Goal: Task Accomplishment & Management: Manage account settings

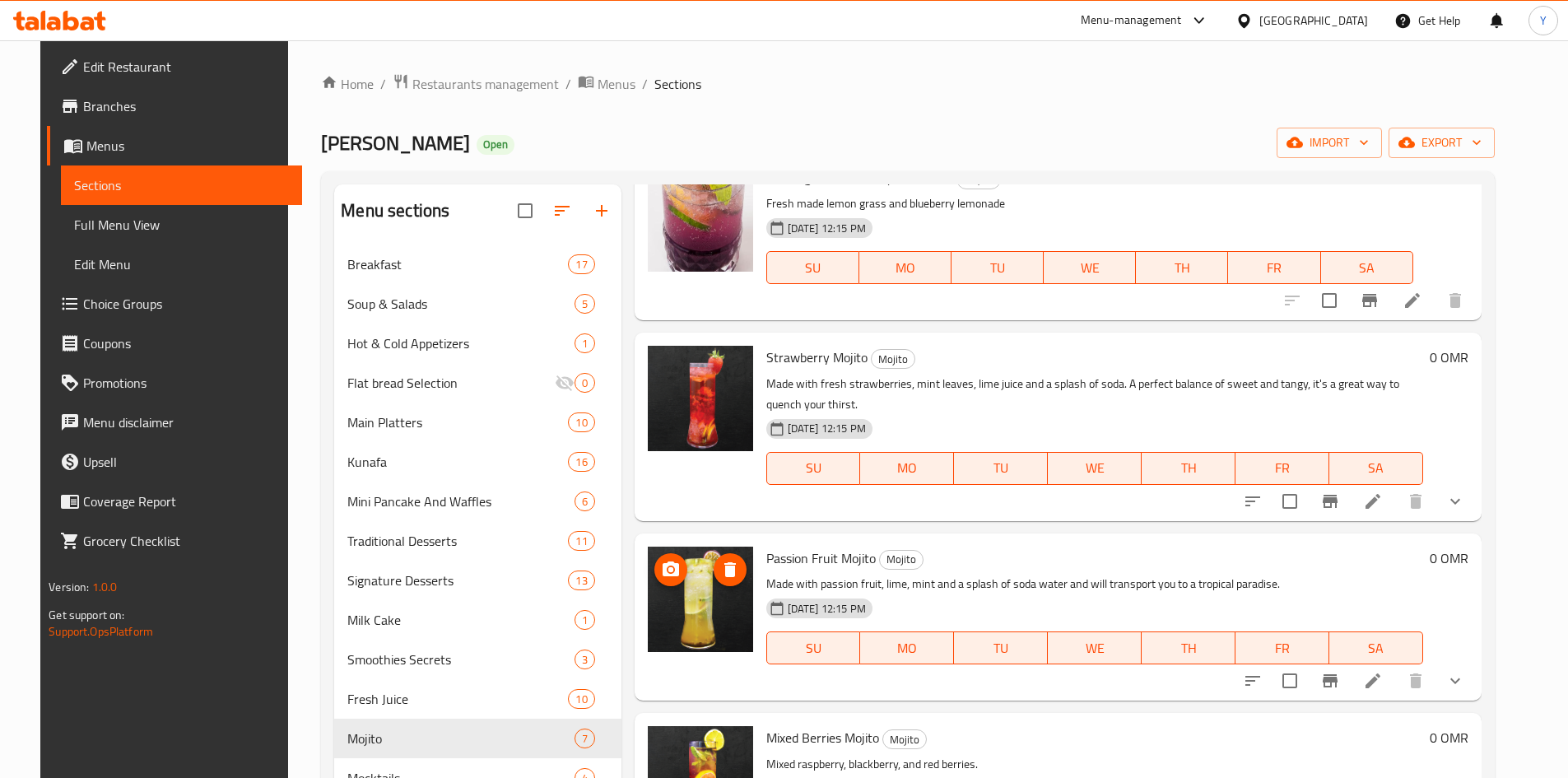
scroll to position [165, 0]
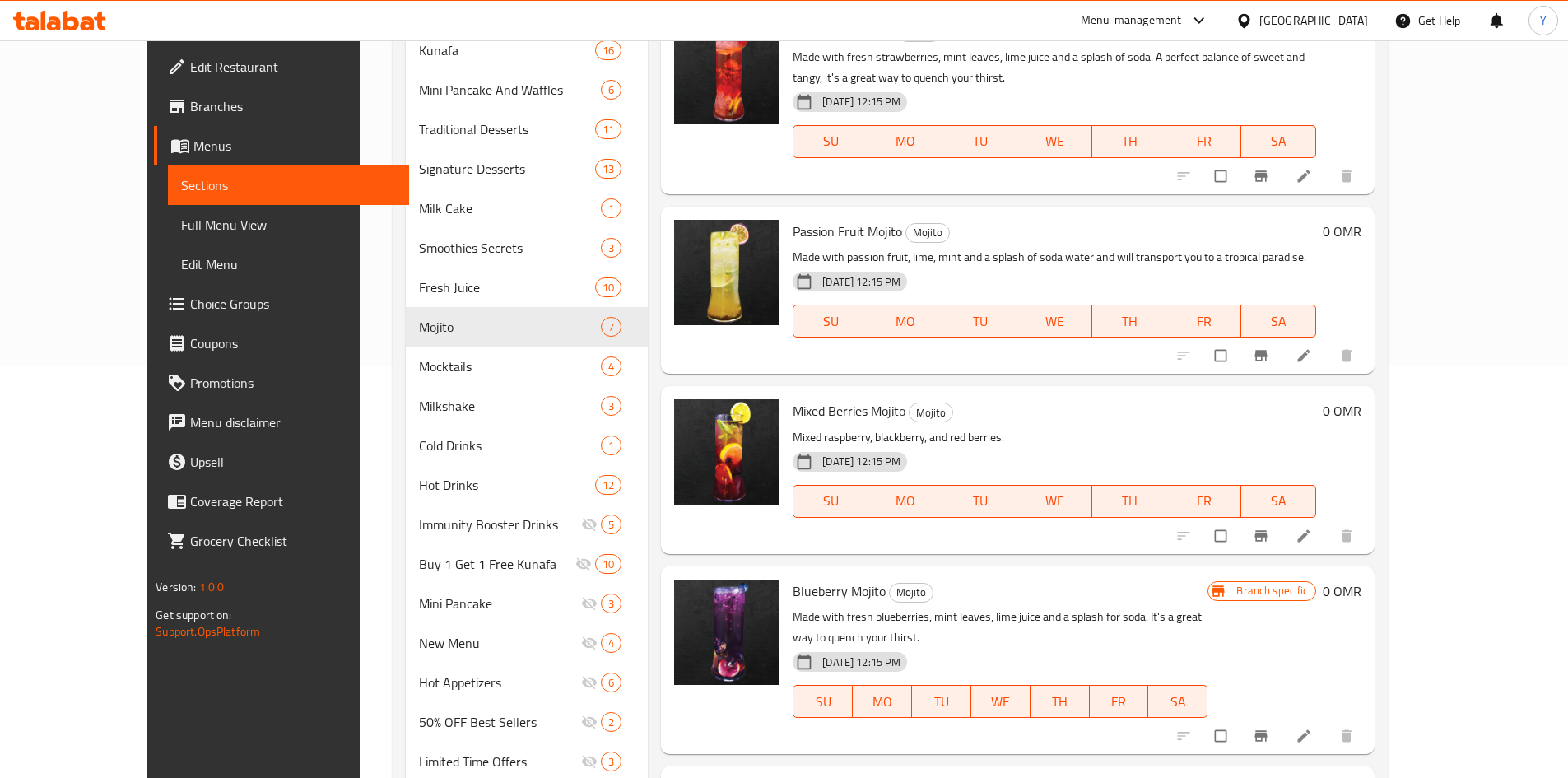
scroll to position [165, 0]
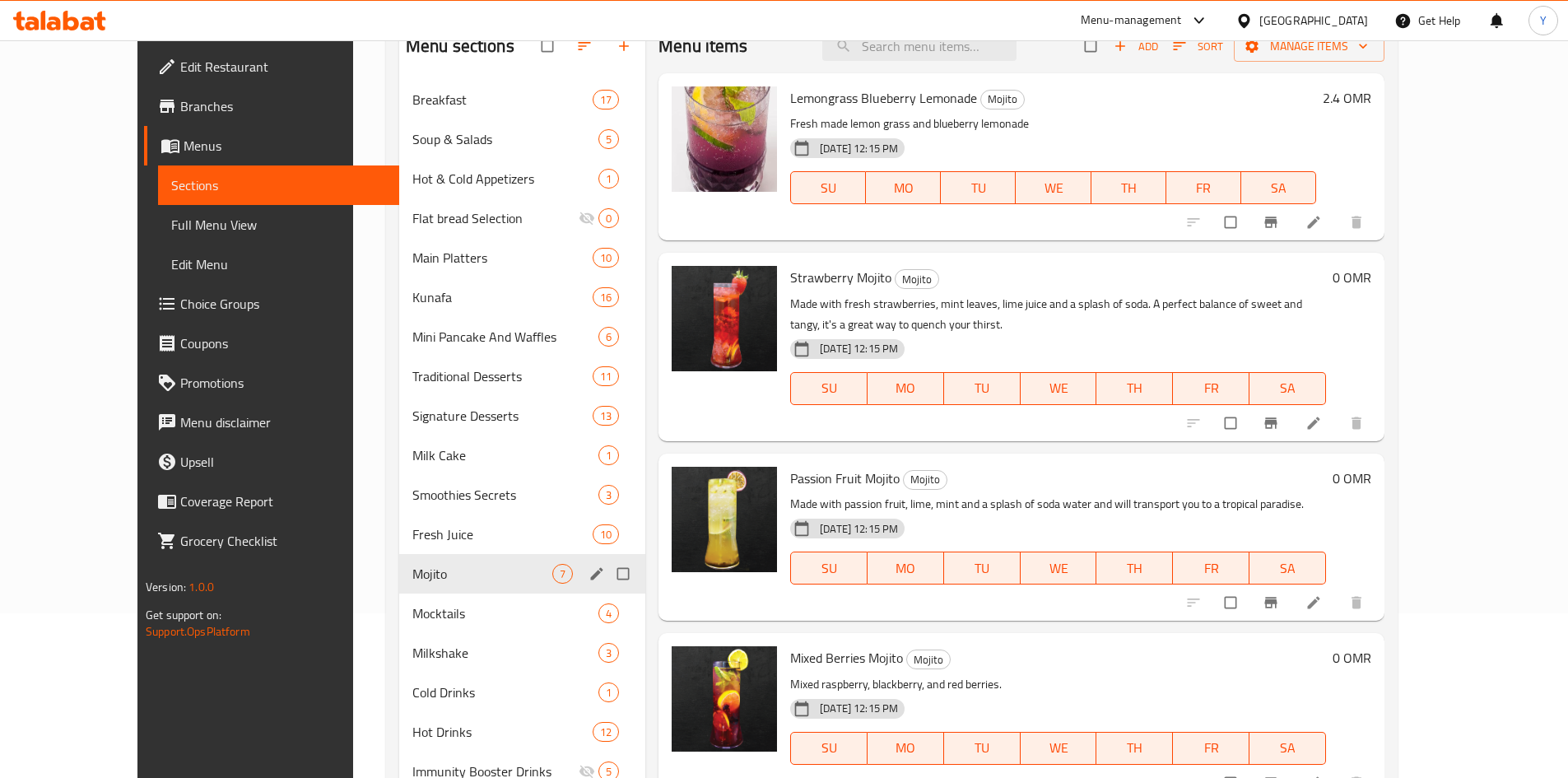
click at [607, 580] on input "Menu sections" at bounding box center [624, 573] width 35 height 31
checkbox input "true"
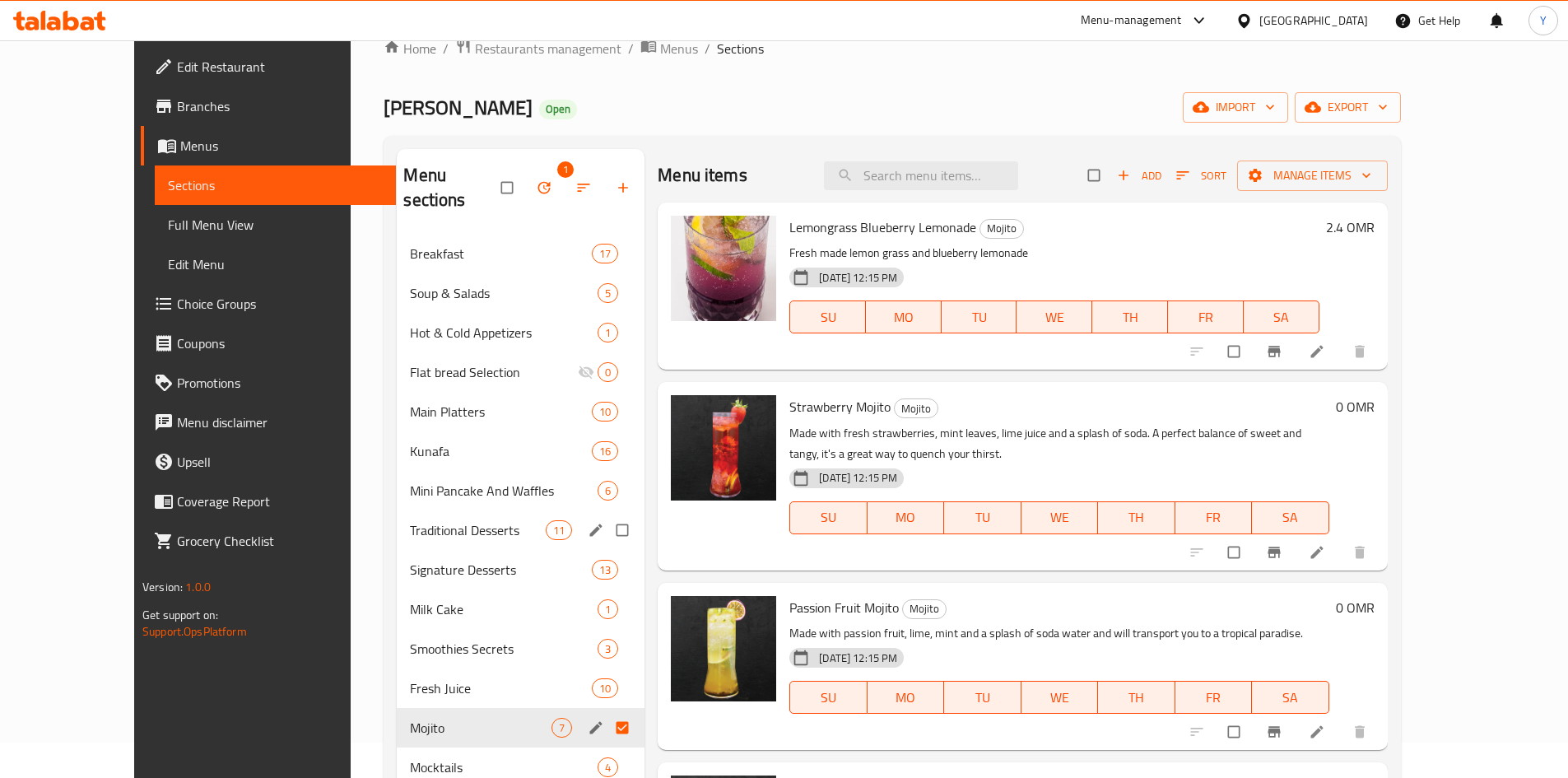
scroll to position [0, 0]
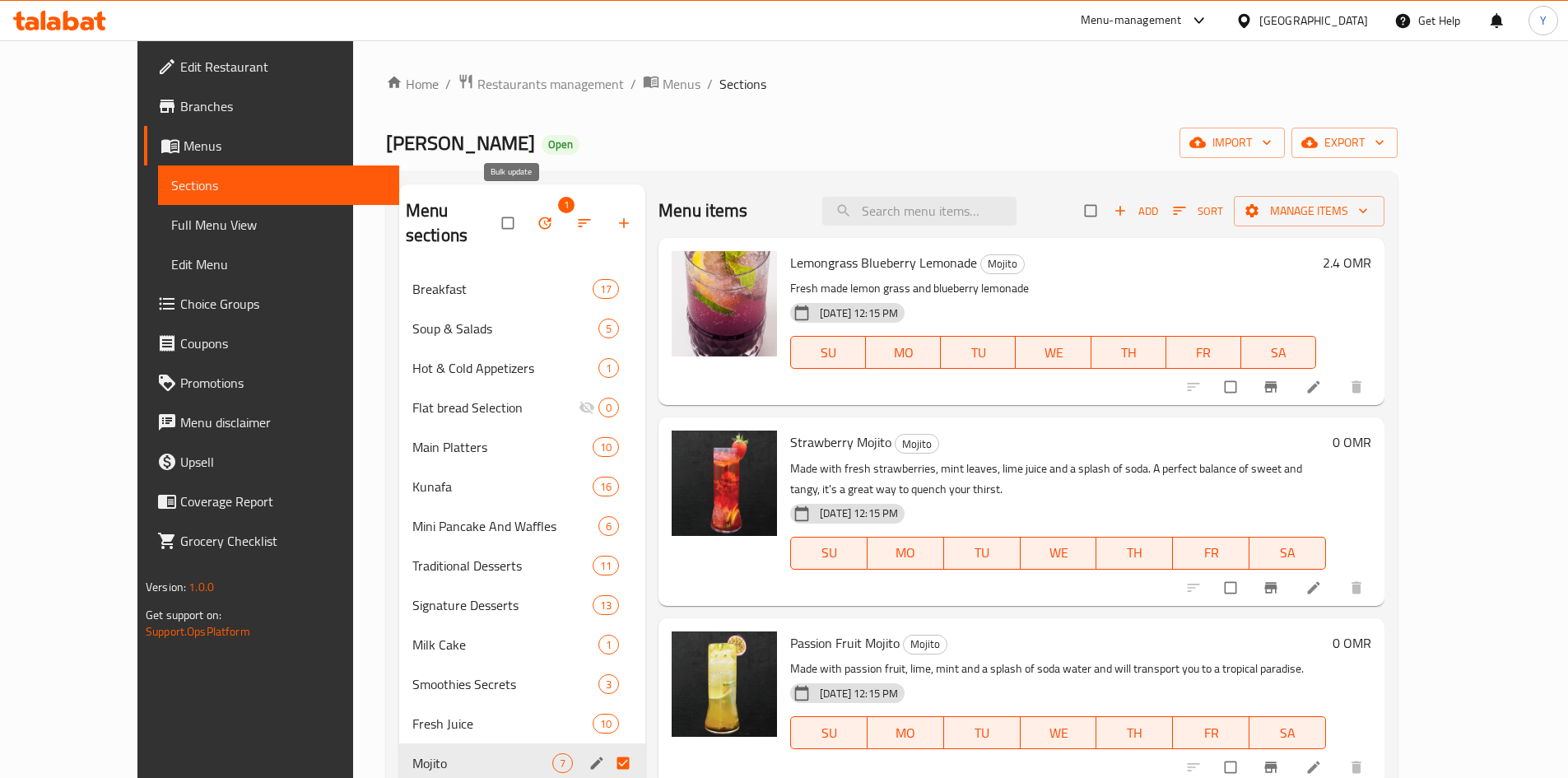
click at [527, 205] on button "button" at bounding box center [546, 222] width 40 height 36
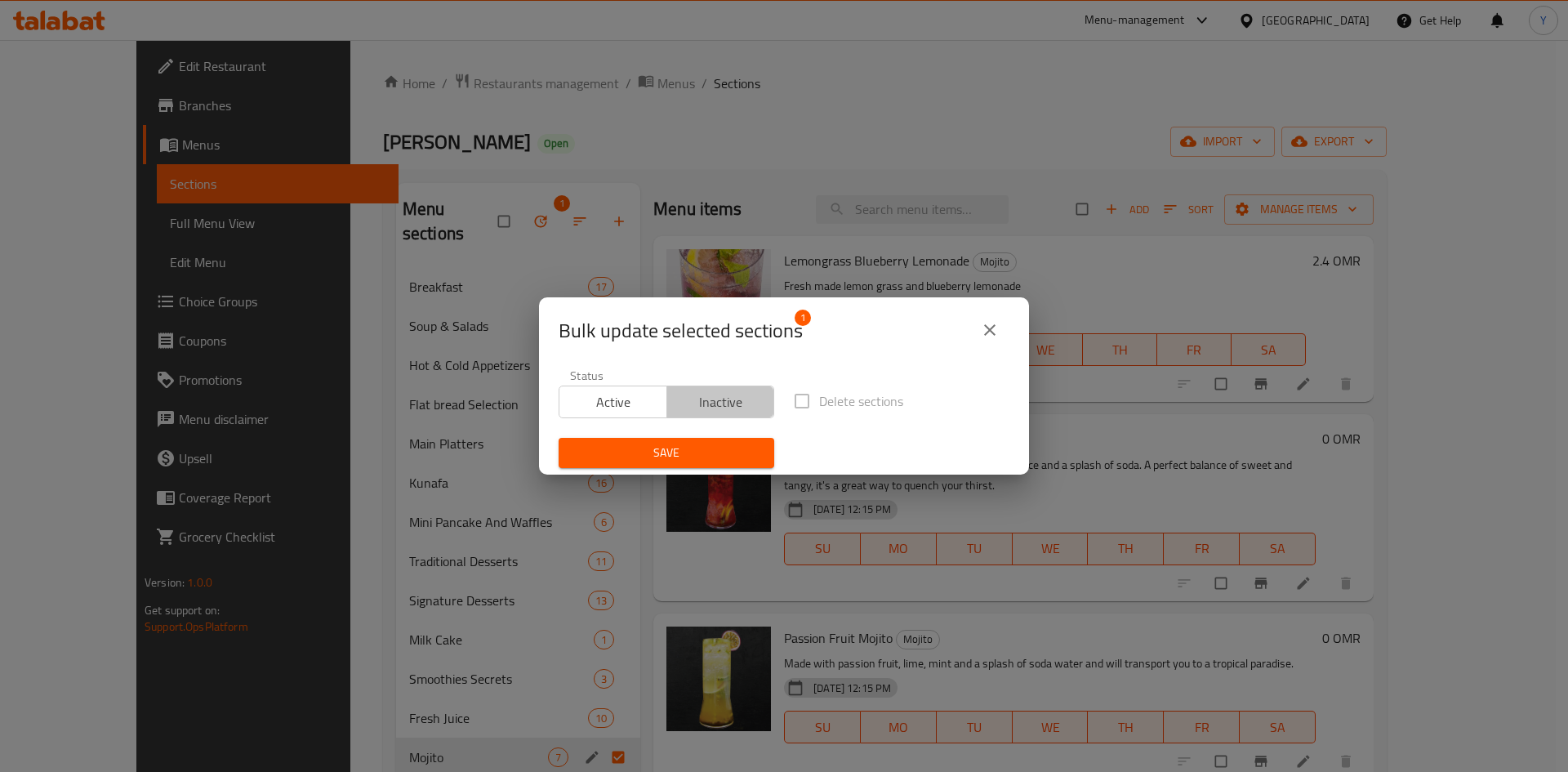
drag, startPoint x: 735, startPoint y: 409, endPoint x: 698, endPoint y: 471, distance: 72.2
click at [734, 409] on span "Inactive" at bounding box center [721, 402] width 95 height 23
click at [696, 471] on div "Save" at bounding box center [666, 452] width 235 height 50
drag, startPoint x: 690, startPoint y: 459, endPoint x: 690, endPoint y: 469, distance: 10.0
click at [690, 464] on button "Save" at bounding box center [666, 453] width 216 height 30
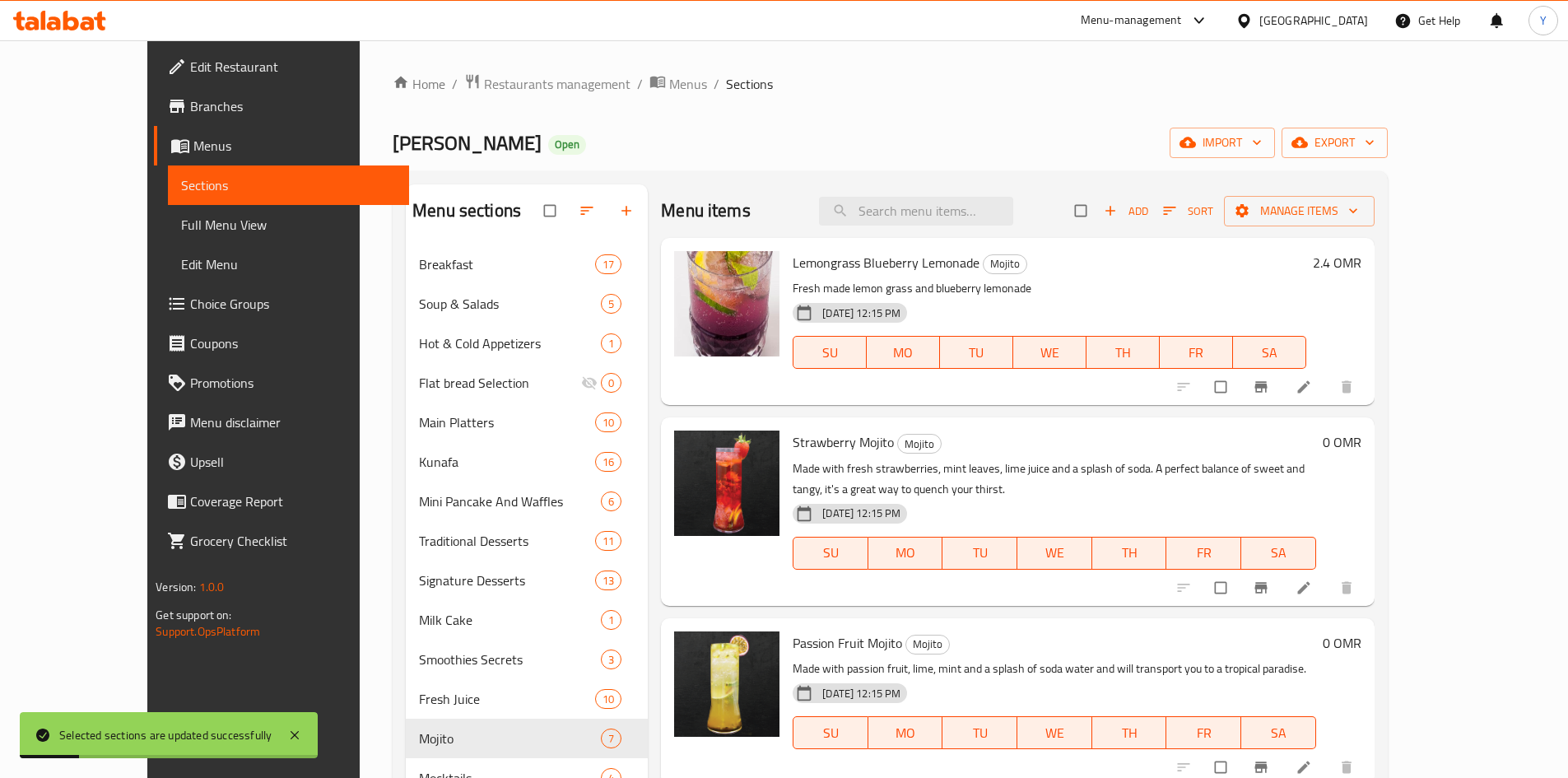
click at [1065, 435] on h6 "Strawberry Mojito Mojito" at bounding box center [1054, 441] width 523 height 23
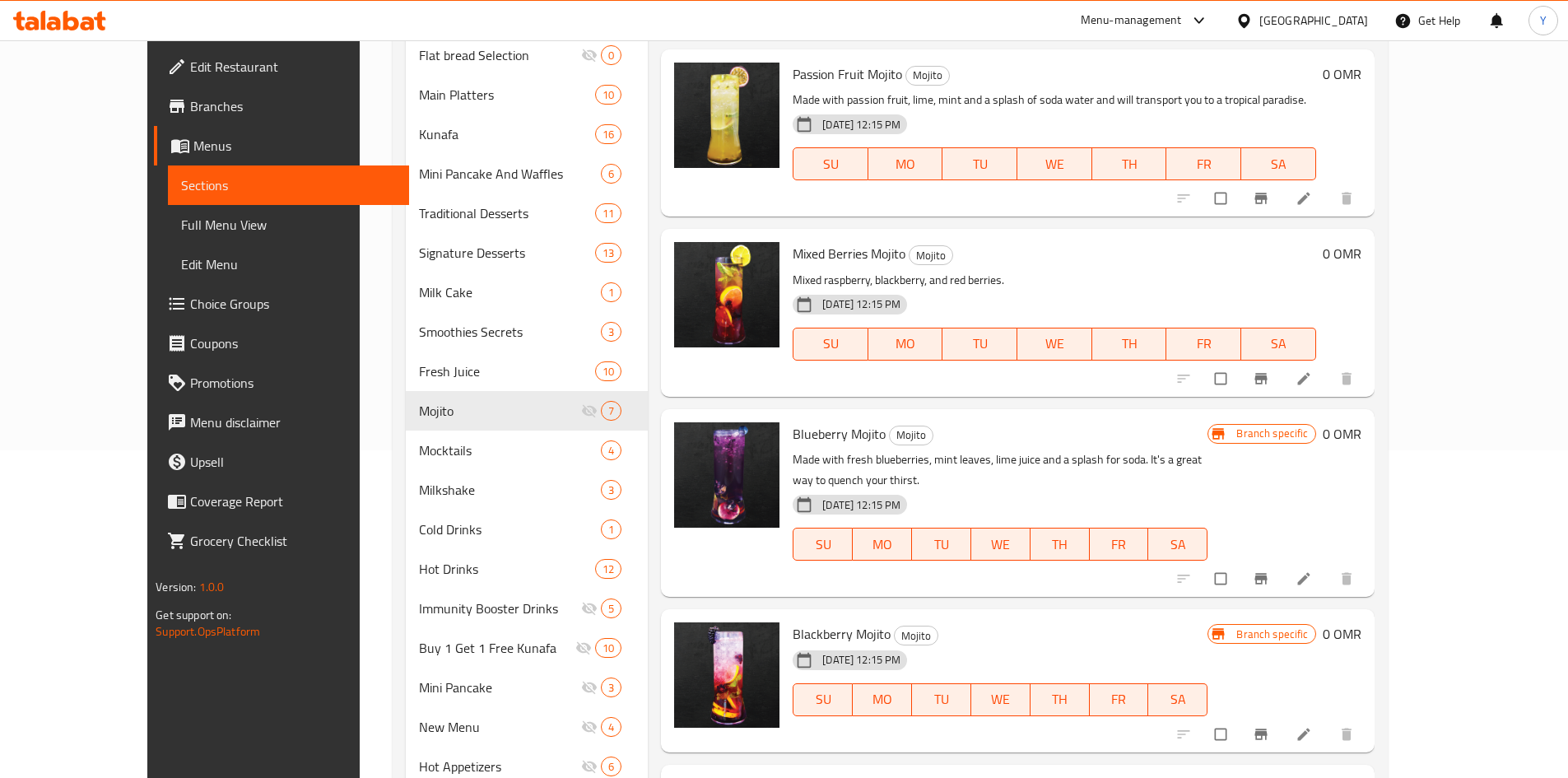
scroll to position [329, 0]
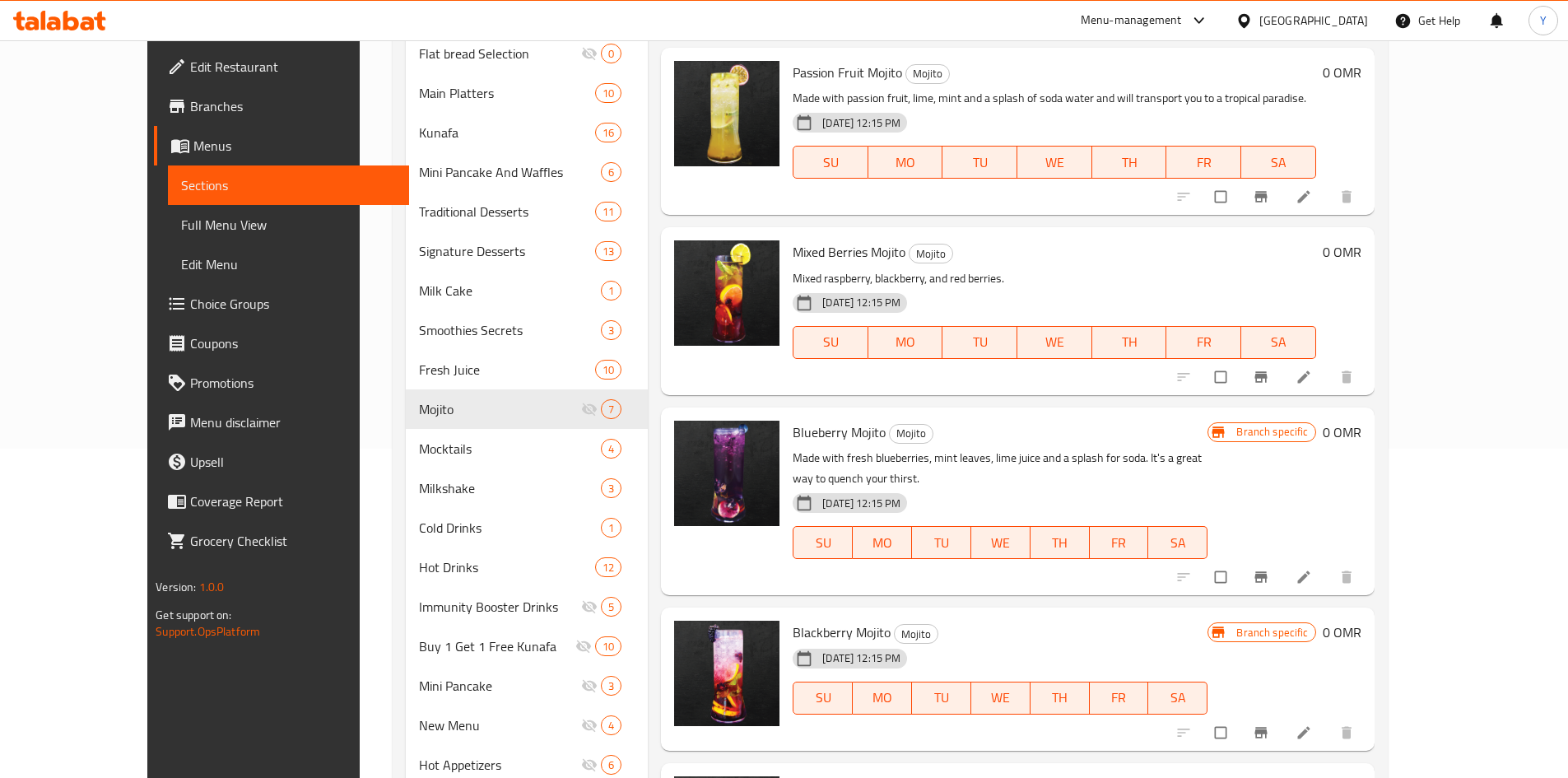
click at [1312, 569] on icon at bounding box center [1303, 577] width 16 height 16
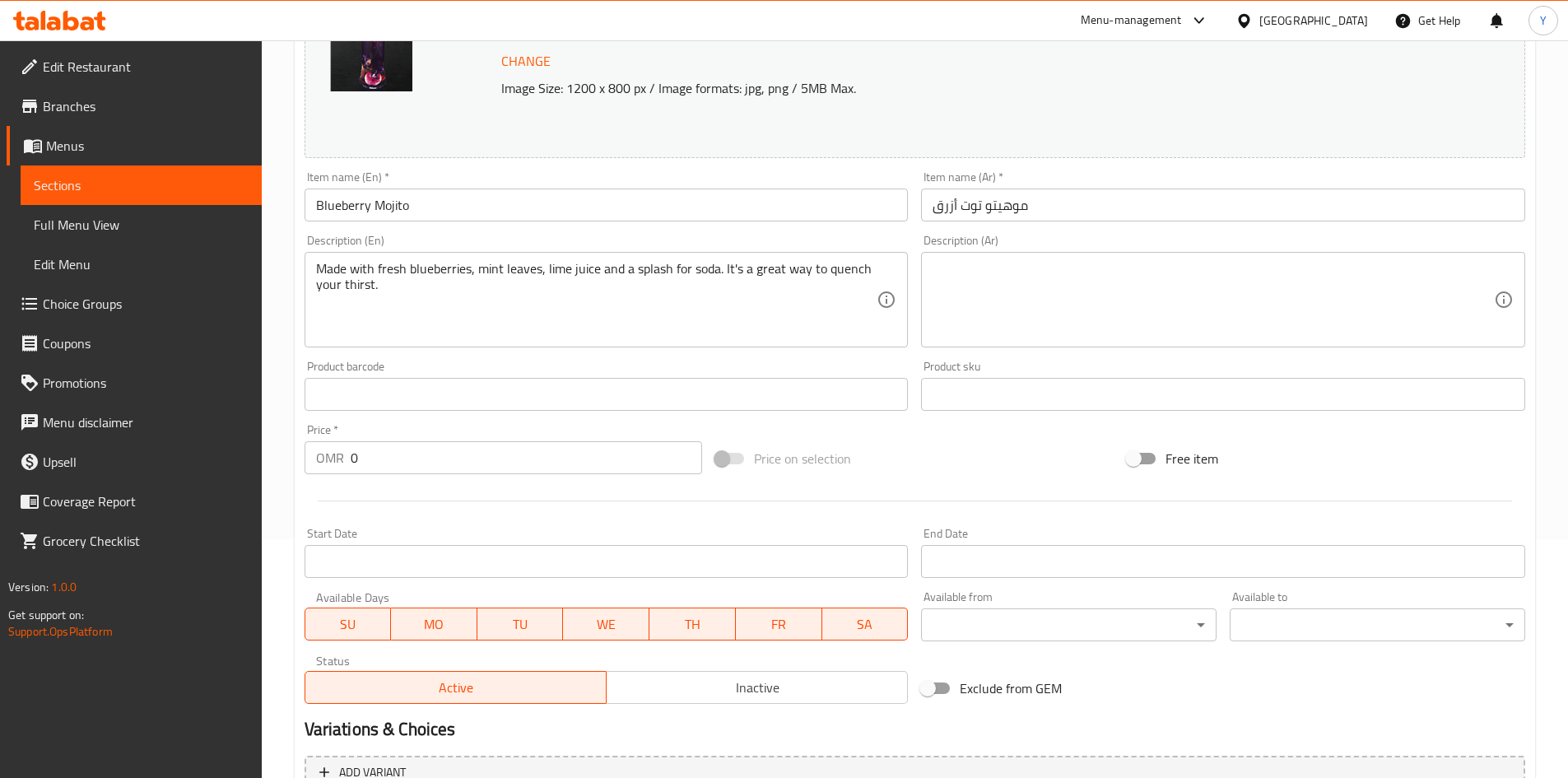
scroll to position [247, 0]
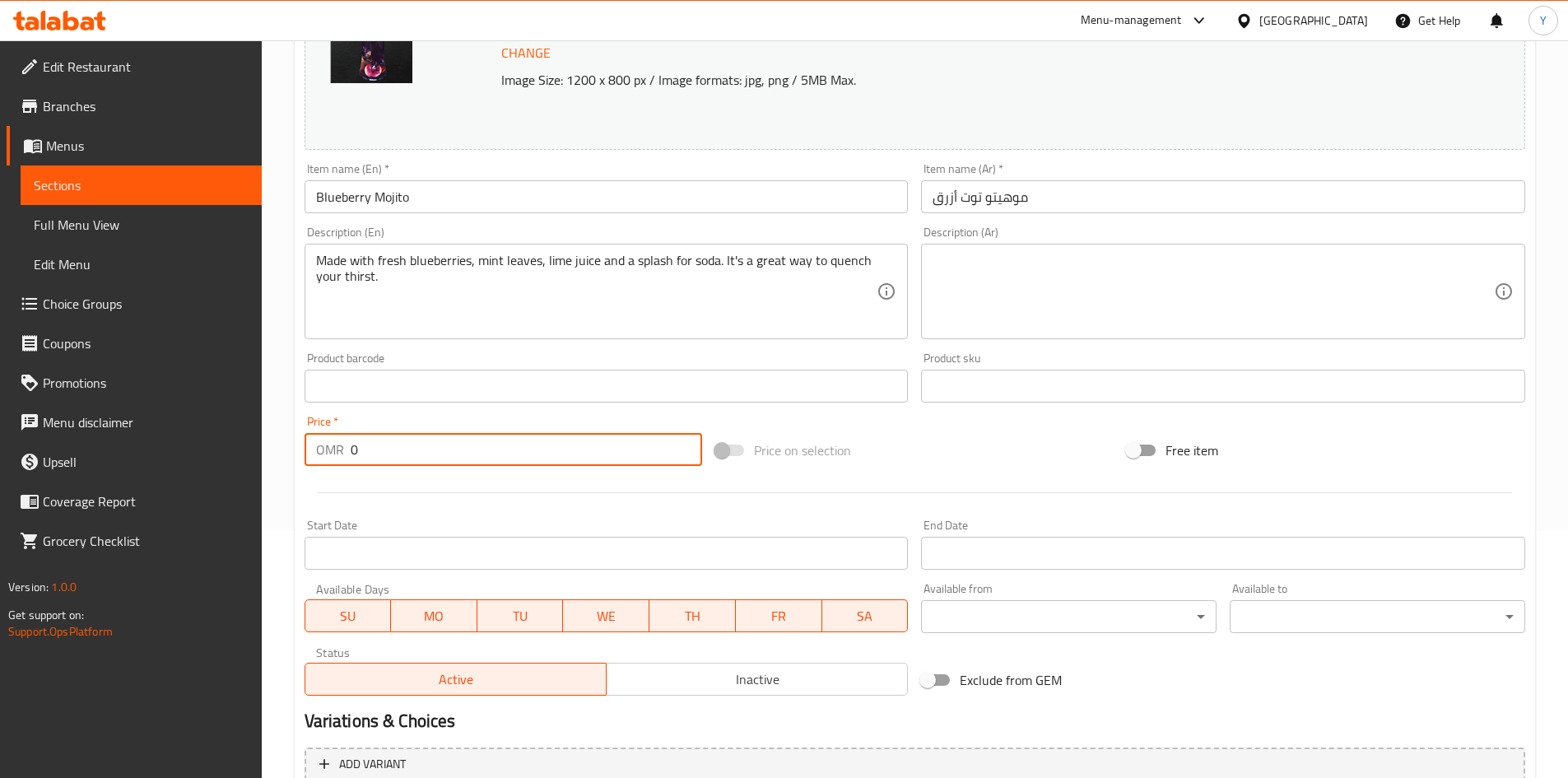
drag, startPoint x: 65, startPoint y: 430, endPoint x: 47, endPoint y: 422, distance: 19.7
click at [47, 428] on div "Edit Restaurant Branches Menus Sections Full Menu View Edit Menu Choice Groups …" at bounding box center [784, 367] width 1568 height 1147
click at [414, 457] on input "2.900" at bounding box center [527, 449] width 353 height 33
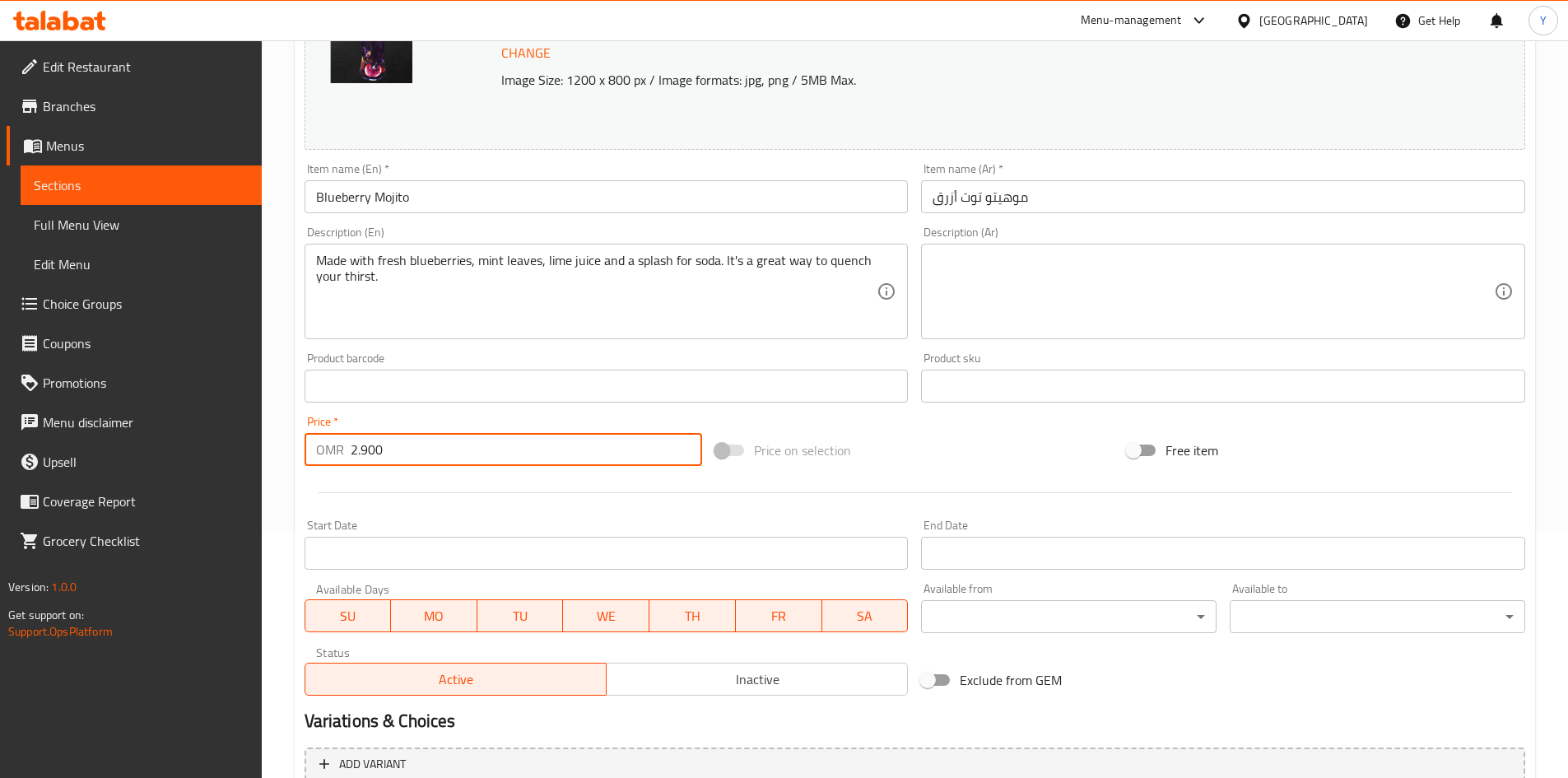
type input "2.900"
click at [487, 182] on input "Blueberry Mojito" at bounding box center [606, 196] width 604 height 33
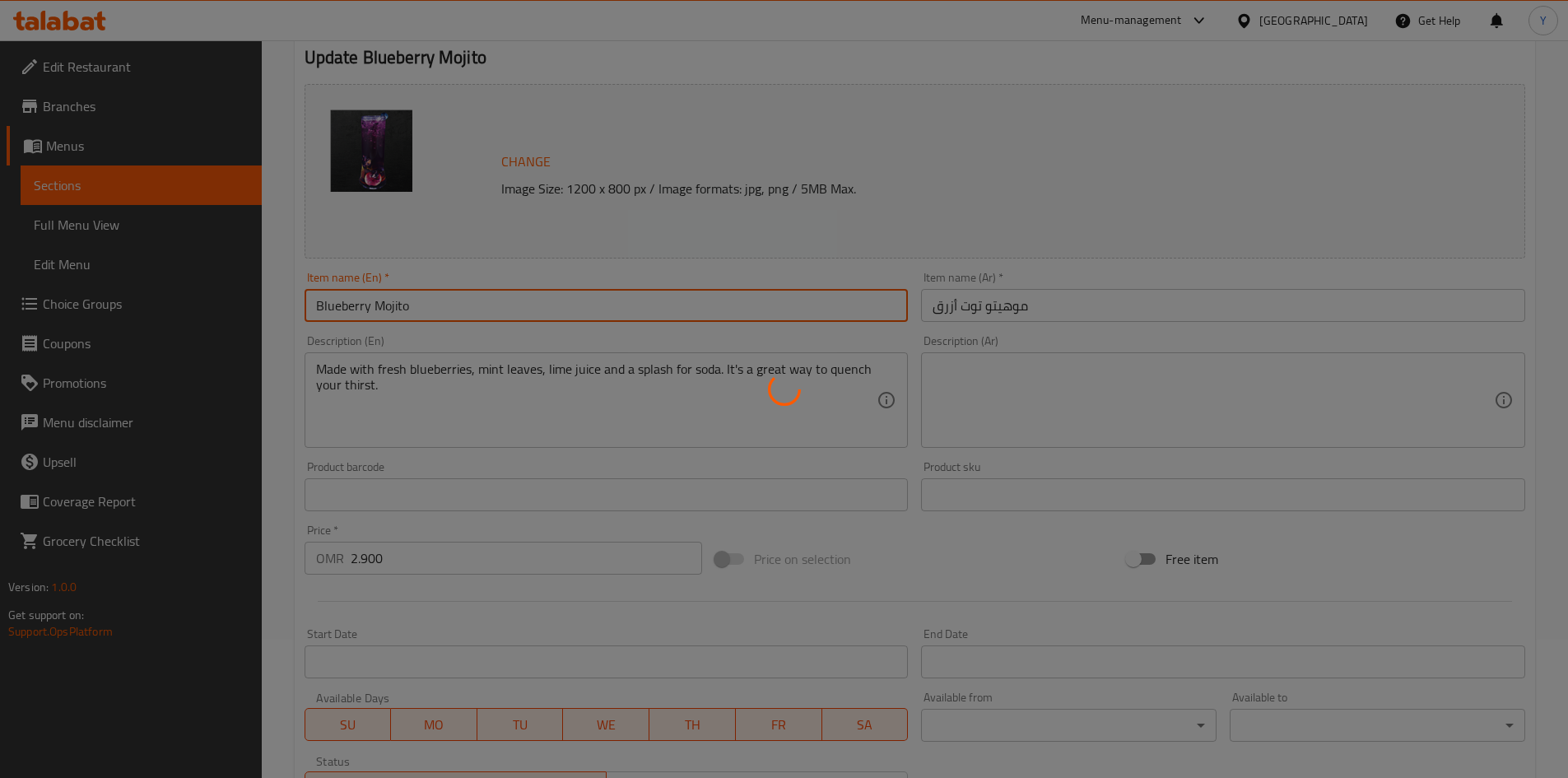
scroll to position [0, 0]
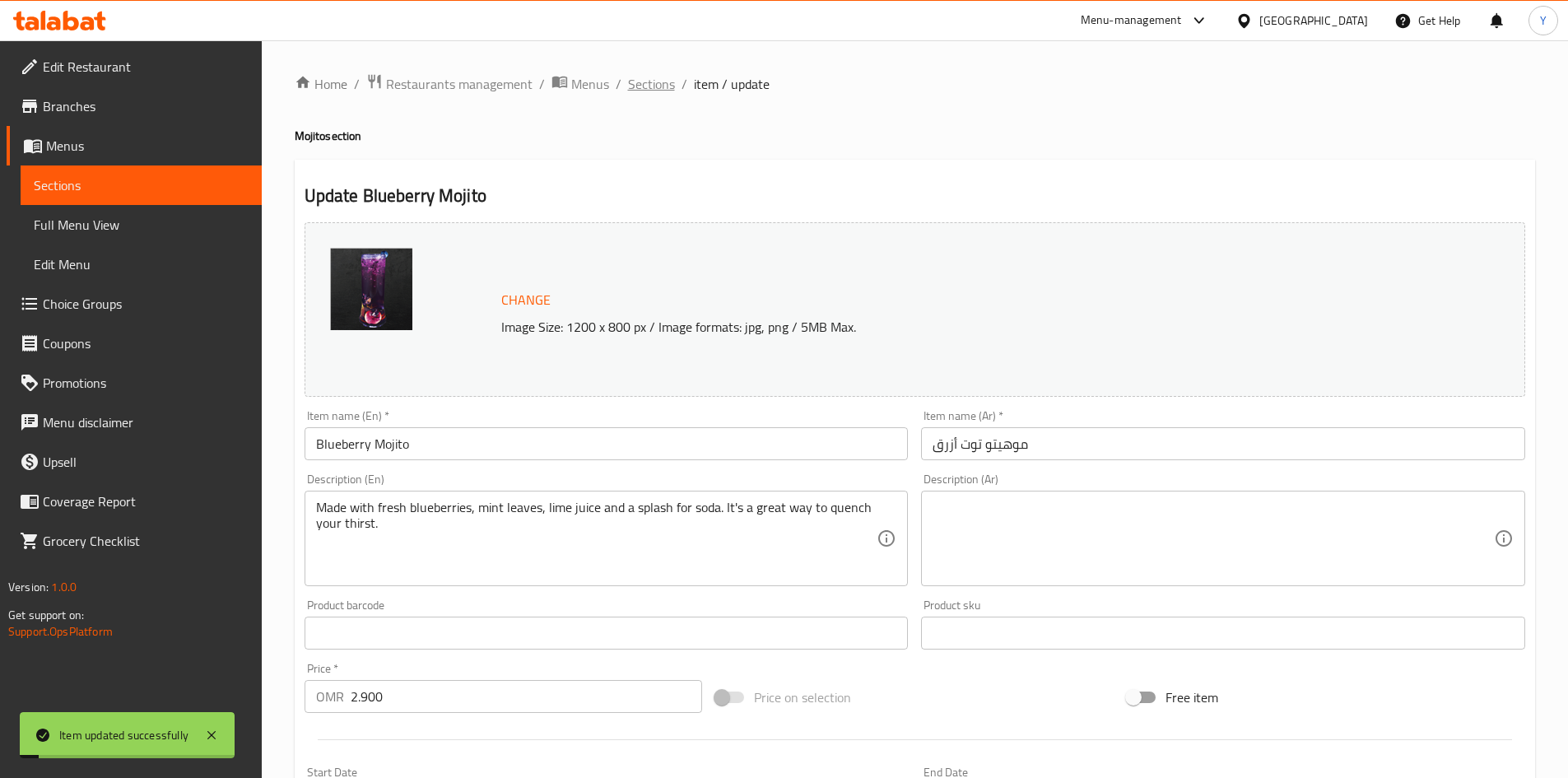
click at [650, 93] on span "Sections" at bounding box center [651, 84] width 47 height 19
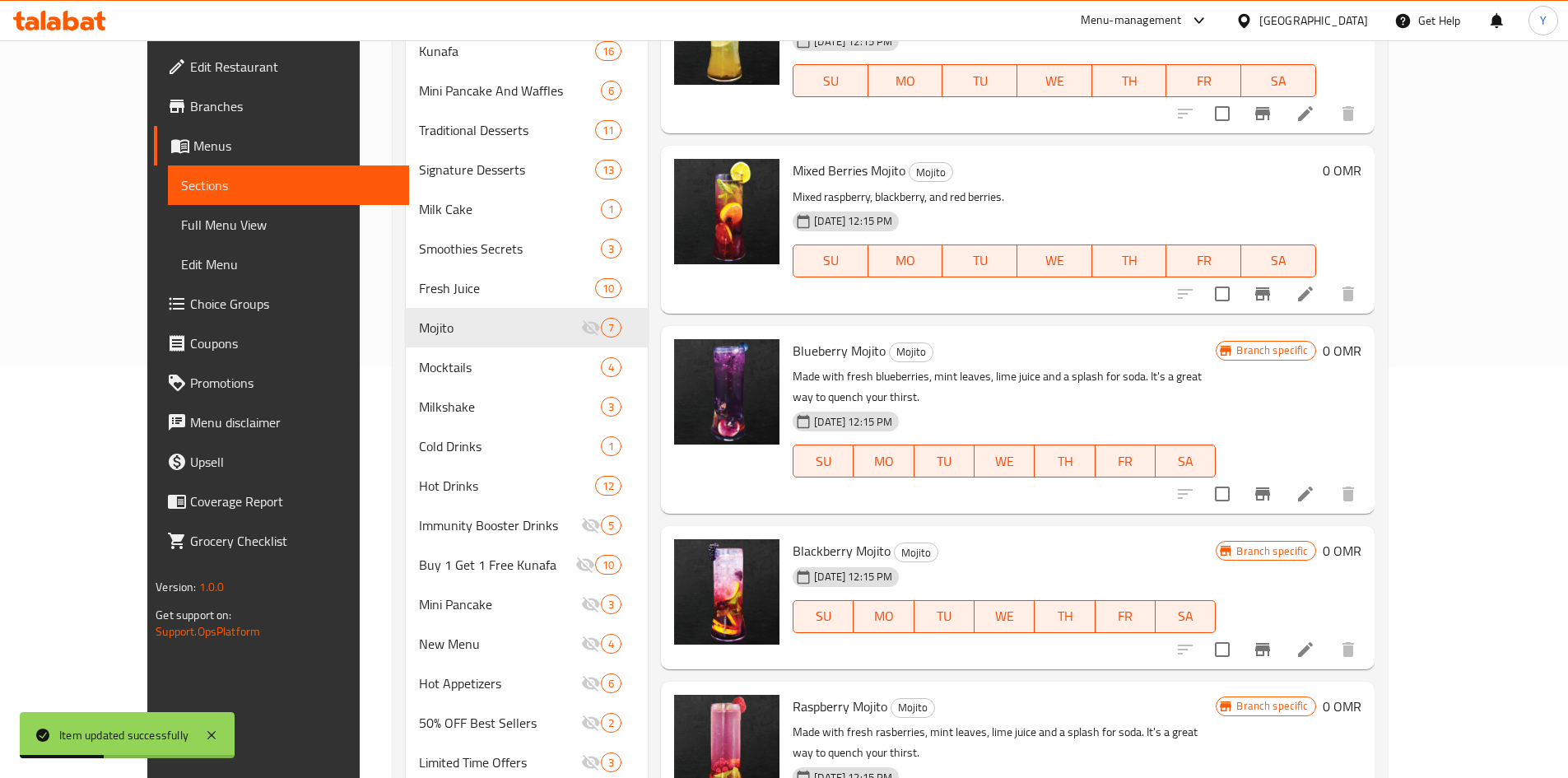
scroll to position [412, 0]
click at [1368, 474] on div at bounding box center [1266, 493] width 202 height 40
click at [1282, 474] on button "Branch-specific-item" at bounding box center [1263, 493] width 40 height 40
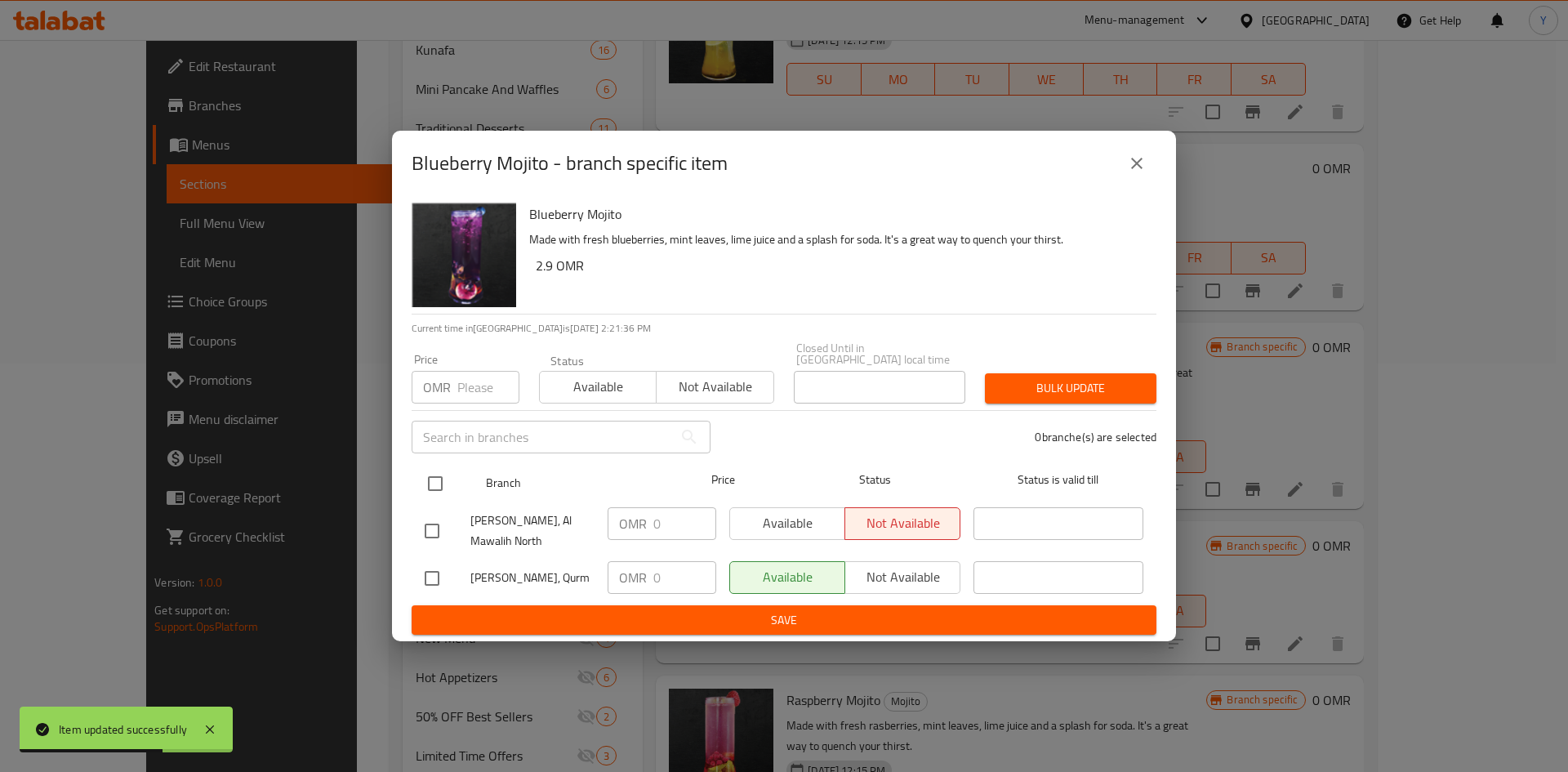
click at [436, 476] on input "checkbox" at bounding box center [435, 483] width 34 height 34
checkbox input "true"
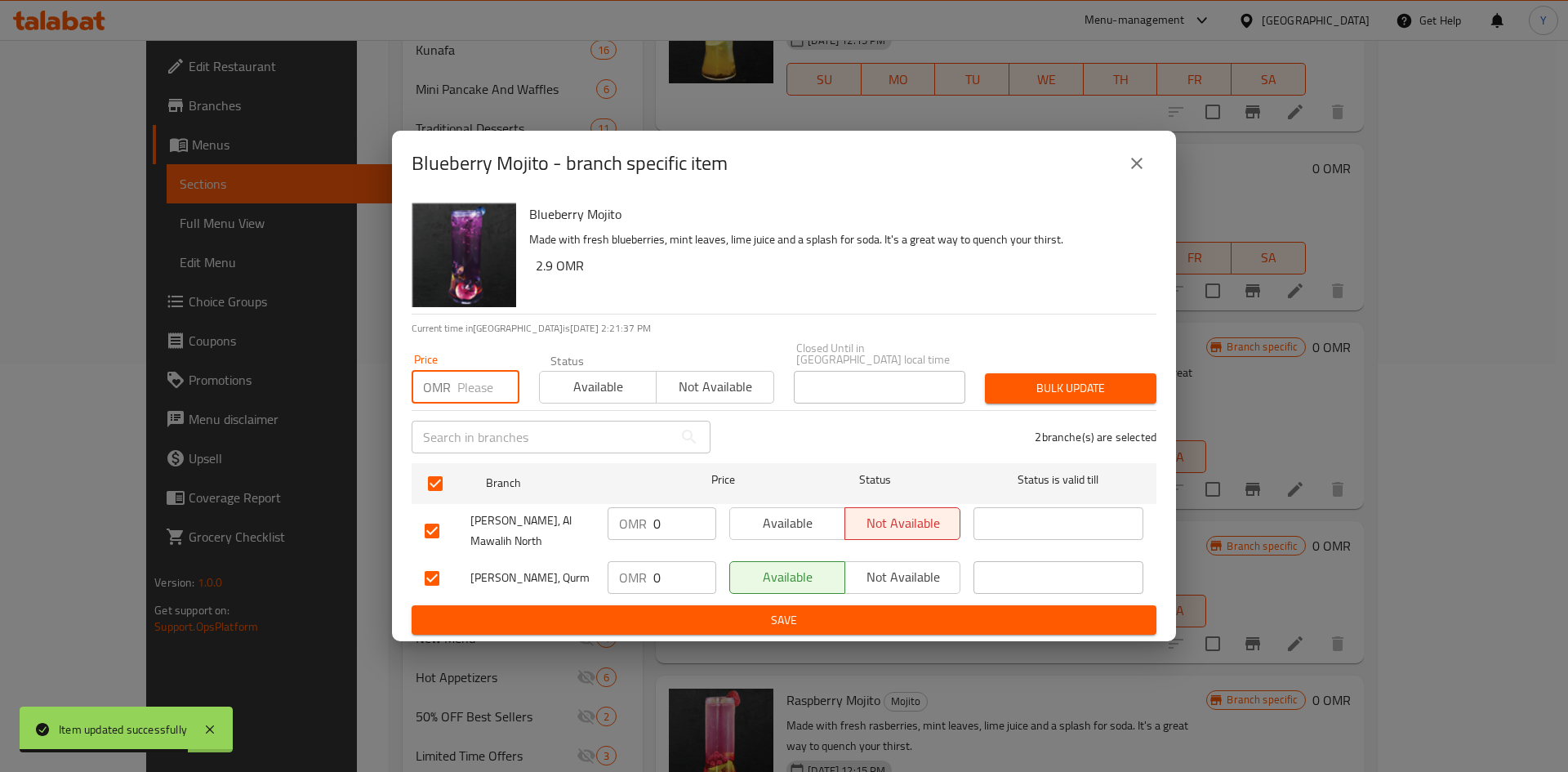
paste input "2.900"
type input "2.900"
click at [1089, 383] on span "Bulk update" at bounding box center [1070, 389] width 145 height 20
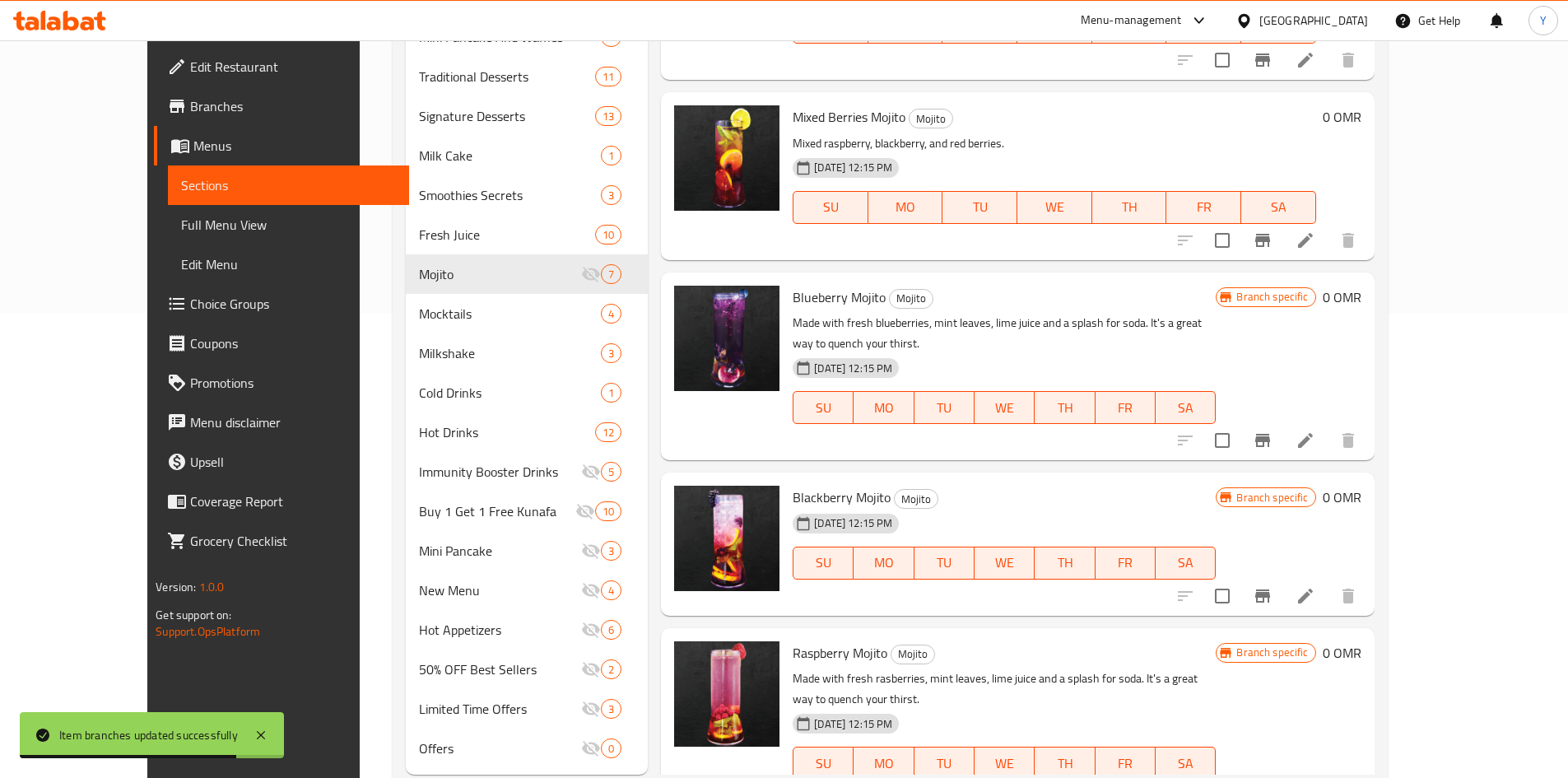
scroll to position [507, 0]
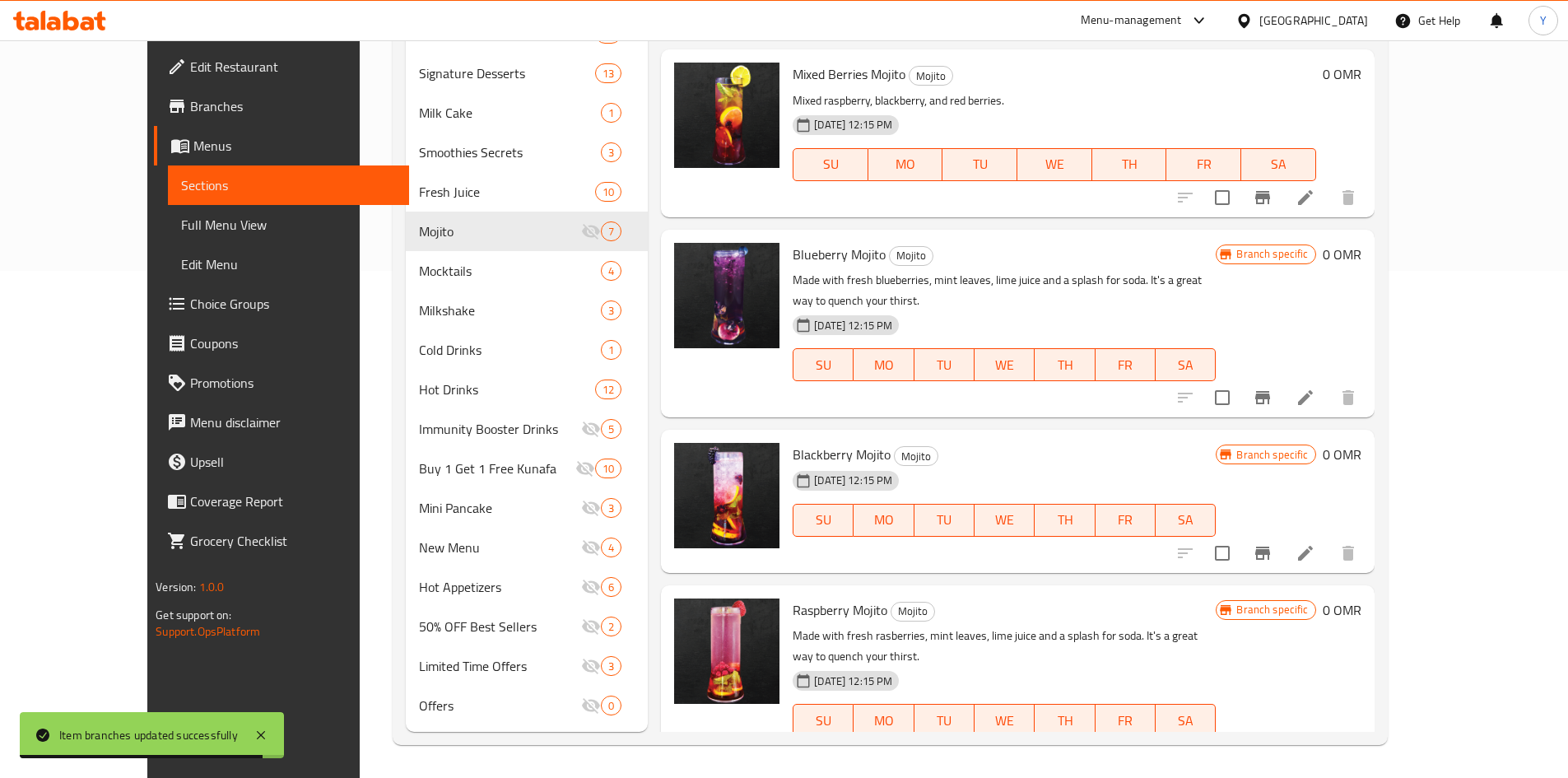
click at [1362, 599] on h6 "0 OMR" at bounding box center [1342, 610] width 39 height 23
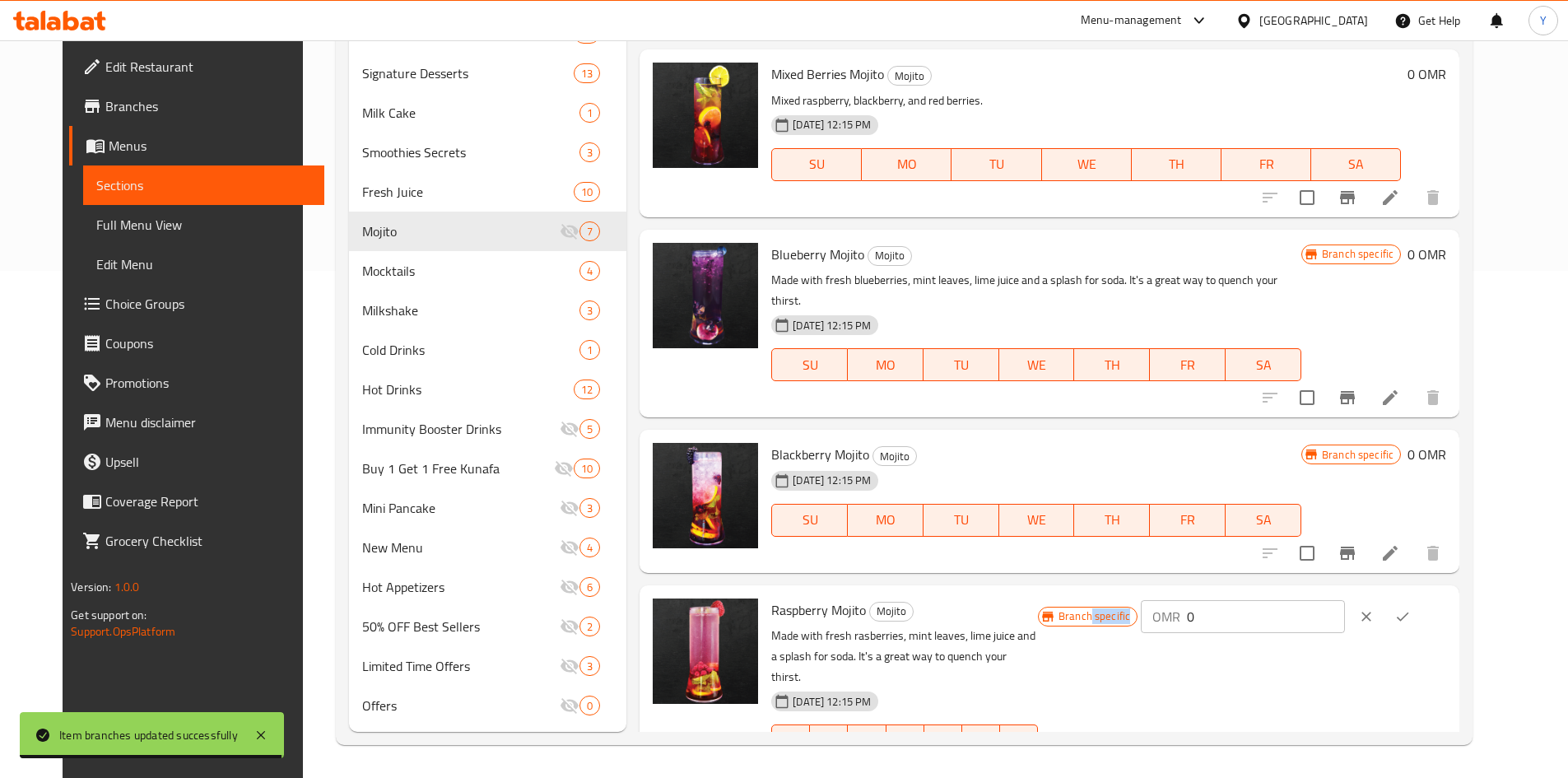
drag, startPoint x: 1343, startPoint y: 582, endPoint x: 1148, endPoint y: 593, distance: 195.3
click at [1160, 600] on div "Branch specific OMR 0 ​" at bounding box center [1242, 616] width 408 height 36
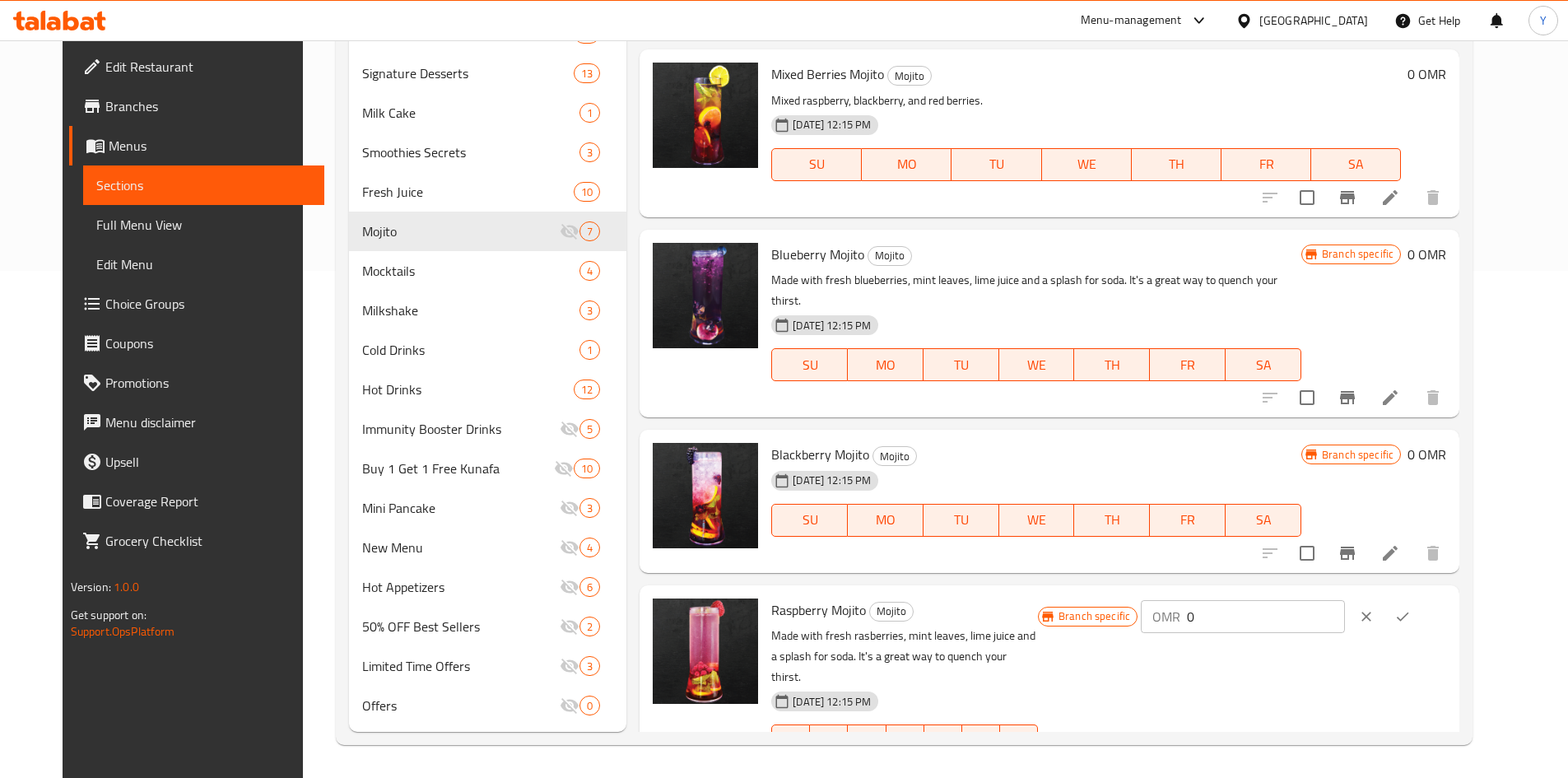
drag, startPoint x: 1290, startPoint y: 604, endPoint x: 1108, endPoint y: 589, distance: 182.6
click at [1125, 599] on div "Branch specific OMR 0 ​" at bounding box center [1242, 616] width 408 height 36
type input "3"
click at [1411, 608] on icon "ok" at bounding box center [1402, 616] width 16 height 16
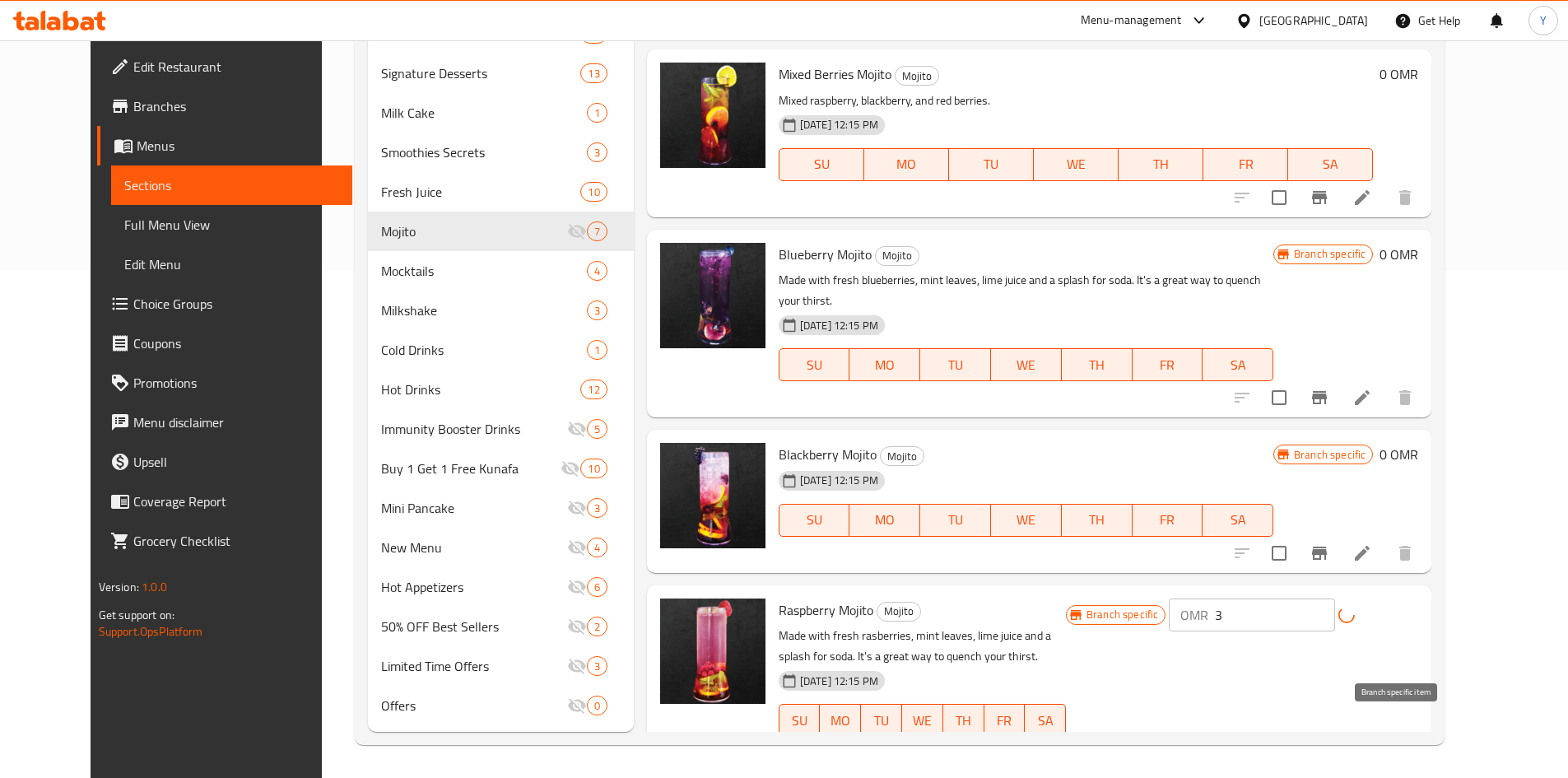
click at [1340, 733] on button "Branch-specific-item" at bounding box center [1319, 753] width 40 height 40
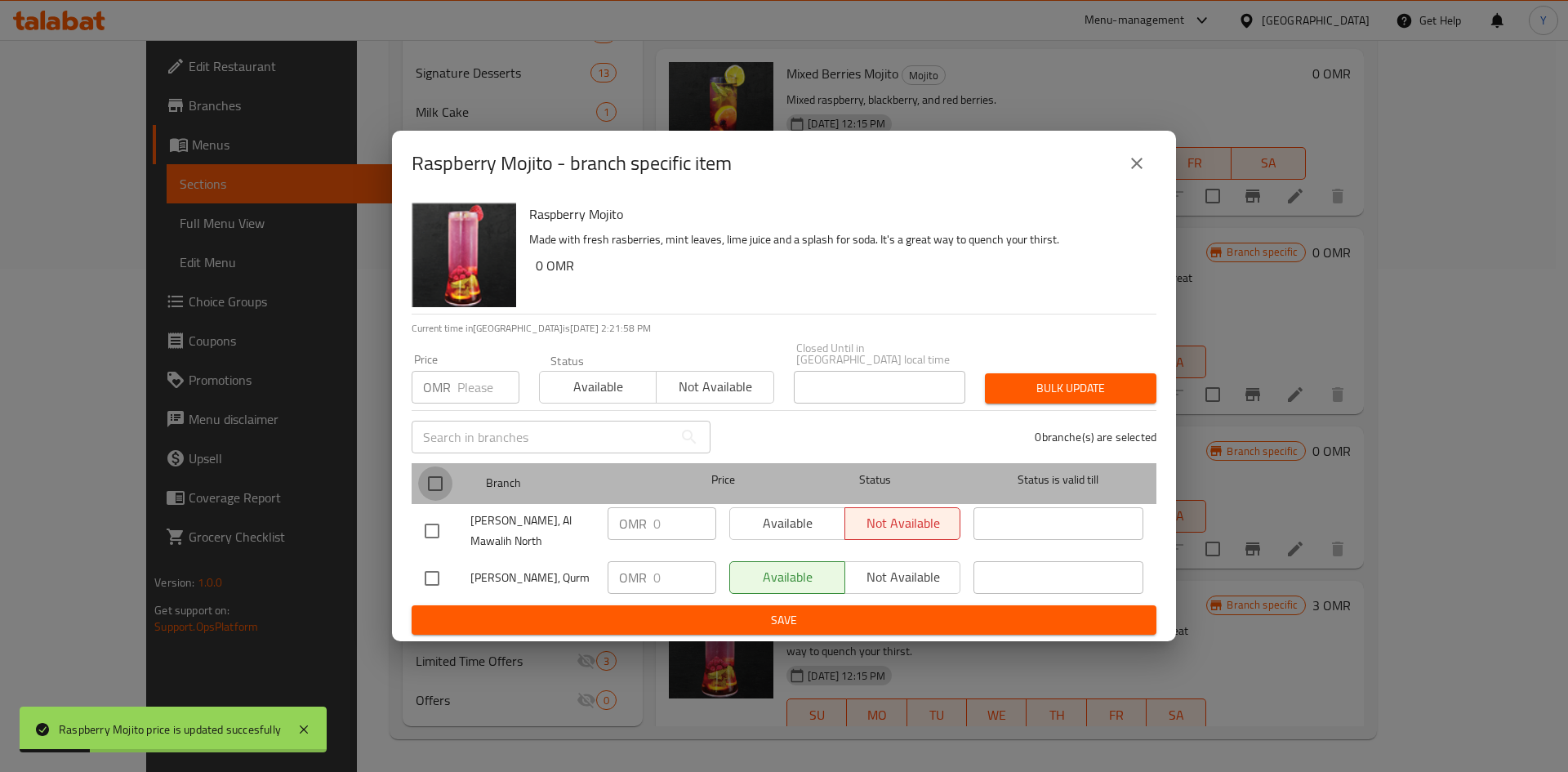
drag, startPoint x: 436, startPoint y: 479, endPoint x: 444, endPoint y: 440, distance: 39.8
click at [436, 473] on input "checkbox" at bounding box center [435, 483] width 34 height 34
checkbox input "true"
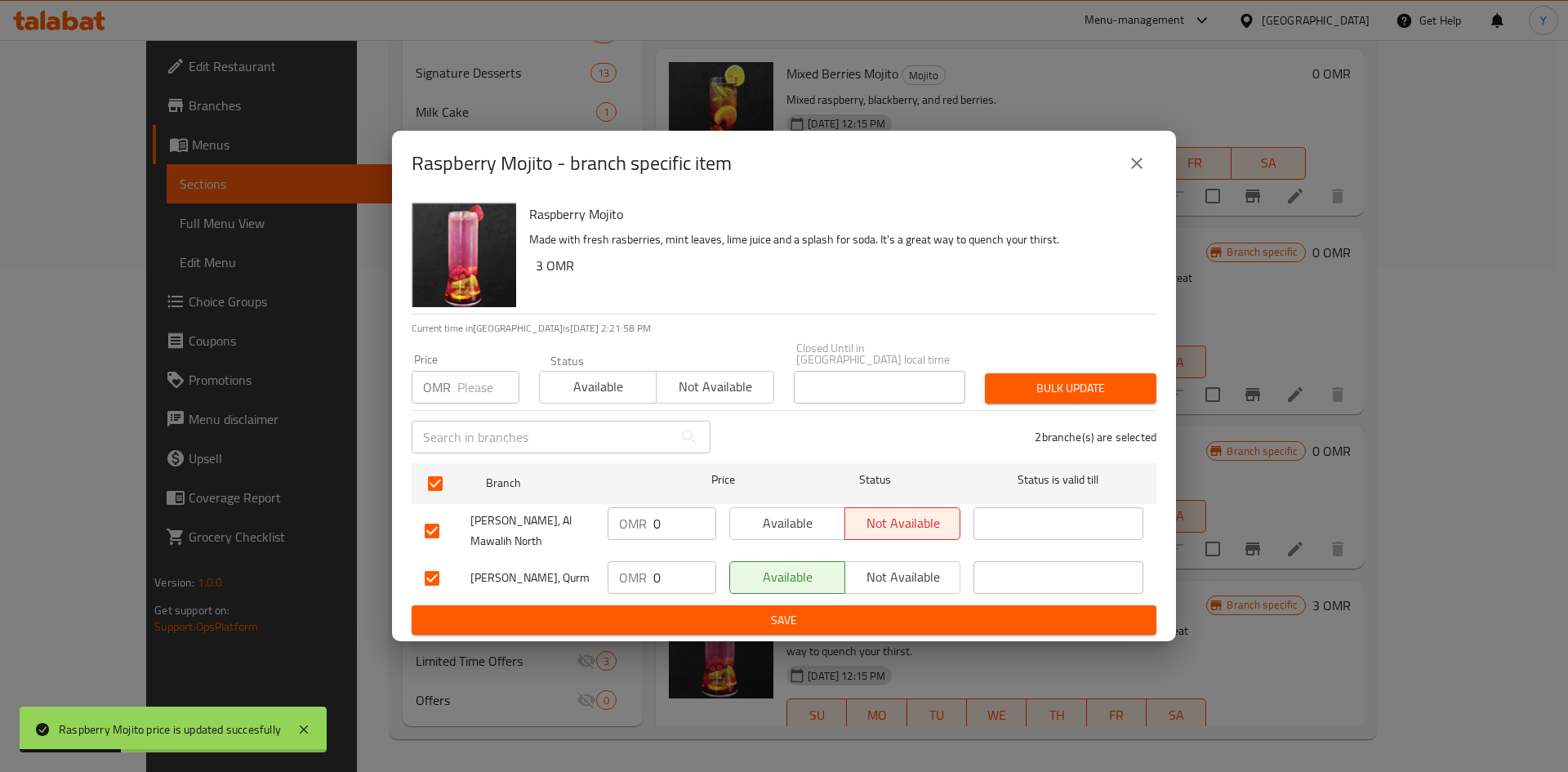
click at [455, 398] on div "Price OMR Price" at bounding box center [466, 378] width 128 height 70
click at [455, 382] on div "OMR Price" at bounding box center [466, 387] width 107 height 33
type input "3"
click at [1037, 384] on span "Bulk update" at bounding box center [1070, 389] width 145 height 20
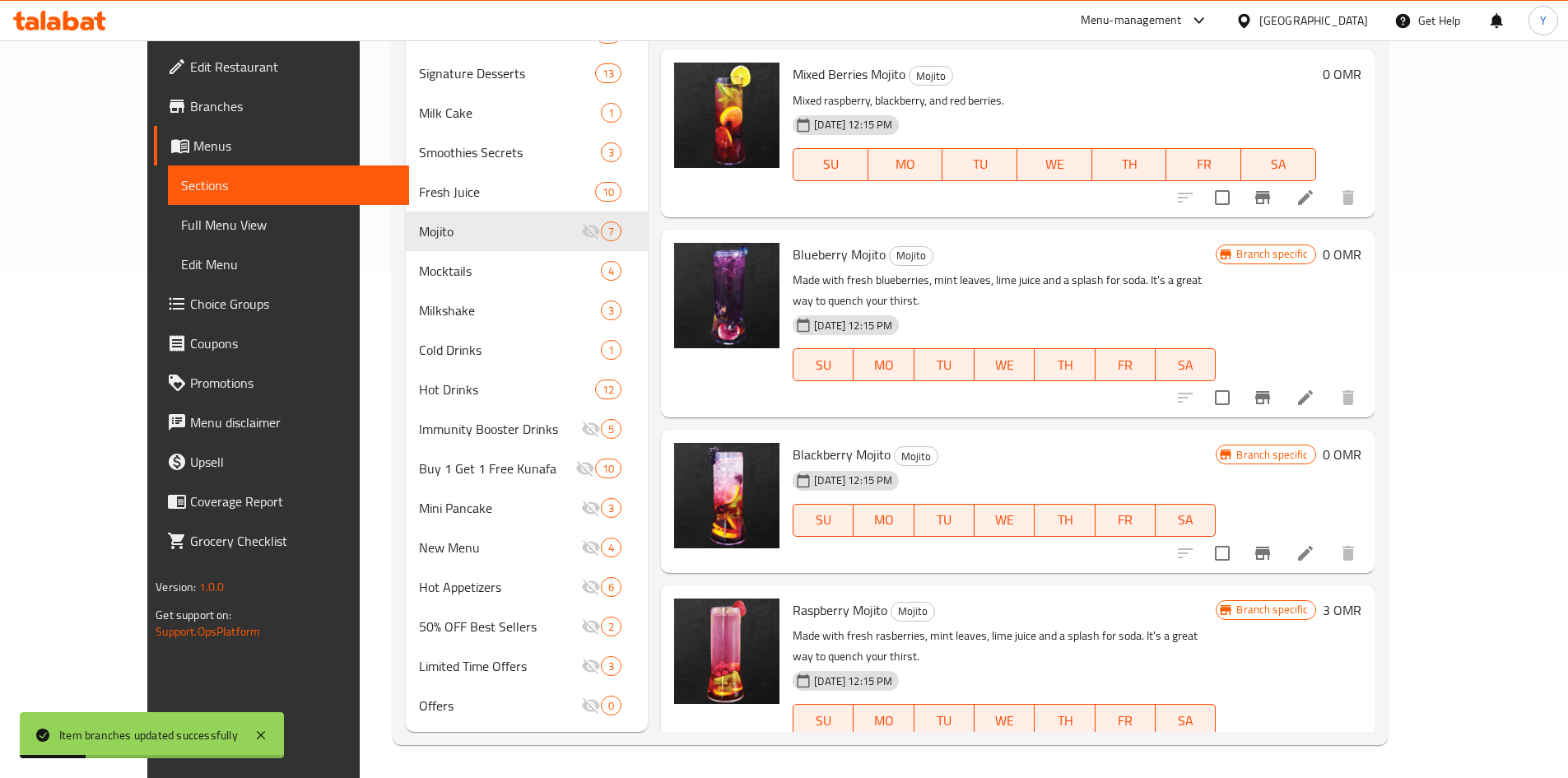
click at [1362, 443] on h6 "0 OMR" at bounding box center [1342, 454] width 39 height 23
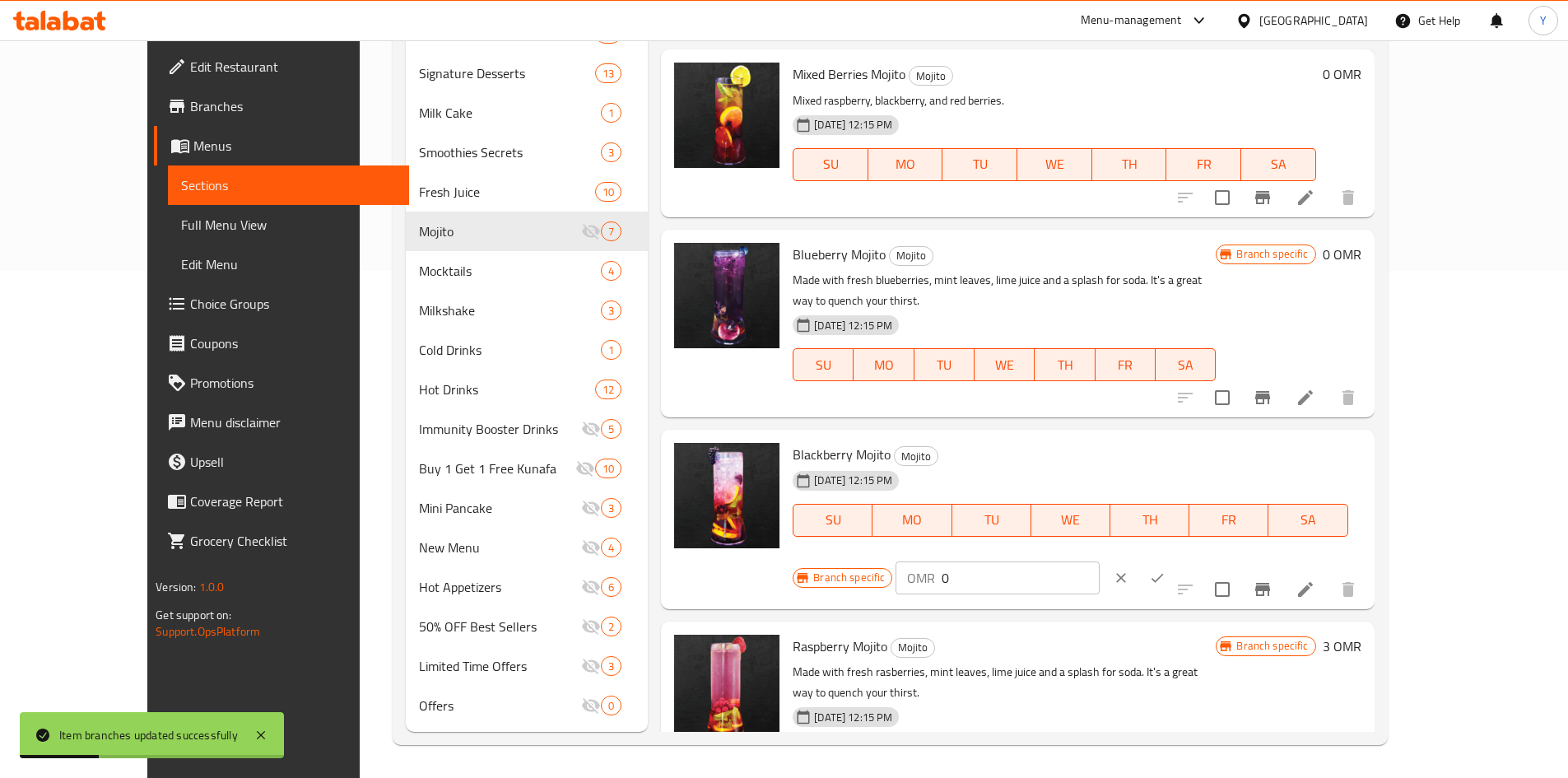
drag, startPoint x: 1208, startPoint y: 438, endPoint x: 1022, endPoint y: 425, distance: 186.5
click at [1032, 436] on div "Blackberry Mojito Mojito 06-07-2023 12:15 PM SU MO TU WE TH FR SA Branch specif…" at bounding box center [1076, 519] width 581 height 167
type input "3"
click at [1165, 570] on icon "ok" at bounding box center [1157, 578] width 16 height 16
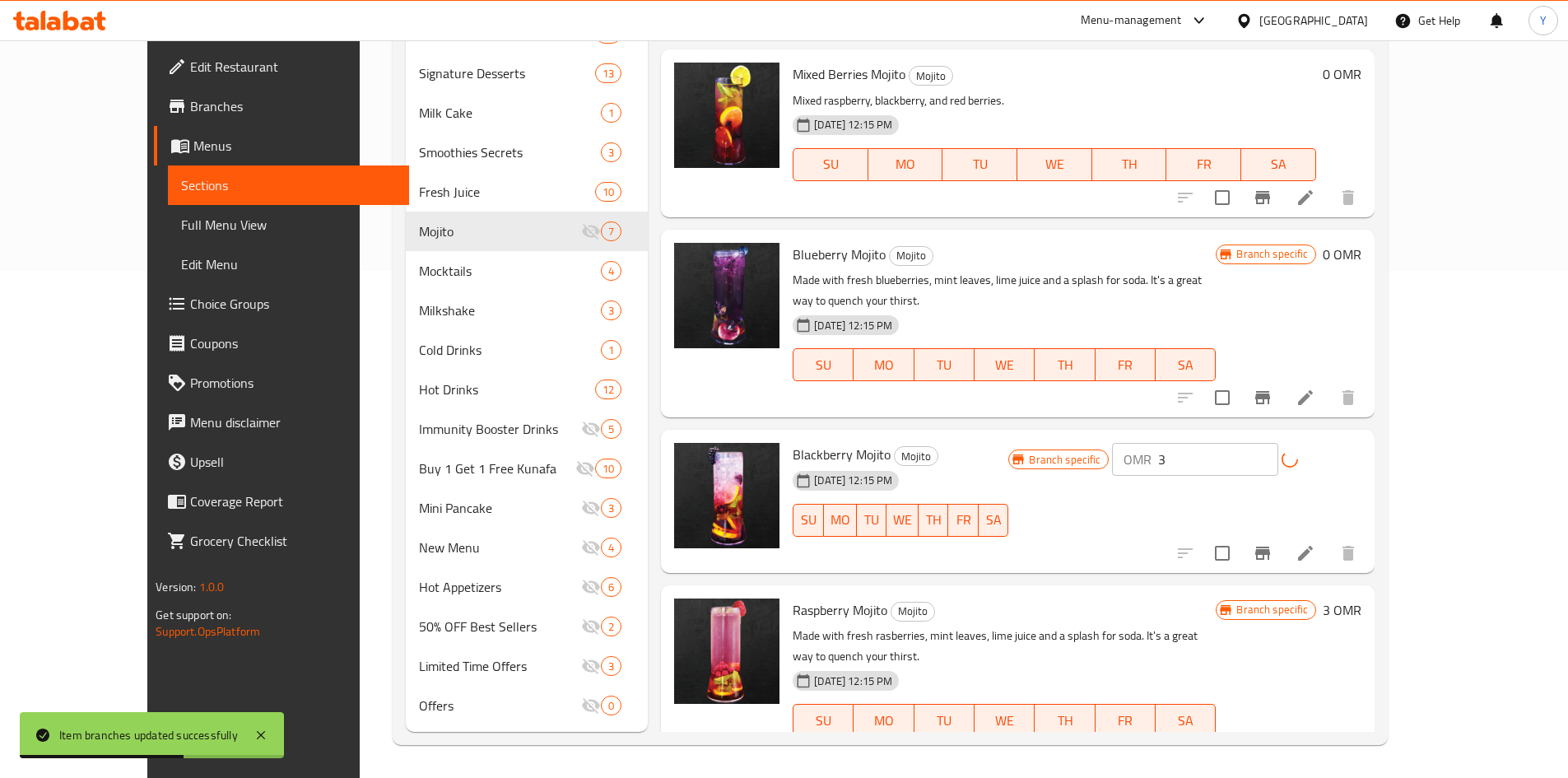
click at [1273, 543] on icon "Branch-specific-item" at bounding box center [1262, 552] width 19 height 19
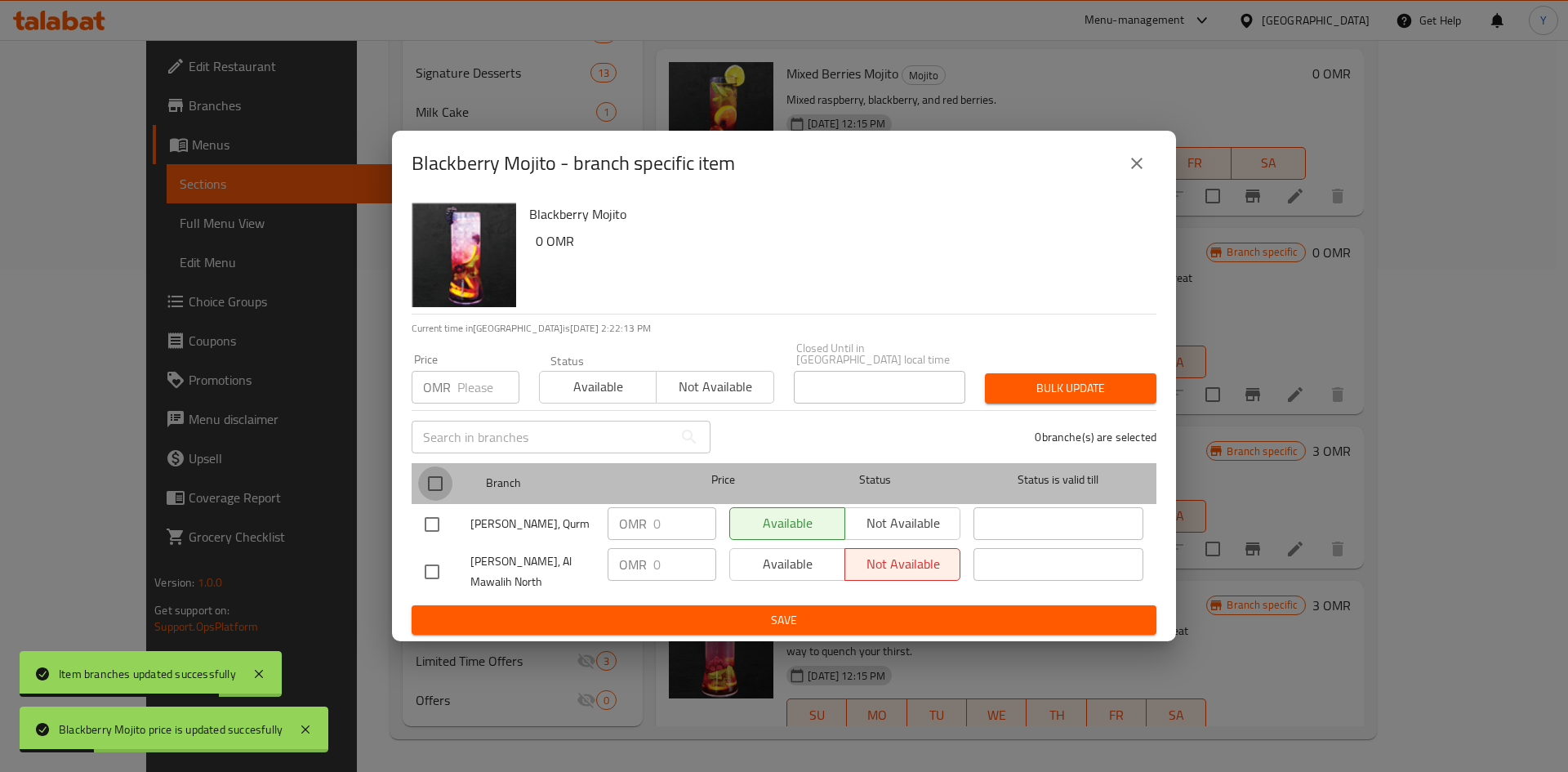
click at [444, 481] on input "checkbox" at bounding box center [435, 483] width 34 height 34
checkbox input "true"
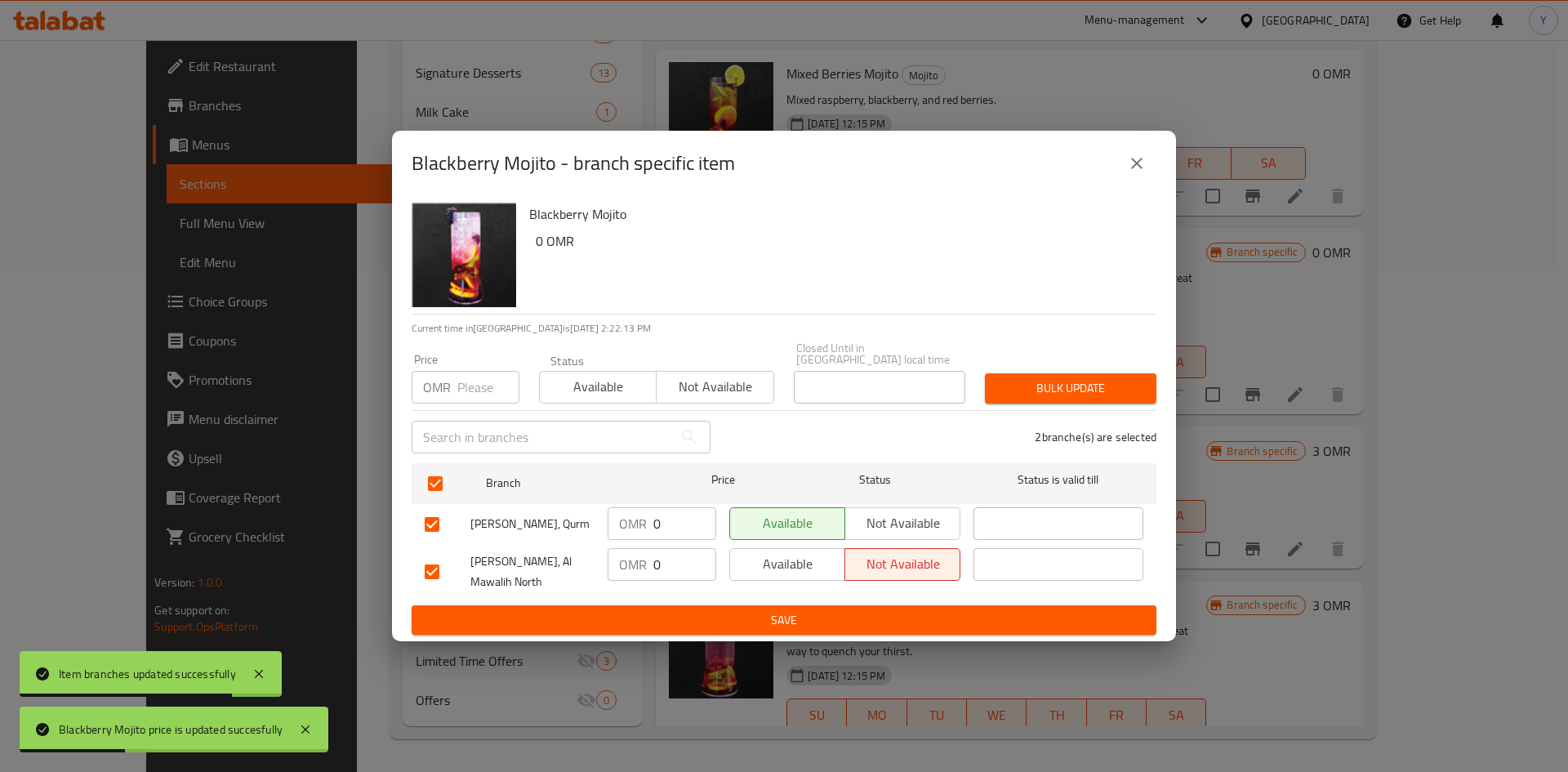
click at [459, 376] on input "number" at bounding box center [488, 387] width 62 height 33
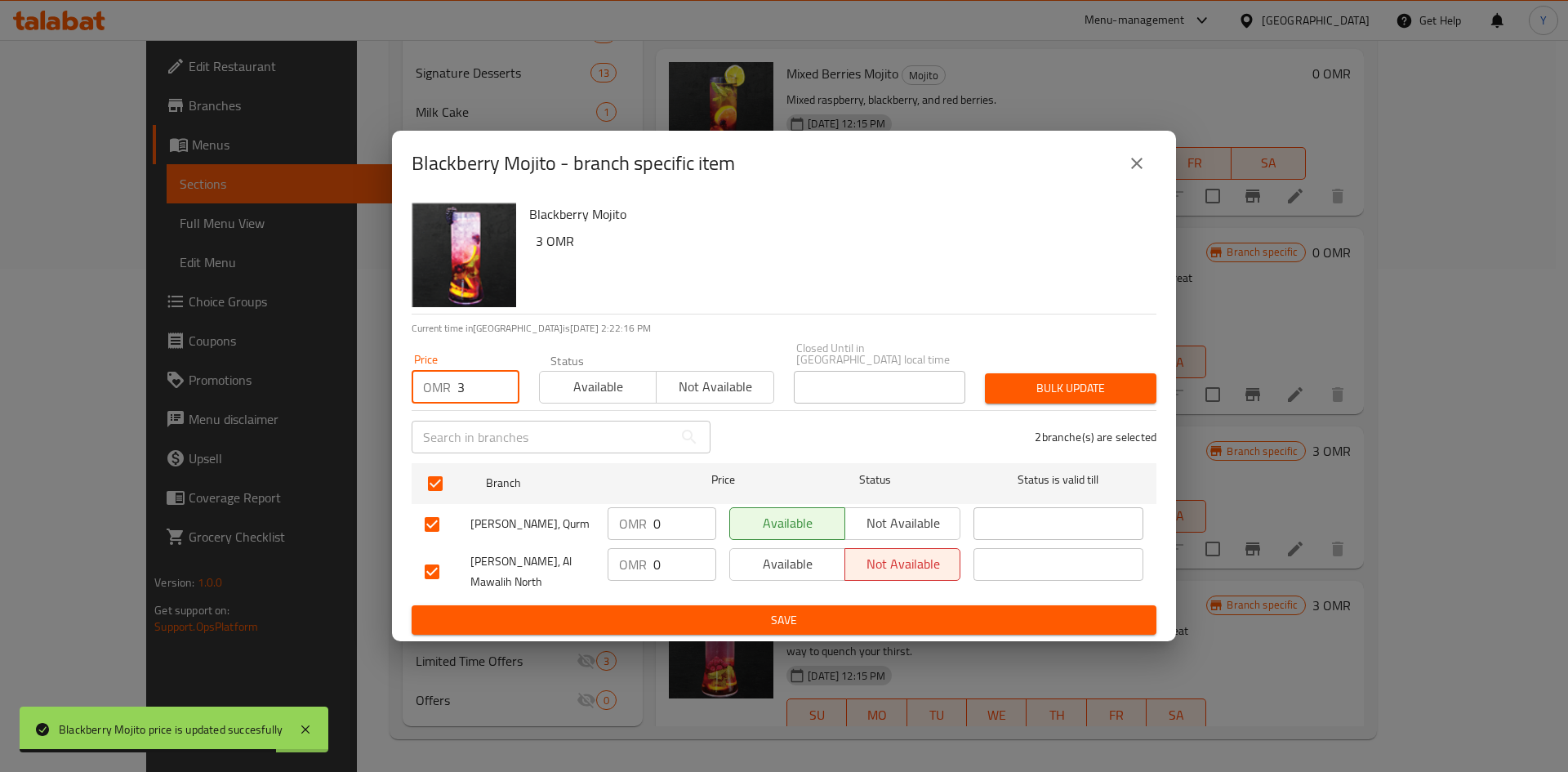
type input "3"
click at [1049, 391] on span "Bulk update" at bounding box center [1070, 389] width 145 height 20
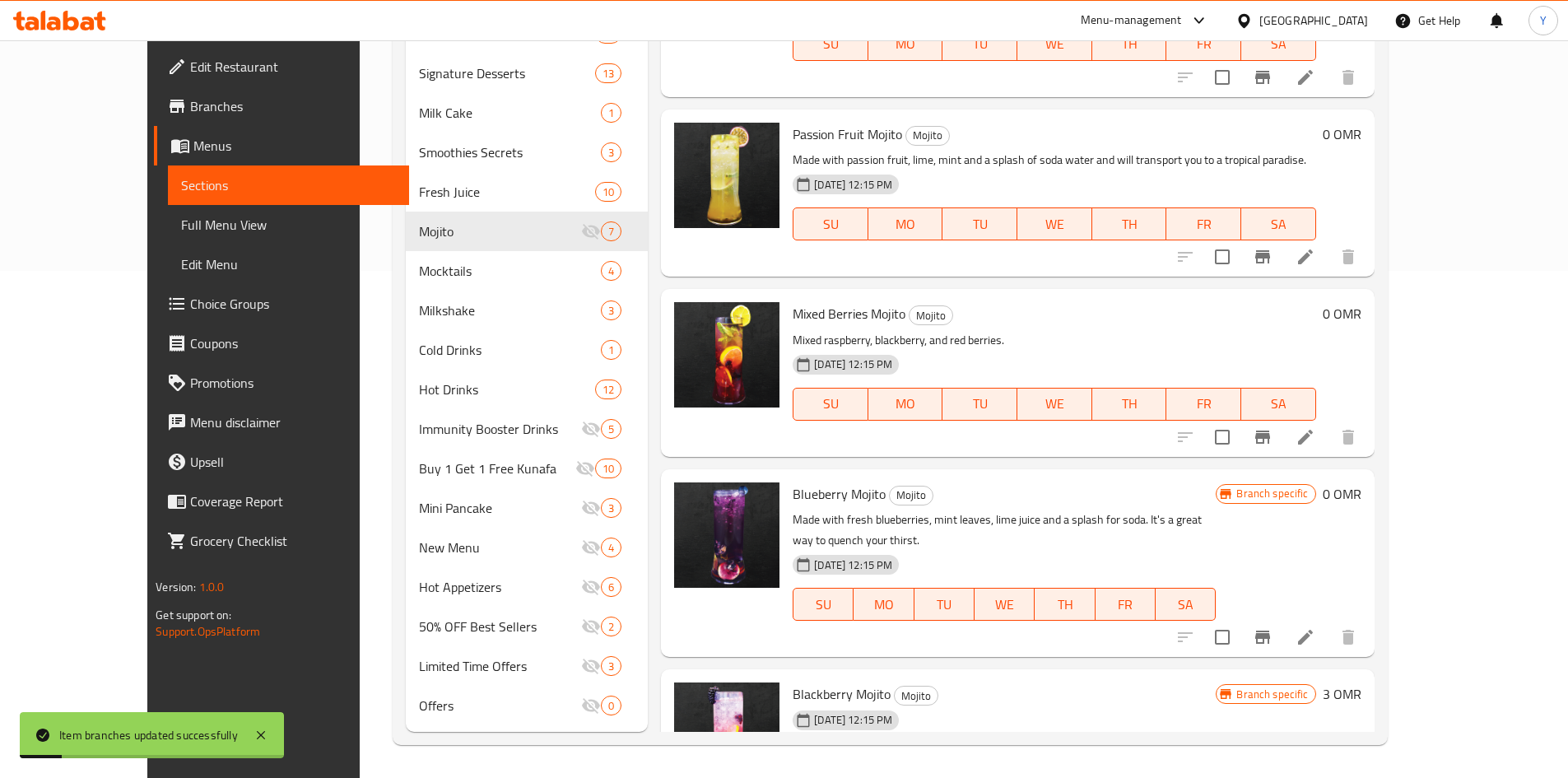
scroll to position [0, 0]
click at [1362, 313] on h6 "0 OMR" at bounding box center [1342, 315] width 39 height 23
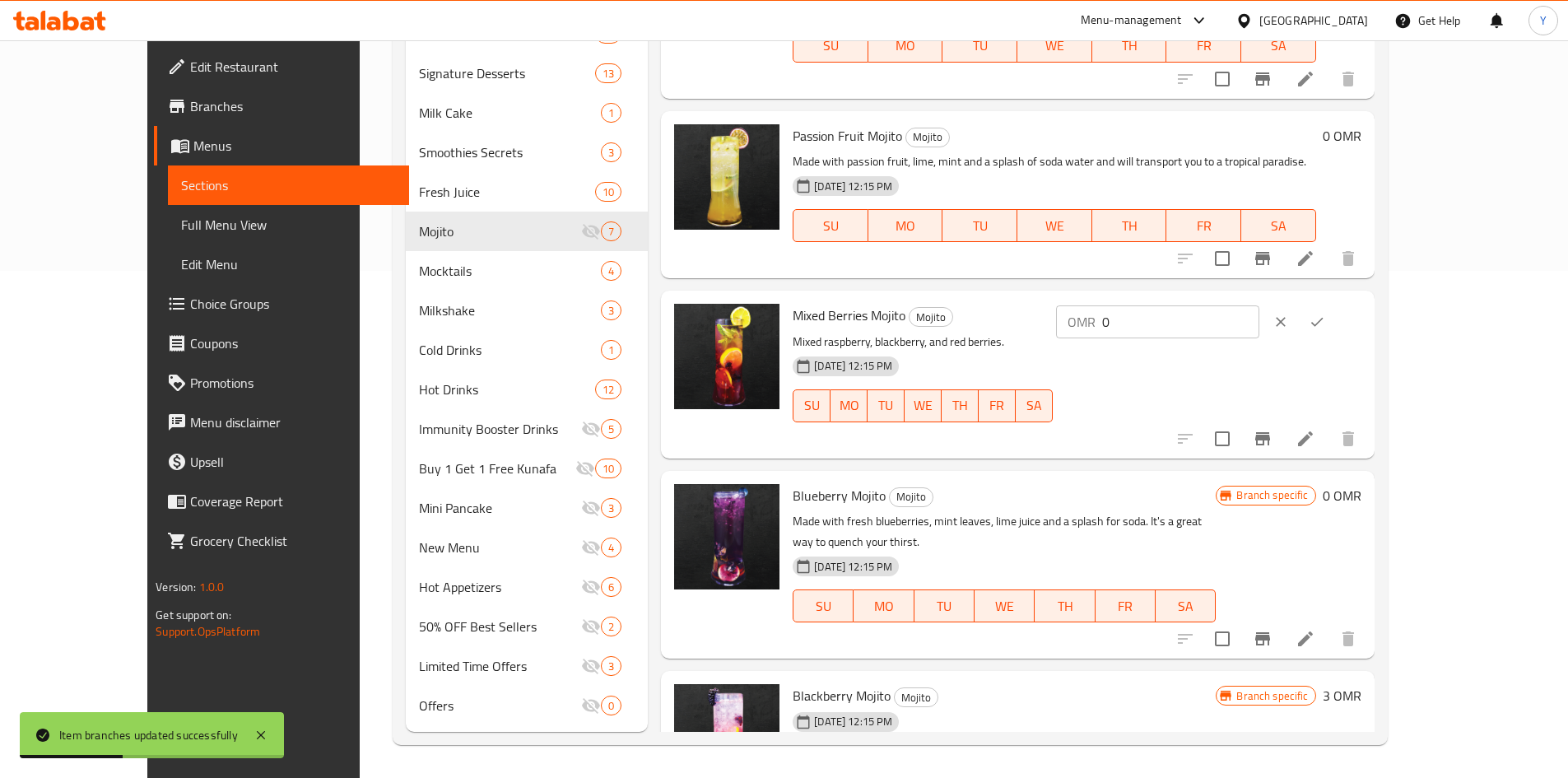
drag, startPoint x: 1361, startPoint y: 336, endPoint x: 1205, endPoint y: 344, distance: 156.2
click at [1207, 344] on div "Mixed Berries Mojito Mojito Mixed raspberry, blackberry, and red berries. 06-07…" at bounding box center [1076, 374] width 581 height 154
type input "3"
click at [1335, 326] on button "ok" at bounding box center [1317, 321] width 36 height 36
click at [1282, 439] on button "Branch-specific-item" at bounding box center [1263, 438] width 40 height 40
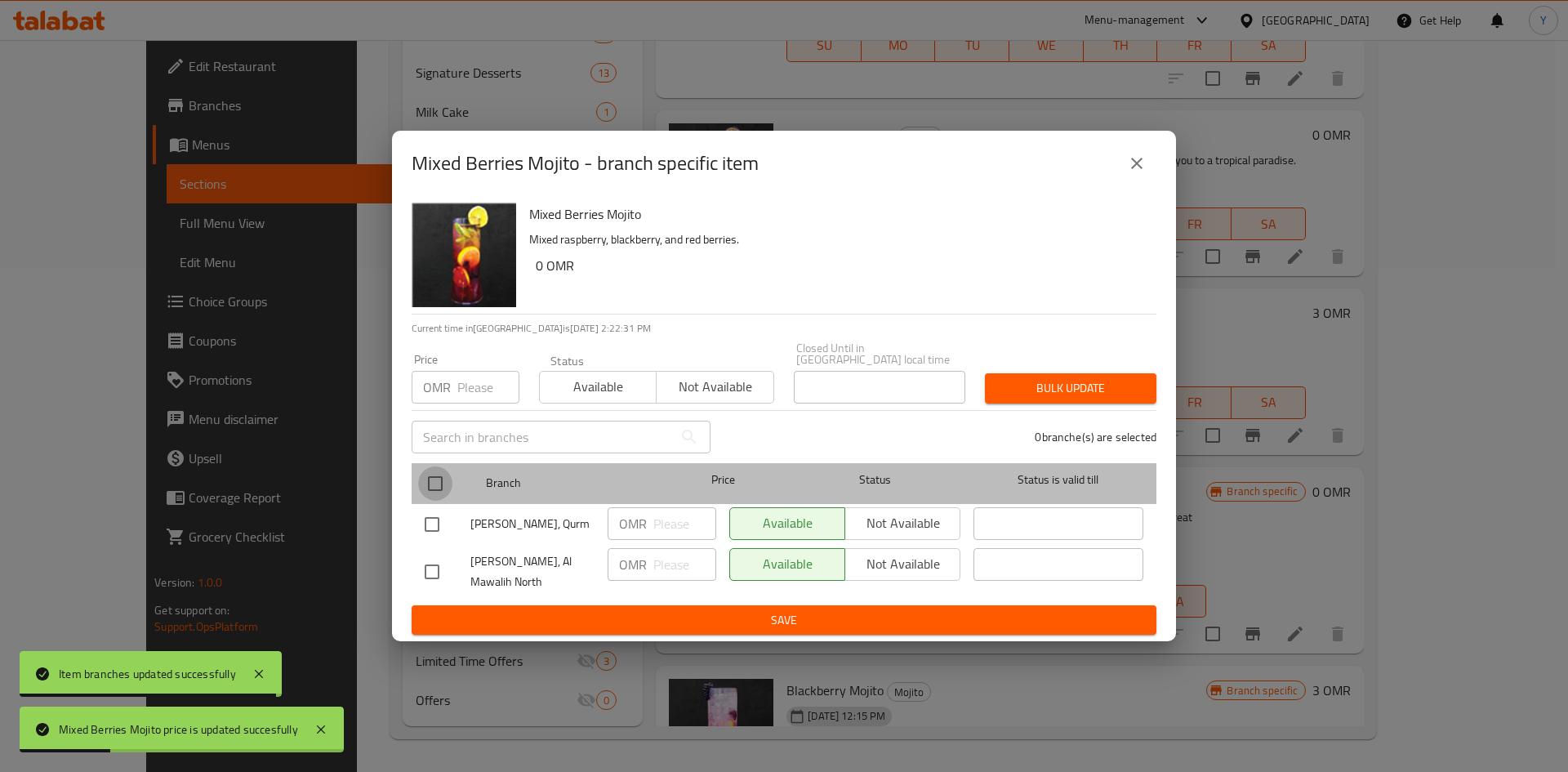
click at [444, 473] on input "checkbox" at bounding box center [435, 483] width 34 height 34
checkbox input "true"
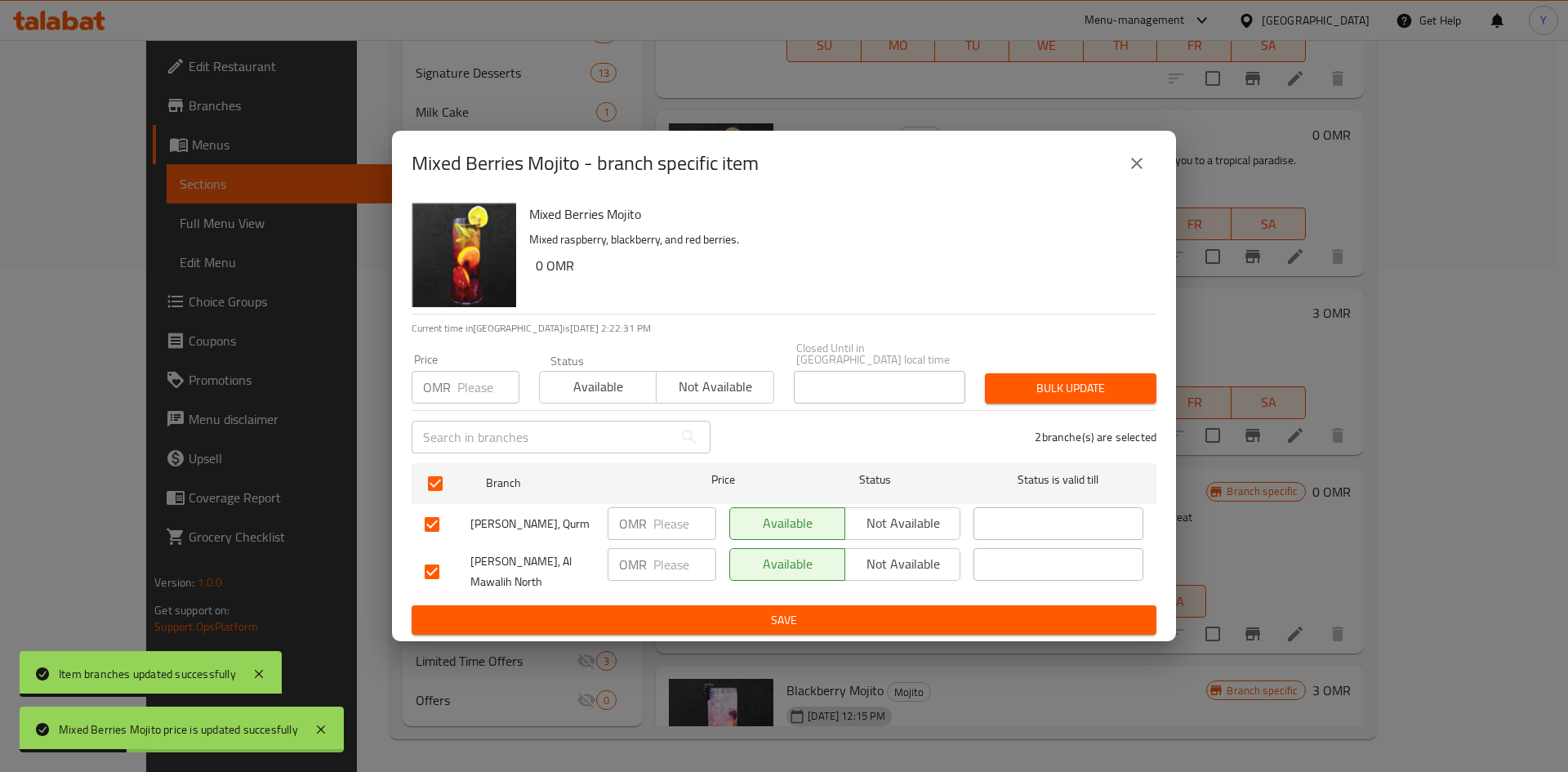
click at [456, 357] on div "Price OMR Price" at bounding box center [466, 378] width 128 height 70
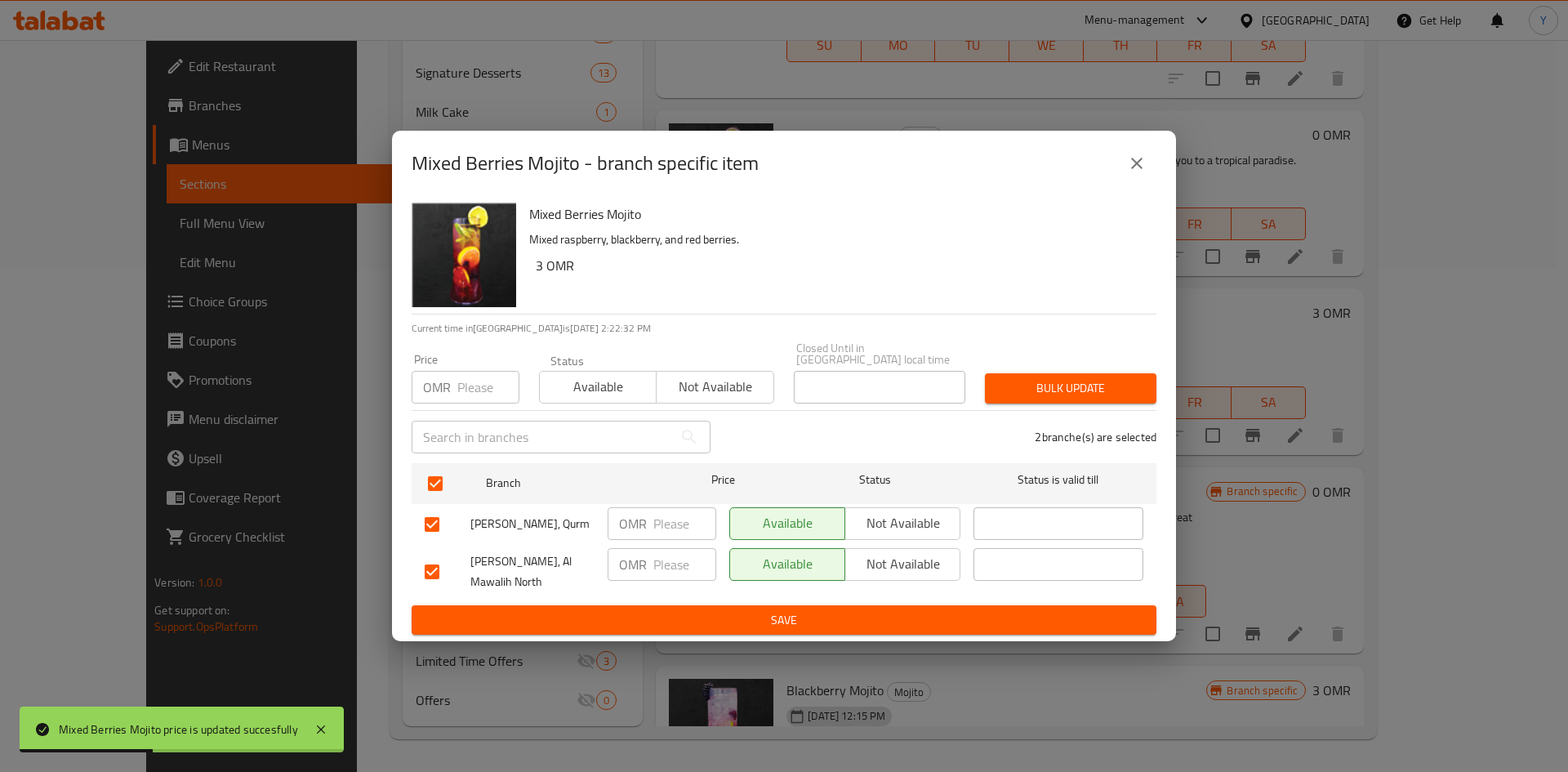
drag, startPoint x: 441, startPoint y: 404, endPoint x: 455, endPoint y: 392, distance: 18.4
click at [449, 396] on div "Price OMR Price" at bounding box center [466, 378] width 128 height 70
click at [477, 376] on input "number" at bounding box center [488, 387] width 62 height 33
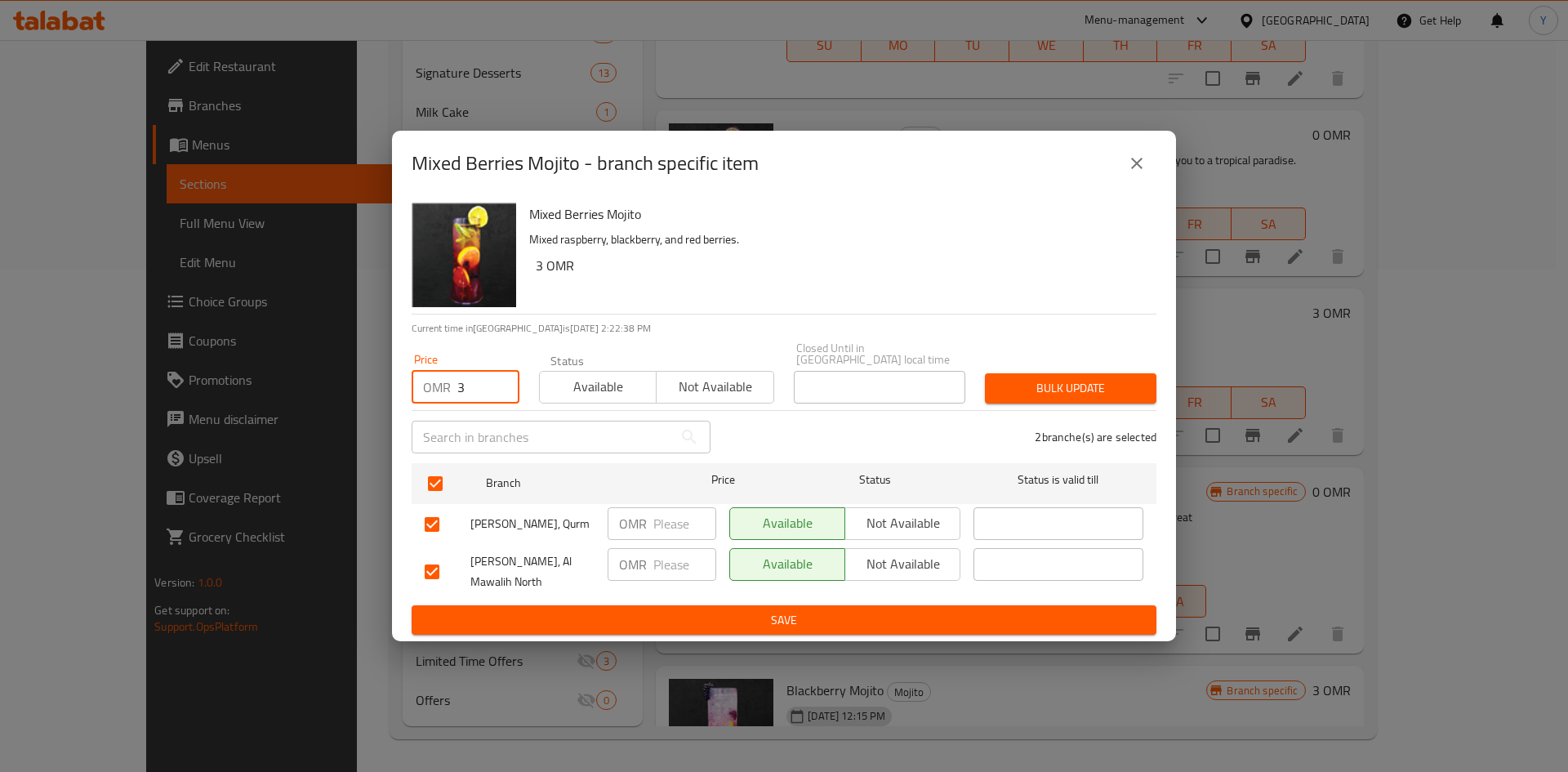
type input "3"
click at [1074, 363] on div "Bulk update" at bounding box center [1071, 388] width 191 height 50
click at [1063, 378] on span "Bulk update" at bounding box center [1070, 389] width 145 height 20
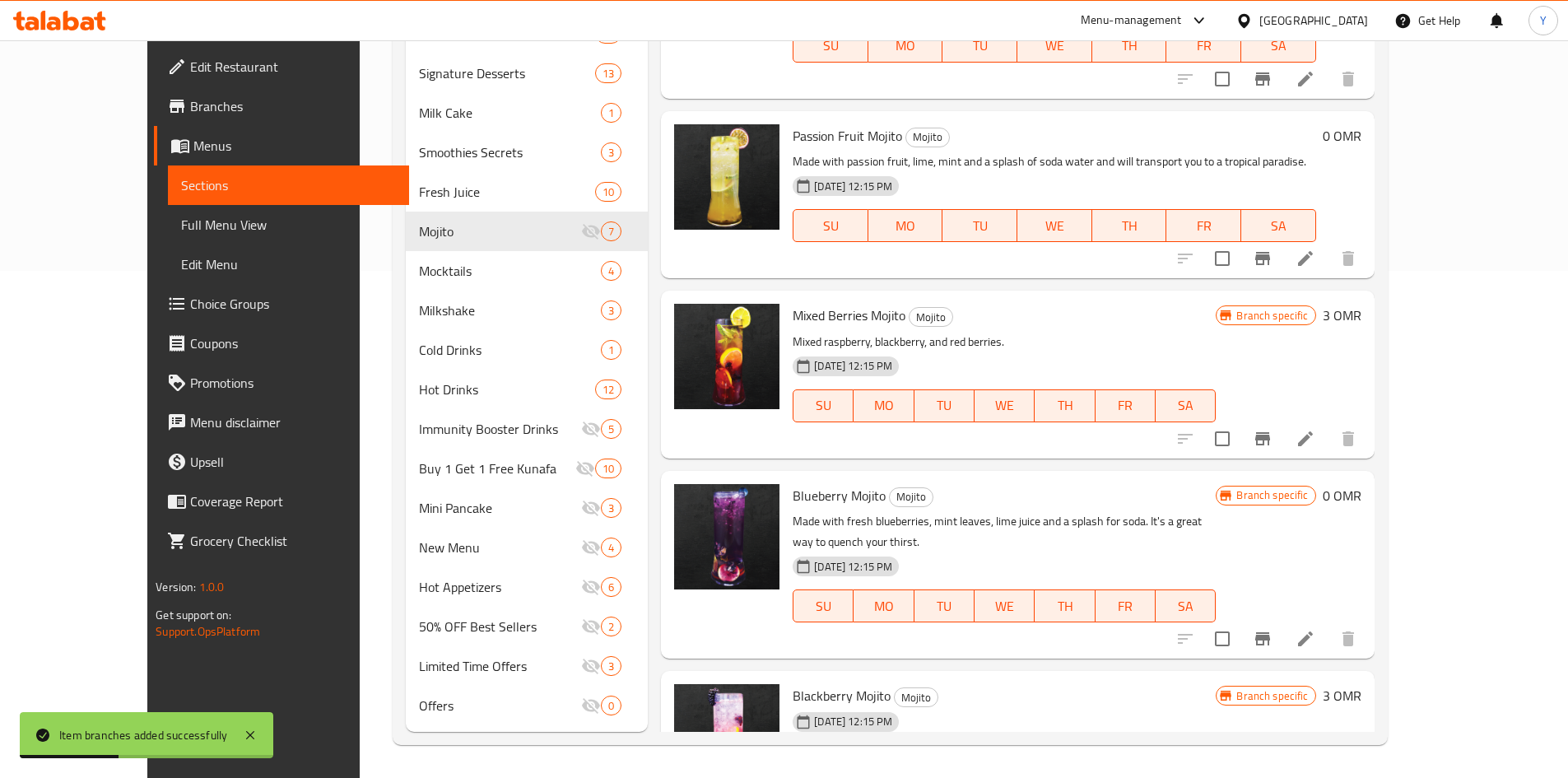
click at [1362, 130] on h6 "0 OMR" at bounding box center [1342, 135] width 39 height 23
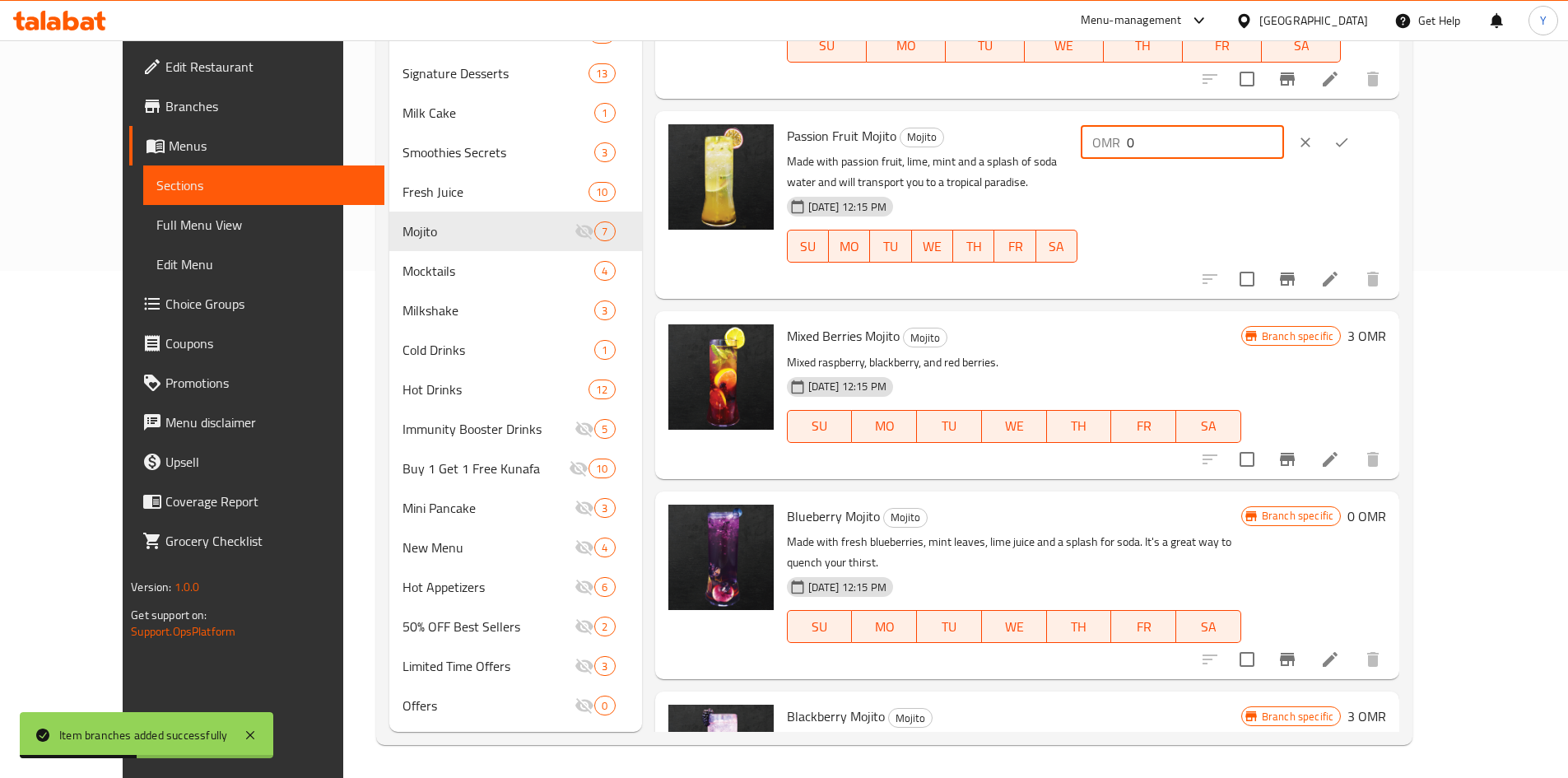
drag, startPoint x: 1330, startPoint y: 125, endPoint x: 1137, endPoint y: 151, distance: 194.7
click at [1142, 151] on div "Passion Fruit Mojito Mojito Made with passion fruit, lime, mint and a splash of…" at bounding box center [1087, 205] width 613 height 174
type input "3"
click at [1360, 147] on button "ok" at bounding box center [1341, 142] width 36 height 36
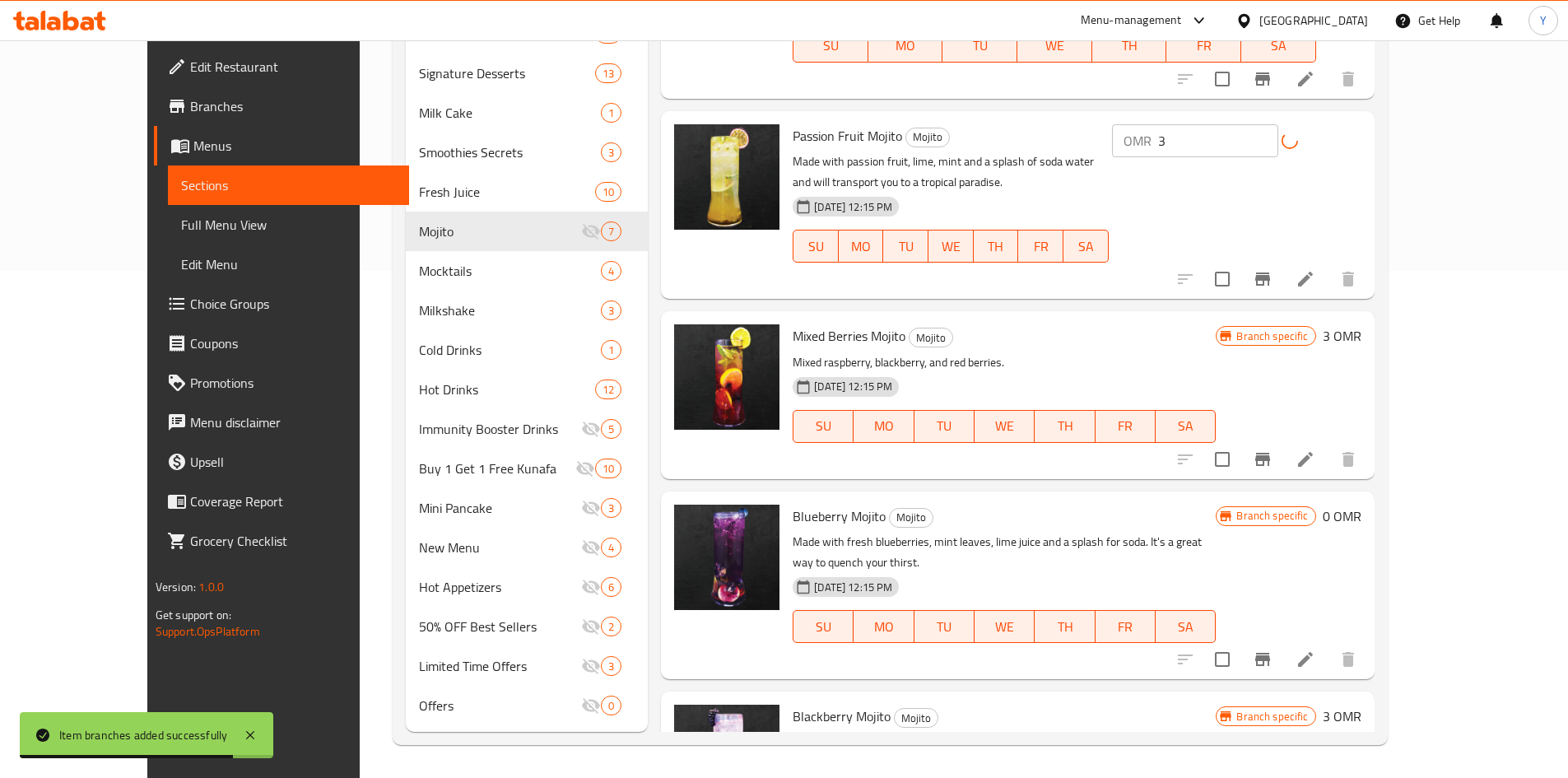
click at [1282, 260] on button "Branch-specific-item" at bounding box center [1263, 279] width 40 height 40
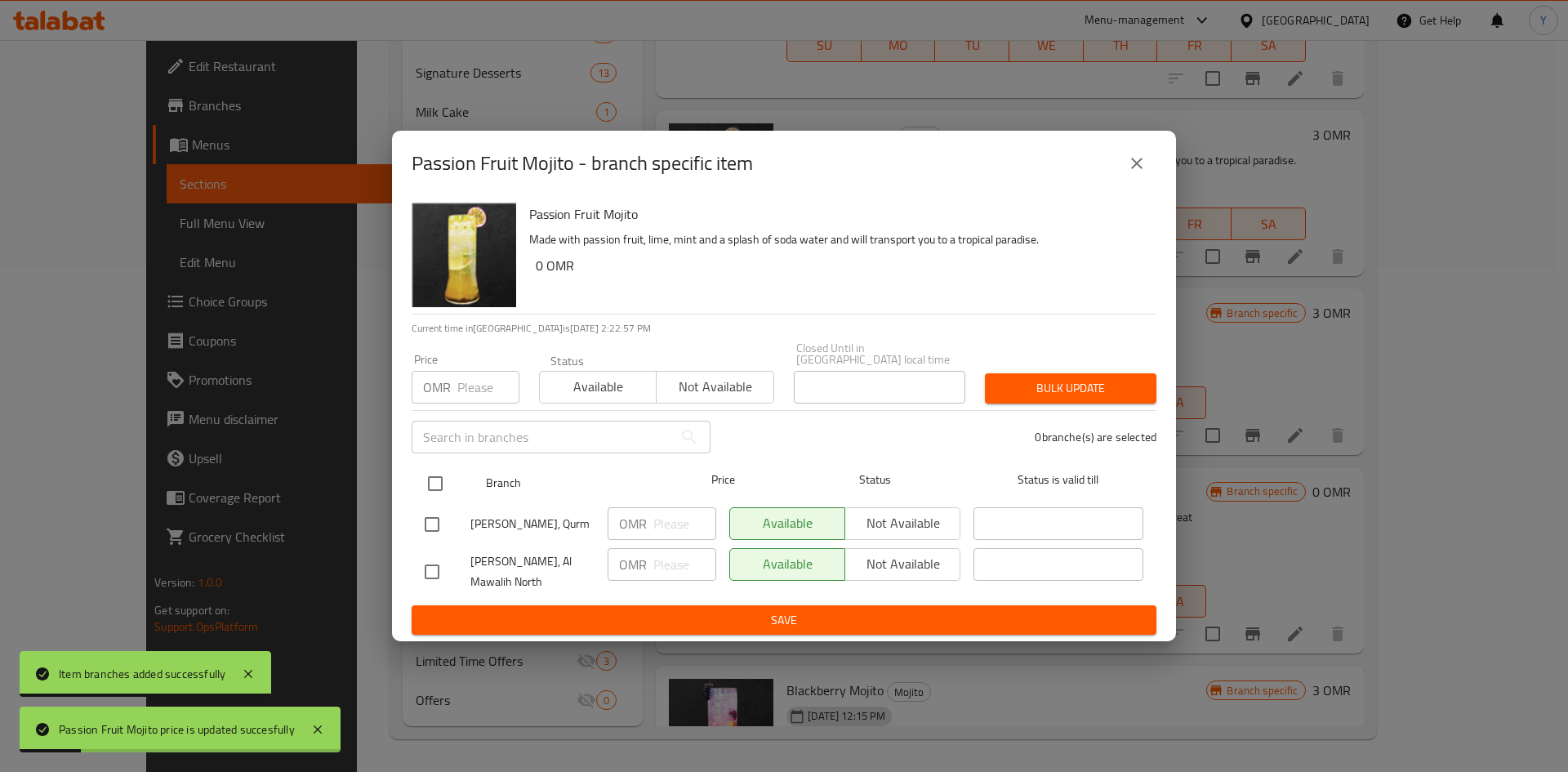
click at [444, 469] on input "checkbox" at bounding box center [435, 483] width 34 height 34
checkbox input "true"
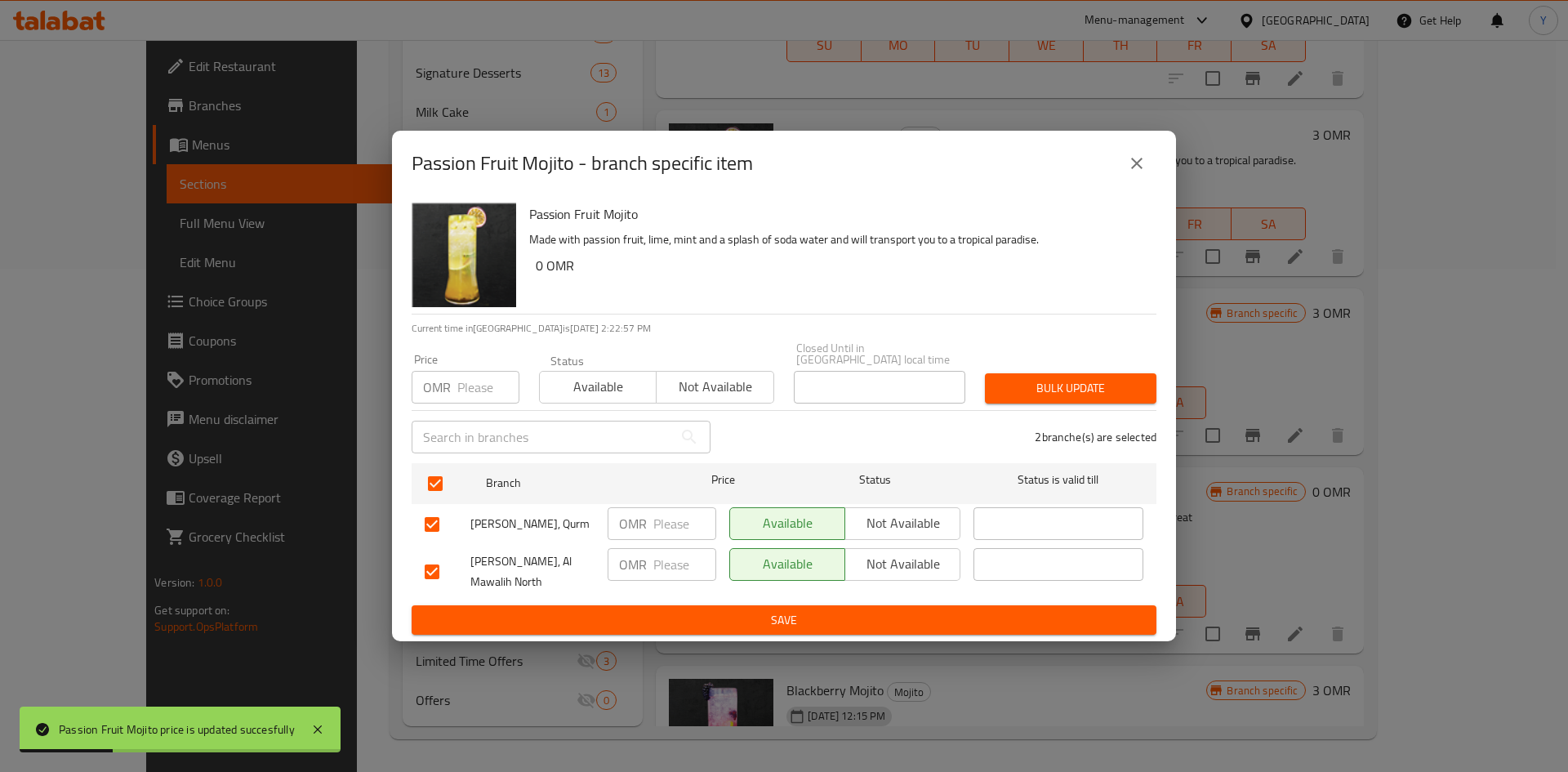
click at [453, 390] on div "OMR Price" at bounding box center [466, 387] width 107 height 33
type input "9"
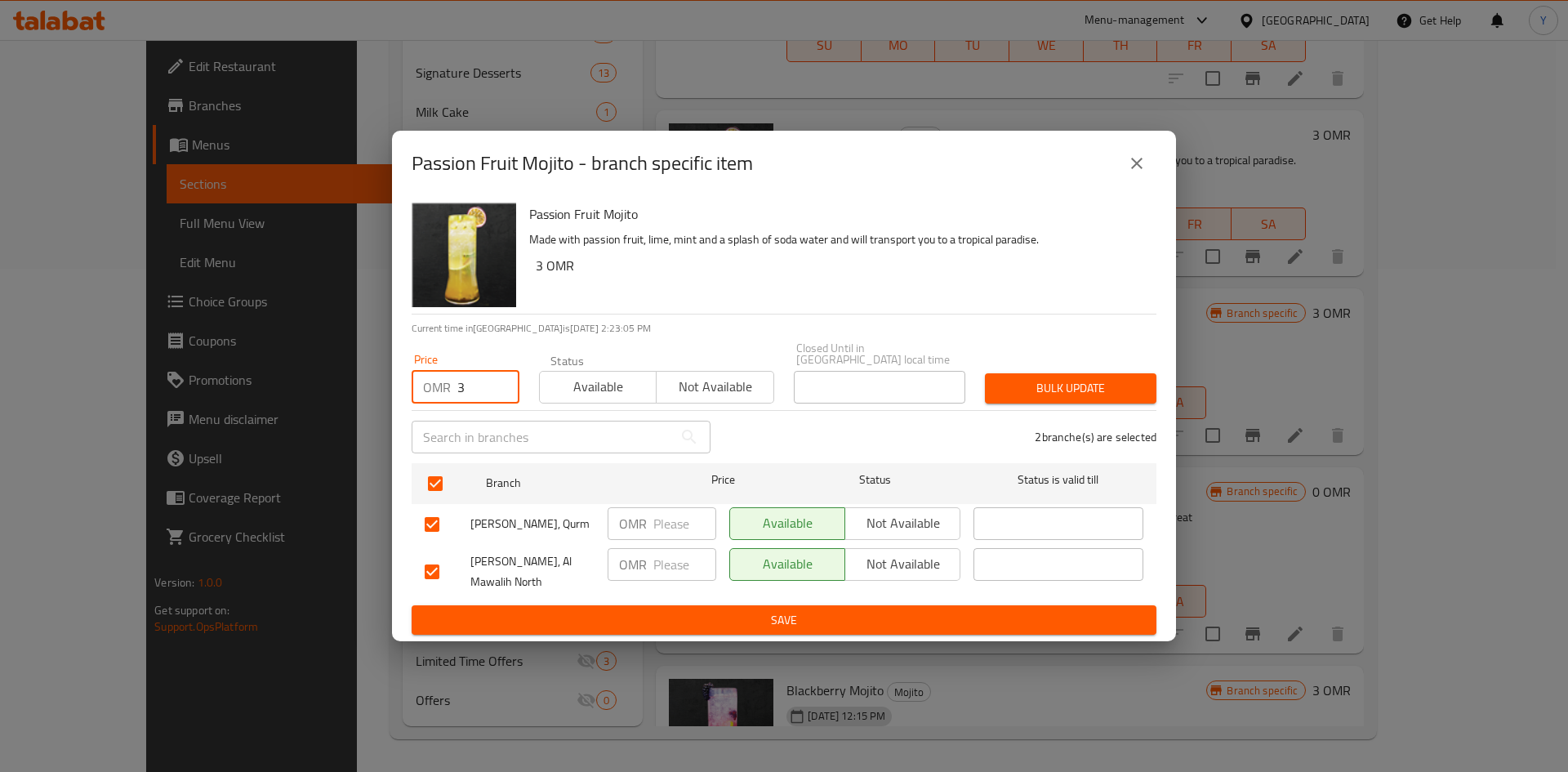
type input "3"
click at [1034, 394] on button "Bulk update" at bounding box center [1071, 389] width 171 height 30
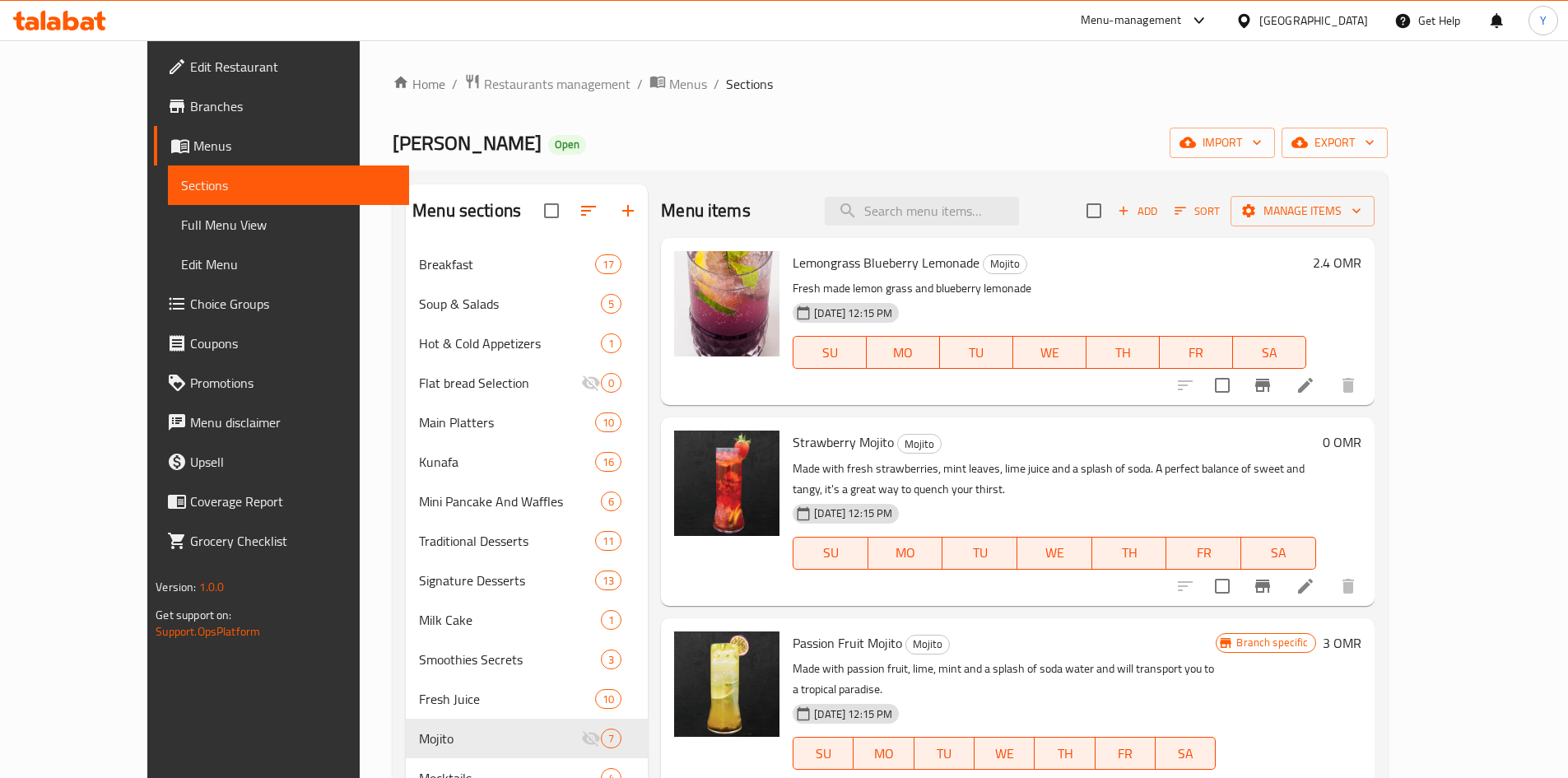
click at [1362, 436] on h6 "0 OMR" at bounding box center [1342, 441] width 39 height 23
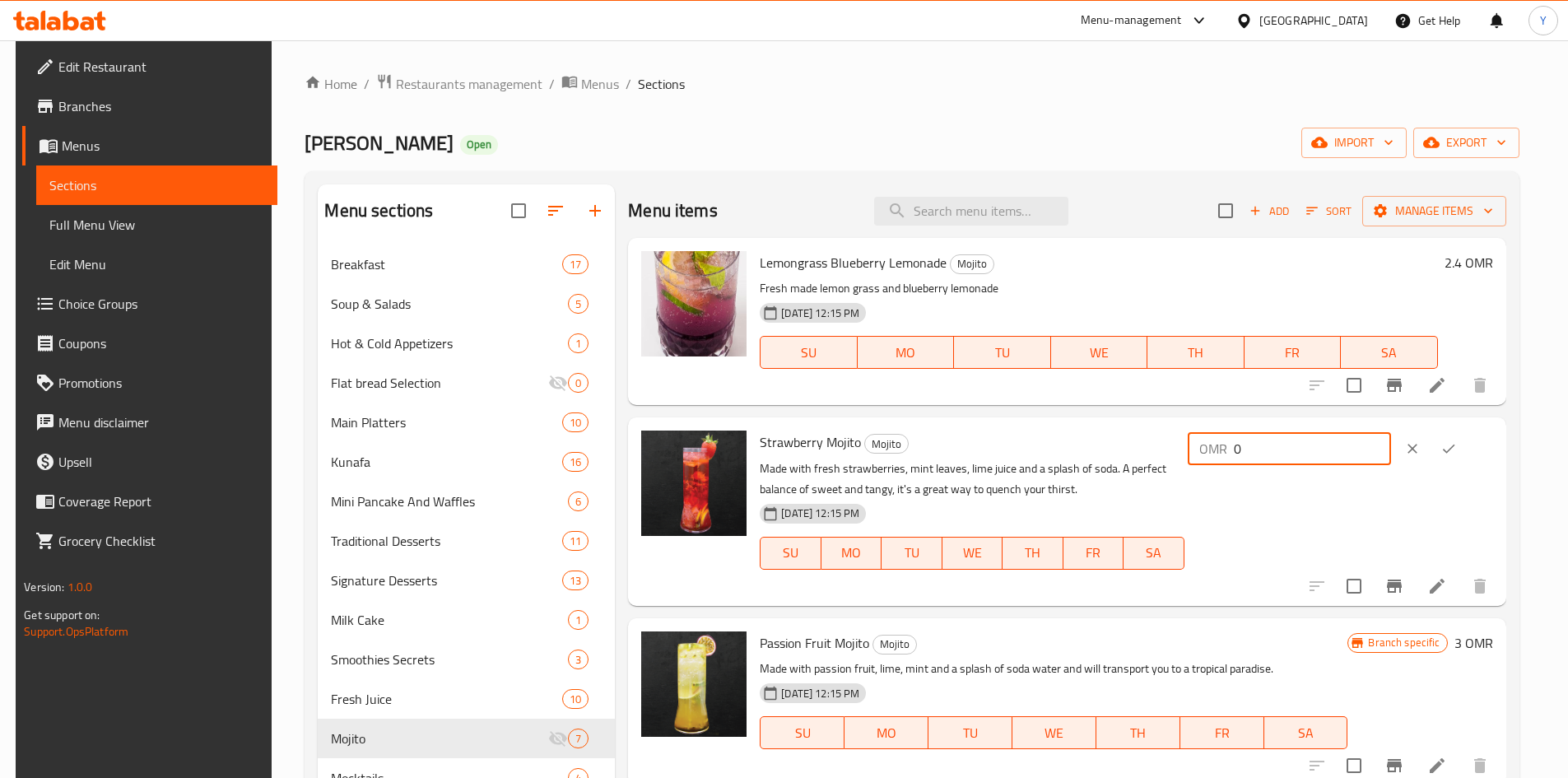
drag, startPoint x: 1316, startPoint y: 435, endPoint x: 1194, endPoint y: 440, distance: 122.1
click at [1210, 448] on div "Strawberry Mojito Mojito Made with fresh strawberries, mint leaves, lime juice …" at bounding box center [1127, 511] width 746 height 174
type input "3"
click at [1467, 466] on div at bounding box center [1431, 448] width 73 height 36
click at [1467, 461] on button "ok" at bounding box center [1449, 448] width 36 height 36
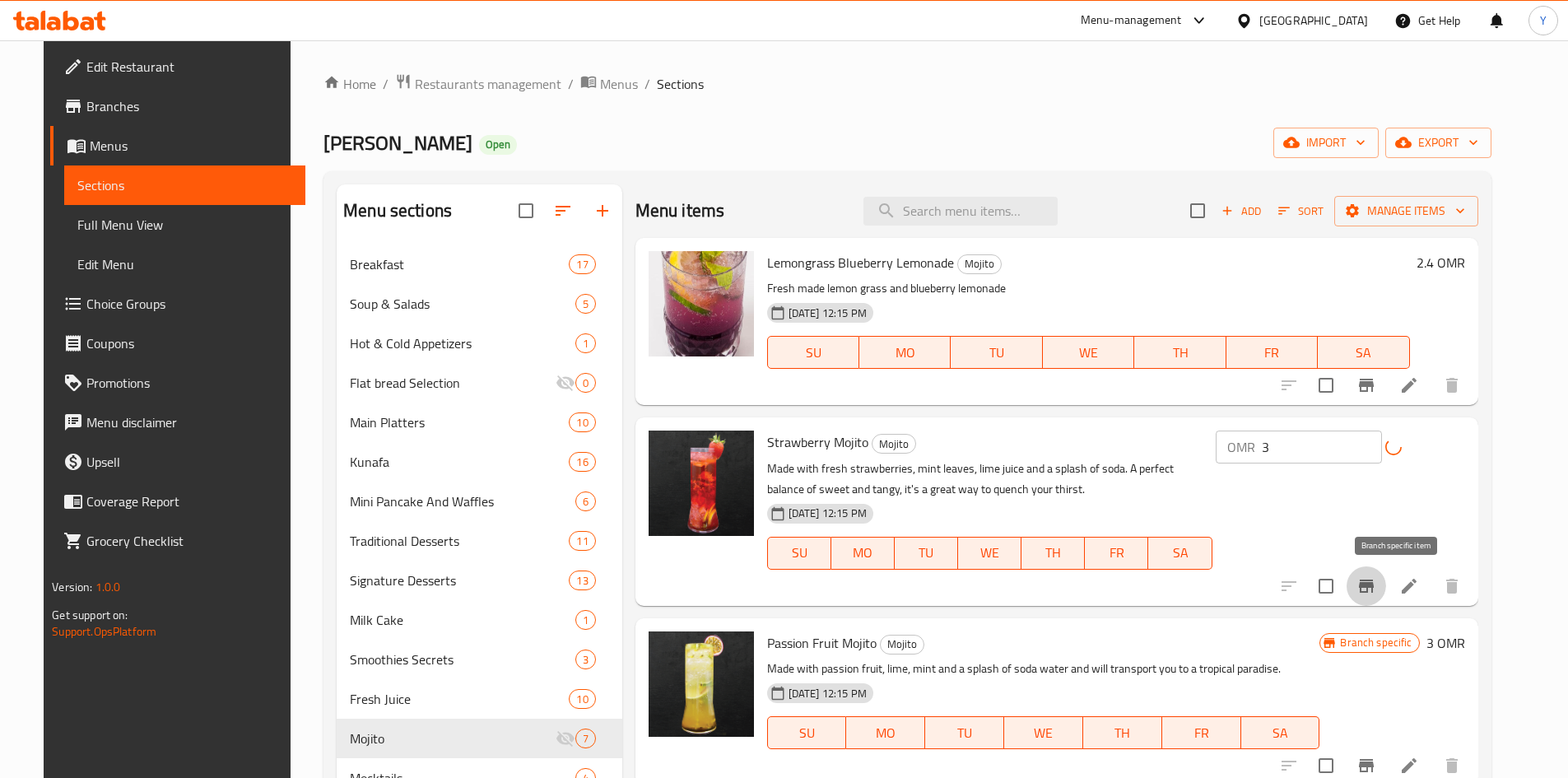
click at [1376, 589] on icon "Branch-specific-item" at bounding box center [1366, 585] width 19 height 19
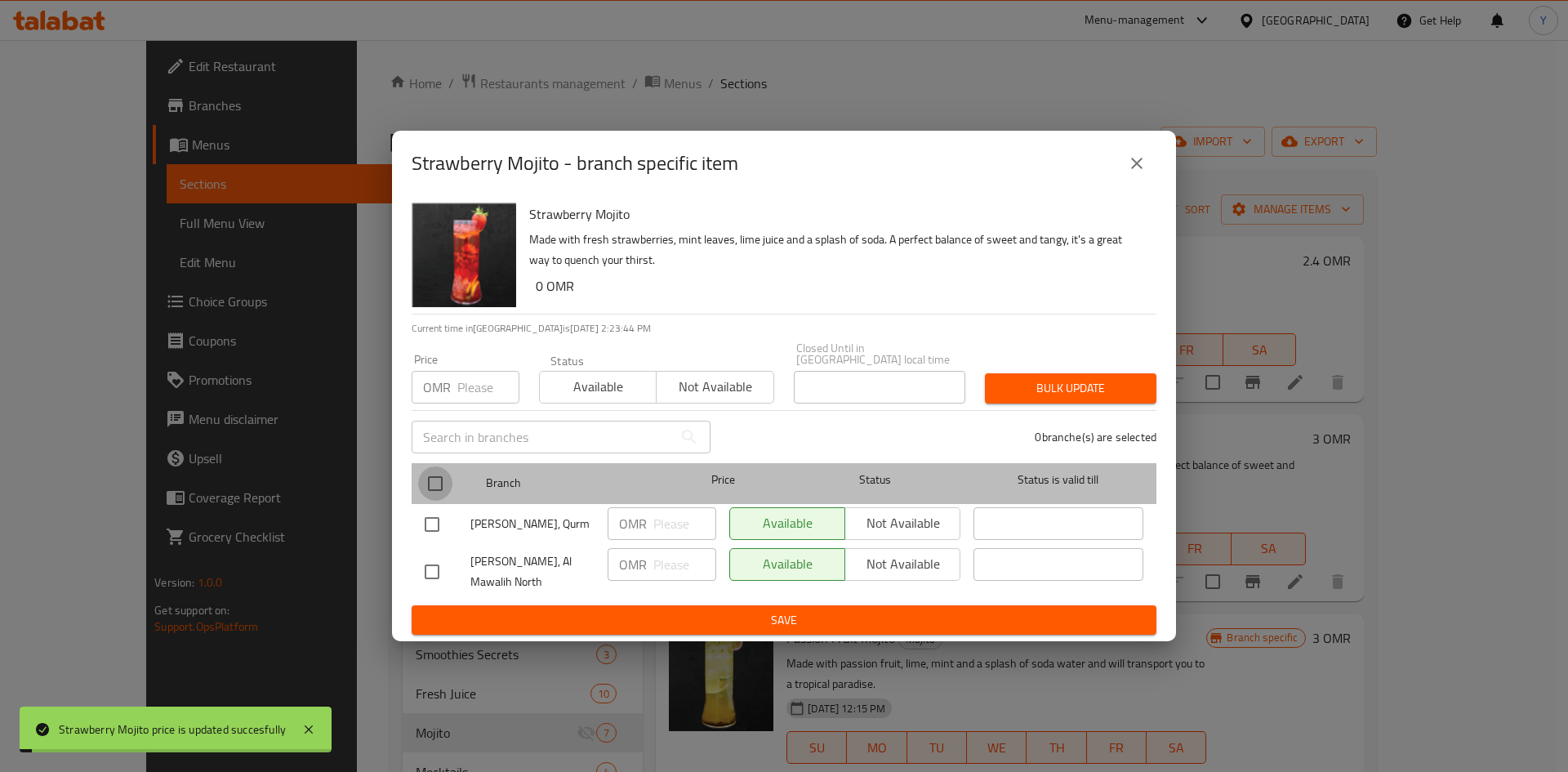
click at [443, 468] on input "checkbox" at bounding box center [435, 483] width 34 height 34
checkbox input "true"
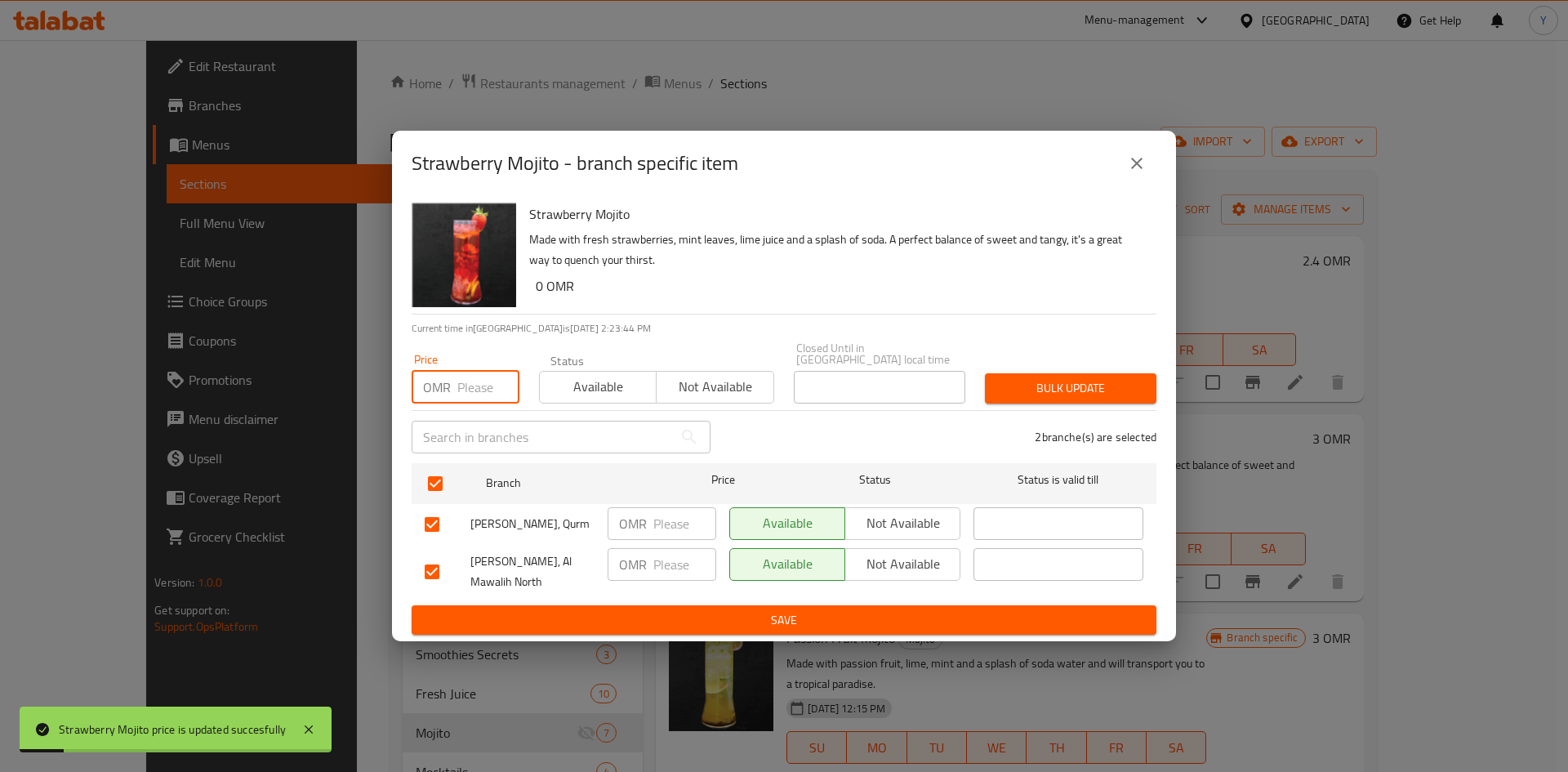
click at [474, 383] on input "number" at bounding box center [488, 387] width 62 height 33
type input "3"
click at [1011, 363] on div "Bulk update" at bounding box center [1071, 388] width 191 height 50
click at [1022, 373] on button "Bulk update" at bounding box center [1071, 389] width 171 height 30
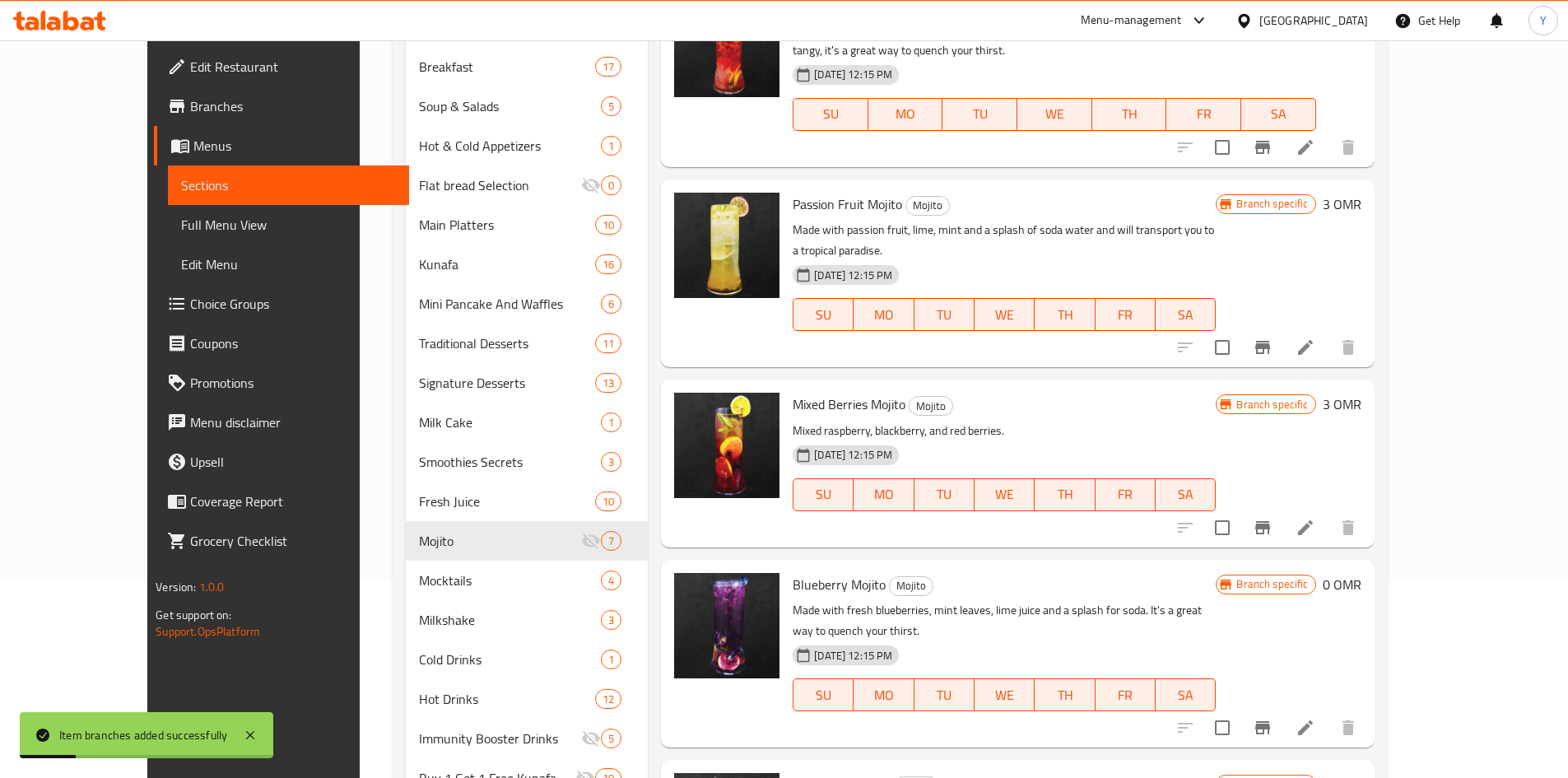
scroll to position [247, 0]
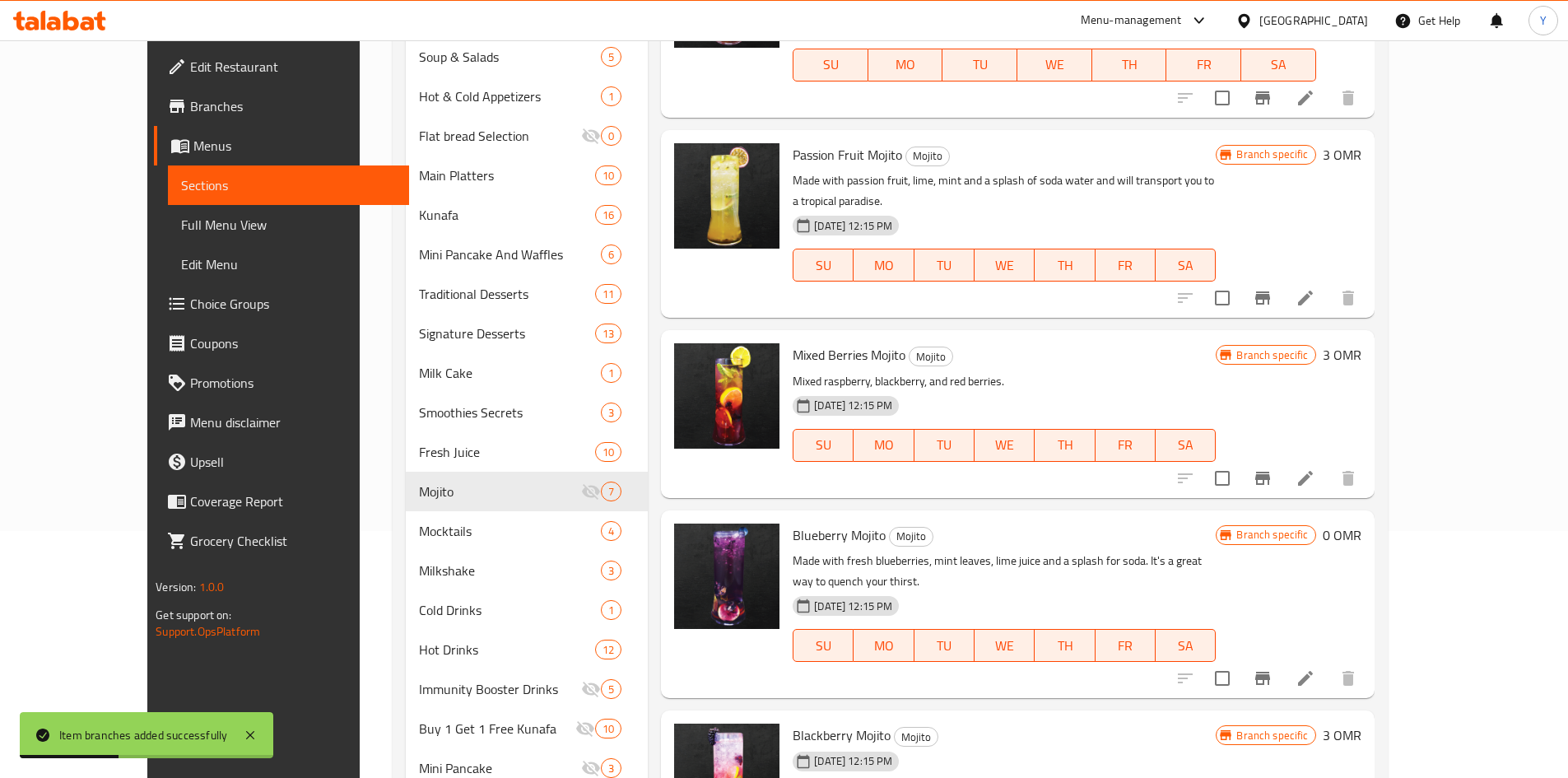
click at [1362, 523] on h6 "0 OMR" at bounding box center [1342, 534] width 39 height 23
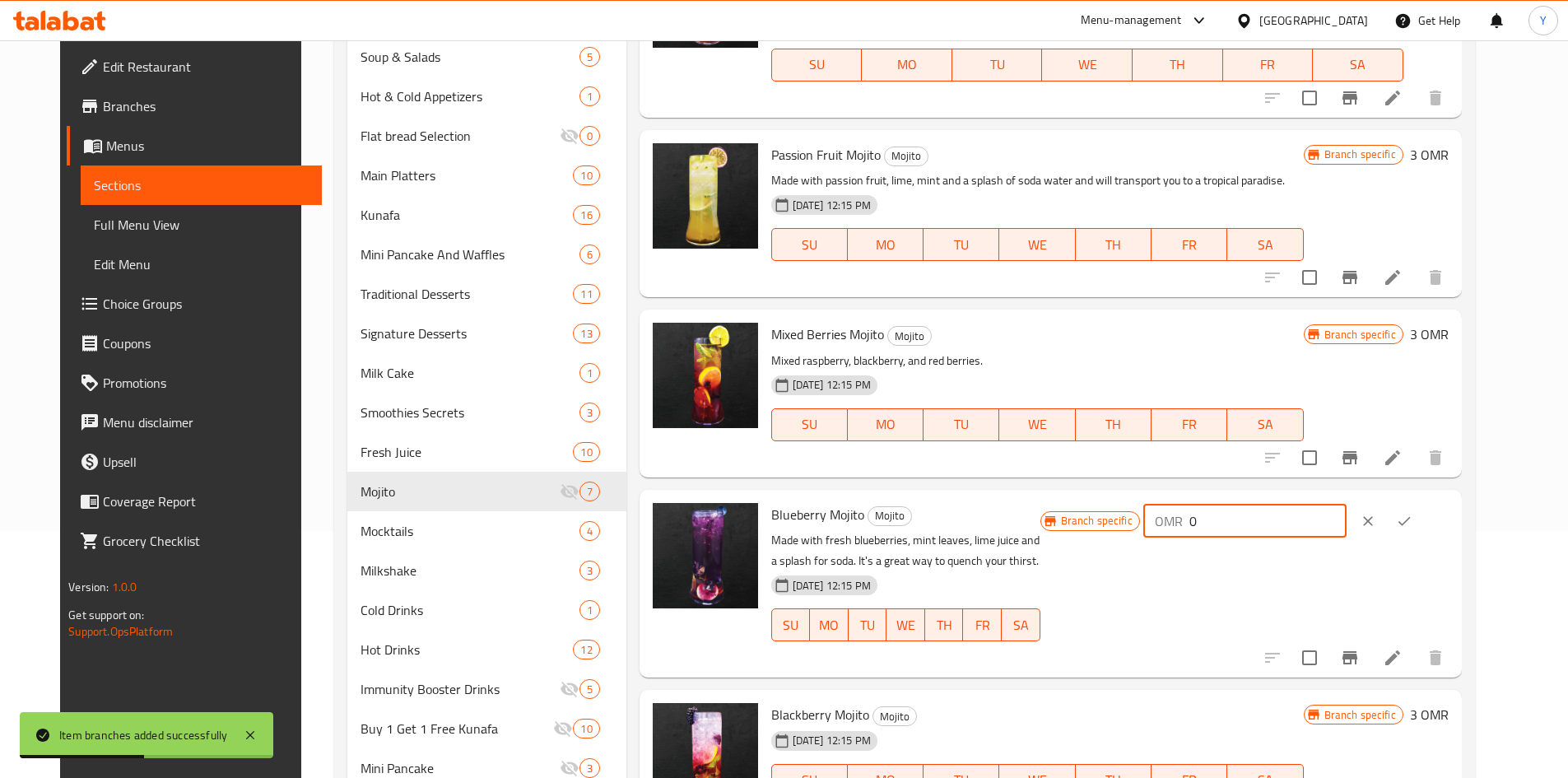
drag, startPoint x: 1340, startPoint y: 530, endPoint x: 1236, endPoint y: 532, distance: 104.0
click at [1236, 532] on div "OMR 0 ​" at bounding box center [1245, 521] width 203 height 33
paste input "2.90"
type input "2.900"
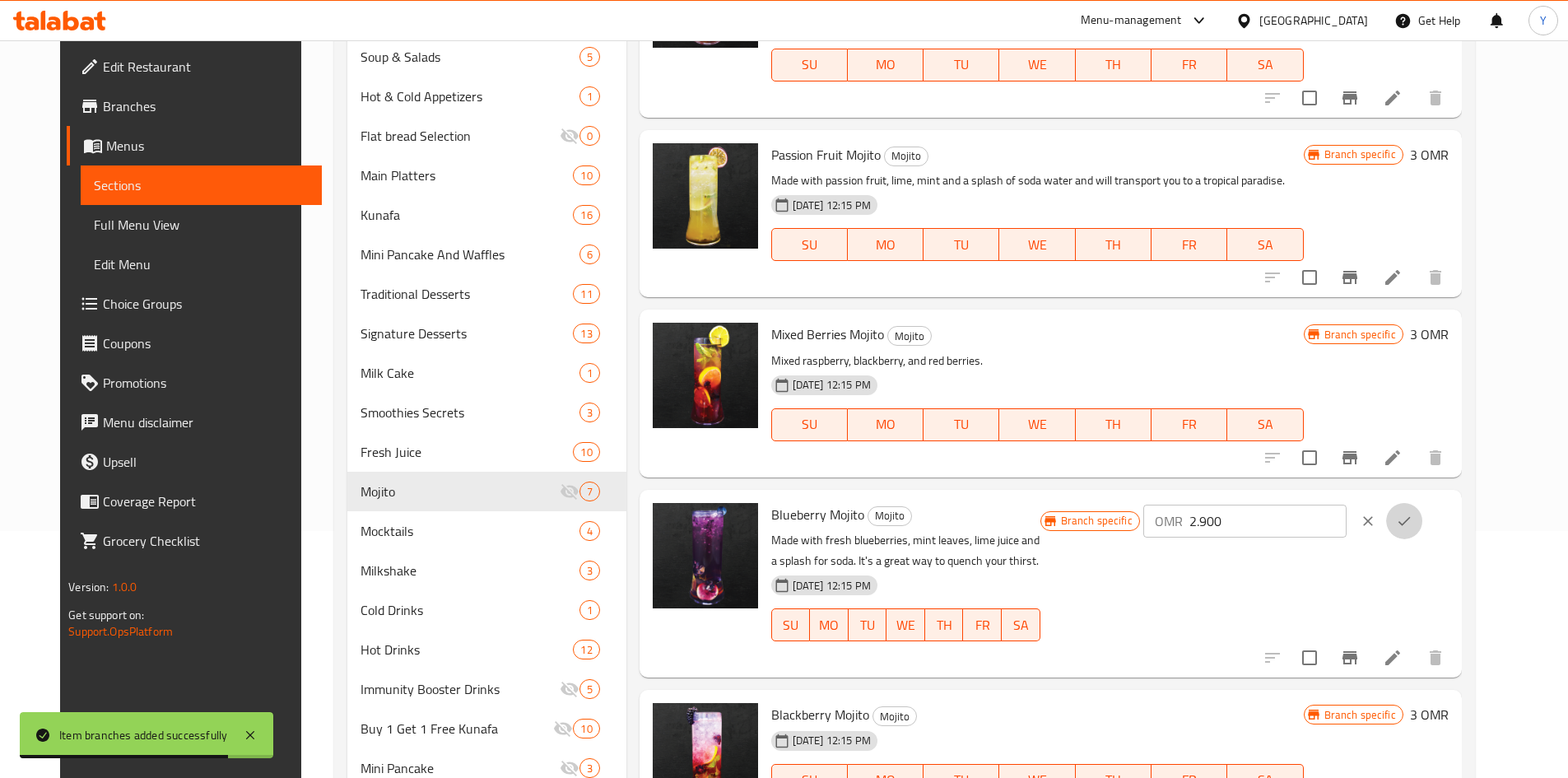
click at [1423, 539] on button "ok" at bounding box center [1404, 521] width 36 height 36
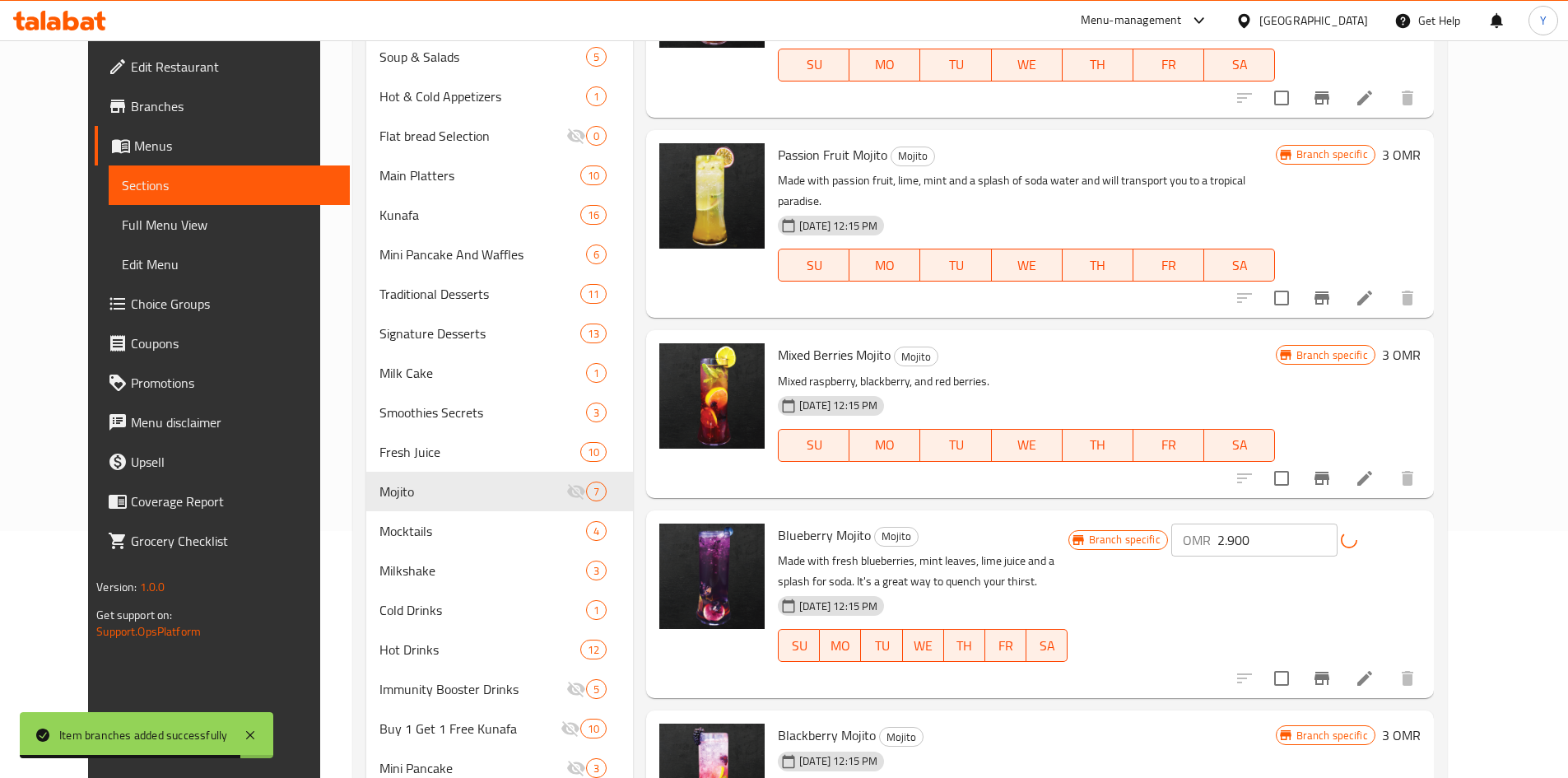
click at [1341, 659] on button "Branch-specific-item" at bounding box center [1322, 678] width 40 height 40
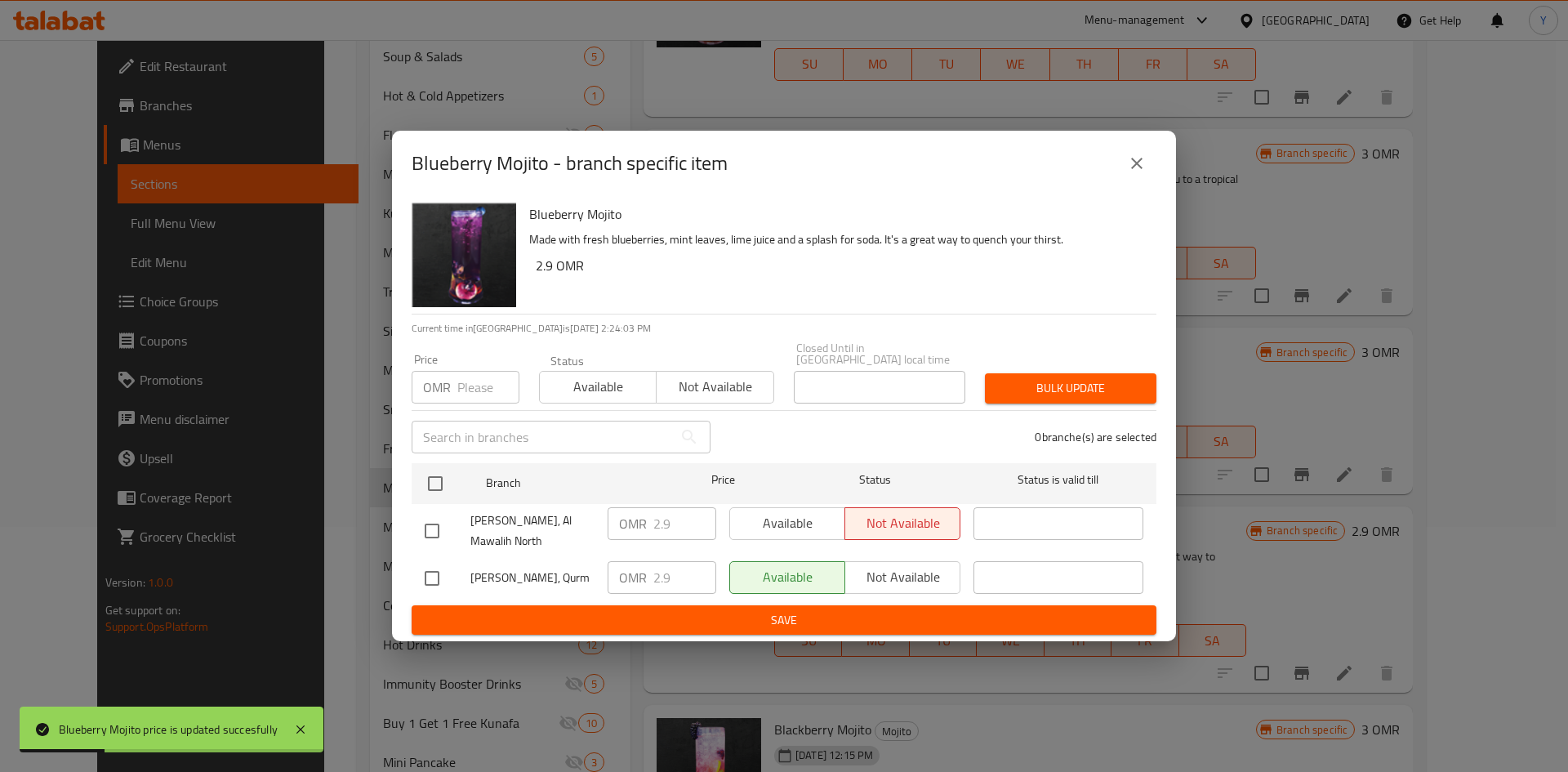
click at [1150, 180] on button "close" at bounding box center [1136, 163] width 39 height 39
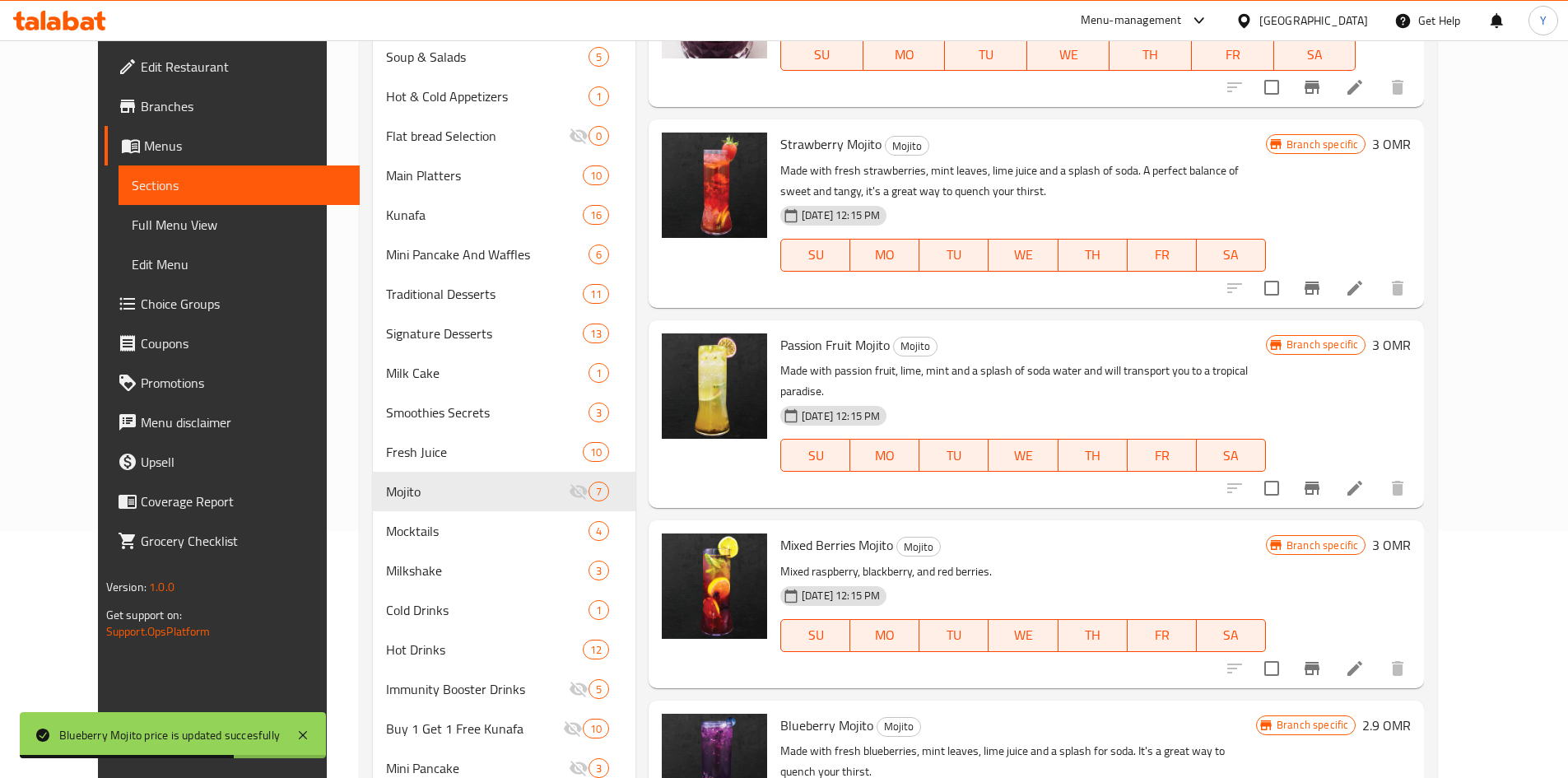
scroll to position [0, 0]
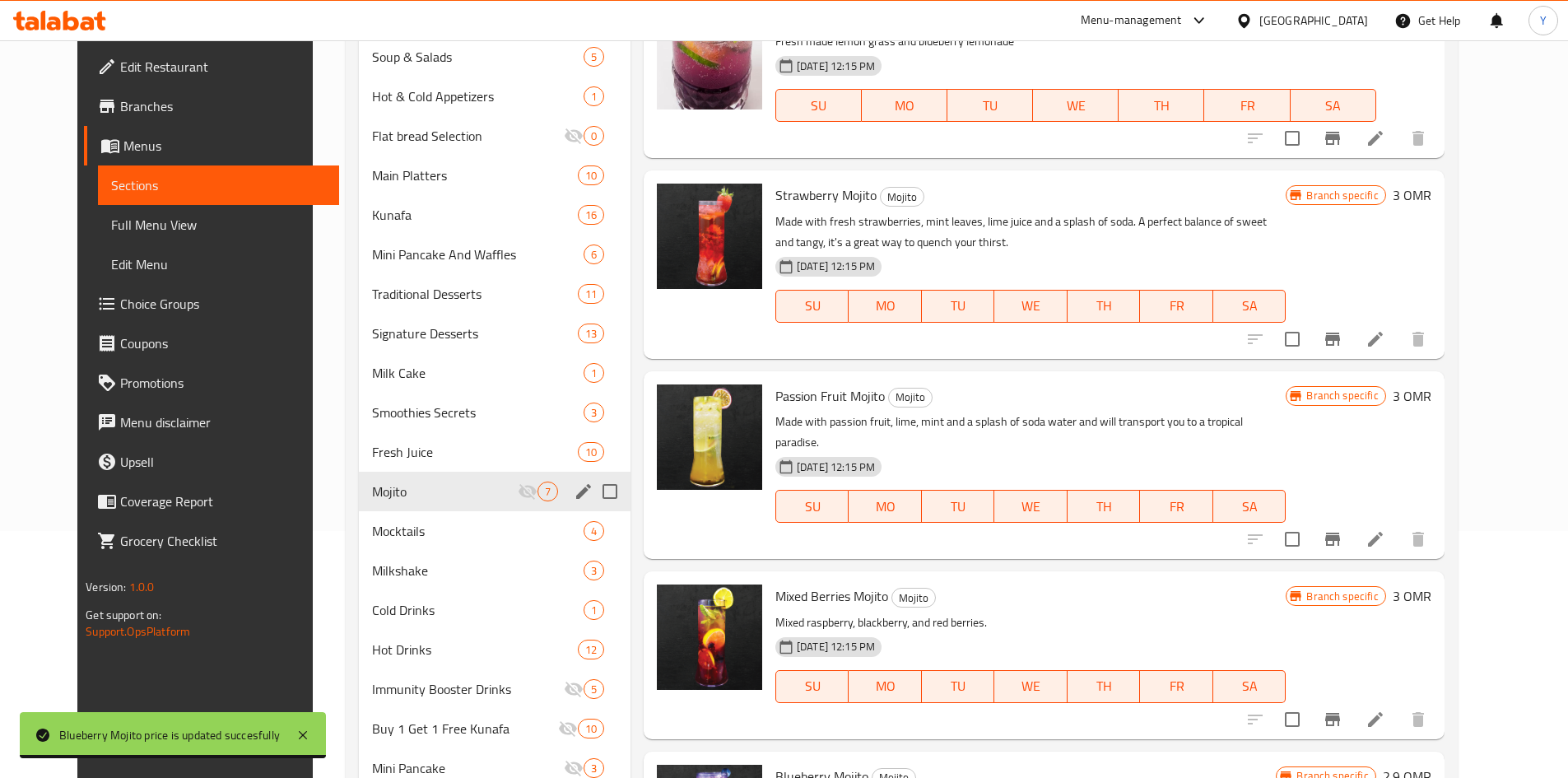
click at [593, 491] on input "Menu sections" at bounding box center [610, 491] width 35 height 35
checkbox input "true"
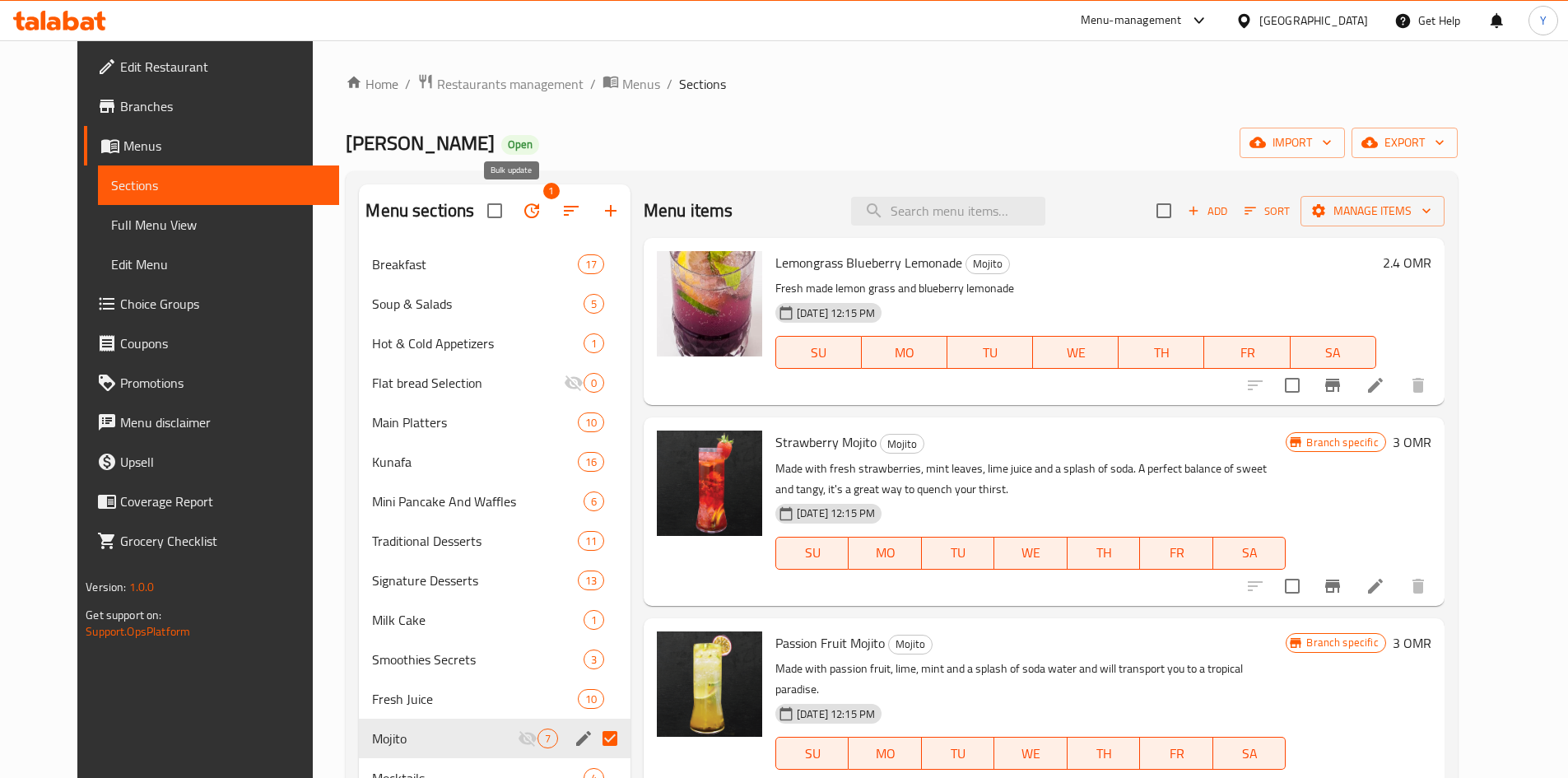
click at [522, 214] on icon "button" at bounding box center [531, 210] width 19 height 19
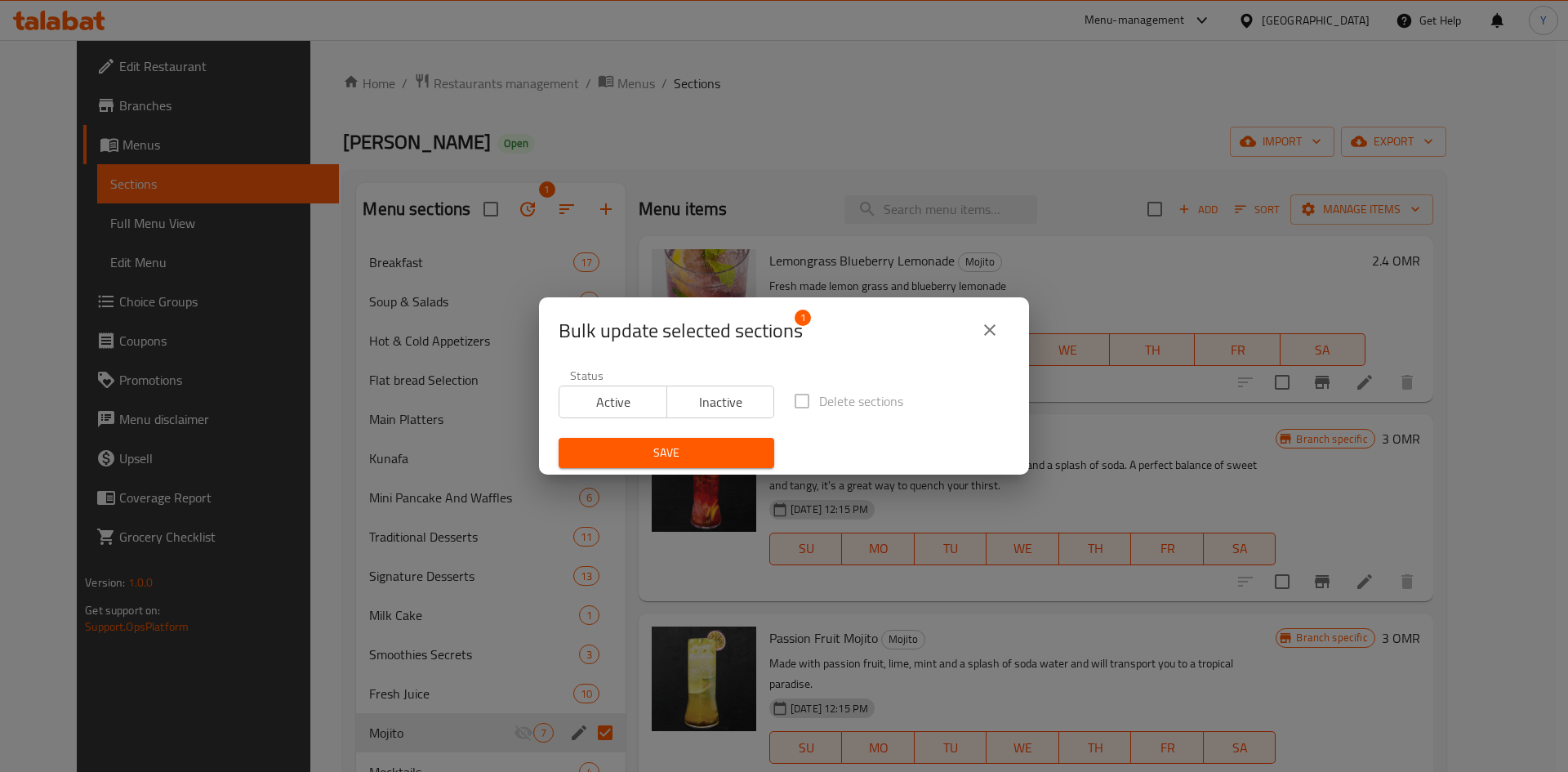
click at [602, 409] on span "Active" at bounding box center [612, 402] width 95 height 23
click at [613, 448] on span "Save" at bounding box center [666, 453] width 190 height 20
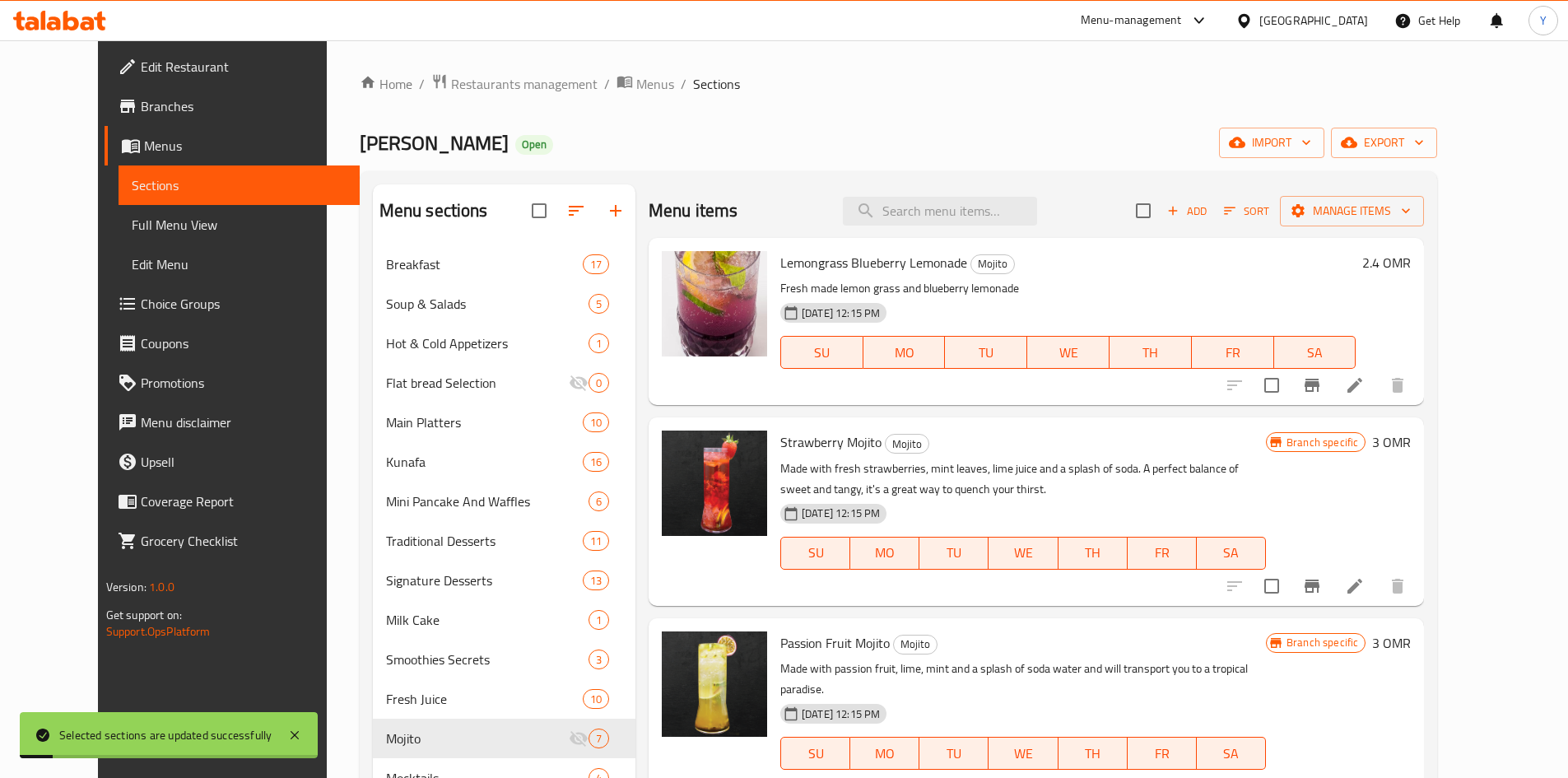
click at [1045, 504] on div "06-07-2023 12:15 PM SU MO TU WE TH FR SA" at bounding box center [1023, 541] width 499 height 89
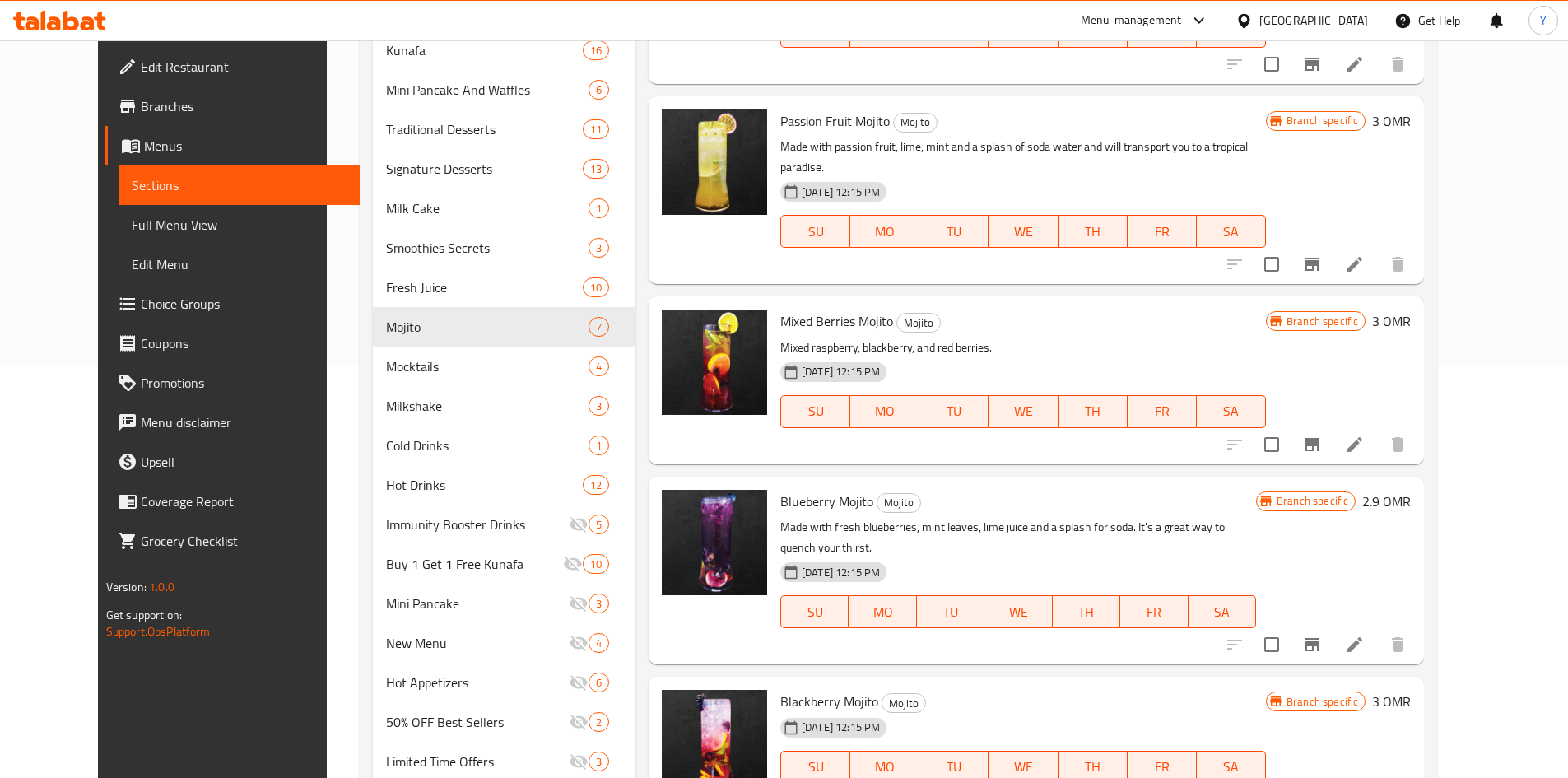
scroll to position [241, 0]
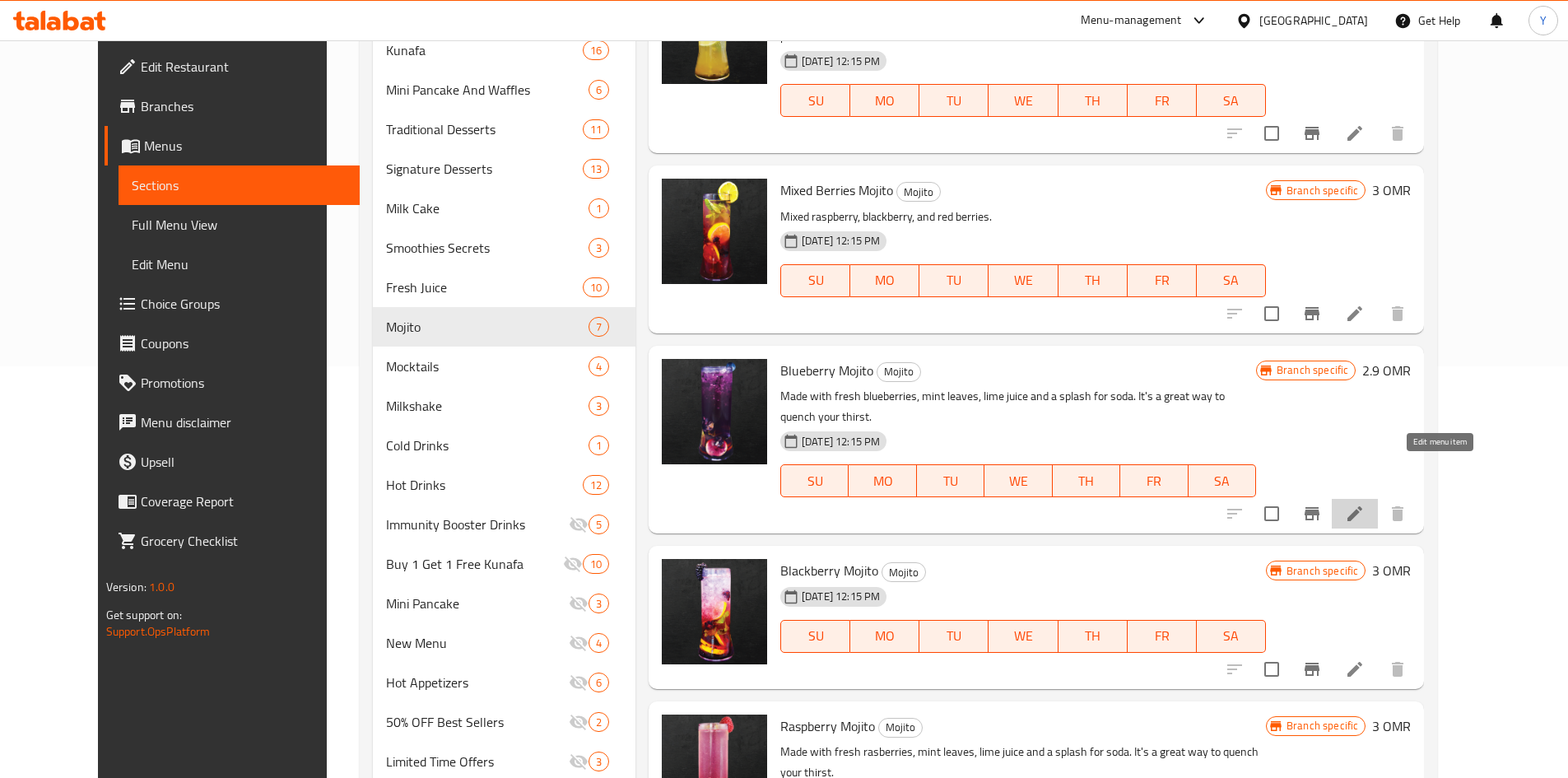
click at [1365, 504] on icon at bounding box center [1354, 513] width 19 height 19
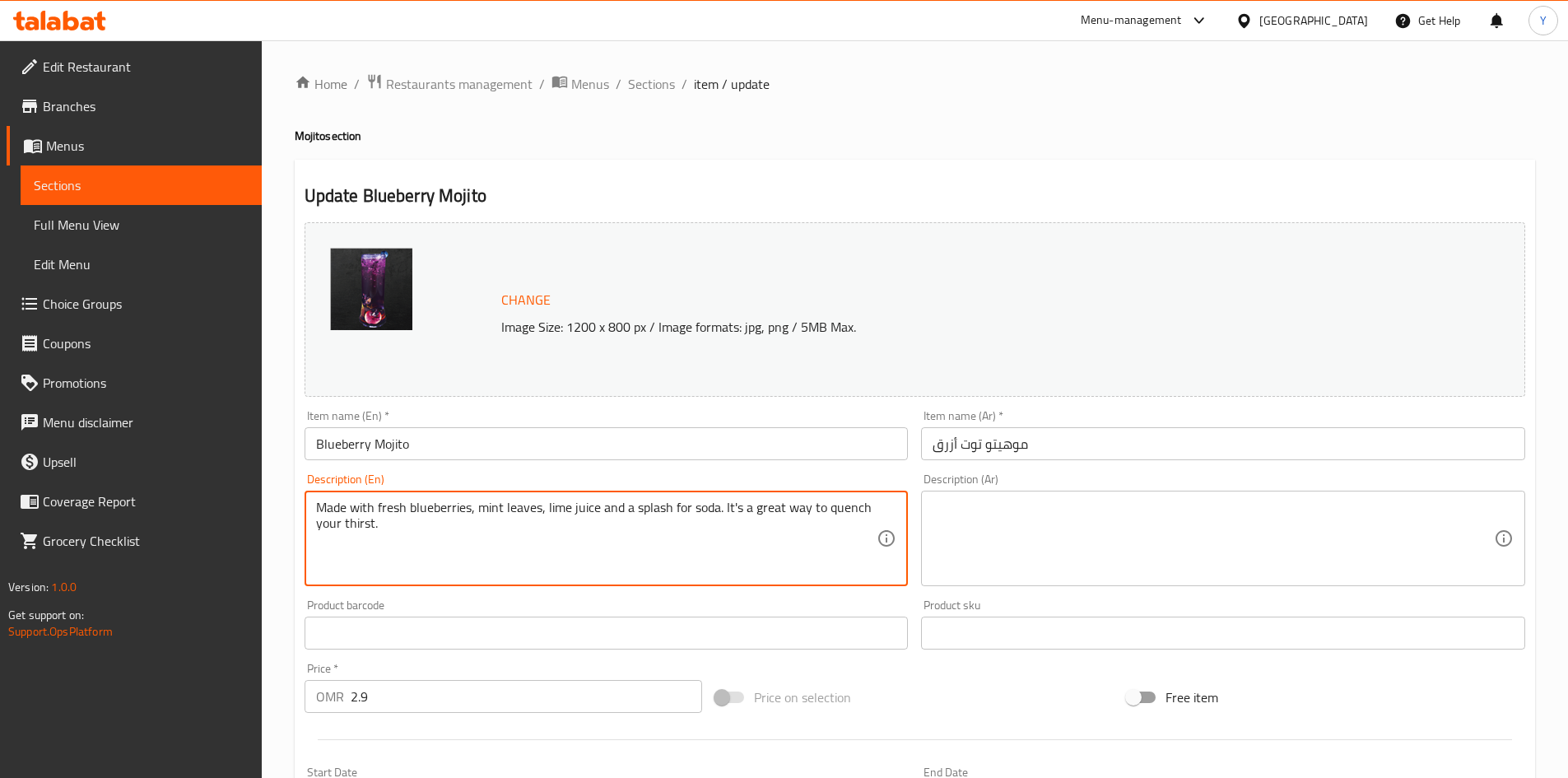
click at [502, 555] on textarea "Made with fresh blueberries, mint leaves, lime juice and a splash for soda. It'…" at bounding box center [597, 539] width 562 height 78
click at [502, 556] on textarea "Made with fresh blueberries, mint leaves, lime juice and a splash for soda. It'…" at bounding box center [597, 539] width 562 height 78
click at [553, 545] on textarea "Muddled fresh blueberry, lemon, mint mix with ice and soda" at bounding box center [597, 539] width 562 height 78
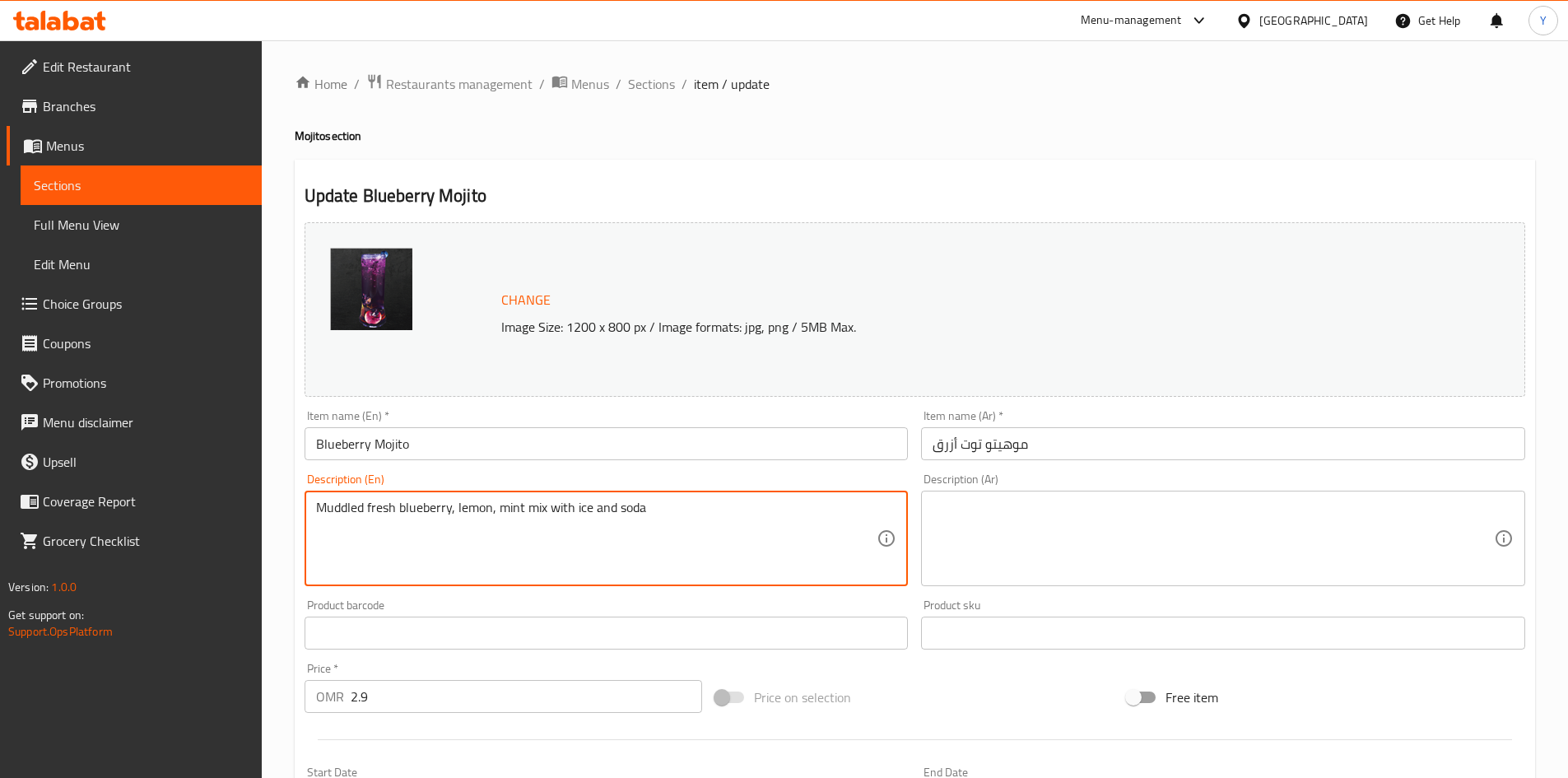
click at [553, 545] on textarea "Muddled fresh blueberry, lemon, mint mix with ice and soda" at bounding box center [597, 539] width 562 height 78
type textarea "Muddled fresh blueberry, lemon, mint mix with ice and soda"
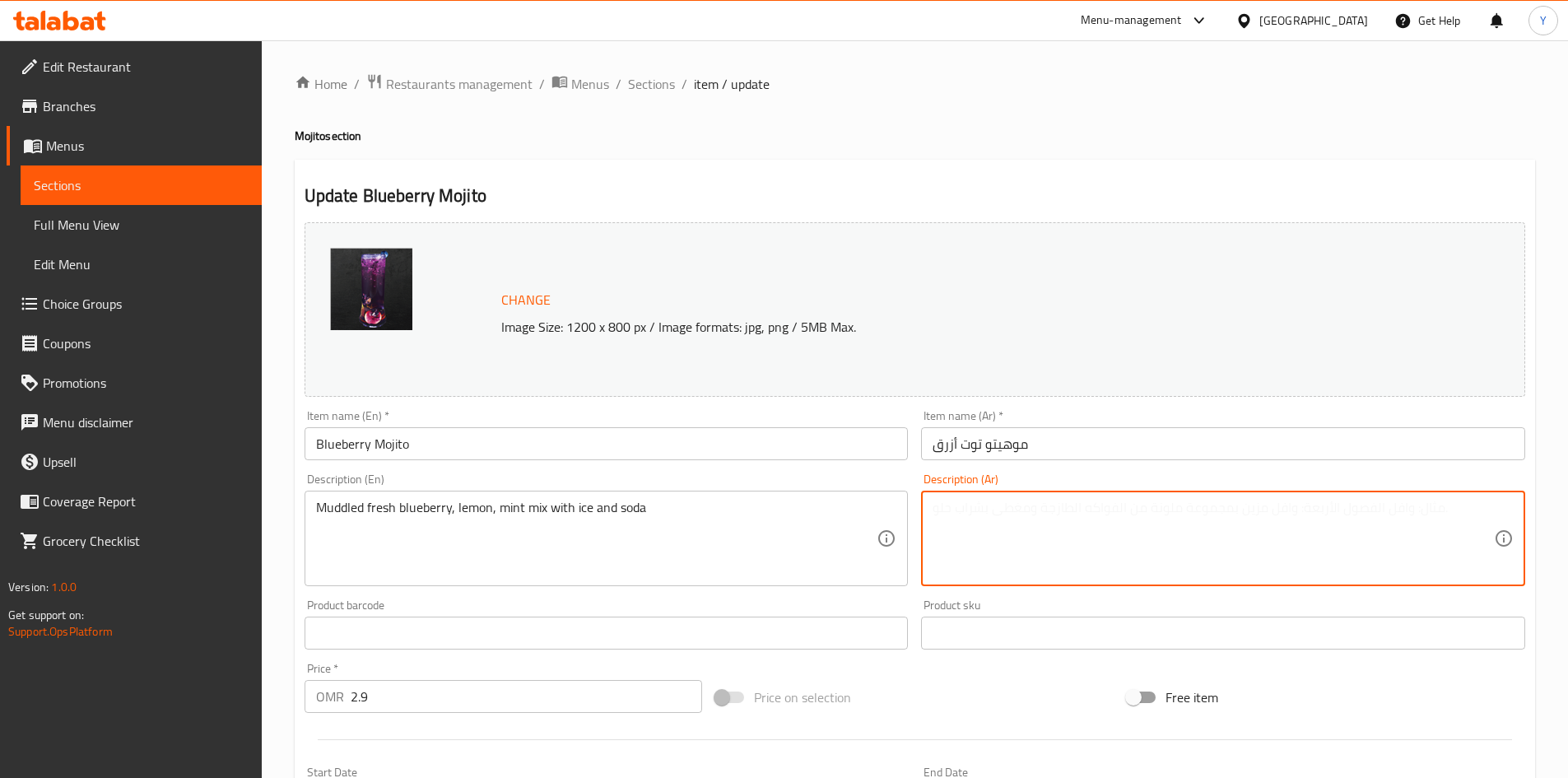
paste textarea "مزيج التوت الأزرق الطازج والليمون والنعناع مع الثلج والصودا"
type textarea "مزيج التوت الأزرق الطازج والليمون والنعناع مع الثلج والصودا"
click at [856, 461] on div "Item name (En)   * Blueberry Mojito Item name (En) *" at bounding box center [606, 435] width 617 height 63
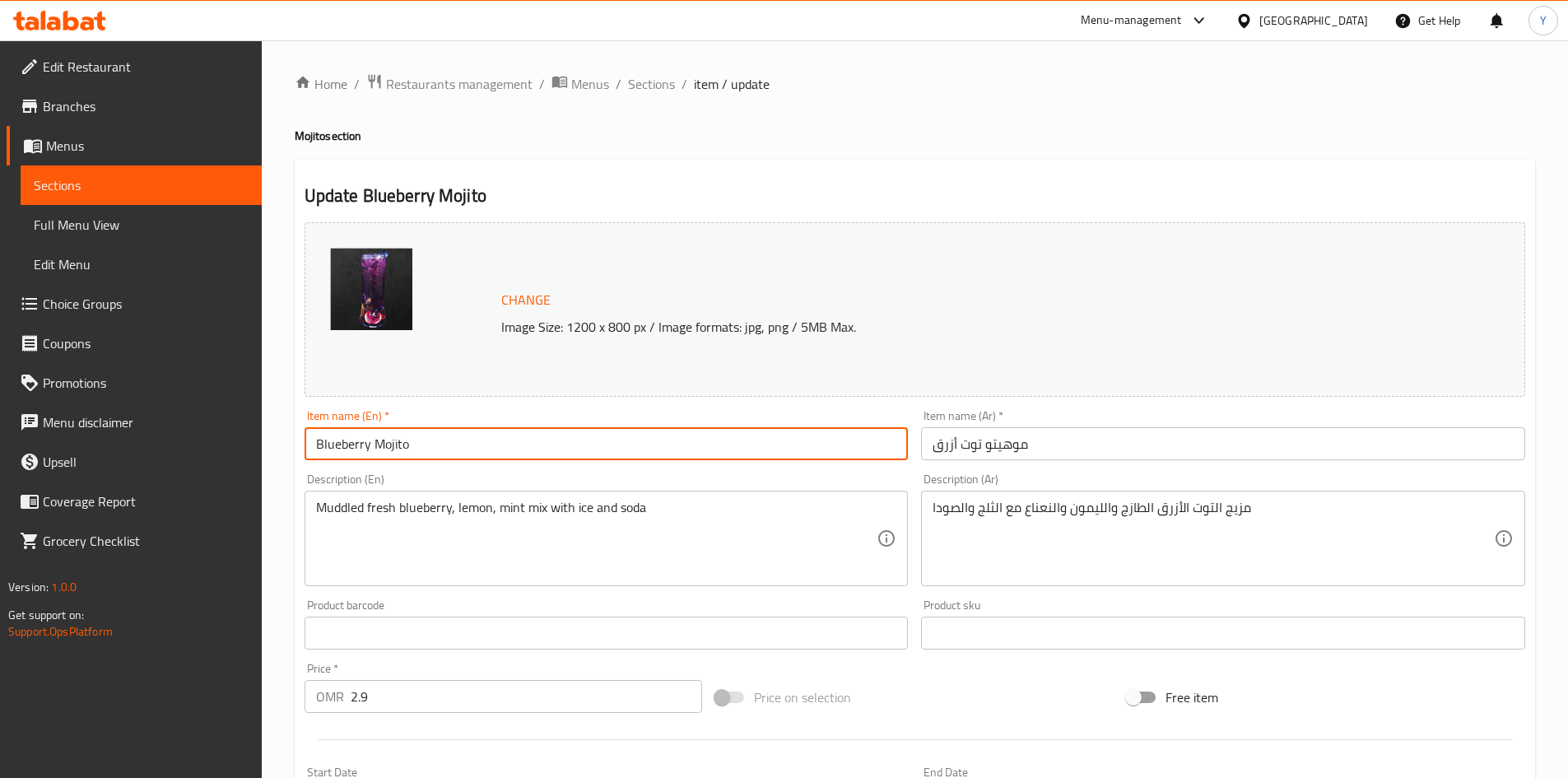
click at [836, 436] on input "Blueberry Mojito" at bounding box center [606, 443] width 604 height 33
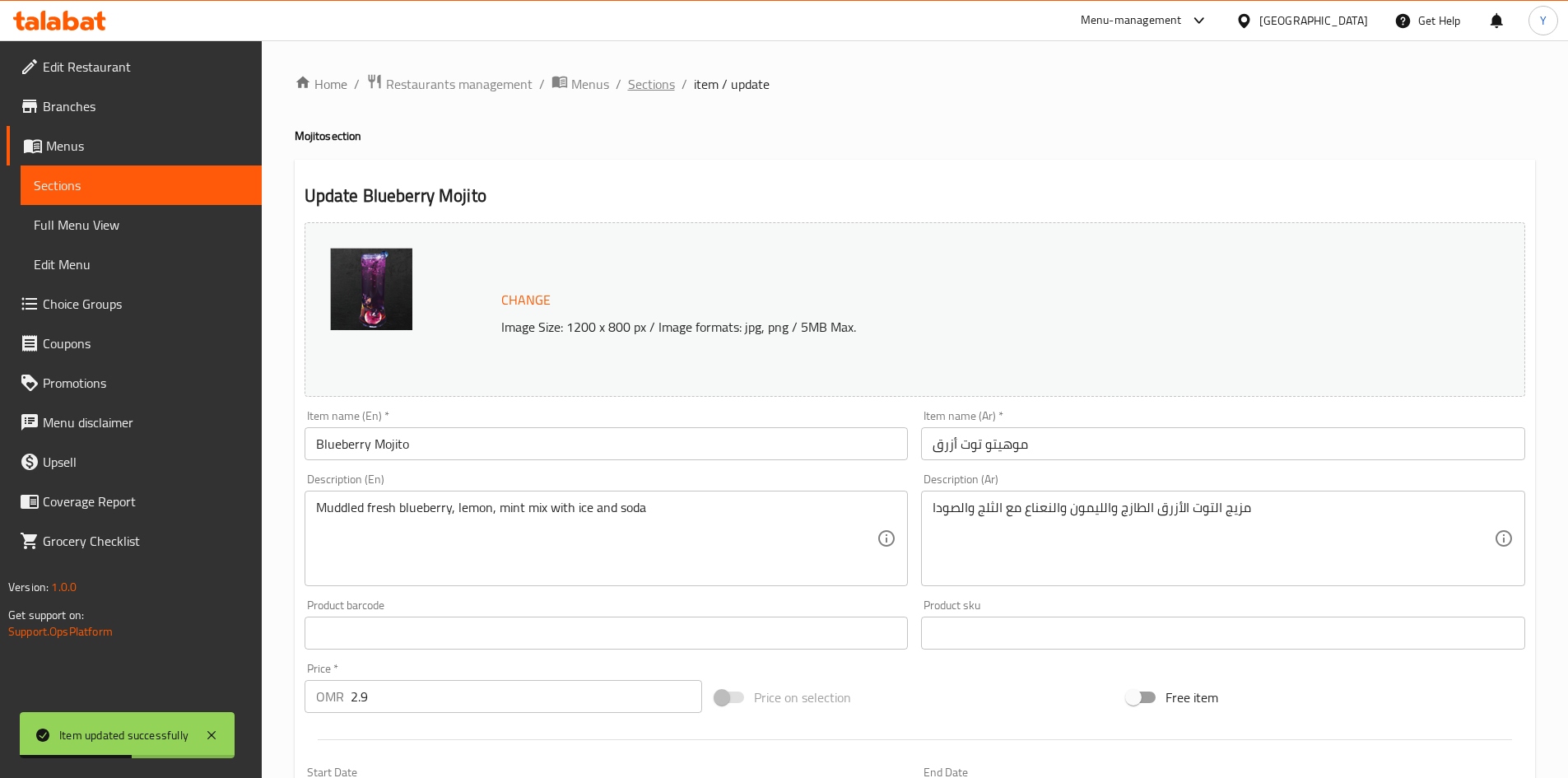
click at [635, 85] on span "Sections" at bounding box center [651, 84] width 47 height 19
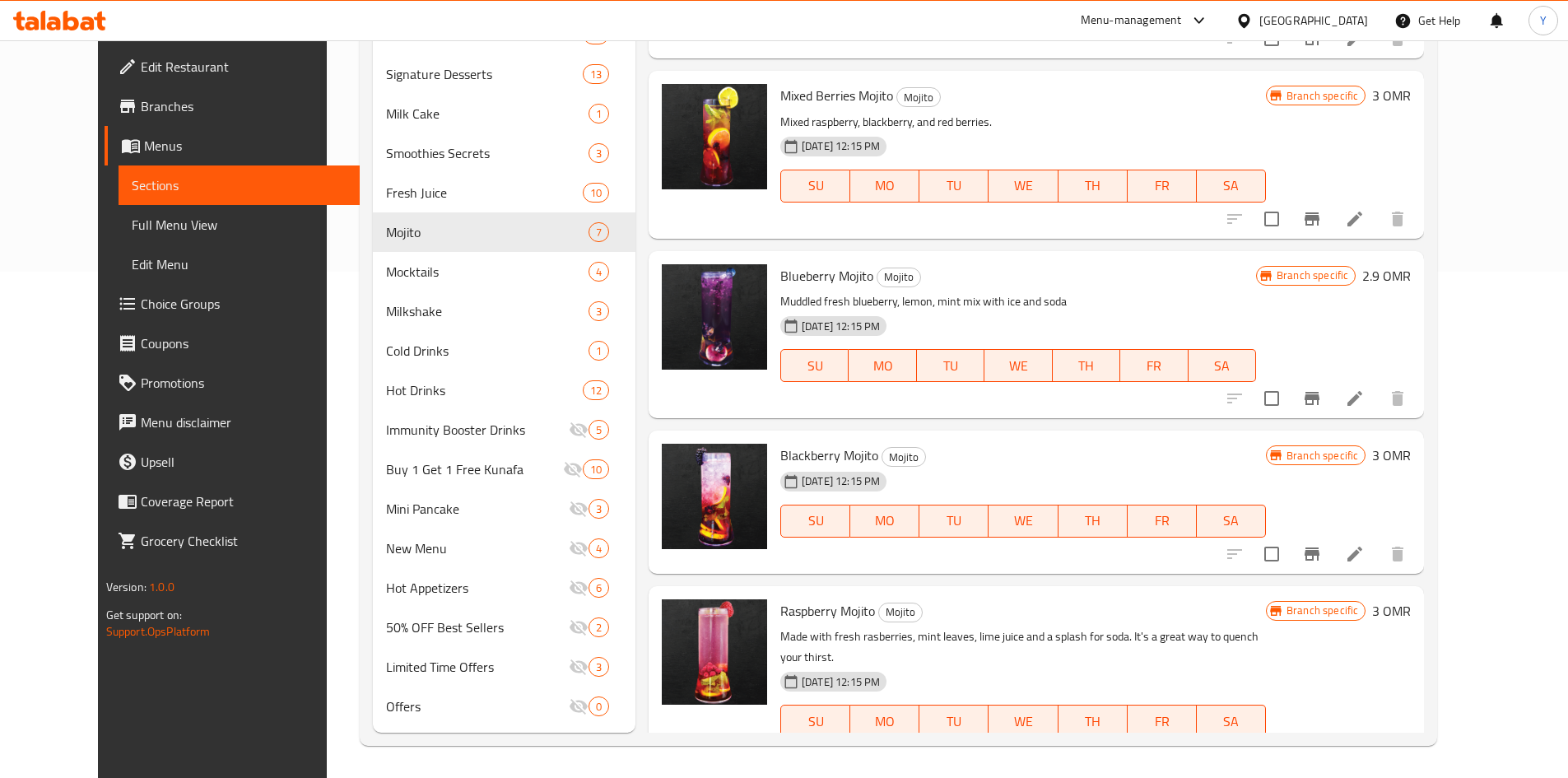
scroll to position [507, 0]
click at [1378, 738] on li at bounding box center [1355, 753] width 47 height 30
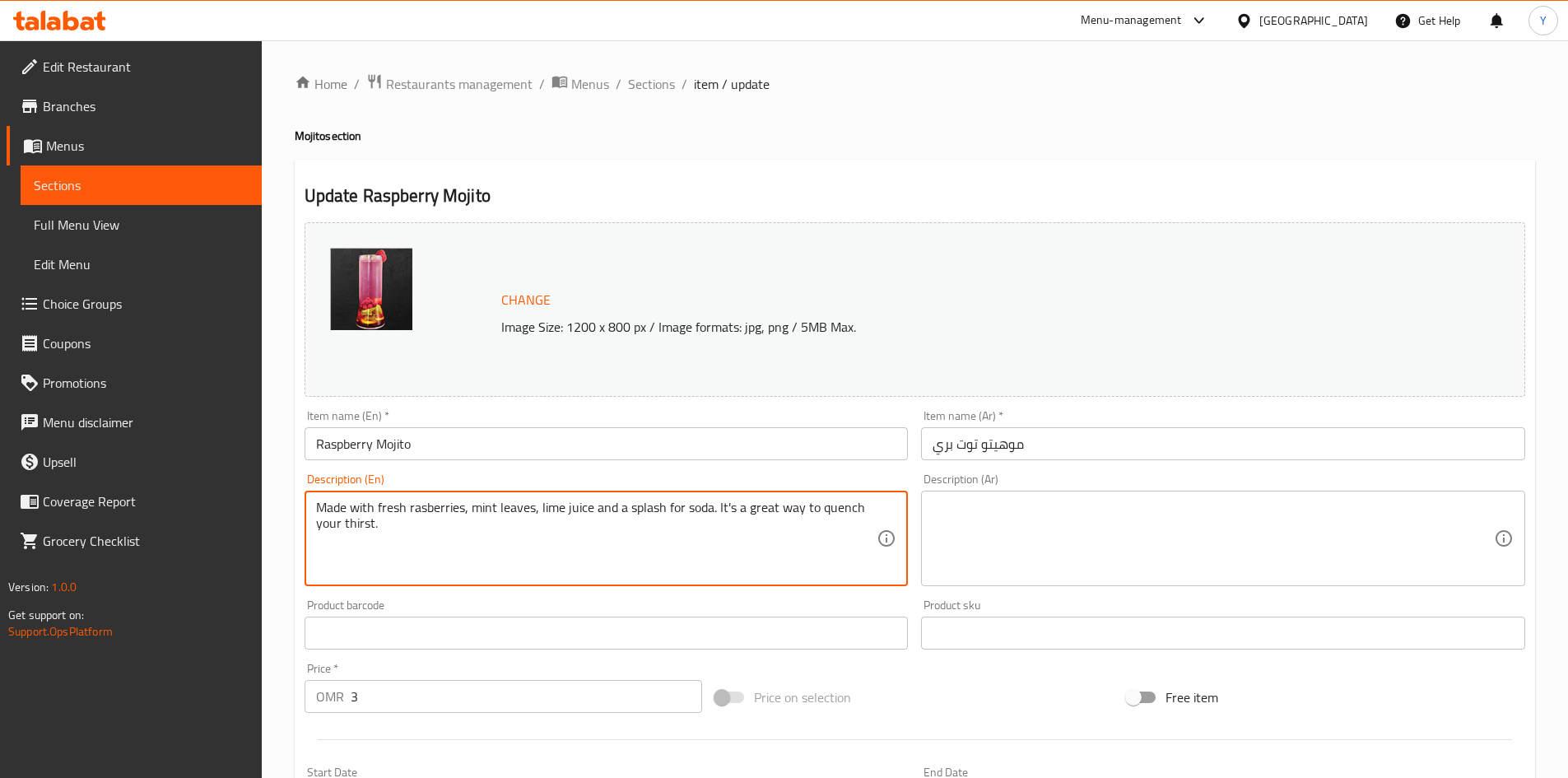
click at [425, 524] on textarea "Made with fresh rasberries, mint leaves, lime juice and a splash for soda. It's…" at bounding box center [597, 539] width 562 height 78
paste textarea "uddled fresh blueberry, lemon, mint mix with ice and soda"
click at [414, 518] on textarea "Muddled fresh blueberry, lemon, mint mix with ice and soda" at bounding box center [597, 539] width 562 height 78
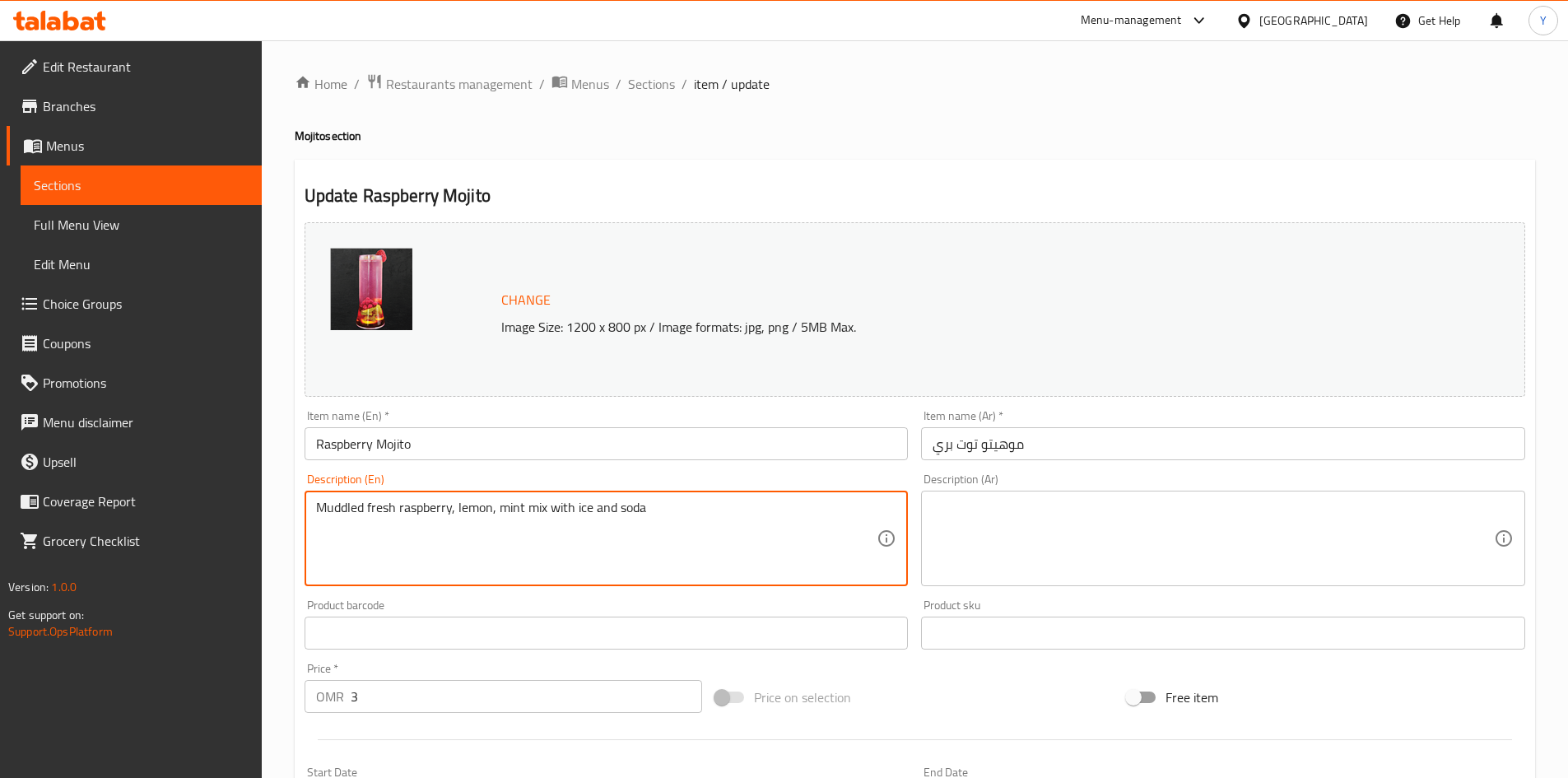
type textarea "Muddled fresh raspberry, lemon, mint mix with ice and soda"
click at [529, 536] on textarea "Muddled fresh raspberry, lemon, mint mix with ice and soda" at bounding box center [597, 539] width 562 height 78
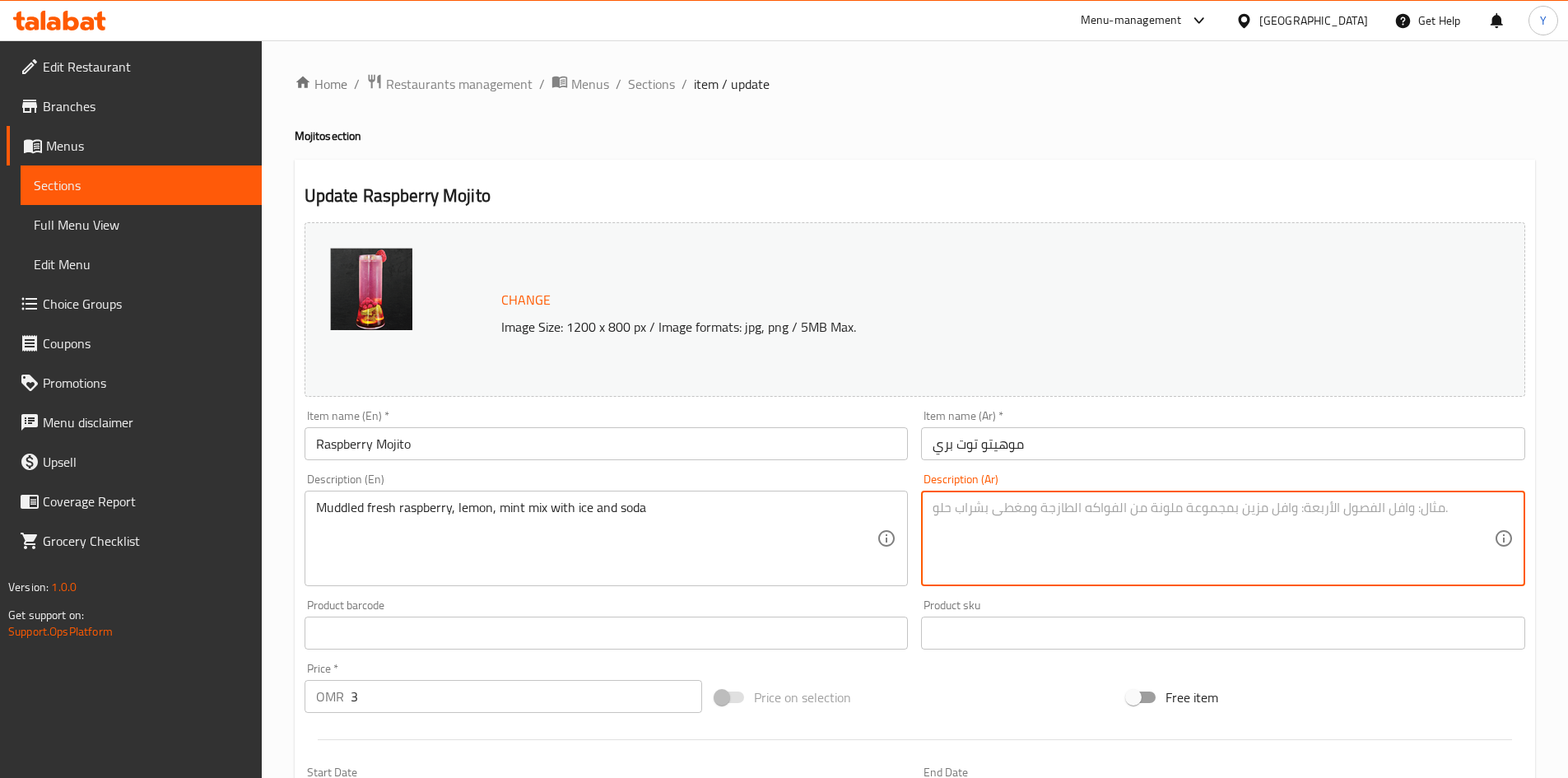
paste textarea "مزيج التوت الطازج والليمون والنعناع مع الثلج والصودا"
click at [1155, 516] on textarea "مزيج التوت الطازج والليمون والنعناع مع الثلج والصودا" at bounding box center [1214, 539] width 562 height 78
type textarea "مزيج التوت البري الطازج والليمون والنعناع مع الثلج والصودا"
drag, startPoint x: 514, startPoint y: 462, endPoint x: 527, endPoint y: 447, distance: 19.8
click at [514, 461] on div "Item name (En)   * Raspberry Mojito Item name (En) *" at bounding box center [606, 435] width 617 height 63
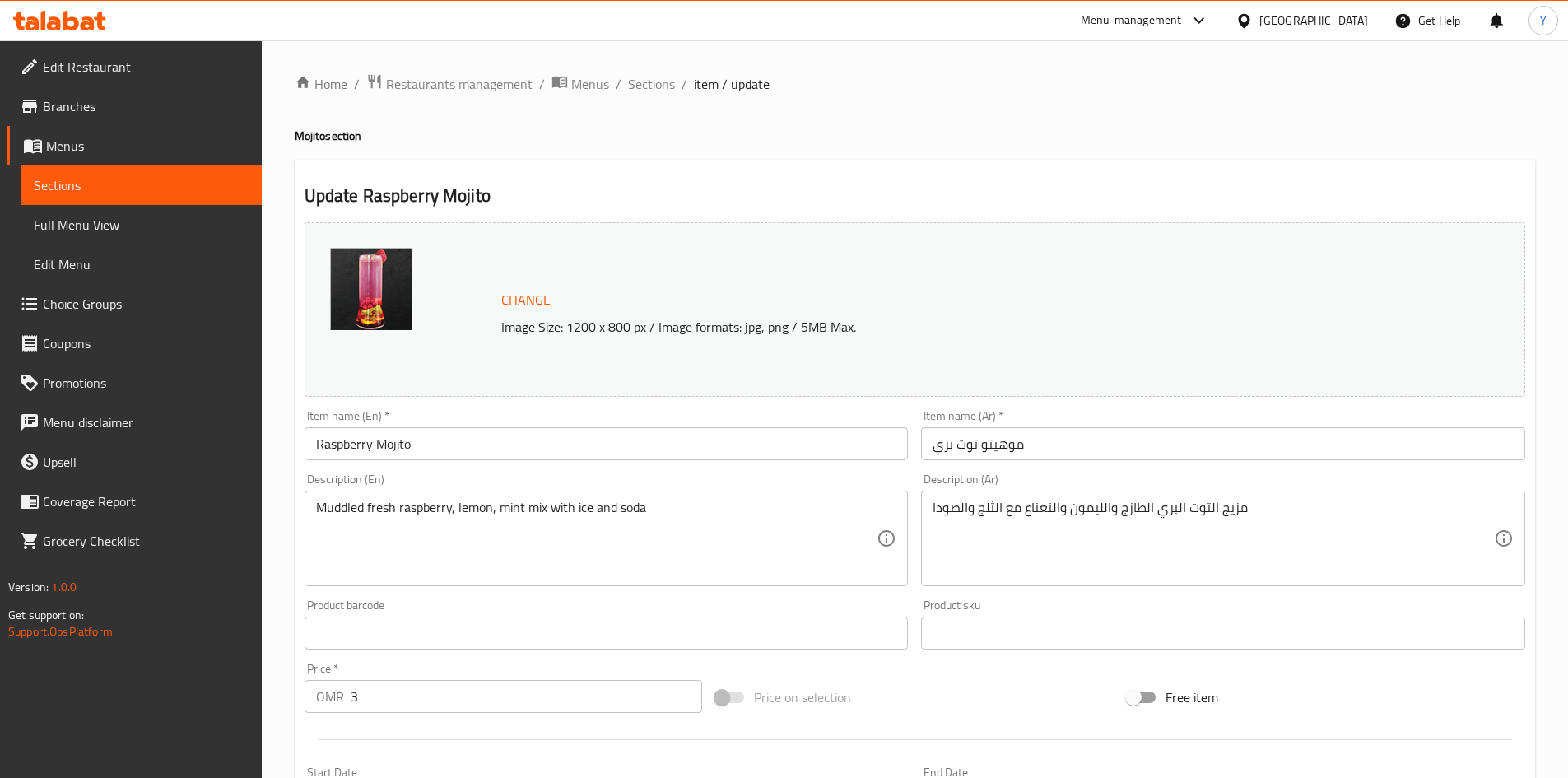
click at [527, 447] on input "Raspberry Mojito" at bounding box center [606, 443] width 604 height 33
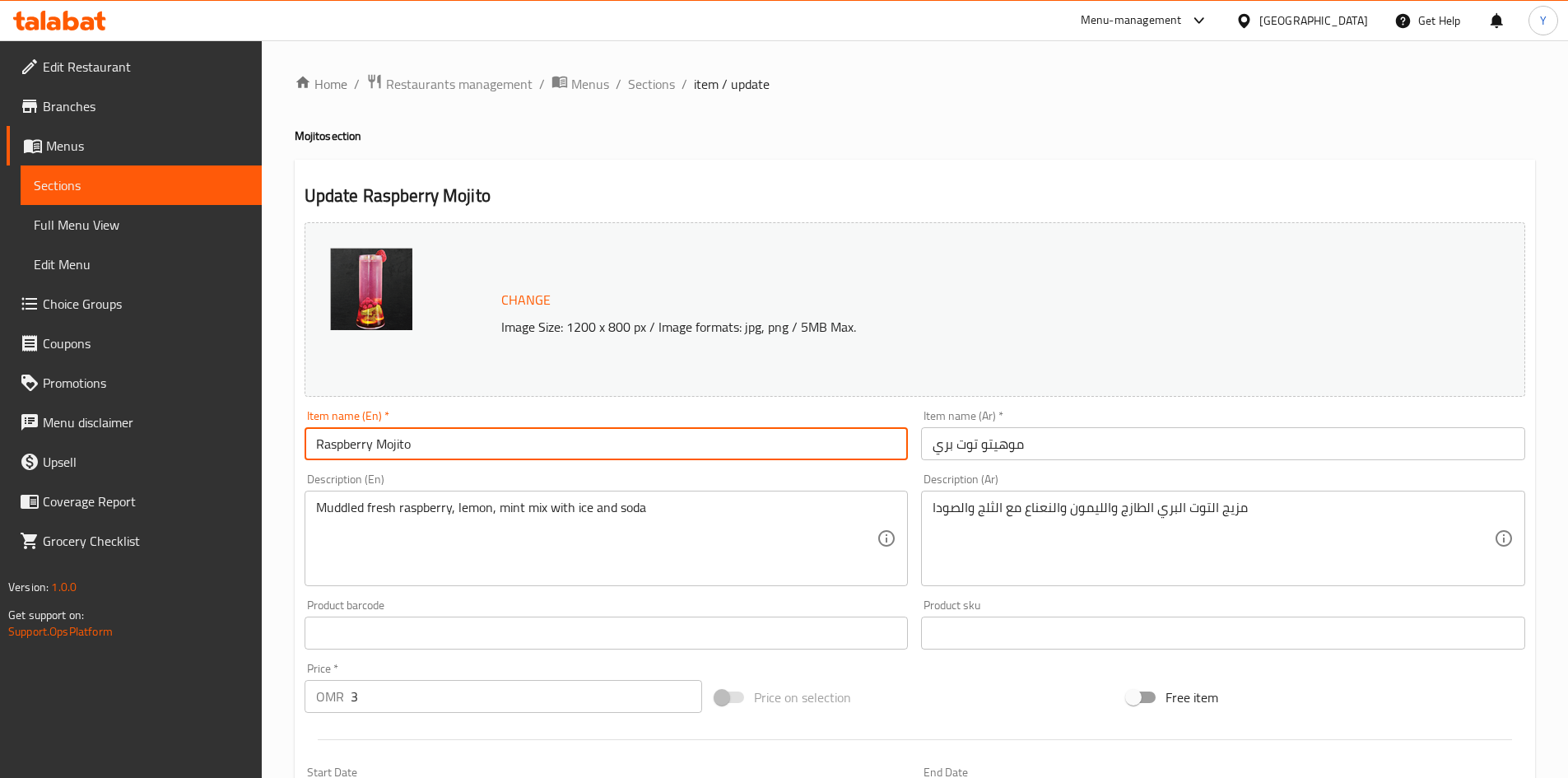
click at [624, 85] on ol "Home / Restaurants management / Menus / Sections / item / update" at bounding box center [914, 84] width 1241 height 21
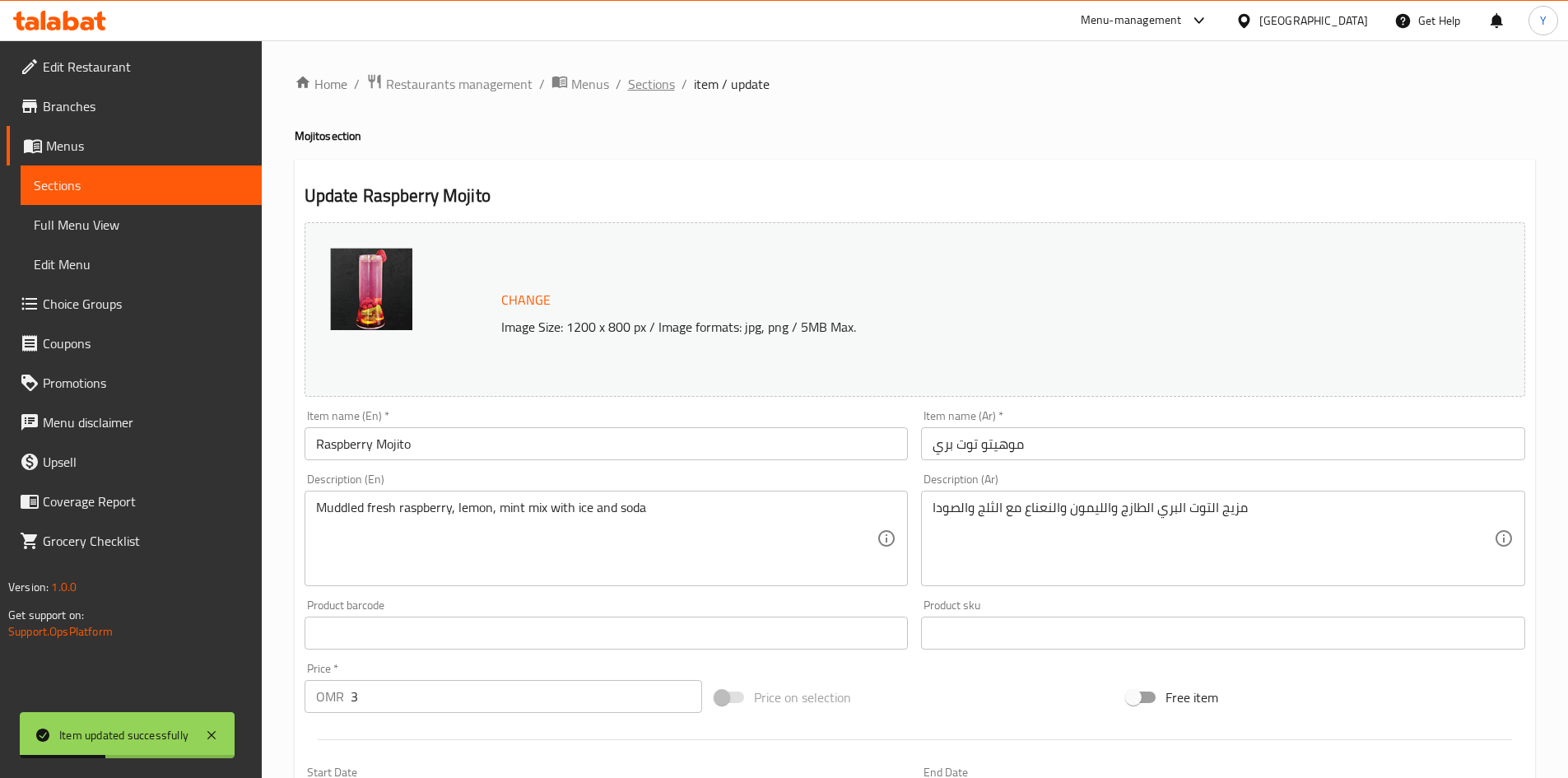
click at [633, 88] on span "Sections" at bounding box center [651, 84] width 47 height 19
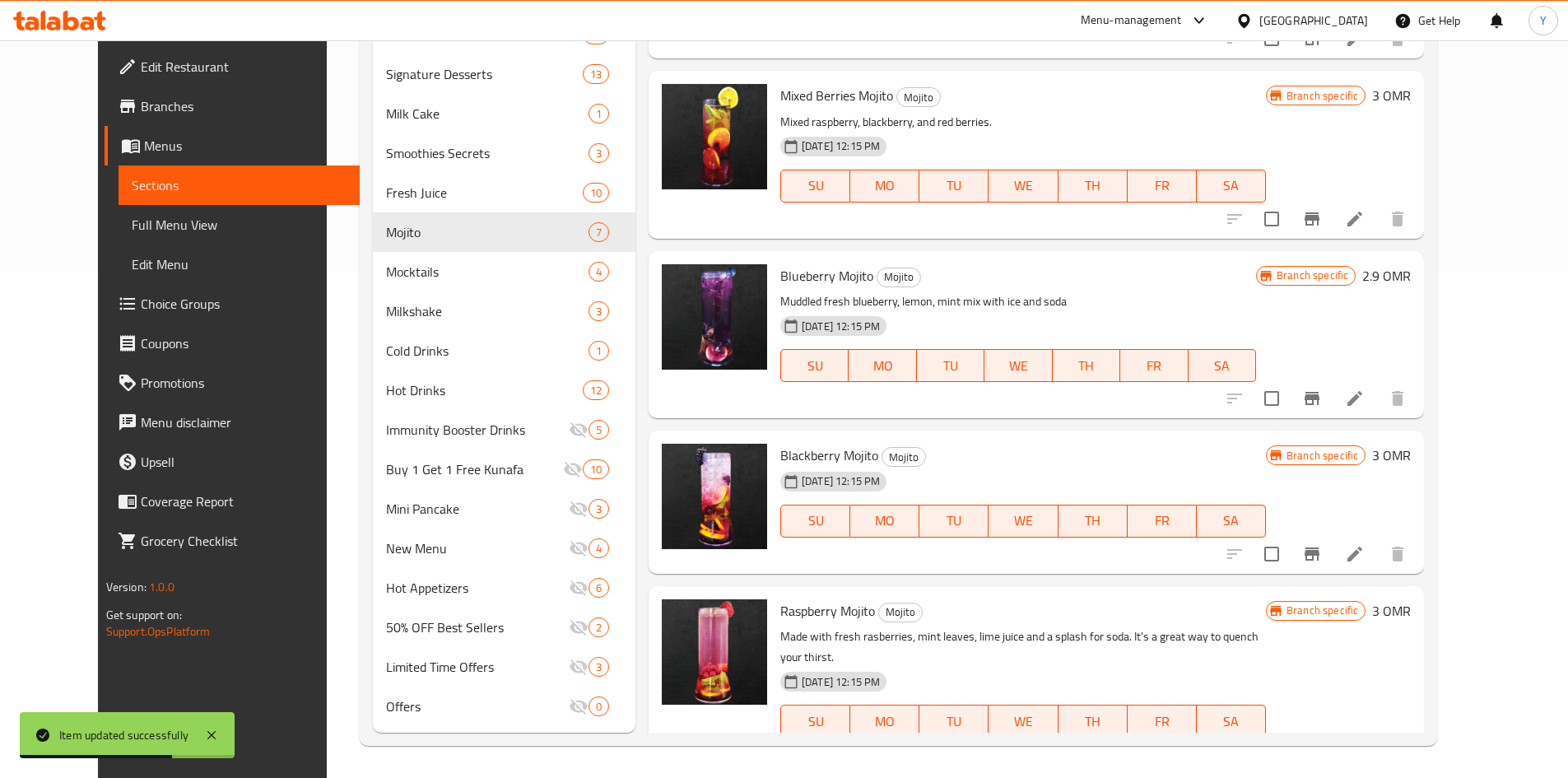
scroll to position [507, 0]
click at [1378, 539] on li at bounding box center [1355, 553] width 47 height 30
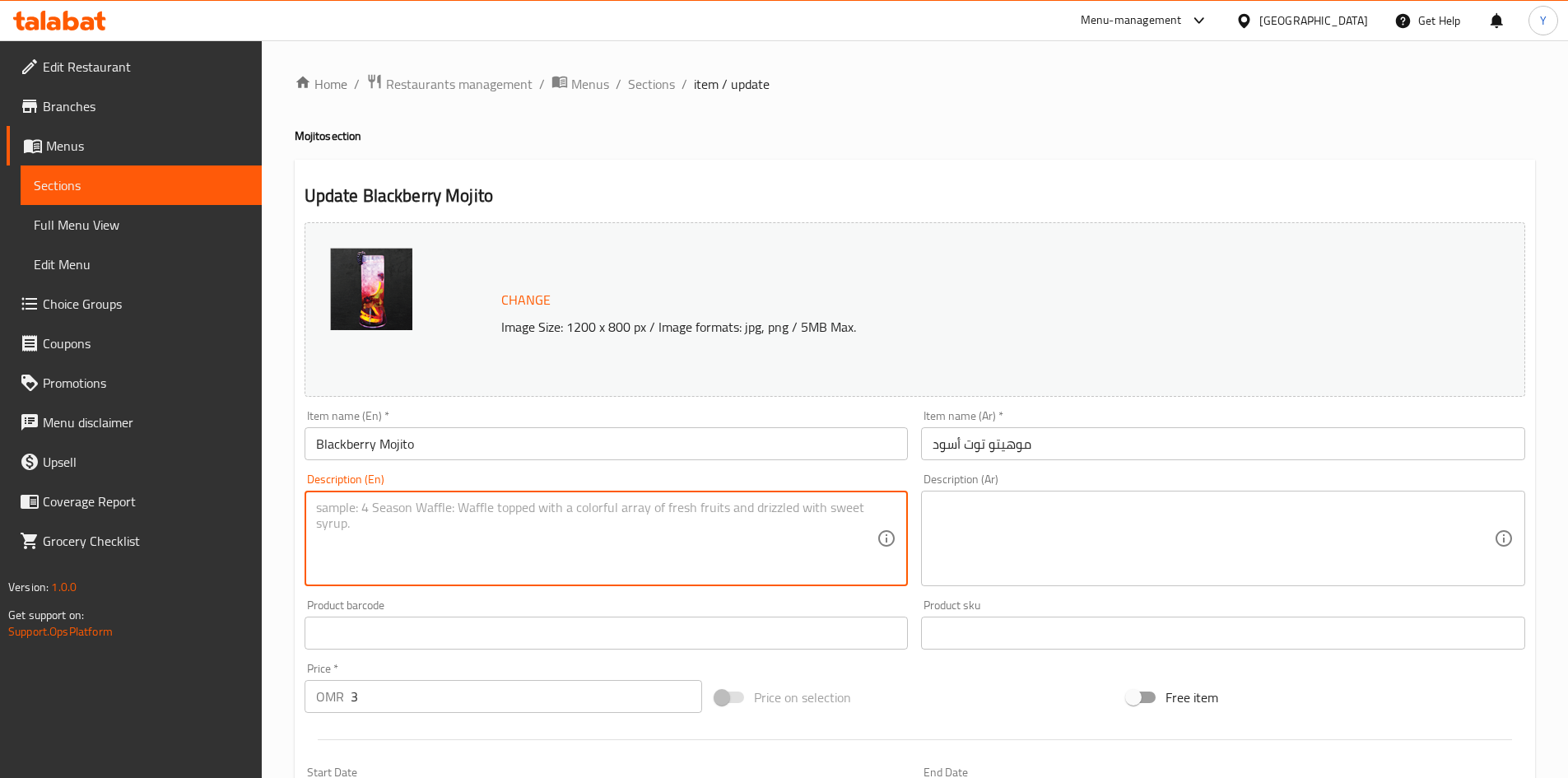
paste textarea "Muddled fresh raspberry, lemon, mint mix with ice and soda"
click at [431, 512] on textarea "Muddled fresh raspberry, lemon, mint mix with ice and soda" at bounding box center [597, 539] width 562 height 78
click at [457, 509] on textarea "Muddled fresh لامشؤنلاثققغ, lemon, mint mix with ice and soda" at bounding box center [597, 539] width 562 height 78
click at [460, 509] on textarea "Muddled fresh لامشؤنلاثققغ, lemon, mint mix with ice and soda" at bounding box center [597, 539] width 562 height 78
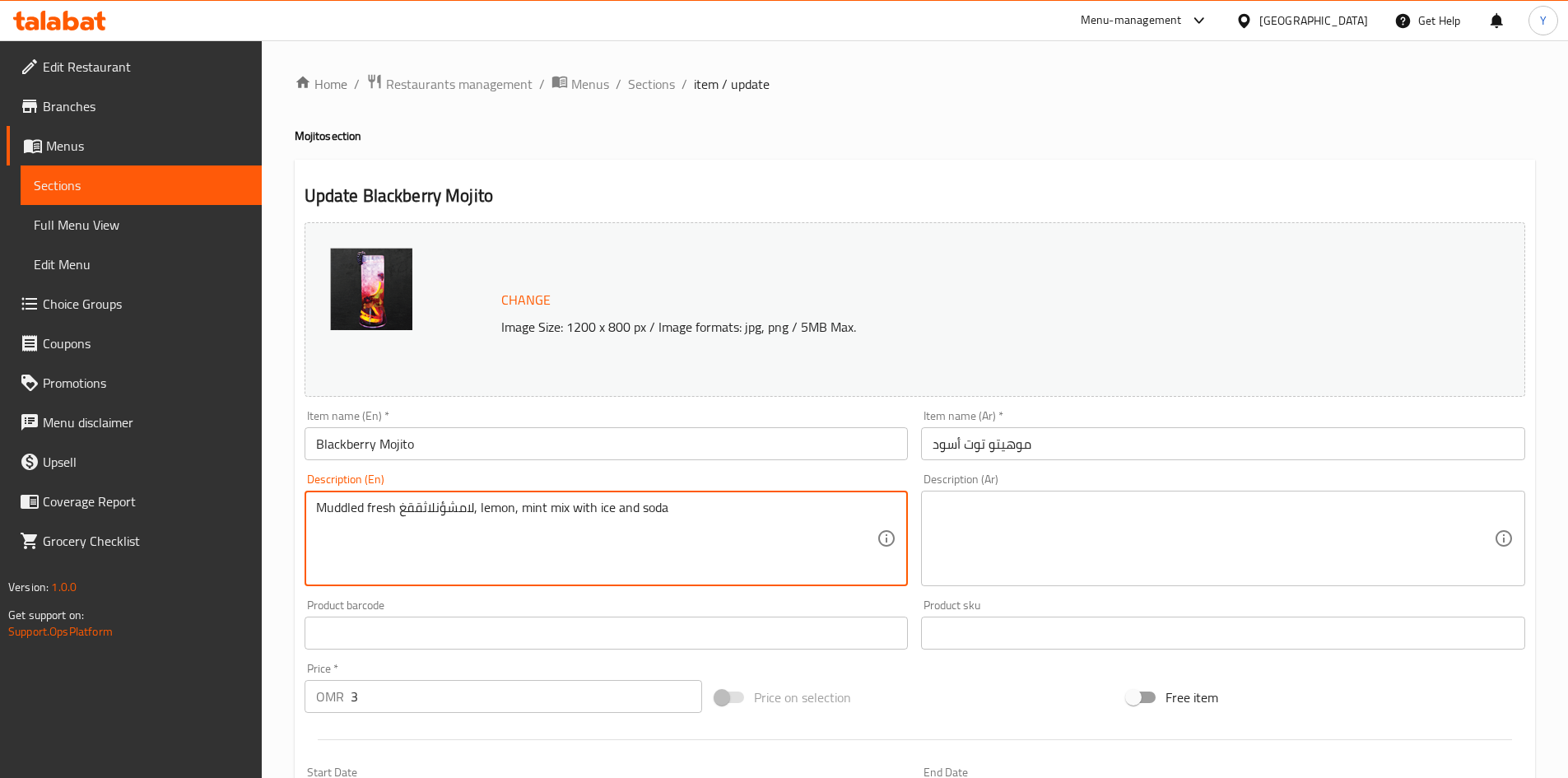
drag, startPoint x: 401, startPoint y: 508, endPoint x: 473, endPoint y: 491, distance: 74.0
click at [473, 491] on div "Muddled fresh لامشؤنلاثققغ, lemon, mint mix with ice and soda Description (En)" at bounding box center [606, 538] width 604 height 96
click at [579, 518] on textarea "Muddled fresh blackberry, lemon, mint mix with ice and soda" at bounding box center [597, 539] width 562 height 78
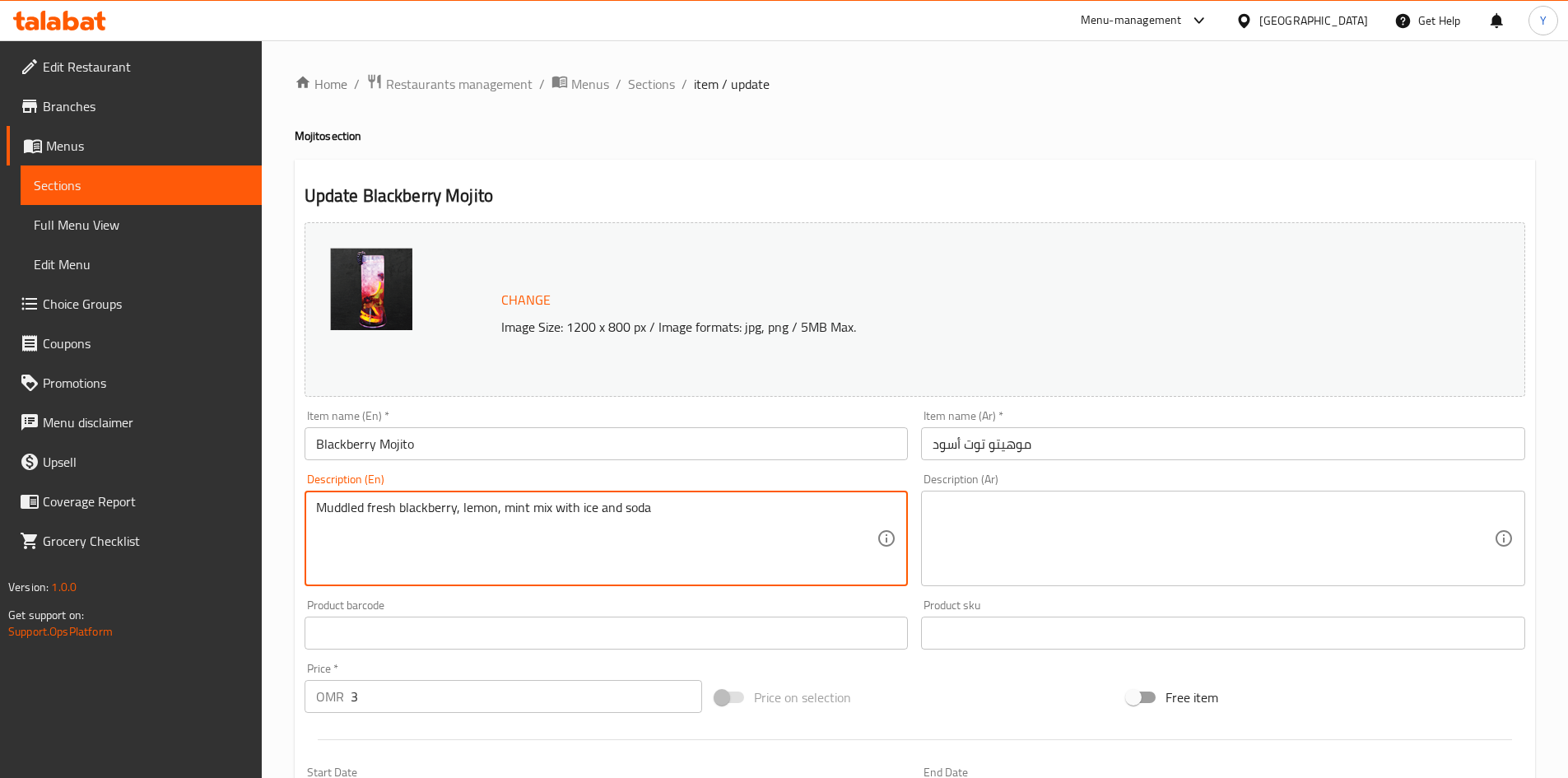
type textarea "Muddled fresh blackberry, lemon, mint mix with ice and soda"
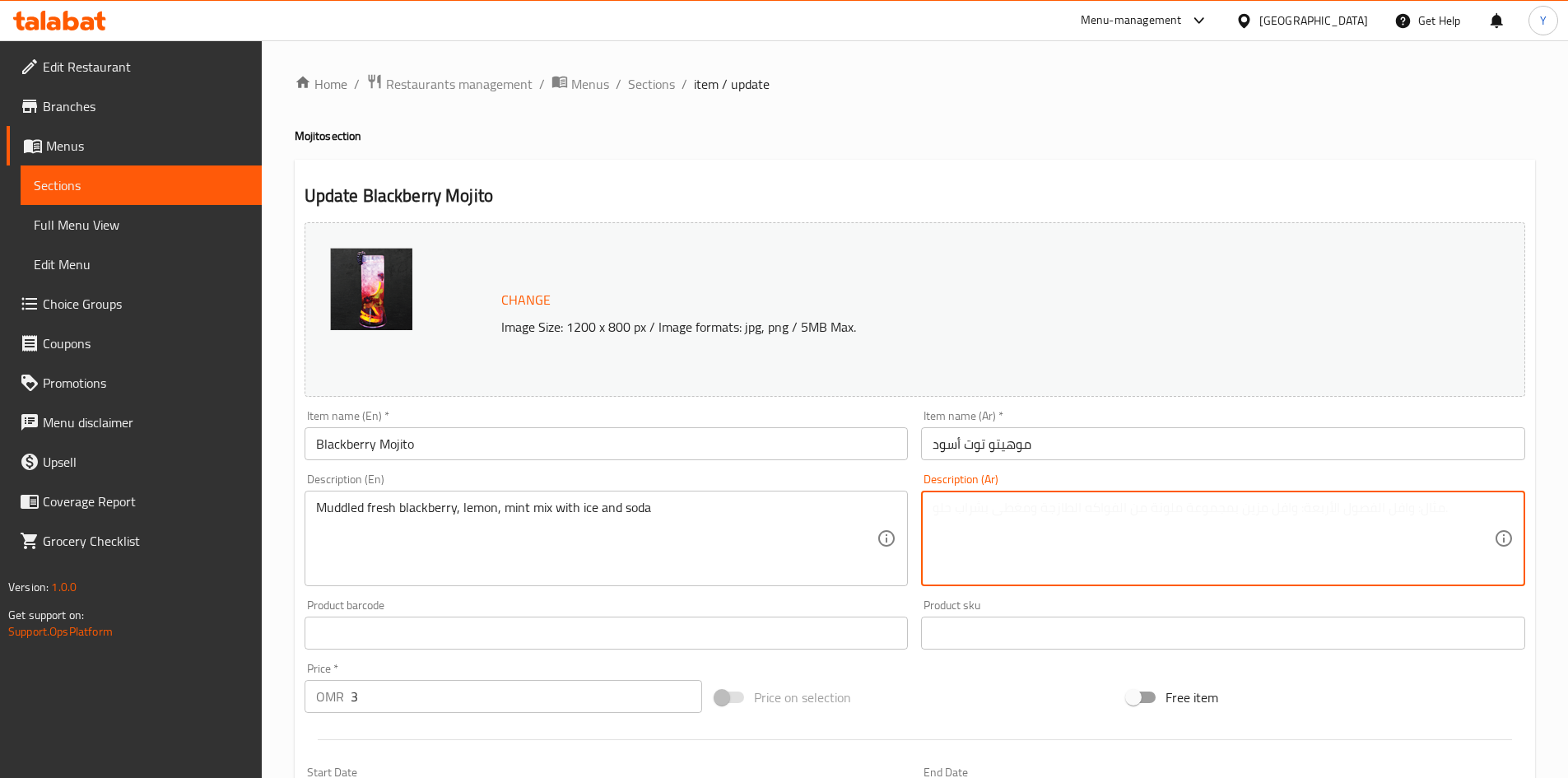
paste textarea "مزيج التوت الأسود الطازج والليمون والنعناع مع الثلج والصودا"
type textarea "مزيج التوت الأسود الطازج والليمون والنعناع مع الثلج والصودا"
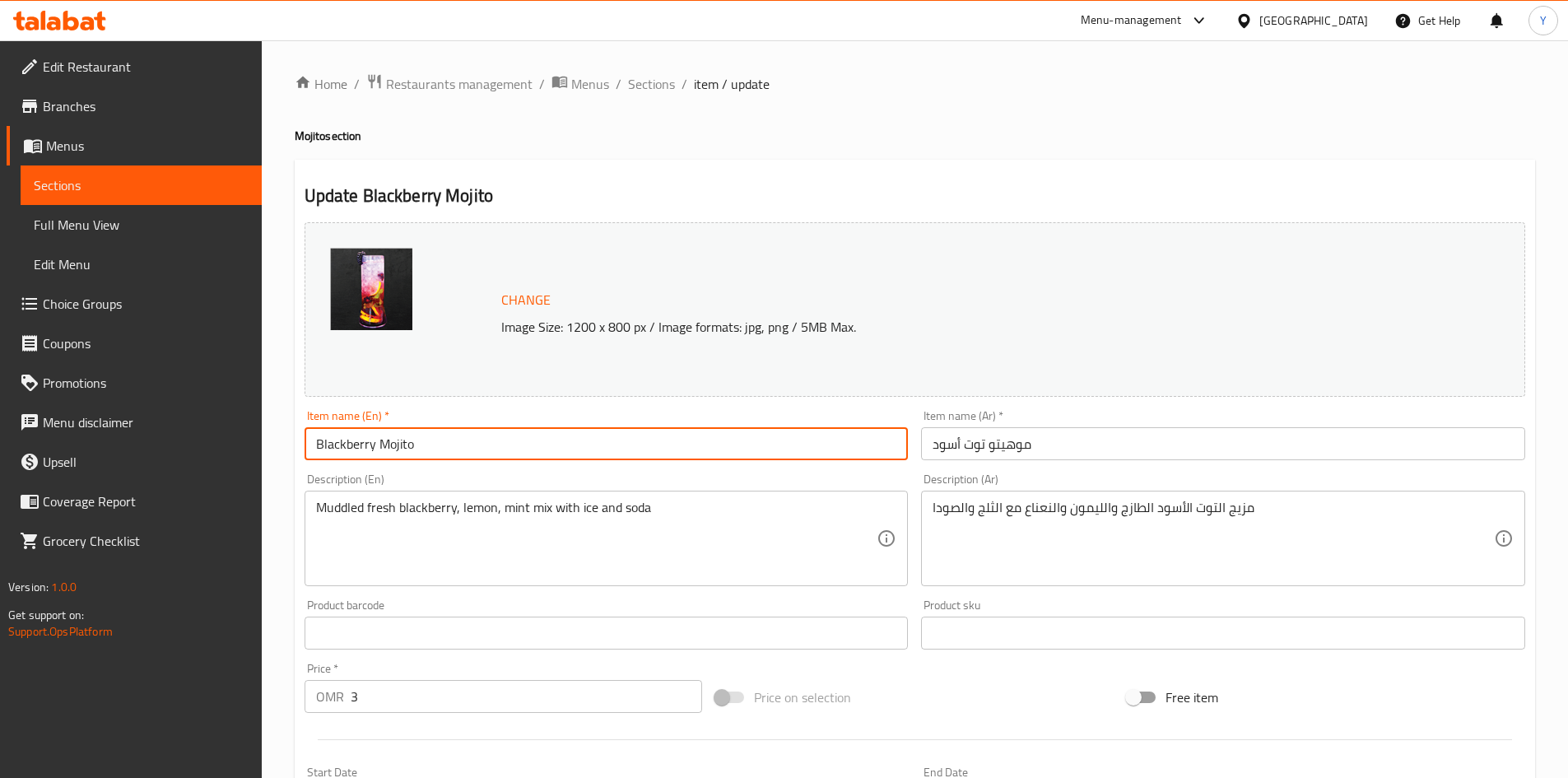
click at [662, 442] on input "Blackberry Mojito" at bounding box center [606, 443] width 604 height 33
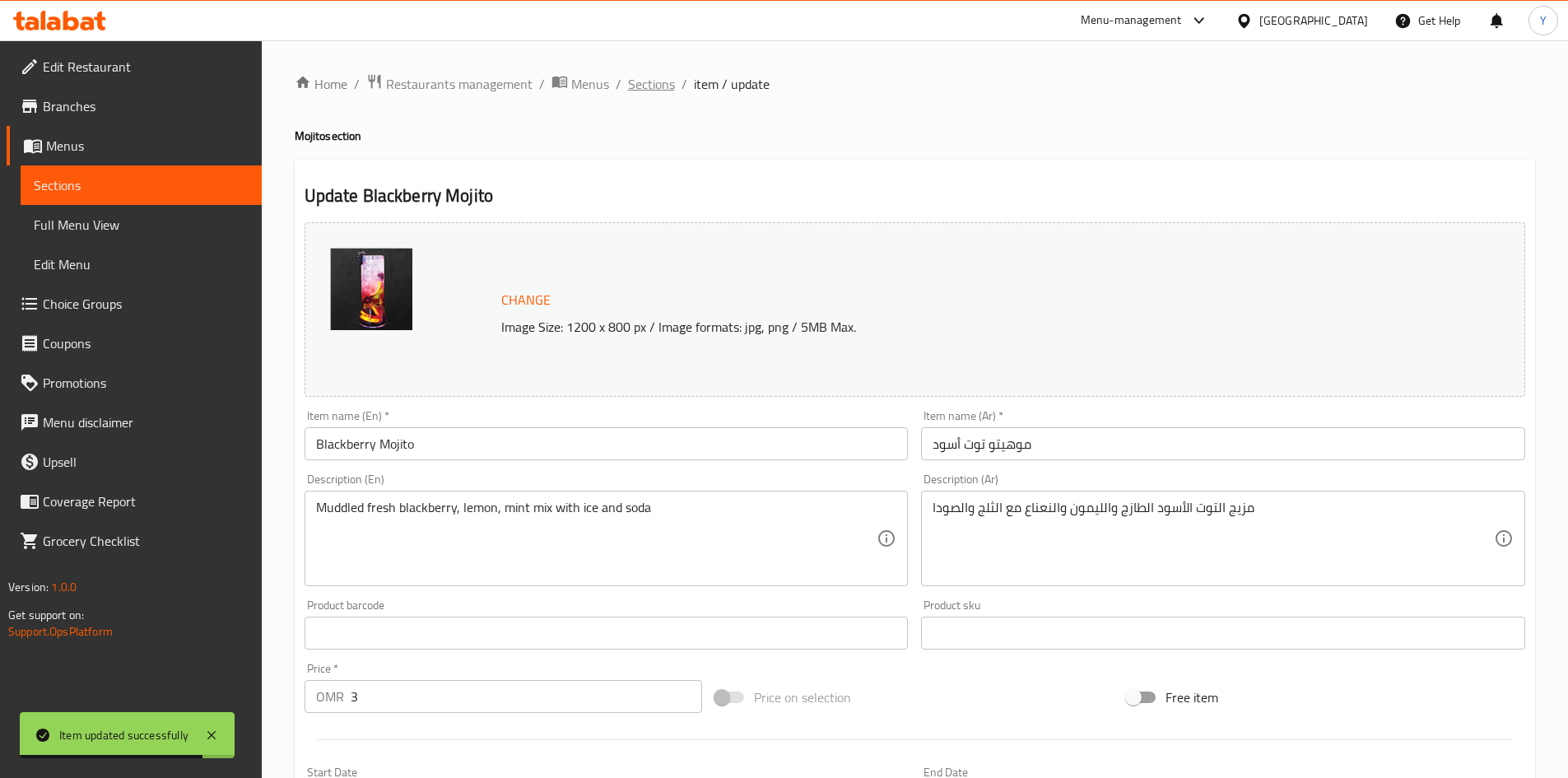
click at [660, 80] on span "Sections" at bounding box center [651, 84] width 47 height 19
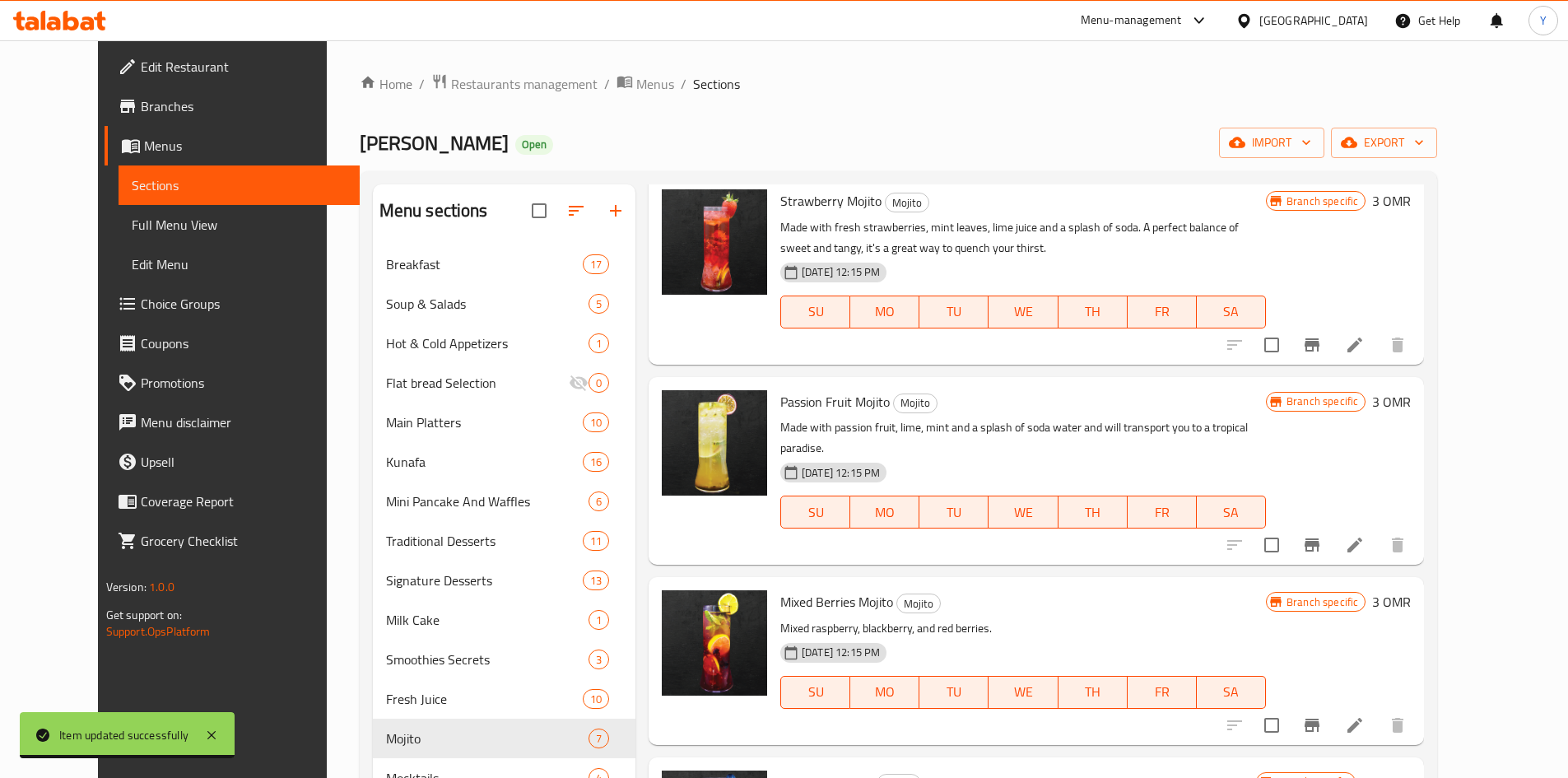
scroll to position [247, 0]
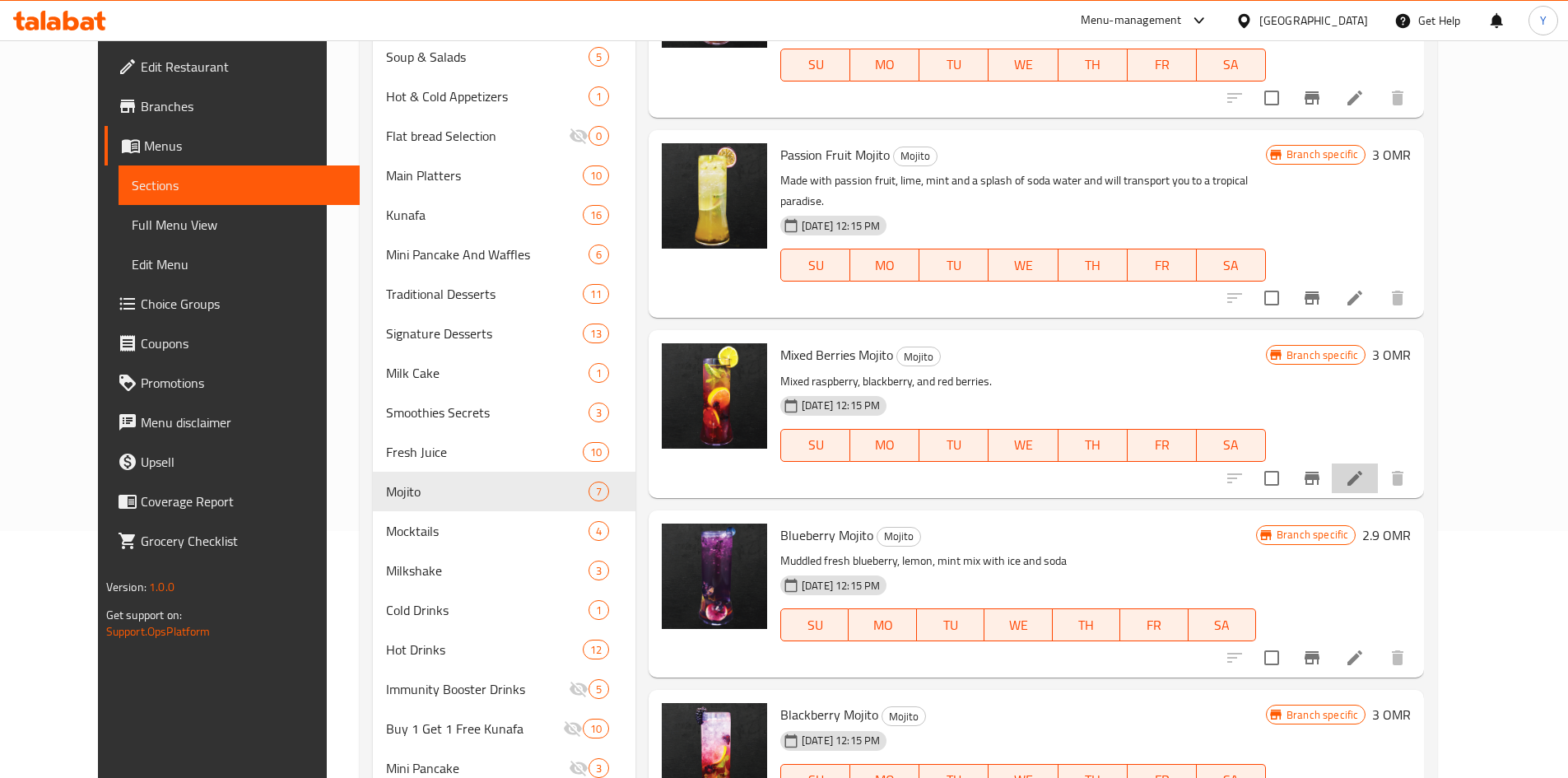
click at [1378, 463] on li at bounding box center [1355, 478] width 47 height 30
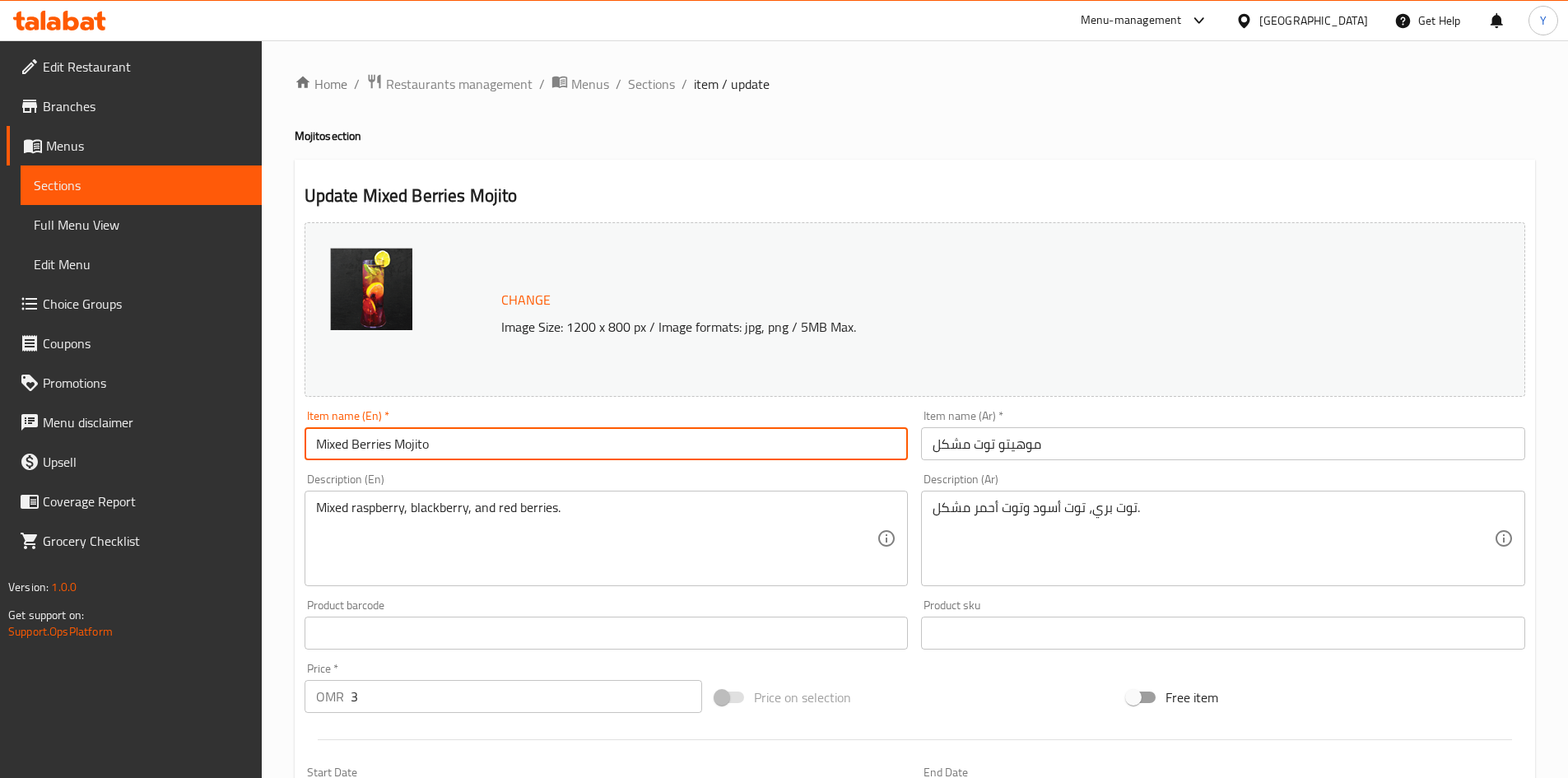
click at [557, 437] on input "Mixed Berries Mojito" at bounding box center [606, 443] width 604 height 33
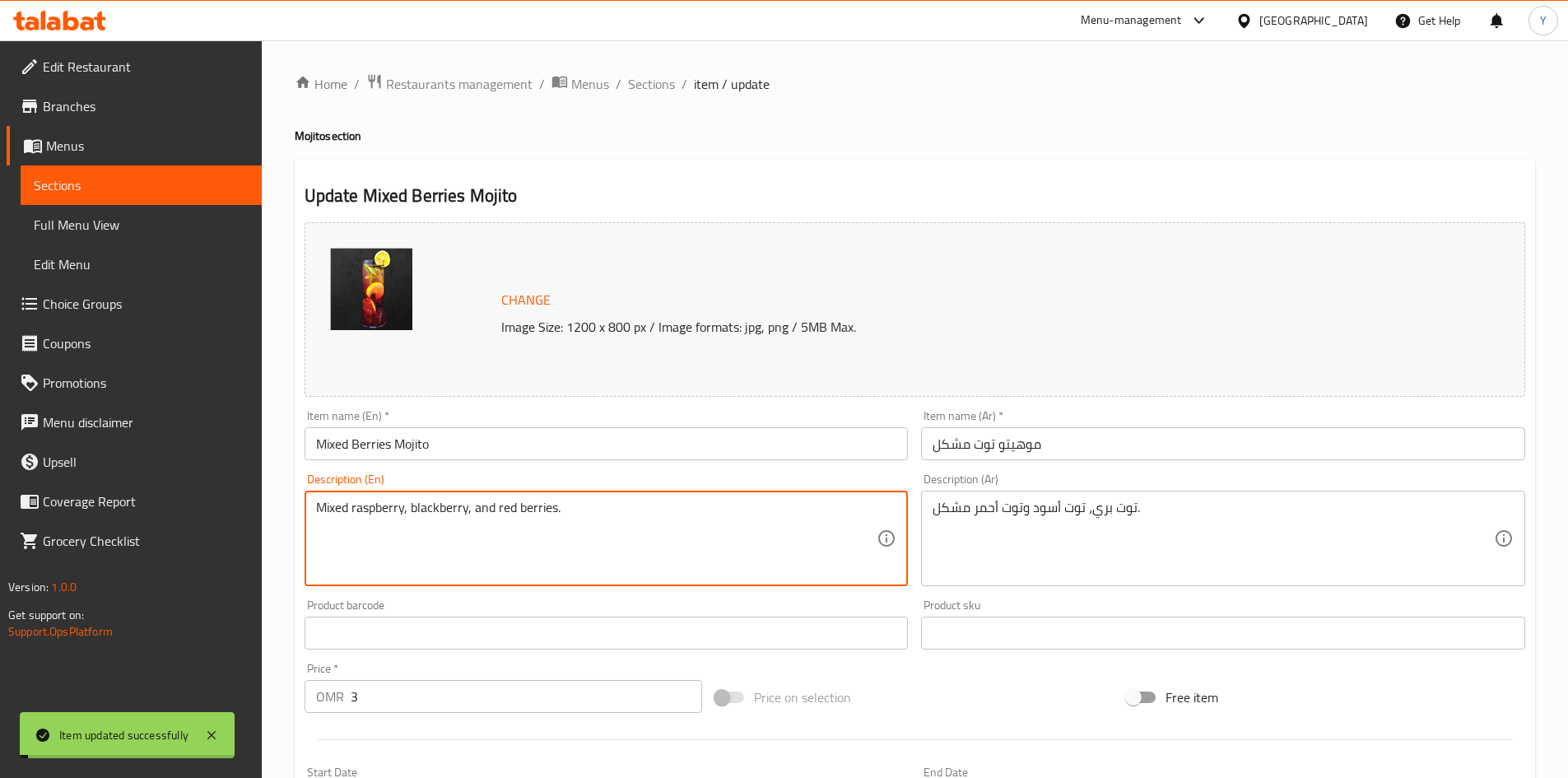
click at [495, 508] on textarea "Mixed raspberry, blackberry, and red berries." at bounding box center [597, 539] width 562 height 78
paste textarea "uddled fresh blackberry, lemon, mint mix with ice and soda"
click at [415, 510] on textarea "Muddled fresh blackberry, lemon, mint mix with ice and soda" at bounding box center [597, 539] width 562 height 78
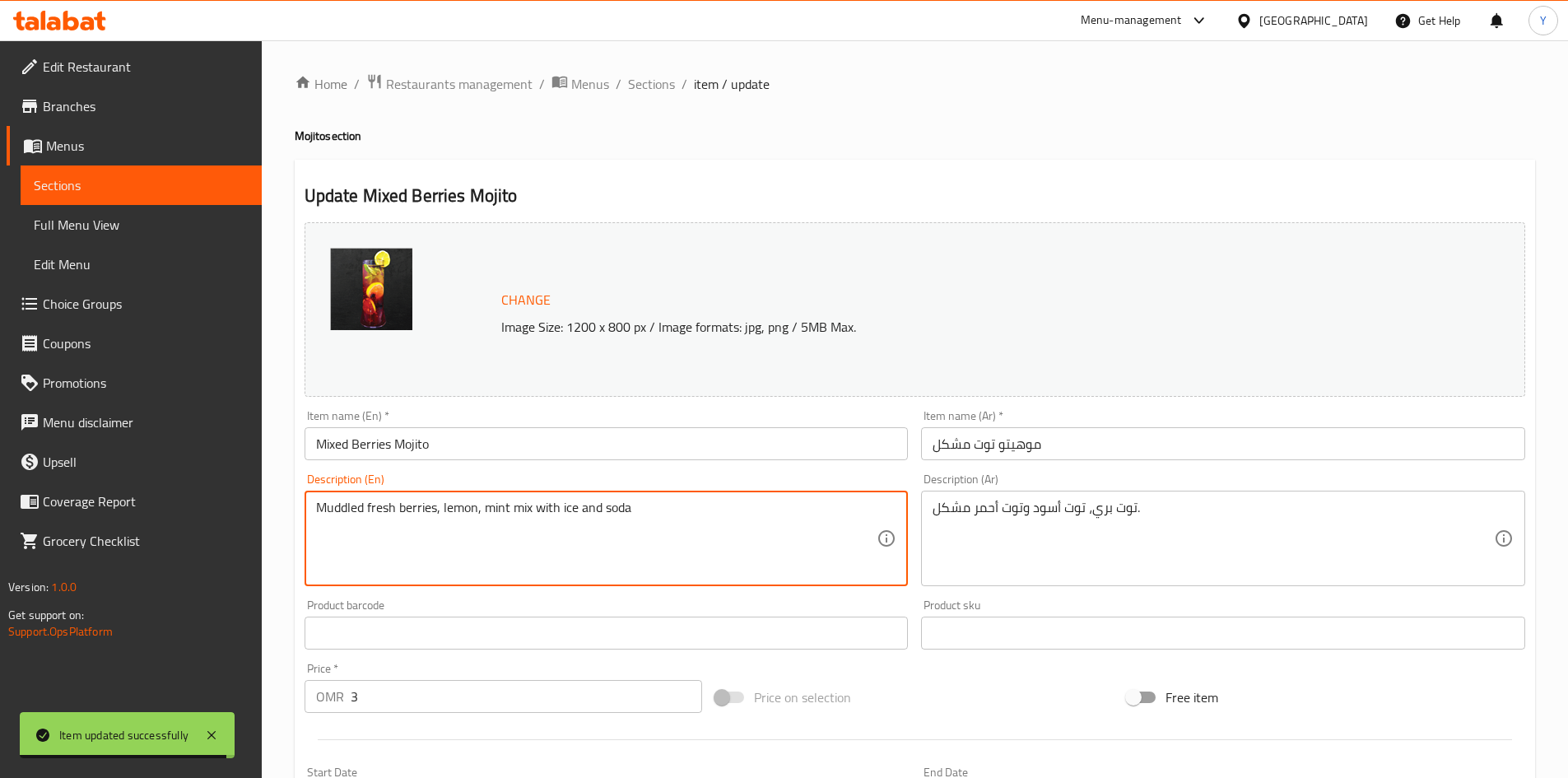
type textarea "Muddled fresh berries, lemon, mint mix with ice and soda"
click at [528, 512] on textarea "Muddled fresh berries, lemon, mint mix with ice and soda" at bounding box center [597, 539] width 562 height 78
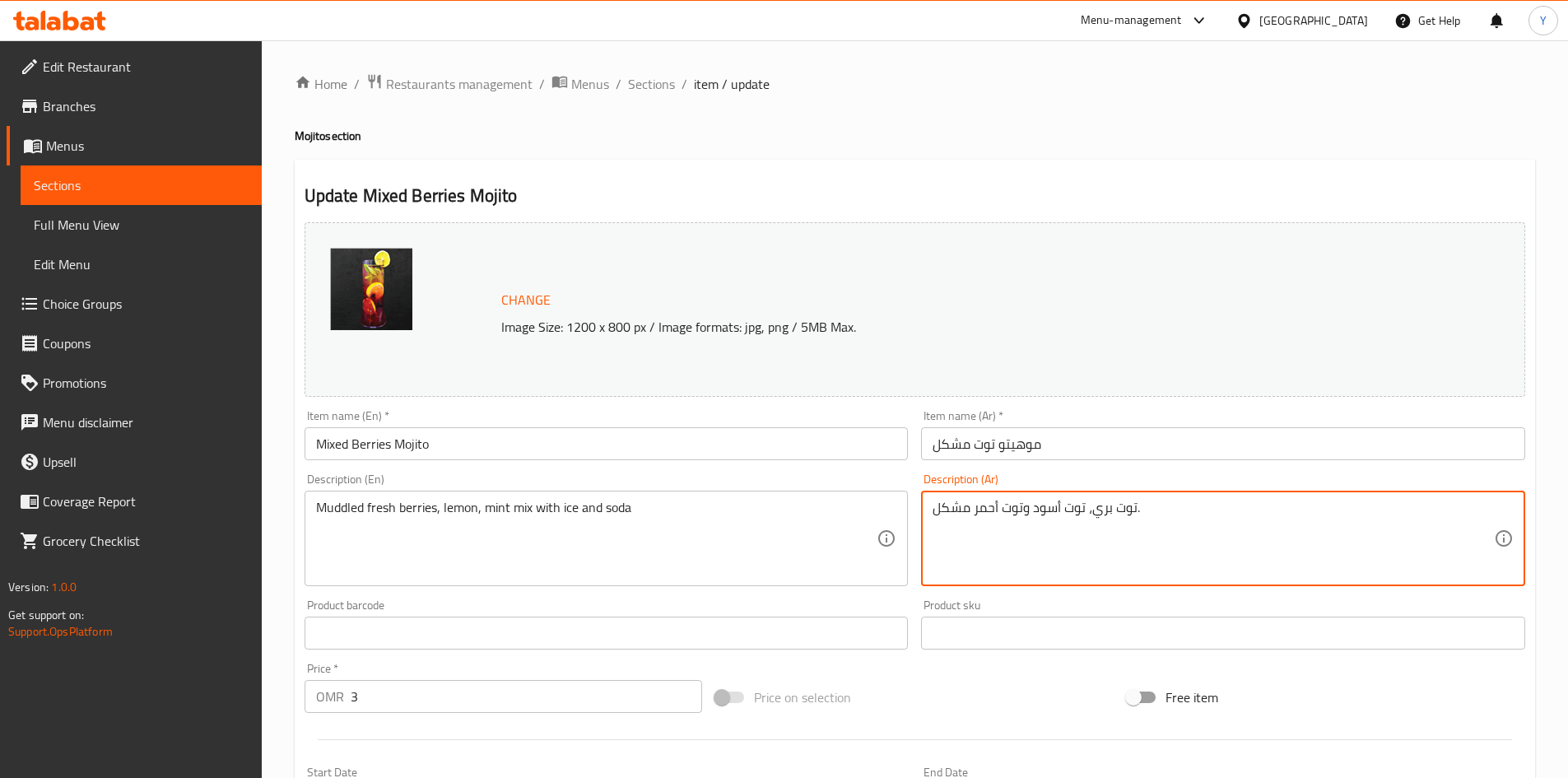
click at [997, 540] on textarea "توت بري، توت أسود وتوت أحمر مشكل." at bounding box center [1214, 539] width 562 height 78
click at [996, 540] on textarea "توت بري، توت أسود وتوت أحمر مشكل." at bounding box center [1214, 539] width 562 height 78
paste textarea "مزيج من التوت الطازج والليمون والنعناع مع الثلج والصودا"
type textarea "مزيج من التوت الطازج والليمون والنعناع مع الثلج والصودا"
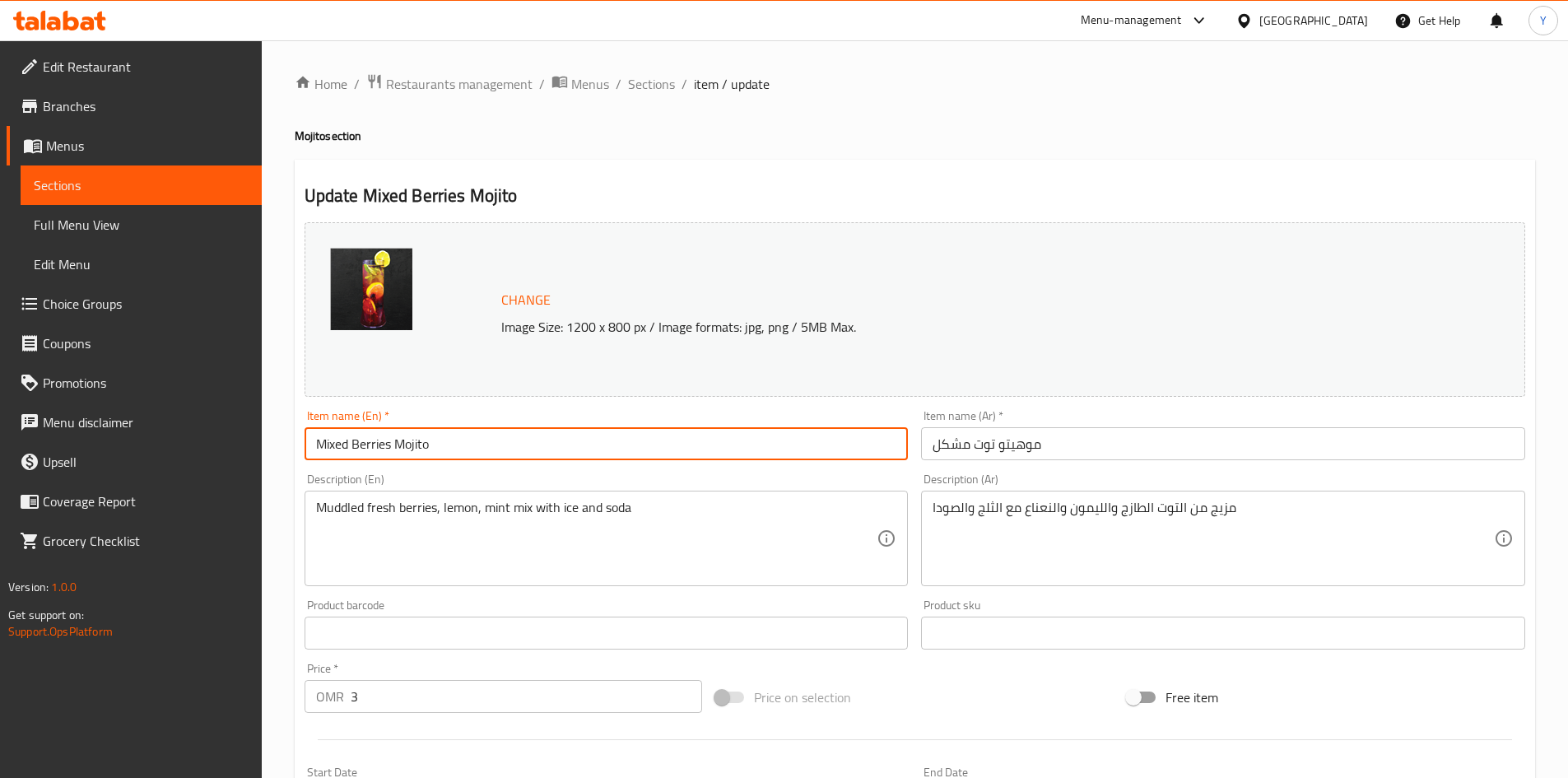
click at [595, 452] on input "Mixed Berries Mojito" at bounding box center [606, 443] width 604 height 33
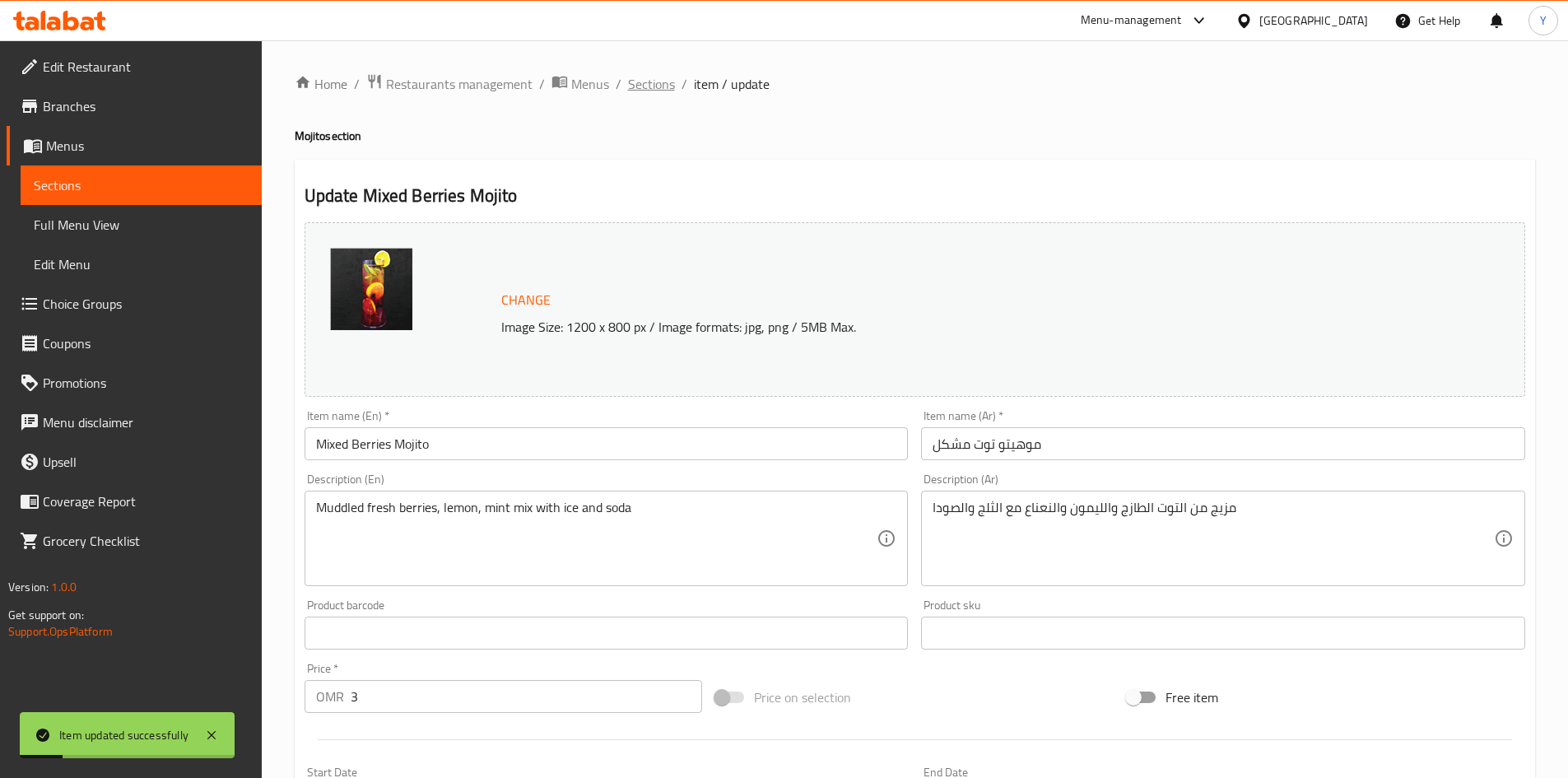
click at [652, 85] on span "Sections" at bounding box center [651, 84] width 47 height 19
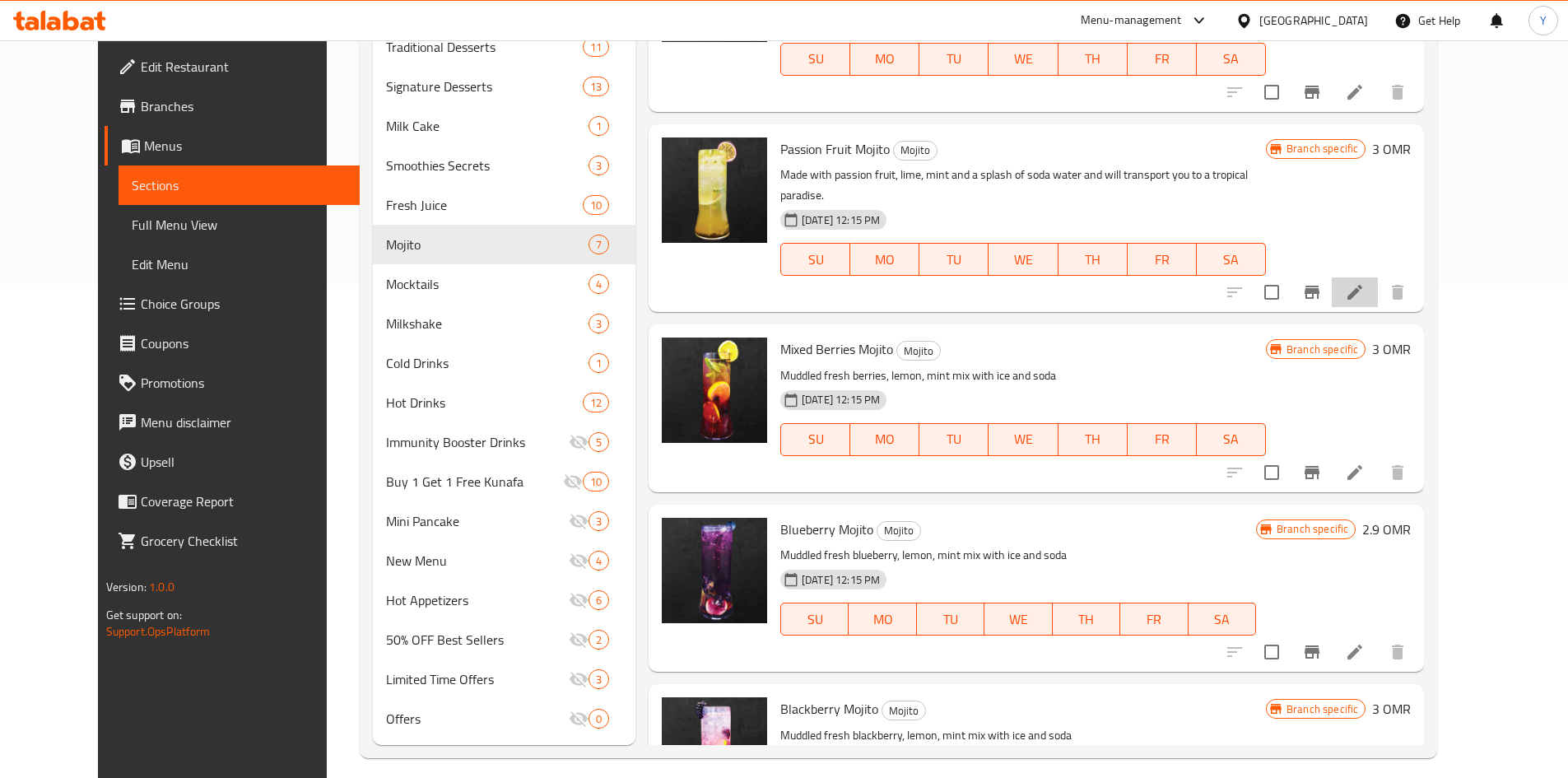
click at [1378, 277] on li at bounding box center [1355, 292] width 47 height 30
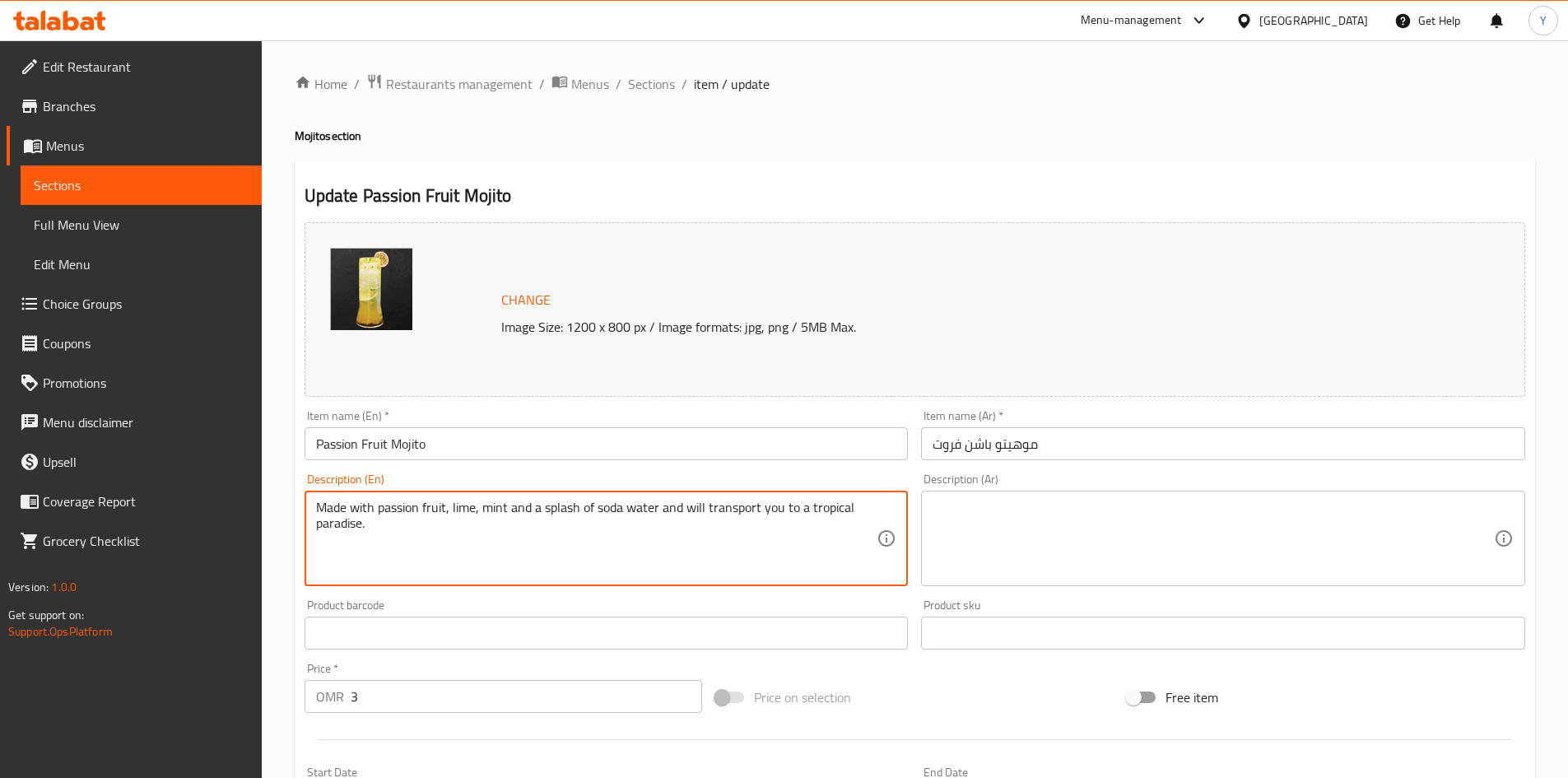
click at [484, 500] on textarea "Made with passion fruit, lime, mint and a splash of soda water and will transpo…" at bounding box center [597, 539] width 562 height 78
paste textarea "uddled fresh berries, lemon, mint mix with ice and soda"
click at [414, 507] on textarea "Muddled fresh berries, lemon, mint mix with ice and soda" at bounding box center [597, 539] width 562 height 78
click at [373, 522] on textarea "Muddled fpassion fruit, lemon, mint mix with ice and soda" at bounding box center [597, 539] width 562 height 78
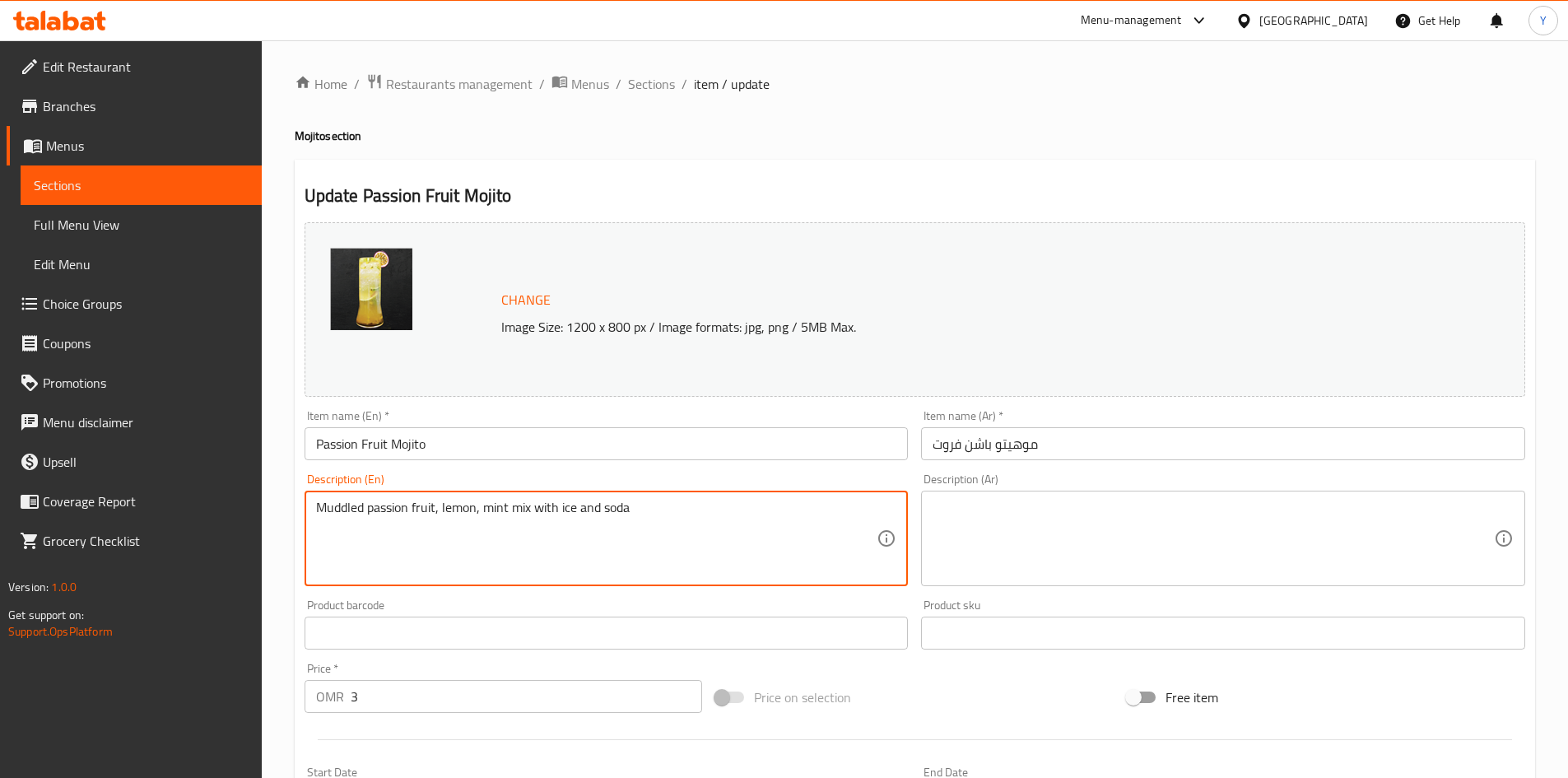
click at [375, 522] on textarea "Muddled passion fruit, lemon, mint mix with ice and soda" at bounding box center [597, 539] width 562 height 78
type textarea "Muddled passion fruit, lemon, mint mix with ice and soda"
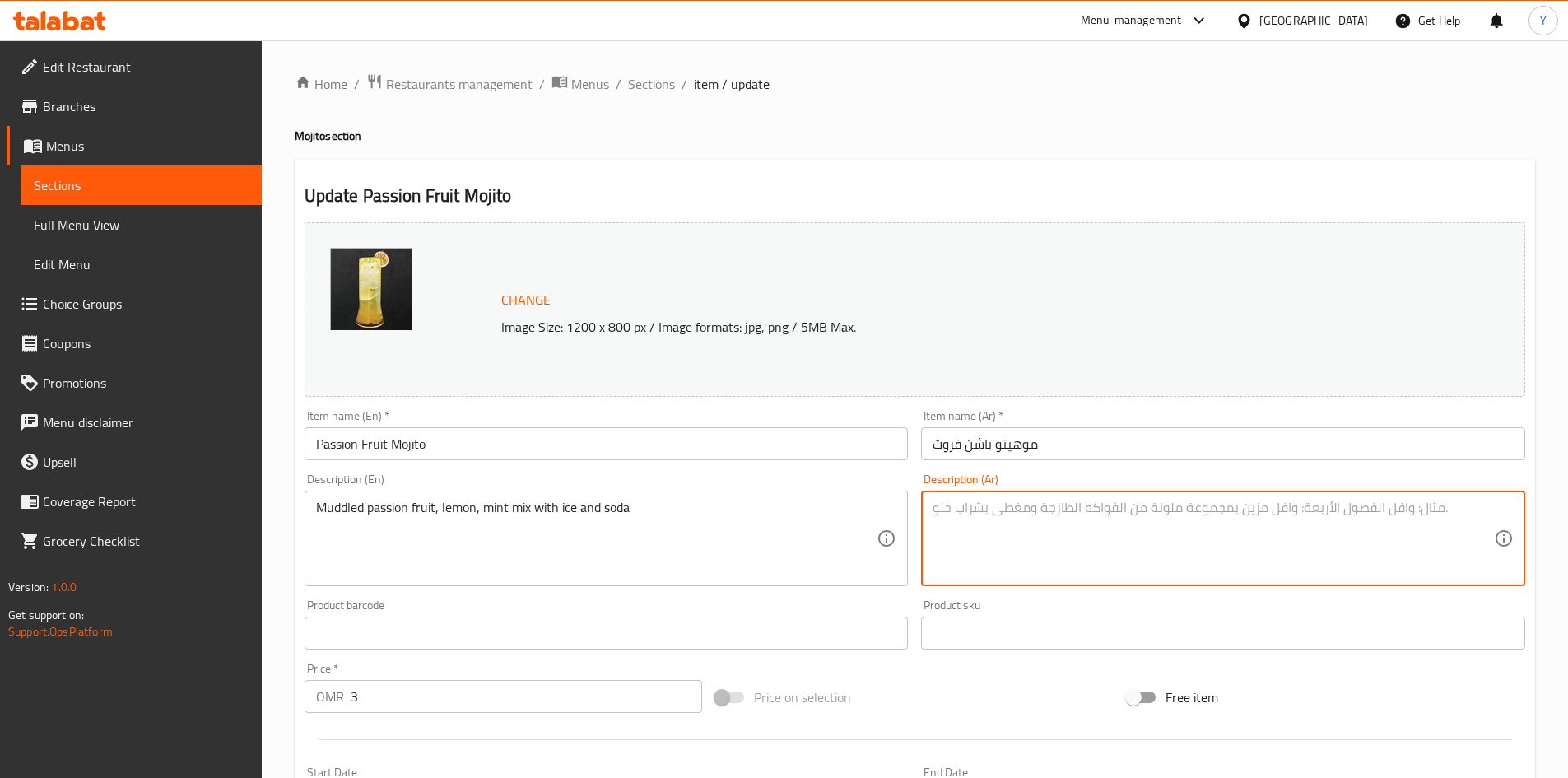
paste textarea "مزيج من فاكهة العاطفة والليمون والنعناع مع الثلج والصودا"
drag, startPoint x: 1203, startPoint y: 510, endPoint x: 1121, endPoint y: 525, distance: 83.4
click at [1121, 525] on textarea "مزيج من فاكهة العاطفة والليمون والنعناع مع الثلج والصودا" at bounding box center [1214, 539] width 562 height 78
type textarea "مزيج من باشون فروت والليمون والنعناع مع الثلج والصودا"
click at [745, 447] on input "Passion Fruit Mojito" at bounding box center [606, 443] width 604 height 33
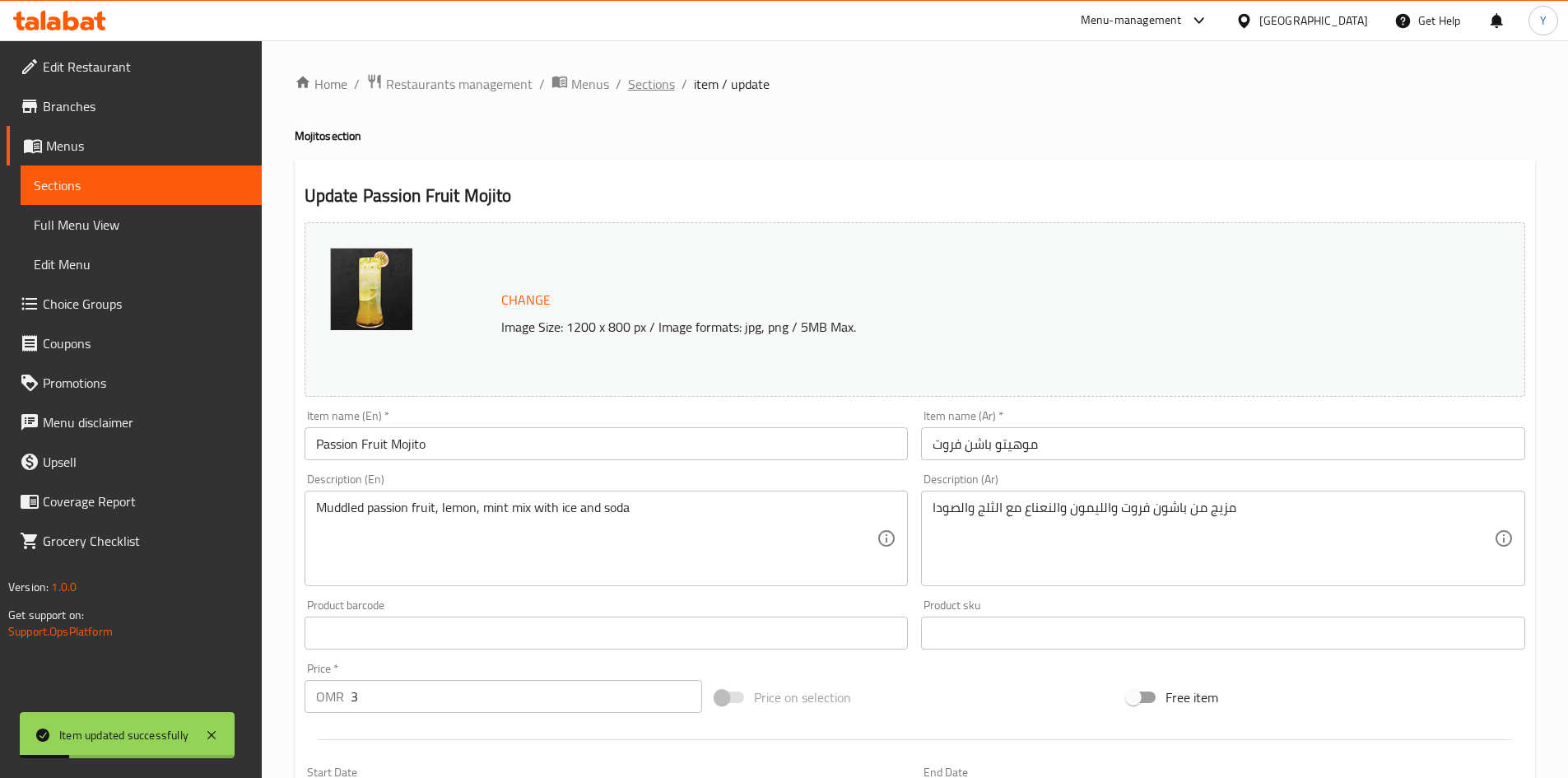
click at [654, 92] on span "Sections" at bounding box center [651, 84] width 47 height 19
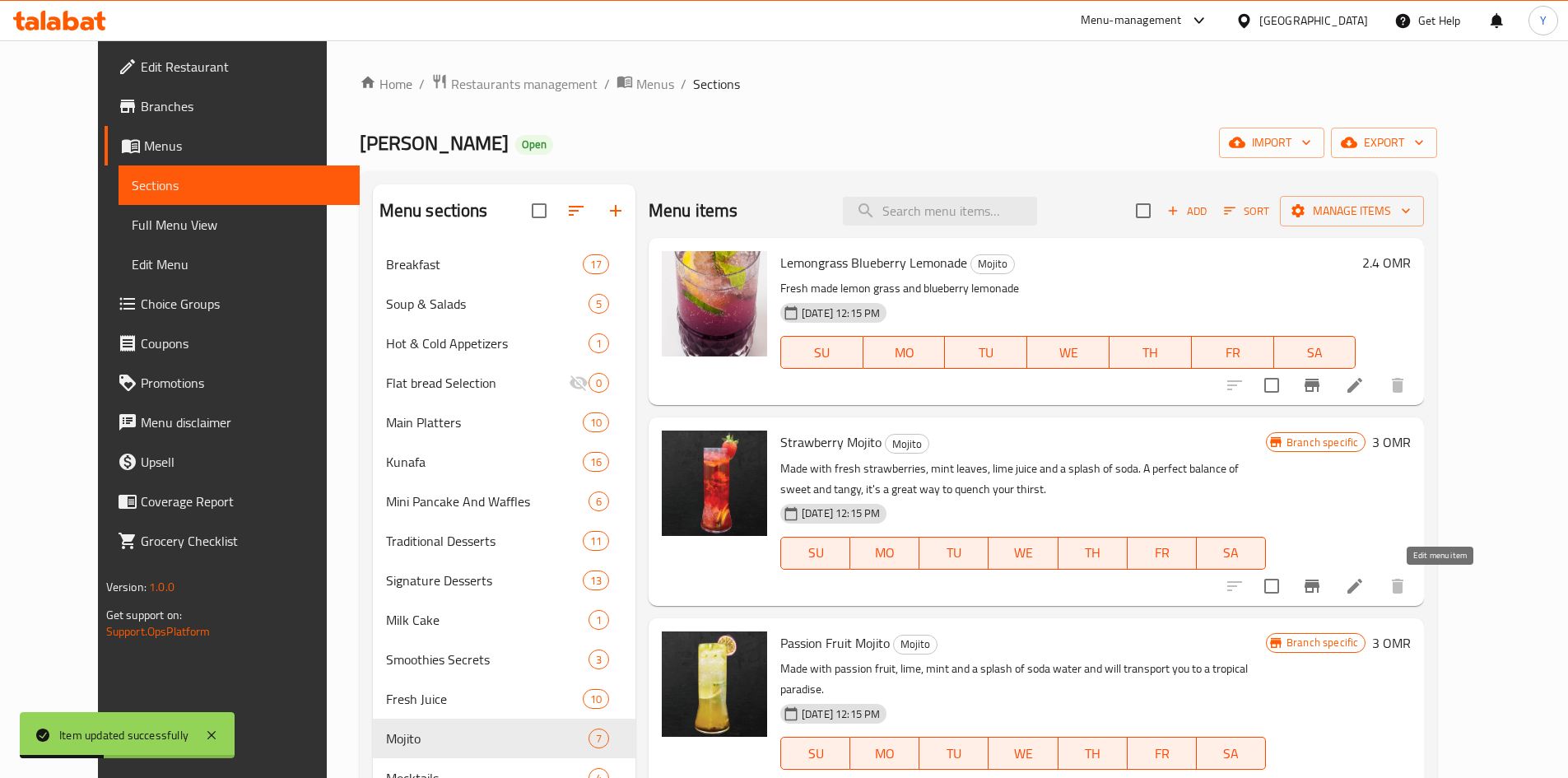
click at [1365, 583] on icon at bounding box center [1354, 585] width 19 height 19
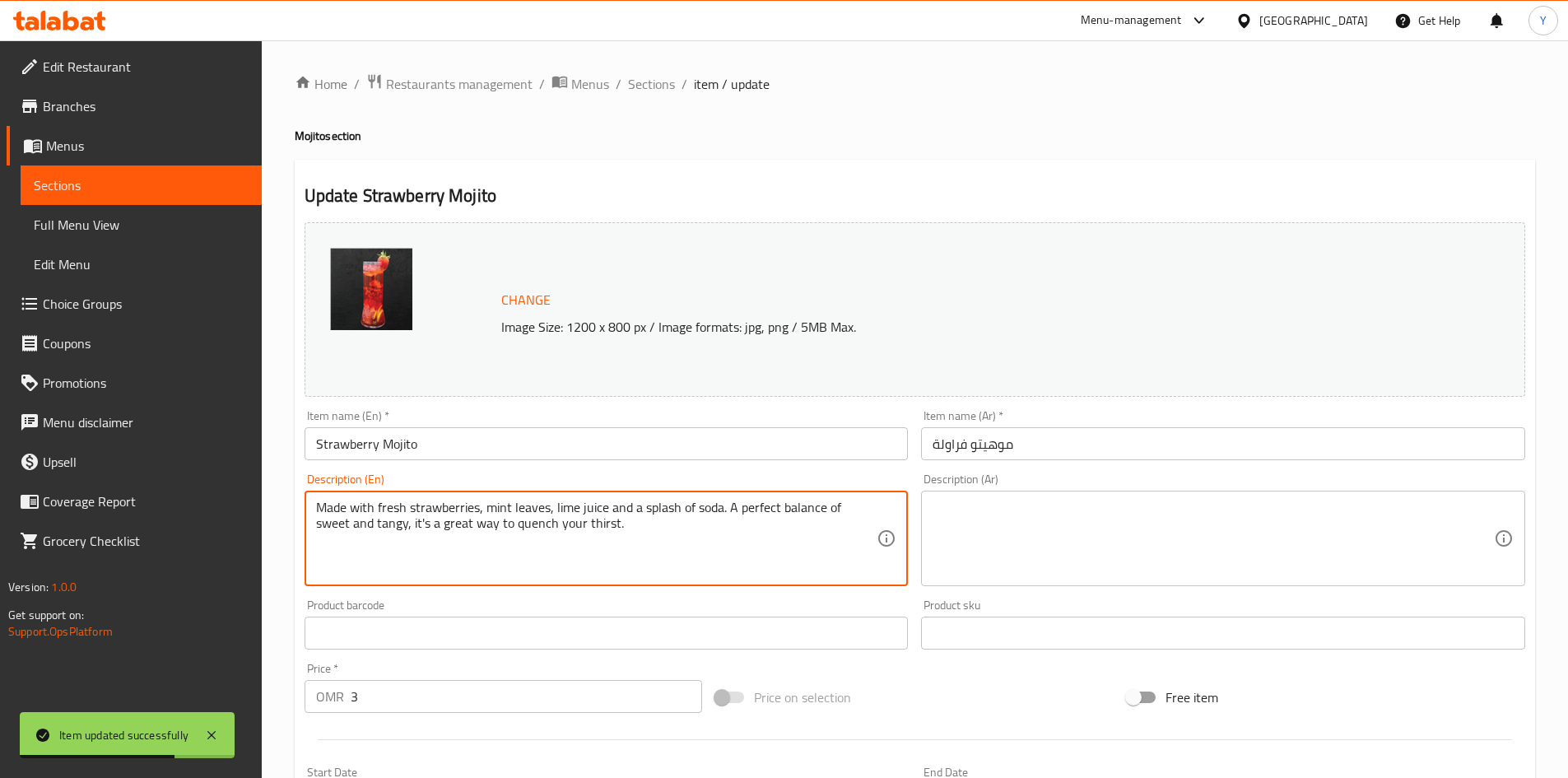
click at [570, 544] on textarea "Made with fresh strawberries, mint leaves, lime juice and a splash of soda. A p…" at bounding box center [597, 539] width 562 height 78
paste textarea "uddled passion fruit, lemon, mint mix with ice and soda"
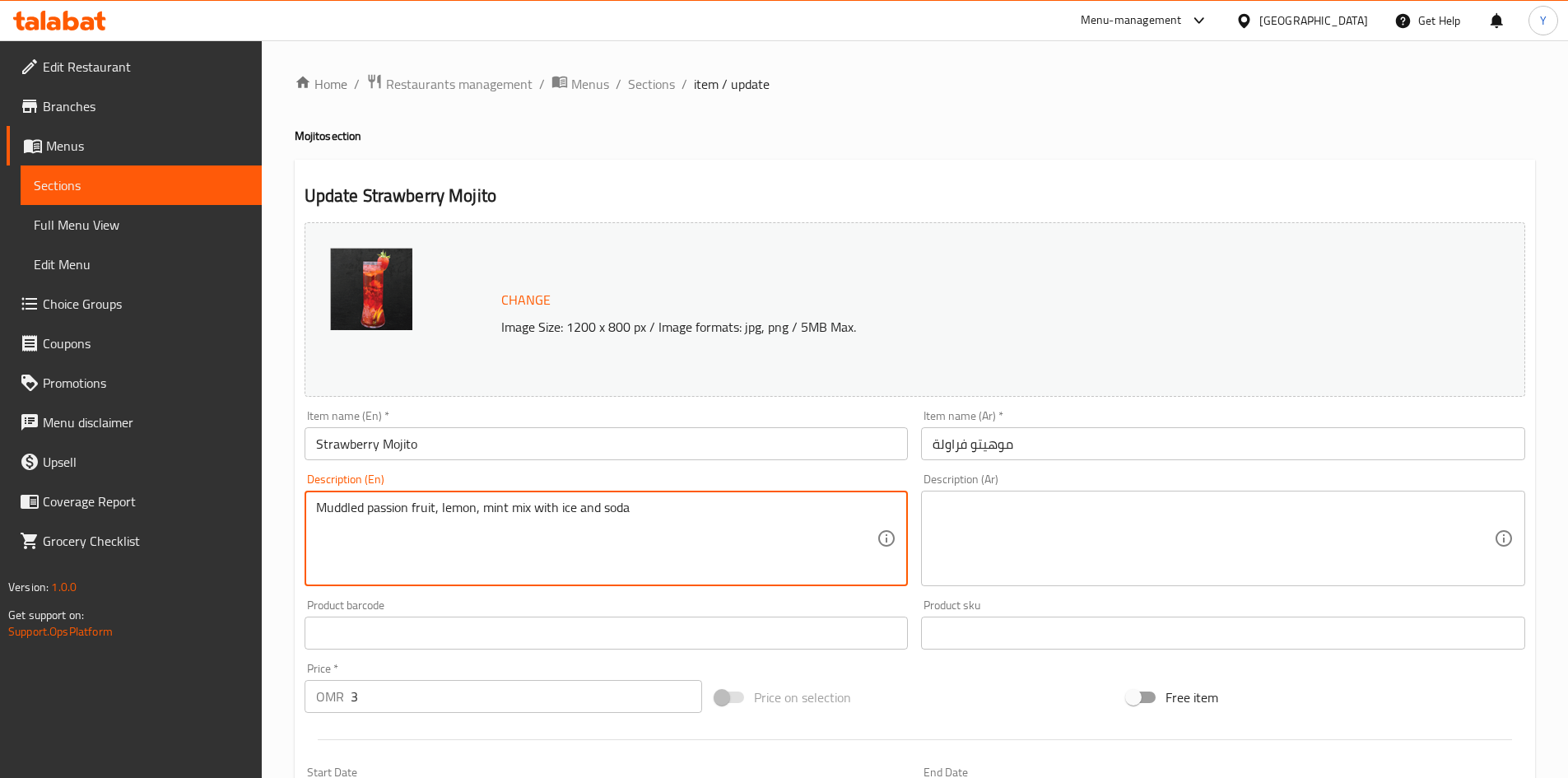
drag, startPoint x: 436, startPoint y: 509, endPoint x: 370, endPoint y: 510, distance: 66.0
click at [370, 510] on textarea "Muddled passion fruit, lemon, mint mix with ice and soda" at bounding box center [597, 539] width 562 height 78
click at [644, 512] on textarea "Muddled strawberry, lemon, mint mix with ice and soda" at bounding box center [597, 539] width 562 height 78
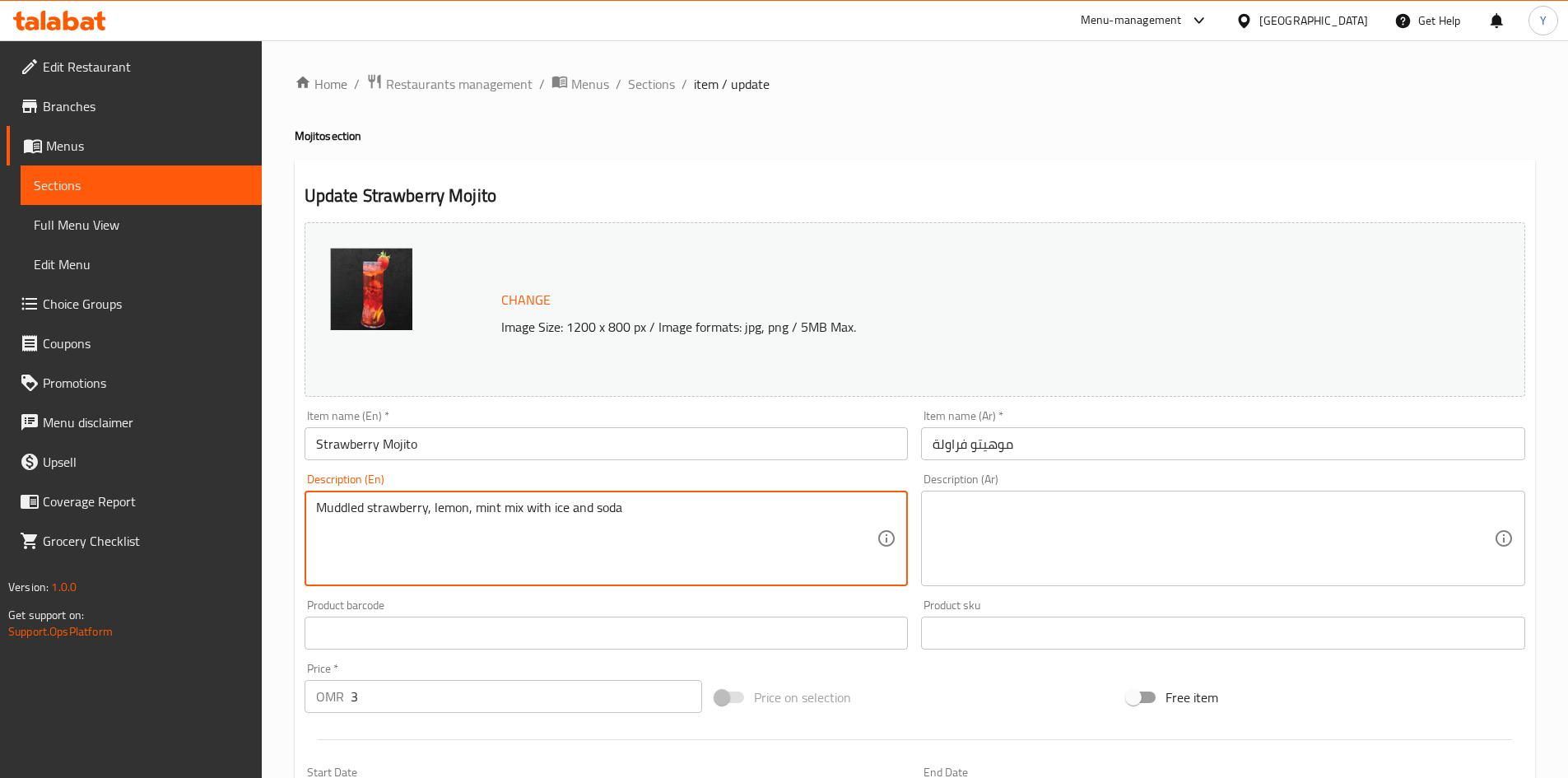
type textarea "Muddled strawberry, lemon, mint mix with ice and soda"
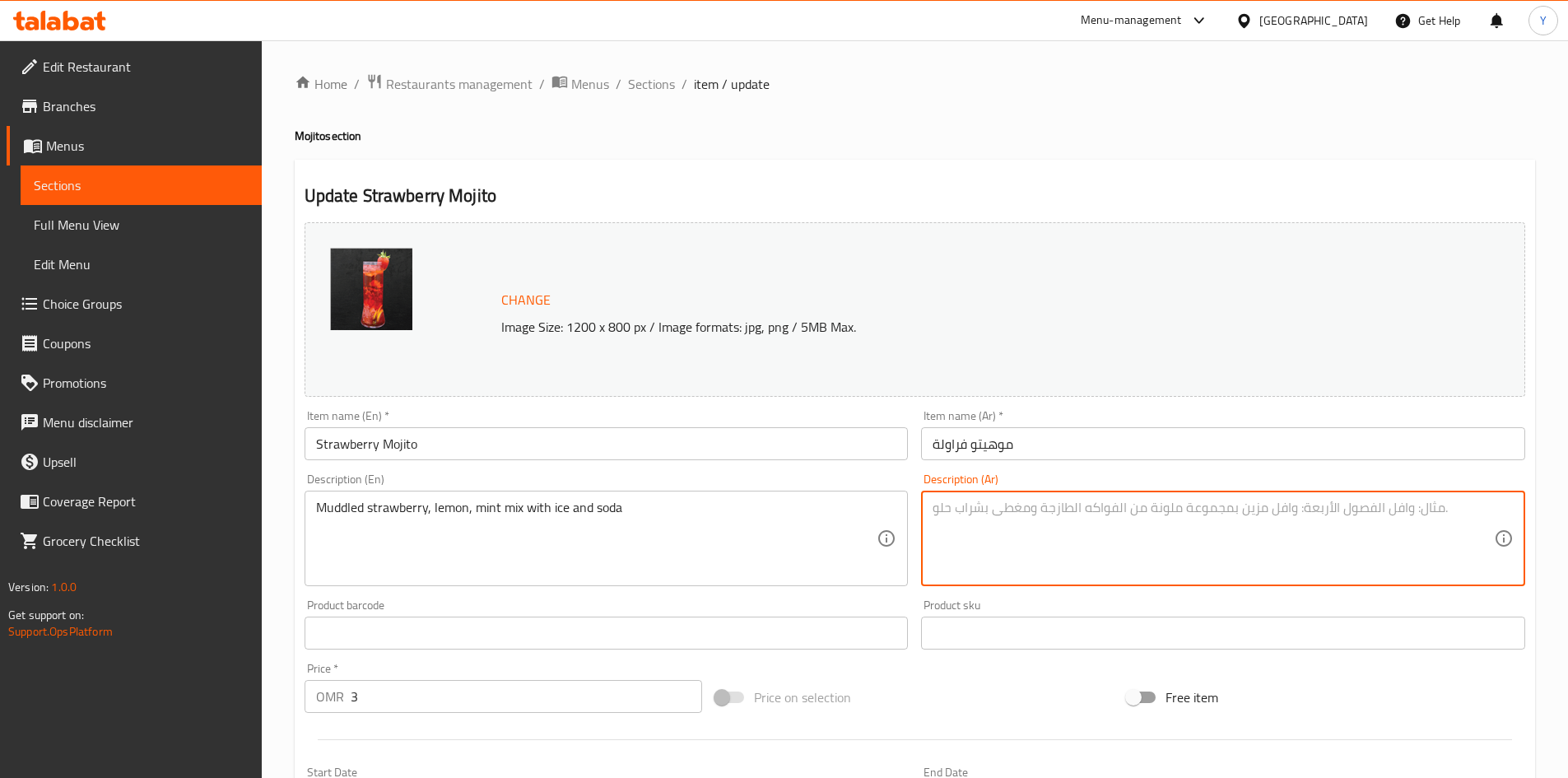
paste textarea "مزيج الفراولة والليمون والنعناع مع الثلج والصودا"
type textarea "مزيج الفراولة والليمون والنعناع مع الثلج والصودا"
click at [609, 452] on input "Strawberry Mojito" at bounding box center [606, 443] width 604 height 33
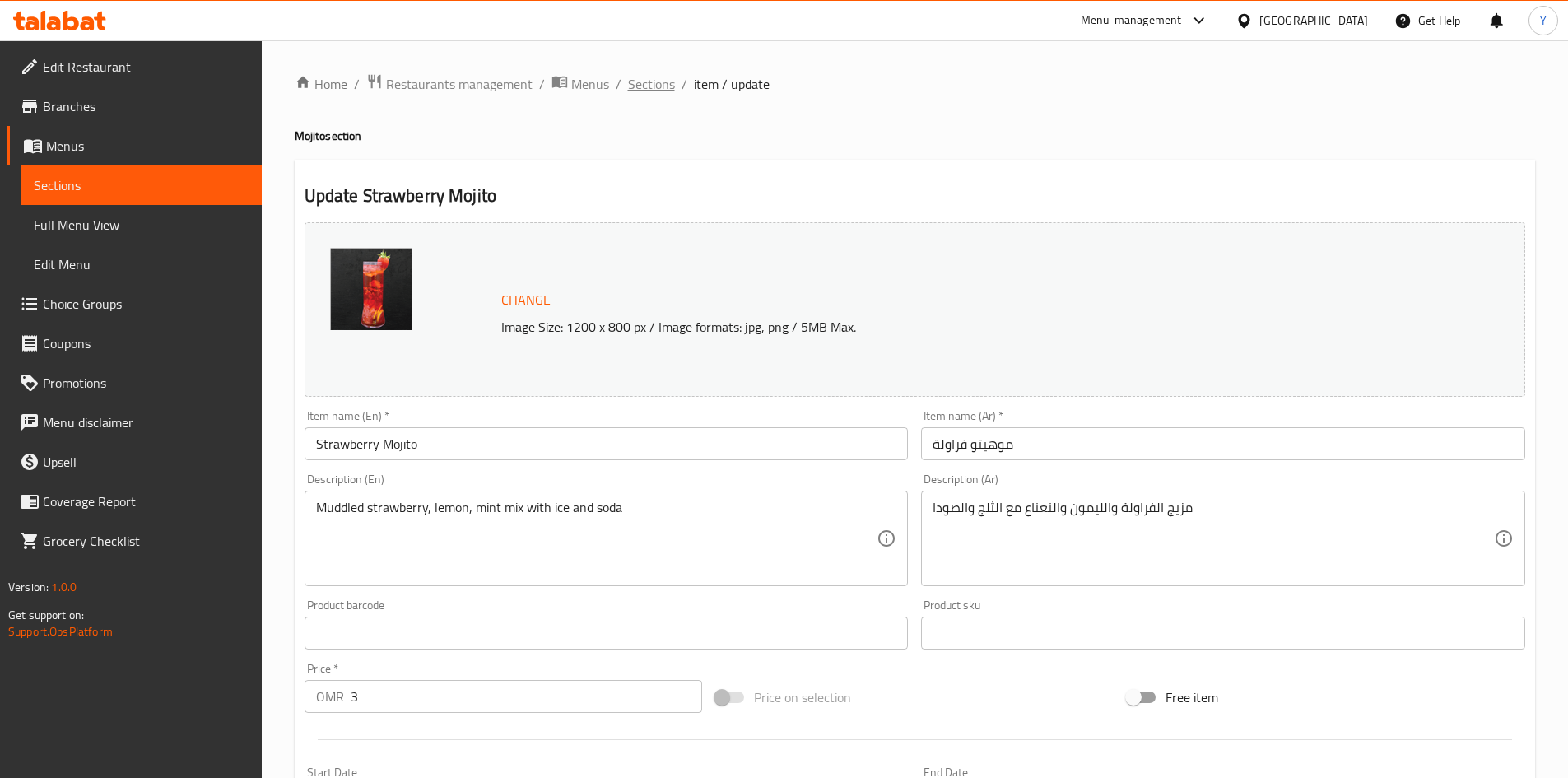
click at [641, 85] on span "Sections" at bounding box center [651, 84] width 47 height 19
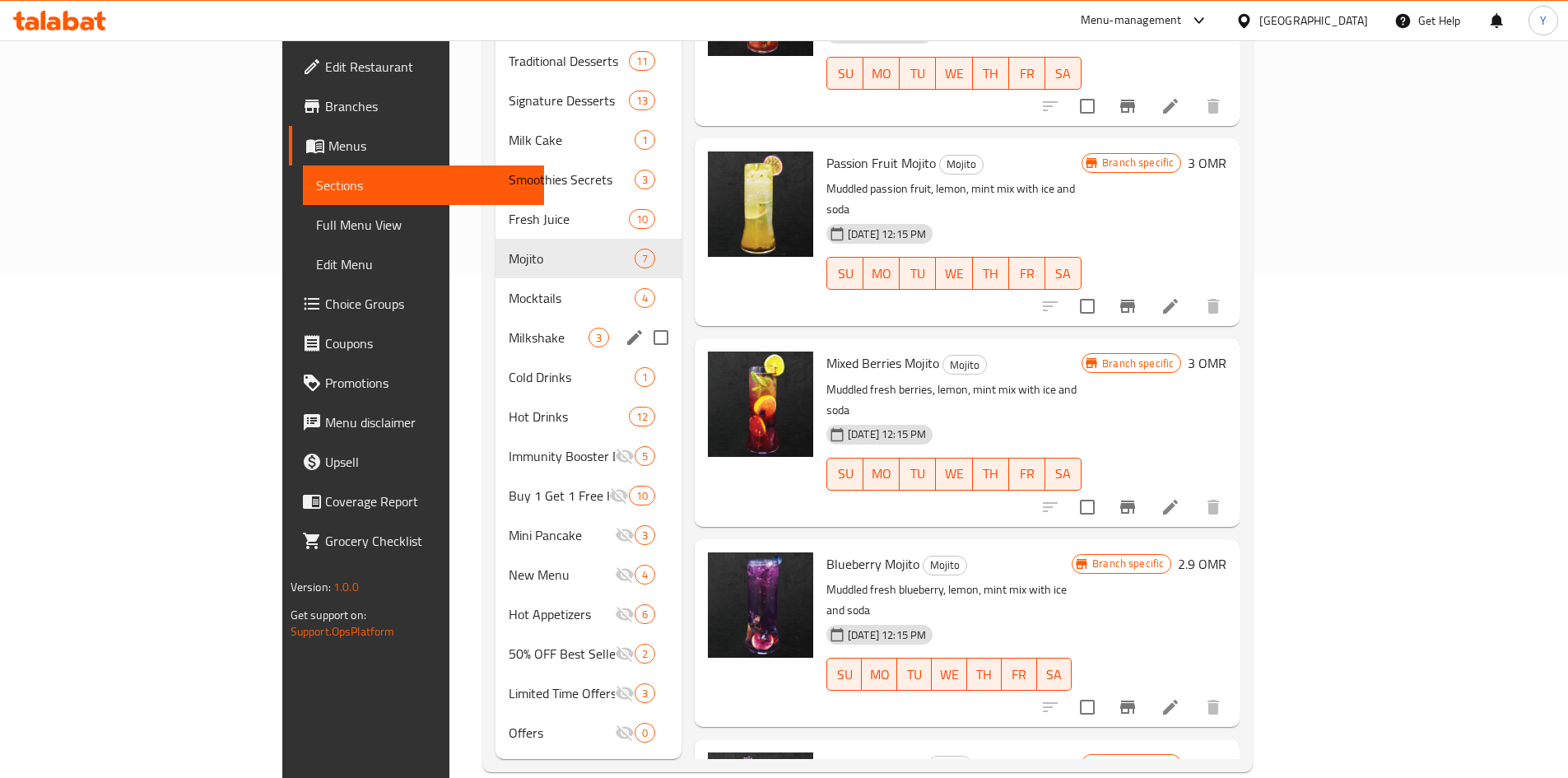
scroll to position [507, 0]
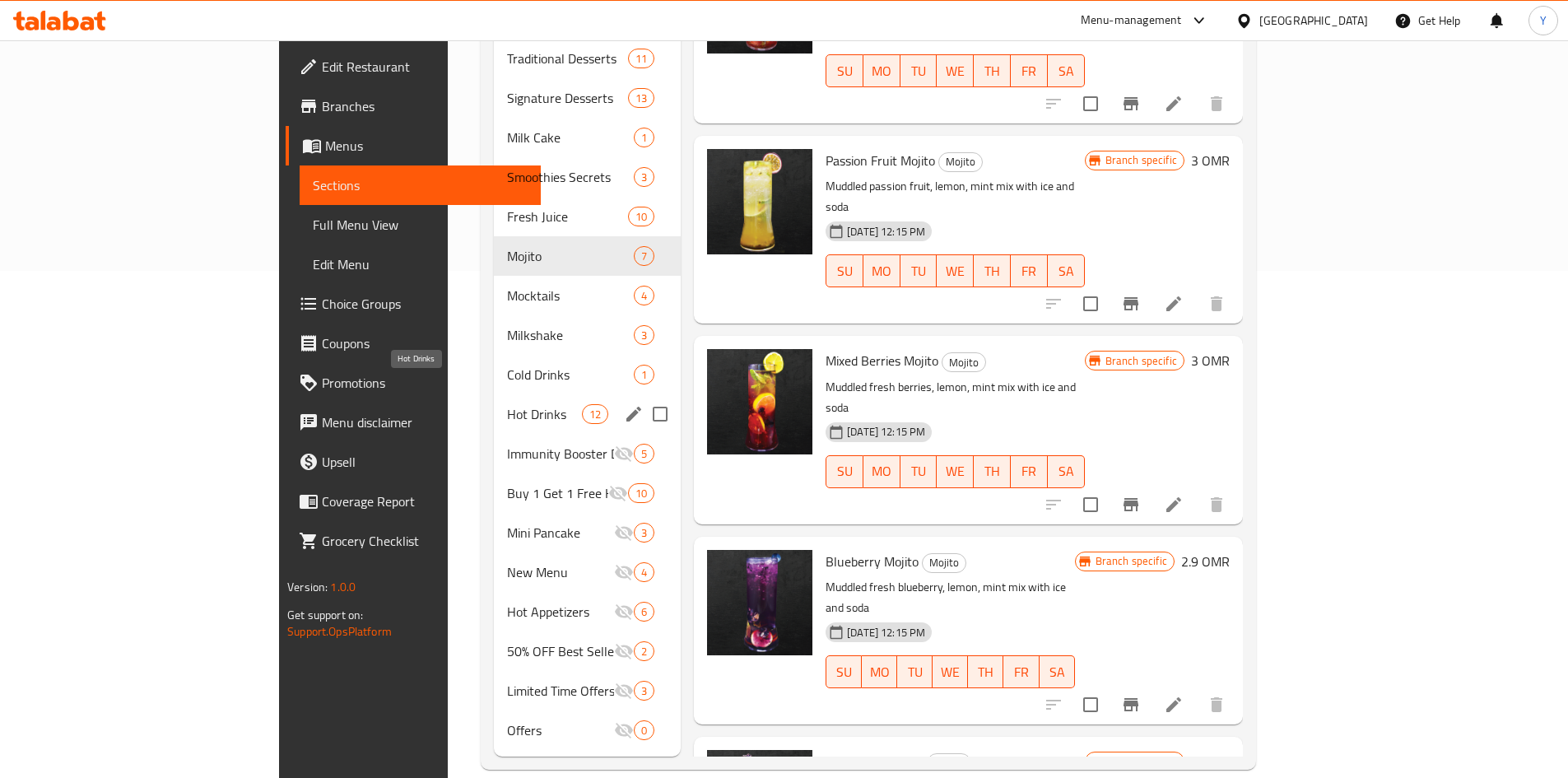
click at [507, 404] on span "Hot Drinks" at bounding box center [545, 414] width 75 height 19
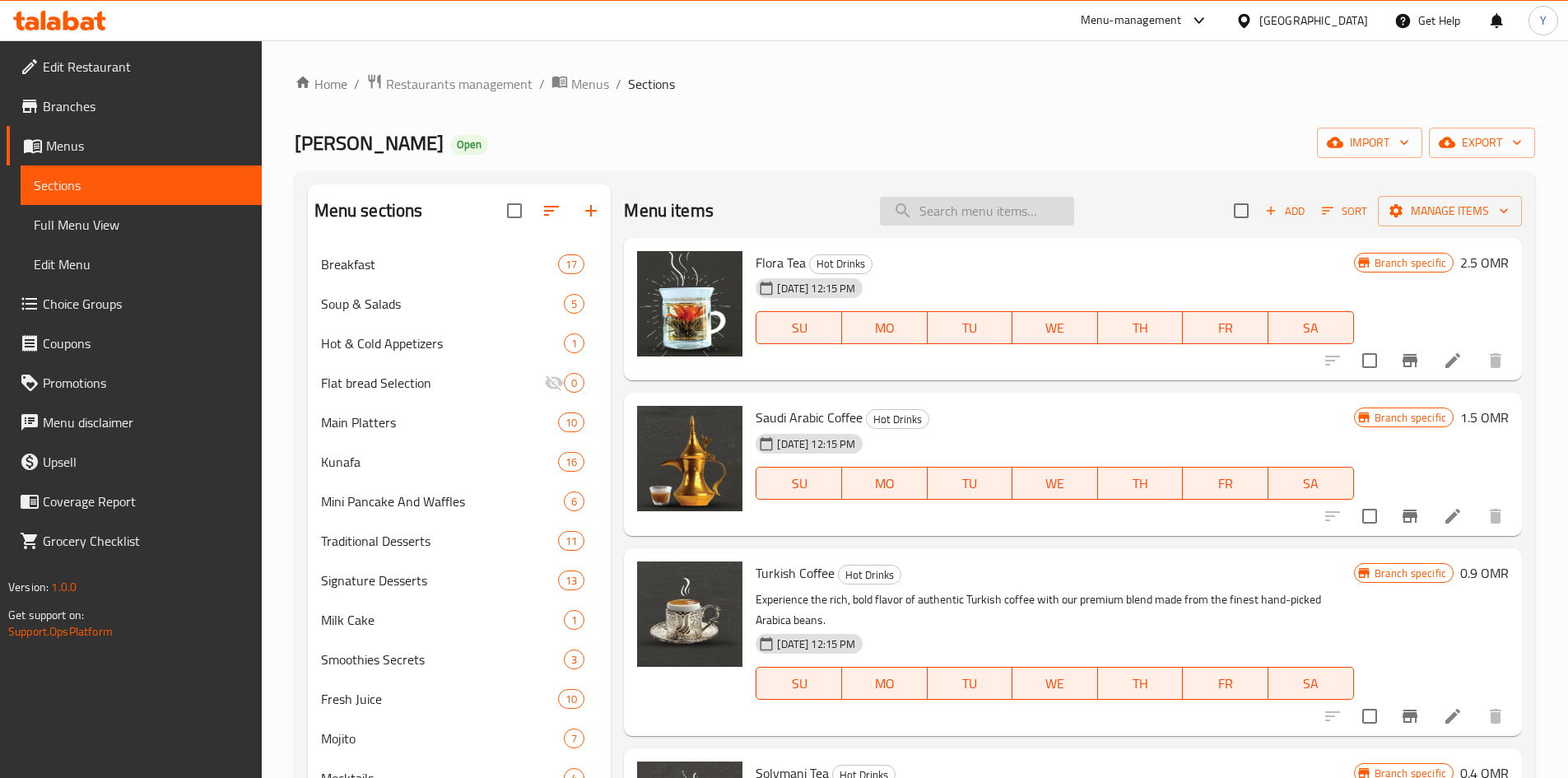
click at [923, 214] on input "search" at bounding box center [977, 211] width 195 height 29
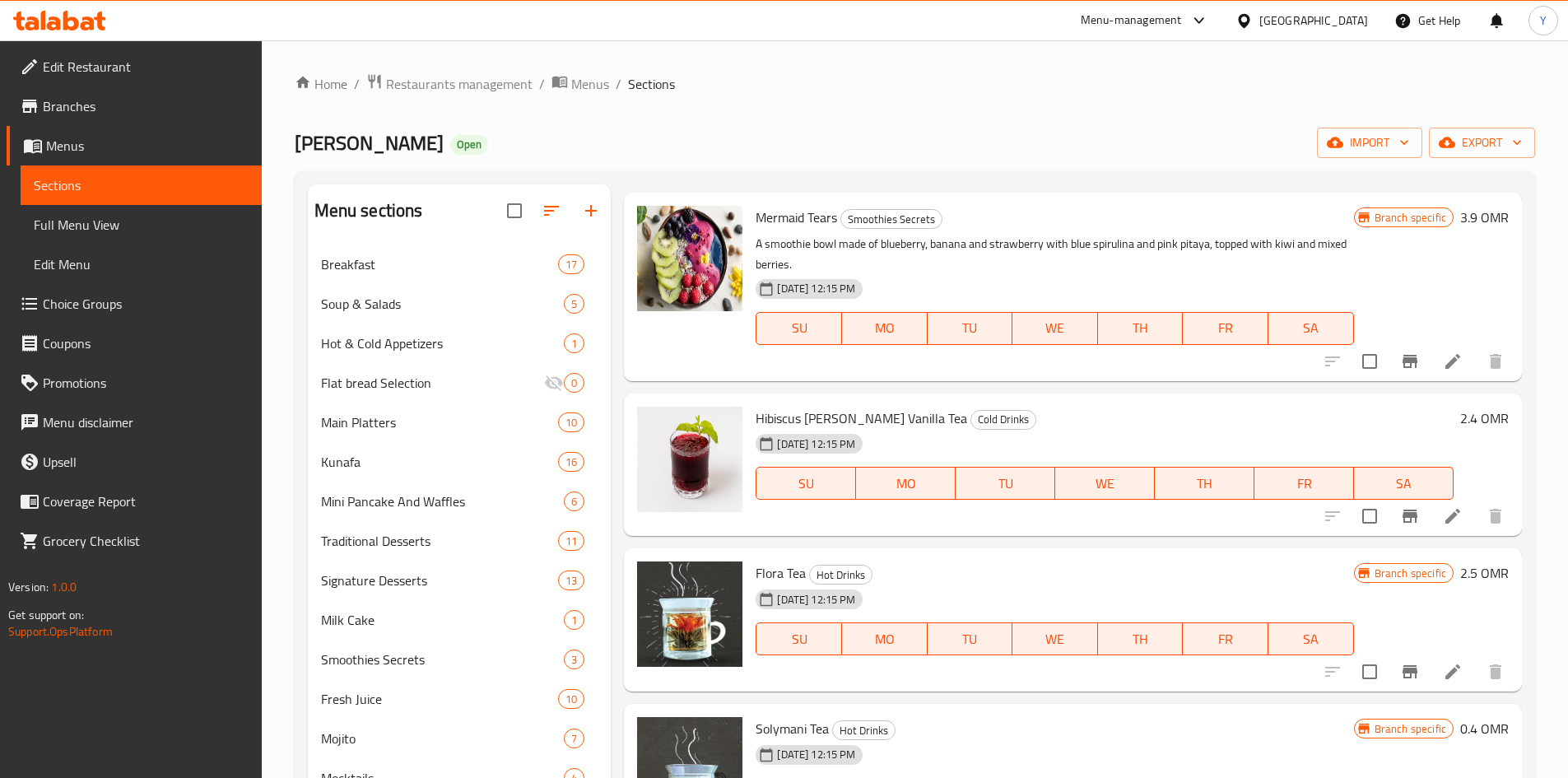
scroll to position [247, 0]
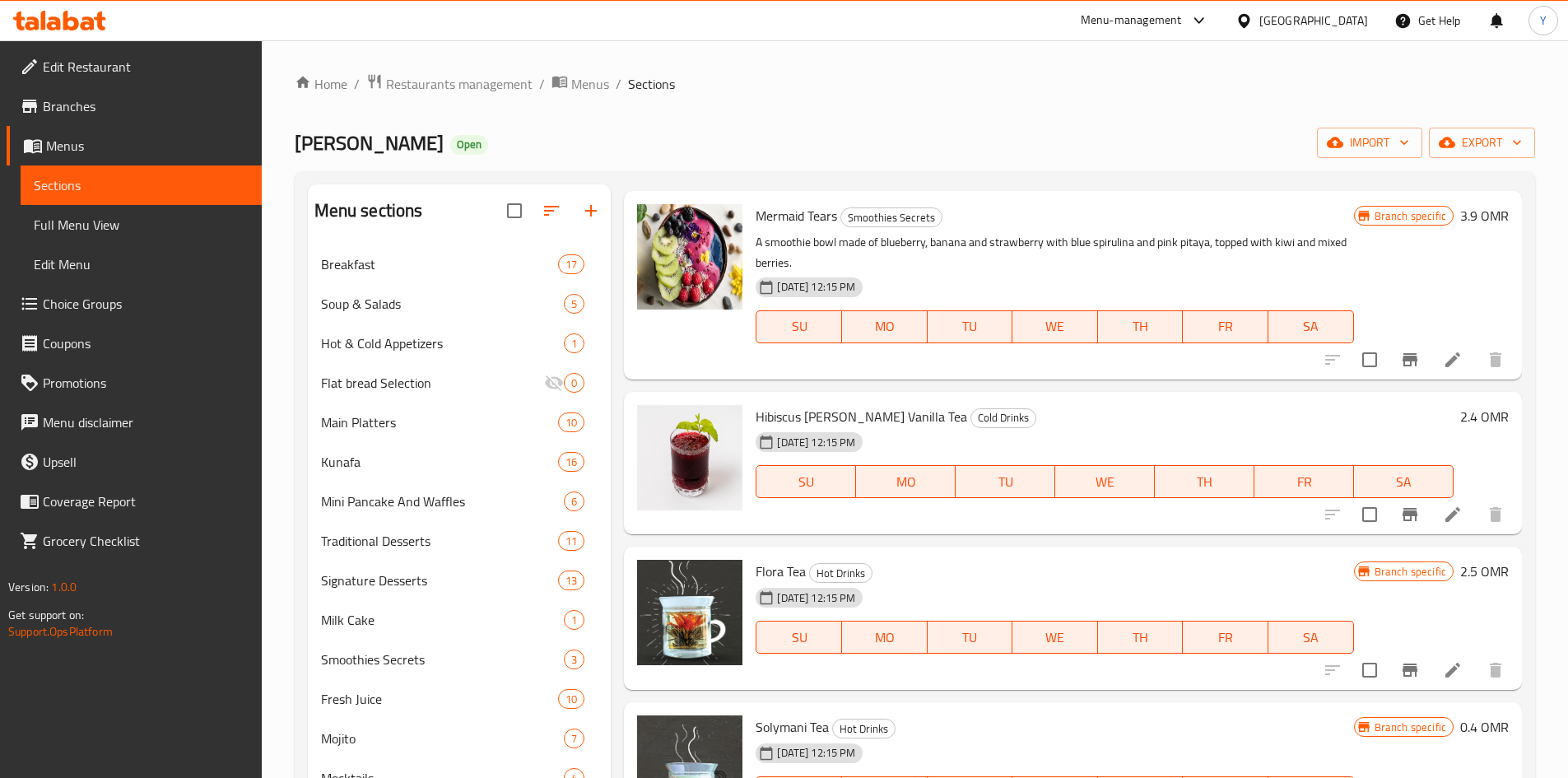
type input "tea"
click at [866, 406] on span "Hibiscus [PERSON_NAME] Vanilla Tea" at bounding box center [861, 416] width 211 height 25
click at [1443, 509] on icon at bounding box center [1452, 514] width 19 height 19
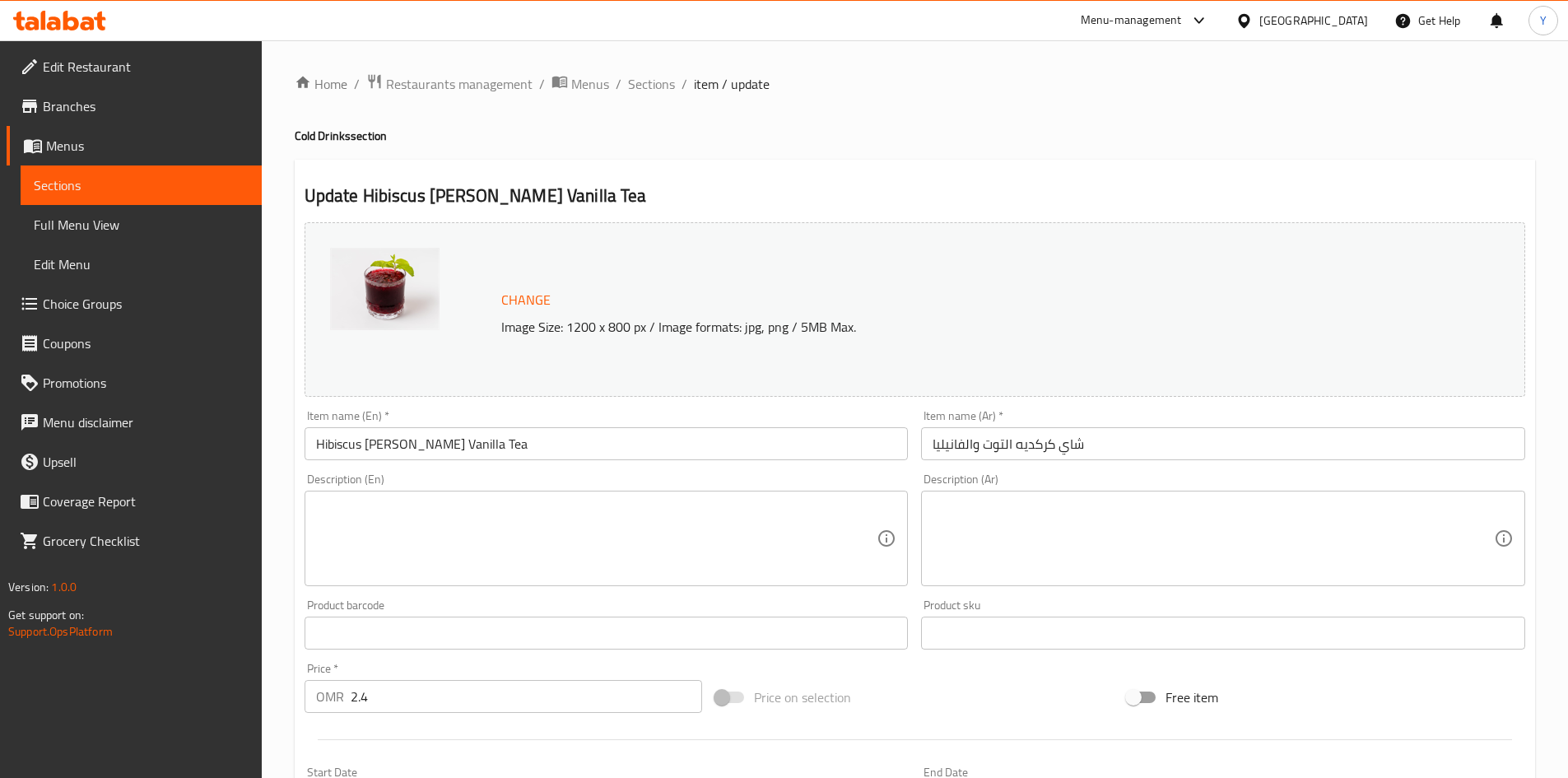
click at [412, 578] on div "Description (En)" at bounding box center [606, 538] width 604 height 96
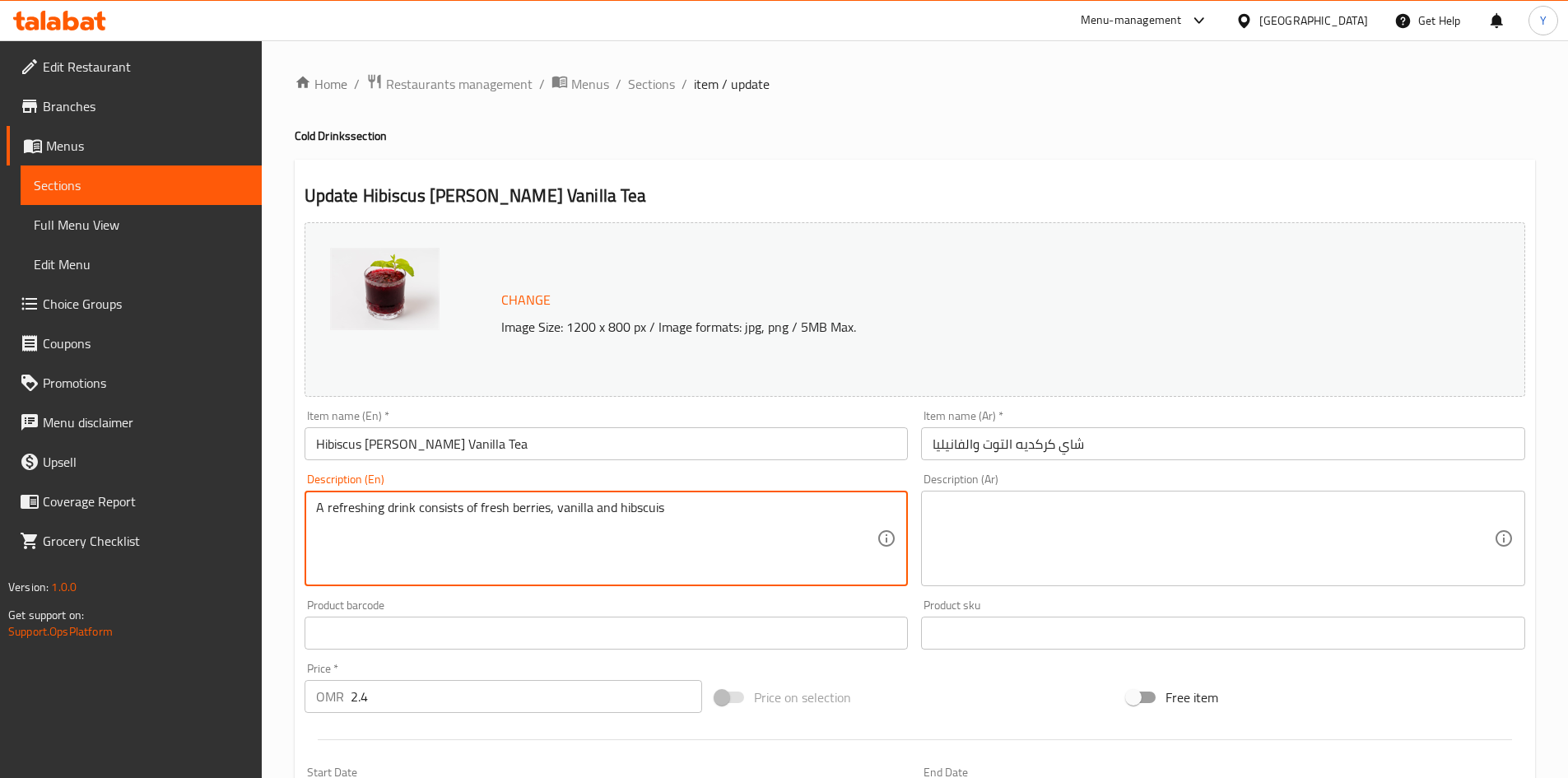
drag, startPoint x: 635, startPoint y: 510, endPoint x: 659, endPoint y: 529, distance: 30.6
click at [637, 510] on textarea "A refreshing drink consists of fresh berries, vanilla and hibscuis" at bounding box center [597, 539] width 562 height 78
click at [633, 510] on textarea "A refreshing drink consists of fresh berries, vanilla and hibscuis" at bounding box center [597, 539] width 562 height 78
click at [335, 443] on input "Hibiscus [PERSON_NAME] Vanilla Tea" at bounding box center [606, 443] width 604 height 33
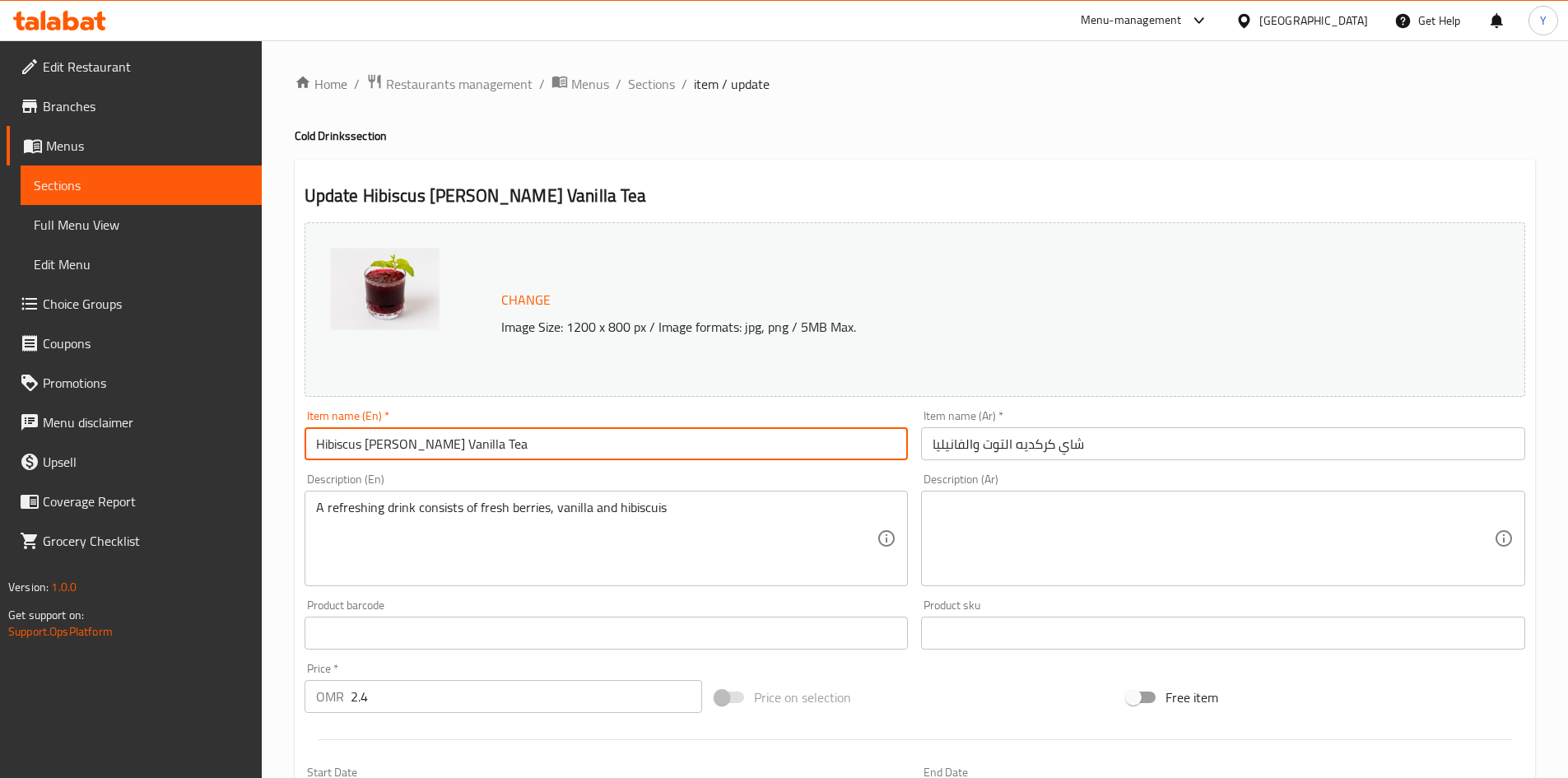
click at [335, 443] on input "Hibiscus [PERSON_NAME] Vanilla Tea" at bounding box center [606, 443] width 604 height 33
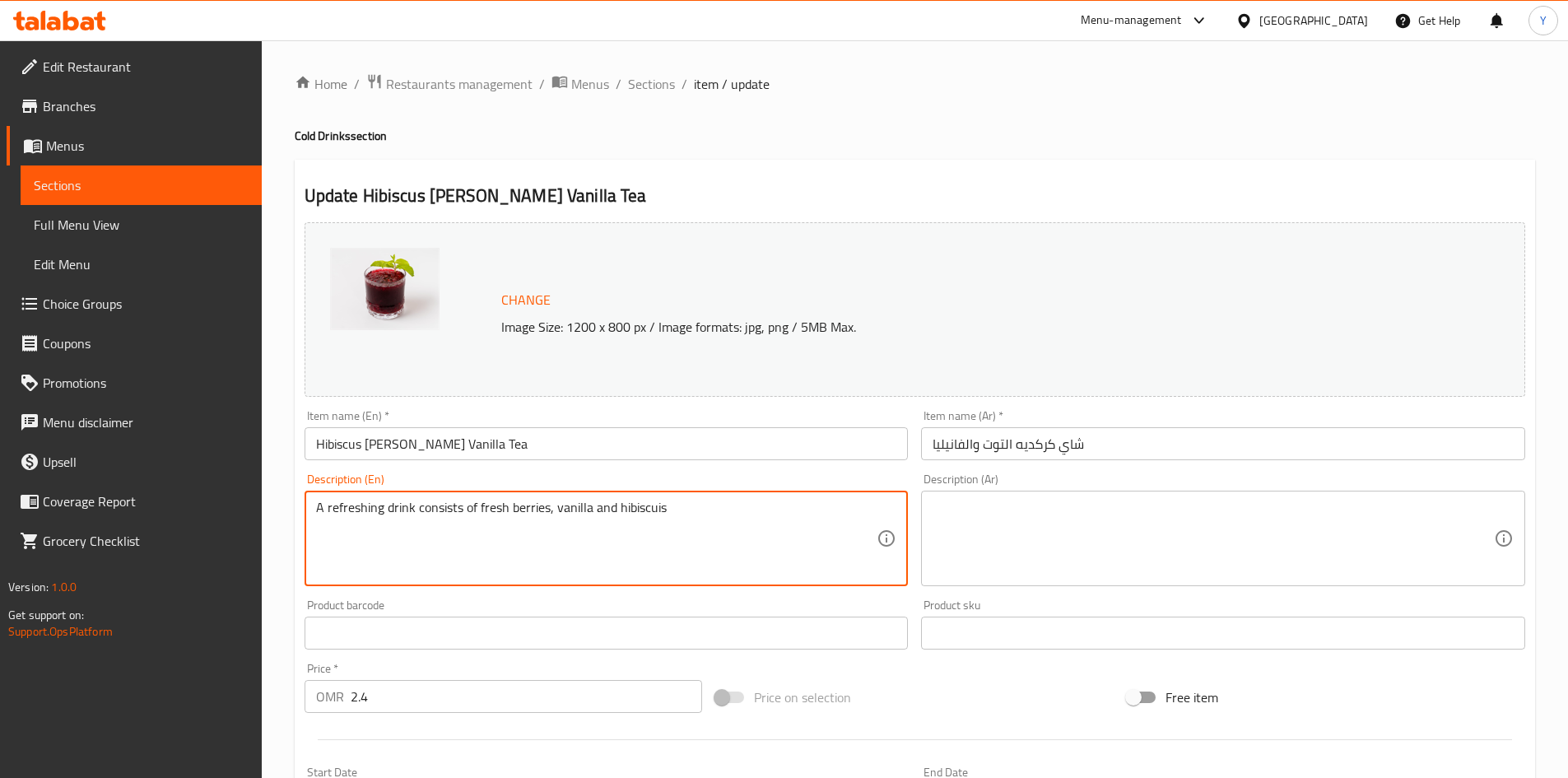
click at [634, 512] on textarea "A refreshing drink consists of fresh berries, vanilla and hibiscuis" at bounding box center [597, 539] width 562 height 78
paste textarea "Hibiscus"
click at [620, 520] on textarea "A refreshing drink consists of fresh berries, vanilla and Hibiscus" at bounding box center [597, 539] width 562 height 78
click at [603, 506] on textarea "A refreshing drink consists of fresh berries, vanilla and hibiscus" at bounding box center [597, 539] width 562 height 78
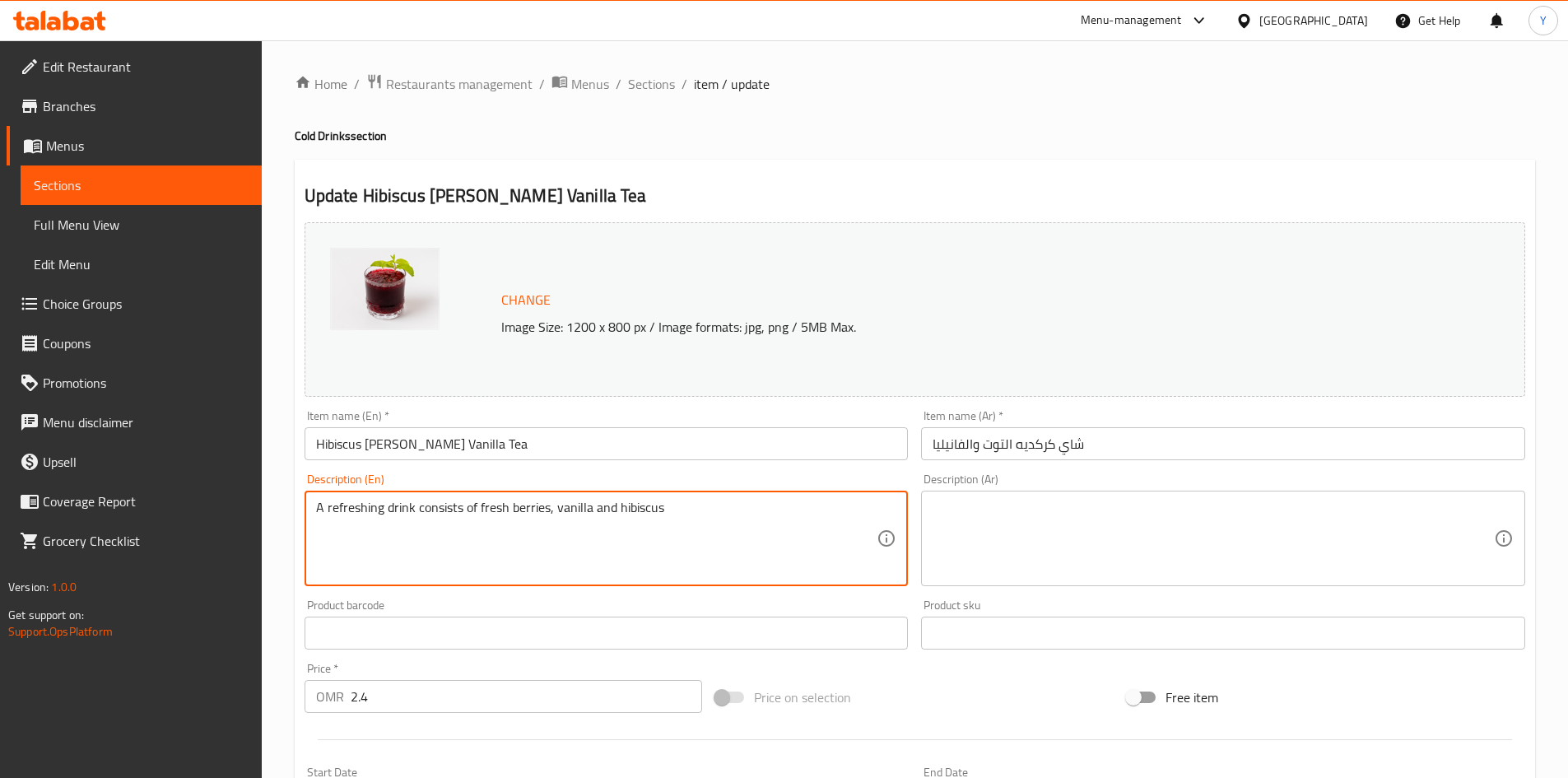
click at [603, 506] on textarea "A refreshing drink consists of fresh berries, vanilla and hibiscus" at bounding box center [597, 539] width 562 height 78
type textarea "A refreshing drink consists of fresh berries, vanilla and hibiscus"
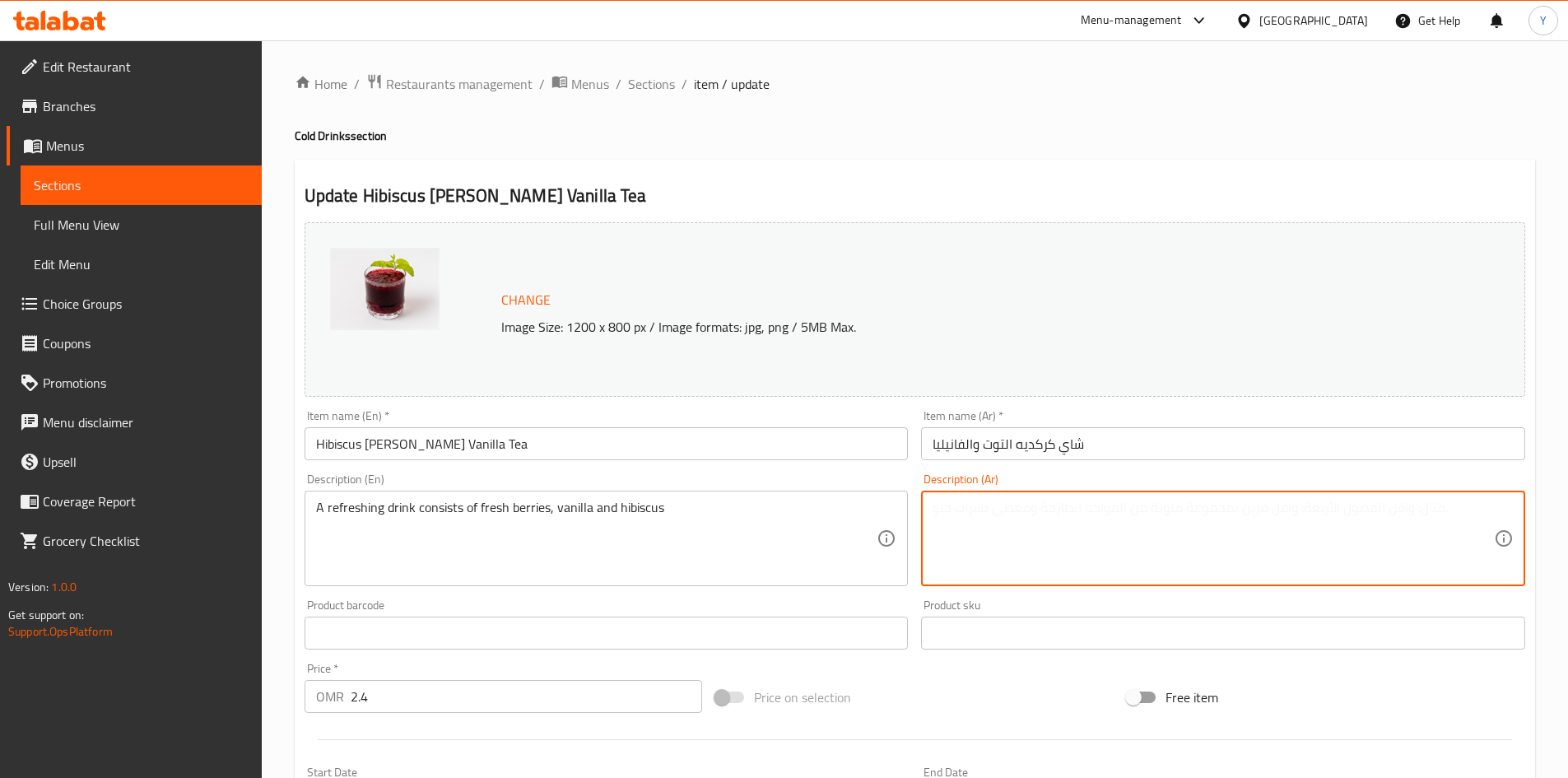
paste textarea "مشروب منعش يتكون من التوت الطازج والفانيليا والكركديه"
type textarea "مشروب منعش يتكون من التوت الطازج والفانيليا والكركديه"
click at [633, 460] on input "Hibiscus [PERSON_NAME] Vanilla Tea" at bounding box center [606, 443] width 604 height 33
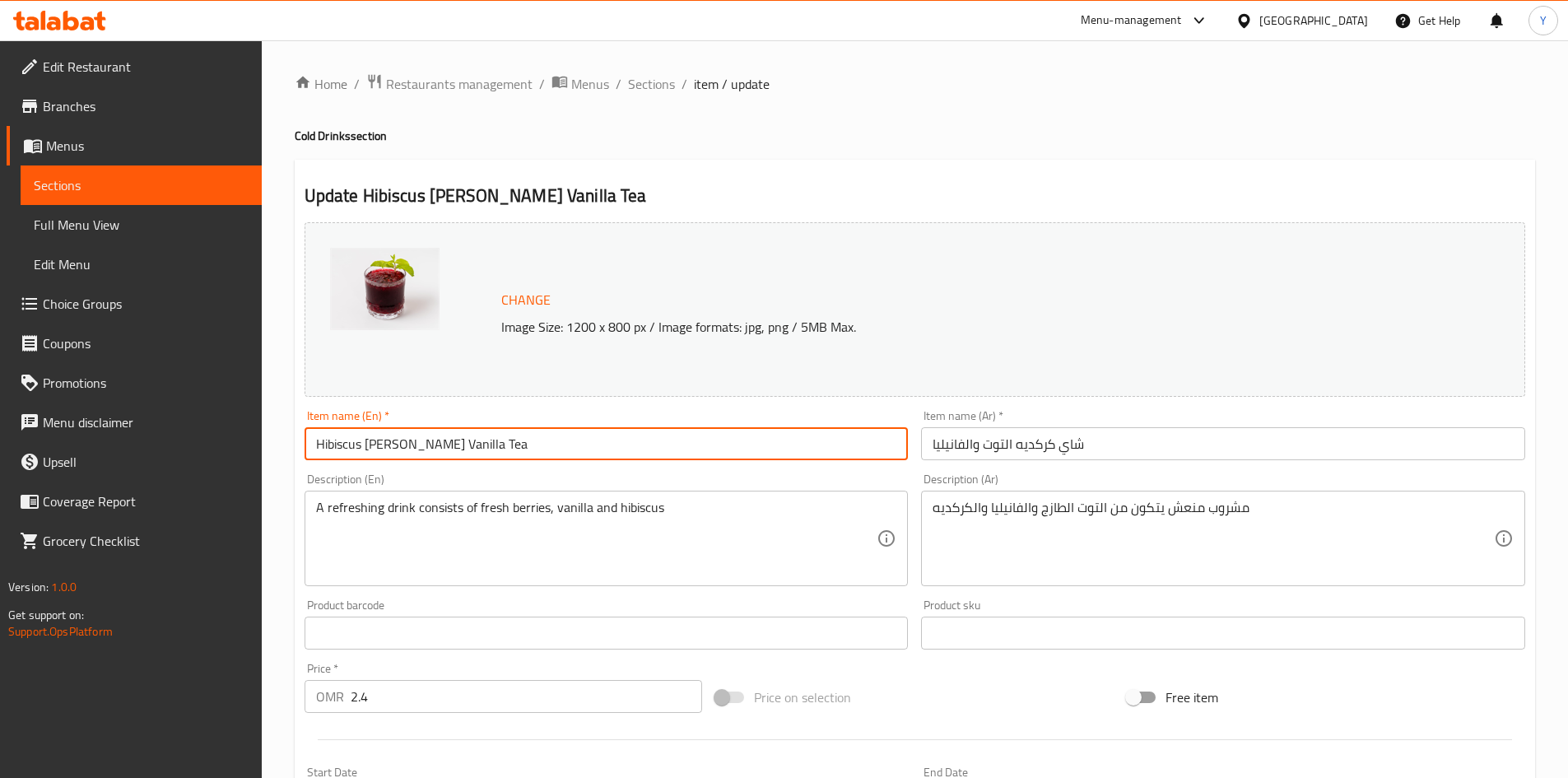
click at [662, 80] on span "Sections" at bounding box center [651, 84] width 47 height 19
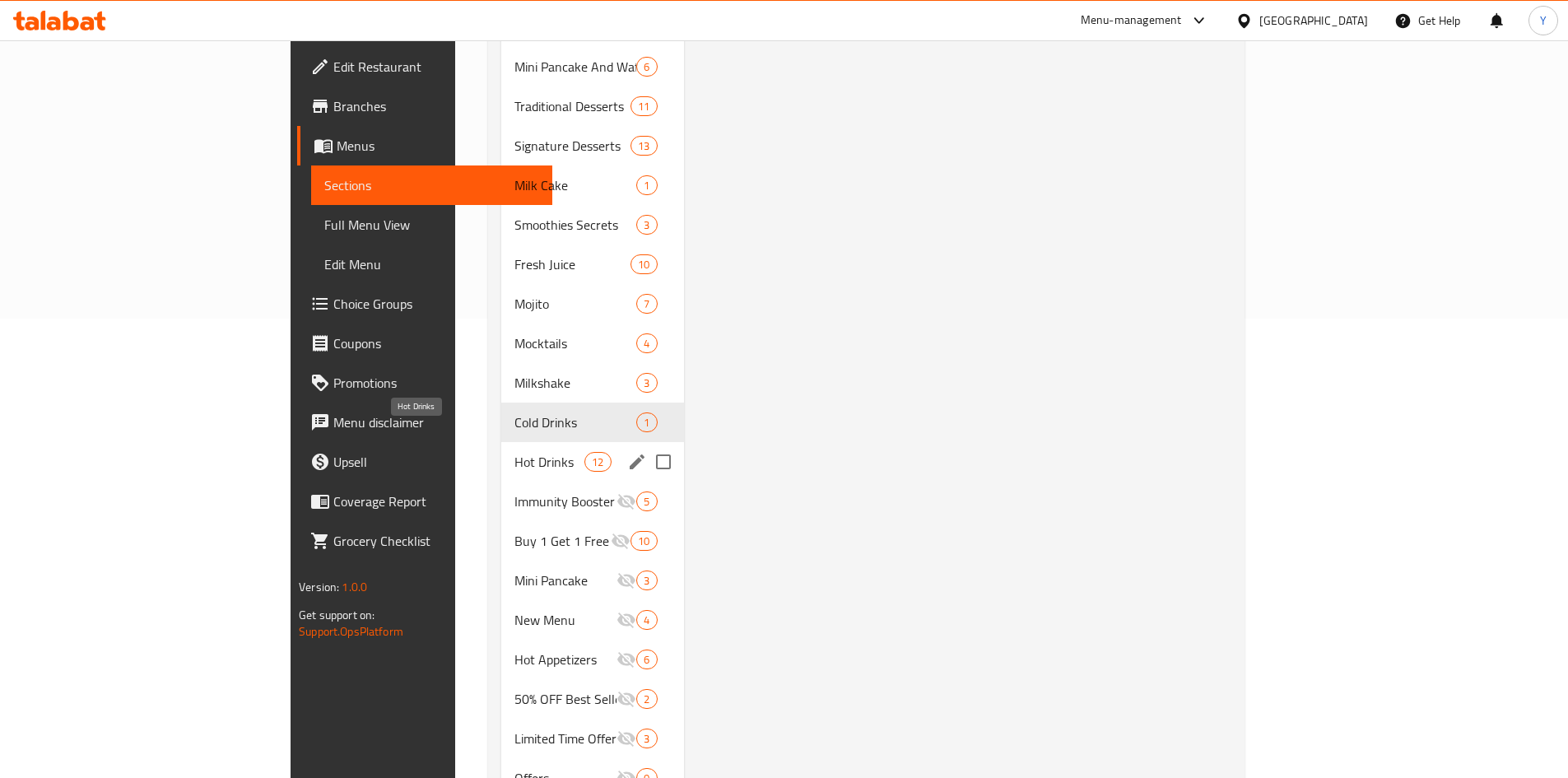
scroll to position [507, 0]
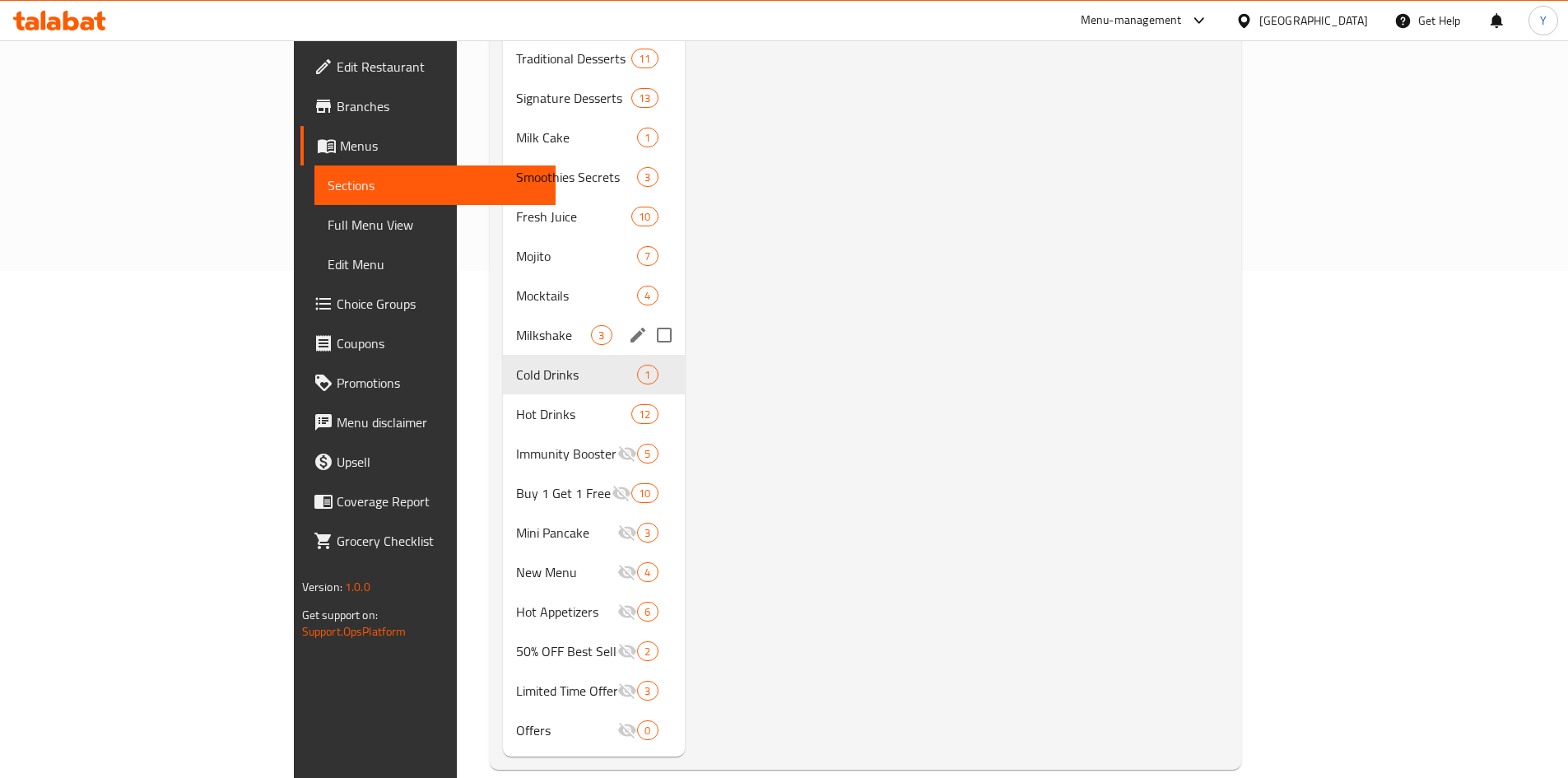
click at [516, 325] on span "Milkshake" at bounding box center [553, 334] width 75 height 19
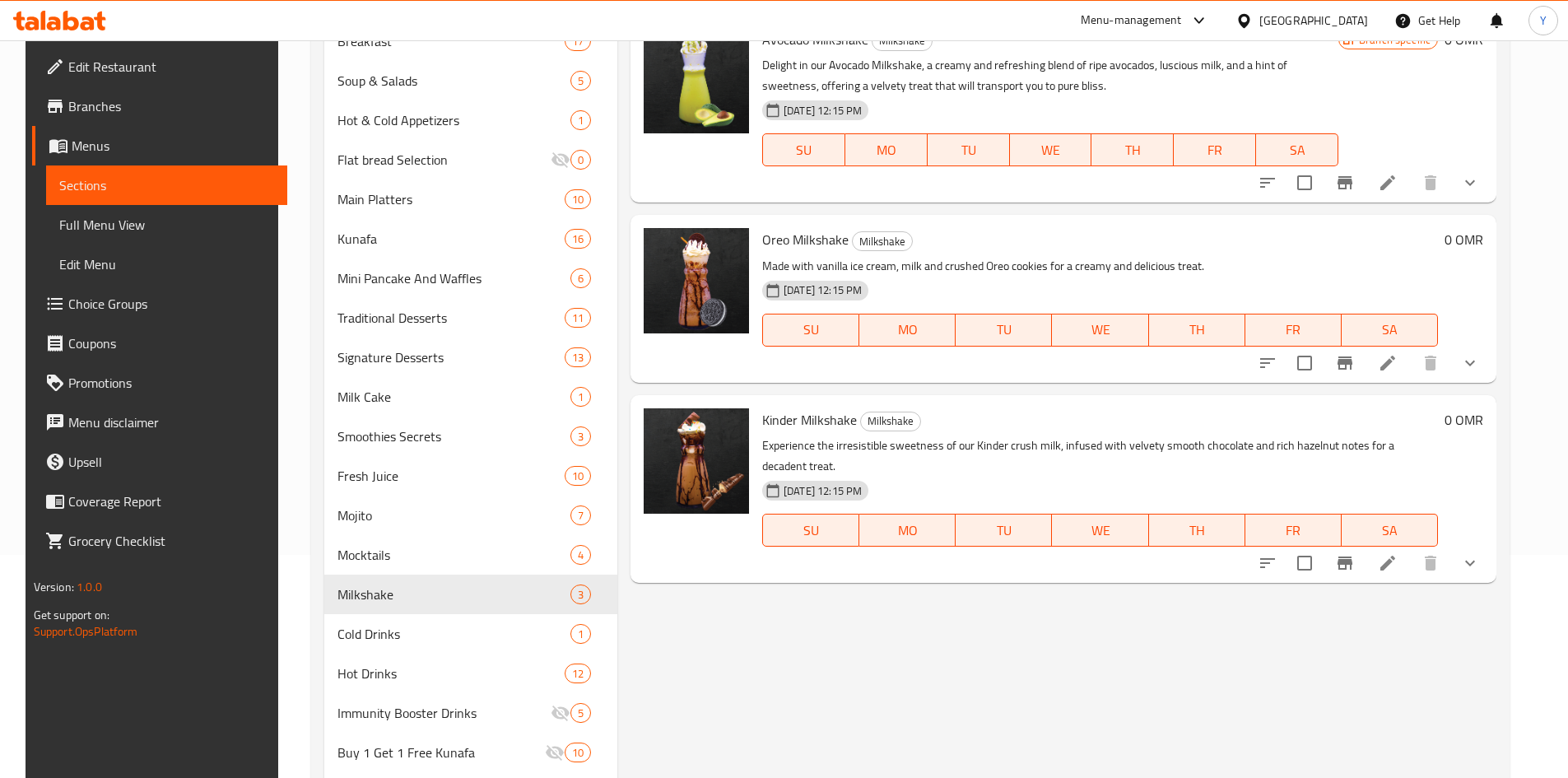
scroll to position [178, 0]
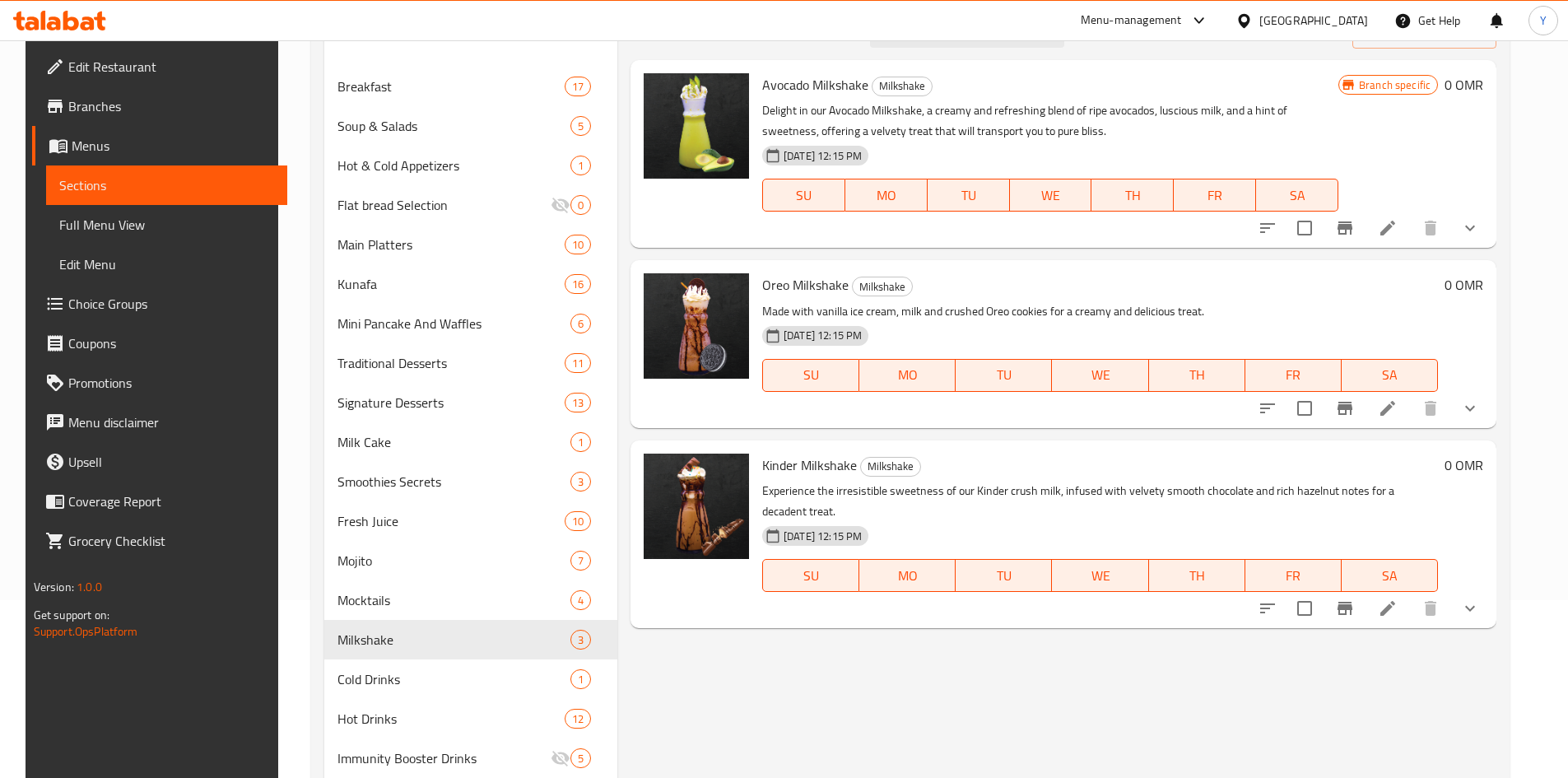
click at [1398, 599] on icon at bounding box center [1387, 608] width 19 height 19
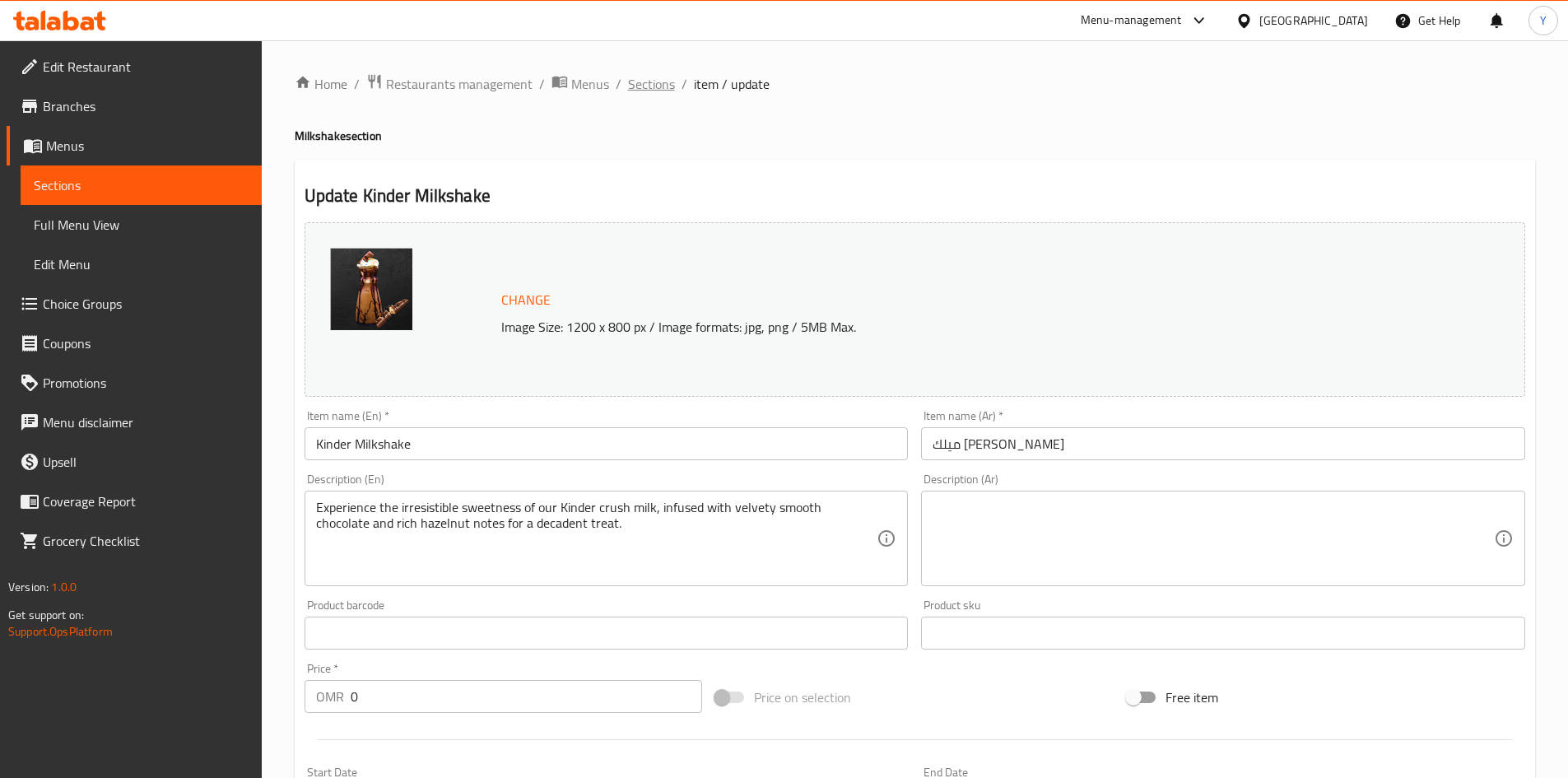
click at [639, 85] on span "Sections" at bounding box center [651, 84] width 47 height 19
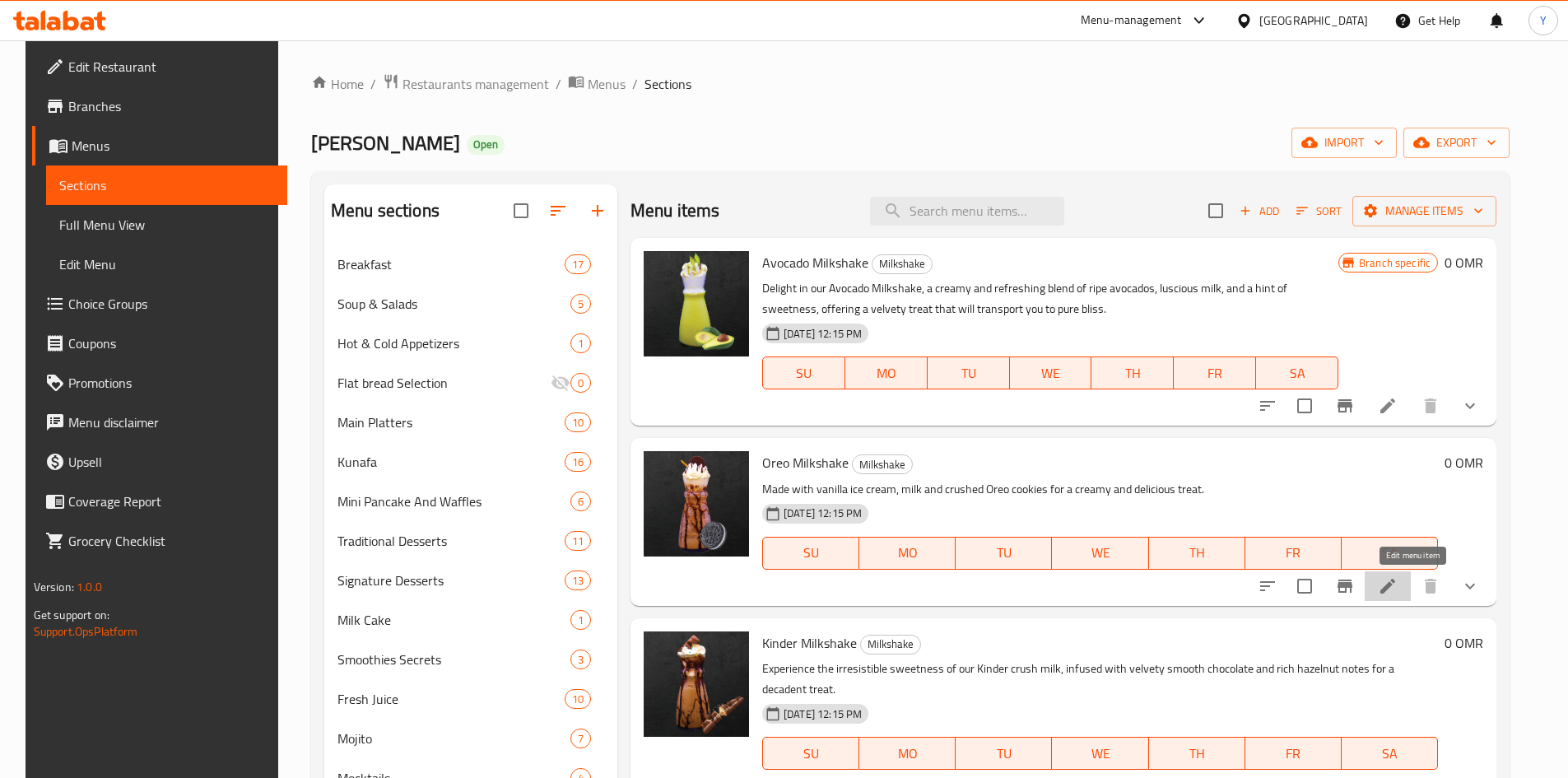
click at [1398, 590] on icon at bounding box center [1387, 585] width 19 height 19
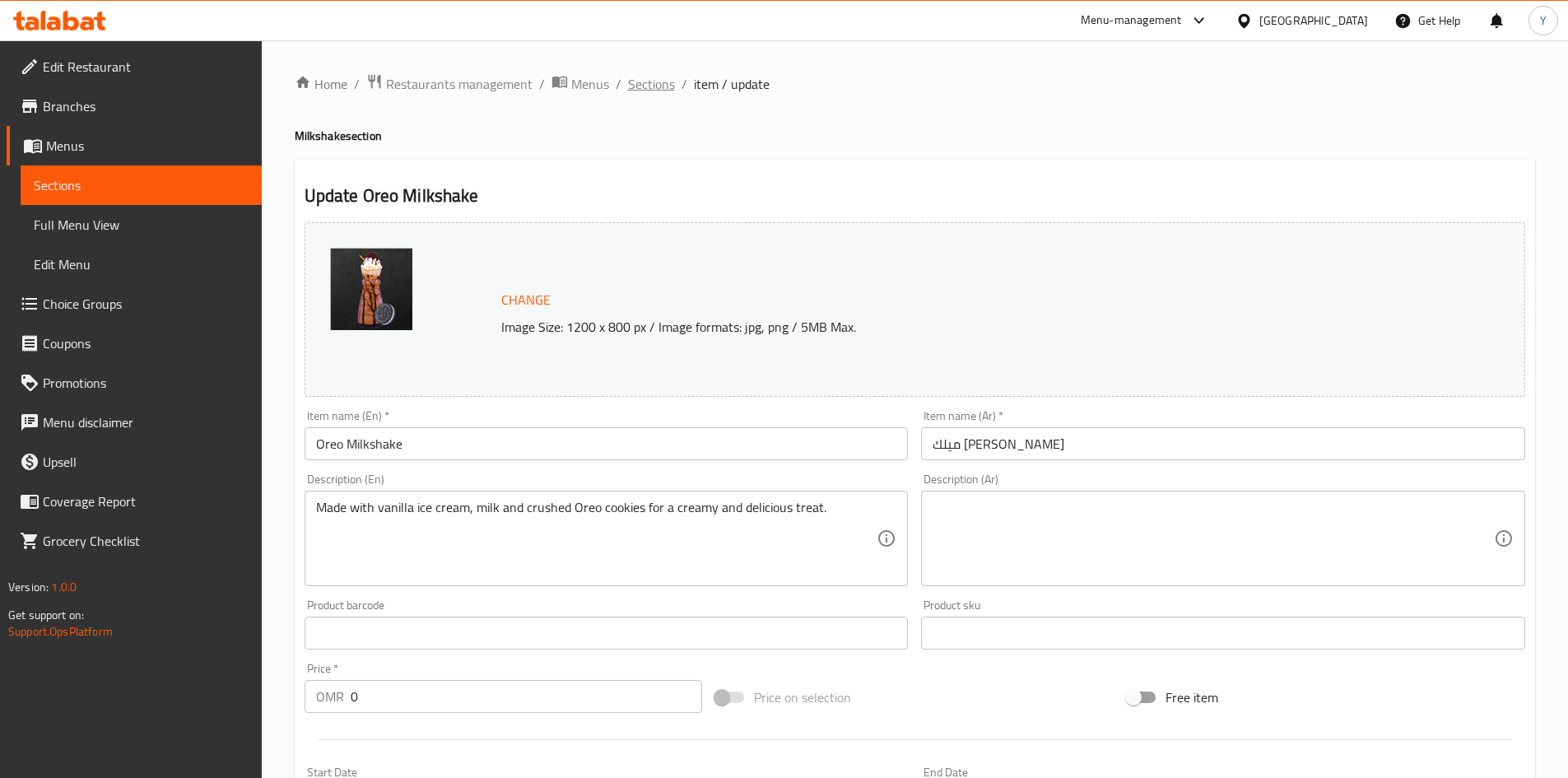
click at [632, 74] on span "Sections" at bounding box center [651, 84] width 47 height 19
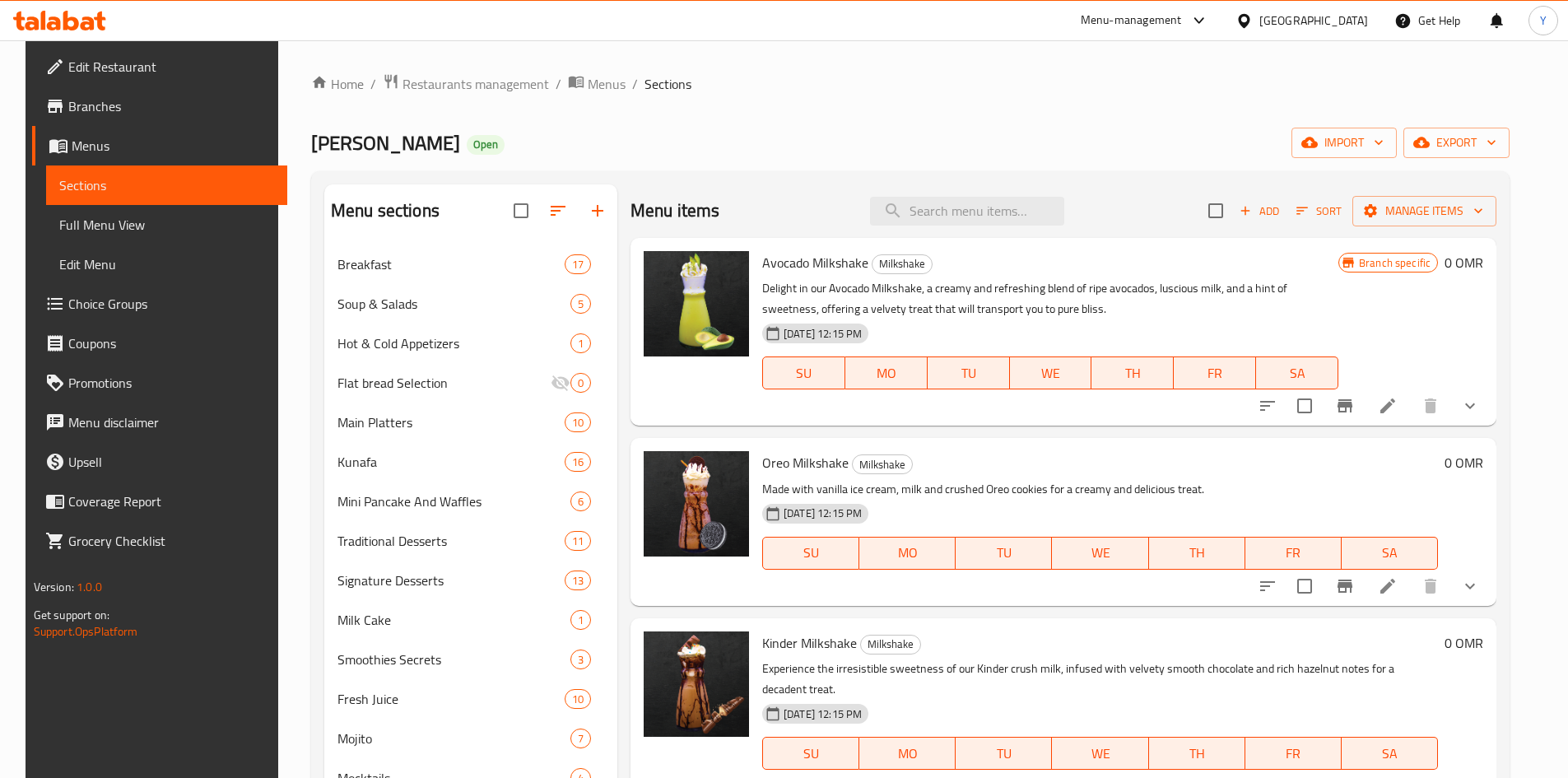
click at [1411, 416] on li at bounding box center [1388, 405] width 47 height 30
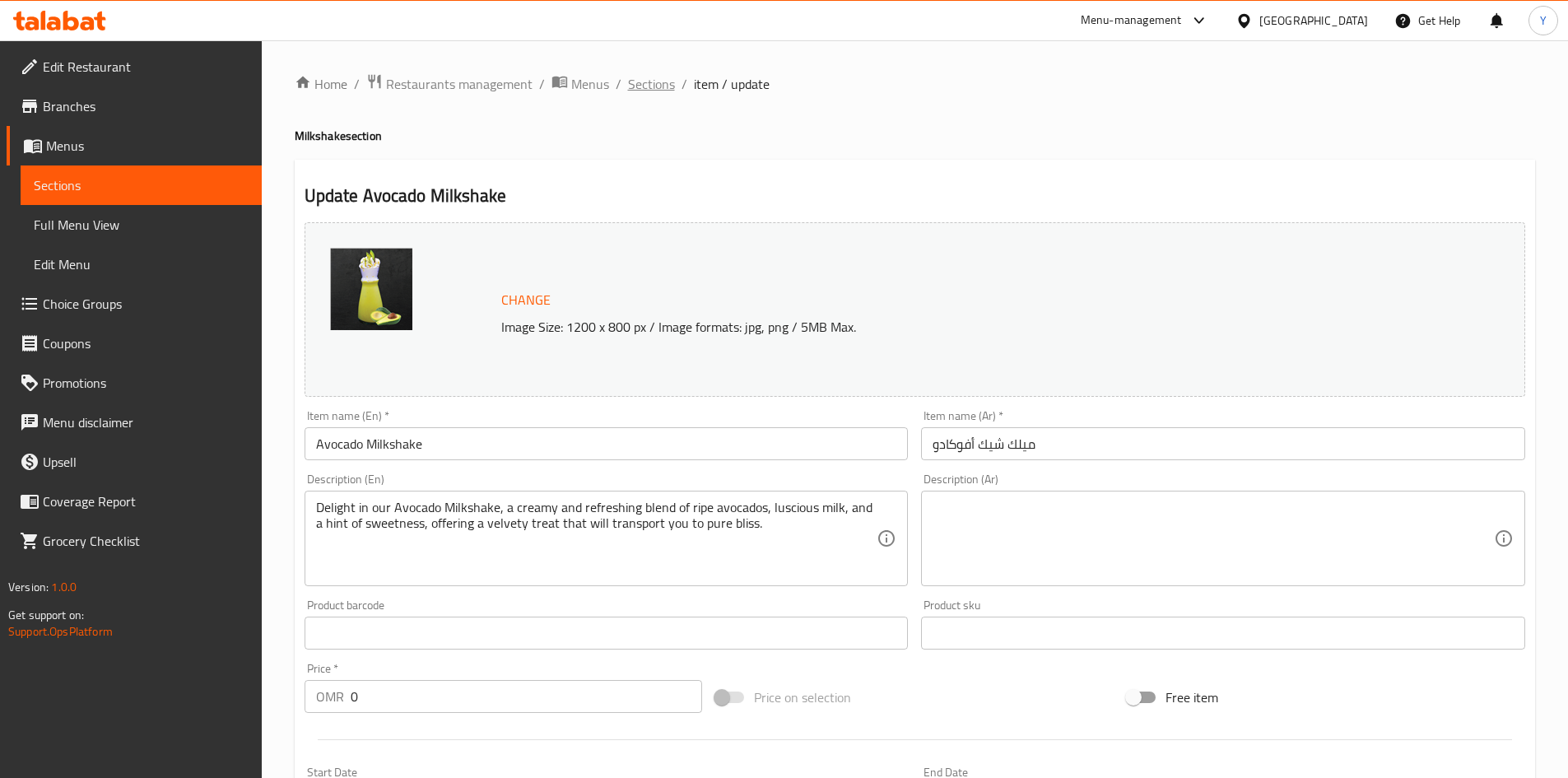
click at [650, 85] on span "Sections" at bounding box center [651, 84] width 47 height 19
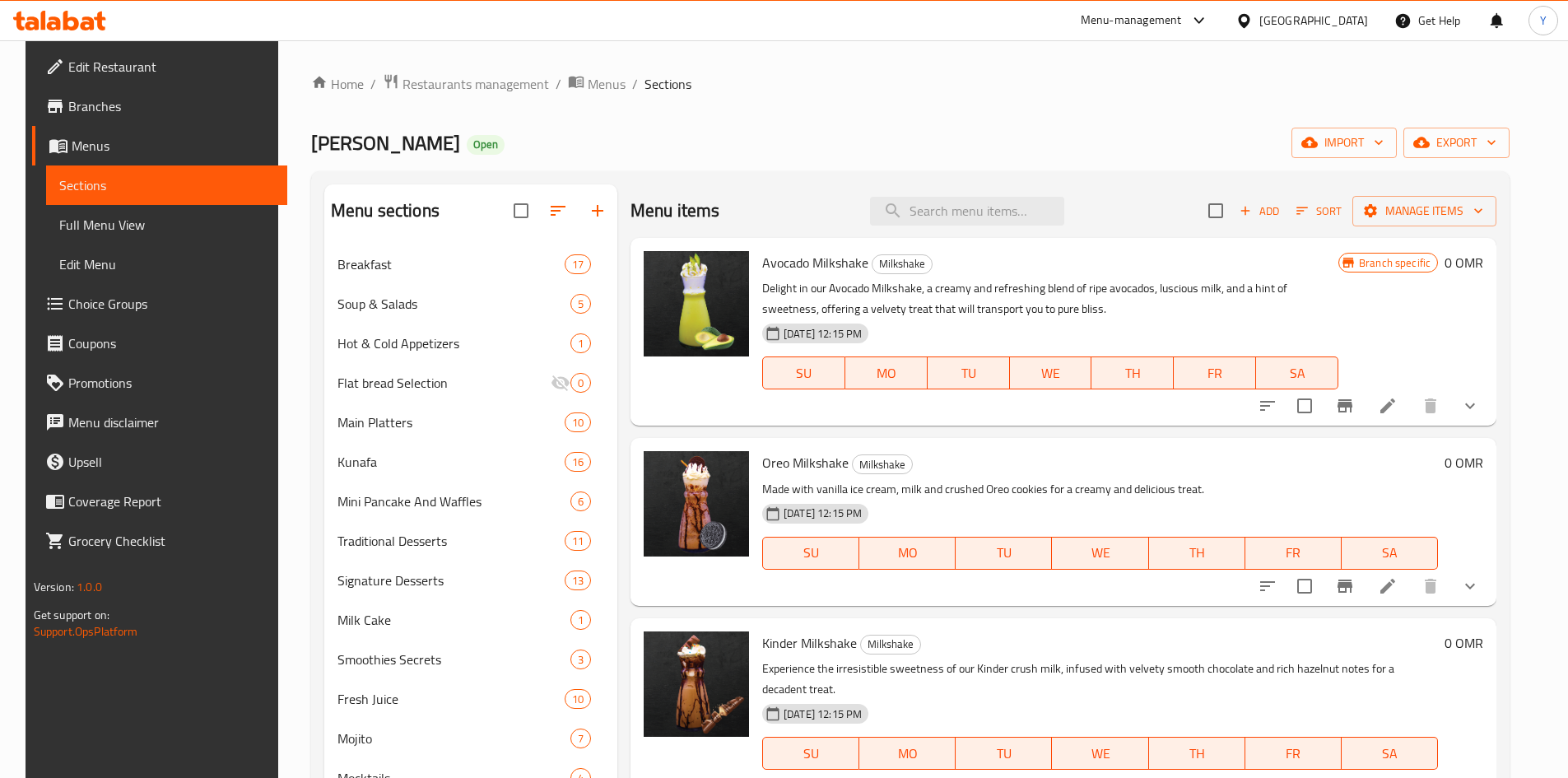
click at [887, 131] on div "Kunafat Jadoo Open import export" at bounding box center [910, 143] width 1198 height 30
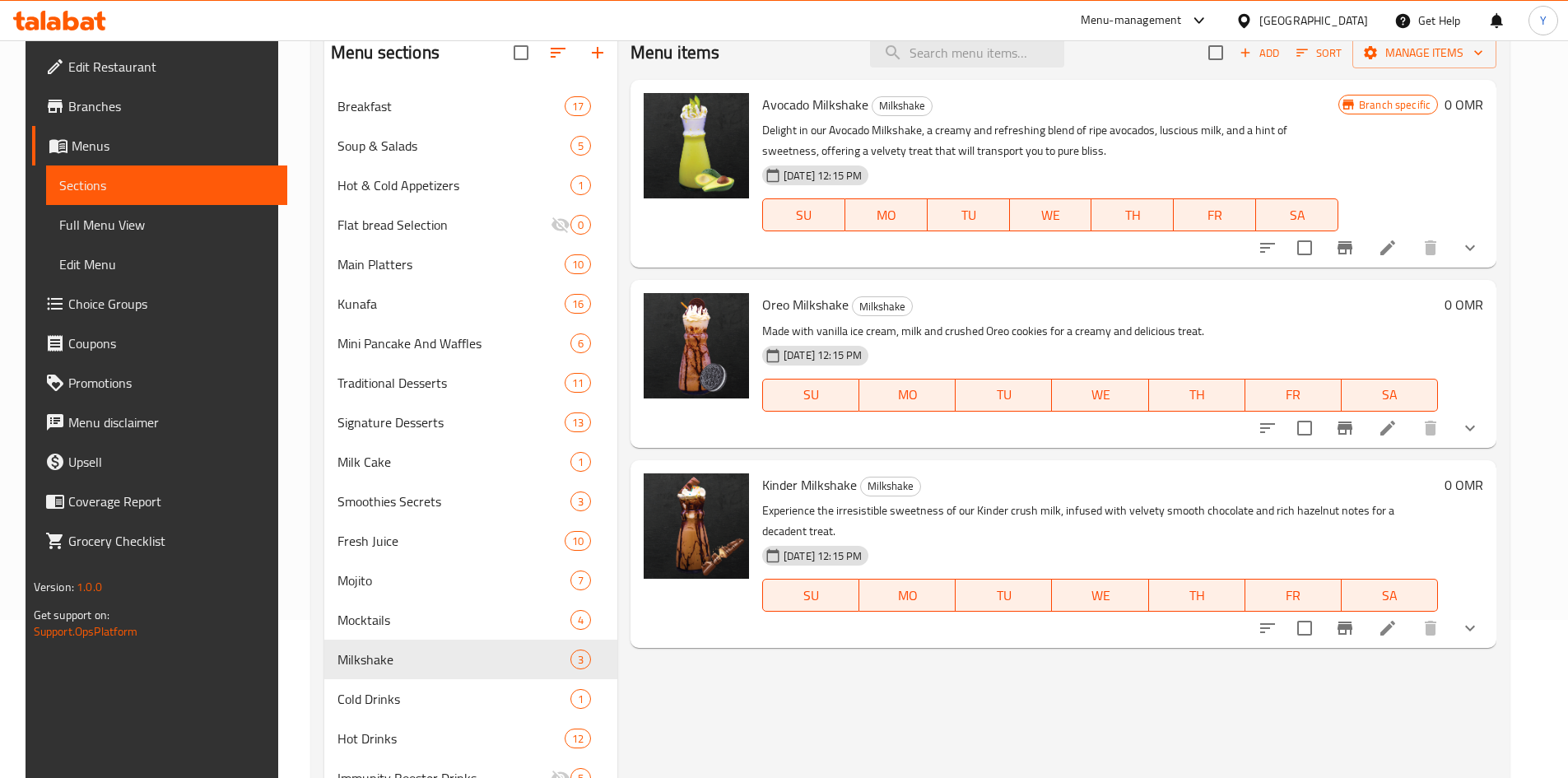
scroll to position [165, 0]
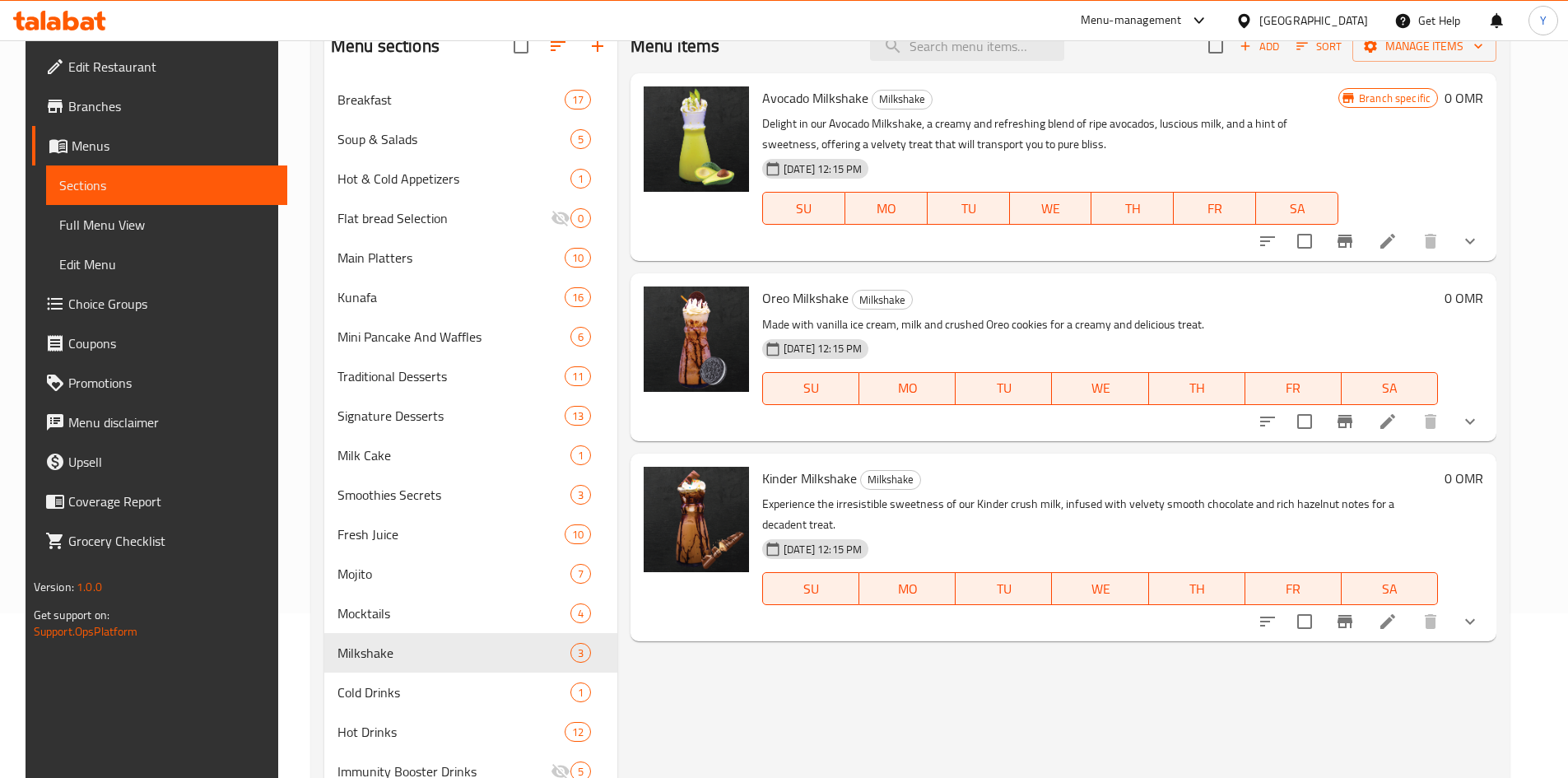
click at [1401, 606] on li at bounding box center [1388, 621] width 47 height 30
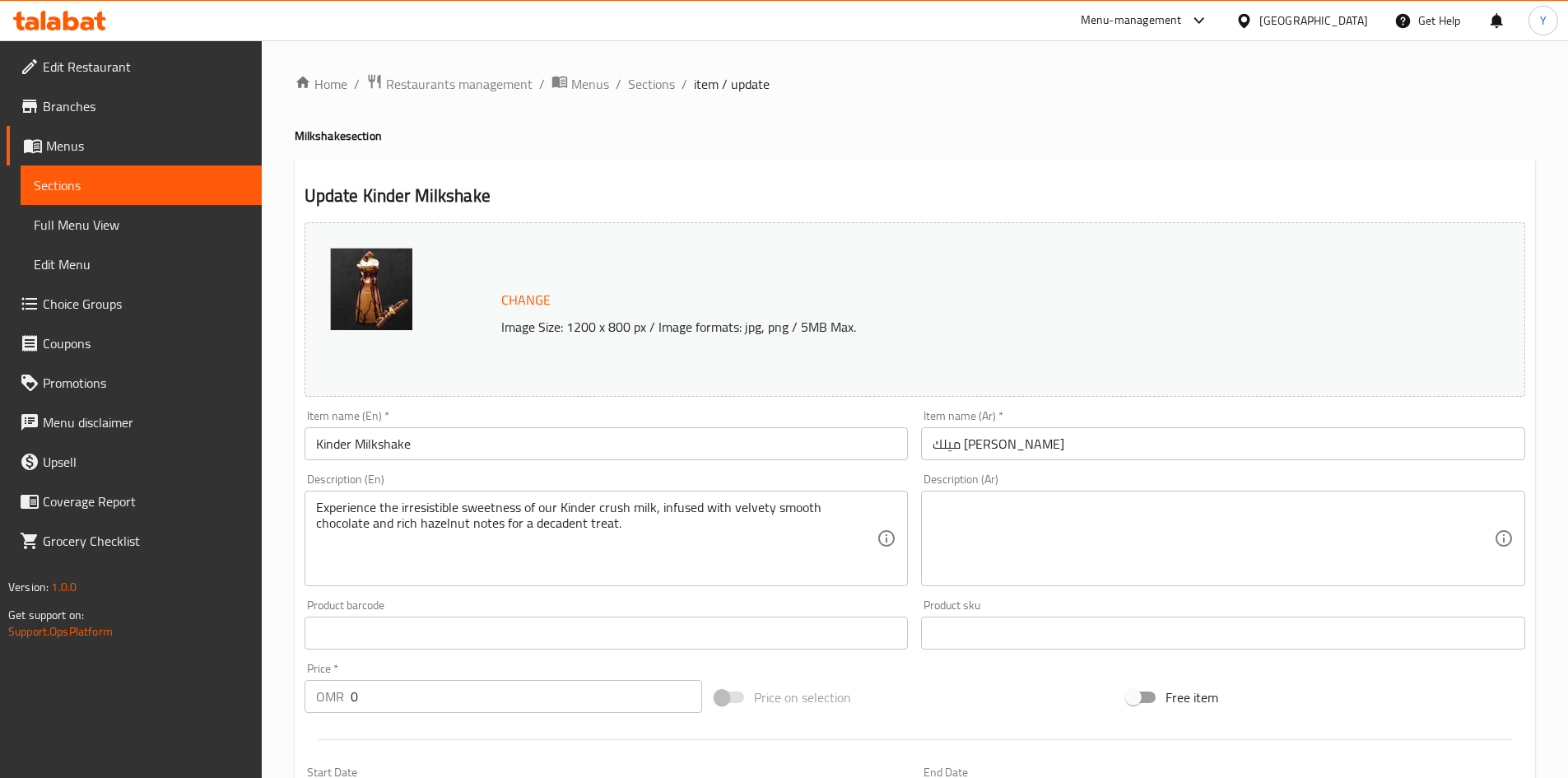
click at [637, 96] on div "Home / Restaurants management / Menus / Sections / item / update Milkshake sect…" at bounding box center [914, 614] width 1241 height 1081
click at [641, 90] on span "Sections" at bounding box center [651, 84] width 47 height 19
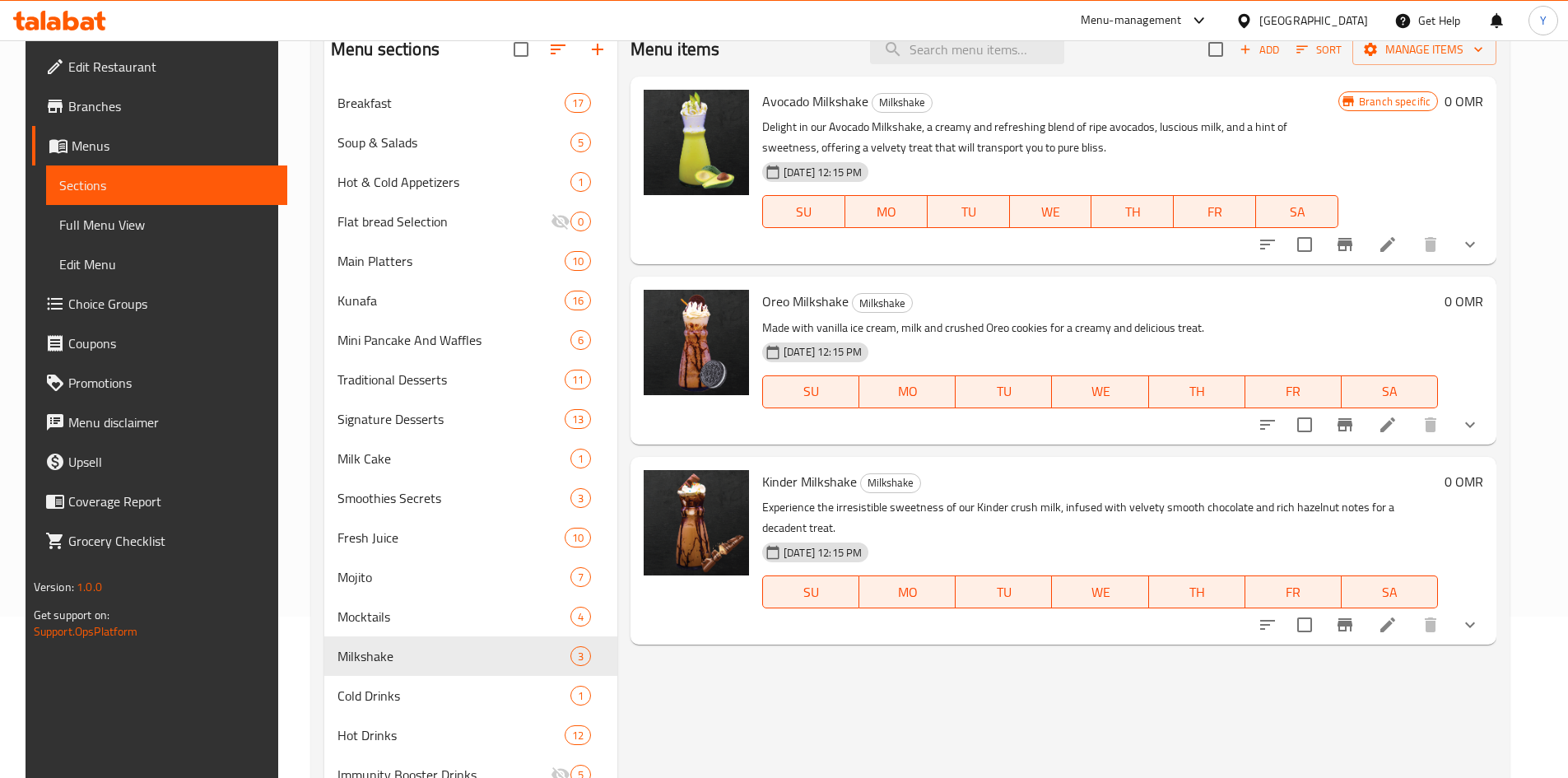
scroll to position [329, 0]
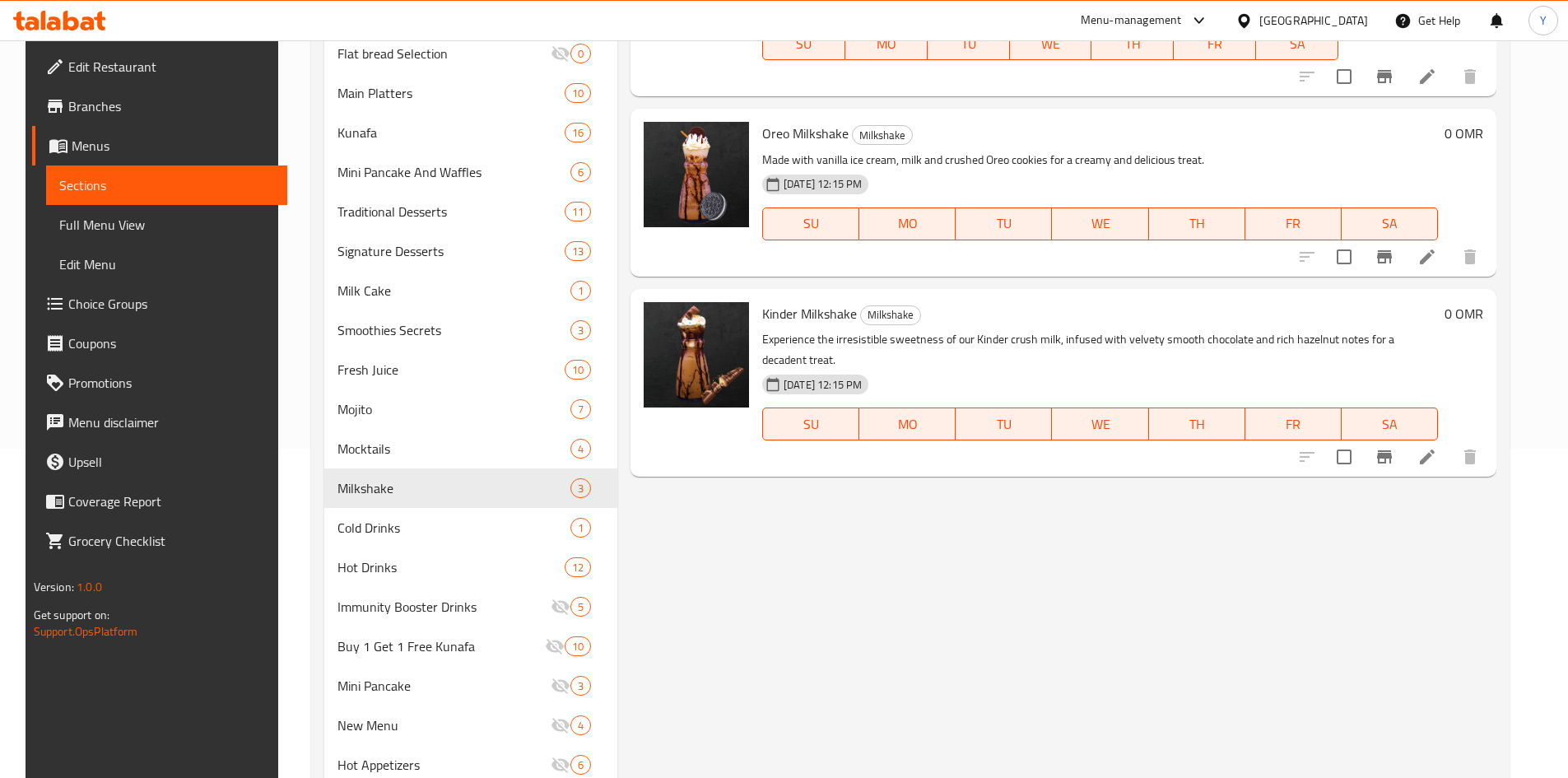
click at [1479, 325] on h6 "0 OMR" at bounding box center [1464, 313] width 39 height 23
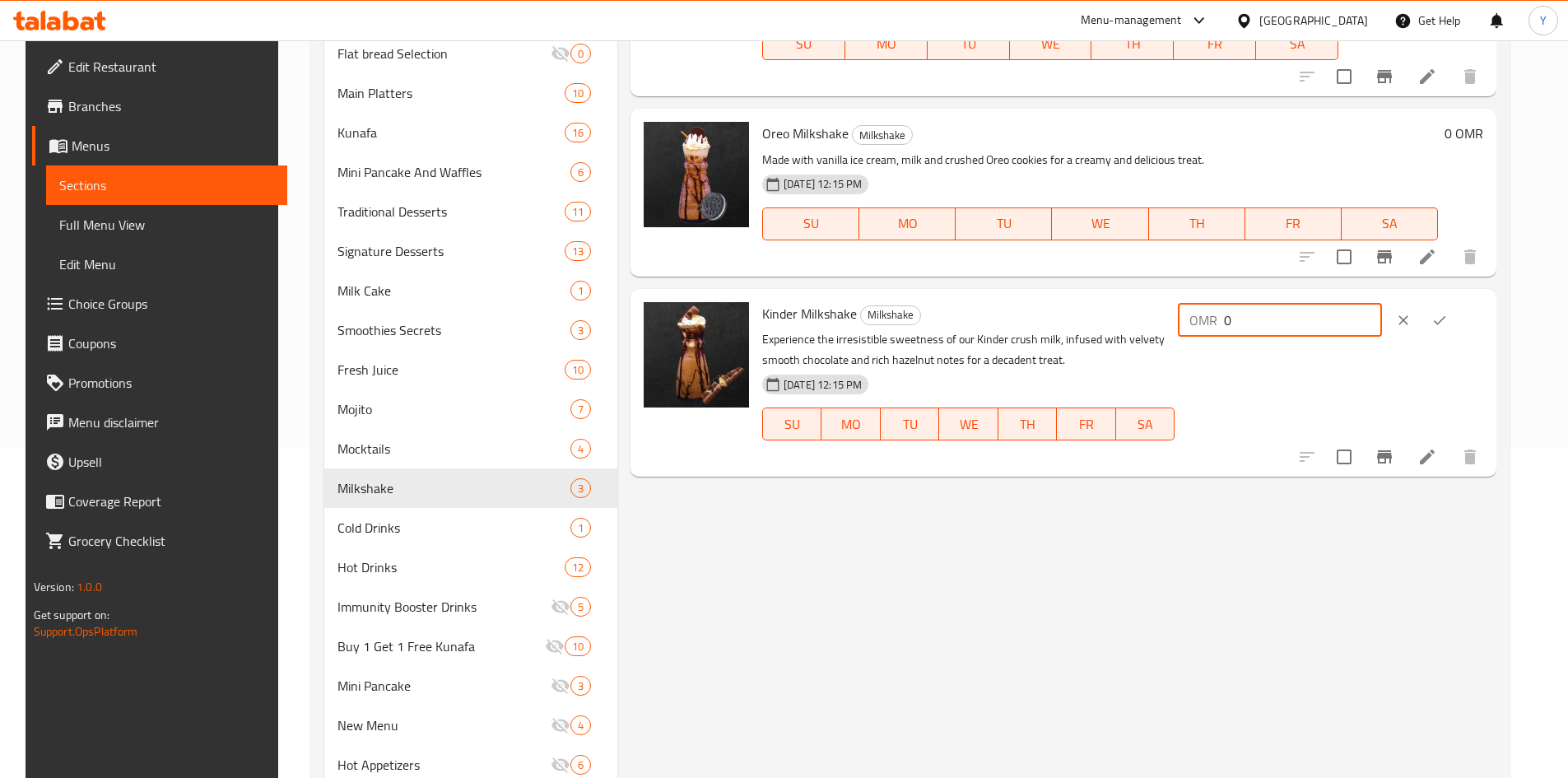
drag, startPoint x: 1366, startPoint y: 328, endPoint x: 1192, endPoint y: 326, distance: 174.0
click at [1192, 326] on div "Kinder Milkshake Milkshake Experience the irresistible sweetness of our Kinder …" at bounding box center [1122, 382] width 734 height 174
type input "3"
click at [1457, 308] on div at bounding box center [1422, 320] width 73 height 36
click at [1458, 309] on button "ok" at bounding box center [1439, 320] width 36 height 36
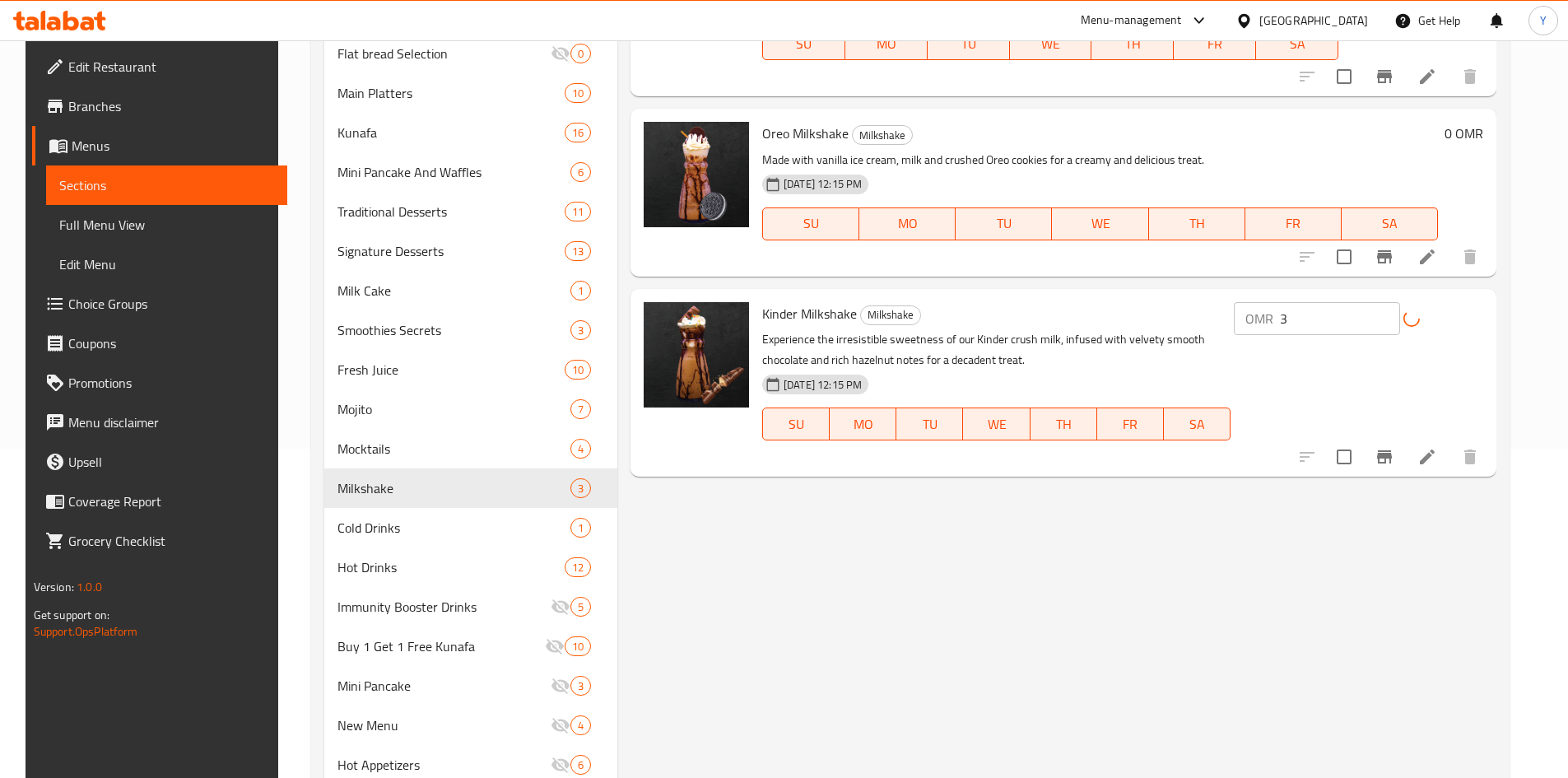
click at [1398, 468] on button "Branch-specific-item" at bounding box center [1384, 457] width 40 height 40
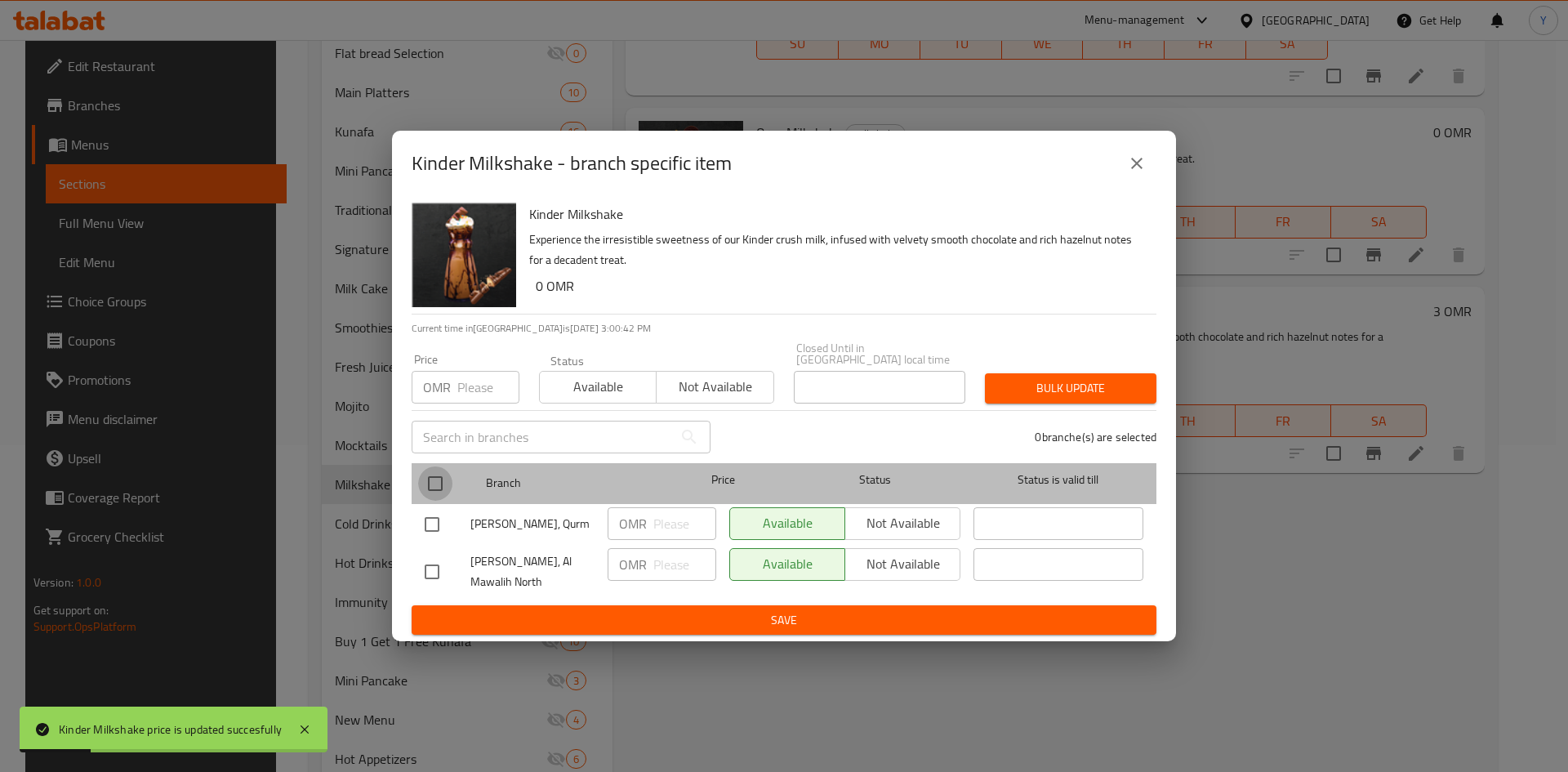
click at [433, 478] on input "checkbox" at bounding box center [435, 483] width 34 height 34
checkbox input "true"
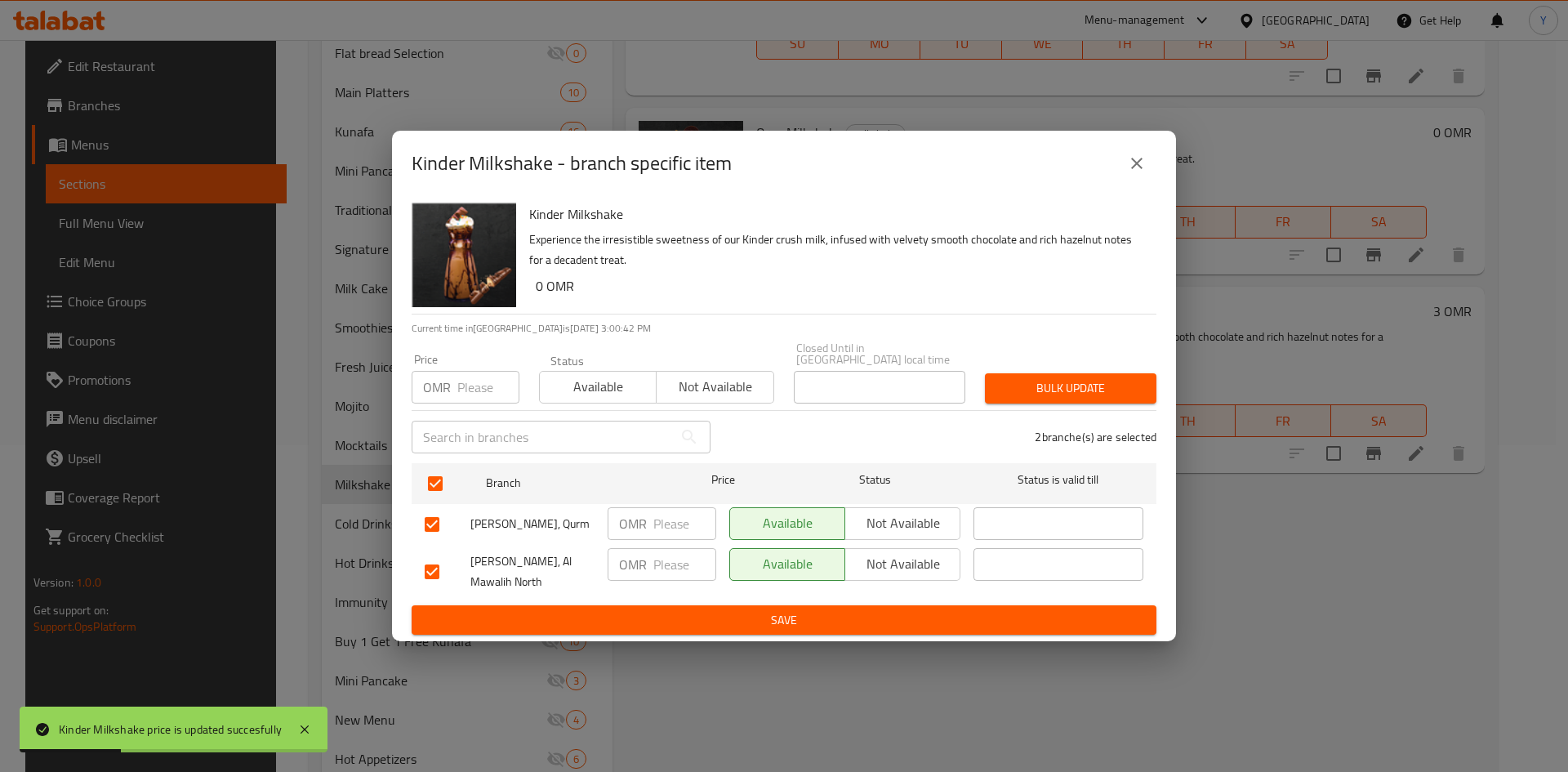
click at [468, 371] on input "number" at bounding box center [488, 387] width 62 height 33
type input "3"
click at [1069, 378] on span "Bulk update" at bounding box center [1070, 389] width 145 height 20
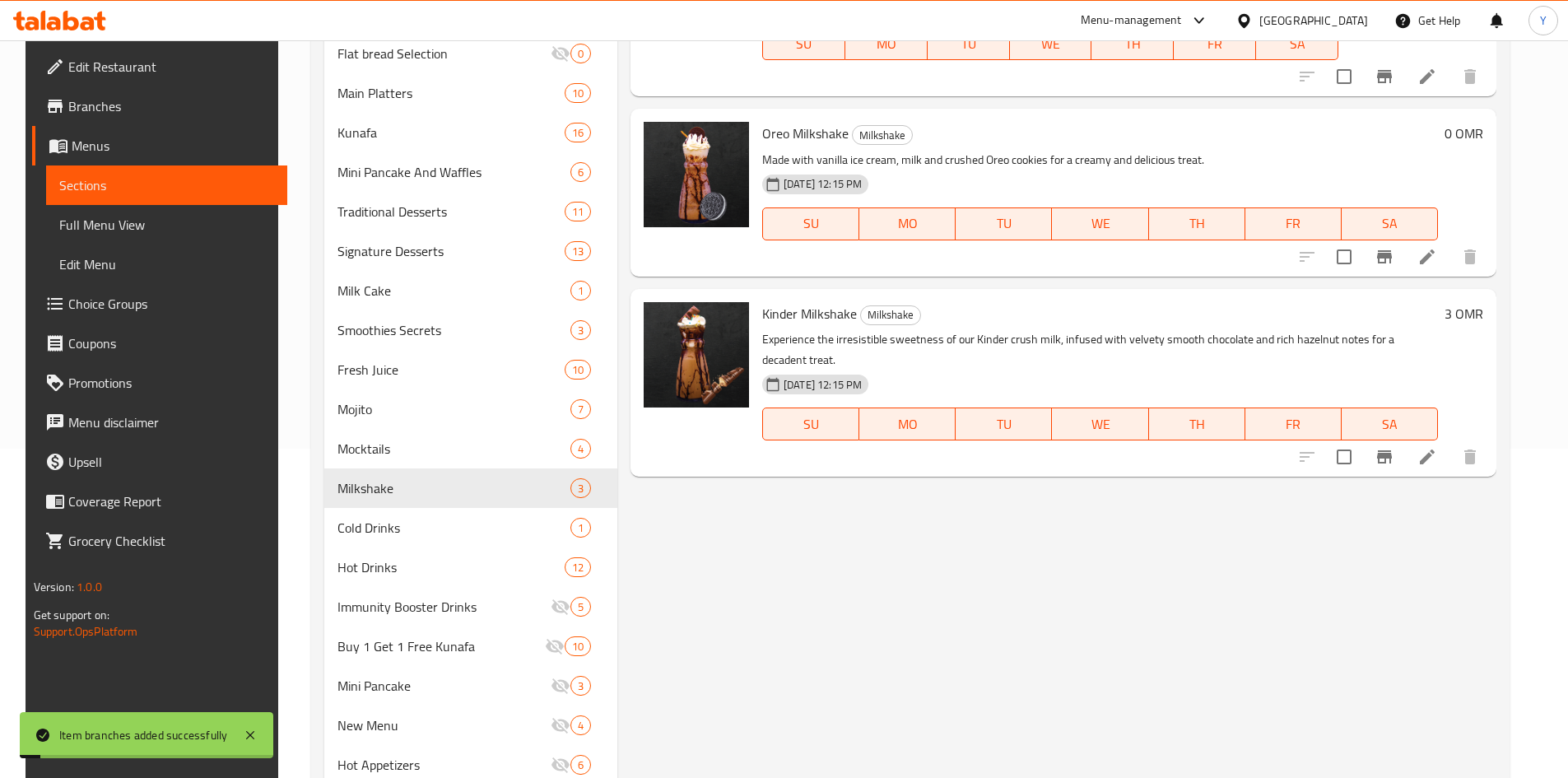
scroll to position [82, 0]
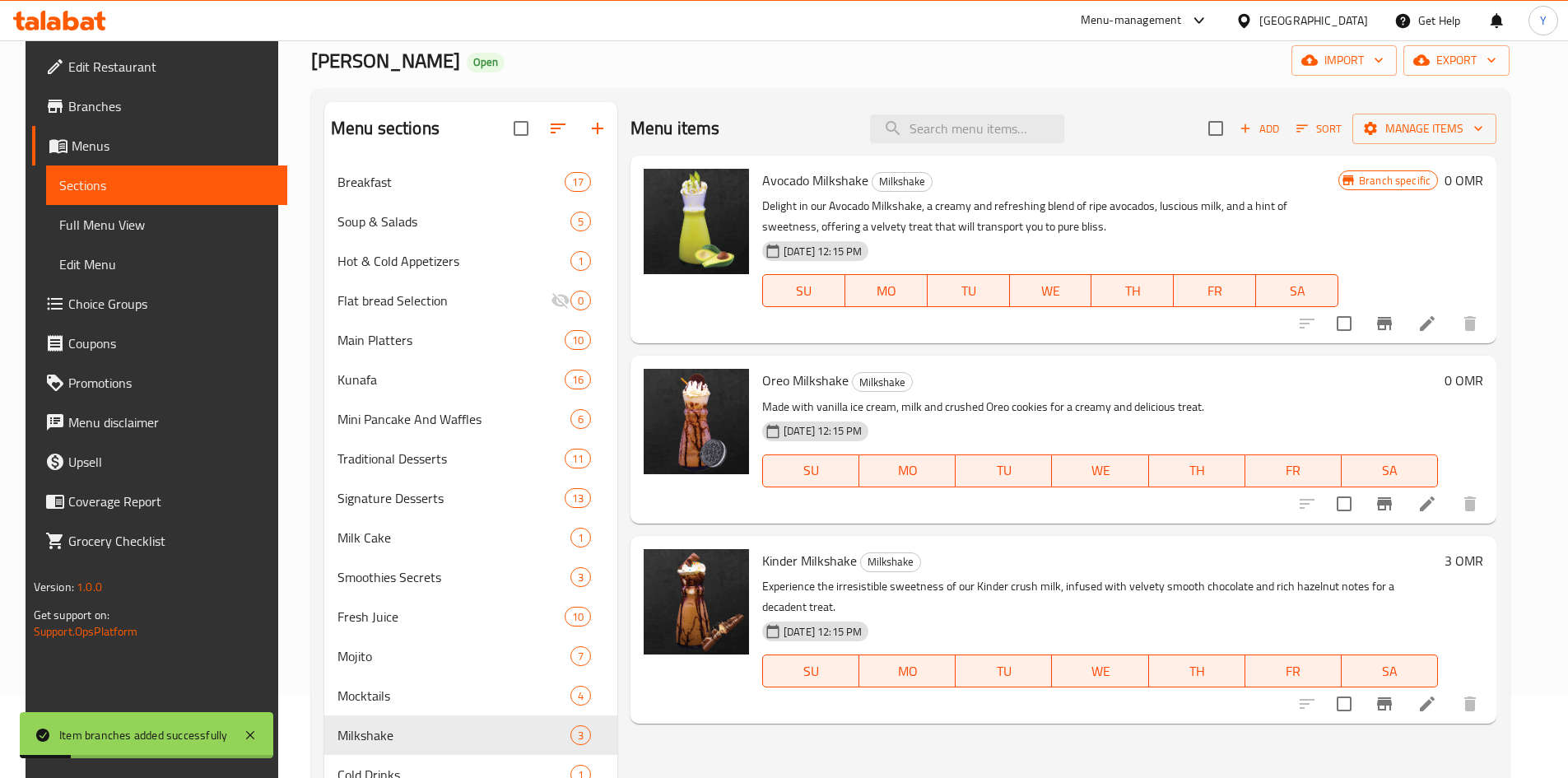
click at [1483, 381] on h6 "0 OMR" at bounding box center [1464, 380] width 39 height 23
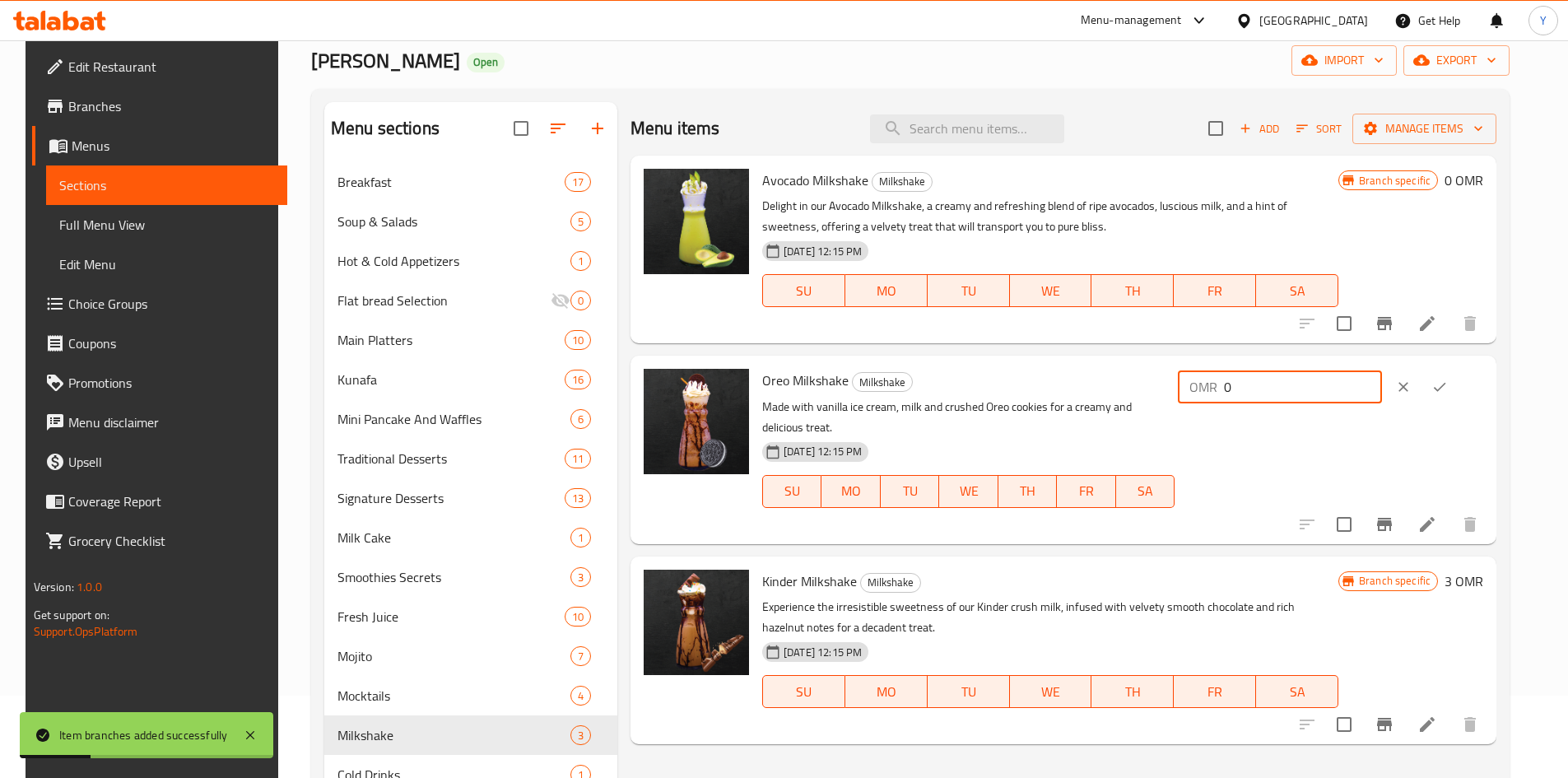
drag, startPoint x: 1384, startPoint y: 391, endPoint x: 1202, endPoint y: 396, distance: 182.1
click at [1202, 396] on div "Oreo Milkshake Milkshake Made with vanilla ice cream, milk and crushed Oreo coo…" at bounding box center [1122, 449] width 734 height 174
type input "3"
click at [1458, 399] on button "ok" at bounding box center [1439, 386] width 36 height 36
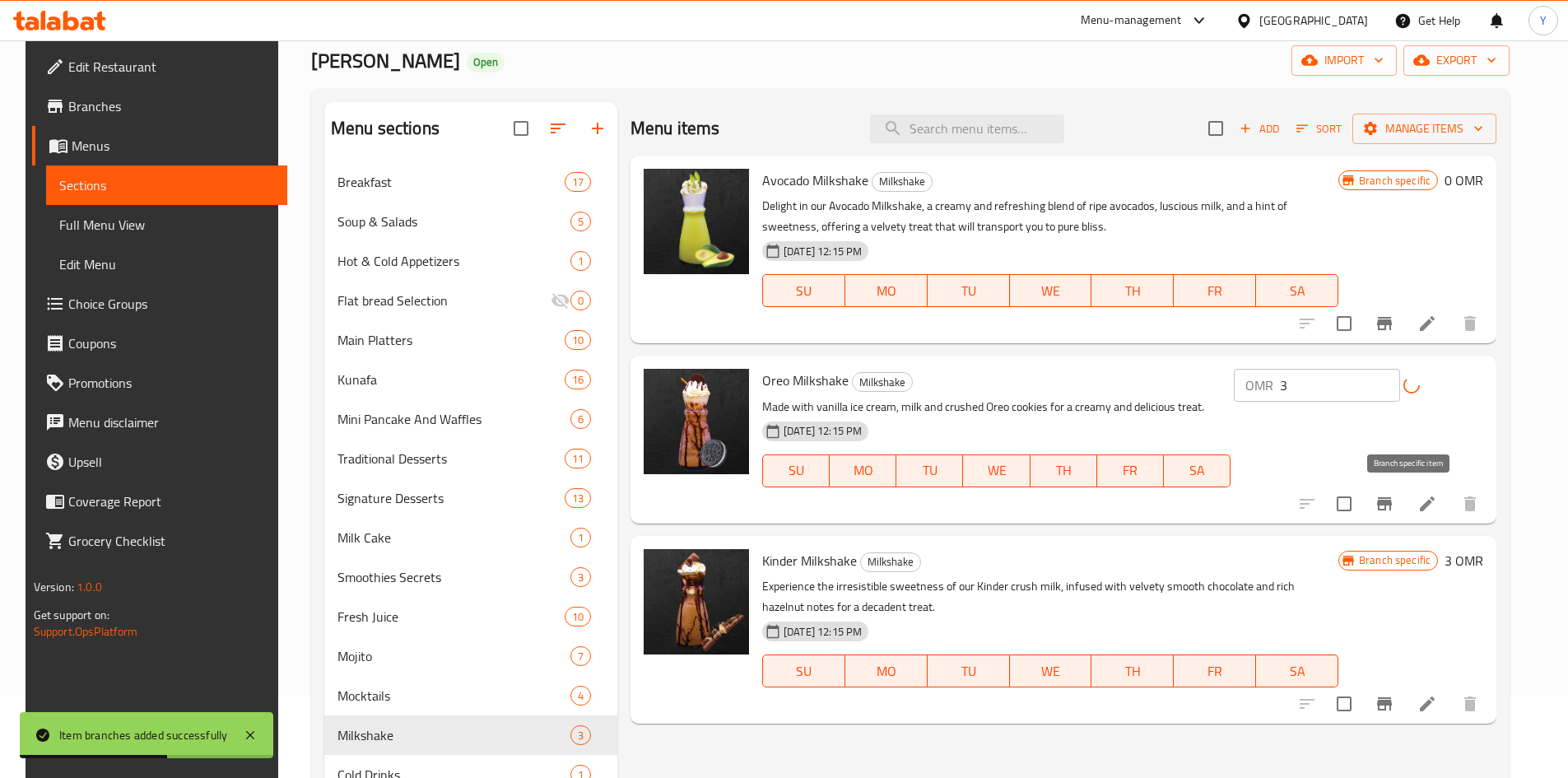
click at [1395, 494] on icon "Branch-specific-item" at bounding box center [1384, 503] width 19 height 19
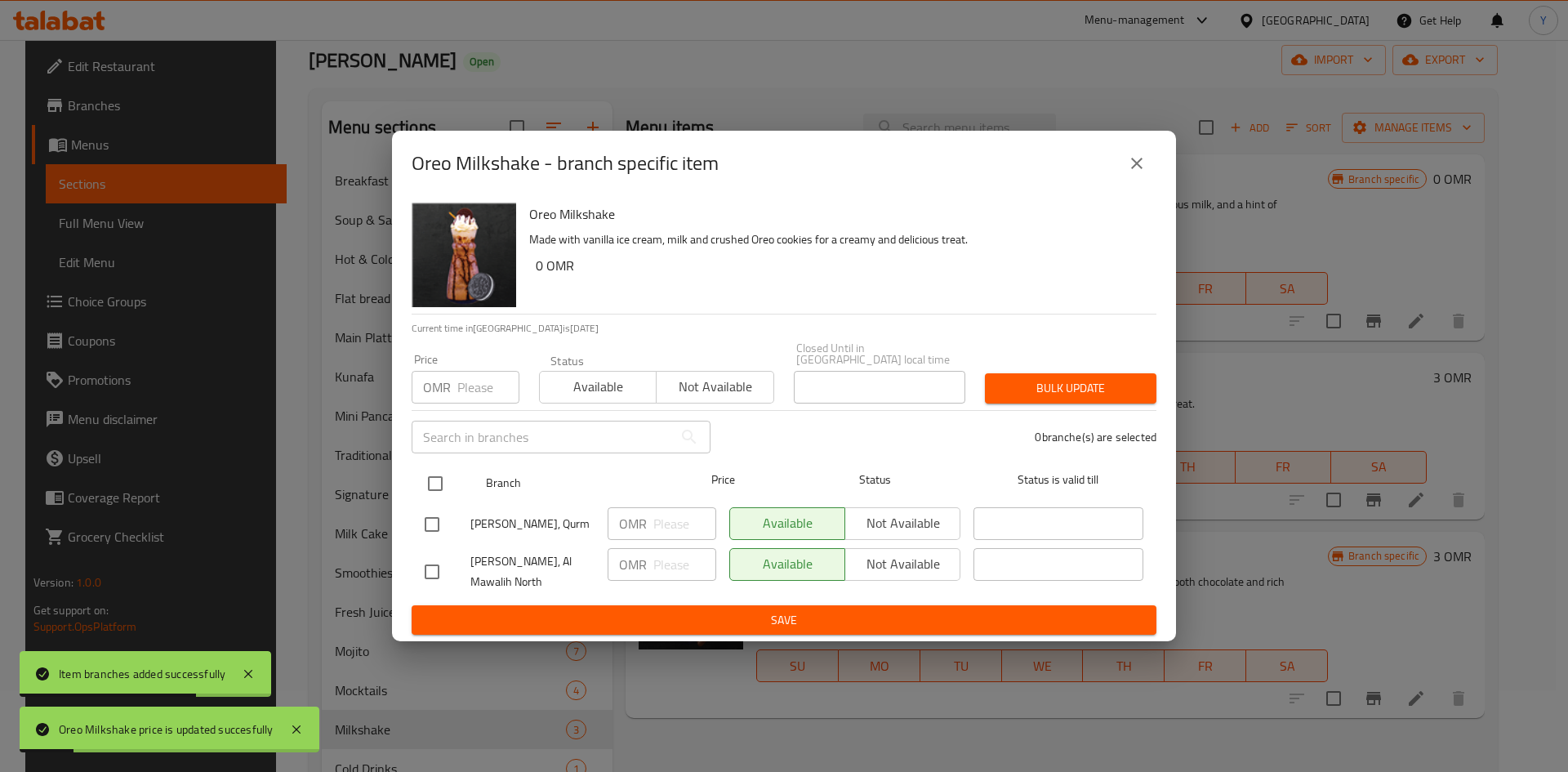
click at [432, 477] on input "checkbox" at bounding box center [435, 483] width 34 height 34
checkbox input "true"
click at [455, 384] on div "OMR Price" at bounding box center [466, 387] width 107 height 33
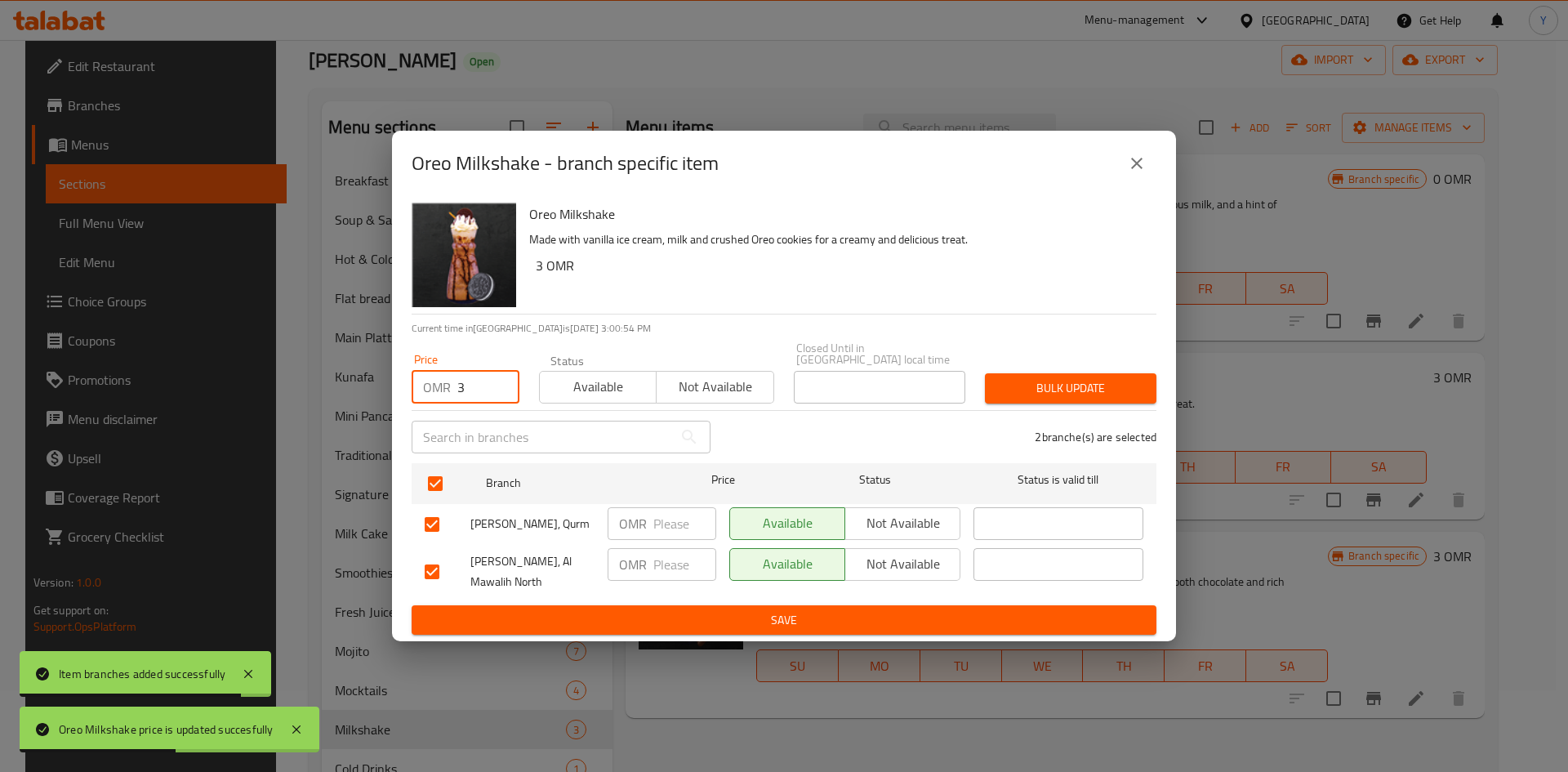
type input "3"
drag, startPoint x: 1050, startPoint y: 371, endPoint x: 1062, endPoint y: 407, distance: 37.9
click at [1056, 373] on button "Bulk update" at bounding box center [1071, 389] width 171 height 30
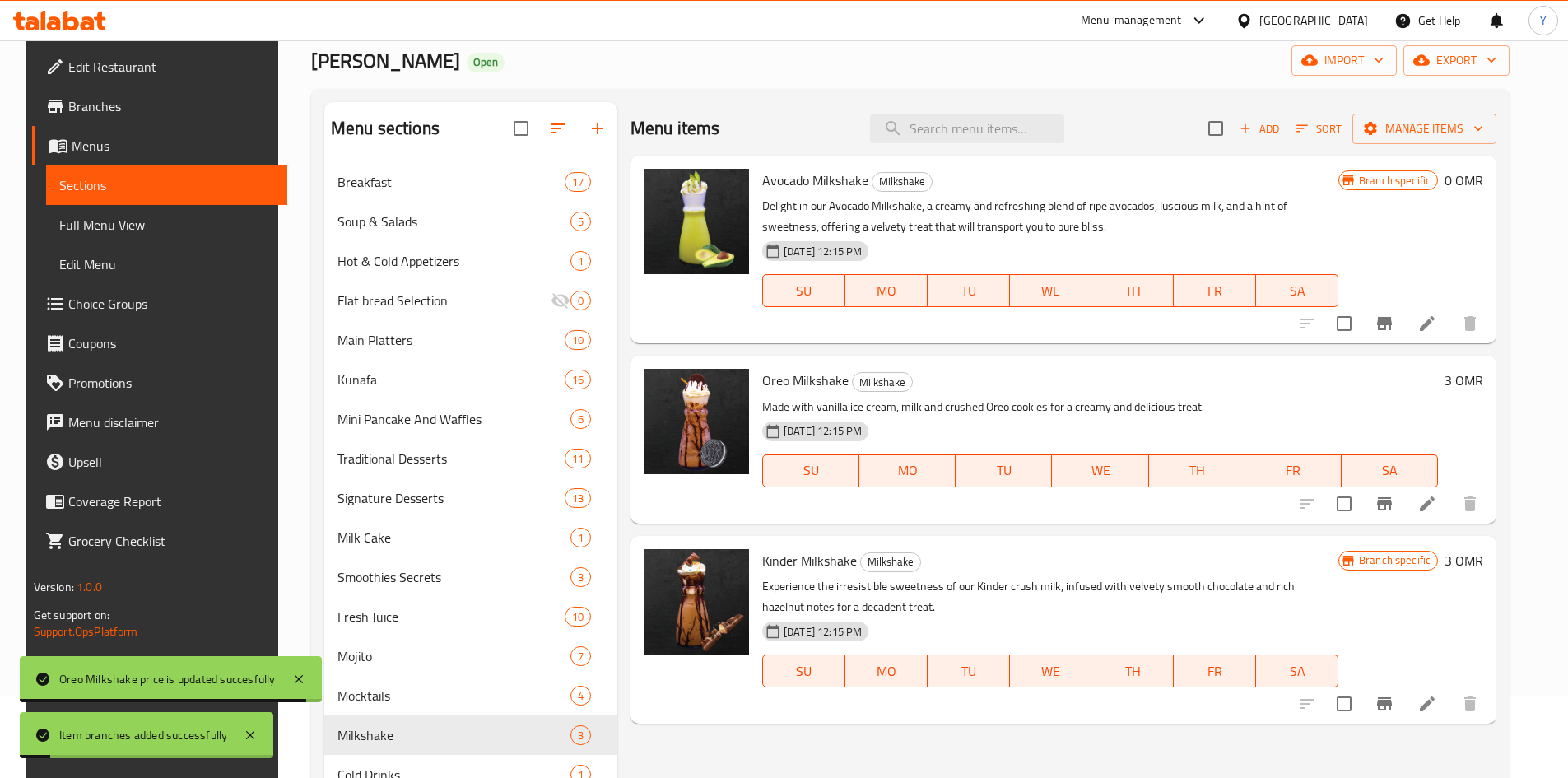
click at [1477, 179] on h6 "0 OMR" at bounding box center [1464, 180] width 39 height 23
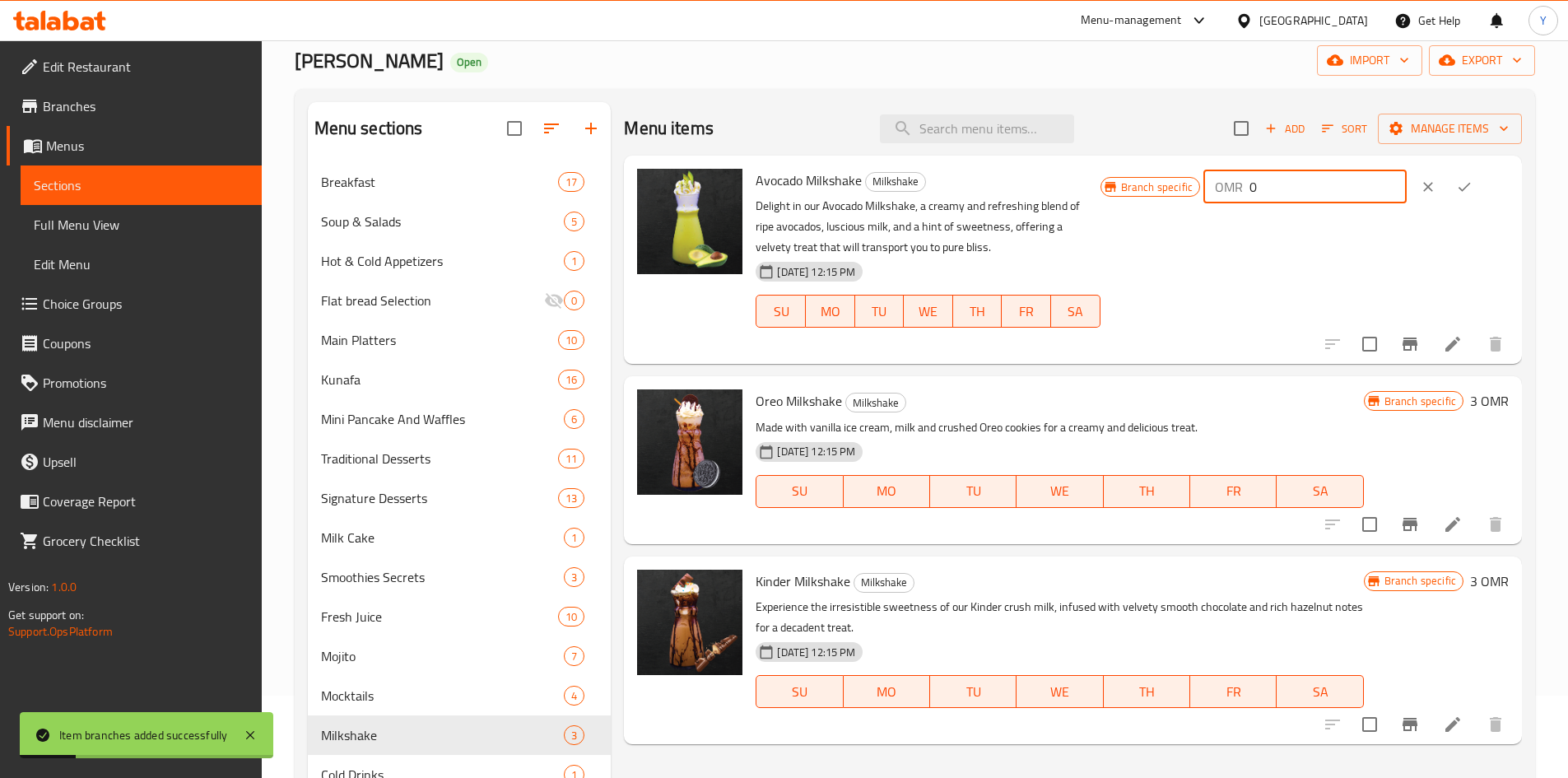
drag, startPoint x: 1394, startPoint y: 187, endPoint x: 1242, endPoint y: 193, distance: 152.1
click at [1242, 193] on div "OMR 0 ​" at bounding box center [1305, 186] width 203 height 33
type input "3"
click at [1472, 184] on icon "ok" at bounding box center [1464, 186] width 16 height 16
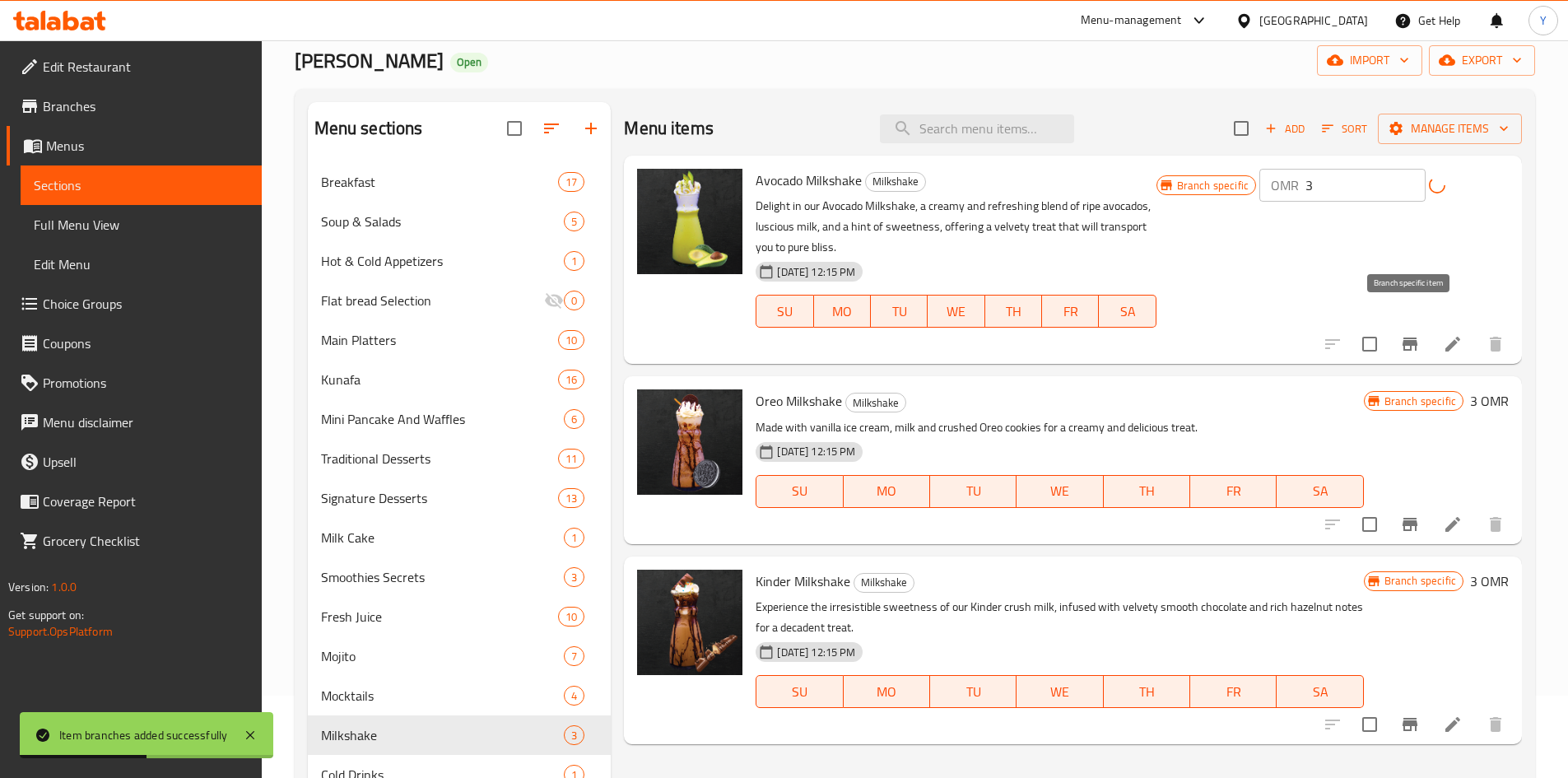
click at [1401, 334] on icon "Branch-specific-item" at bounding box center [1410, 343] width 19 height 19
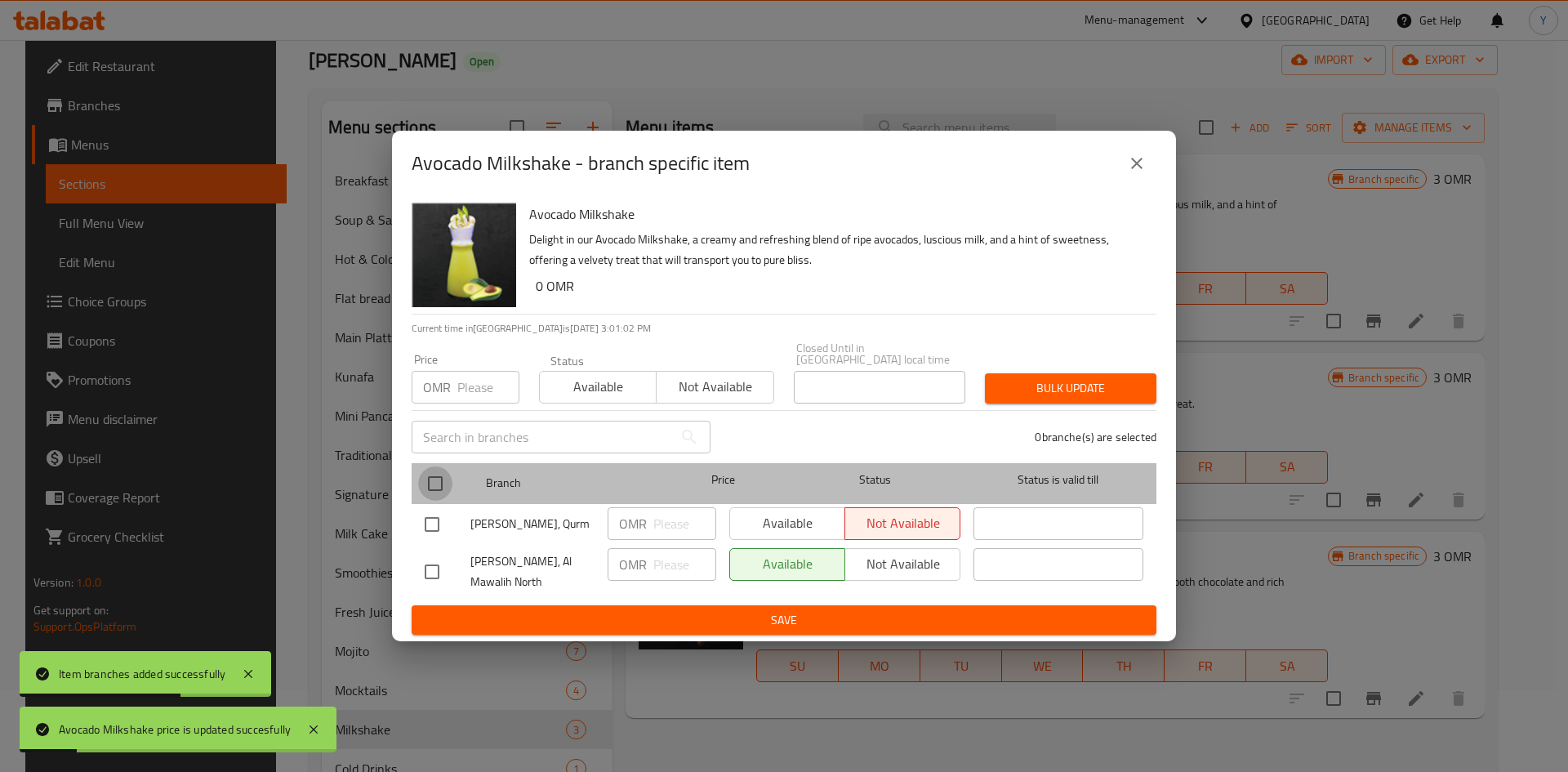
drag, startPoint x: 436, startPoint y: 493, endPoint x: 443, endPoint y: 461, distance: 32.8
click at [437, 493] on input "checkbox" at bounding box center [435, 483] width 34 height 34
checkbox input "true"
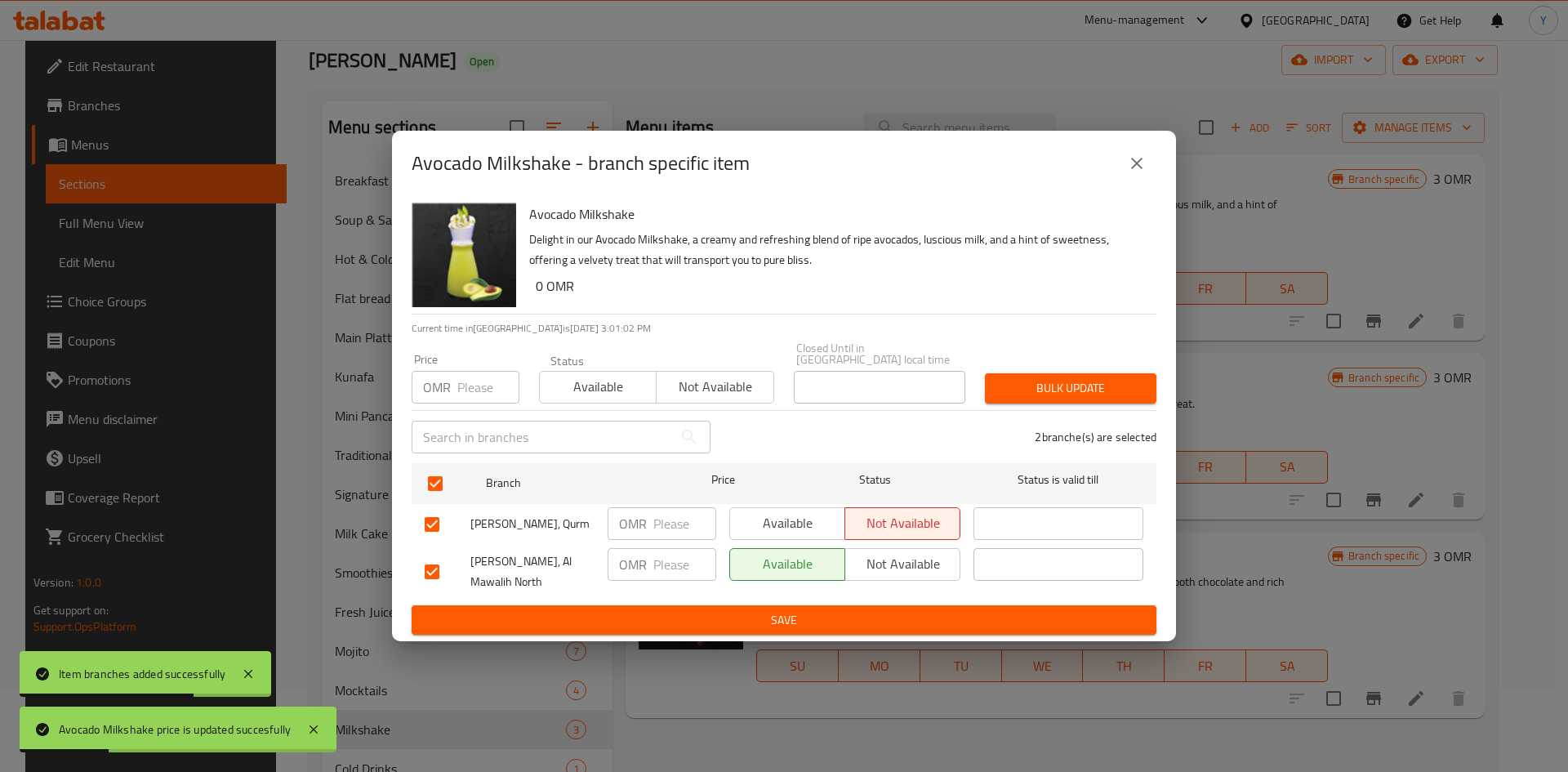
click at [465, 385] on input "number" at bounding box center [488, 387] width 62 height 33
type input "3"
click at [1035, 381] on span "Bulk update" at bounding box center [1070, 389] width 145 height 20
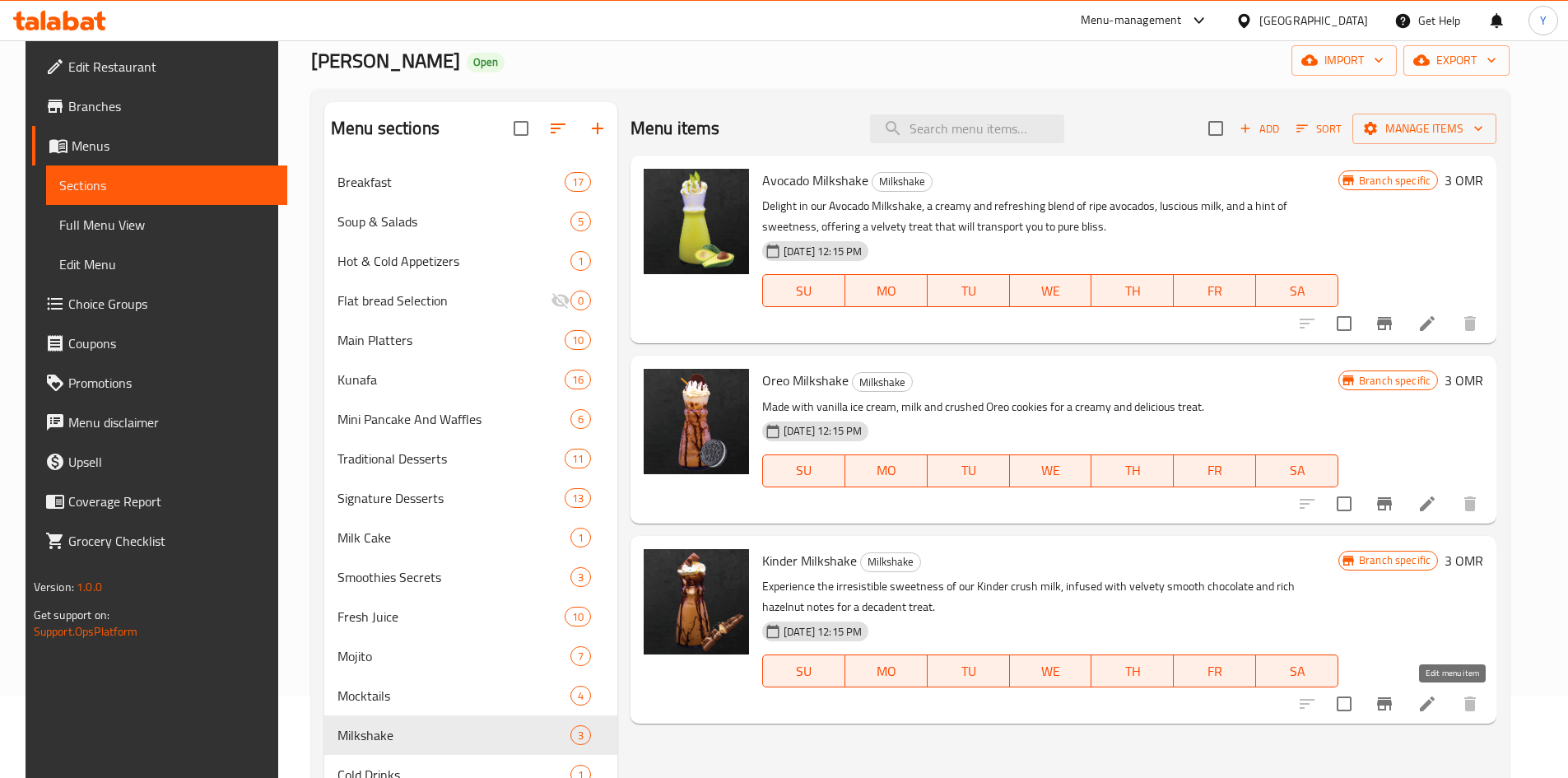
click at [1434, 699] on icon at bounding box center [1428, 704] width 15 height 15
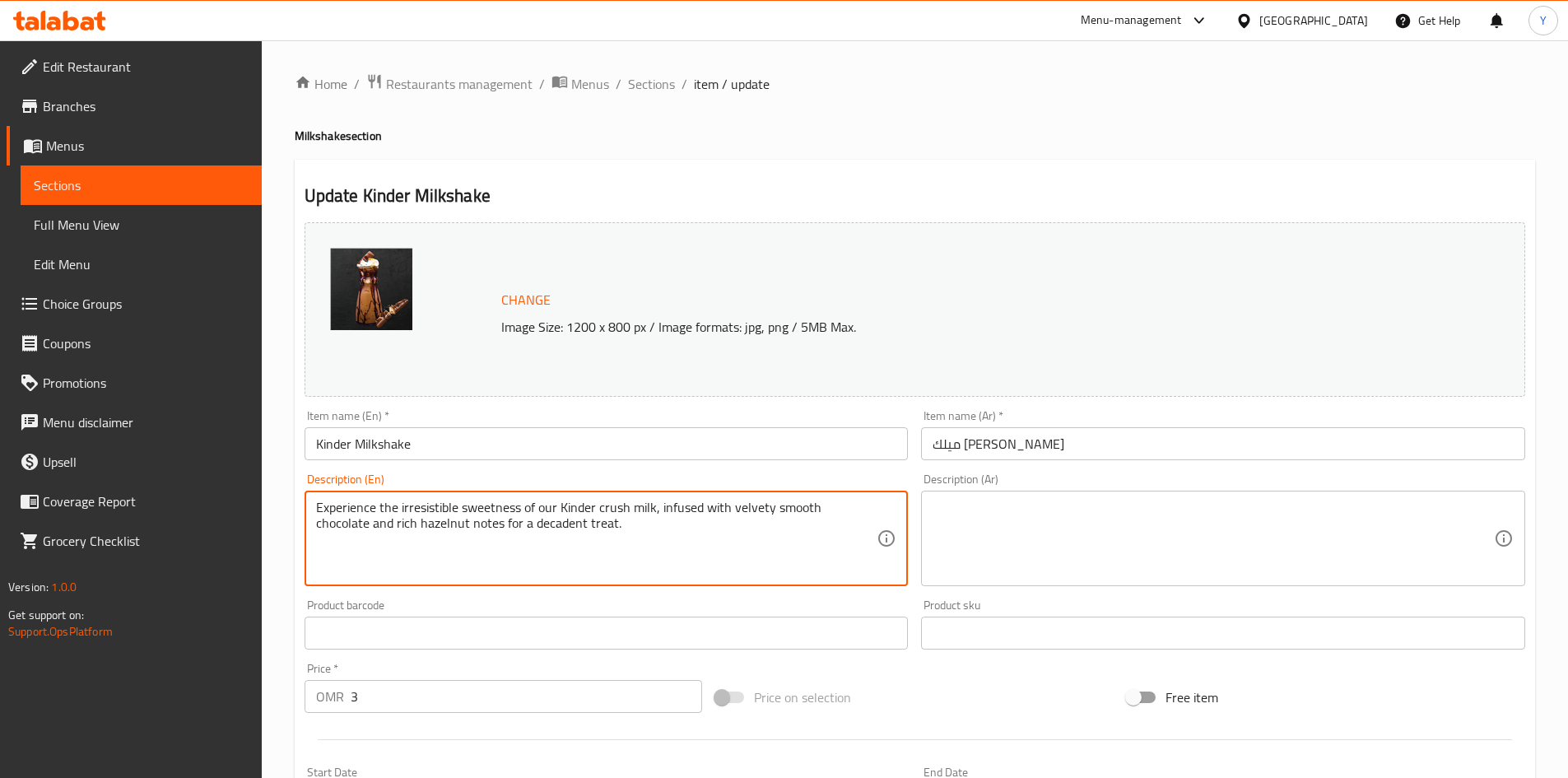
click at [419, 547] on textarea "Experience the irresistible sweetness of our Kinder crush milk, infused with ve…" at bounding box center [597, 539] width 562 height 78
click at [414, 512] on textarea "Blended milkshake made of kinder bueno chocolate and fresh milk topped with whi…" at bounding box center [597, 539] width 562 height 78
click at [413, 513] on textarea "Blended milkshake made of kinder bueno chocolate and fresh milk topped with whi…" at bounding box center [597, 539] width 562 height 78
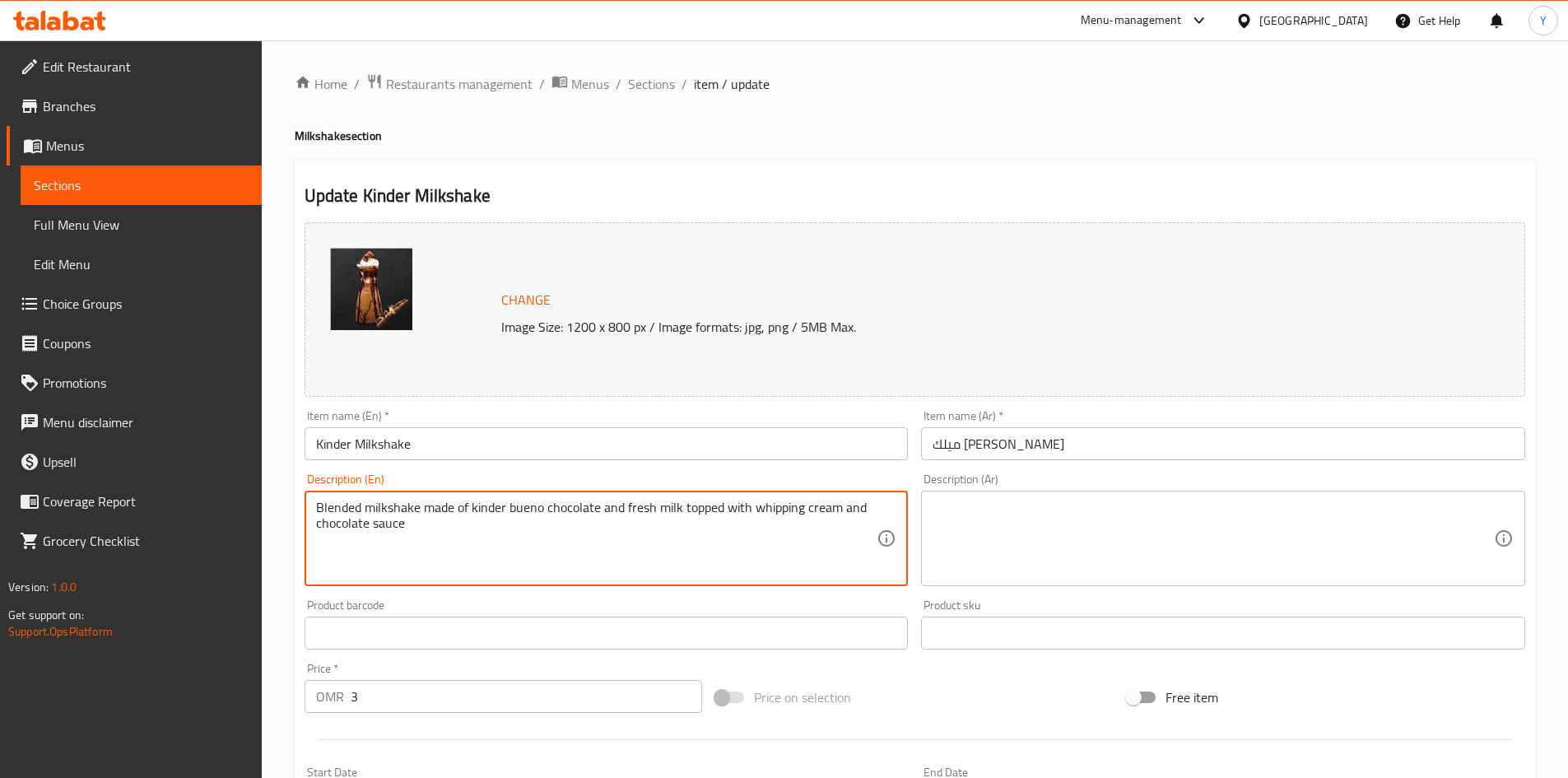
type textarea "Blended milkshake made of kinder bueno chocolate and fresh milk topped with whi…"
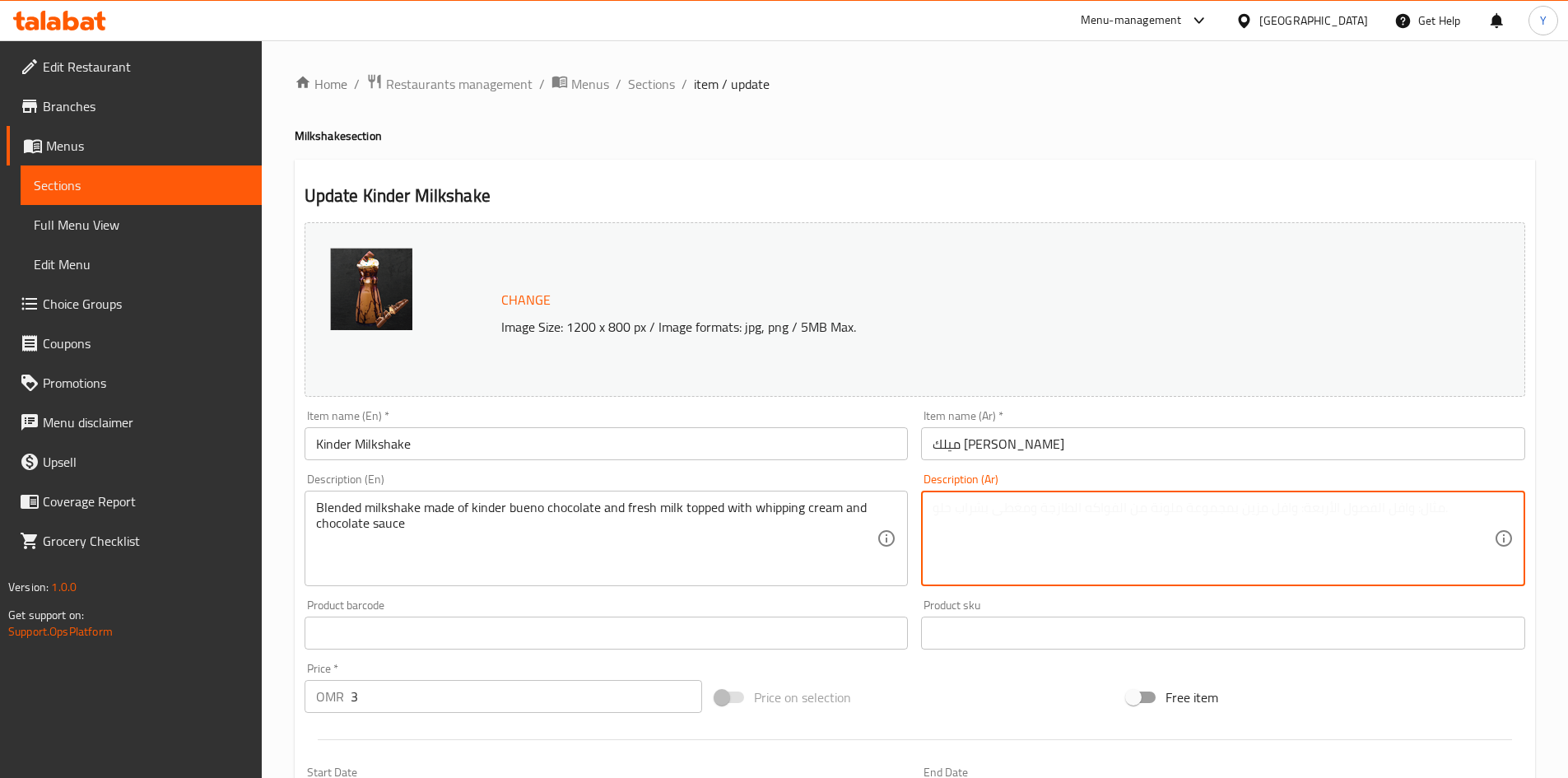
paste textarea "ميلك شيك ممزوج مصنوع من شوكولاتة كيندر بوينو والحليب الطازج ومغطى بالكريمة المخ…"
type textarea "ميلك شيك ممزوج مصنوع من شوكولاتة كيندر بوينو والحليب الطازج ومغطى بالكريمة المخ…"
drag, startPoint x: 767, startPoint y: 456, endPoint x: 757, endPoint y: 463, distance: 12.2
click at [766, 457] on input "Kinder Milkshake" at bounding box center [606, 443] width 604 height 33
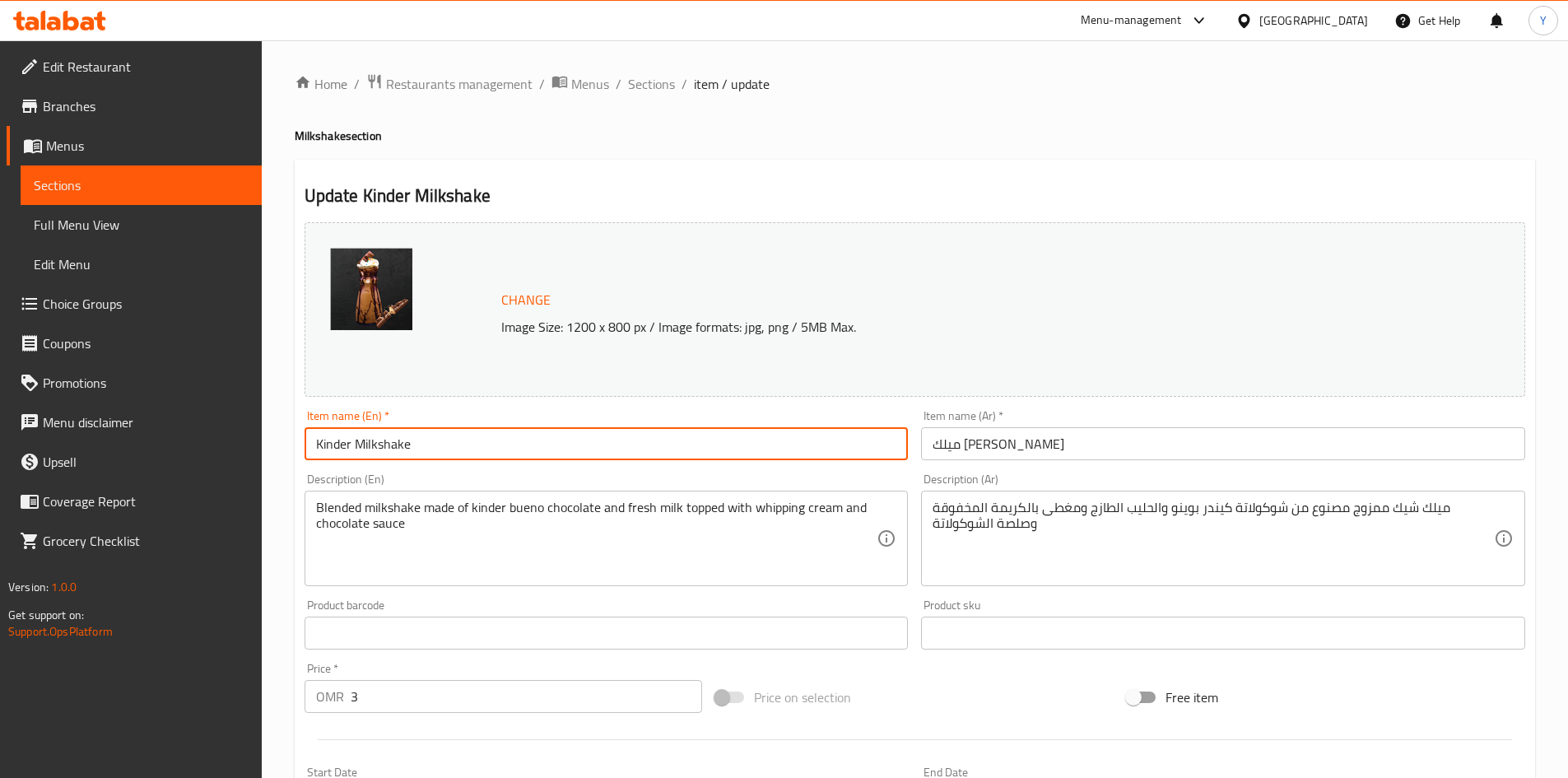
click at [655, 87] on span "Sections" at bounding box center [651, 84] width 47 height 19
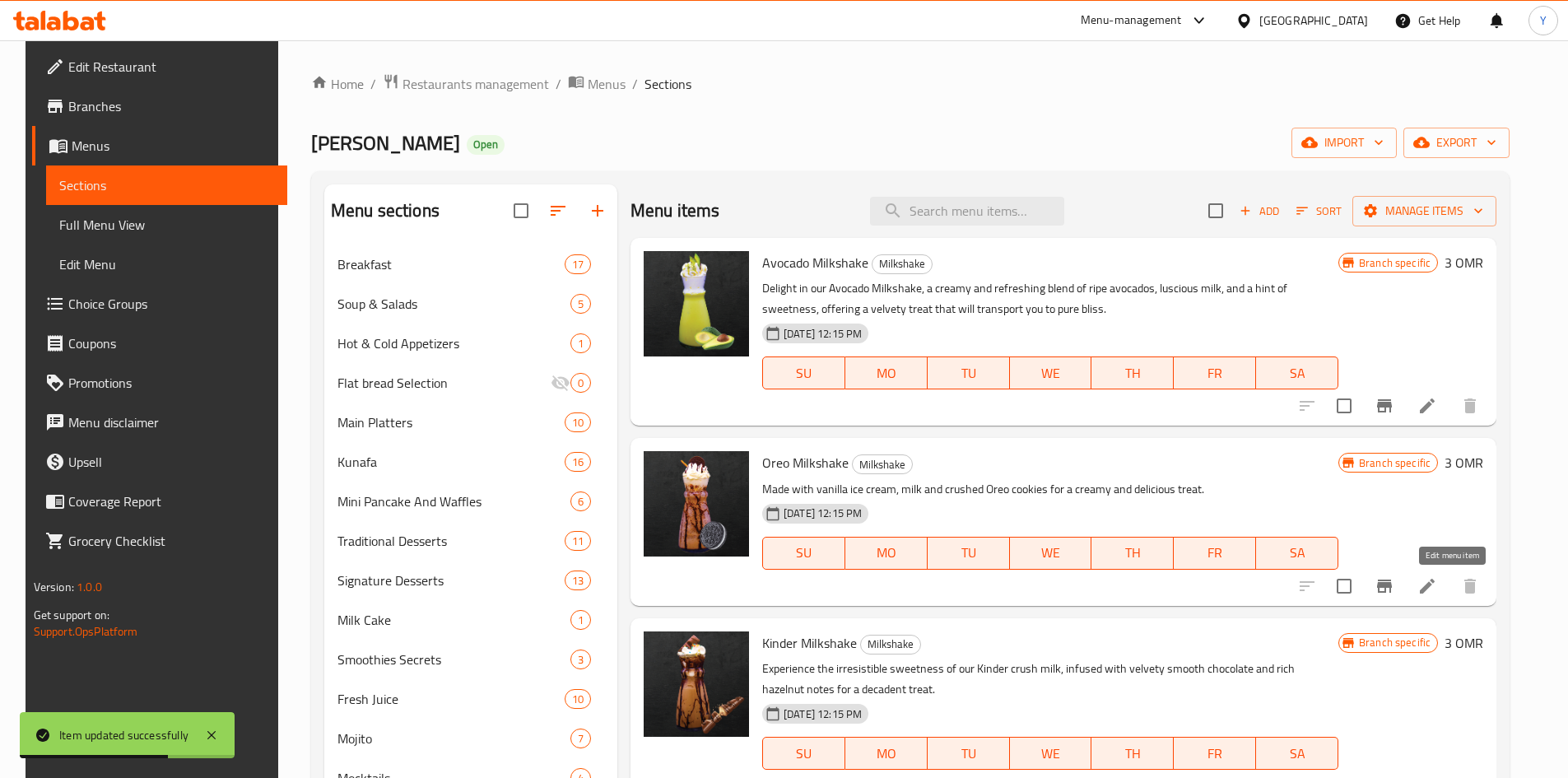
click at [1437, 578] on icon at bounding box center [1427, 585] width 19 height 19
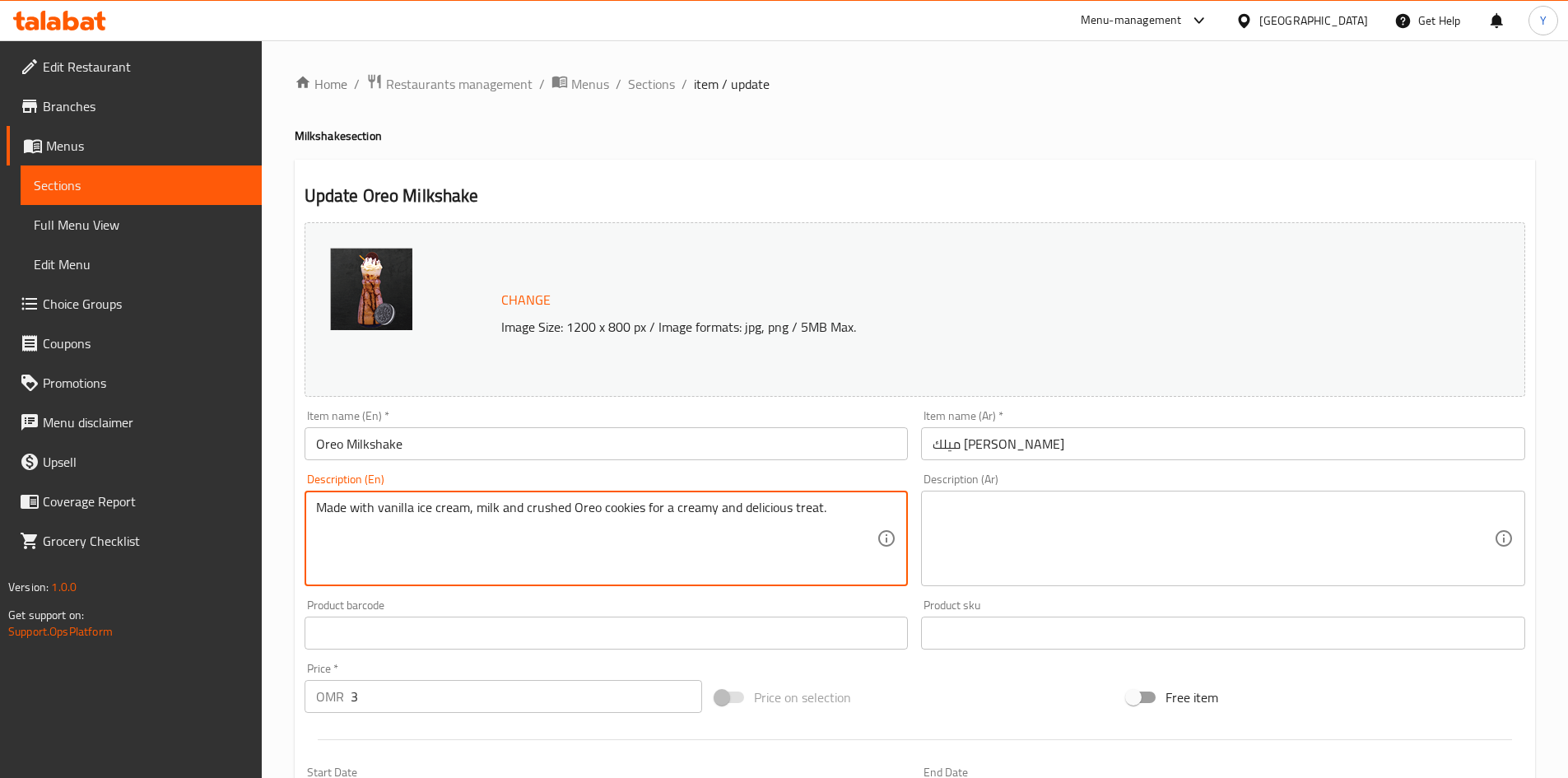
click at [546, 510] on textarea "Made with vanilla ice cream, milk and crushed Oreo cookies for a creamy and del…" at bounding box center [597, 539] width 562 height 78
click at [547, 510] on textarea "Made with vanilla ice cream, milk and crushed Oreo cookies for a creamy and del…" at bounding box center [597, 539] width 562 height 78
paste textarea "Blended milkshake made of kinder bueno chocolate and fresh milk topped with whi…"
drag, startPoint x: 596, startPoint y: 505, endPoint x: 472, endPoint y: 512, distance: 124.2
click at [472, 512] on textarea "Blended milkshake made of kinder bueno chocolate and fresh milk topped with whi…" at bounding box center [597, 539] width 562 height 78
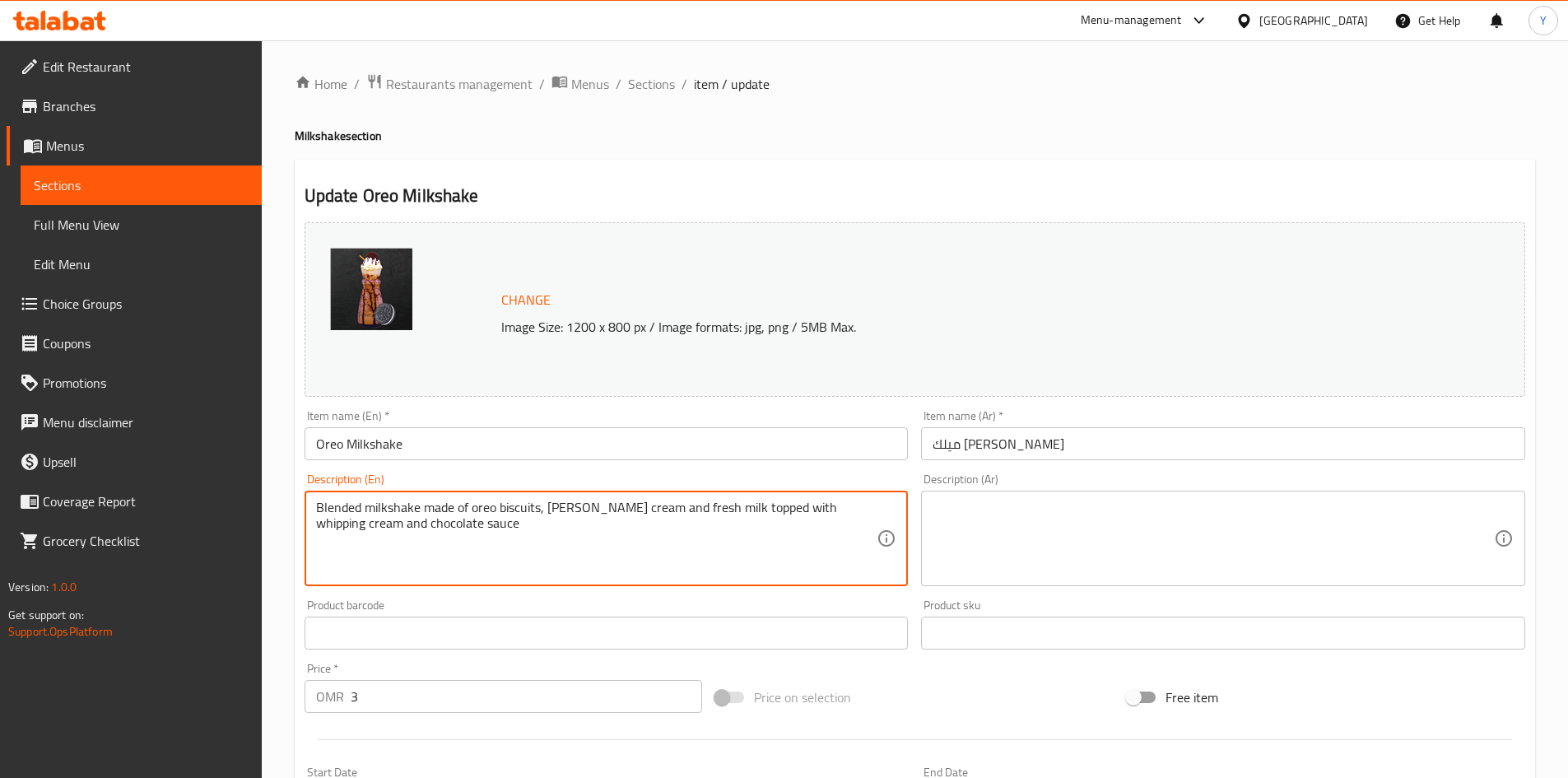
click at [626, 564] on textarea "Blended milkshake made of oreo biscuits, vanilla ice cream and fresh milk toppe…" at bounding box center [597, 539] width 562 height 78
click at [626, 563] on textarea "Blended milkshake made of oreo biscuits, vanilla ice cream and fresh milk toppe…" at bounding box center [597, 539] width 562 height 78
click at [604, 544] on textarea "Blended milkshake made of oreo biscuits, vanilla ice cream and fresh milk toppe…" at bounding box center [597, 539] width 562 height 78
type textarea "Blended milkshake made of oreo biscuits, vanilla ice cream and fresh milk toppe…"
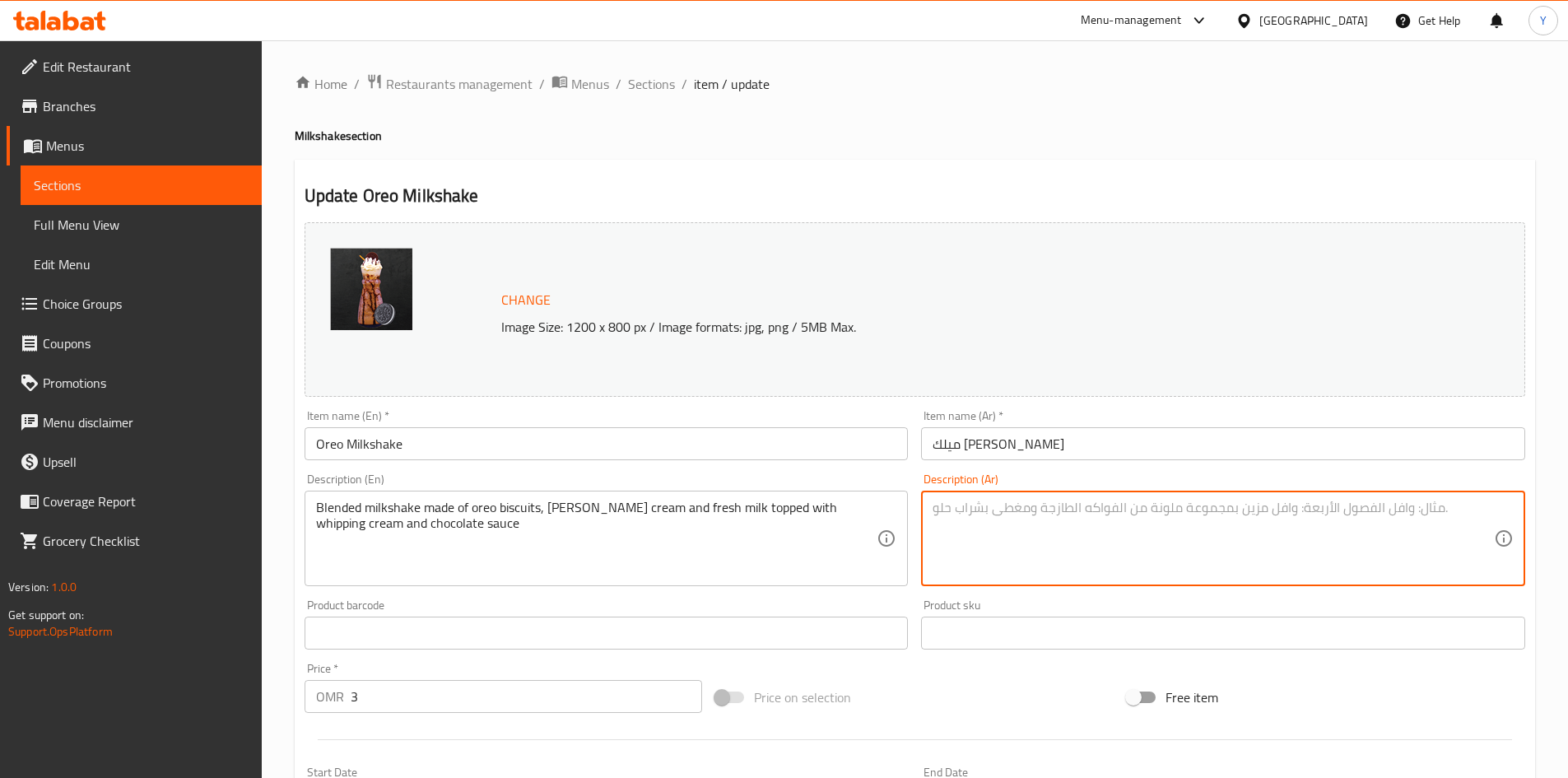
paste textarea "ميلك شيك ممزوج مصنوع من بسكويت أوريو وآيس كريم الفانيليا والحليب الطازج ومغطى ب…"
type textarea "ميلك شيك ممزوج مصنوع من بسكويت أوريو وآيس كريم الفانيليا والحليب الطازج ومغطى ب…"
click at [748, 457] on input "Oreo Milkshake" at bounding box center [606, 443] width 604 height 33
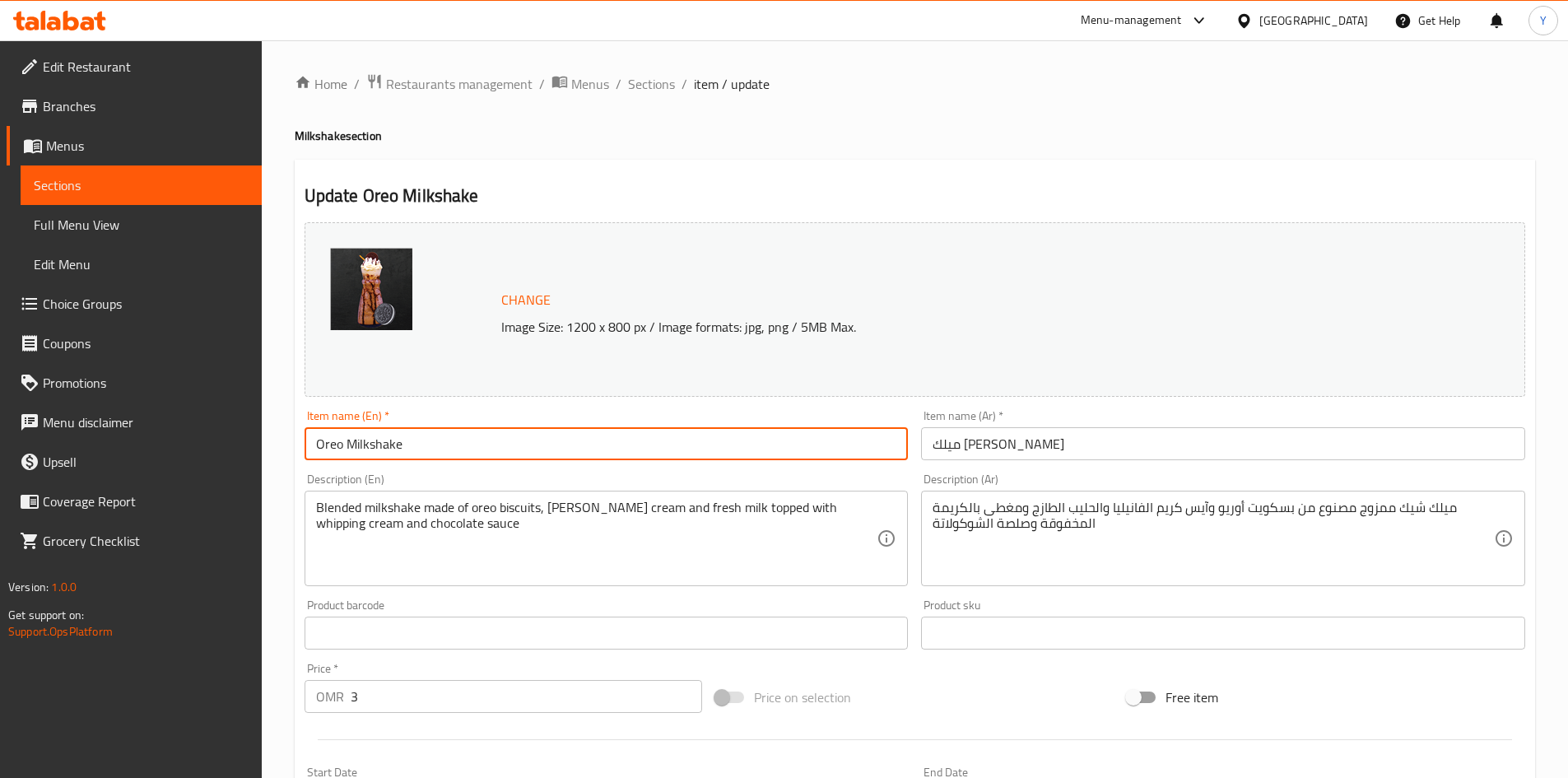
drag, startPoint x: 638, startPoint y: 90, endPoint x: 639, endPoint y: 115, distance: 25.0
click at [638, 90] on span "Sections" at bounding box center [651, 84] width 47 height 19
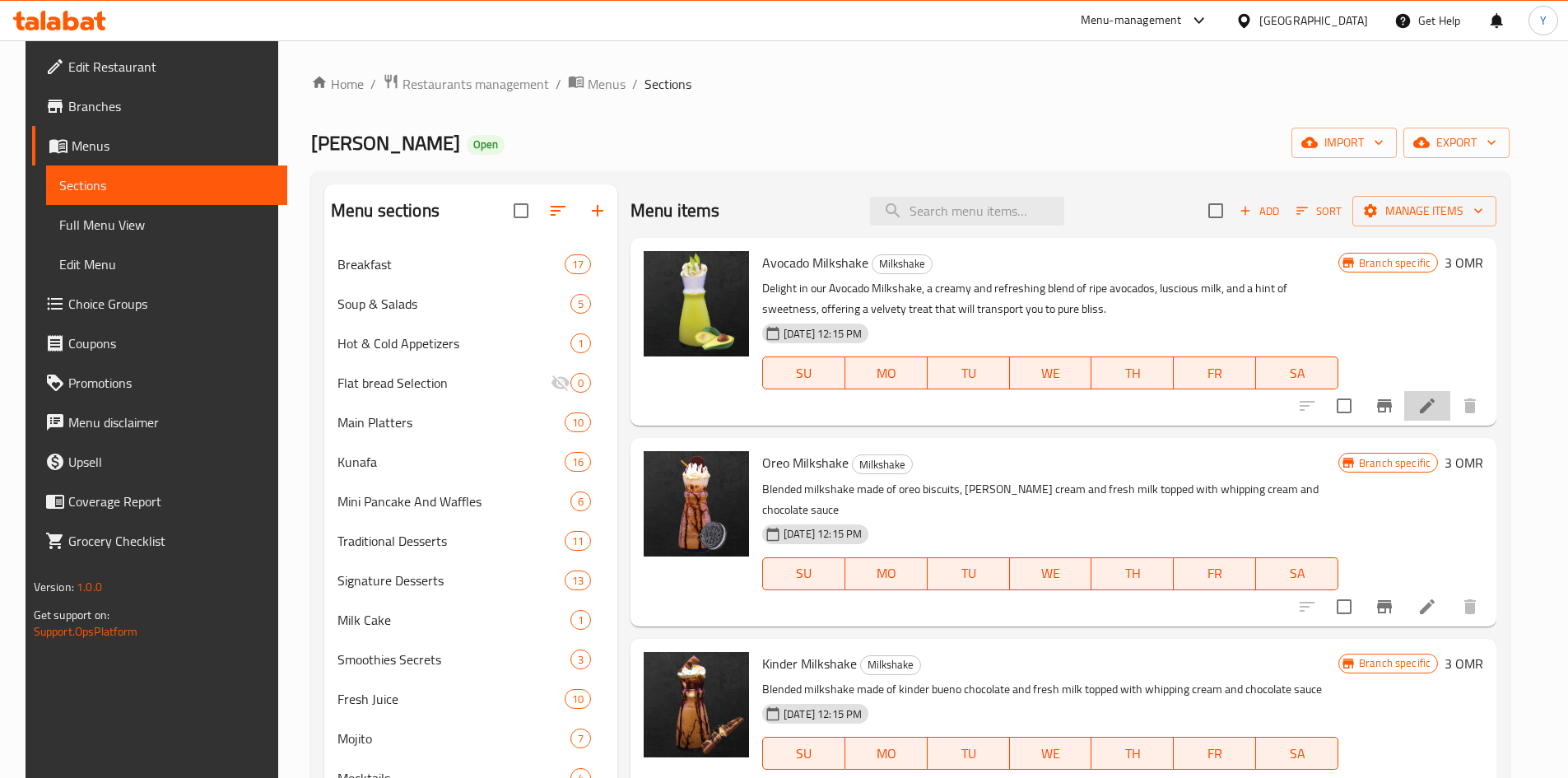
click at [1442, 405] on li at bounding box center [1427, 405] width 47 height 30
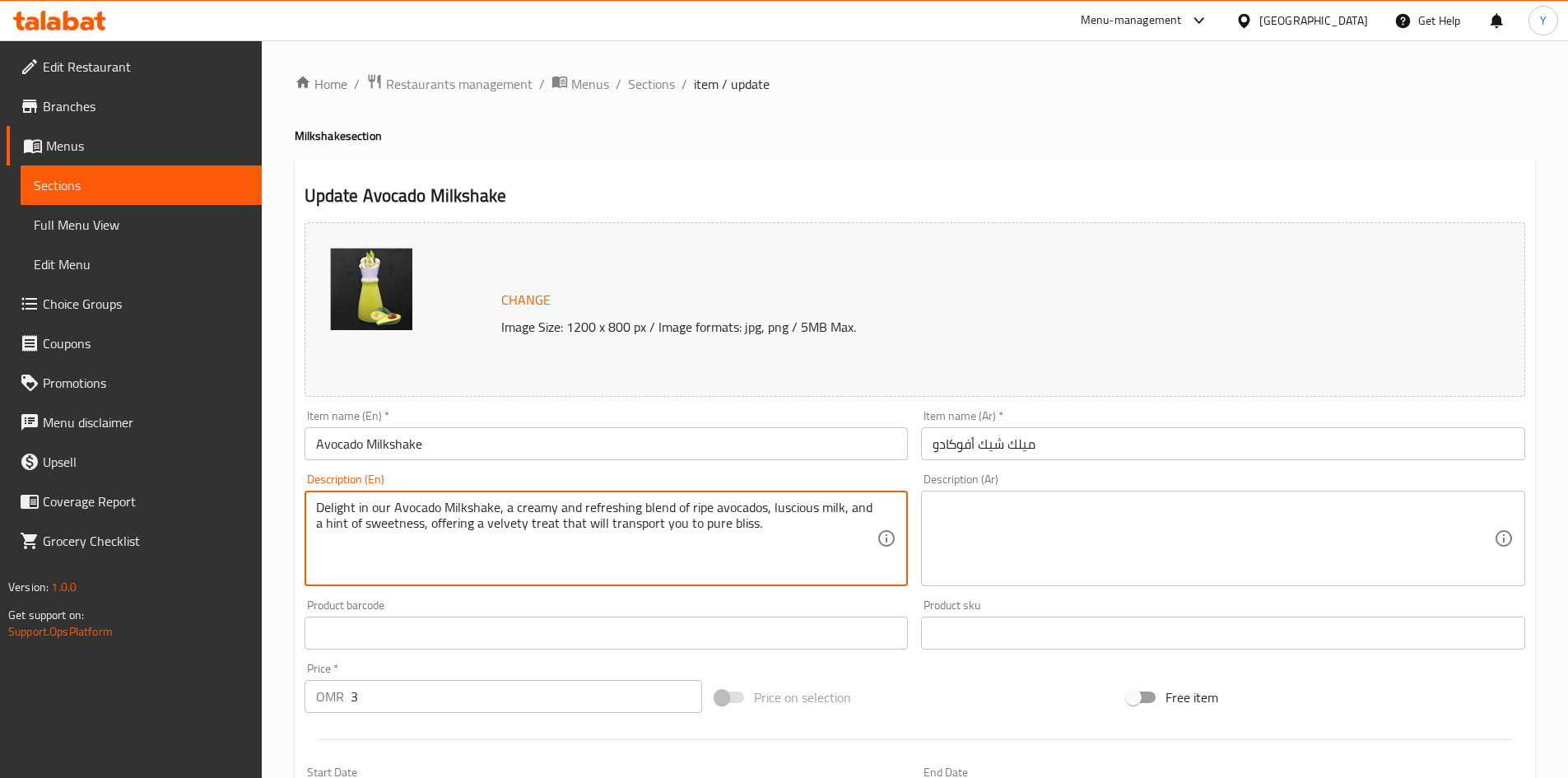
click at [582, 542] on textarea "Delight in our Avocado Milkshake, a creamy and refreshing blend of ripe avocado…" at bounding box center [597, 539] width 562 height 78
paste textarea "Blended milkshake made of oreo biscuits, vanilla ice cream and fresh milk toppe…"
drag, startPoint x: 541, startPoint y: 509, endPoint x: 473, endPoint y: 505, distance: 68.1
click at [473, 505] on textarea "Blended milkshake made of oreo biscuits, vanilla ice cream and fresh milk toppe…" at bounding box center [597, 539] width 562 height 78
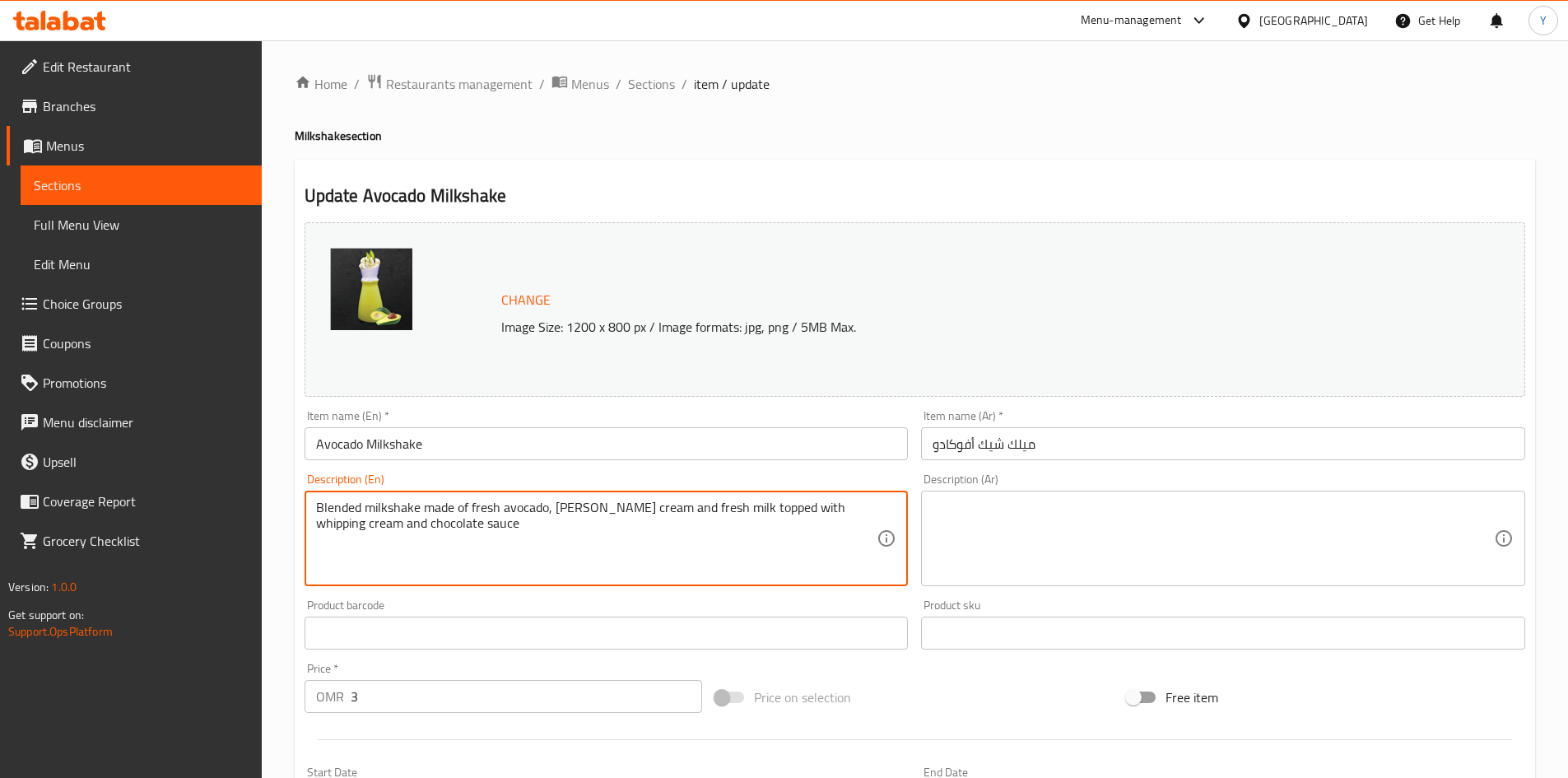
drag, startPoint x: 641, startPoint y: 511, endPoint x: 550, endPoint y: 511, distance: 91.0
click at [550, 511] on textarea "Blended milkshake made of fresh avocado, vanilla ice cream and fresh milk toppe…" at bounding box center [597, 539] width 562 height 78
drag, startPoint x: 787, startPoint y: 508, endPoint x: 818, endPoint y: 564, distance: 64.0
click at [820, 564] on textarea "Blended milkshake made of fresh avocado and fresh milk topped with whipping cre…" at bounding box center [597, 539] width 562 height 78
click at [776, 563] on textarea "Blended milkshake made of fresh avocado and fresh milk topped with whipping cre…" at bounding box center [597, 539] width 562 height 78
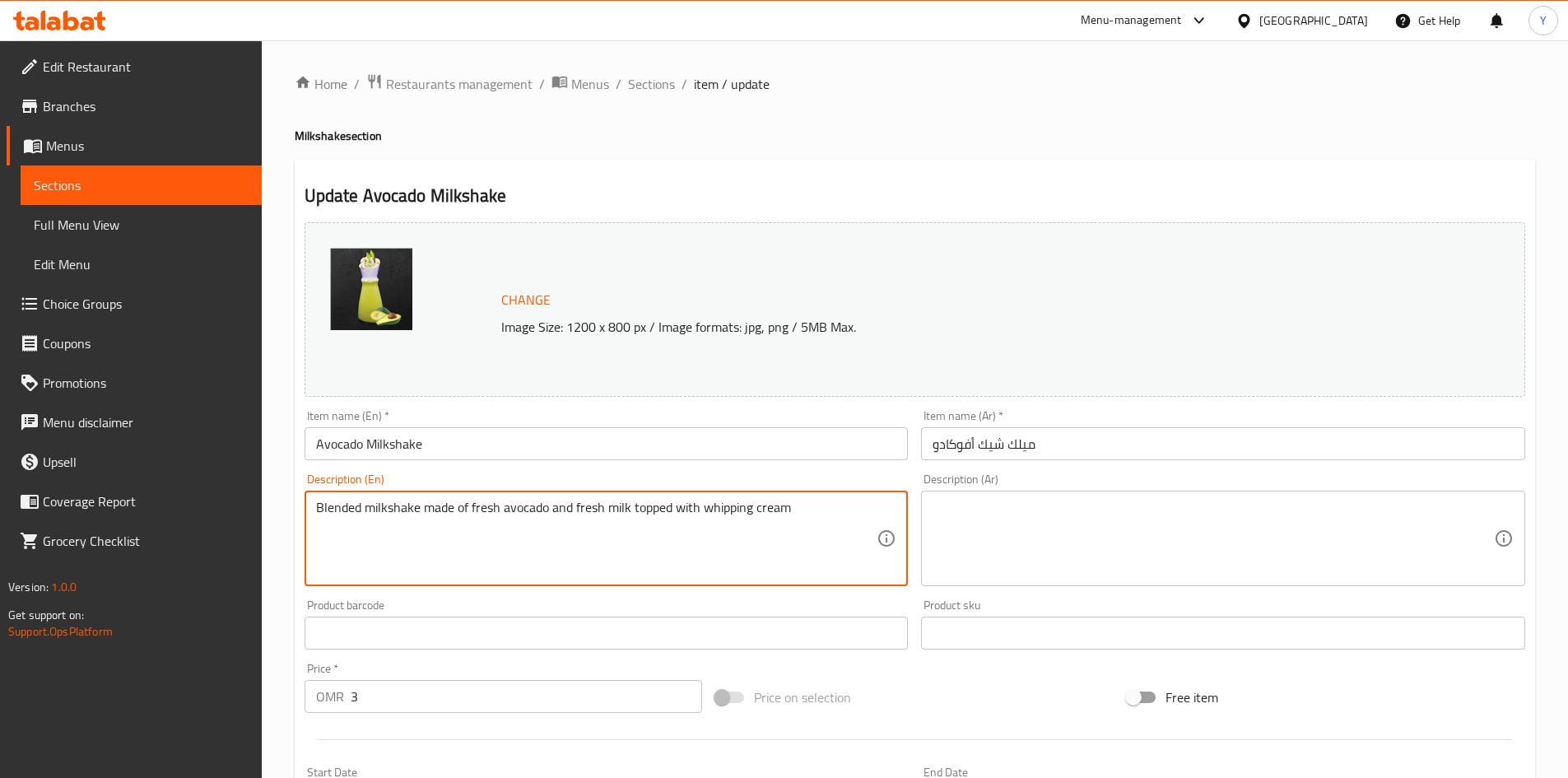
click at [776, 563] on textarea "Blended milkshake made of fresh avocado and fresh milk topped with whipping cre…" at bounding box center [597, 539] width 562 height 78
type textarea "Blended milkshake made of fresh avocado and fresh milk topped with whipping cre…"
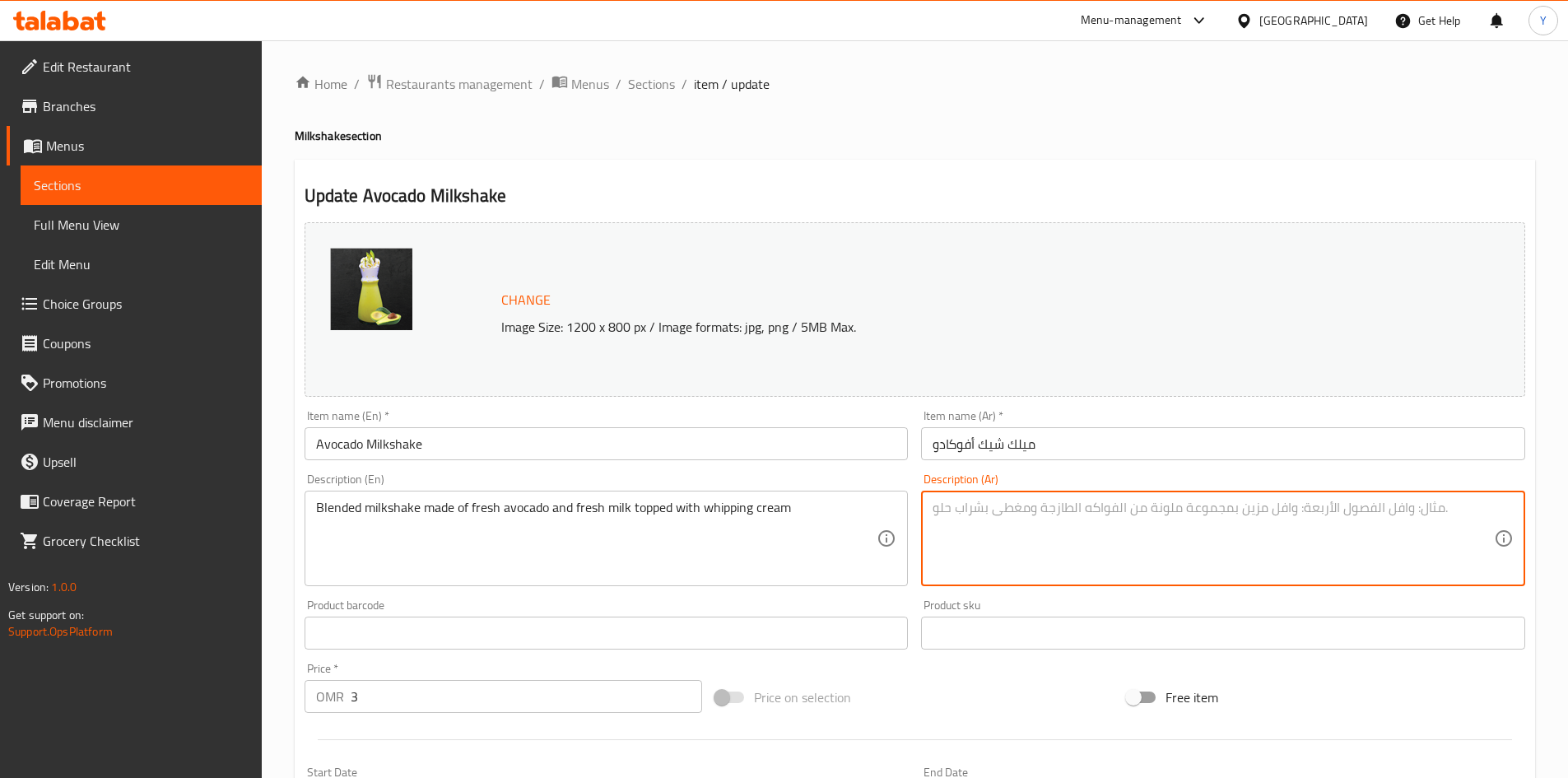
paste textarea "ميلك شيك ممزوج من الأفوكادو الطازج والحليب الطازج ومغطى بالكريمة المخفوقة"
type textarea "ميلك شيك ممزوج من الأفوكادو الطازج والحليب الطازج ومغطى بالكريمة المخفوقة"
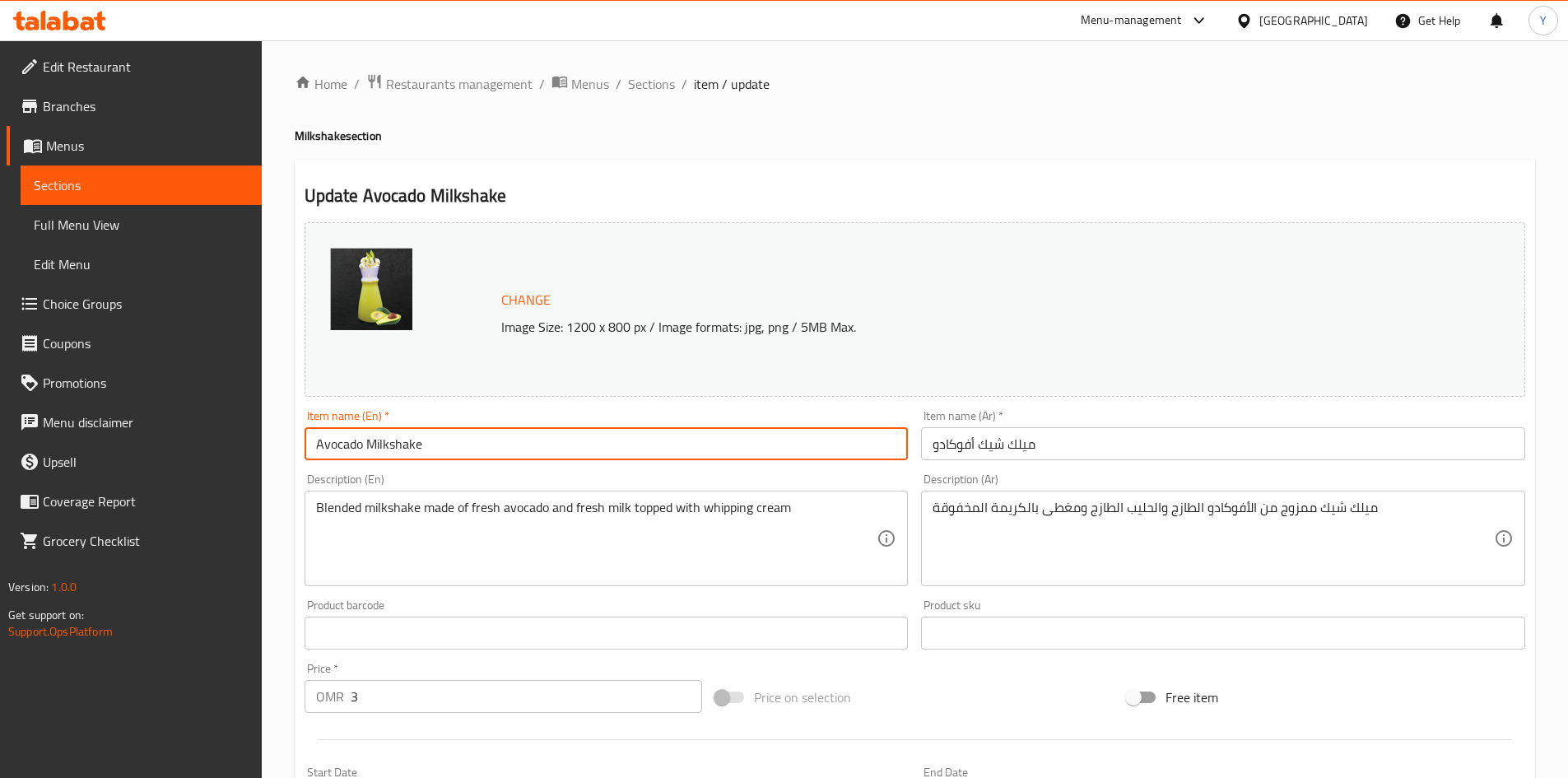
click at [667, 447] on input "Avocado Milkshake" at bounding box center [606, 443] width 604 height 33
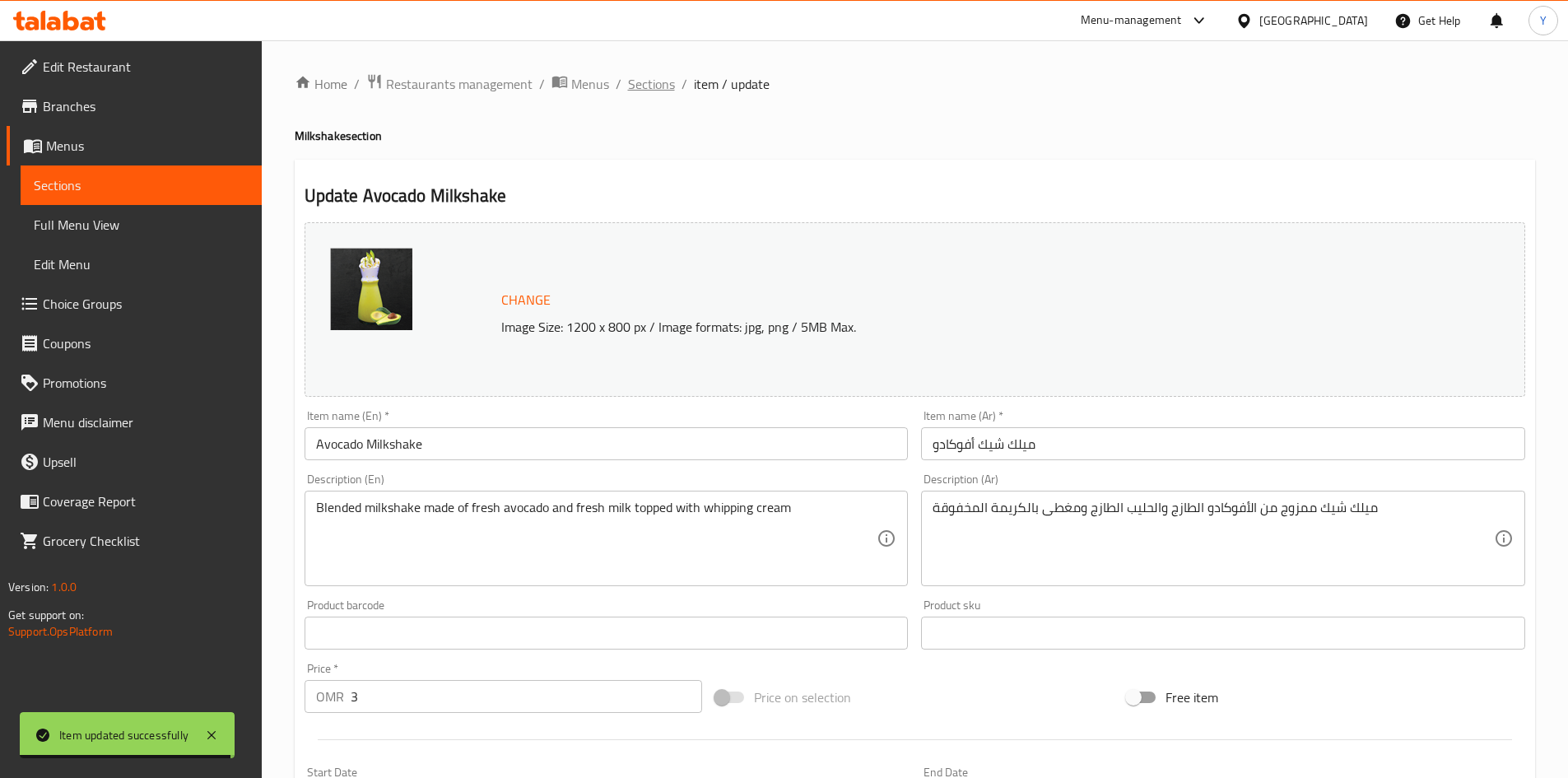
click at [664, 83] on span "Sections" at bounding box center [651, 84] width 47 height 19
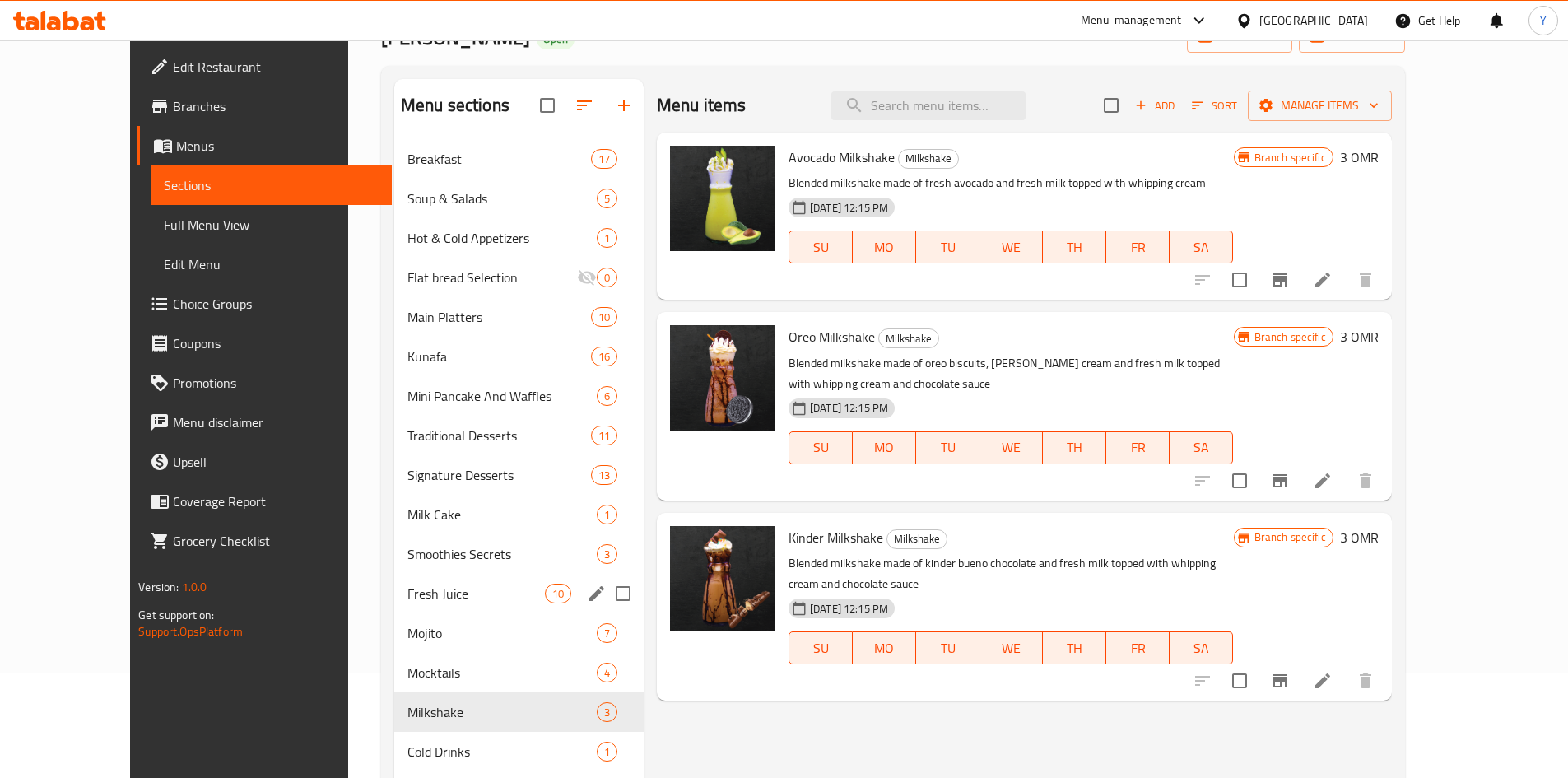
scroll to position [96, 0]
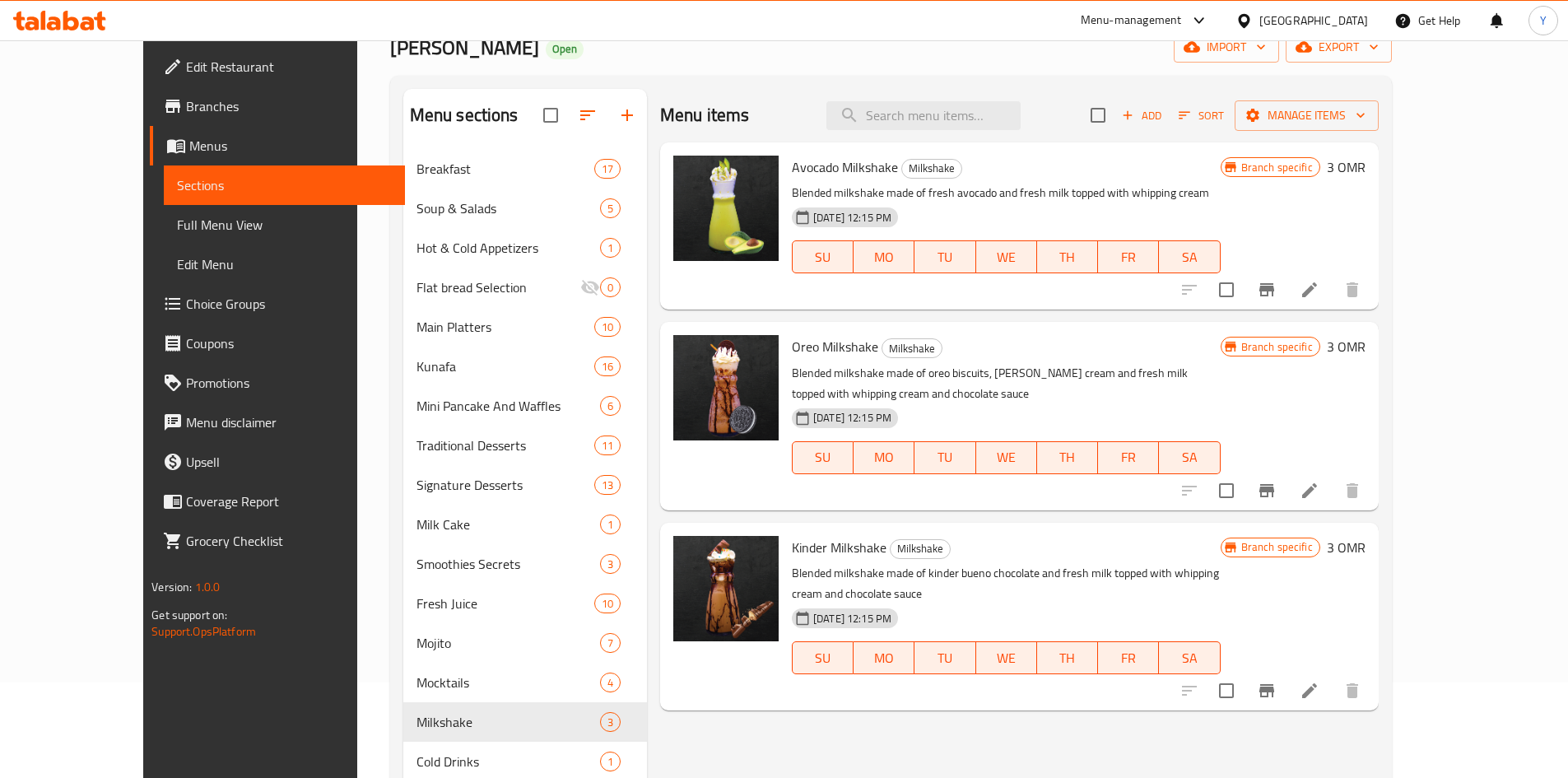
click at [689, 727] on div "Menu items Add Sort Manage items Avocado Milkshake Milkshake Blended milkshake …" at bounding box center [1012, 616] width 732 height 1055
click at [957, 119] on input "search" at bounding box center [924, 116] width 195 height 29
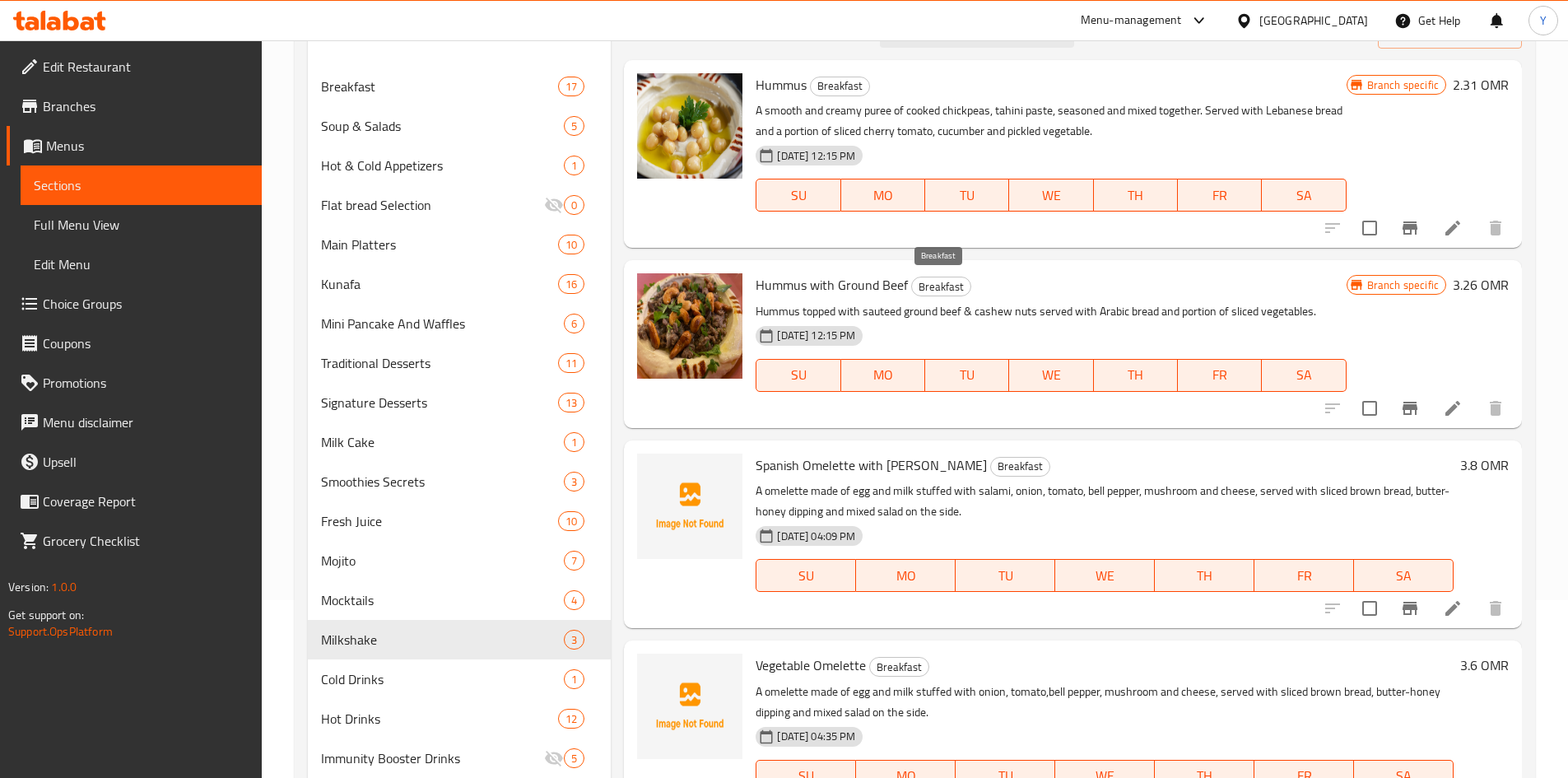
scroll to position [14, 0]
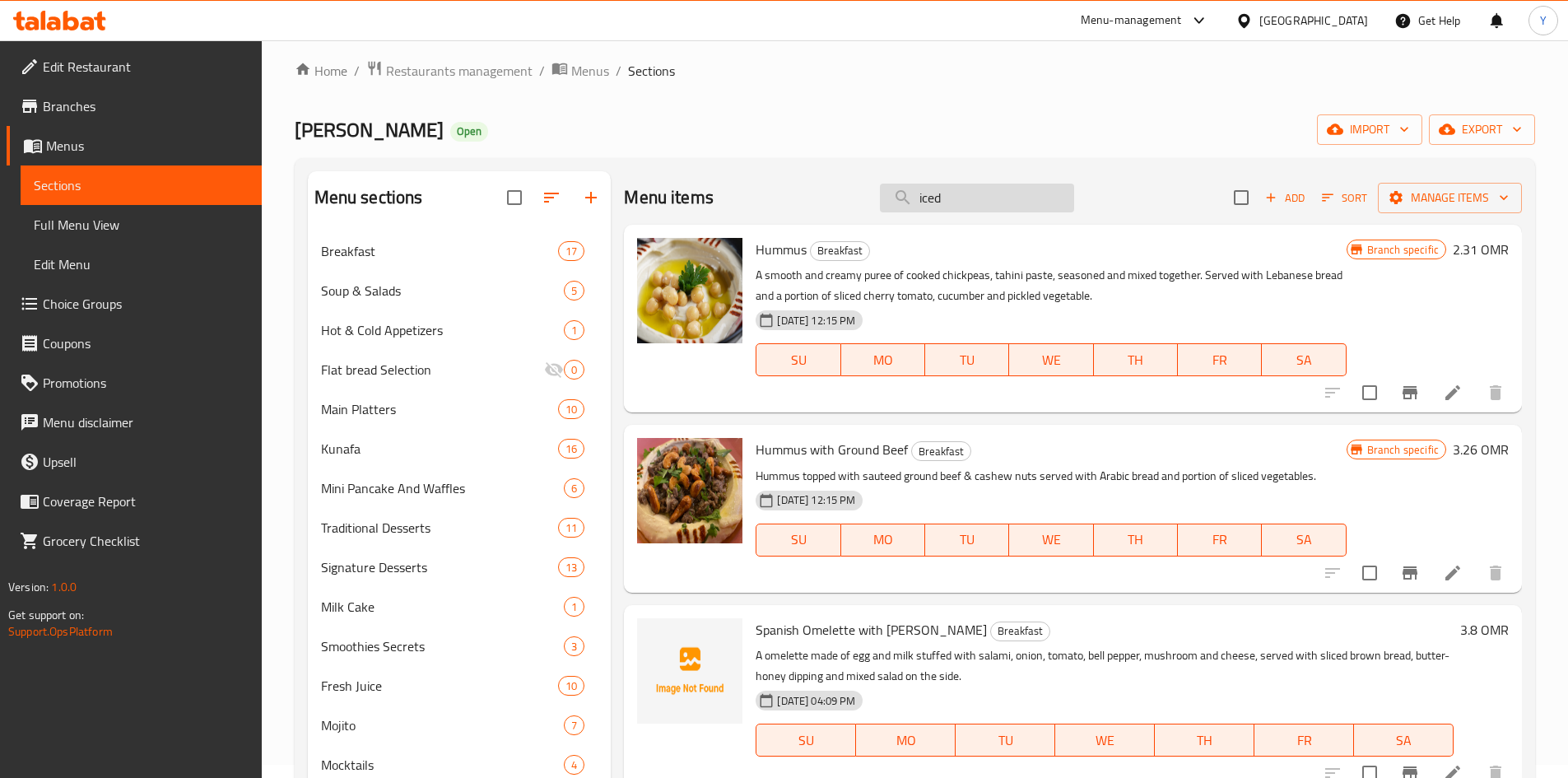
drag, startPoint x: 936, startPoint y: 200, endPoint x: 874, endPoint y: 192, distance: 62.5
click at [880, 192] on input "iced" at bounding box center [977, 198] width 195 height 29
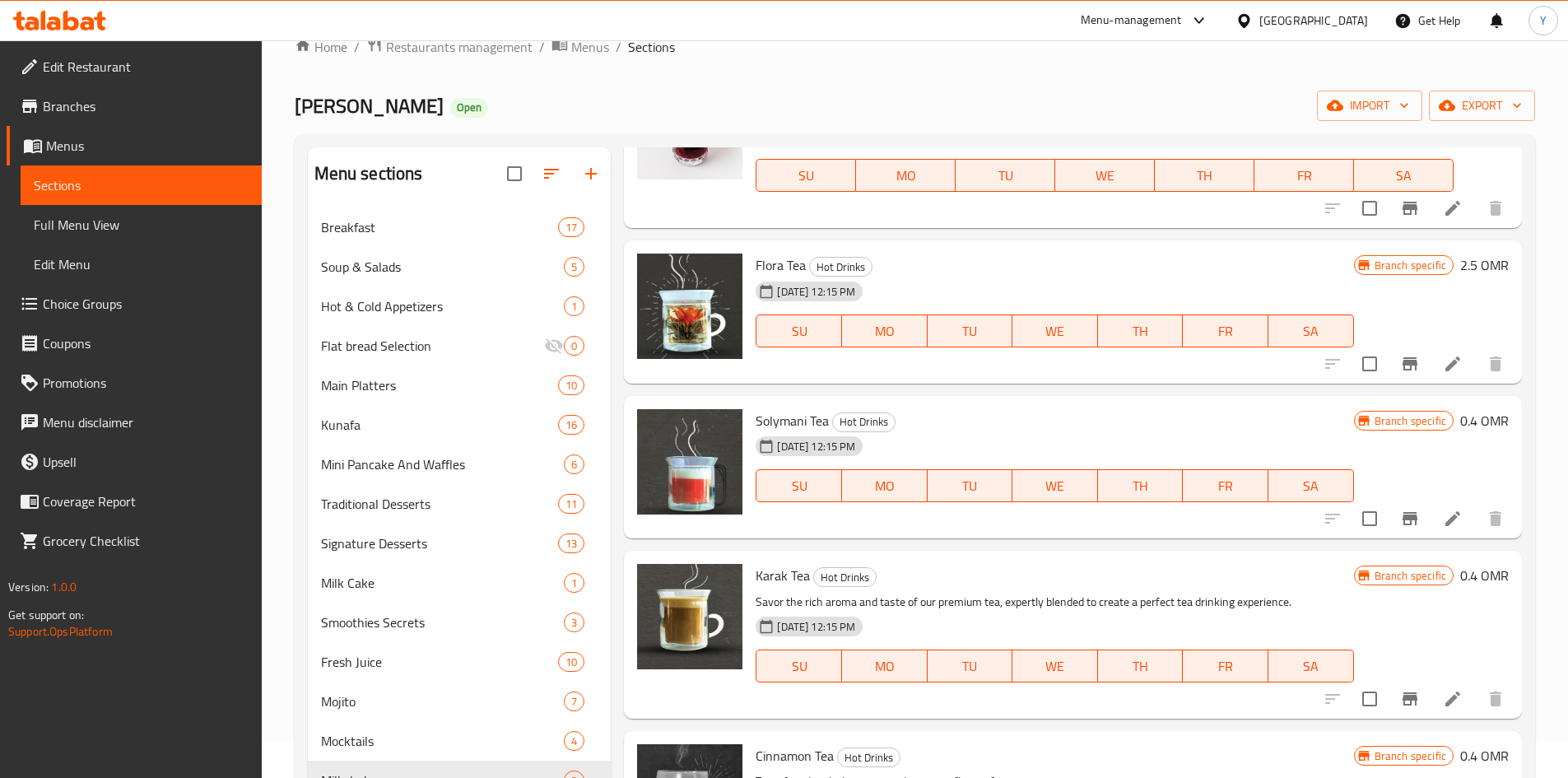
scroll to position [0, 0]
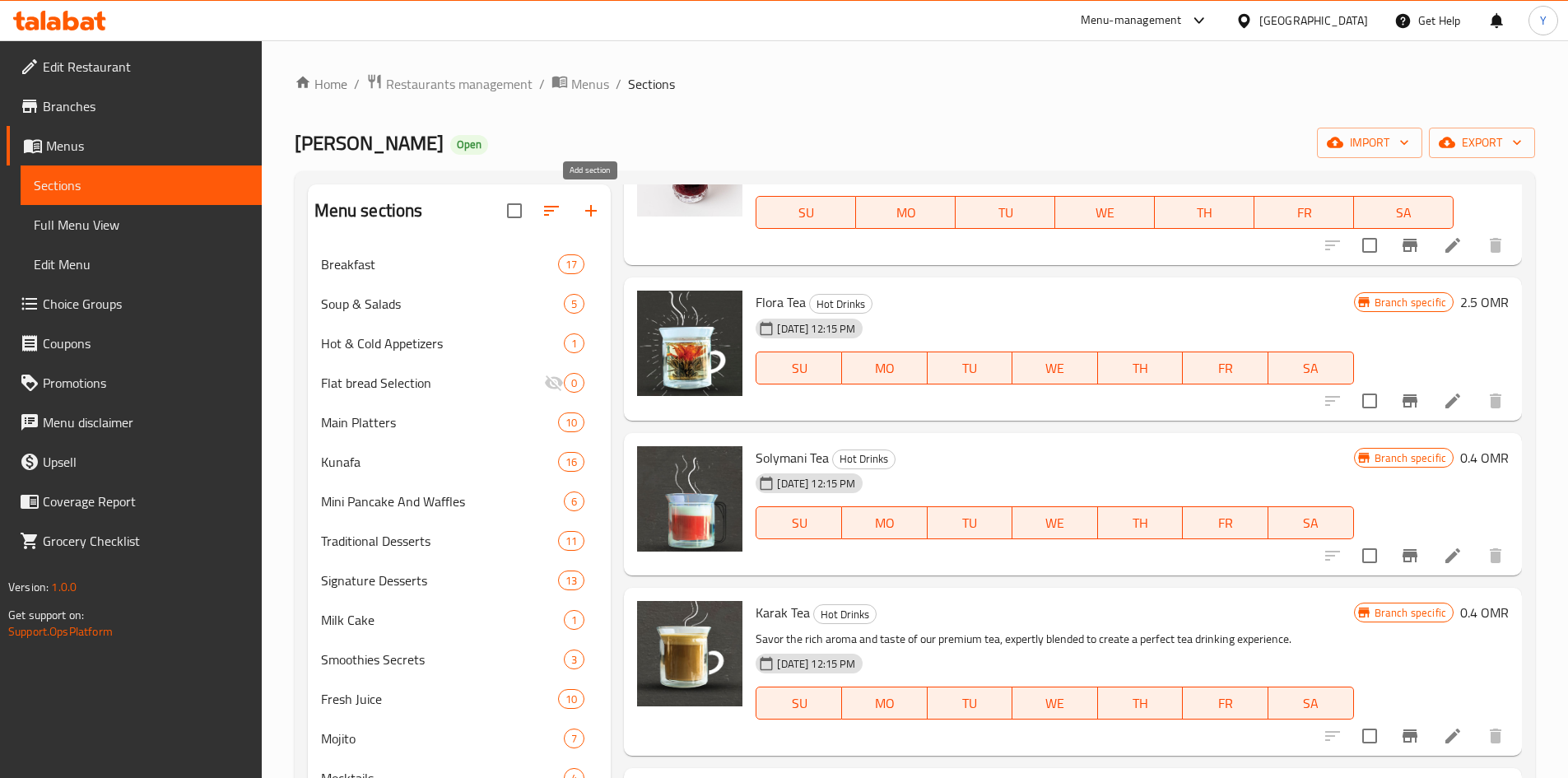
type input "tea"
click at [574, 216] on button "button" at bounding box center [590, 211] width 40 height 40
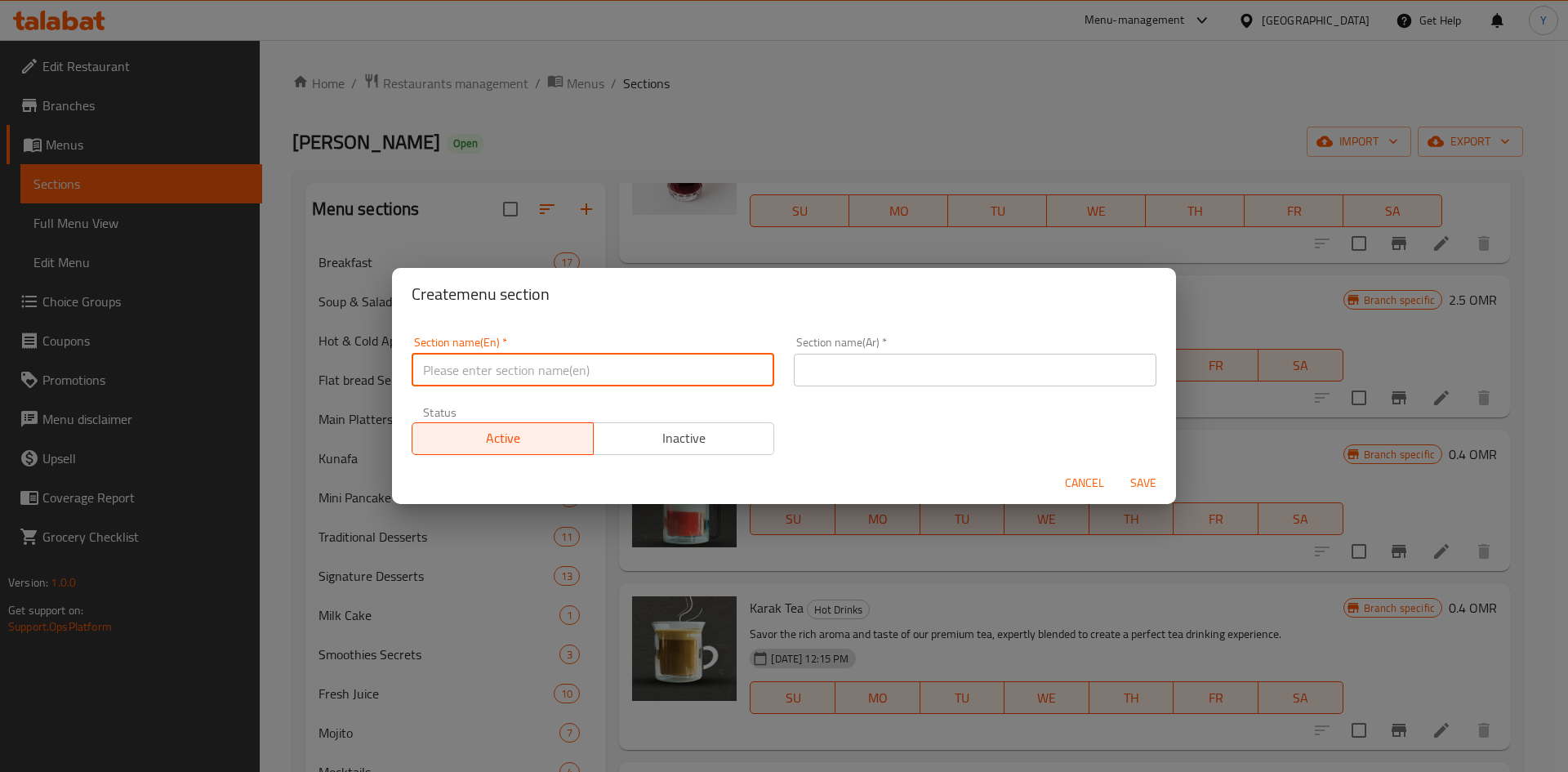
click at [469, 376] on input "text" at bounding box center [593, 369] width 362 height 33
type input "Iced Tea"
click at [849, 375] on input "text" at bounding box center [975, 369] width 362 height 33
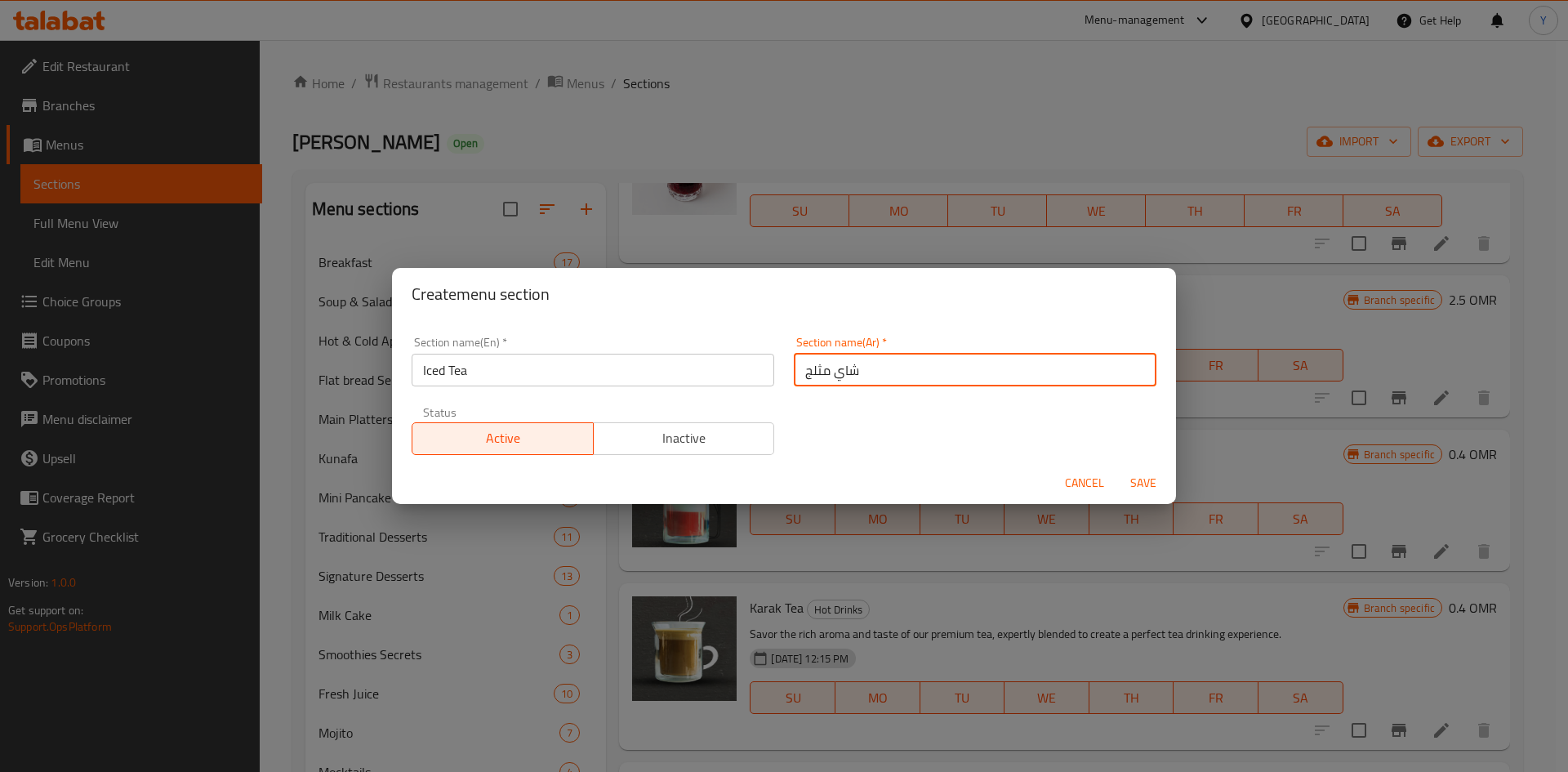
type input "شاي مثلج"
click at [1117, 468] on button "Save" at bounding box center [1143, 483] width 52 height 30
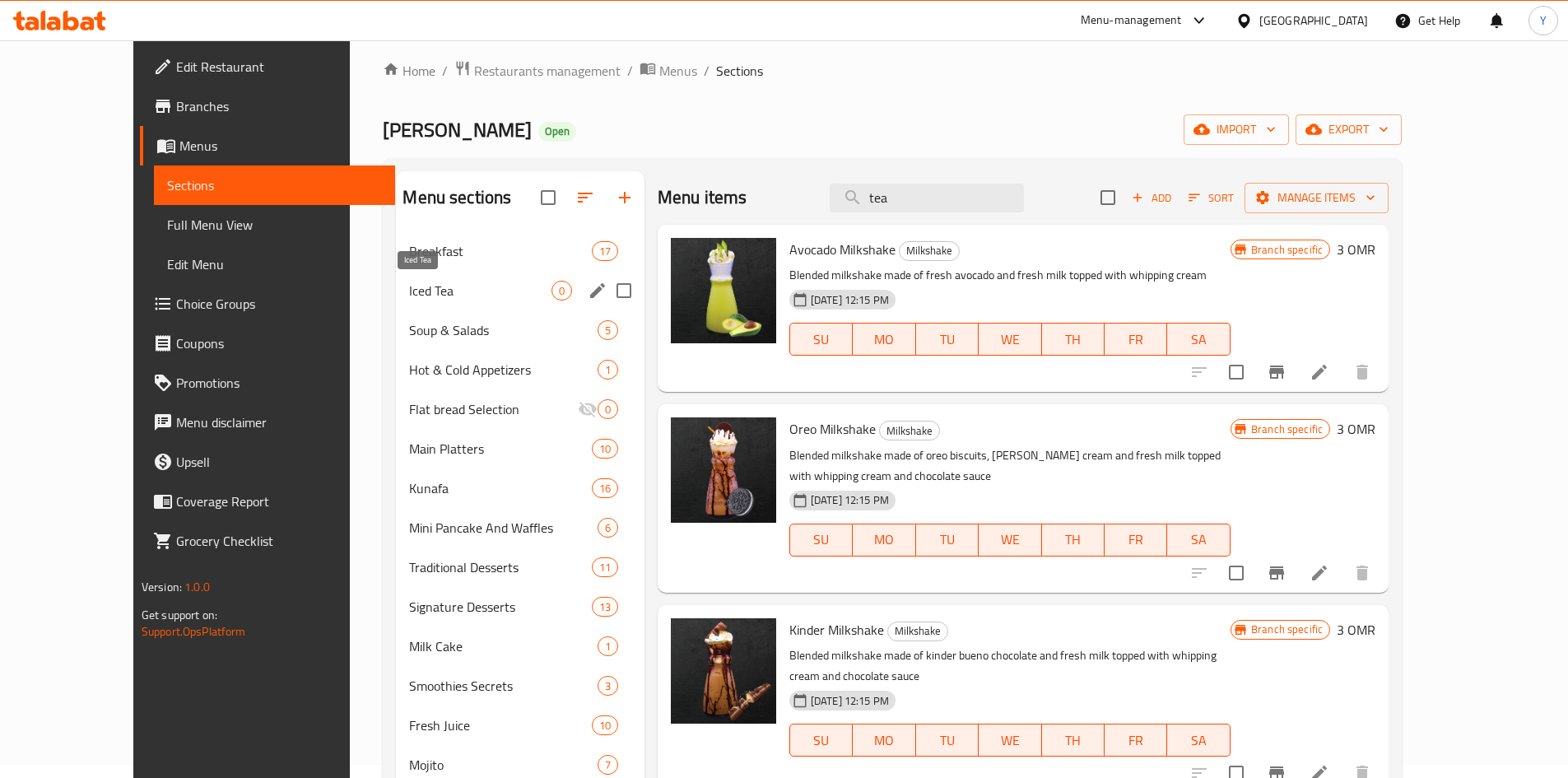
click at [502, 294] on span "Iced Tea" at bounding box center [480, 290] width 141 height 19
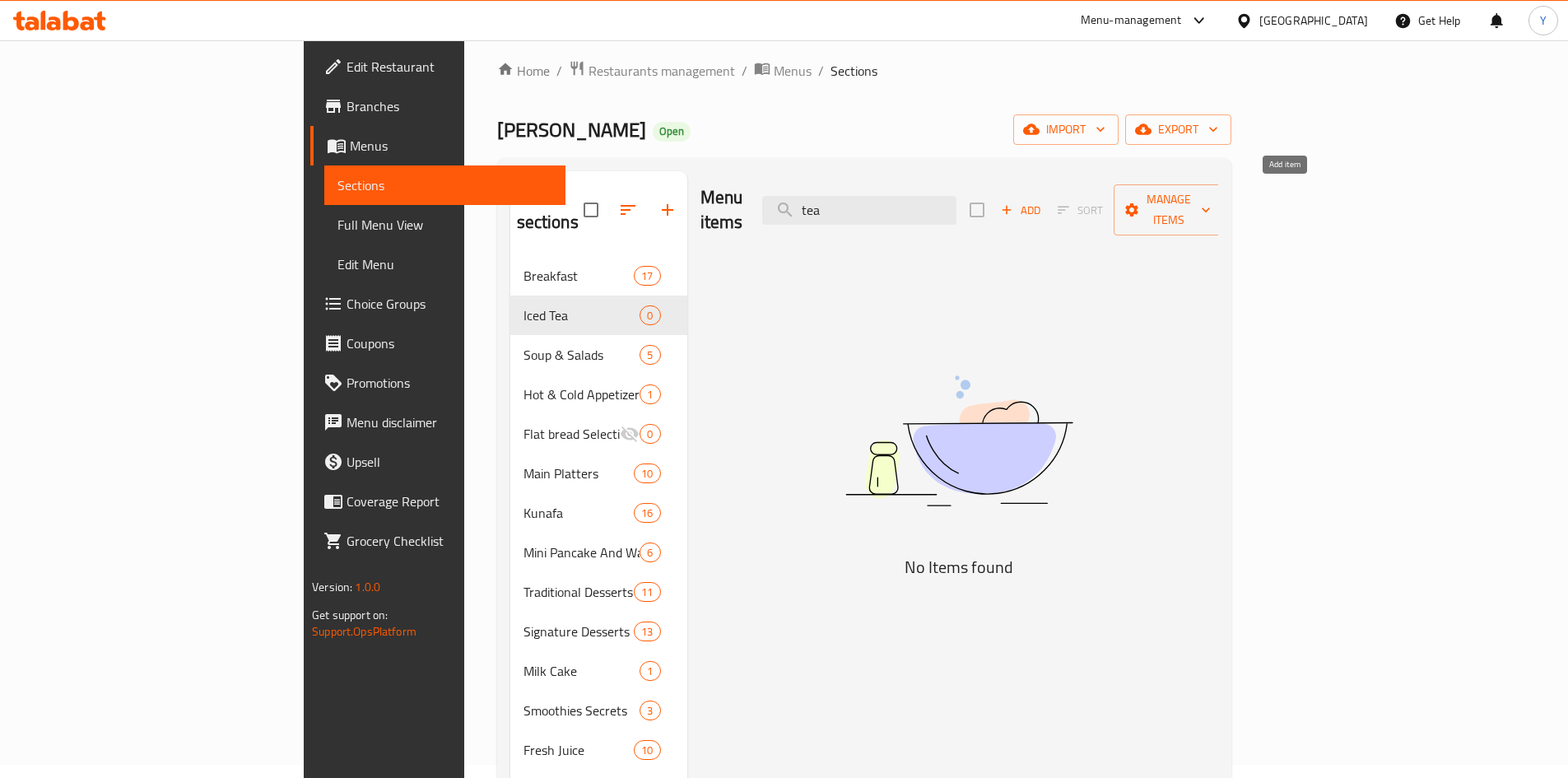
click at [1043, 200] on span "Add" at bounding box center [1021, 210] width 45 height 19
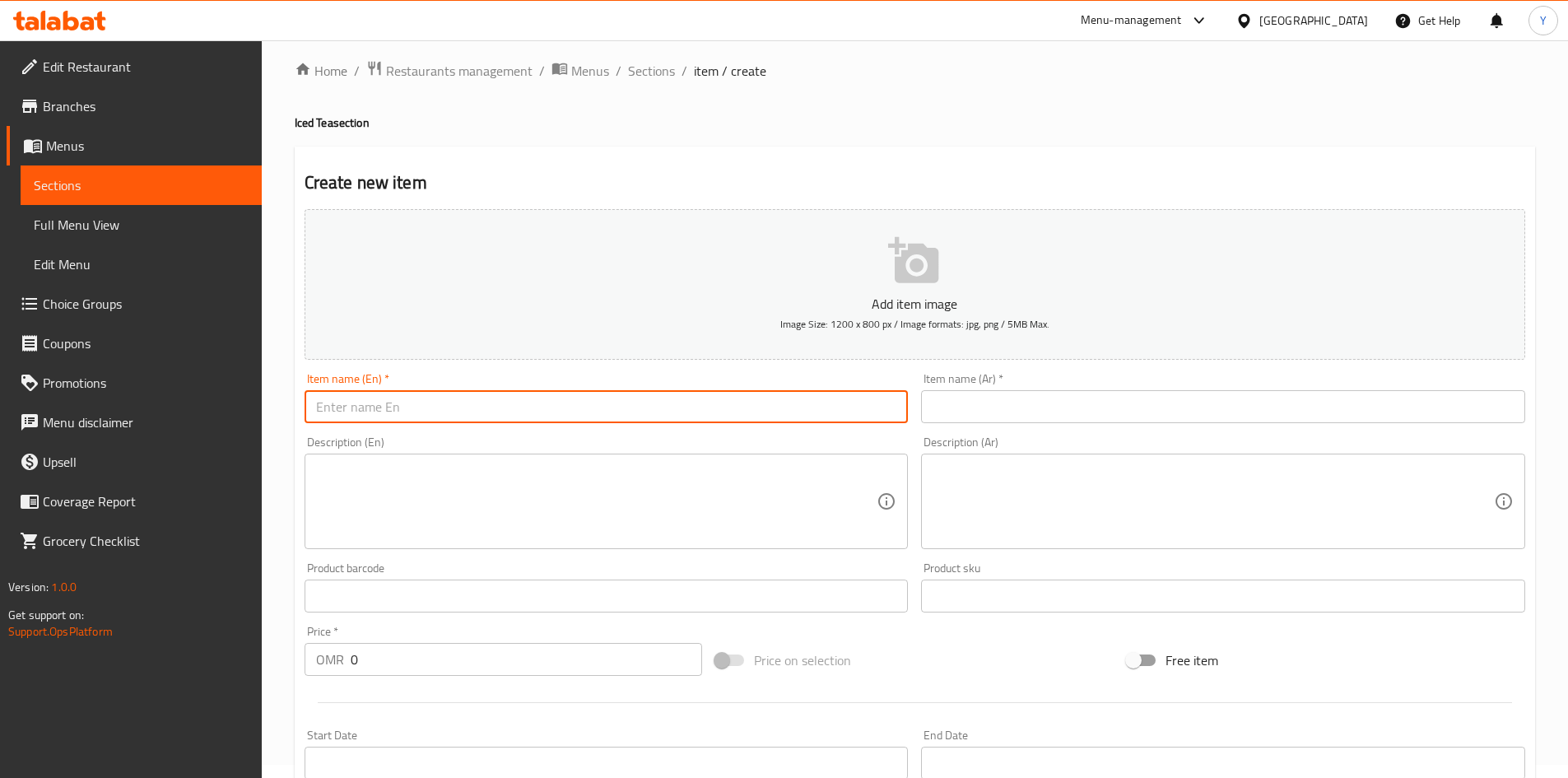
click at [406, 413] on input "text" at bounding box center [606, 406] width 604 height 33
click at [336, 405] on input "Hibscus Ice Tea" at bounding box center [606, 406] width 604 height 33
click at [644, 396] on input "Hibiscus Ice Tea" at bounding box center [606, 406] width 604 height 33
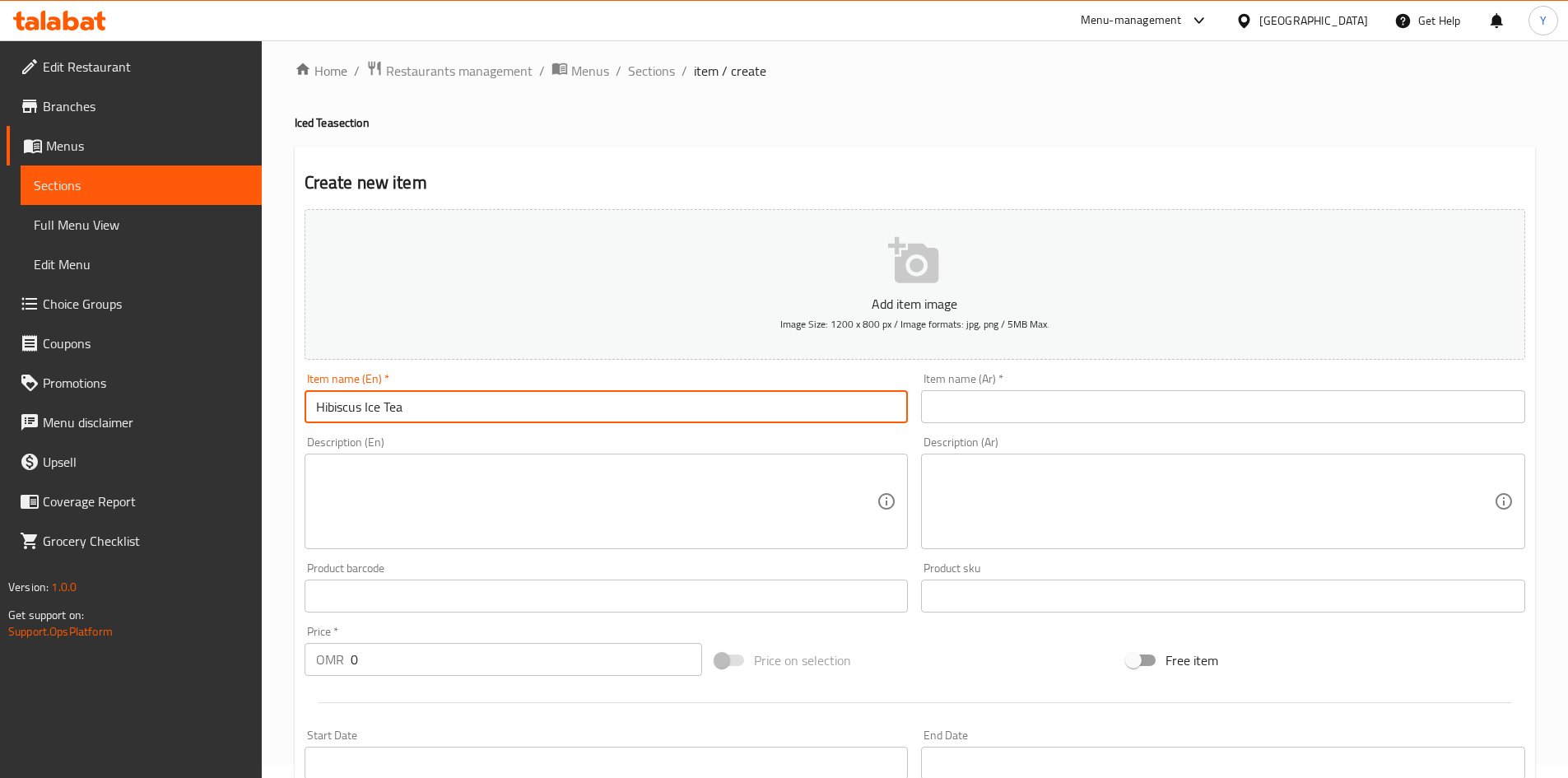
type input "Hibiscus Ice Tea"
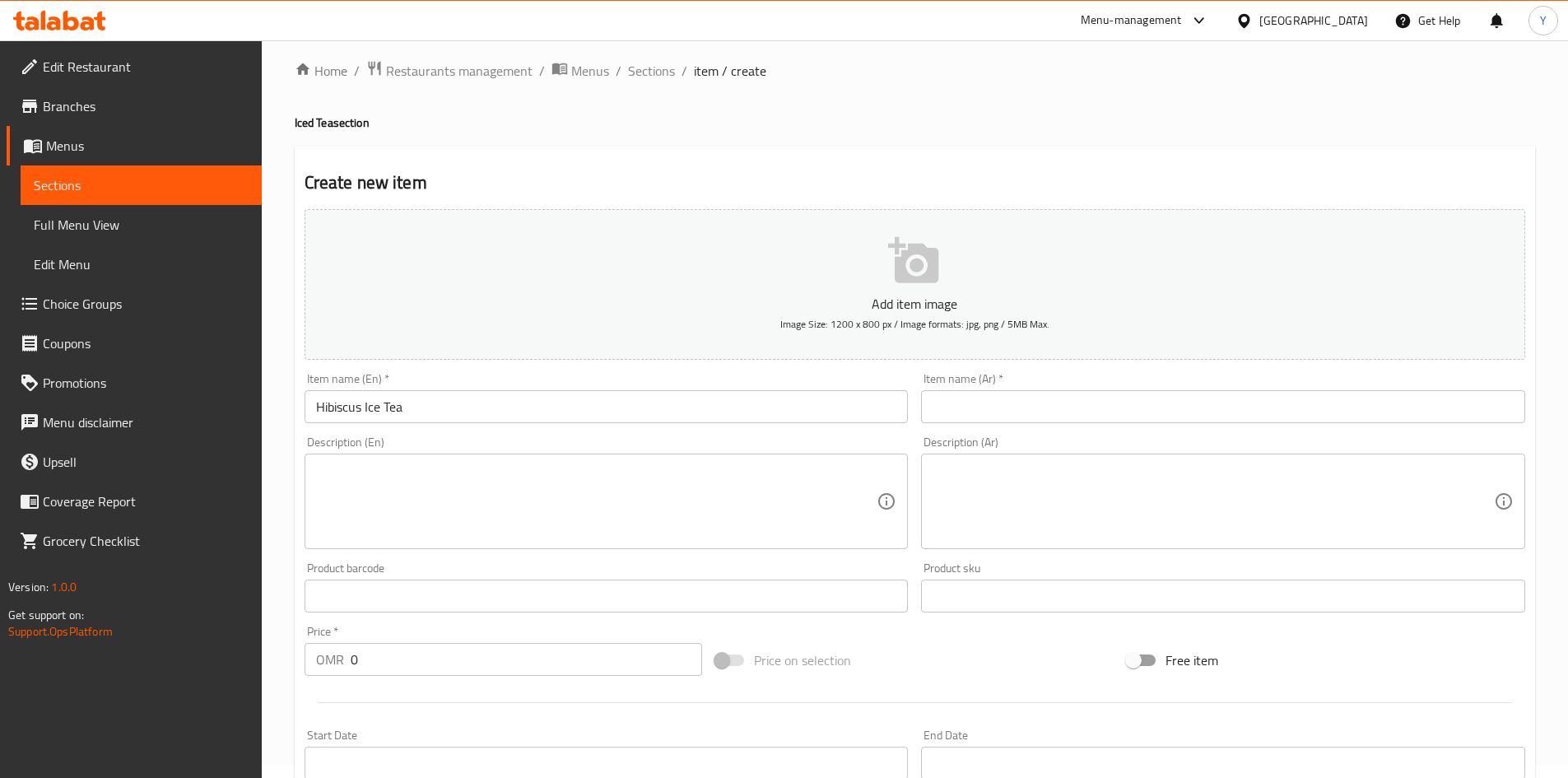
drag, startPoint x: 1084, startPoint y: 385, endPoint x: 1063, endPoint y: 398, distance: 24.7
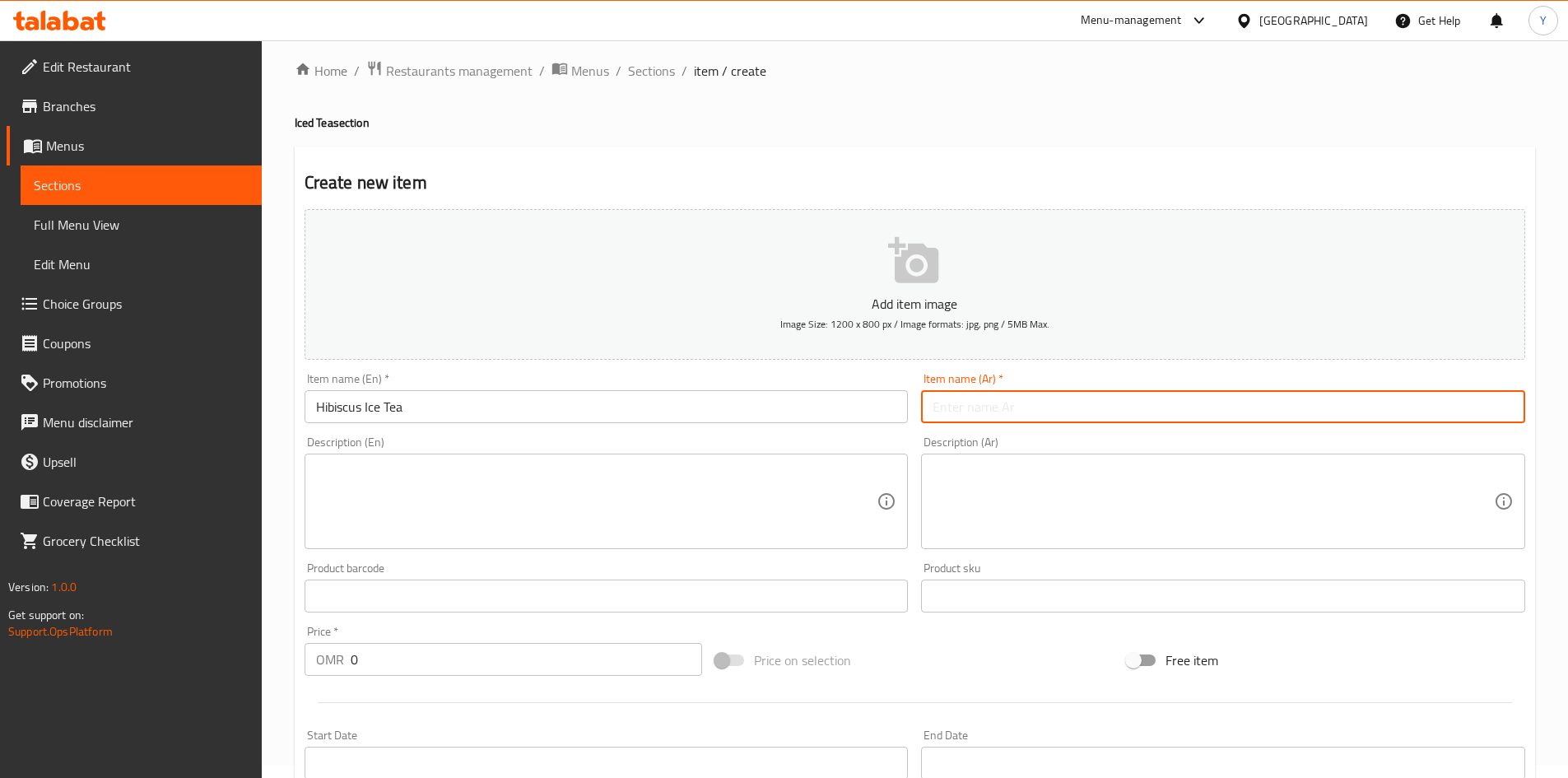
paste input "شاي الكركديه المثلج"
type input "شاي الكركديه المثلج"
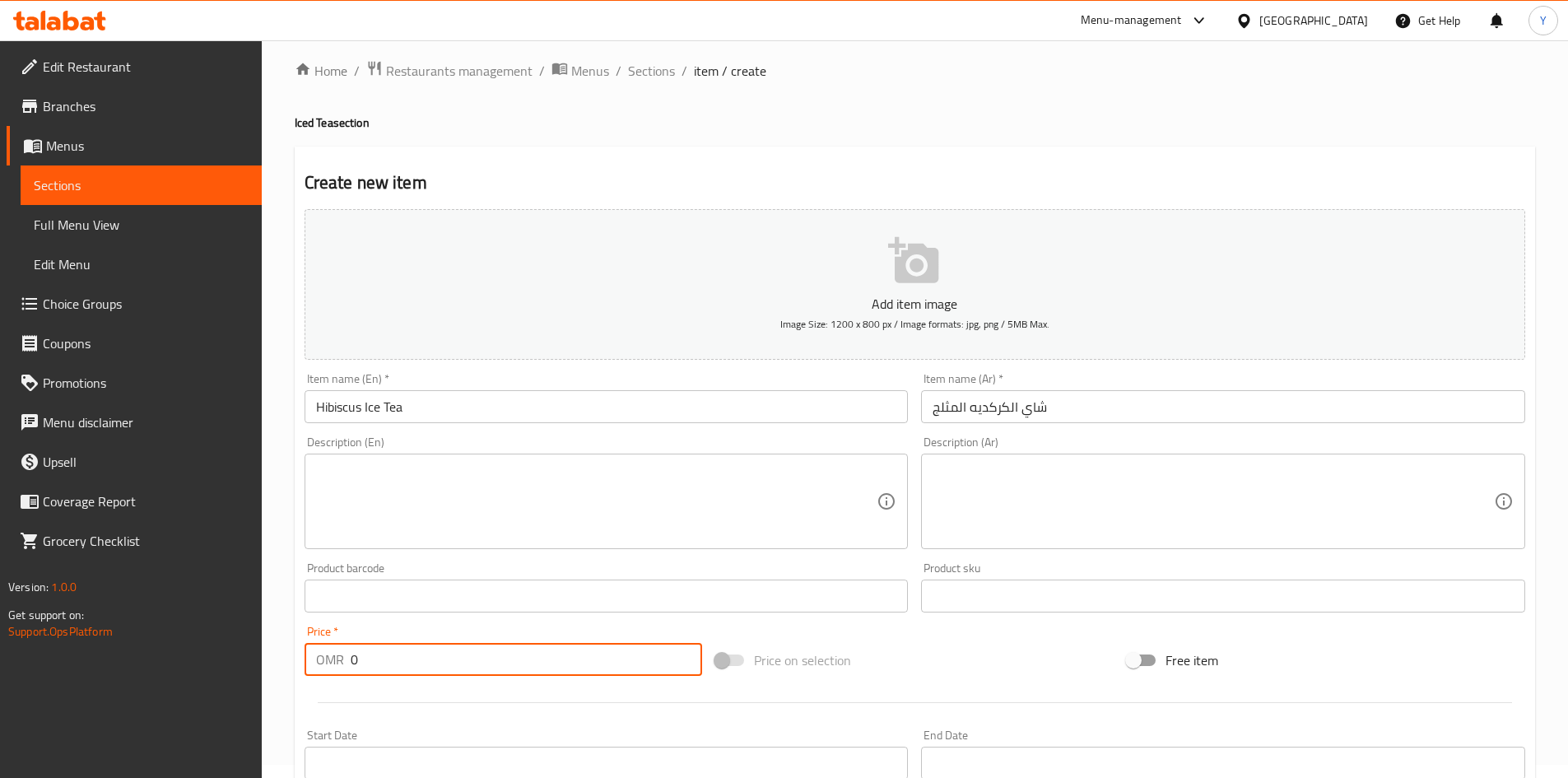
drag, startPoint x: 362, startPoint y: 672, endPoint x: 337, endPoint y: 673, distance: 25.0
click at [344, 672] on div "OMR 0 Price *" at bounding box center [503, 659] width 398 height 33
type input "2.400"
click at [666, 408] on input "Hibiscus Ice Tea" at bounding box center [606, 406] width 604 height 33
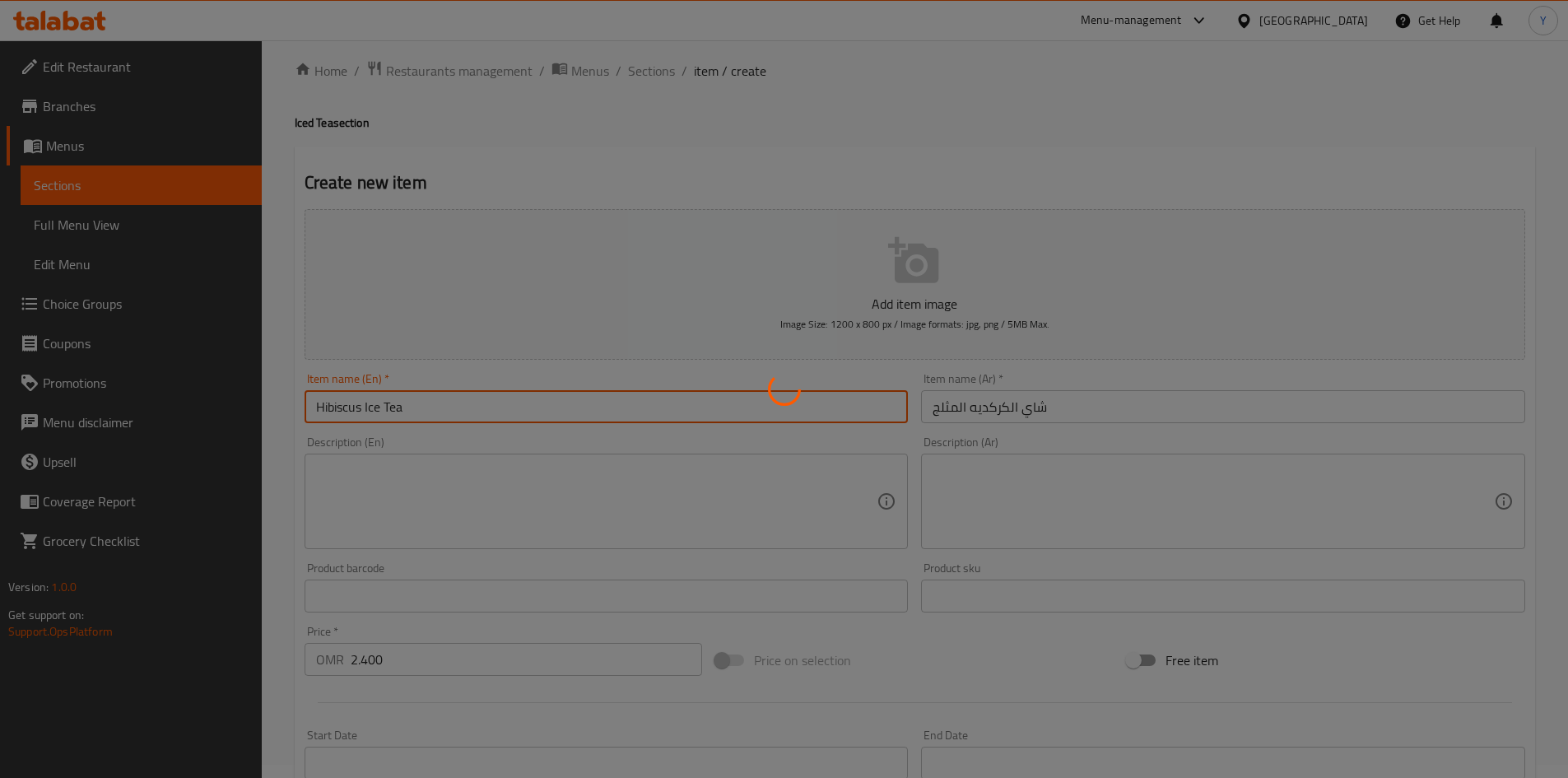
type input "0"
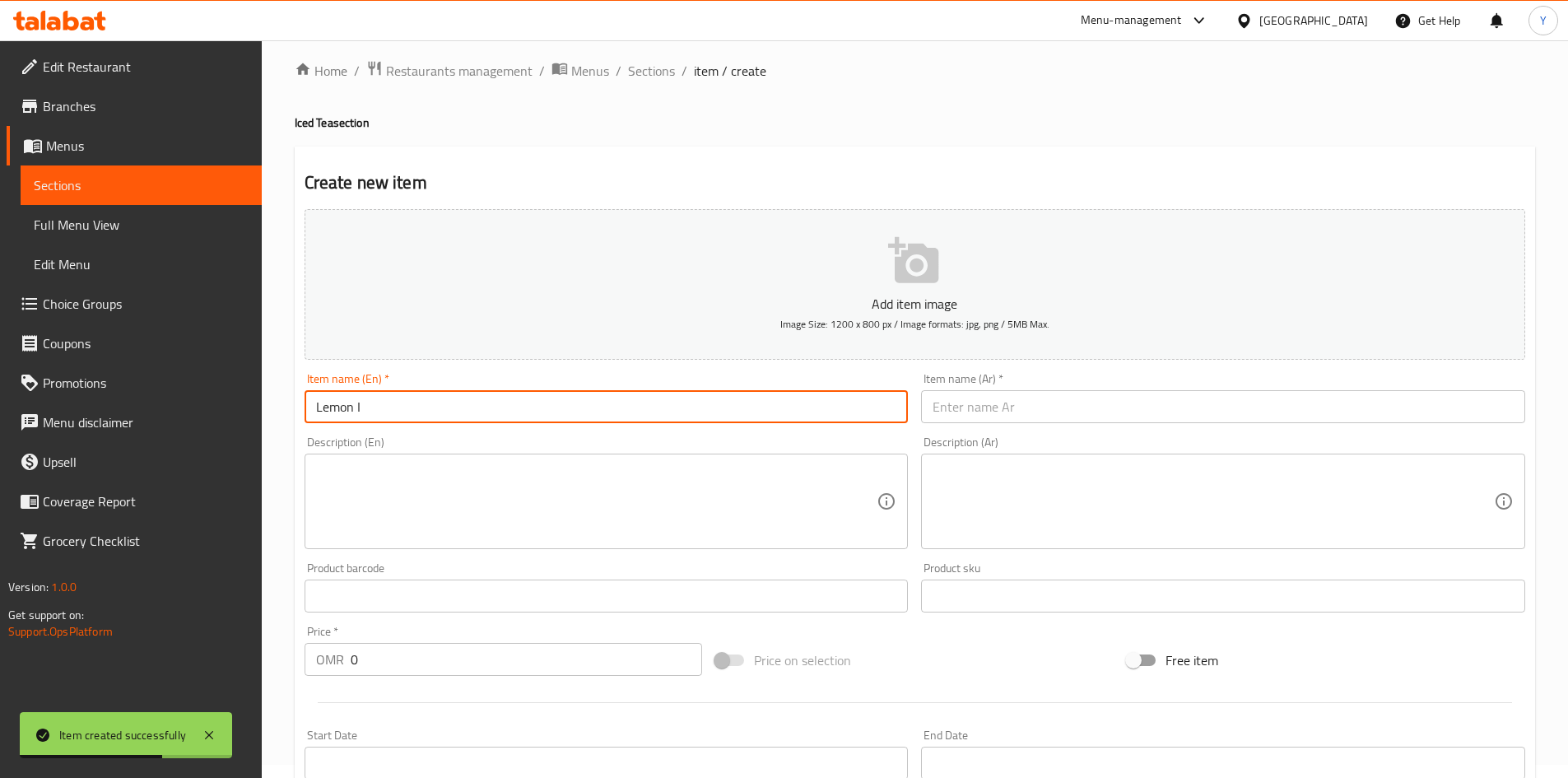
type input "Lemon I"
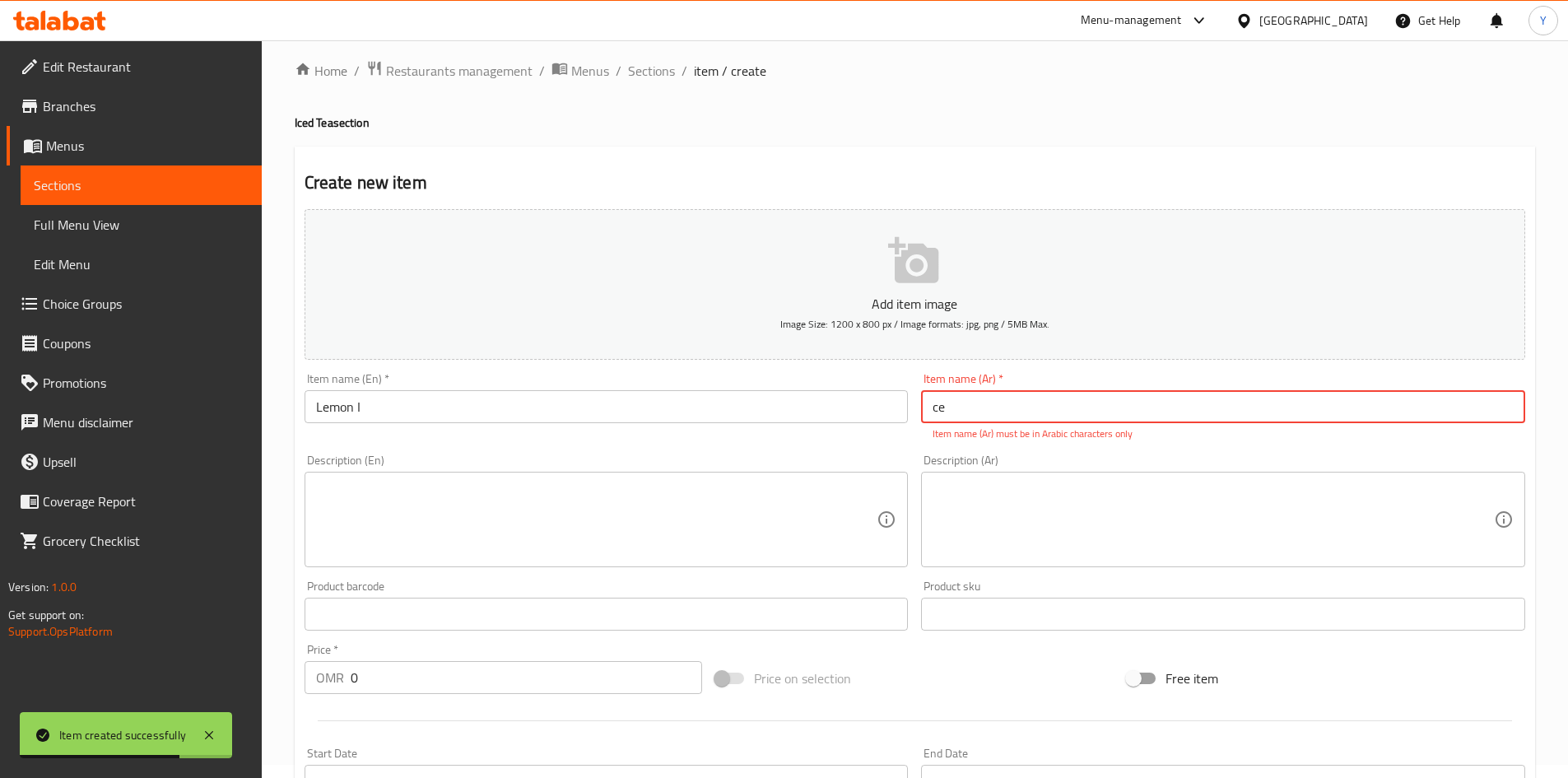
type input "ced"
drag, startPoint x: 980, startPoint y: 391, endPoint x: 842, endPoint y: 397, distance: 138.1
click at [842, 397] on div "Add item image Image Size: 1200 x 800 px / Image formats: jpg, png / 5MB Max. I…" at bounding box center [914, 566] width 1234 height 727
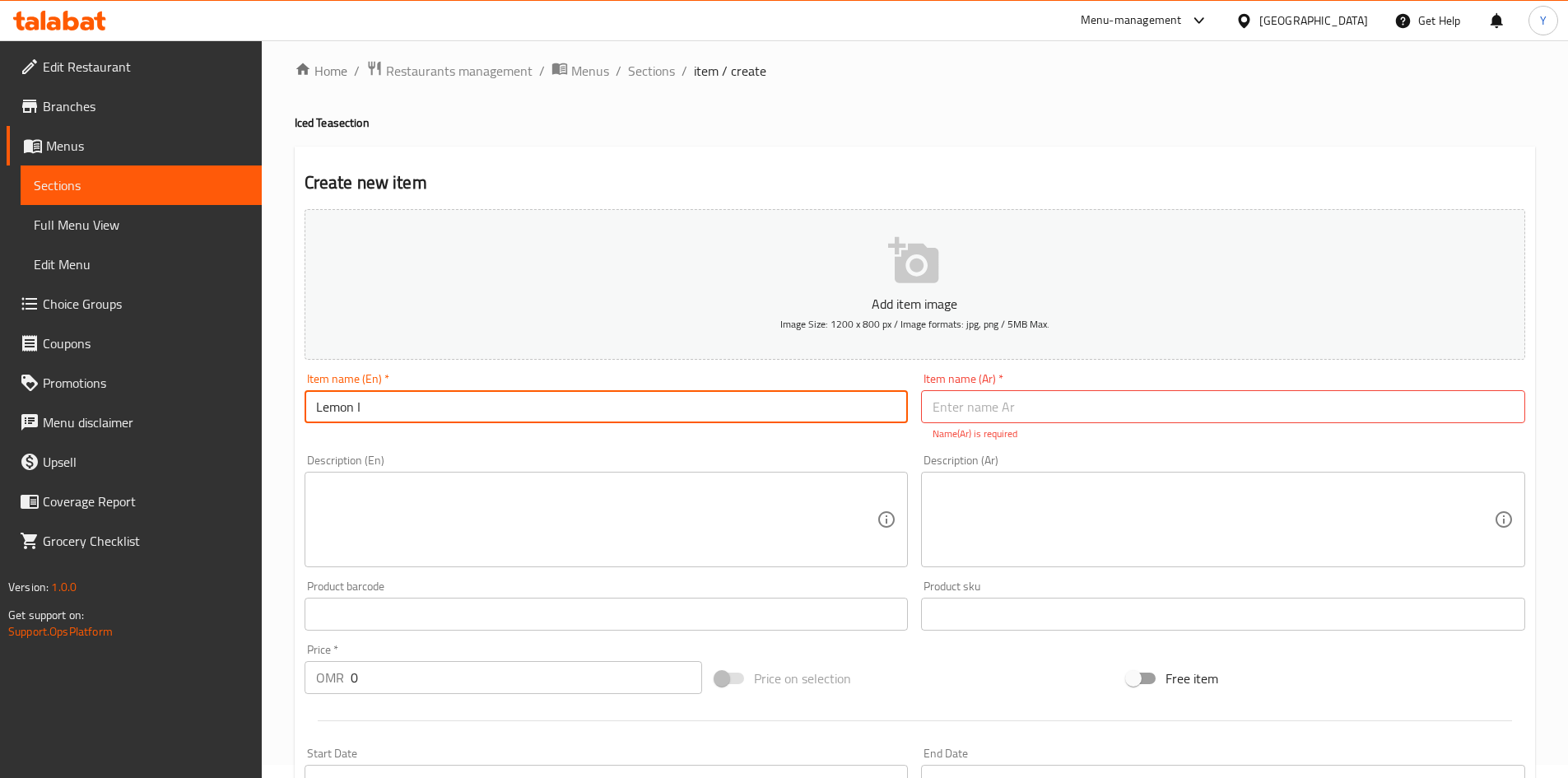
paste input "ced"
type input "Lemon Iced Tea"
click at [1002, 399] on input "text" at bounding box center [1223, 406] width 604 height 33
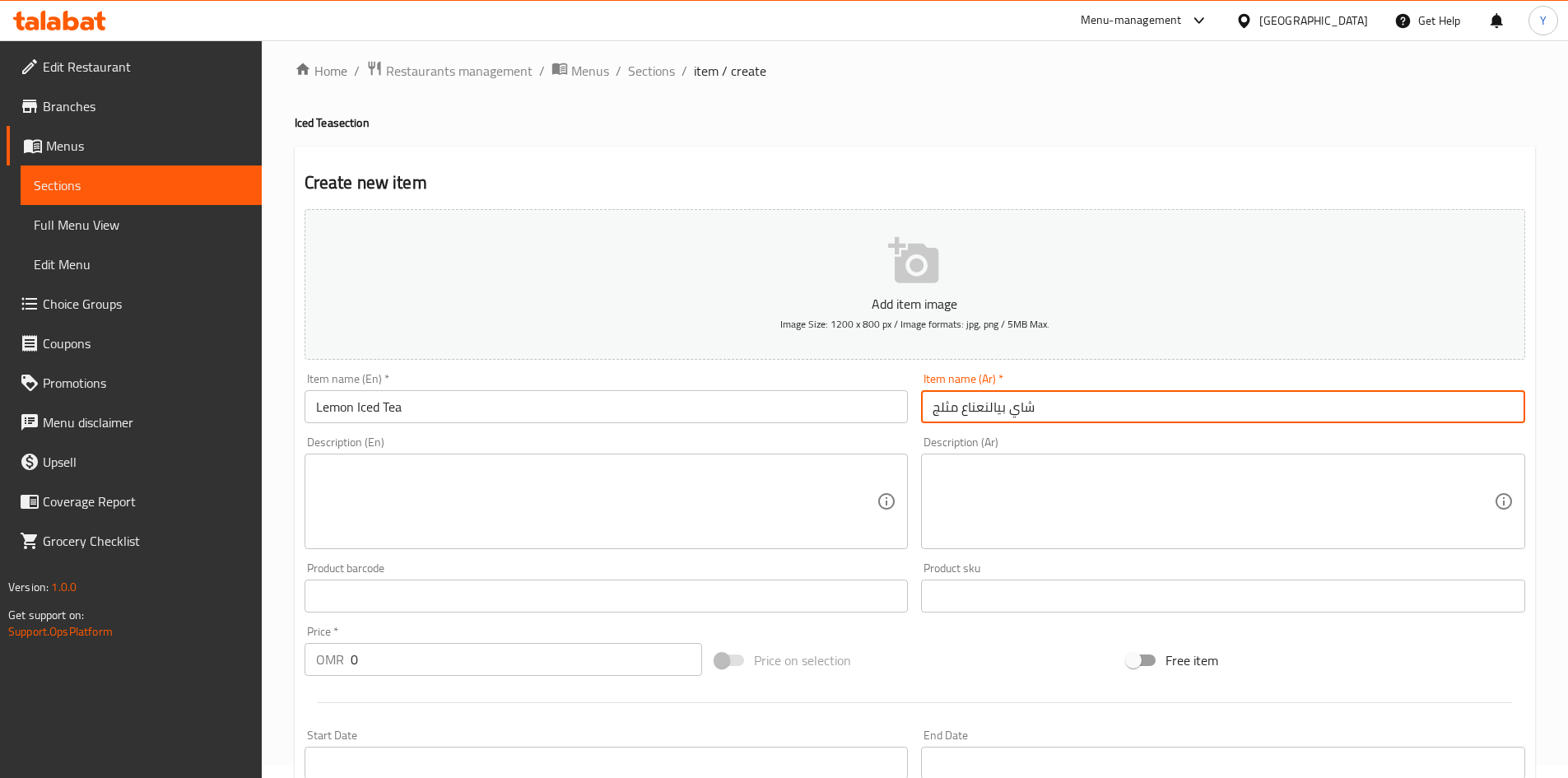
type input "شاي بيالنعناع مثلج"
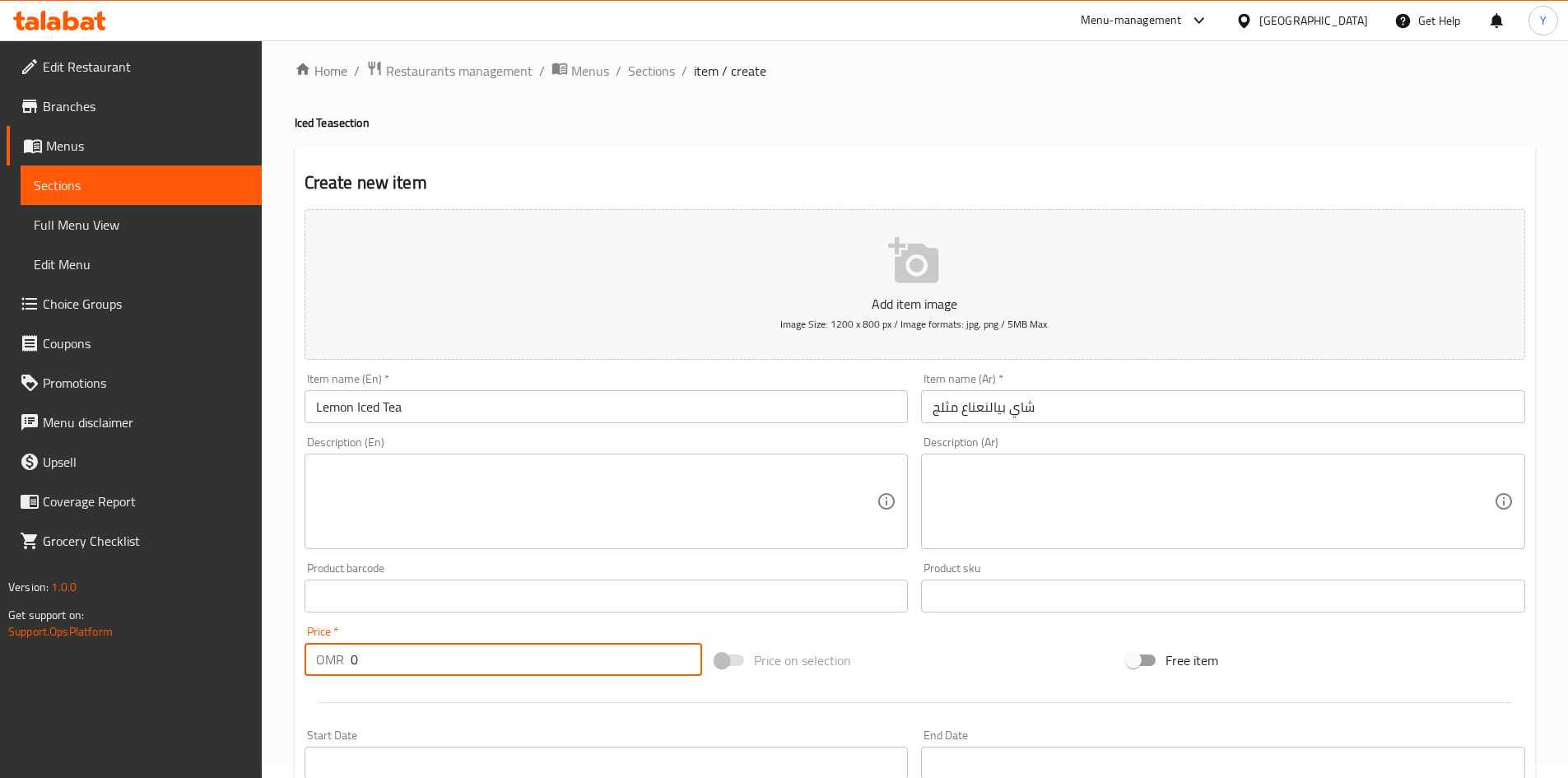
drag, startPoint x: 391, startPoint y: 657, endPoint x: 180, endPoint y: 664, distance: 211.1
click at [176, 670] on div "Edit Restaurant Branches Menus Sections Full Menu View Edit Menu Choice Groups …" at bounding box center [784, 589] width 1568 height 1123
type input "2.400"
click at [725, 411] on input "Lemon Iced Tea" at bounding box center [606, 406] width 604 height 33
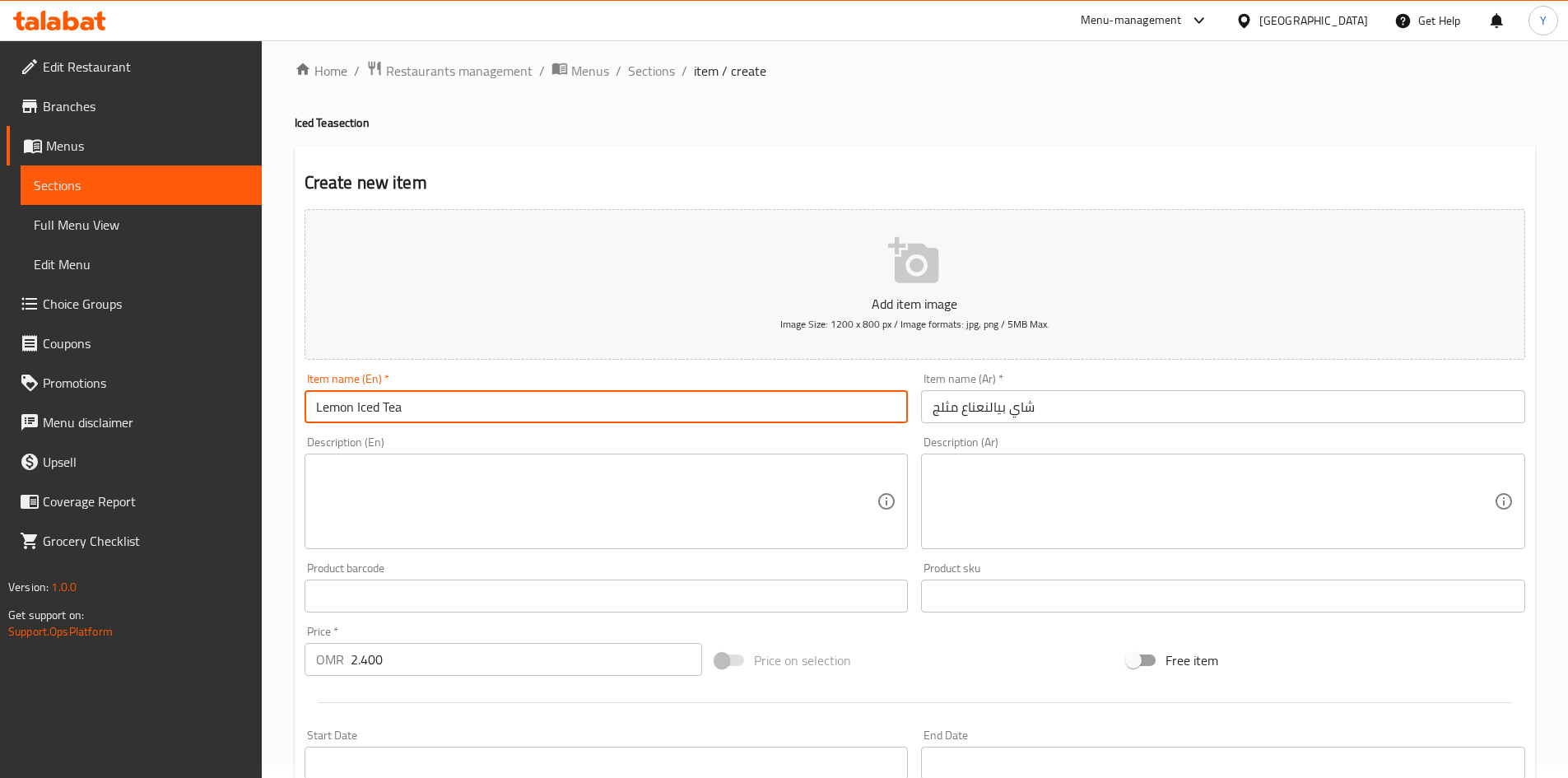
type input "0"
type input "Passion Mango Iced Tea"
click at [975, 390] on input "text" at bounding box center [1223, 406] width 604 height 33
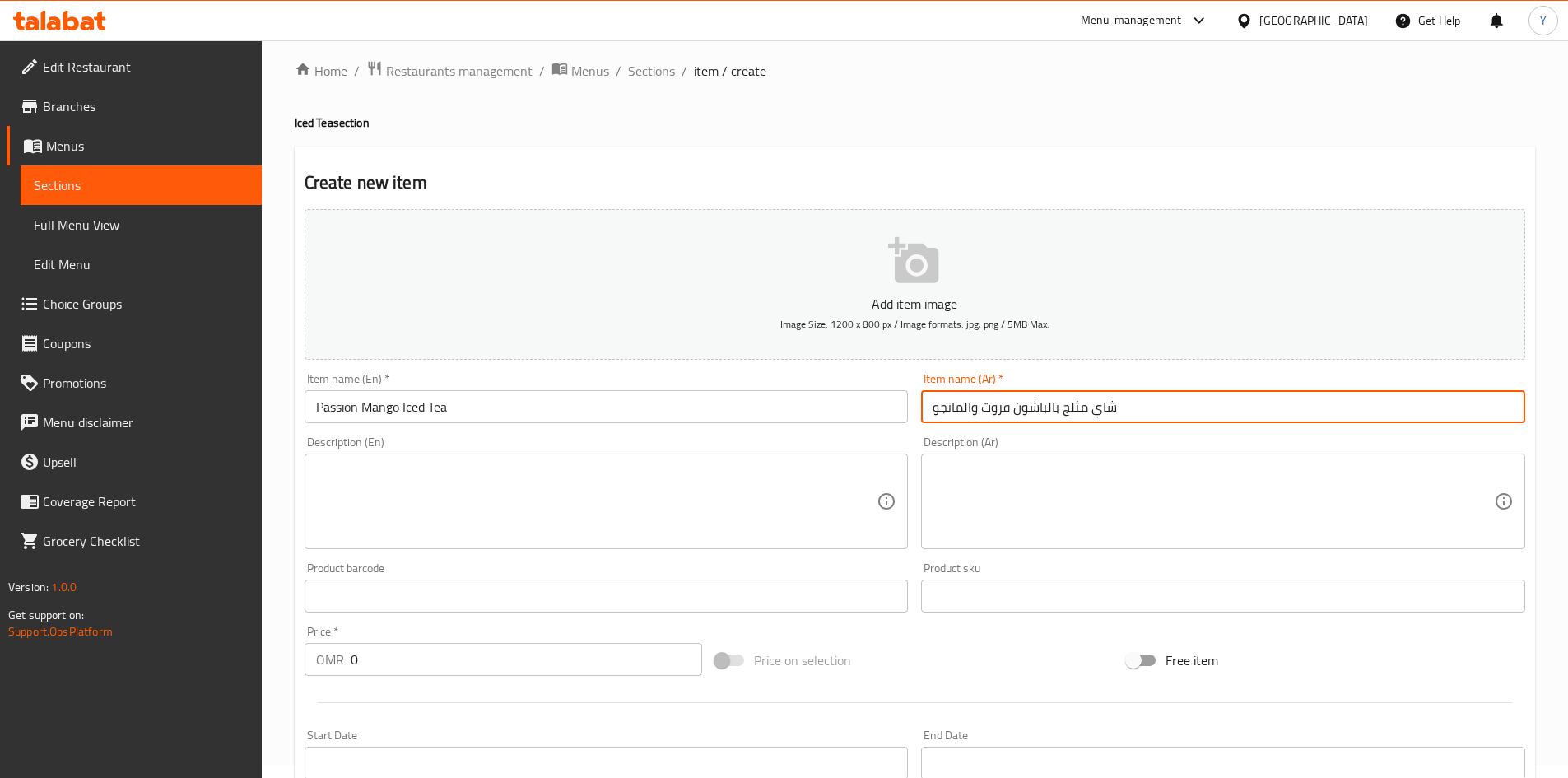
type input "شاي مثلج بالباشون فروت والمانجو"
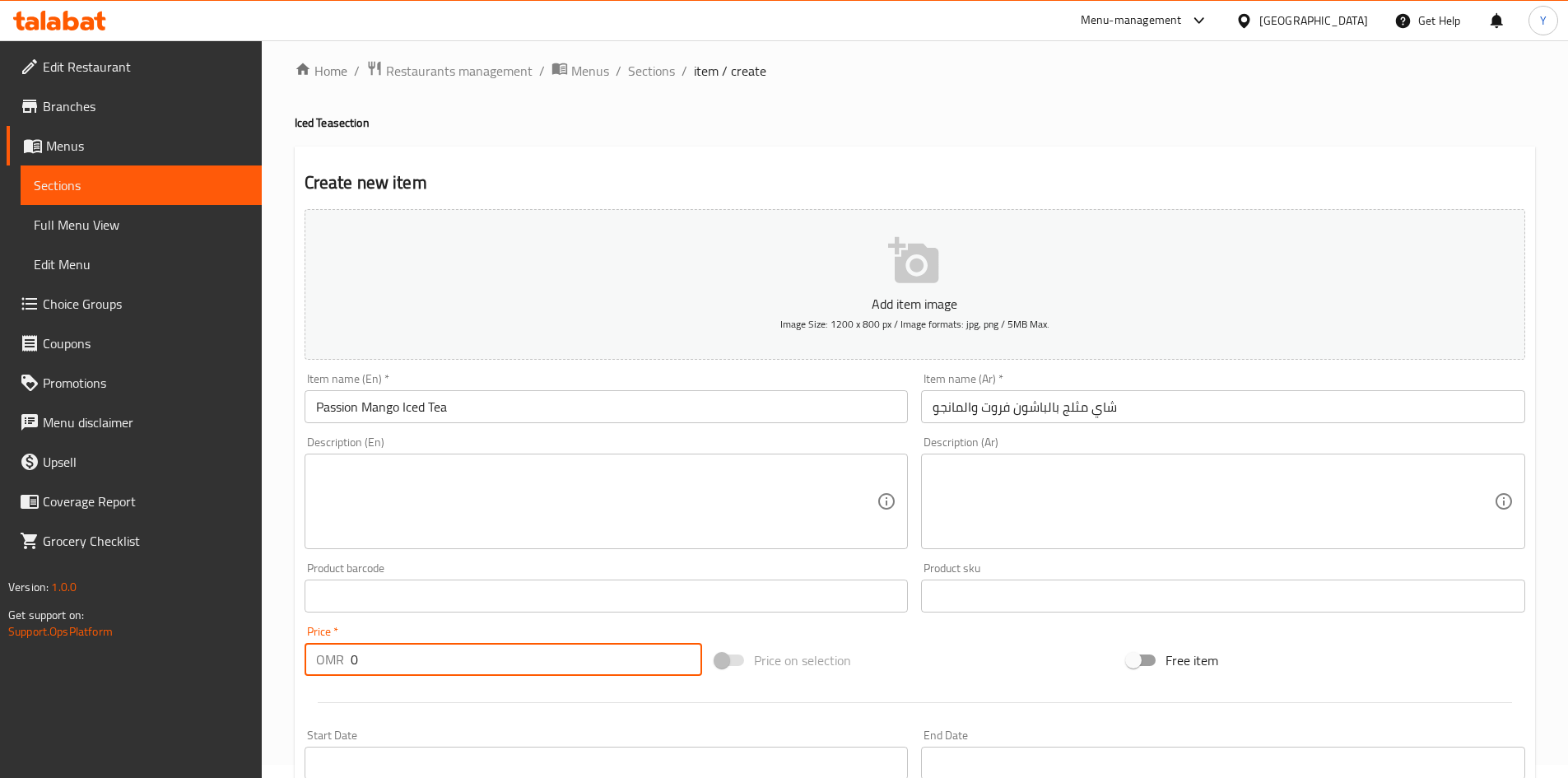
drag, startPoint x: 373, startPoint y: 655, endPoint x: 244, endPoint y: 650, distance: 129.1
click at [244, 666] on div "Edit Restaurant Branches Menus Sections Full Menu View Edit Menu Choice Groups …" at bounding box center [784, 589] width 1568 height 1123
type input "2.400"
click at [602, 432] on div "Description (En) Description (En)" at bounding box center [606, 492] width 617 height 126
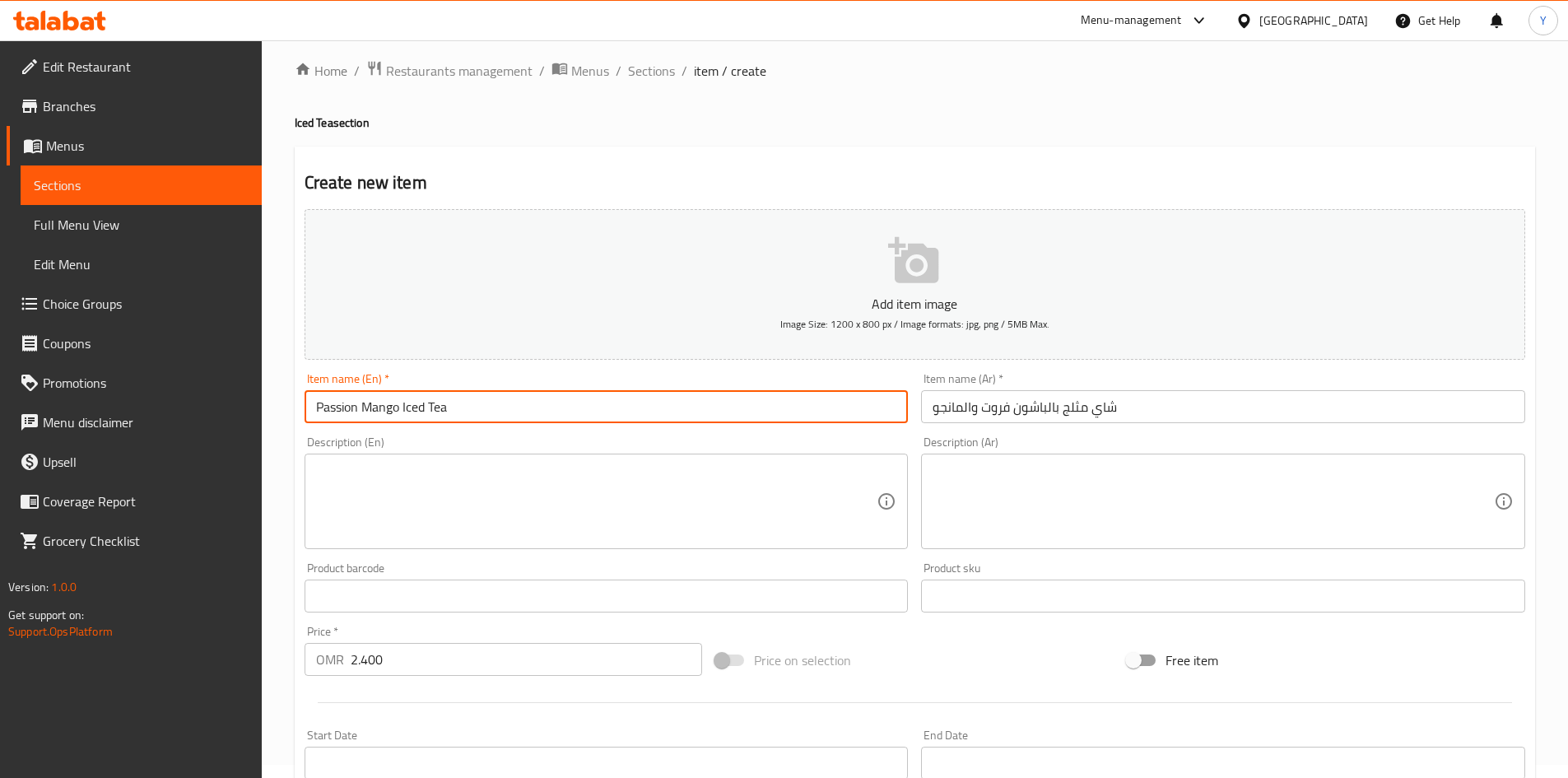
click at [600, 408] on input "Passion Mango Iced Tea" at bounding box center [606, 406] width 604 height 33
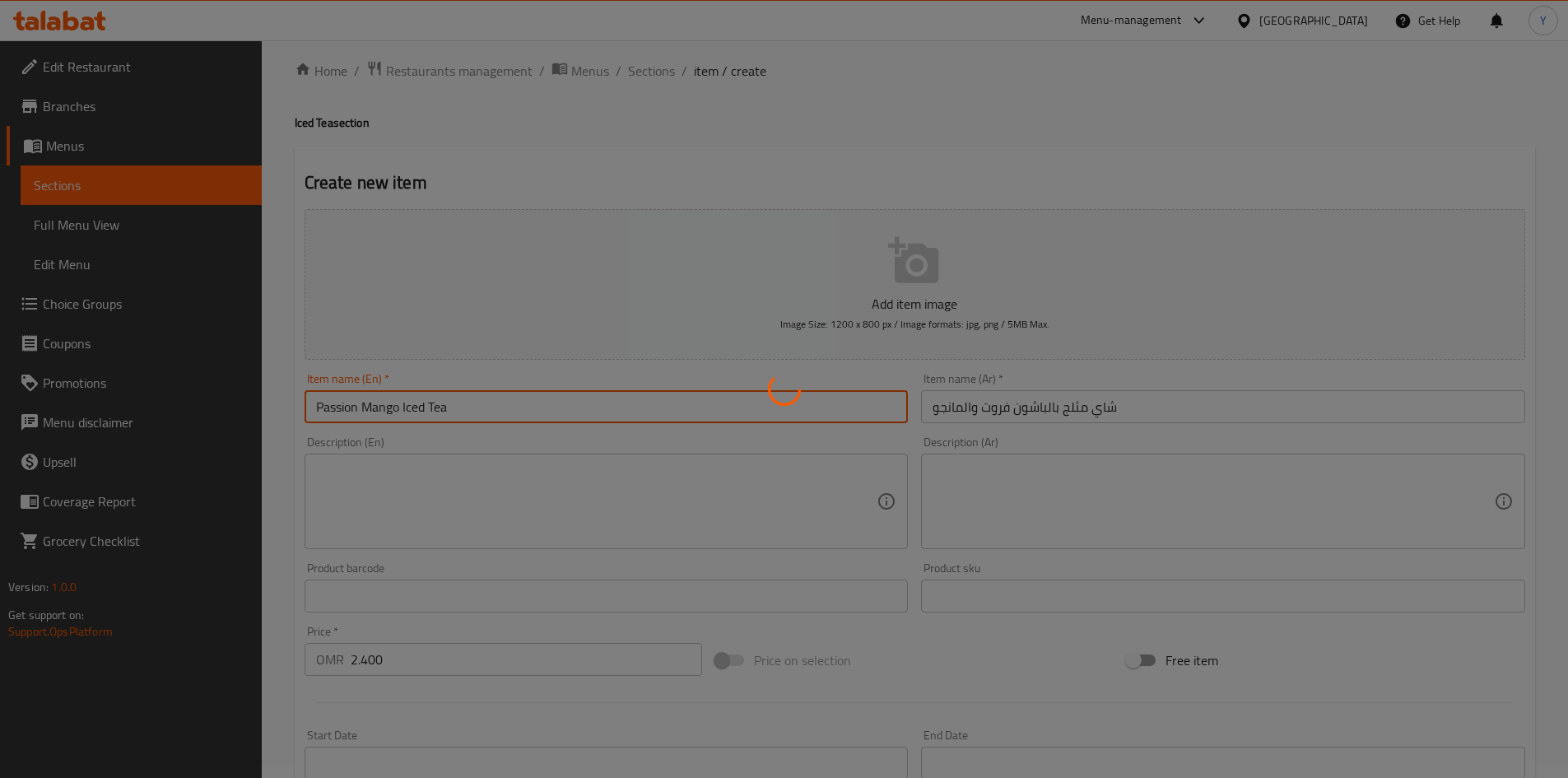
type input "0"
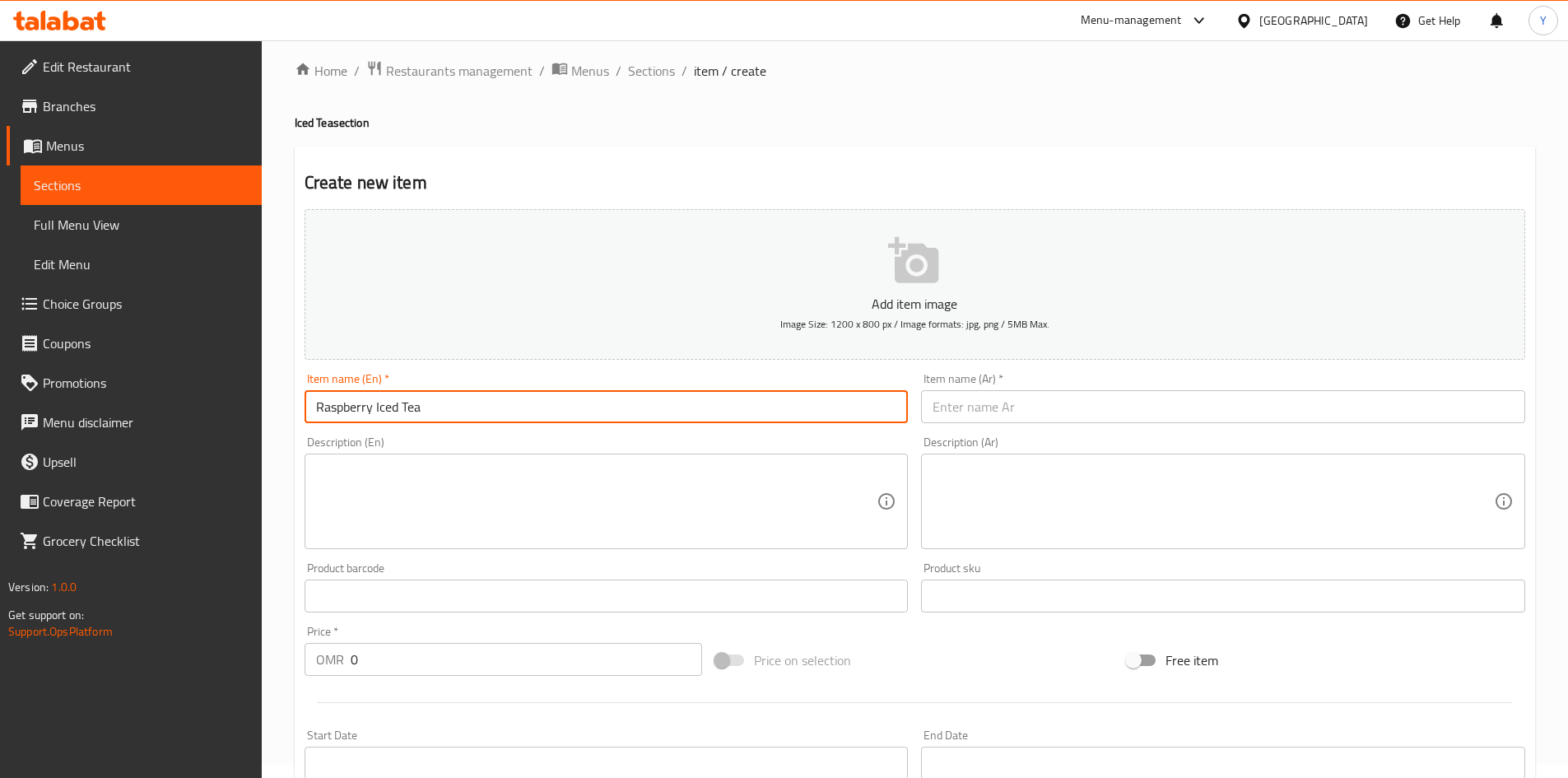
type input "Raspberry Iced Tea"
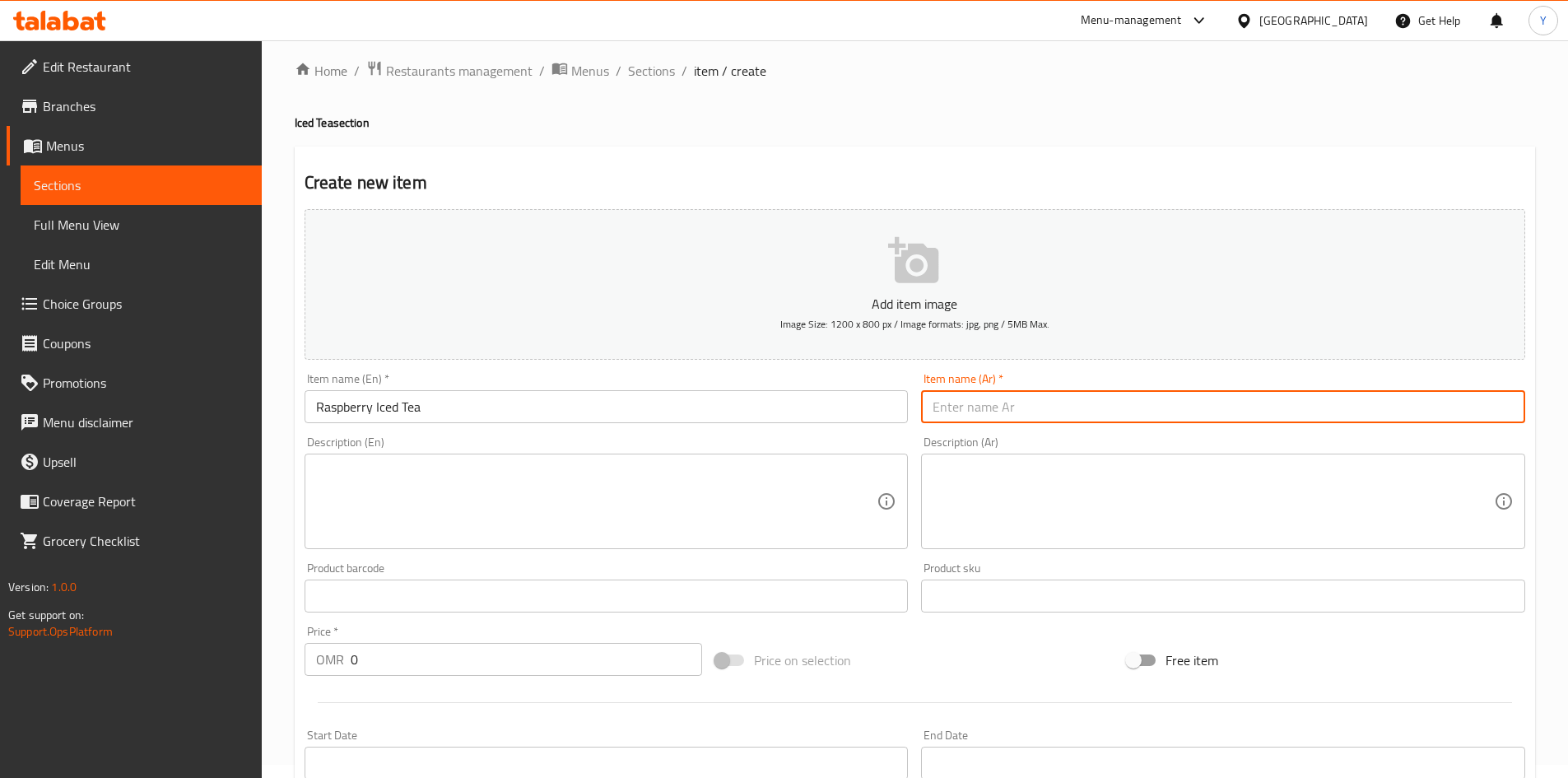
click at [1010, 405] on input "text" at bounding box center [1223, 406] width 604 height 33
type input "شاي توت بري مثلج"
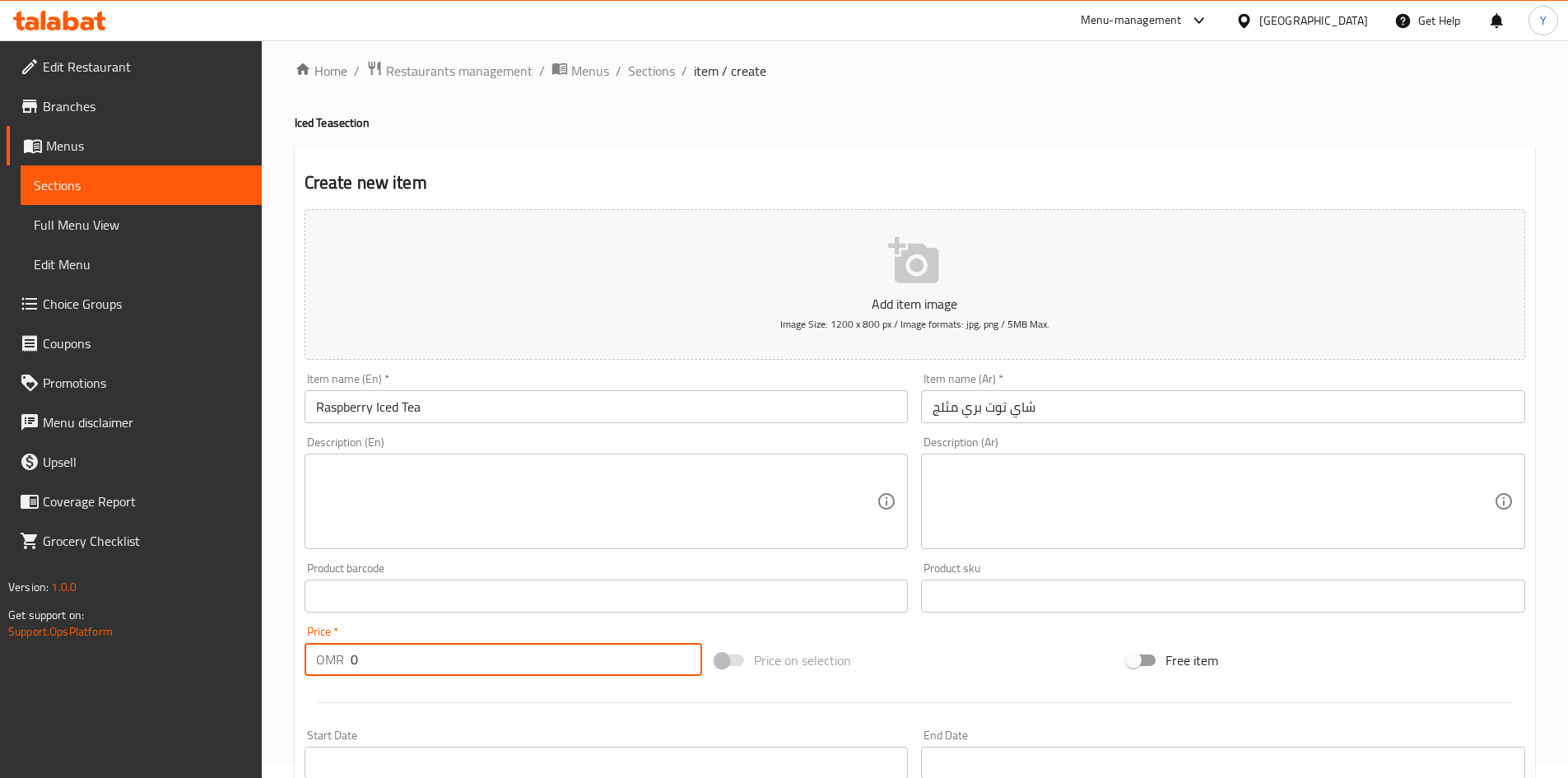
drag, startPoint x: 277, startPoint y: 669, endPoint x: 260, endPoint y: 668, distance: 17.0
click at [253, 670] on div "Edit Restaurant Branches Menus Sections Full Menu View Edit Menu Choice Groups …" at bounding box center [784, 589] width 1568 height 1123
type input "2.400"
click at [698, 412] on input "Raspberry Iced Tea" at bounding box center [606, 406] width 604 height 33
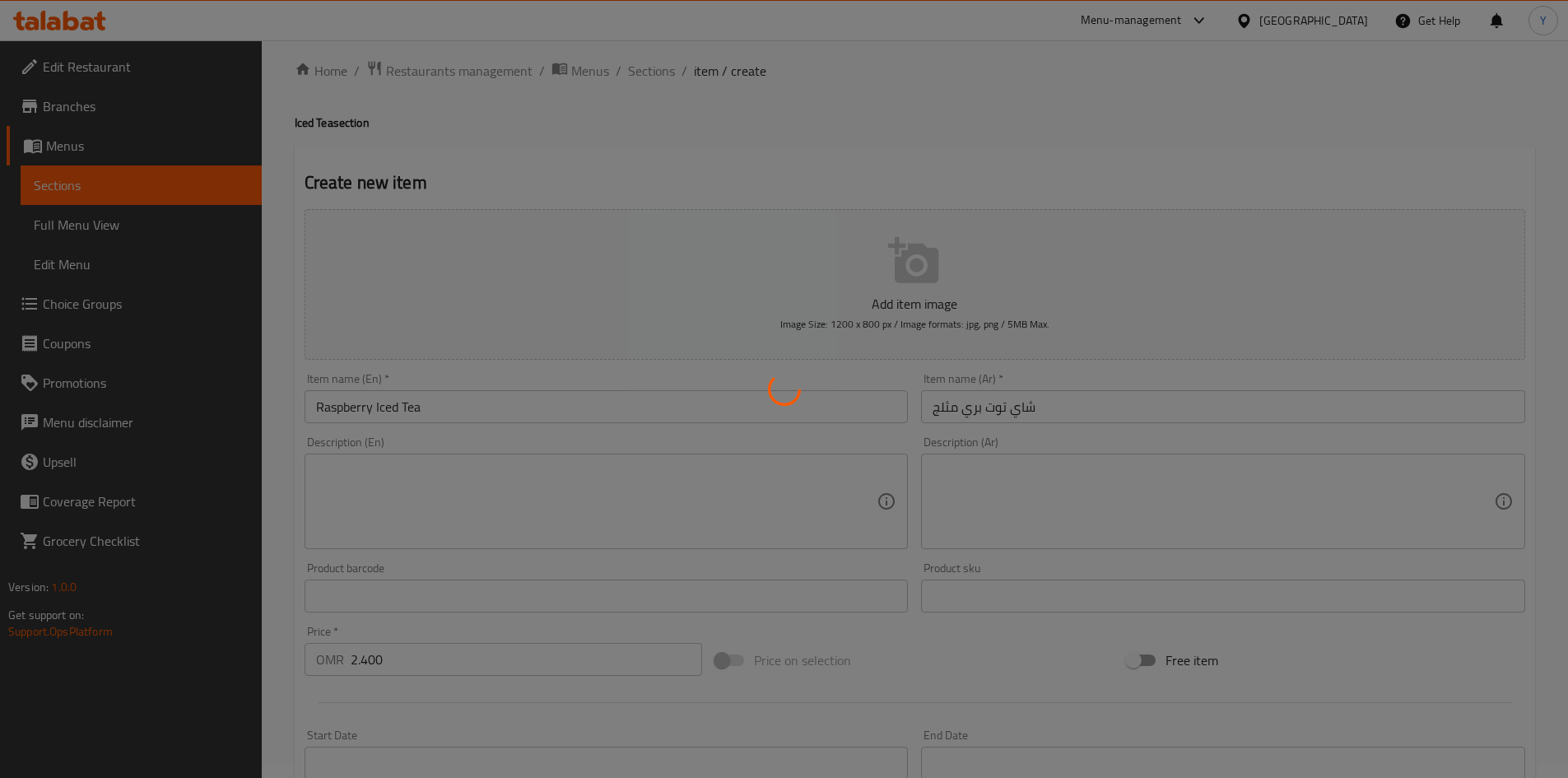
type input "0"
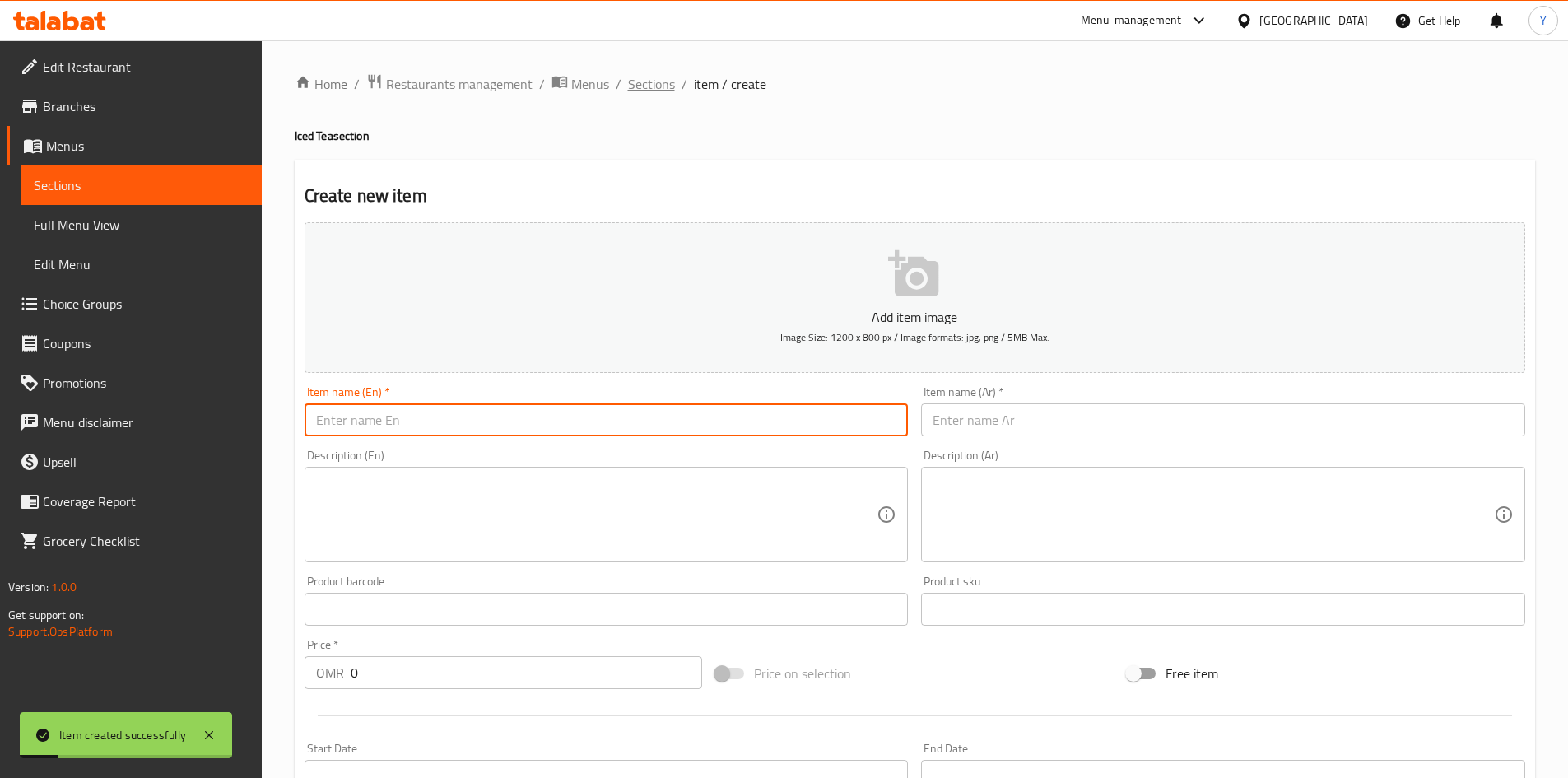
click at [666, 90] on span "Sections" at bounding box center [651, 84] width 47 height 19
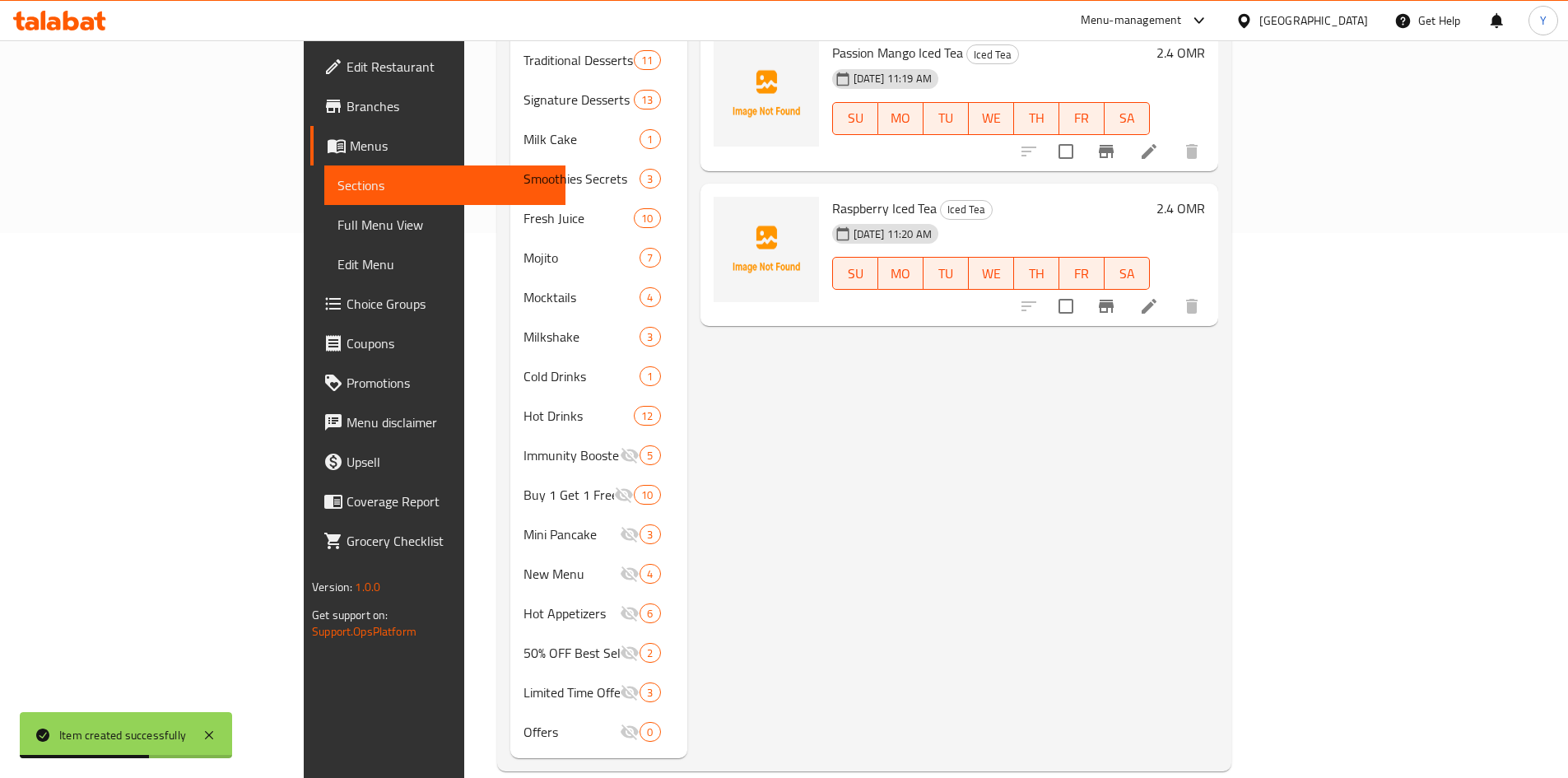
scroll to position [546, 0]
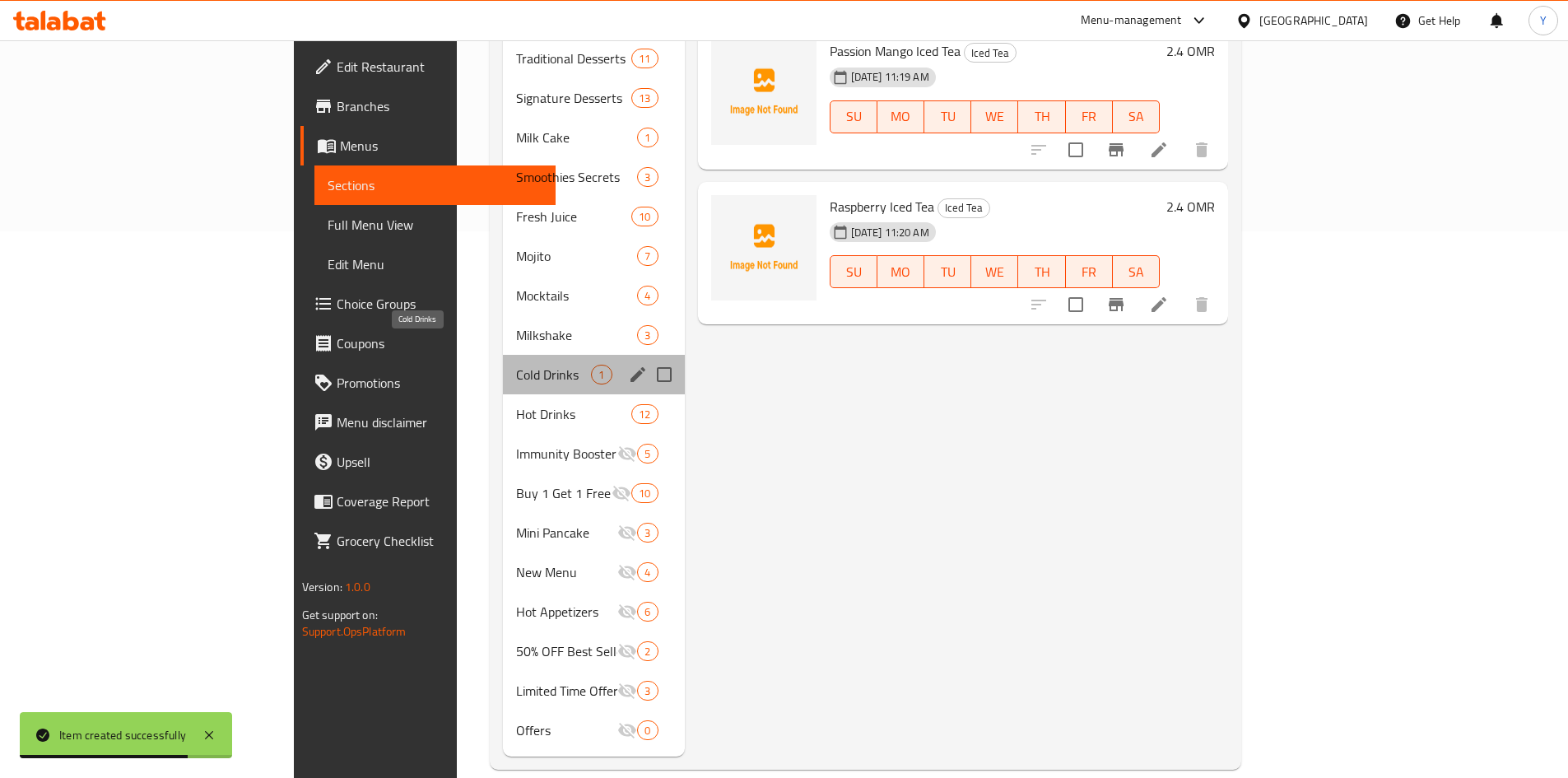
click at [516, 364] on span "Cold Drinks" at bounding box center [553, 374] width 75 height 19
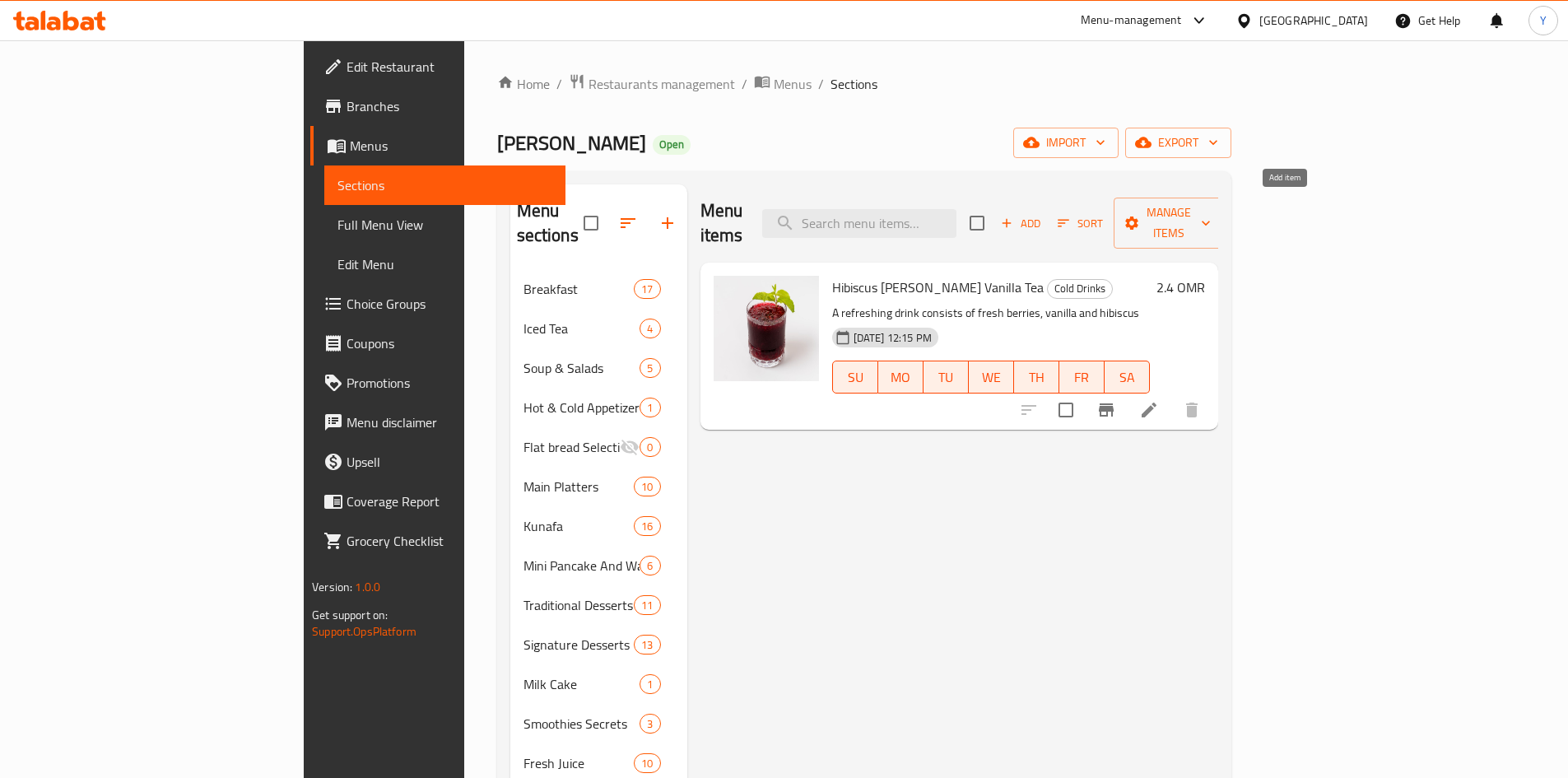
click at [1043, 214] on span "Add" at bounding box center [1021, 223] width 45 height 19
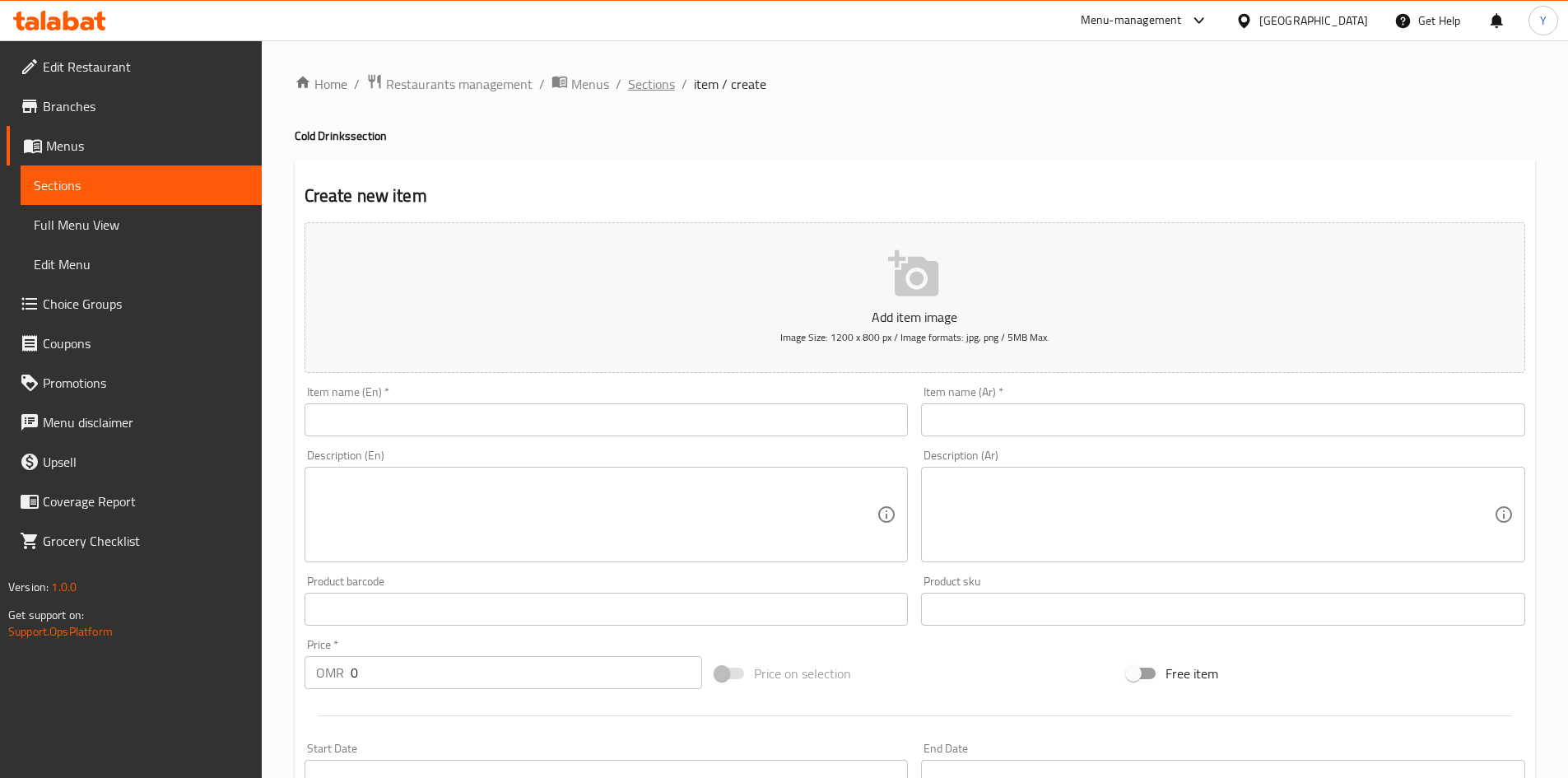
click at [665, 85] on span "Sections" at bounding box center [651, 84] width 47 height 19
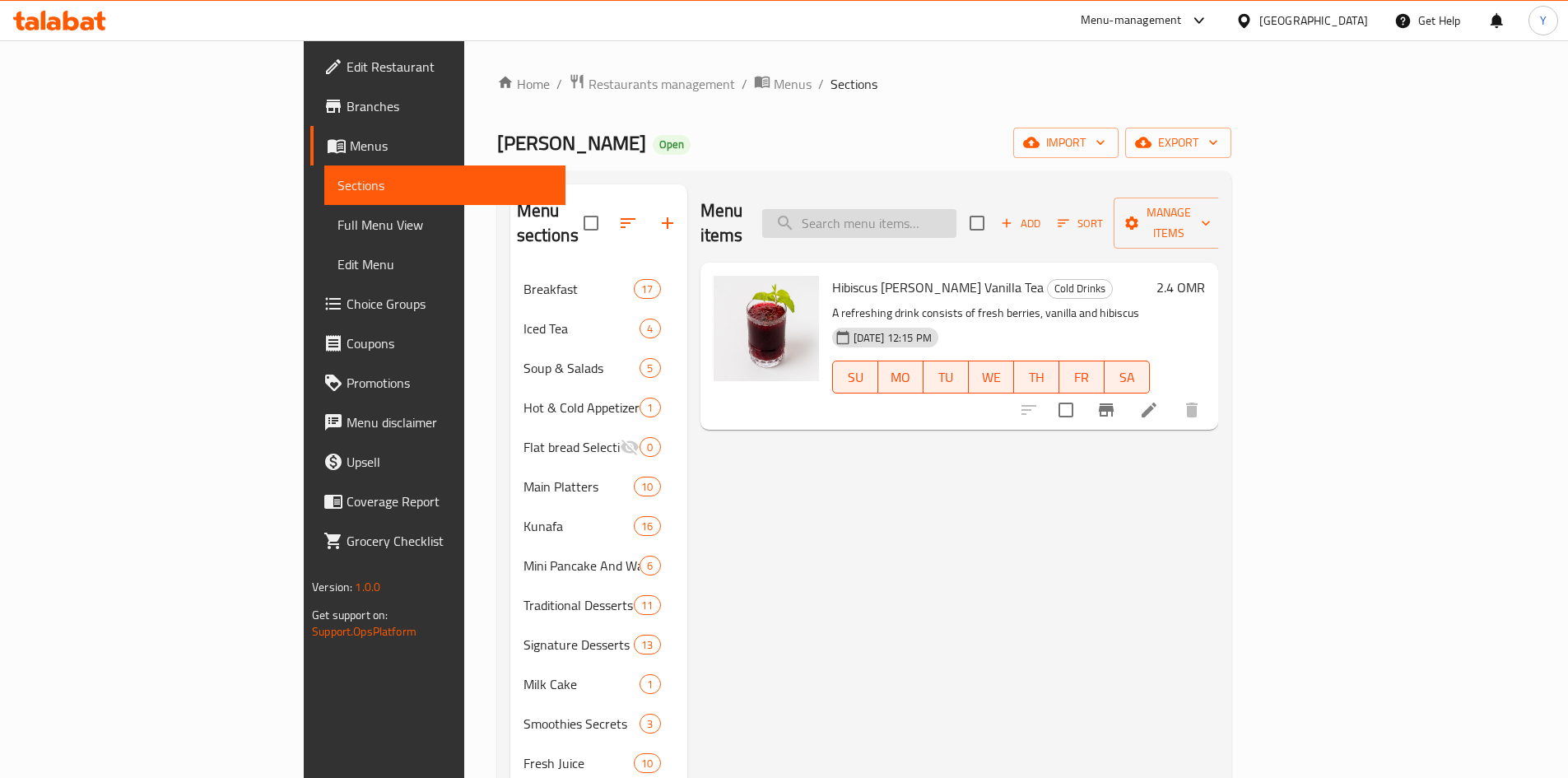
click at [957, 209] on input "search" at bounding box center [859, 223] width 195 height 29
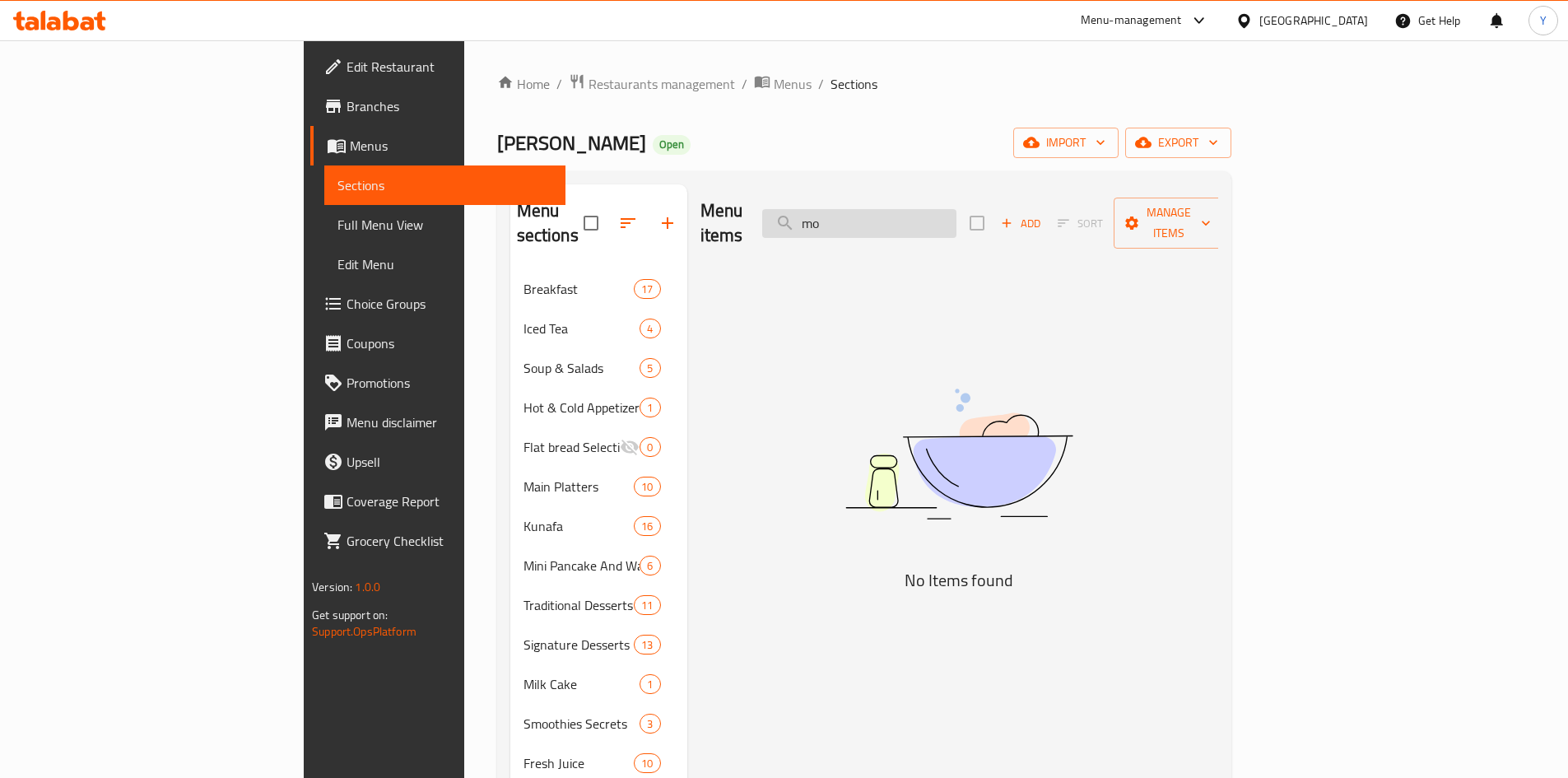
type input "m"
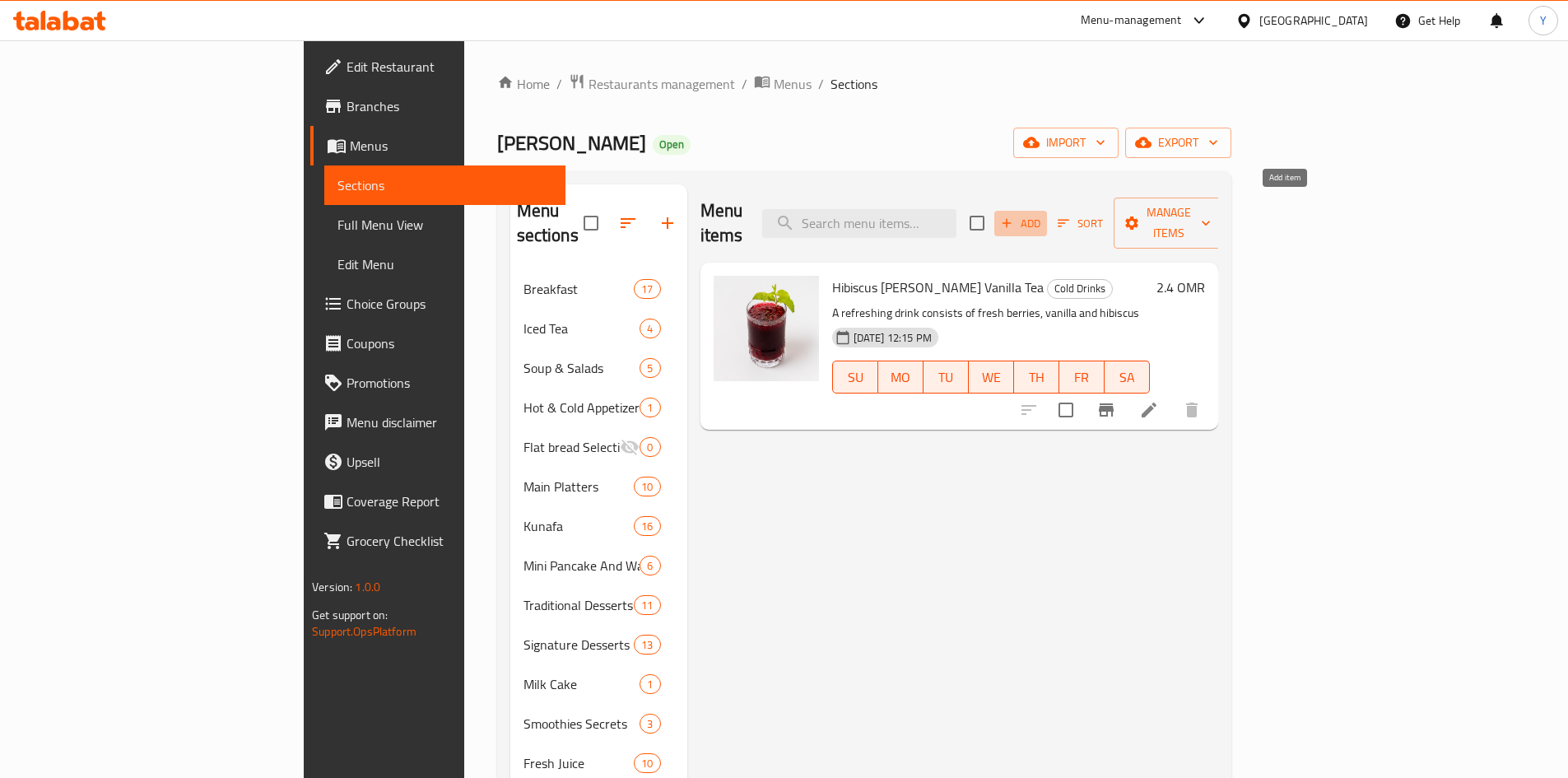
click at [1043, 214] on span "Add" at bounding box center [1021, 223] width 45 height 19
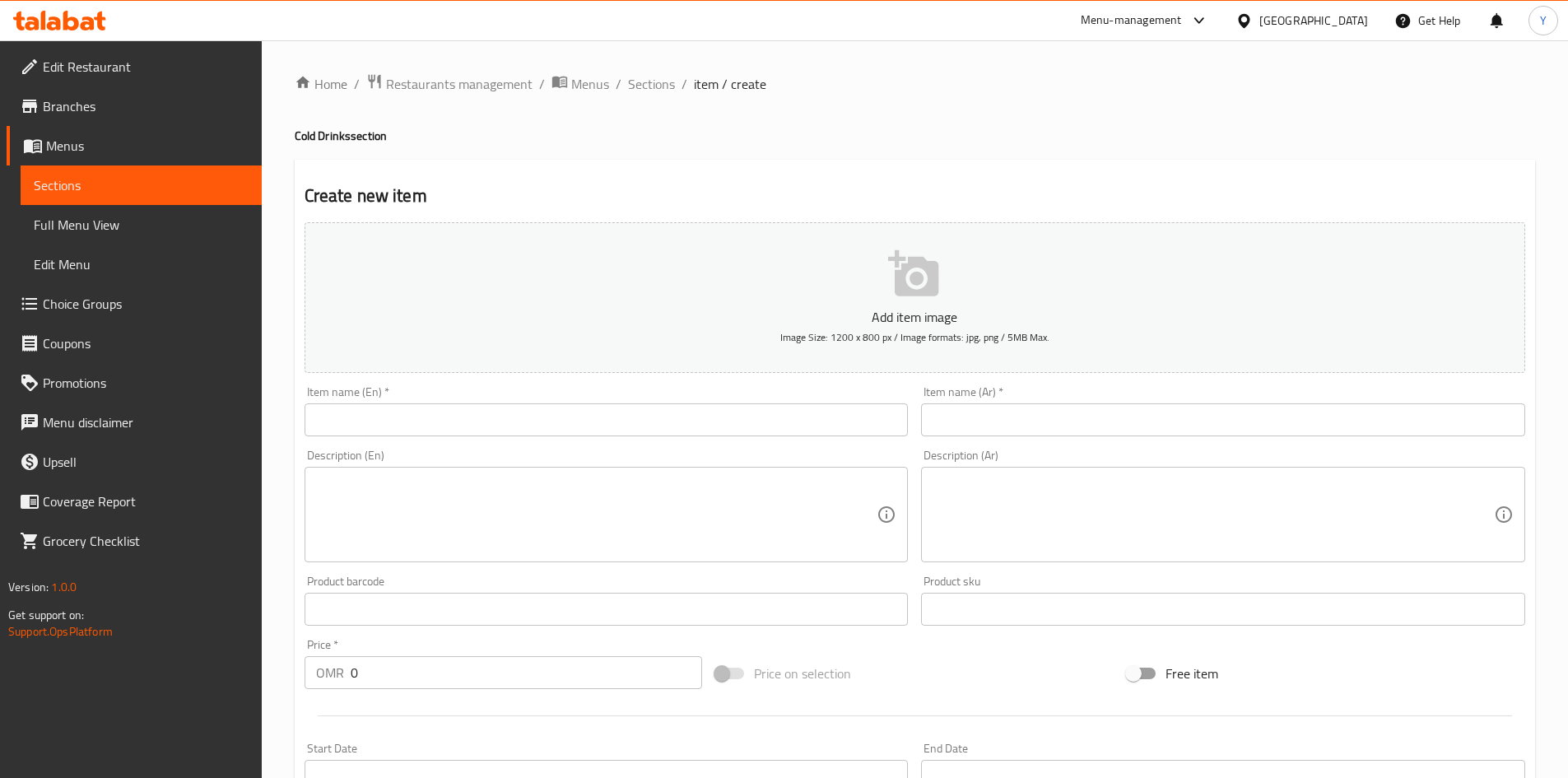
click at [1568, 777] on html "​ Menu-management Oman Get Help Y Edit Restaurant Branches Menus Sections Full …" at bounding box center [784, 389] width 1568 height 778
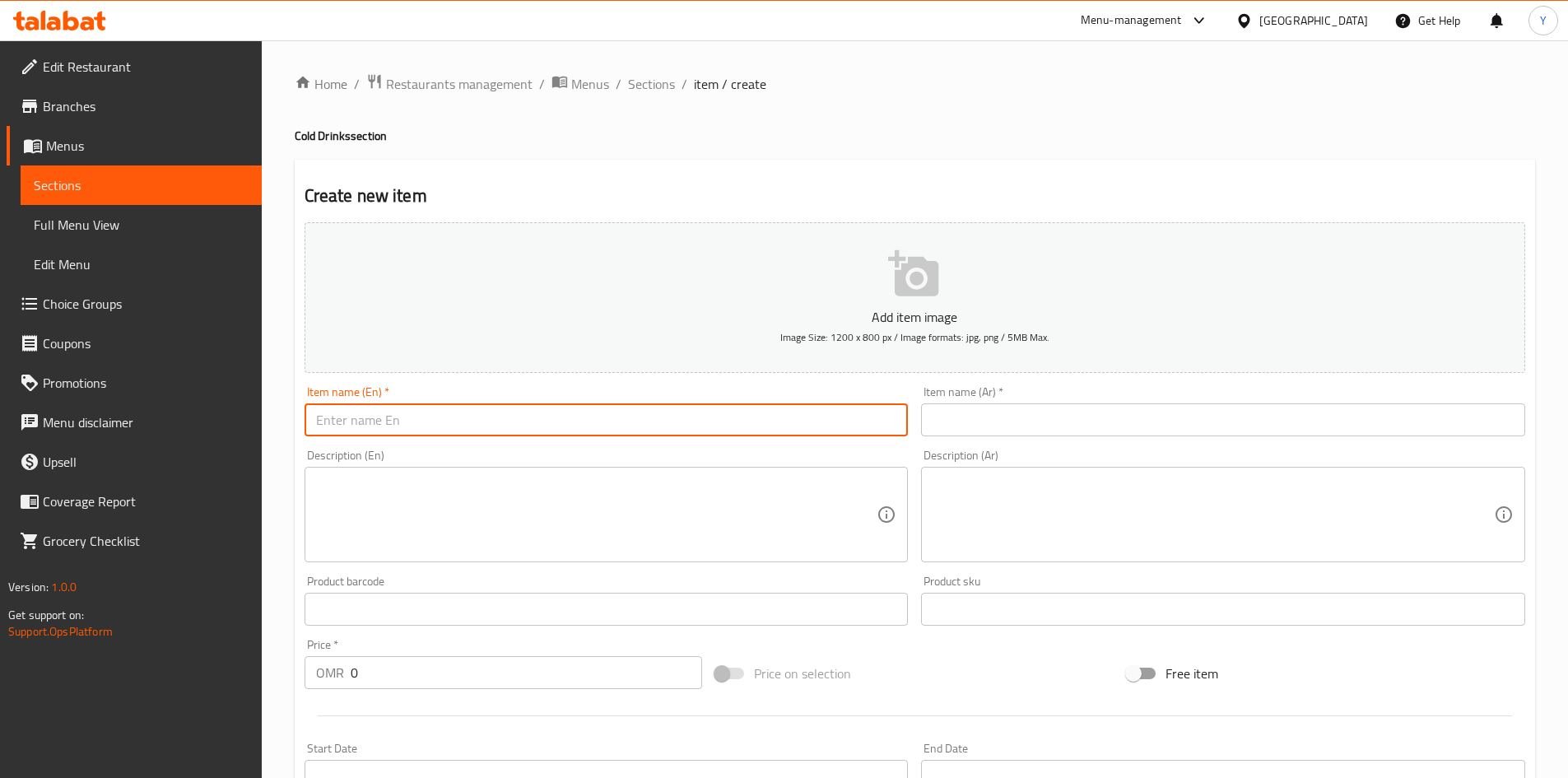
click at [589, 426] on input "text" at bounding box center [606, 419] width 604 height 33
type input "Cafe Mocha Cold"
click at [523, 477] on textarea at bounding box center [597, 515] width 562 height 78
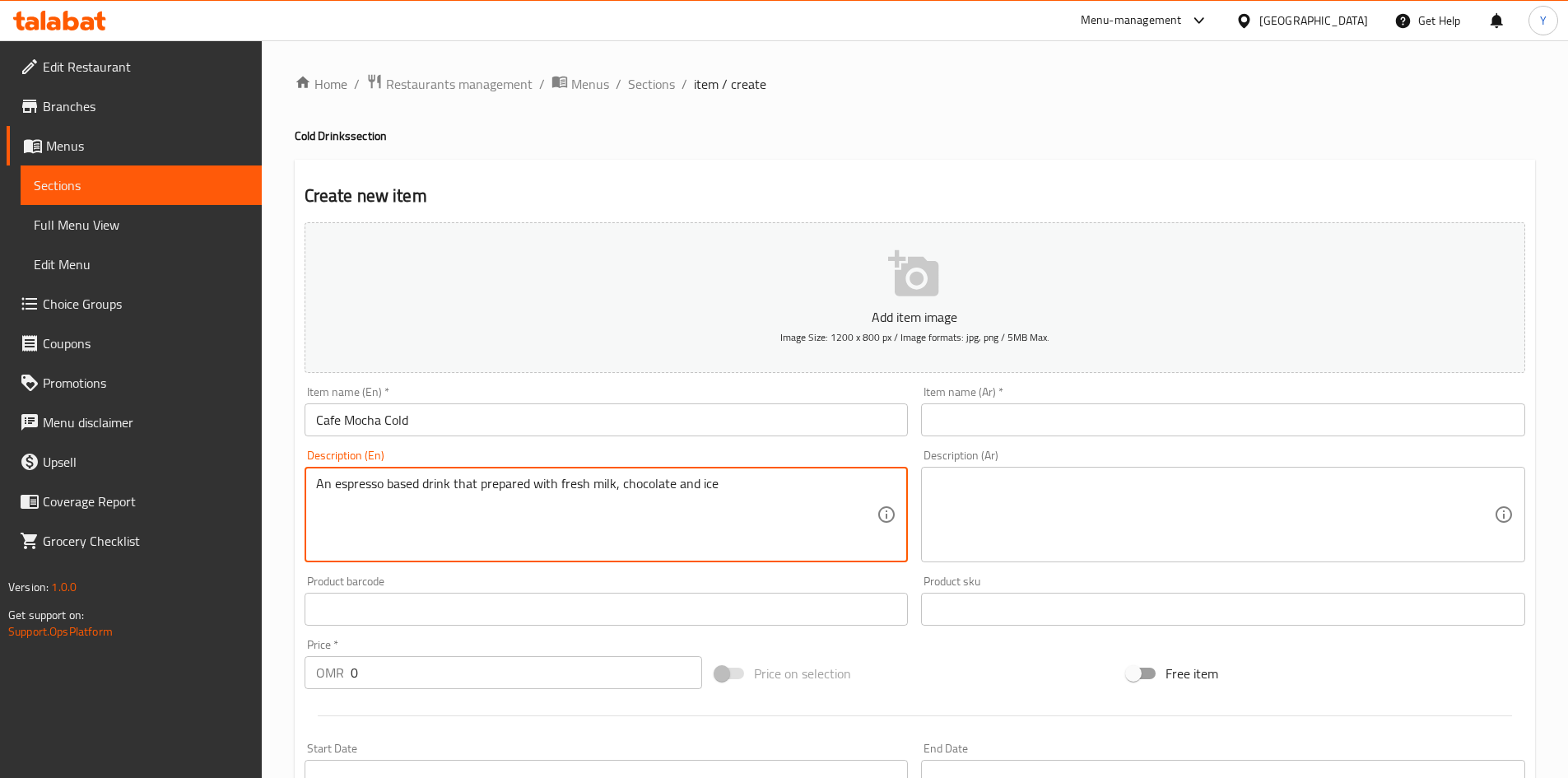
click at [625, 494] on textarea "An espresso based drink that prepared with fresh milk, chocolate and ice" at bounding box center [597, 515] width 562 height 78
type textarea "An espresso based drink that prepared with fresh milk, chocolate and ice"
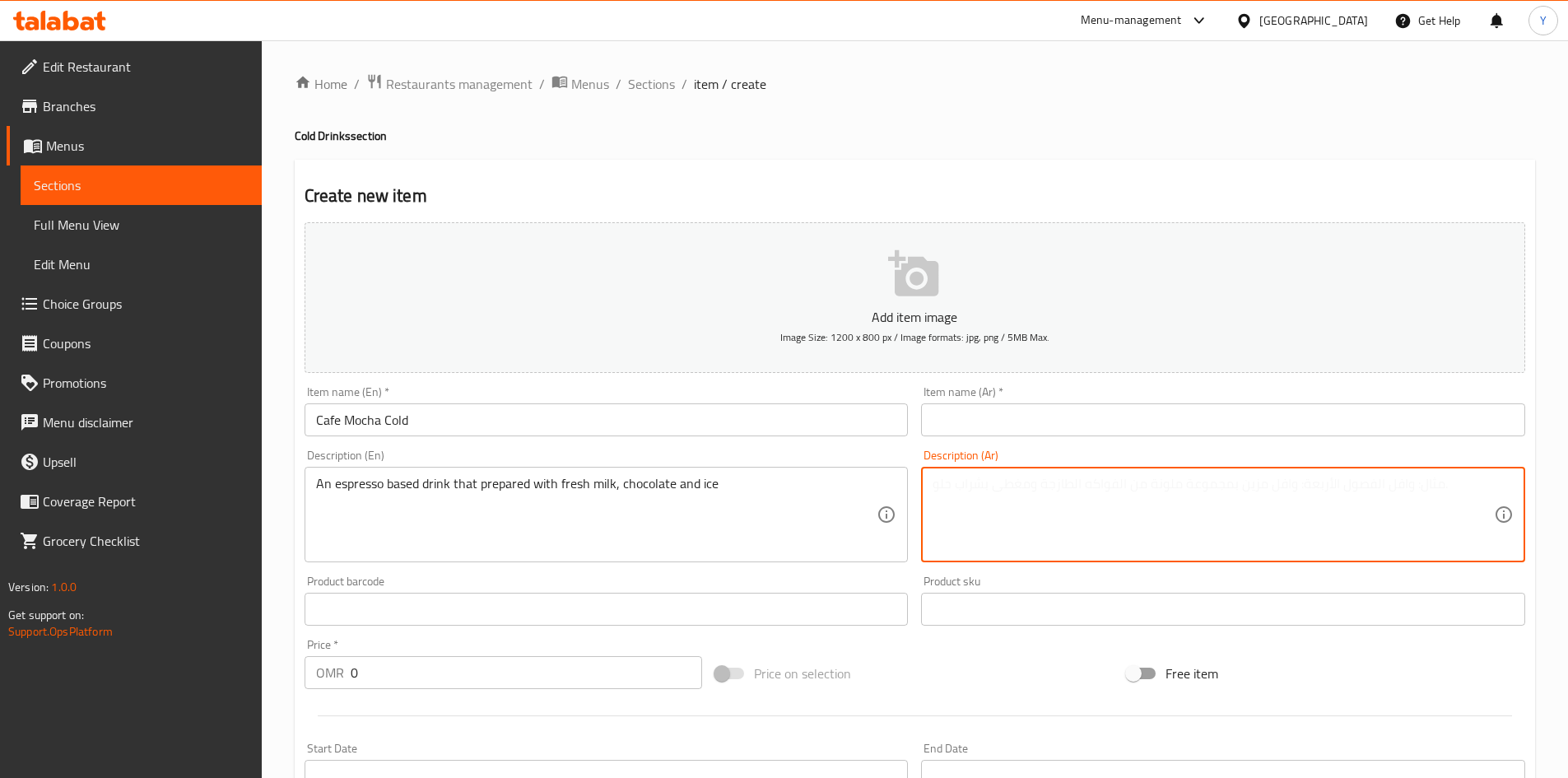
paste textarea "مشروب يعتمد على الإسبريسو ويتم تحضيره باستخدام الحليب الطازج والشوكولاتة والثلج"
type textarea "مشروب يعتمد على الإسبريسو ويتم تحضيره باستخدام الحليب الطازج والشوكولاتة والثلج"
click at [624, 419] on input "Cafe Mocha Cold" at bounding box center [606, 419] width 604 height 33
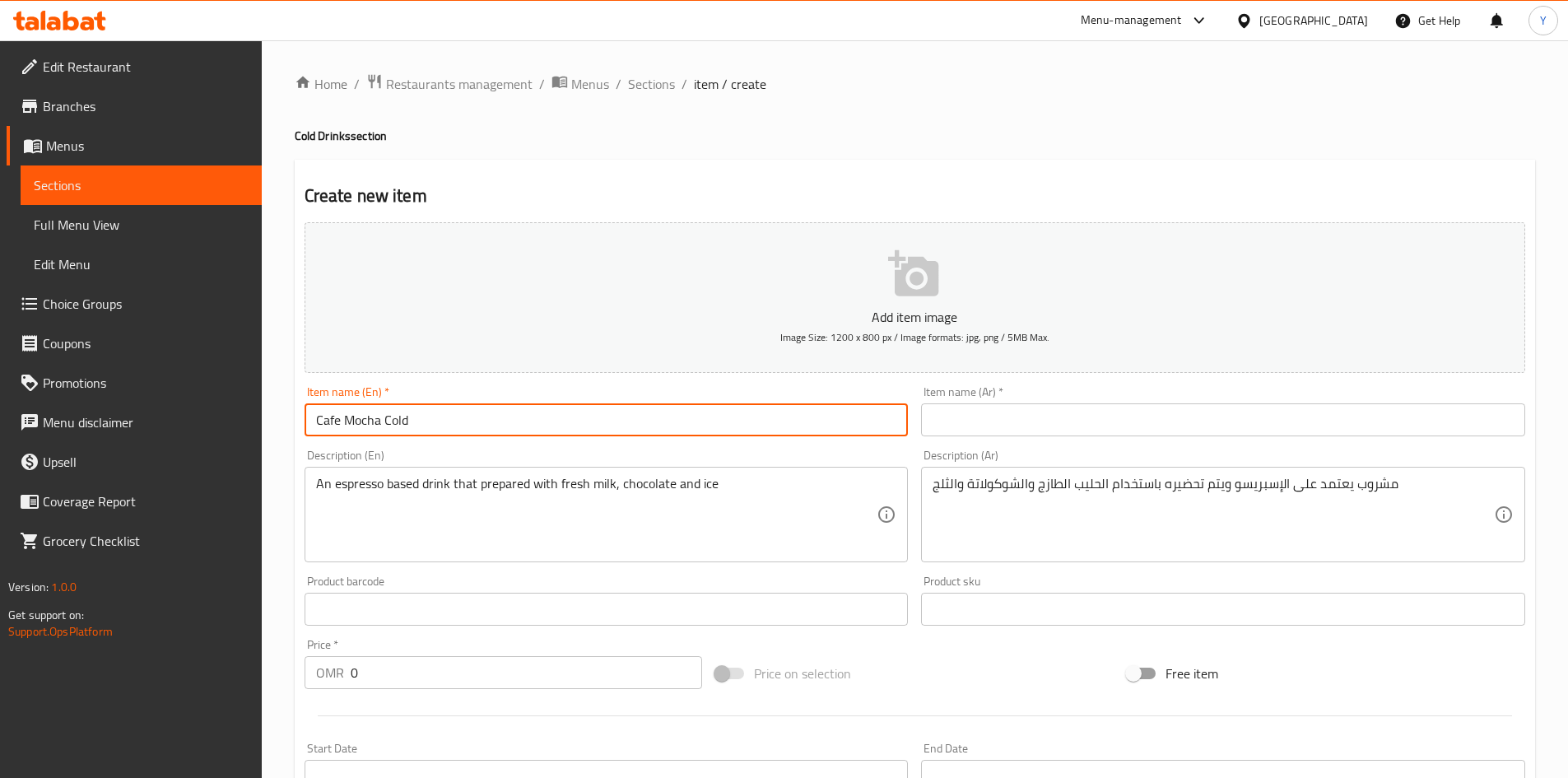
click at [625, 419] on input "Cafe Mocha Cold" at bounding box center [606, 419] width 604 height 33
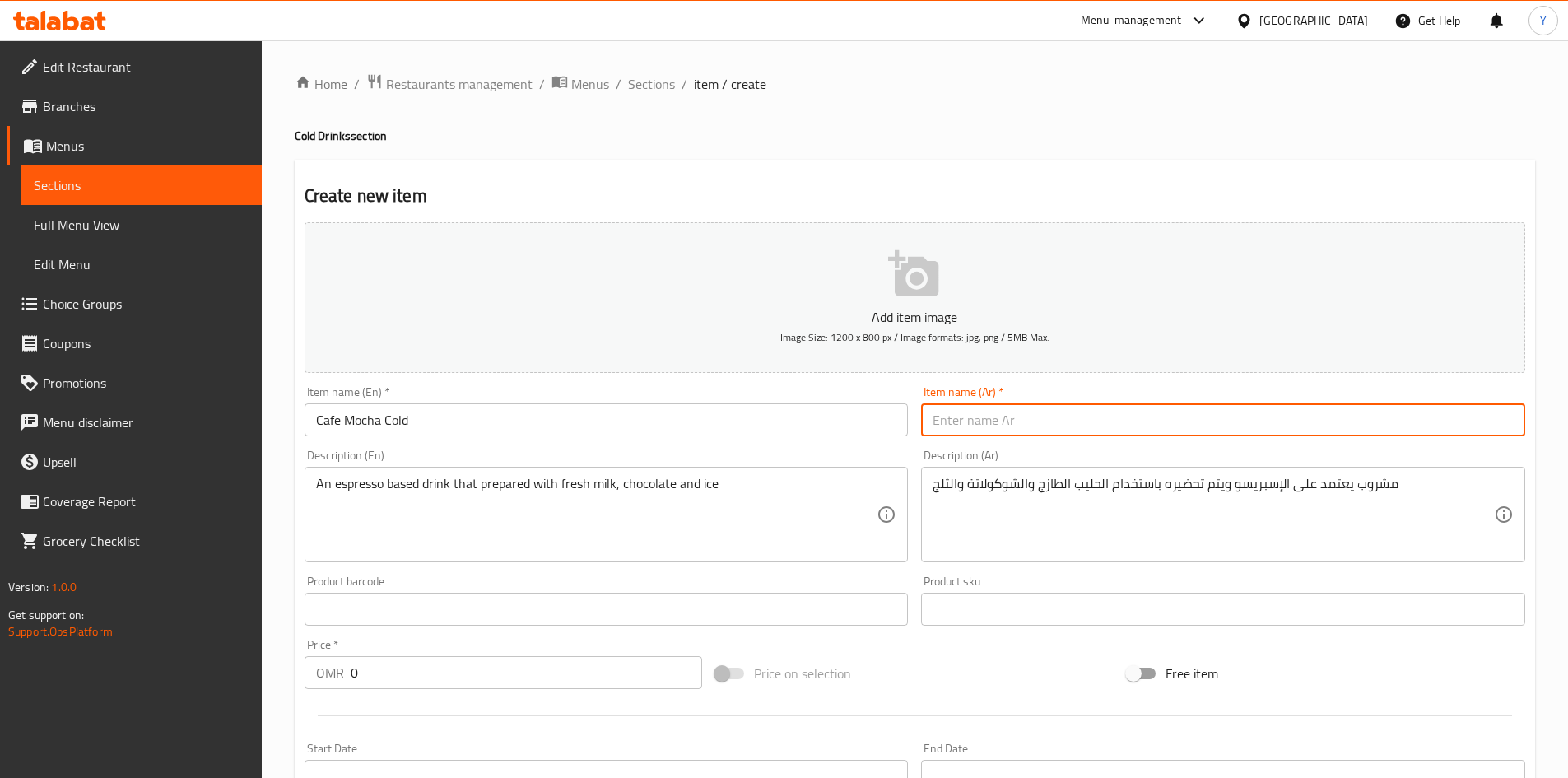
paste input "قهوة موكا باردة"
type input "قهوة موكا باردة"
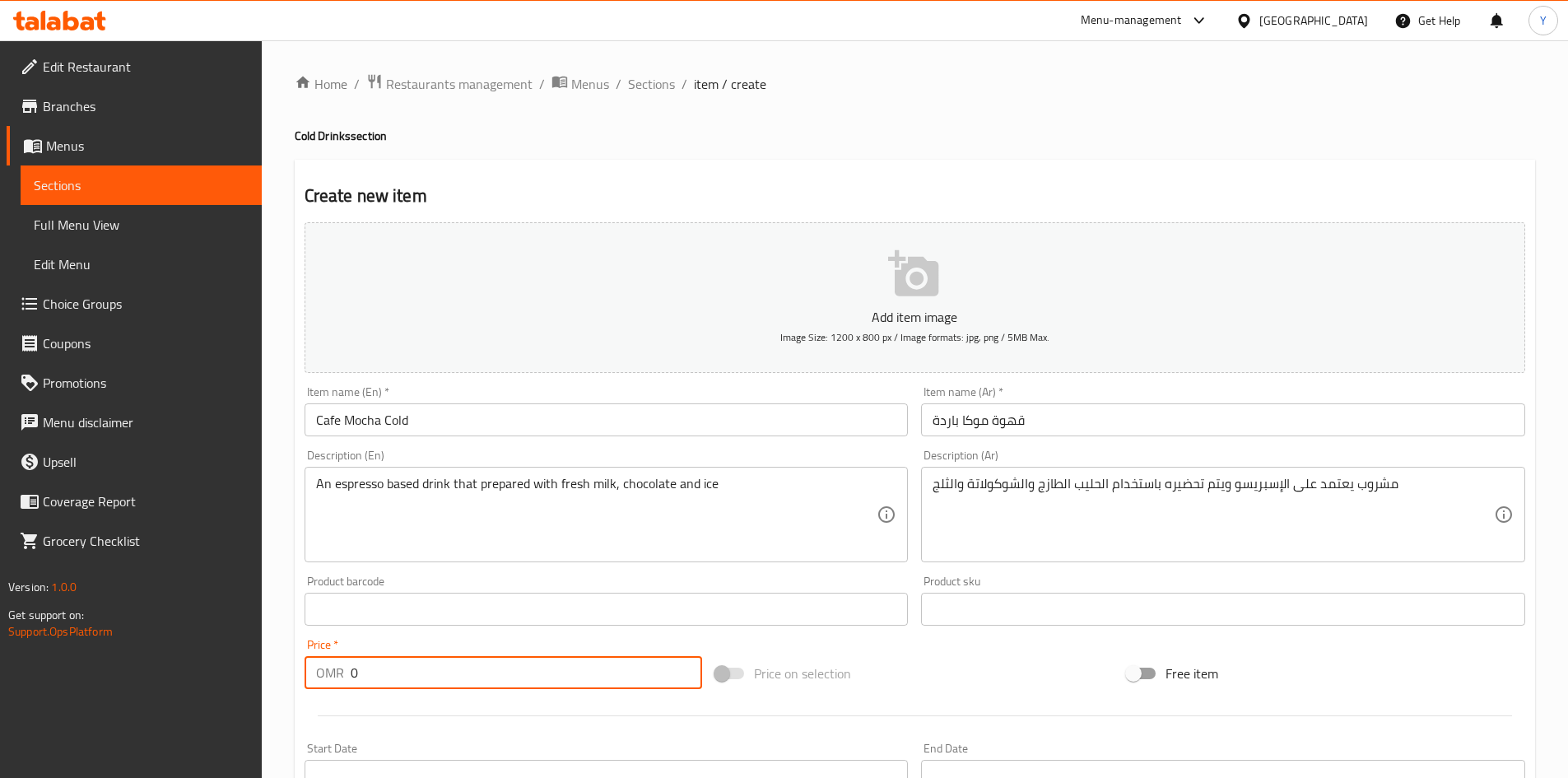
drag, startPoint x: 409, startPoint y: 682, endPoint x: 268, endPoint y: 690, distance: 141.2
click at [268, 690] on div "Home / Restaurants management / Menus / Sections / item / create Cold Drinks se…" at bounding box center [915, 602] width 1307 height 1123
type input "2.500"
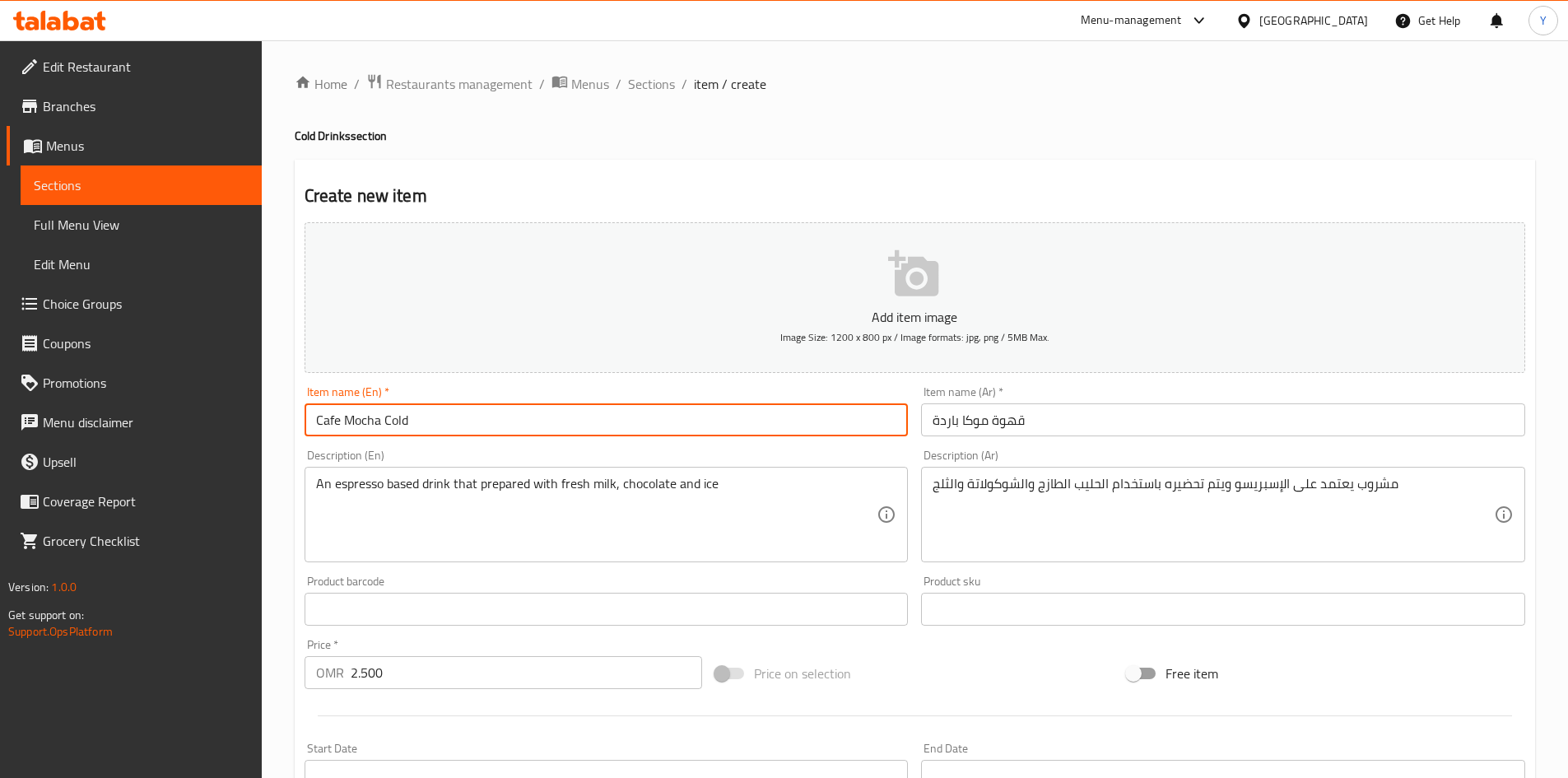
click at [571, 419] on input "Cafe Mocha Cold" at bounding box center [606, 419] width 604 height 33
type input "0"
type input "Cafe Americano Cold"
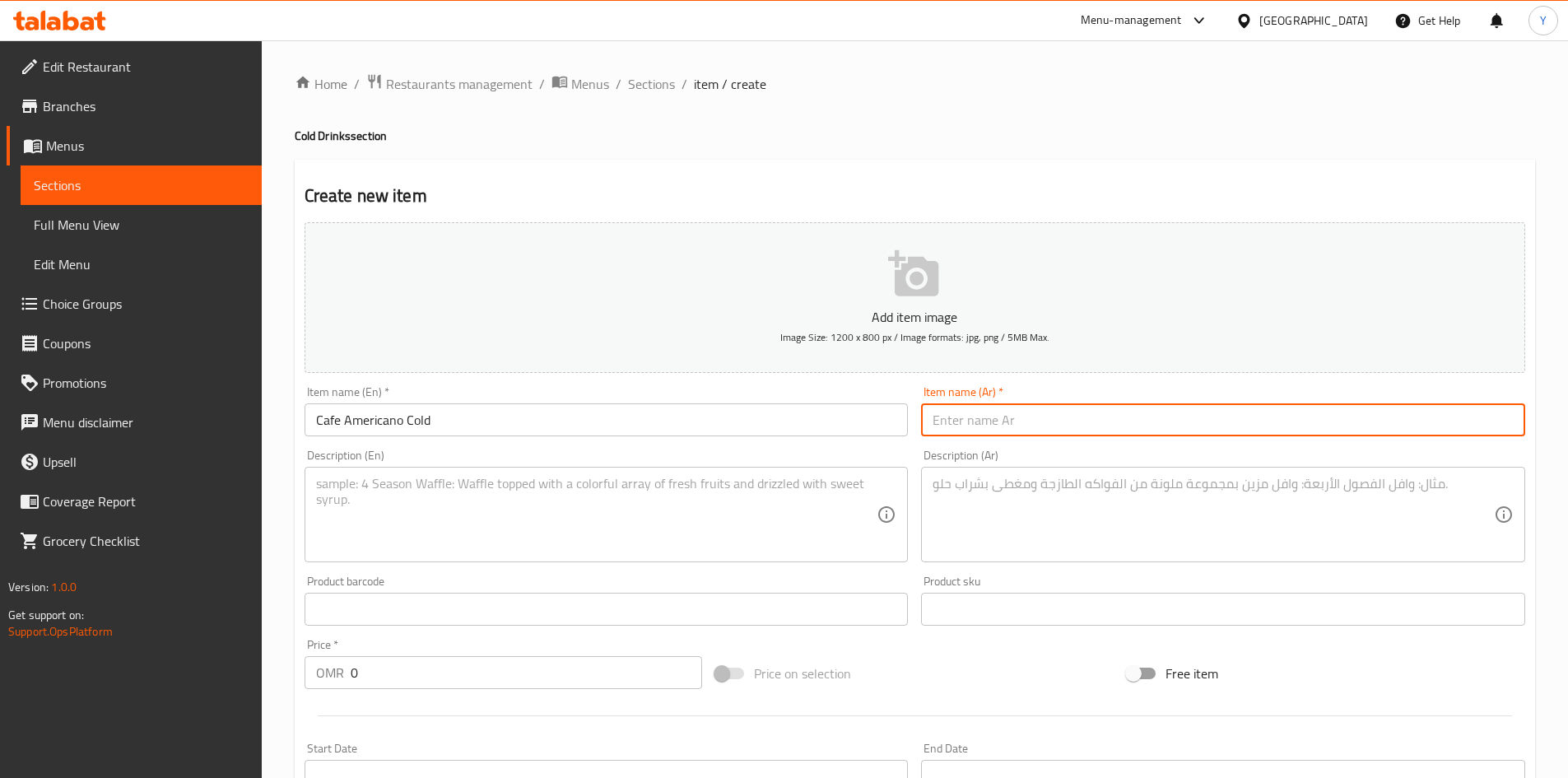
click at [1270, 420] on input "text" at bounding box center [1223, 419] width 604 height 33
type input "قهوة أمريكانو باردة"
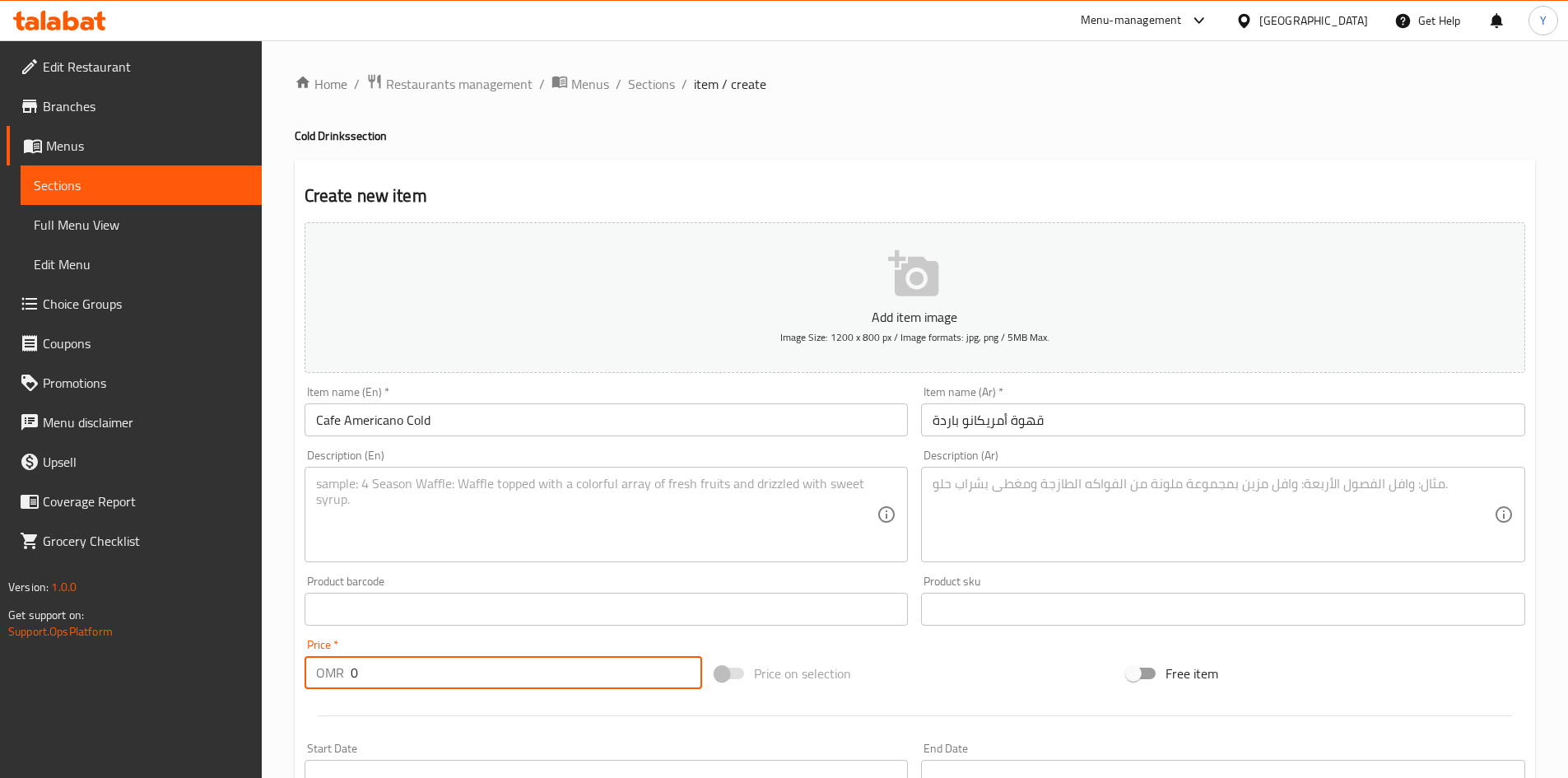
drag, startPoint x: 396, startPoint y: 671, endPoint x: 287, endPoint y: 678, distance: 109.2
click at [287, 679] on div "Home / Restaurants management / Menus / Sections / item / create Cold Drinks se…" at bounding box center [915, 602] width 1307 height 1123
type input "1.700"
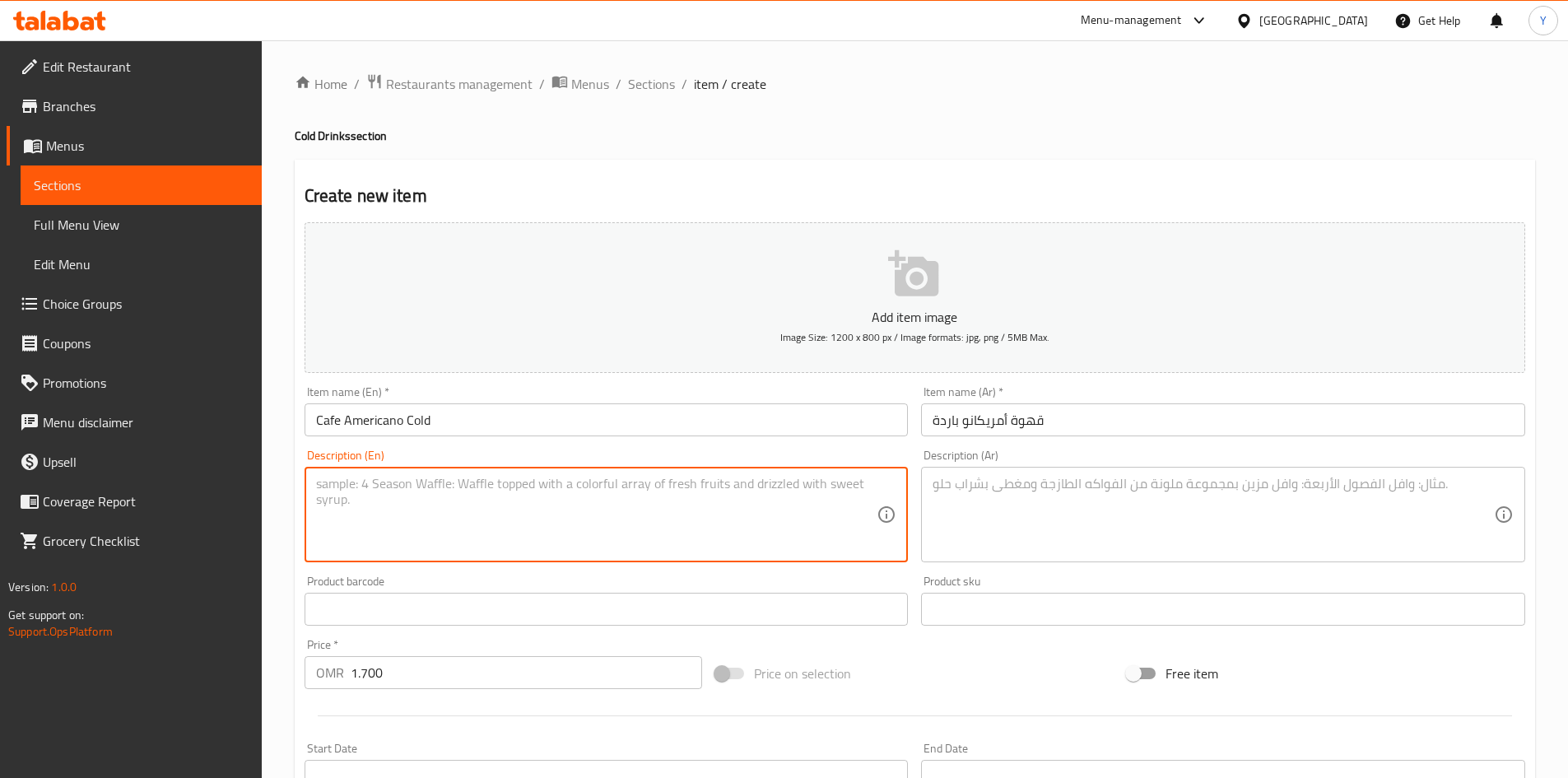
click at [436, 508] on textarea at bounding box center [597, 515] width 562 height 78
click at [407, 486] on textarea "A freshly pulled hots" at bounding box center [597, 515] width 562 height 78
click at [452, 483] on textarea "A freshly pulled shots" at bounding box center [597, 515] width 562 height 78
click at [554, 497] on textarea "A freshly pulled shots of espresso with water and ice" at bounding box center [597, 515] width 562 height 78
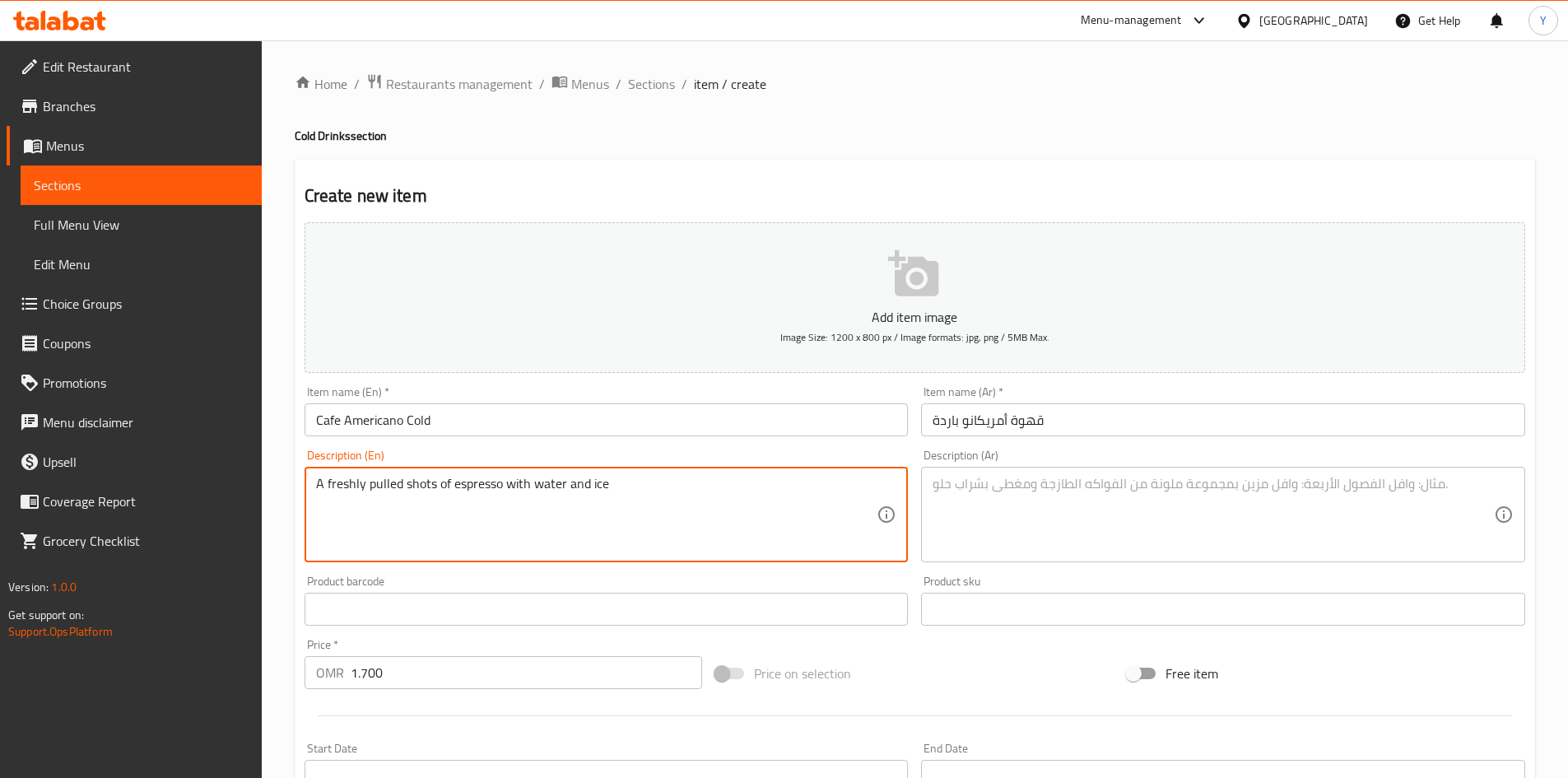
click at [554, 497] on textarea "A freshly pulled shots of espresso with water and ice" at bounding box center [597, 515] width 562 height 78
type textarea "A freshly pulled shots of espresso with water and ice"
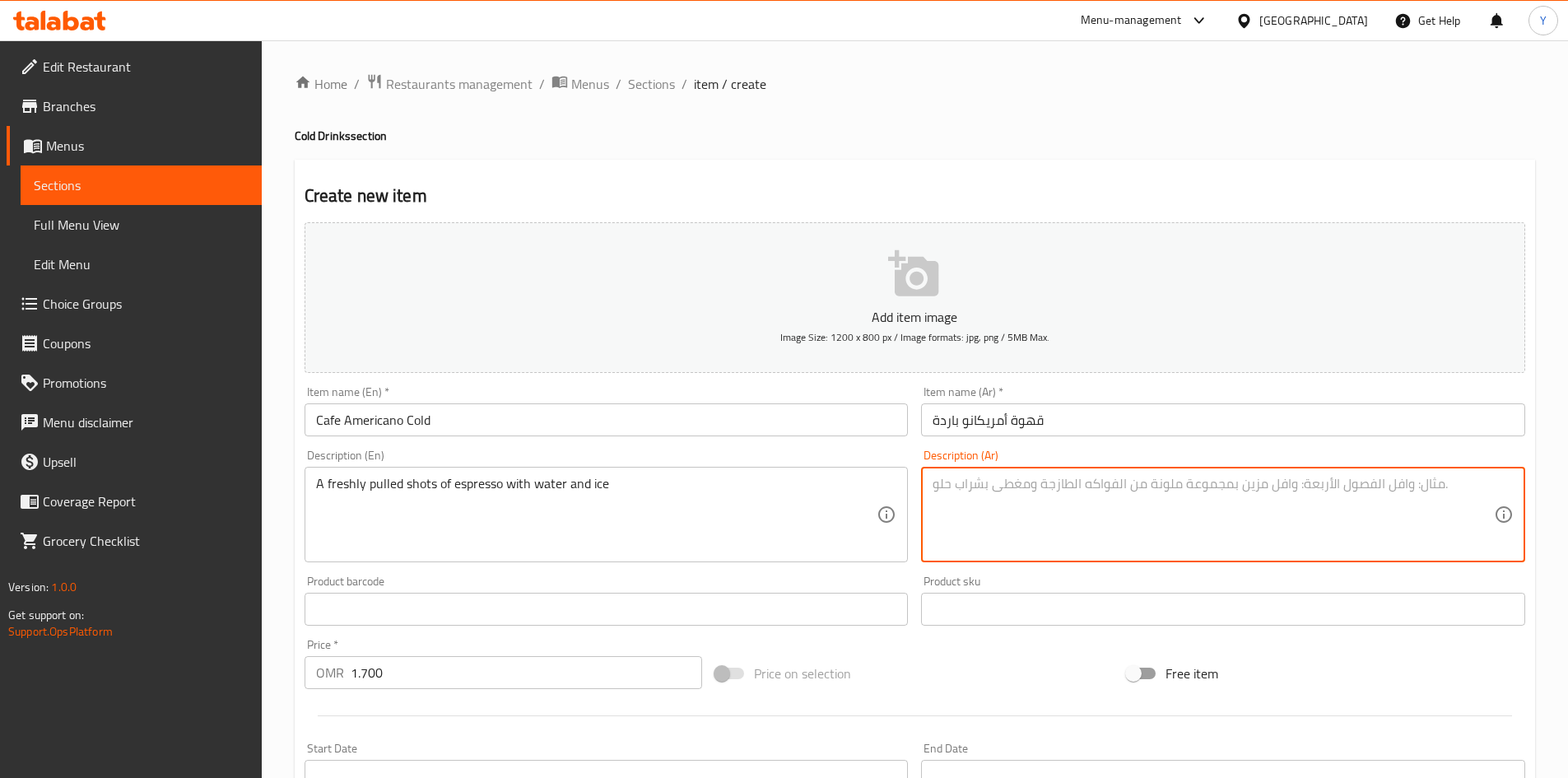
paste textarea "جرعات طازجة من الإسبريسو مع الماء والثلج"
drag, startPoint x: 1130, startPoint y: 485, endPoint x: 1184, endPoint y: 481, distance: 54.1
click at [1184, 481] on textarea "جرعات طازجة من الإسبريسو مع الماء والثلج" at bounding box center [1214, 515] width 562 height 78
click at [1100, 485] on textarea "شوت طازجة من الإسبريسو مع الماء والثلج" at bounding box center [1214, 515] width 562 height 78
type textarea "شوت طازج من الإسبريسو مع الماء والثلج"
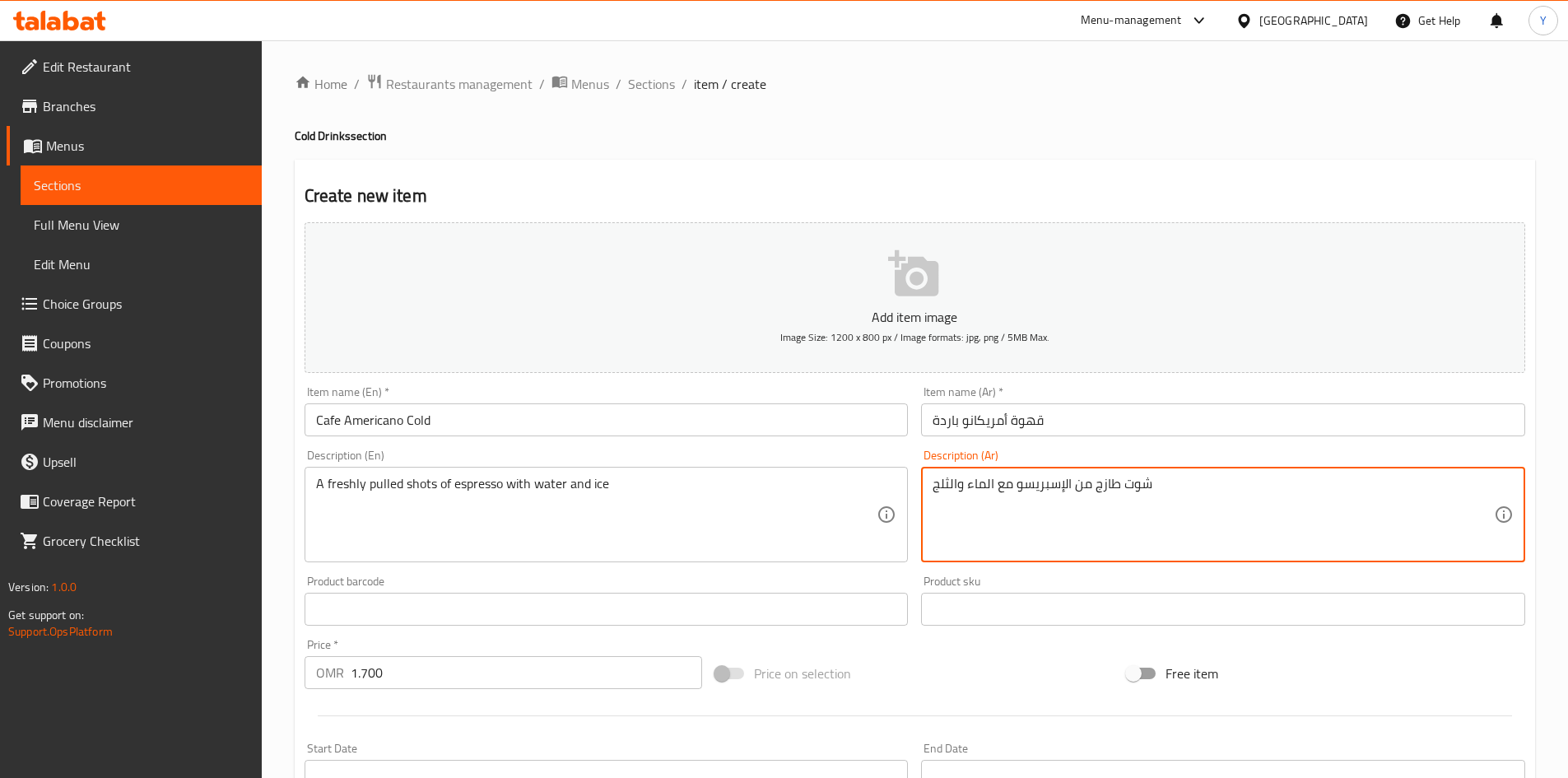
click at [633, 403] on div "Item name (En)   * Cafe Americano Cold Item name (En) *" at bounding box center [606, 410] width 604 height 50
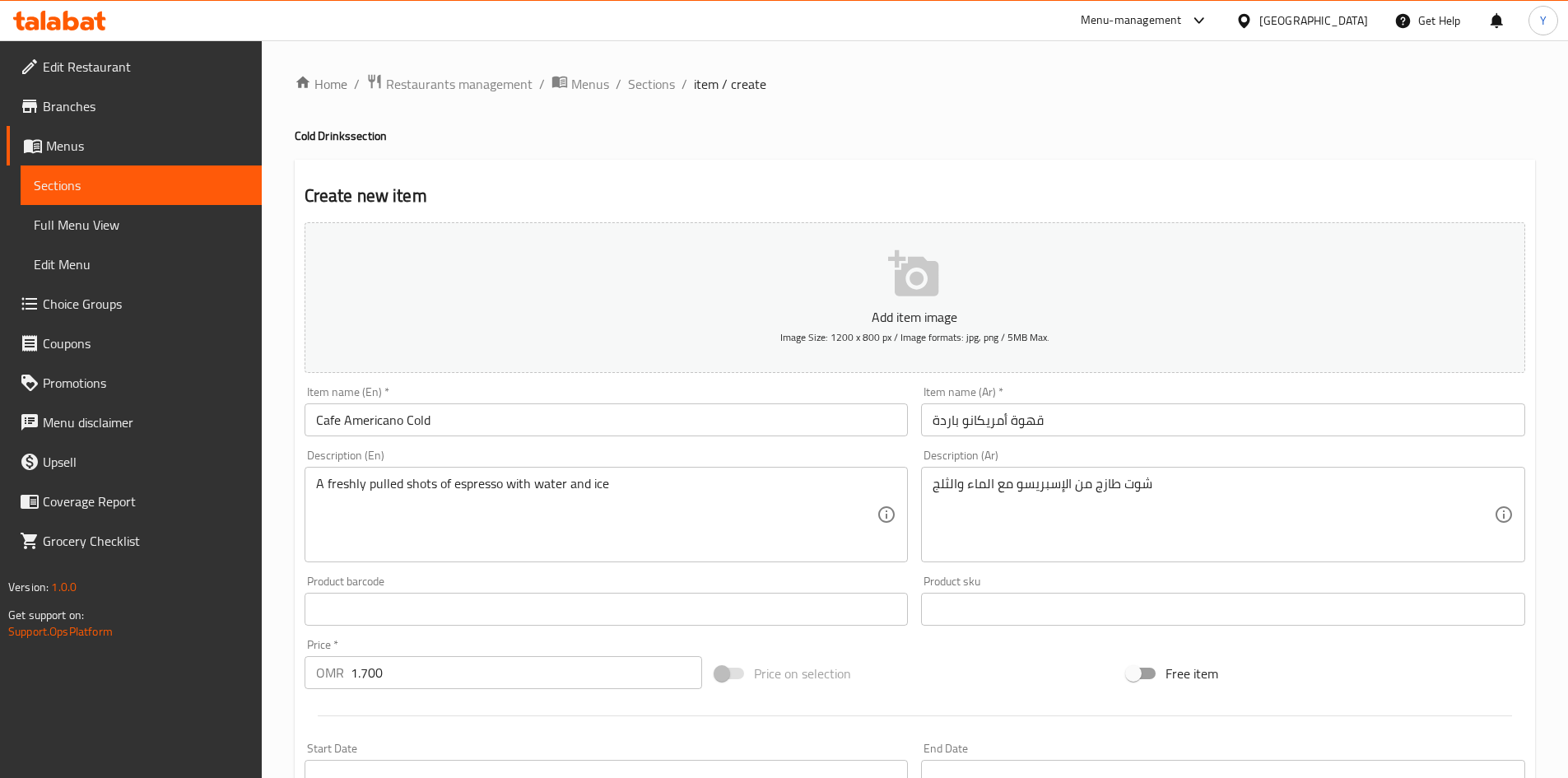
click at [642, 425] on input "Cafe Americano Cold" at bounding box center [606, 419] width 604 height 33
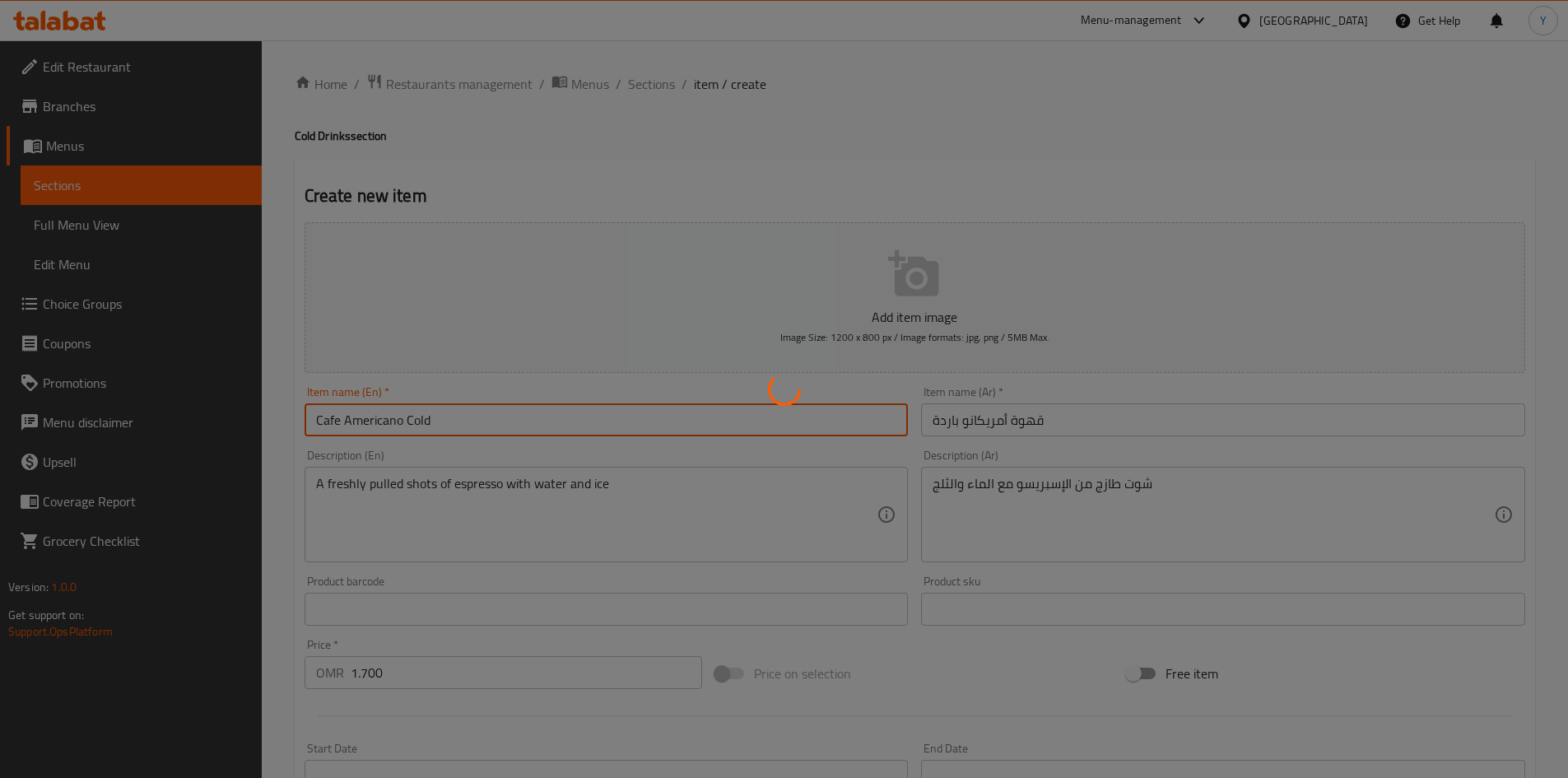
type input "0"
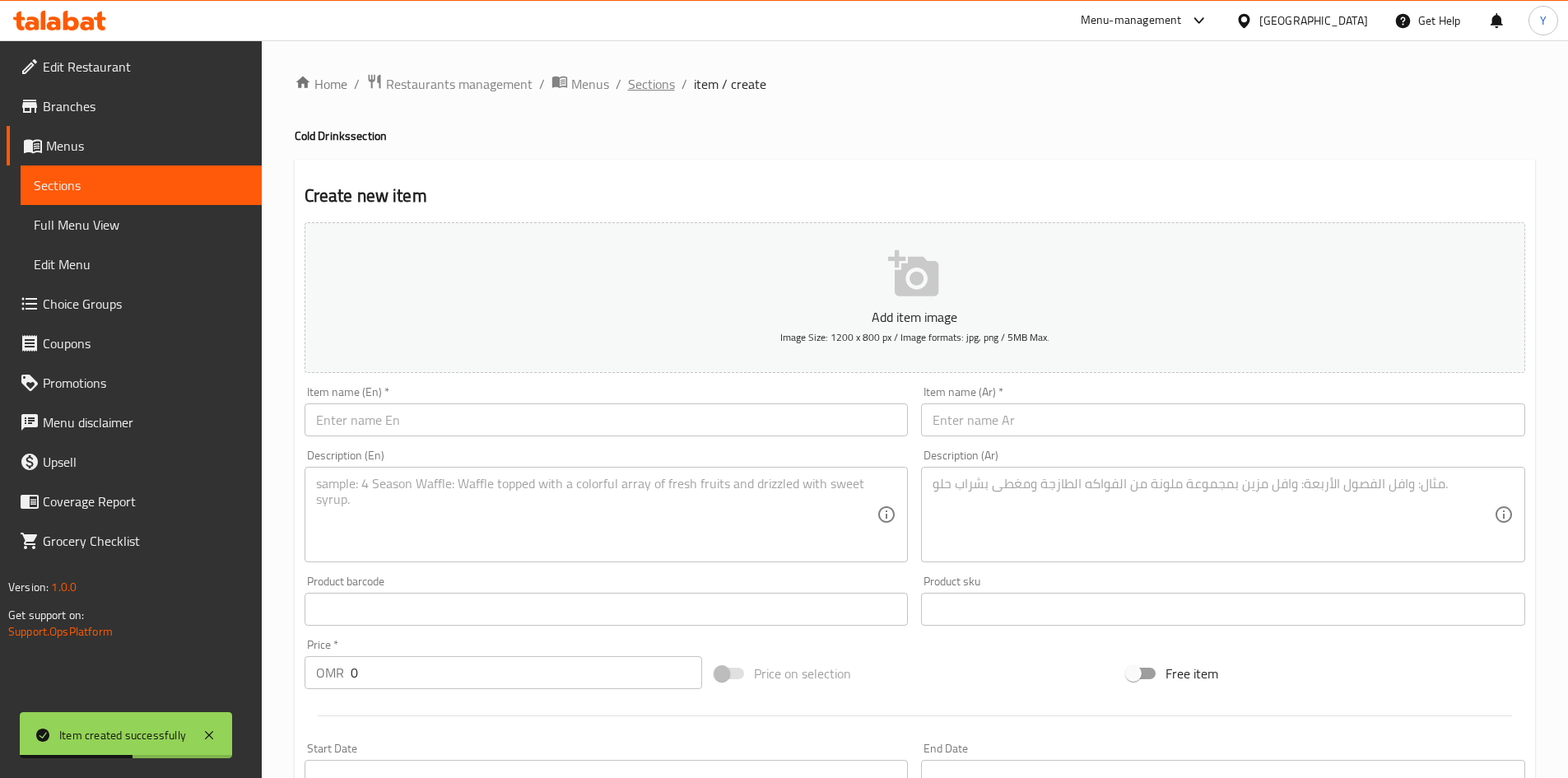
click at [670, 87] on span "Sections" at bounding box center [651, 84] width 47 height 19
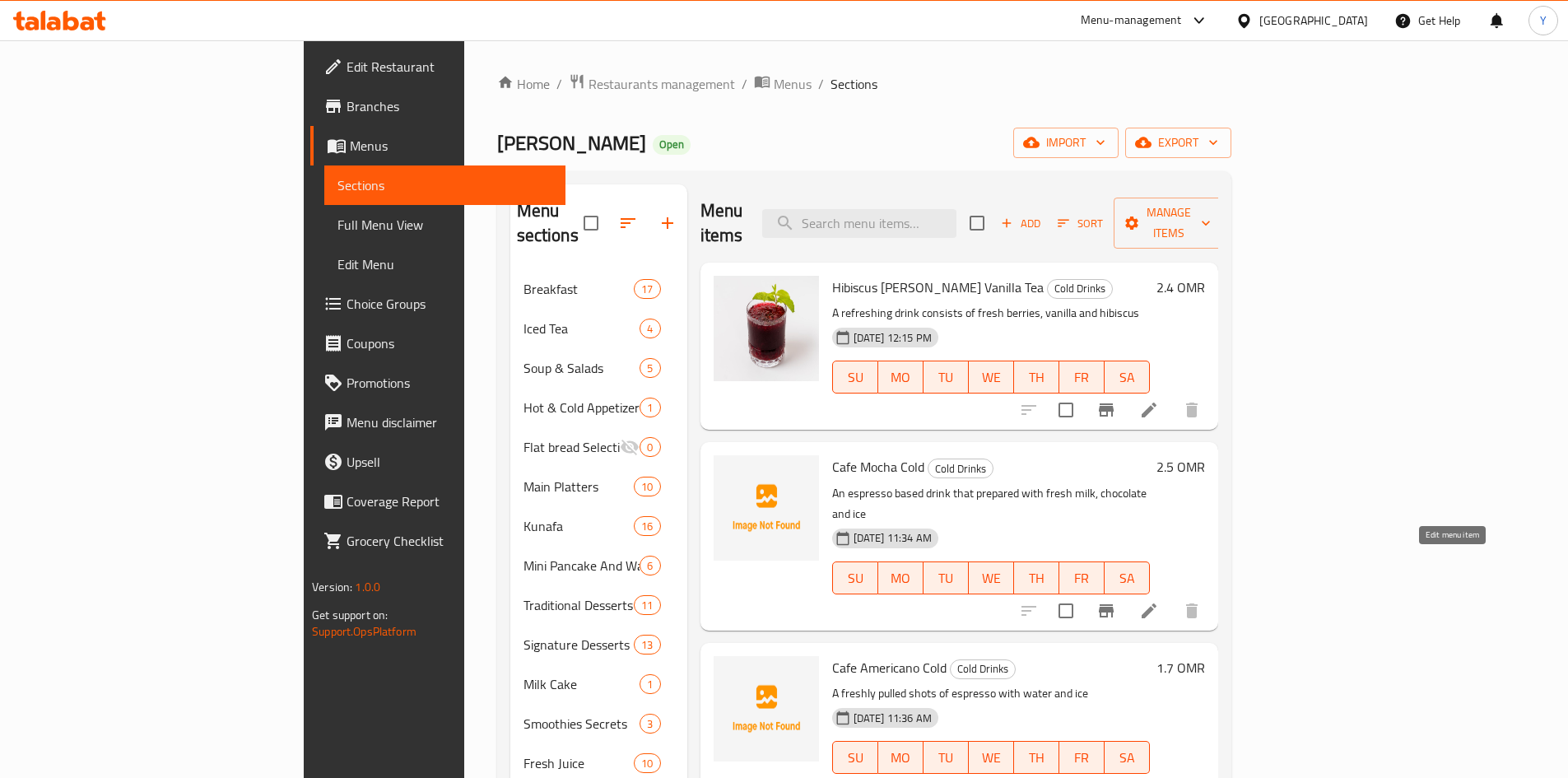
click at [1159, 600] on icon at bounding box center [1149, 610] width 19 height 19
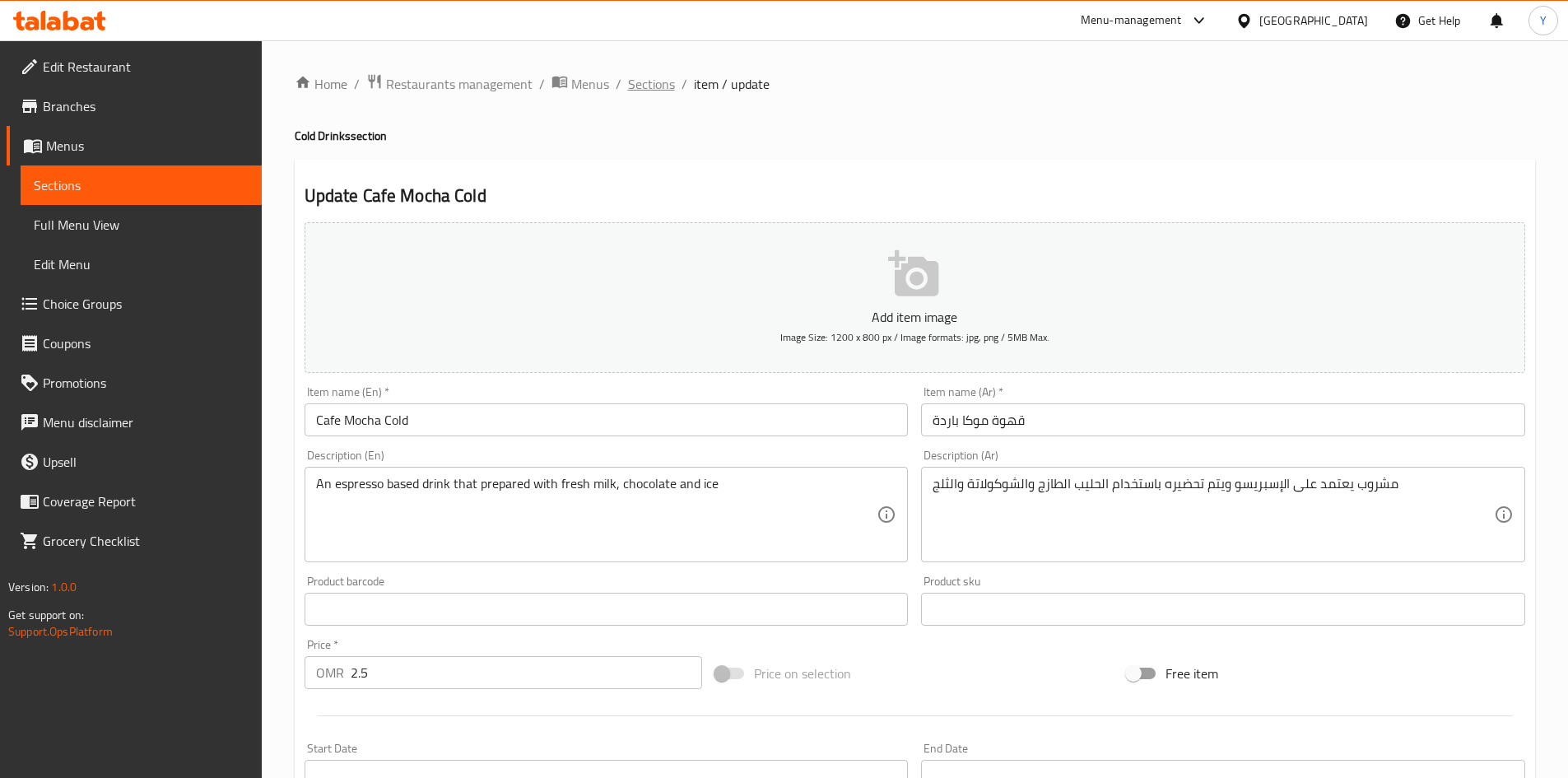
click at [632, 93] on span "Sections" at bounding box center [651, 84] width 47 height 19
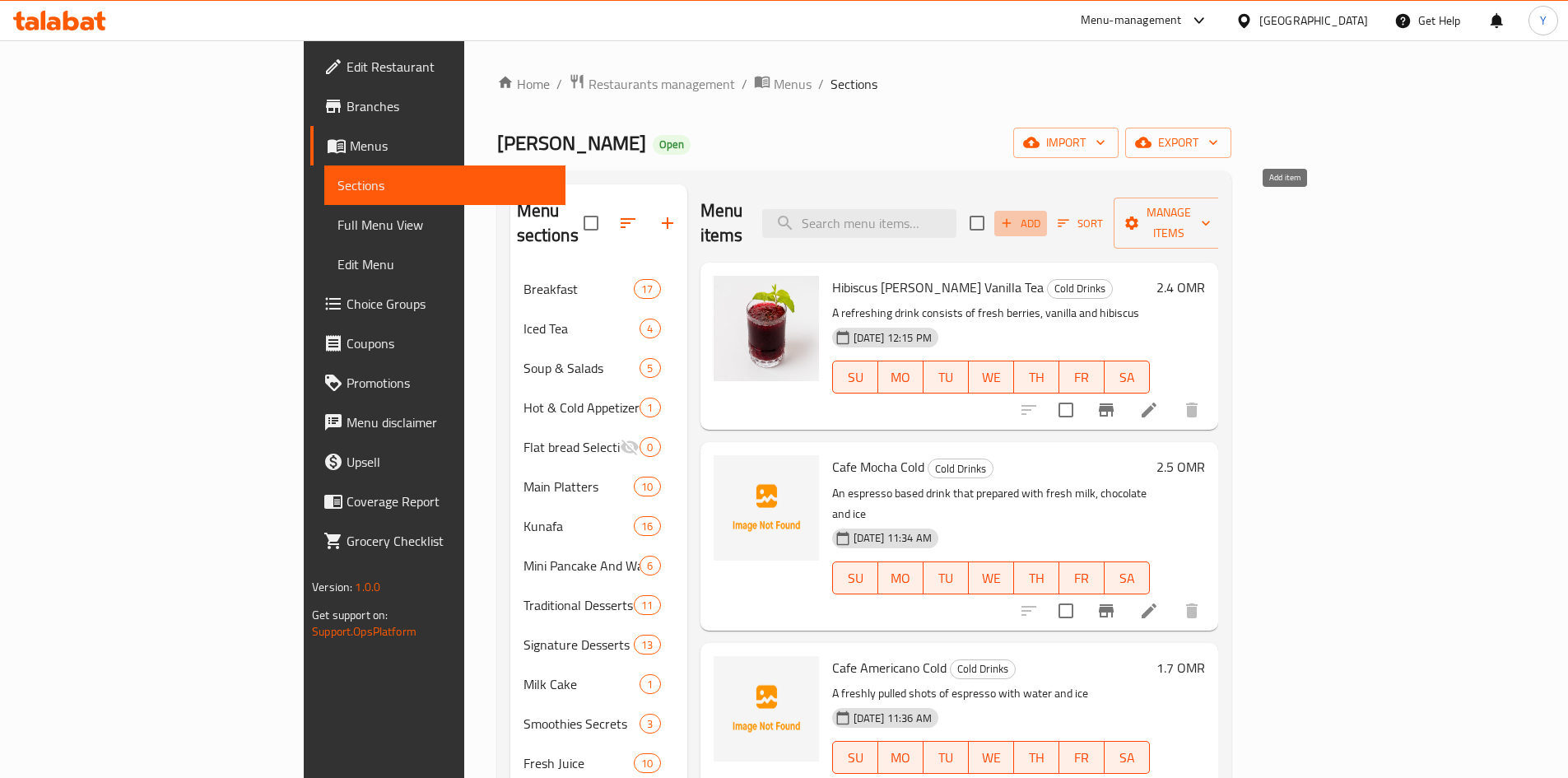
click at [1043, 216] on span "Add" at bounding box center [1021, 223] width 45 height 19
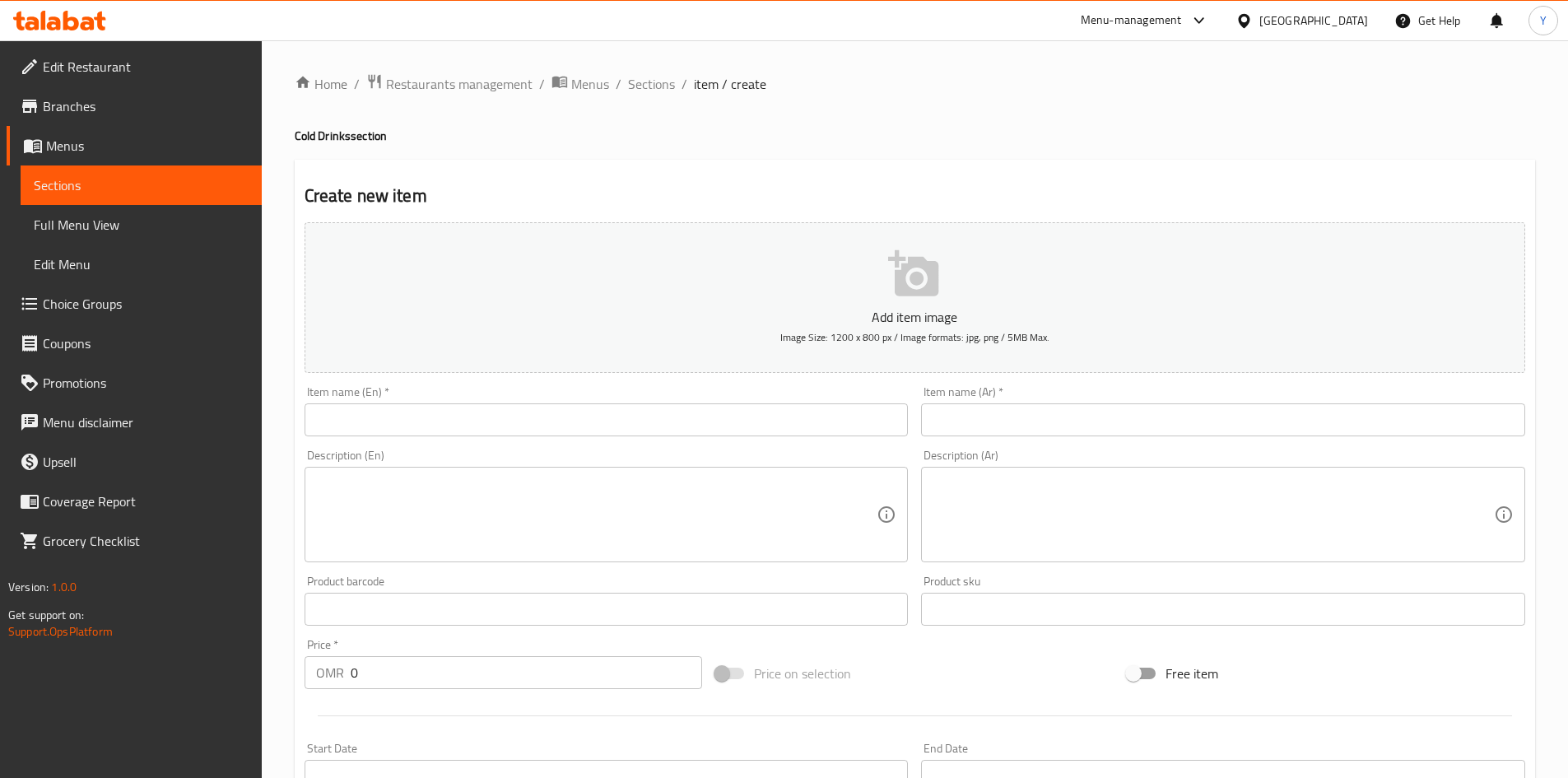
click at [377, 414] on input "text" at bounding box center [606, 419] width 604 height 33
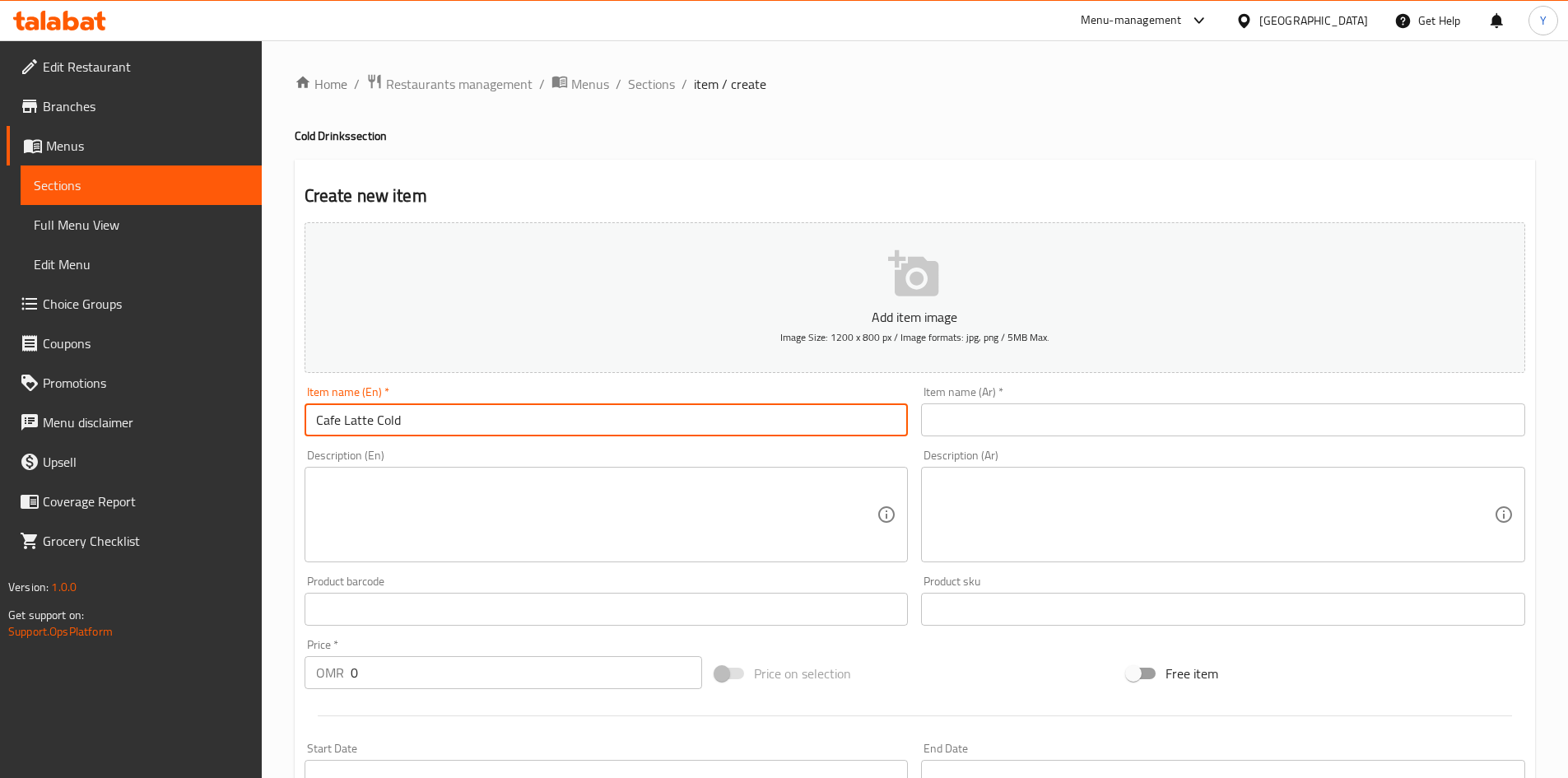
type input "Cafe Latte Cold"
click at [523, 514] on textarea at bounding box center [597, 515] width 562 height 78
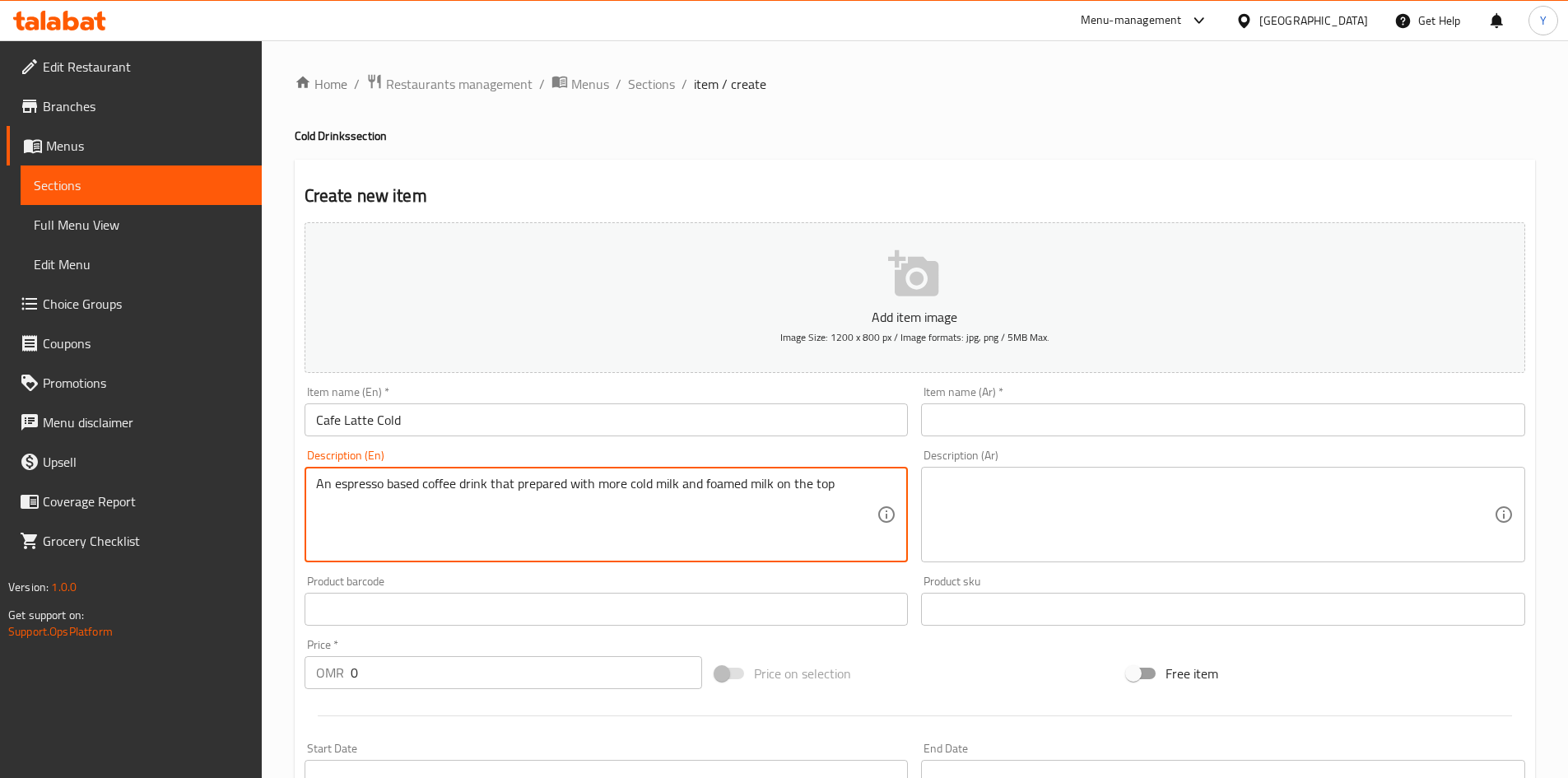
type textarea "An espresso based coffee drink that prepared with more cold milk and foamed mil…"
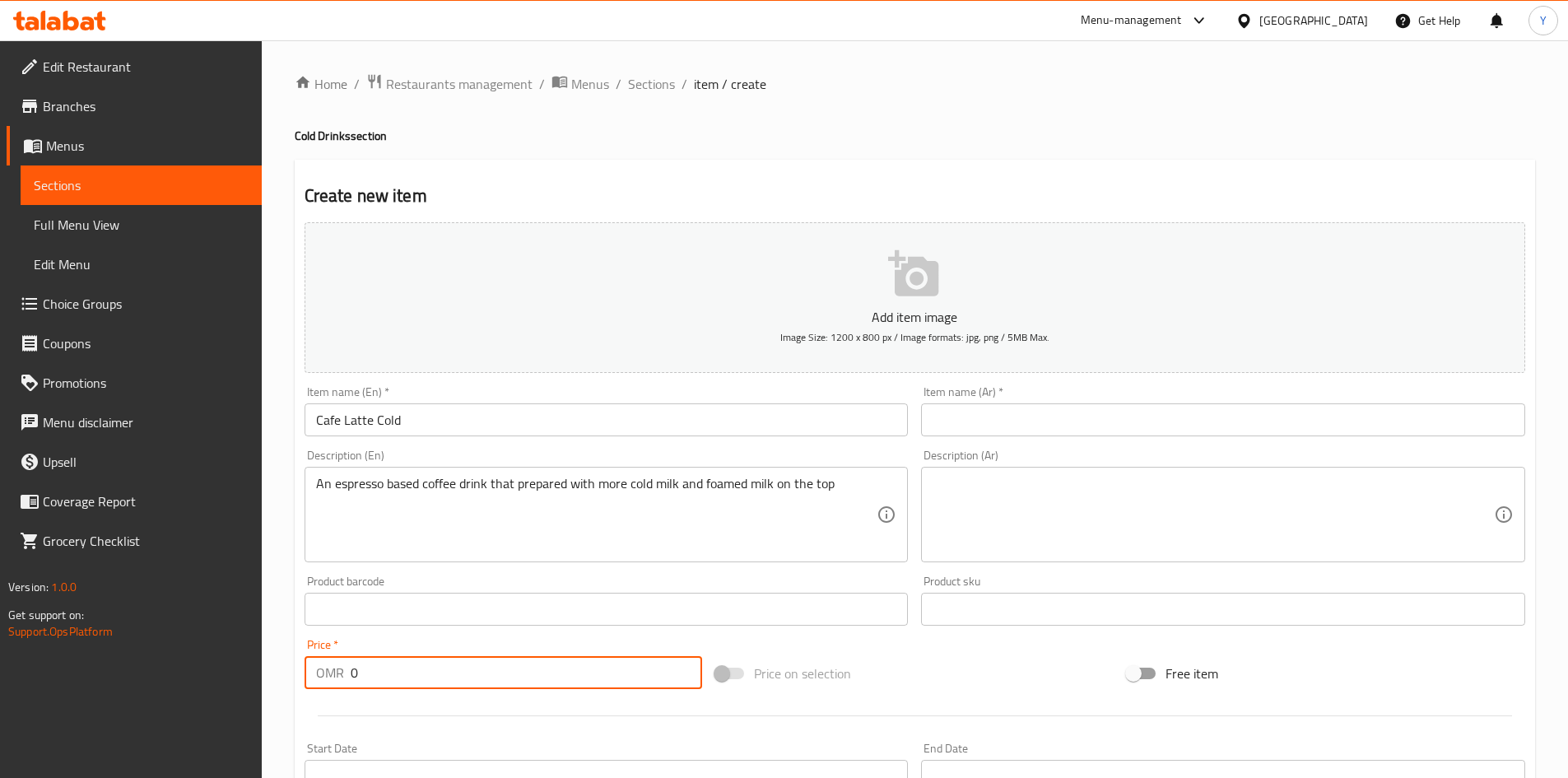
drag, startPoint x: 482, startPoint y: 668, endPoint x: 243, endPoint y: 683, distance: 239.5
click at [238, 677] on div "Edit Restaurant Branches Menus Sections Full Menu View Edit Menu Choice Groups …" at bounding box center [784, 602] width 1568 height 1123
type input "2.400"
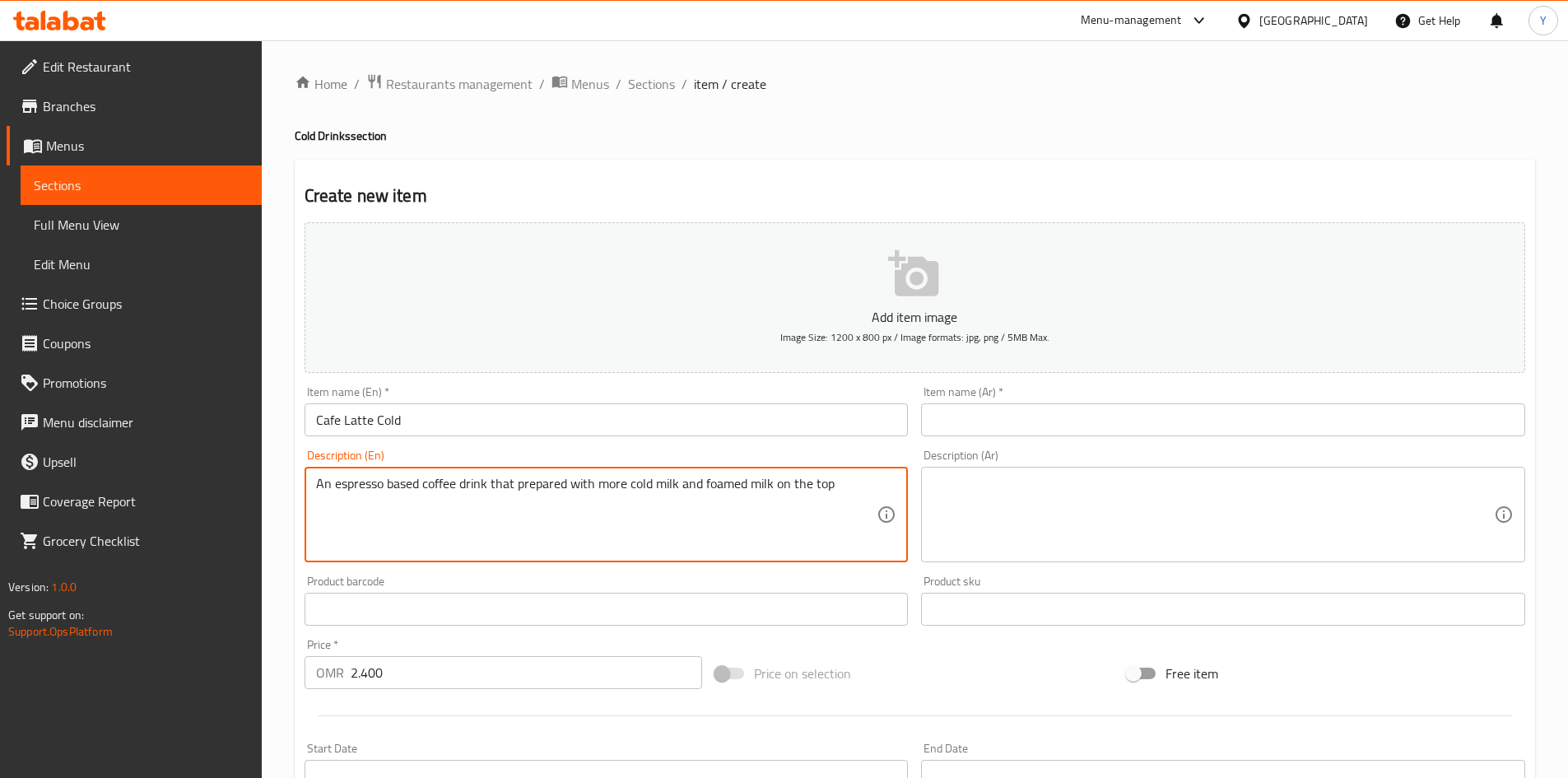
click at [677, 483] on textarea "An espresso based coffee drink that prepared with more cold milk and foamed mil…" at bounding box center [597, 515] width 562 height 78
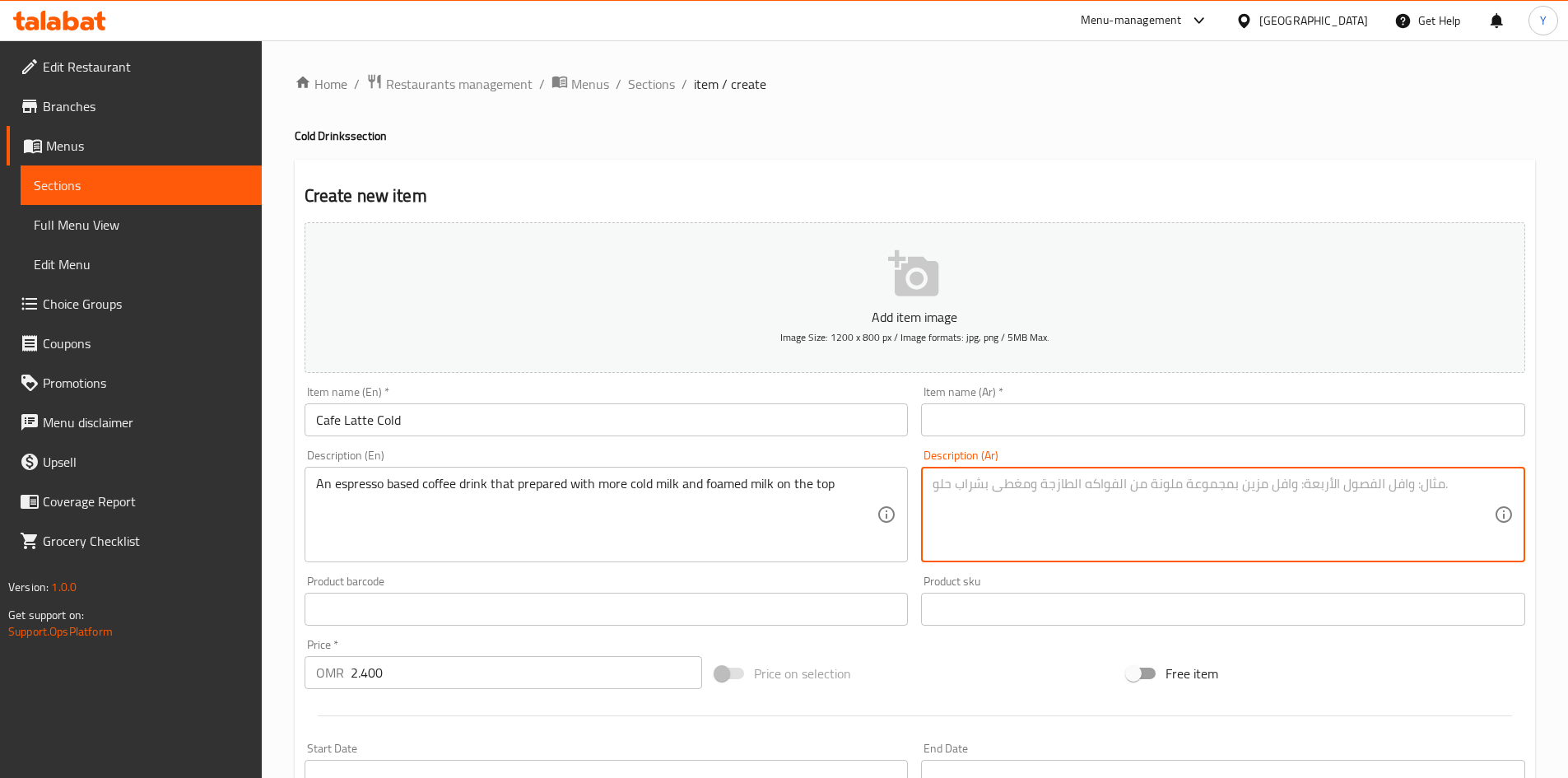
paste textarea "مشروب قهوة يعتمد على الإسبريسو ويتم تحضيره بإضافة المزيد من الحليب البارد والحل…"
type textarea "مشروب قهوة يعتمد على الإسبريسو ويتم تحضيره بإضافة المزيد من الحليب البارد والحل…"
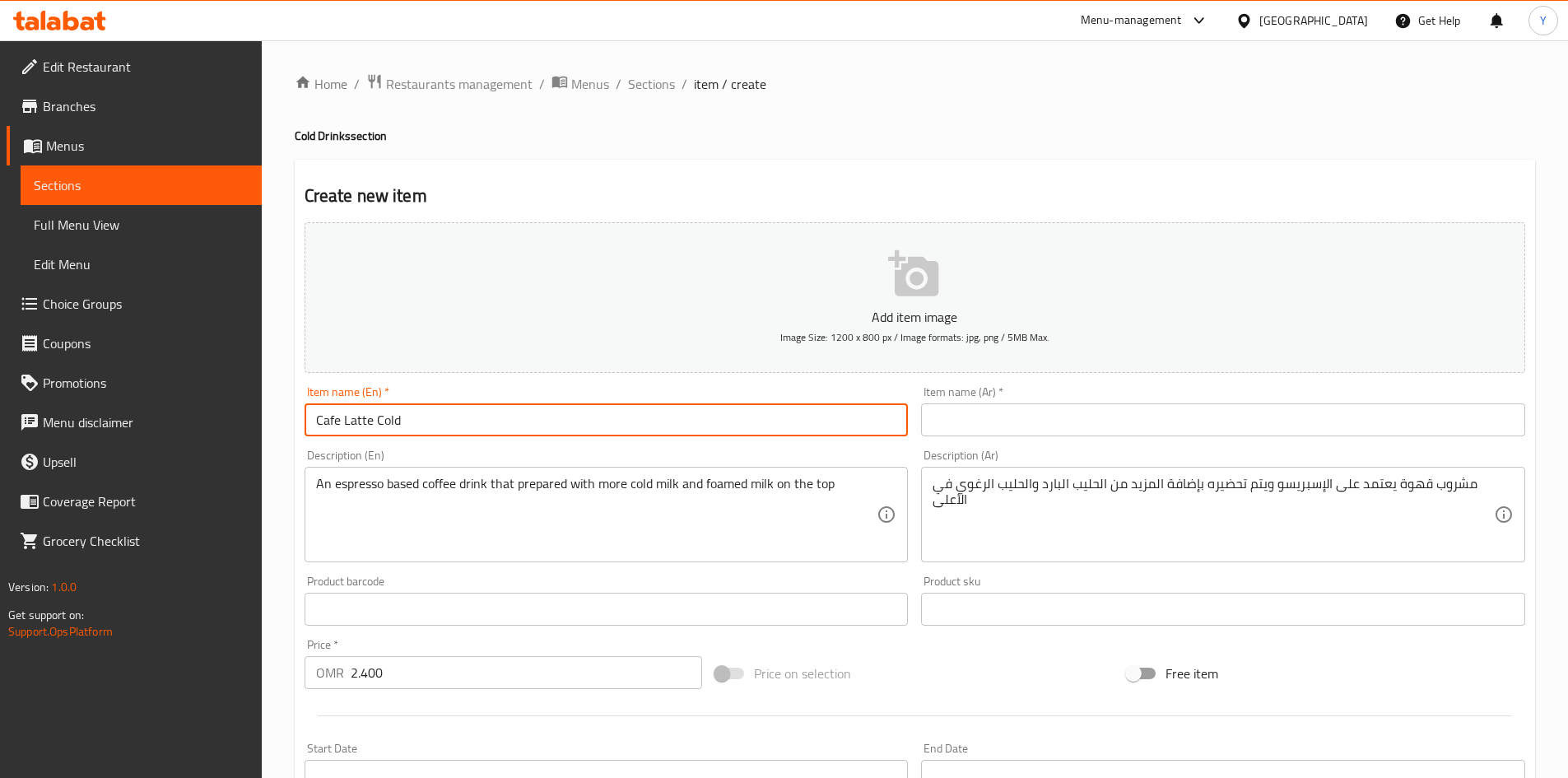
click at [565, 425] on input "Cafe Latte Cold" at bounding box center [606, 419] width 604 height 33
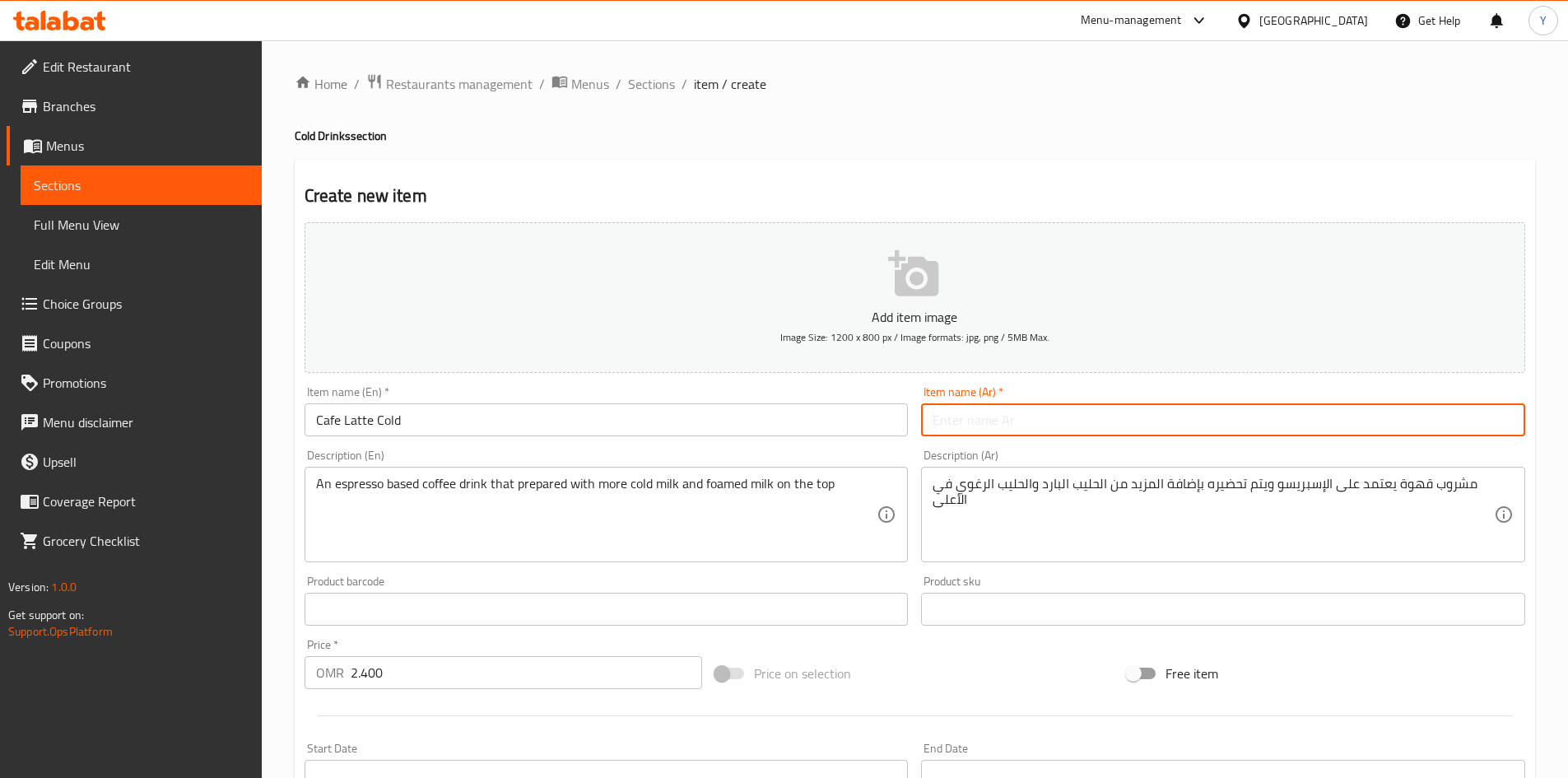
drag, startPoint x: 565, startPoint y: 425, endPoint x: 1075, endPoint y: 413, distance: 510.1
click at [1075, 413] on input "text" at bounding box center [1223, 419] width 604 height 33
type input "قهوة لاتيه باردة"
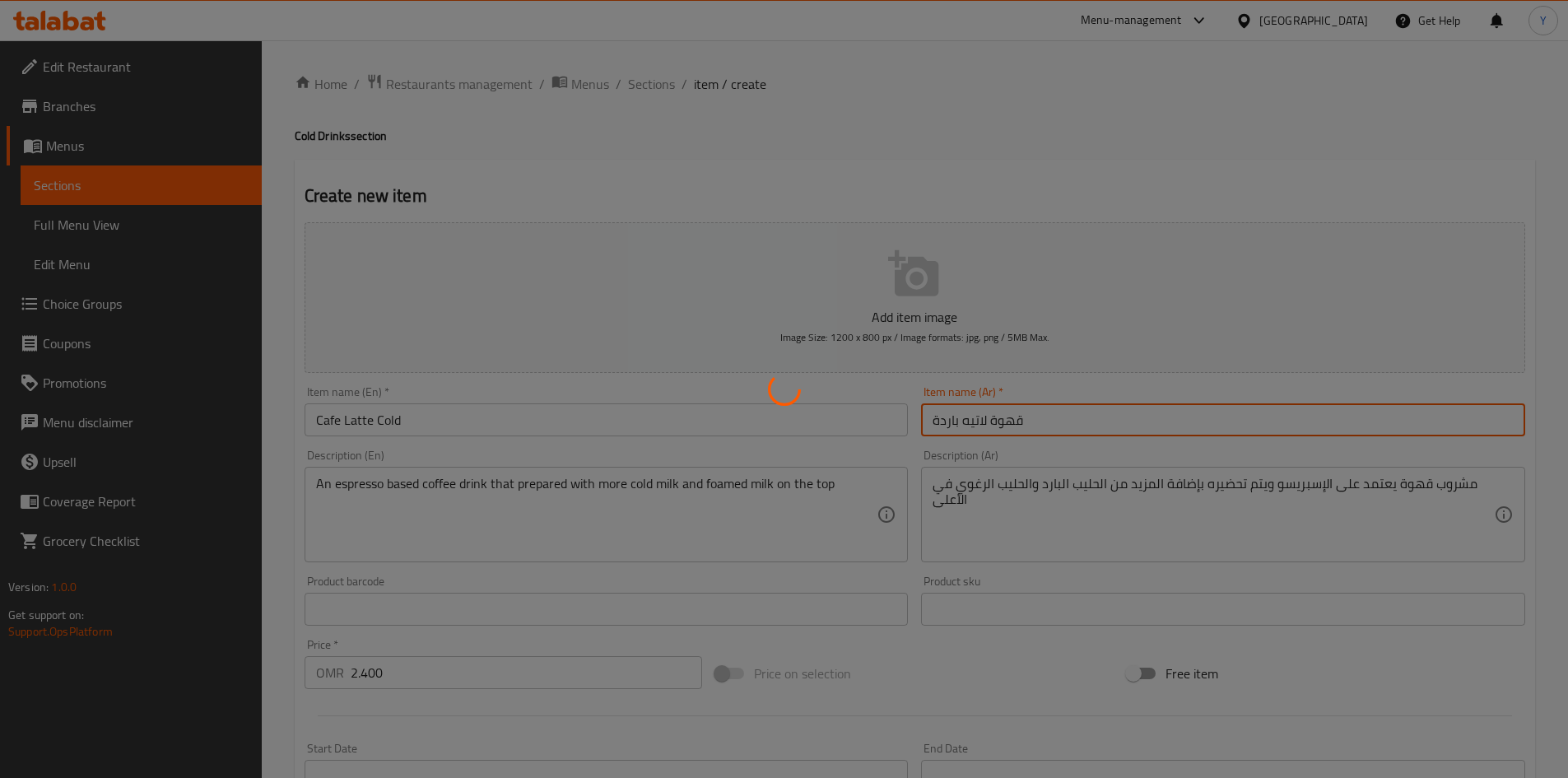
type input "0"
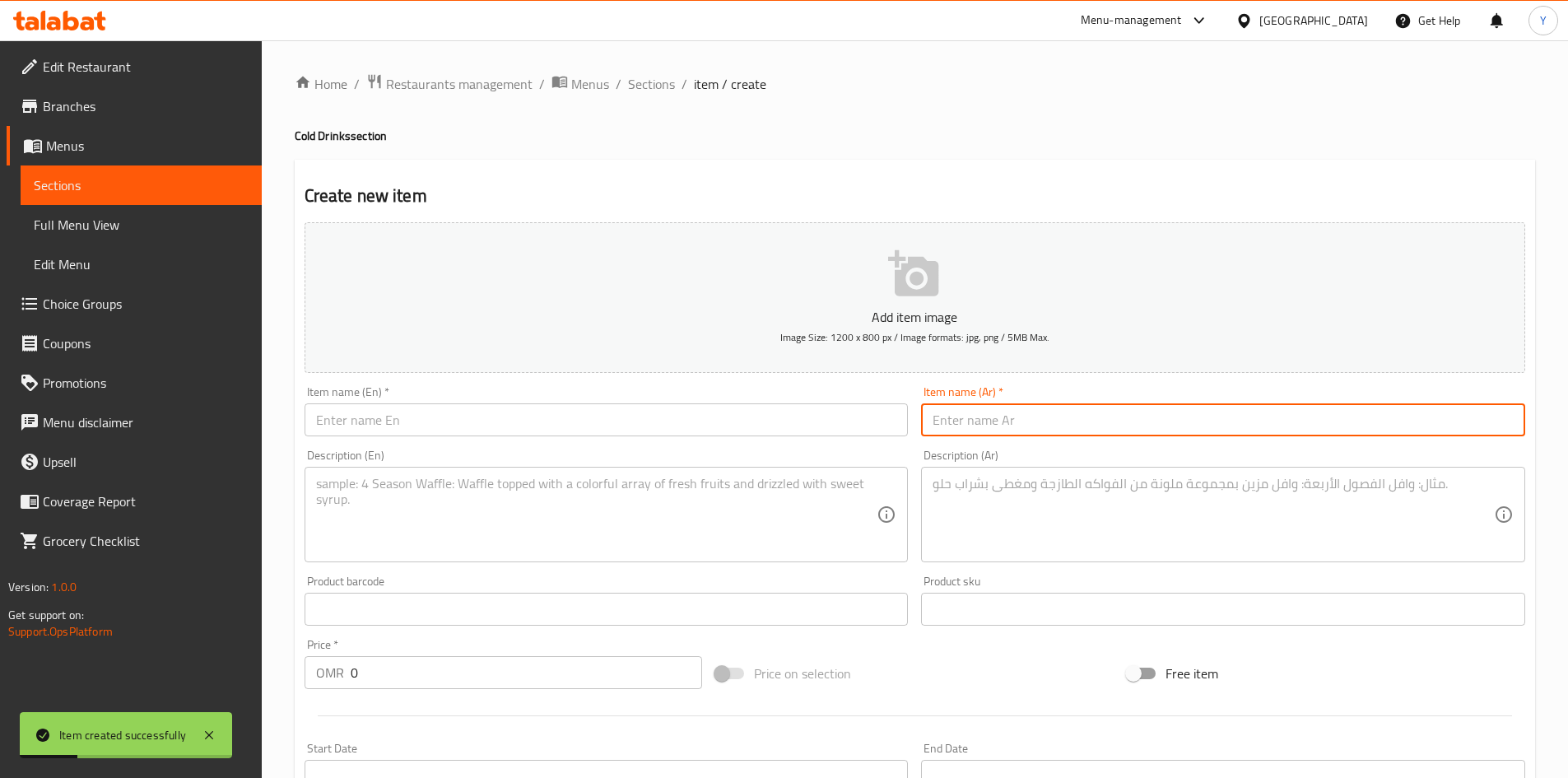
click at [411, 437] on div "Item name (En)   * Item name (En) *" at bounding box center [606, 411] width 617 height 63
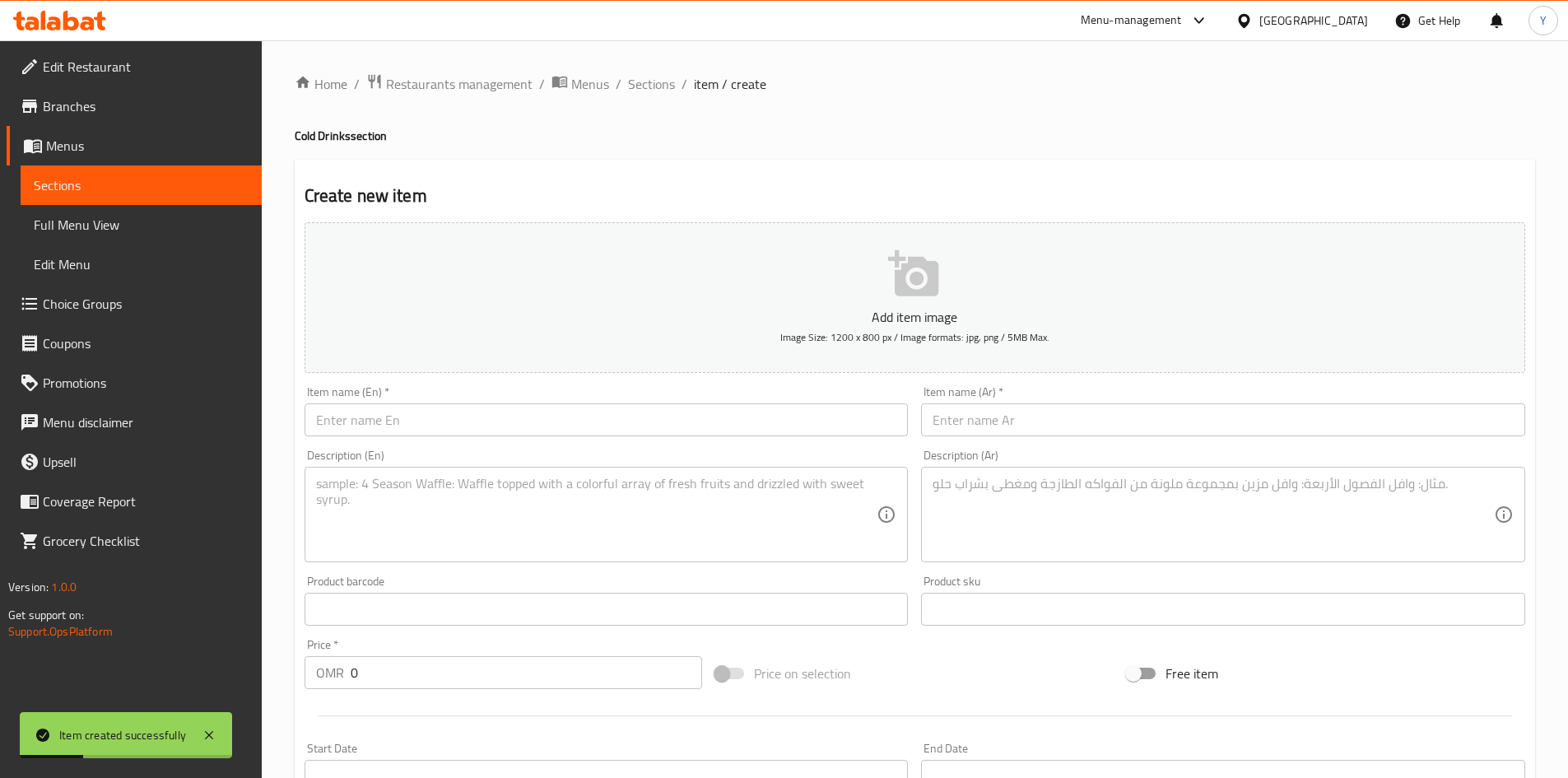
click at [404, 424] on input "text" at bounding box center [606, 419] width 604 height 33
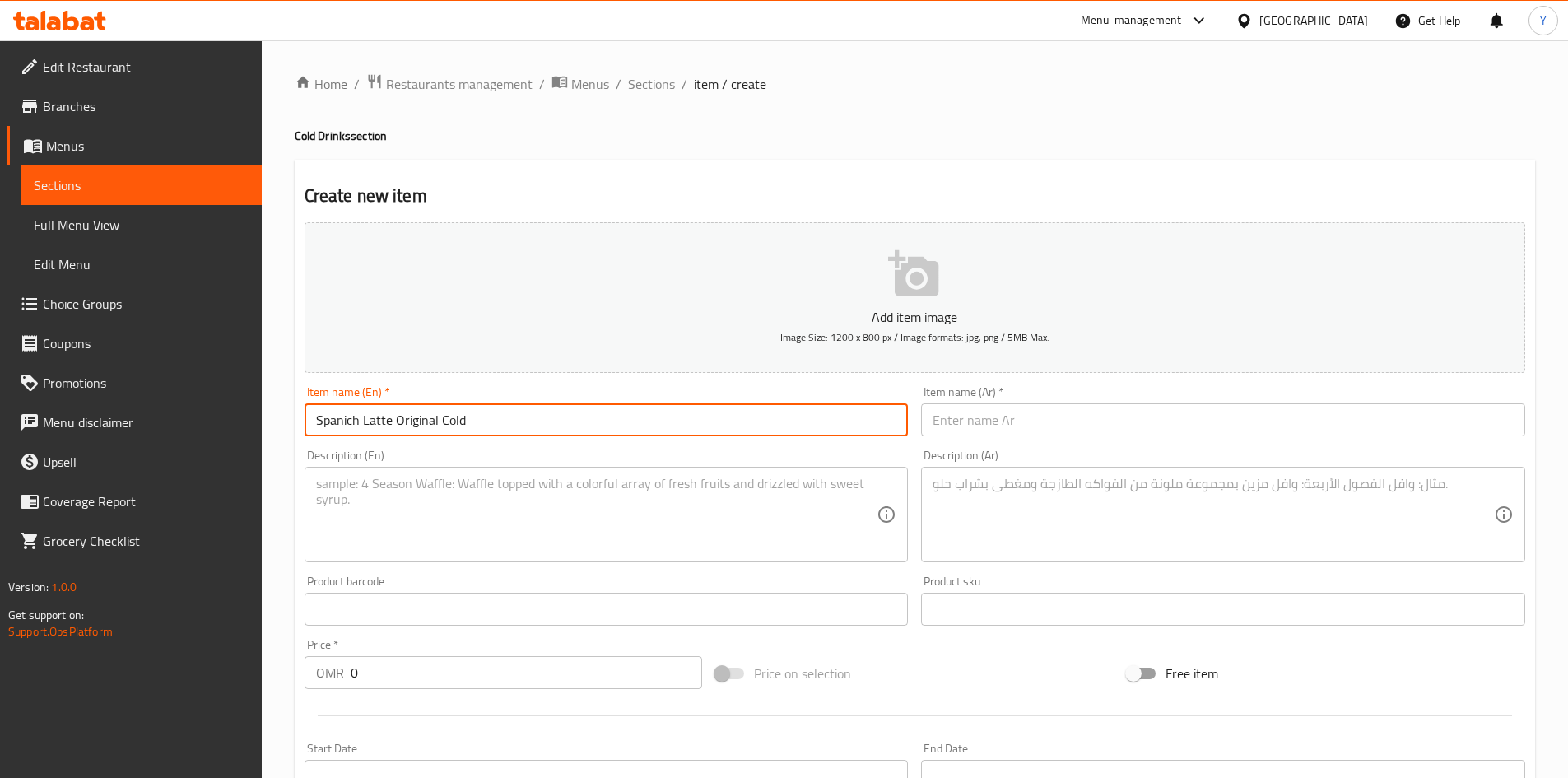
click at [348, 425] on input "Spanich Latte Original Cold" at bounding box center [606, 419] width 604 height 33
click at [398, 436] on input "Spanish Latte Original Cold" at bounding box center [606, 419] width 604 height 33
type input "Spanish Latte Original Cold"
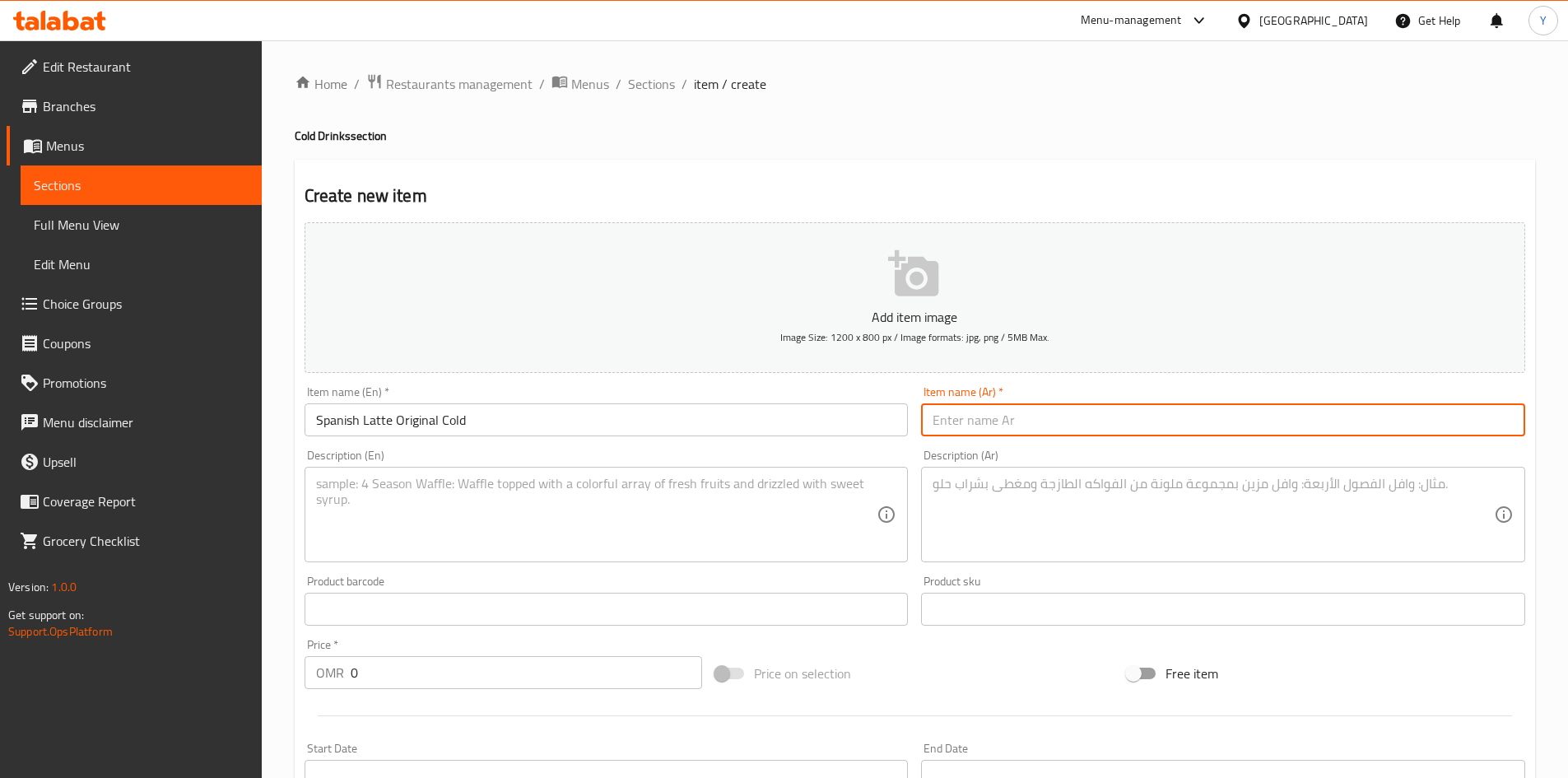
paste input "لاتيه إسباني أصلي بارد"
type input "لاتيه إسباني أصلي بارد"
click at [376, 511] on textarea at bounding box center [597, 515] width 562 height 78
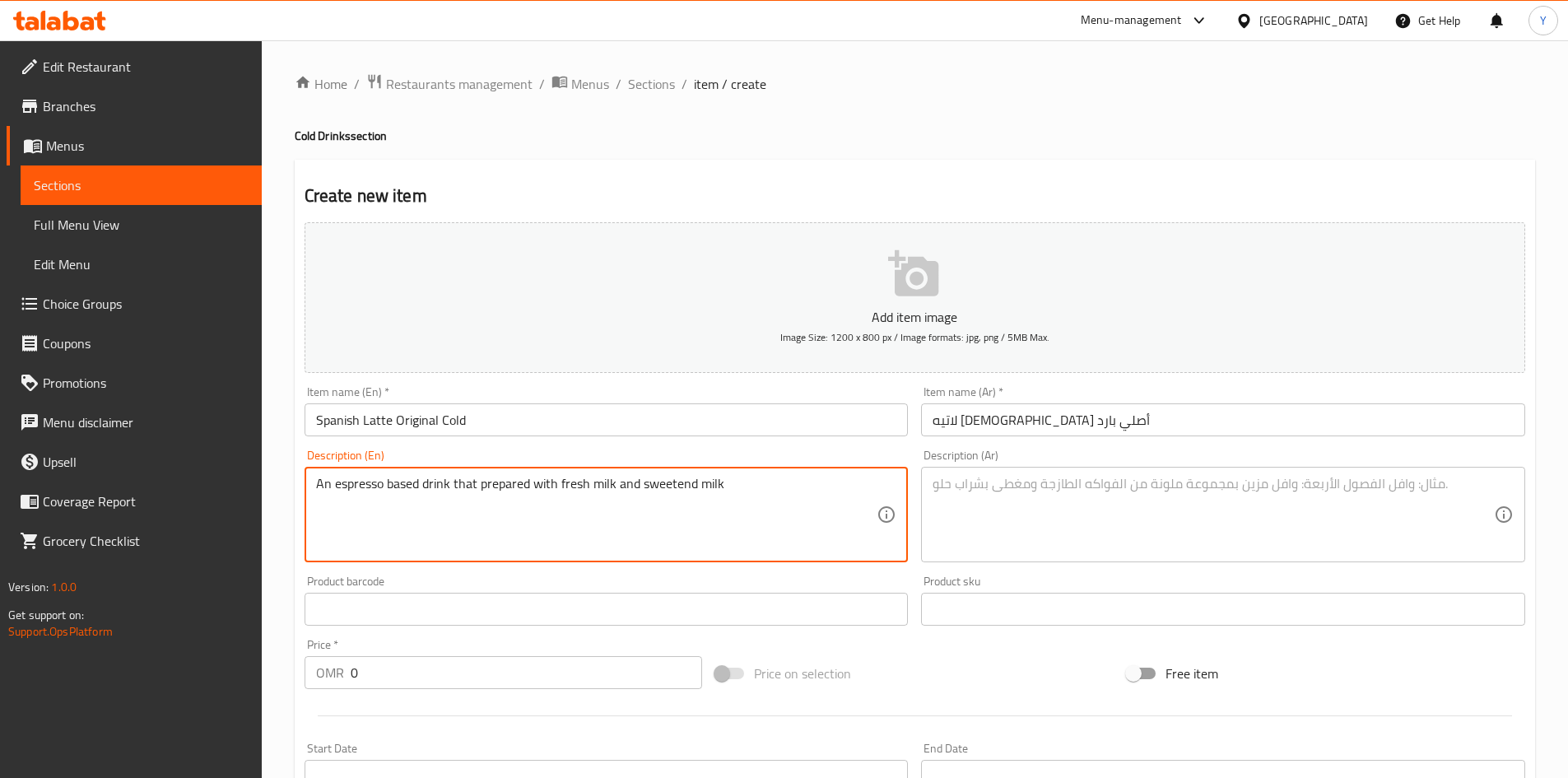
click at [685, 487] on textarea "An espresso based drink that prepared with fresh milk and sweetend milk" at bounding box center [597, 515] width 562 height 78
click at [678, 496] on textarea "An espresso based drink that prepared with fresh milk and sweetened milk" at bounding box center [597, 515] width 562 height 78
paste textarea "لاتيه إسباني أصلي بارد"
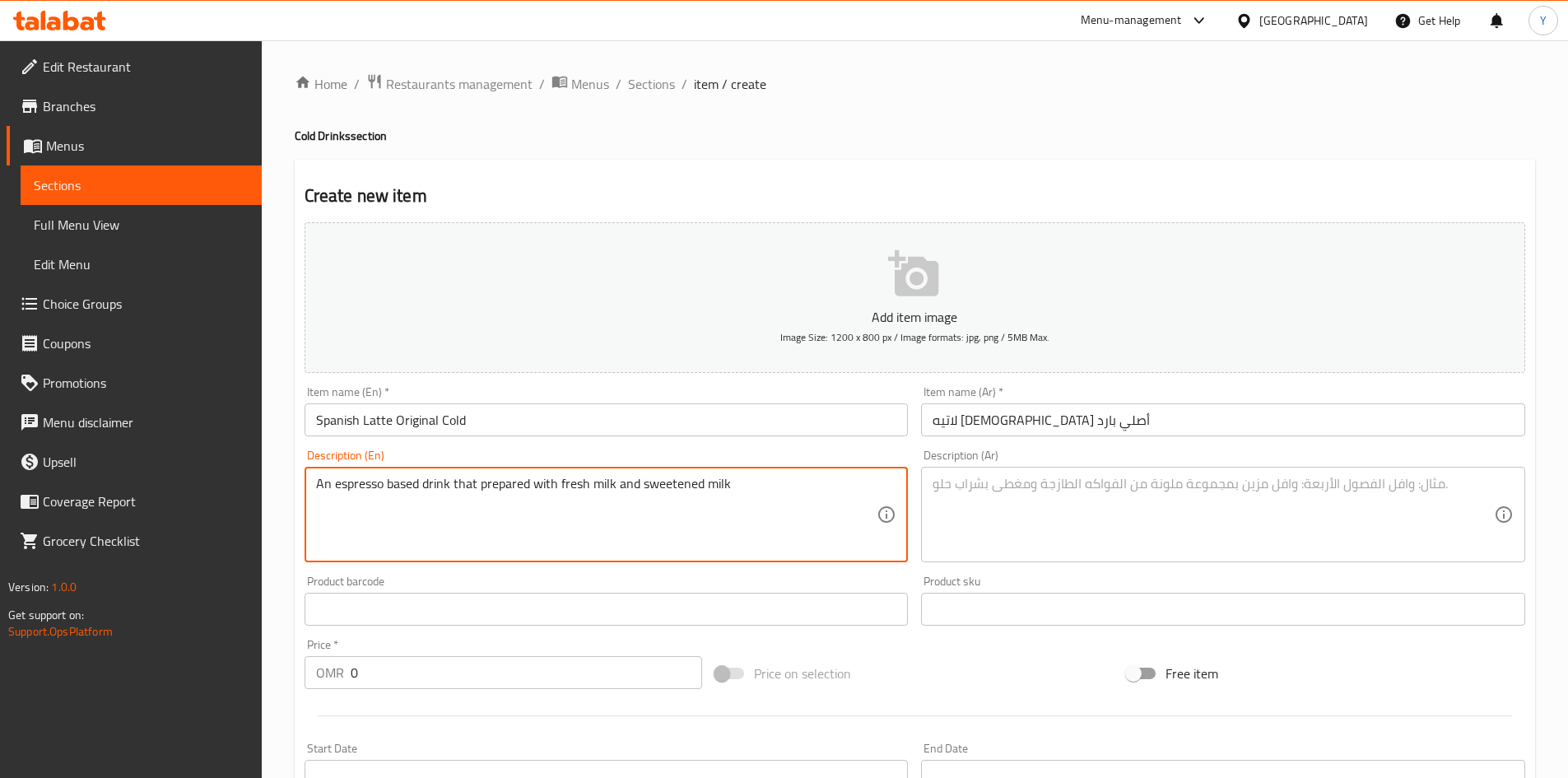
type textarea "An espresso based drink that prepared with fresh milk and sweetened milk"
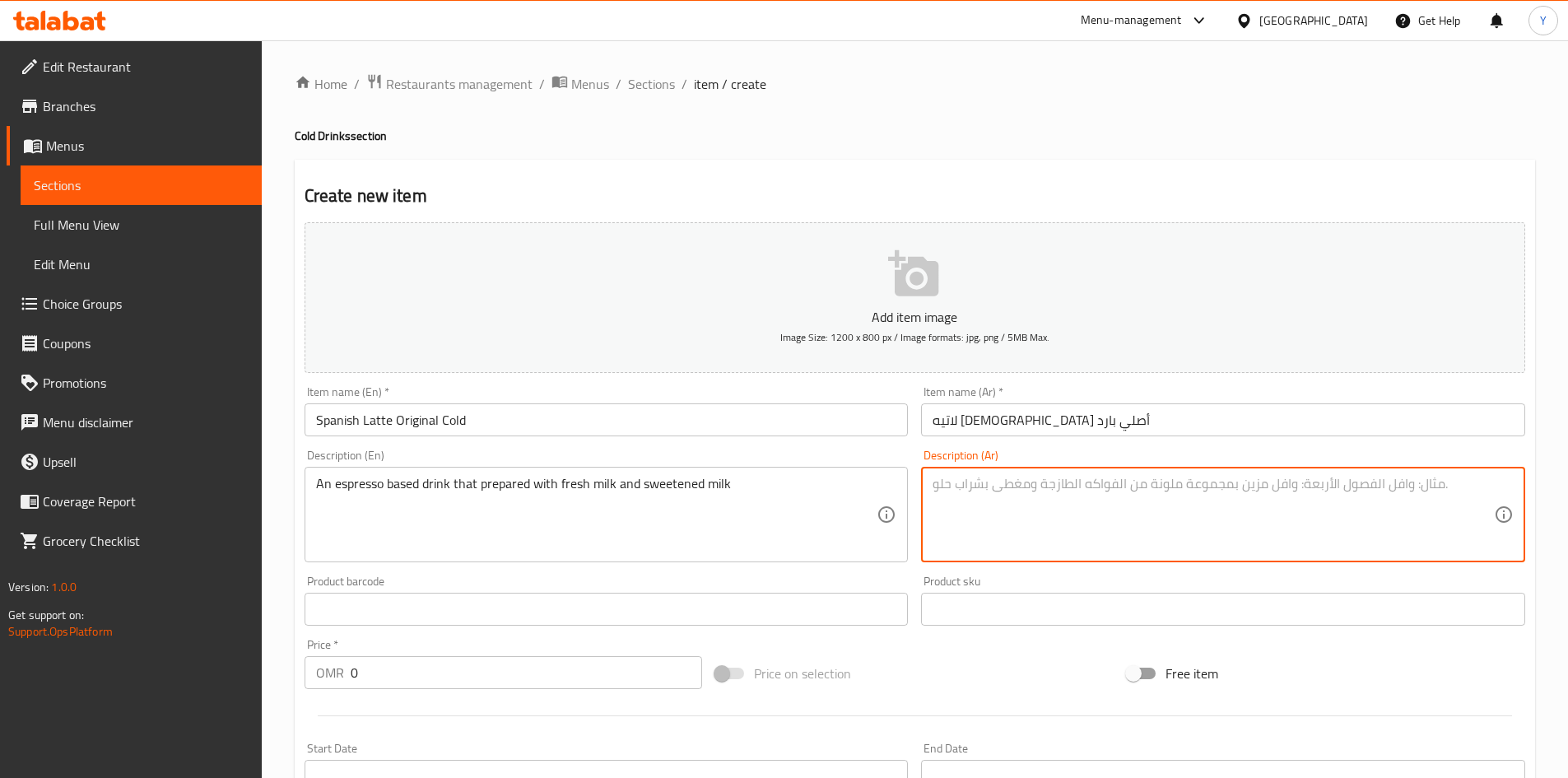
paste textarea "مشروب يعتمد على الإسبريسو ويتم تحضيره باستخدام الحليب الطازج والحليب المحلى"
type textarea "مشروب يعتمد على الإسبريسو ويتم تحضيره باستخدام الحليب الطازج والحليب المحلى"
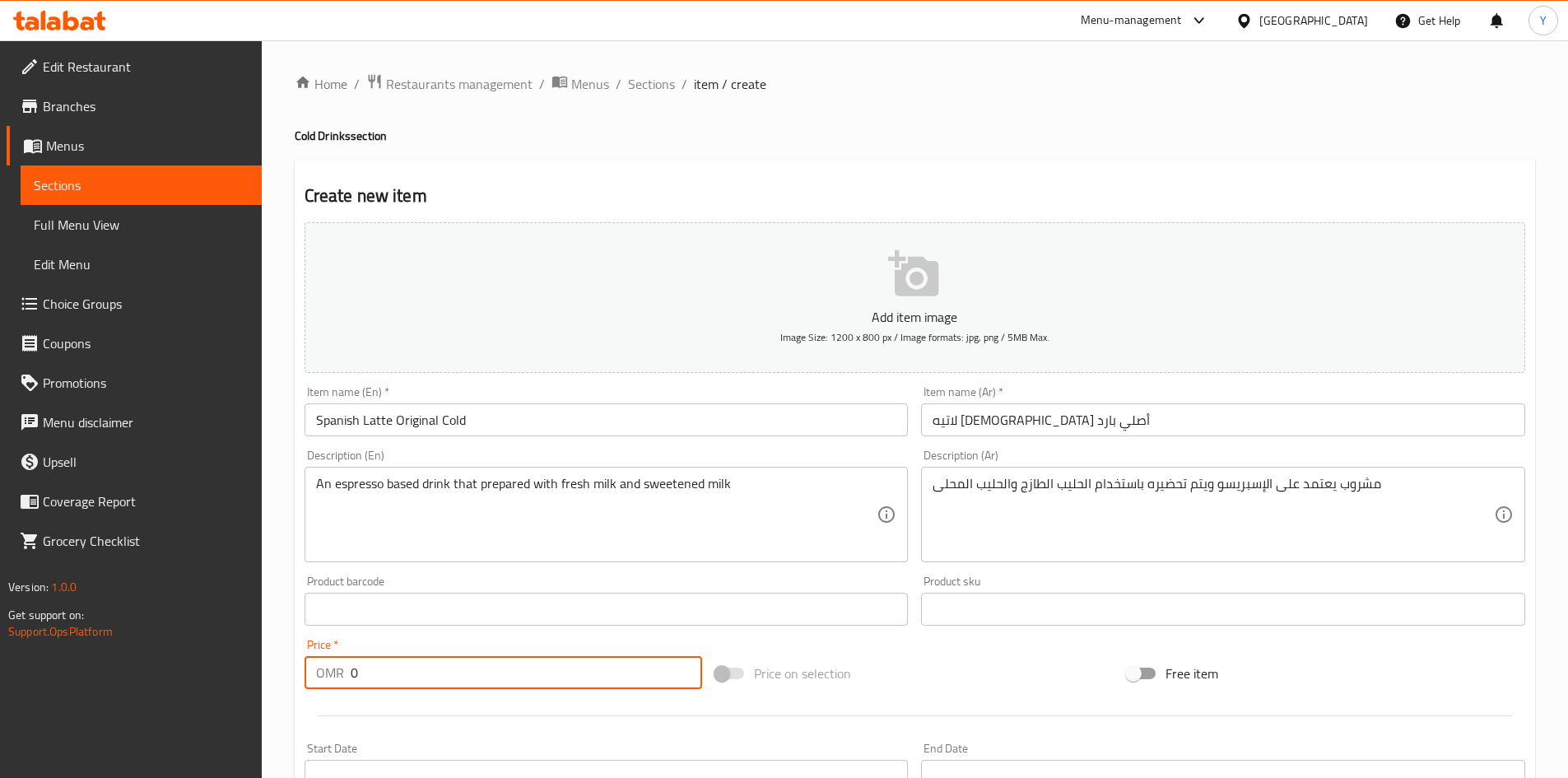
drag, startPoint x: 478, startPoint y: 660, endPoint x: 240, endPoint y: 647, distance: 238.4
click at [225, 645] on div "Edit Restaurant Branches Menus Sections Full Menu View Edit Menu Choice Groups …" at bounding box center [784, 602] width 1568 height 1123
type input "2.700"
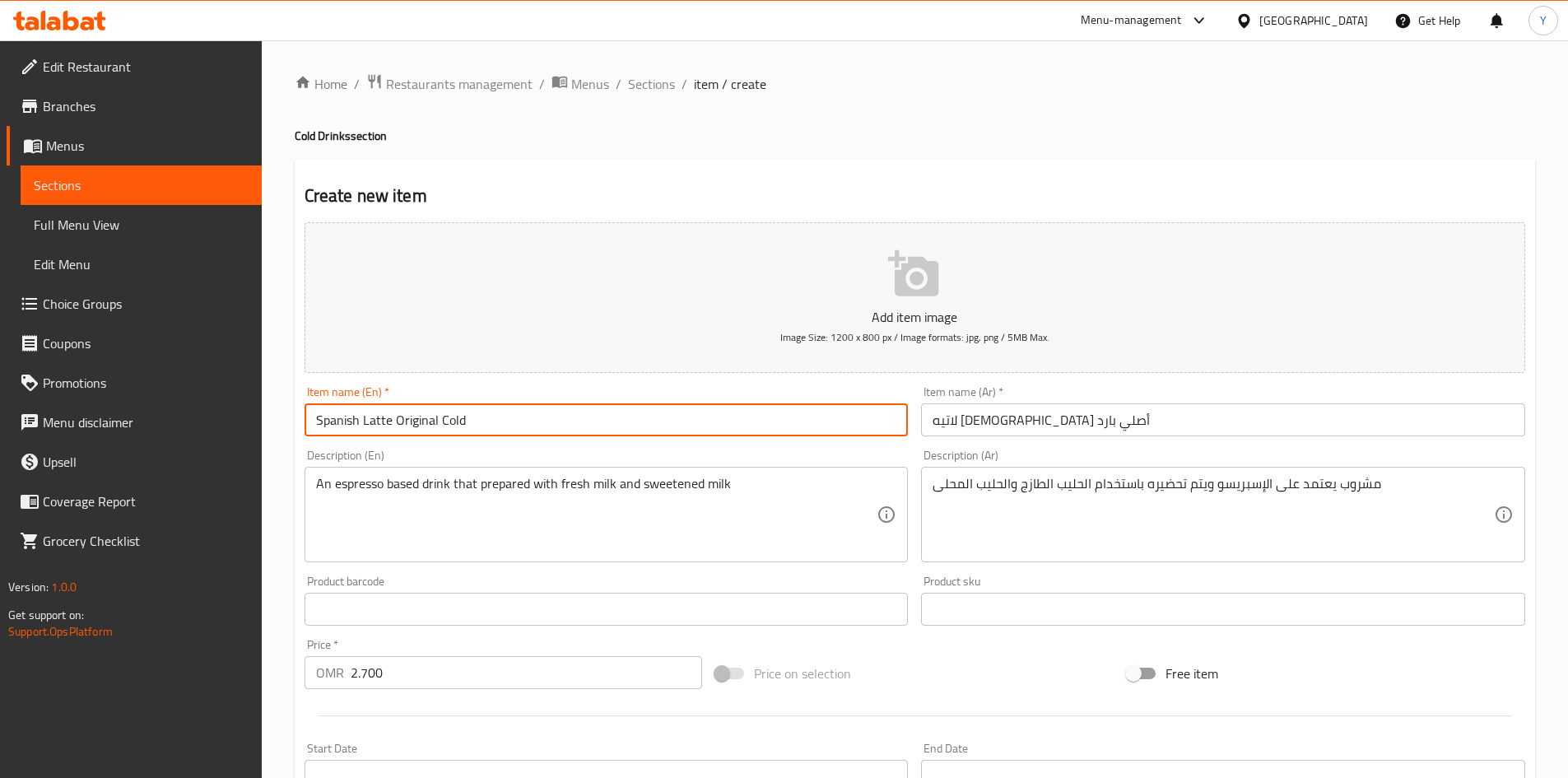
click at [499, 430] on input "Spanish Latte Original Cold" at bounding box center [606, 419] width 604 height 33
type input "0"
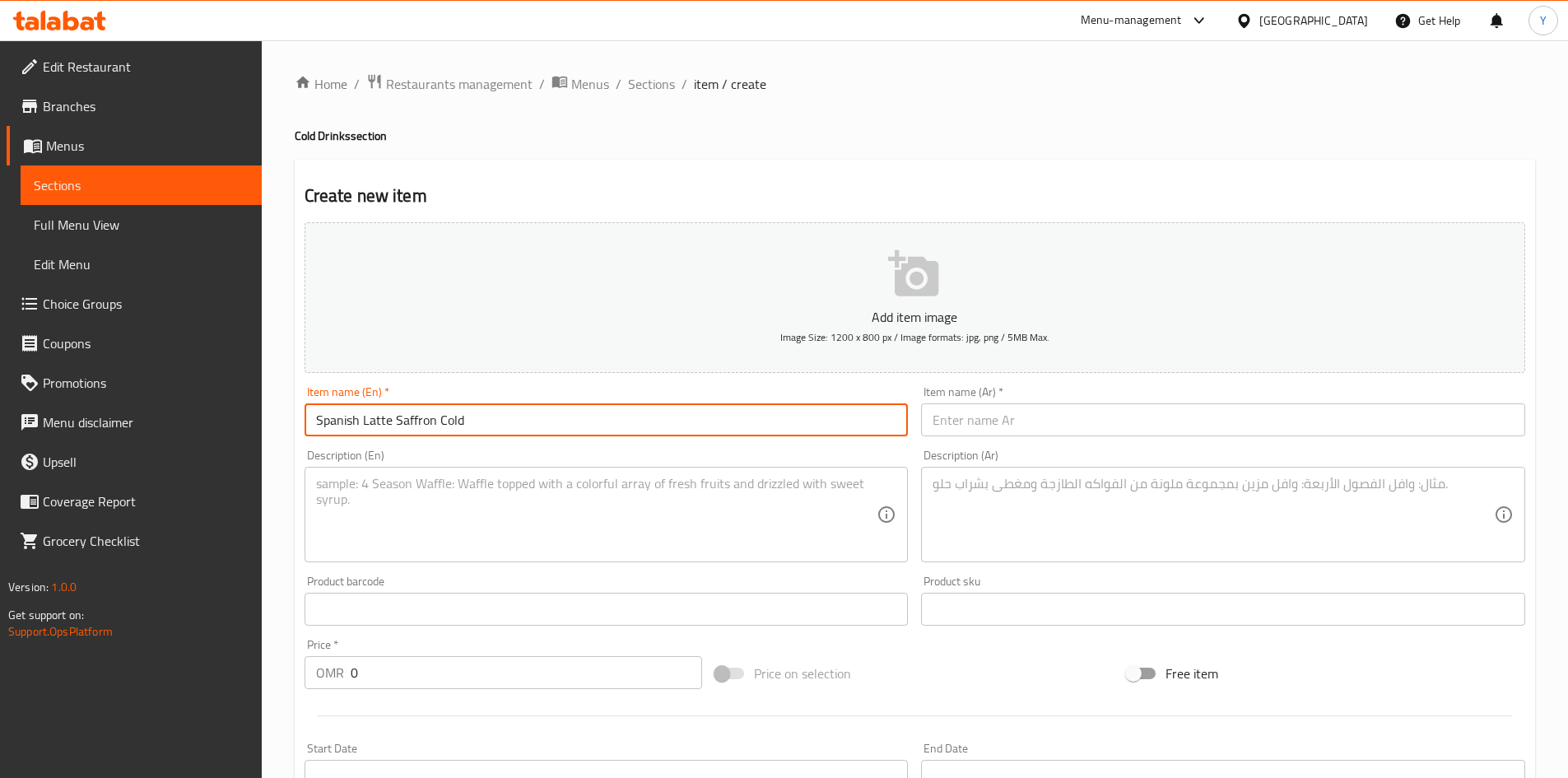
type input "Spanish Latte Saffron Cold"
click at [504, 496] on textarea at bounding box center [597, 515] width 562 height 78
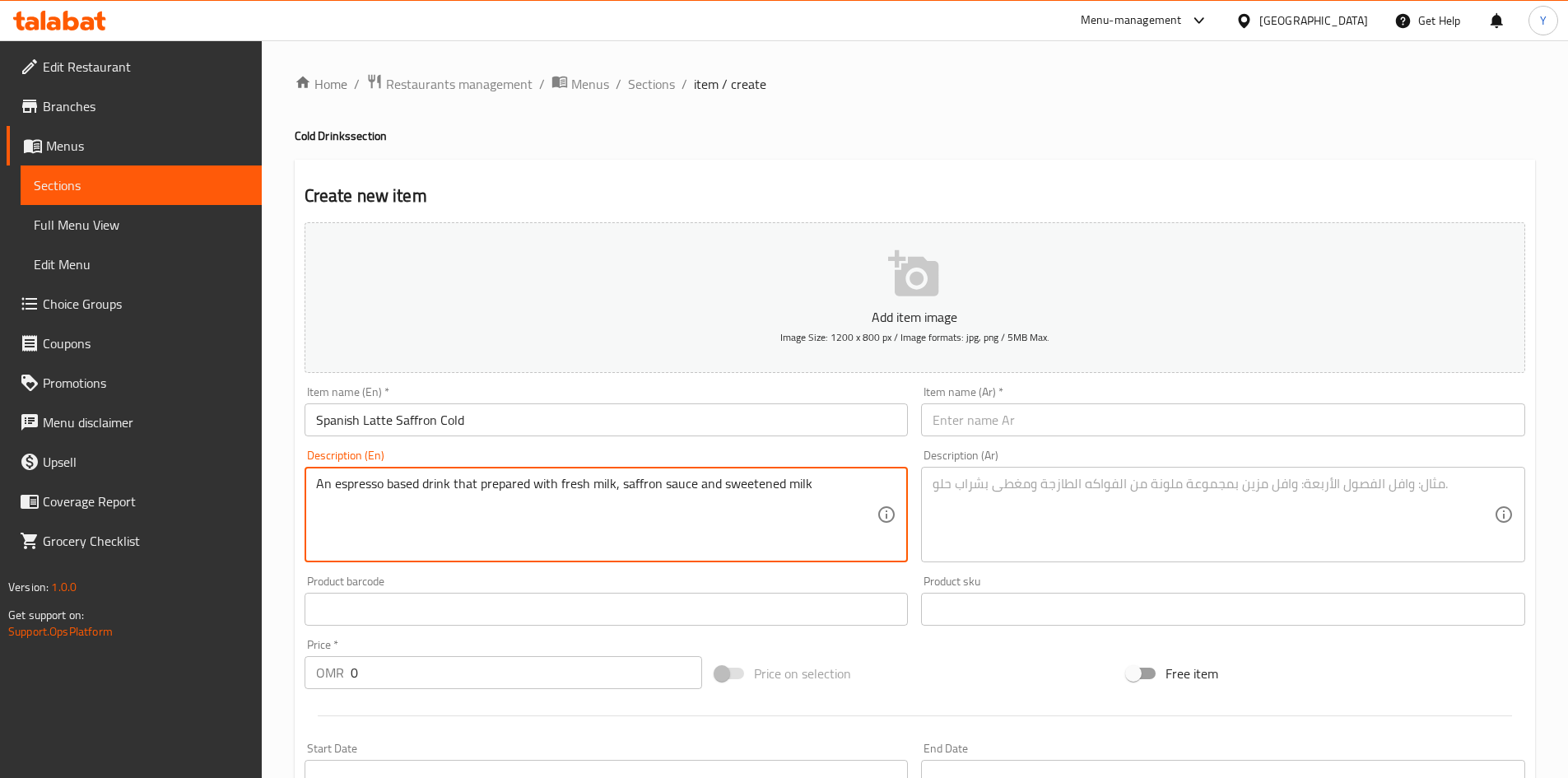
click at [461, 516] on textarea "An espresso based drink that prepared with fresh milk, saffron sauce and sweete…" at bounding box center [597, 515] width 562 height 78
type textarea "An espresso based drink that prepared with fresh milk, saffron sauce and sweete…"
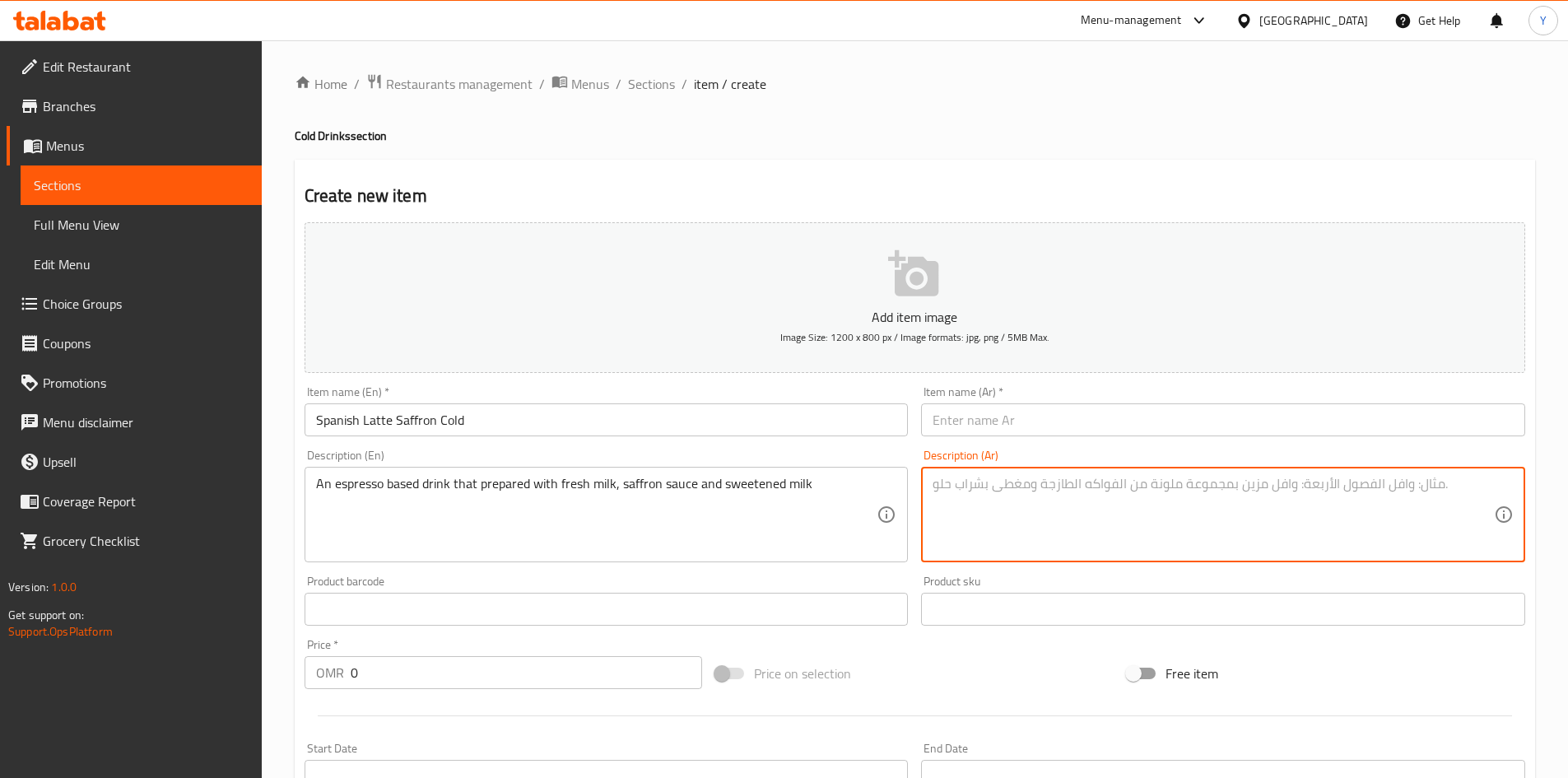
paste textarea "مشروب قائم على الإسبريسو يتم تحضيره باستخدام الحليب الطازج وصلصة الزعفران والحل…"
type textarea "مشروب قائم على الإسبريسو يتم تحضيره باستخدام الحليب الطازج وصلصة الزعفران والحل…"
click at [600, 422] on input "Spanish Latte Saffron Cold" at bounding box center [606, 419] width 604 height 33
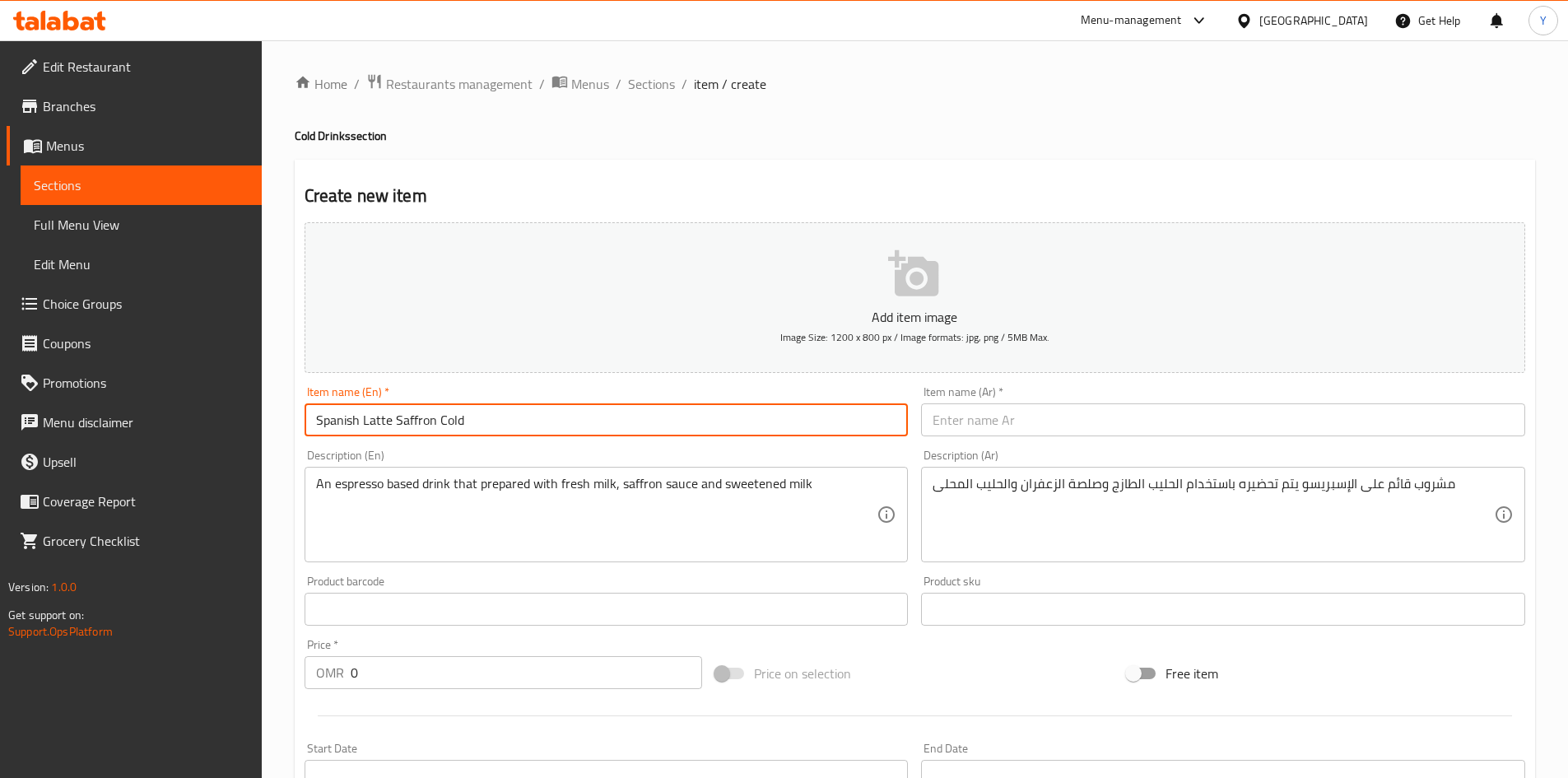
click at [600, 422] on input "Spanish Latte Saffron Cold" at bounding box center [606, 419] width 604 height 33
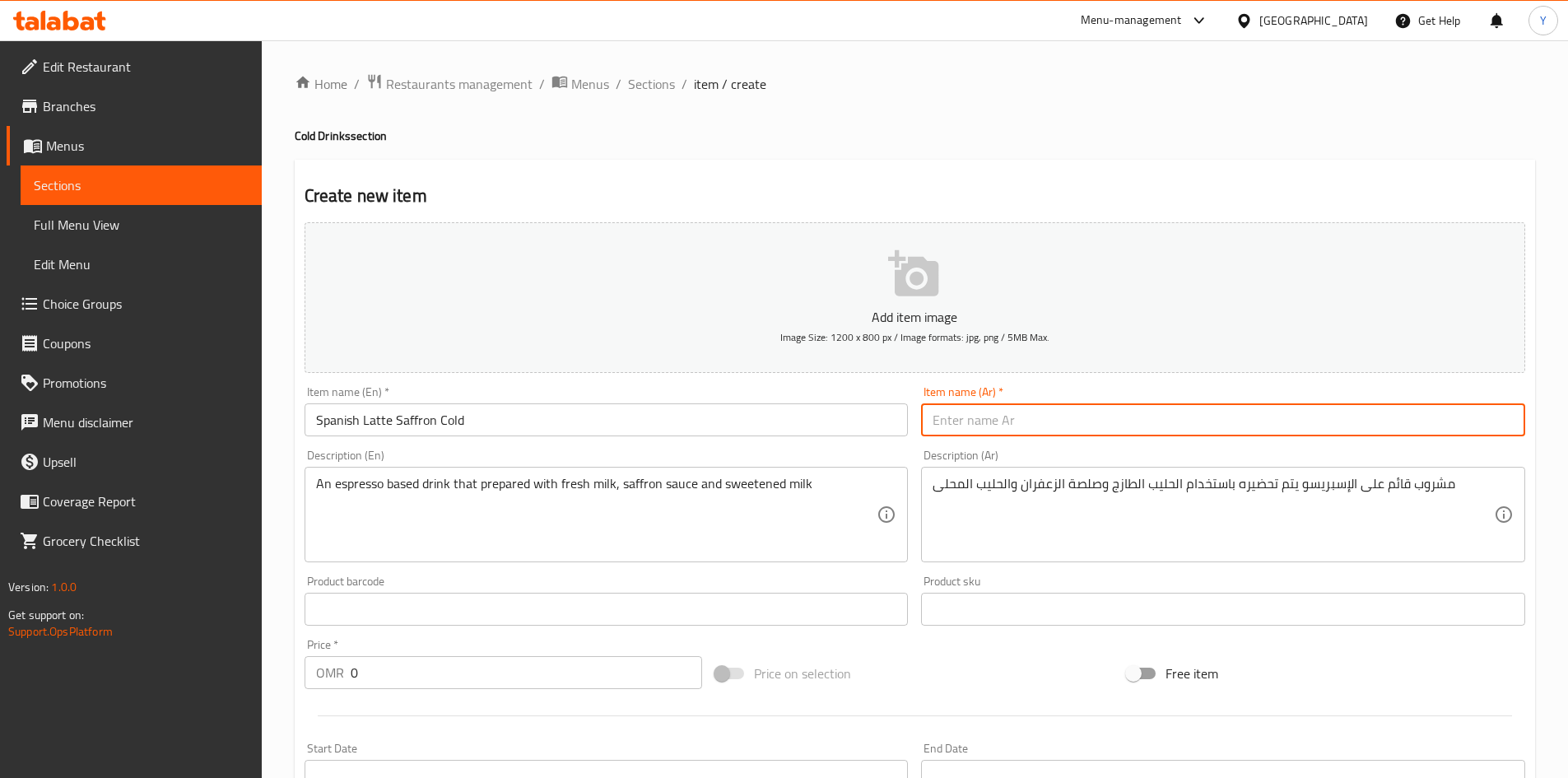
paste input "لاتيه إسباني بارد بالزعفران"
type input "لاتيه إسباني بارد بالزعفران"
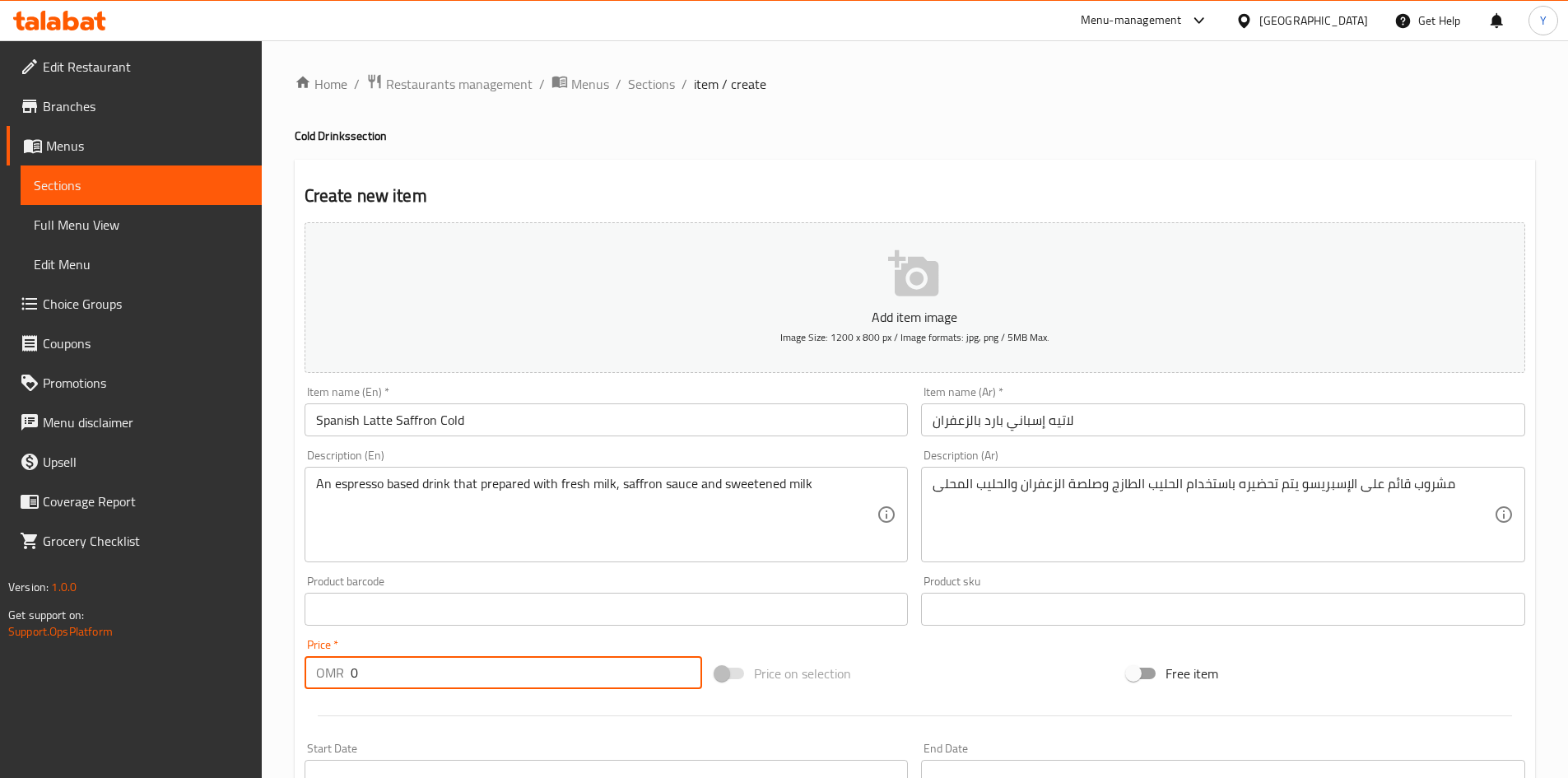
drag, startPoint x: 397, startPoint y: 662, endPoint x: 241, endPoint y: 597, distance: 169.0
click at [229, 634] on div "Edit Restaurant Branches Menus Sections Full Menu View Edit Menu Choice Groups …" at bounding box center [784, 602] width 1568 height 1123
type input "2.700"
click at [632, 411] on input "Spanish Latte Saffron Cold" at bounding box center [606, 419] width 604 height 33
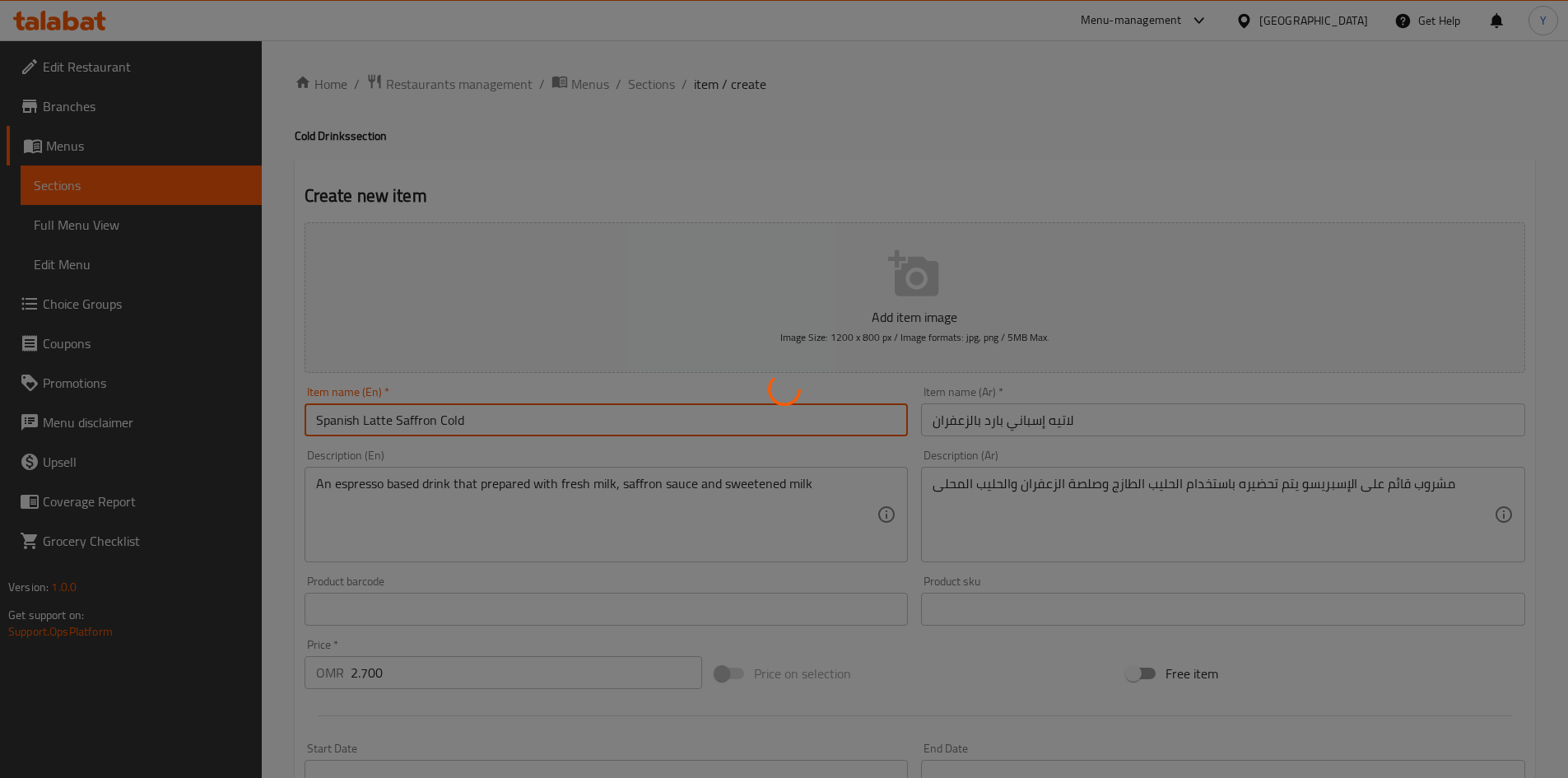
type input "0"
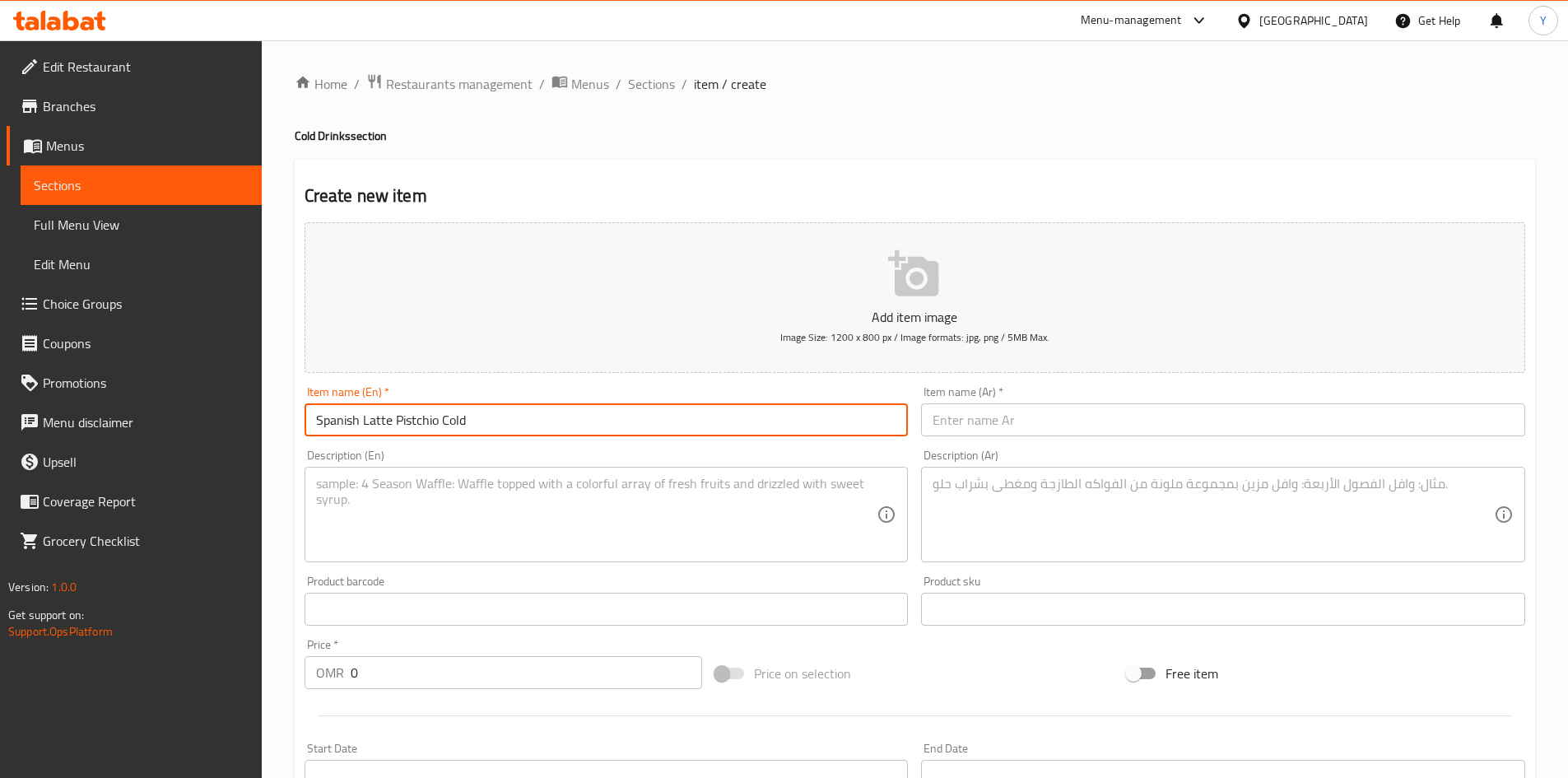
click at [418, 424] on input "Spanish Latte Pistchio Cold" at bounding box center [606, 419] width 604 height 33
type input "Spanish Latte Pistachio Cold"
click at [984, 429] on input "text" at bounding box center [1223, 419] width 604 height 33
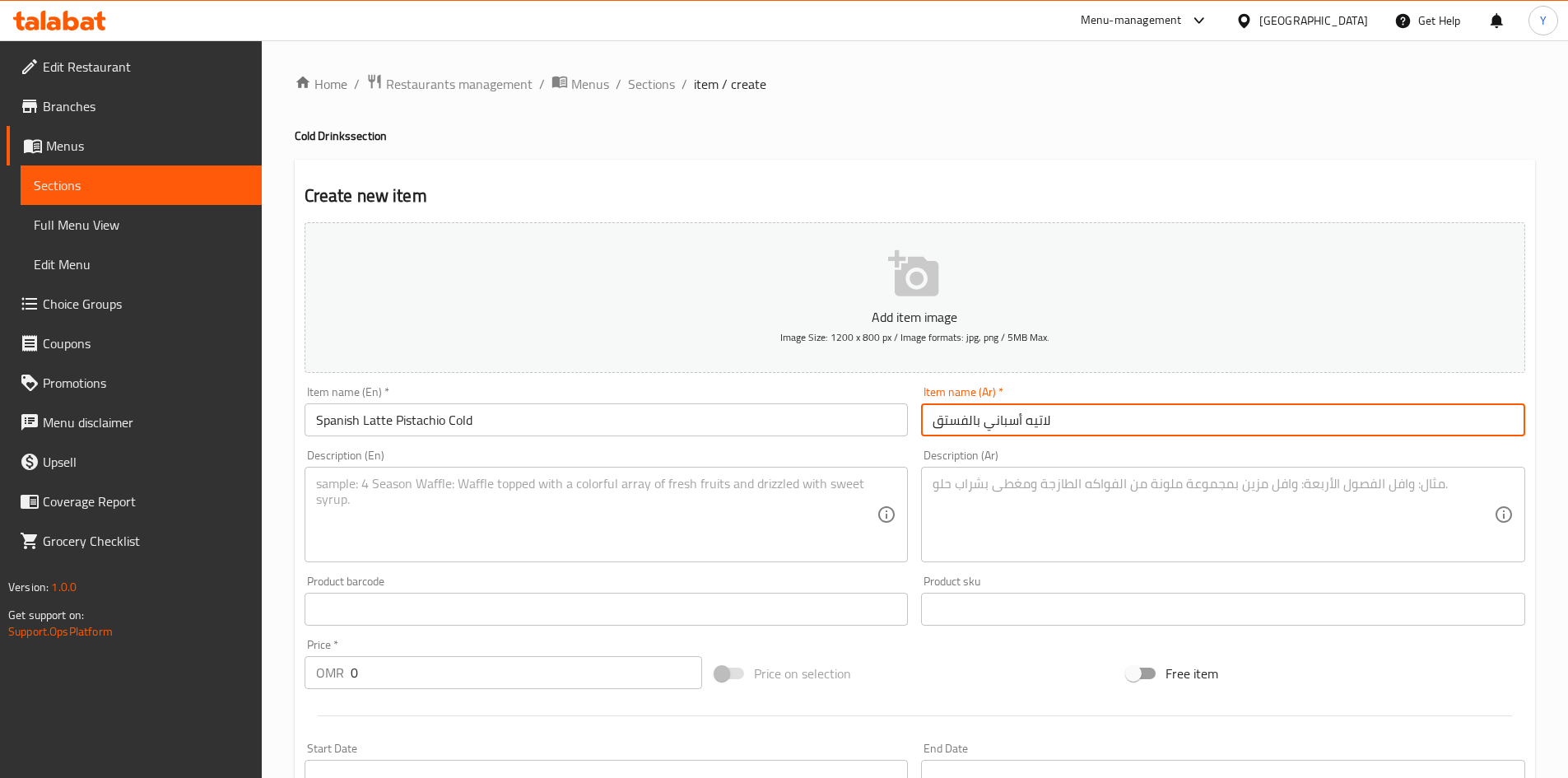
click at [981, 426] on input "لاتيه أسباني بالفستق" at bounding box center [1223, 419] width 604 height 33
type input "لاتيه أسباني بارد بالفستق"
click at [460, 529] on textarea at bounding box center [597, 515] width 562 height 78
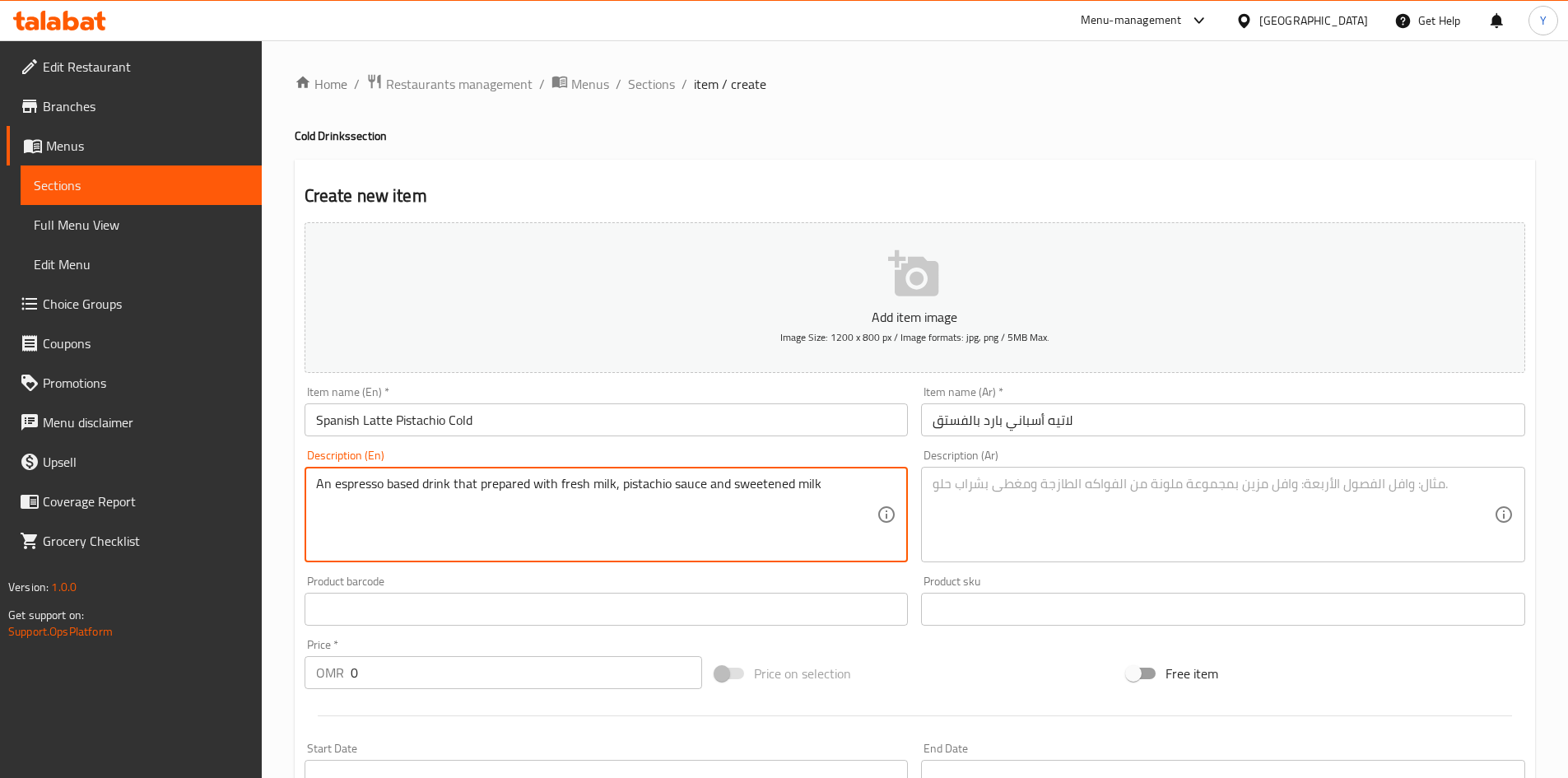
click at [575, 501] on textarea "An espresso based drink that prepared with fresh milk, pistachio sauce and swee…" at bounding box center [597, 515] width 562 height 78
type textarea "An espresso based drink that prepared with fresh milk, pistachio sauce and swee…"
drag, startPoint x: 1024, startPoint y: 512, endPoint x: 1018, endPoint y: 507, distance: 7.8
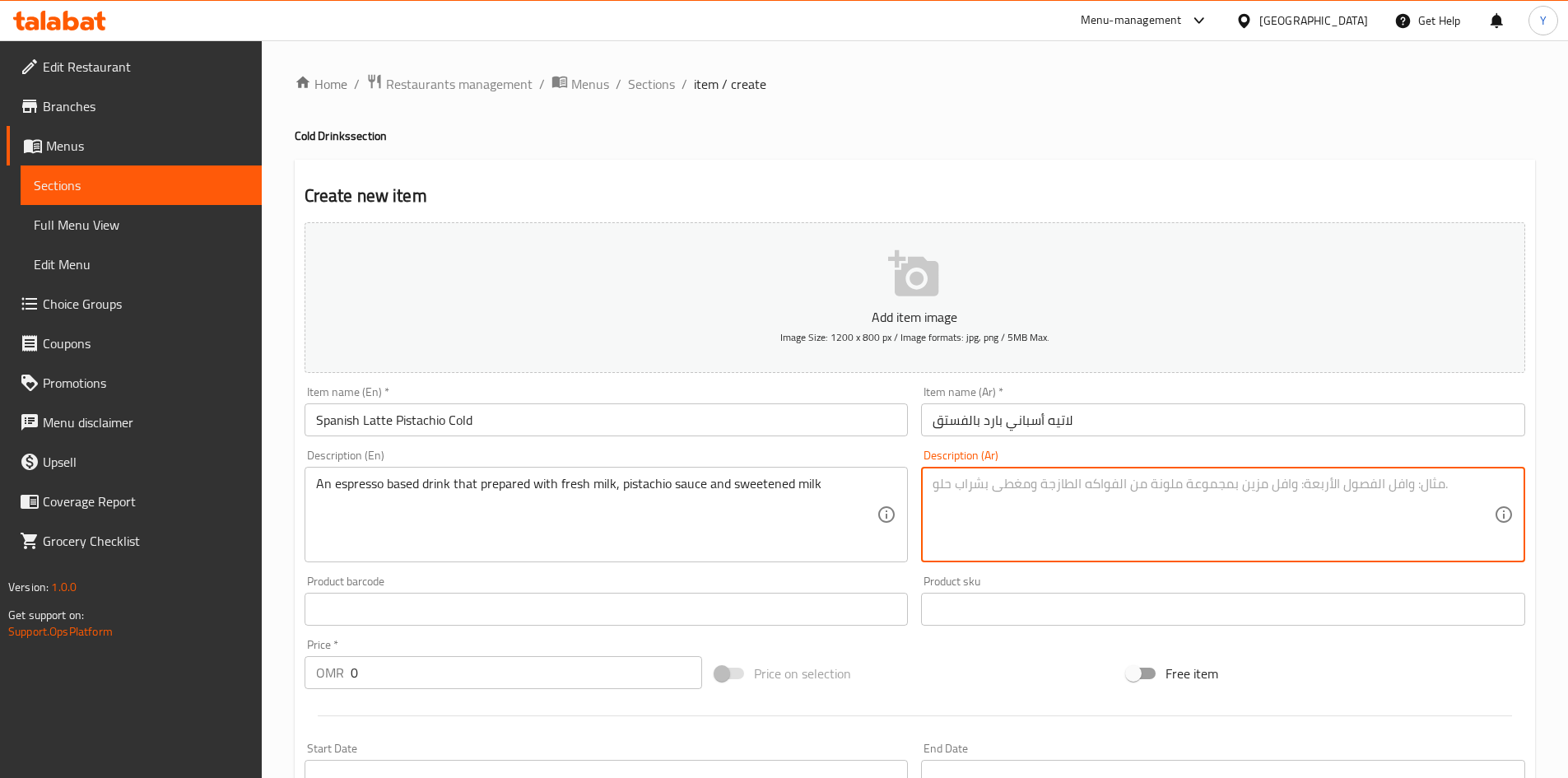
paste textarea "مشروب يعتمد على الإسبريسو ويتم تحضيره باستخدام الحليب الطازج وصلصة الفستق والحل…"
type textarea "مشروب يعتمد على الإسبريسو ويتم تحضيره باستخدام الحليب الطازج وصلصة الفستق والحل…"
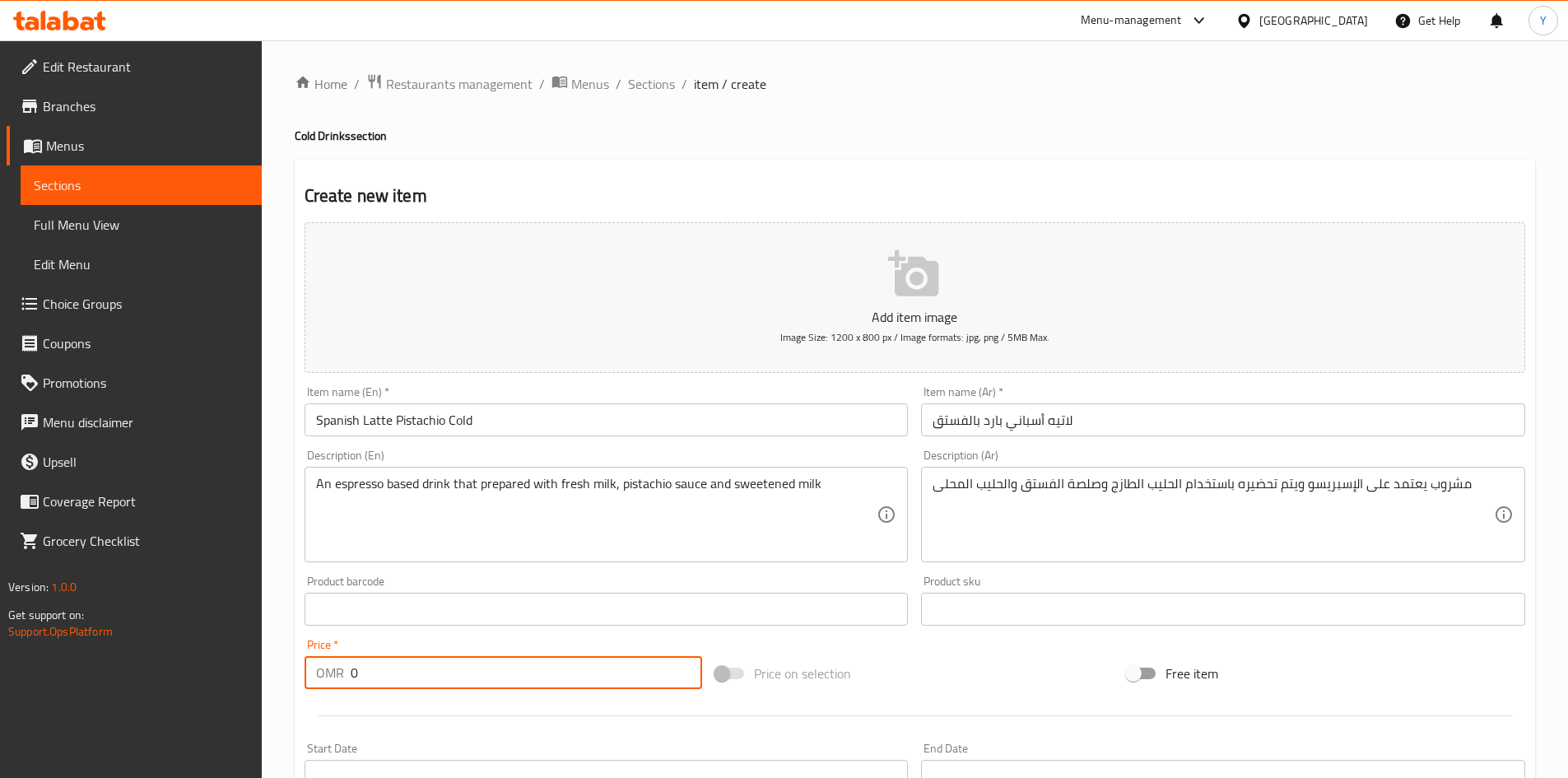
drag, startPoint x: 305, startPoint y: 650, endPoint x: 215, endPoint y: 638, distance: 90.8
click at [228, 638] on div "Edit Restaurant Branches Menus Sections Full Menu View Edit Menu Choice Groups …" at bounding box center [784, 602] width 1568 height 1123
type input "2.700"
click at [660, 416] on input "Spanish Latte Pistachio Cold" at bounding box center [606, 419] width 604 height 33
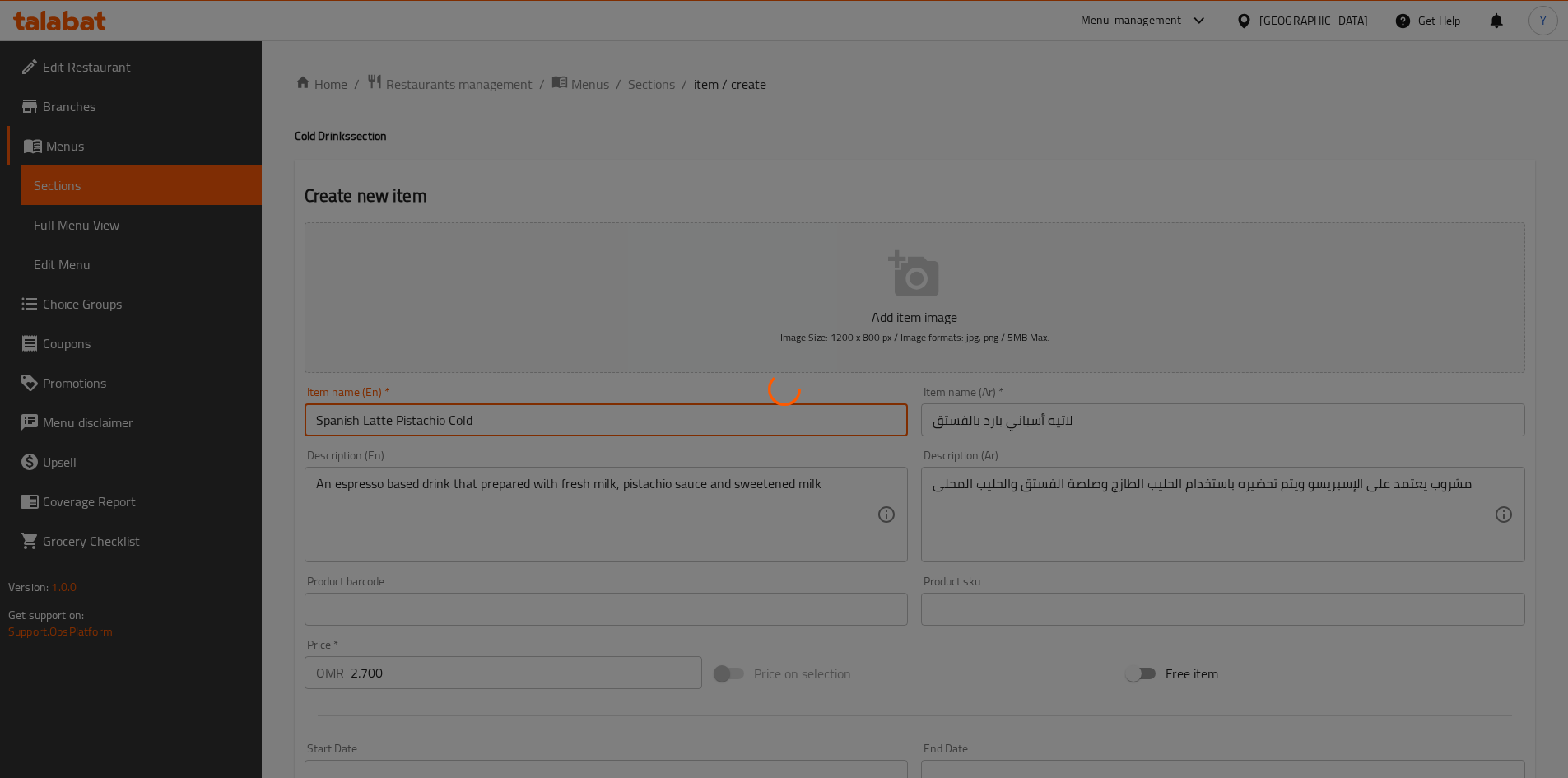
type input "0"
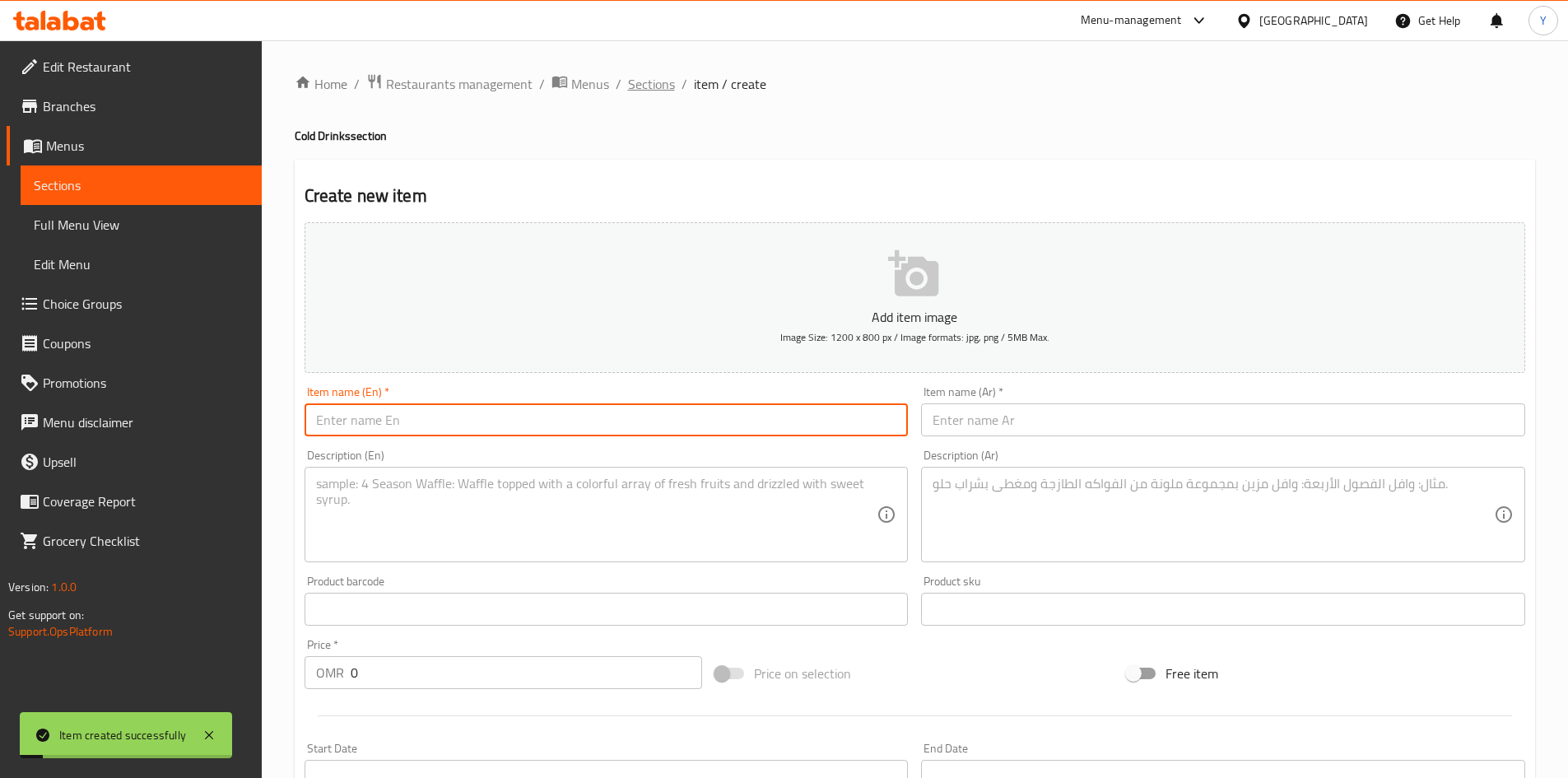
click at [671, 83] on span "Sections" at bounding box center [651, 84] width 47 height 19
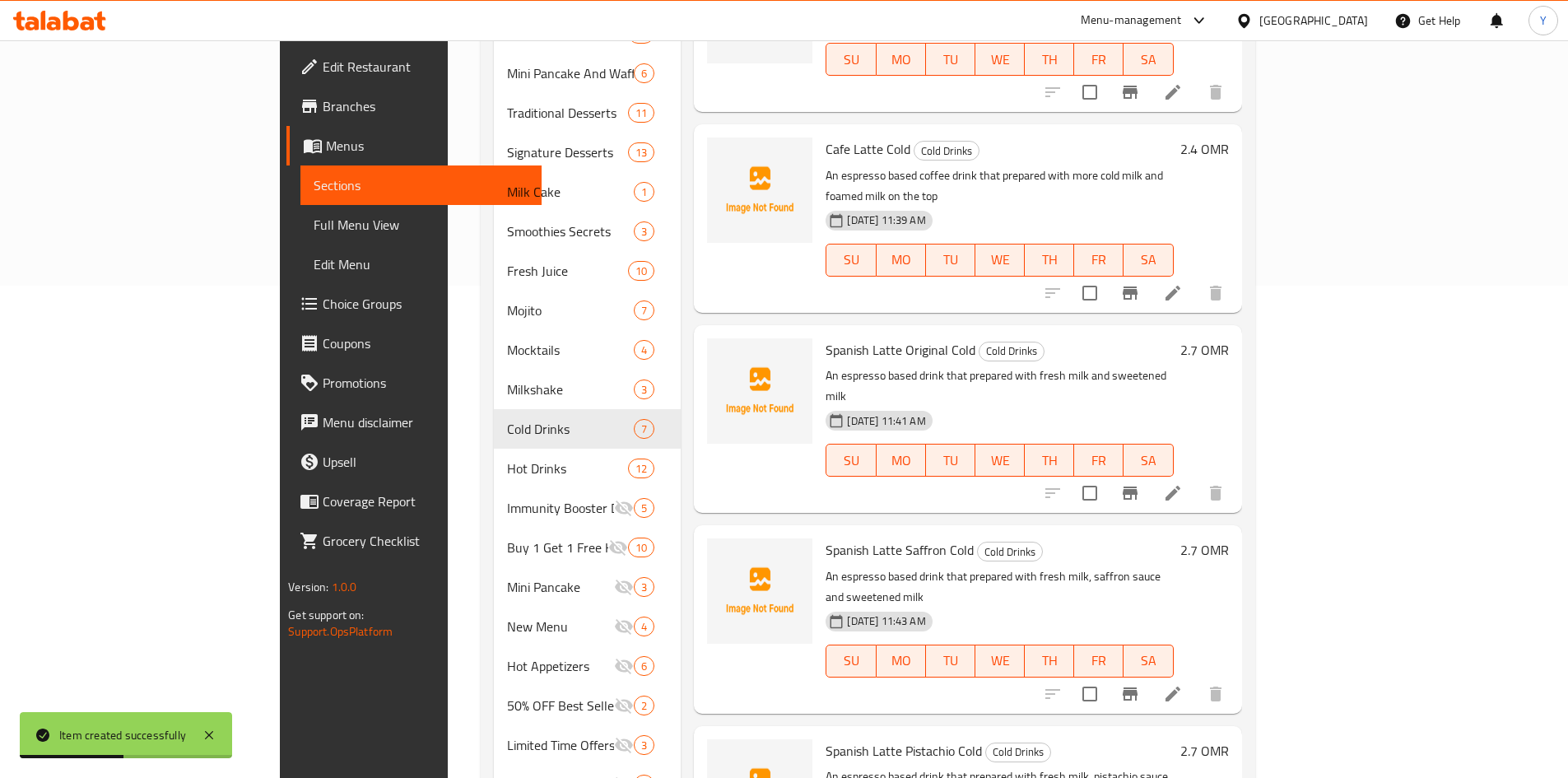
scroll to position [546, 0]
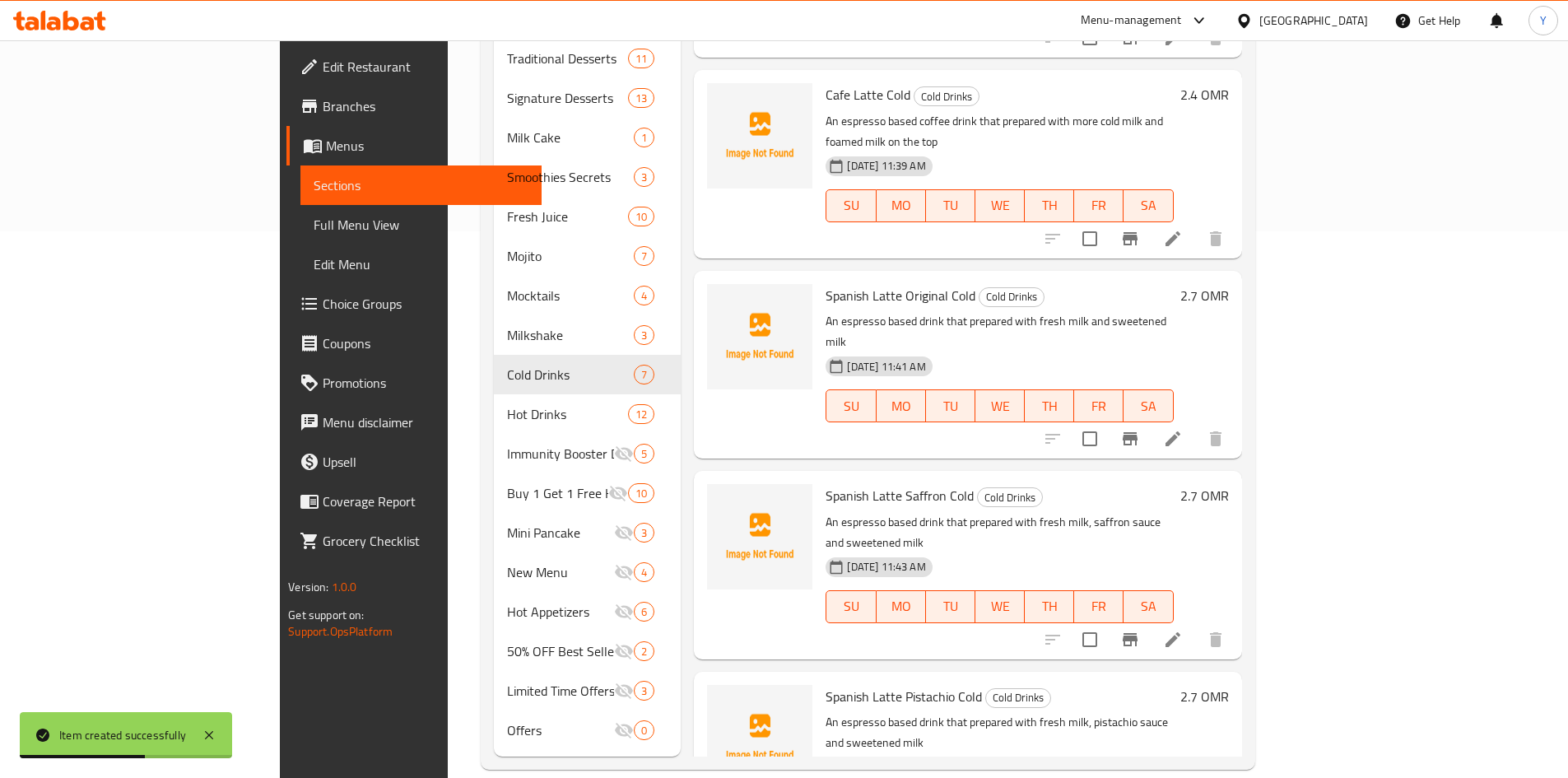
click at [1196, 625] on li at bounding box center [1173, 639] width 47 height 30
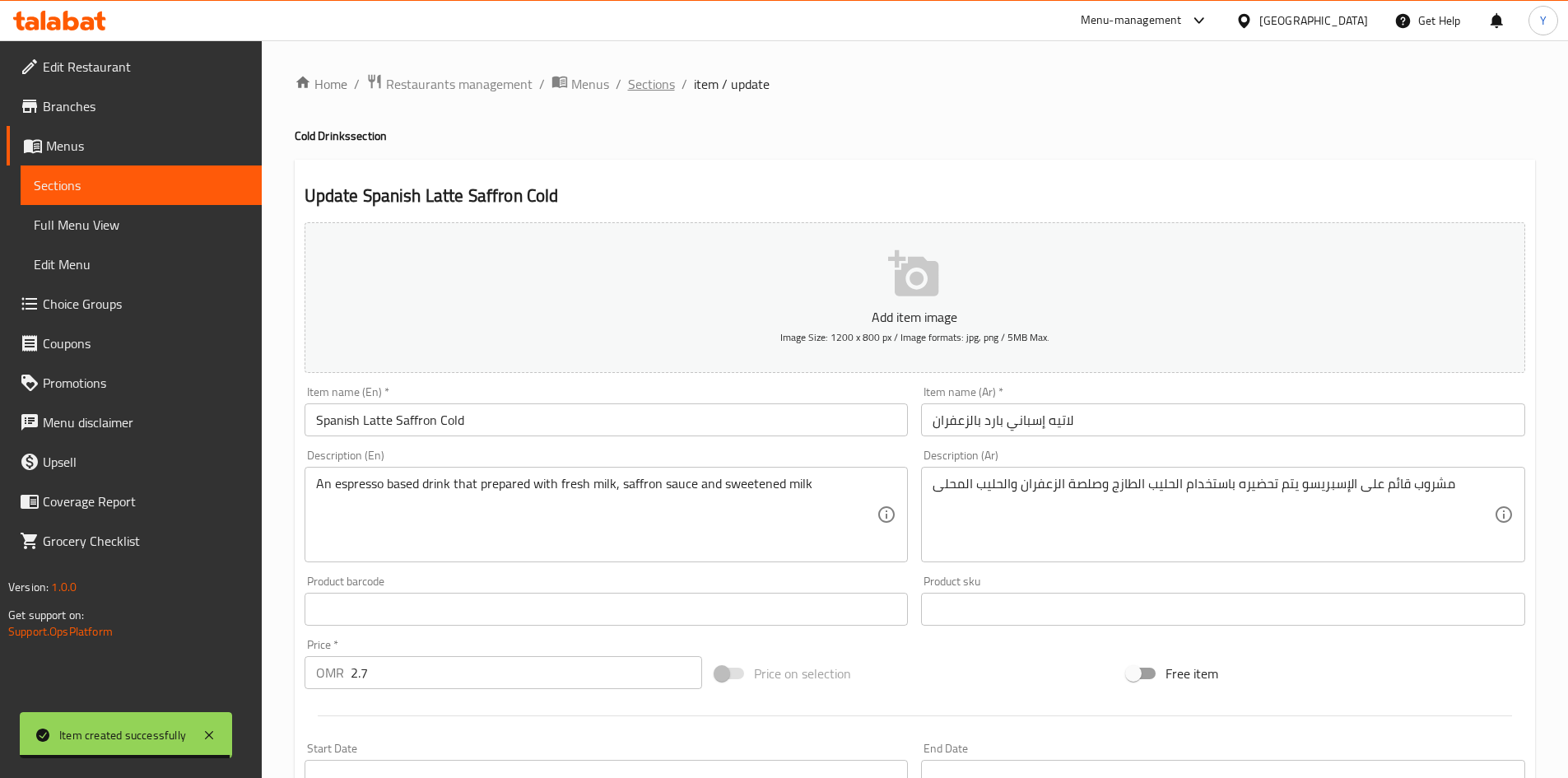
click at [669, 90] on span "Sections" at bounding box center [651, 84] width 47 height 19
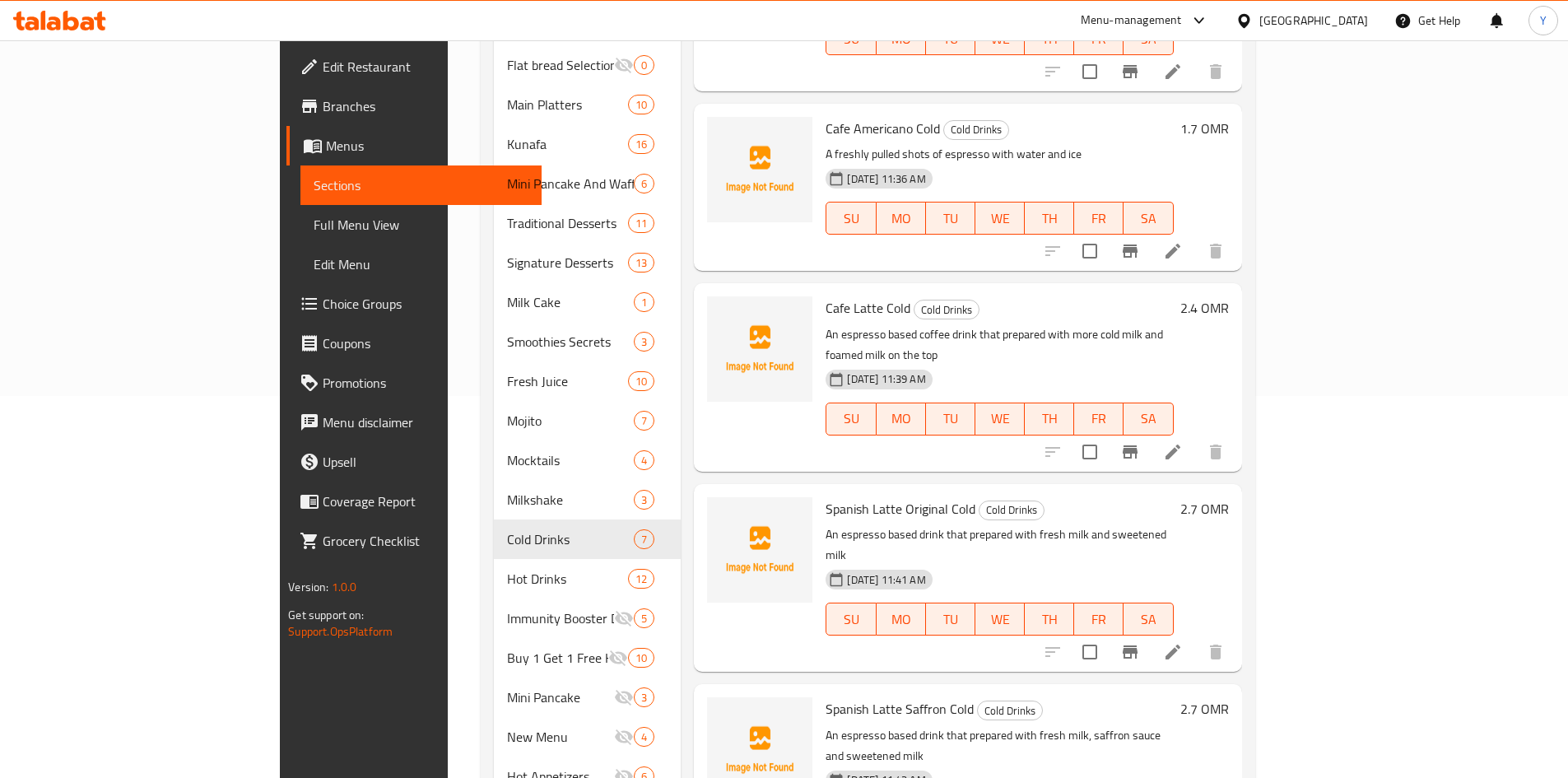
scroll to position [165, 0]
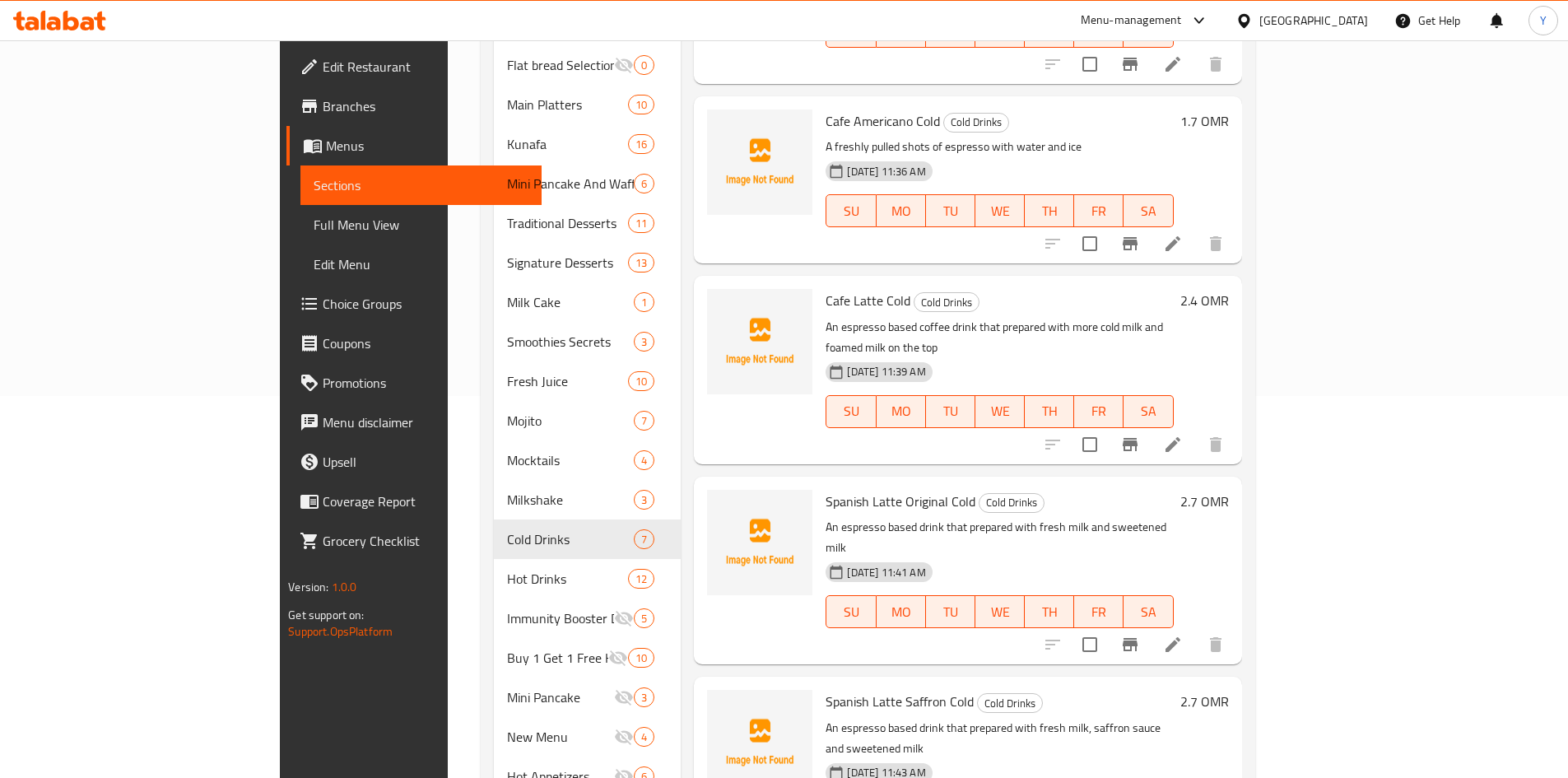
click at [1183, 634] on icon at bounding box center [1172, 644] width 19 height 19
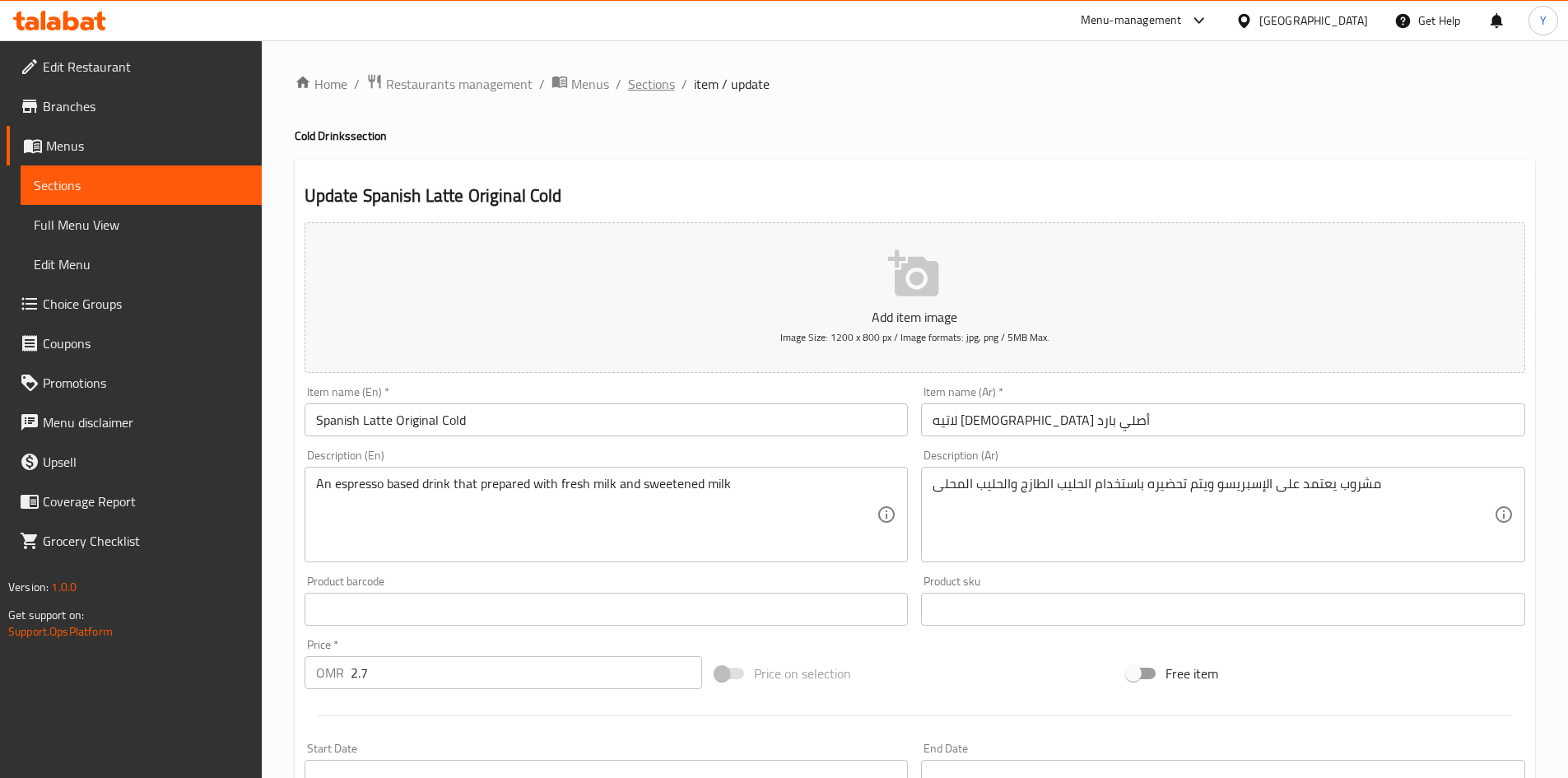
click at [671, 92] on span "Sections" at bounding box center [651, 84] width 47 height 19
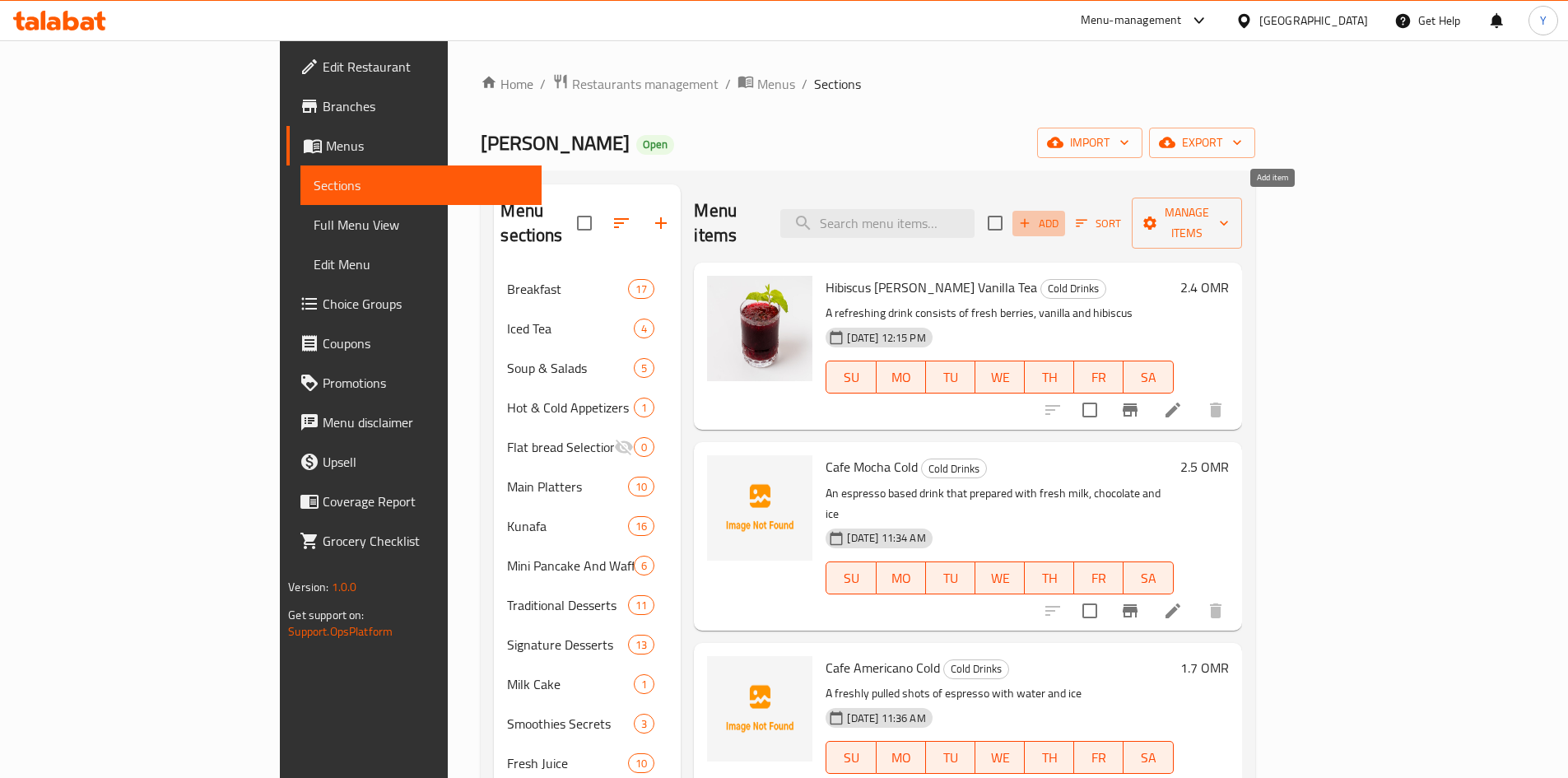
click at [1061, 214] on span "Add" at bounding box center [1039, 223] width 45 height 19
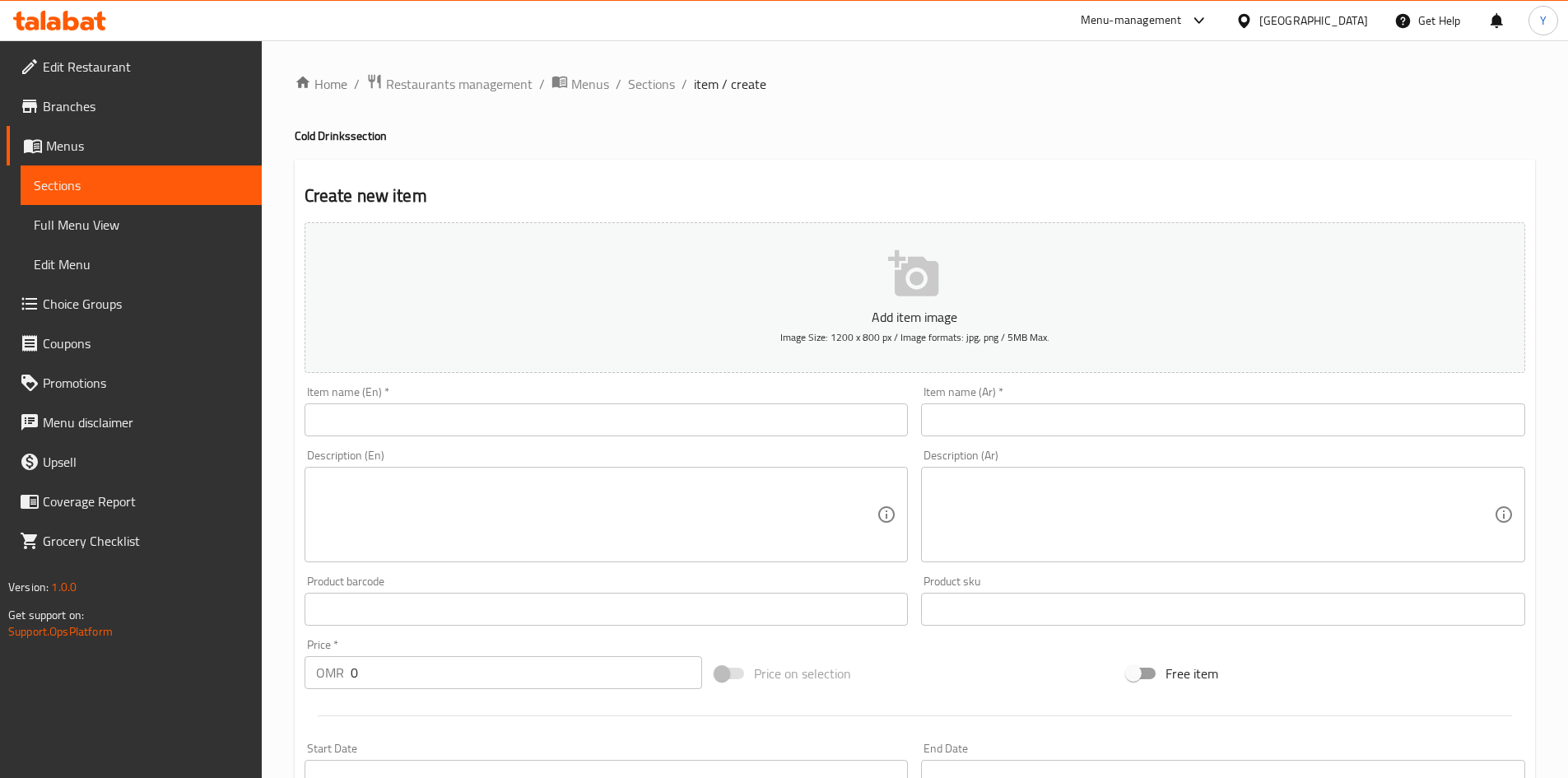
click at [595, 435] on input "text" at bounding box center [606, 419] width 604 height 33
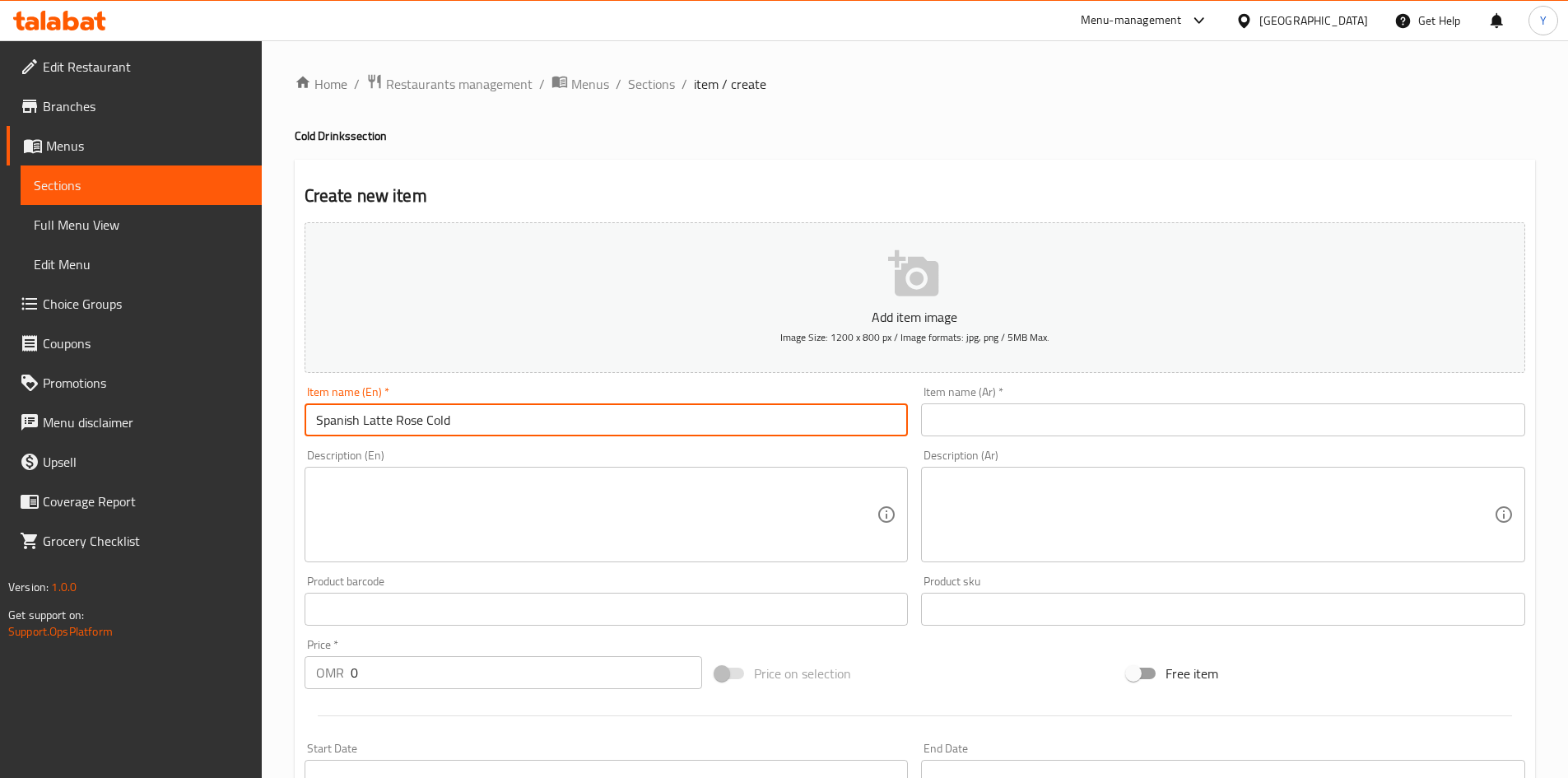
type input "Spanish Latte Rose Cold"
click at [445, 551] on textarea at bounding box center [597, 515] width 562 height 78
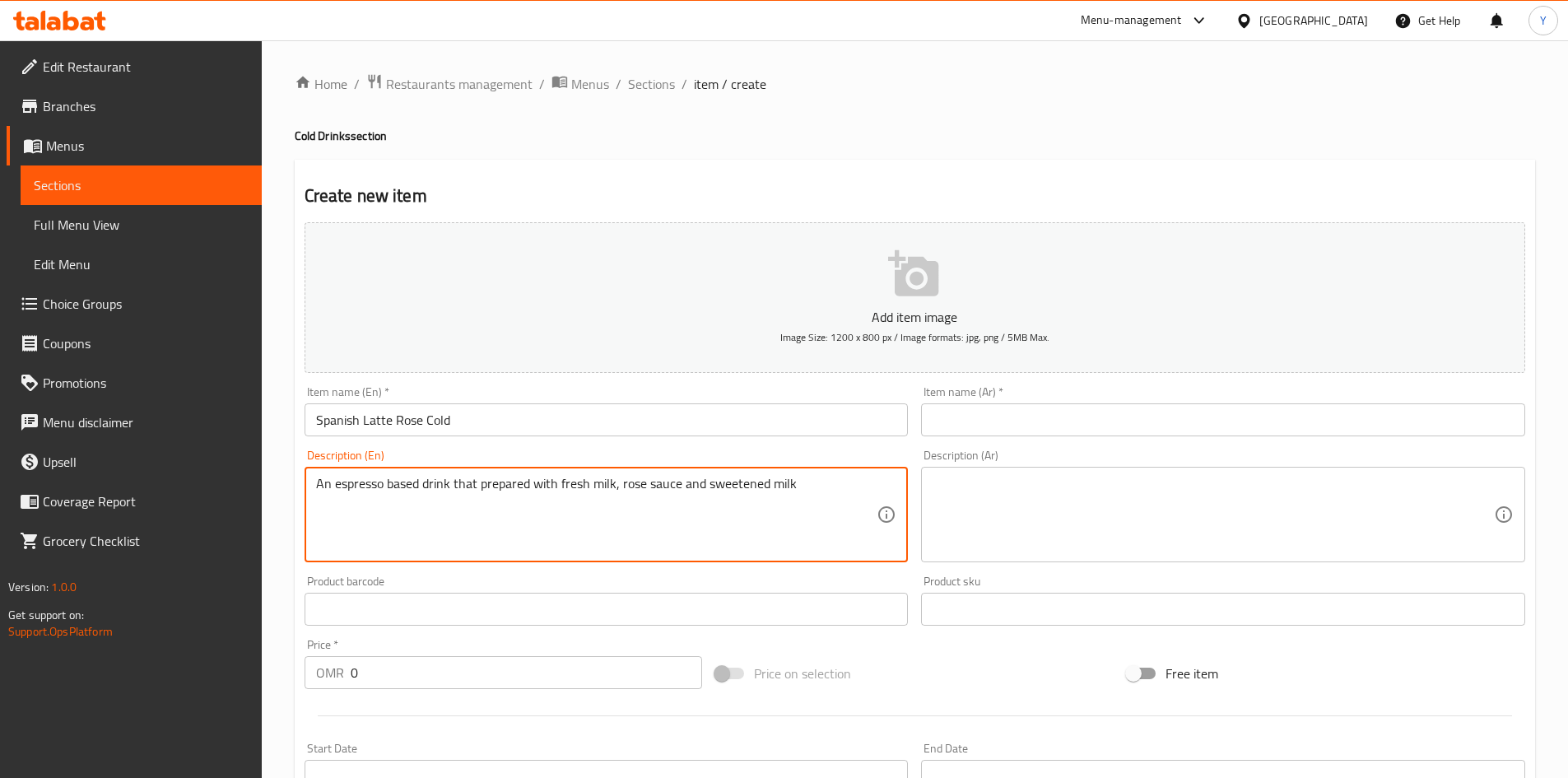
click at [543, 512] on textarea "An espresso based drink that prepared with fresh milk, rose sauce and sweetened…" at bounding box center [597, 515] width 562 height 78
type textarea "An espresso based drink that prepared with fresh milk, rose sauce and sweetened…"
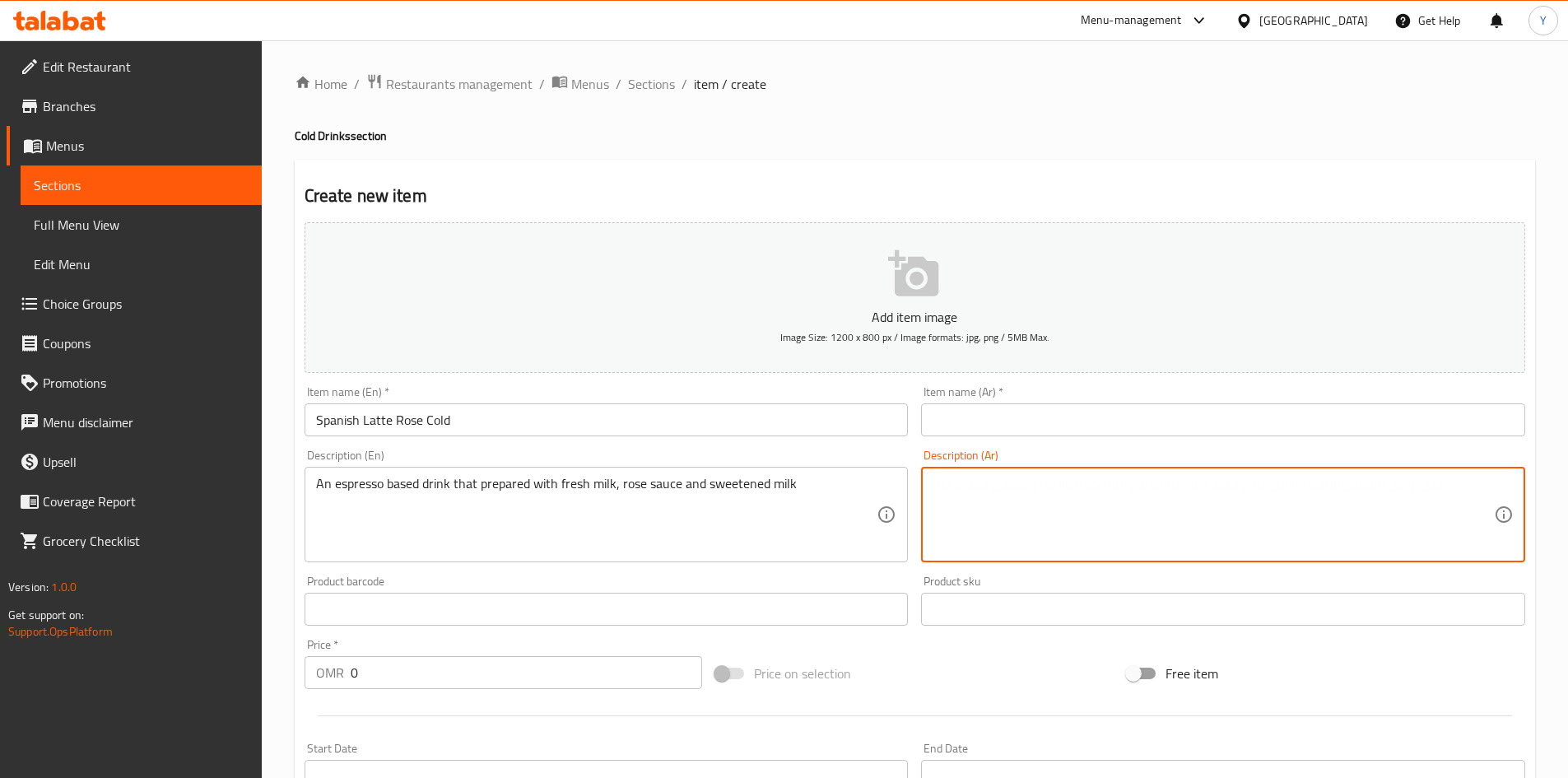
paste textarea "مشروب يعتمد على الإسبريسو ويتم تحضيره باستخدام الحليب الطازج وصلصة الورد والحلي…"
type textarea "مشروب يعتمد على الإسبريسو ويتم تحضيره باستخدام الحليب الطازج وصلصة الورد والحلي…"
click at [475, 419] on input "Spanish Latte Rose Cold" at bounding box center [606, 419] width 604 height 33
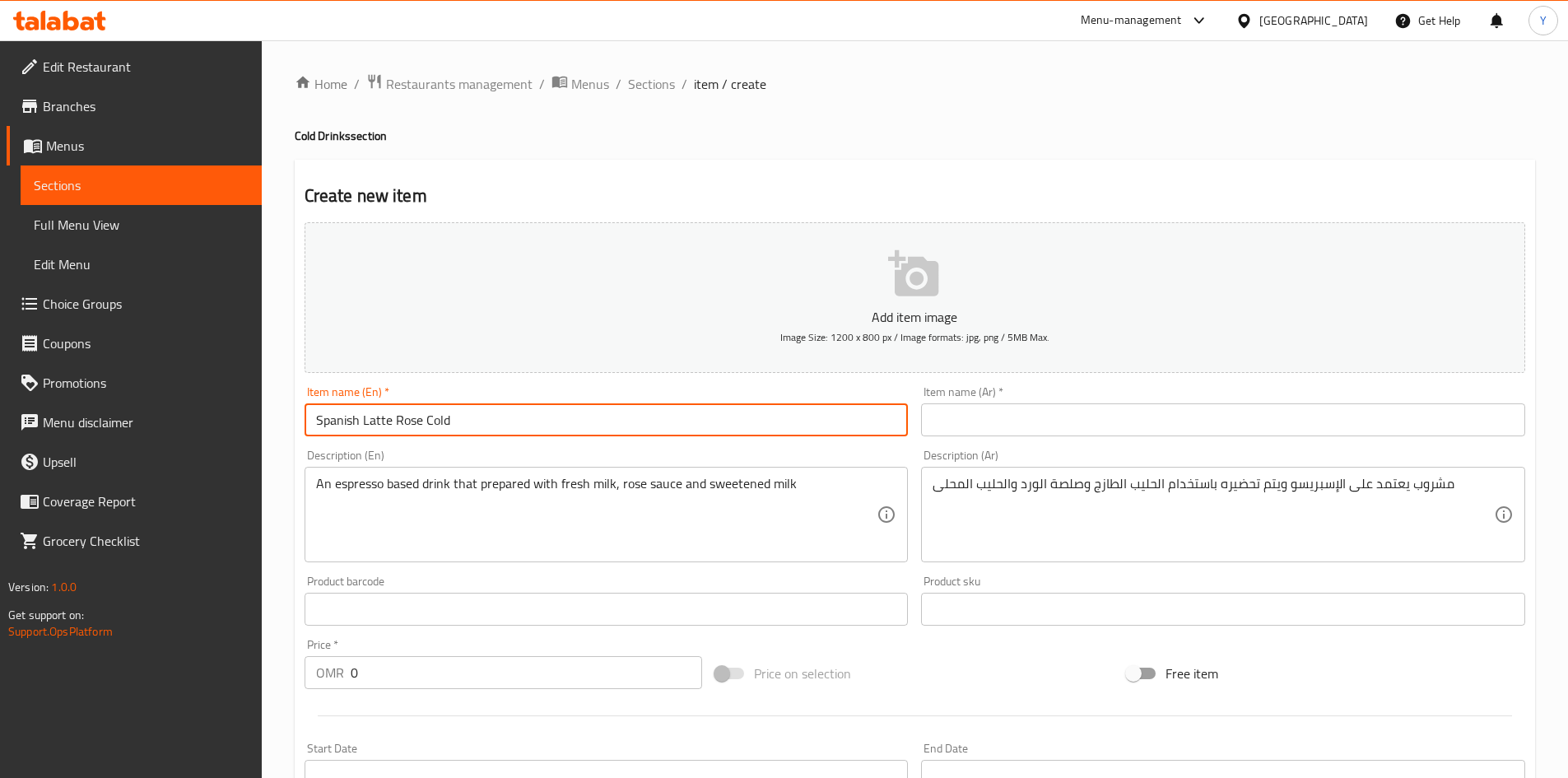
click at [475, 419] on input "Spanish Latte Rose Cold" at bounding box center [606, 419] width 604 height 33
click at [1043, 406] on input "text" at bounding box center [1223, 419] width 604 height 33
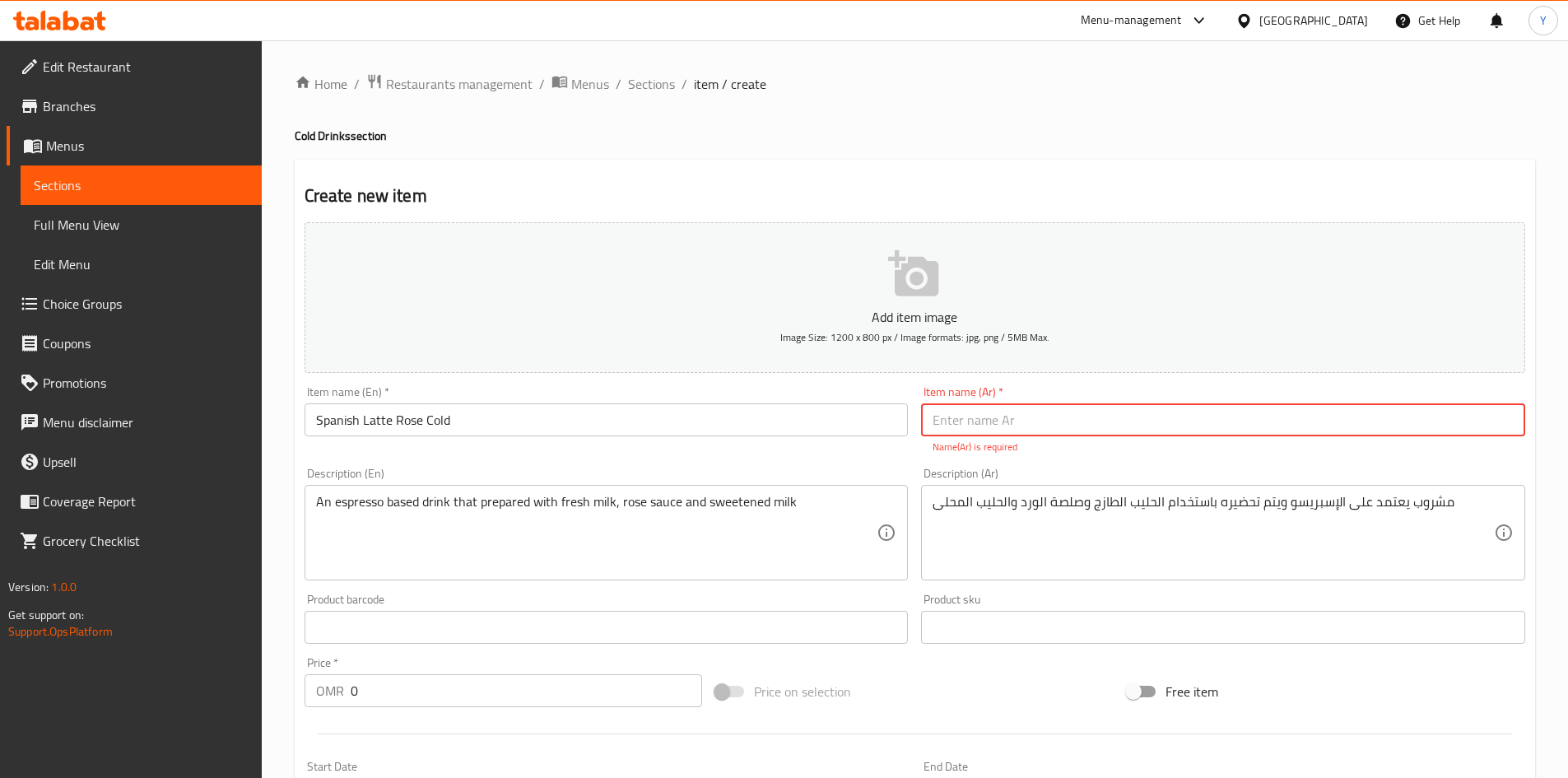
click at [1176, 431] on input "text" at bounding box center [1223, 419] width 604 height 33
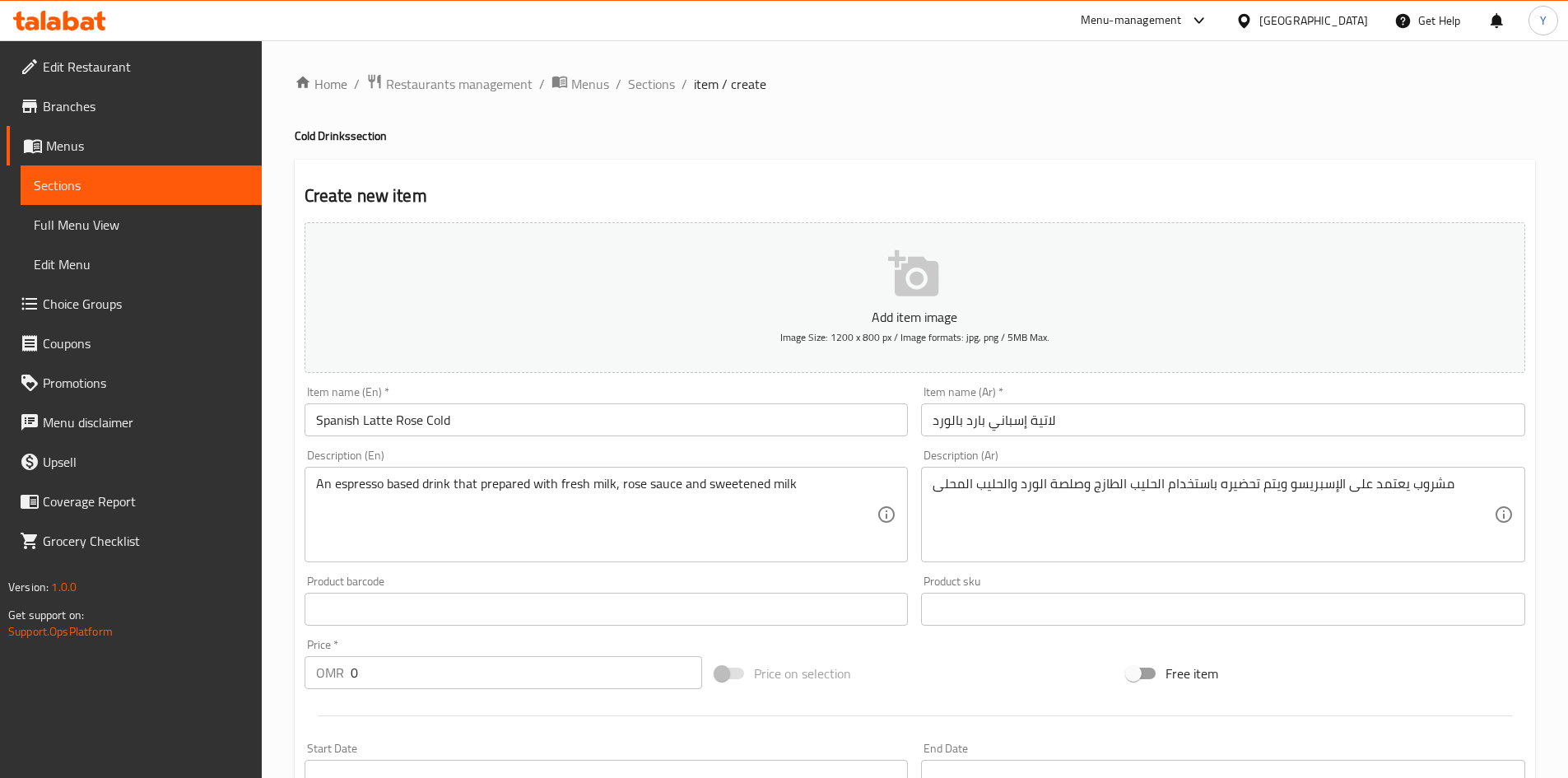
click at [1056, 455] on div "Add item image Image Size: 1200 x 800 px / Image formats: jpg, png / 5MB Max. I…" at bounding box center [914, 570] width 1234 height 710
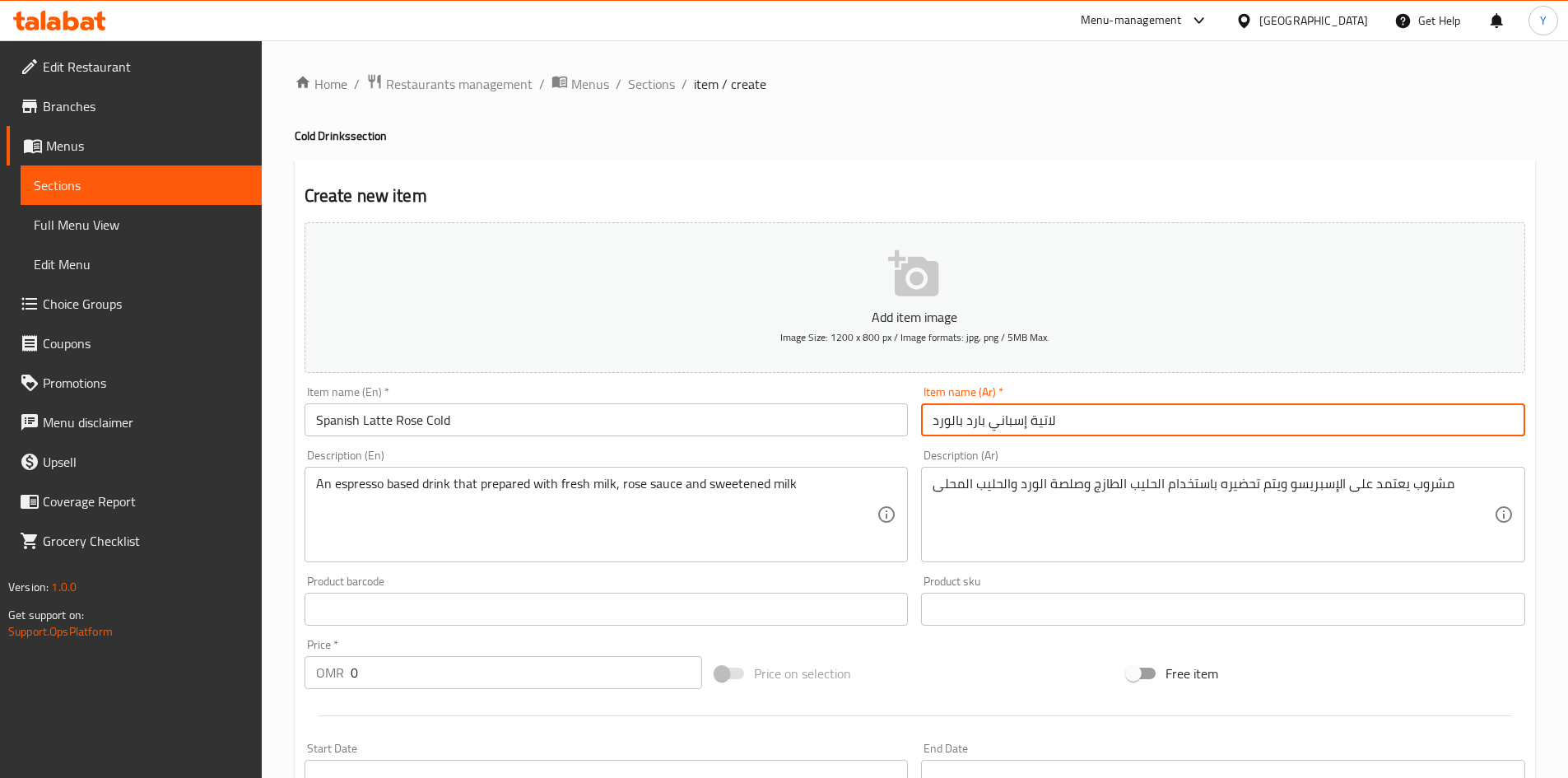
click at [1033, 426] on input "لاتية إسباني بارد بالورد" at bounding box center [1223, 419] width 604 height 33
click at [1034, 423] on input "لاتية إسباني بارد بالورد" at bounding box center [1223, 419] width 604 height 33
drag, startPoint x: 1032, startPoint y: 425, endPoint x: 1042, endPoint y: 435, distance: 14.1
click at [1034, 431] on input "لاتية إسباني بارد بالورد" at bounding box center [1223, 419] width 604 height 33
type input "لاتيه إسباني بارد بالورد"
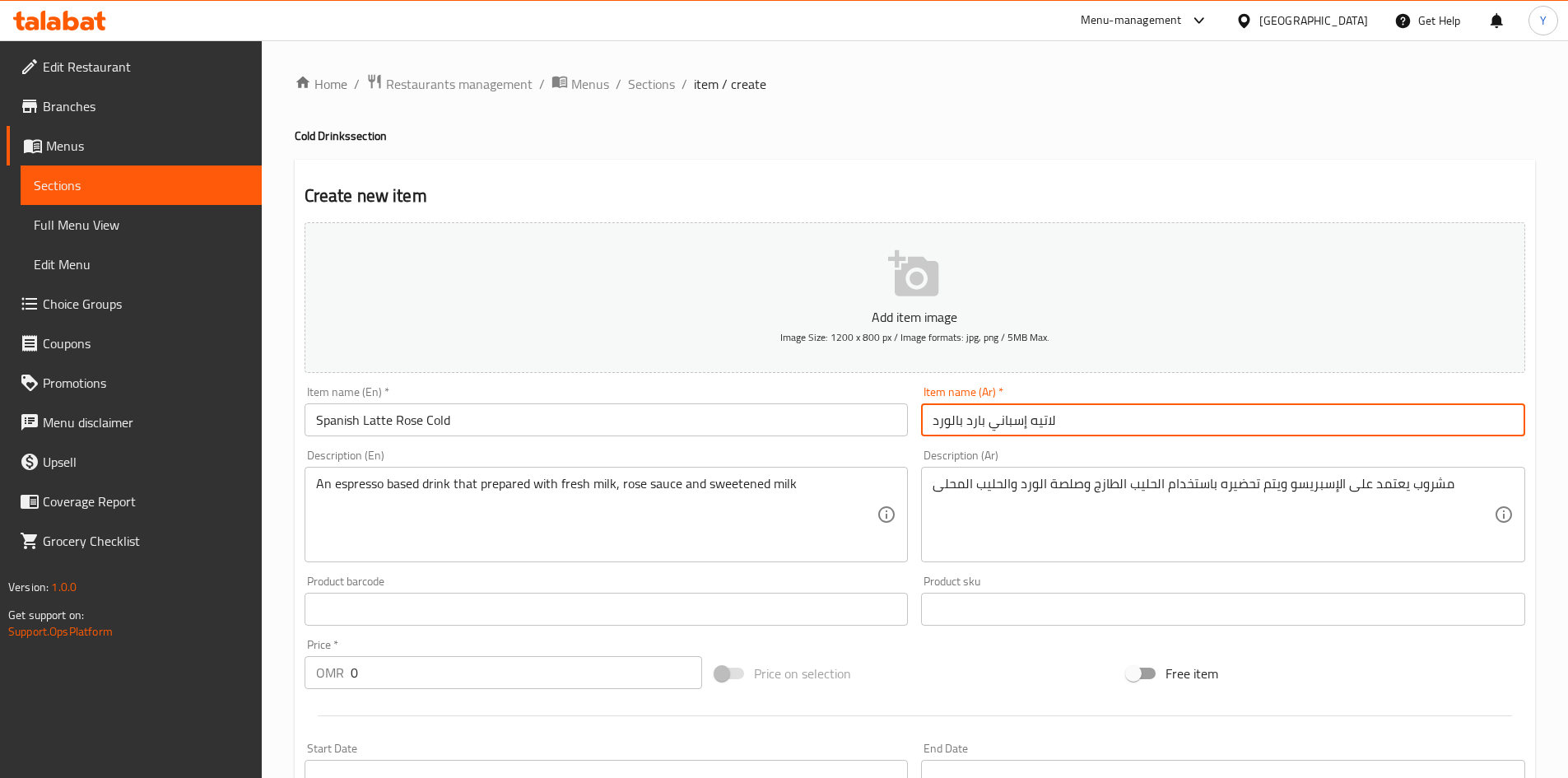
drag, startPoint x: 425, startPoint y: 686, endPoint x: 175, endPoint y: 684, distance: 250.0
click at [176, 684] on div "Edit Restaurant Branches Menus Sections Full Menu View Edit Menu Choice Groups …" at bounding box center [784, 602] width 1568 height 1123
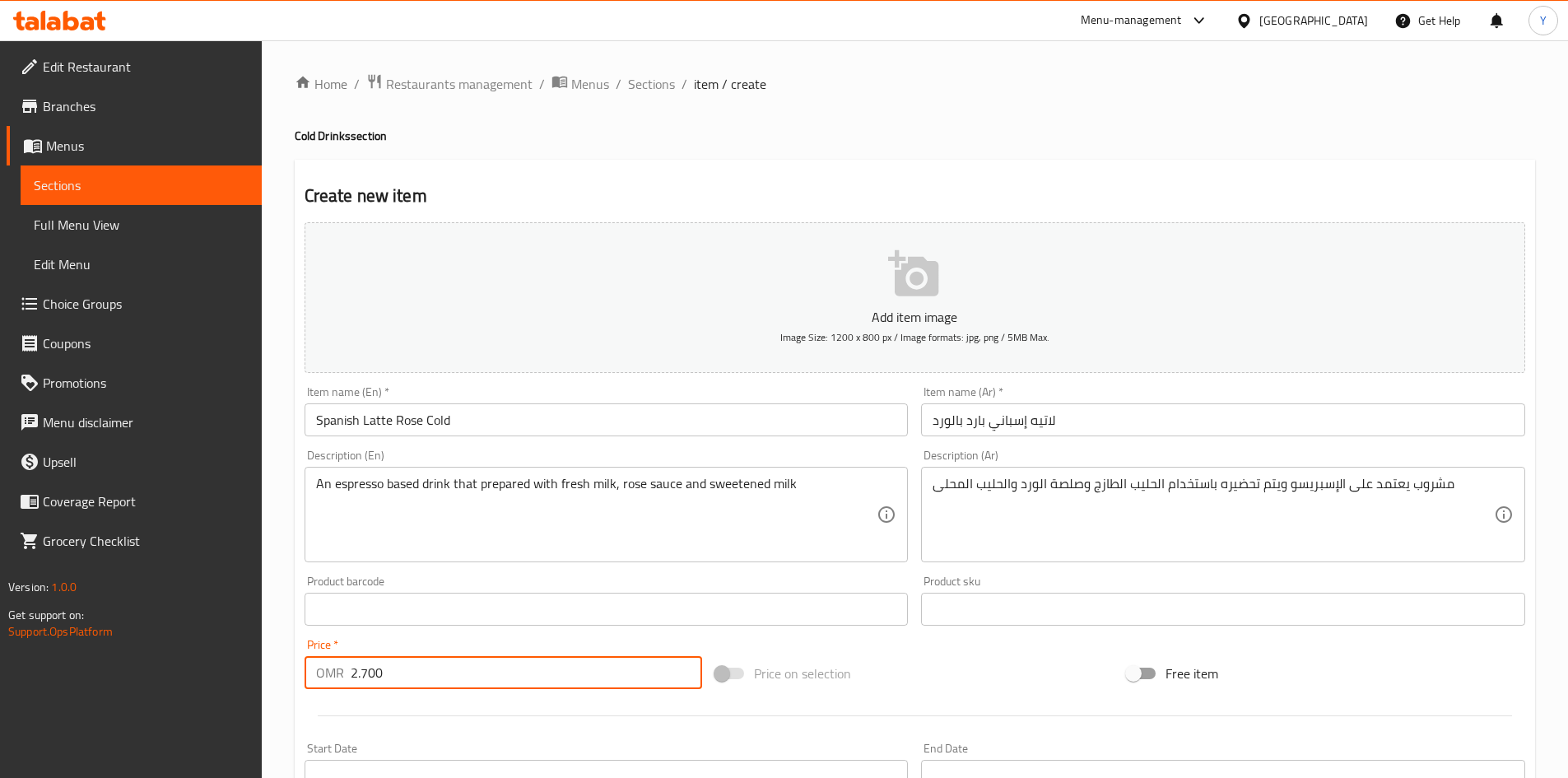
type input "2.700"
click at [538, 427] on input "Spanish Latte Rose Cold" at bounding box center [606, 419] width 604 height 33
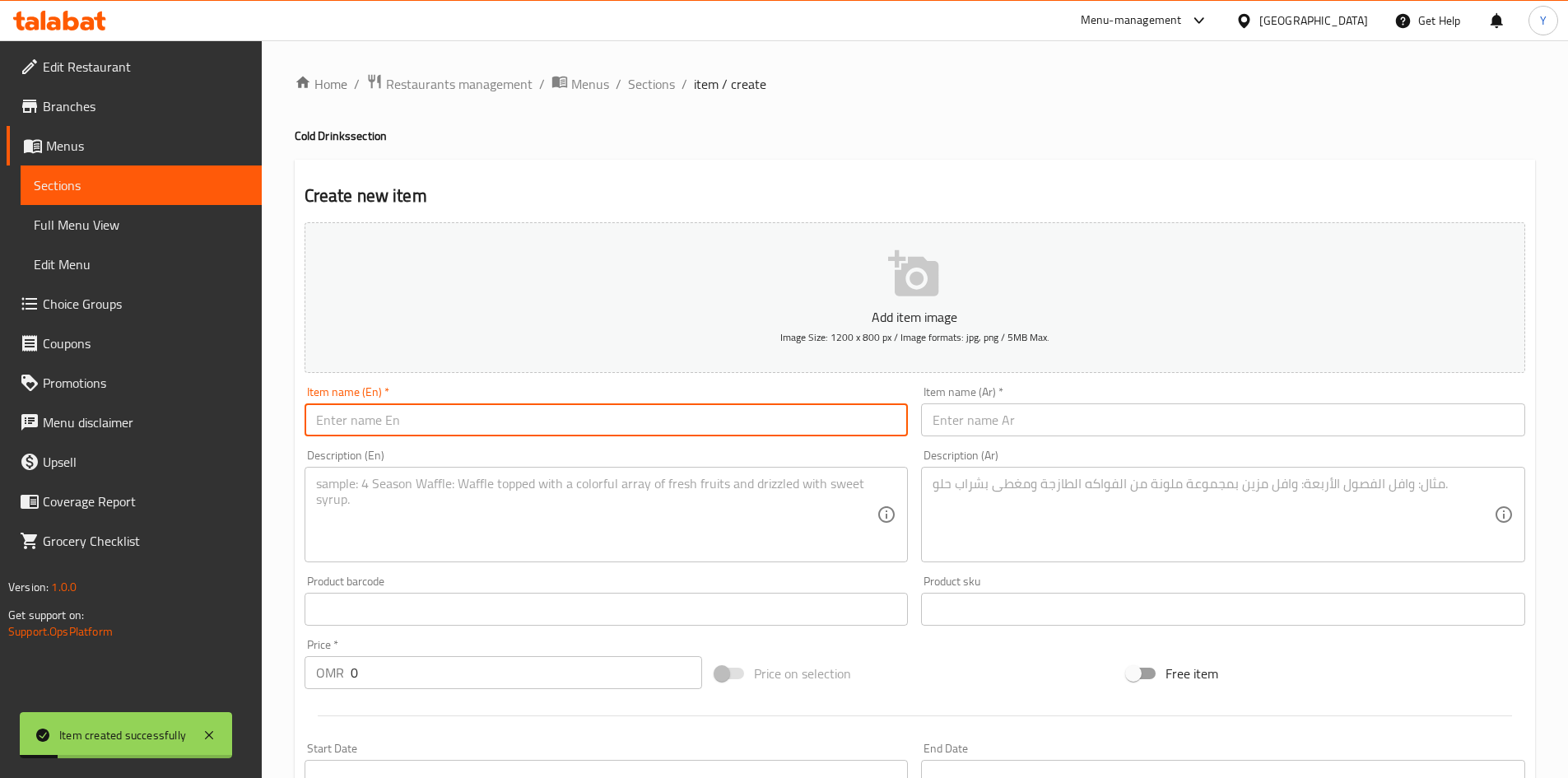
click at [391, 663] on input "0" at bounding box center [527, 672] width 353 height 33
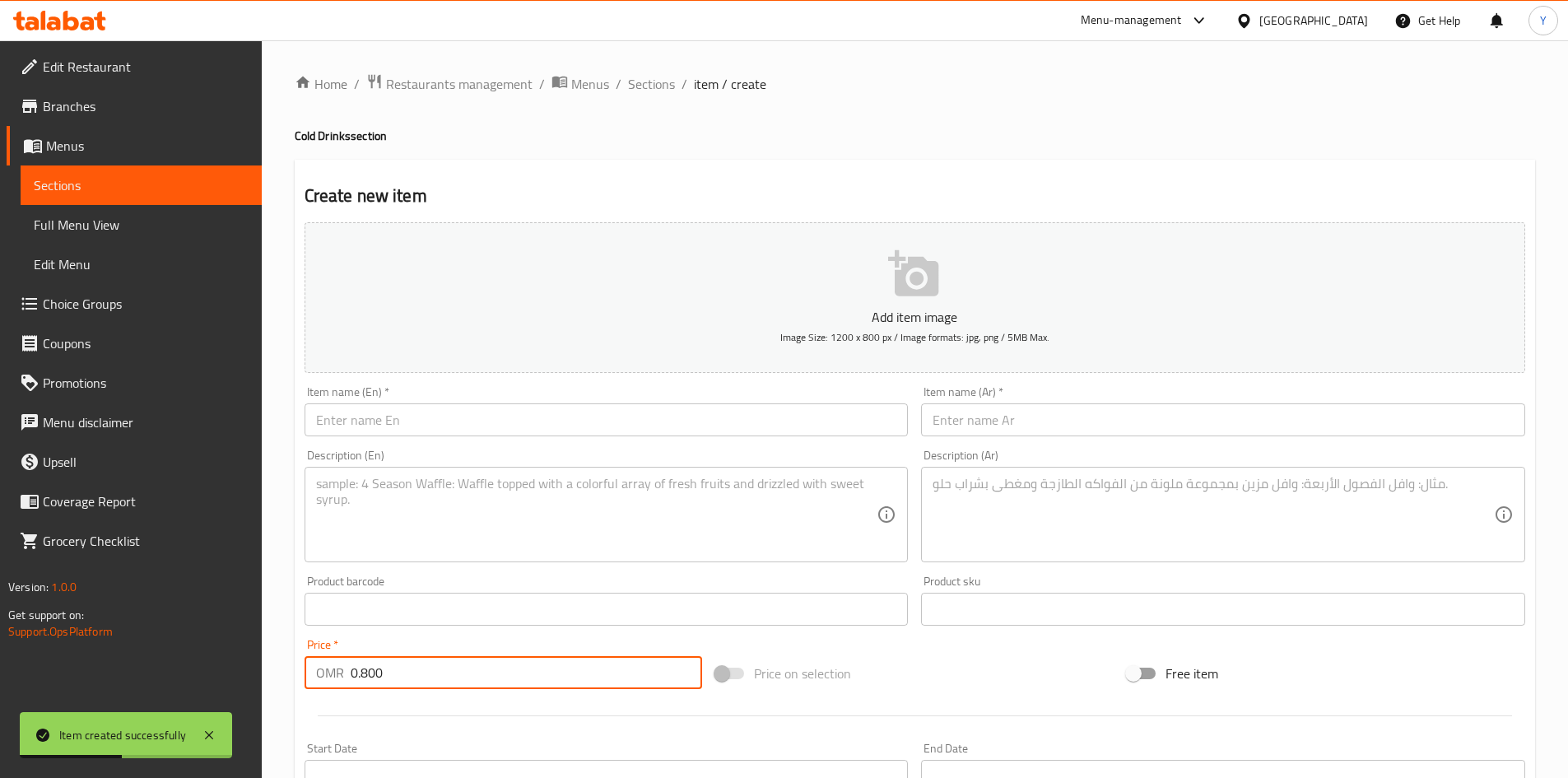
type input "0.800"
click at [397, 422] on input "text" at bounding box center [606, 419] width 604 height 33
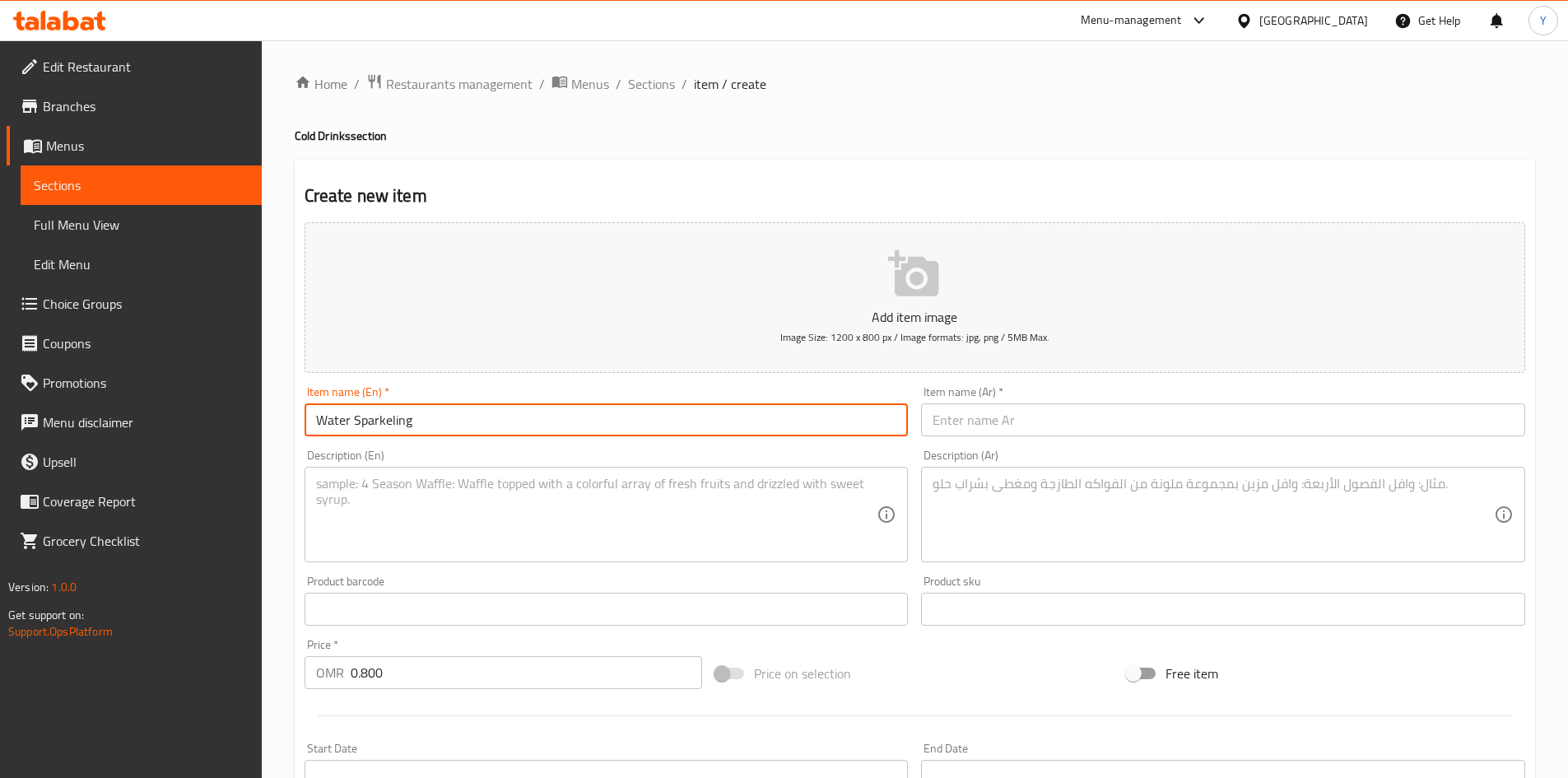
type input "Water Sparkeling"
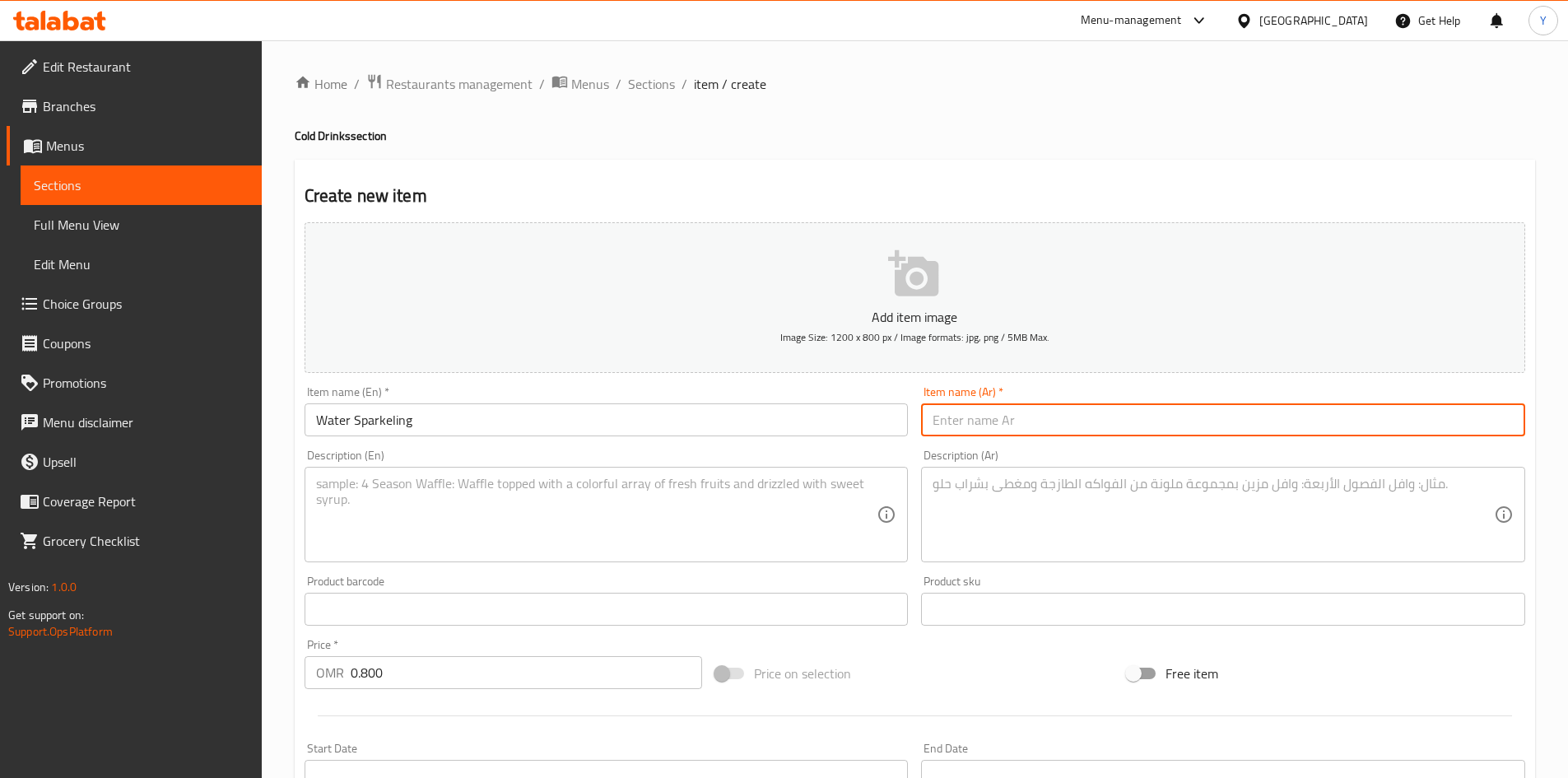
click at [995, 422] on input "text" at bounding box center [1223, 419] width 604 height 33
type input "مياه فوارة"
click at [397, 541] on textarea at bounding box center [597, 515] width 562 height 78
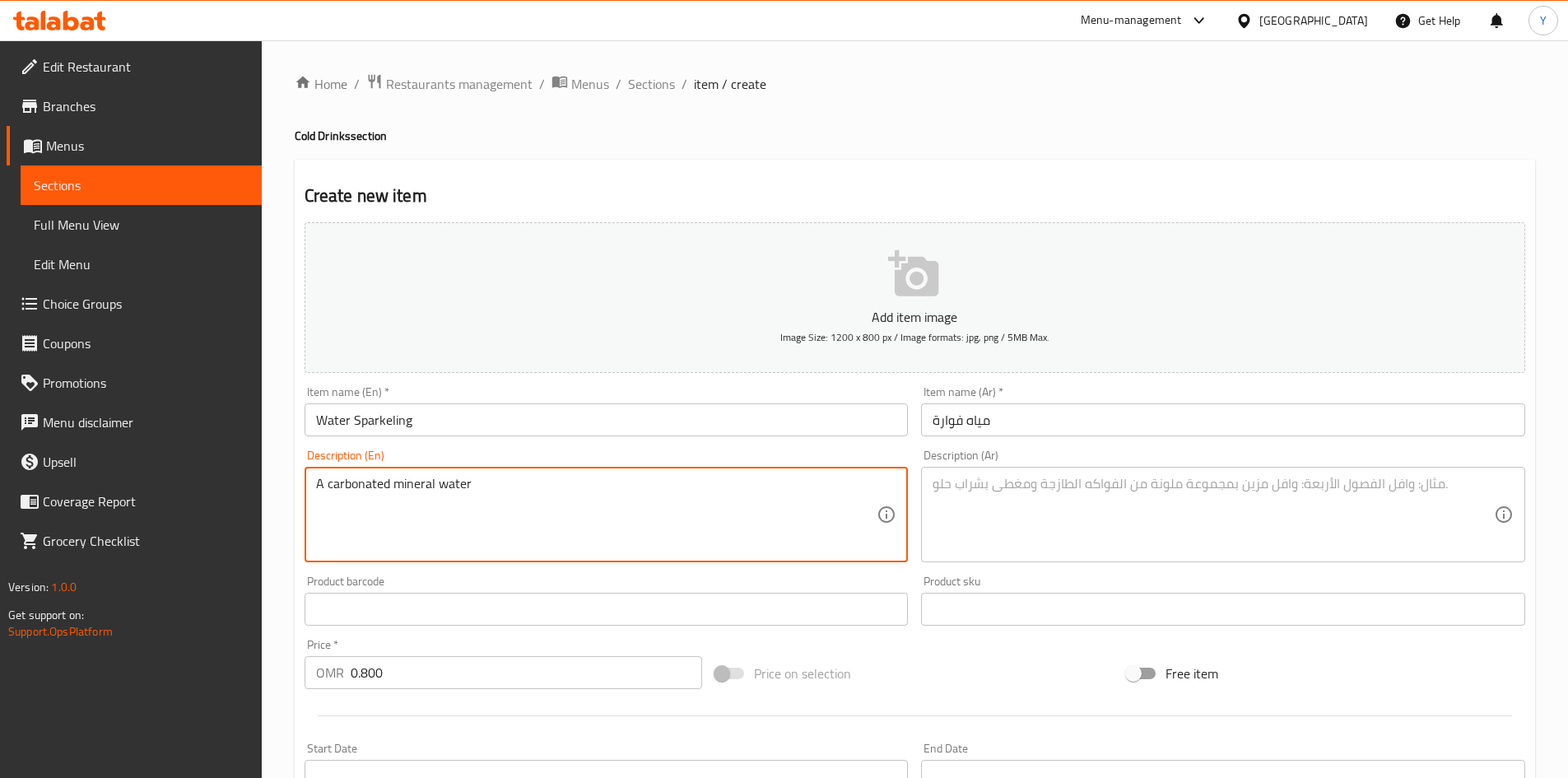
click at [422, 495] on textarea "A carbonated mineral water" at bounding box center [597, 515] width 562 height 78
type textarea "A carbonated mineral water"
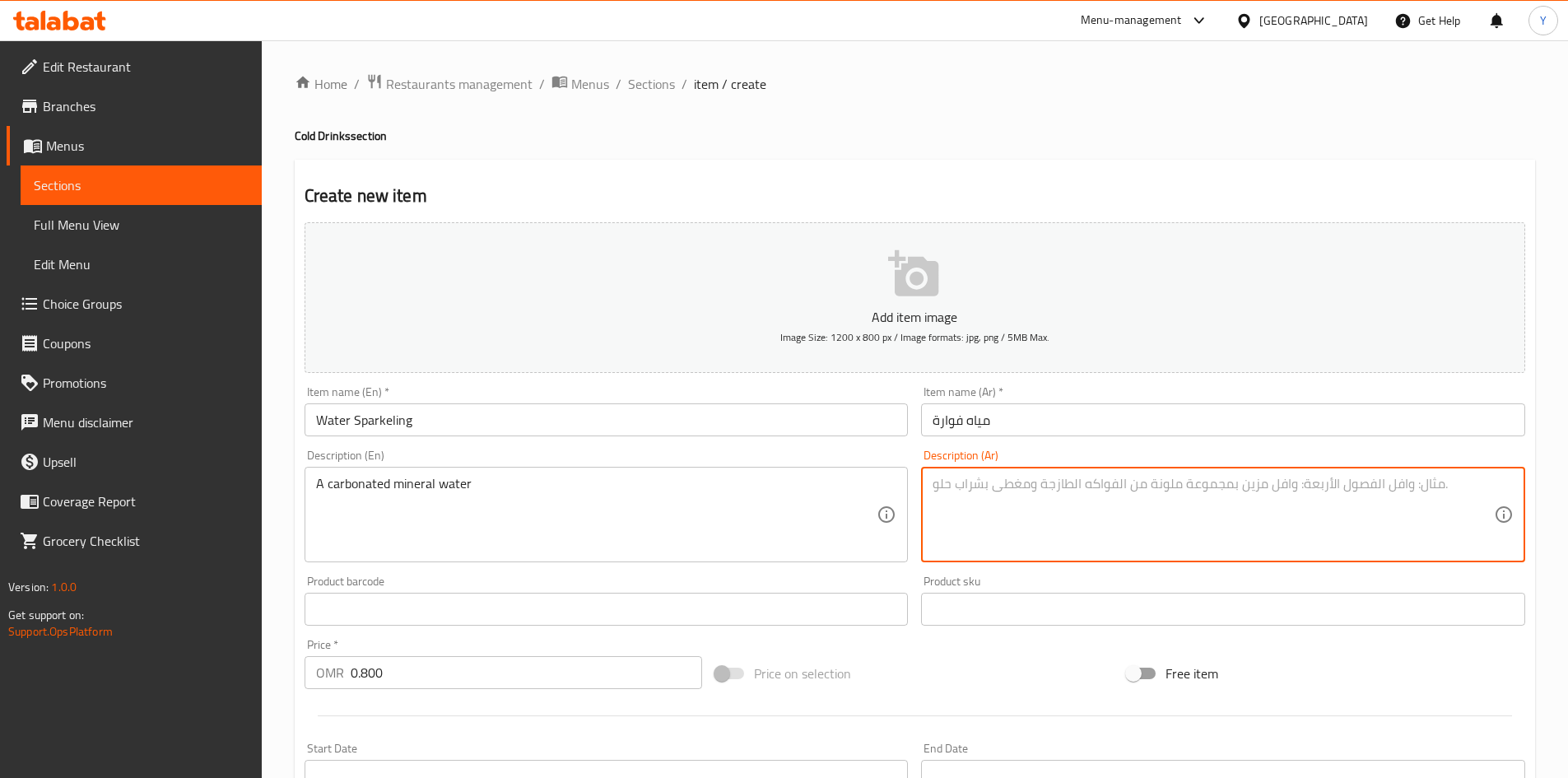
paste textarea "مياه معدنية غازية"
type textarea "مياه معدنية غازية"
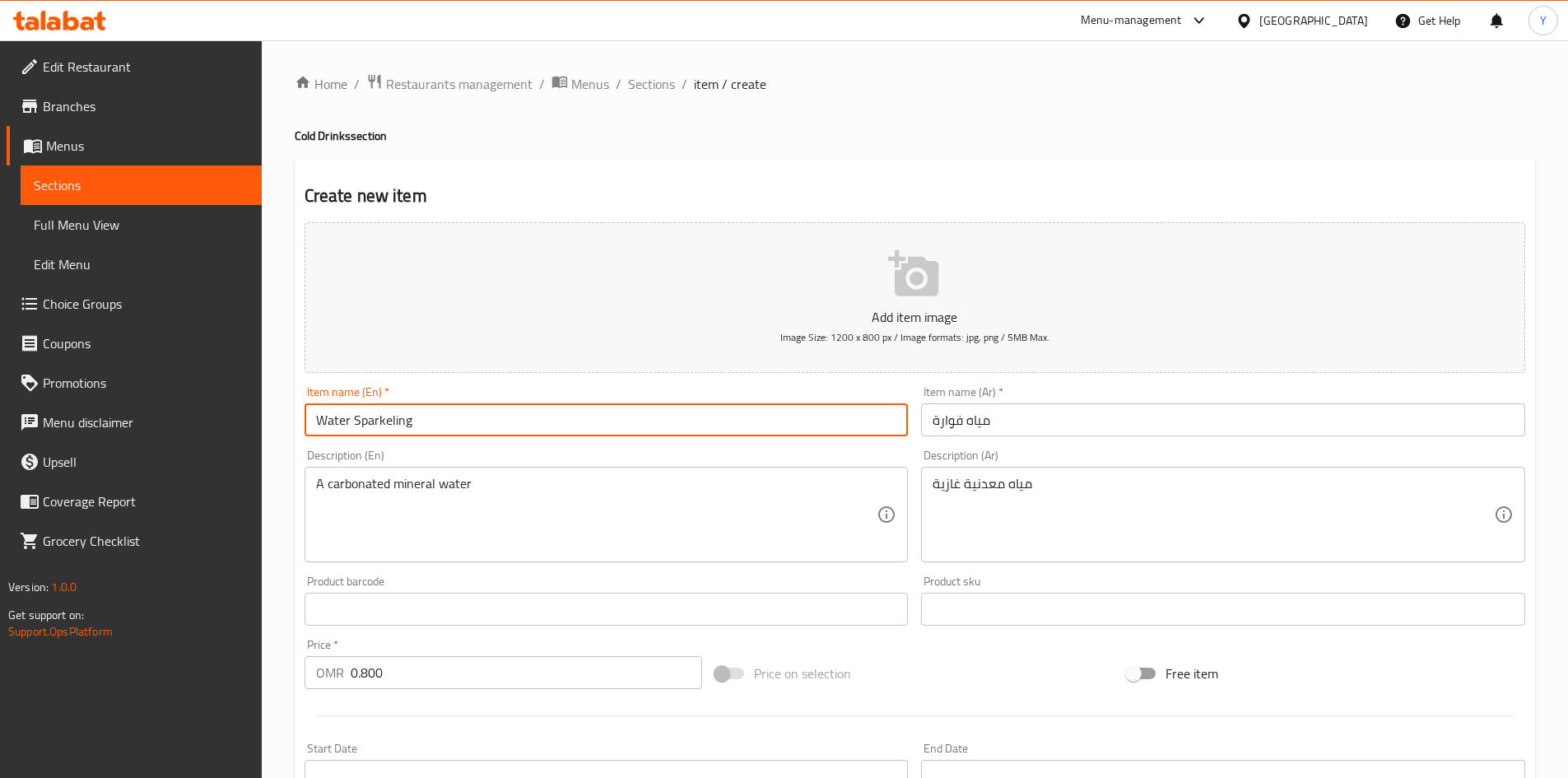
drag, startPoint x: 633, startPoint y: 428, endPoint x: 632, endPoint y: 436, distance: 8.1
click at [632, 430] on input "Water Sparkeling" at bounding box center [606, 419] width 604 height 33
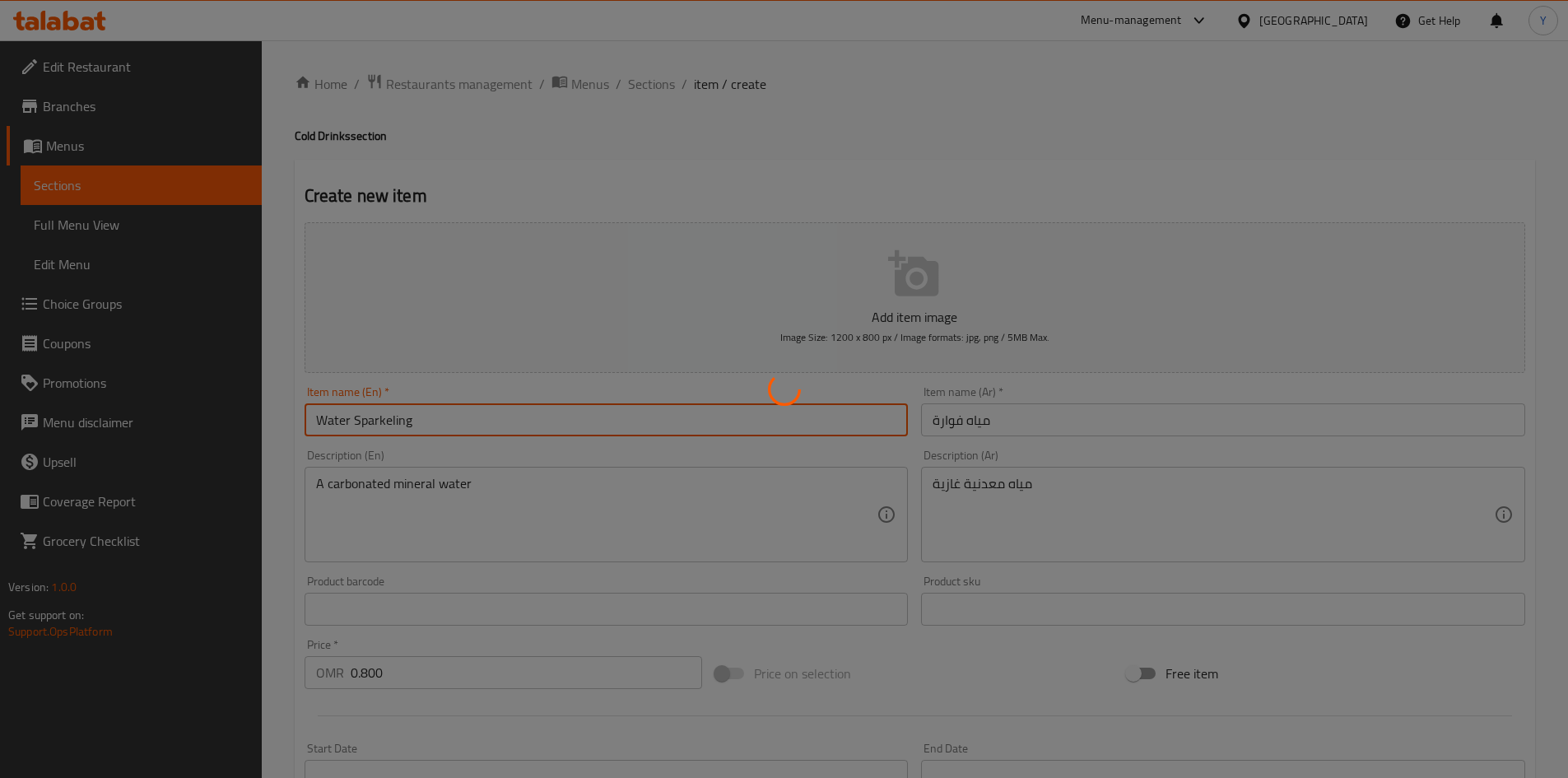
type input "0"
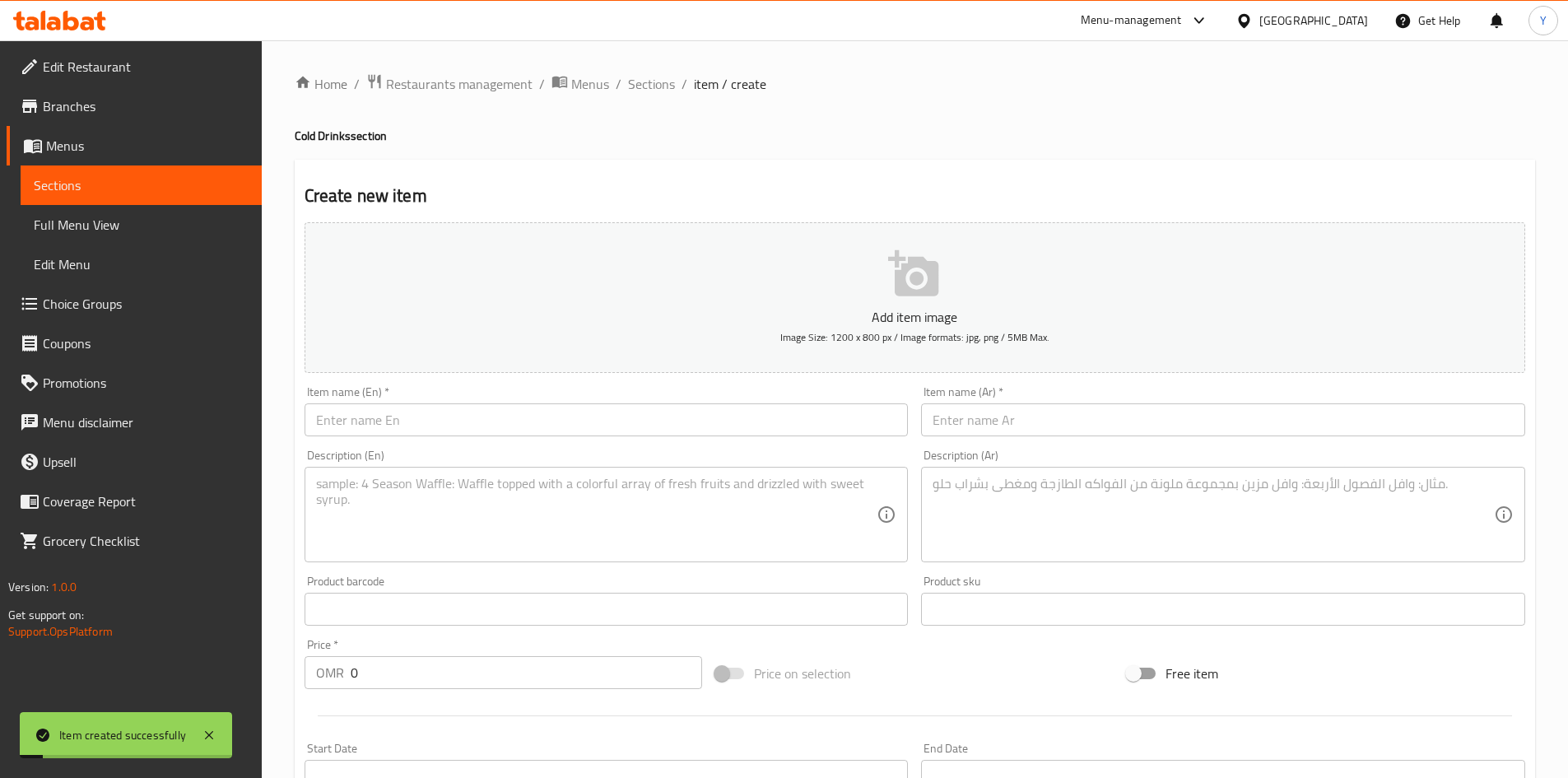
drag, startPoint x: 633, startPoint y: 65, endPoint x: 664, endPoint y: 112, distance: 56.3
click at [637, 71] on div "Home / Restaurants management / Menus / Sections / item / create Cold Drinks se…" at bounding box center [915, 602] width 1307 height 1123
click at [660, 84] on span "Sections" at bounding box center [651, 84] width 47 height 19
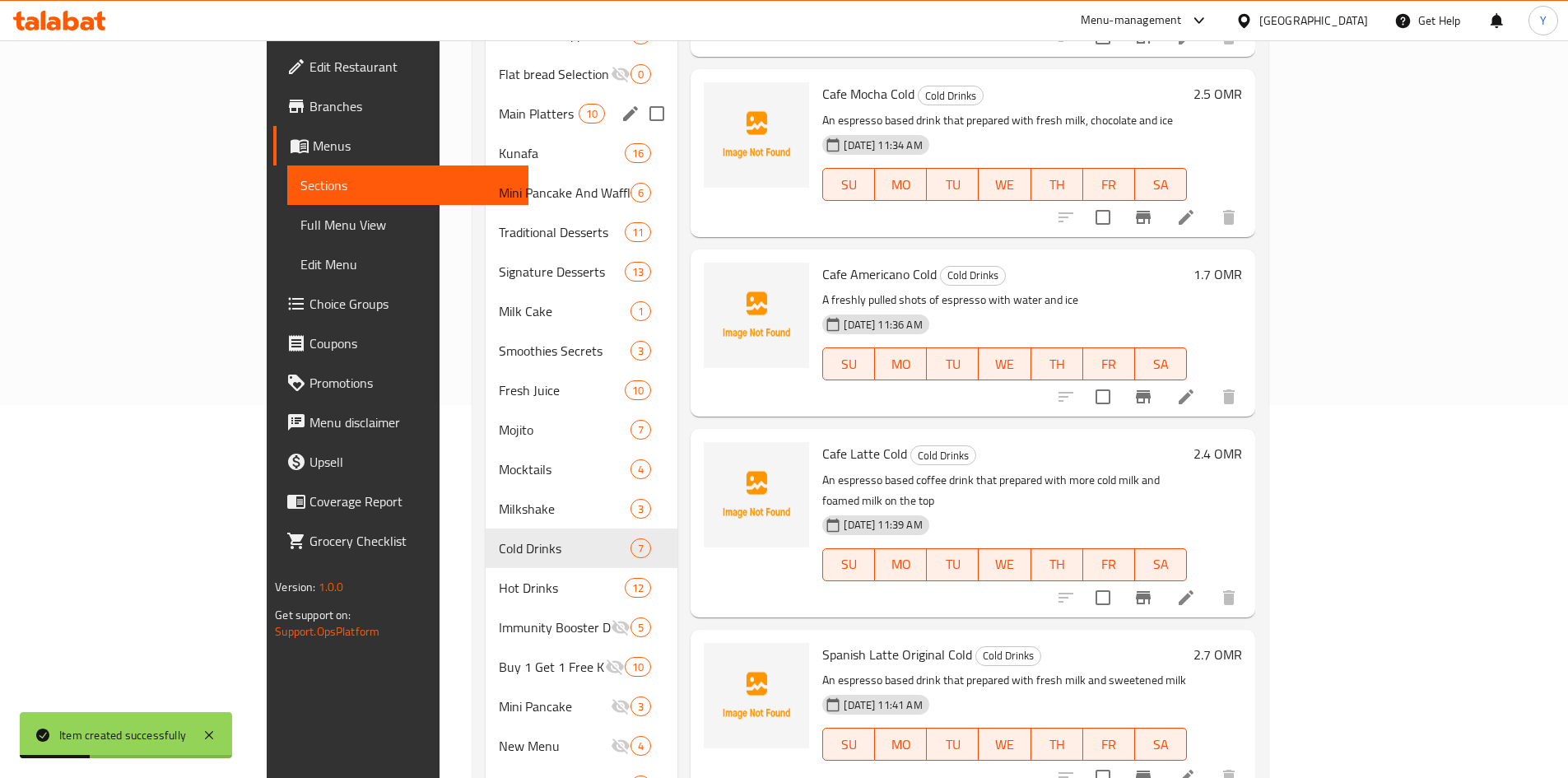
scroll to position [412, 0]
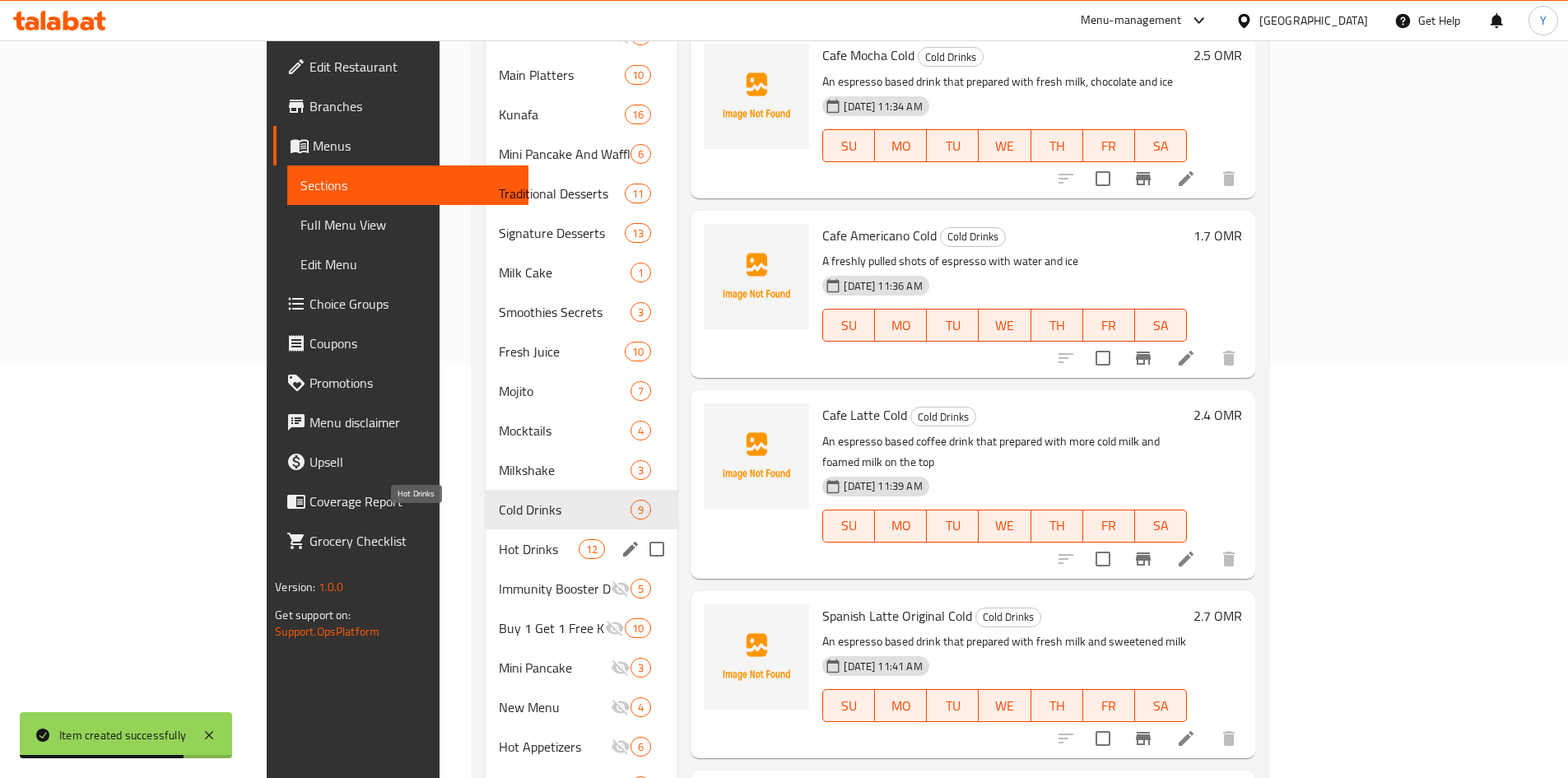
click at [499, 539] on span "Hot Drinks" at bounding box center [539, 548] width 79 height 19
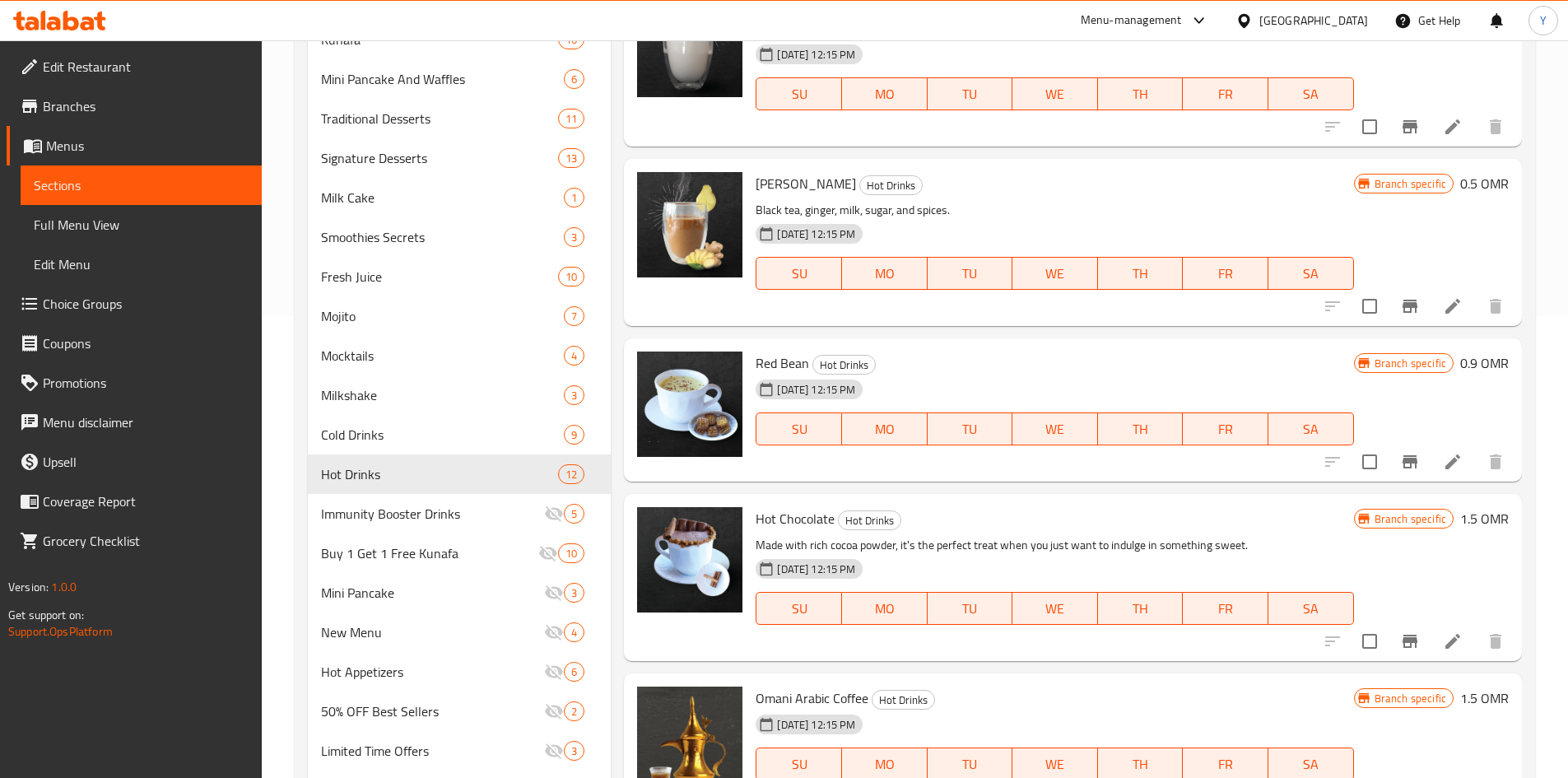
scroll to position [546, 0]
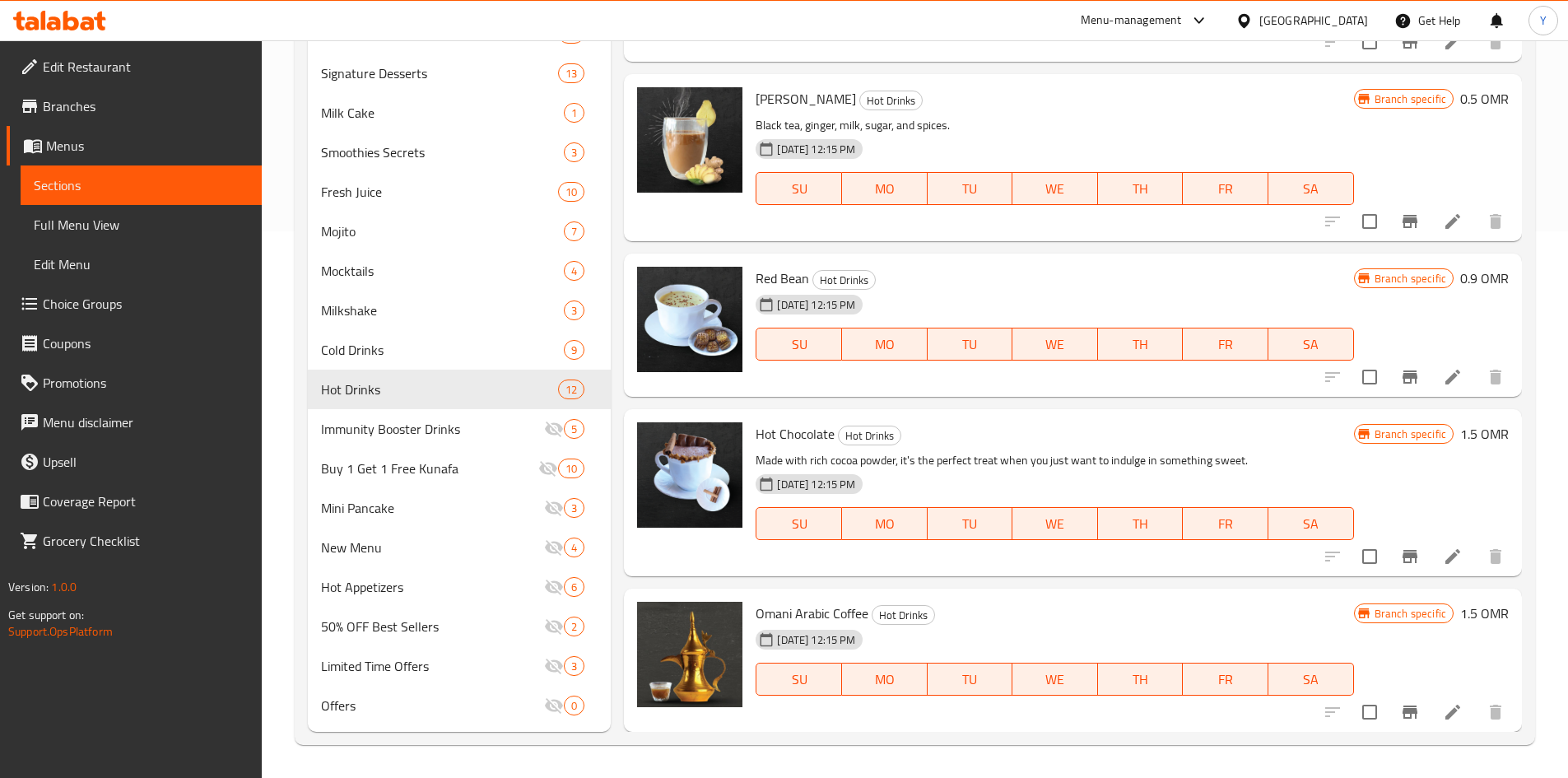
click at [1461, 441] on h6 "1.5 OMR" at bounding box center [1484, 433] width 48 height 23
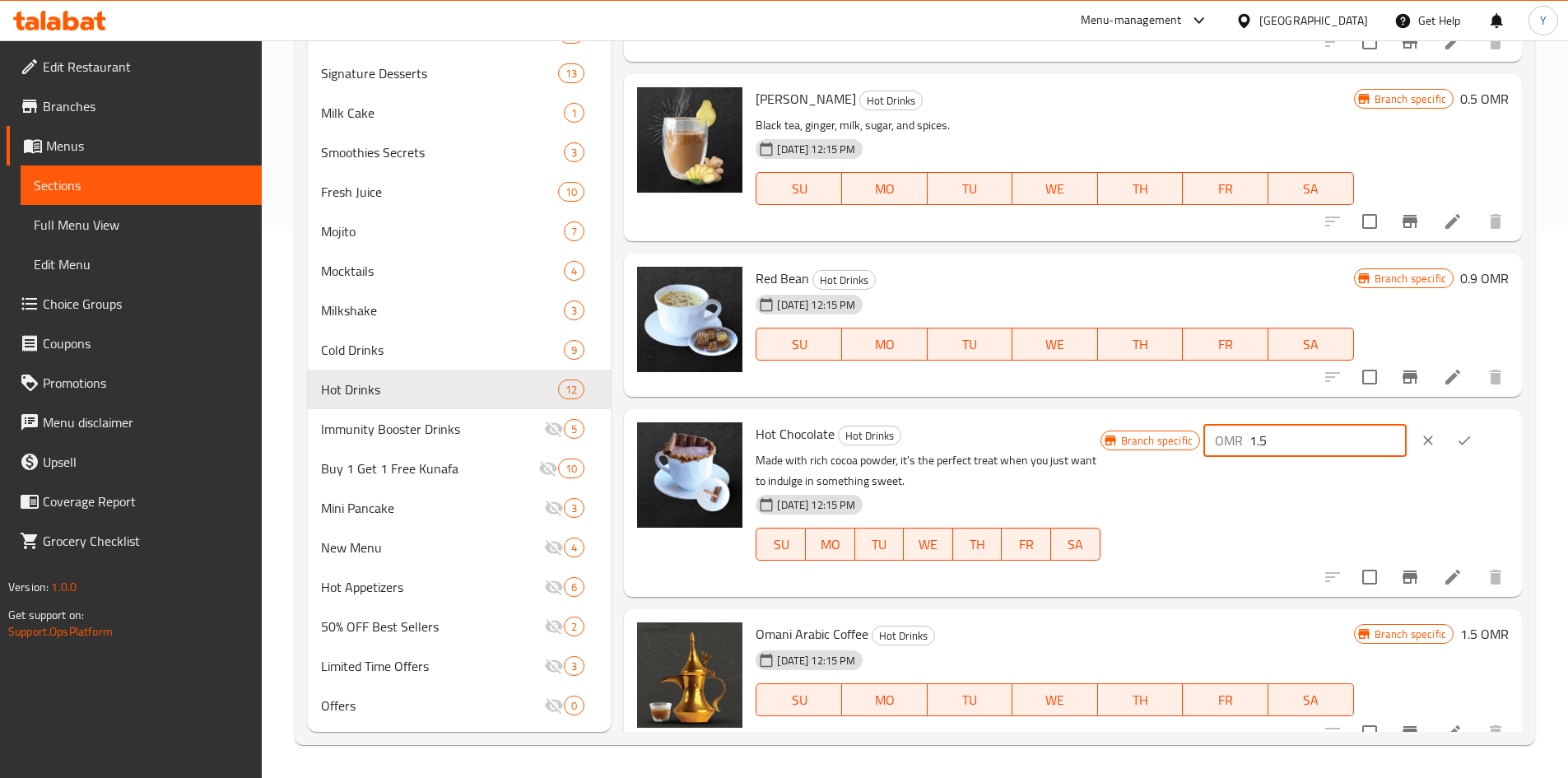
drag, startPoint x: 1281, startPoint y: 444, endPoint x: 1294, endPoint y: 443, distance: 13.0
click at [1294, 443] on input "1.5" at bounding box center [1328, 440] width 157 height 33
type input "1.890"
drag, startPoint x: 1483, startPoint y: 439, endPoint x: 1467, endPoint y: 436, distance: 16.3
click at [1481, 439] on div "OMR 1.890 ​" at bounding box center [1356, 440] width 305 height 36
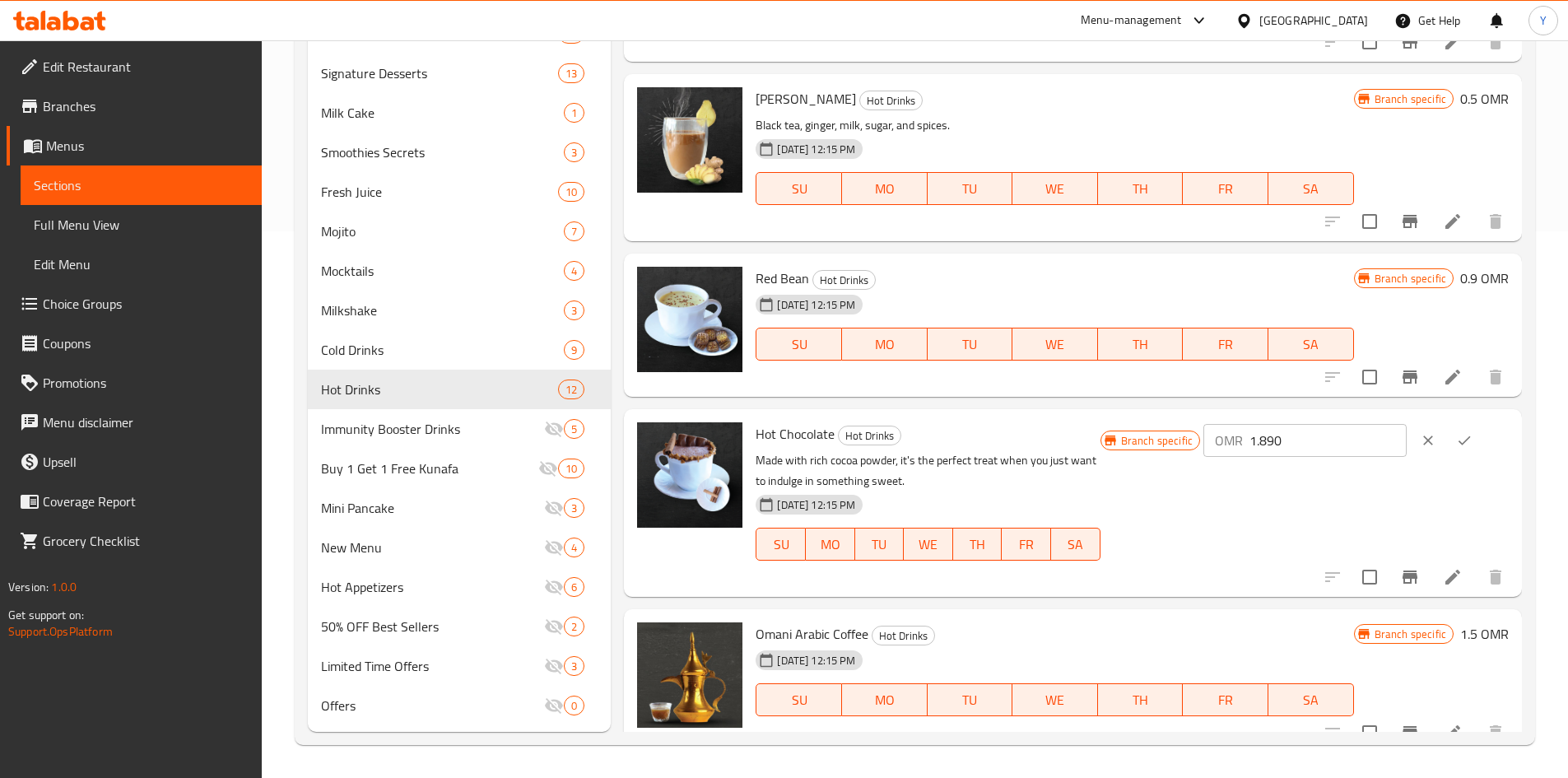
click at [1463, 434] on icon "ok" at bounding box center [1464, 440] width 16 height 16
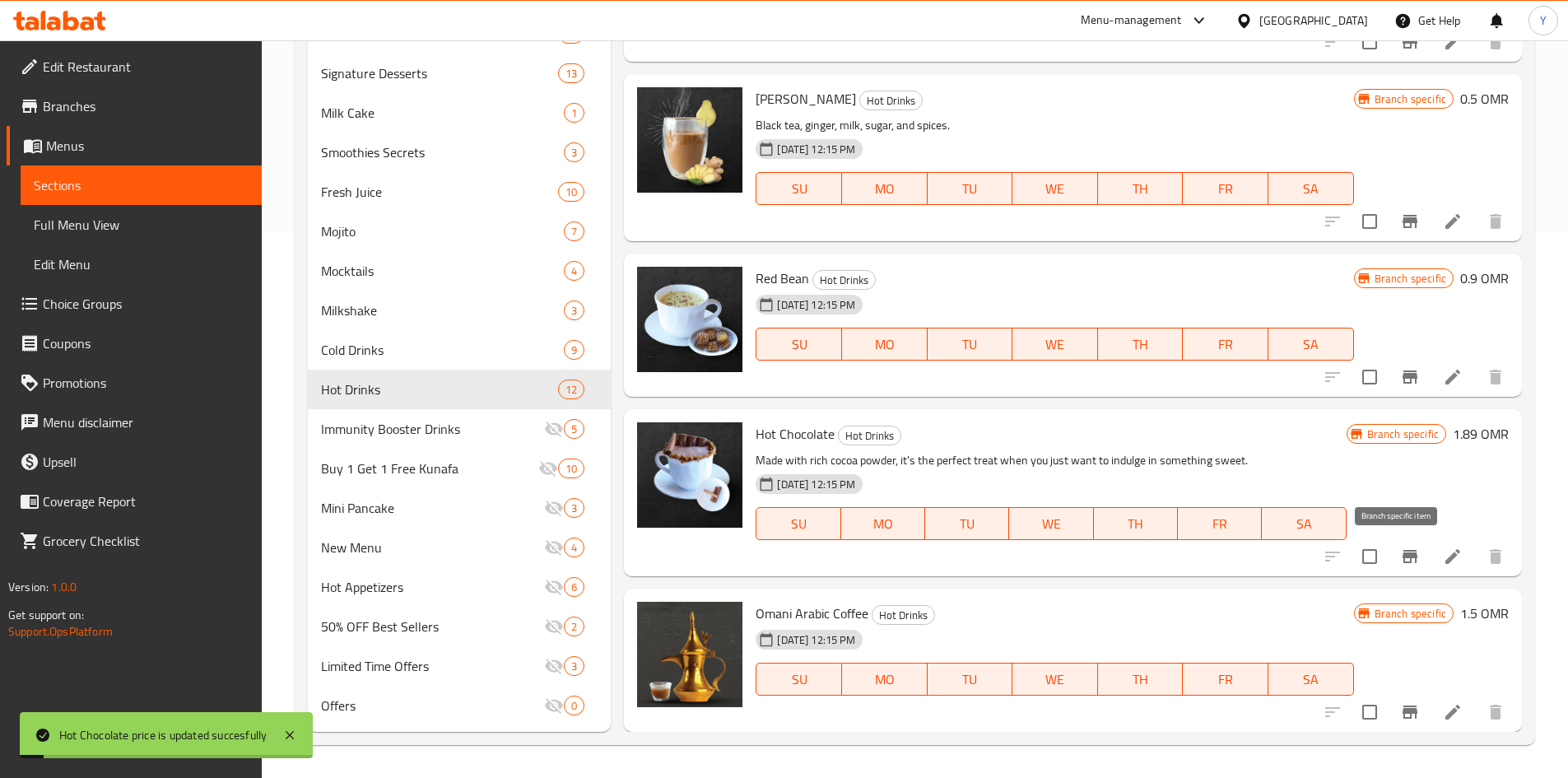
click at [1406, 567] on button "Branch-specific-item" at bounding box center [1410, 556] width 40 height 40
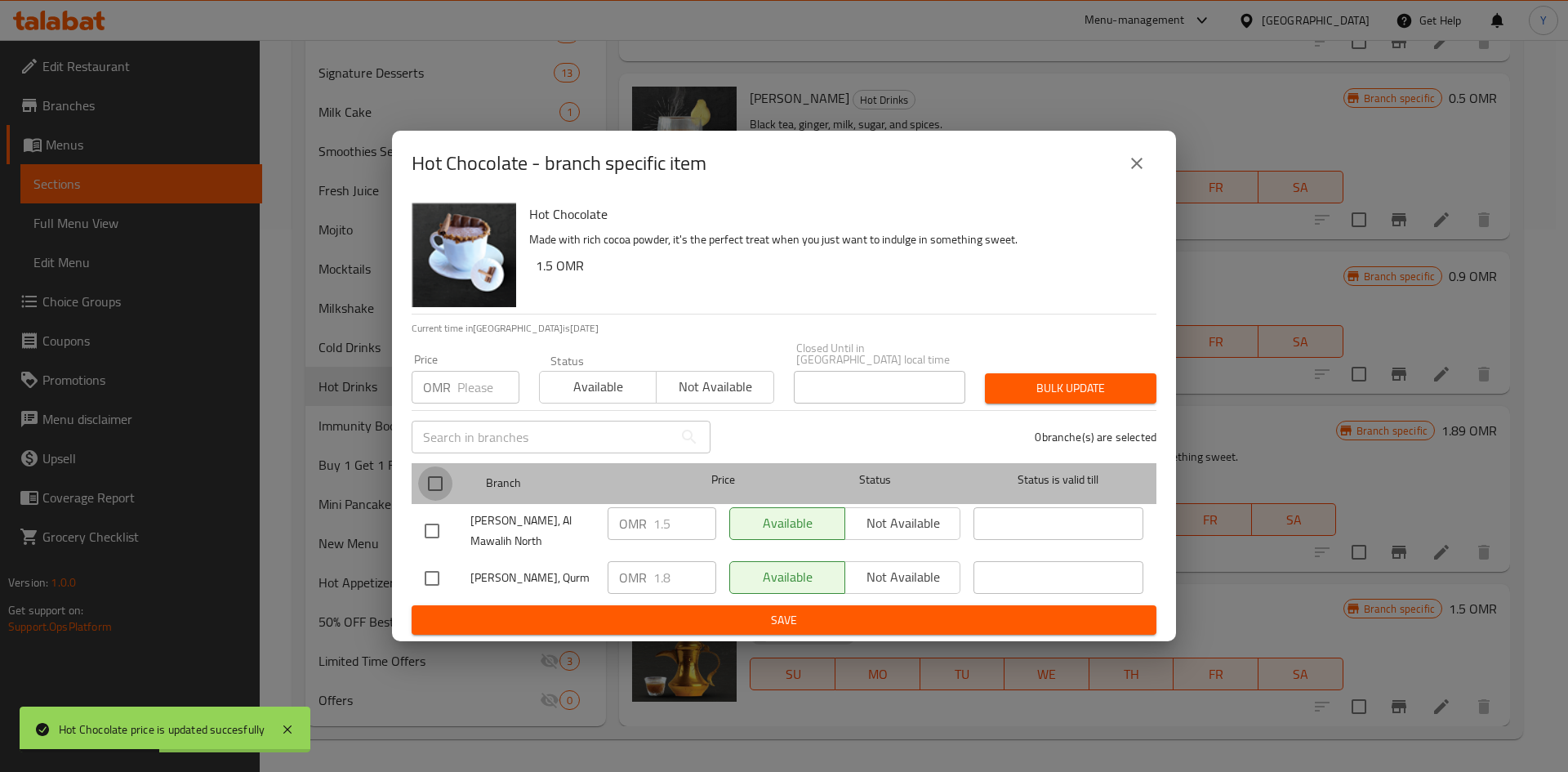
click at [430, 478] on input "checkbox" at bounding box center [435, 483] width 34 height 34
checkbox input "true"
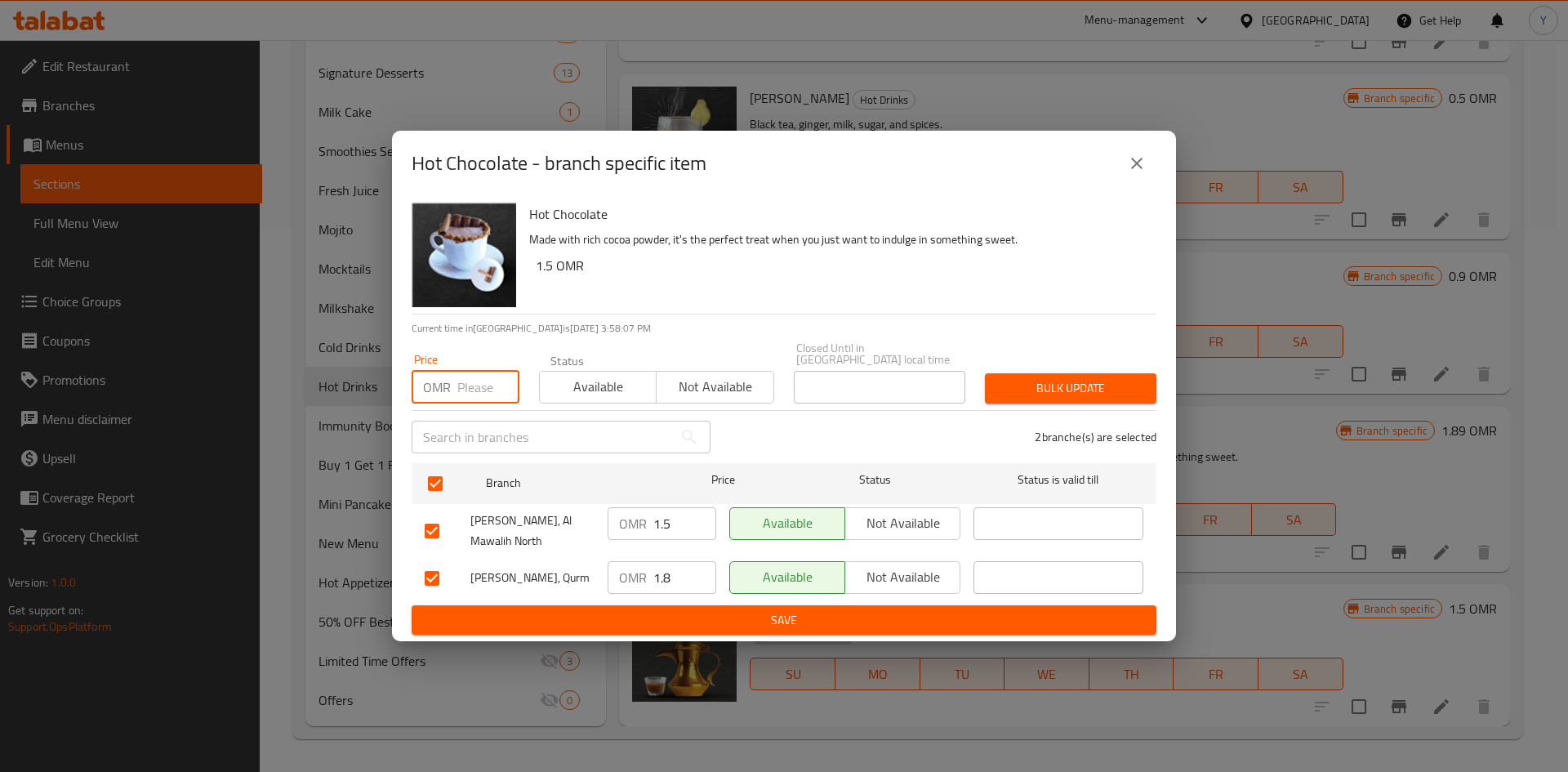
click at [475, 383] on input "number" at bounding box center [488, 387] width 62 height 33
type input "1.890"
click at [1146, 172] on icon "close" at bounding box center [1136, 163] width 19 height 19
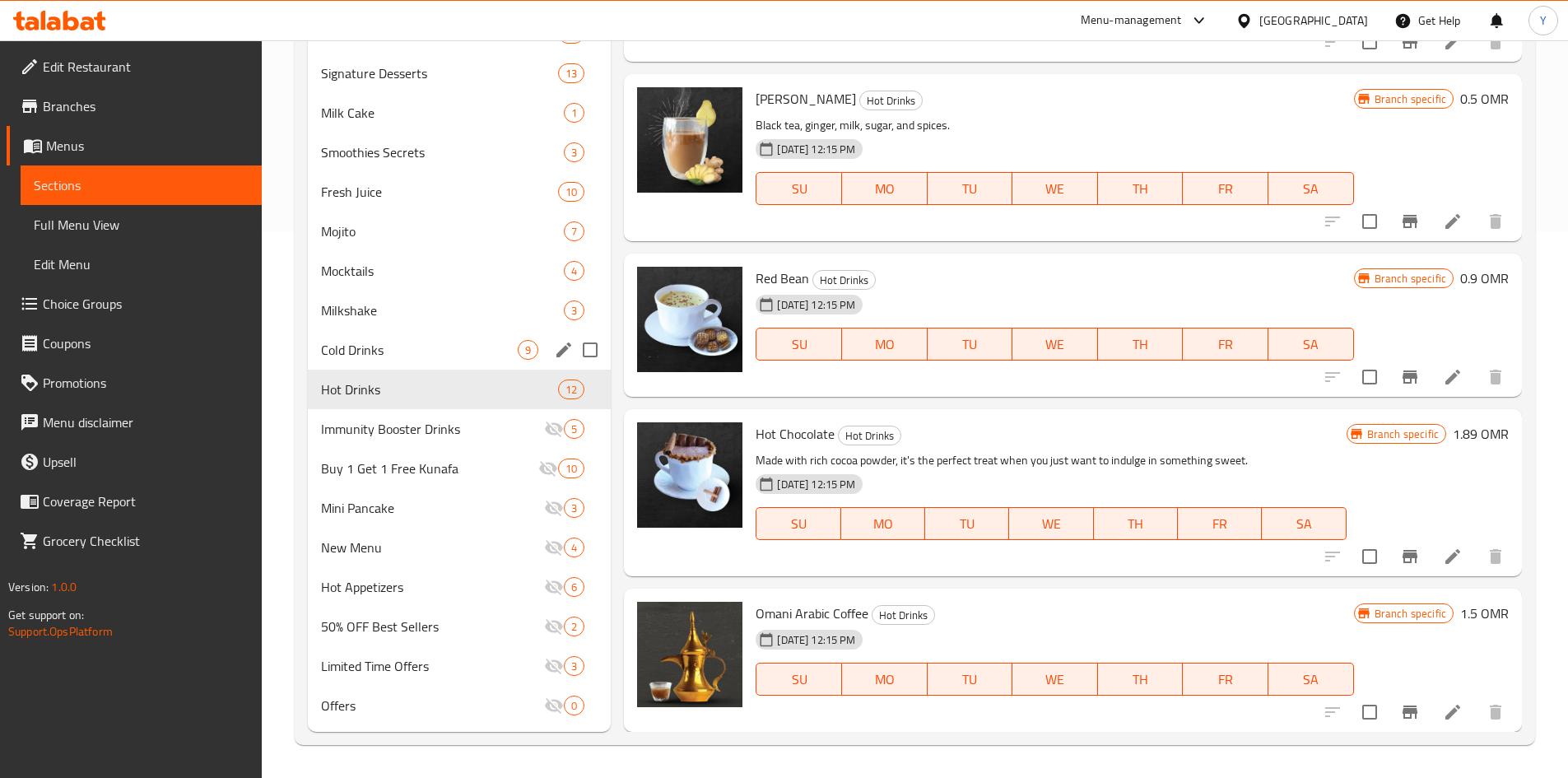
click at [445, 342] on span "Cold Drinks" at bounding box center [420, 349] width 198 height 19
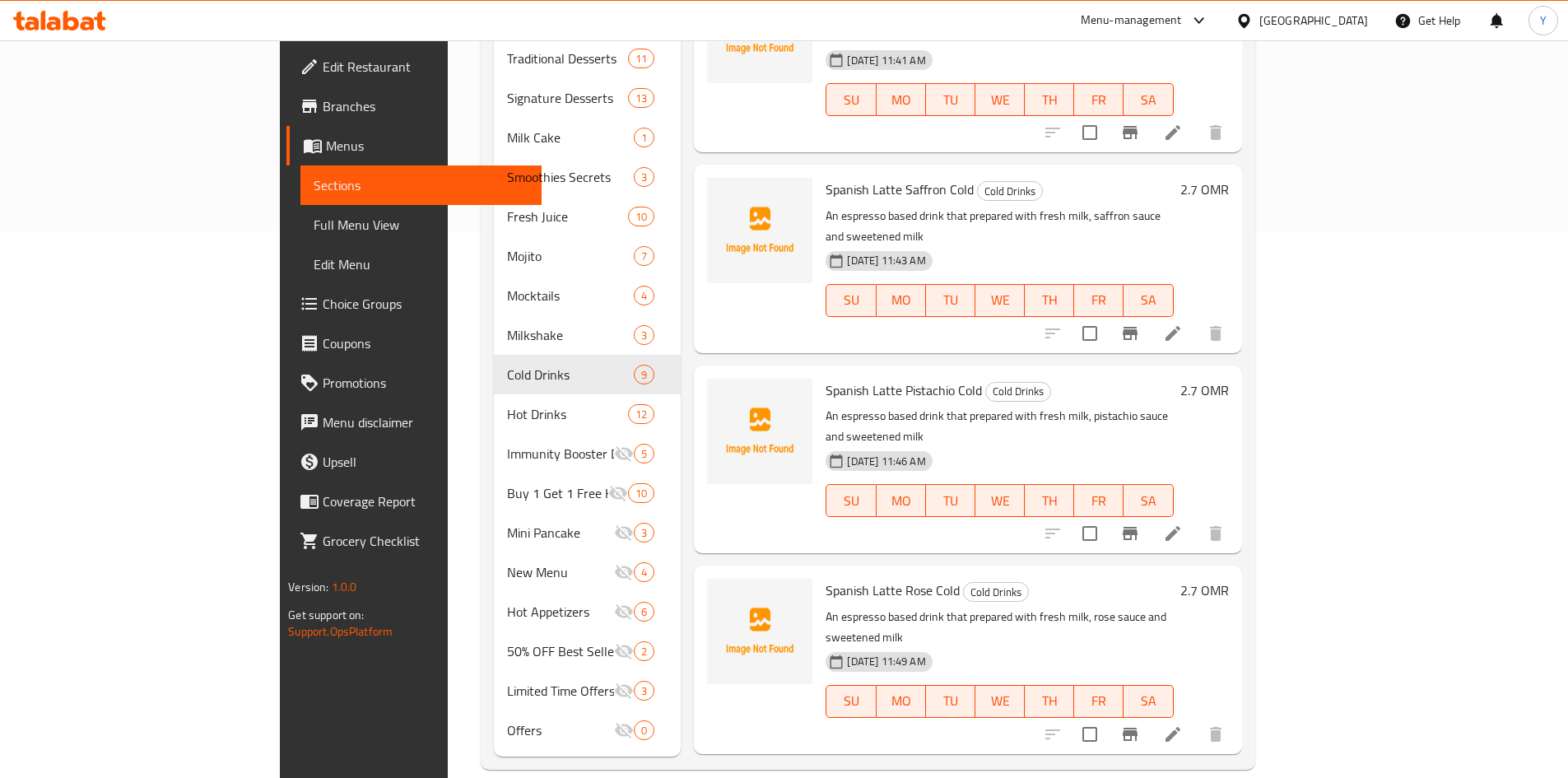
scroll to position [483, 0]
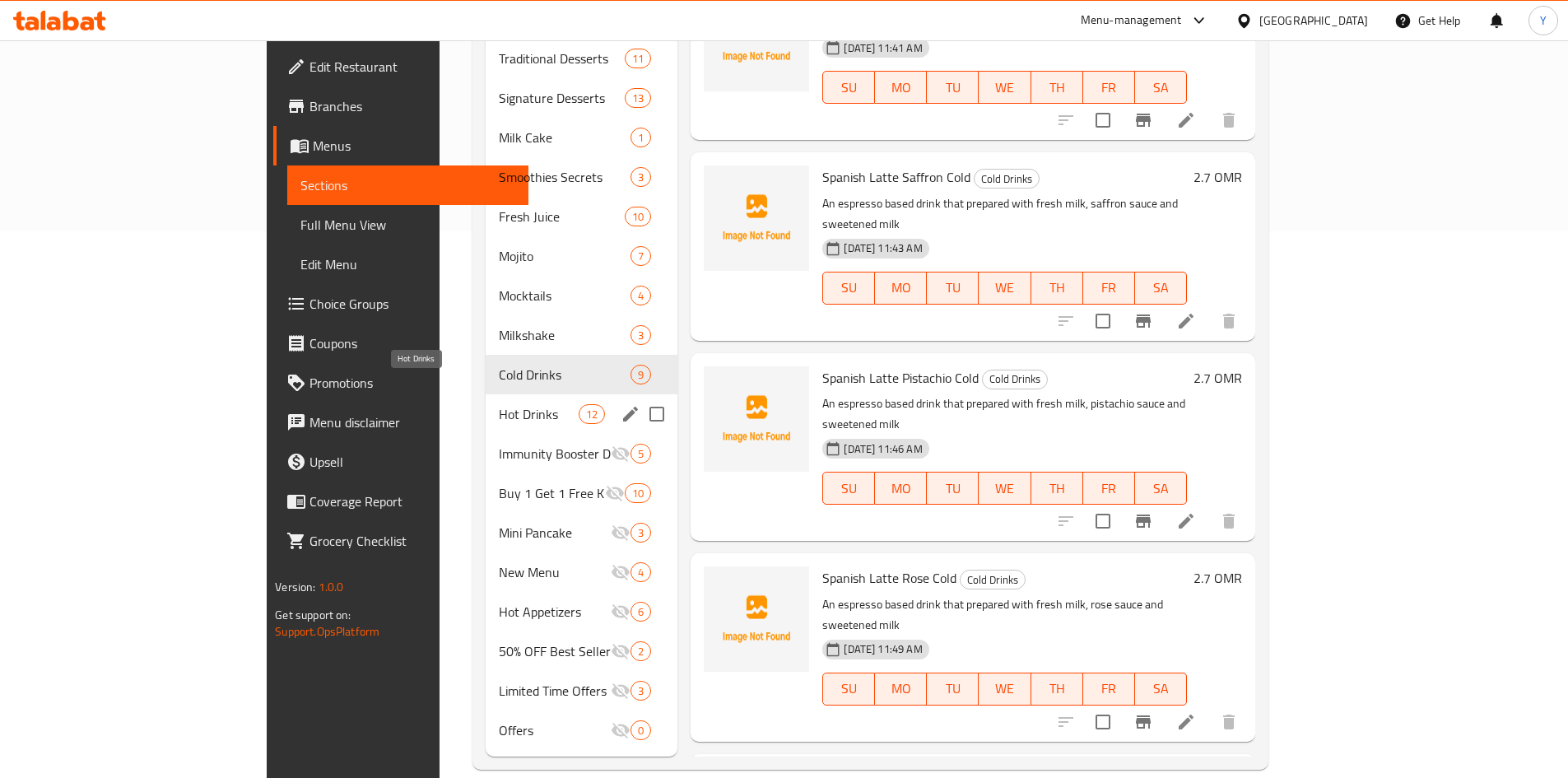
drag, startPoint x: 465, startPoint y: 379, endPoint x: 476, endPoint y: 385, distance: 12.5
click at [499, 404] on span "Hot Drinks" at bounding box center [539, 414] width 79 height 19
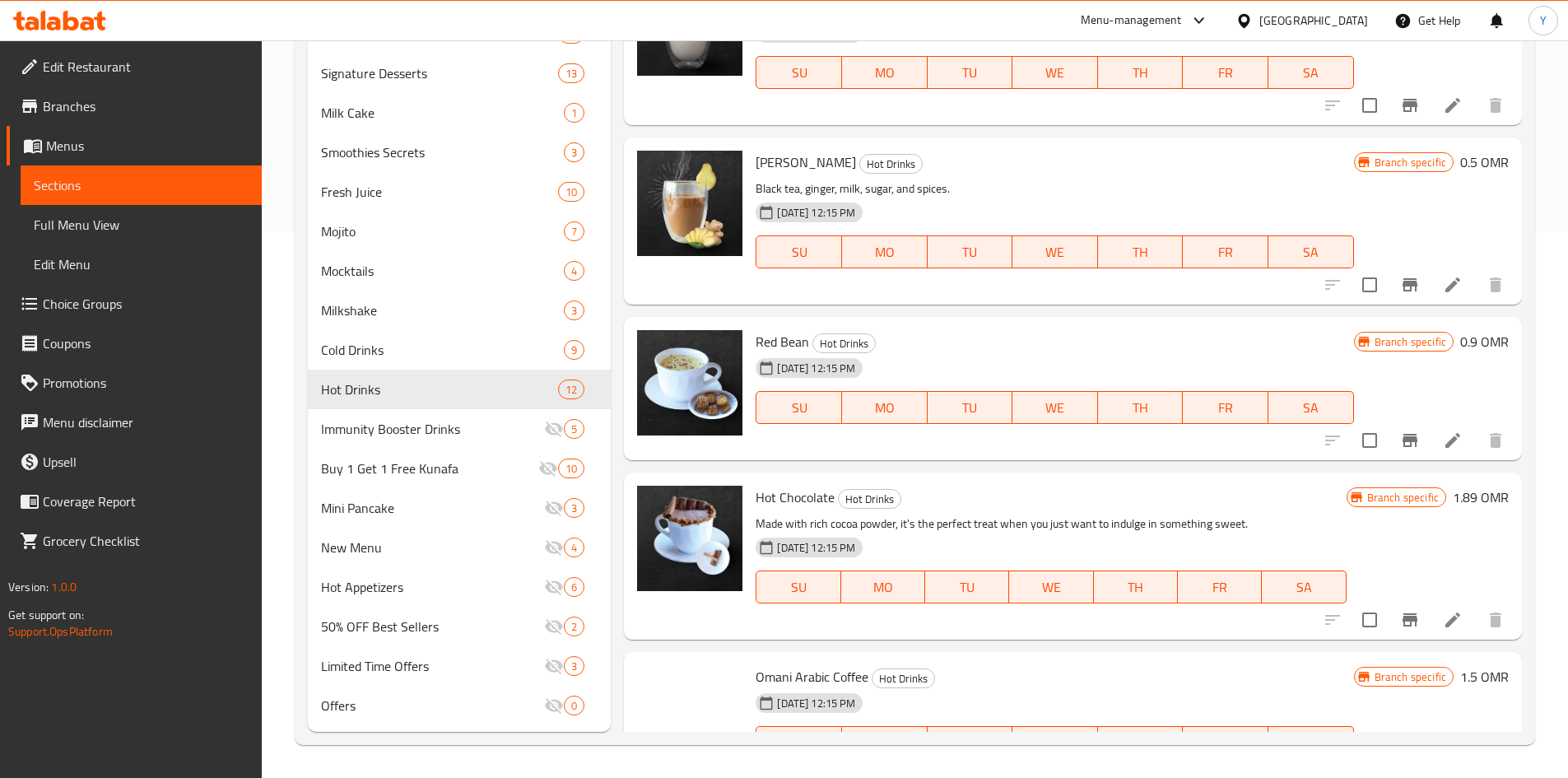
scroll to position [1023, 0]
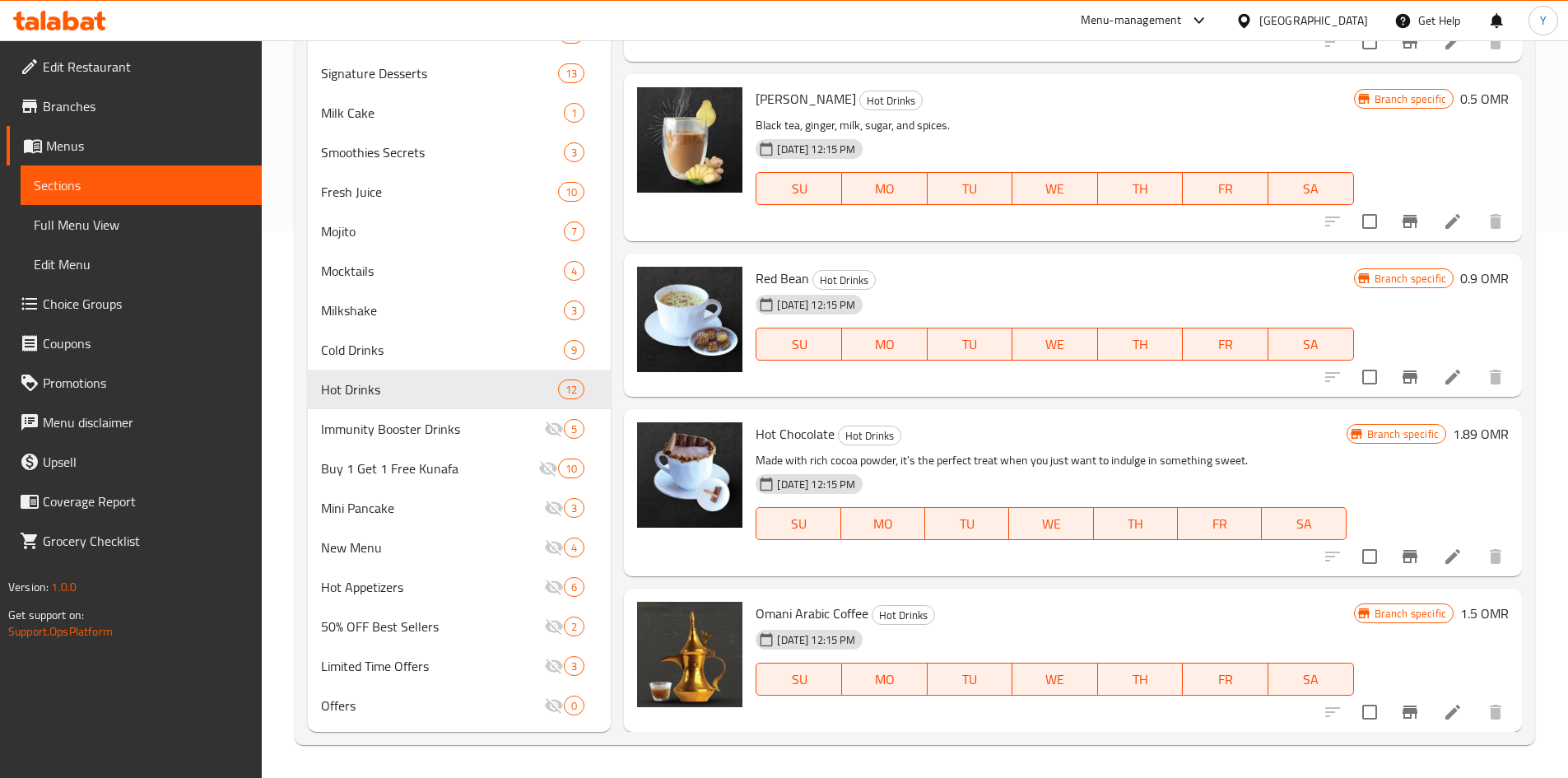
click at [1390, 565] on button "Branch-specific-item" at bounding box center [1410, 556] width 40 height 40
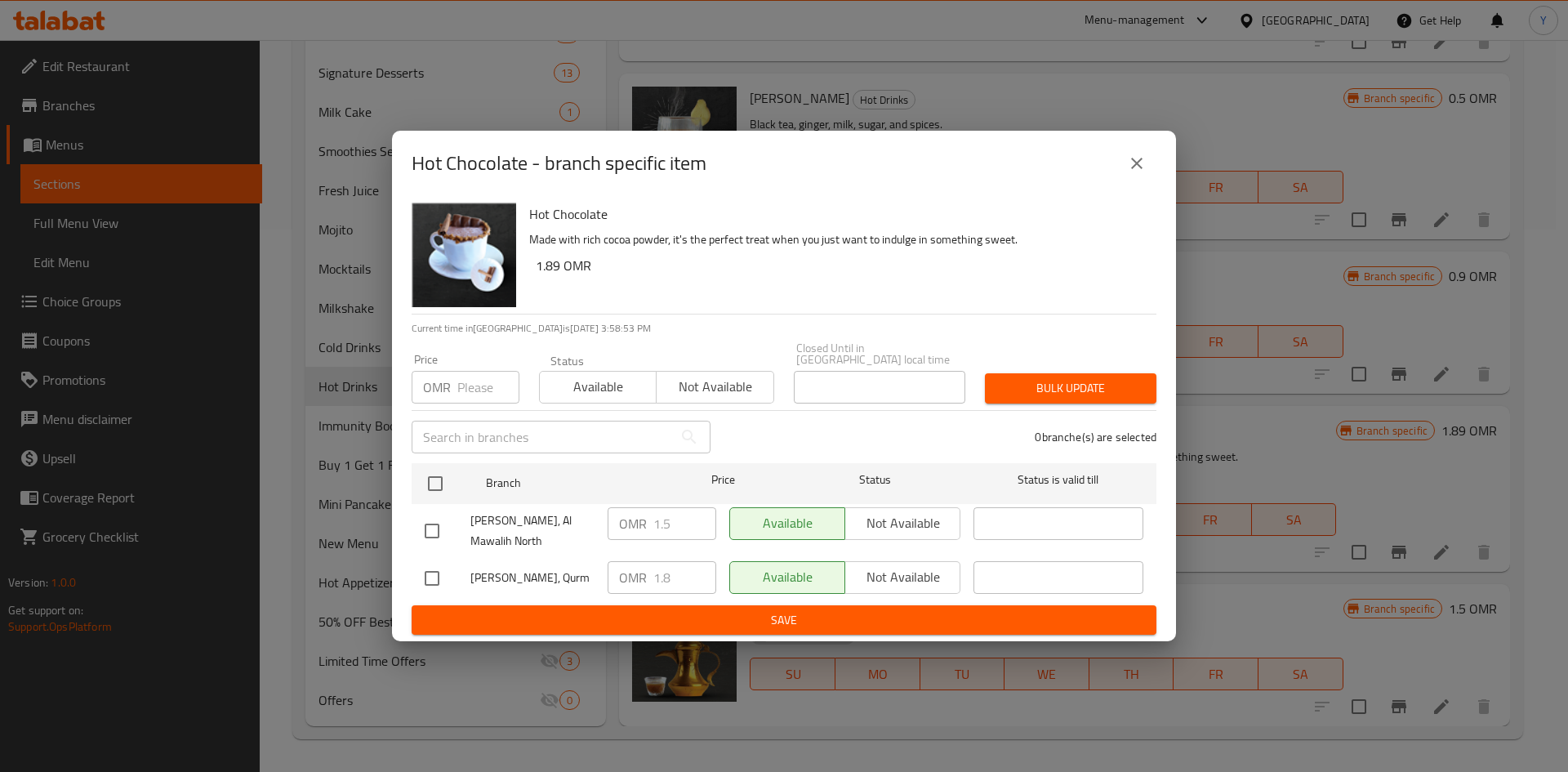
click at [1117, 183] on div "Hot Chocolate - branch specific item" at bounding box center [784, 163] width 745 height 39
click at [1128, 183] on button "close" at bounding box center [1136, 163] width 39 height 39
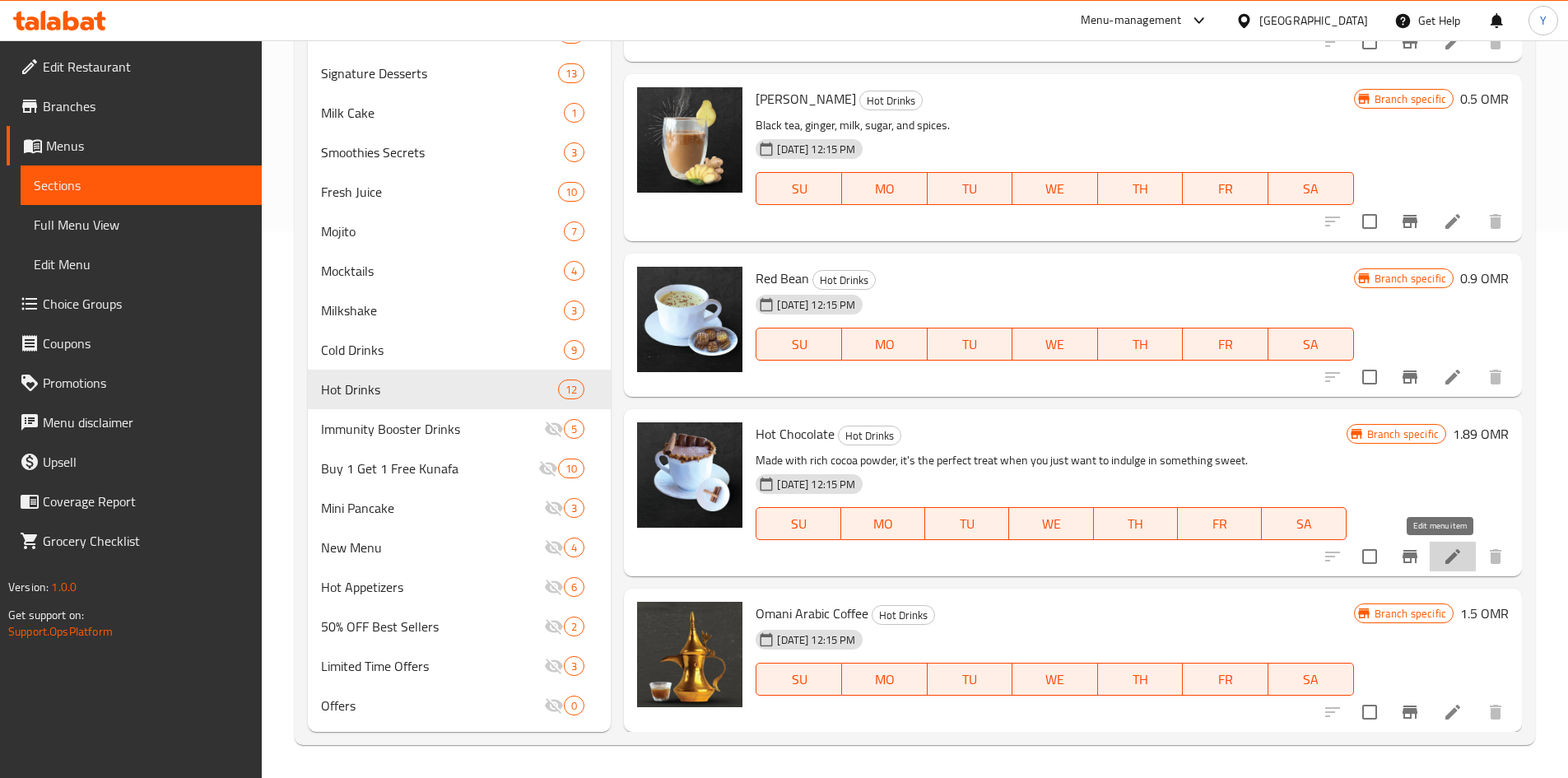
click at [1443, 562] on icon at bounding box center [1452, 556] width 19 height 19
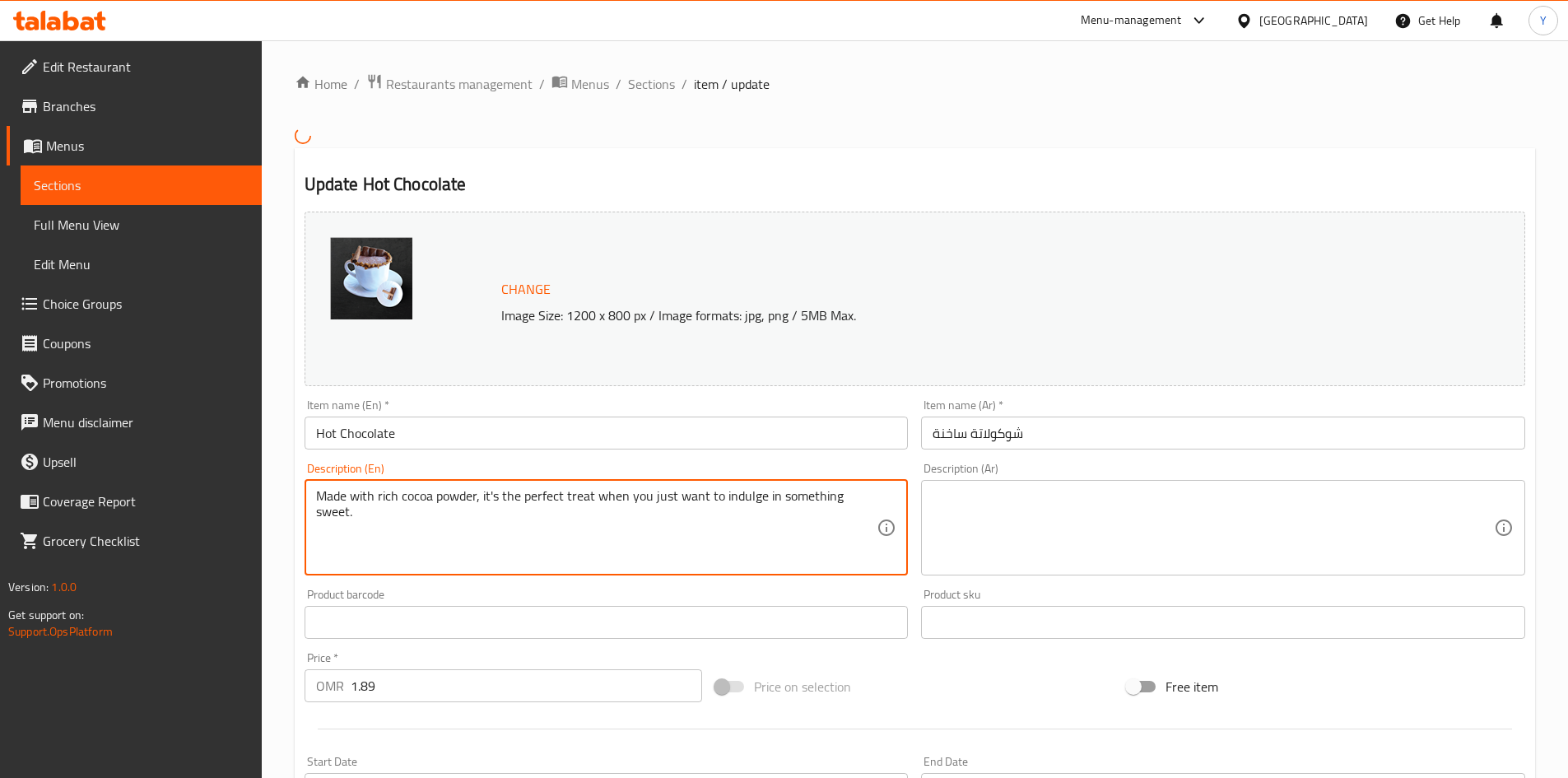
click at [759, 540] on textarea "Made with rich cocoa powder, it's the perfect treat when you just want to indul…" at bounding box center [597, 527] width 562 height 78
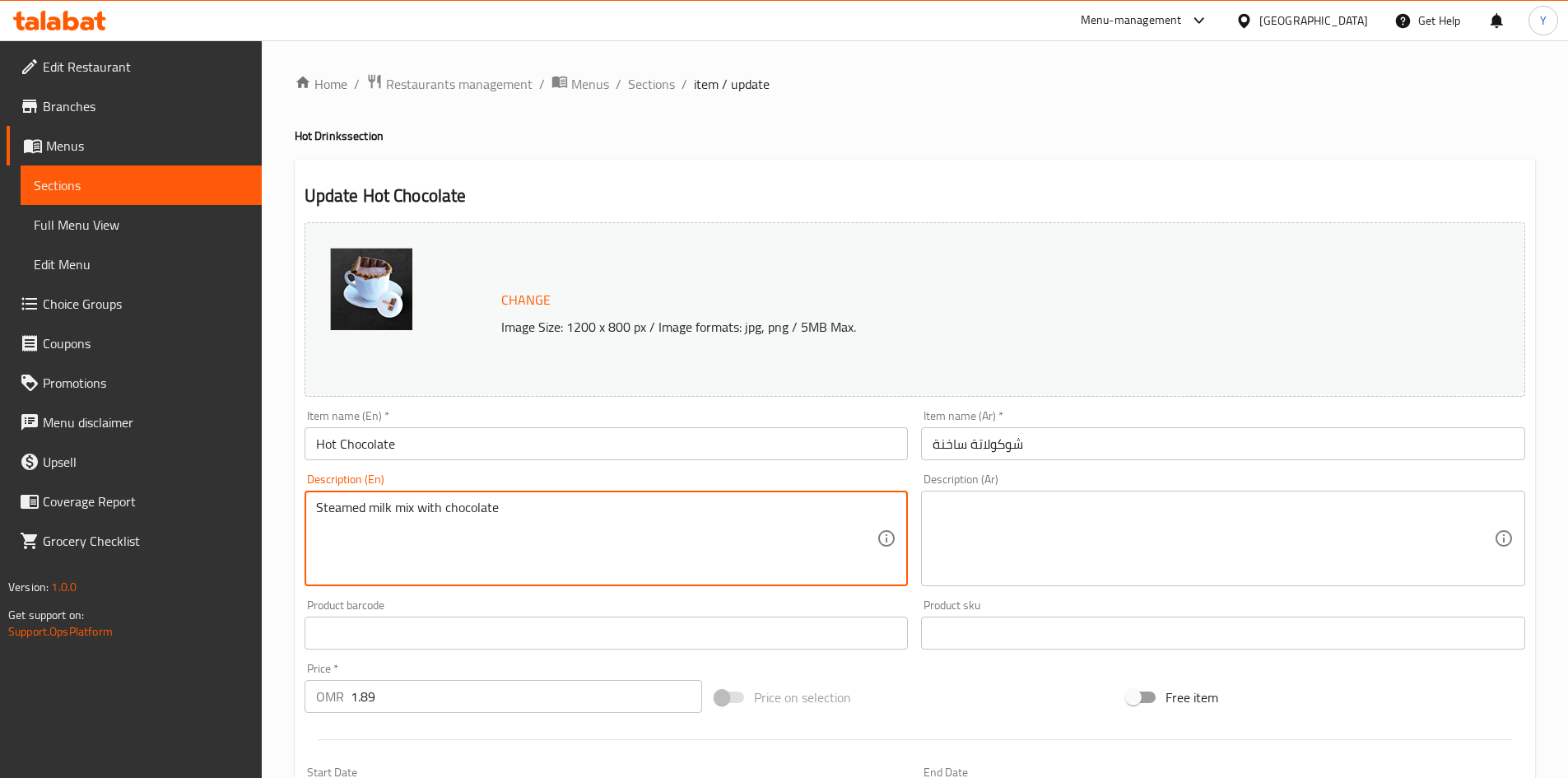
type textarea "Steamed milk mix with chocolate"
click at [400, 526] on textarea "Steamed milk mix with chocolate" at bounding box center [597, 539] width 562 height 78
click at [400, 523] on textarea "Steamed milk mix with chocolate" at bounding box center [597, 539] width 562 height 78
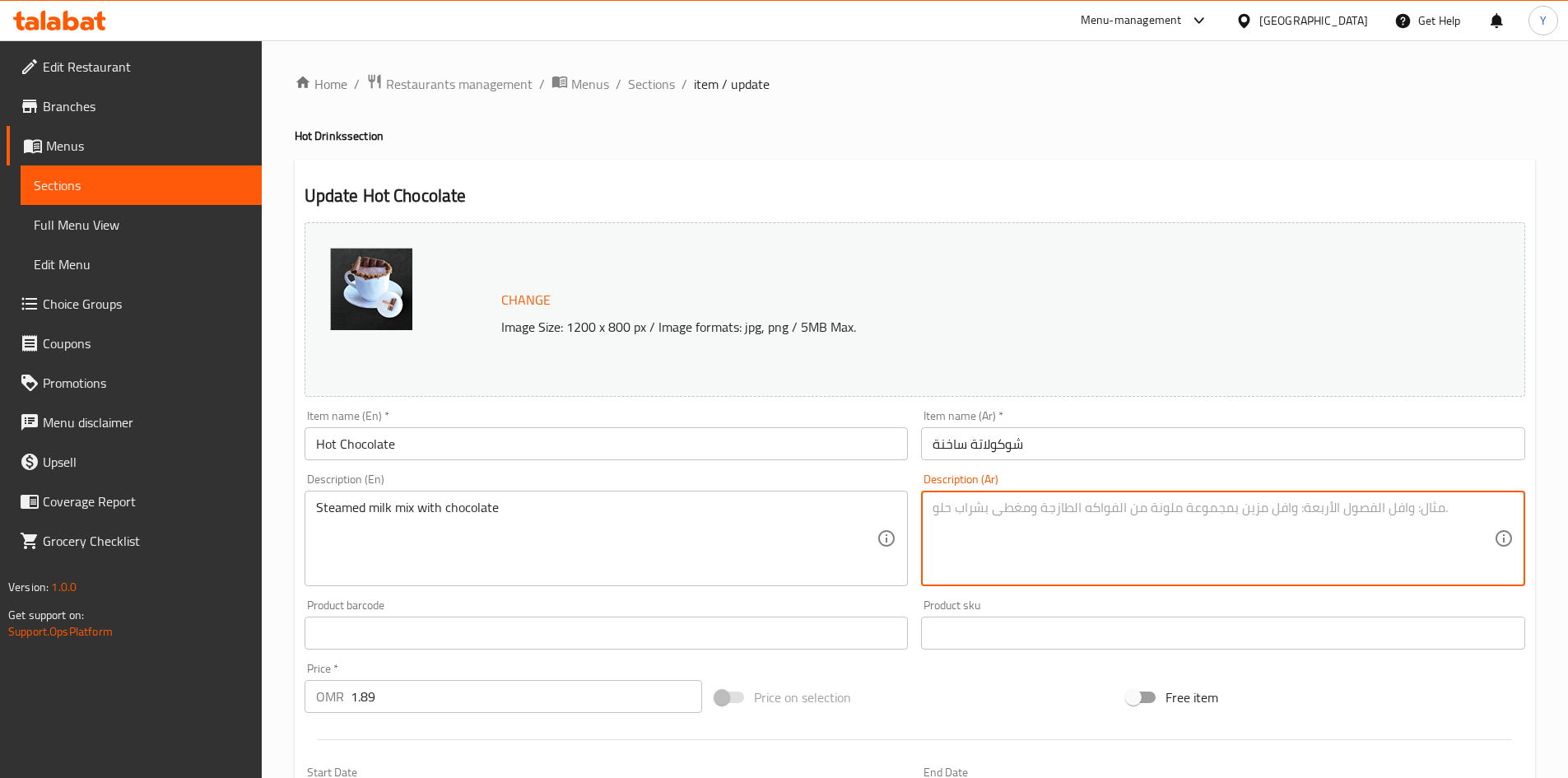
paste textarea "مزيج الحليب المبخر مع الشوكولاتة"
type textarea "مزيج الحليب المبخر مع الشوكولاتة"
click at [786, 458] on input "Hot Chocolate" at bounding box center [606, 443] width 604 height 33
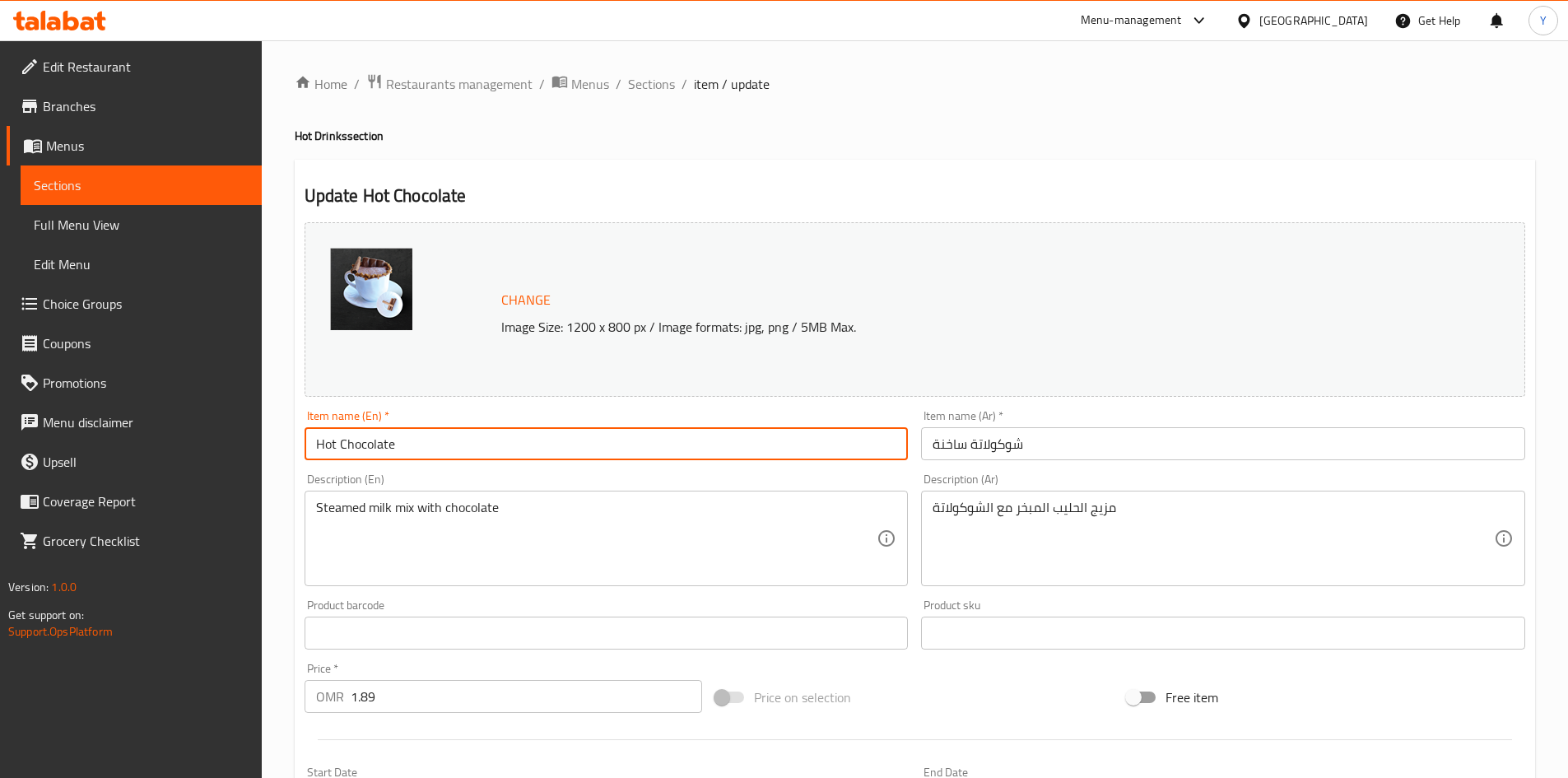
click at [628, 79] on span "Sections" at bounding box center [651, 84] width 47 height 19
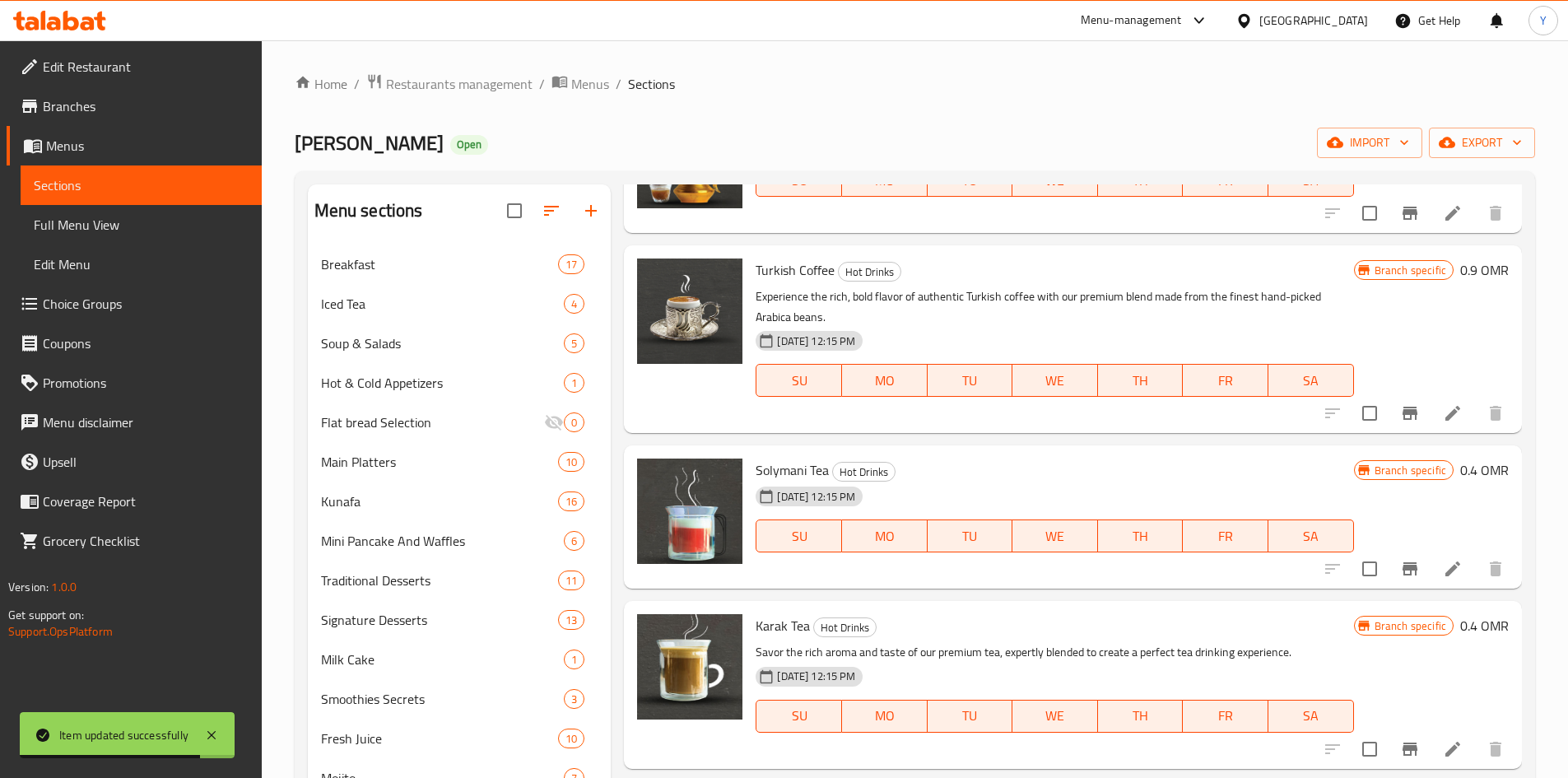
scroll to position [412, 0]
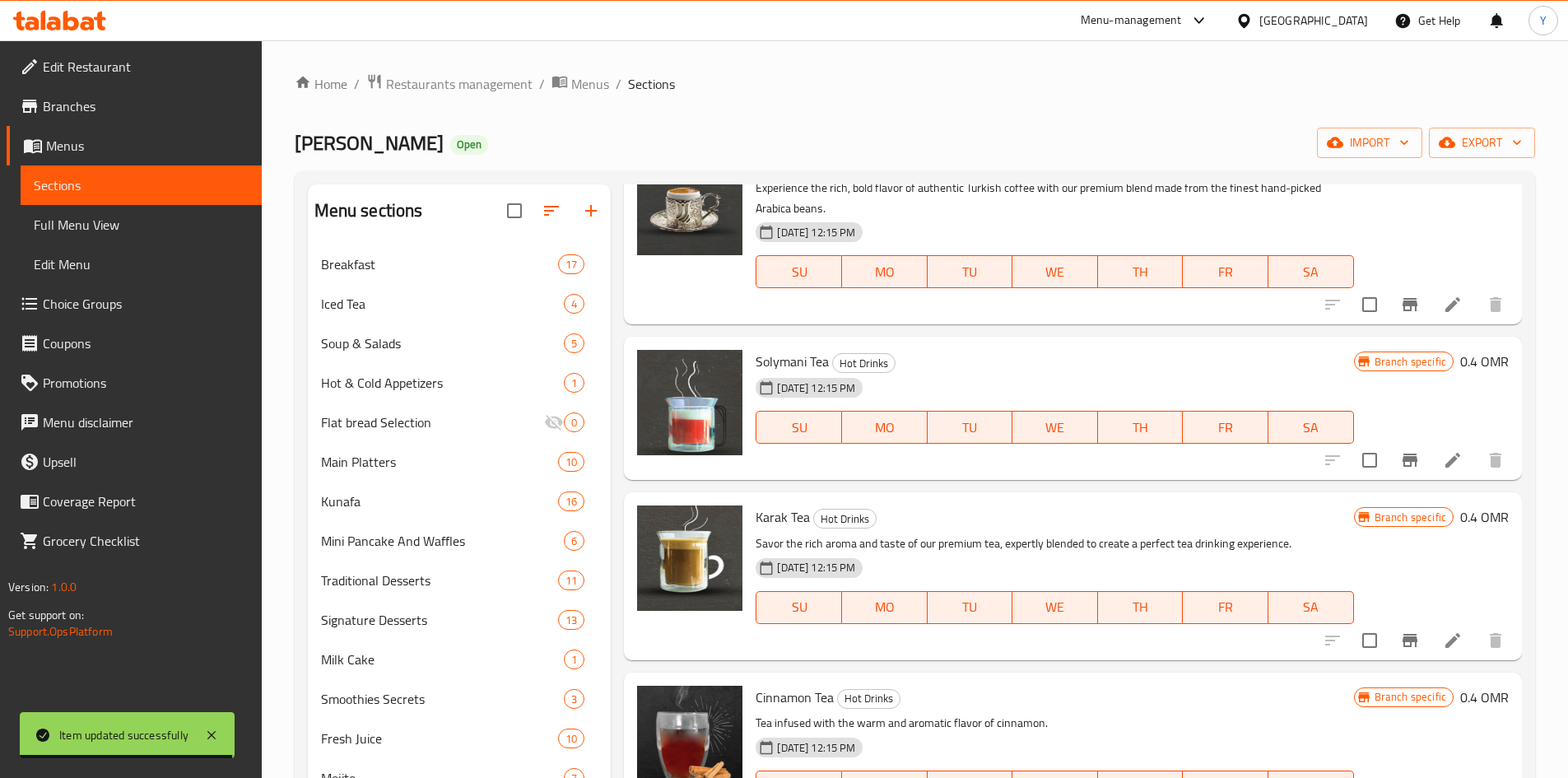
click at [1456, 632] on li at bounding box center [1453, 640] width 47 height 30
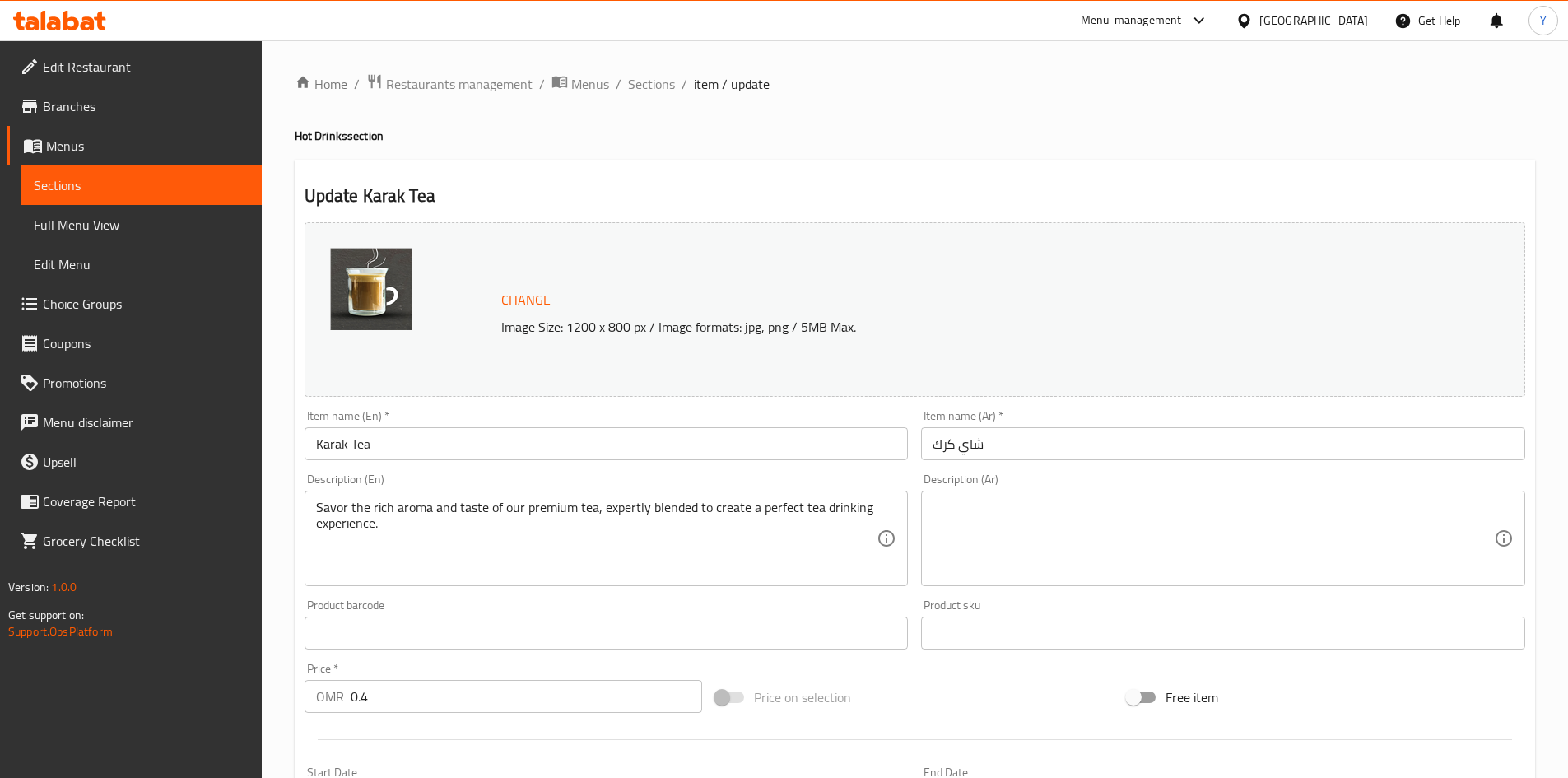
click at [641, 97] on div "Home / Restaurants management / Menus / Sections / item / update Hot Drinks sec…" at bounding box center [914, 614] width 1241 height 1081
click at [648, 85] on span "Sections" at bounding box center [651, 84] width 47 height 19
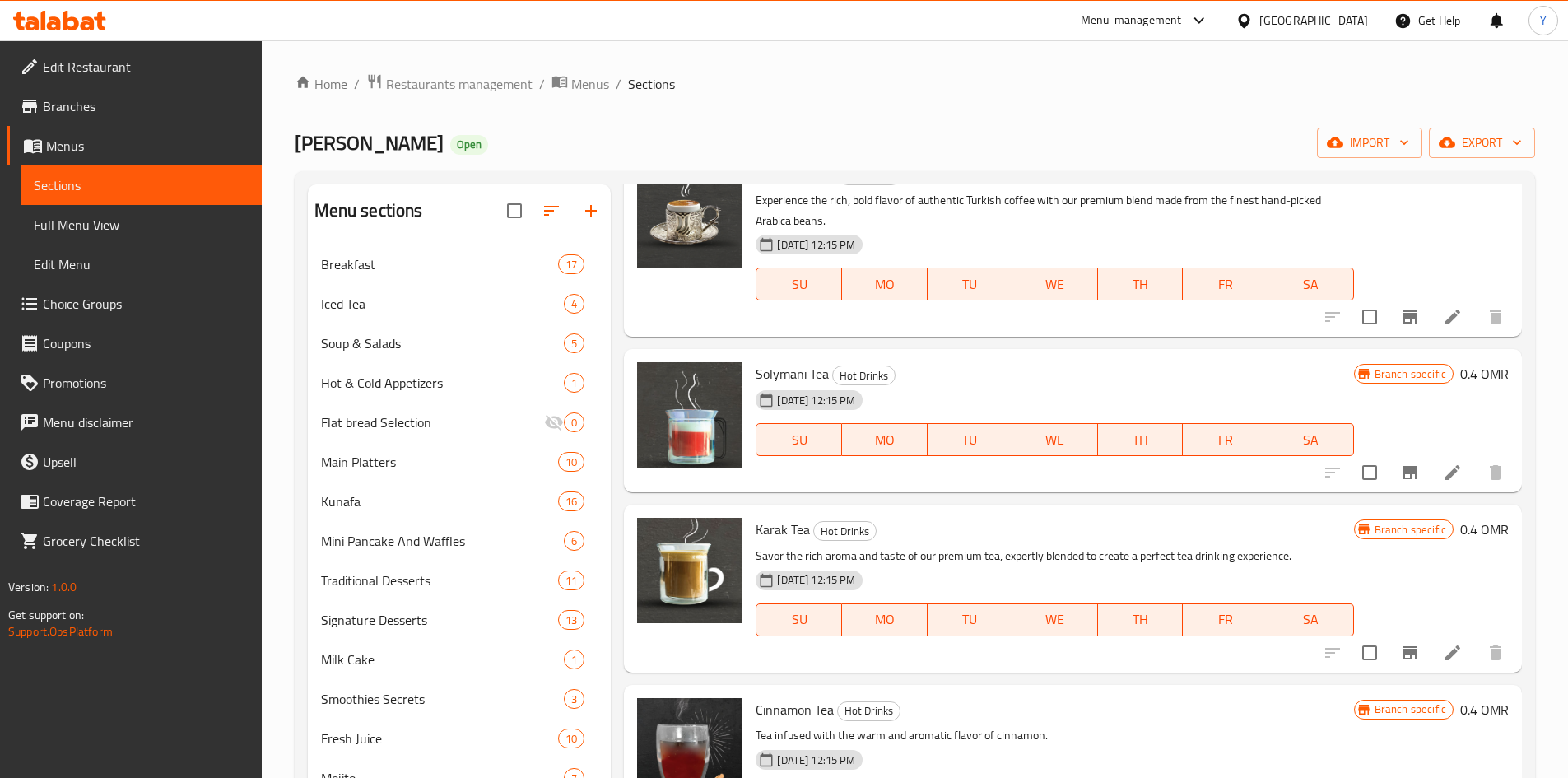
scroll to position [494, 0]
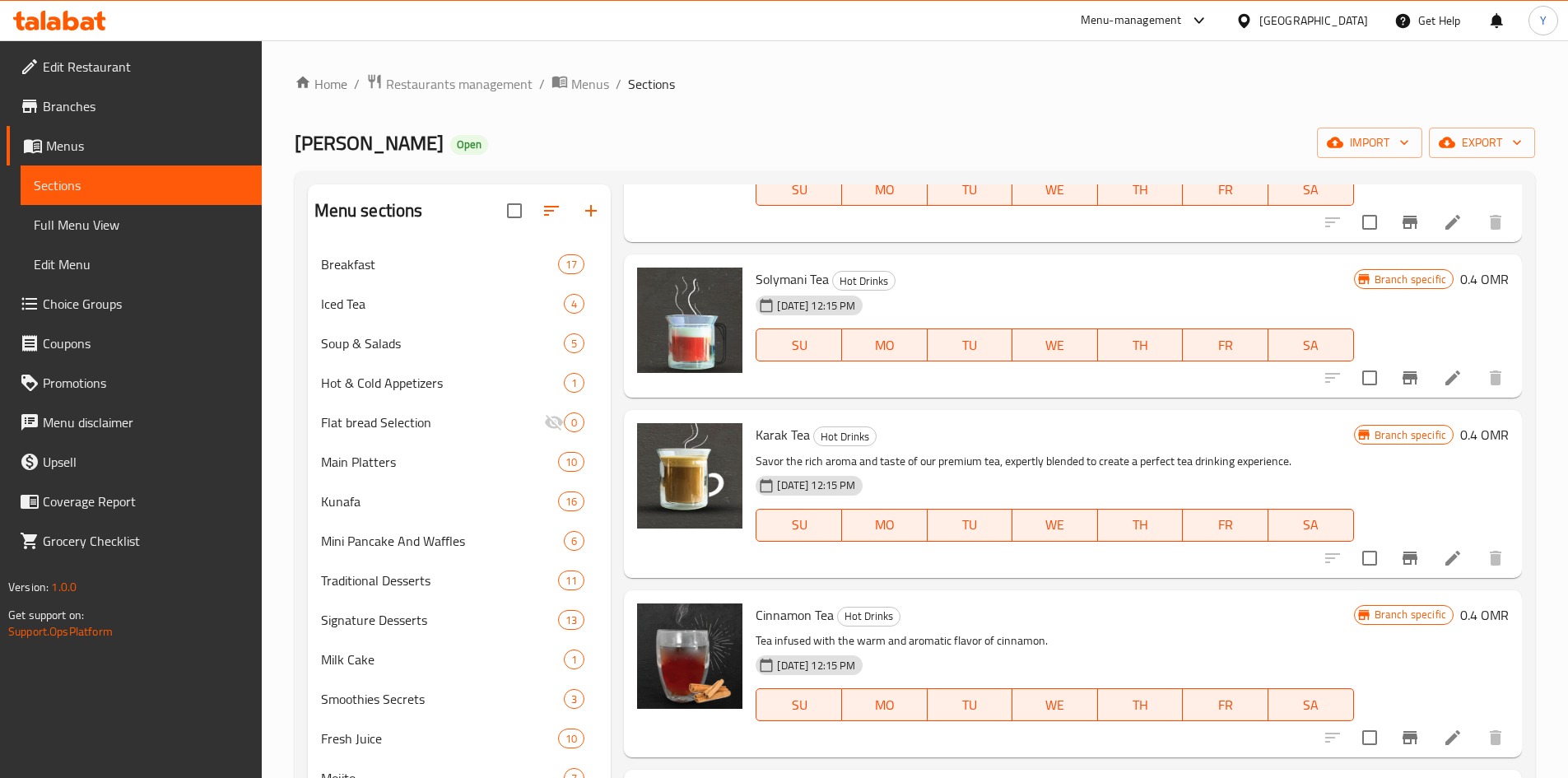
click at [1401, 567] on icon "Branch-specific-item" at bounding box center [1410, 557] width 19 height 19
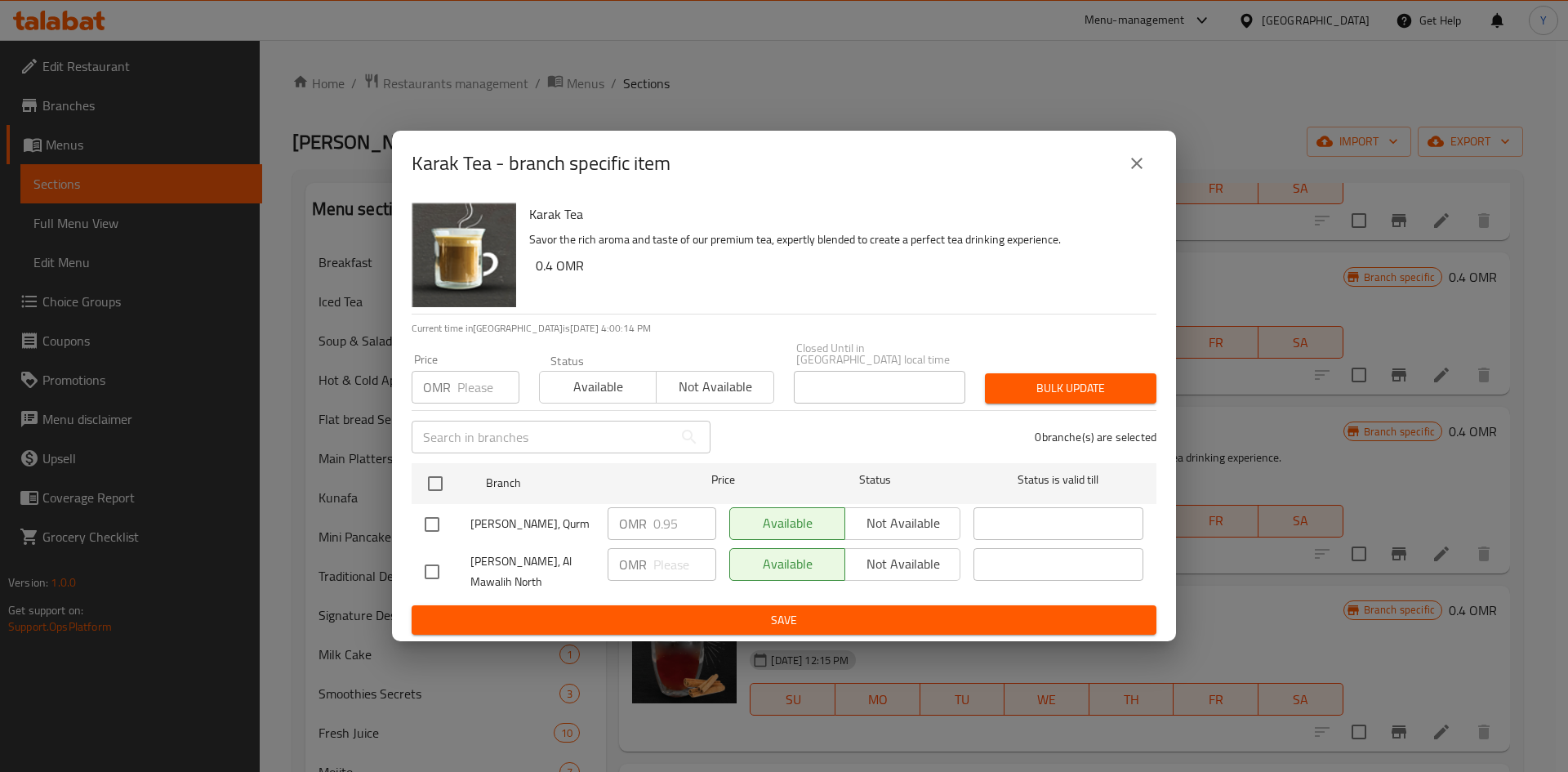
click at [539, 224] on h6 "Karak Tea" at bounding box center [836, 213] width 614 height 23
click at [539, 223] on h6 "Karak Tea" at bounding box center [836, 213] width 614 height 23
copy h6 "Karak Tea"
click at [873, 422] on div "0 branche(s) are selected" at bounding box center [942, 437] width 445 height 59
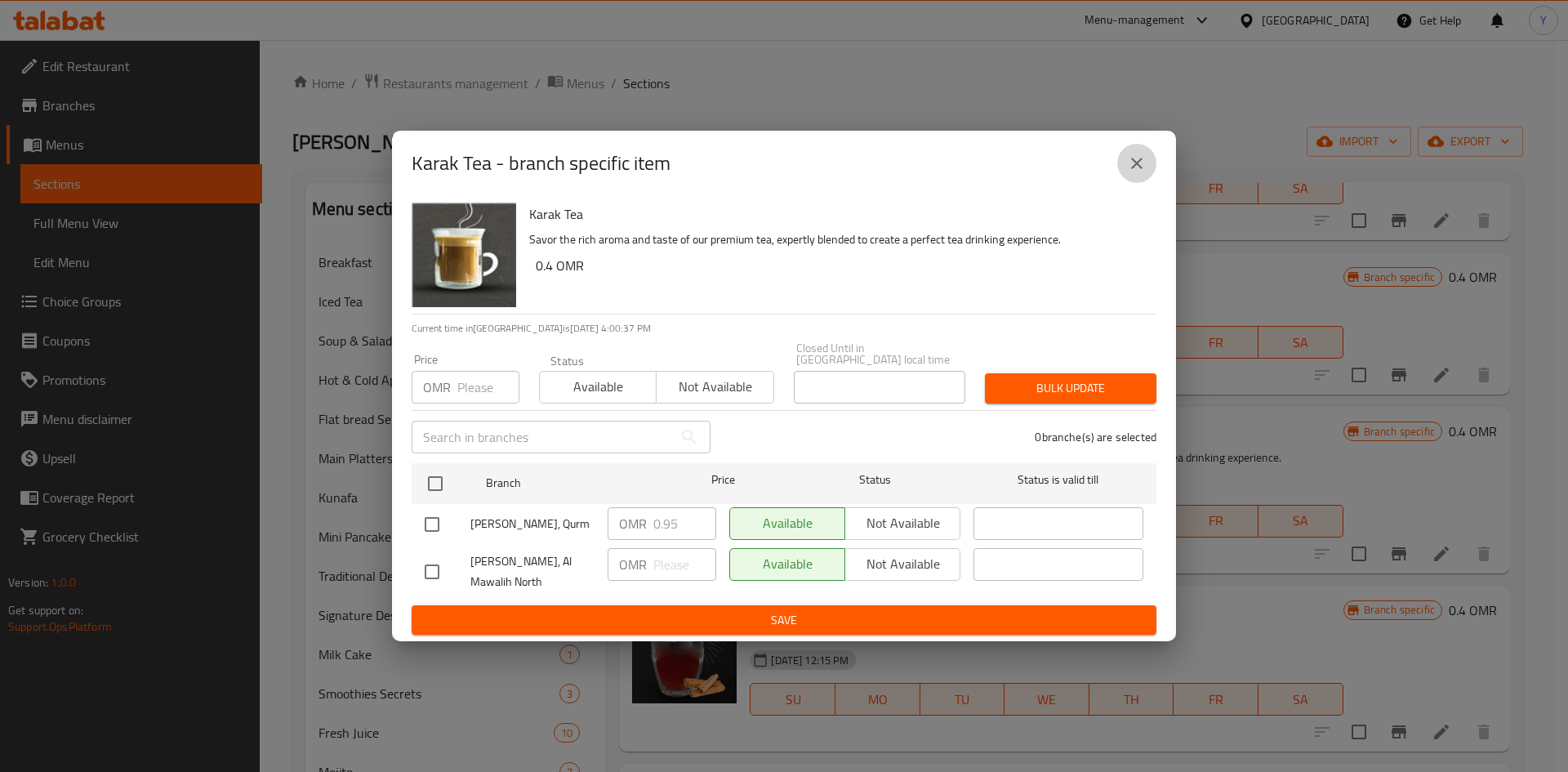
click at [1141, 160] on icon "close" at bounding box center [1136, 163] width 19 height 19
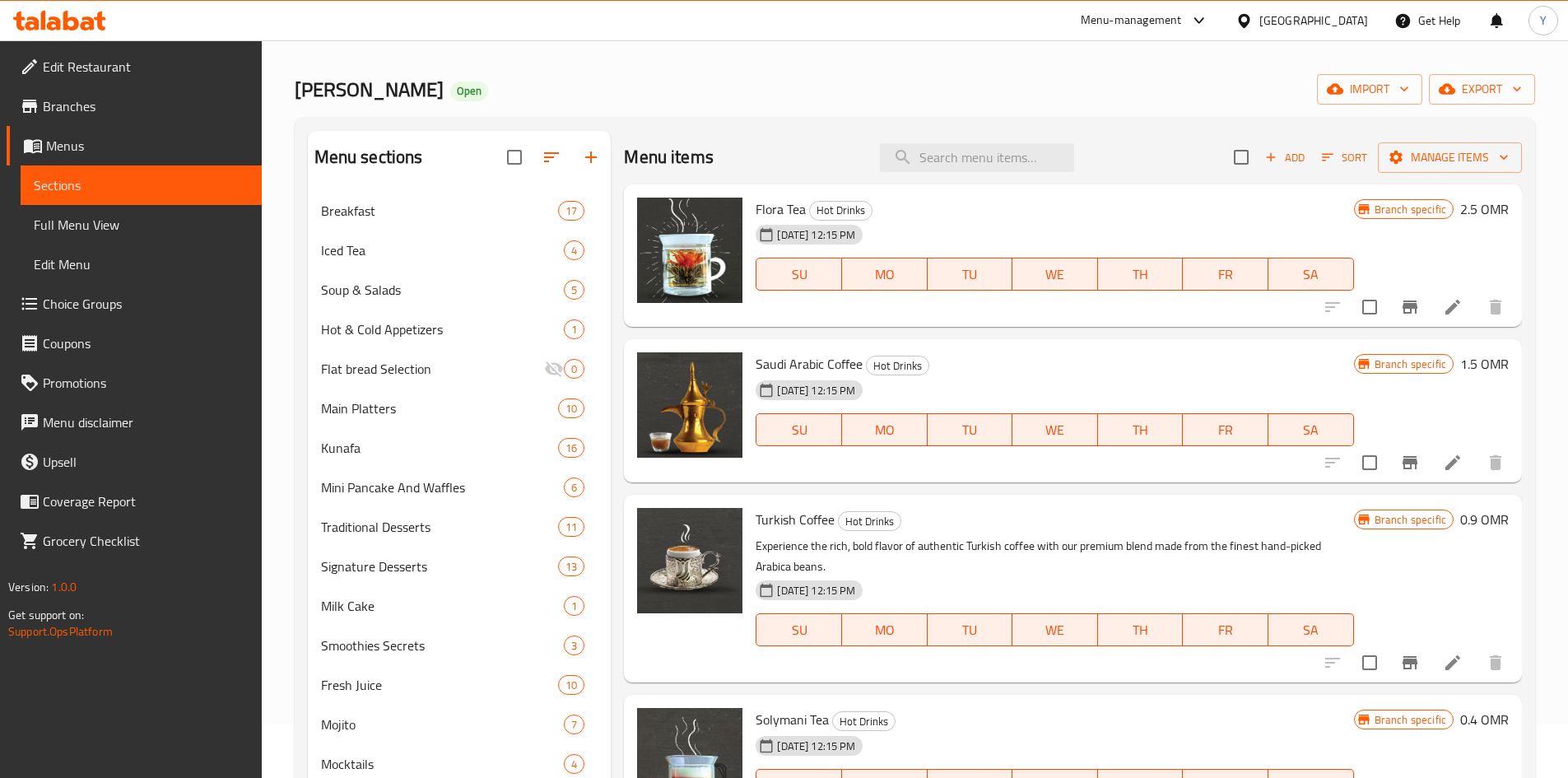
scroll to position [52, 0]
click at [1296, 164] on button "Add" at bounding box center [1285, 158] width 52 height 25
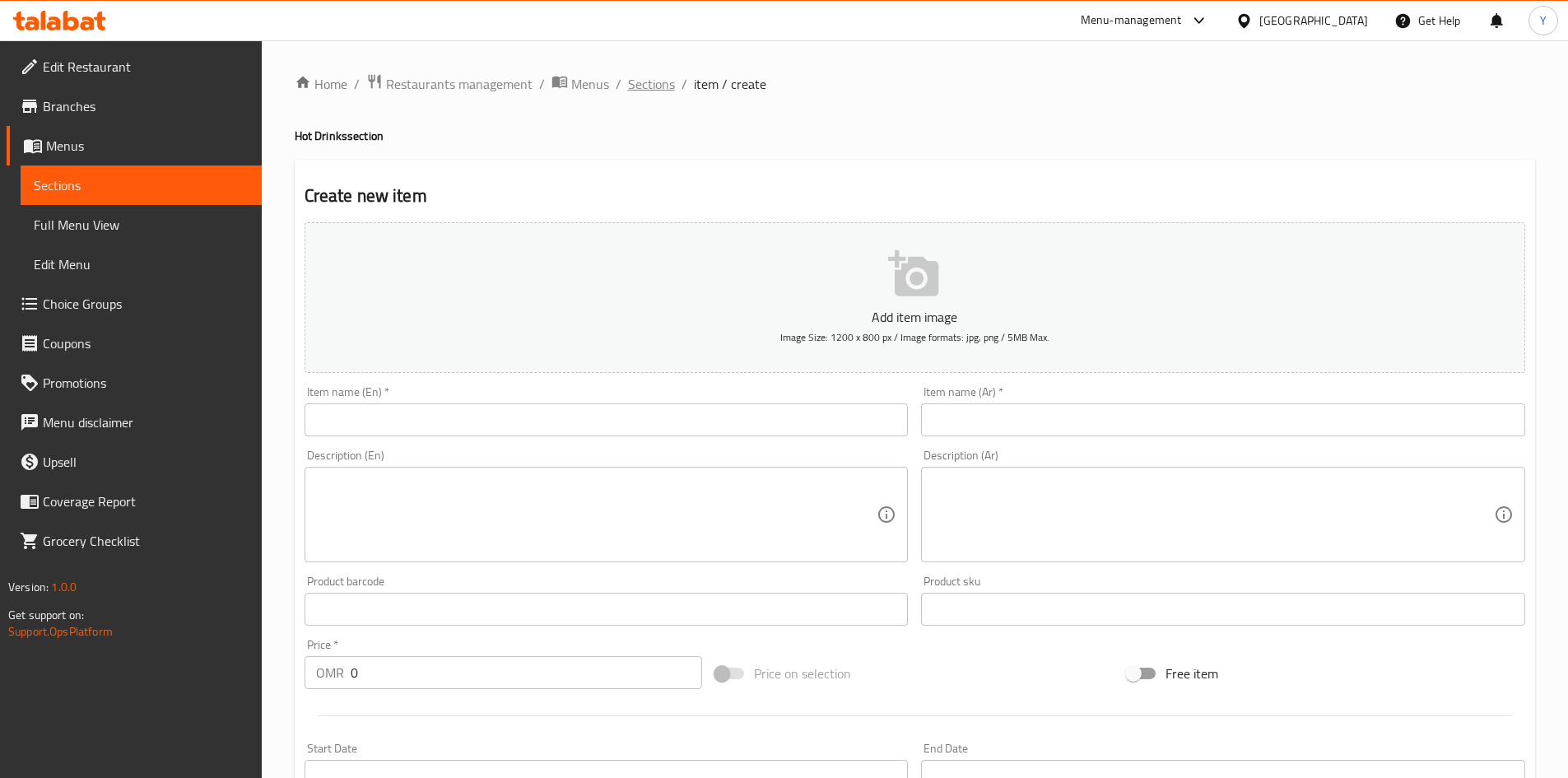
click at [648, 79] on span "Sections" at bounding box center [651, 84] width 47 height 19
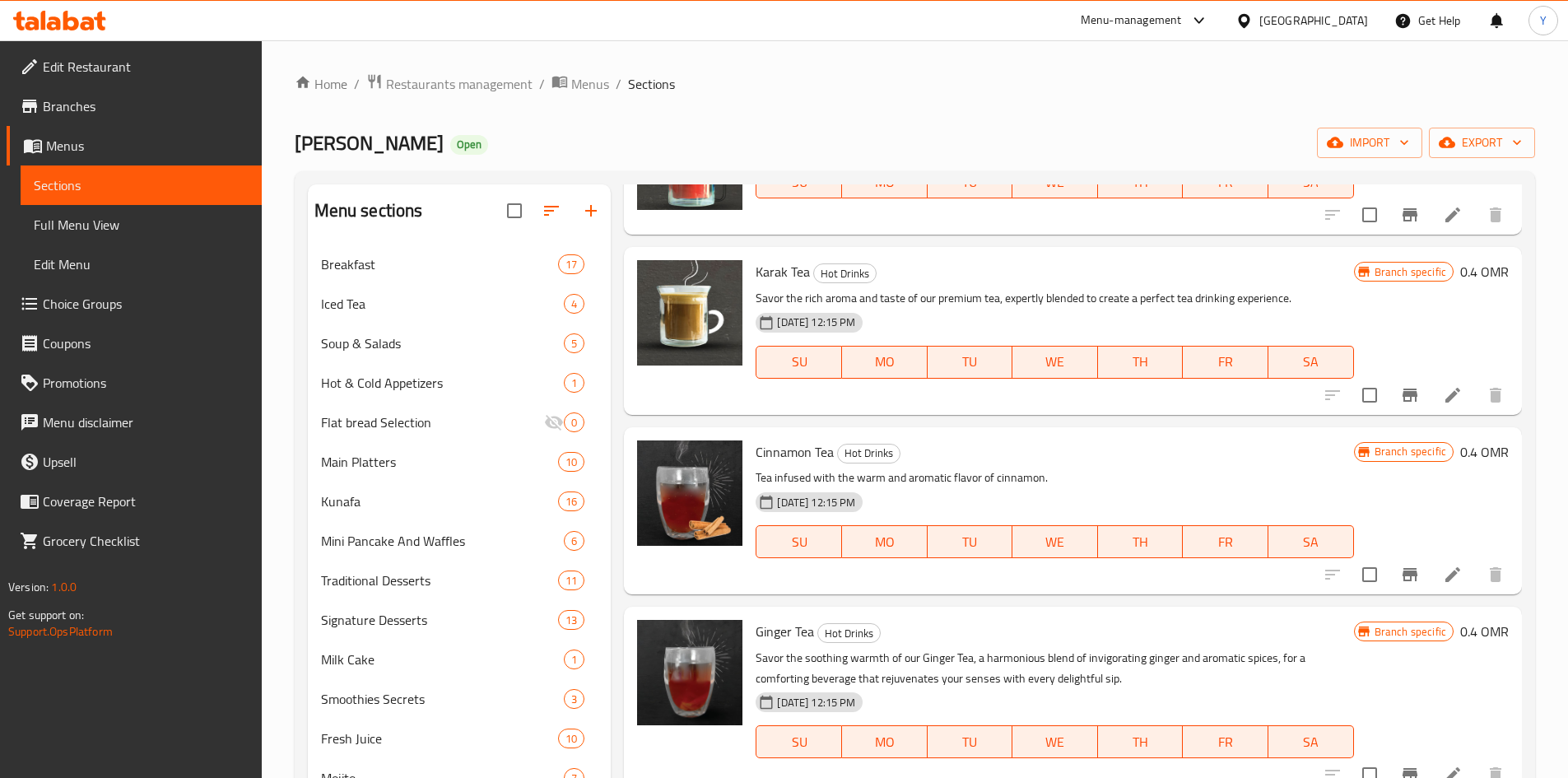
scroll to position [659, 0]
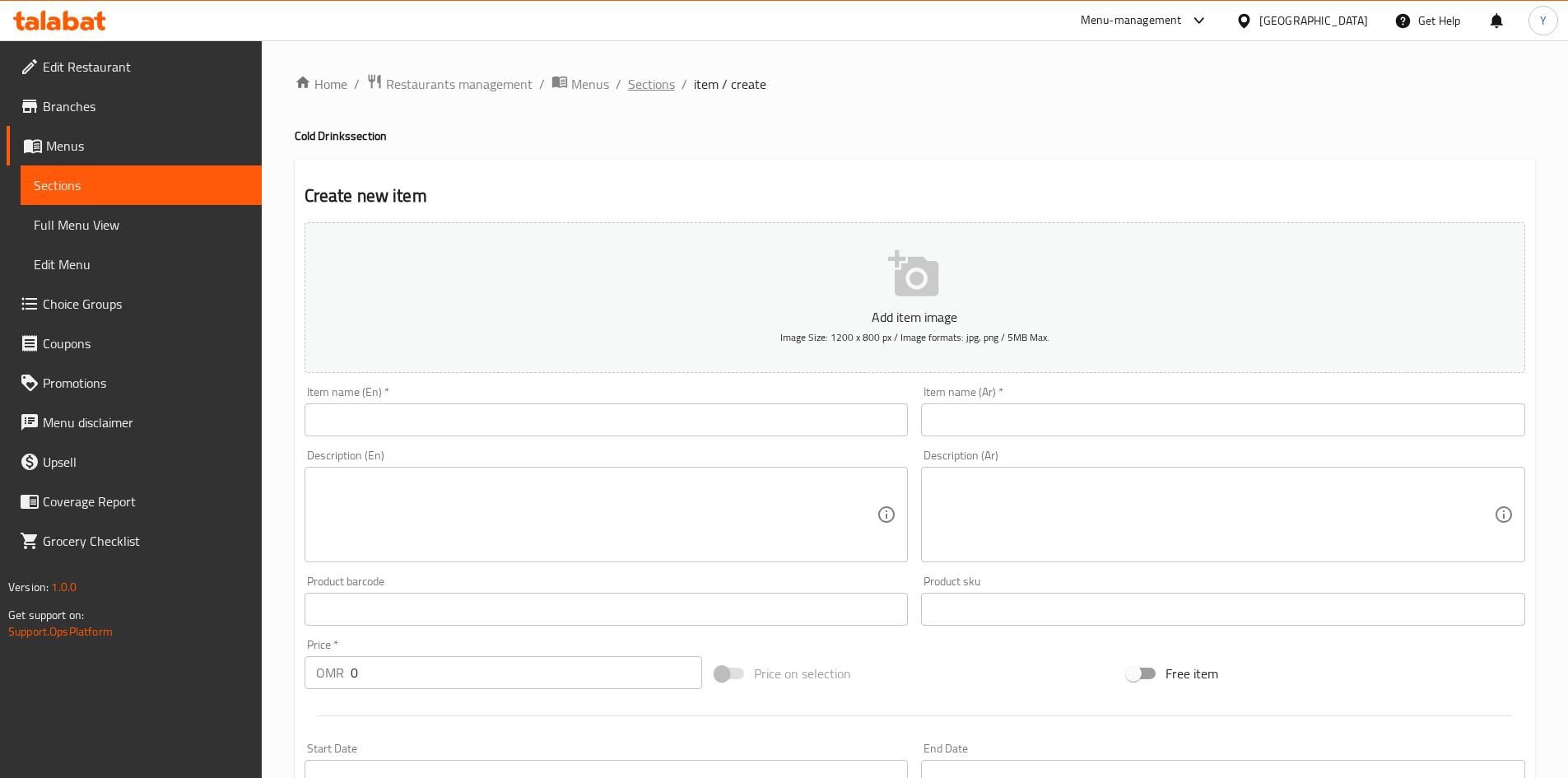
click at [666, 80] on span "Sections" at bounding box center [651, 84] width 47 height 19
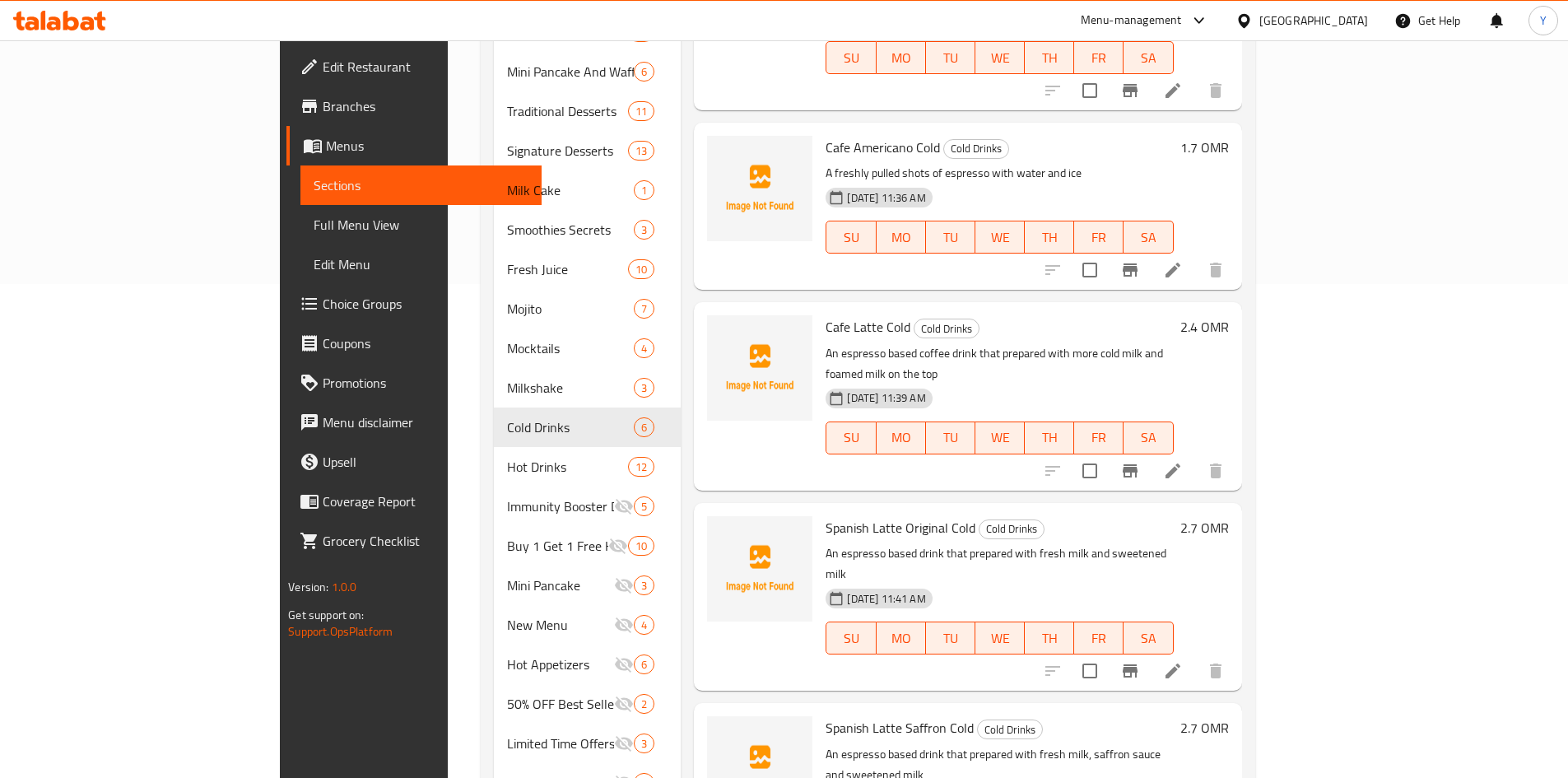
scroll to position [546, 0]
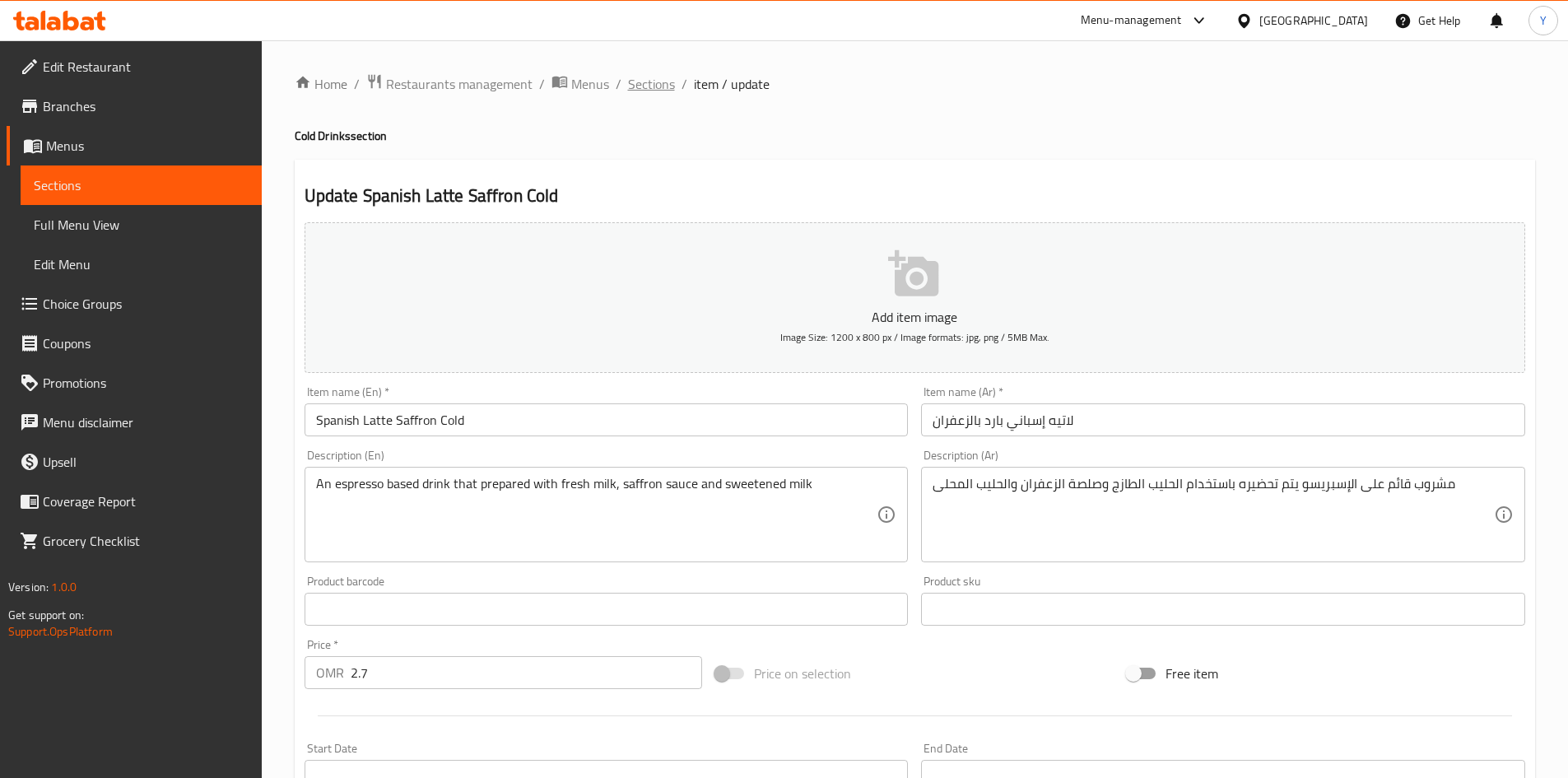
click at [652, 90] on span "Sections" at bounding box center [651, 84] width 47 height 19
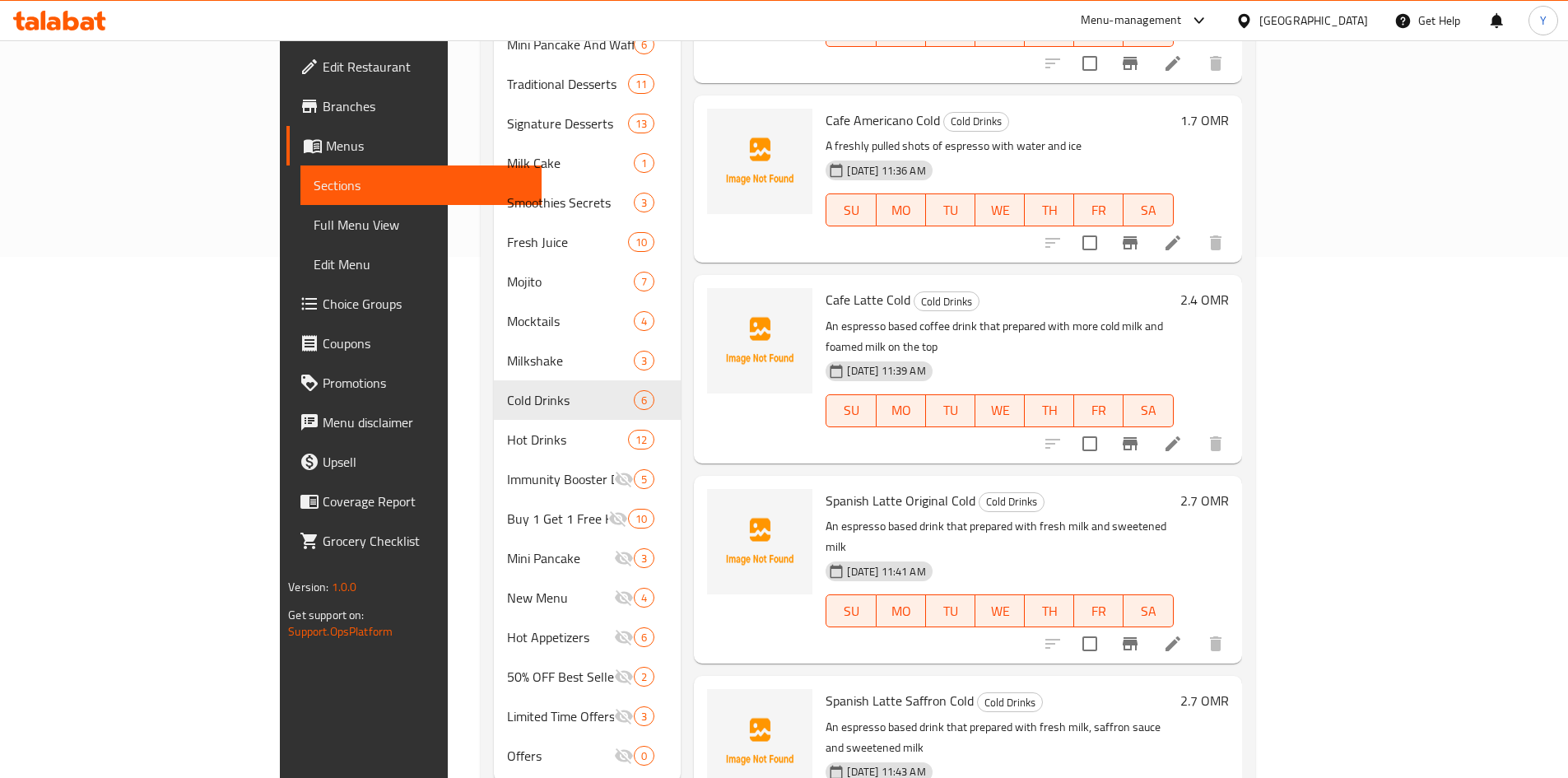
scroll to position [546, 0]
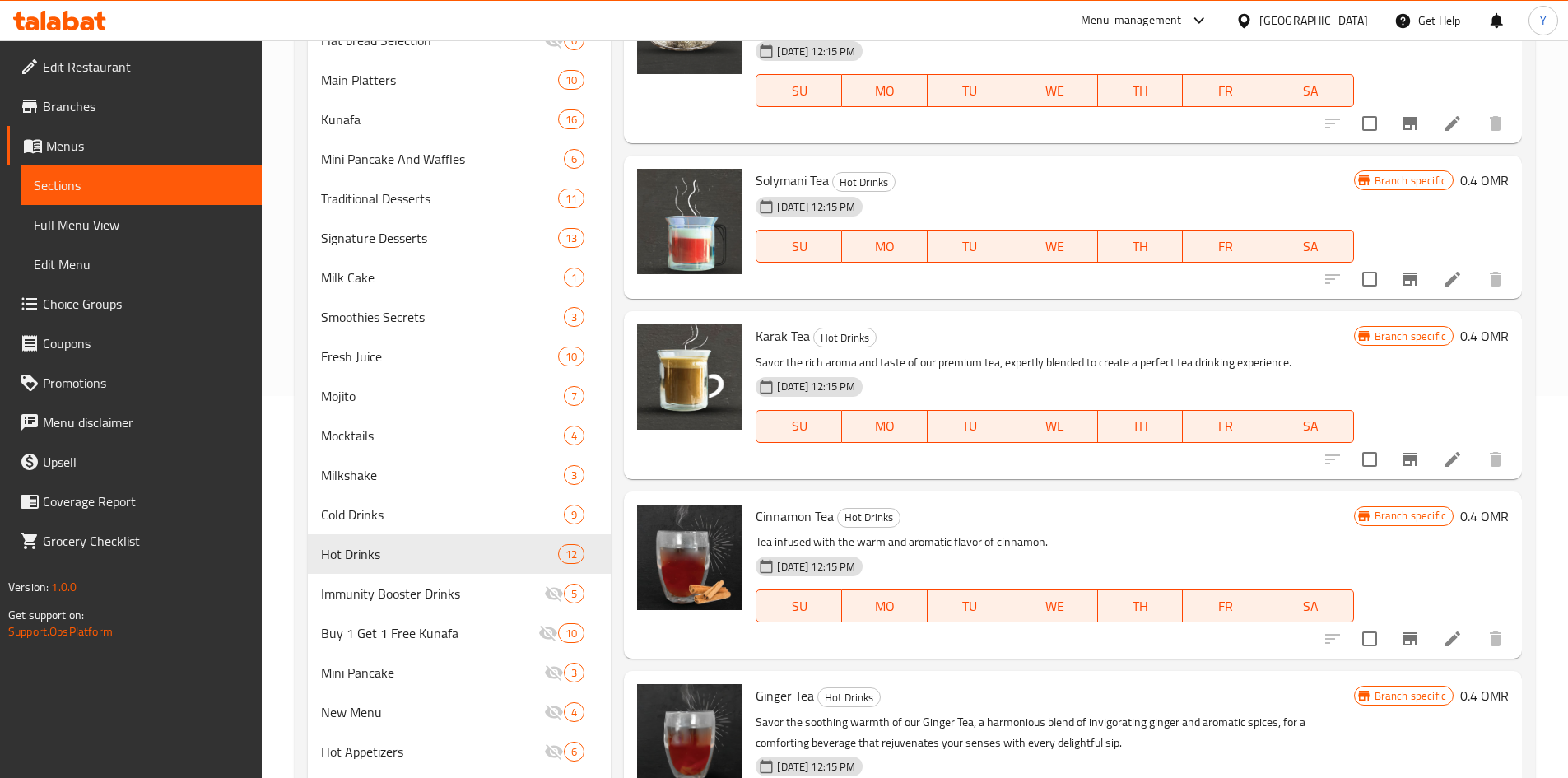
scroll to position [200, 0]
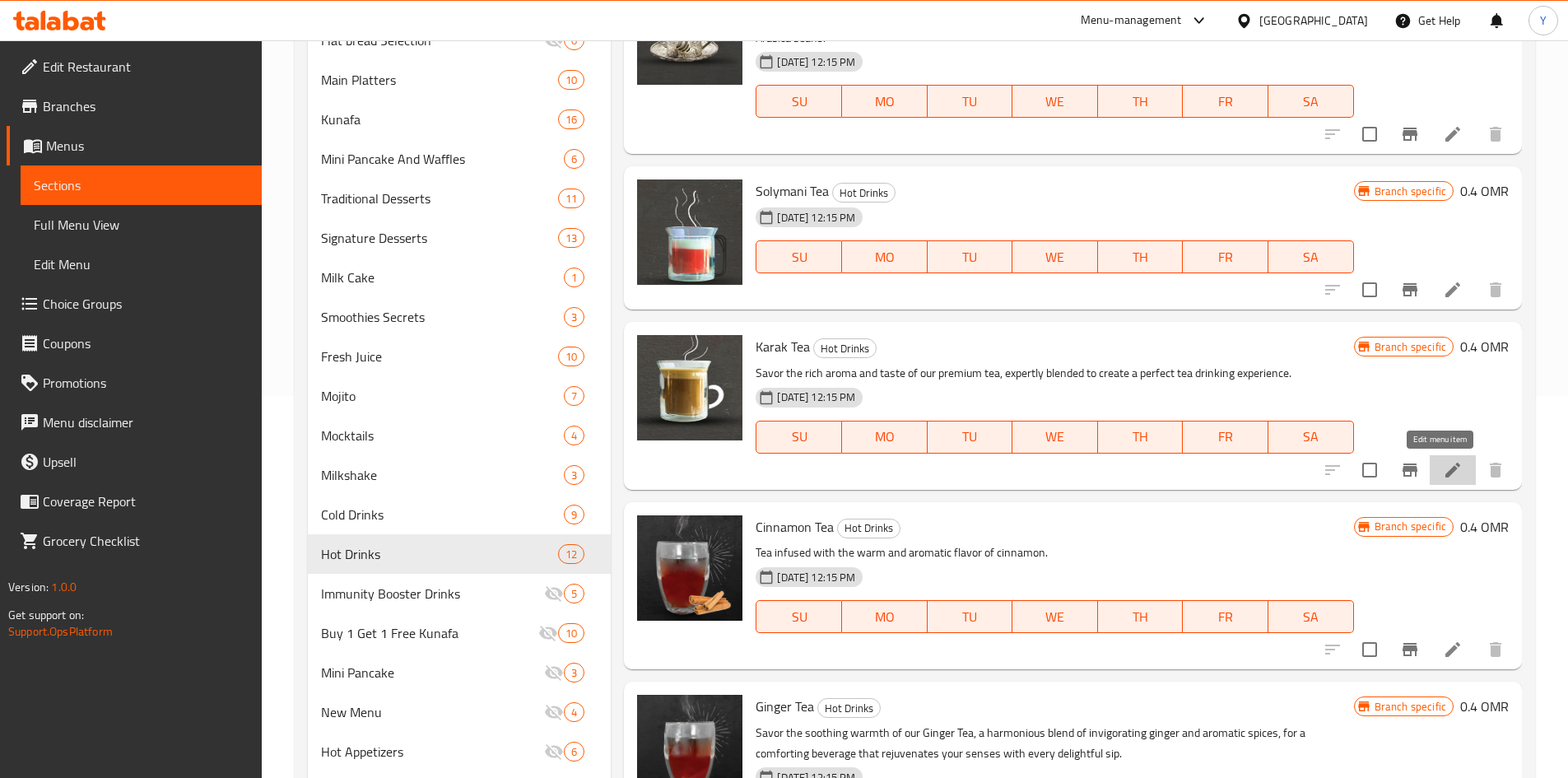
click at [1443, 465] on icon at bounding box center [1452, 469] width 19 height 19
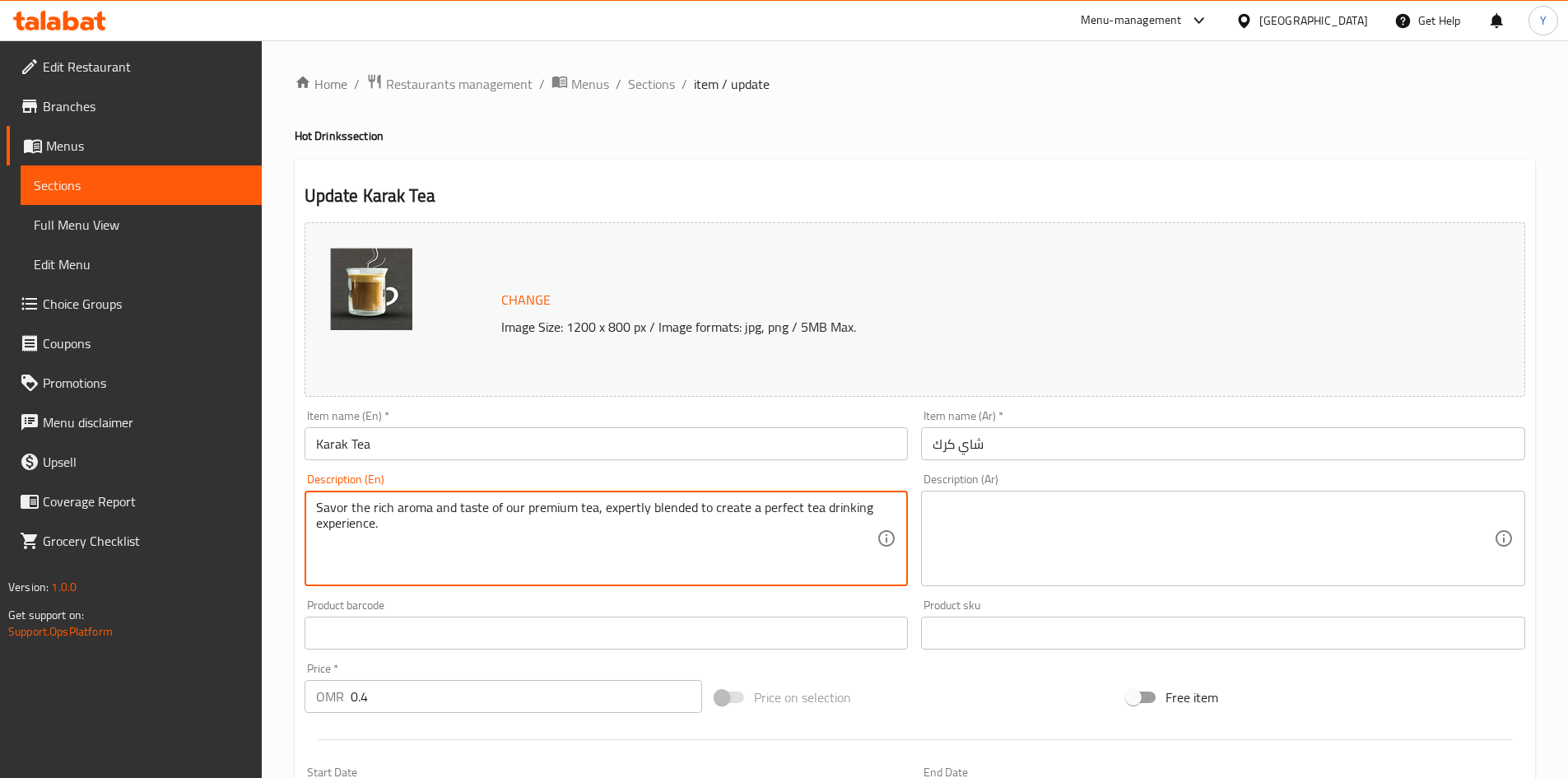
click at [505, 567] on textarea "Savor the rich aroma and taste of our premium tea, expertly blended to create a…" at bounding box center [597, 539] width 562 height 78
click at [456, 531] on textarea "Boiled tea with milk, sweetened milk, different spices, served in teapot" at bounding box center [597, 539] width 562 height 78
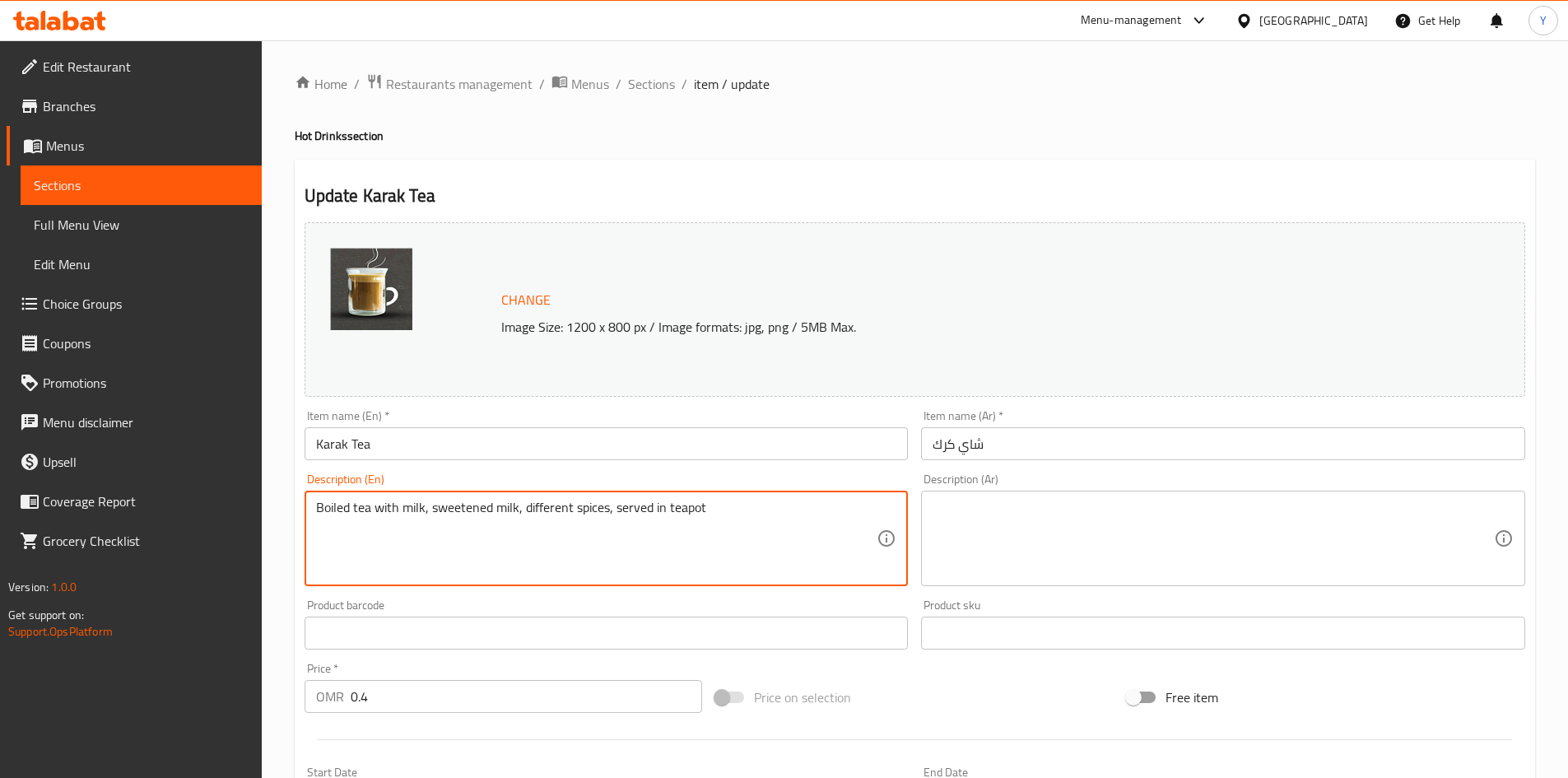
type textarea "Boiled tea with milk, sweetened milk, different spices, served in teapot"
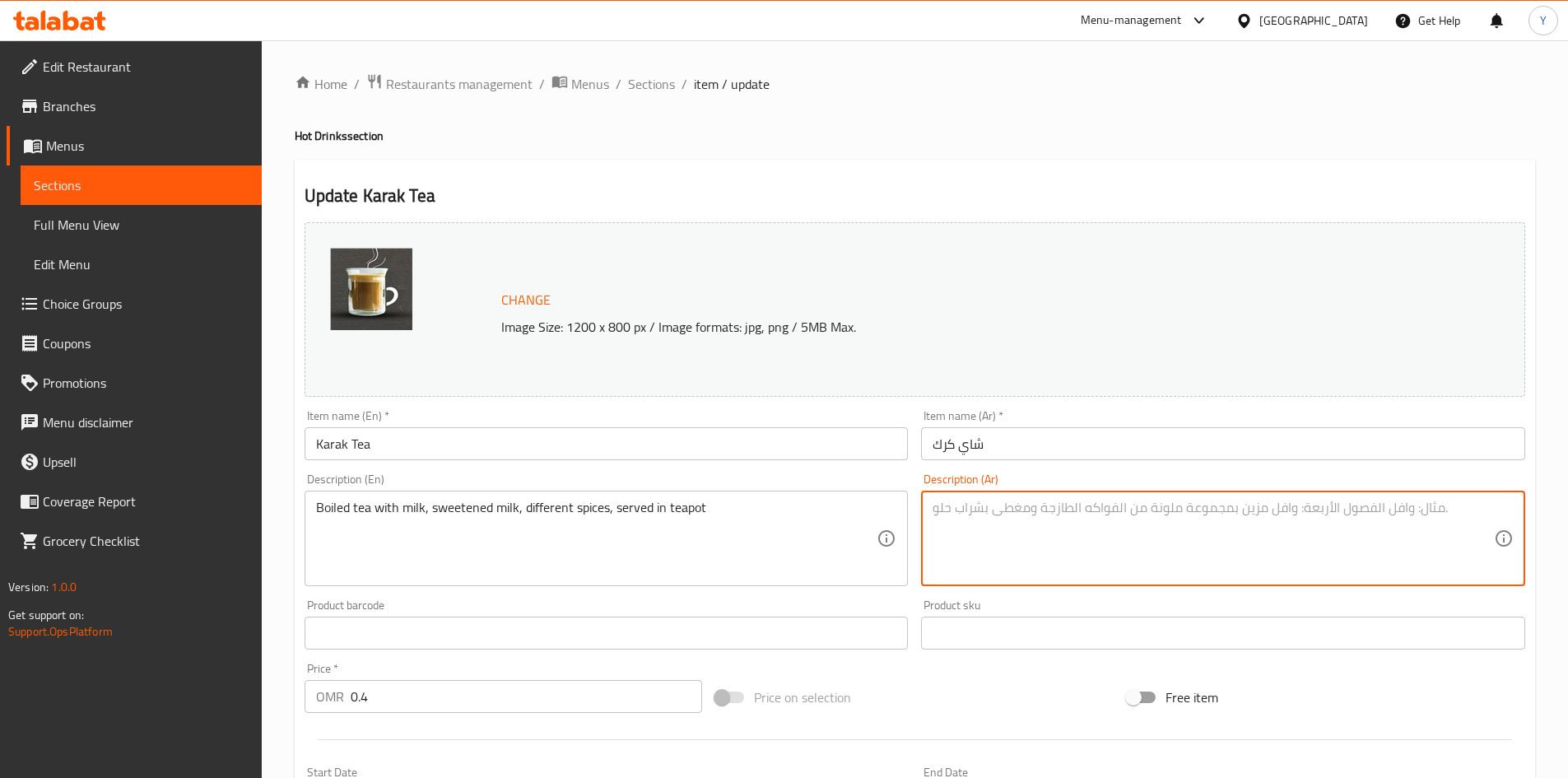
paste textarea "شاي مغلي مع الحليب والحليب المحلى والتوابل المختلفة، يقدم في إبريق الشاي"
type textarea "شاي مغلي مع الحليب والحليب المحلى والتوابل المختلفة، يقدم في إبريق الشاي"
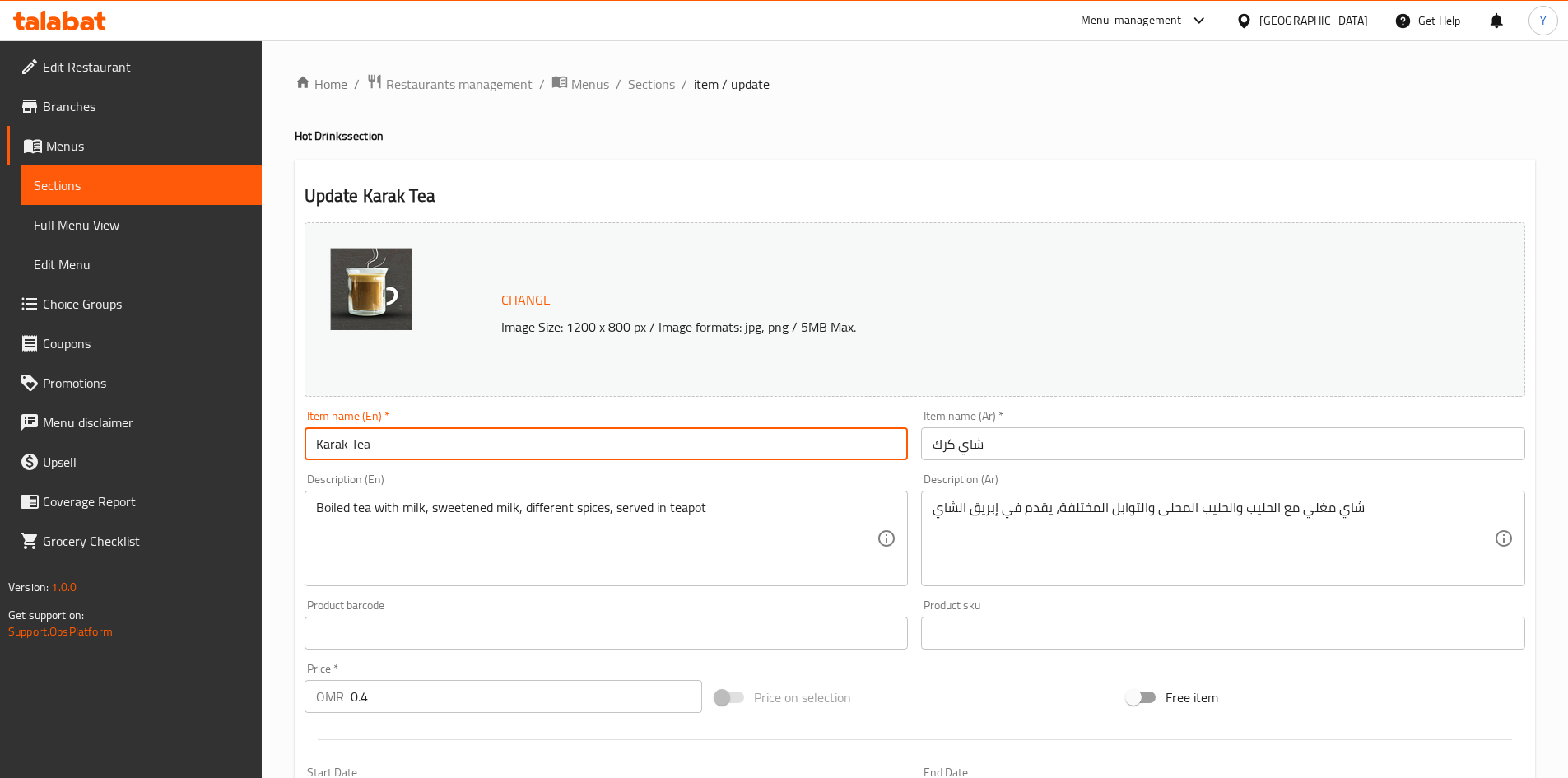
click at [584, 458] on input "Karak Tea" at bounding box center [606, 443] width 604 height 33
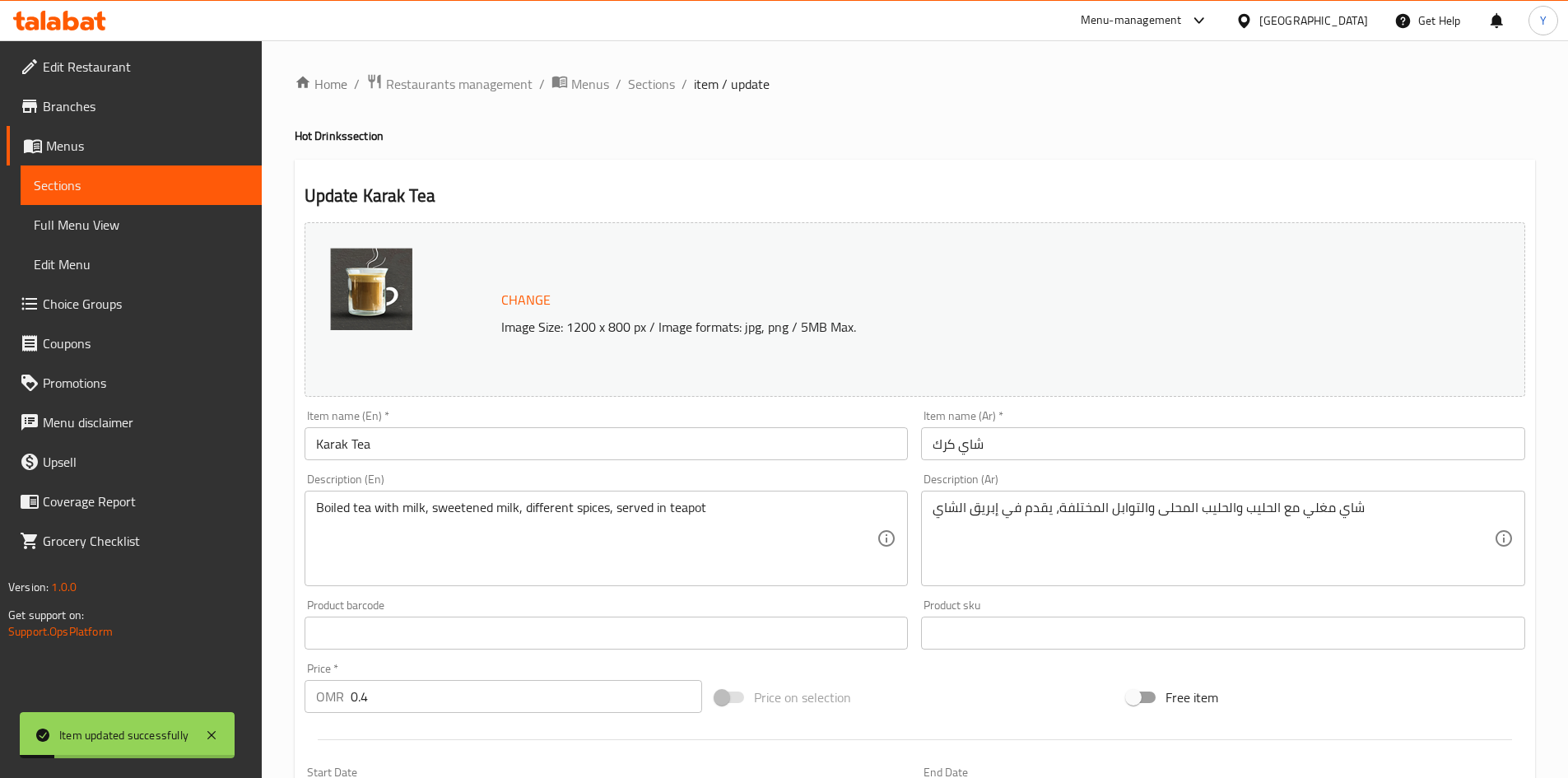
drag, startPoint x: 625, startPoint y: 75, endPoint x: 618, endPoint y: 80, distance: 8.6
click at [624, 76] on ol "Home / Restaurants management / Menus / Sections / item / update" at bounding box center [914, 84] width 1241 height 21
click at [639, 85] on span "Sections" at bounding box center [651, 84] width 47 height 19
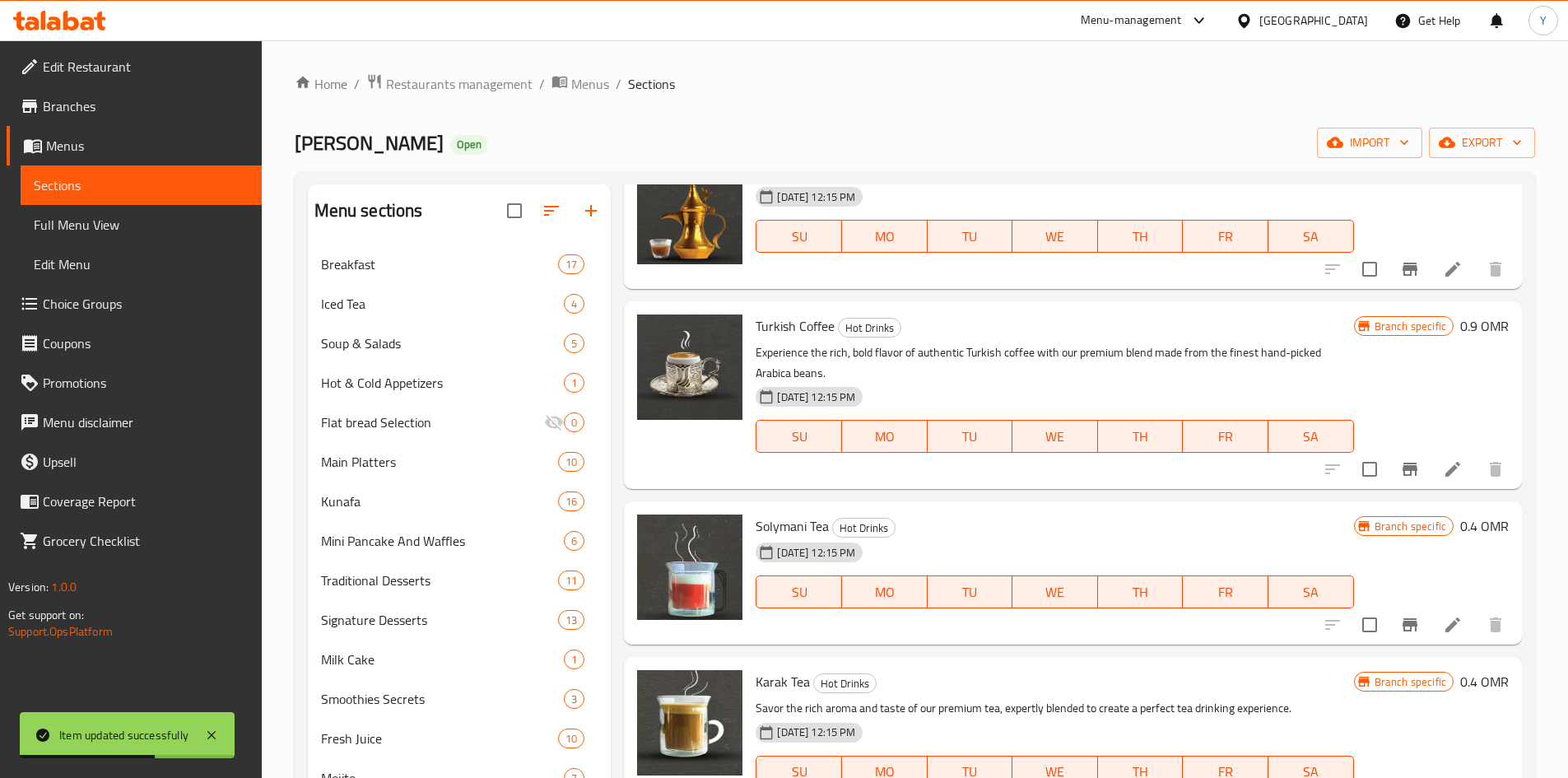
scroll to position [412, 0]
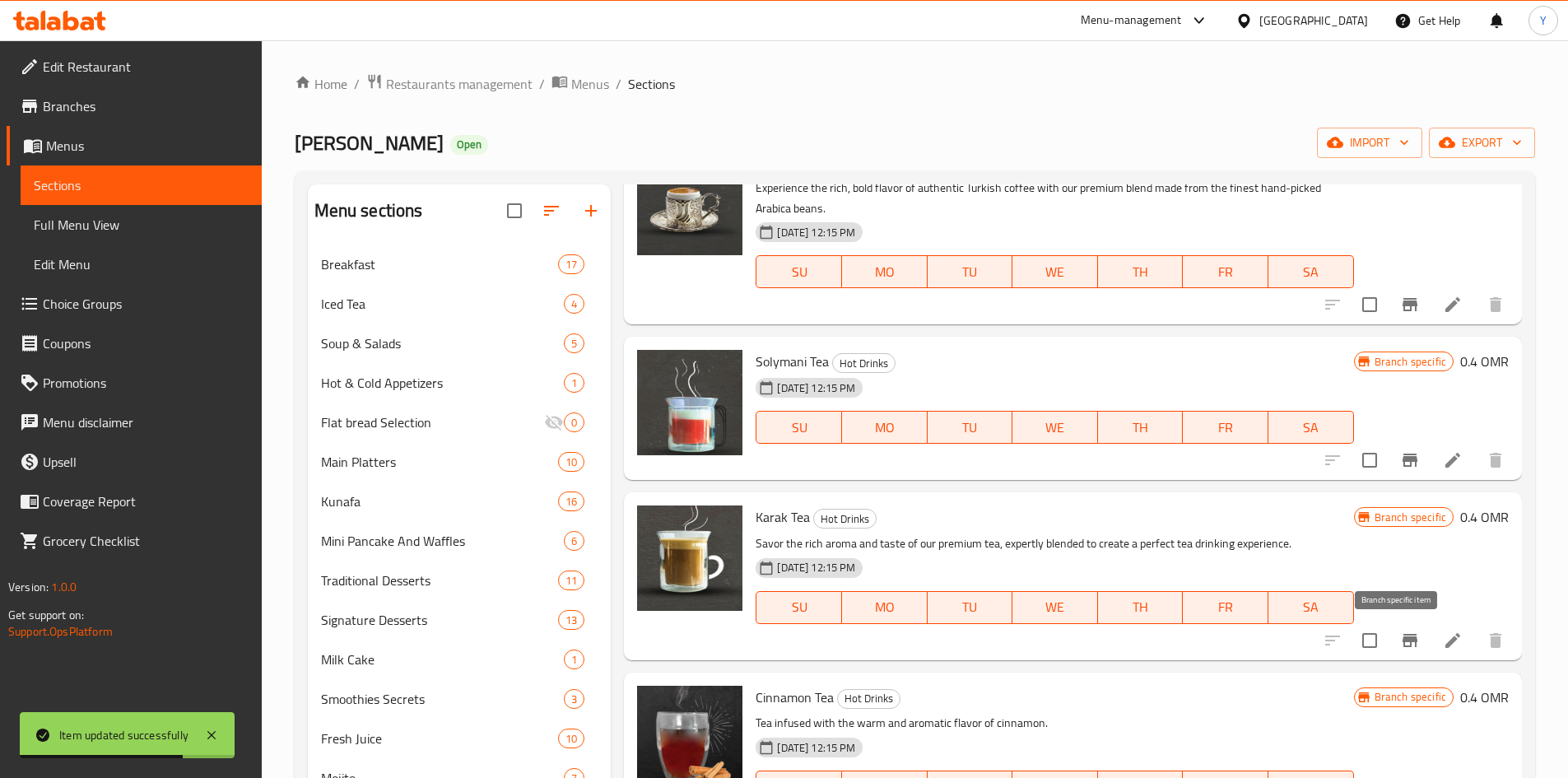
click at [1401, 647] on icon "Branch-specific-item" at bounding box center [1410, 640] width 19 height 19
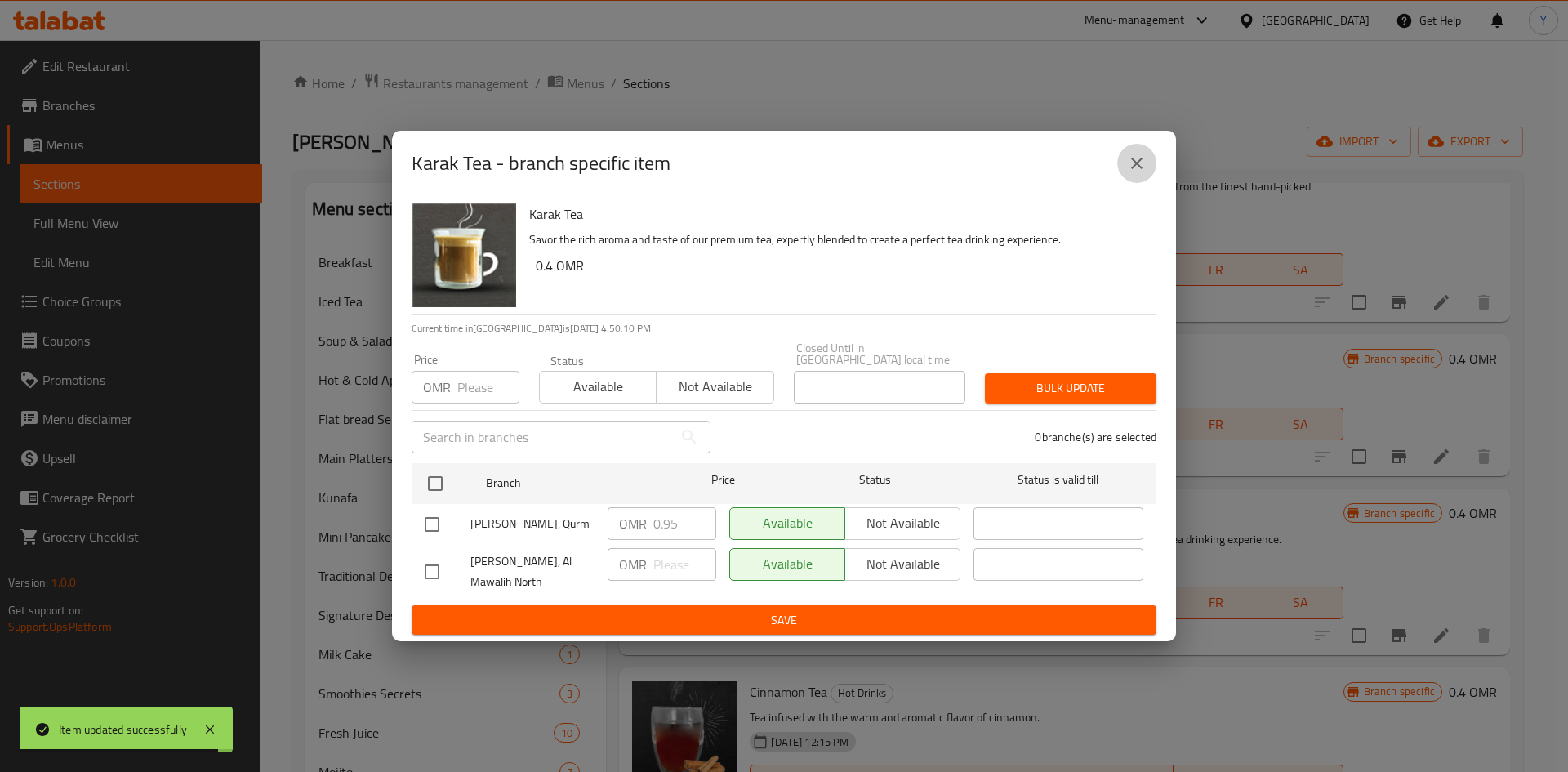
drag, startPoint x: 1155, startPoint y: 167, endPoint x: 1158, endPoint y: 229, distance: 62.1
click at [1153, 168] on button "close" at bounding box center [1136, 163] width 39 height 39
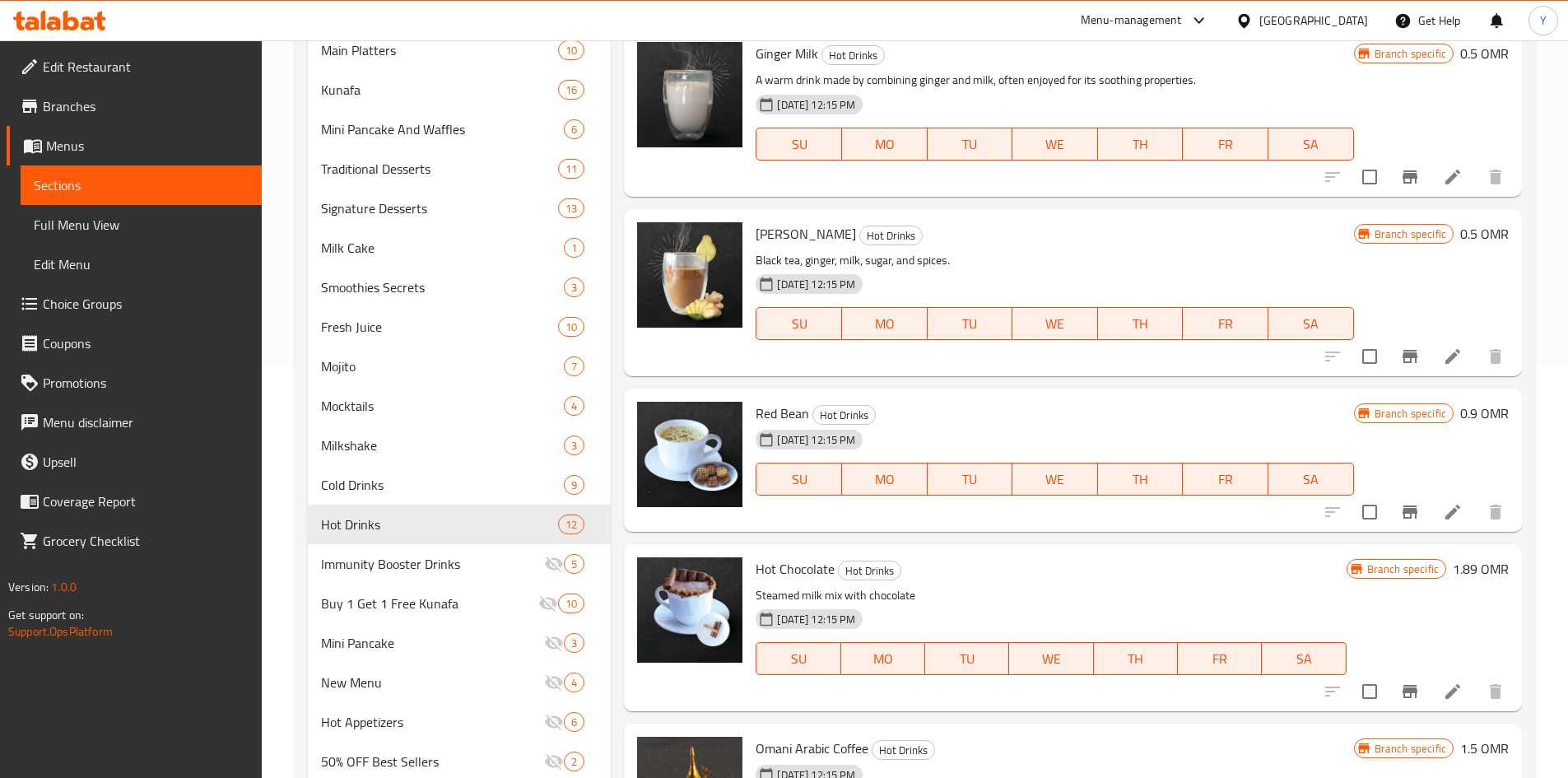
click at [1403, 693] on icon "Branch-specific-item" at bounding box center [1410, 692] width 15 height 14
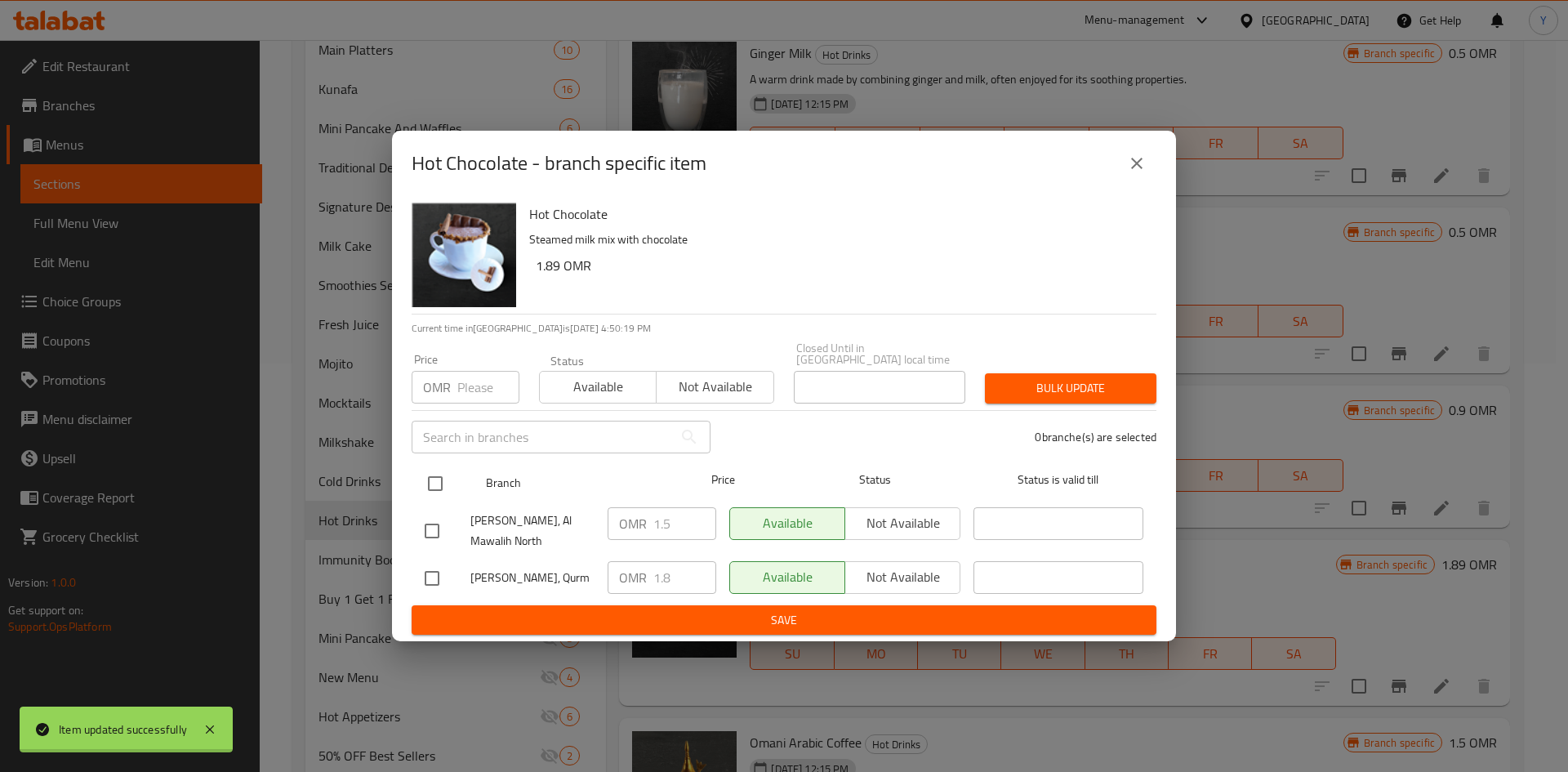
click at [434, 474] on input "checkbox" at bounding box center [435, 483] width 34 height 34
checkbox input "true"
click at [545, 270] on h6 "1.89 OMR" at bounding box center [839, 265] width 607 height 23
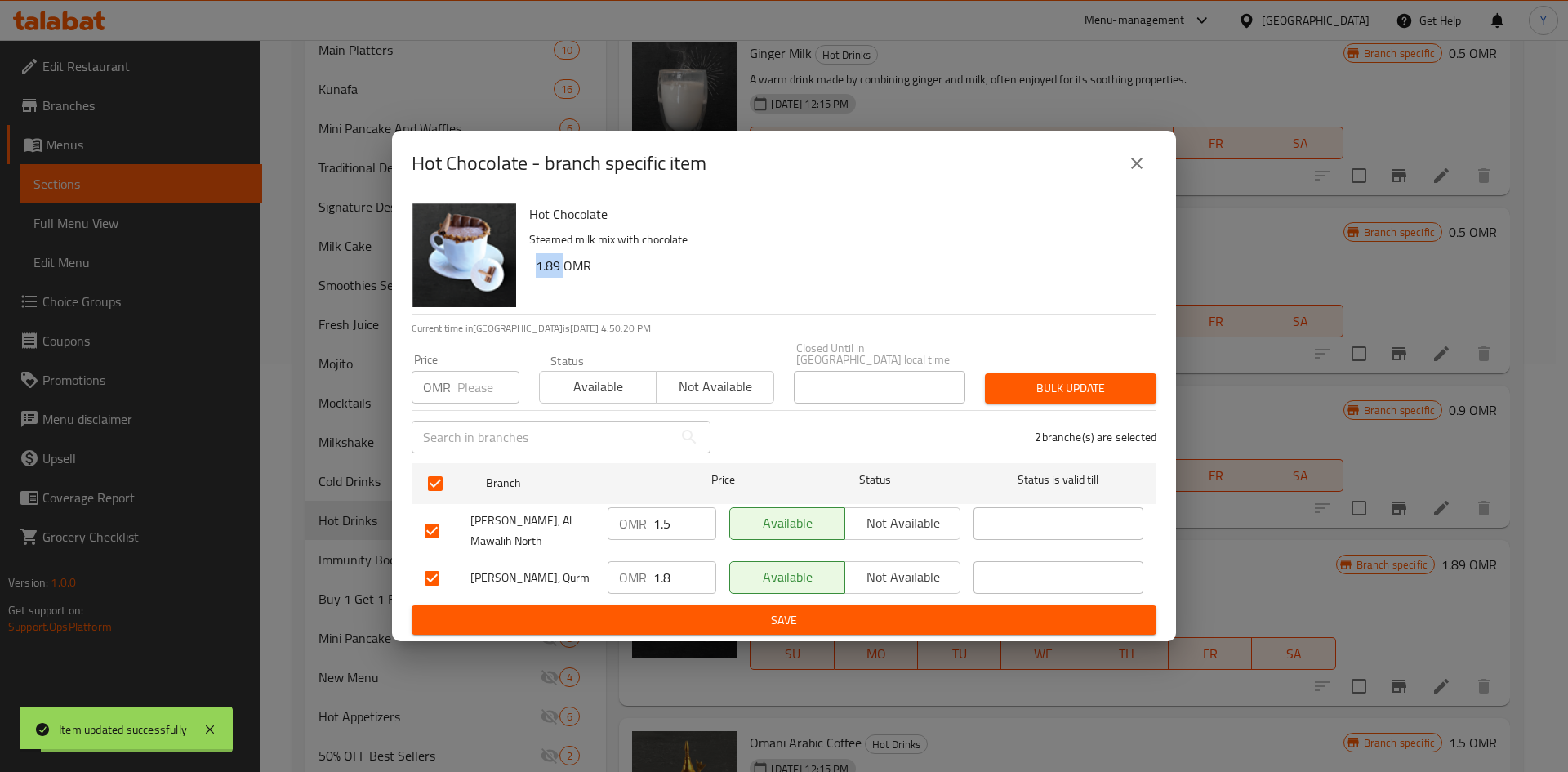
click at [545, 270] on h6 "1.89 OMR" at bounding box center [839, 265] width 607 height 23
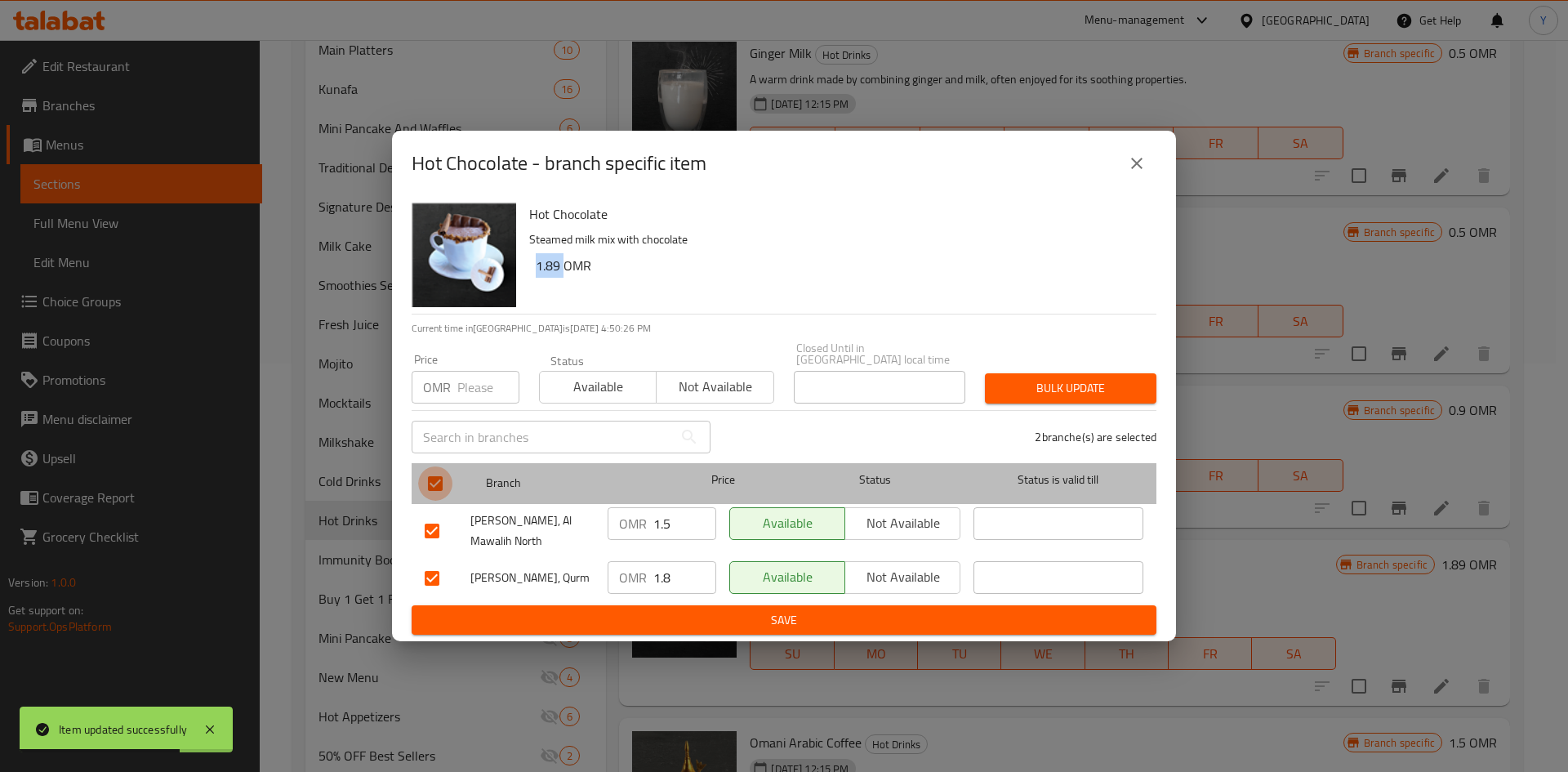
drag, startPoint x: 540, startPoint y: 274, endPoint x: 440, endPoint y: 472, distance: 221.8
click at [440, 472] on input "checkbox" at bounding box center [435, 483] width 34 height 34
checkbox input "false"
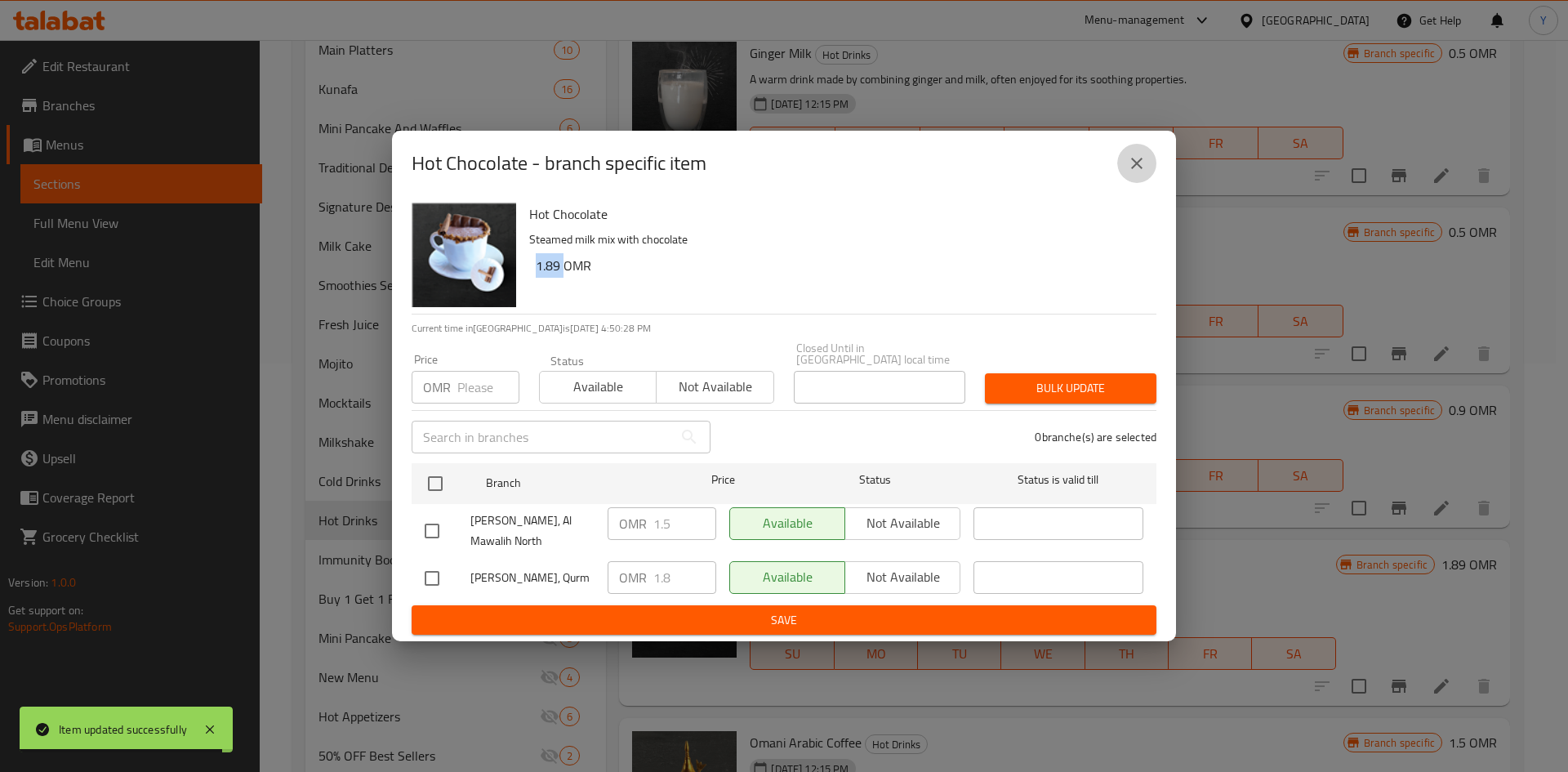
click at [1141, 173] on icon "close" at bounding box center [1136, 163] width 19 height 19
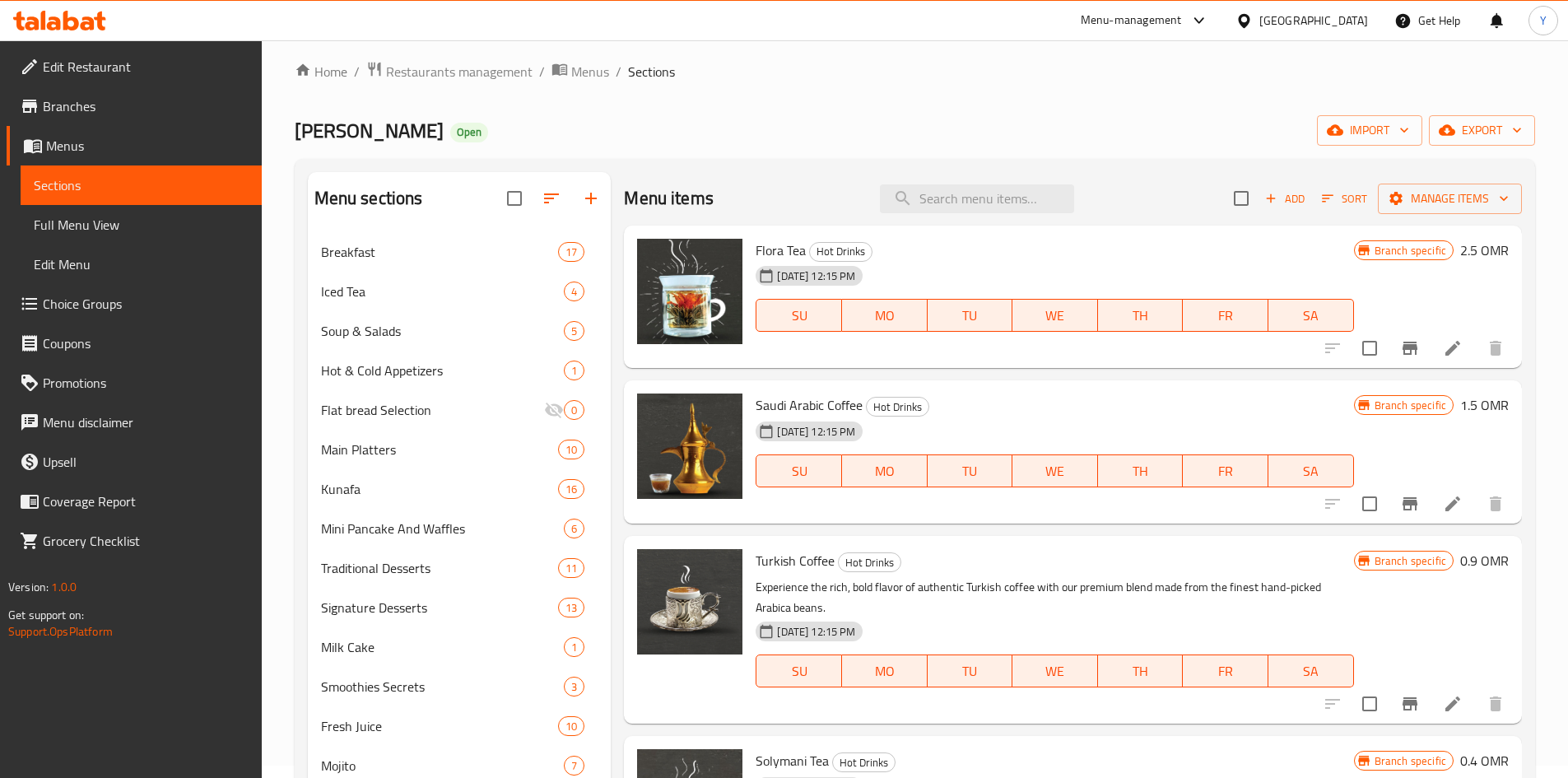
scroll to position [0, 0]
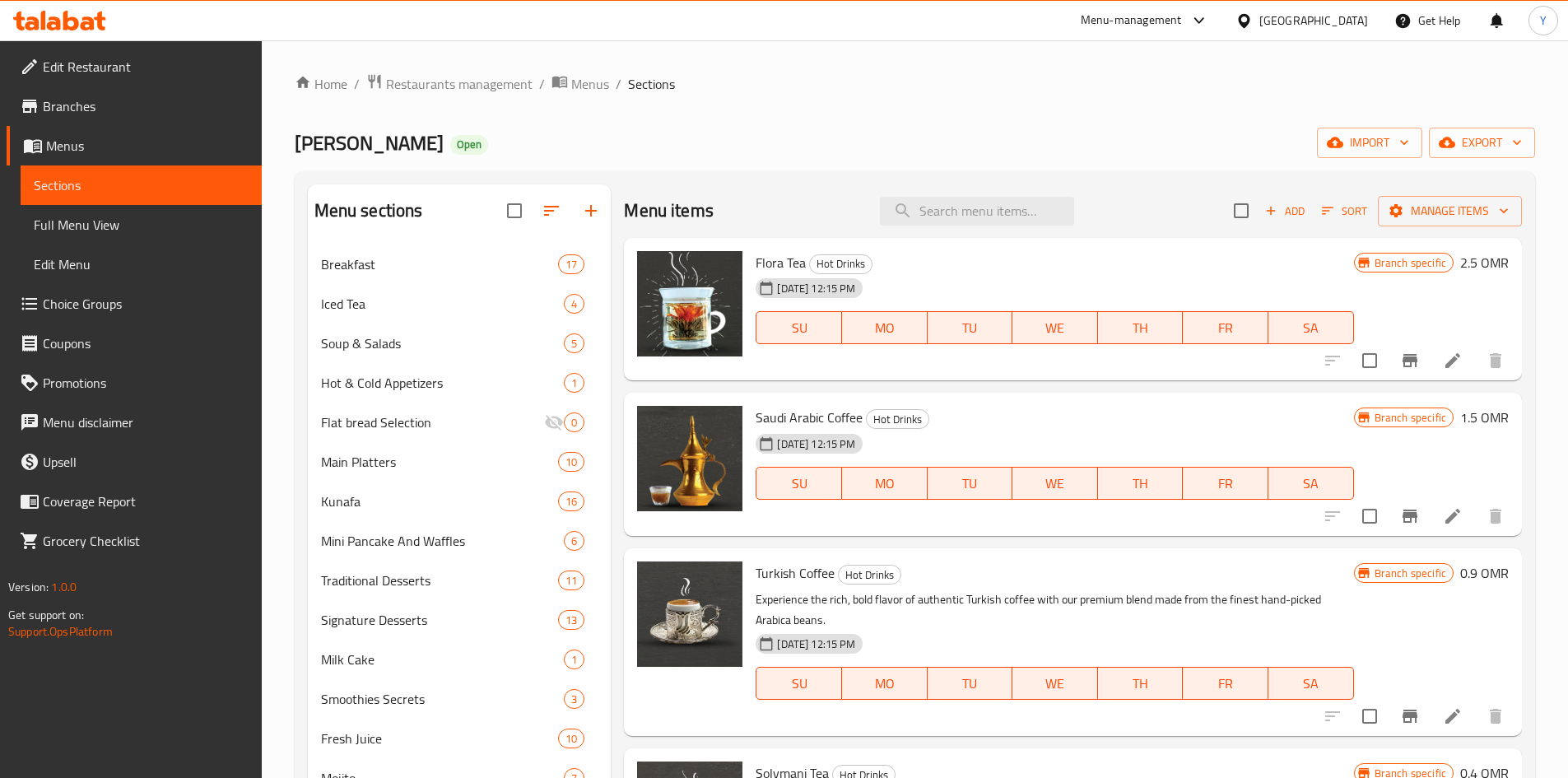
click at [1279, 207] on span "Add" at bounding box center [1285, 211] width 45 height 19
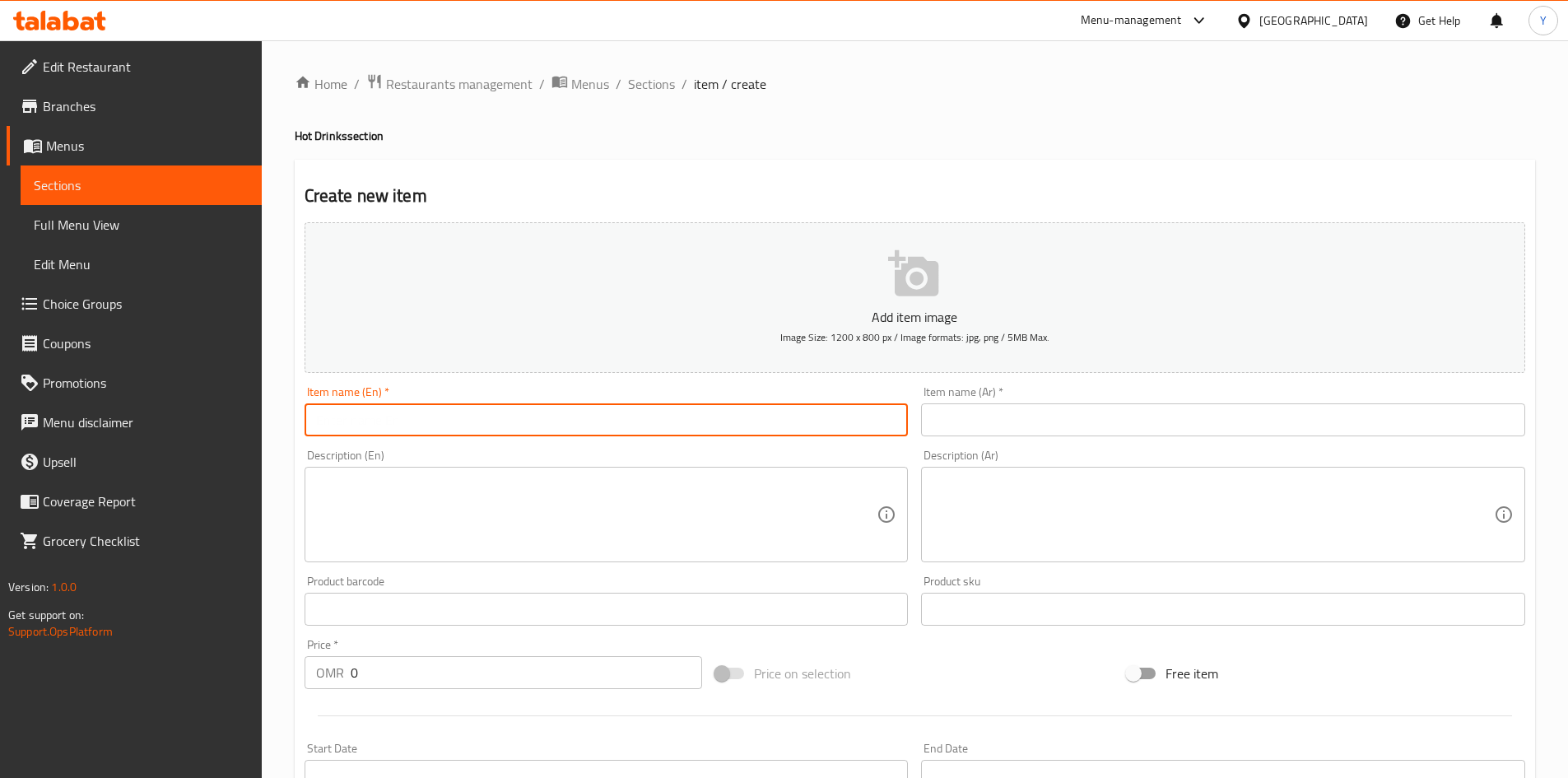
drag, startPoint x: 514, startPoint y: 433, endPoint x: 508, endPoint y: 446, distance: 14.3
click at [508, 446] on div "Add item image Image Size: 1200 x 800 px / Image formats: jpg, png / 5MB Max. I…" at bounding box center [914, 570] width 1234 height 710
type input "Cafe Americano Hot"
click at [426, 424] on input "Cafe Americano Hot" at bounding box center [606, 419] width 604 height 33
click at [426, 423] on input "Cafe Americano Hot" at bounding box center [606, 419] width 604 height 33
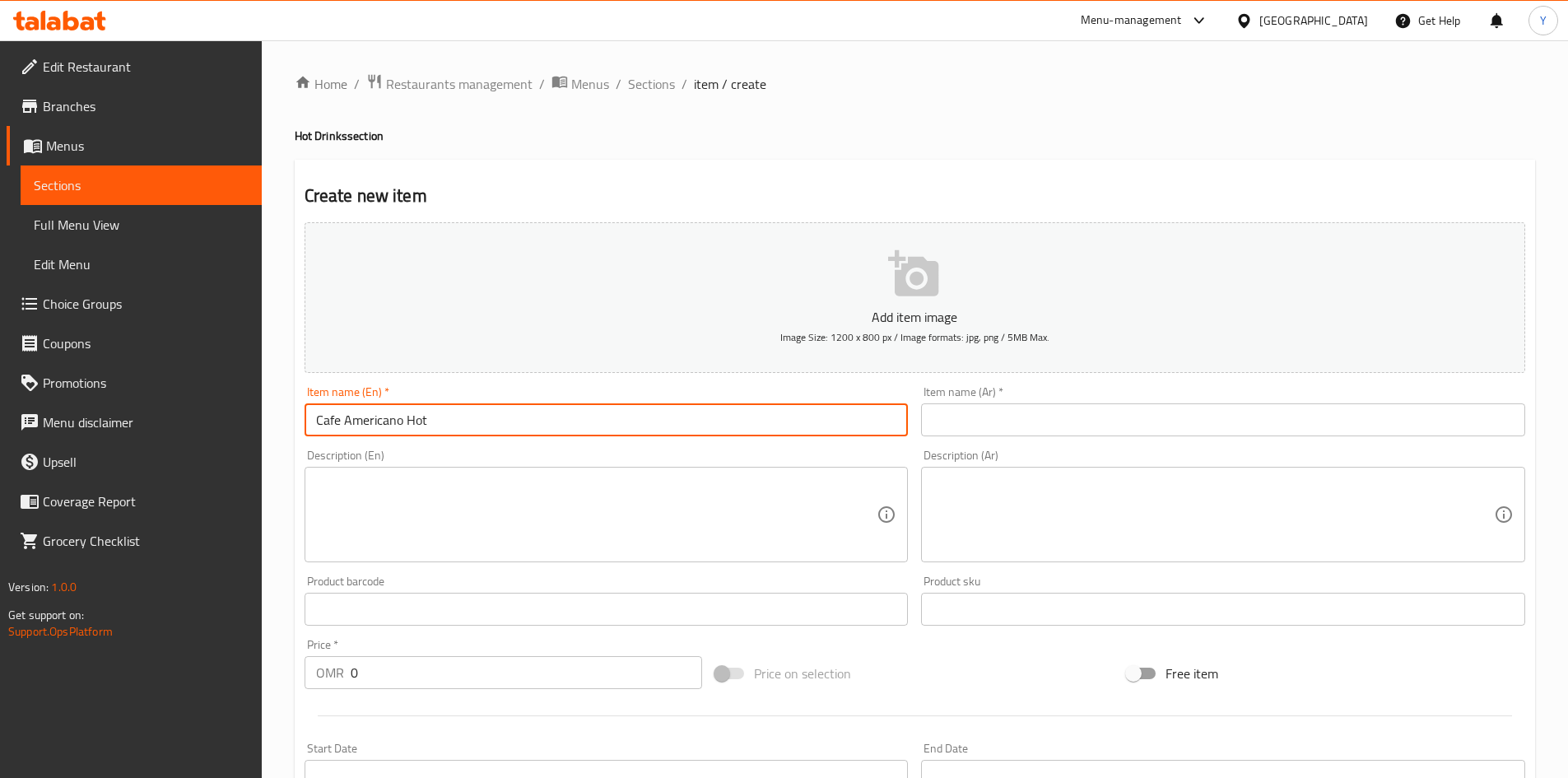
click at [426, 423] on input "Cafe Americano Hot" at bounding box center [606, 419] width 604 height 33
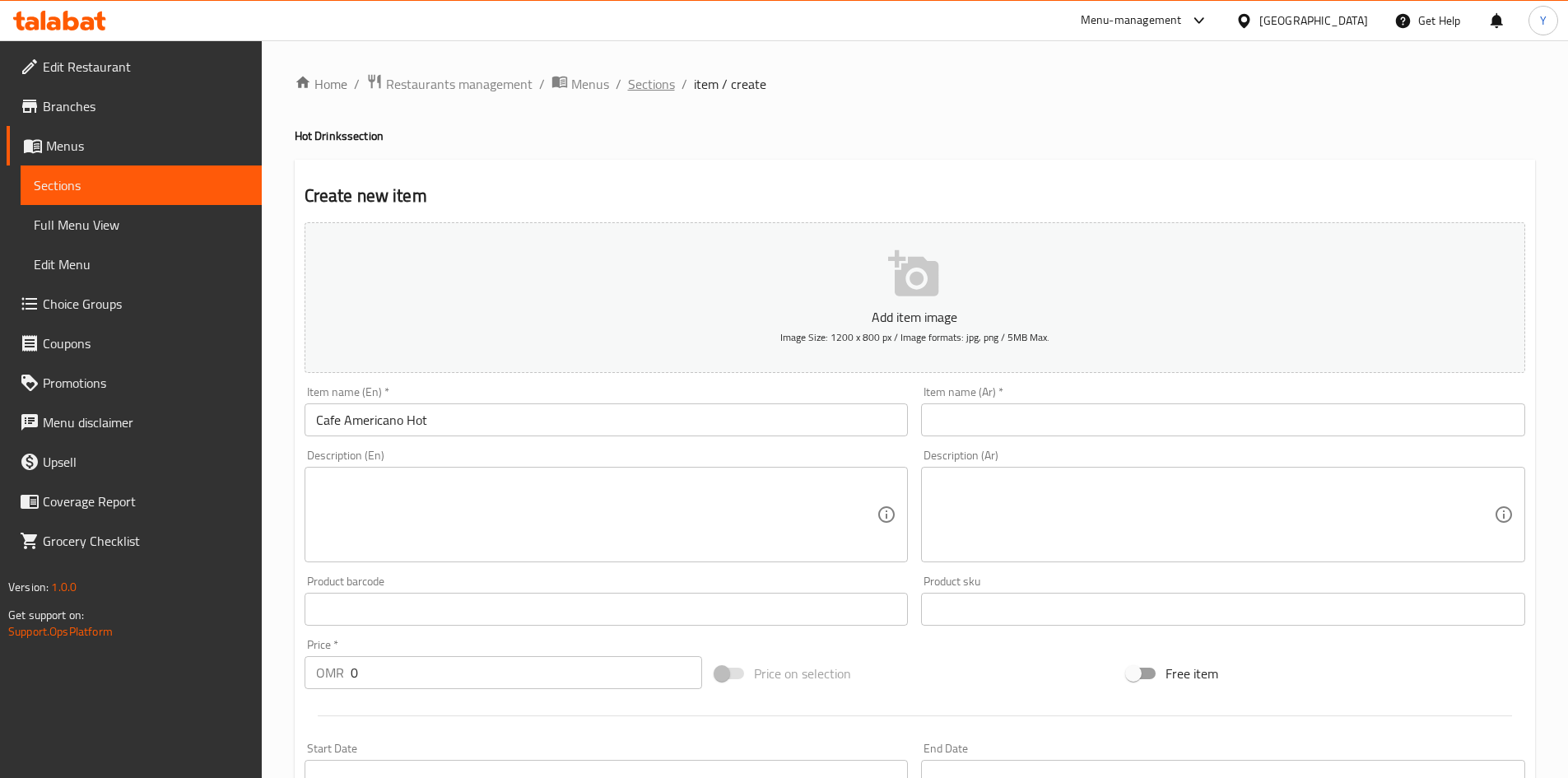
click at [658, 76] on span "Sections" at bounding box center [651, 84] width 47 height 19
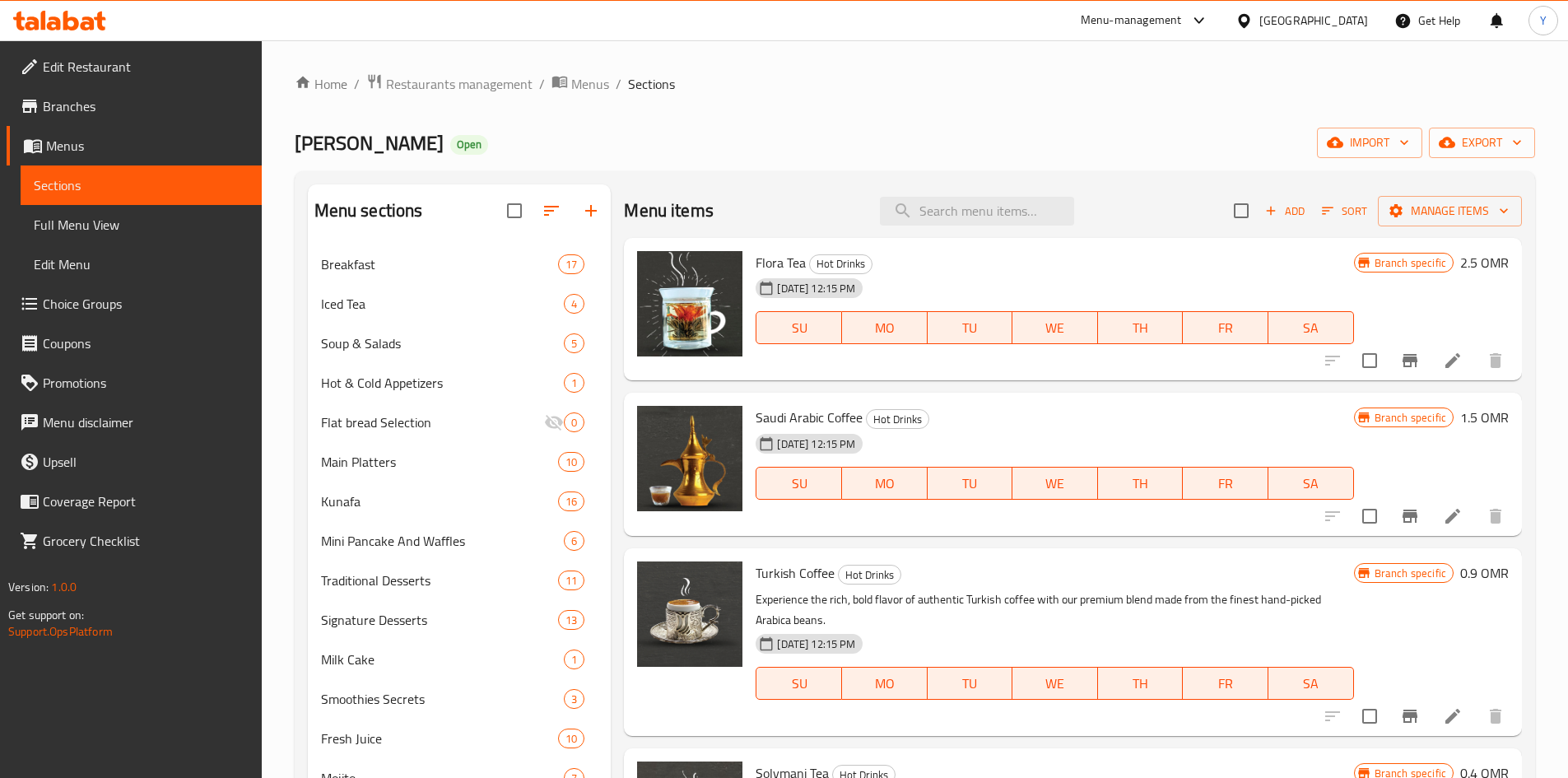
click at [873, 116] on div "Home / Restaurants management / Menus / Sections Kunafat Jadoo Open import expo…" at bounding box center [914, 682] width 1241 height 1218
click at [1266, 205] on span "Add" at bounding box center [1285, 211] width 45 height 19
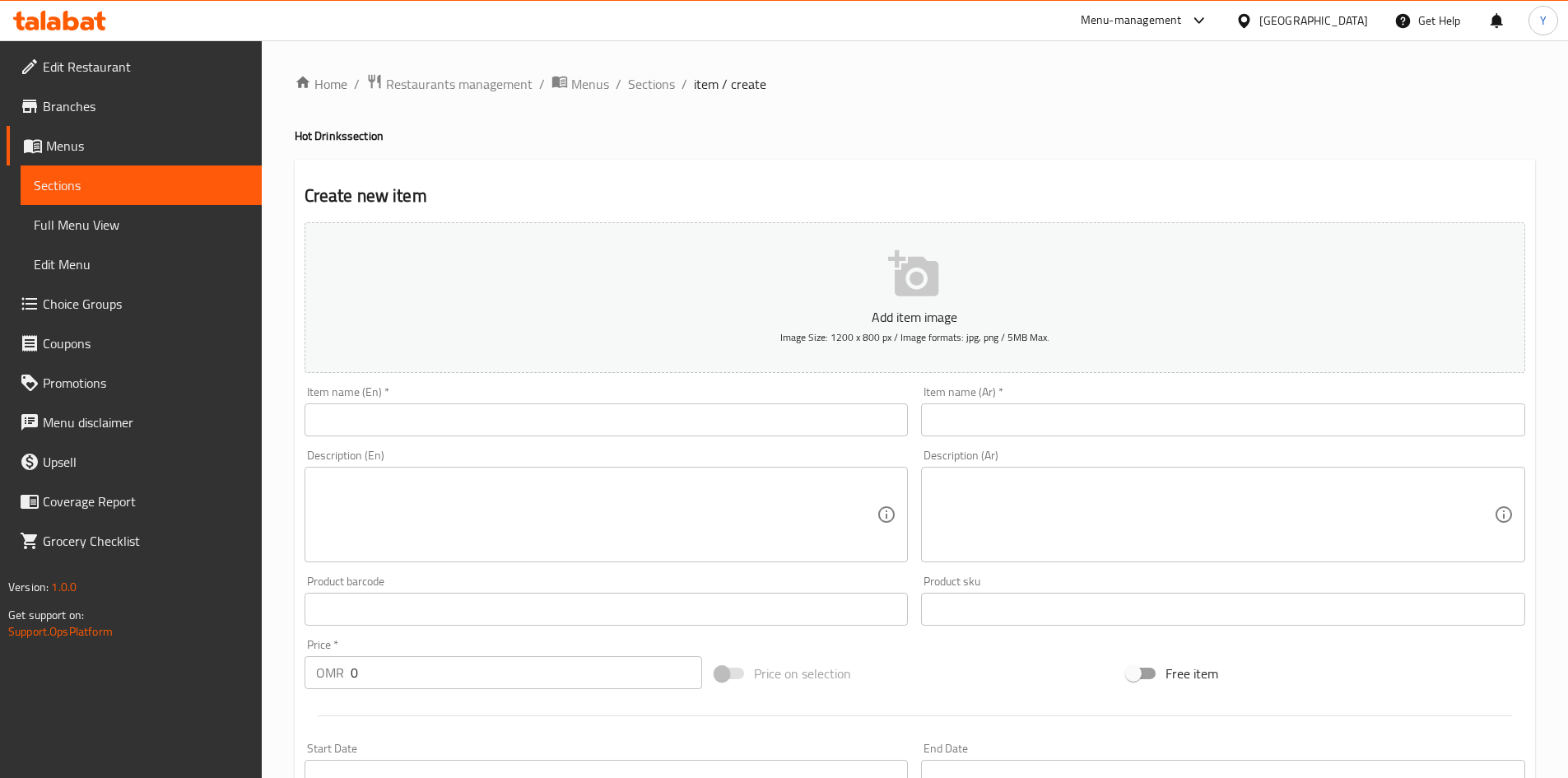
drag, startPoint x: 702, startPoint y: 403, endPoint x: 689, endPoint y: 427, distance: 27.3
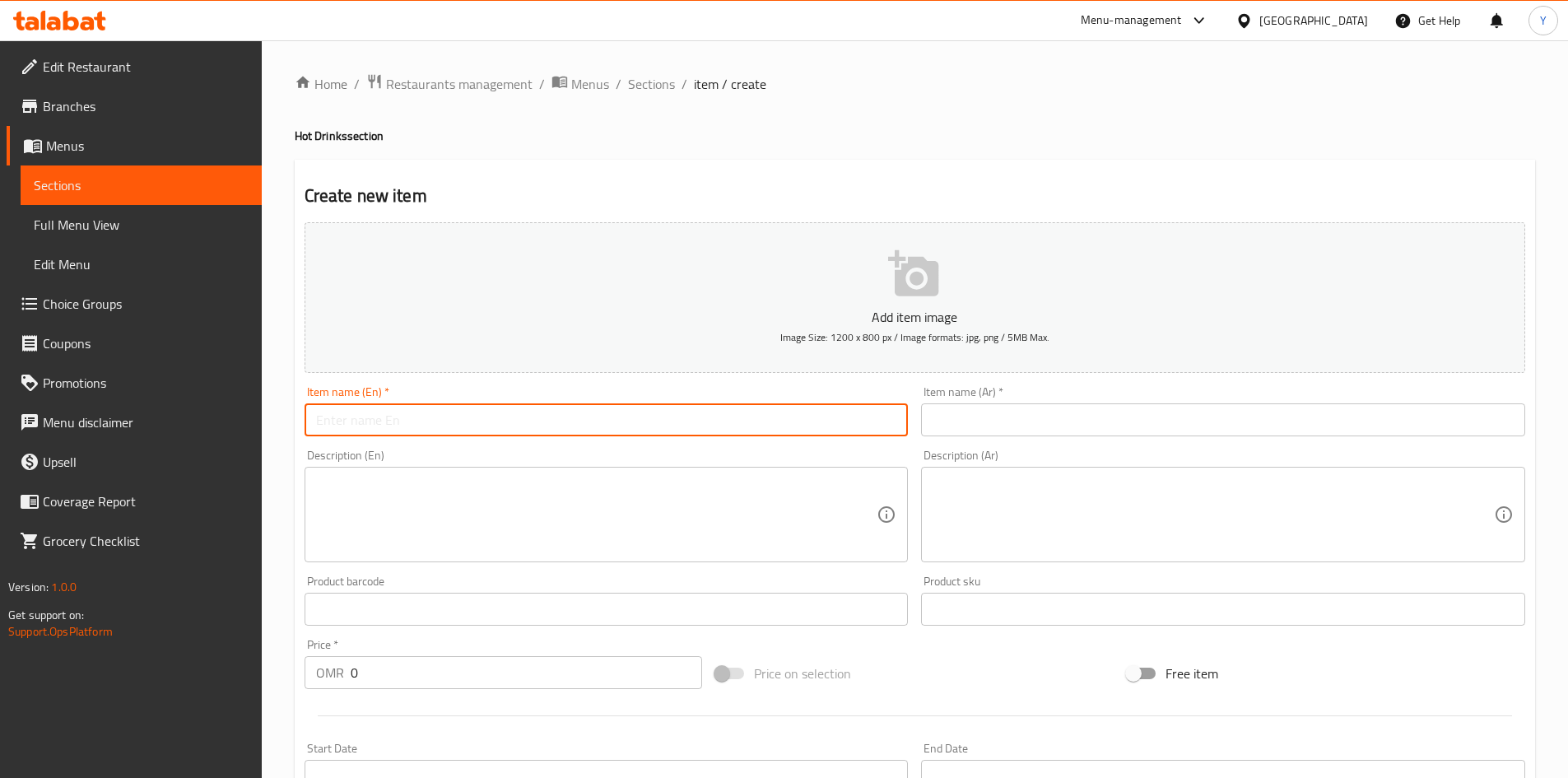
paste input "Cafe Americano Hot"
type input "Cafe Americano Hot"
click at [425, 505] on textarea at bounding box center [597, 515] width 562 height 78
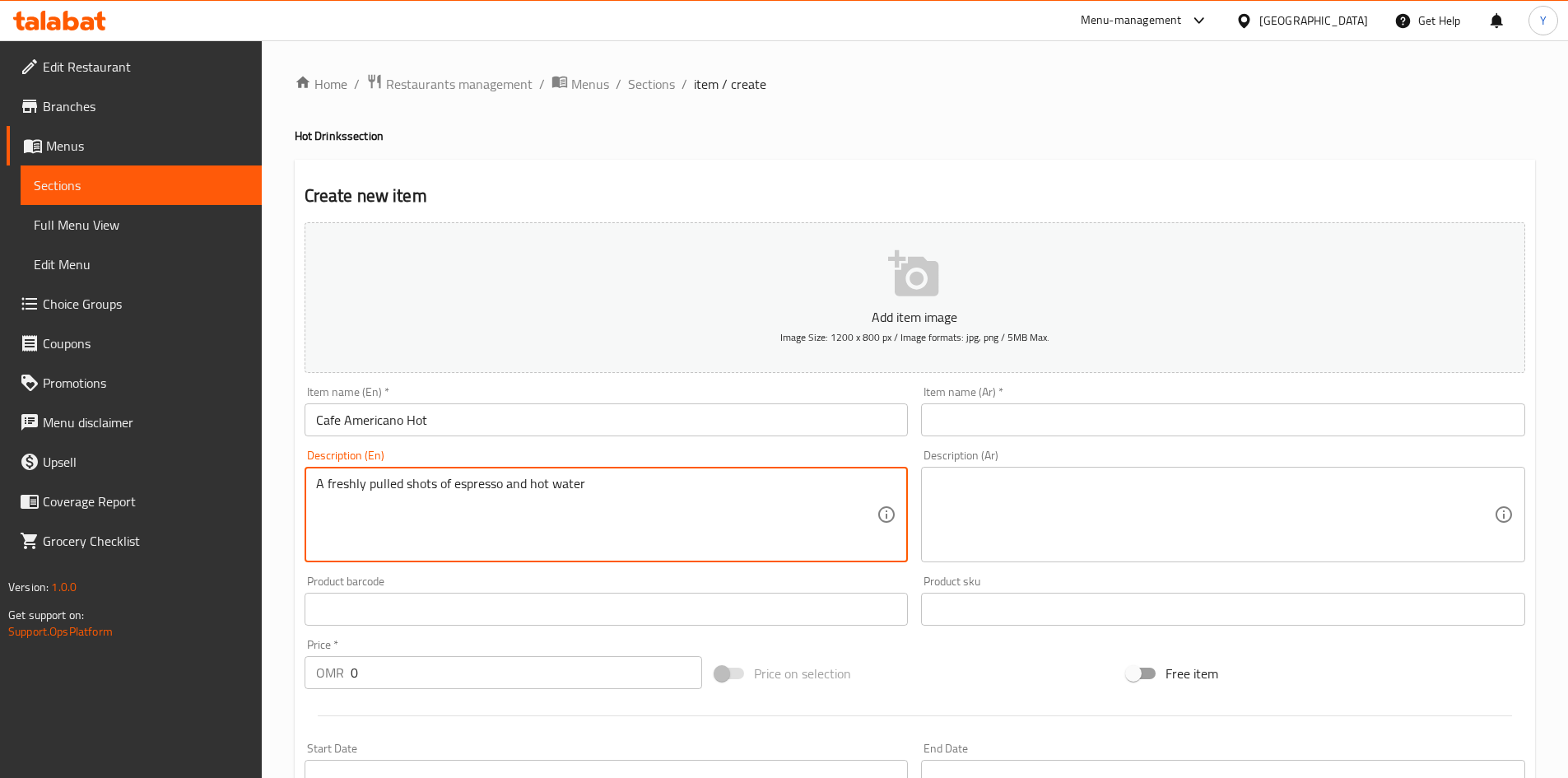
click at [522, 488] on textarea "A freshly pulled shots of espresso and hot water" at bounding box center [597, 515] width 562 height 78
click at [516, 487] on textarea "A freshly pulled shots of espresso and hot water" at bounding box center [597, 515] width 562 height 78
click at [424, 486] on textarea "A freshly pulled shots of espresso with hot water" at bounding box center [597, 515] width 562 height 78
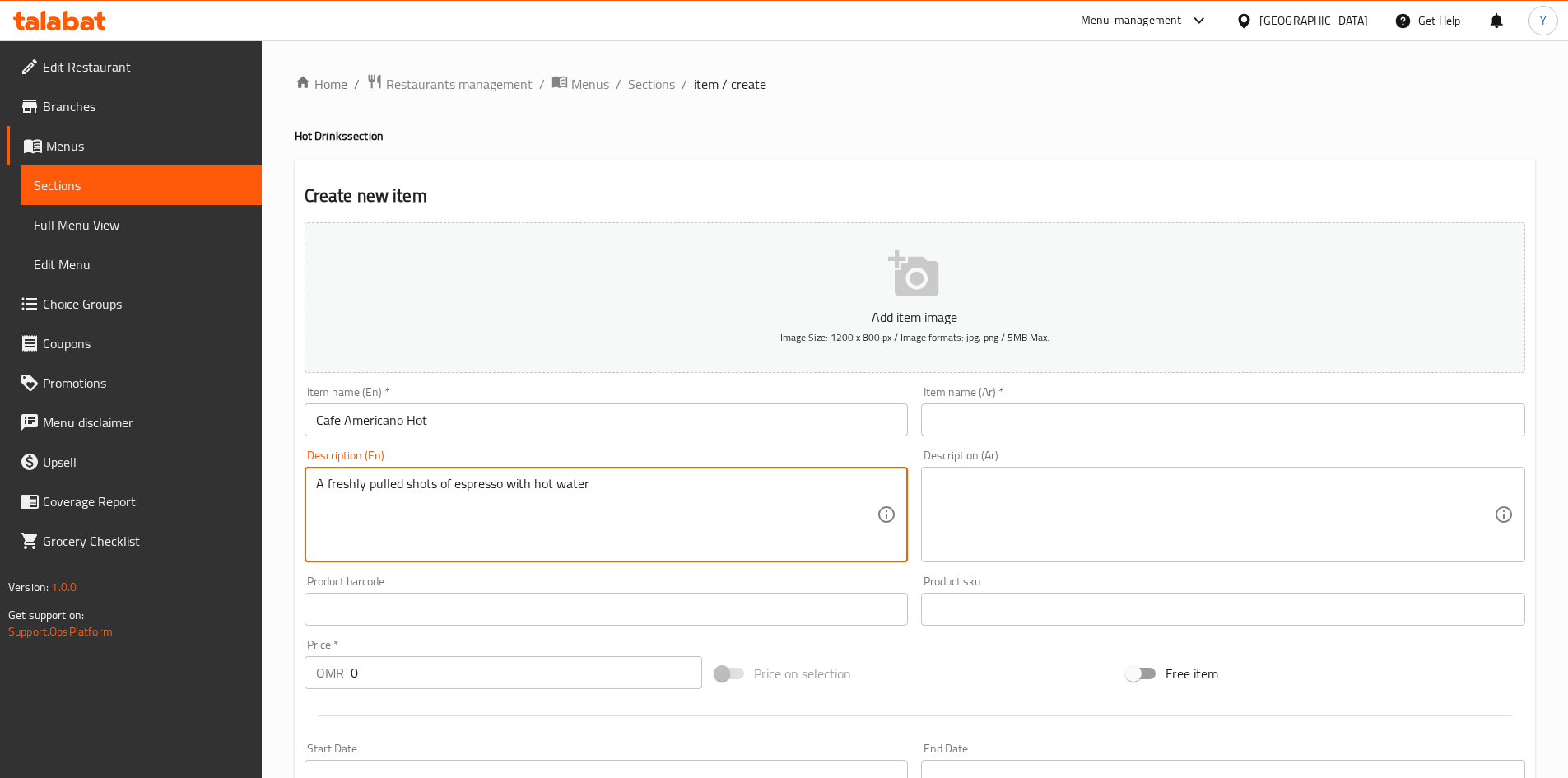
click at [424, 486] on textarea "A freshly pulled shots of espresso with hot water" at bounding box center [597, 515] width 562 height 78
type textarea "A freshly pulled shots of espresso with hot water"
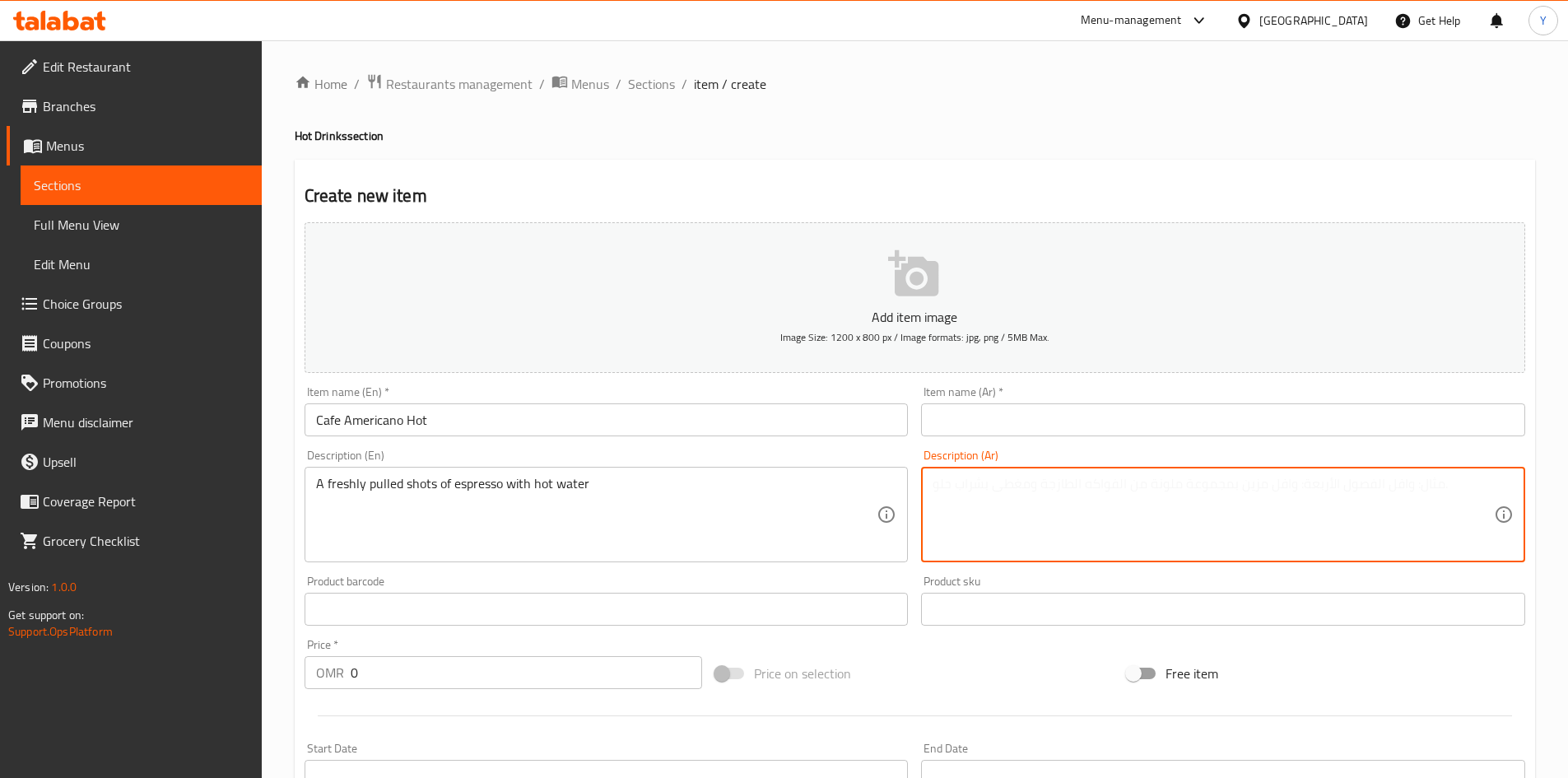
paste textarea "جرعات طازجة من الإسبريسو مع الماء الساخن"
type textarea "جرعات طازجة من الإسبريسو مع الماء الساخن"
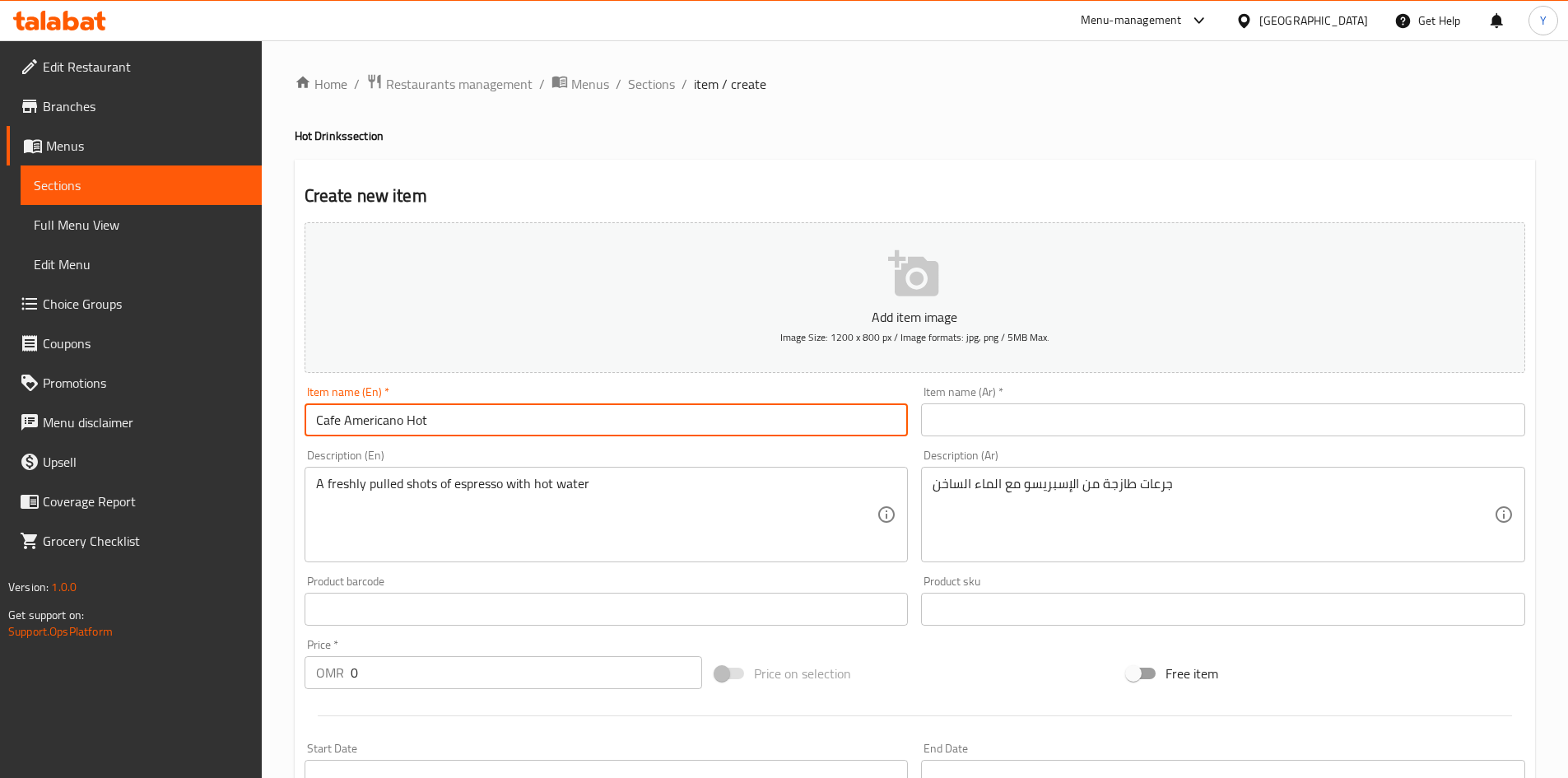
click at [585, 412] on input "Cafe Americano Hot" at bounding box center [606, 419] width 604 height 33
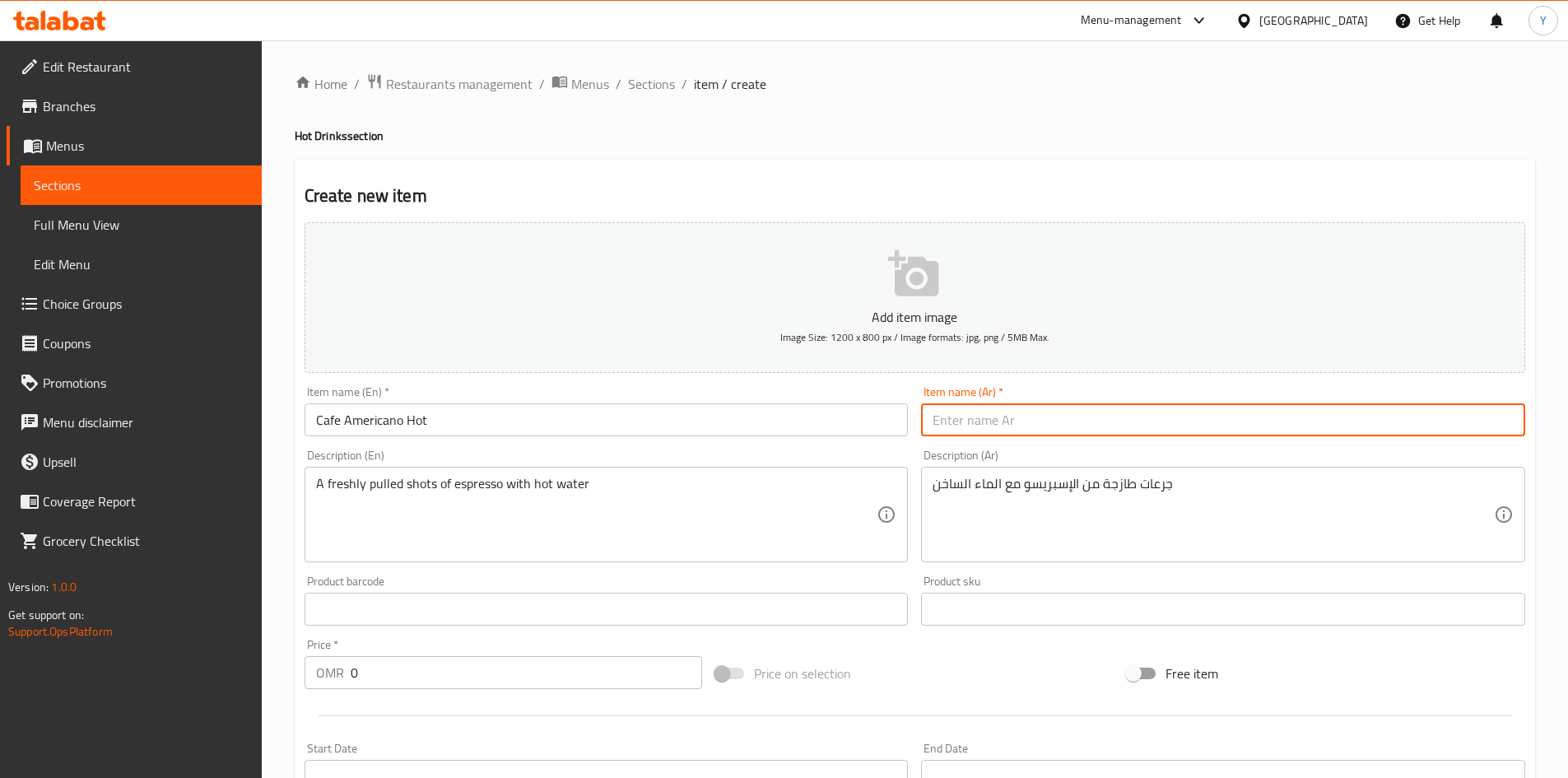
paste input "كافيه أمريكانو ساخن"
type input "كافيه أمريكانو ساخن"
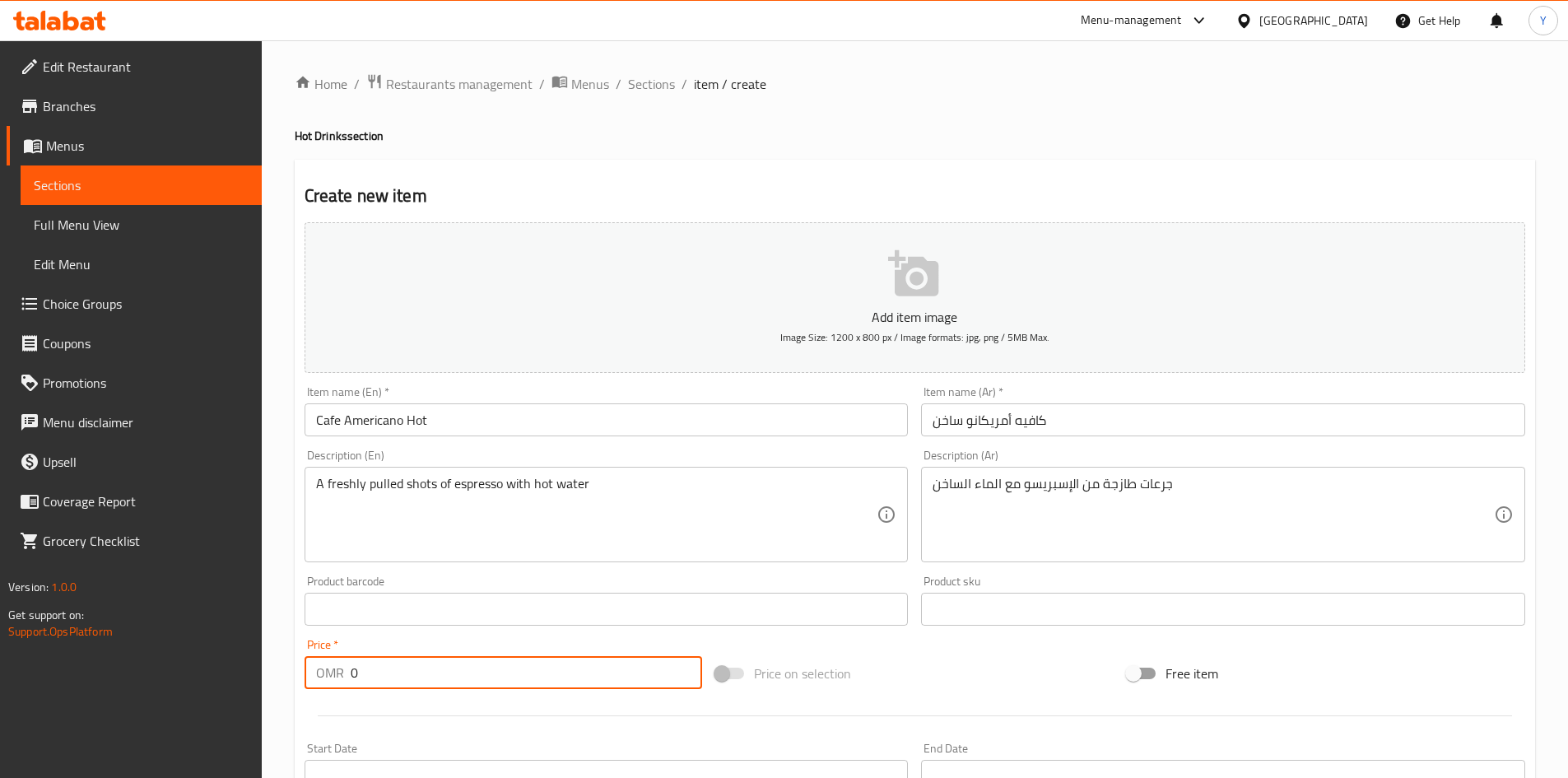
drag, startPoint x: 382, startPoint y: 675, endPoint x: 233, endPoint y: 668, distance: 149.2
click at [232, 668] on div "Edit Restaurant Branches Menus Sections Full Menu View Edit Menu Choice Groups …" at bounding box center [784, 602] width 1568 height 1123
type input "1.790"
click at [590, 392] on div "Item name (En)   * Cafe Americano Hot Item name (En) *" at bounding box center [606, 410] width 604 height 50
click at [579, 415] on input "Cafe Americano Hot" at bounding box center [606, 419] width 604 height 33
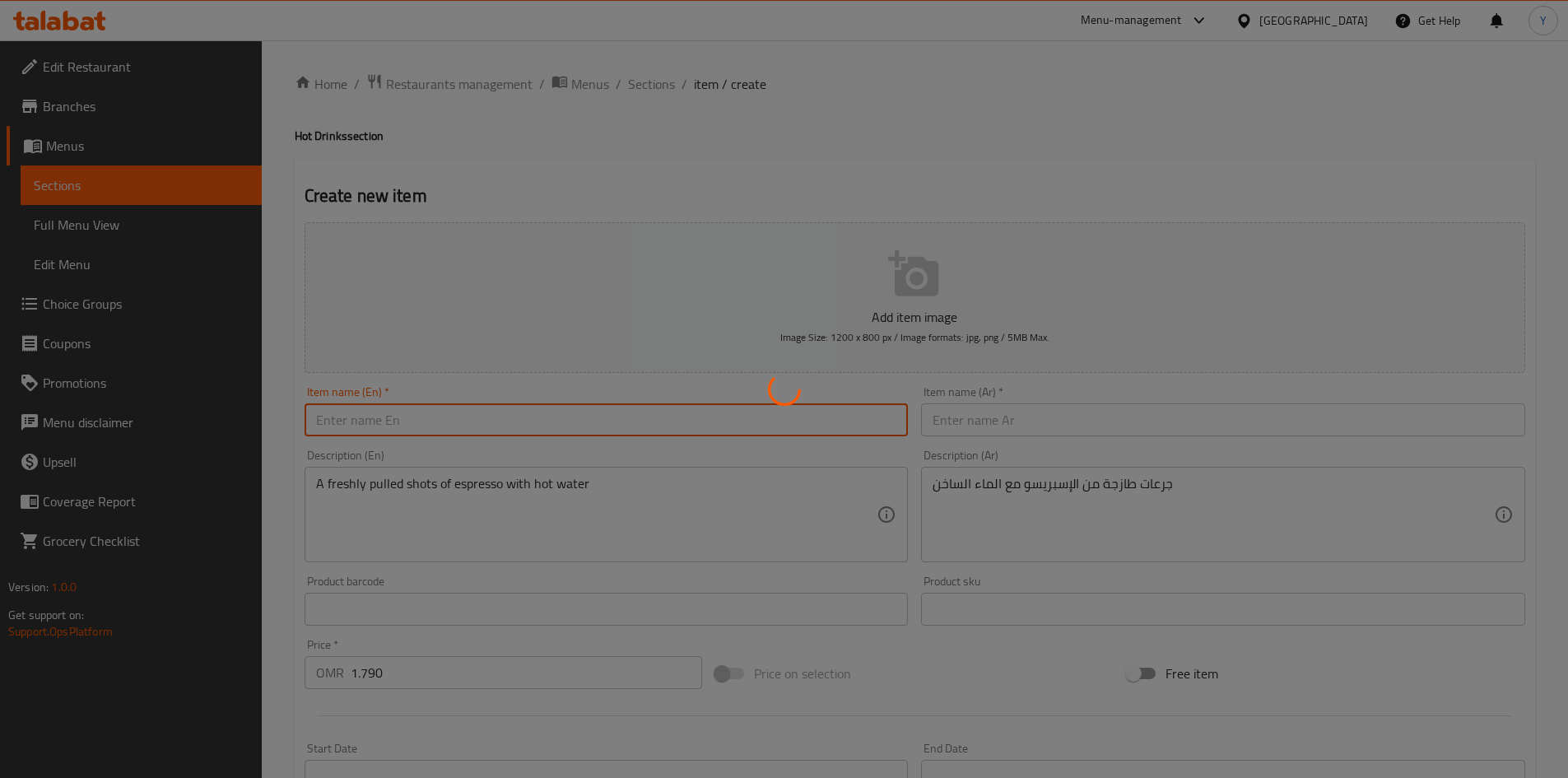
type input "0"
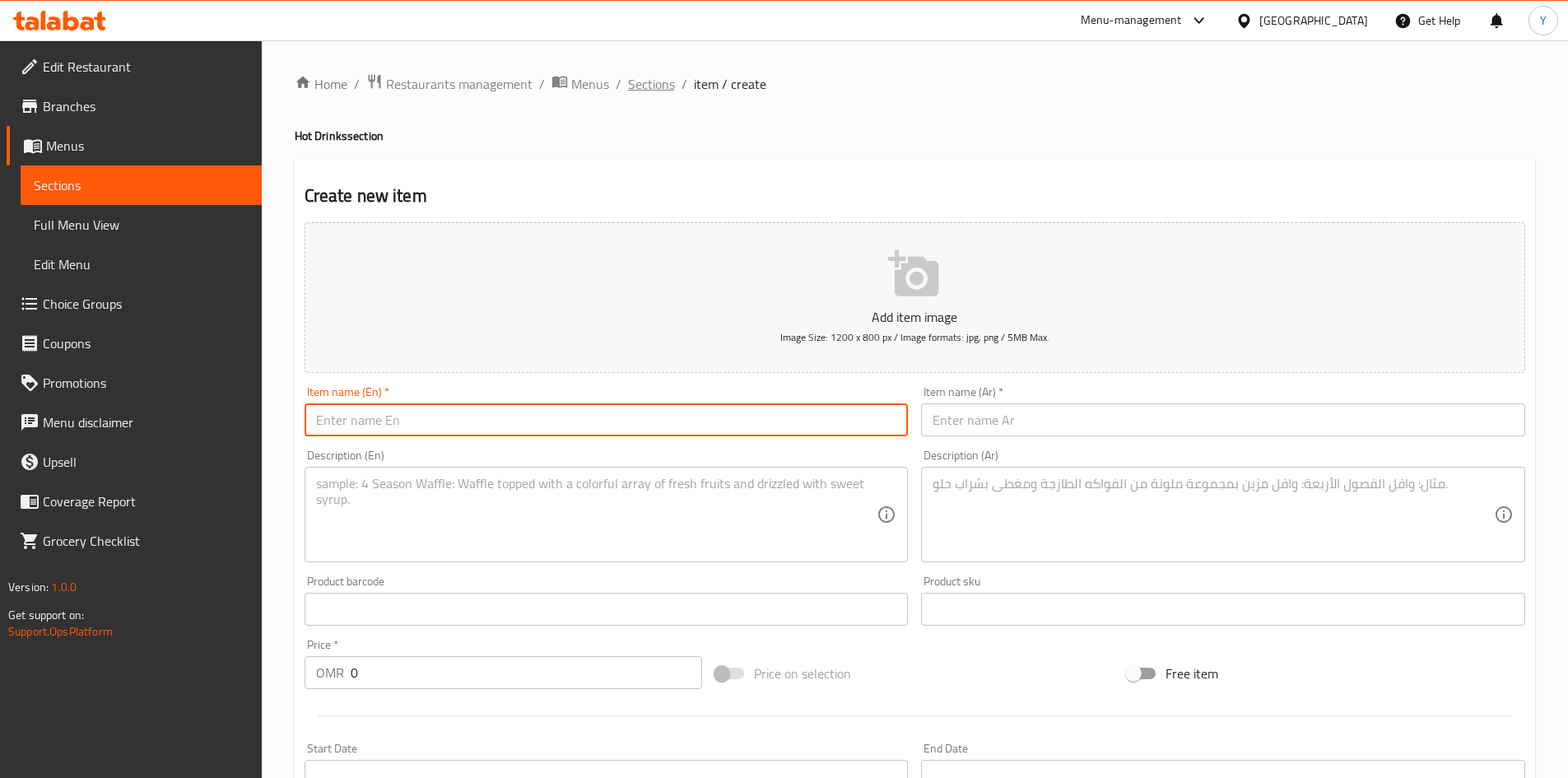
click at [635, 94] on span "Sections" at bounding box center [651, 84] width 47 height 19
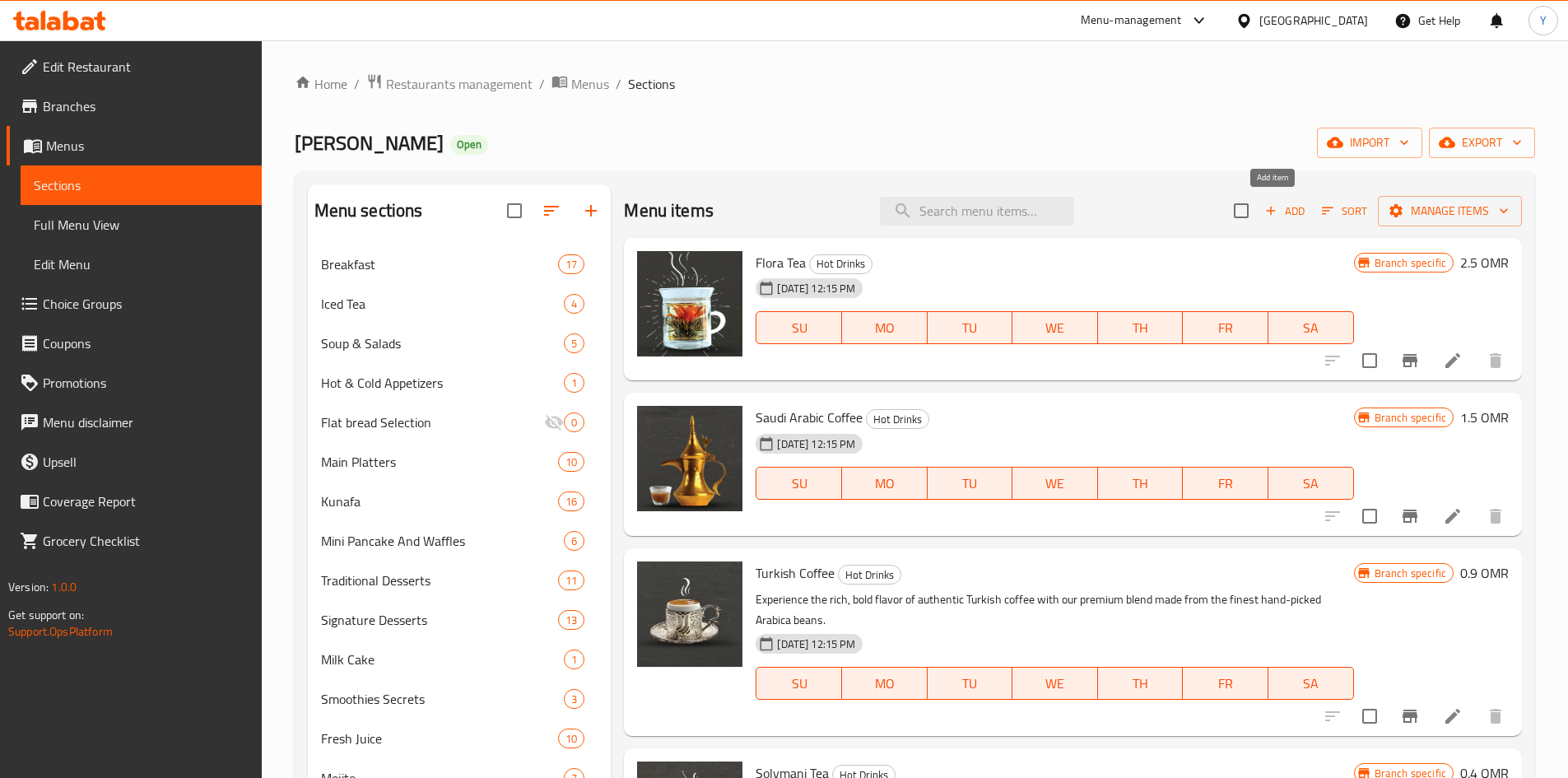
click at [1264, 216] on icon "button" at bounding box center [1271, 211] width 15 height 15
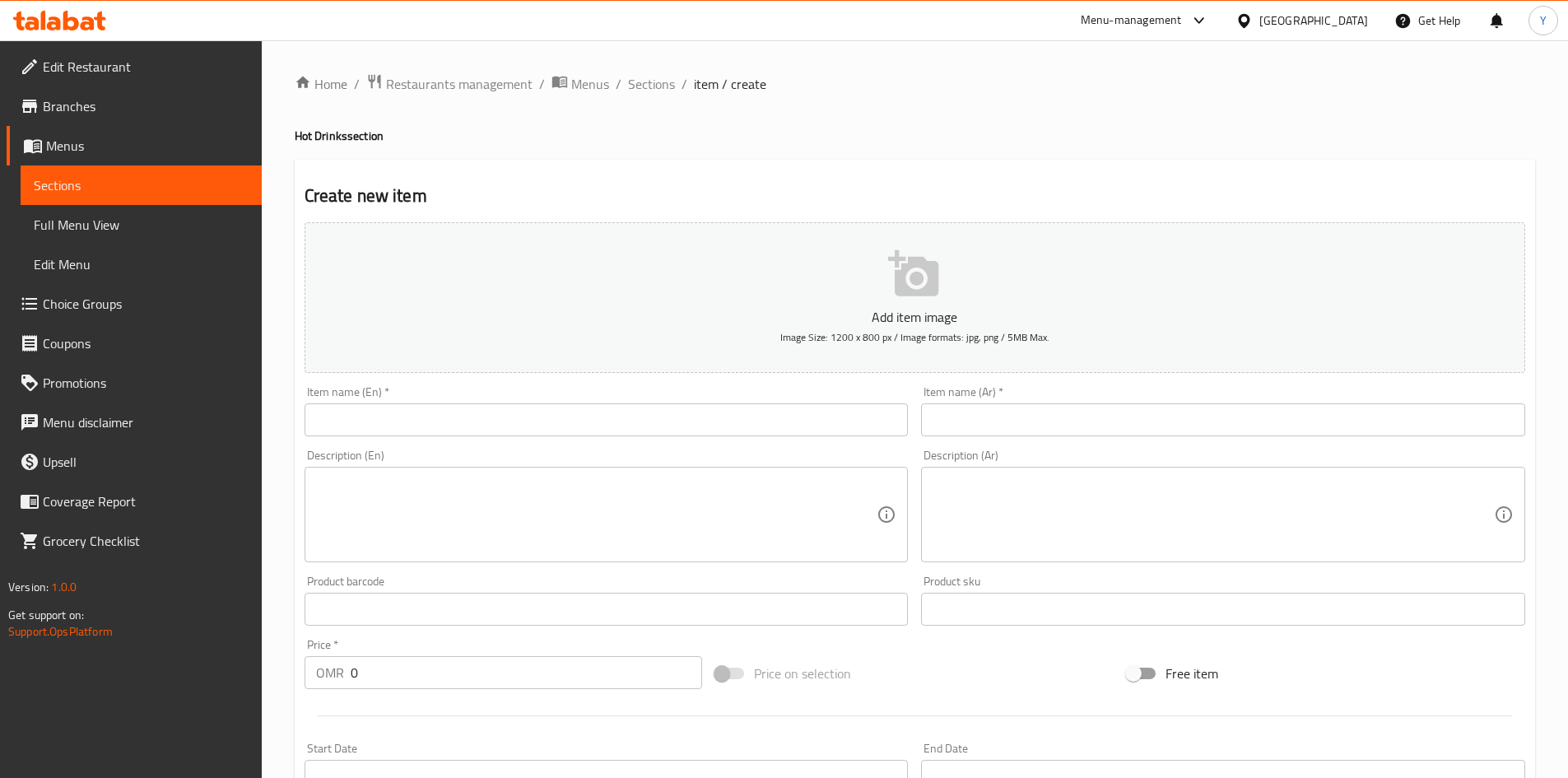
drag, startPoint x: 514, startPoint y: 414, endPoint x: 603, endPoint y: 513, distance: 133.1
click at [514, 414] on input "text" at bounding box center [606, 419] width 604 height 33
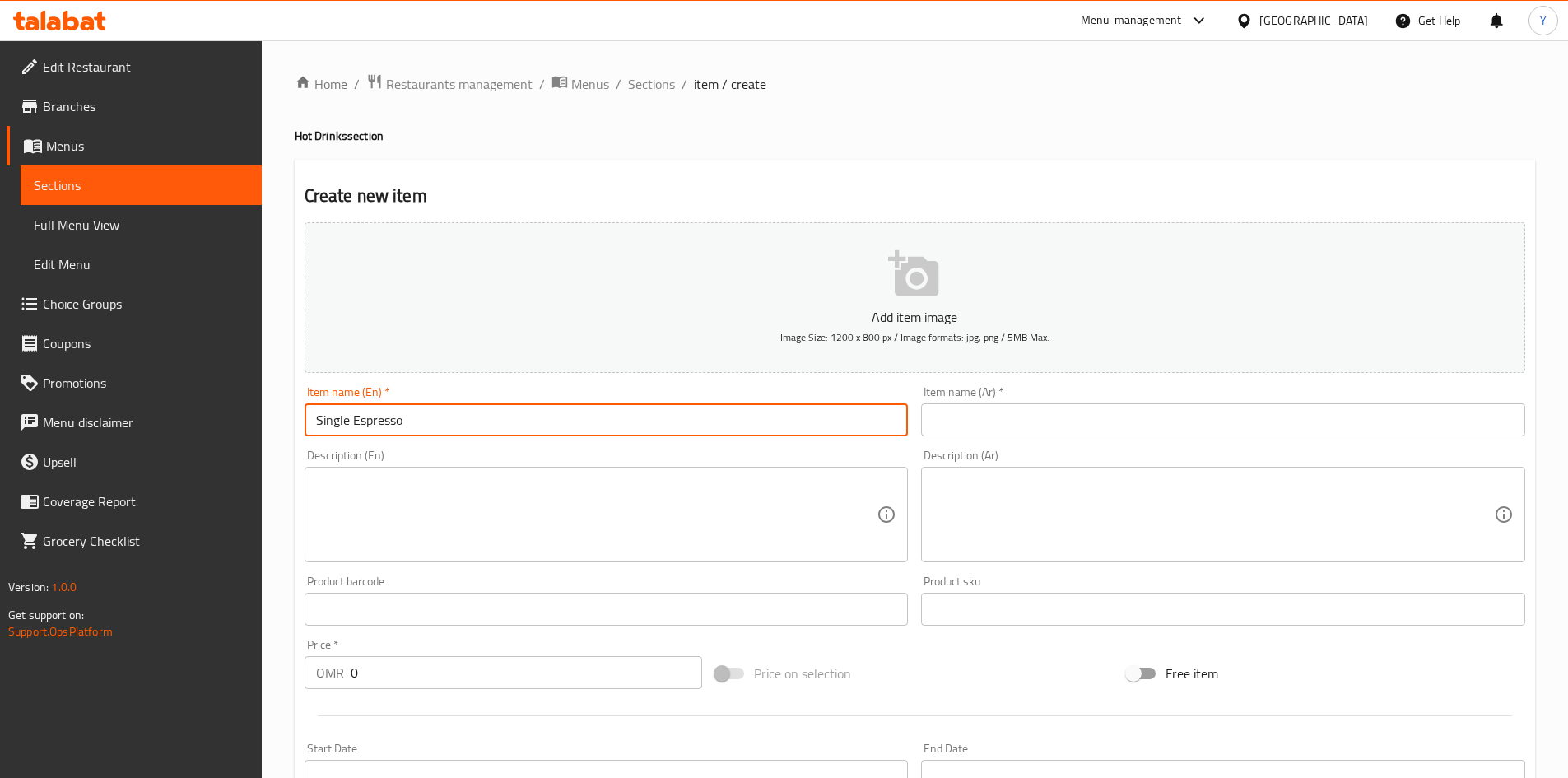
type input "Single Espresso"
click at [548, 531] on textarea at bounding box center [597, 515] width 562 height 78
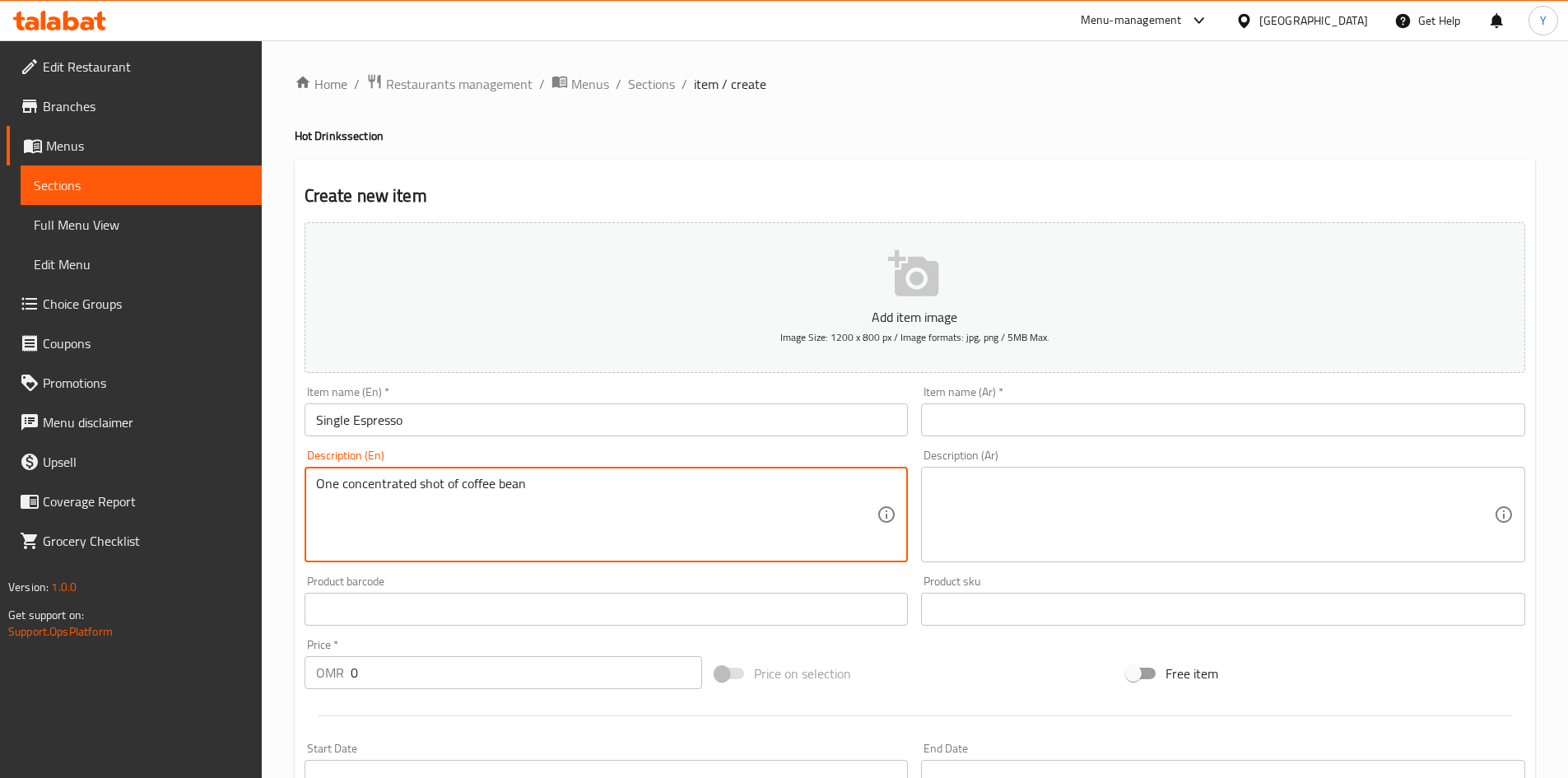
type textarea "One concentrated shot of coffee bean"
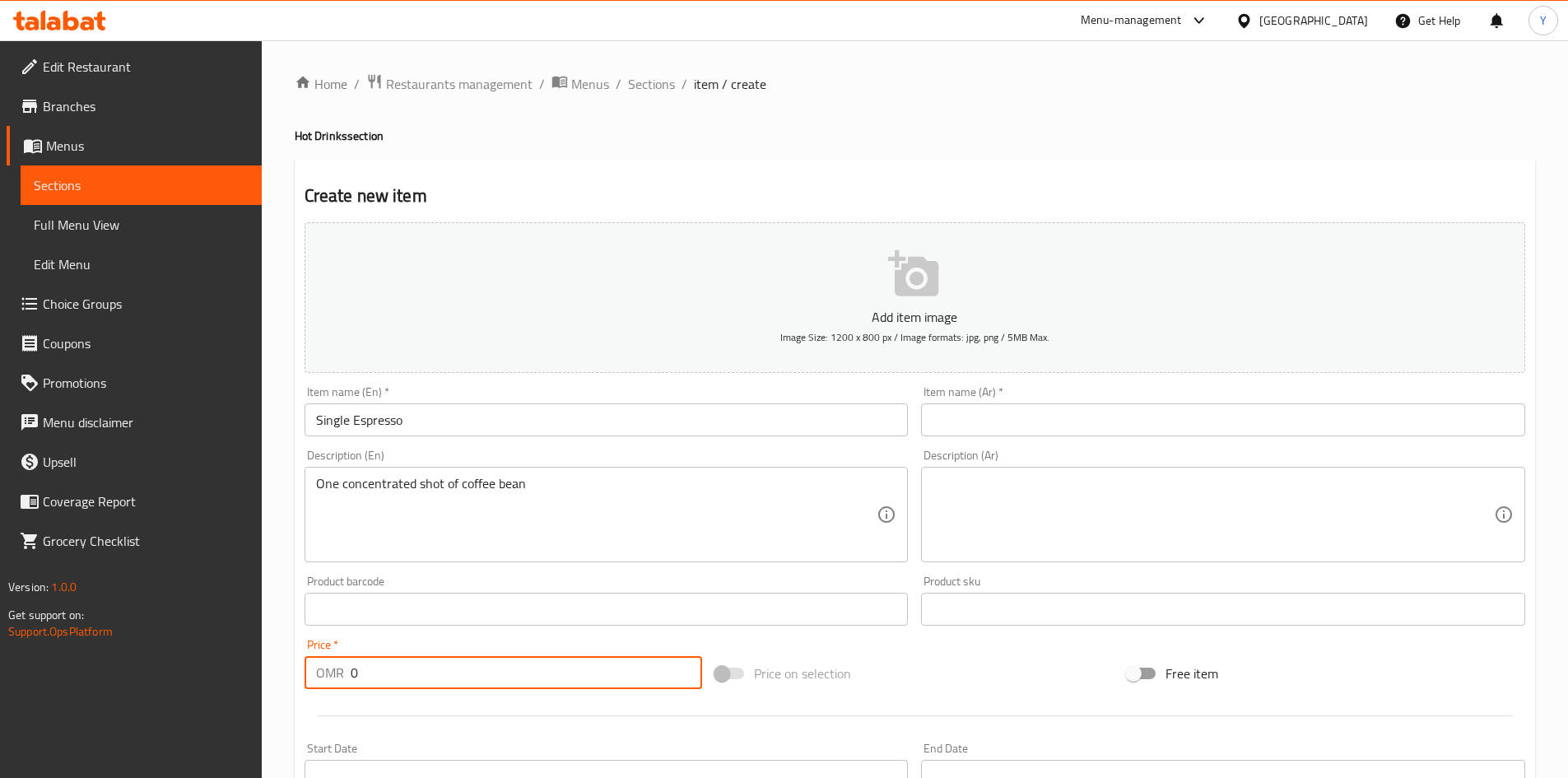
drag, startPoint x: 413, startPoint y: 675, endPoint x: 160, endPoint y: 683, distance: 253.1
click at [160, 683] on div "Edit Restaurant Branches Menus Sections Full Menu View Edit Menu Choice Groups …" at bounding box center [784, 602] width 1568 height 1123
type input "1.050"
click at [1067, 404] on input "text" at bounding box center [1223, 419] width 604 height 33
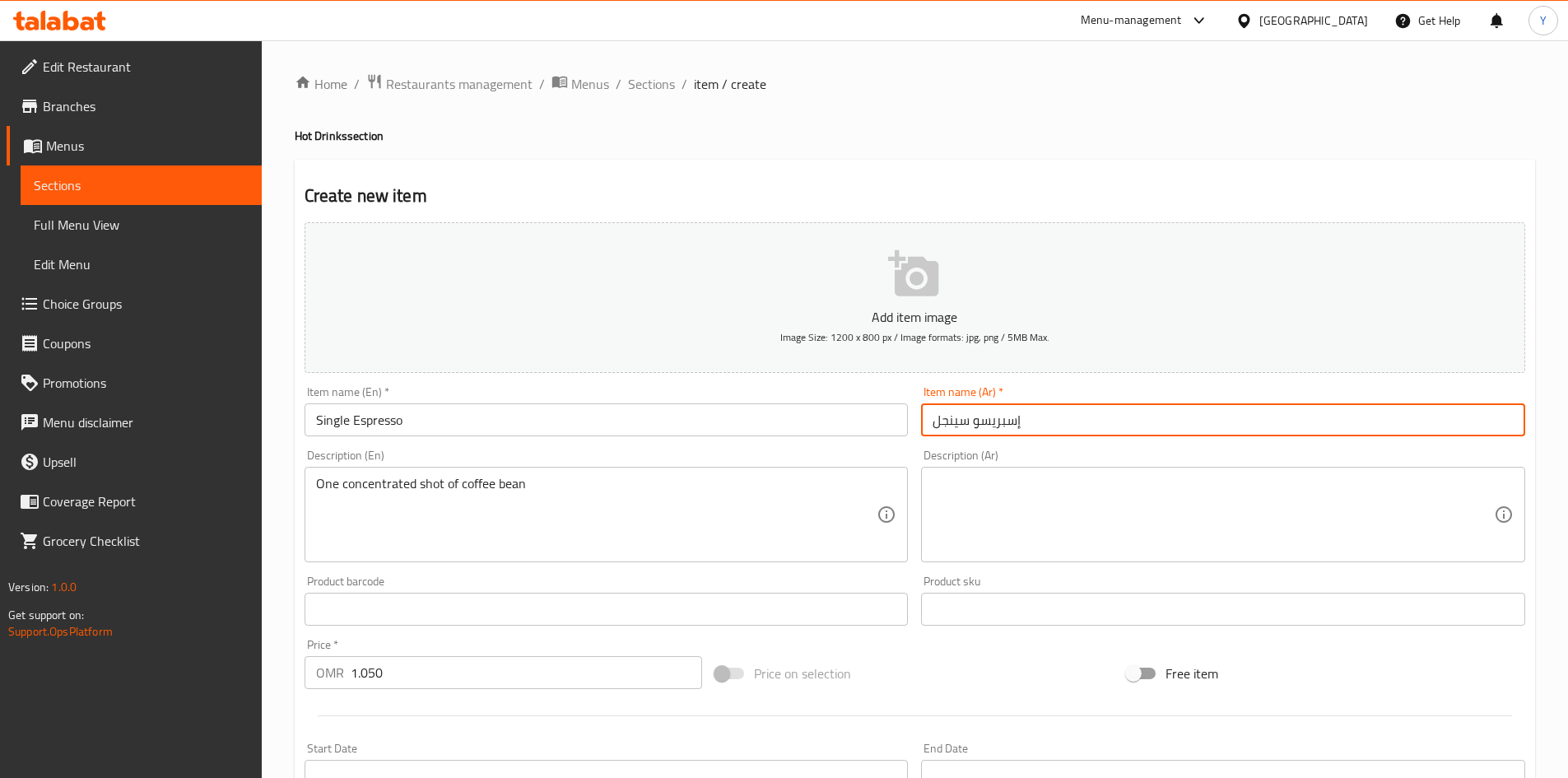
type input "إسبريسو سينجل"
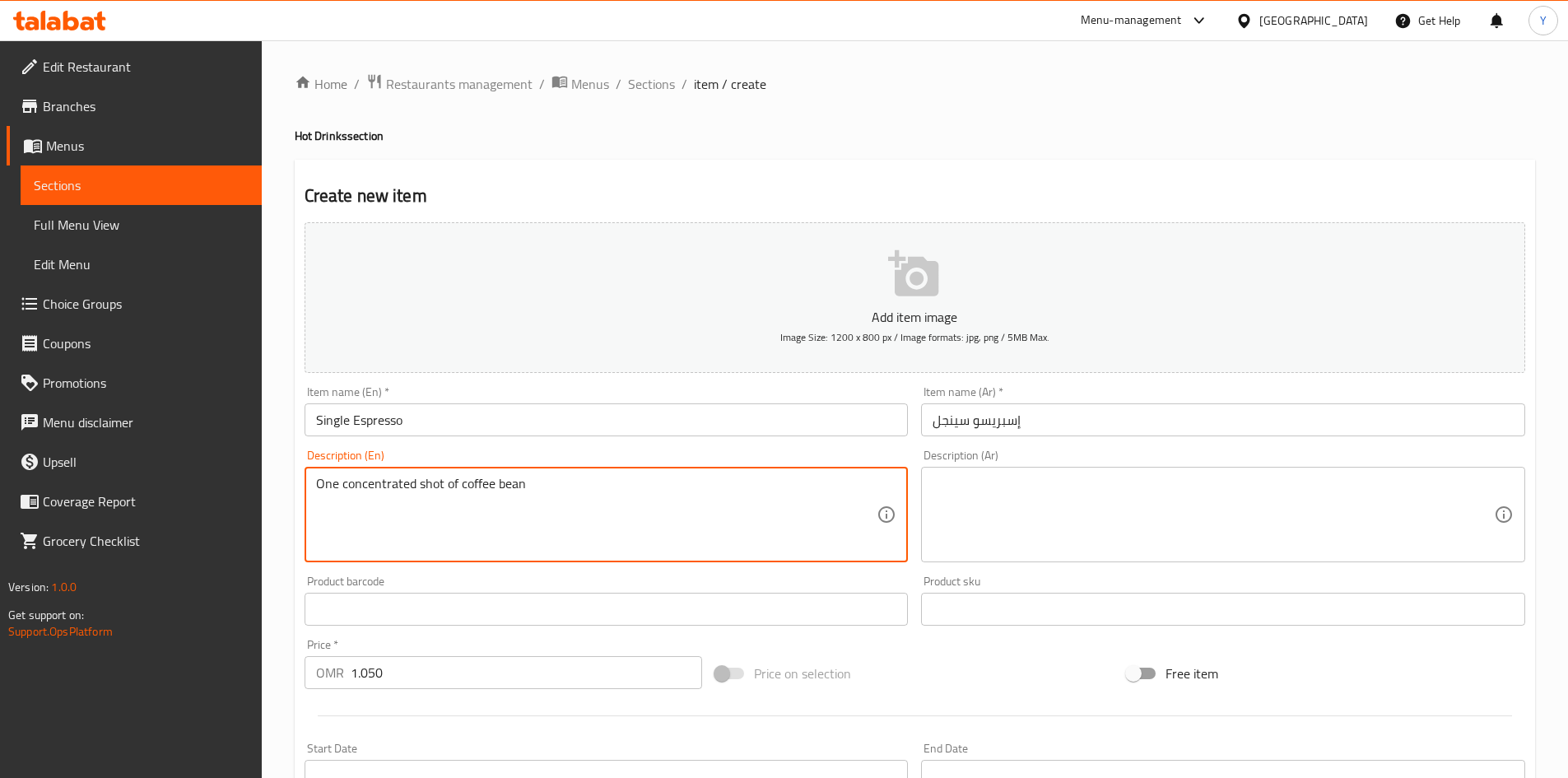
click at [605, 533] on textarea "One concentrated shot of coffee bean" at bounding box center [597, 515] width 562 height 78
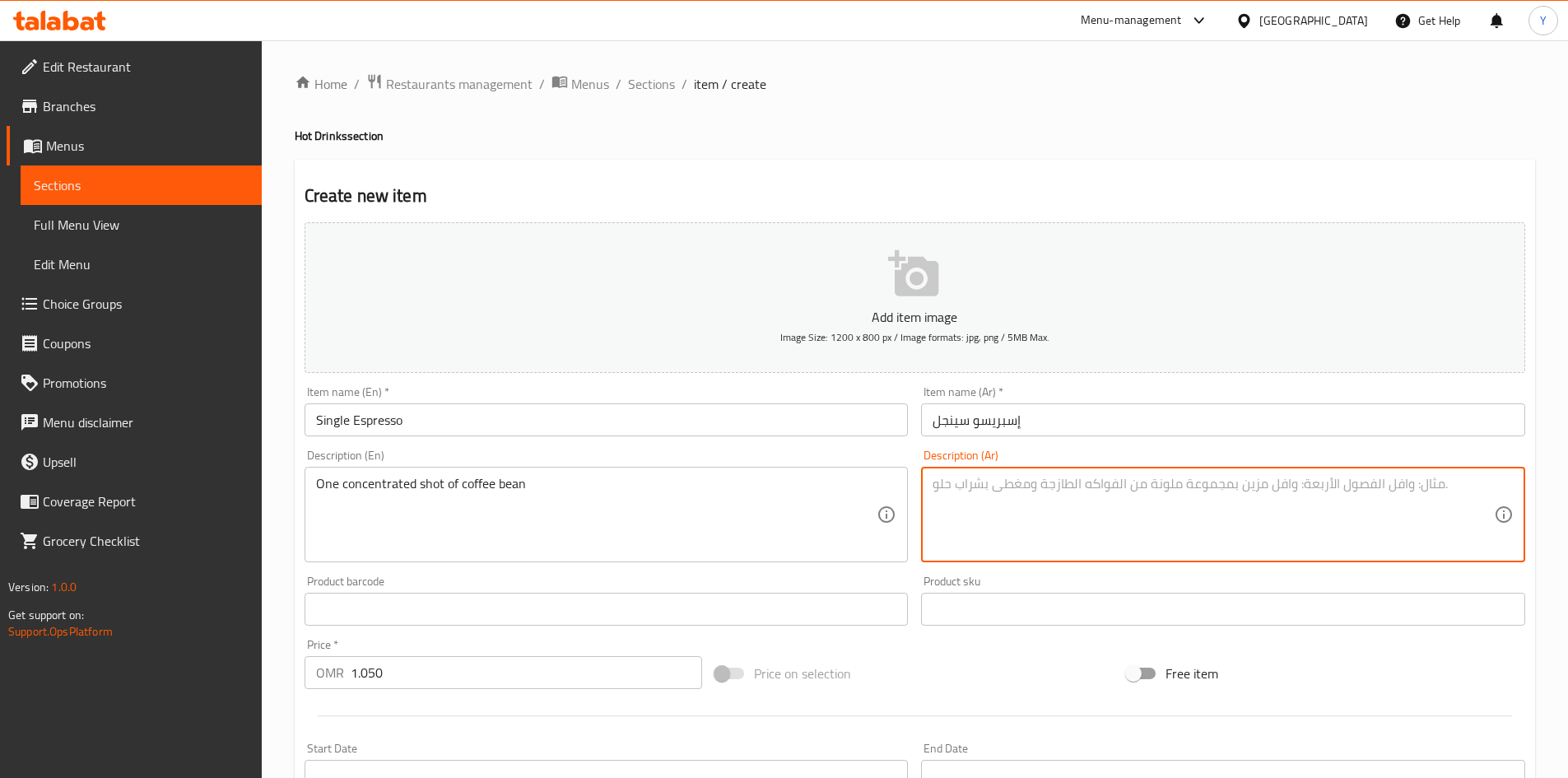
paste textarea "جرعة واحدة مركزة من حبوب القهوة"
type textarea "جرعة واحدة مركزة من حبوب القهوة"
click at [567, 444] on div "Description (En) One concentrated shot of coffee bean Description (En)" at bounding box center [606, 506] width 617 height 126
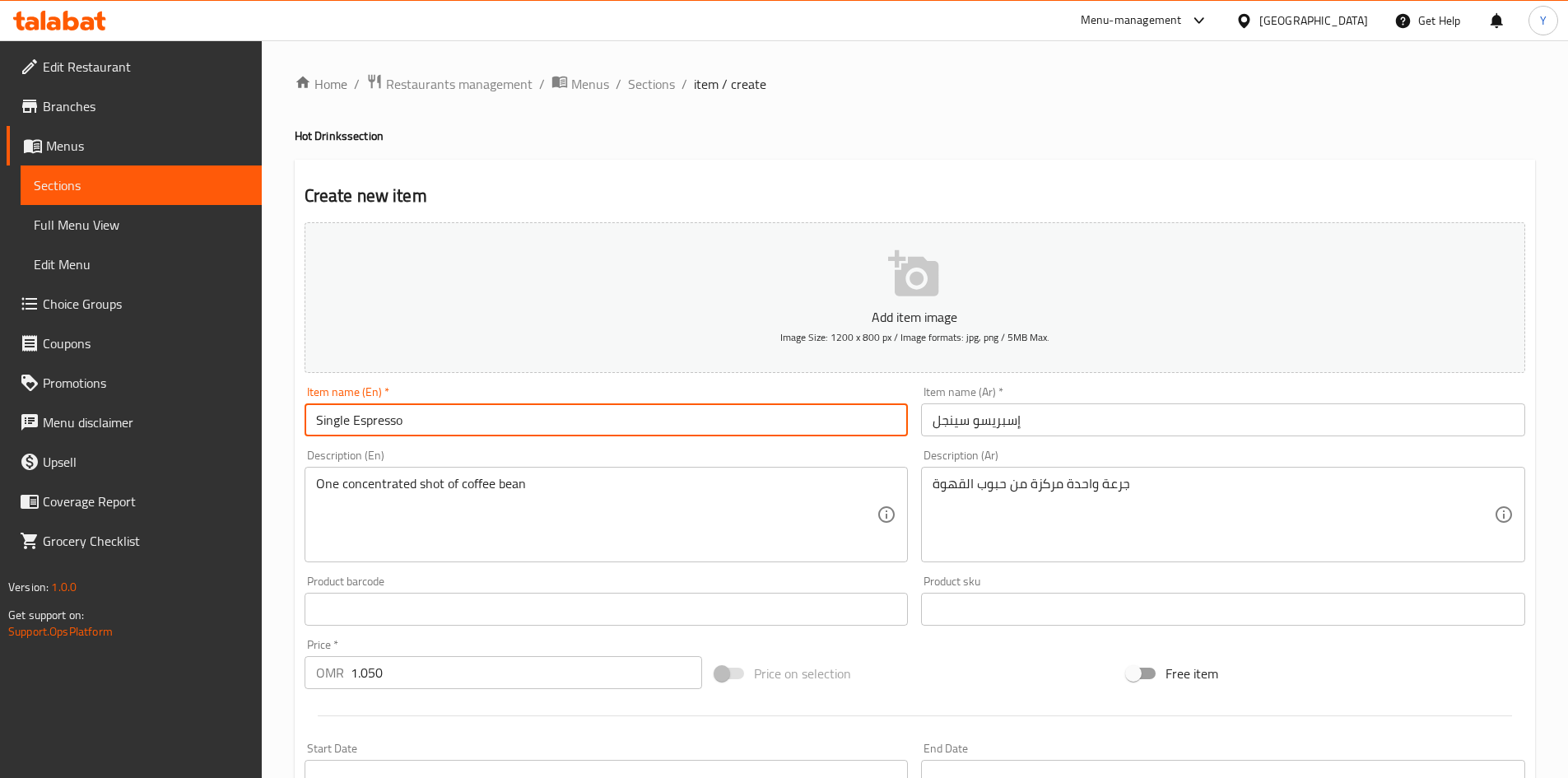
click at [559, 425] on input "Single Espresso" at bounding box center [606, 419] width 604 height 33
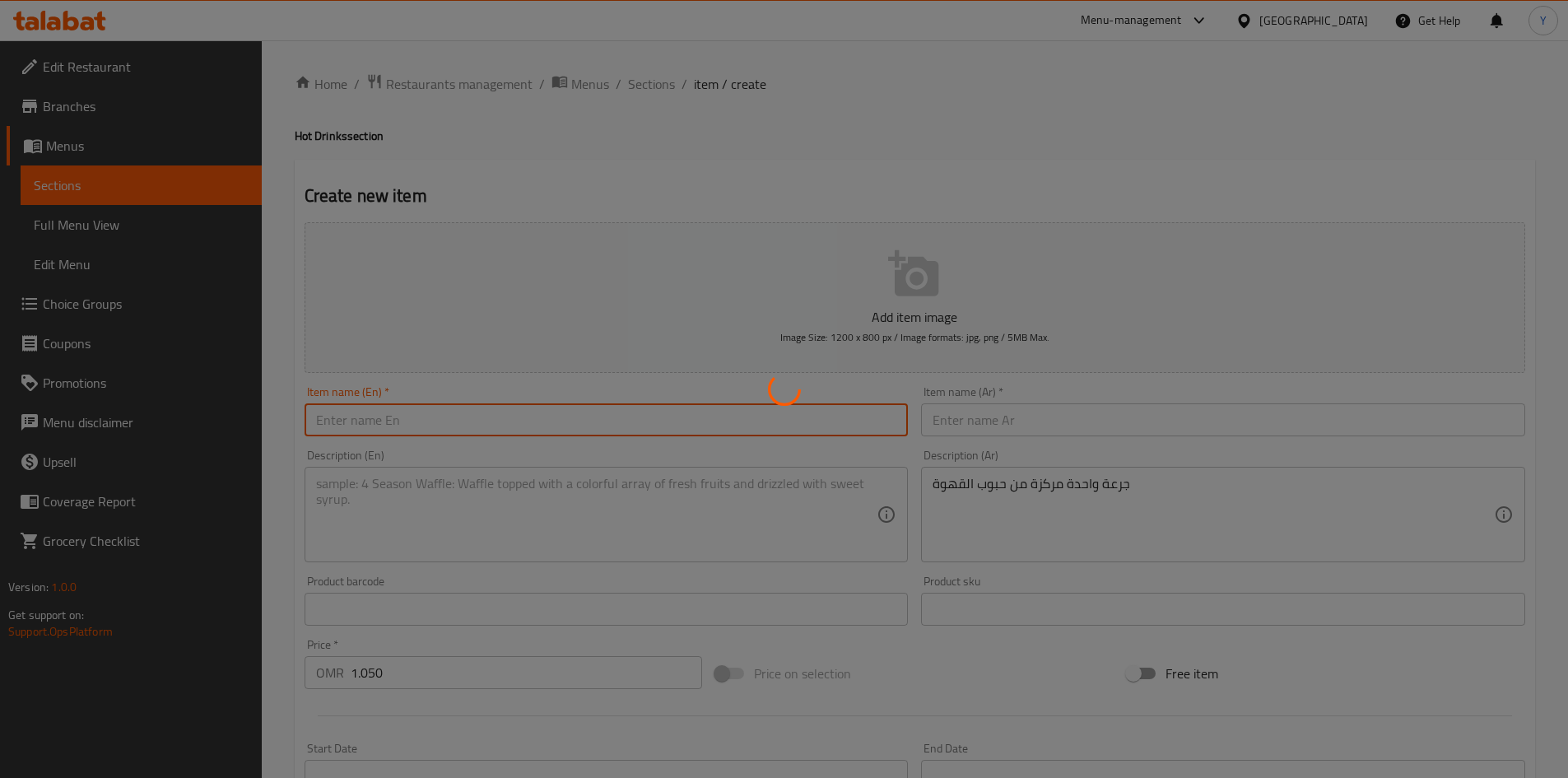
type input "0"
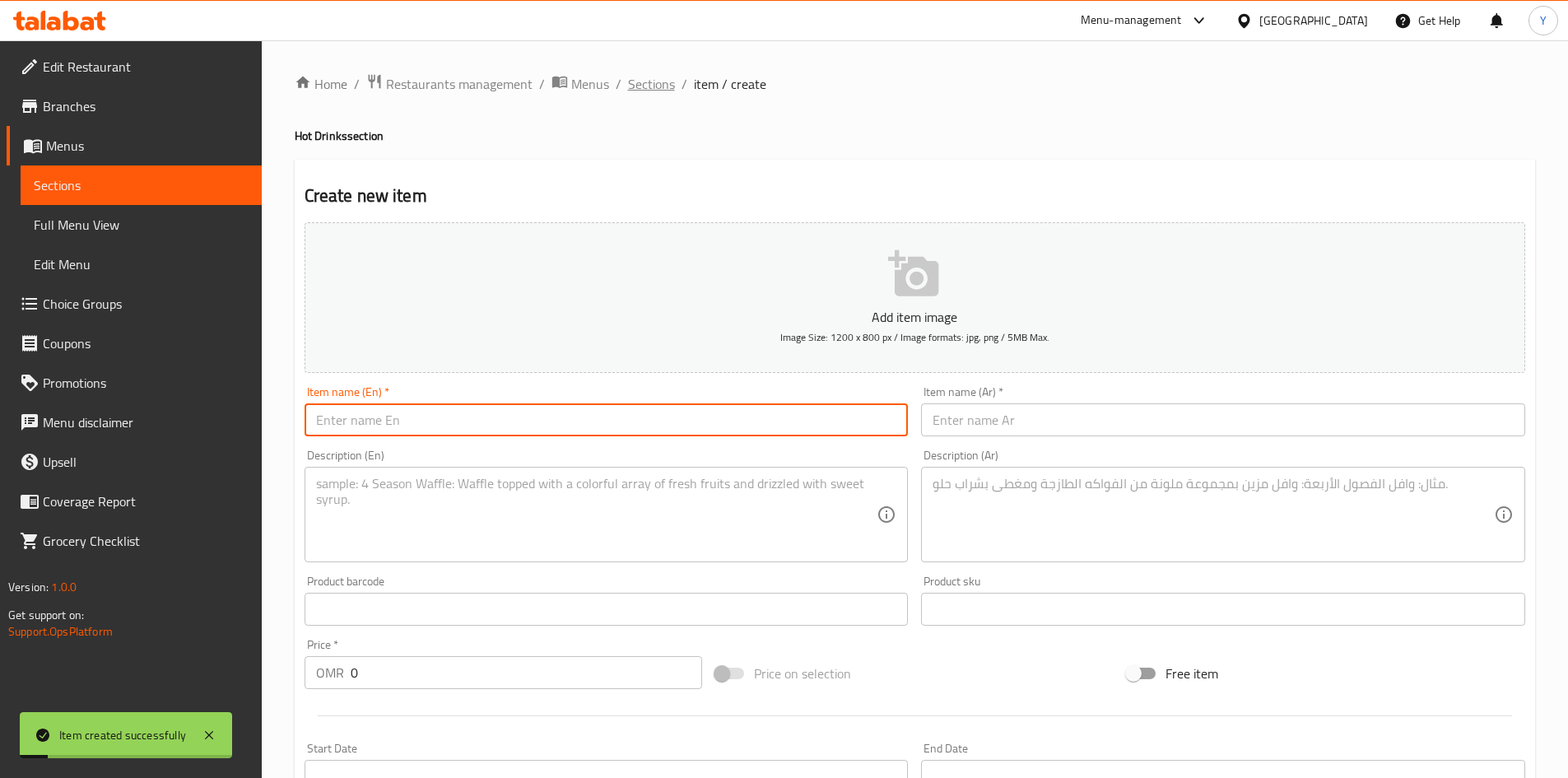
click at [658, 83] on span "Sections" at bounding box center [651, 84] width 47 height 19
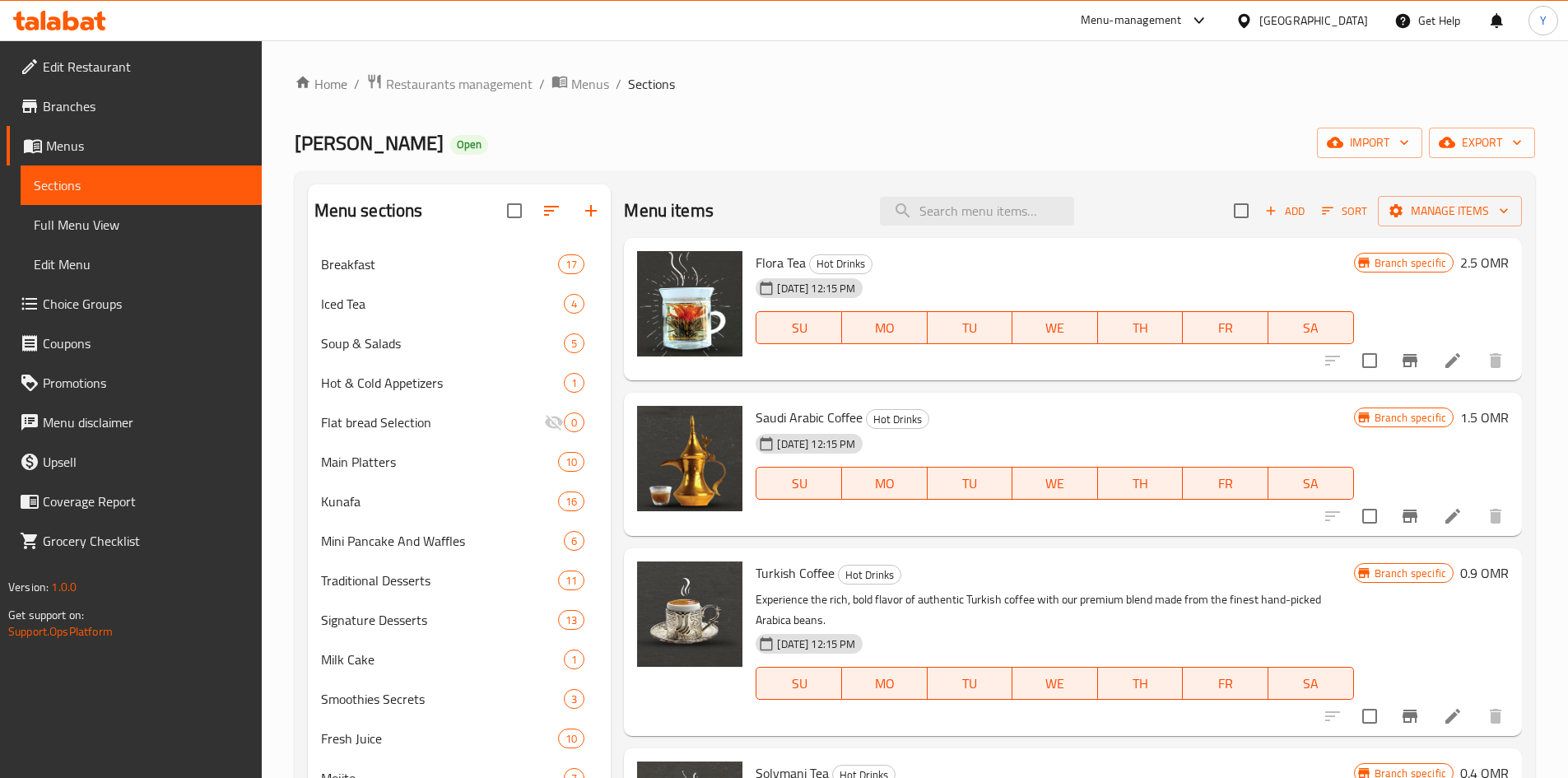
click at [1286, 227] on div "Add Sort Manage items" at bounding box center [1378, 211] width 288 height 35
click at [1284, 224] on div "Add Sort Manage items" at bounding box center [1378, 211] width 288 height 35
click at [1281, 222] on button "Add" at bounding box center [1285, 211] width 52 height 25
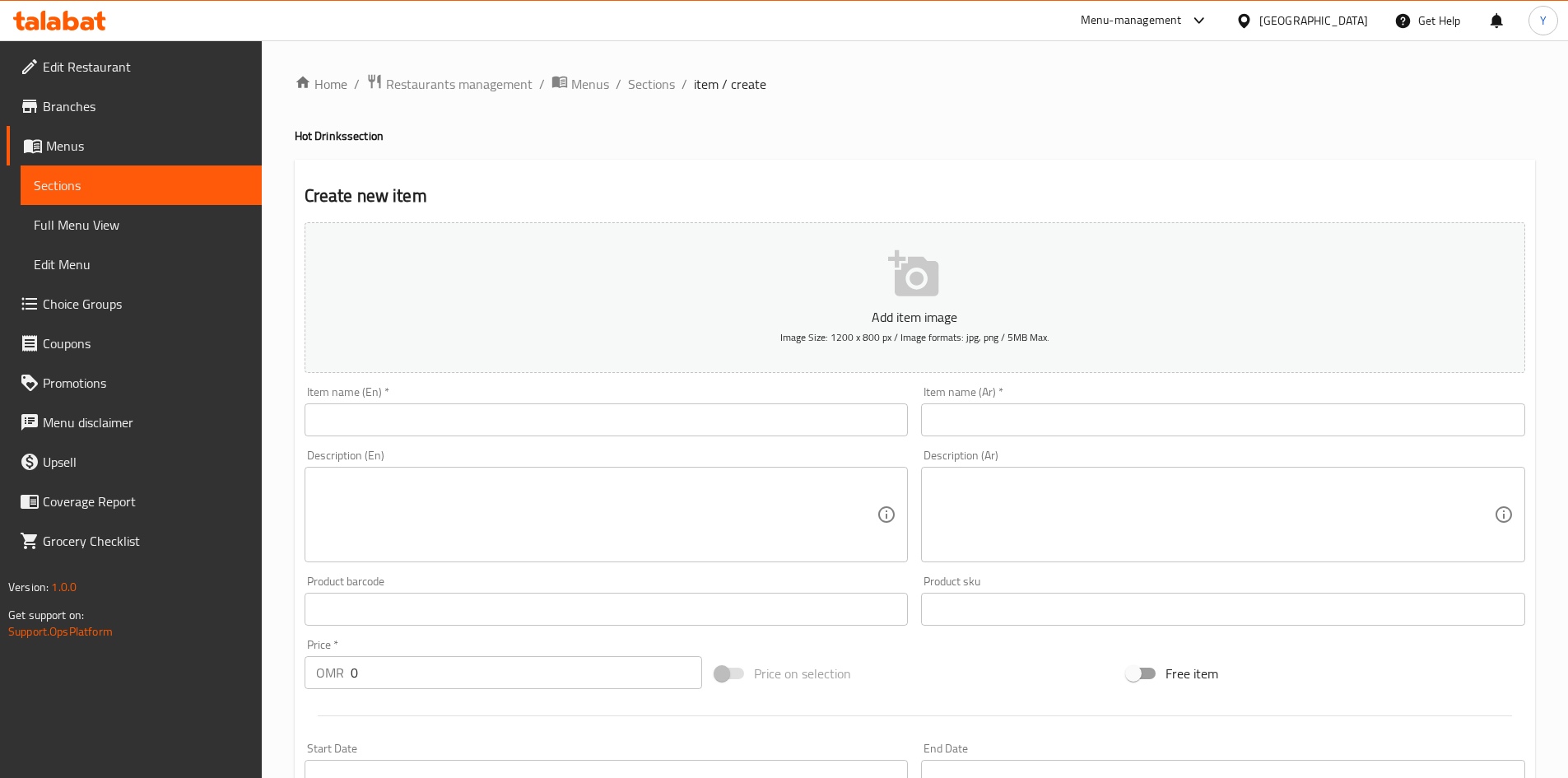
click at [477, 430] on input "text" at bounding box center [606, 419] width 604 height 33
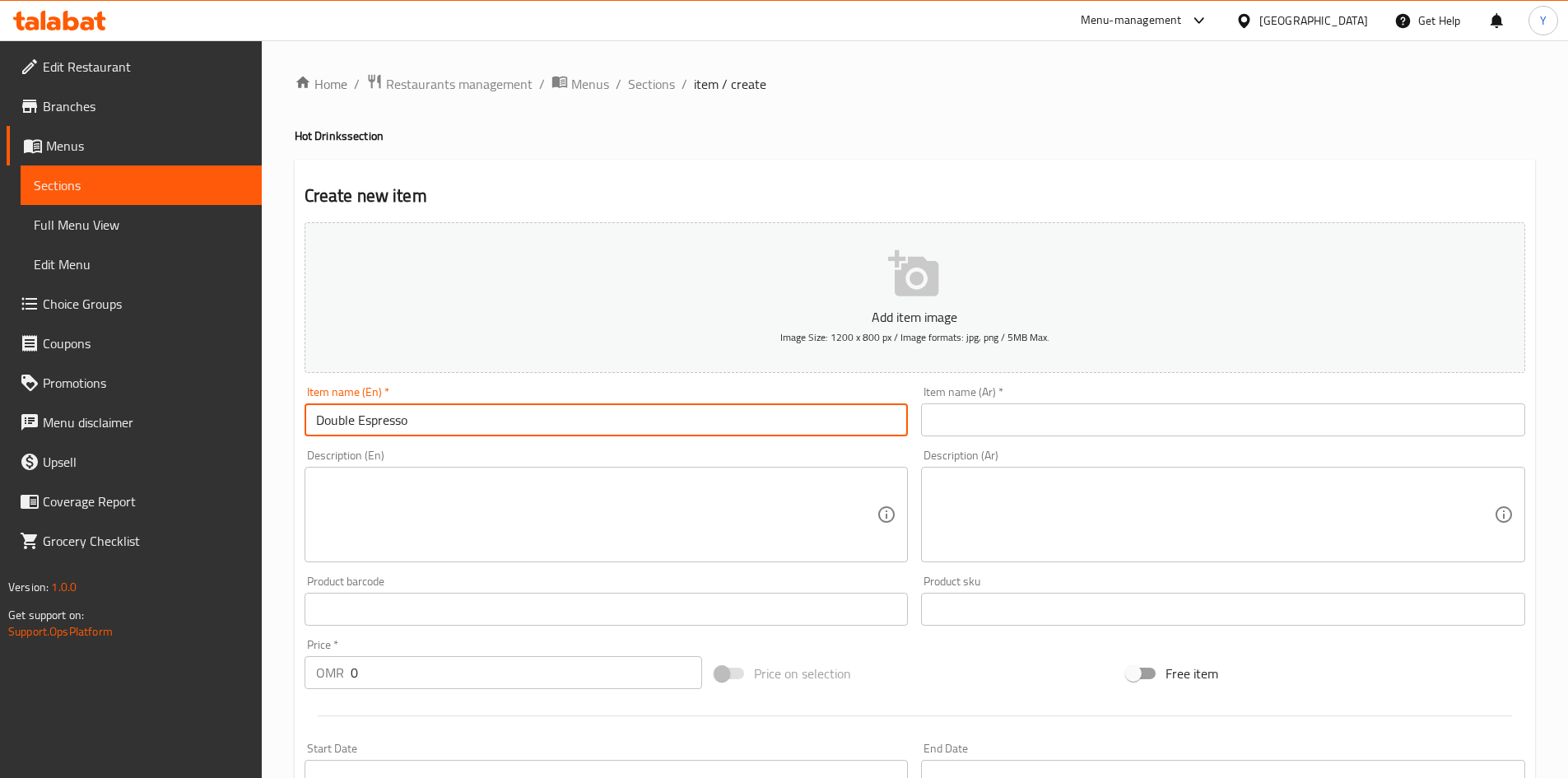
type input "Double Espresso"
click at [997, 378] on div "Add item image Image Size: 1200 x 800 px / Image formats: jpg, png / 5MB Max." at bounding box center [914, 298] width 1234 height 164
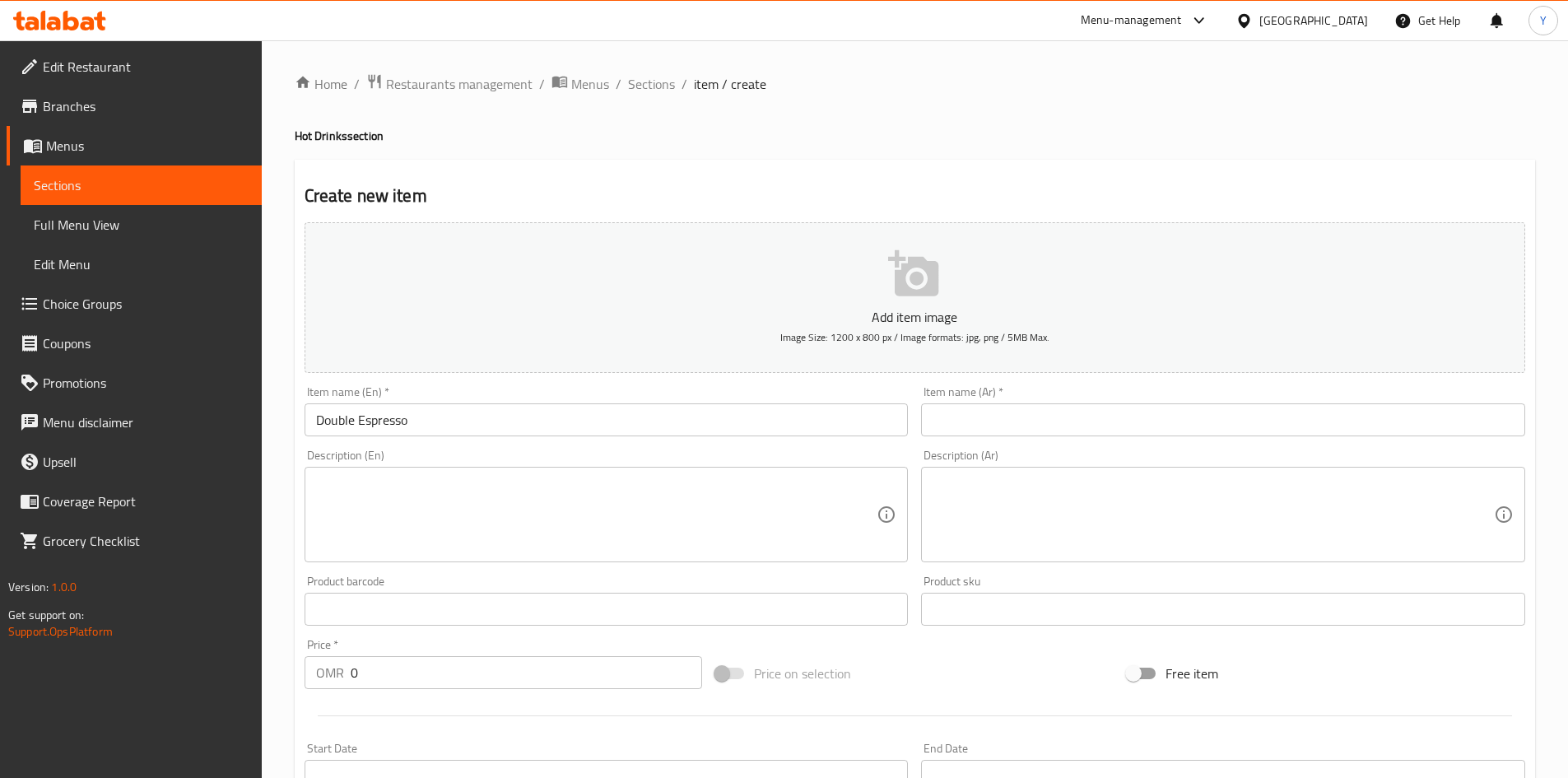
click at [1004, 431] on input "text" at bounding box center [1223, 419] width 604 height 33
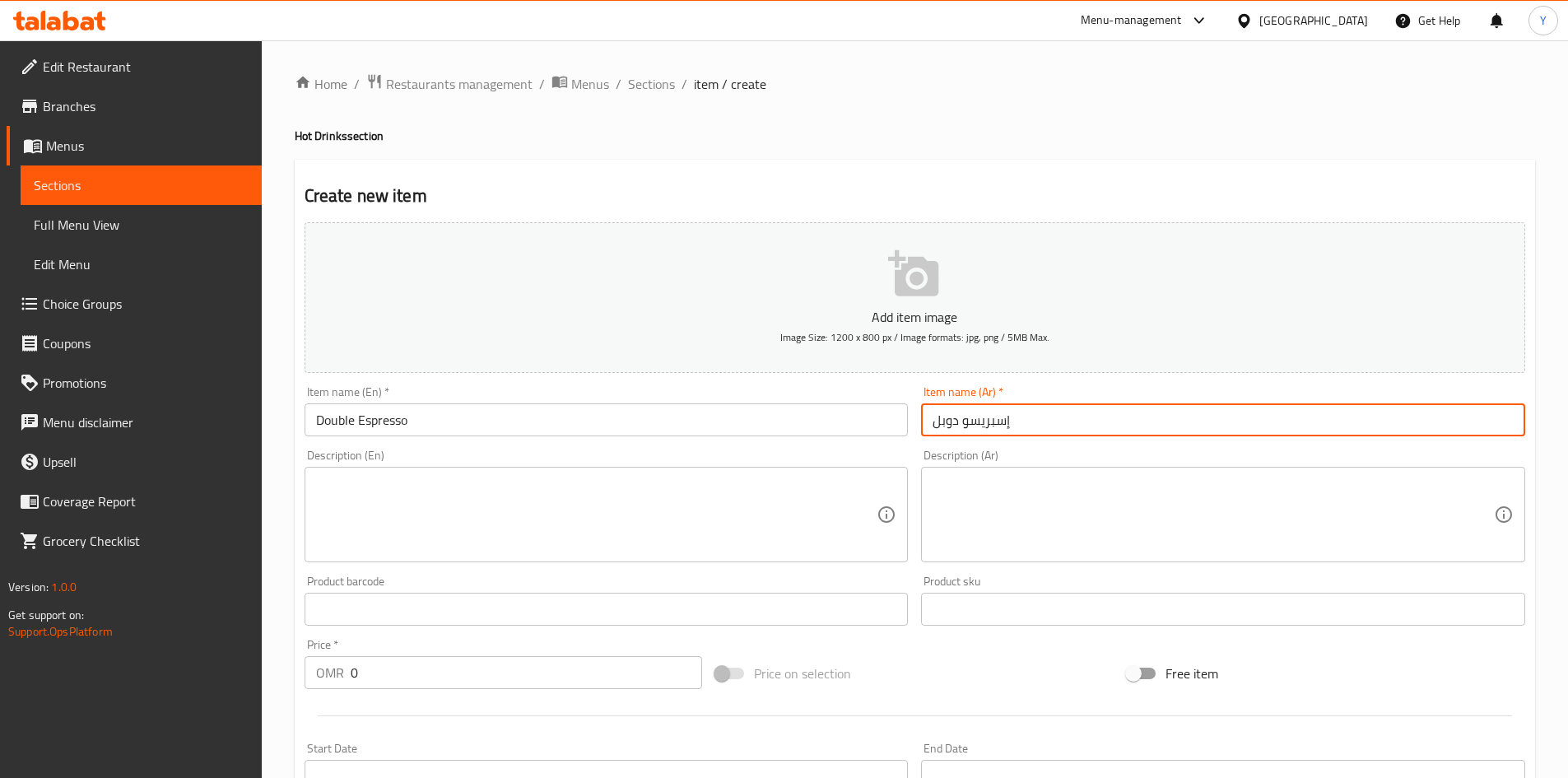
click at [948, 422] on input "إسبريسو دوبل" at bounding box center [1223, 419] width 604 height 33
type input "إسبريسو دبل"
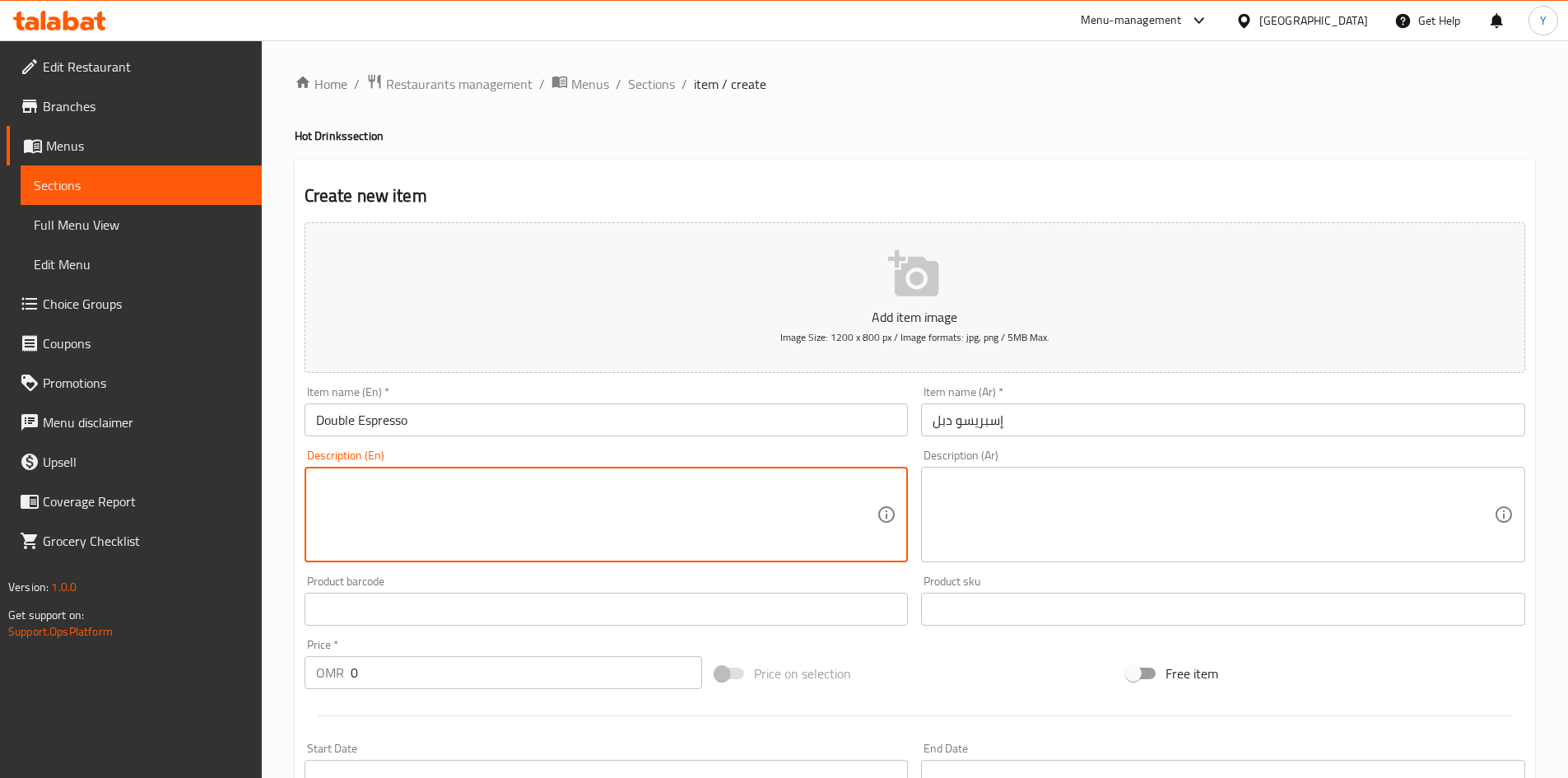
paste textarea "One concentrated shot of coffee bean"
click at [322, 482] on textarea "One concentrated shot of coffee bean" at bounding box center [597, 515] width 562 height 78
click at [445, 479] on textarea "Two concentrated shot of coffee bean" at bounding box center [597, 515] width 562 height 78
click at [441, 482] on textarea "Two concentrated shot of coffee bean" at bounding box center [597, 515] width 562 height 78
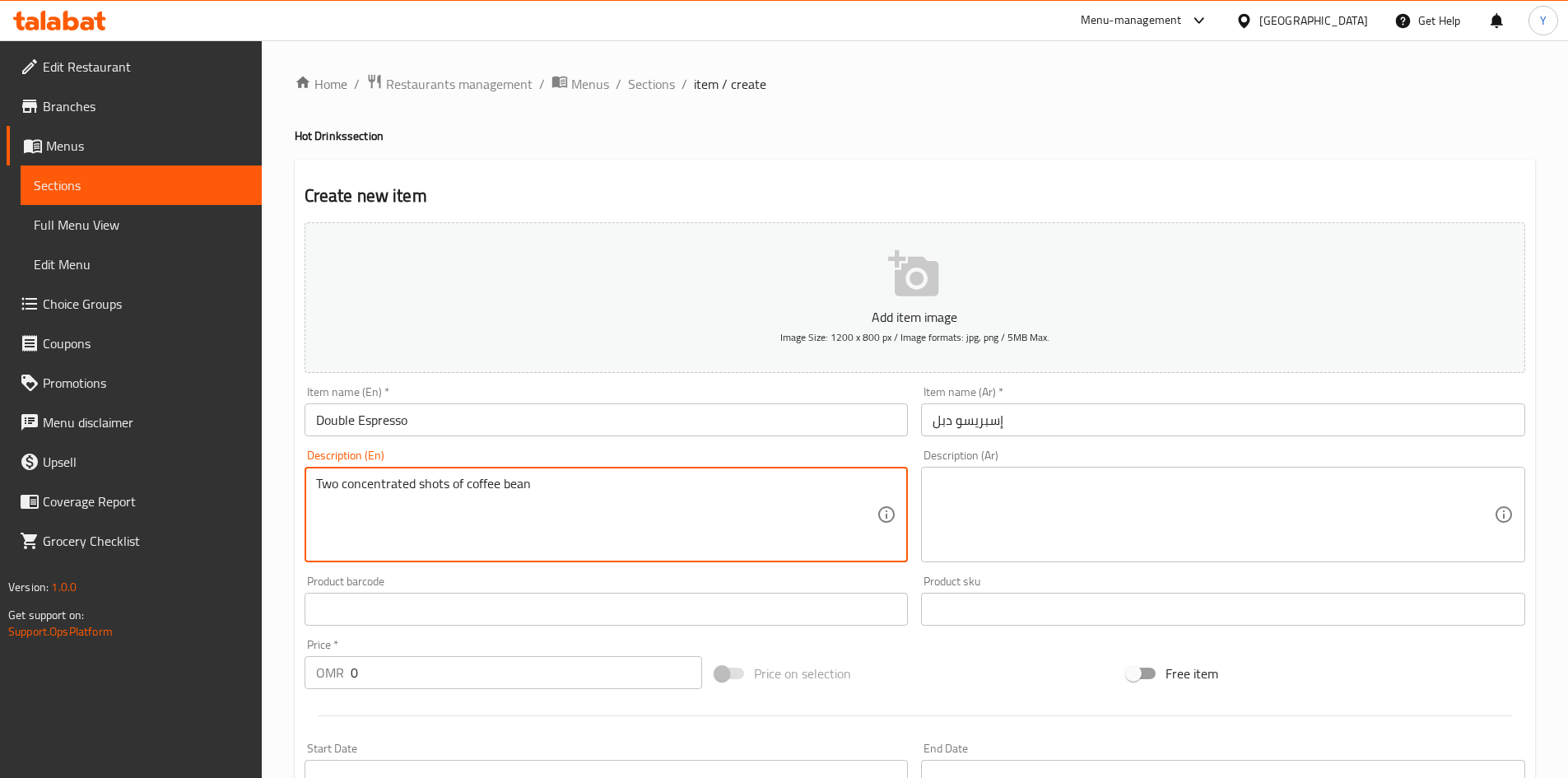
type textarea "Two concentrated shots of coffee bean"
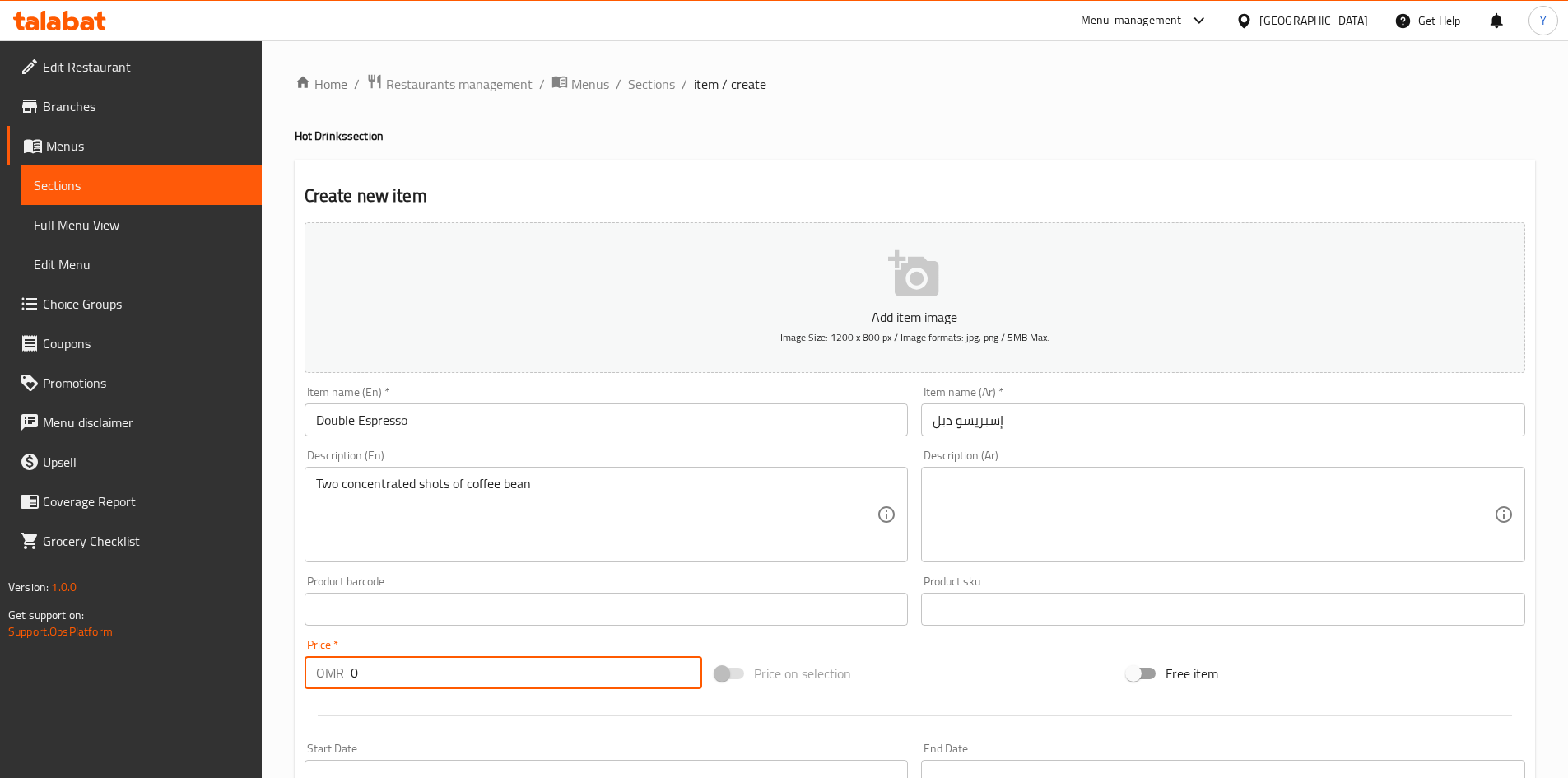
drag, startPoint x: 393, startPoint y: 677, endPoint x: 0, endPoint y: 673, distance: 393.0
click at [0, 673] on div "Edit Restaurant Branches Menus Sections Full Menu View Edit Menu Choice Groups …" at bounding box center [784, 602] width 1568 height 1123
type input "1.680"
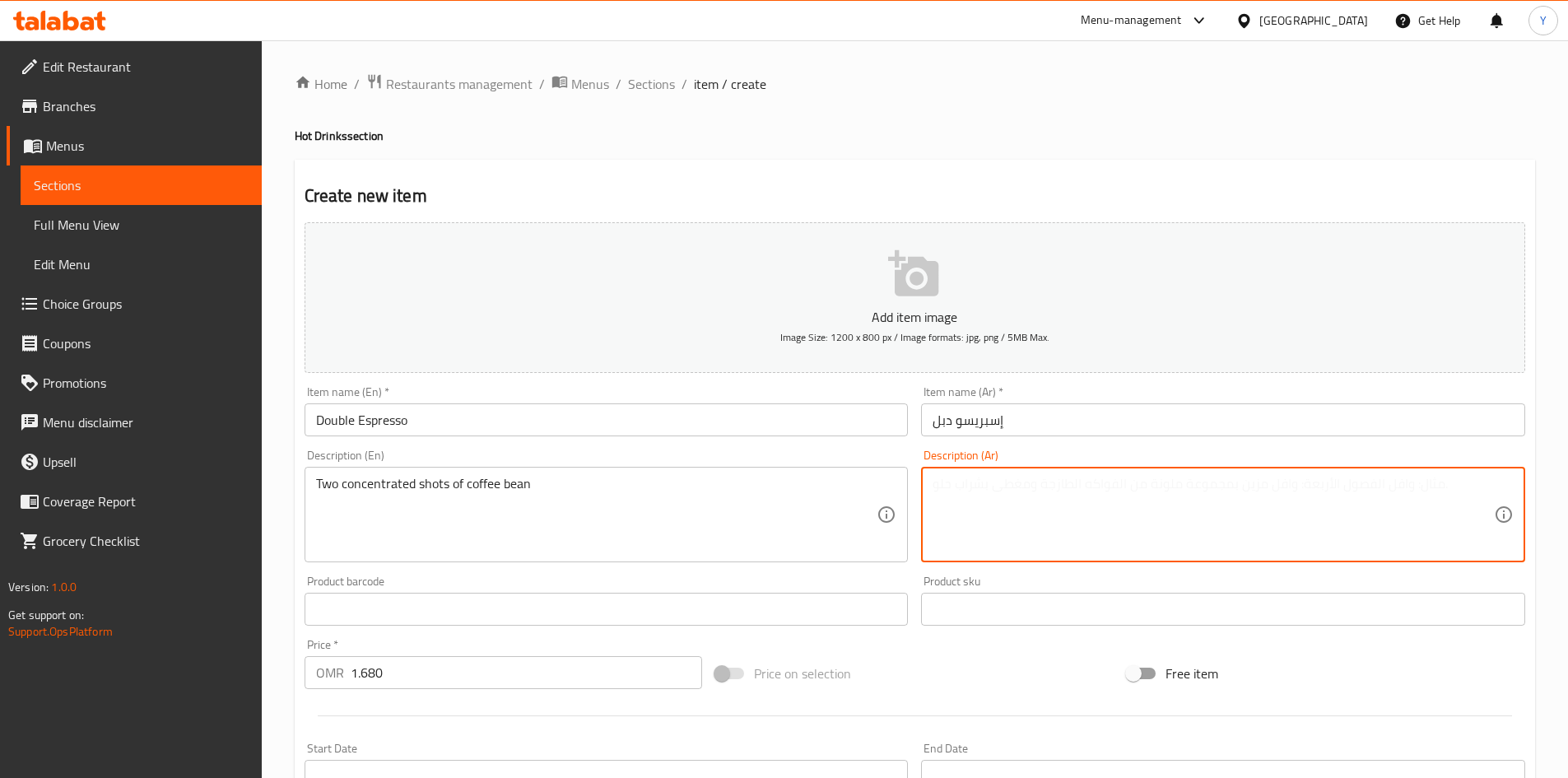
paste textarea "جرعتين مركزتين من حبوب القهوة"
type textarea "جرعتين مركزتين من حبوب القهوة"
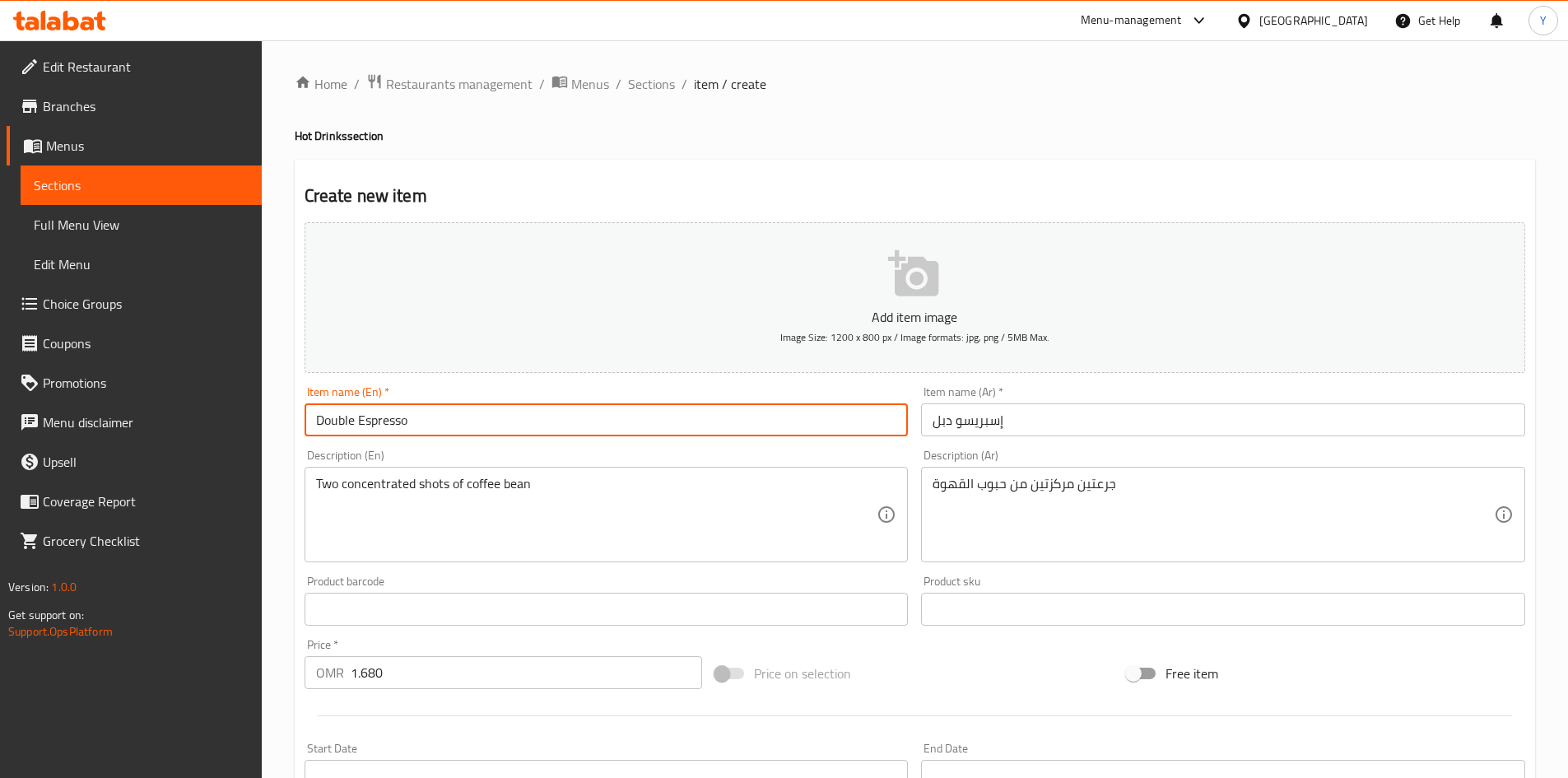
click at [474, 430] on input "Double Espresso" at bounding box center [606, 419] width 604 height 33
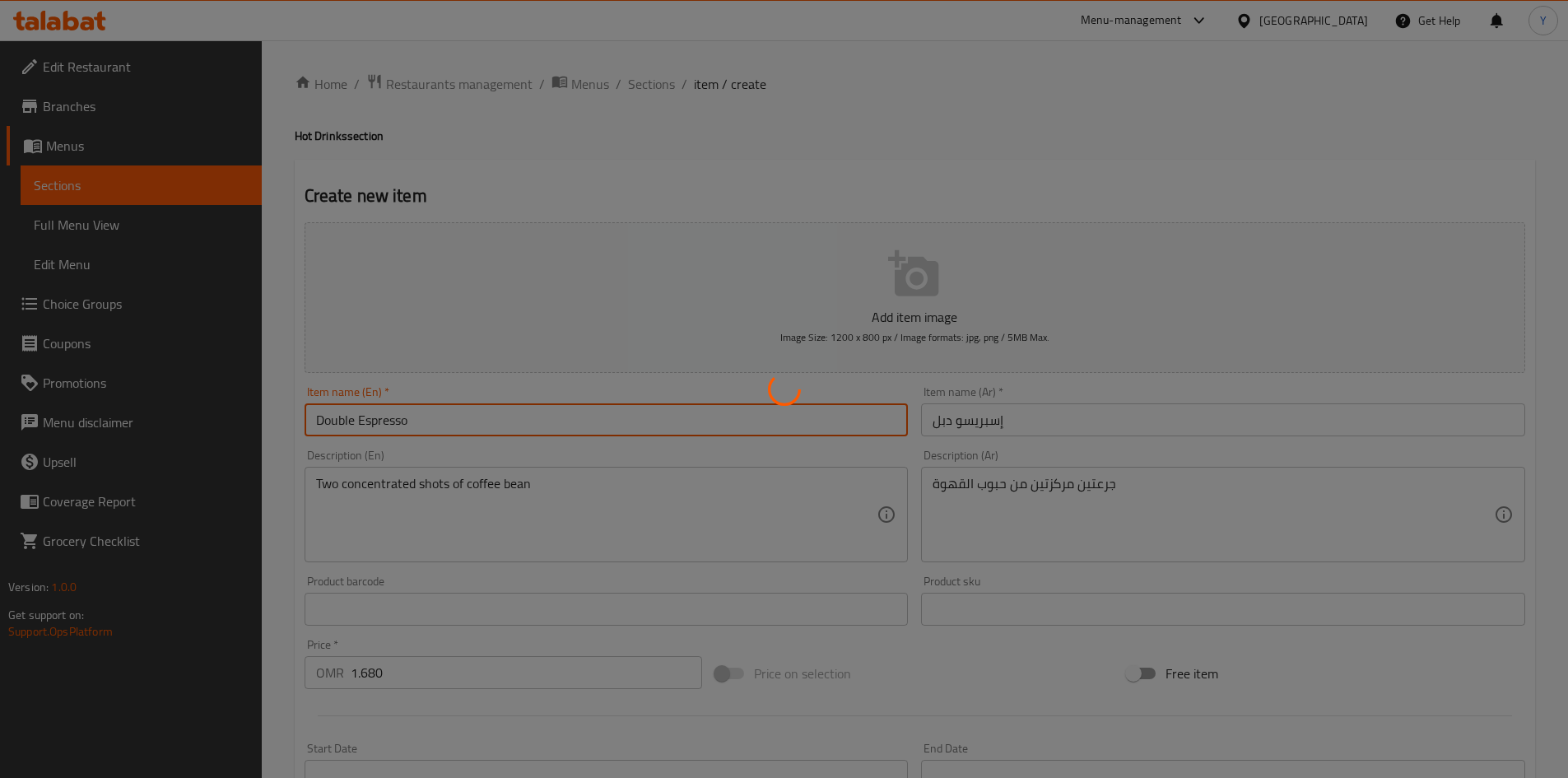
type input "0"
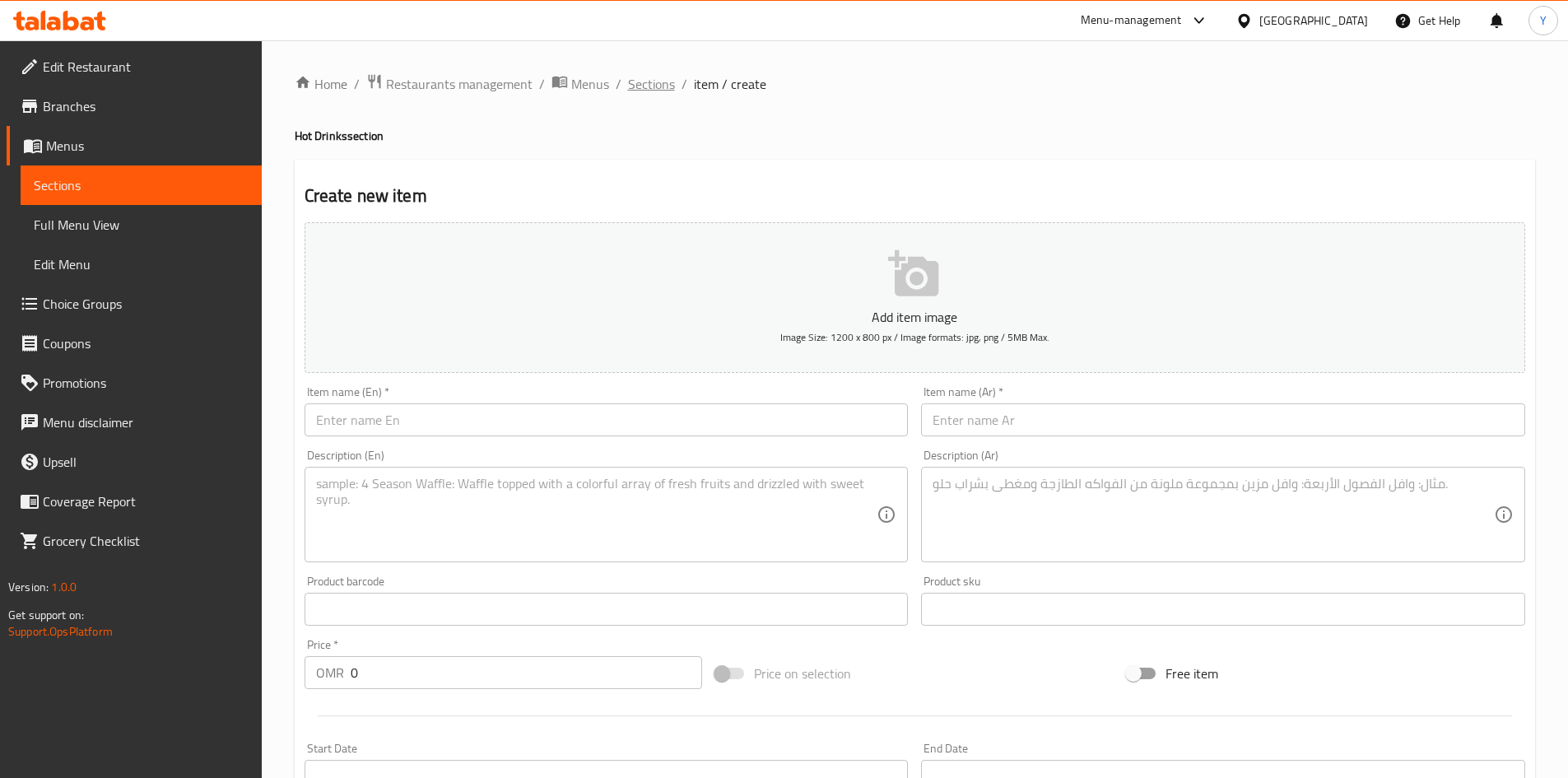
click at [628, 91] on span "Sections" at bounding box center [651, 84] width 47 height 19
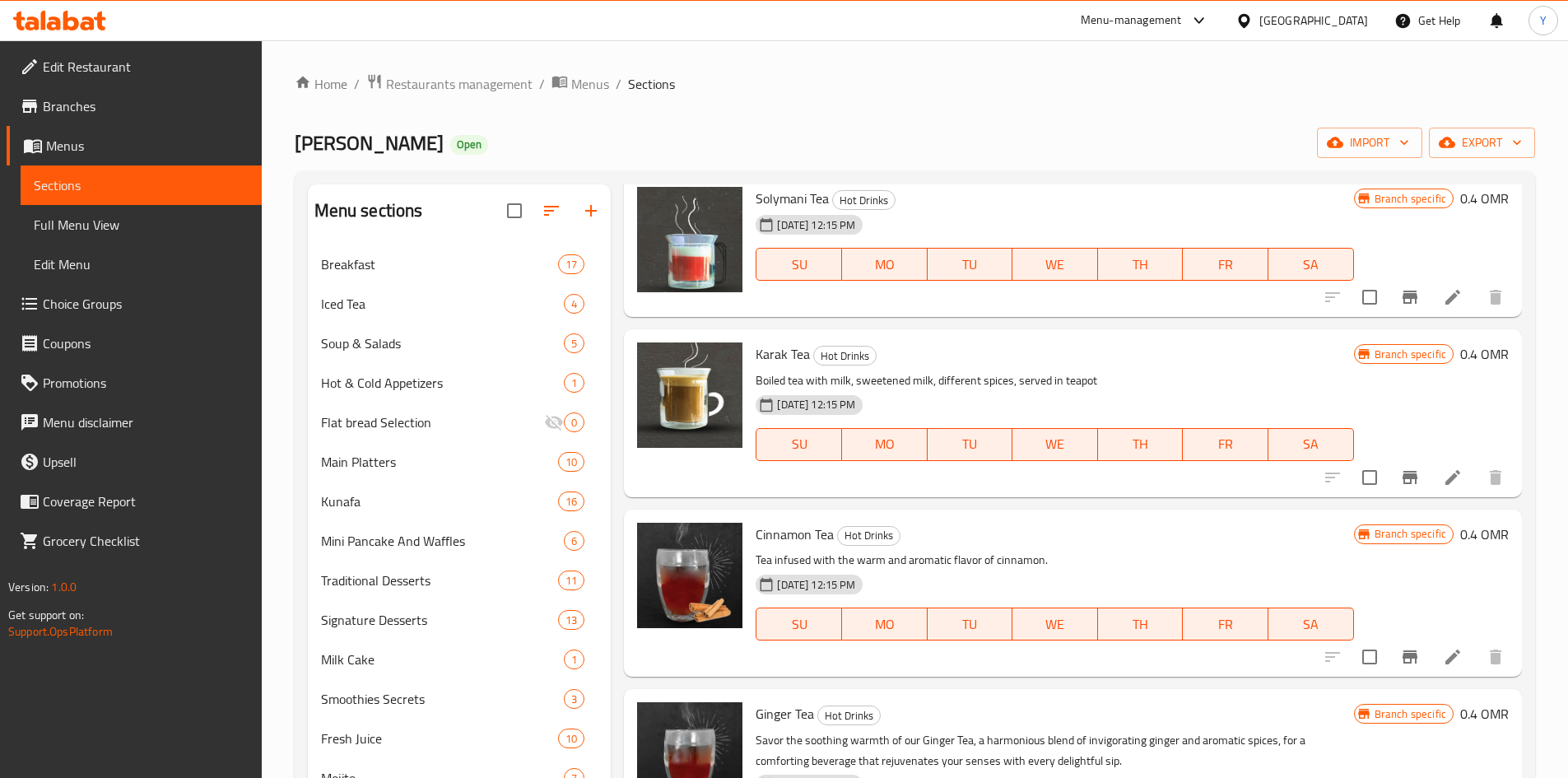
click at [1509, 216] on div "Solymani Tea Hot Drinks [DATE] 12:15 PM SU MO TU WE TH FR [PERSON_NAME] specifi…" at bounding box center [1073, 244] width 898 height 143
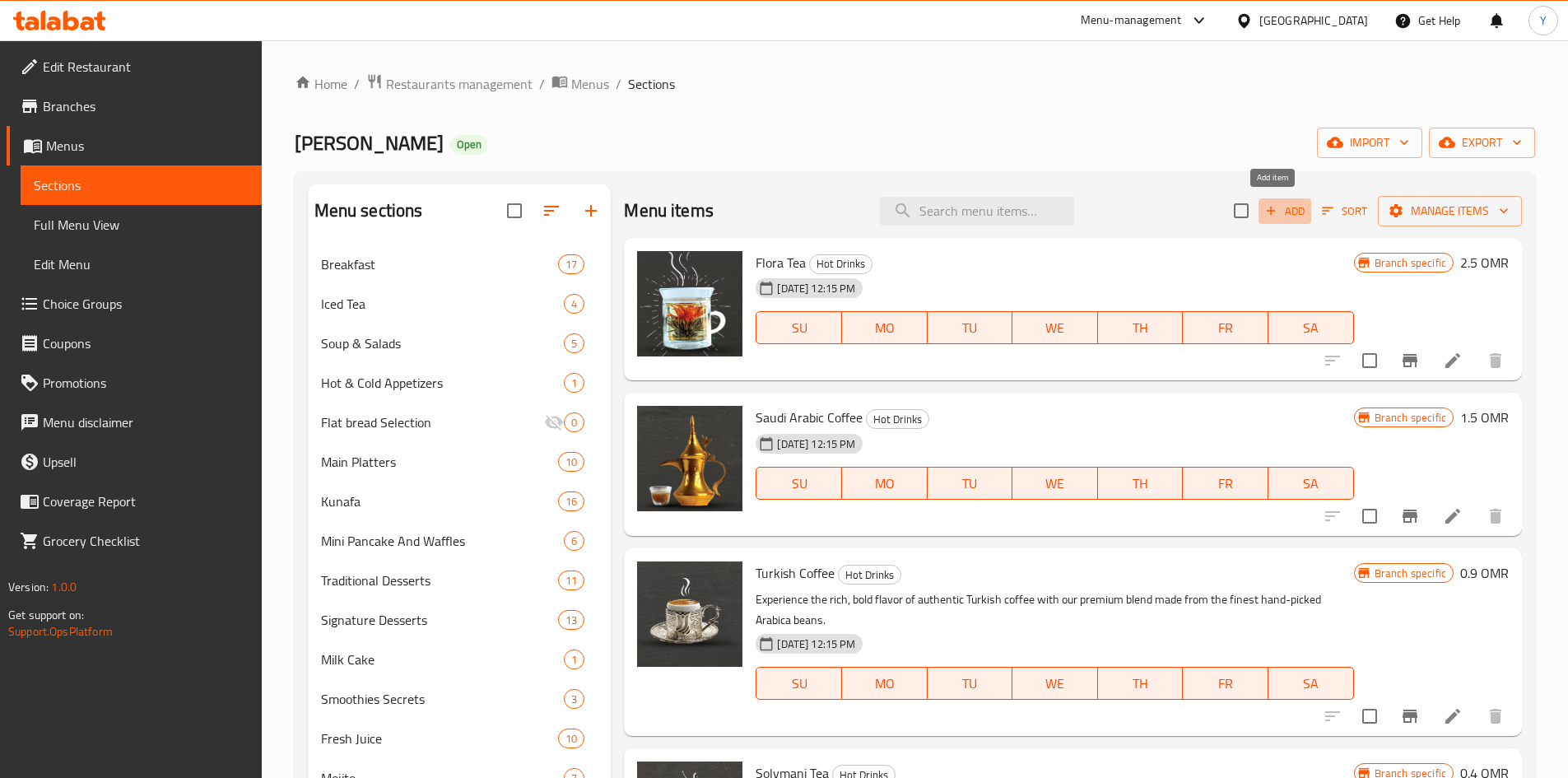
click at [1293, 216] on span "Add" at bounding box center [1285, 211] width 45 height 19
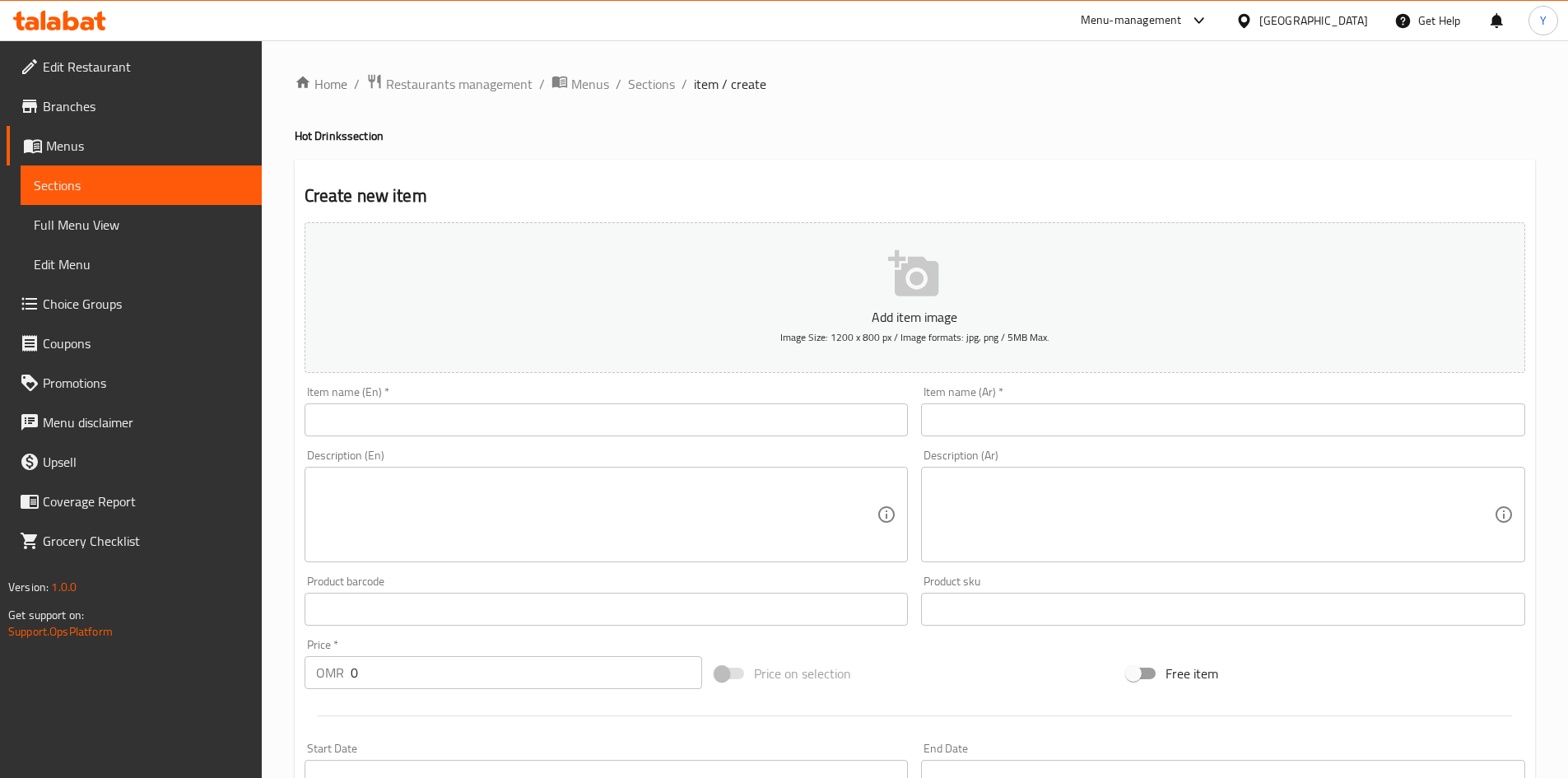
click at [739, 414] on input "text" at bounding box center [606, 419] width 604 height 33
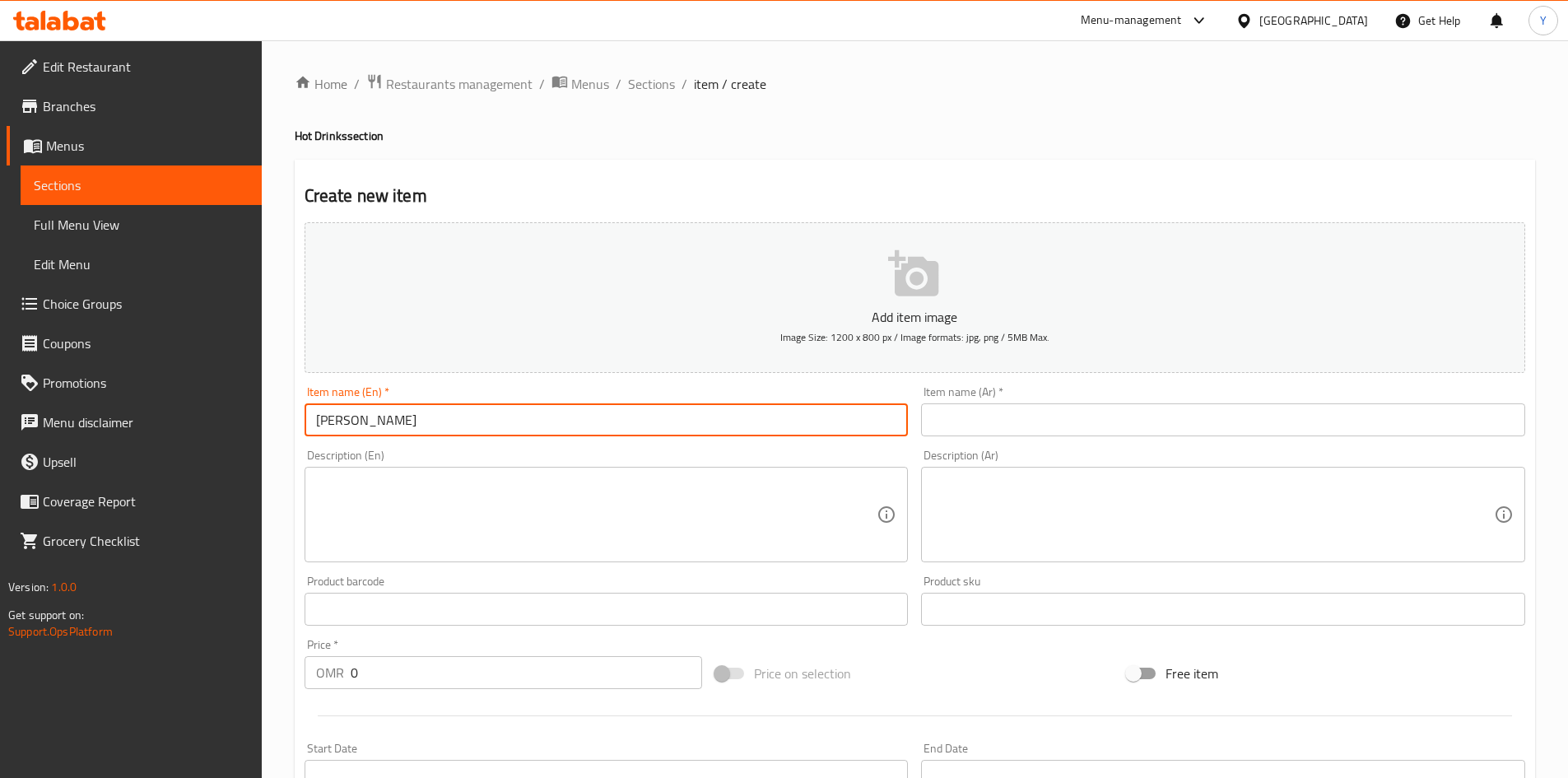
type input "Cappuccino"
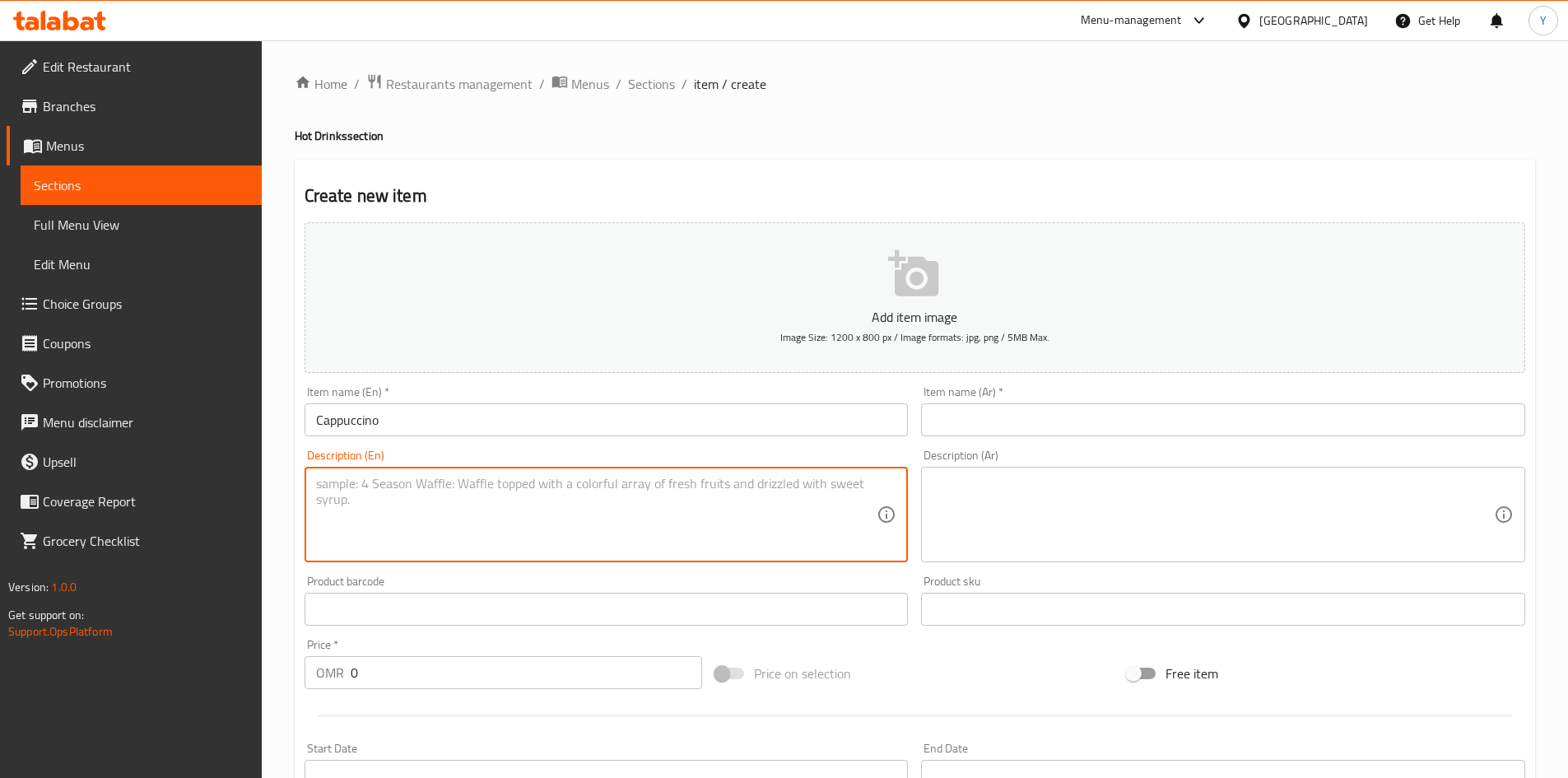
click at [425, 534] on textarea at bounding box center [597, 515] width 562 height 78
click at [770, 515] on textarea "An espresso based coffee drink that prepared with steamed milk and foamed milk" at bounding box center [597, 515] width 562 height 78
type textarea "An espresso based coffee drink that prepared with steamed milk and foamed milk"
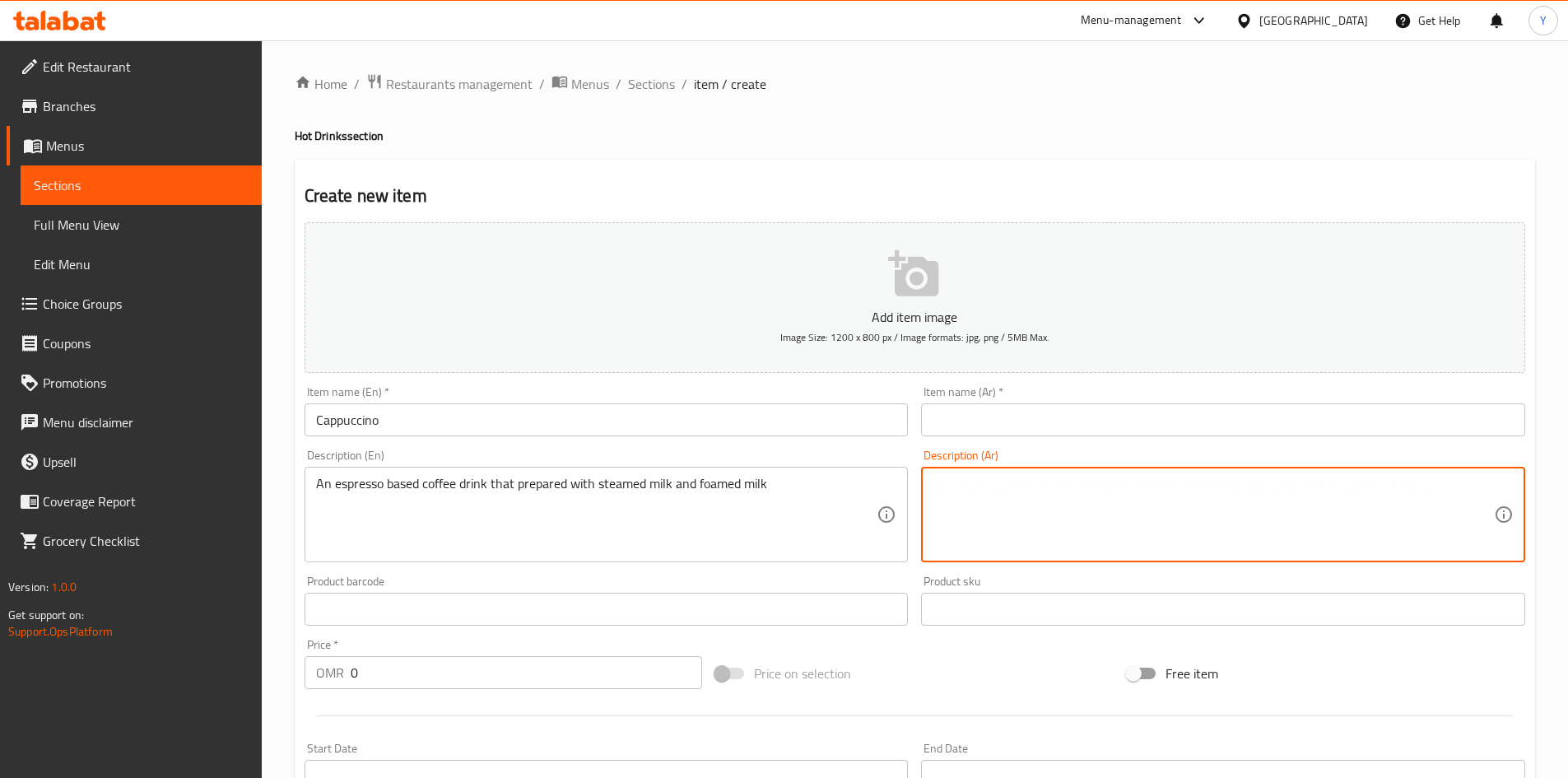
paste textarea "مشروب قهوة يعتمد على الإسبريسو ويتم تحضيره باستخدام الحليب المبخر والحليب الرغوي"
type textarea "مشروب قهوة يعتمد على الإسبريسو ويتم تحضيره باستخدام الحليب المبخر والحليب الرغوي"
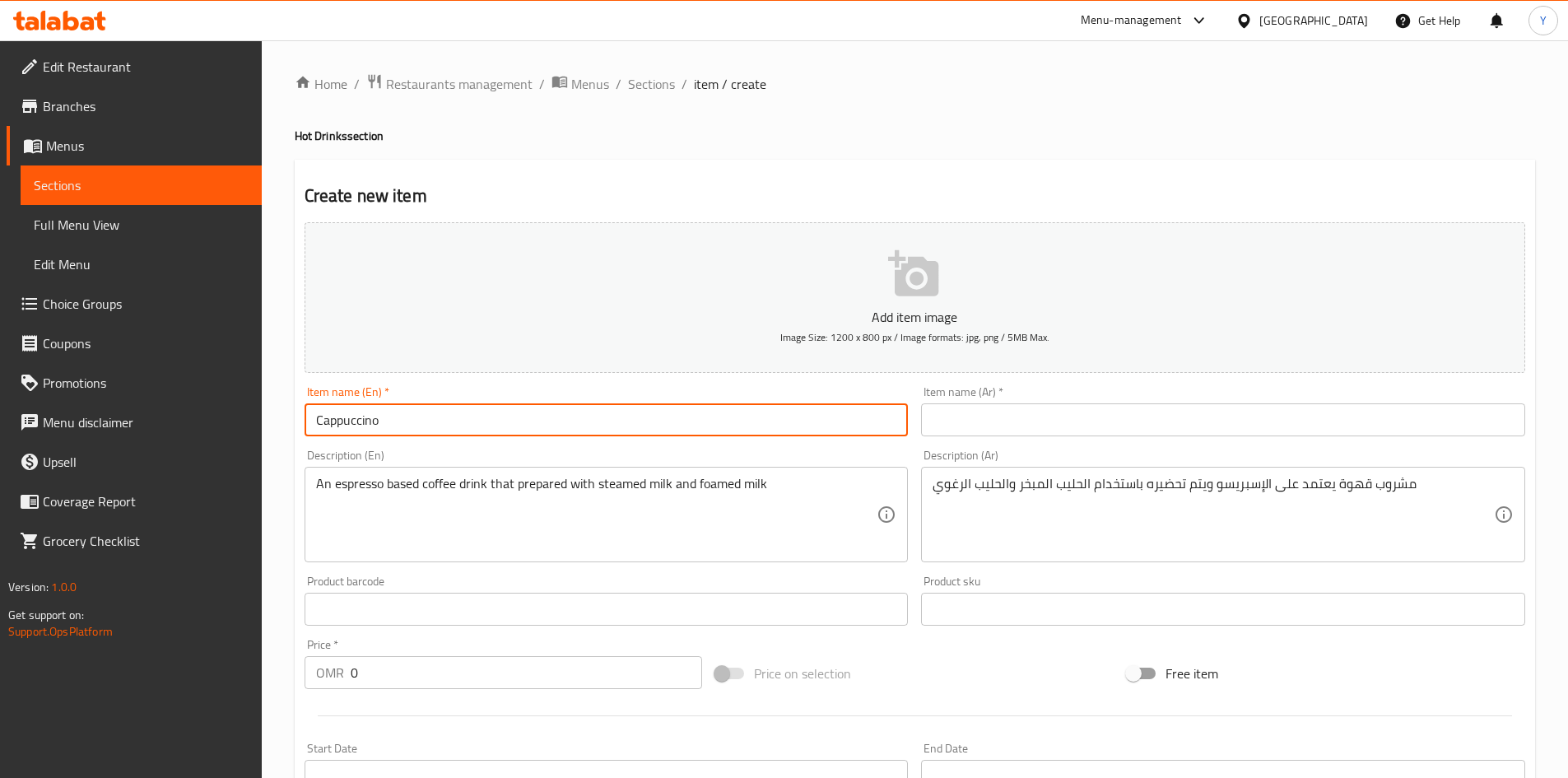
click at [750, 416] on input "Cappuccino" at bounding box center [606, 419] width 604 height 33
click at [1001, 406] on input "text" at bounding box center [1223, 419] width 604 height 33
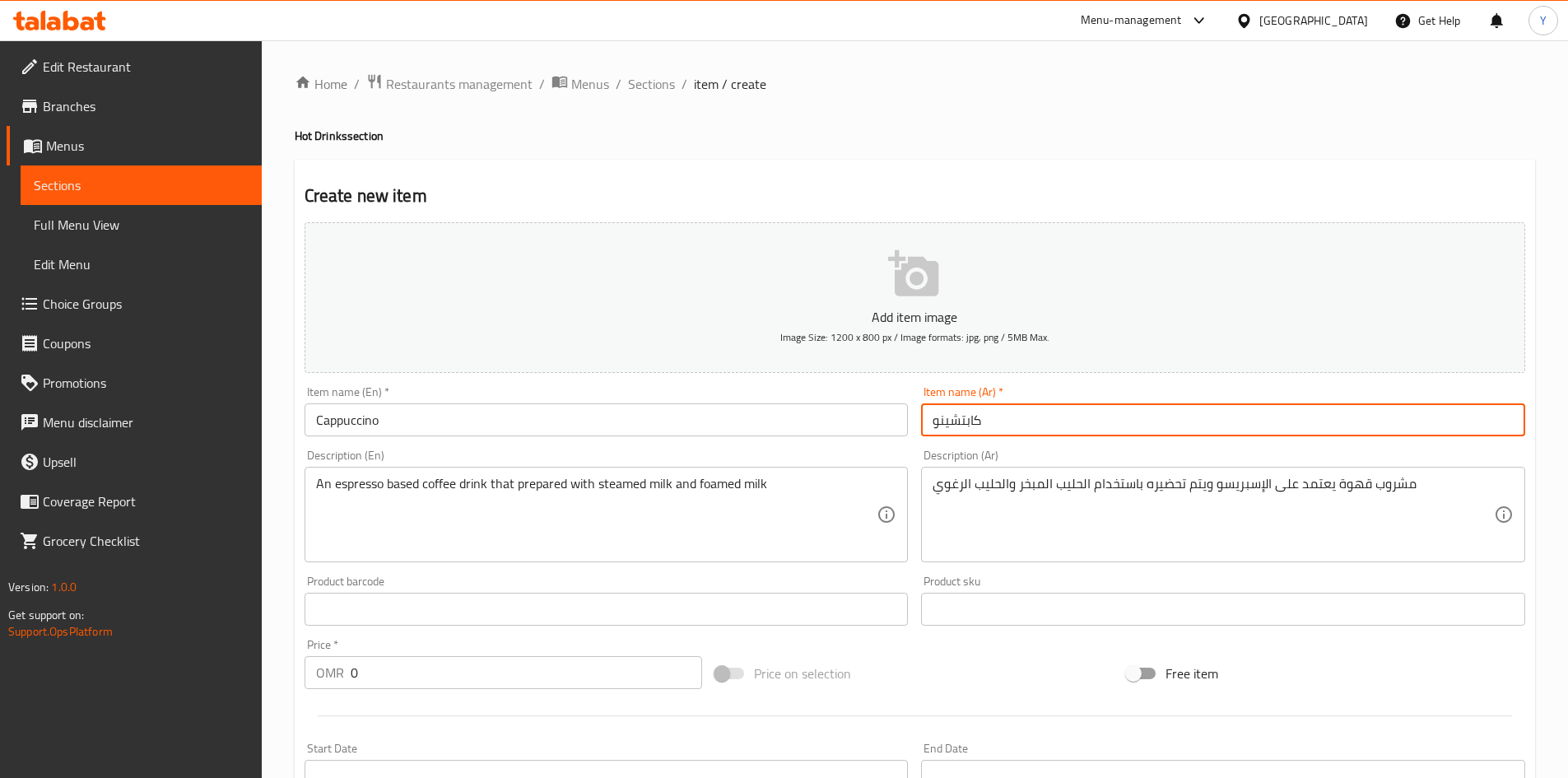
type input "كابتشينو"
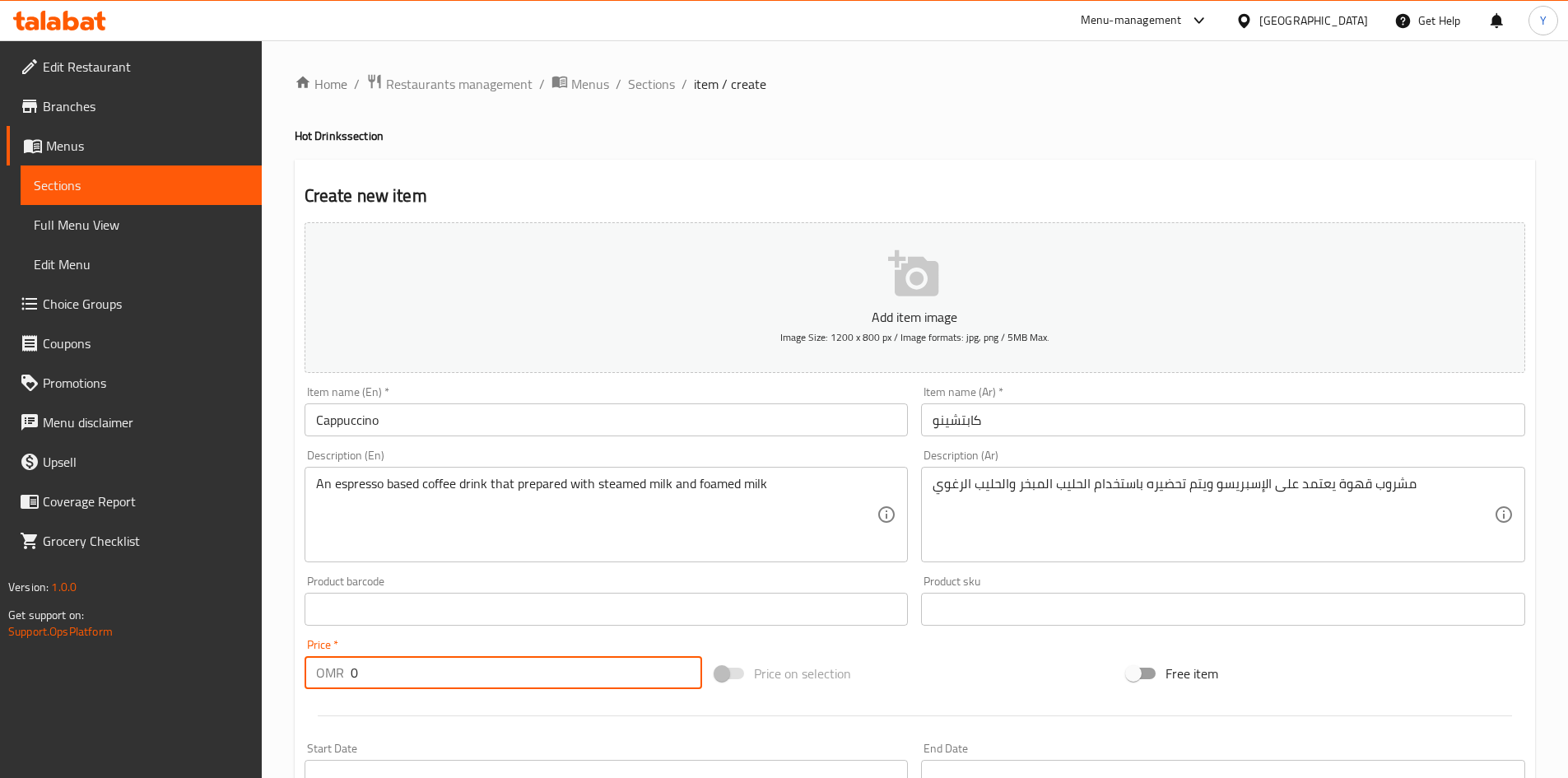
drag, startPoint x: 415, startPoint y: 667, endPoint x: 0, endPoint y: 685, distance: 415.4
click at [0, 694] on div "Edit Restaurant Branches Menus Sections Full Menu View Edit Menu Choice Groups …" at bounding box center [784, 602] width 1568 height 1123
type input "2.520"
click at [426, 413] on input "Cappuccino" at bounding box center [606, 419] width 604 height 33
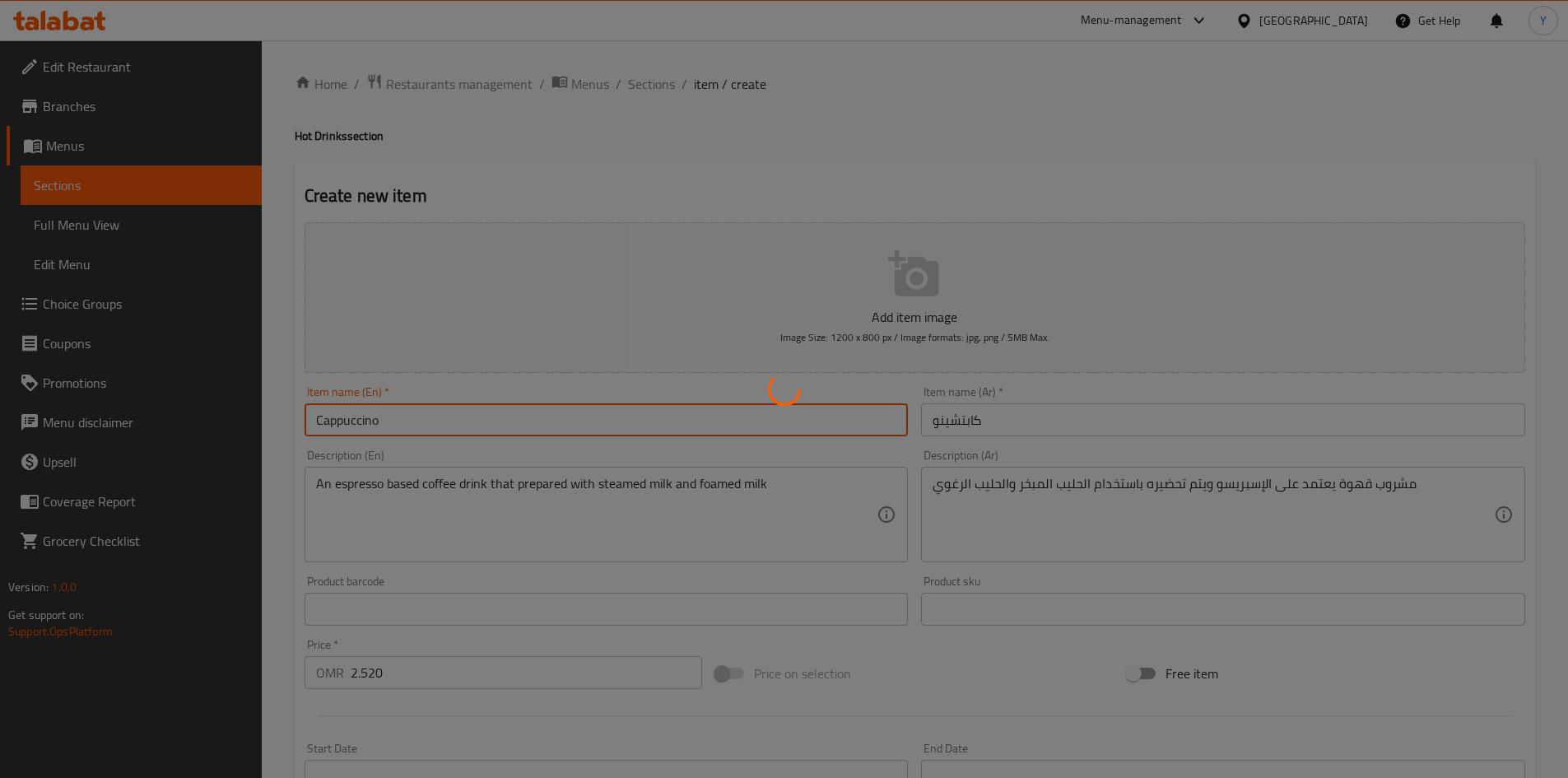
type input "0"
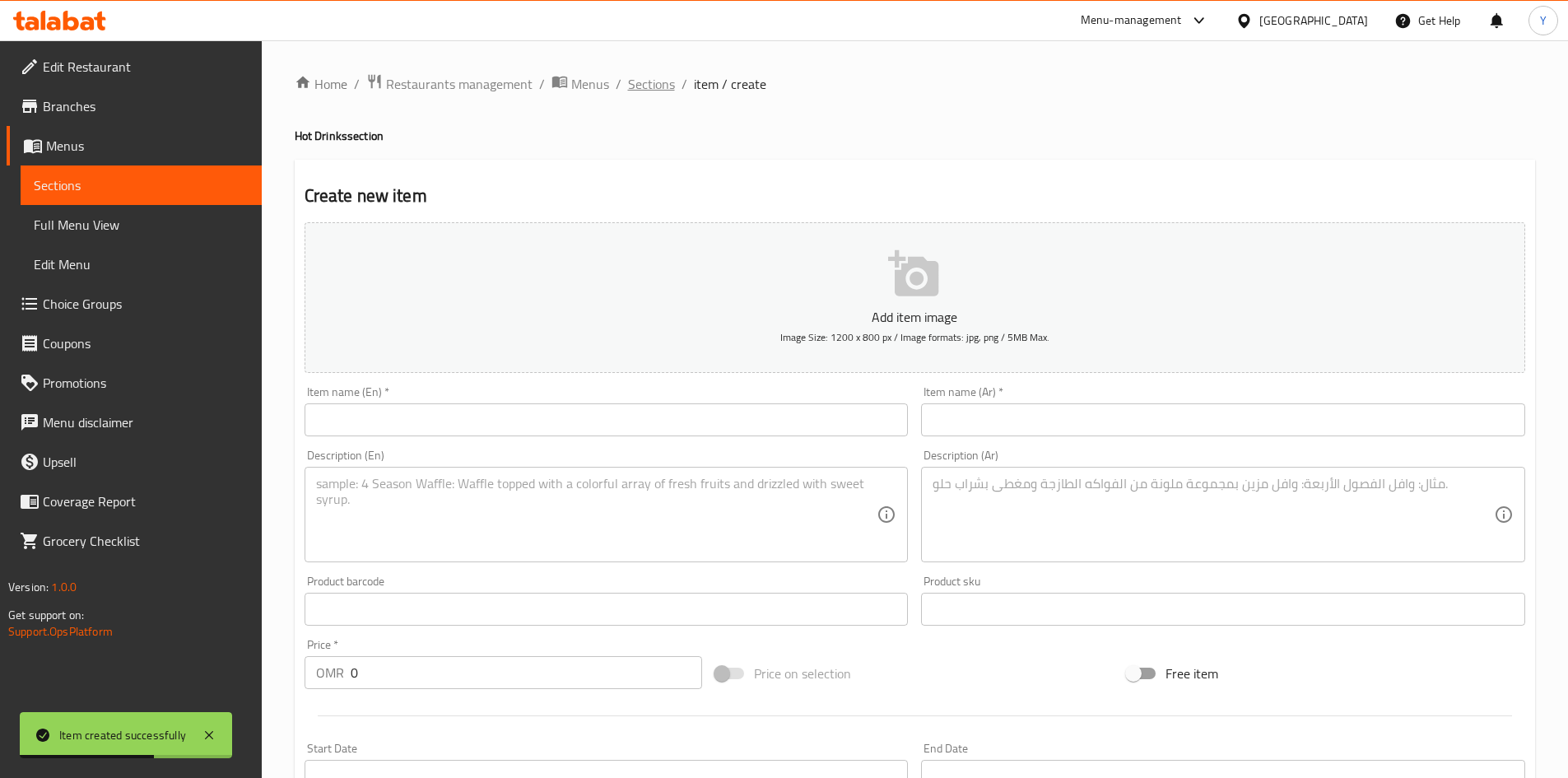
click at [642, 87] on span "Sections" at bounding box center [651, 84] width 47 height 19
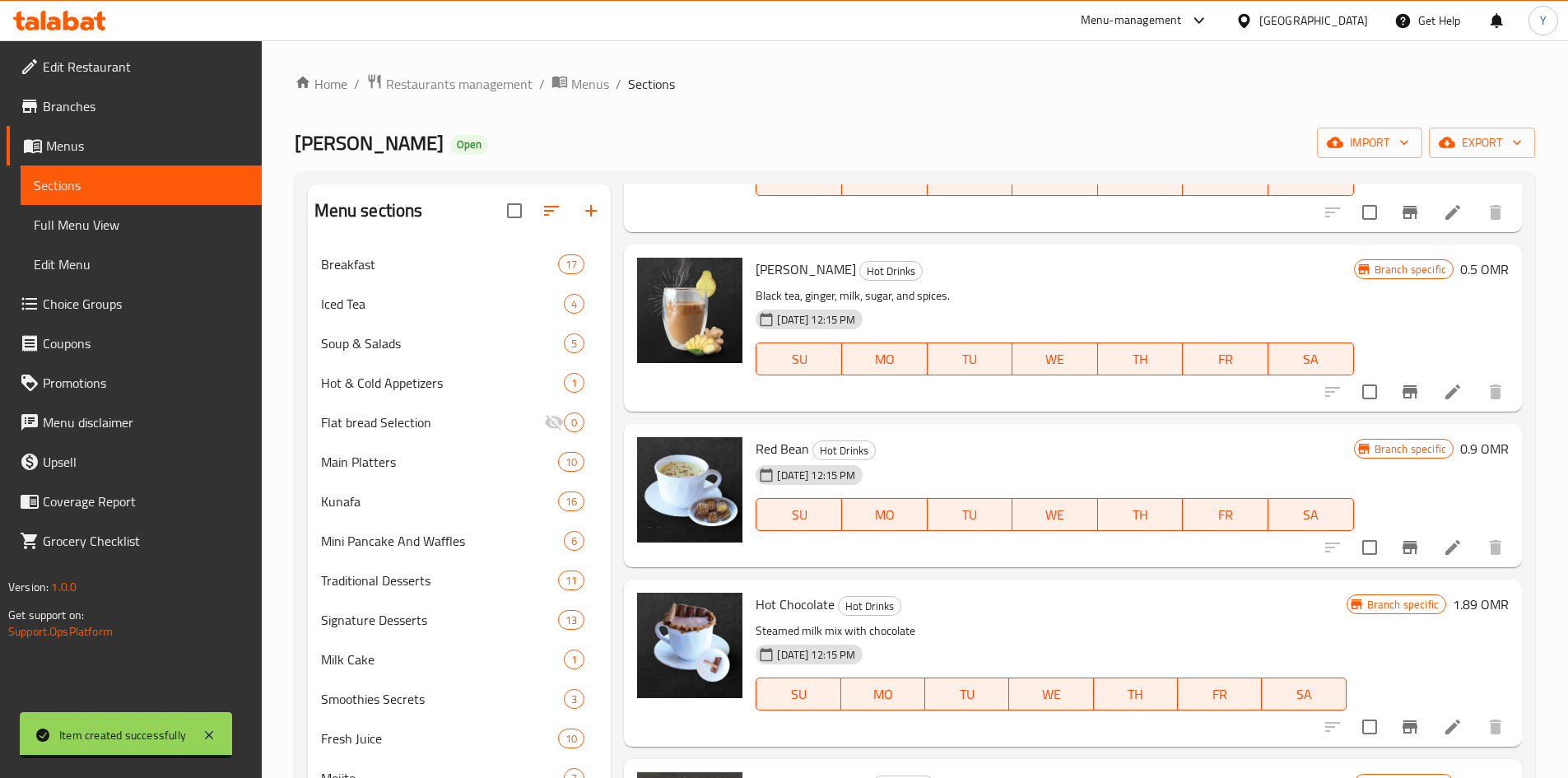
scroll to position [1646, 0]
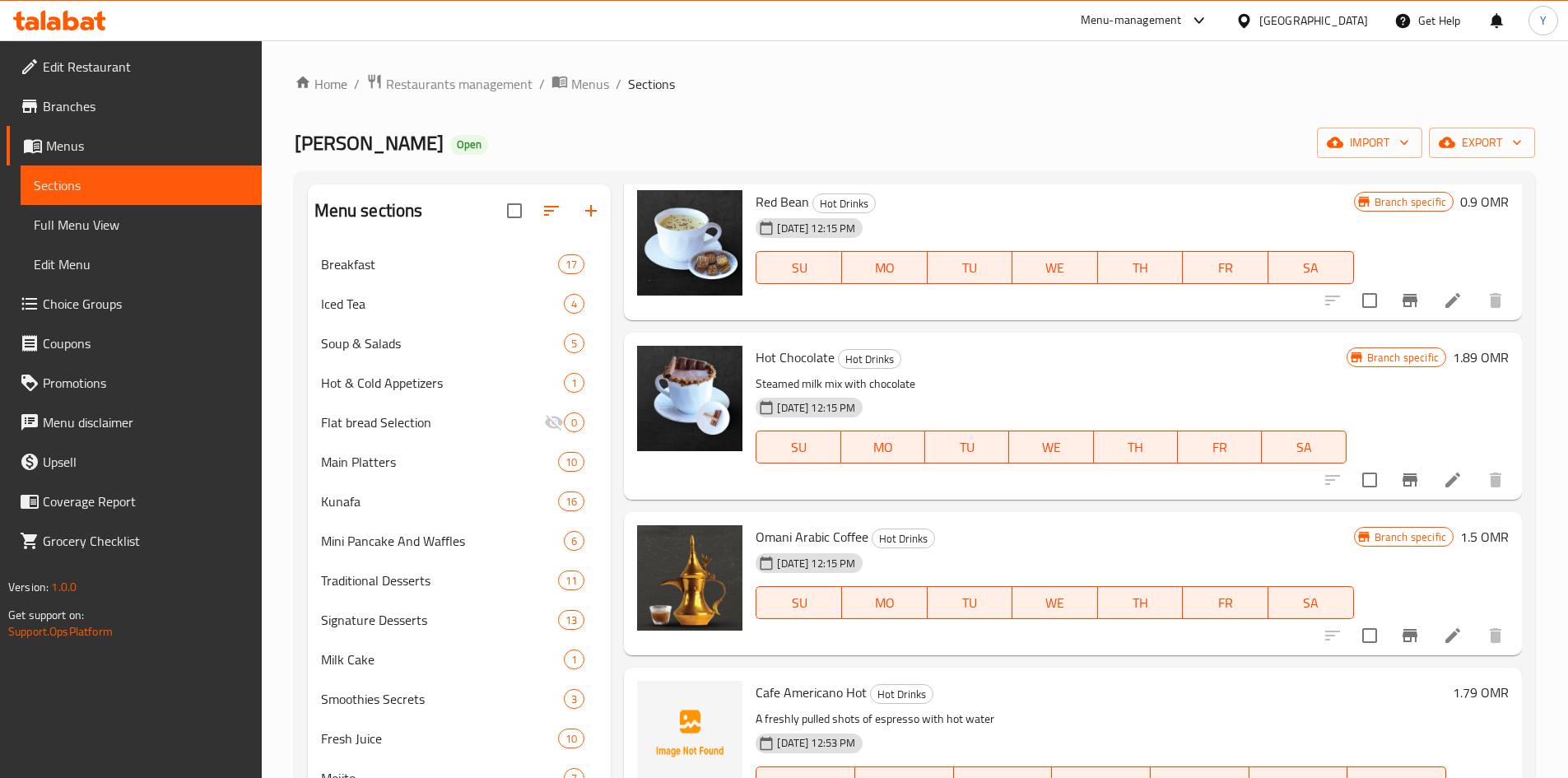
click at [1467, 359] on h6 "1.89 OMR" at bounding box center [1481, 357] width 56 height 23
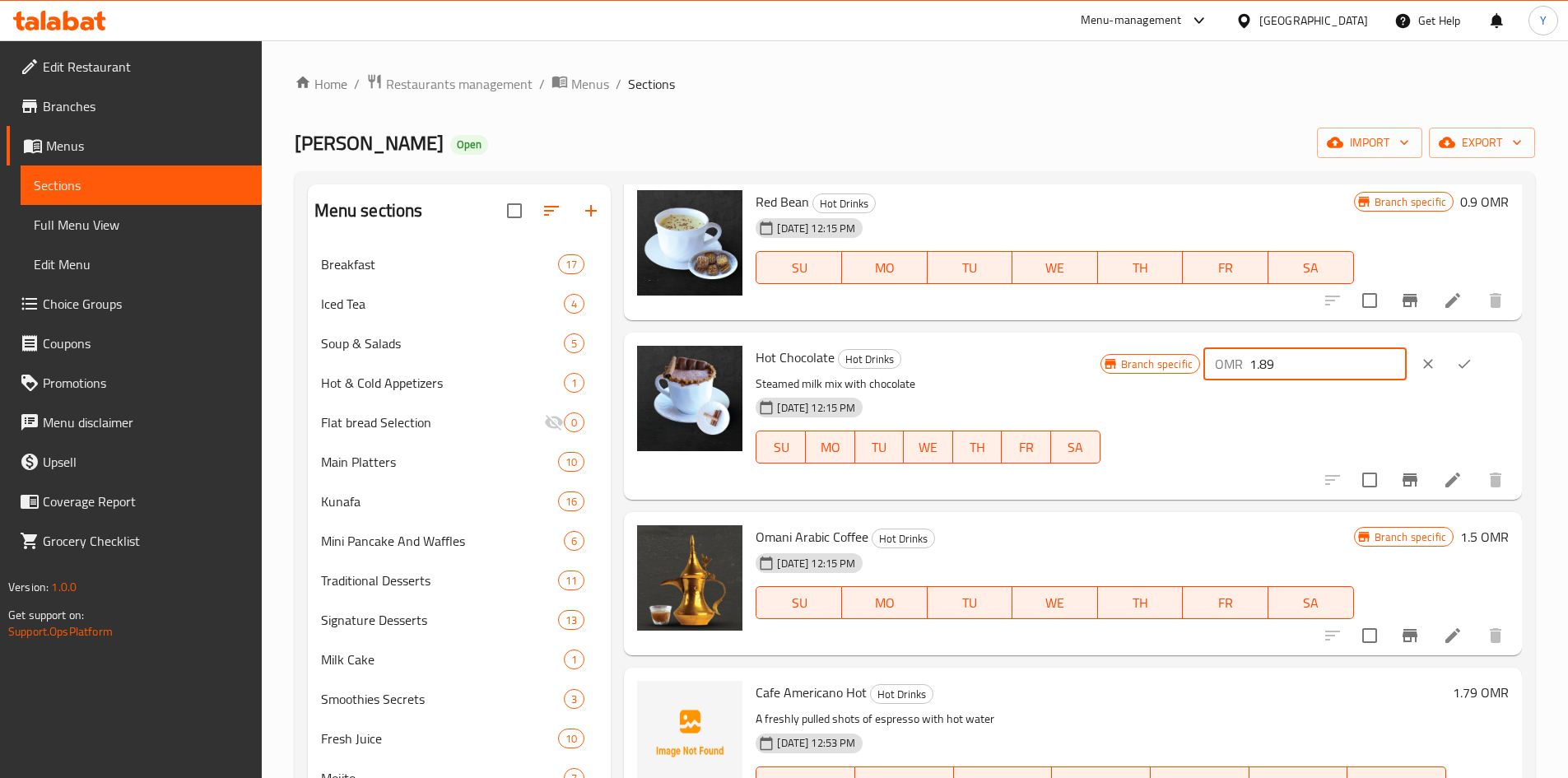
drag, startPoint x: 1284, startPoint y: 368, endPoint x: 1301, endPoint y: 369, distance: 17.0
click at [1301, 369] on input "1.89" at bounding box center [1328, 364] width 157 height 33
type input "1.5"
click at [1473, 356] on button "ok" at bounding box center [1464, 364] width 36 height 36
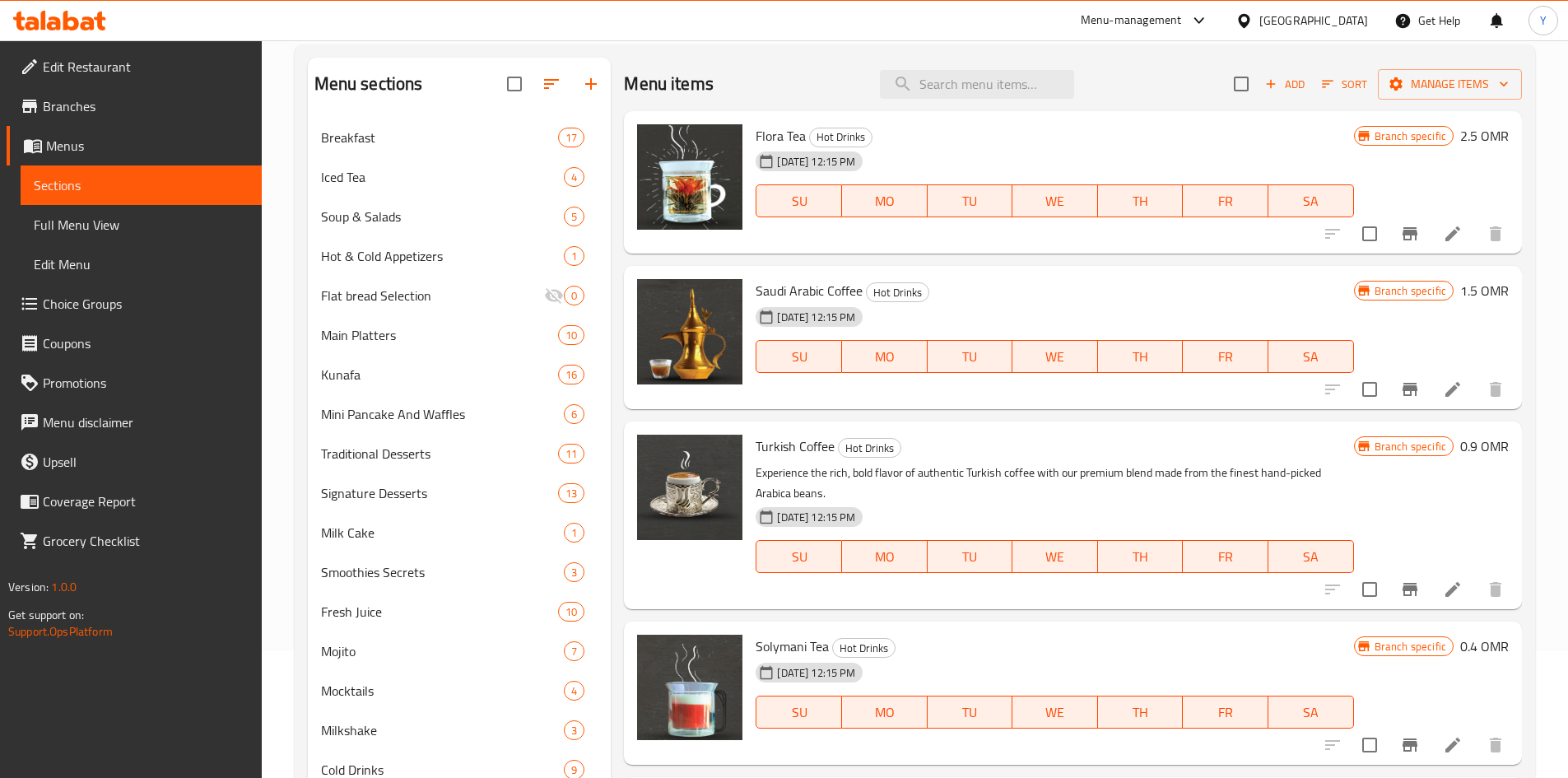
scroll to position [0, 0]
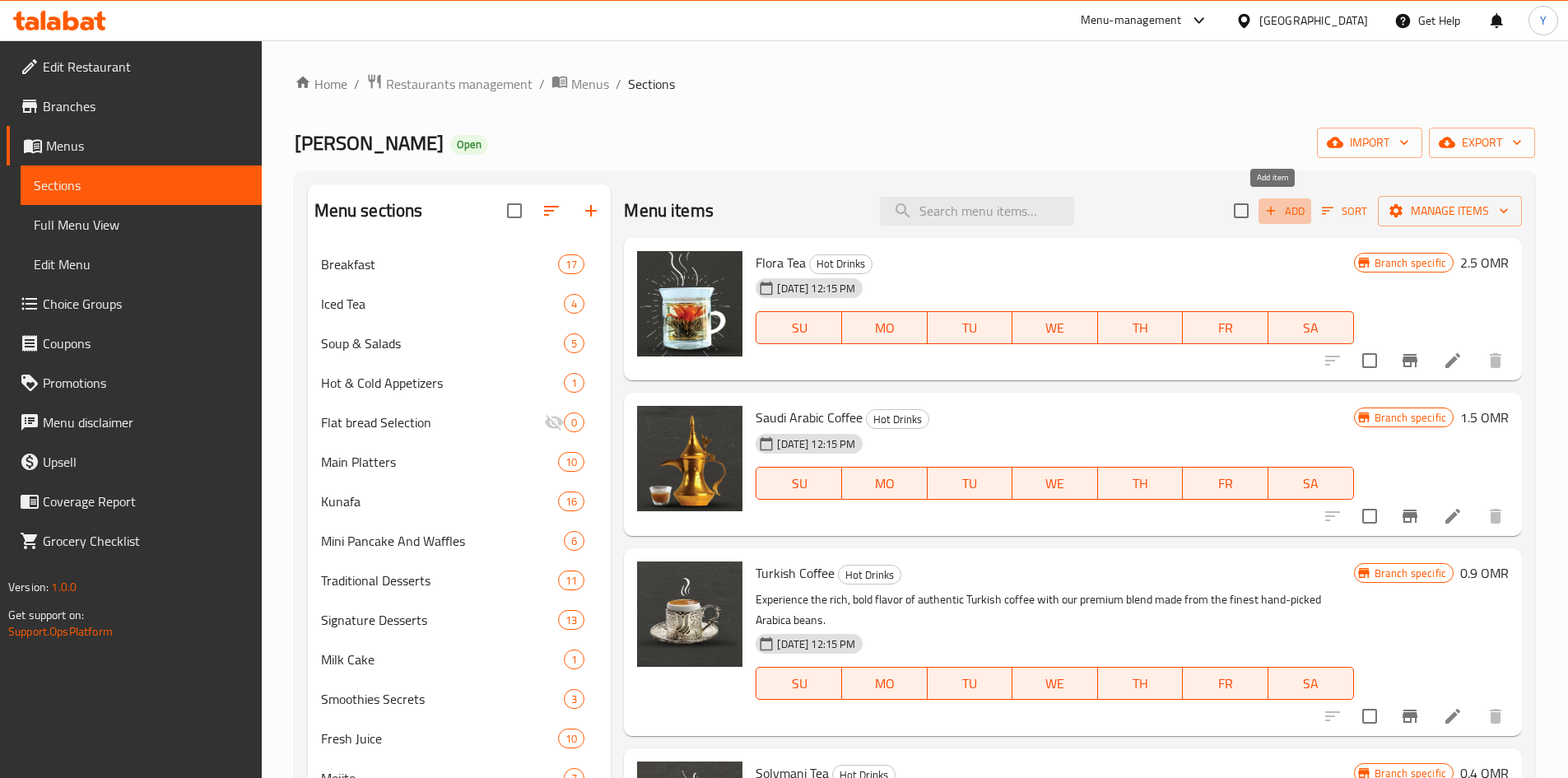
click at [1275, 212] on span "Add" at bounding box center [1285, 211] width 45 height 19
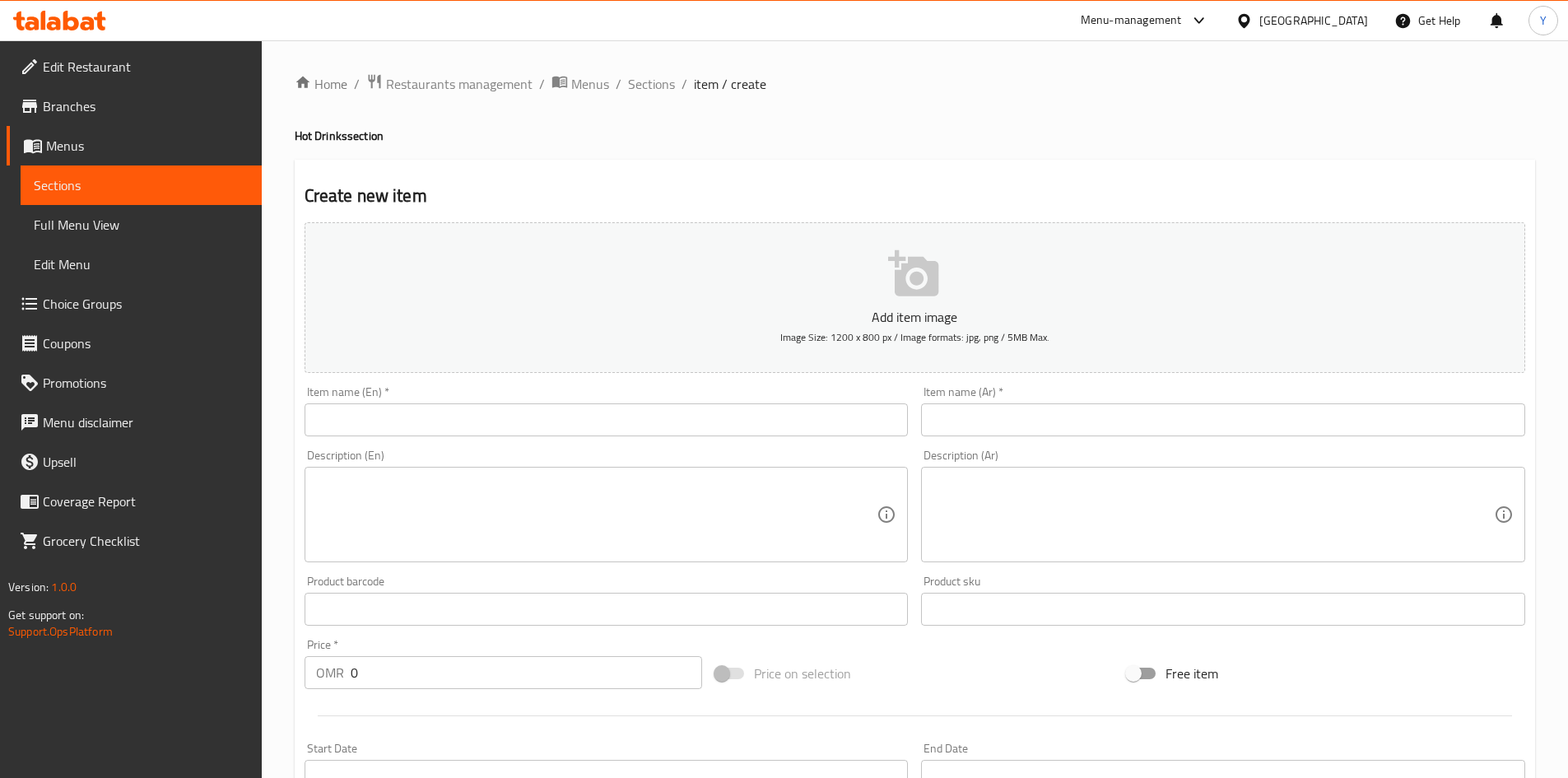
click at [563, 425] on input "text" at bounding box center [606, 419] width 604 height 33
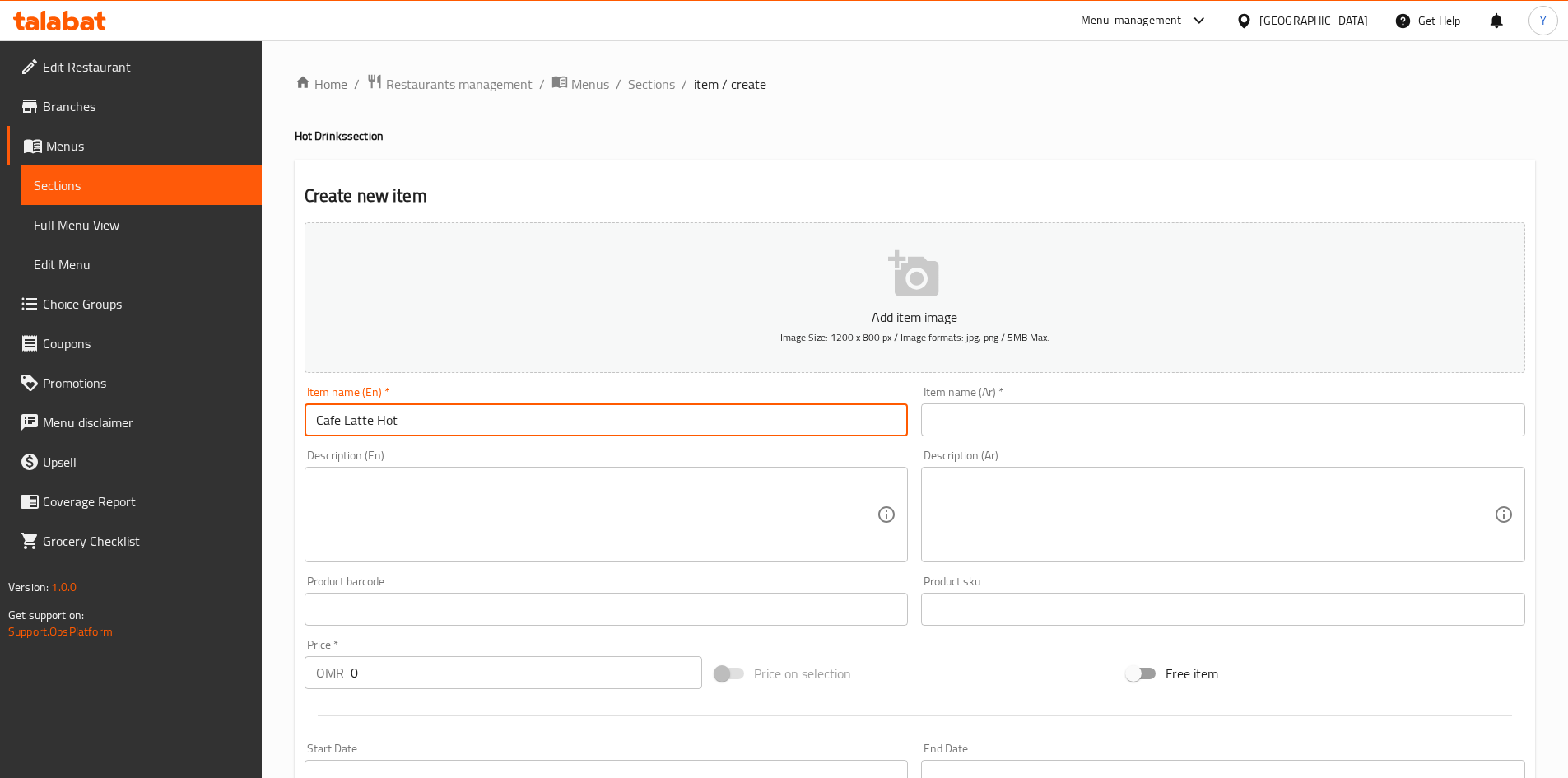
type input "Cafe Latte Hot"
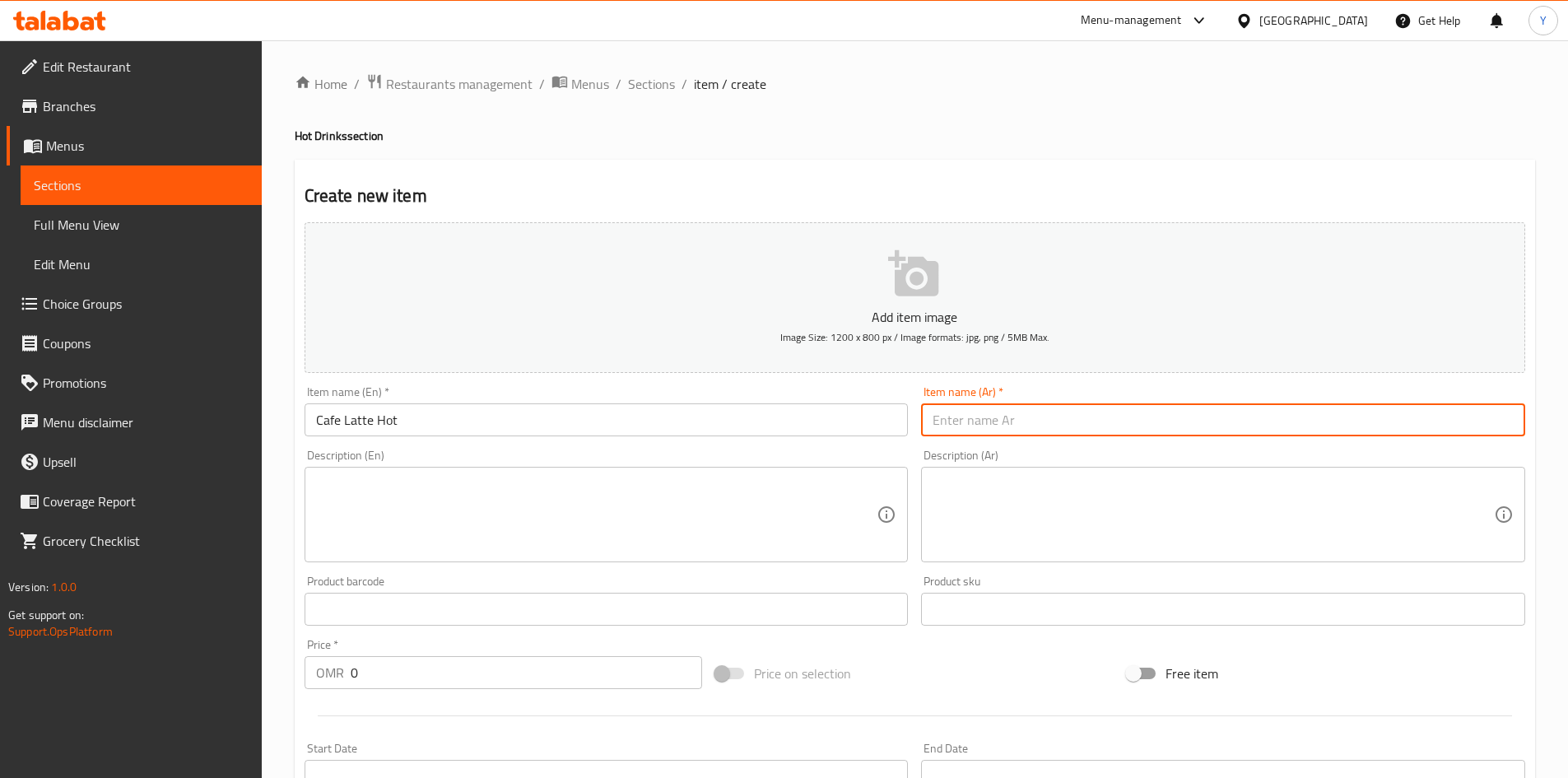
click at [1005, 422] on input "text" at bounding box center [1223, 419] width 604 height 33
type input "ك"
type input "قهوة لاتيه ساخنة"
click at [425, 458] on div "Description (En) Description (En)" at bounding box center [606, 505] width 604 height 112
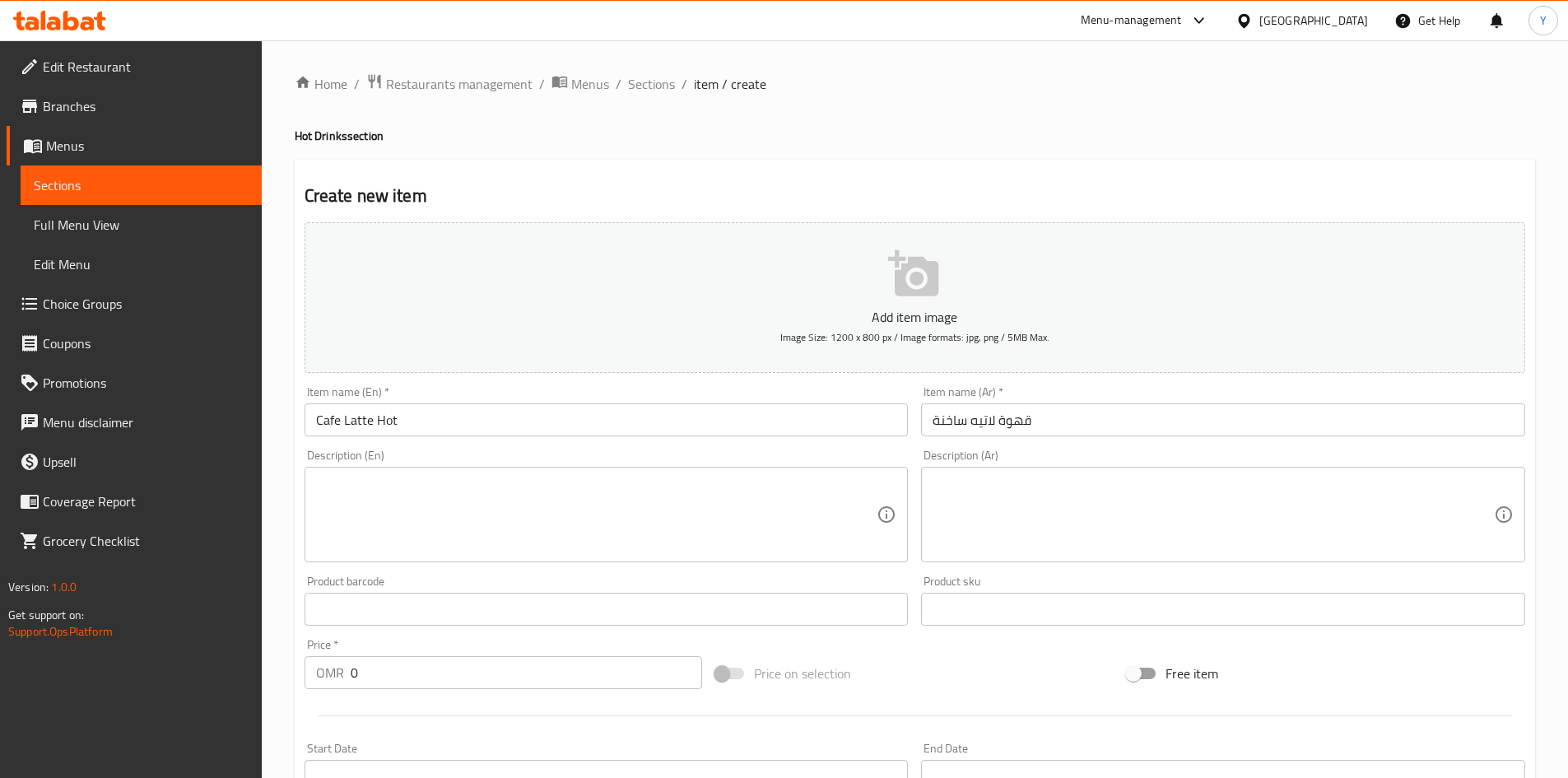
click at [425, 478] on textarea at bounding box center [597, 515] width 562 height 78
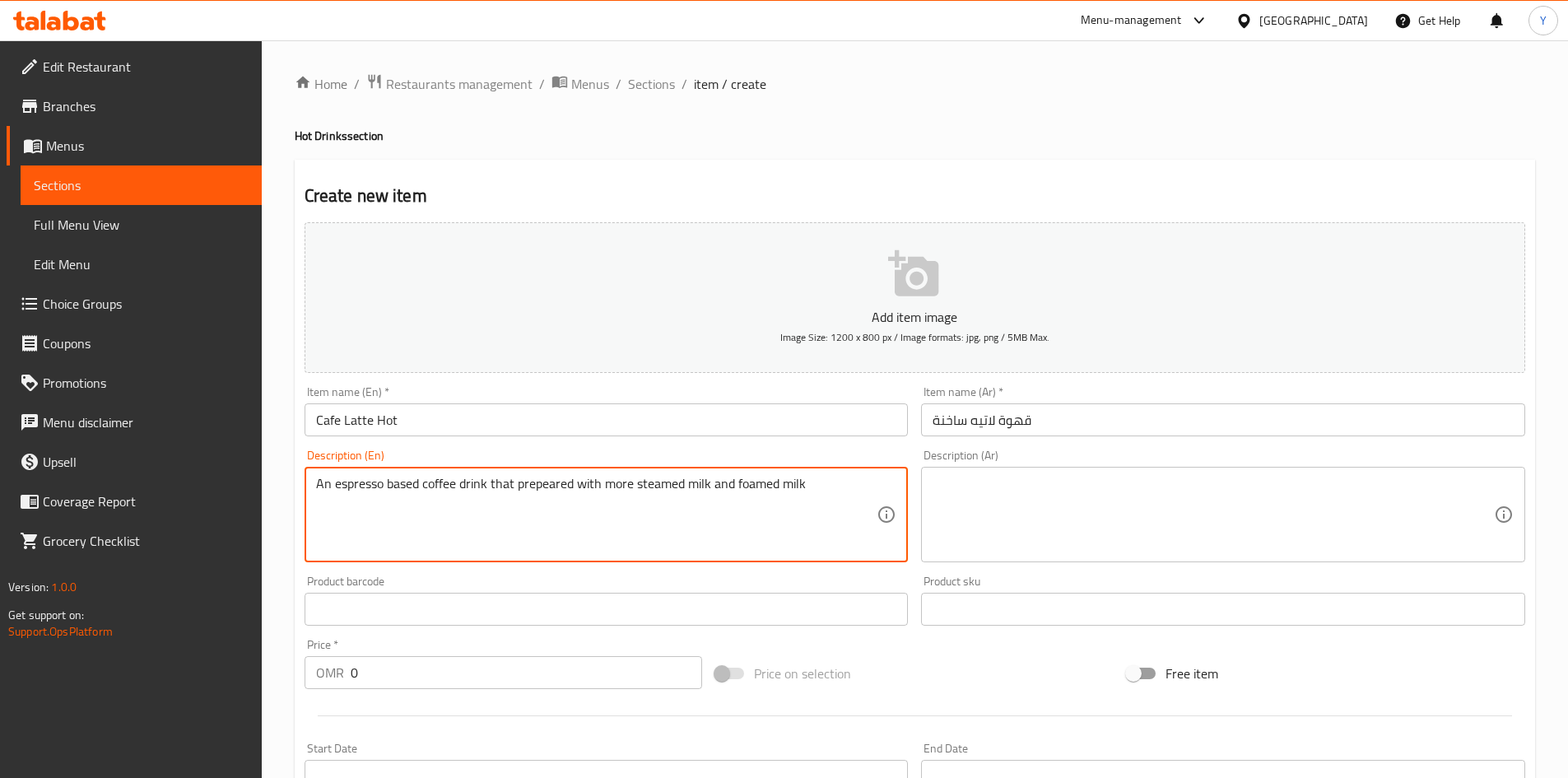
click at [549, 485] on textarea "An espresso based coffee drink that prepeared with more steamed milk and foamed…" at bounding box center [597, 515] width 562 height 78
click at [561, 521] on textarea "An espresso based coffee drink that prepared with more steamed milk and foamed …" at bounding box center [597, 515] width 562 height 78
click at [507, 504] on textarea "An espresso based coffee drink that prepared with more steamed milk and foamed …" at bounding box center [597, 515] width 562 height 78
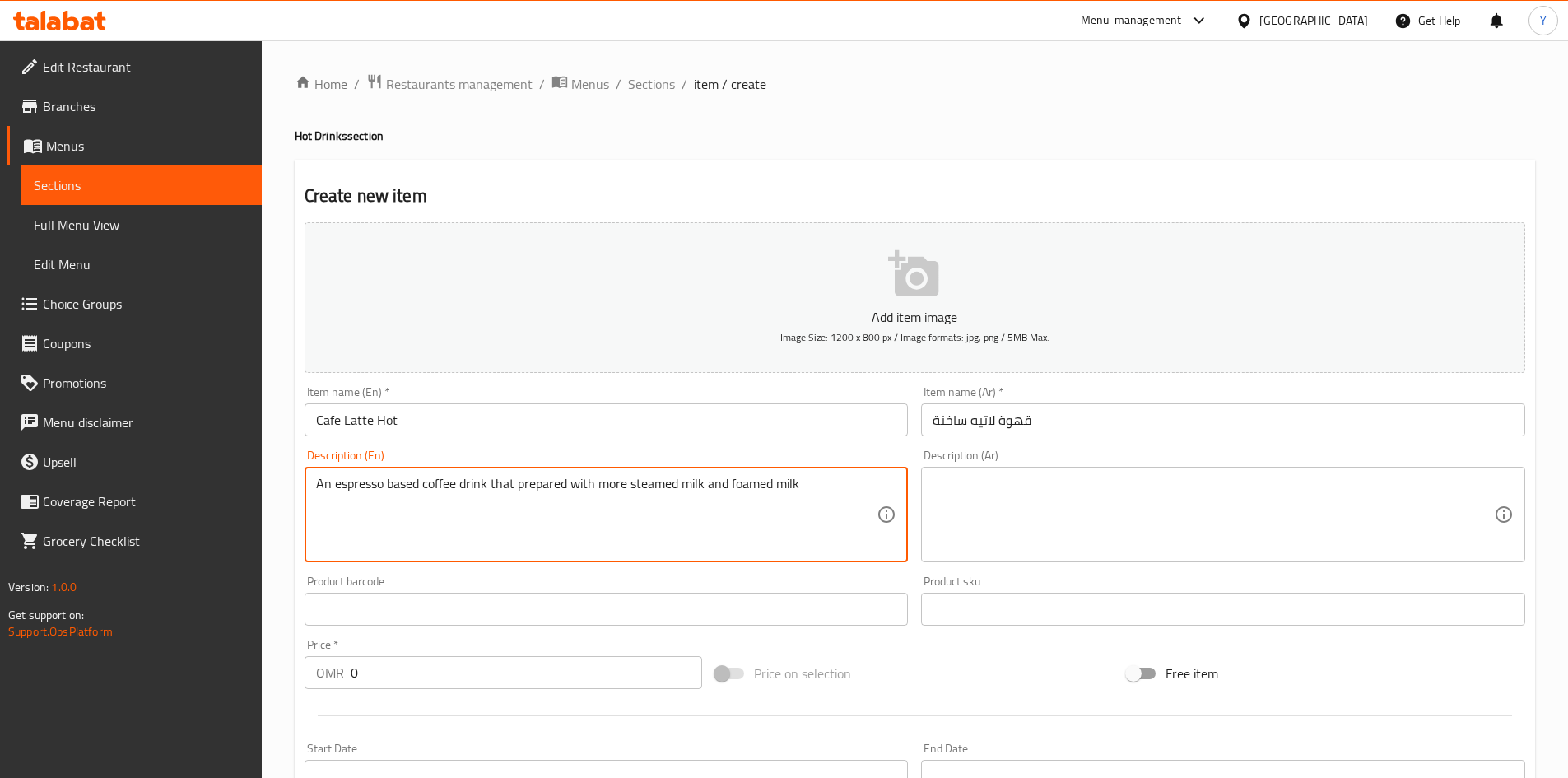
type textarea "An espresso based coffee drink that prepared with more steamed milk and foamed …"
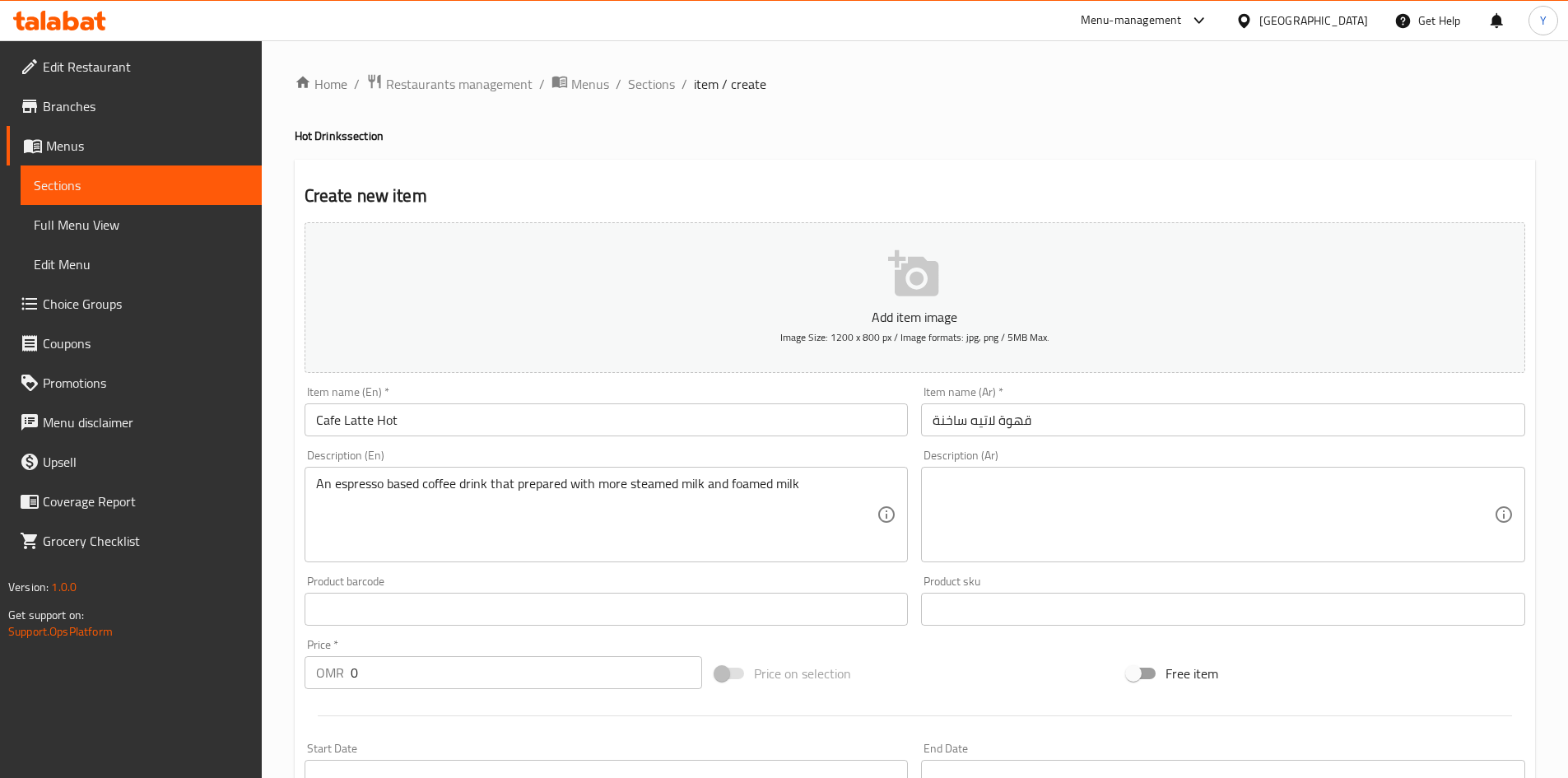
drag, startPoint x: 1053, startPoint y: 474, endPoint x: 1044, endPoint y: 527, distance: 53.8
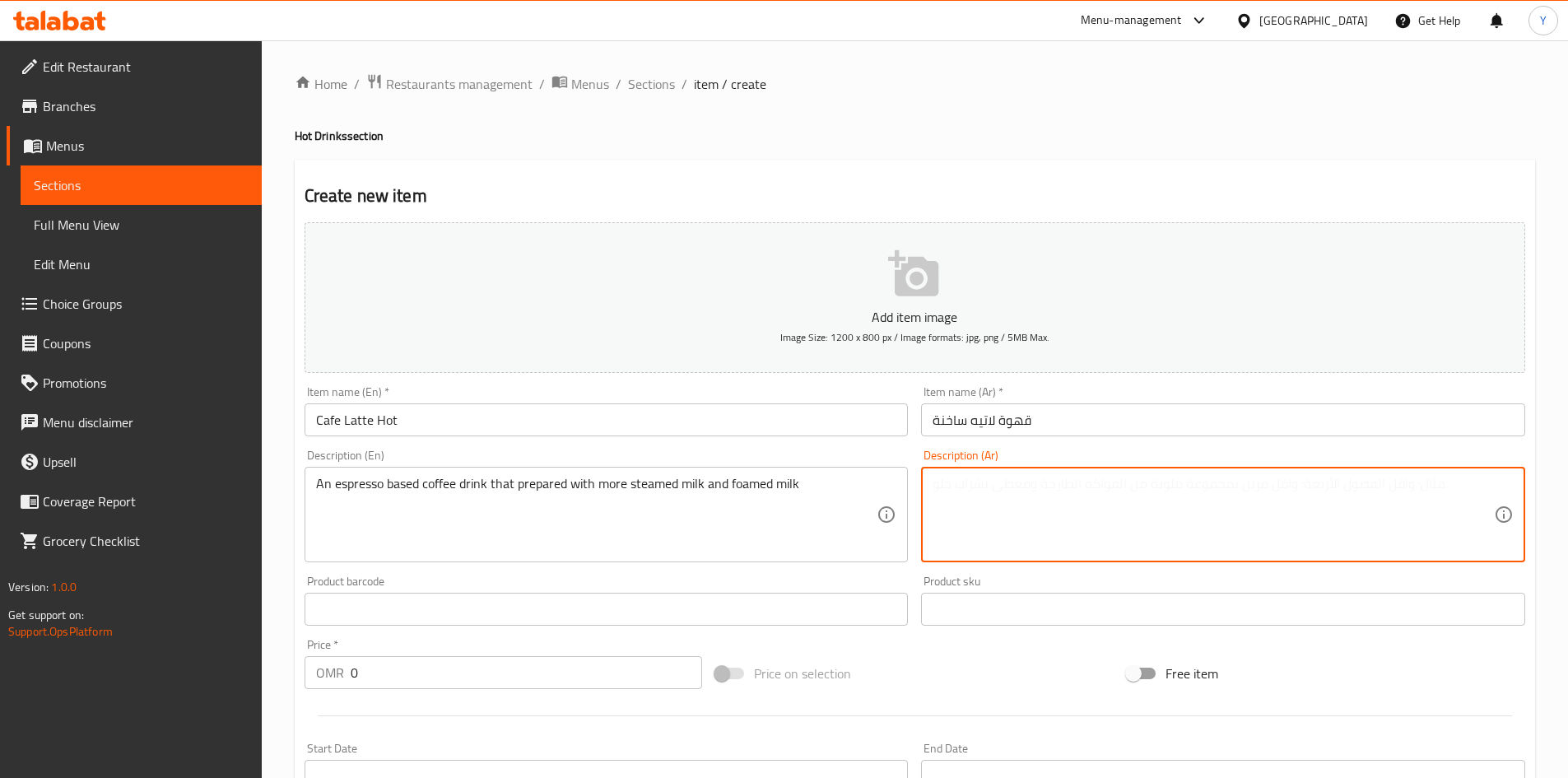
paste textarea "مشروب قهوة يعتمد على الإسبريسو ويتم تحضيره باستخدام المزيد من الحليب المبخر وال…"
type textarea "مشروب قهوة يعتمد على الإسبريسو ويتم تحضيره باستخدام المزيد من الحليب المبخر وال…"
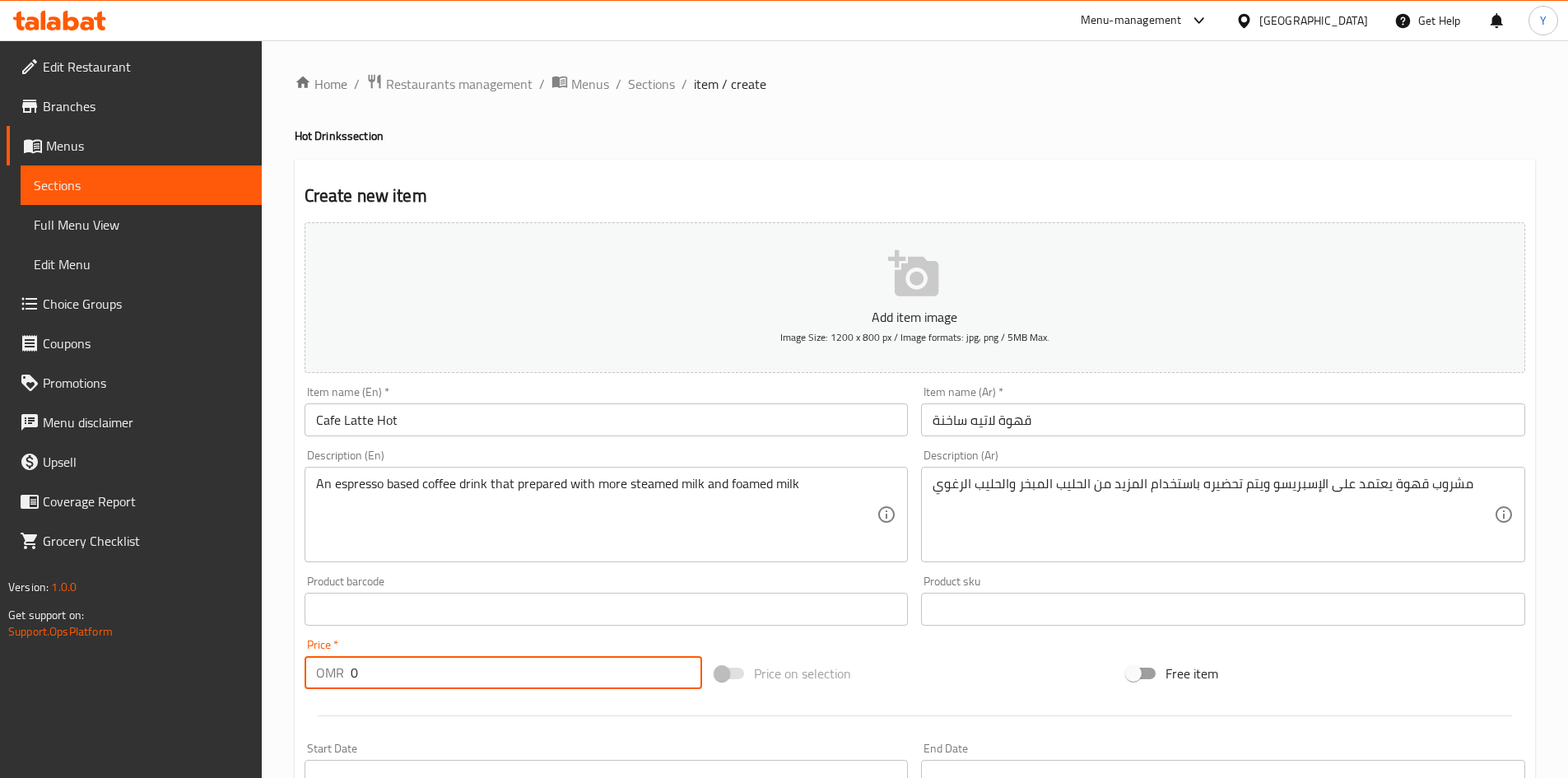
drag, startPoint x: 389, startPoint y: 683, endPoint x: 0, endPoint y: 693, distance: 389.1
click at [0, 693] on div "Edit Restaurant Branches Menus Sections Full Menu View Edit Menu Choice Groups …" at bounding box center [784, 602] width 1568 height 1123
type input "2.520"
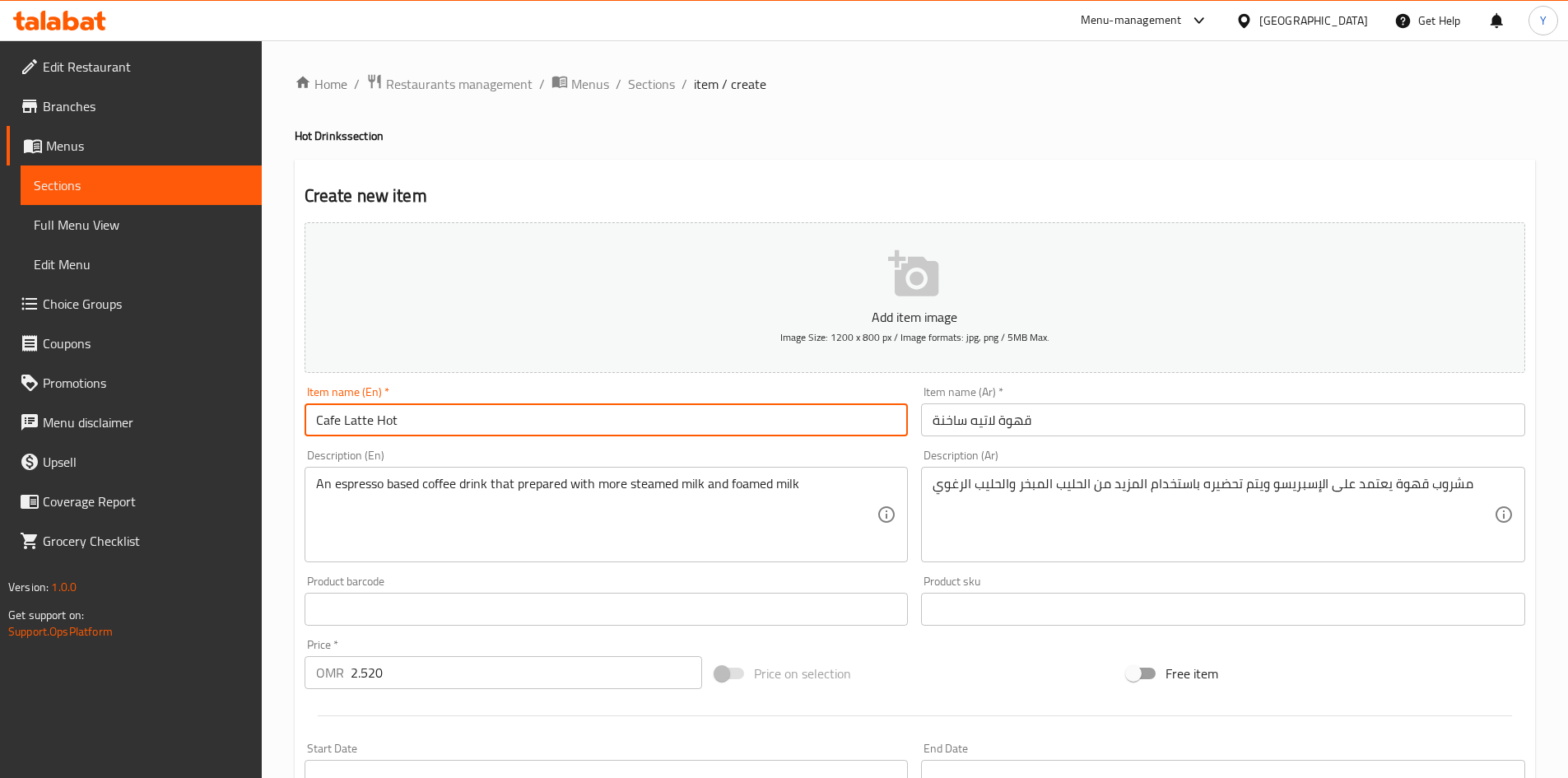
click at [637, 422] on input "Cafe Latte Hot" at bounding box center [606, 419] width 604 height 33
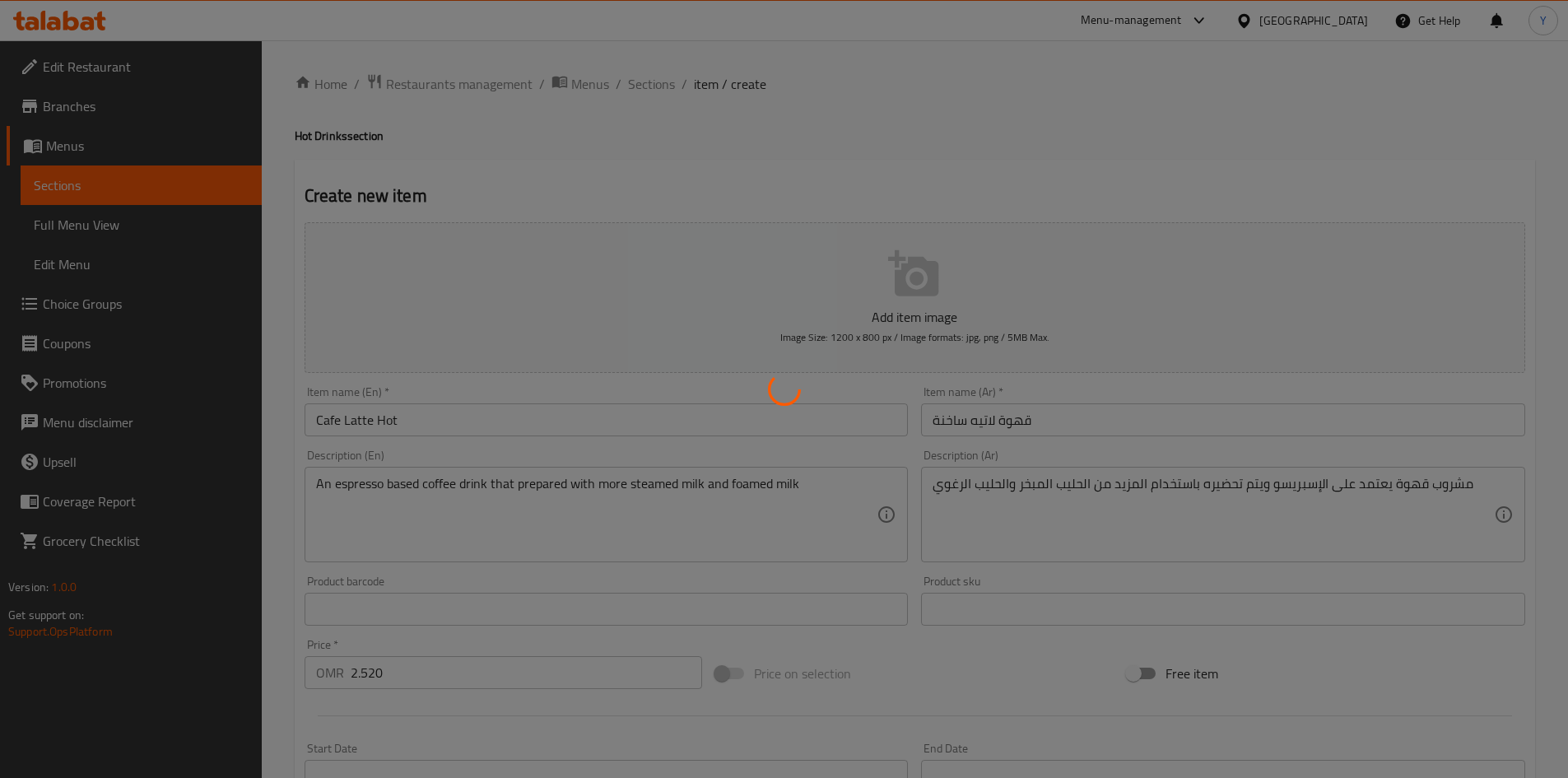
type input "0"
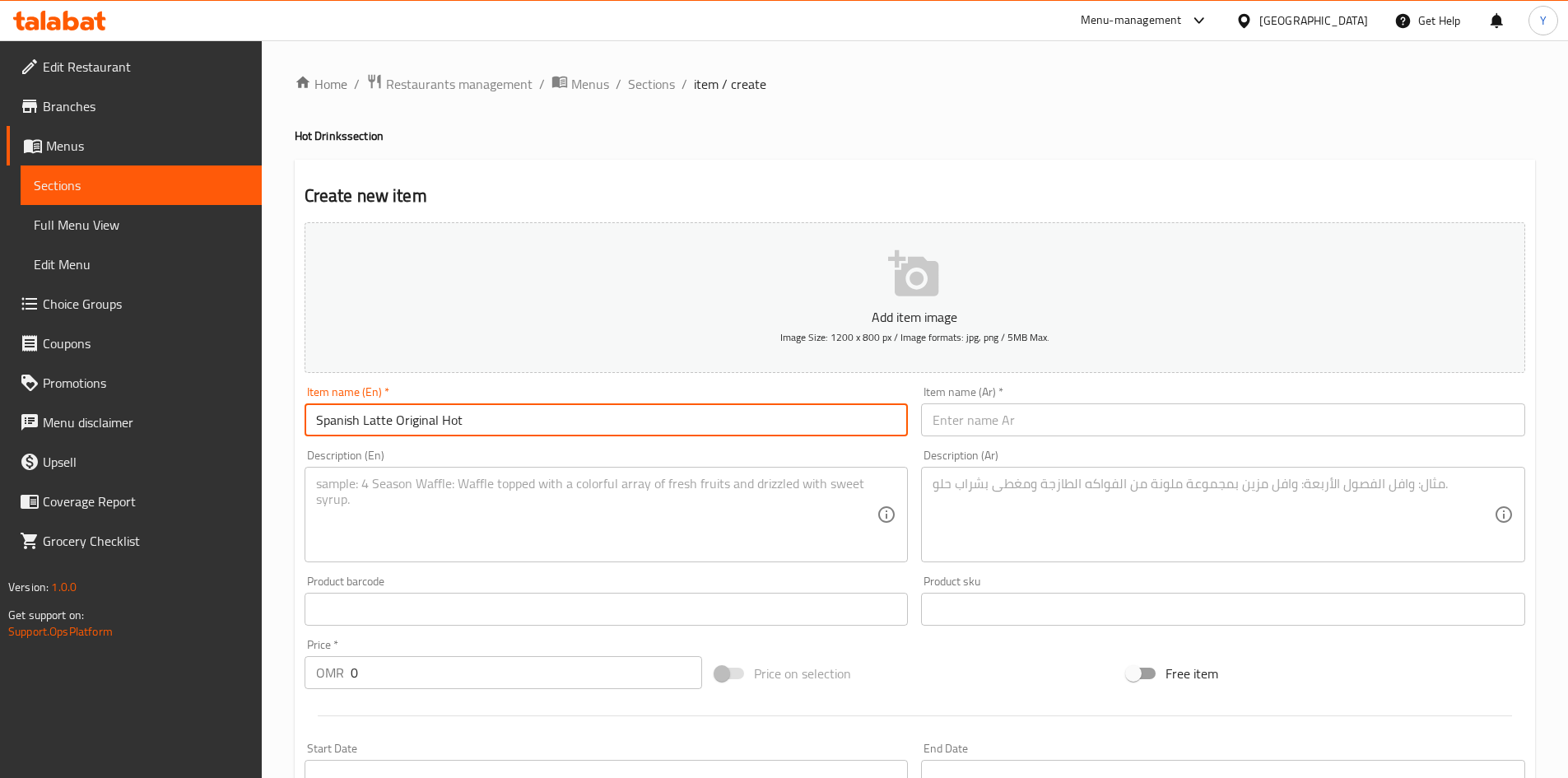
type input "Spanish Latte Original Hot"
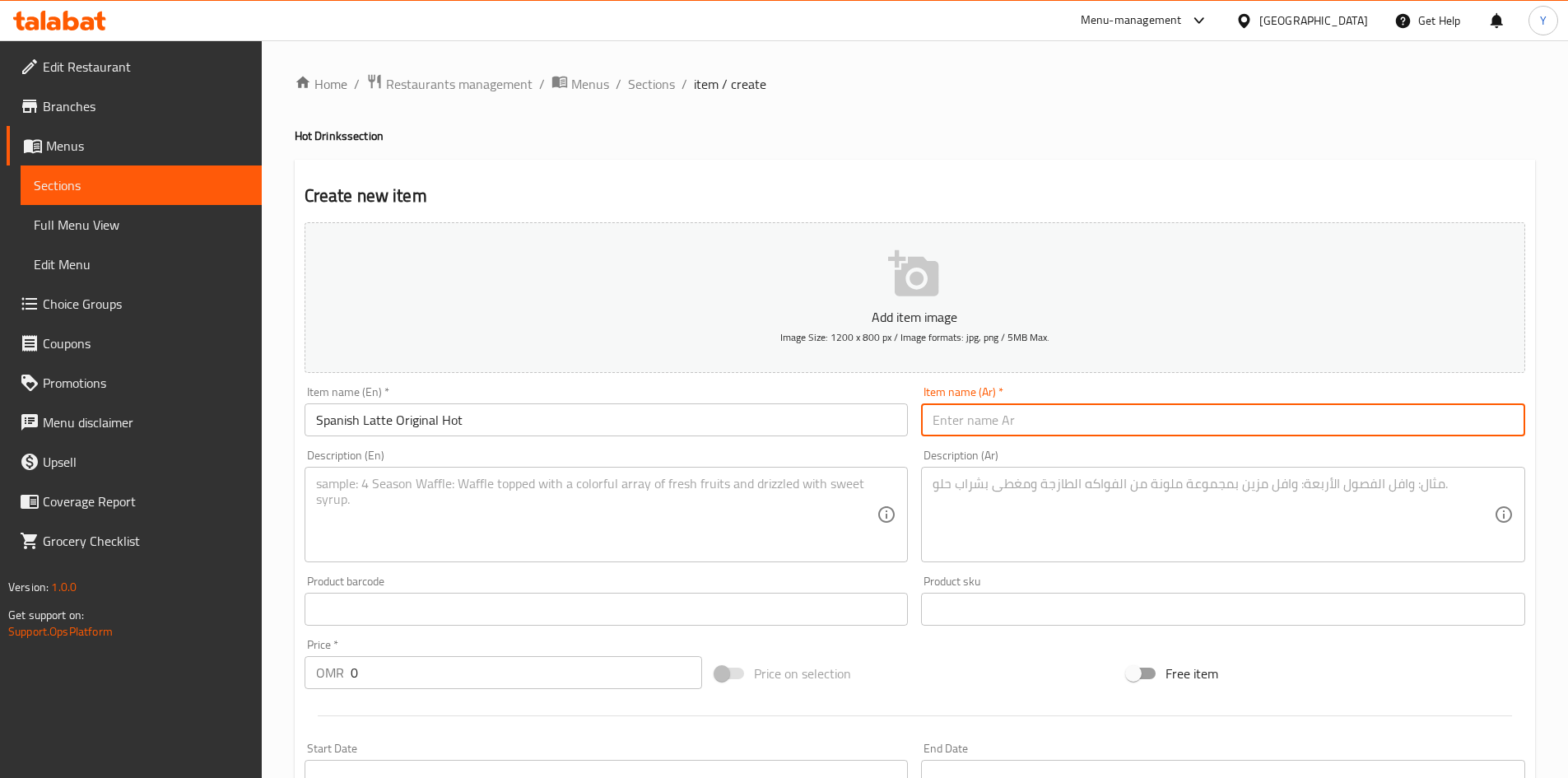
click at [1048, 413] on input "text" at bounding box center [1223, 419] width 604 height 33
type input "لاتيه [DEMOGRAPHIC_DATA] ساخن أصلي"
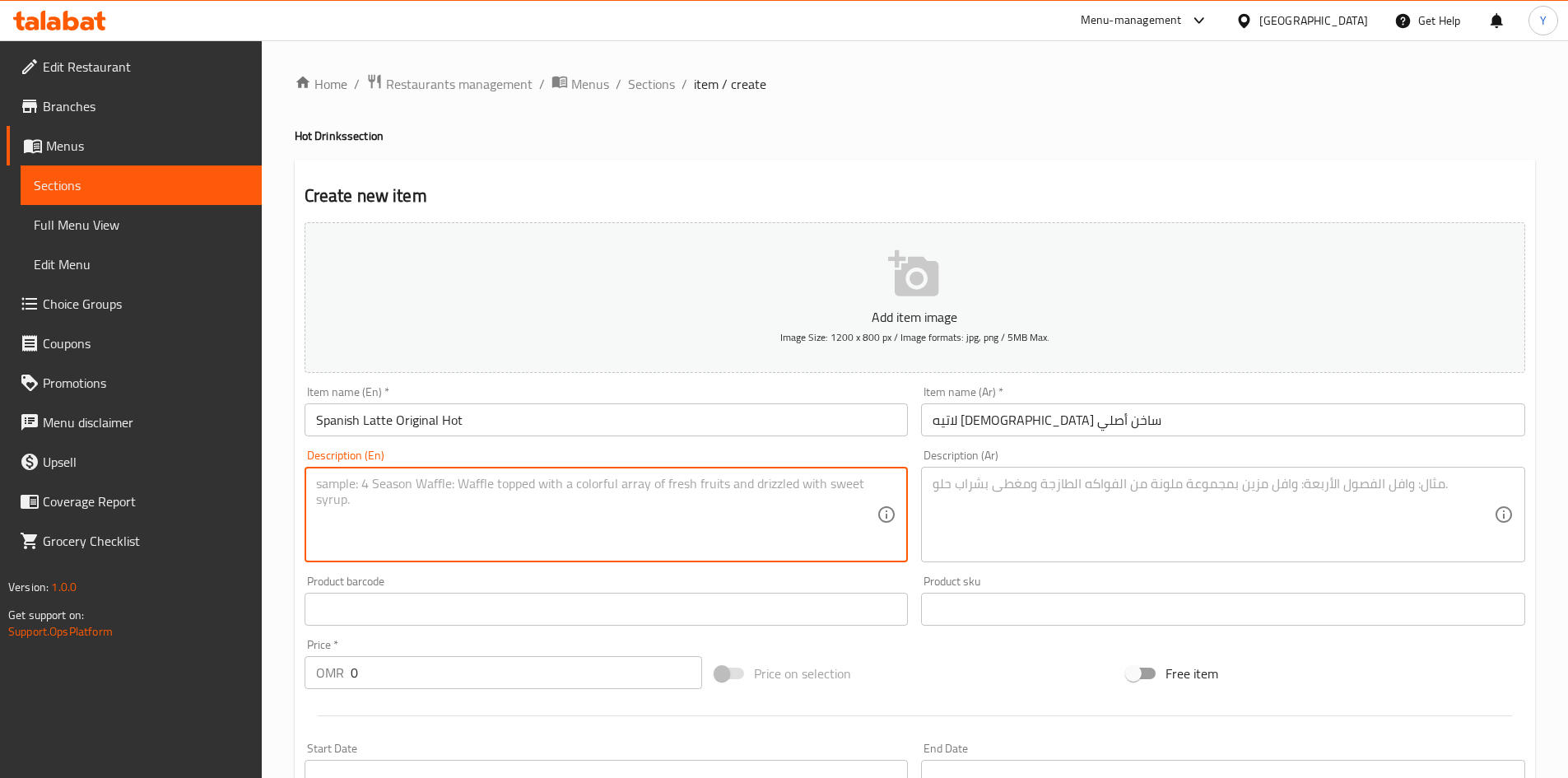
paste textarea "An espresso based coffee drink that prepared with more steamed milk and foamed …"
click at [605, 482] on textarea "An espresso based coffee drink that prepared with more steamed milk and foamed …" at bounding box center [597, 515] width 562 height 78
click at [604, 482] on textarea "An espresso based coffee drink that prepared with more steamed milk and foamed …" at bounding box center [597, 515] width 562 height 78
click at [650, 490] on textarea "An espresso based coffee drink that prepared with steamed milk and foamed milk" at bounding box center [597, 515] width 562 height 78
click at [735, 479] on textarea "An espresso based coffee drink that prepared with steamed fresh milk and foamed…" at bounding box center [597, 515] width 562 height 78
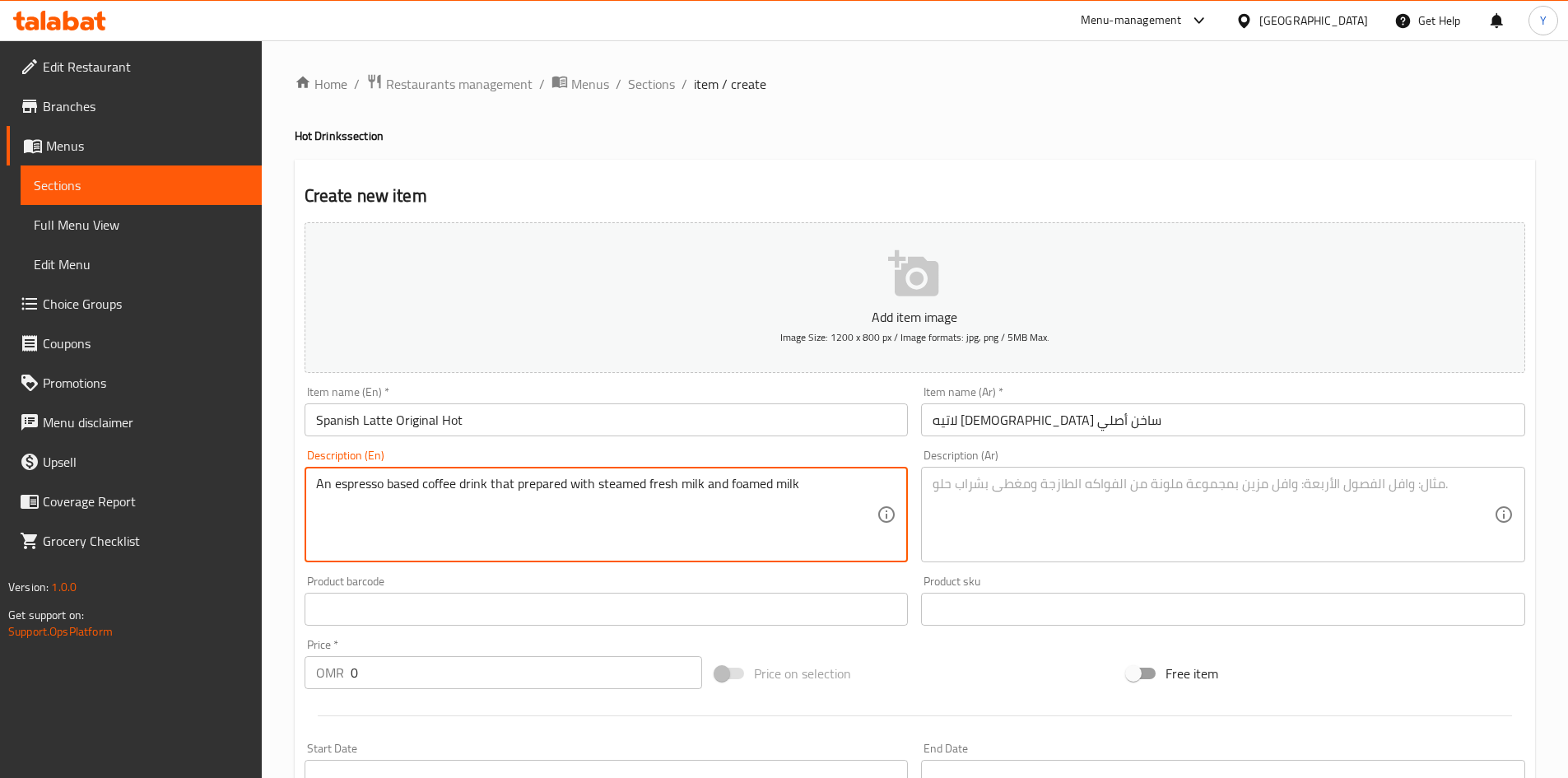
click at [735, 479] on textarea "An espresso based coffee drink that prepared with steamed fresh milk and foamed…" at bounding box center [597, 515] width 562 height 78
type textarea "An espresso based coffee drink that prepared with steamed fresh milk and sweete…"
click at [702, 556] on div "An espresso based coffee drink that prepared with steamed fresh milk and sweete…" at bounding box center [606, 514] width 604 height 96
click at [701, 556] on div "An espresso based coffee drink that prepared with steamed fresh milk and sweete…" at bounding box center [606, 514] width 604 height 96
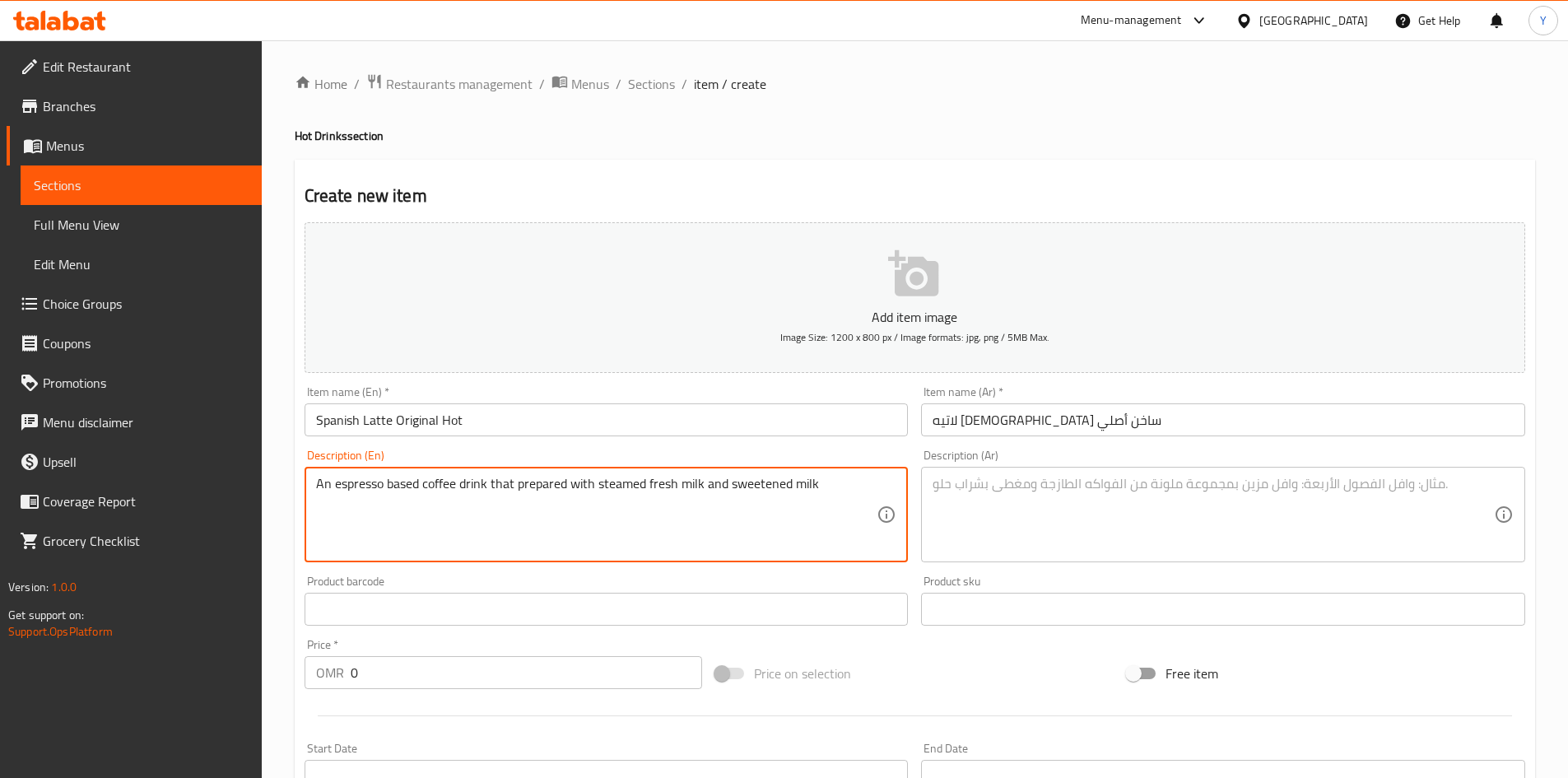
click at [702, 513] on textarea "An espresso based coffee drink that prepared with steamed fresh milk and sweete…" at bounding box center [597, 515] width 562 height 78
click at [700, 512] on textarea "An espresso based coffee drink that prepared with steamed fresh milk and sweete…" at bounding box center [597, 515] width 562 height 78
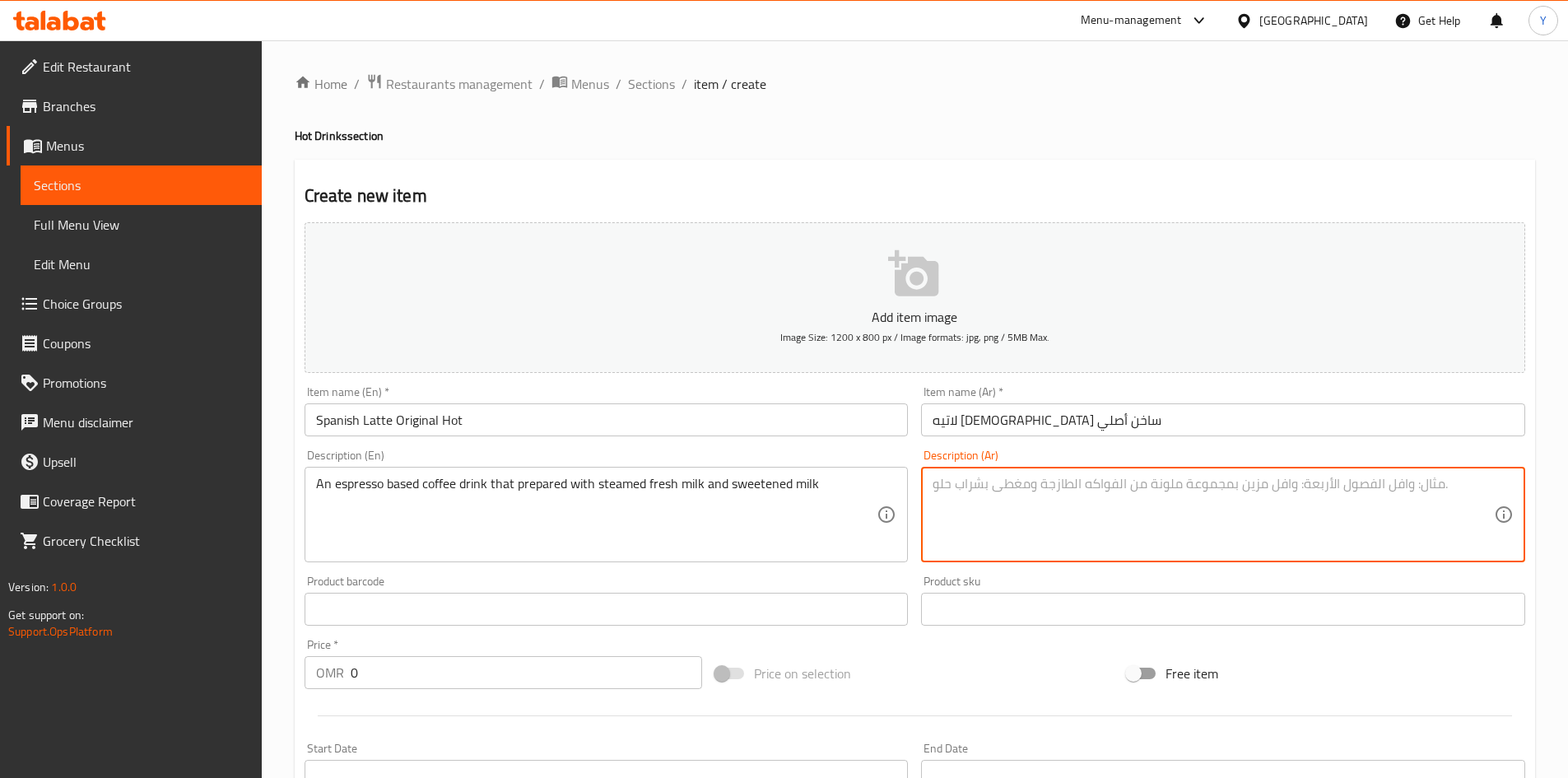
paste textarea "مشروب قهوة يعتمد على الإسبريسو ويتم تحضيره باستخدام الحليب الطازج المبخر والحلي…"
type textarea "مشروب قهوة يعتمد على الإسبريسو ويتم تحضيره باستخدام الحليب الطازج المبخر والحلي…"
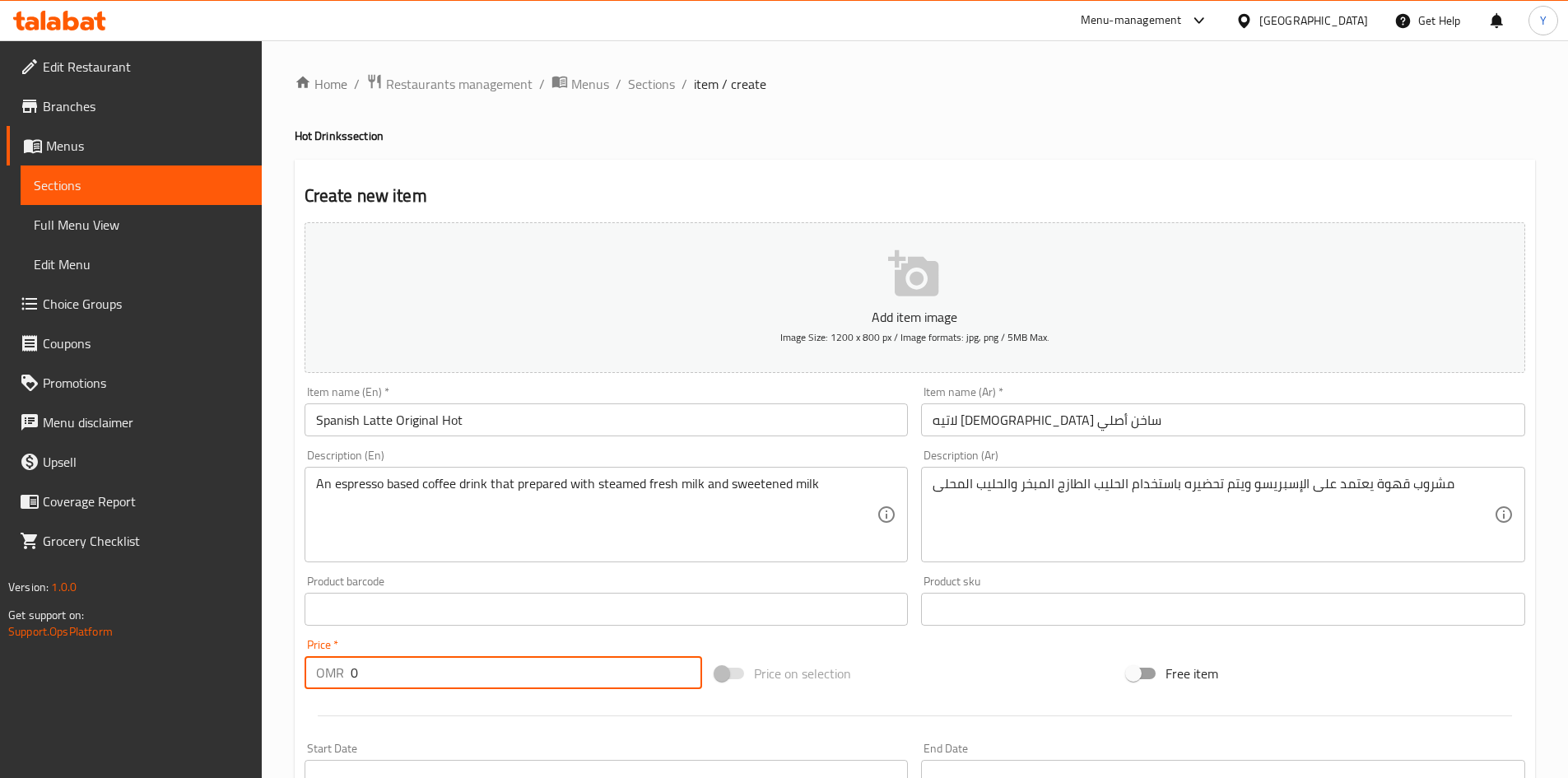
drag, startPoint x: 429, startPoint y: 671, endPoint x: 0, endPoint y: 699, distance: 429.9
click at [0, 699] on div "Edit Restaurant Branches Menus Sections Full Menu View Edit Menu Choice Groups …" at bounding box center [784, 602] width 1568 height 1123
type input "2.840"
click at [485, 437] on div "Item name (En)   * Spanish Latte Original Hot Item name (En) *" at bounding box center [606, 411] width 617 height 63
click at [485, 436] on input "Spanish Latte Original Hot" at bounding box center [606, 419] width 604 height 33
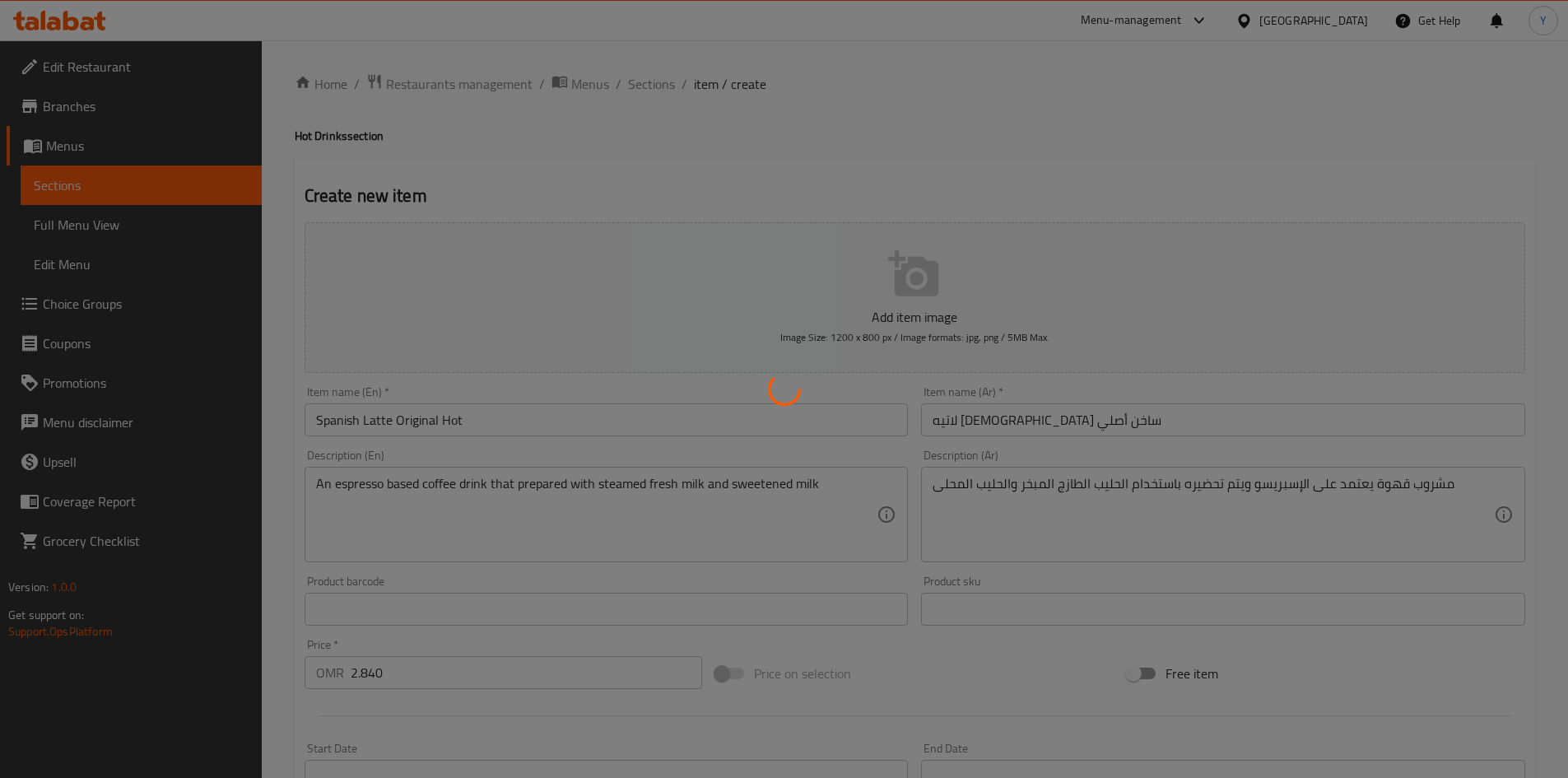
type input "0"
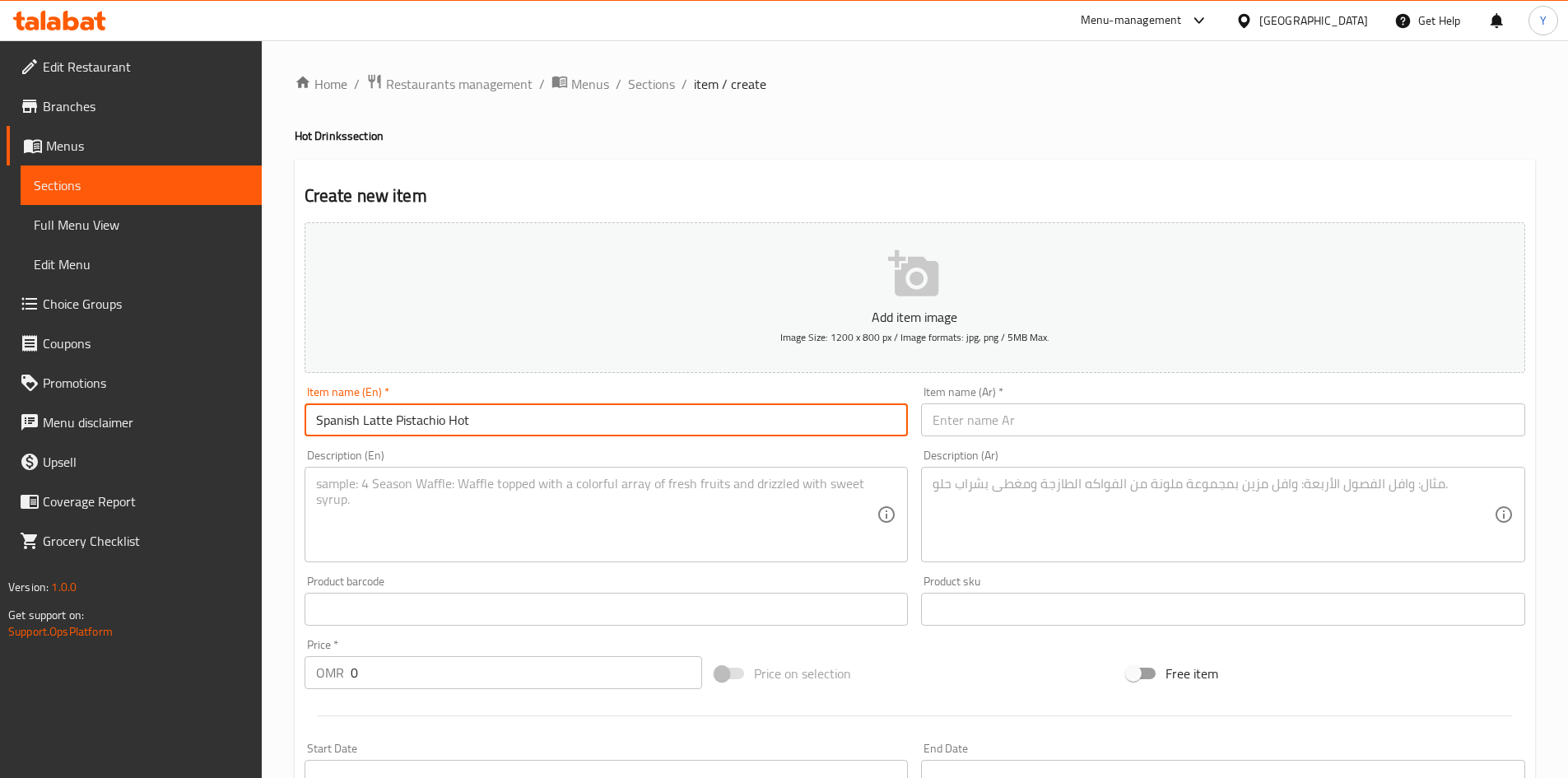
type input "Spanish Latte Pistachio Hot"
click at [1092, 415] on input "text" at bounding box center [1223, 419] width 604 height 33
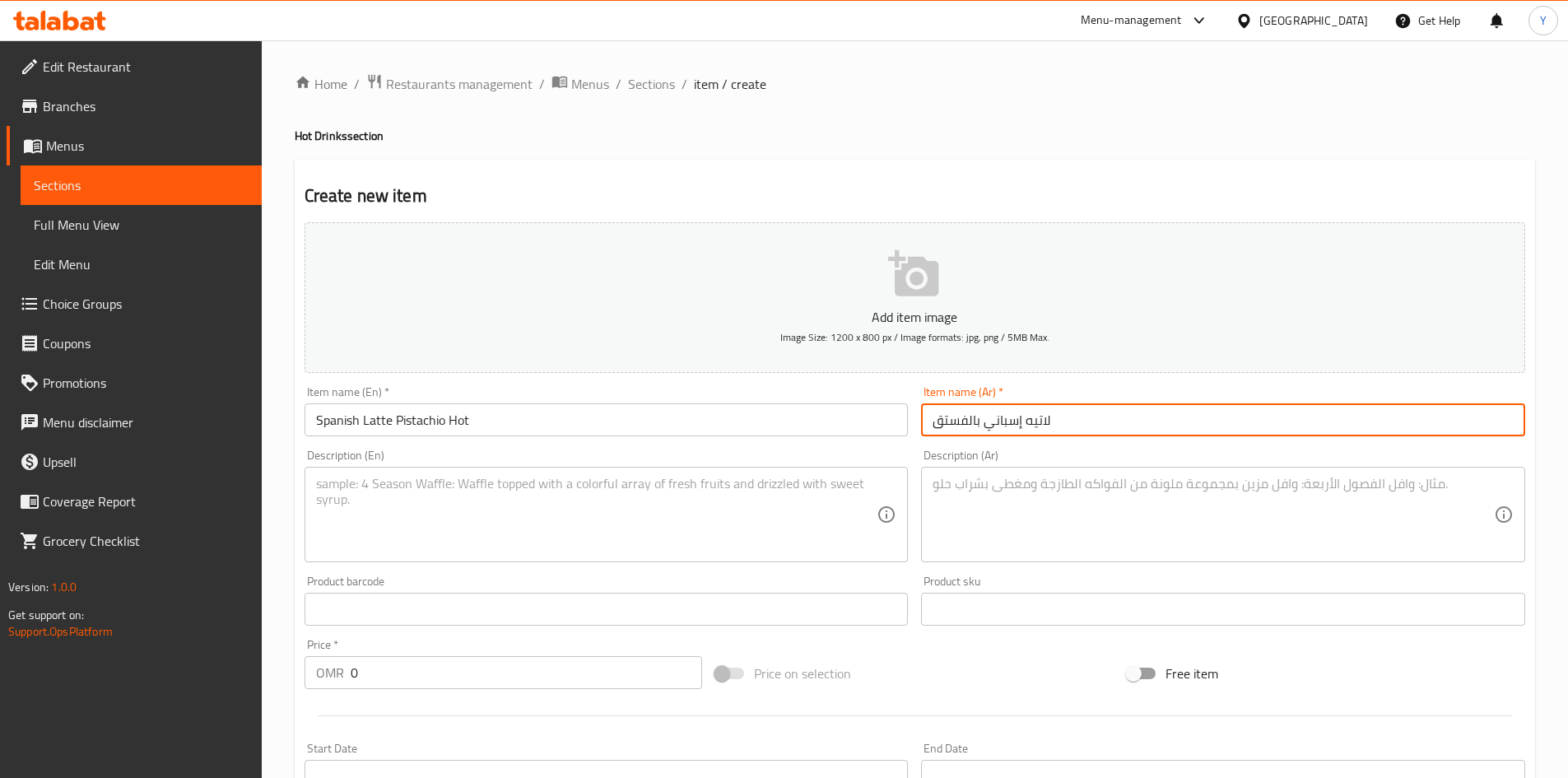
drag, startPoint x: 984, startPoint y: 426, endPoint x: 991, endPoint y: 434, distance: 10.6
click at [984, 427] on input "لاتيه إسباني بالفستق" at bounding box center [1223, 419] width 604 height 33
type input "لاتيه إسباني ساخن بالفستق"
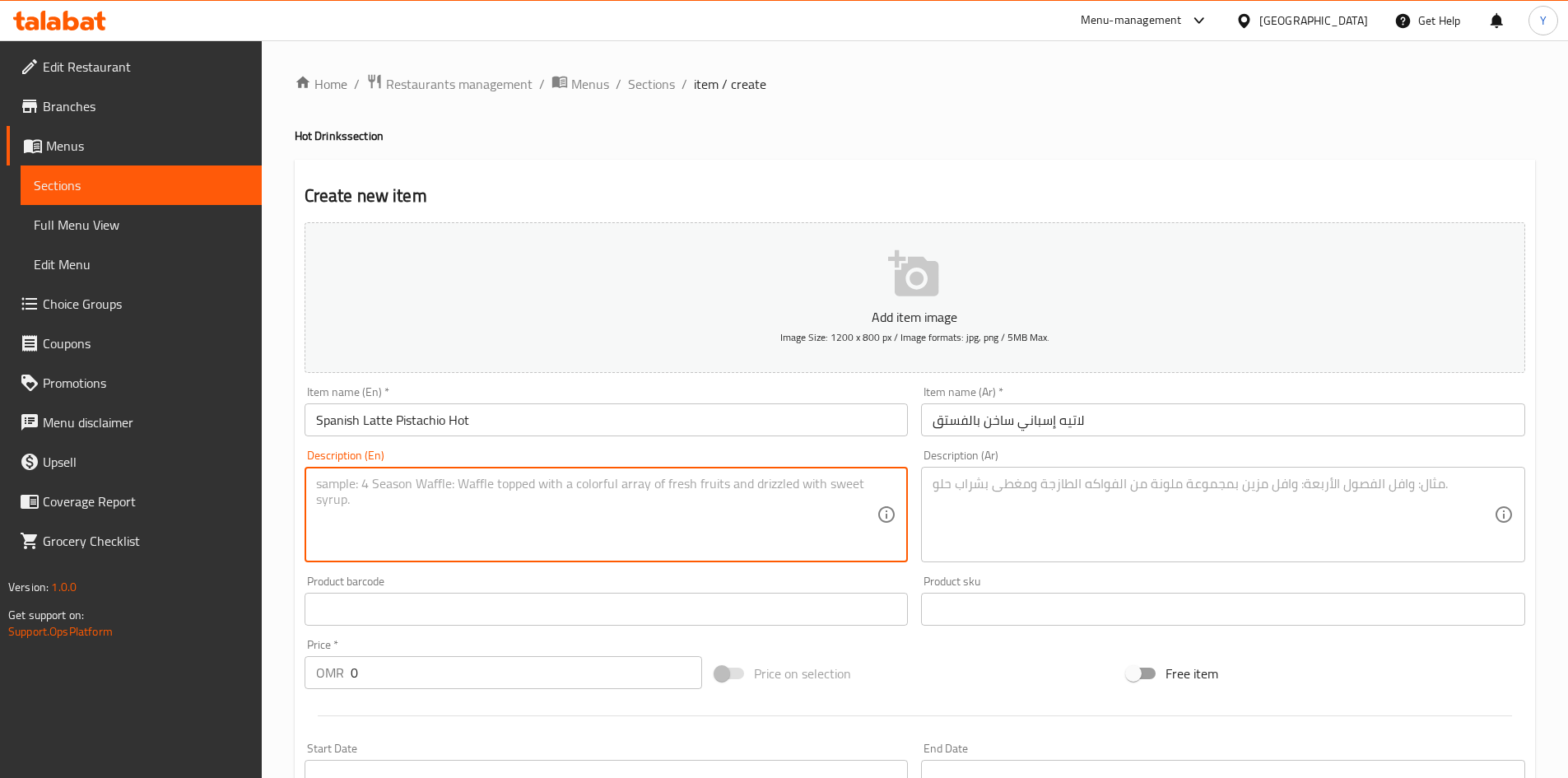
paste textarea "An espresso based coffee drink that prepared with steamed fresh milk and sweete…"
click at [703, 488] on textarea "An espresso based coffee drink that prepared with steamed fresh milk and sweete…" at bounding box center [597, 515] width 562 height 78
type textarea "An espresso based coffee drink that prepared with steamed fresh milk, pistachio…"
click at [444, 507] on textarea "An espresso based coffee drink that prepared with steamed fresh milk, pistachio…" at bounding box center [597, 515] width 562 height 78
click at [446, 509] on textarea "An espresso based coffee drink that prepared with steamed fresh milk, pistachio…" at bounding box center [597, 515] width 562 height 78
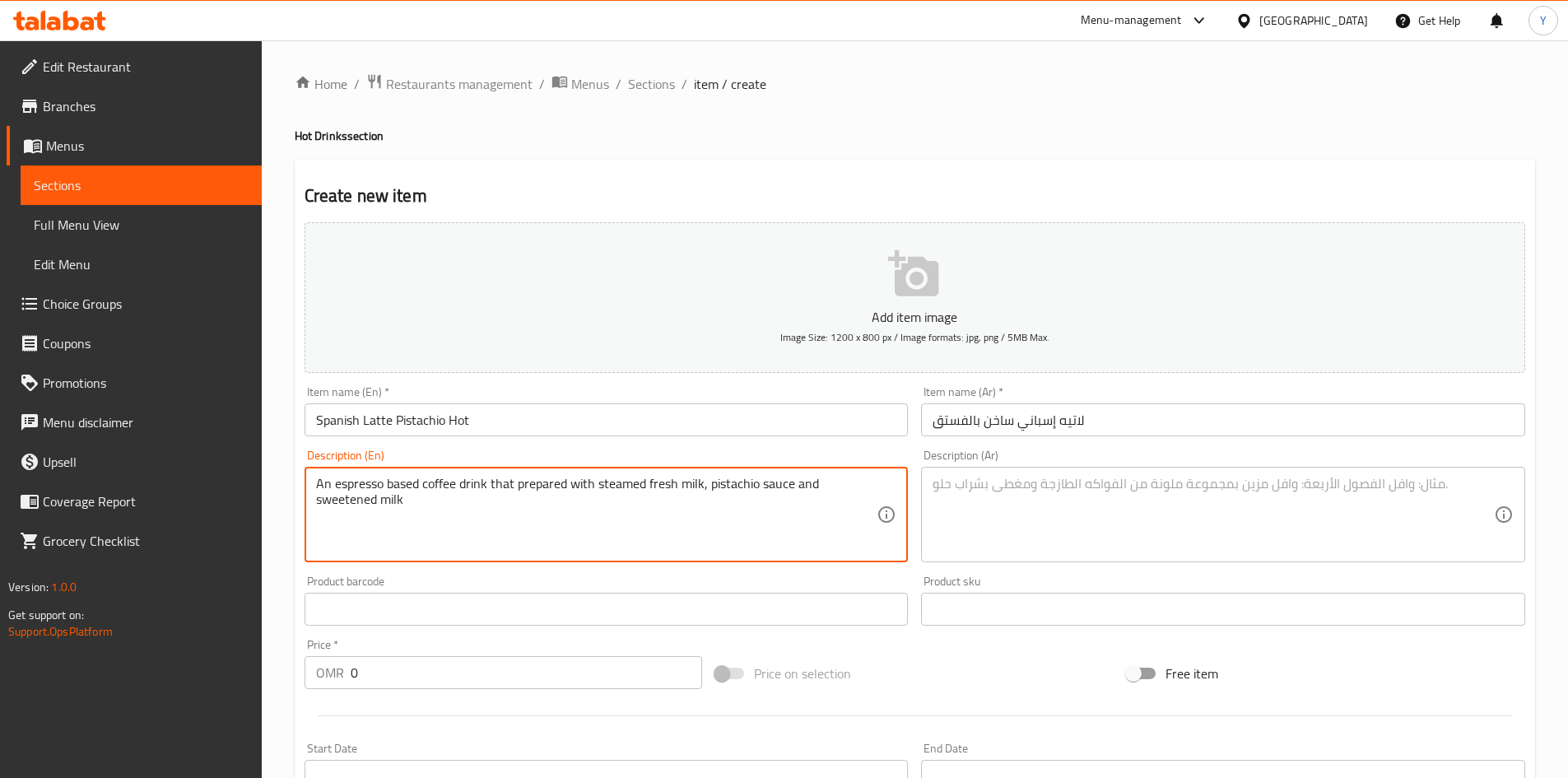
click at [446, 509] on textarea "An espresso based coffee drink that prepared with steamed fresh milk, pistachio…" at bounding box center [597, 515] width 562 height 78
drag, startPoint x: 446, startPoint y: 509, endPoint x: 433, endPoint y: 515, distance: 14.3
click at [433, 515] on textarea "An espresso based coffee drink that prepared with steamed fresh milk, pistachio…" at bounding box center [597, 515] width 562 height 78
click at [438, 514] on textarea "An espresso based coffee drink that prepared with steamed fresh milk, pistachio…" at bounding box center [597, 515] width 562 height 78
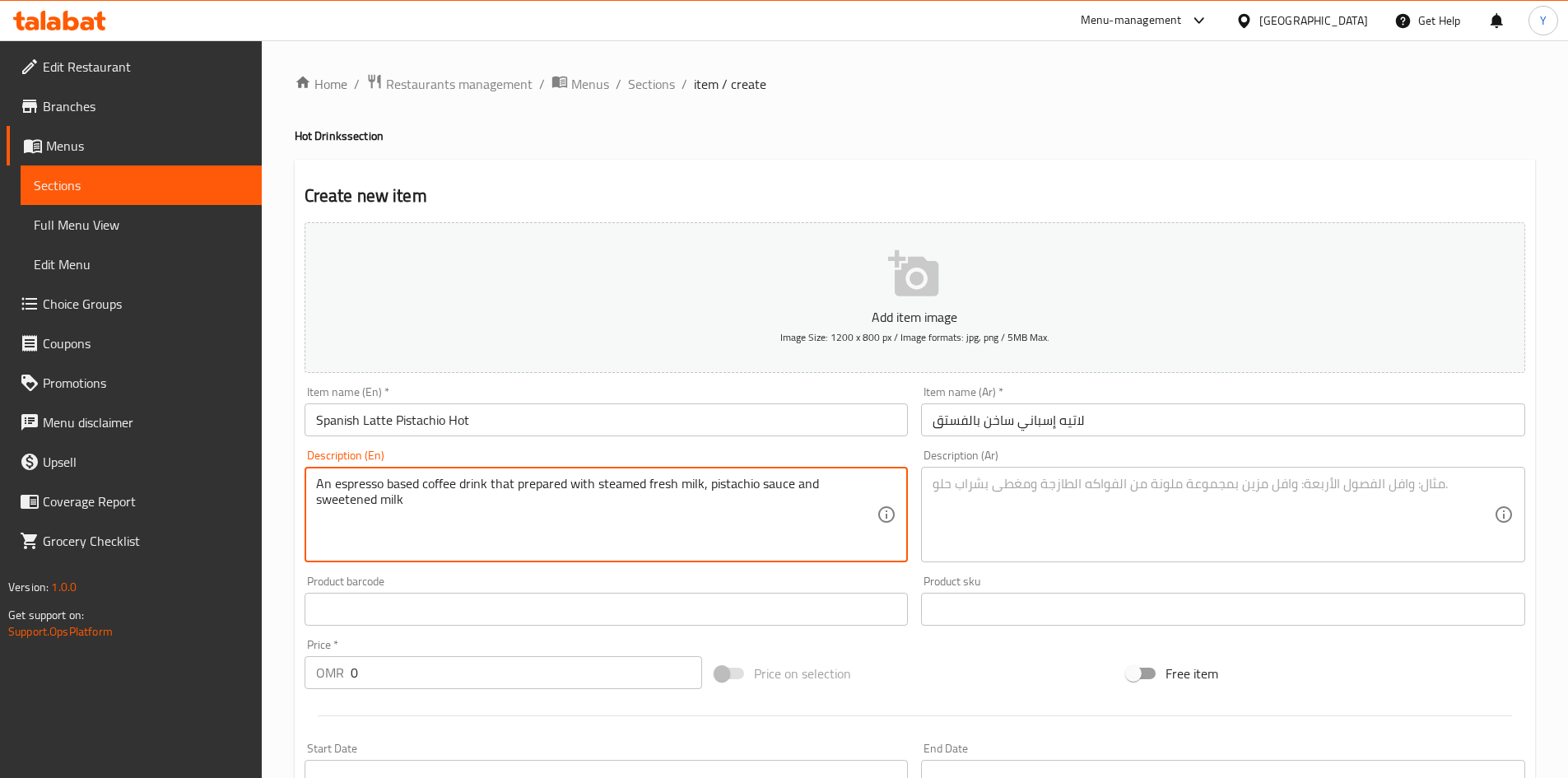
click at [438, 514] on textarea "An espresso based coffee drink that prepared with steamed fresh milk, pistachio…" at bounding box center [597, 515] width 562 height 78
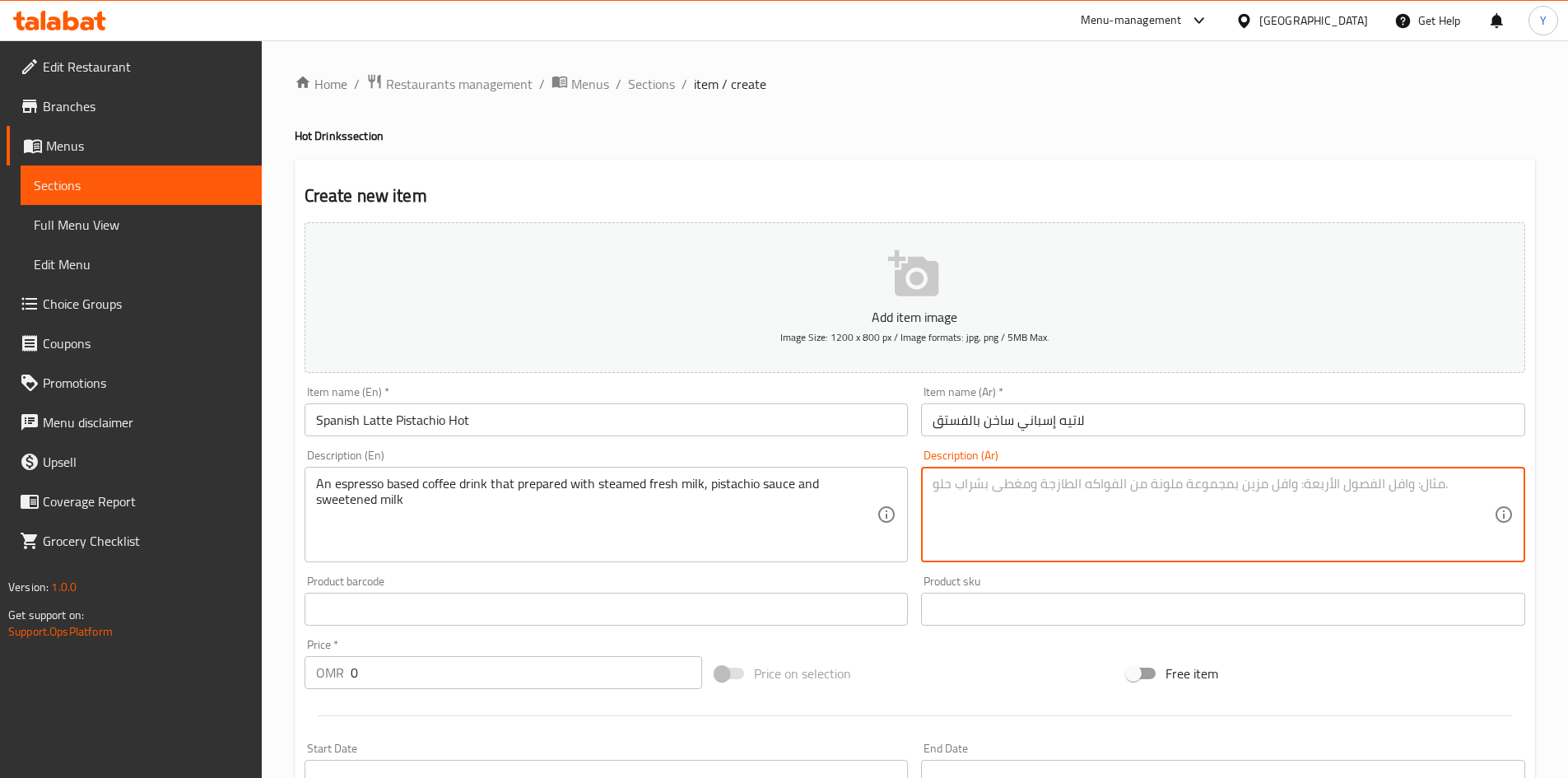
paste textarea "مشروب قهوة أساسه الإسبريسو يتم تحضيره باستخدام الحليب الطازج المبخر وصلصة الفست…"
type textarea "مشروب قهوة أساسه الإسبريسو يتم تحضيره باستخدام الحليب الطازج المبخر وصلصة الفست…"
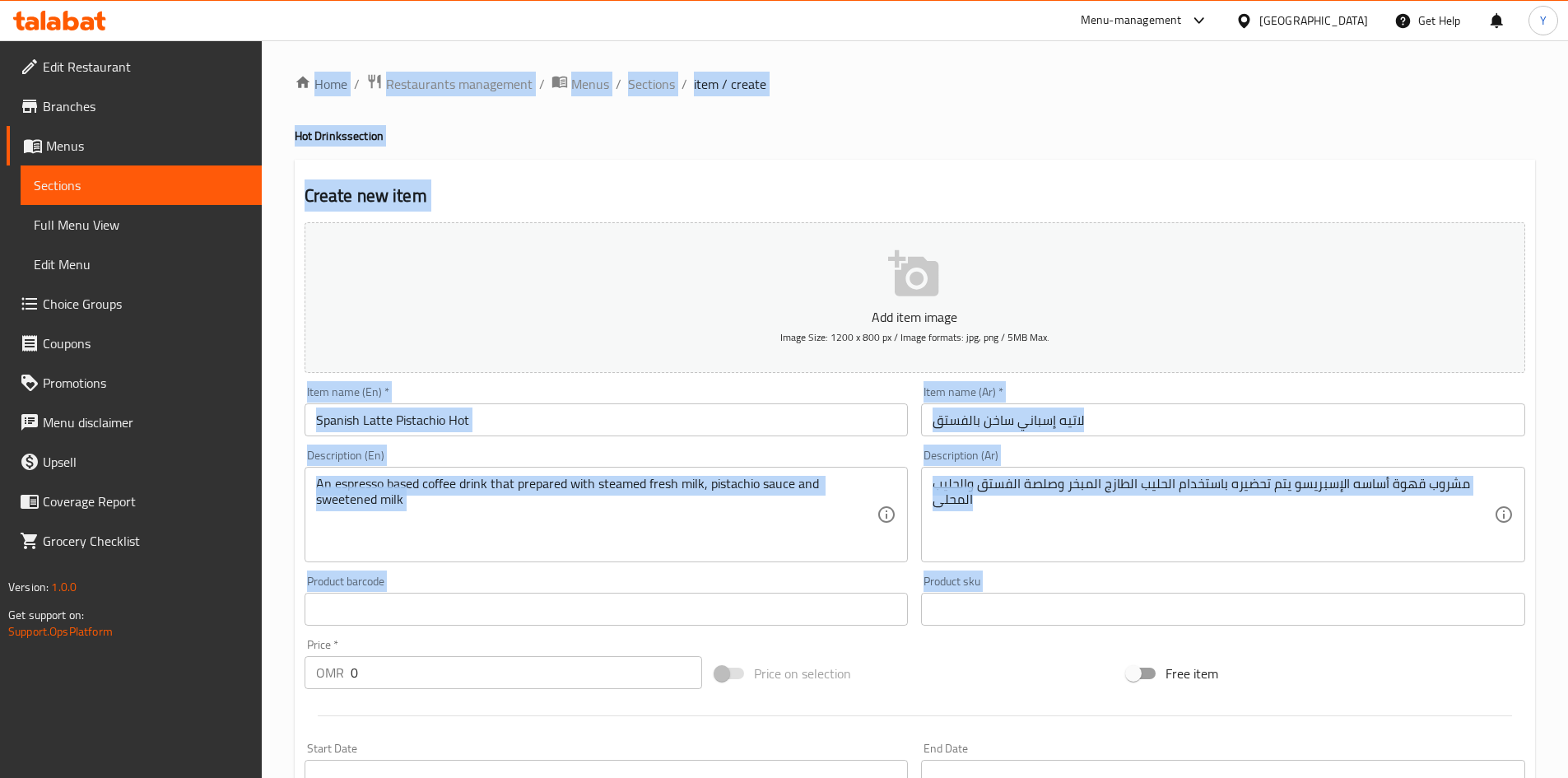
drag, startPoint x: 381, startPoint y: 655, endPoint x: 141, endPoint y: 631, distance: 241.2
click at [141, 631] on div "Edit Restaurant Branches Menus Sections Full Menu View Edit Menu Choice Groups …" at bounding box center [784, 602] width 1568 height 1123
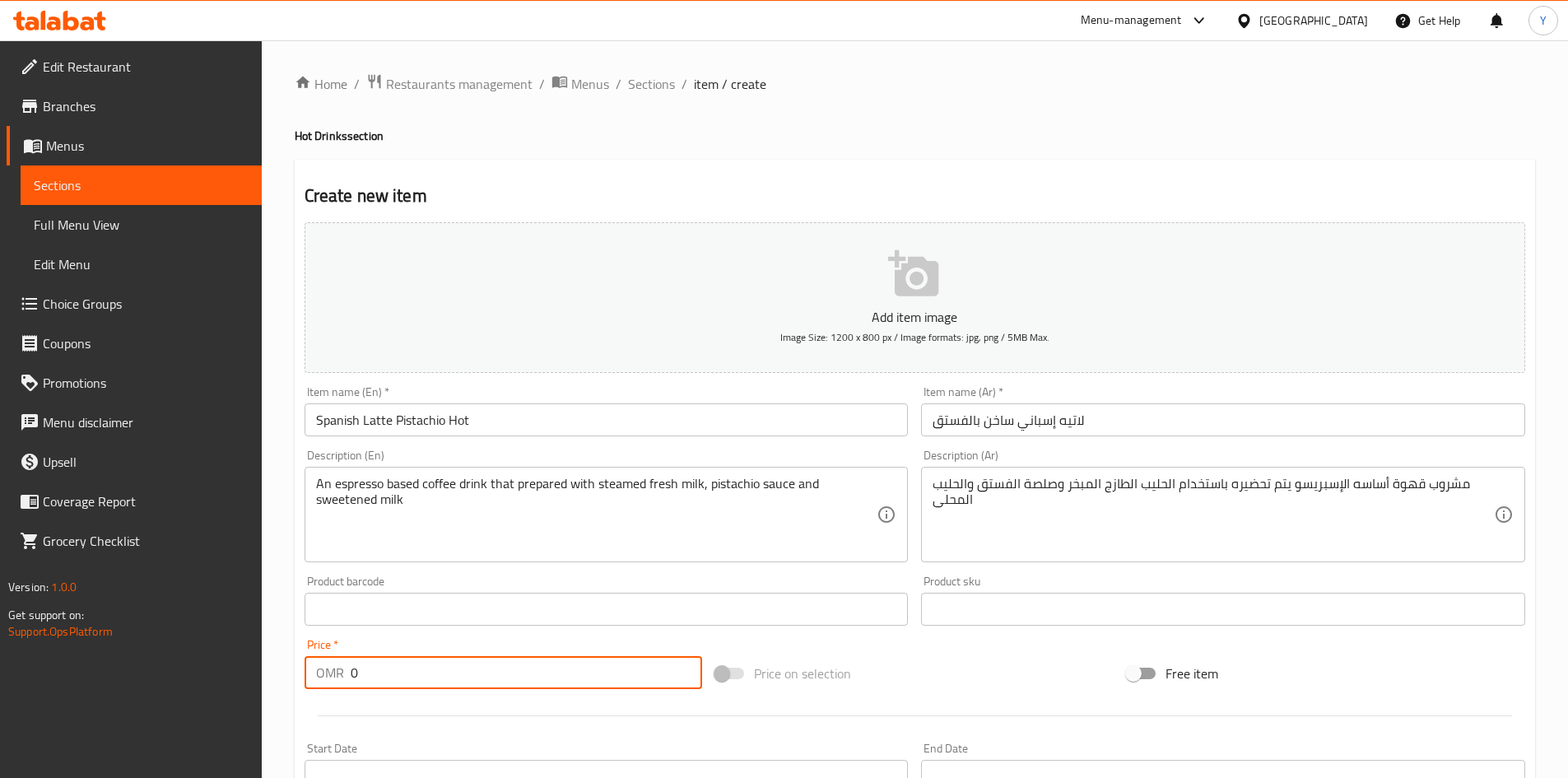
drag, startPoint x: 379, startPoint y: 684, endPoint x: 280, endPoint y: 675, distance: 99.4
click at [280, 675] on div "Home / Restaurants management / Menus / Sections / item / create Hot Drinks sec…" at bounding box center [915, 602] width 1307 height 1123
type input "2.840"
click at [478, 426] on input "Spanish Latte Pistachio Hot" at bounding box center [606, 419] width 604 height 33
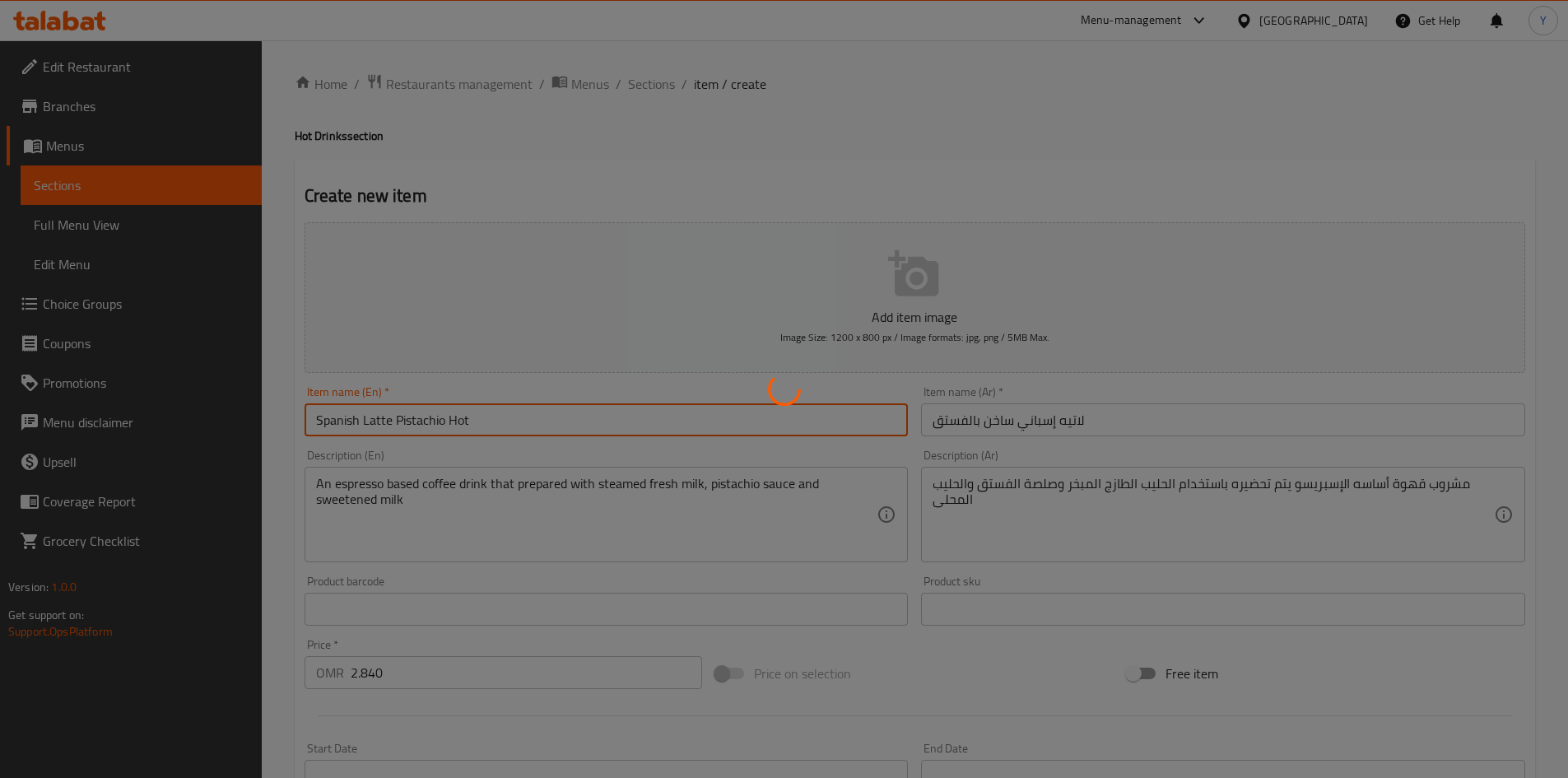
type input "0"
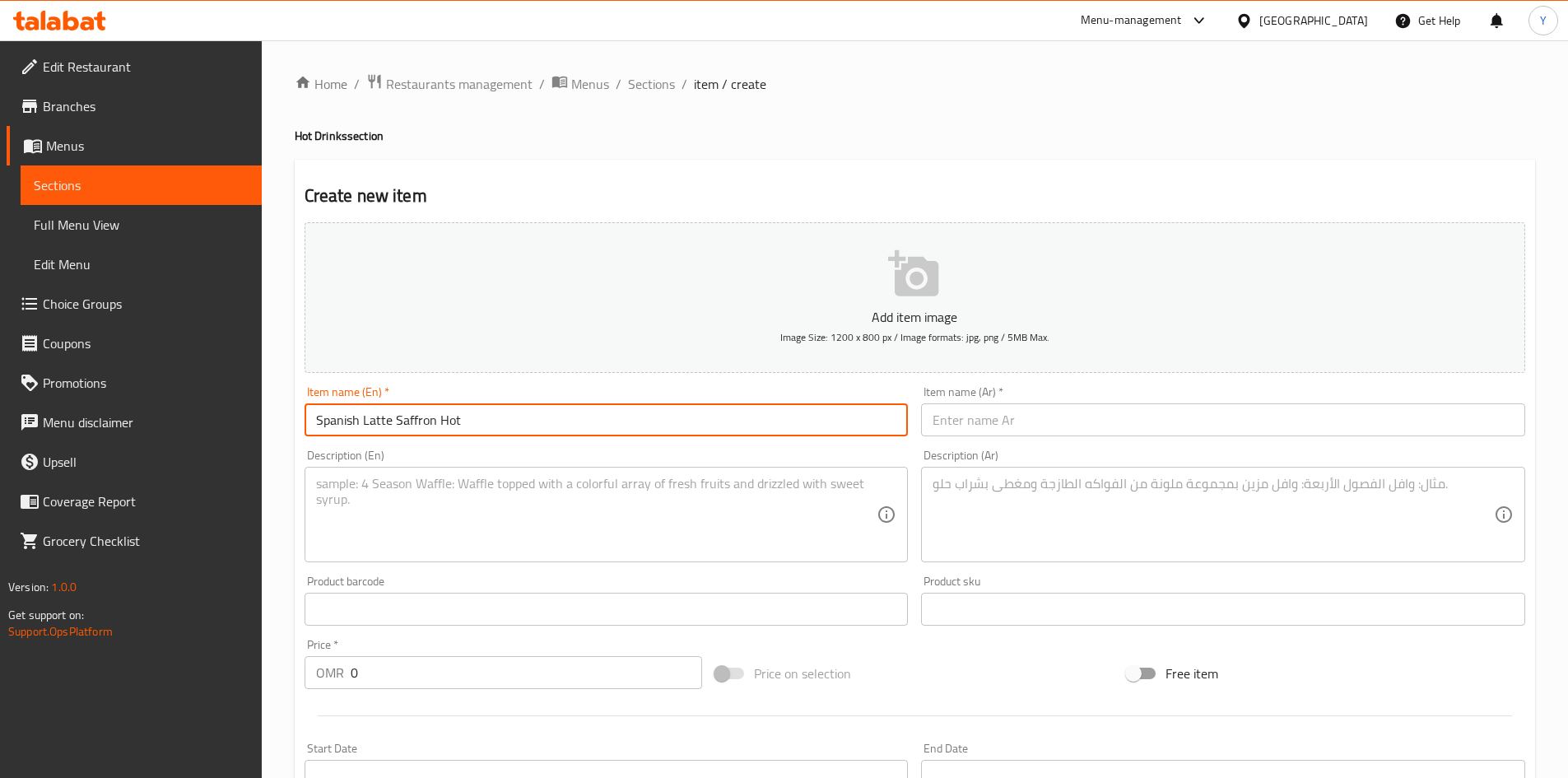
type input "Spanish Latte Saffron Hot"
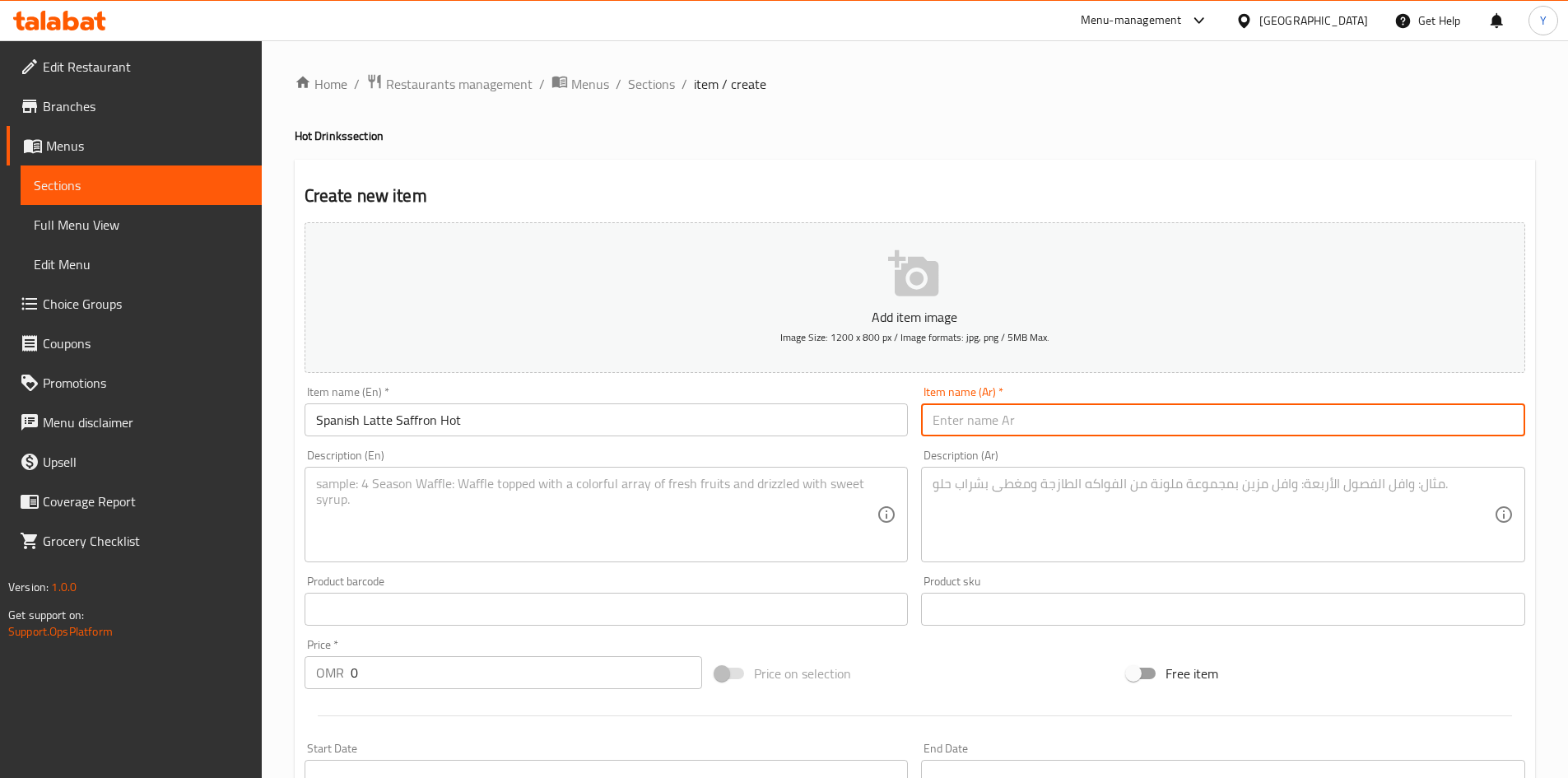
click at [1353, 422] on input "text" at bounding box center [1223, 419] width 604 height 33
type input "لاتيه إسباني ساخن بالزعفران"
drag, startPoint x: 385, startPoint y: 666, endPoint x: 90, endPoint y: 722, distance: 300.3
click at [97, 722] on div "Edit Restaurant Branches Menus Sections Full Menu View Edit Menu Choice Groups …" at bounding box center [784, 602] width 1568 height 1123
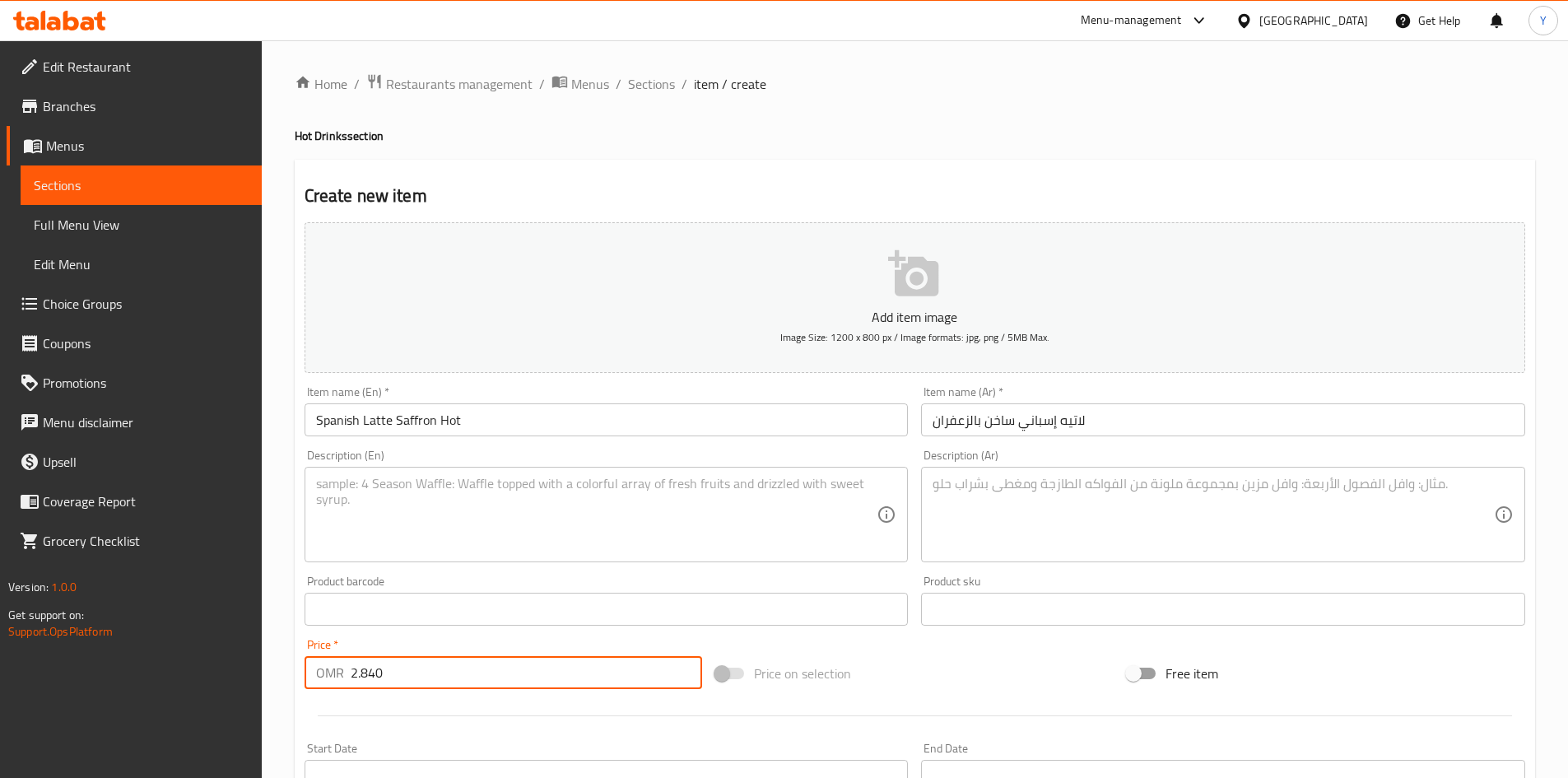
type input "2.840"
click at [372, 576] on div "Product barcode Product barcode" at bounding box center [606, 600] width 604 height 50
drag, startPoint x: 385, startPoint y: 519, endPoint x: 448, endPoint y: 594, distance: 97.9
click at [386, 516] on textarea at bounding box center [597, 515] width 562 height 78
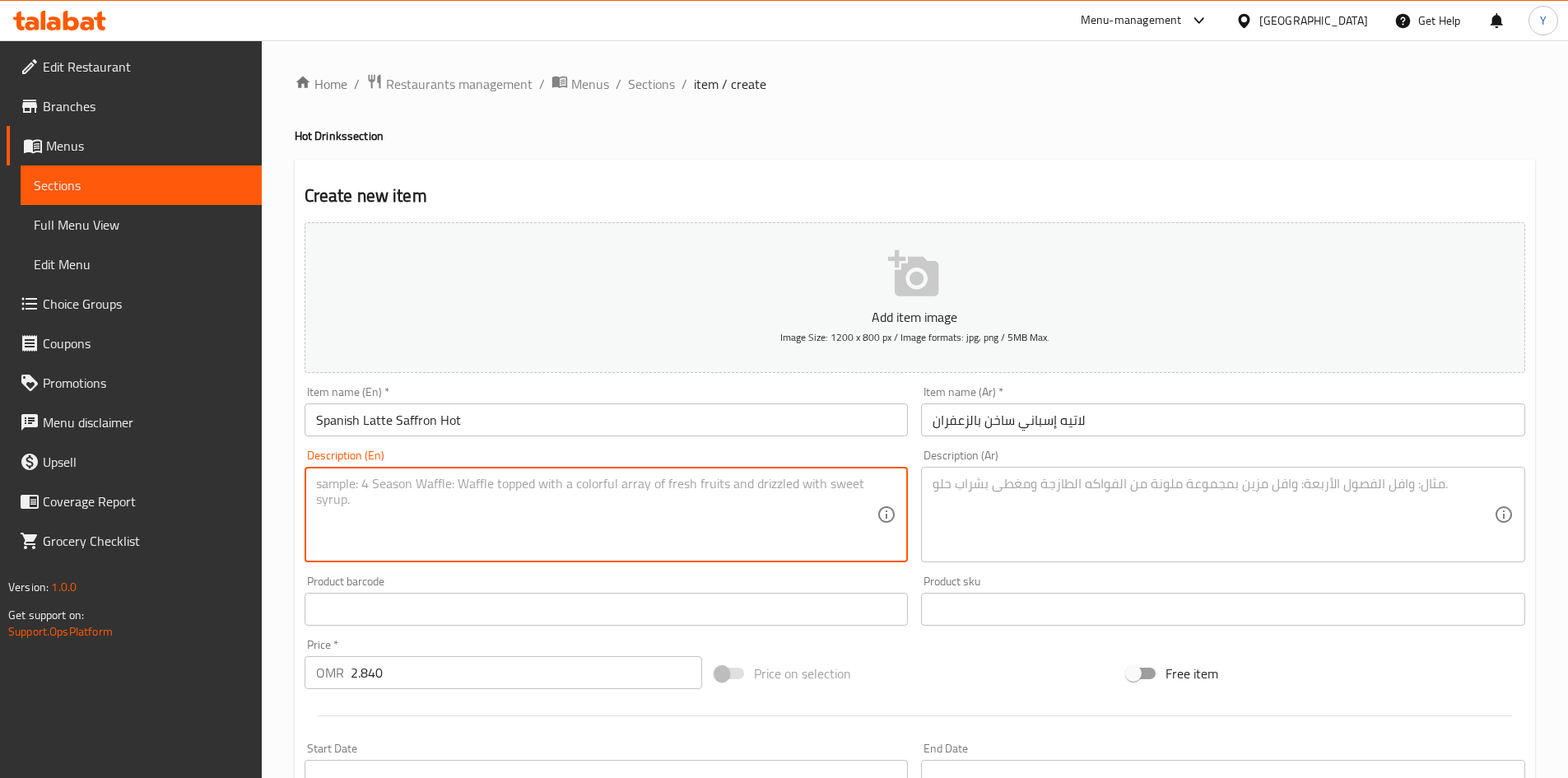
paste textarea "An espresso based coffee drink that prepared with steamed fresh milk, pistachio…"
click at [724, 485] on textarea "An espresso based coffee drink that prepared with steamed fresh milk, pistachio…" at bounding box center [597, 515] width 562 height 78
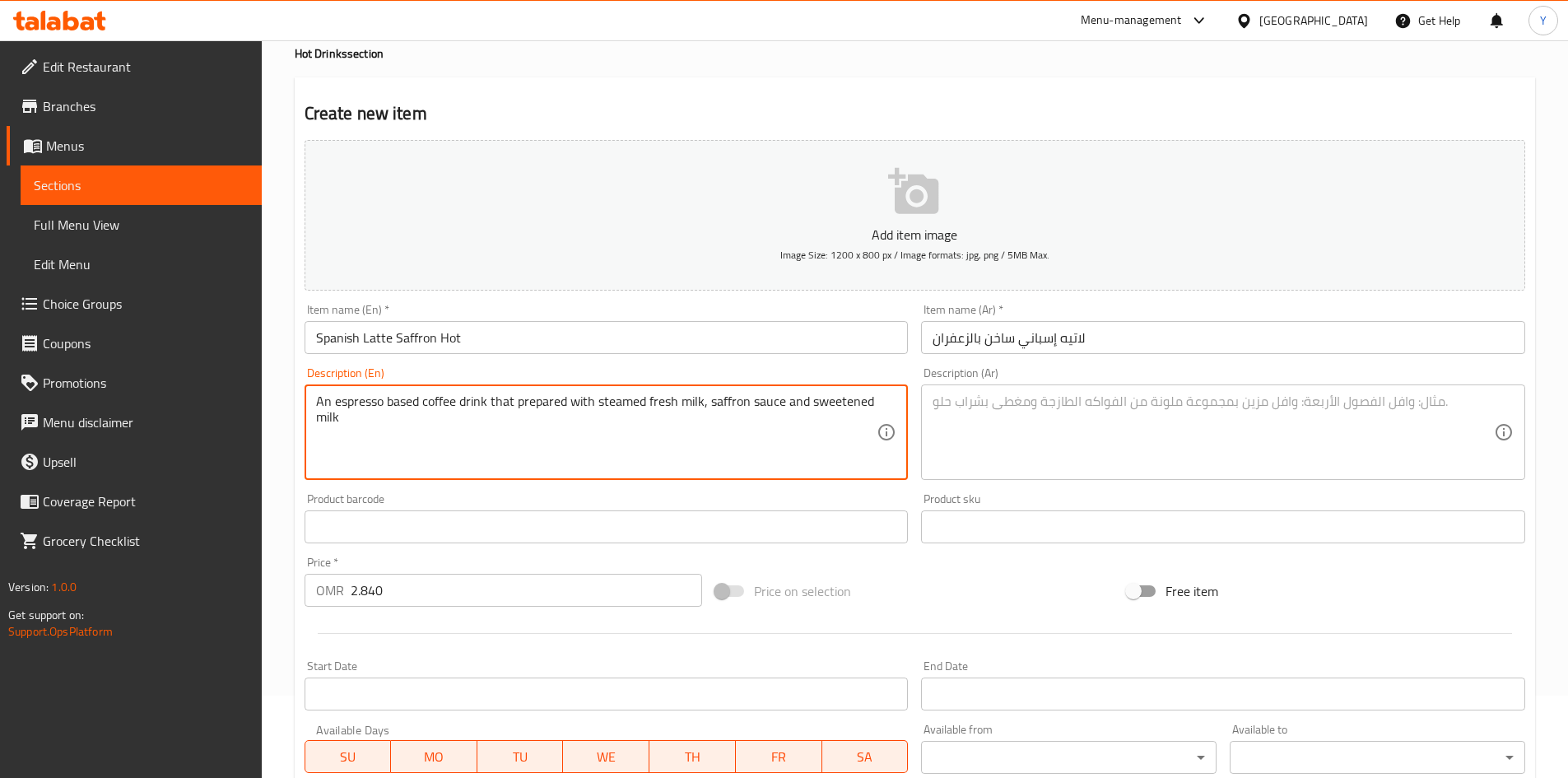
type textarea "An espresso based coffee drink that prepared with steamed fresh milk, saffron s…"
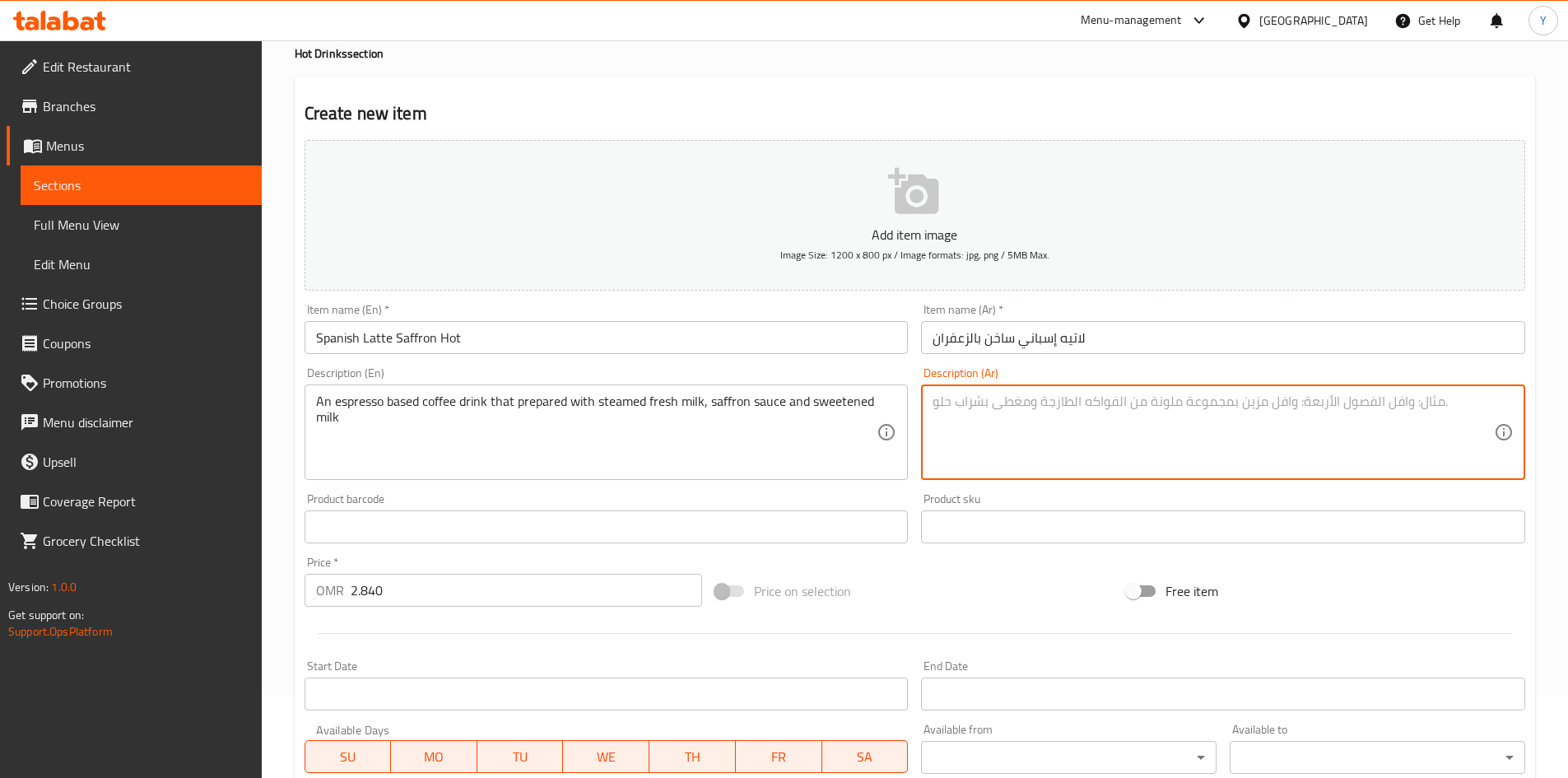
paste textarea "مشروب قهوة أساسه الإسبريسو يتم تحضيره باستخدام الحليب الطازج المبخر وصلصة الفست…"
click at [1005, 408] on textarea "مشروب قهوة أساسه الإسبريسو يتم تحضيره باستخدام الحليب الطازج المبخر وصلصة الفست…" at bounding box center [1214, 432] width 562 height 78
type textarea "مشروب قهوة أساسه الإسبريسو يتم تحضيره باستخدام الحليب الطازج المبخر وصلصة الزعف…"
click at [500, 319] on div "Item name (En)   * Spanish Latte Saffron Hot Item name (En) *" at bounding box center [606, 328] width 604 height 50
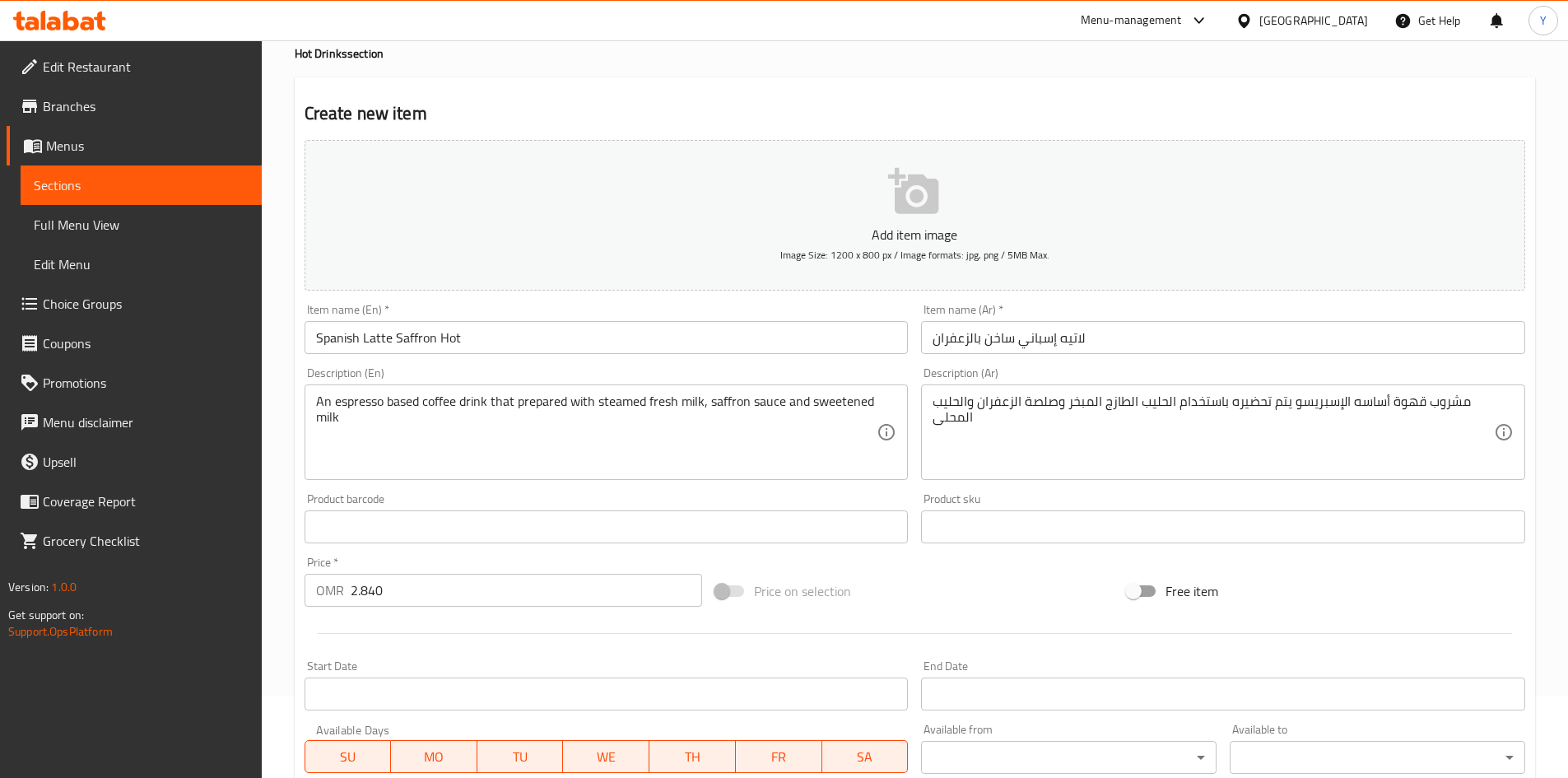
click at [505, 345] on input "Spanish Latte Saffron Hot" at bounding box center [606, 337] width 604 height 33
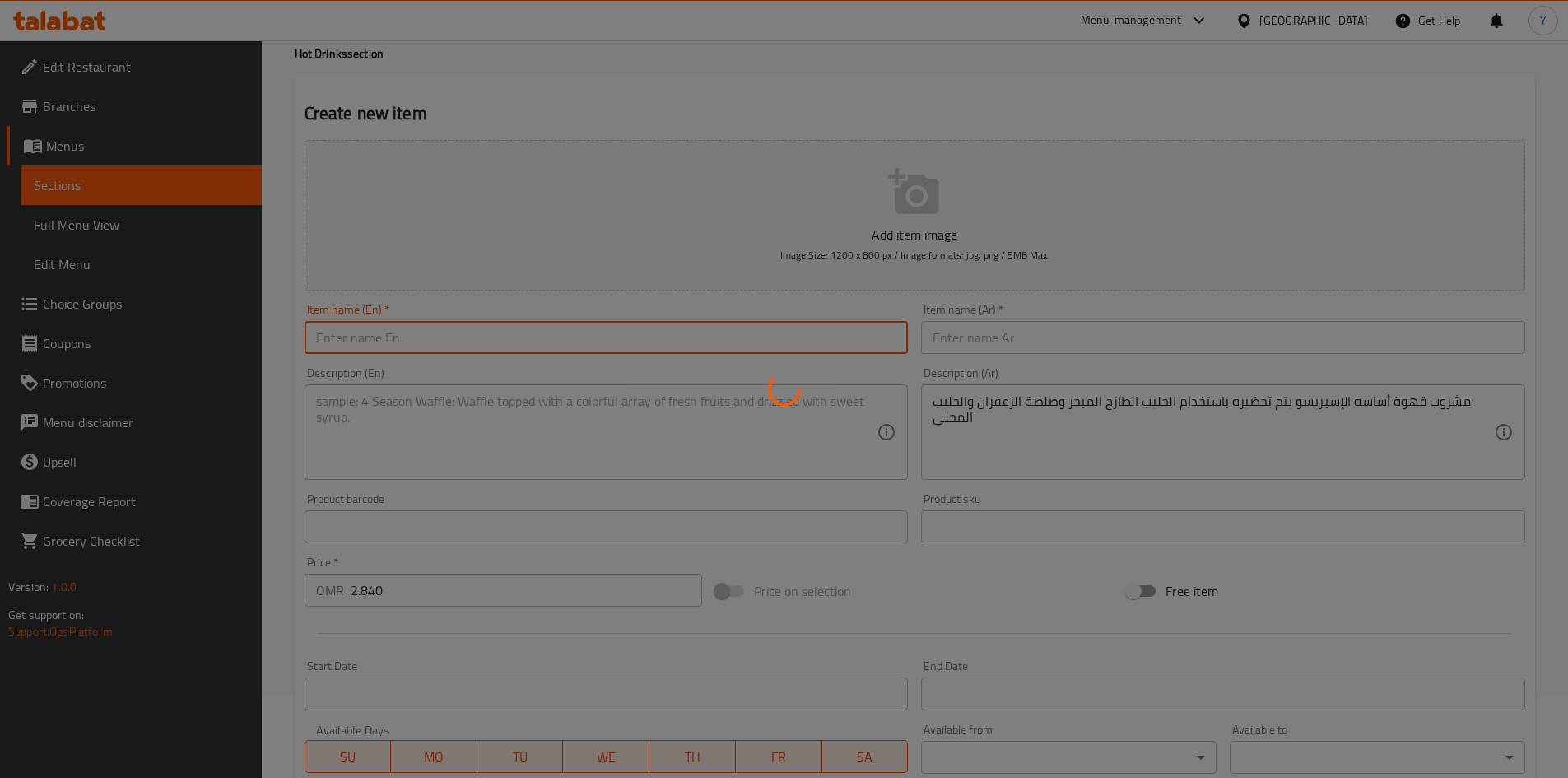
type input "0"
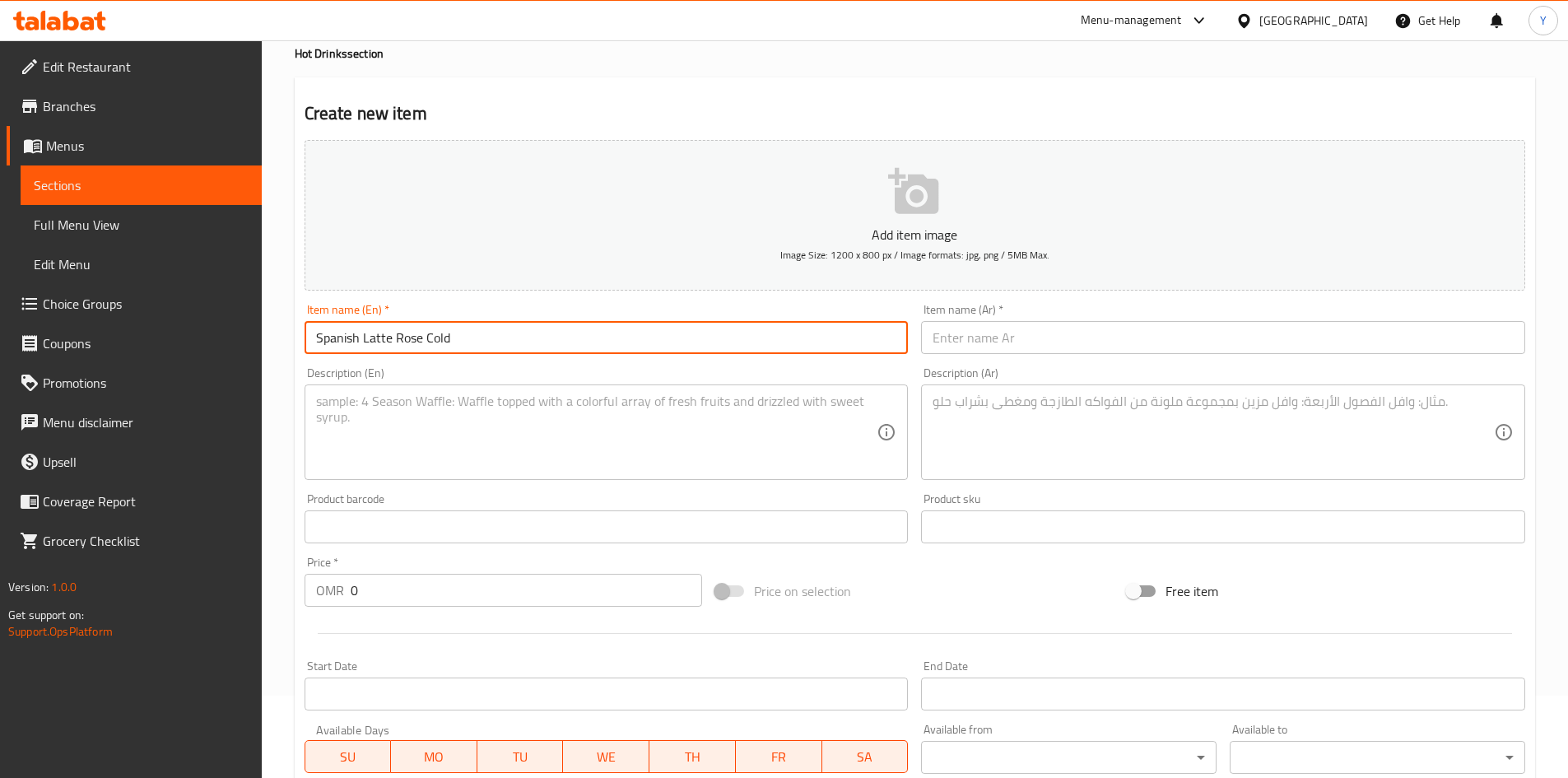
click at [443, 339] on input "Spanish Latte Rose Cold" at bounding box center [606, 337] width 604 height 33
type input "Spanish Latte Rose Hot"
drag, startPoint x: 976, startPoint y: 329, endPoint x: 1067, endPoint y: 350, distance: 93.4
click at [976, 329] on input "text" at bounding box center [1223, 337] width 604 height 33
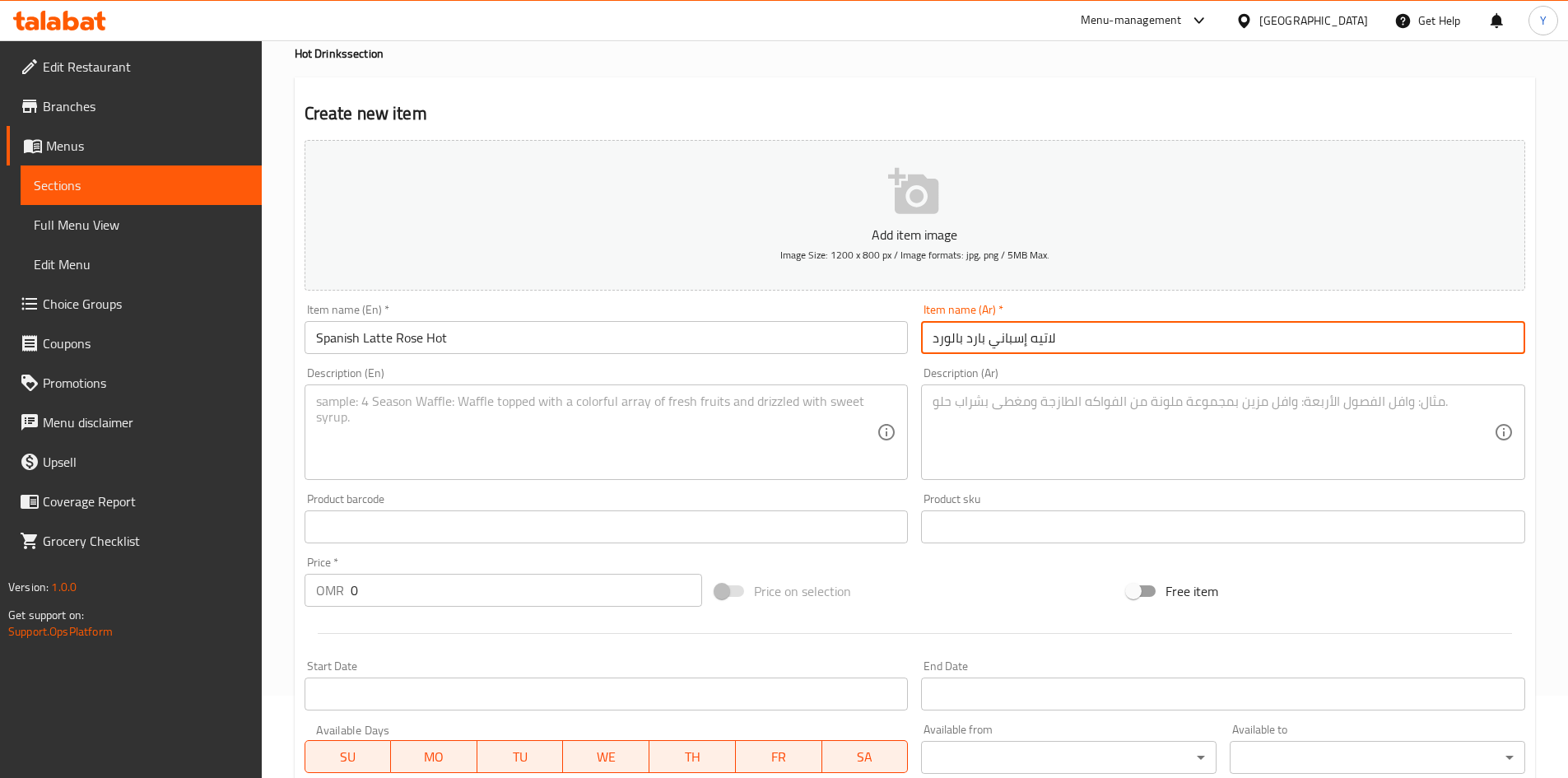
click at [971, 346] on input "لاتيه إسباني بارد بالورد" at bounding box center [1223, 337] width 604 height 33
click at [970, 348] on input "لاتيه إسباني بارد بالورد" at bounding box center [1223, 337] width 604 height 33
type input "لاتيه إسباني ساخن بالورد"
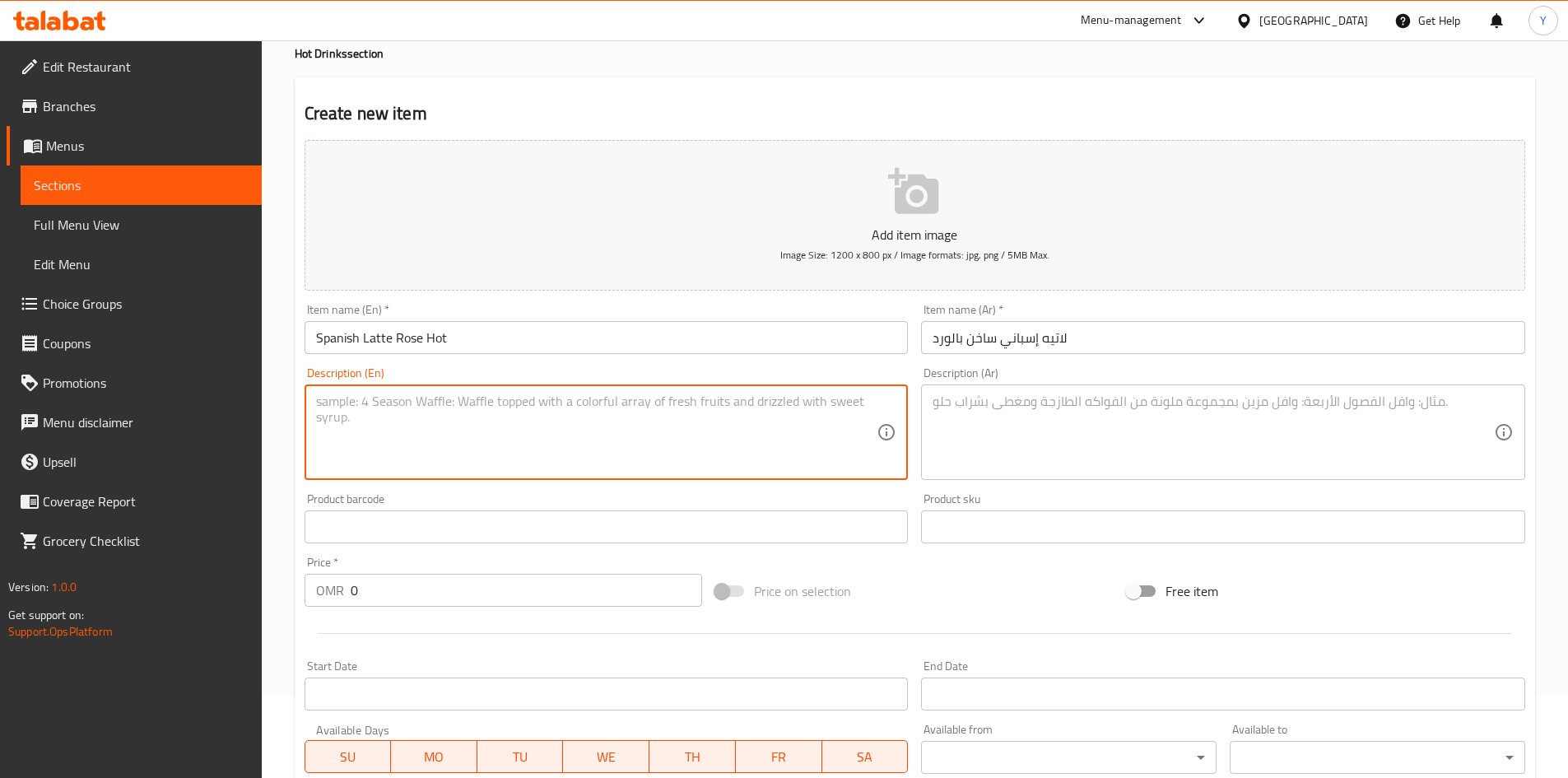
paste textarea "An espresso based coffee drink that prepared with steamed fresh milk, pistachio…"
click at [738, 403] on textarea "An espresso based coffee drink that prepared with steamed fresh milk, pistachio…" at bounding box center [597, 432] width 562 height 78
type textarea "An espresso based coffee drink that prepared with steamed fresh milk, rose sauc…"
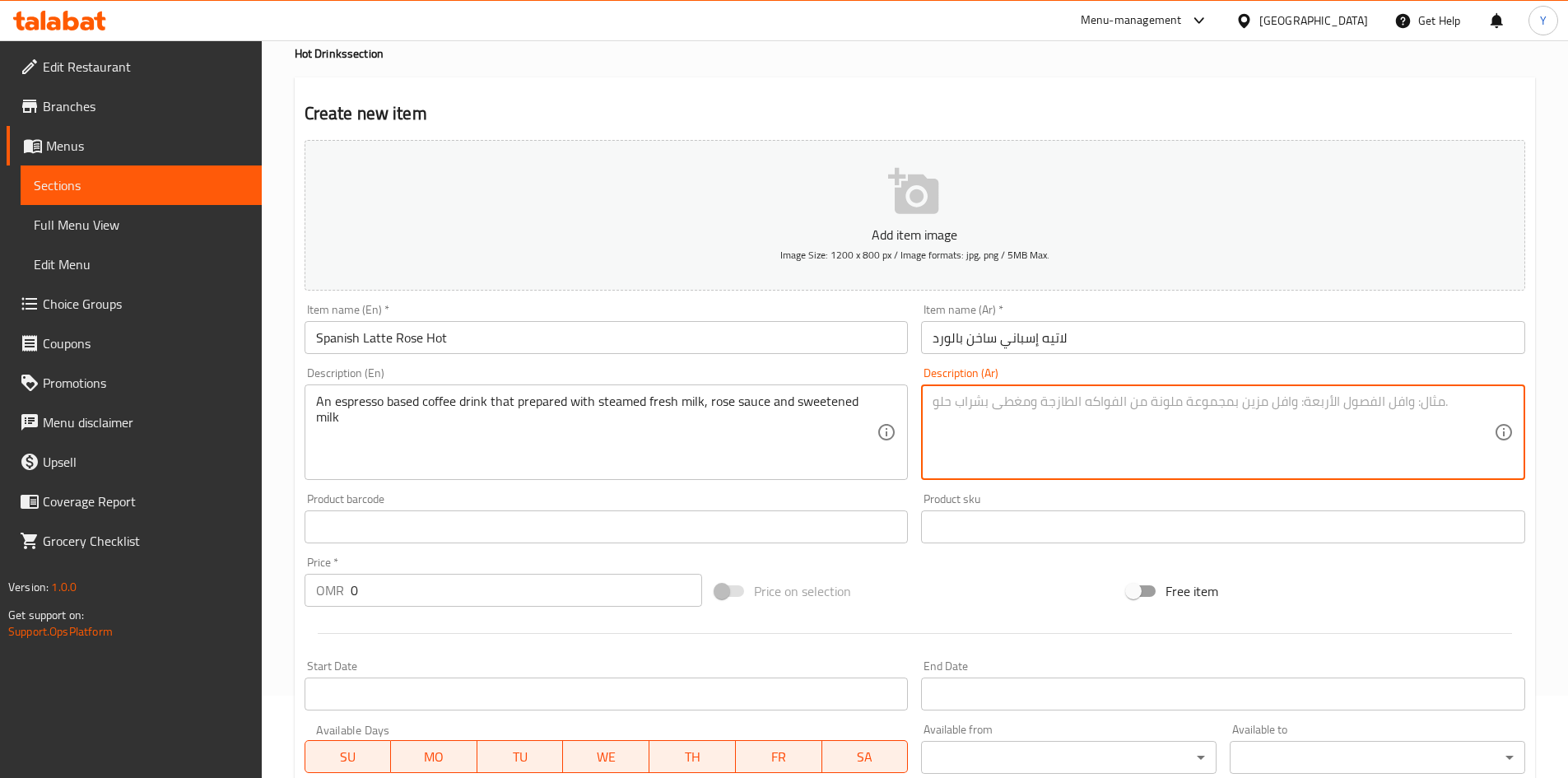
paste textarea "مشروب قهوة أساسه الإسبريسو يتم تحضيره باستخدام الحليب الطازج المبخر وصلصة الفست…"
click at [1004, 405] on textarea "مشروب قهوة أساسه الإسبريسو يتم تحضيره باستخدام الحليب الطازج المبخر وصلصة الفست…" at bounding box center [1214, 432] width 562 height 78
drag, startPoint x: 1004, startPoint y: 405, endPoint x: 1116, endPoint y: 505, distance: 150.1
click at [1005, 408] on textarea "مشروب قهوة أساسه الإسبريسو يتم تحضيره باستخدام الحليب الطازج المبخر وصلصة الفست…" at bounding box center [1214, 432] width 562 height 78
type textarea "مشروب قهوة أساسه الإسبريسو يتم تحضيره باستخدام الحليب الطازج المبخر وصلصة الورد…"
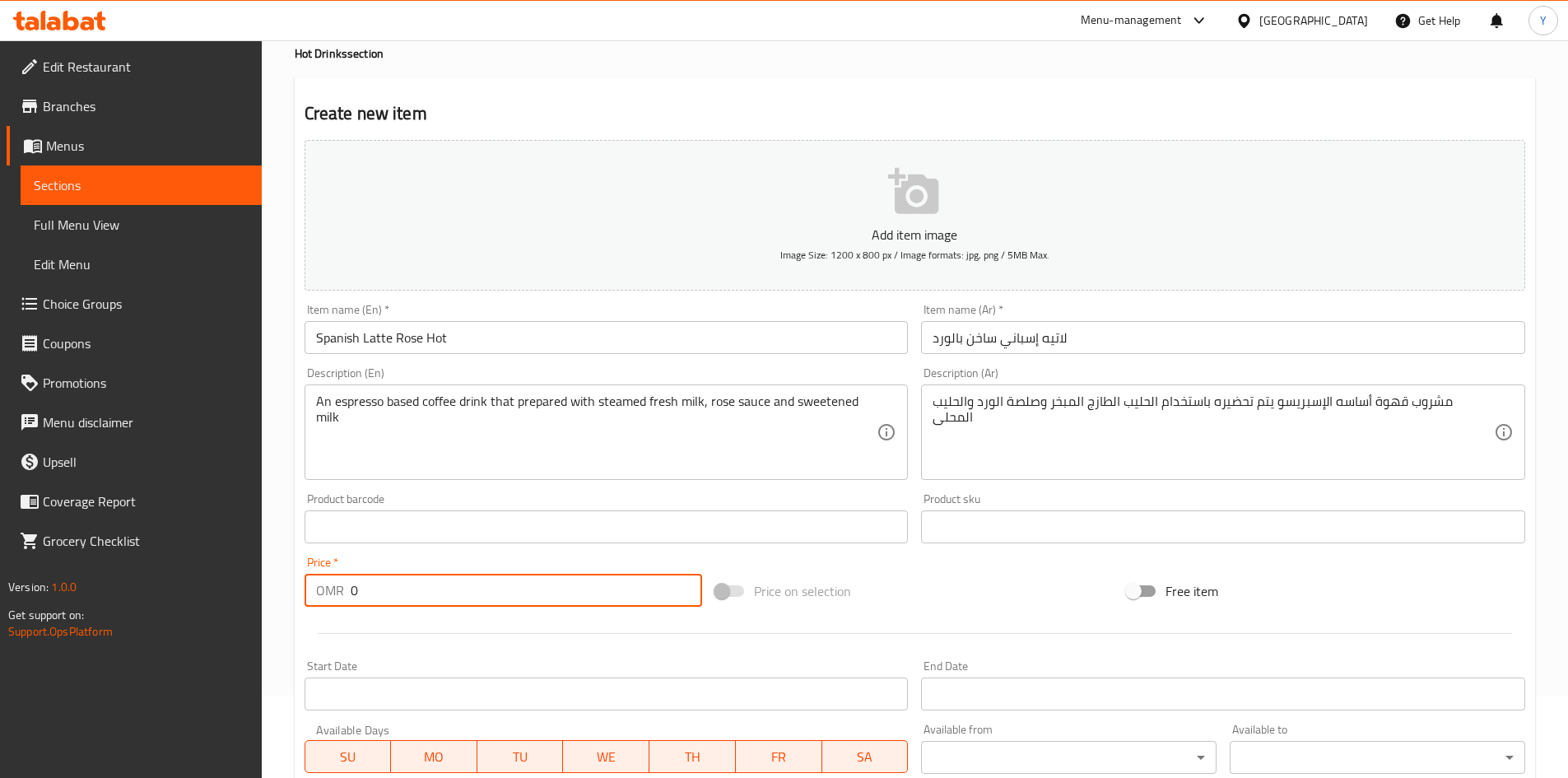
drag, startPoint x: 363, startPoint y: 592, endPoint x: 186, endPoint y: 579, distance: 177.5
click at [186, 579] on div "Edit Restaurant Branches Menus Sections Full Menu View Edit Menu Choice Groups …" at bounding box center [784, 519] width 1568 height 1123
type input "2.840"
click at [479, 347] on input "Spanish Latte Rose Hot" at bounding box center [606, 337] width 604 height 33
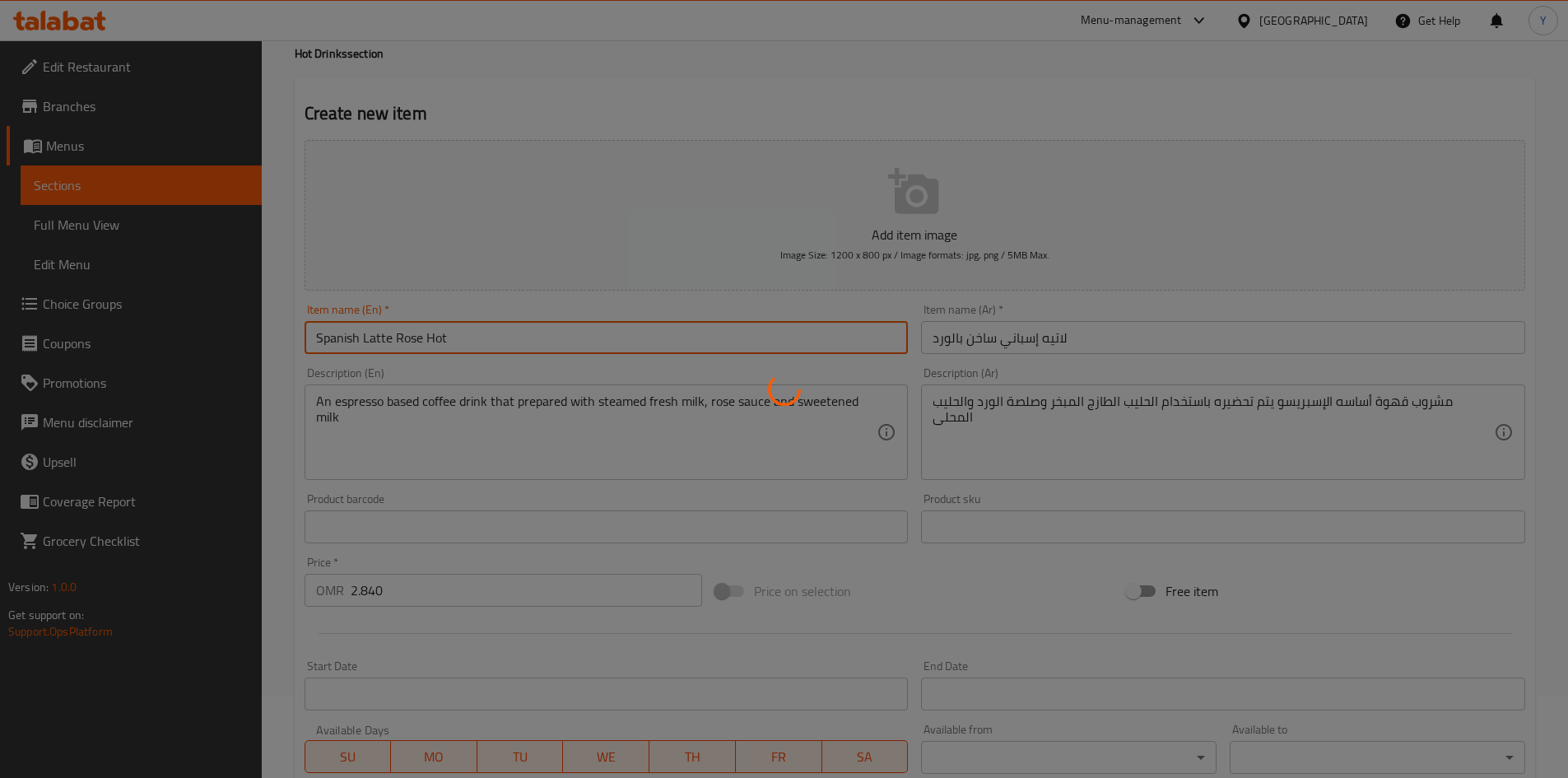
type input "0"
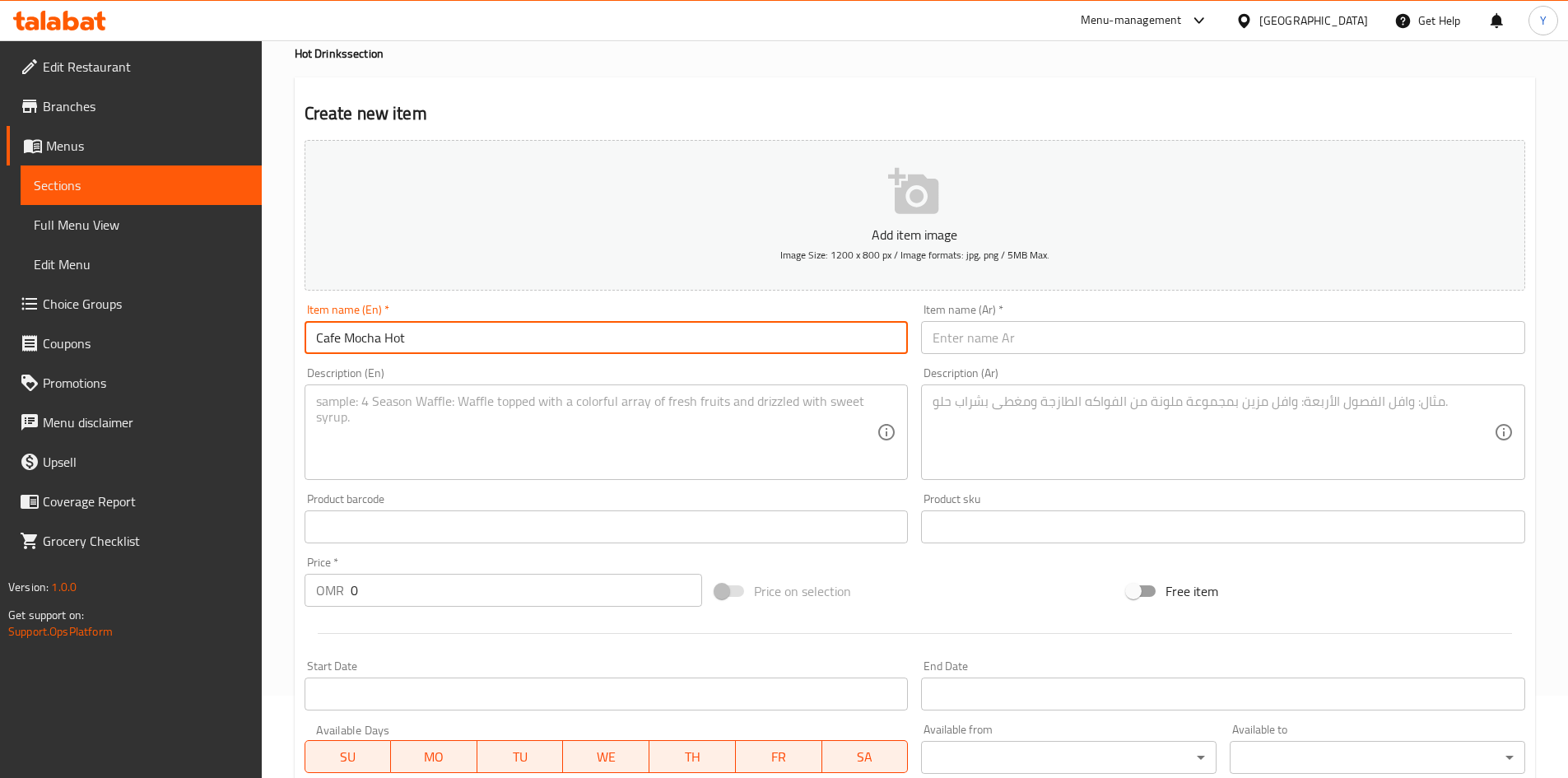
type input "Cafe Mocha Hot"
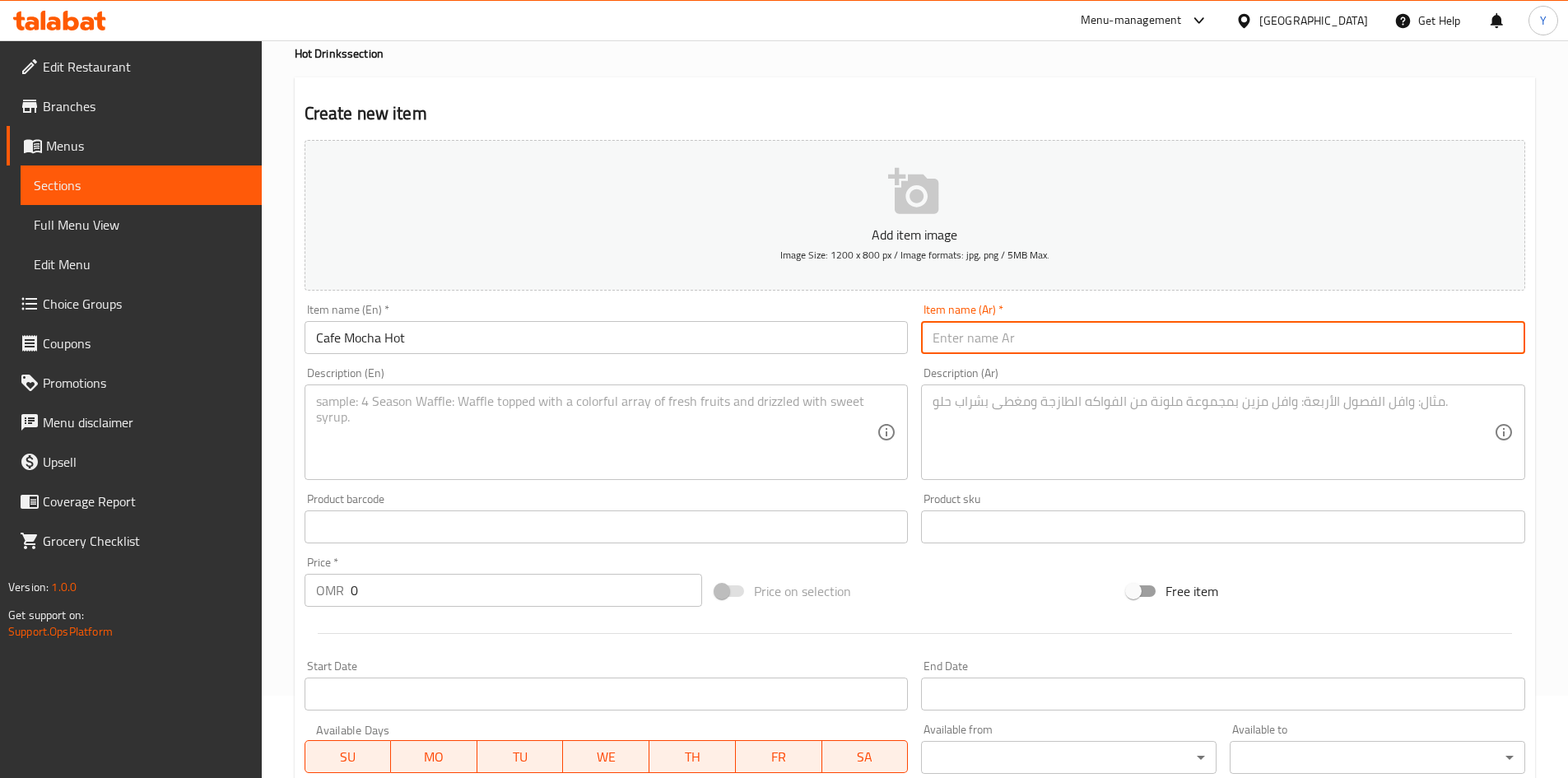
click at [1255, 342] on input "text" at bounding box center [1223, 337] width 604 height 33
type input "قهوة موكا ساخنة"
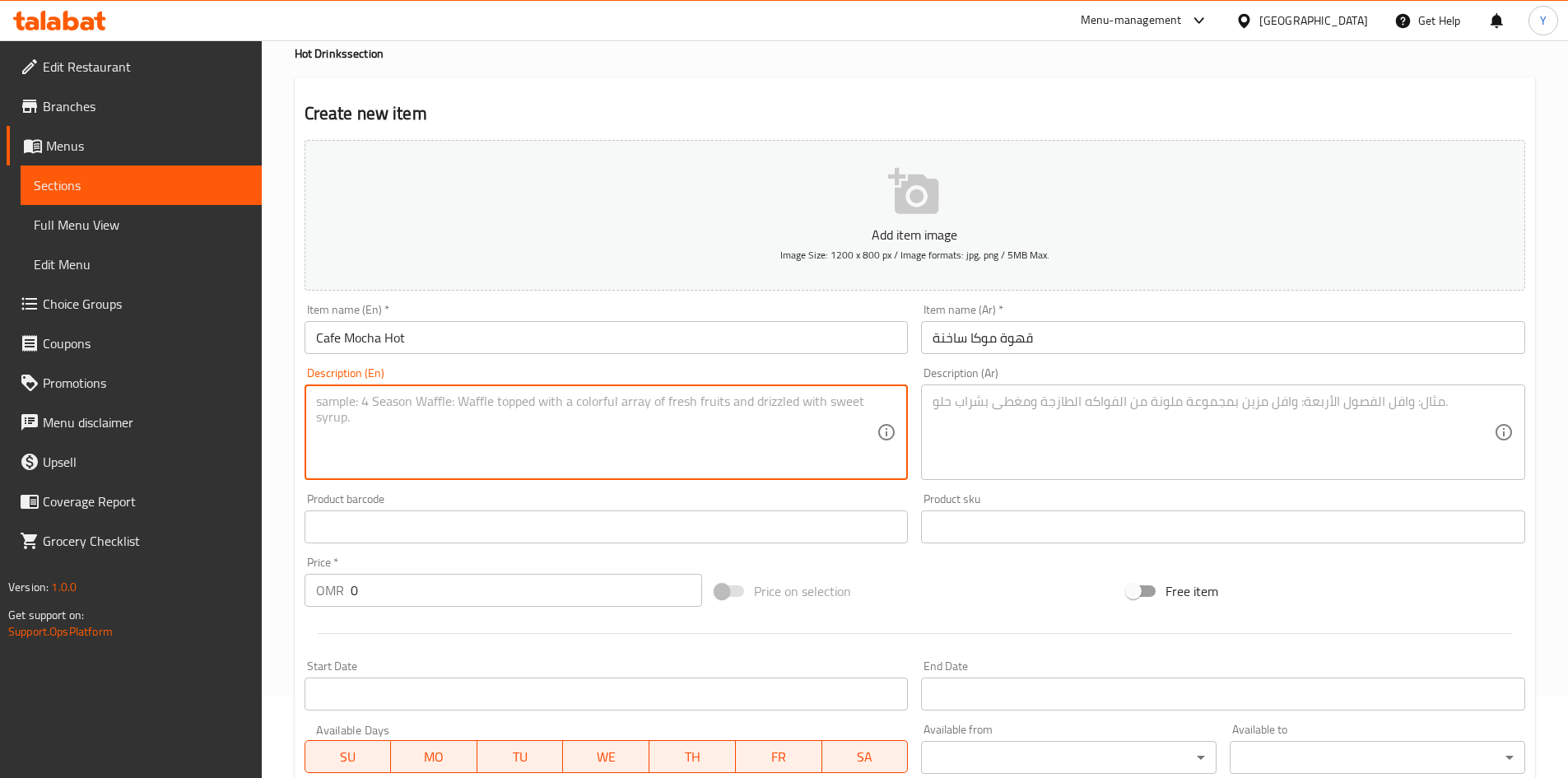
paste textarea "An espresso based coffee drink that prepared with steamed fresh milk, pistachio…"
drag, startPoint x: 703, startPoint y: 406, endPoint x: 791, endPoint y: 388, distance: 89.8
click at [791, 388] on div "An espresso based coffee drink that prepared with steamed fresh milk, pistachio…" at bounding box center [606, 432] width 604 height 96
drag, startPoint x: 731, startPoint y: 403, endPoint x: 1031, endPoint y: 422, distance: 300.6
click at [1032, 422] on div "Add item image Image Size: 1200 x 800 px / Image formats: jpg, png / 5MB Max. I…" at bounding box center [914, 488] width 1234 height 710
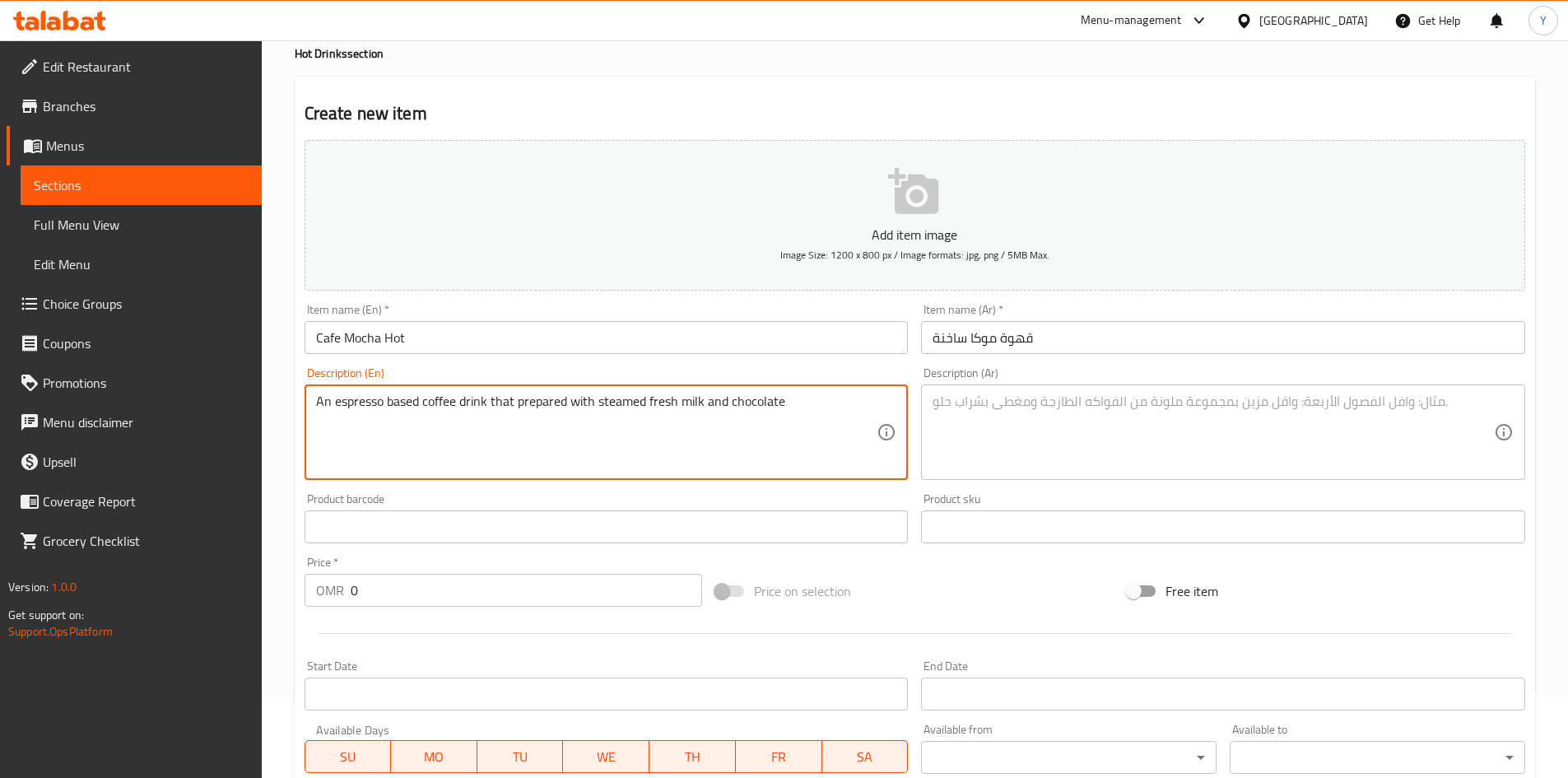
click at [606, 404] on textarea "An espresso based coffee drink that prepared with steamed fresh milk and chocol…" at bounding box center [597, 432] width 562 height 78
type textarea "An espresso based coffee drink that prepared with steamed fresh milk and chocol…"
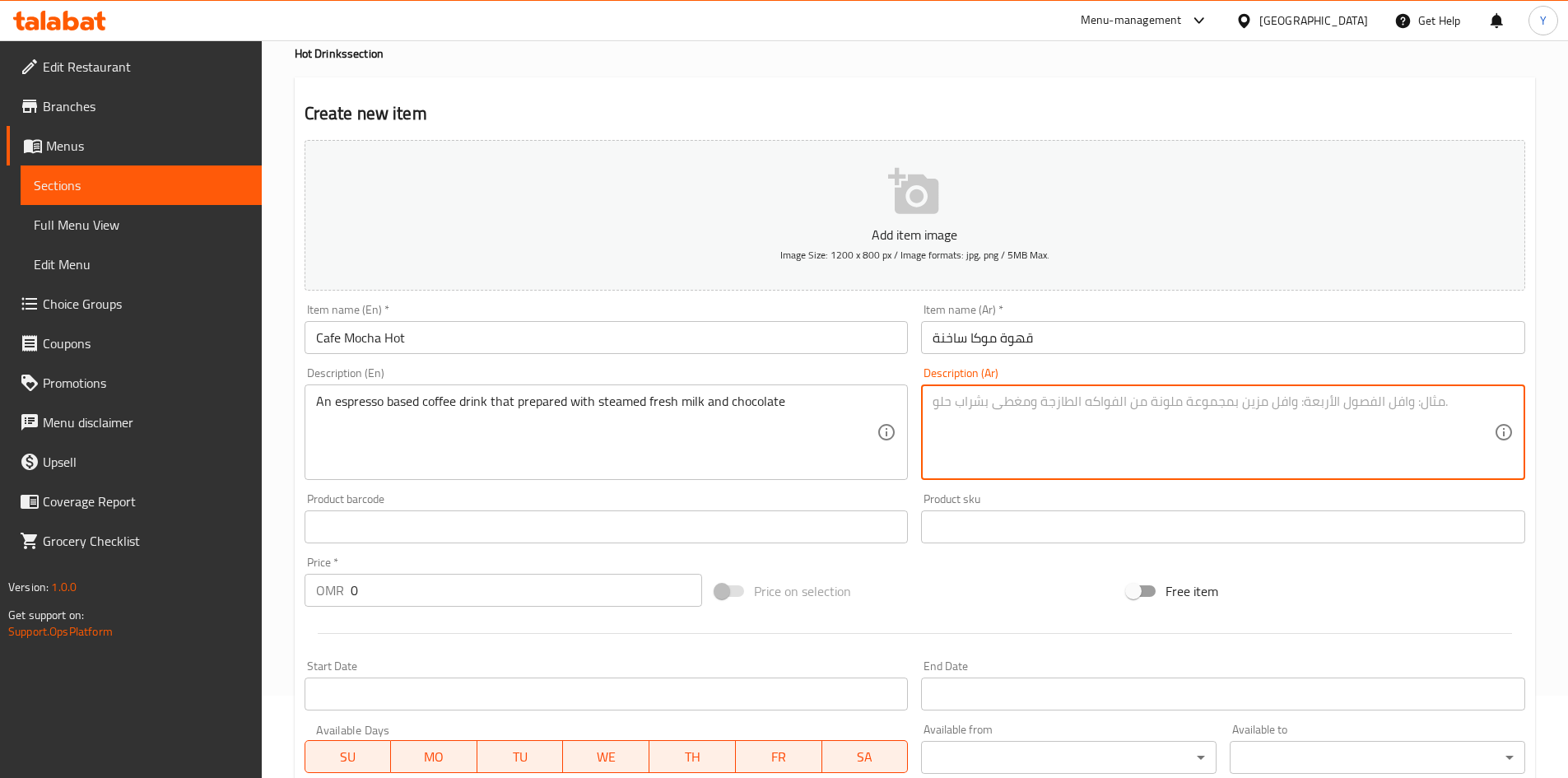
paste textarea "مشروب قهوة أساسه الإسبريسو يتم تحضيره باستخدام الحليب الطازج المبخر وصلصة الفست…"
drag, startPoint x: 1058, startPoint y: 405, endPoint x: 940, endPoint y: 426, distance: 119.9
click at [940, 426] on textarea "مشروب قهوة أساسه الإسبريسو يتم تحضيره باستخدام الحليب الطازج المبخر وصلصة الفست…" at bounding box center [1214, 432] width 562 height 78
click at [1413, 405] on textarea "مشروب قهوة أساسه الإسبريسو يتم تحضيره باستخدام الحليب الطازج المبخر وى" at bounding box center [1214, 432] width 562 height 78
type textarea "مشروب قهوة أساسه الإسبريسو يتم تحضيره باستخدام الحليب الطازج المبخر والشوكولاتة"
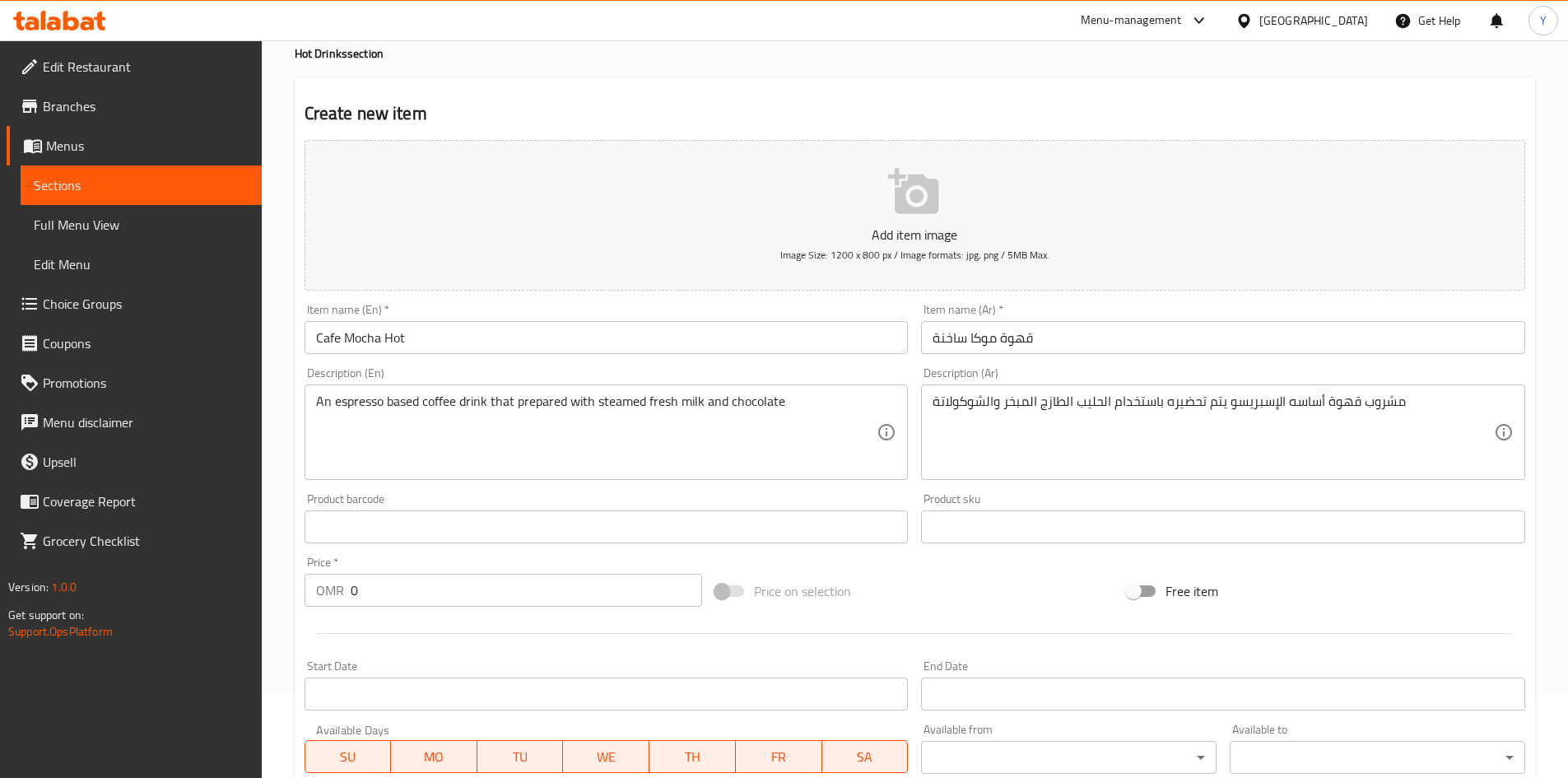
drag, startPoint x: 390, startPoint y: 562, endPoint x: 403, endPoint y: 579, distance: 21.4
click at [385, 570] on div "Price   * OMR 0 Price *" at bounding box center [503, 581] width 398 height 50
drag, startPoint x: 399, startPoint y: 584, endPoint x: 266, endPoint y: 588, distance: 133.1
click at [268, 588] on div "Home / Restaurants management / Menus / Sections / item / create Hot Drinks sec…" at bounding box center [915, 519] width 1307 height 1123
type input "2.630"
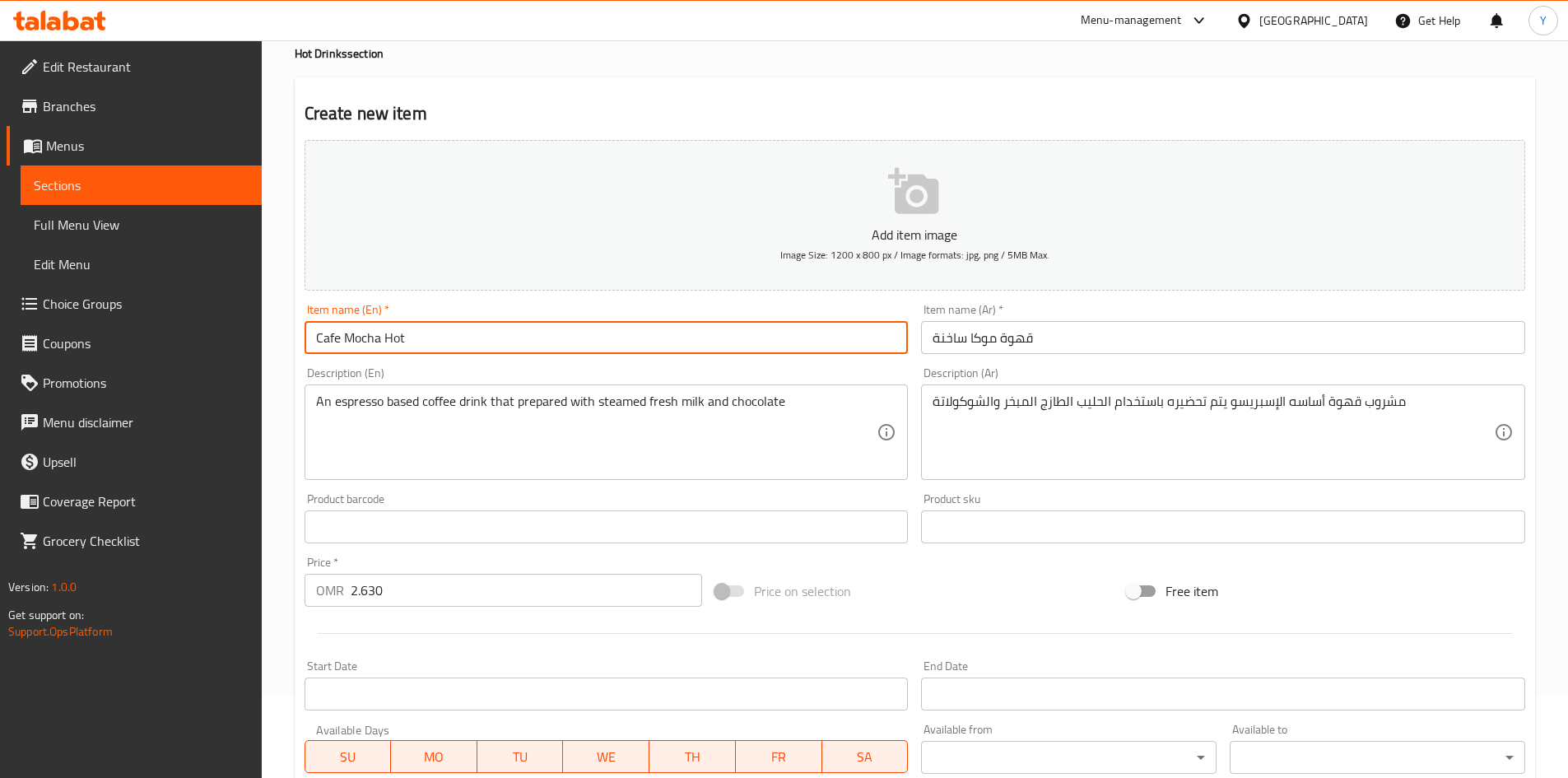
click at [460, 340] on input "Cafe Mocha Hot" at bounding box center [606, 337] width 604 height 33
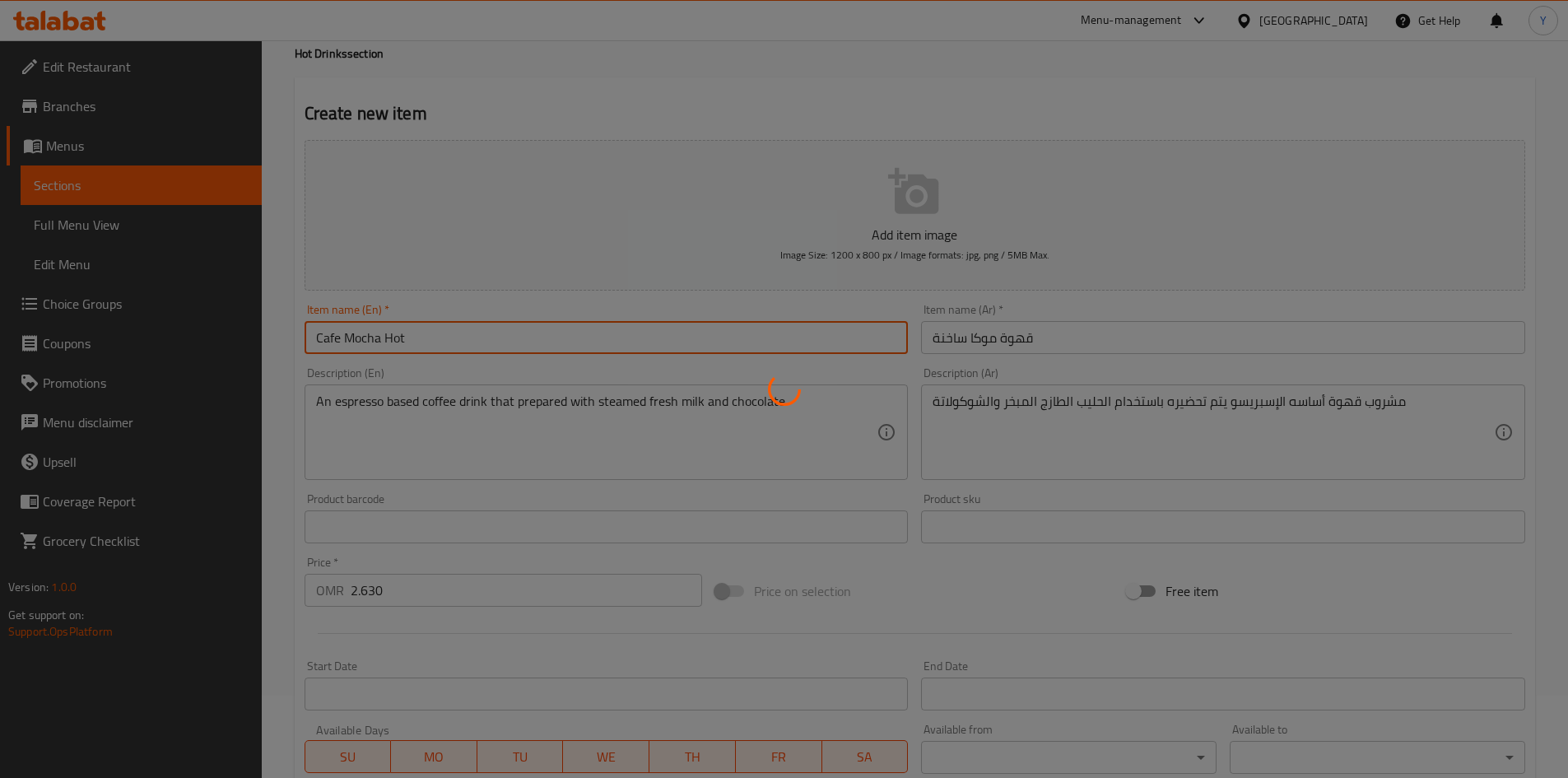
type input "0"
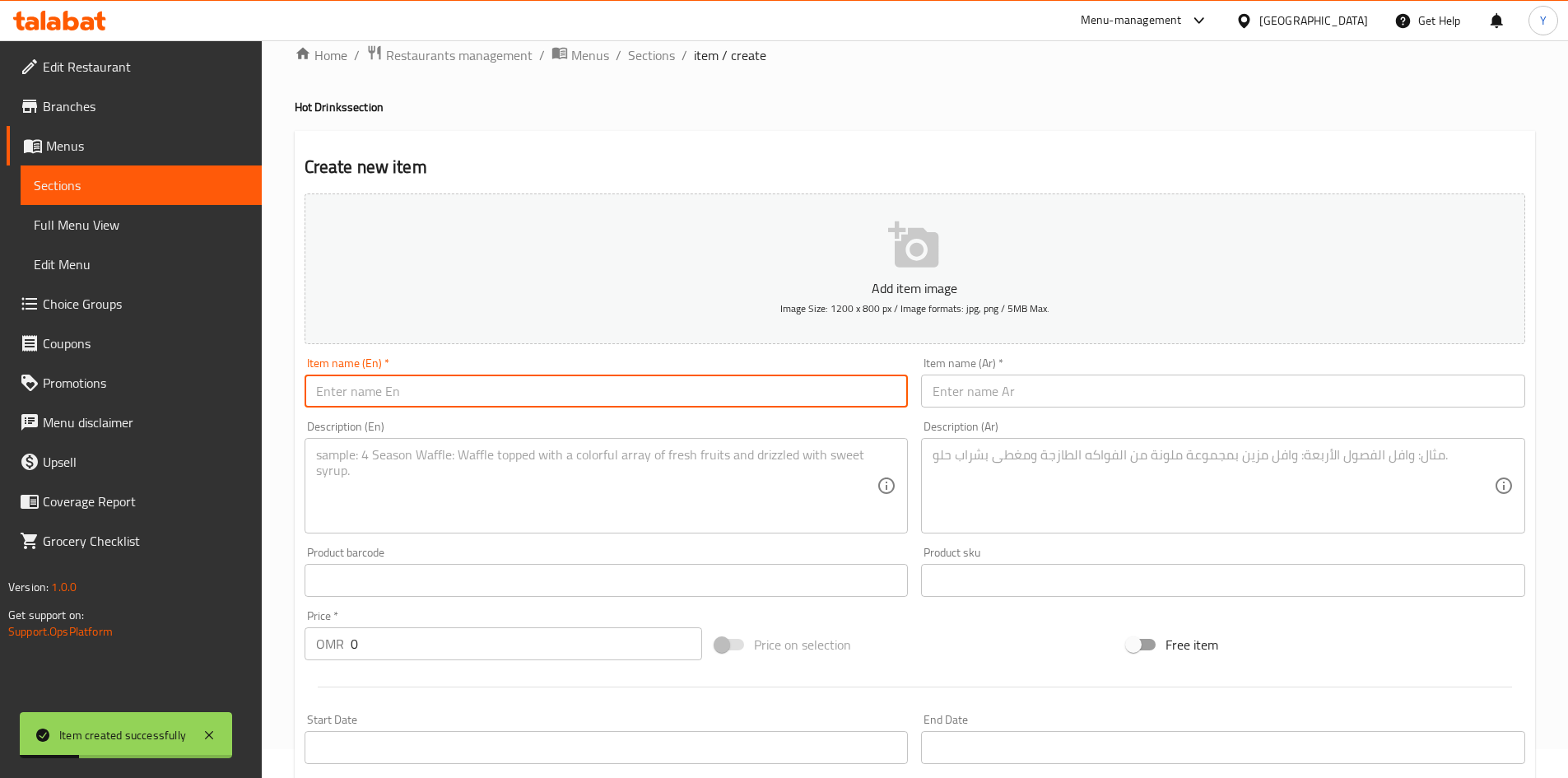
scroll to position [0, 0]
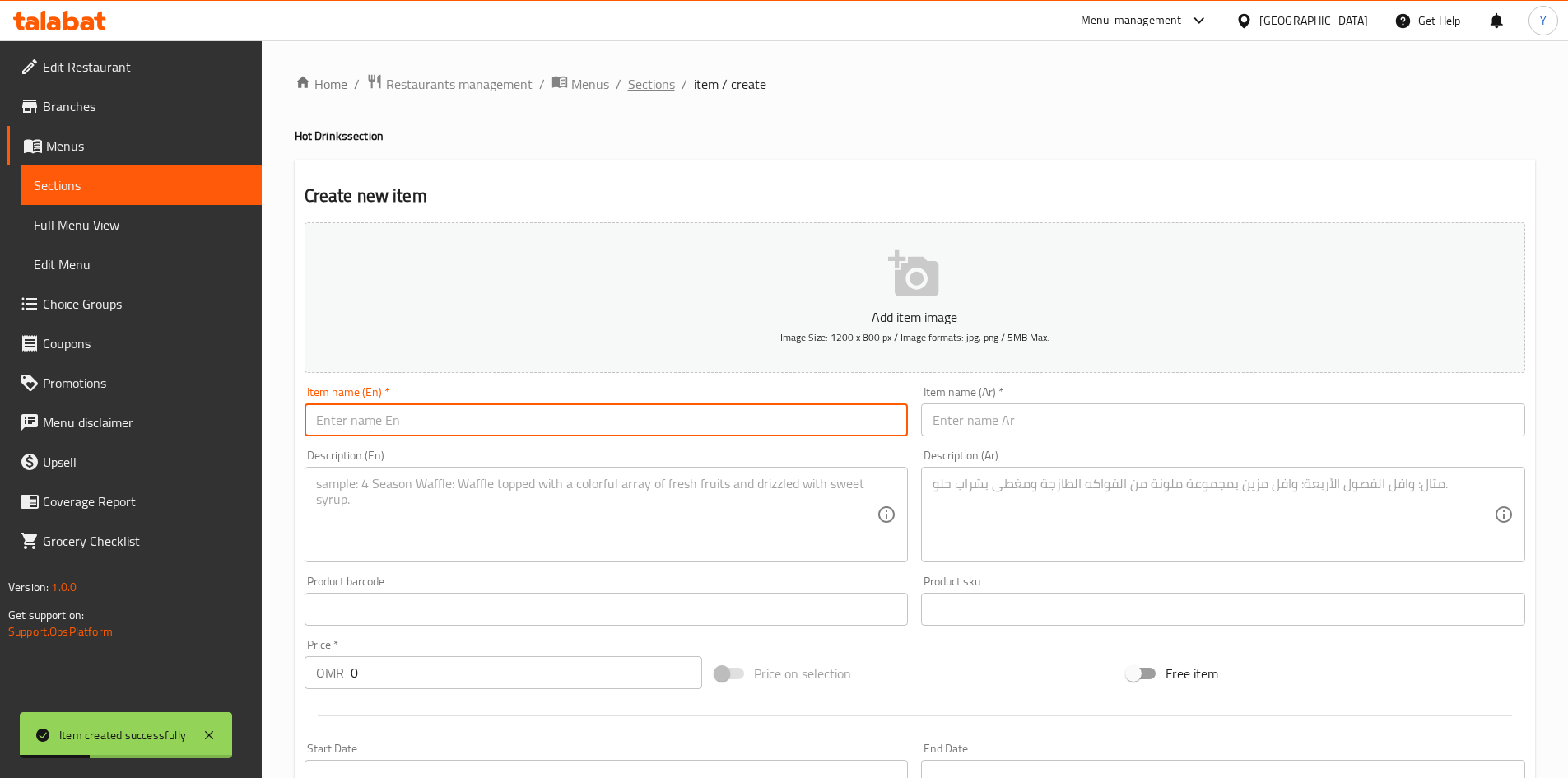
click at [661, 86] on span "Sections" at bounding box center [651, 84] width 47 height 19
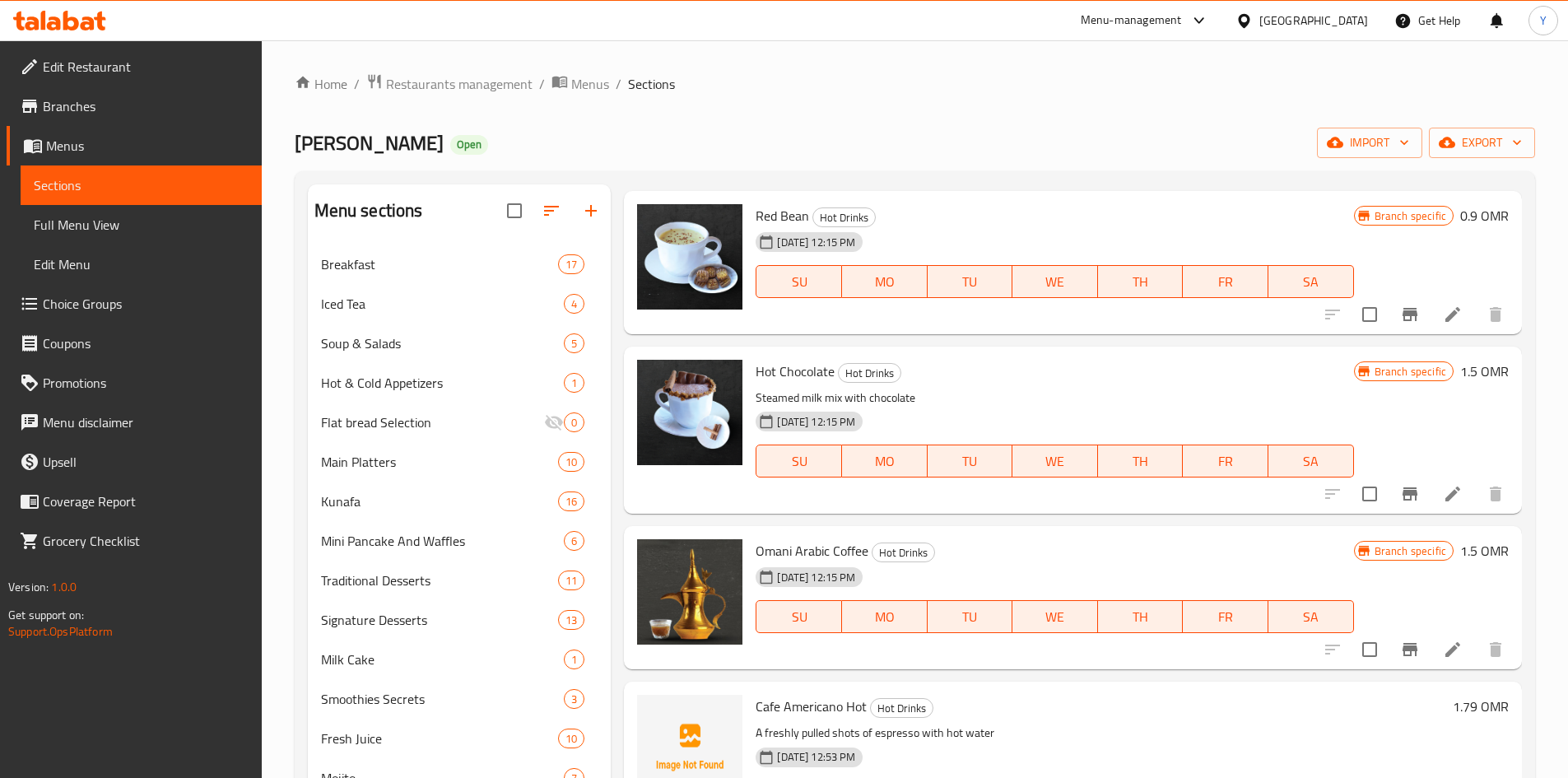
scroll to position [1564, 0]
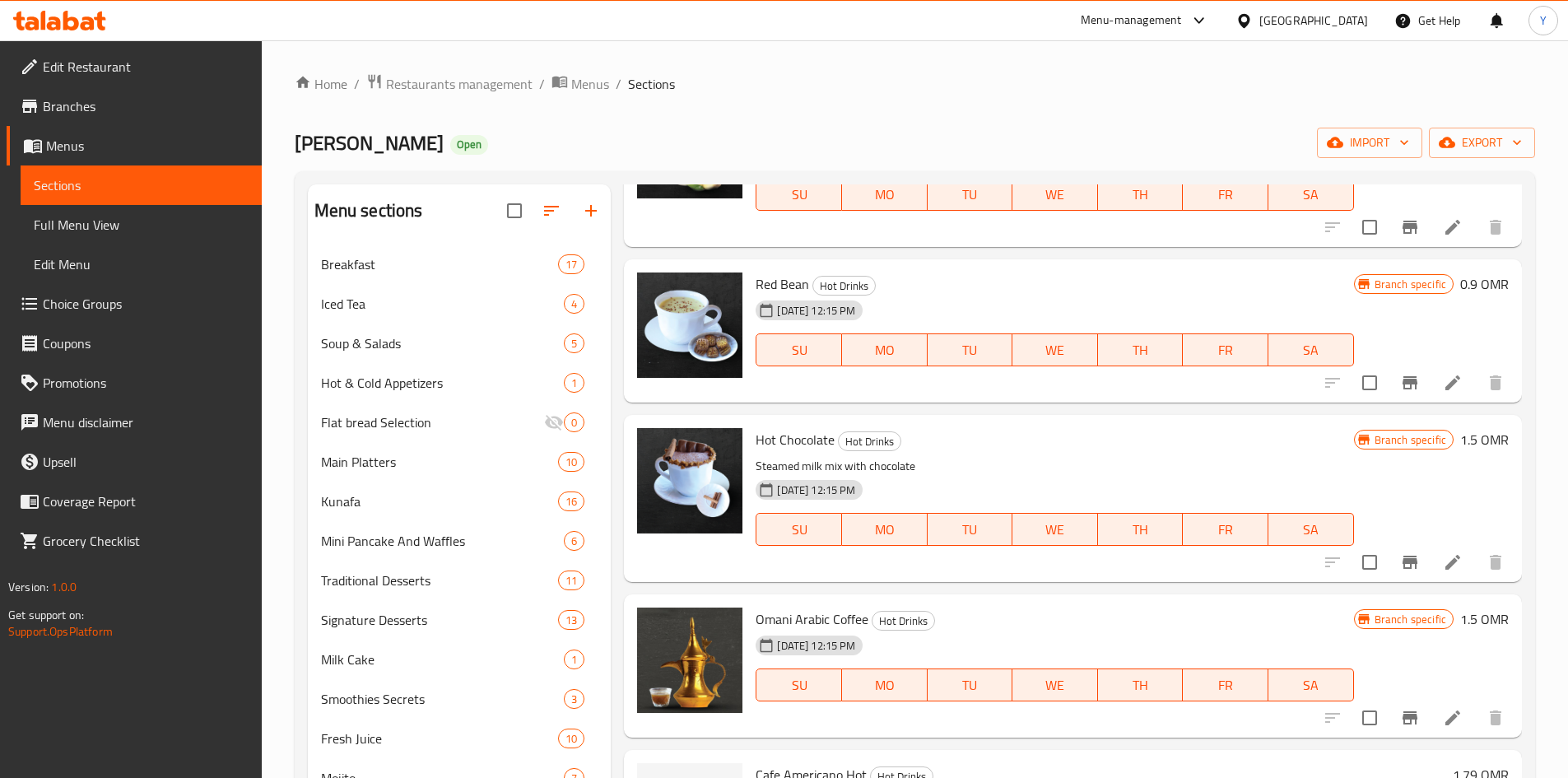
click at [1446, 720] on icon at bounding box center [1452, 717] width 19 height 19
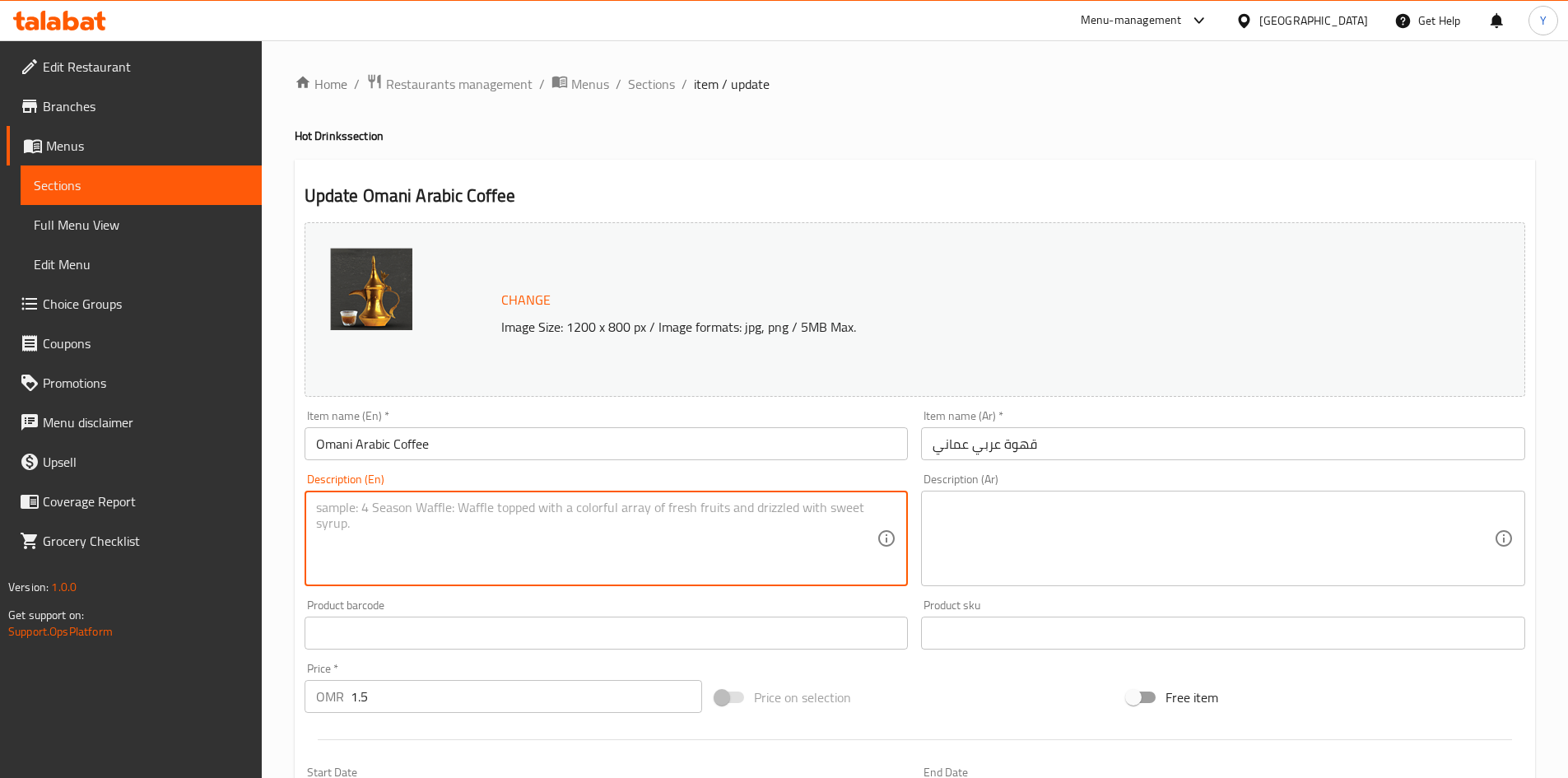
click at [412, 547] on textarea at bounding box center [597, 539] width 562 height 78
drag, startPoint x: 504, startPoint y: 508, endPoint x: 507, endPoint y: 519, distance: 11.4
click at [504, 508] on textarea "Known as [PERSON_NAME], made of offee and mix spices" at bounding box center [597, 539] width 562 height 78
click at [699, 524] on textarea "Known as [PERSON_NAME], made of coffee and mix spices" at bounding box center [597, 539] width 562 height 78
click at [391, 516] on textarea "Known as [PERSON_NAME], made of coffee and mix spices that gives a unique taste" at bounding box center [597, 539] width 562 height 78
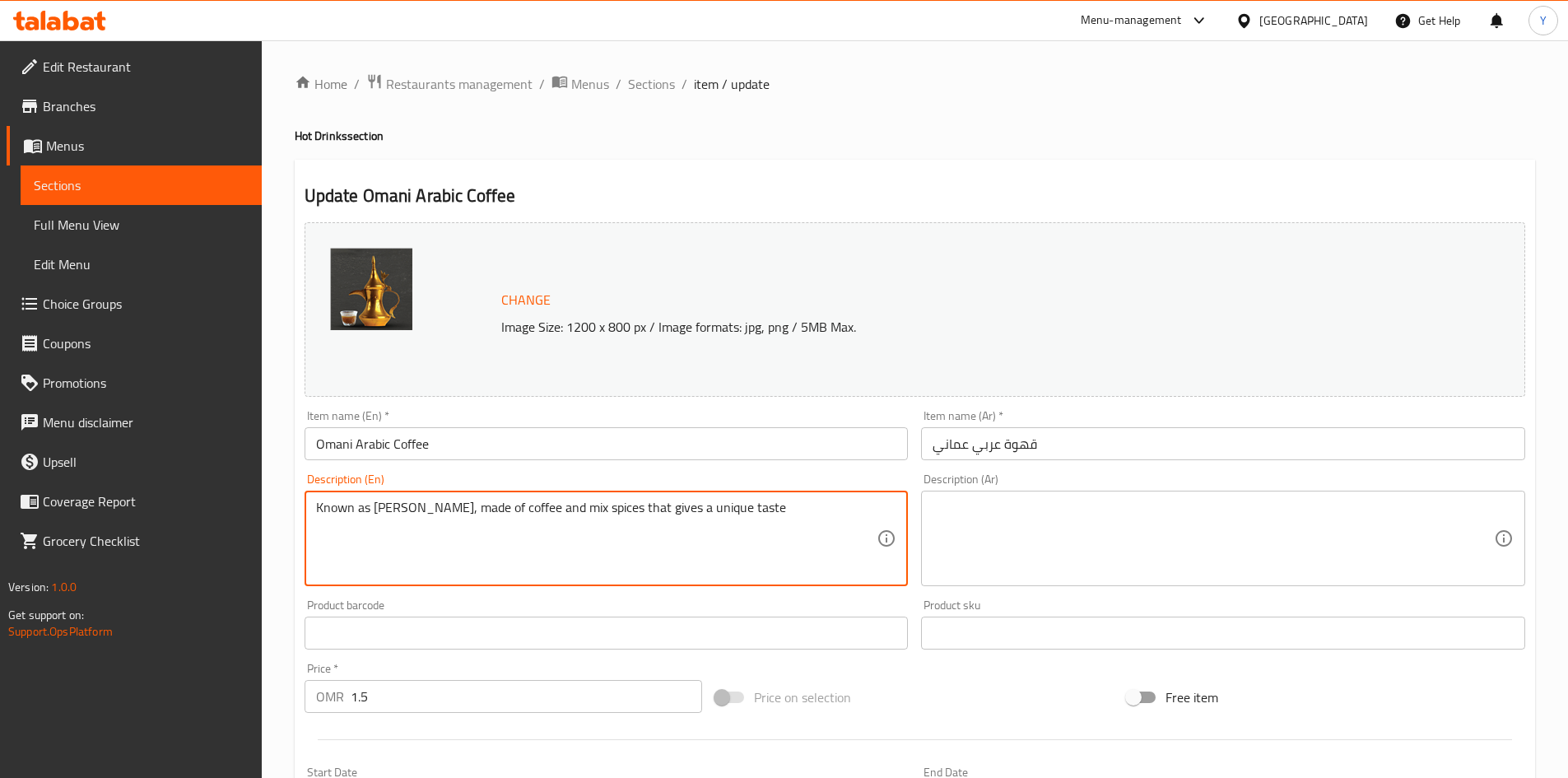
click at [391, 516] on textarea "Known as [PERSON_NAME], made of coffee and mix spices that gives a unique taste" at bounding box center [597, 539] width 562 height 78
type textarea "Known as [PERSON_NAME], made of coffee and mix spices that gives a unique taste"
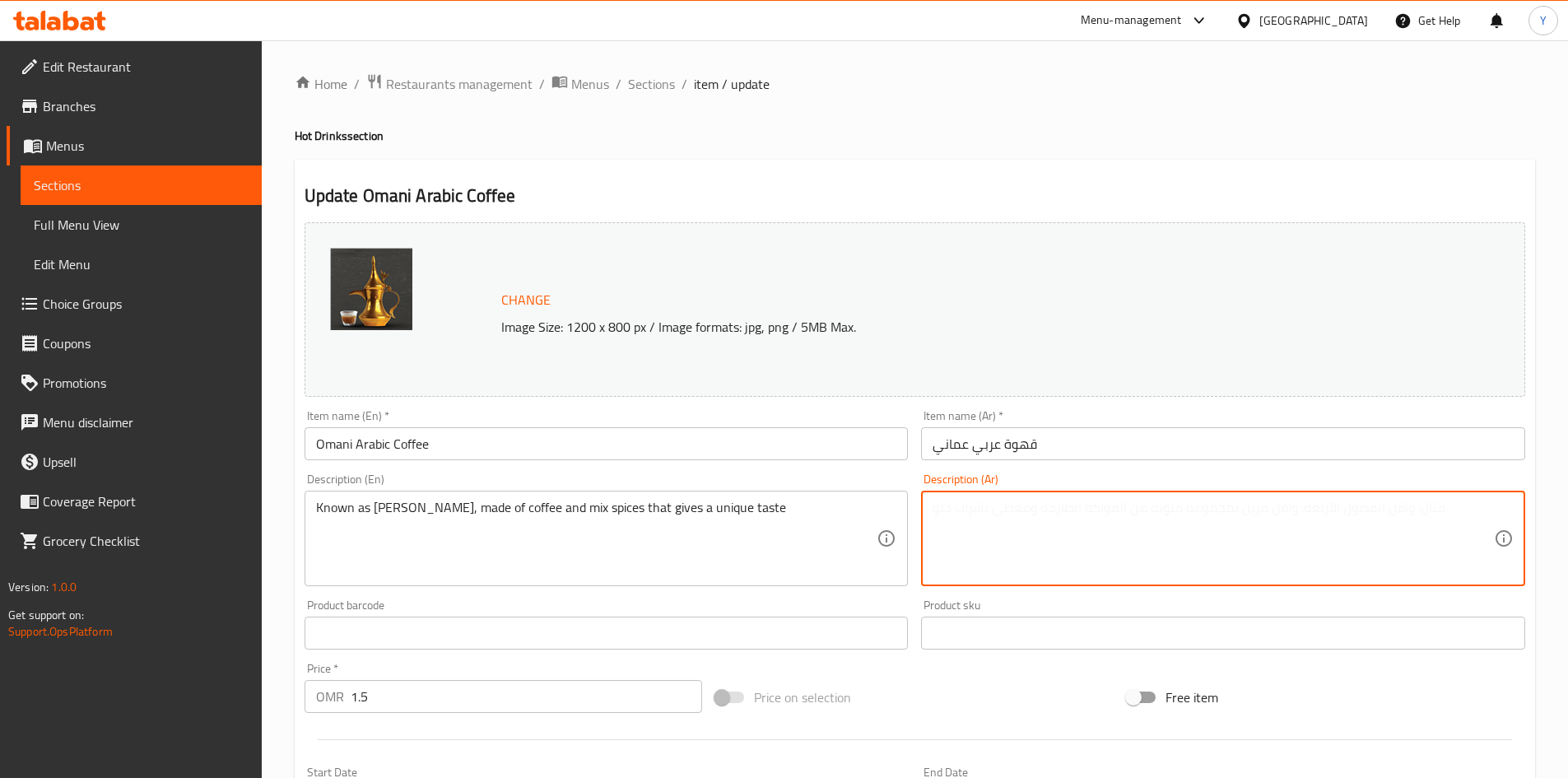
paste textarea "تُعرف بالقهوة العمانية، وهي مصنوعة من القهوة والتوابل المختلطة التي تعطي مذاقًا…"
type textarea "تُعرف بالقهوة العمانية، وهي مصنوعة من القهوة والتوابل المختلطة التي تعطي مذاقًا…"
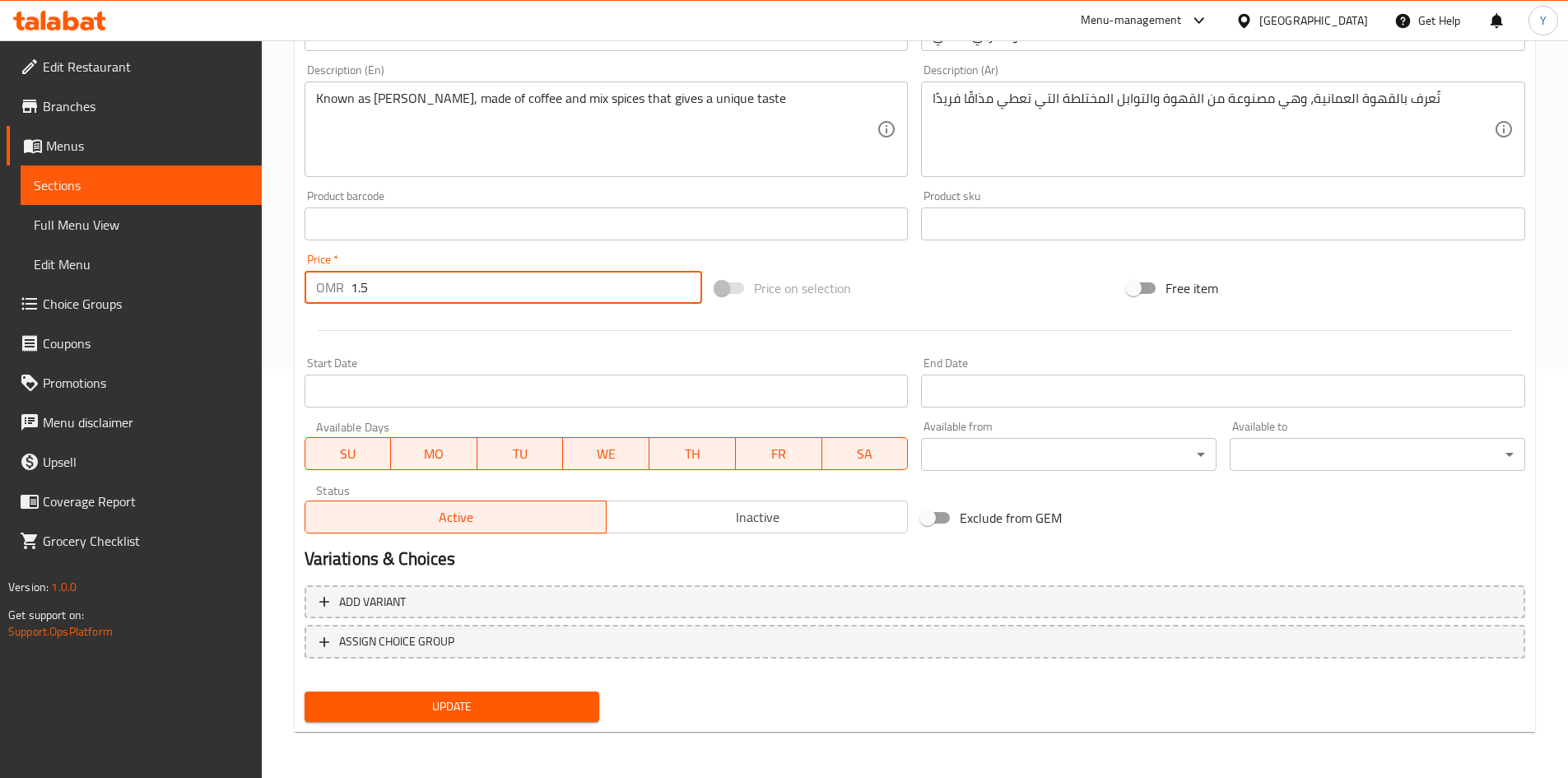
drag, startPoint x: 539, startPoint y: 292, endPoint x: 166, endPoint y: 284, distance: 373.1
click at [166, 284] on div "Edit Restaurant Branches Menus Sections Full Menu View Edit Menu Choice Groups …" at bounding box center [784, 205] width 1568 height 1147
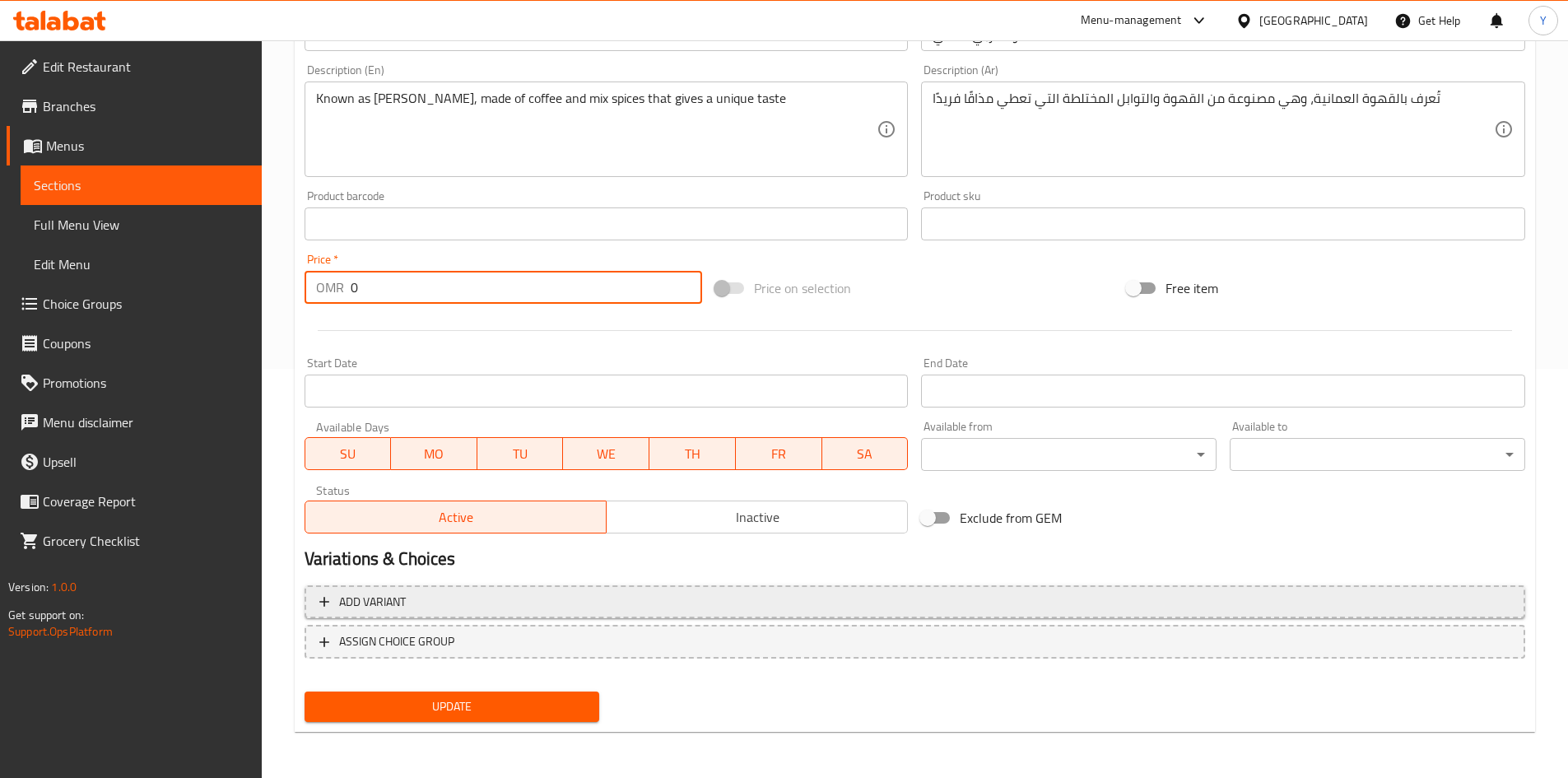
type input "0"
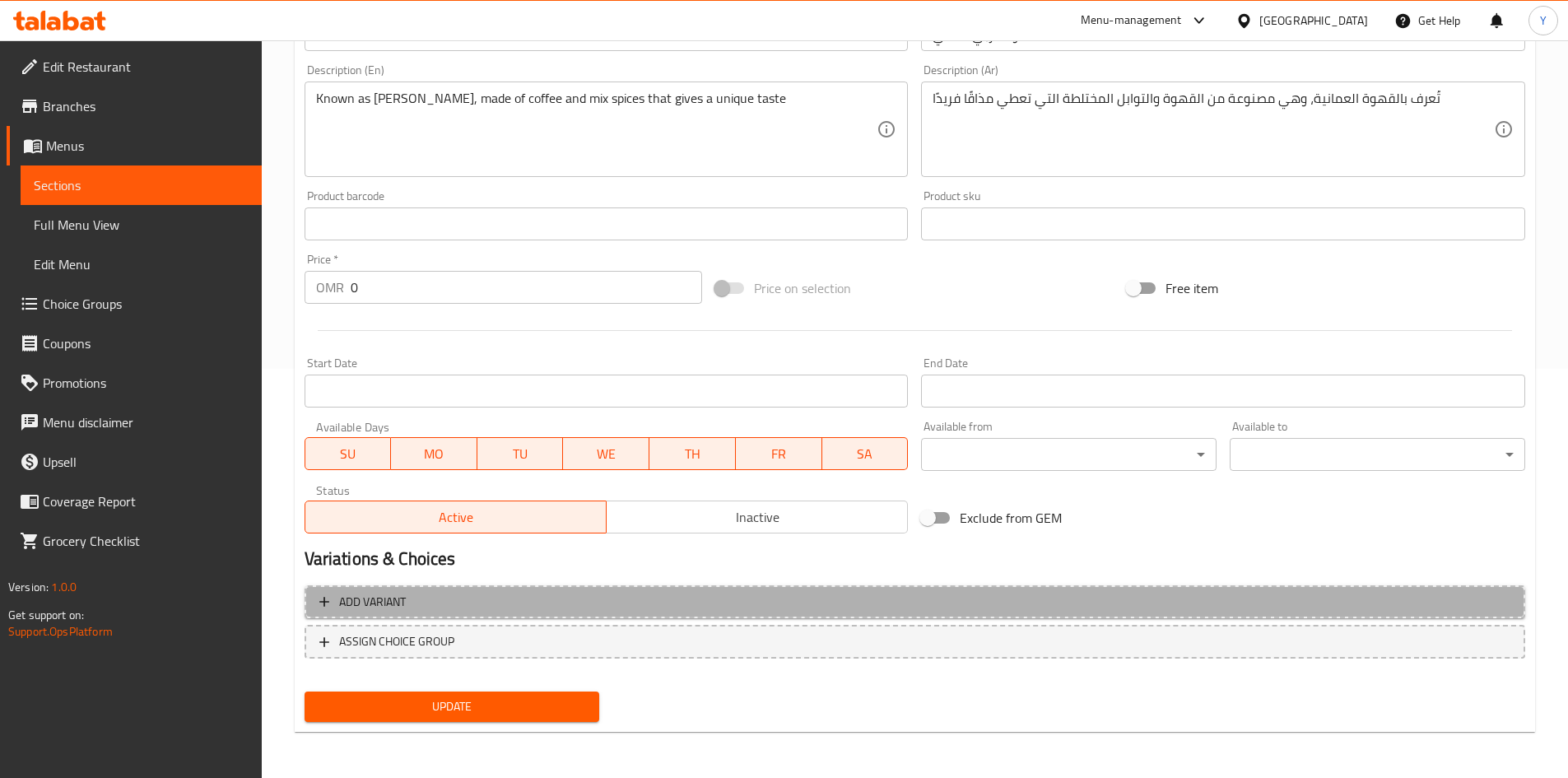
click at [566, 607] on span "Add variant" at bounding box center [915, 602] width 1191 height 20
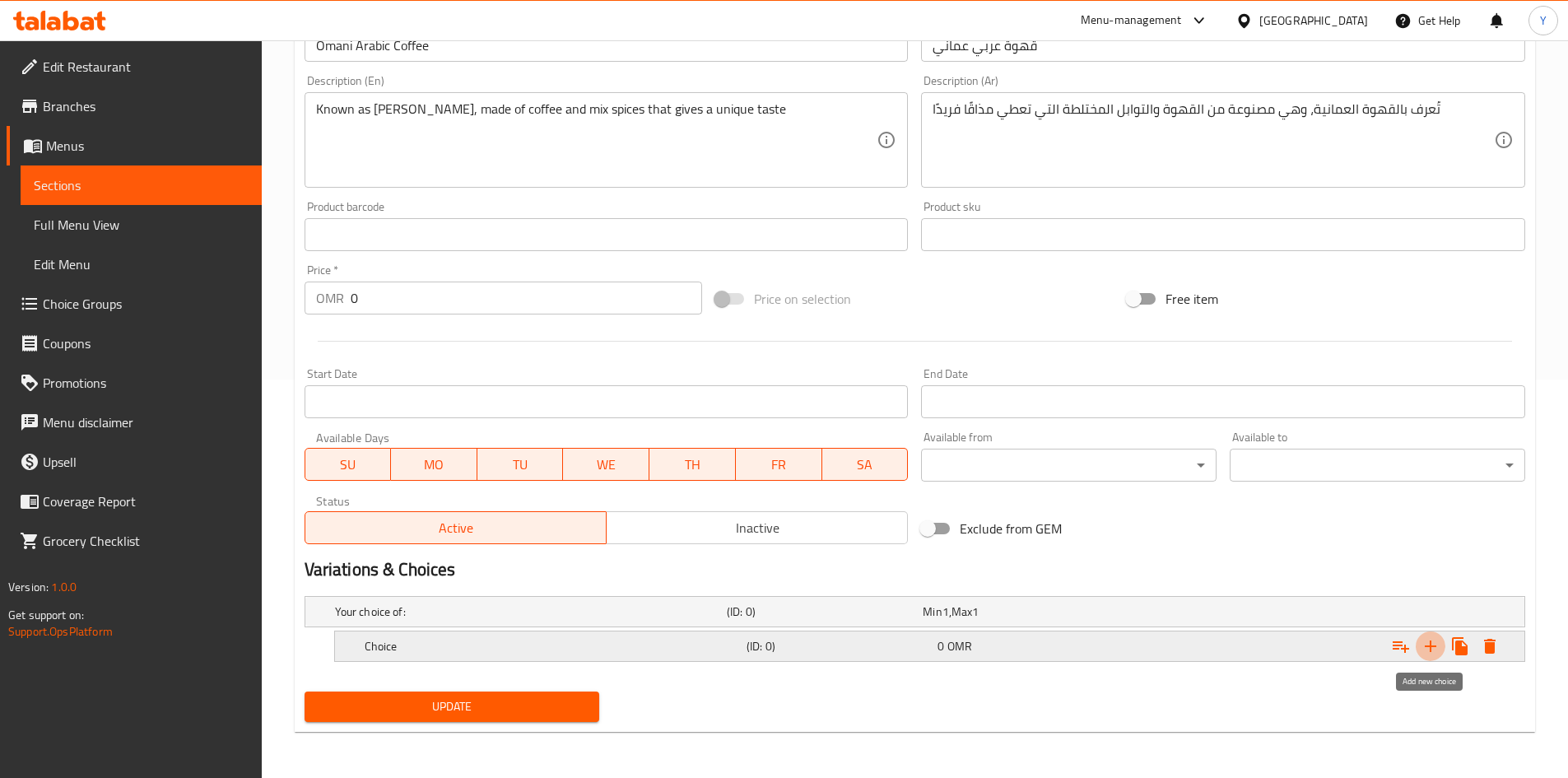
click at [1430, 651] on icon "Expand" at bounding box center [1431, 646] width 12 height 12
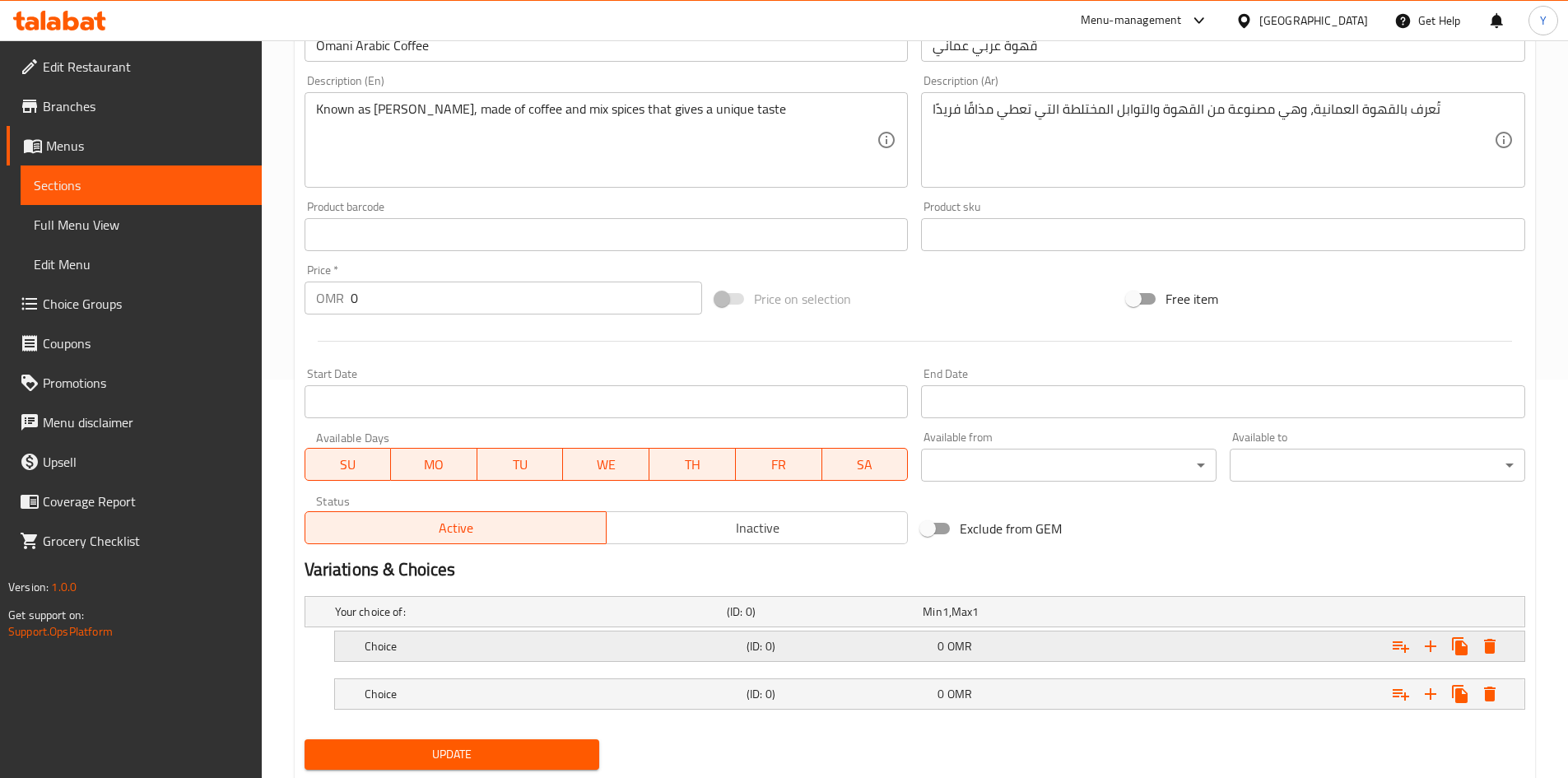
click at [1088, 661] on div "Choice (ID: 0) 0 OMR" at bounding box center [935, 646] width 1147 height 36
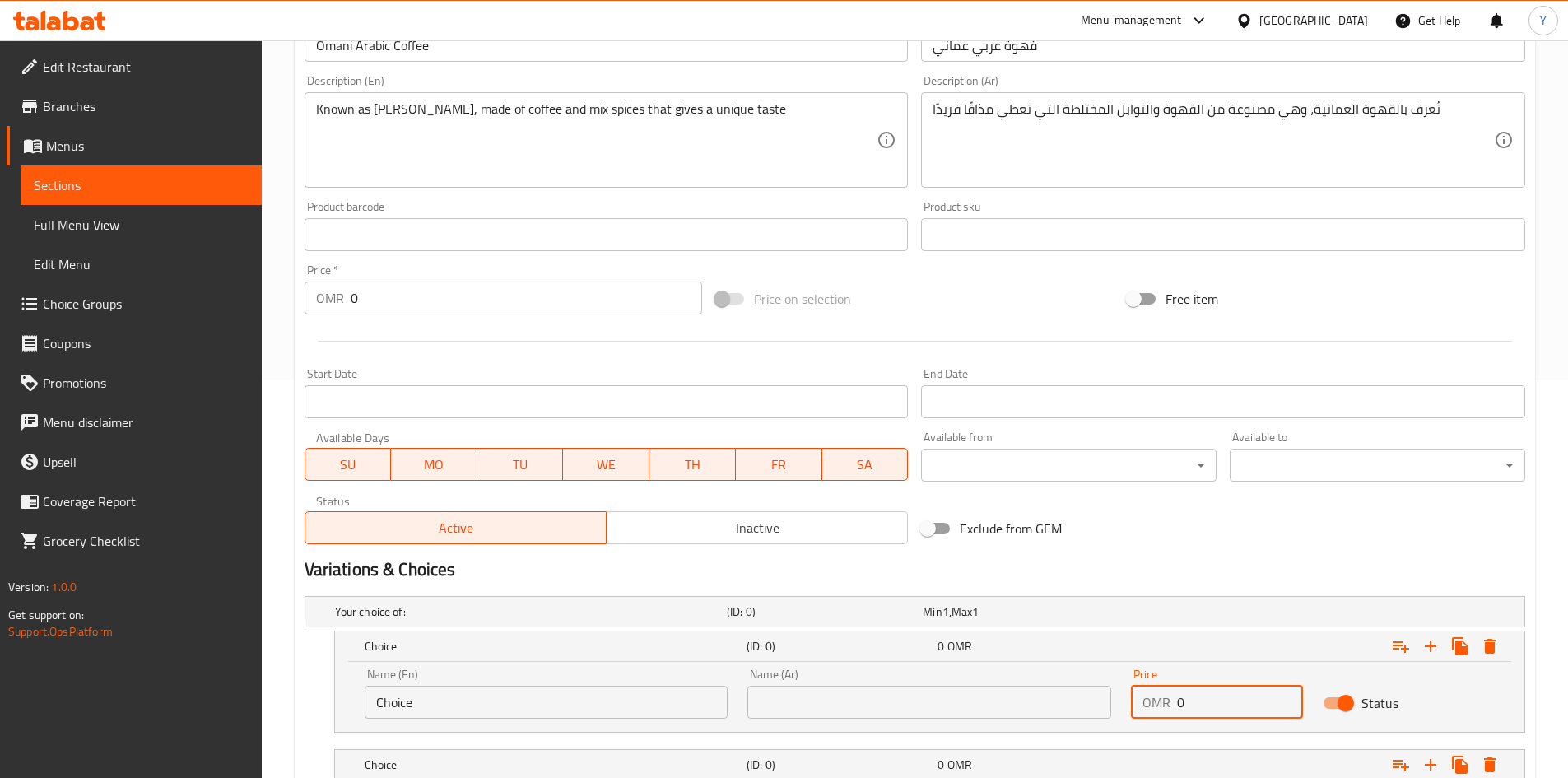
drag, startPoint x: 1185, startPoint y: 708, endPoint x: 1125, endPoint y: 721, distance: 61.4
click at [1125, 721] on div "Price OMR 0 Price" at bounding box center [1217, 693] width 192 height 70
type input "3.150"
click at [1132, 761] on div "Expand" at bounding box center [1316, 764] width 382 height 36
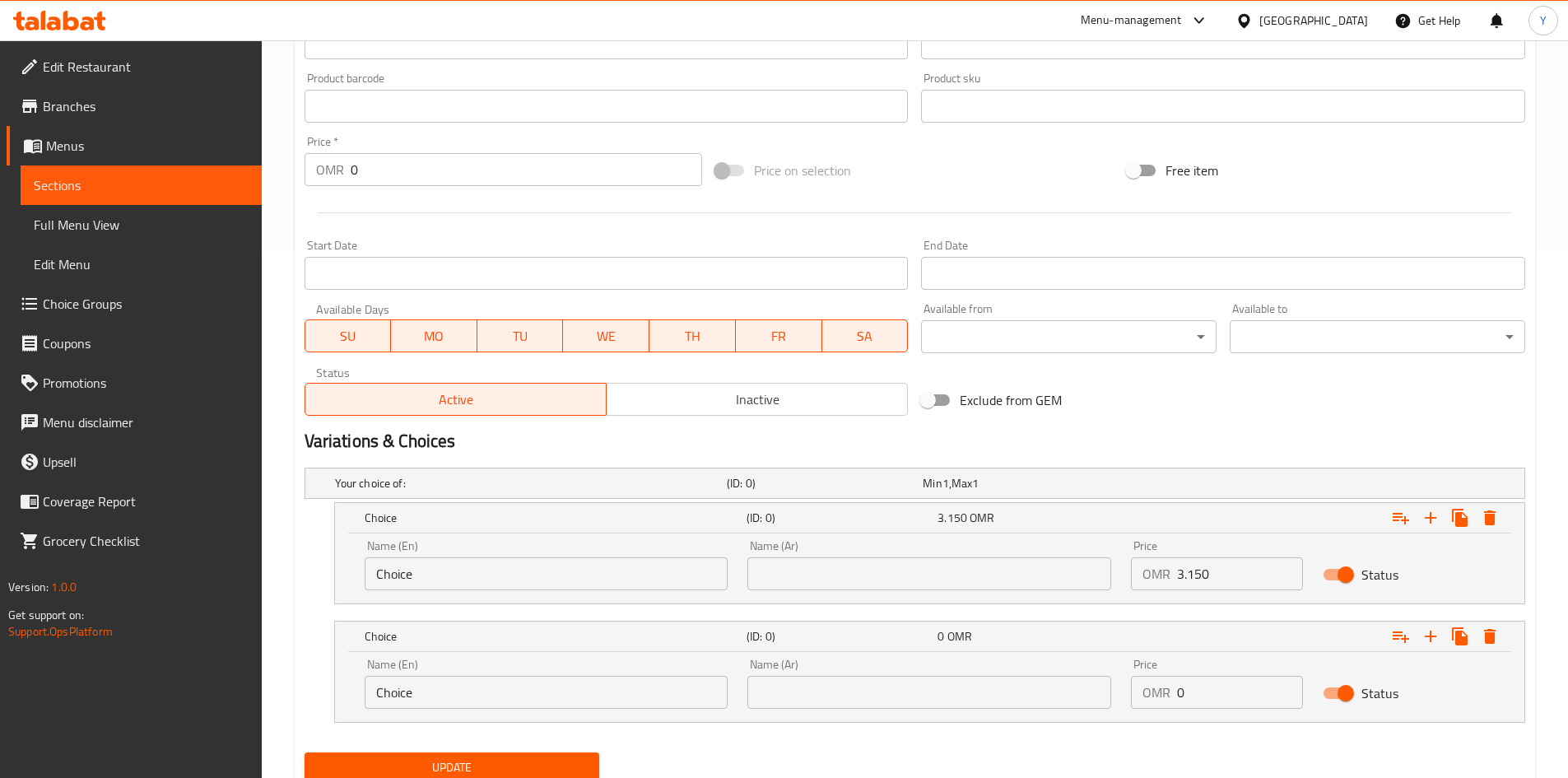
scroll to position [588, 0]
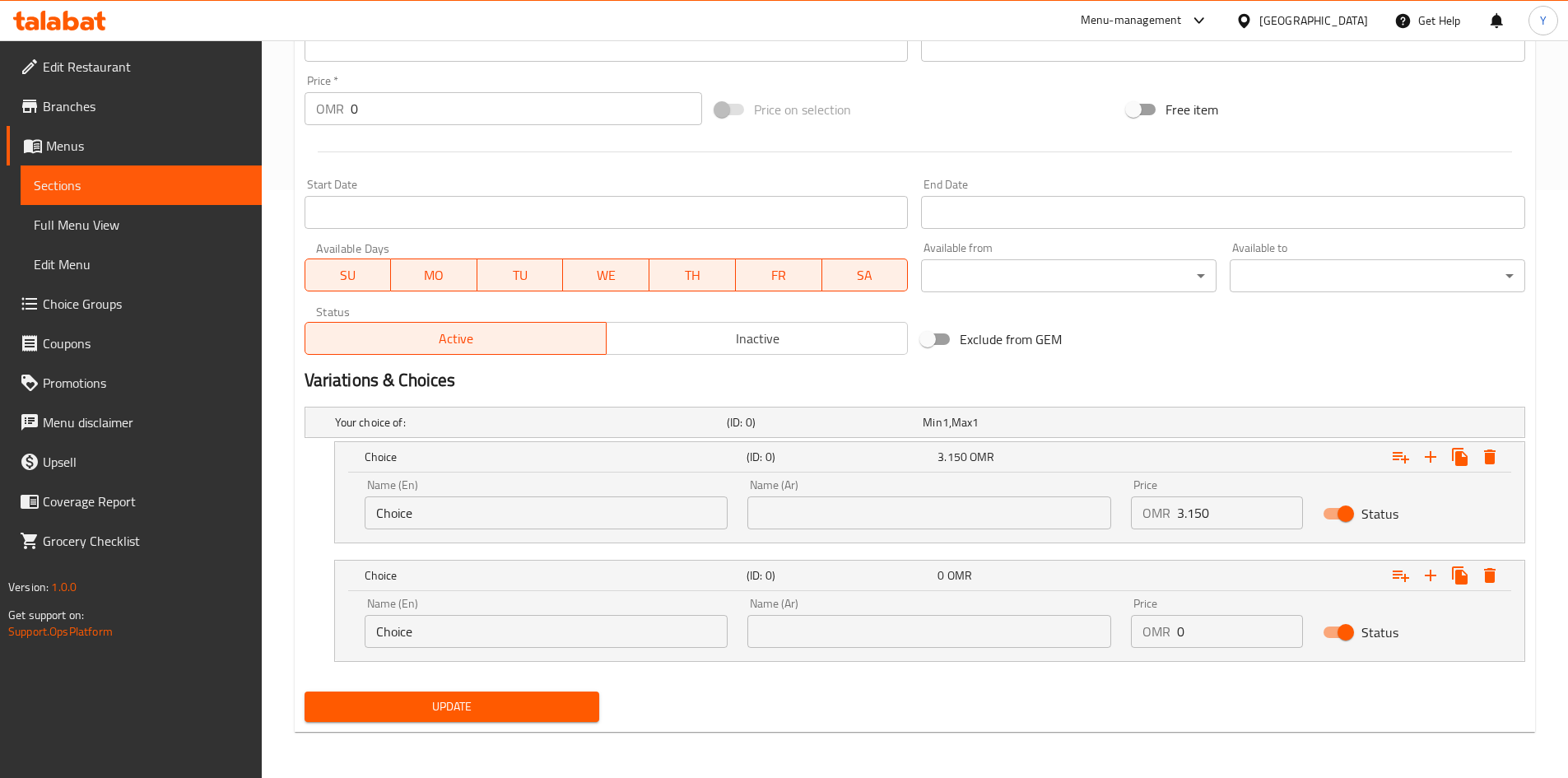
drag, startPoint x: 1199, startPoint y: 635, endPoint x: 1013, endPoint y: 614, distance: 187.2
click at [1028, 624] on div "Name (En) Choice Name (En) Name (Ar) Name (Ar) Price OMR 0 Price Status" at bounding box center [929, 622] width 1150 height 70
type input "4.725"
click at [551, 636] on input "Choice" at bounding box center [546, 631] width 364 height 33
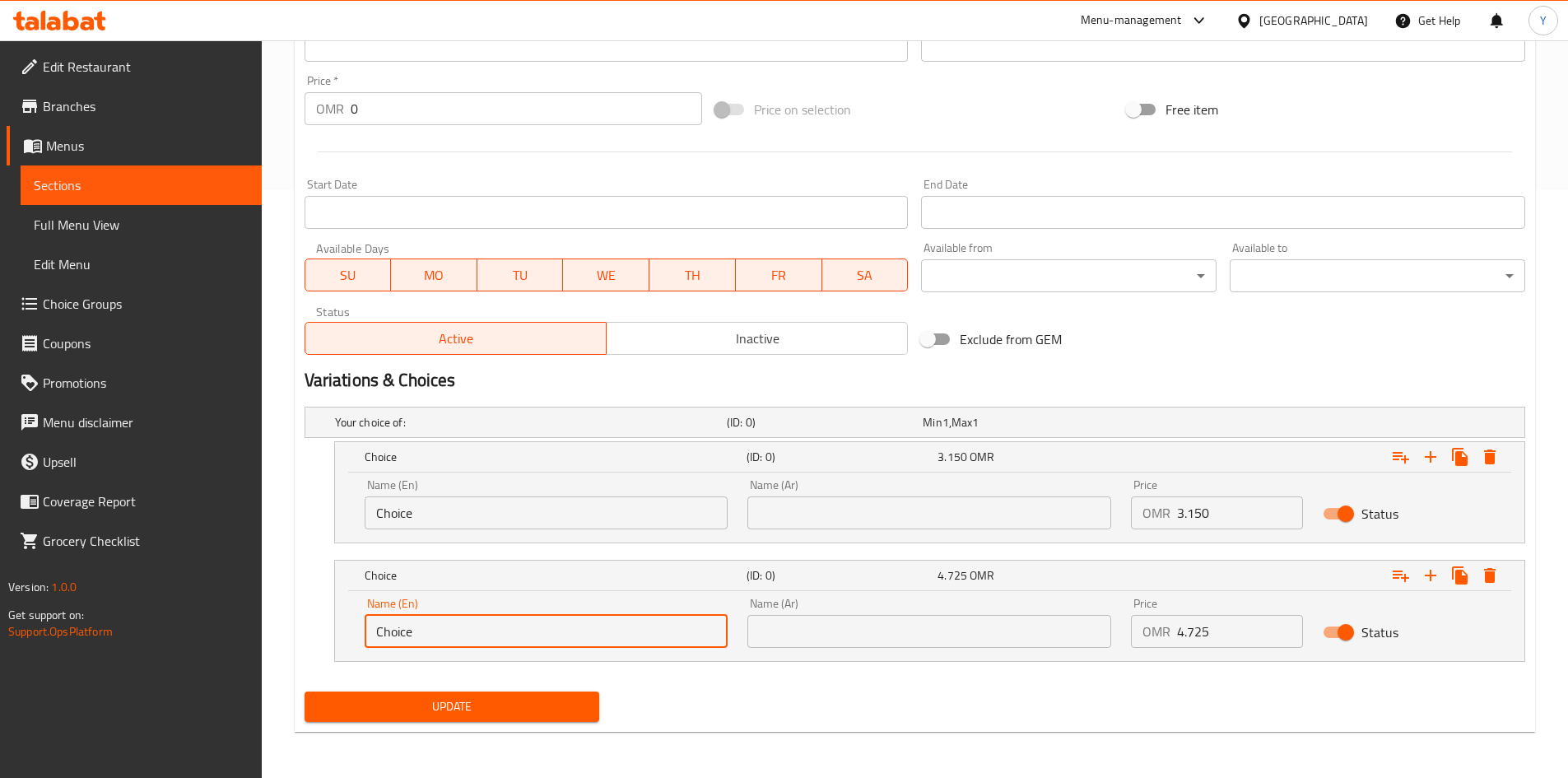
click at [551, 636] on input "Choice" at bounding box center [546, 631] width 364 height 33
type input "Large"
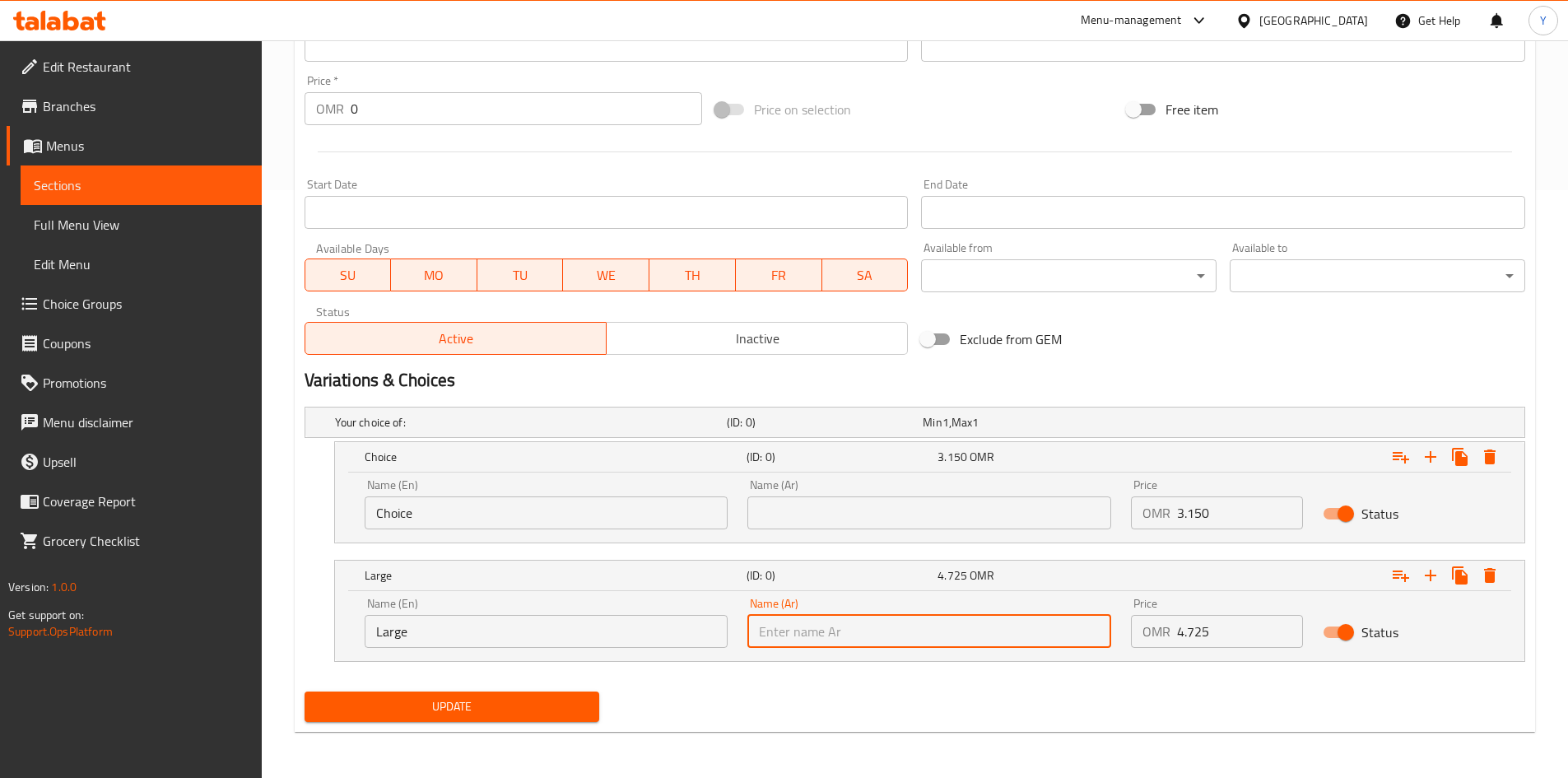
click at [834, 640] on input "text" at bounding box center [929, 631] width 364 height 33
type input "كبير"
click at [555, 513] on input "Choice" at bounding box center [546, 512] width 364 height 33
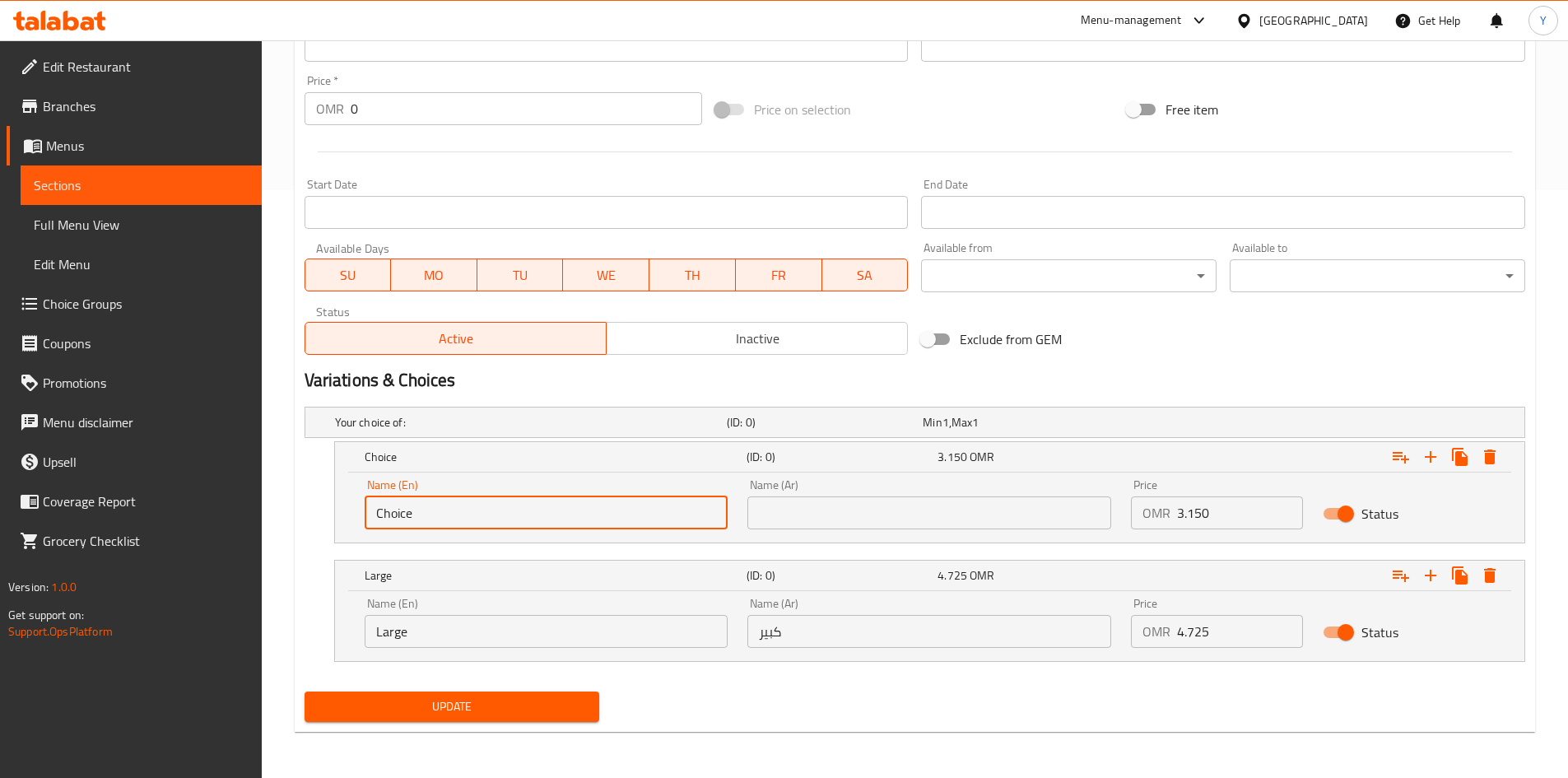
click at [555, 513] on input "Choice" at bounding box center [546, 512] width 364 height 33
type input "Medium"
click at [775, 512] on input "text" at bounding box center [929, 512] width 364 height 33
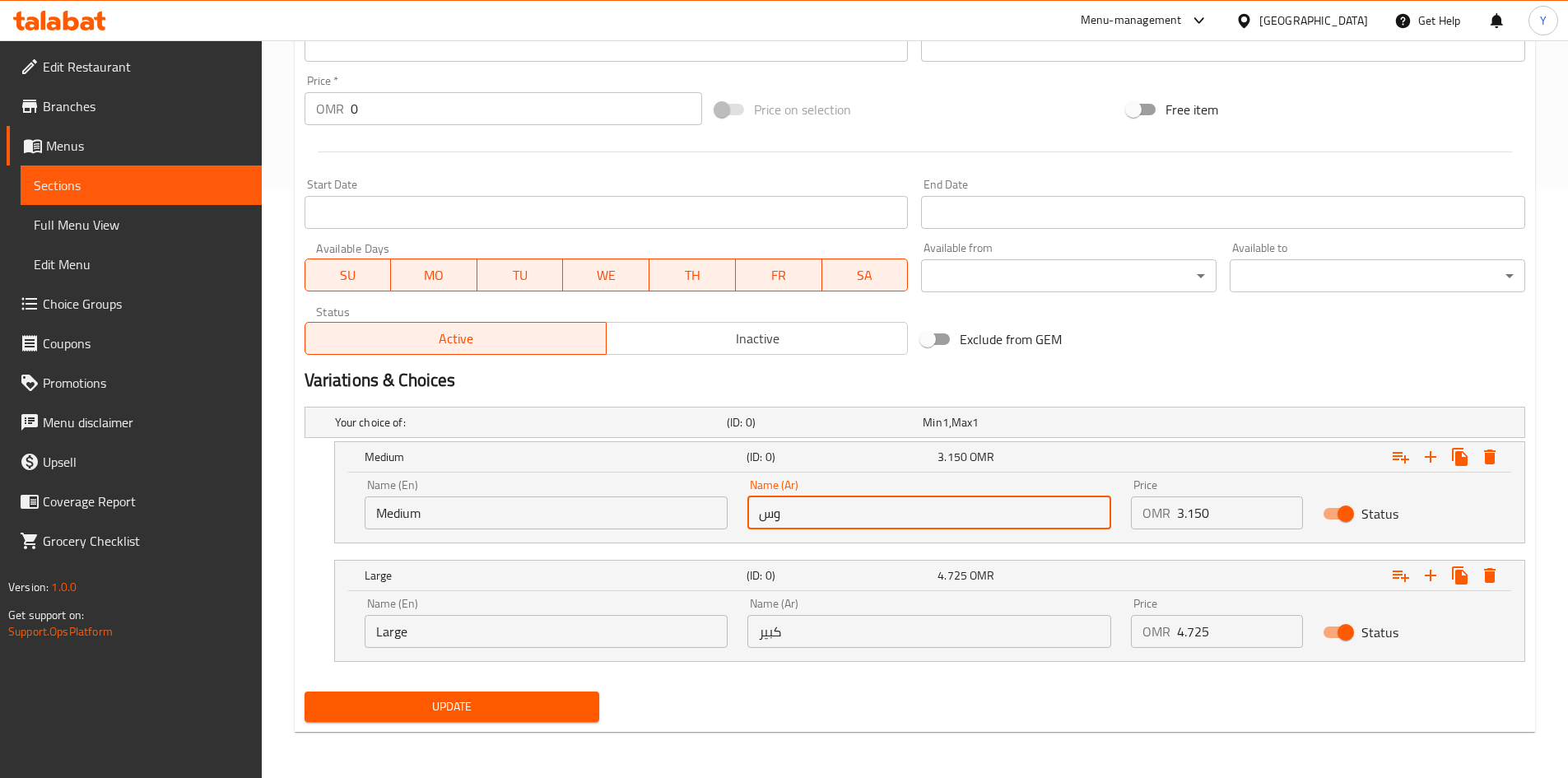
type input "وسط"
drag, startPoint x: 1280, startPoint y: 334, endPoint x: 1256, endPoint y: 364, distance: 38.4
click at [1281, 333] on div "Exclude from GEM" at bounding box center [1120, 339] width 412 height 45
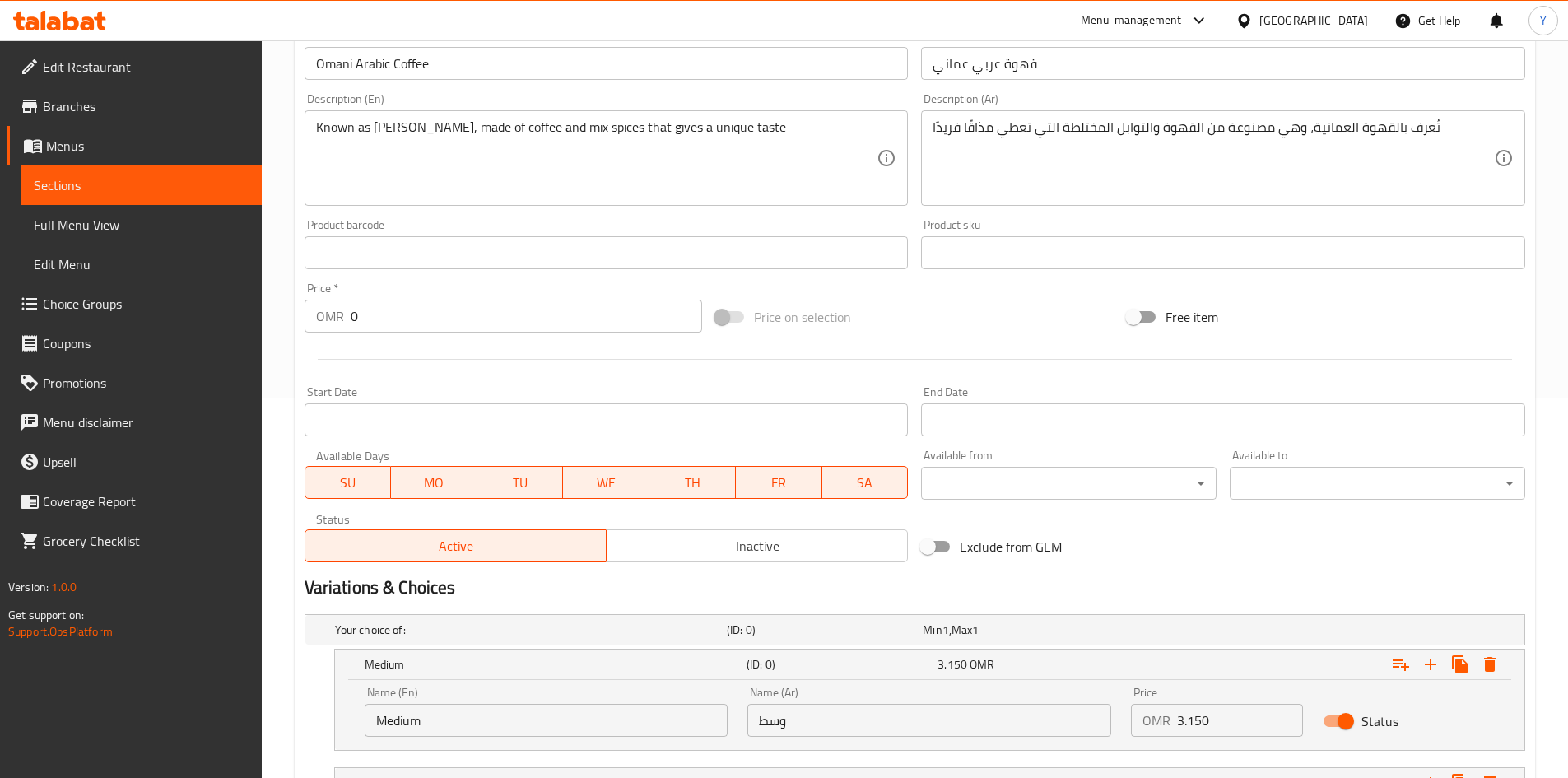
scroll to position [259, 0]
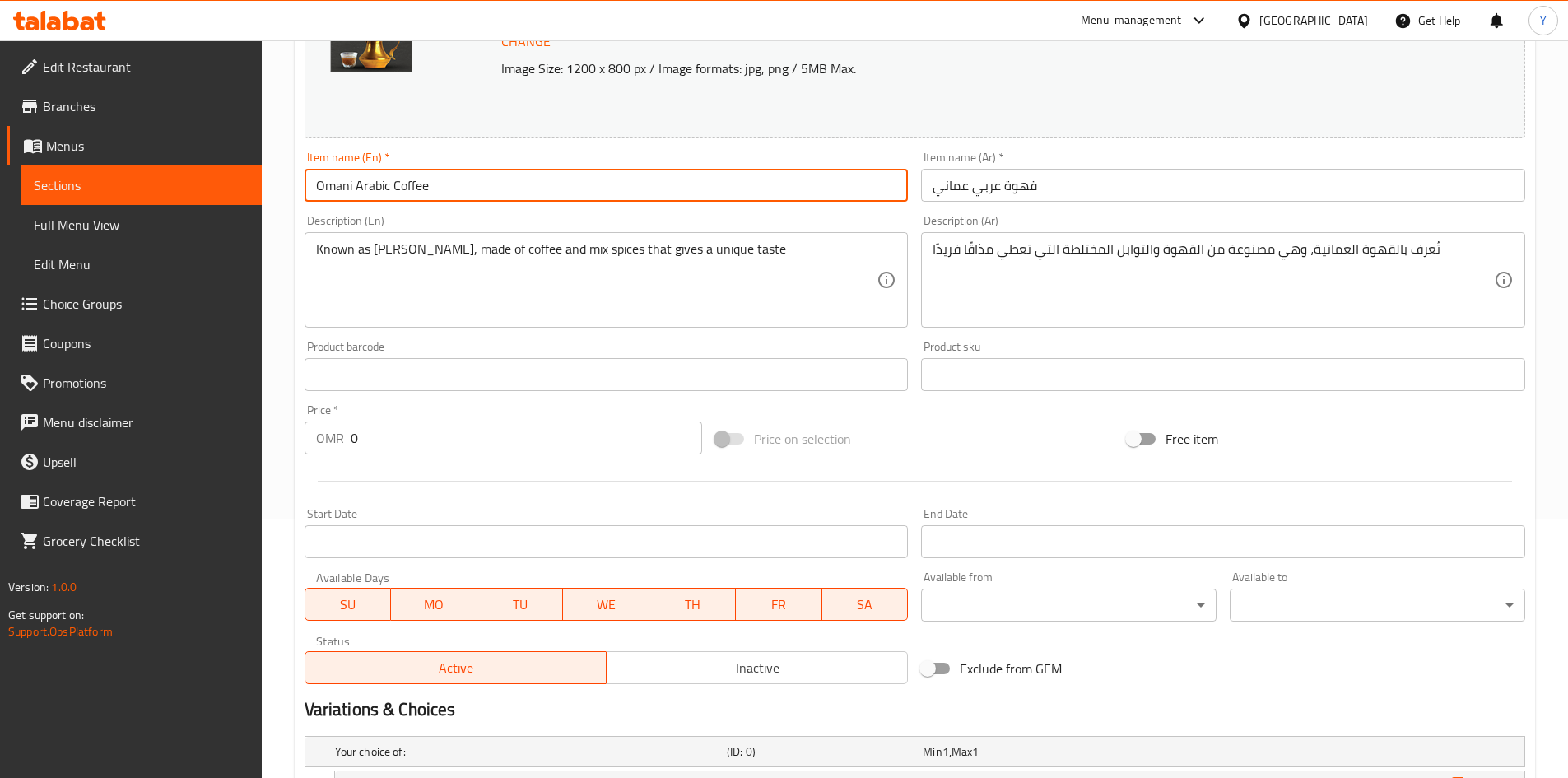
click at [533, 191] on input "Omani Arabic Coffee" at bounding box center [606, 185] width 604 height 33
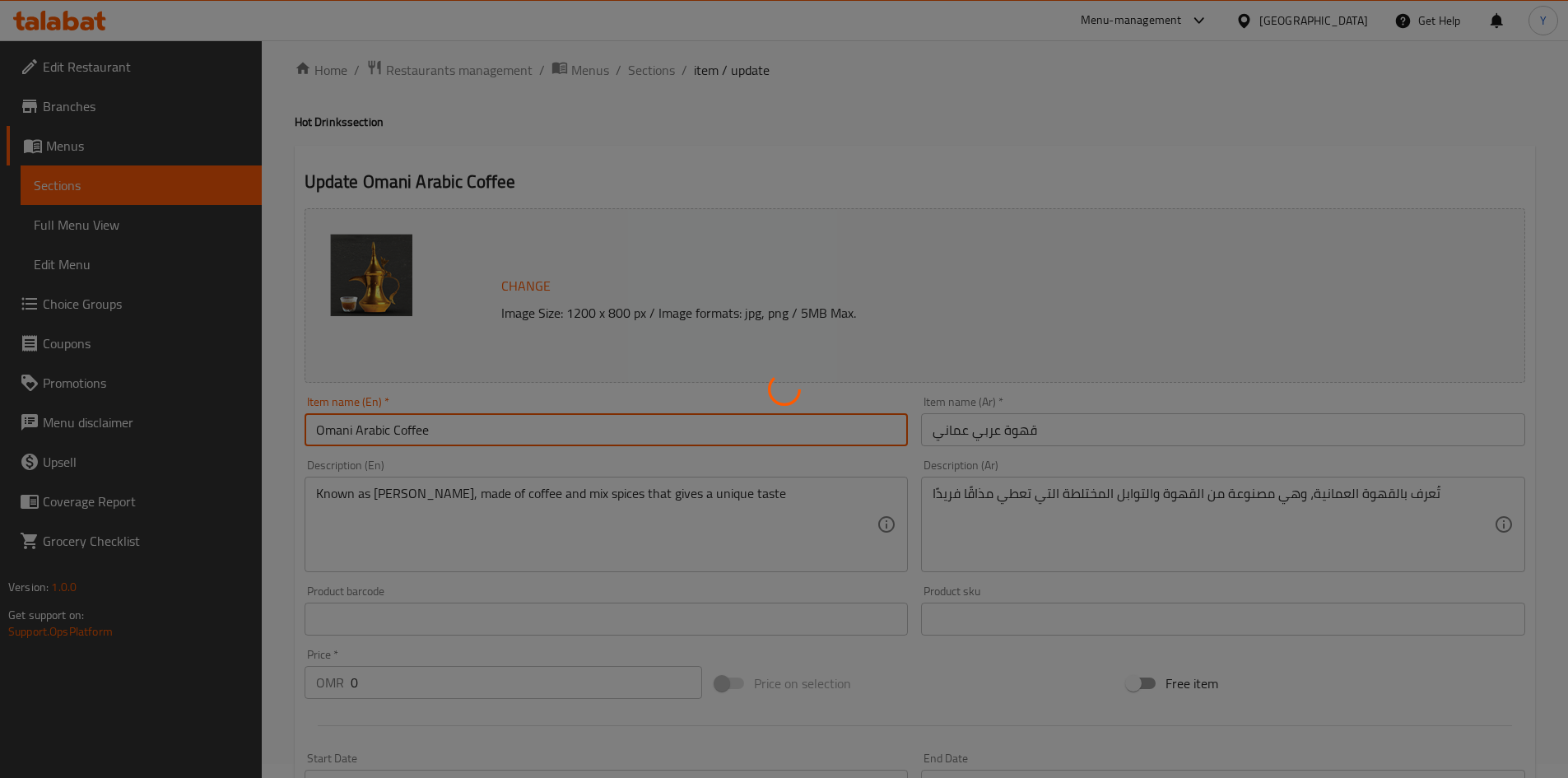
scroll to position [0, 0]
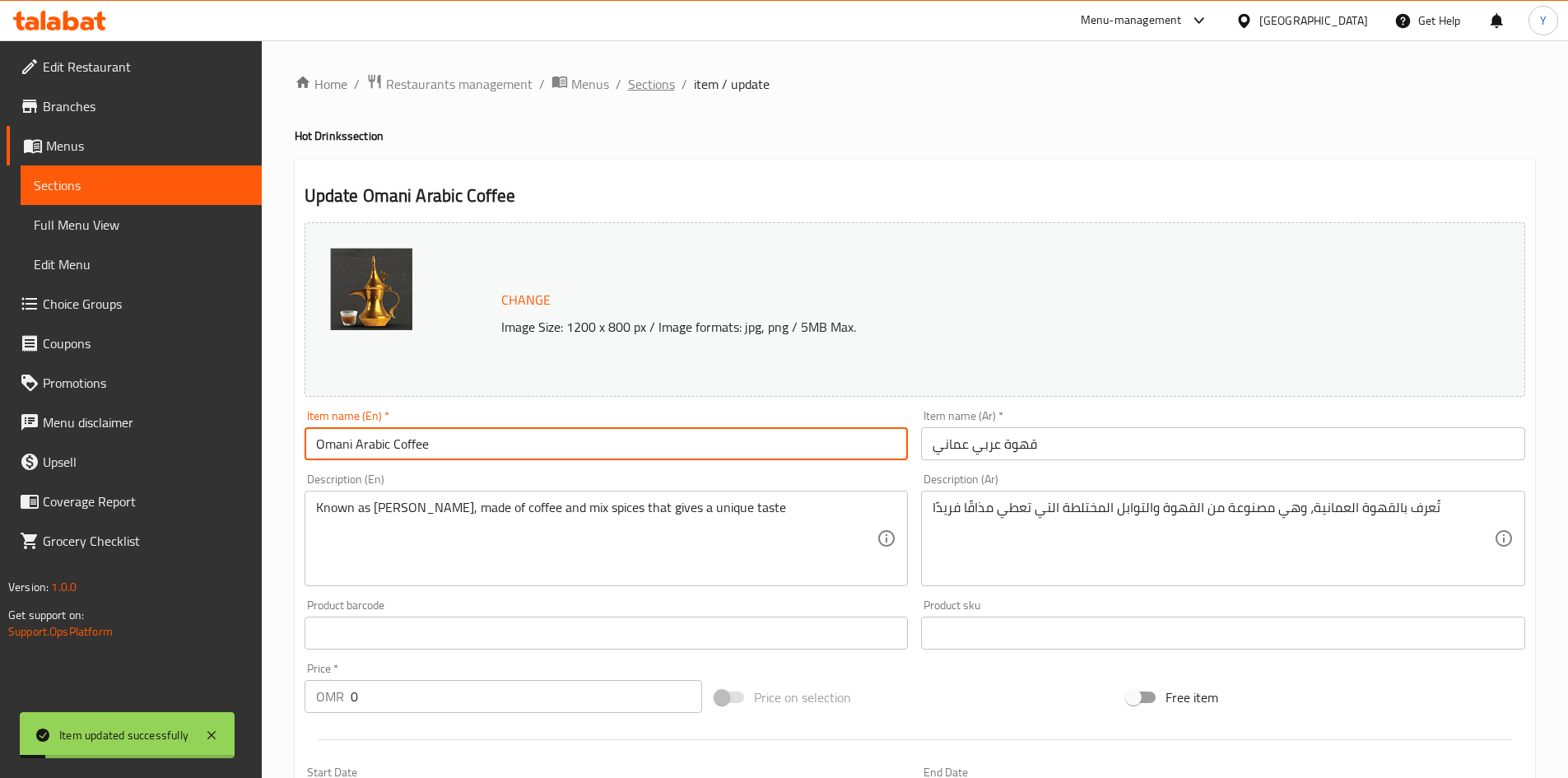
click at [664, 83] on span "Sections" at bounding box center [651, 84] width 47 height 19
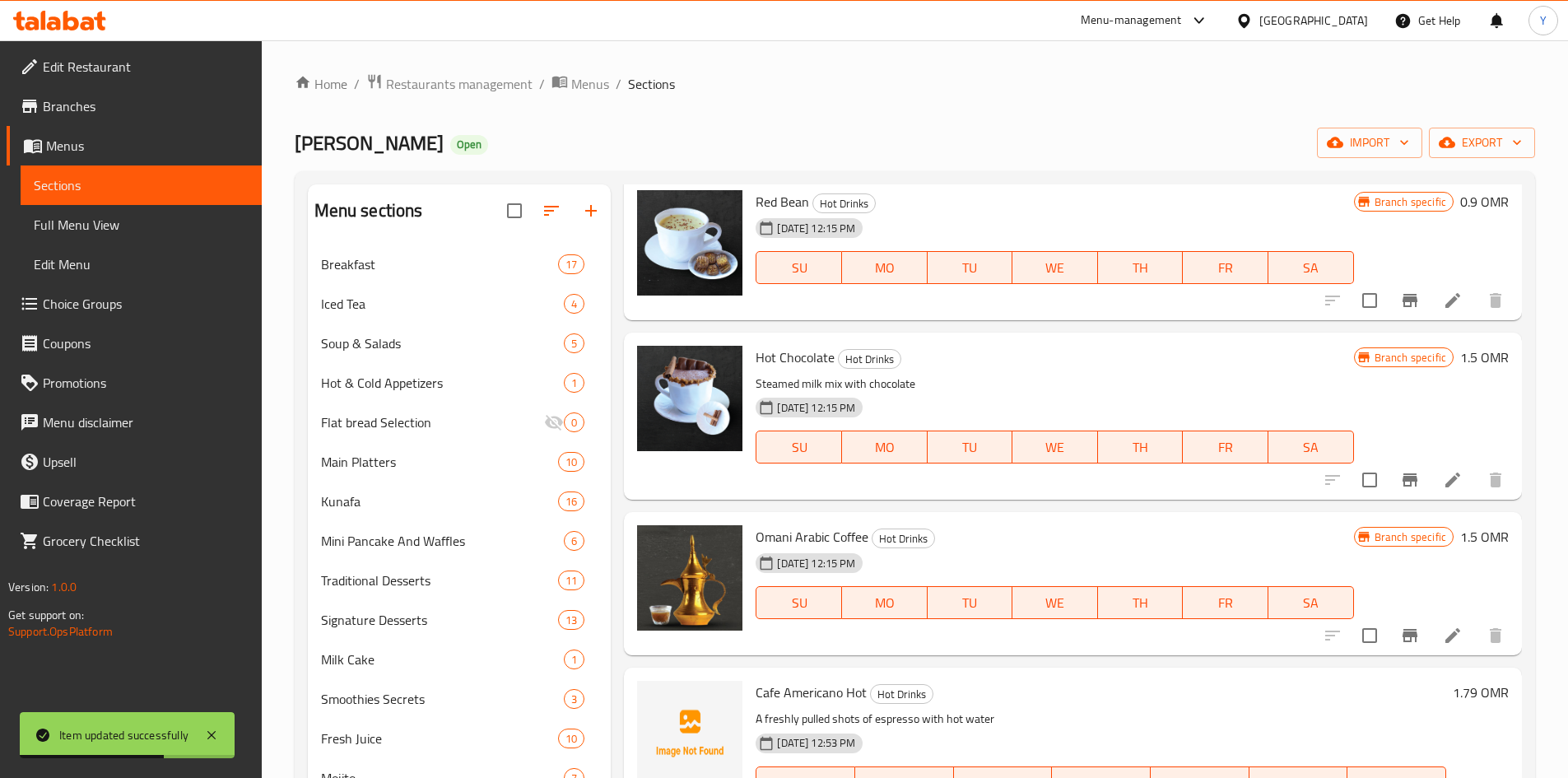
scroll to position [1729, 0]
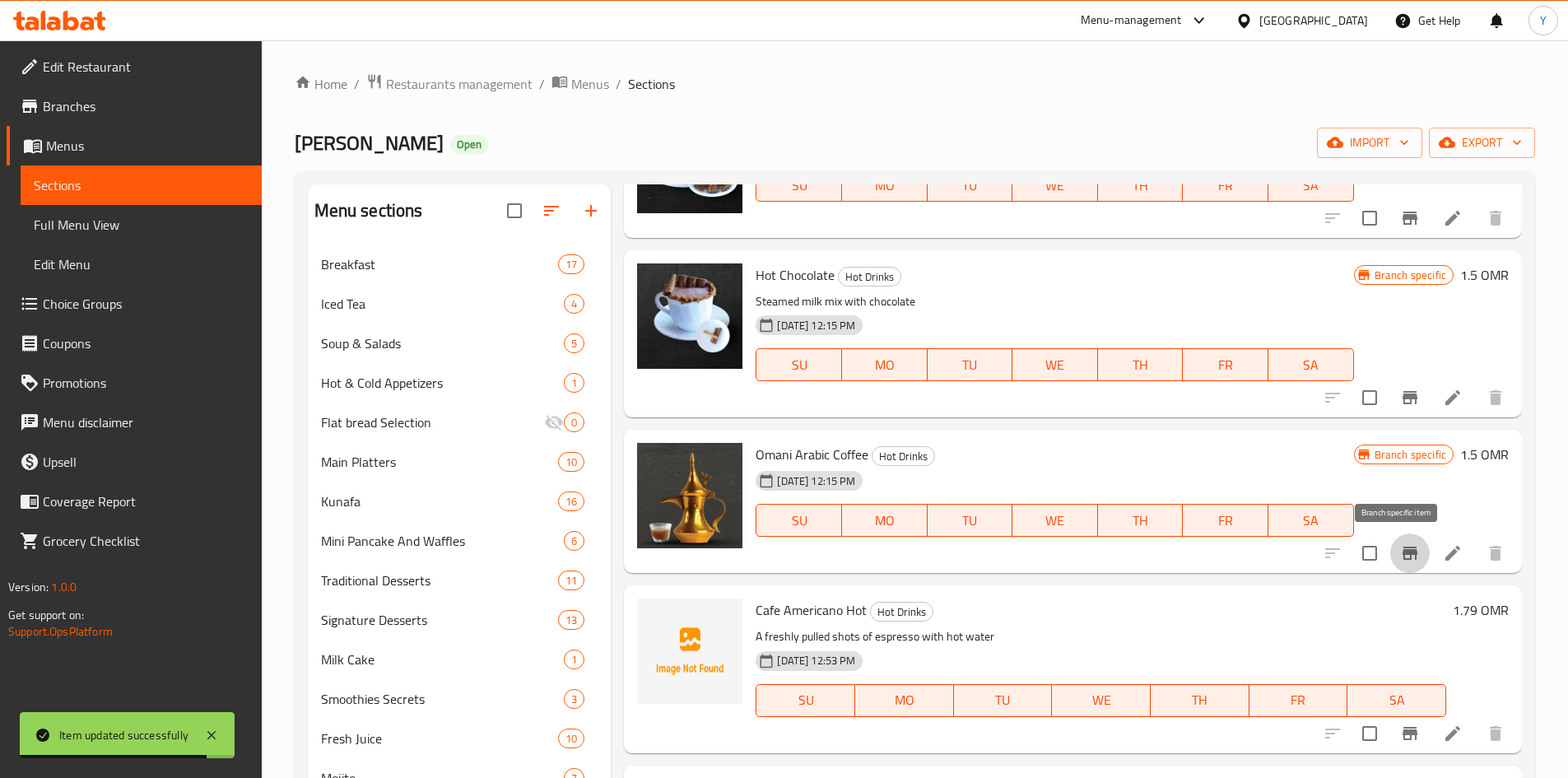
click at [1390, 560] on button "Branch-specific-item" at bounding box center [1410, 553] width 40 height 40
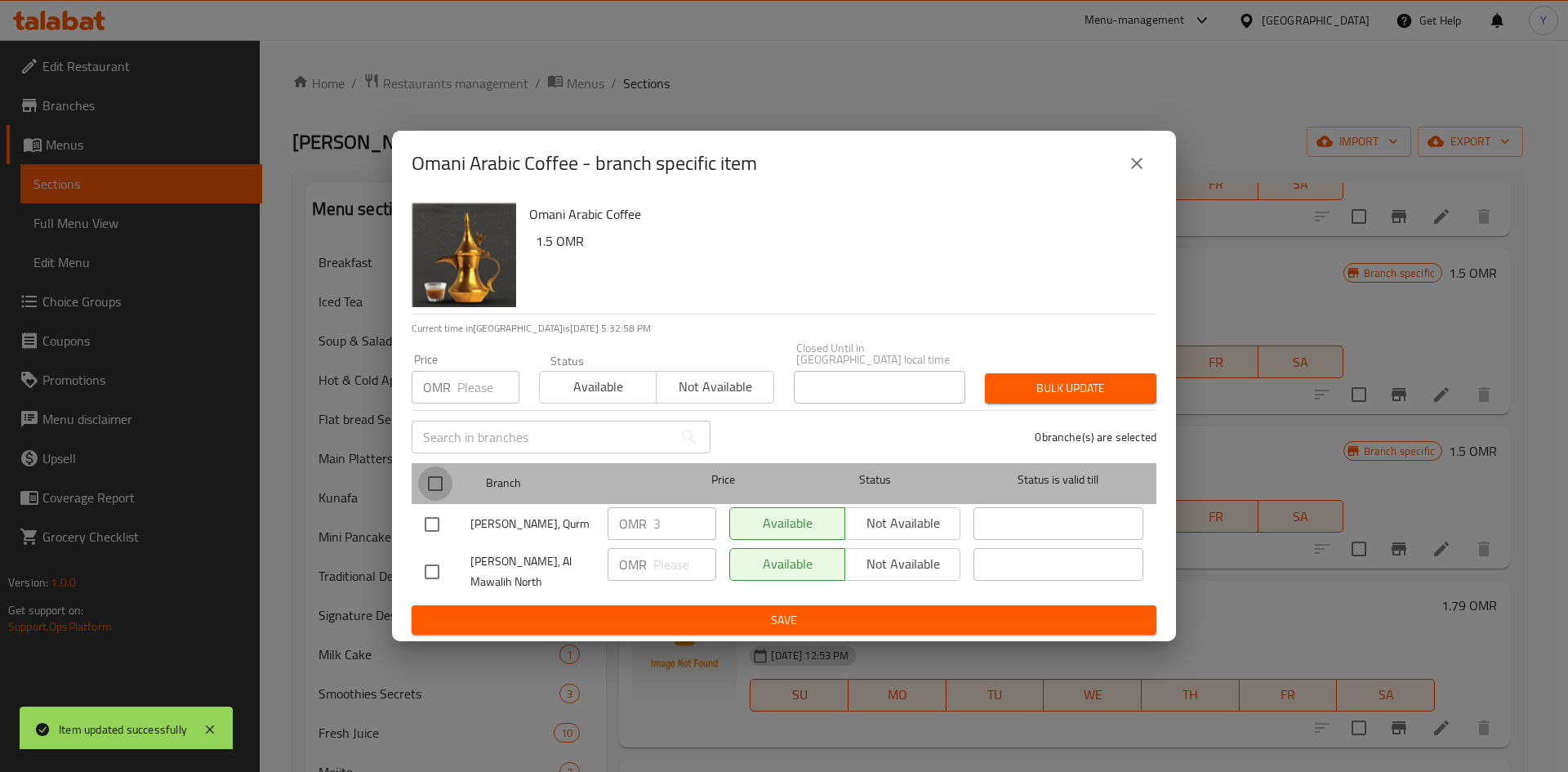
drag, startPoint x: 434, startPoint y: 484, endPoint x: 461, endPoint y: 425, distance: 64.9
click at [434, 483] on input "checkbox" at bounding box center [435, 483] width 34 height 34
checkbox input "true"
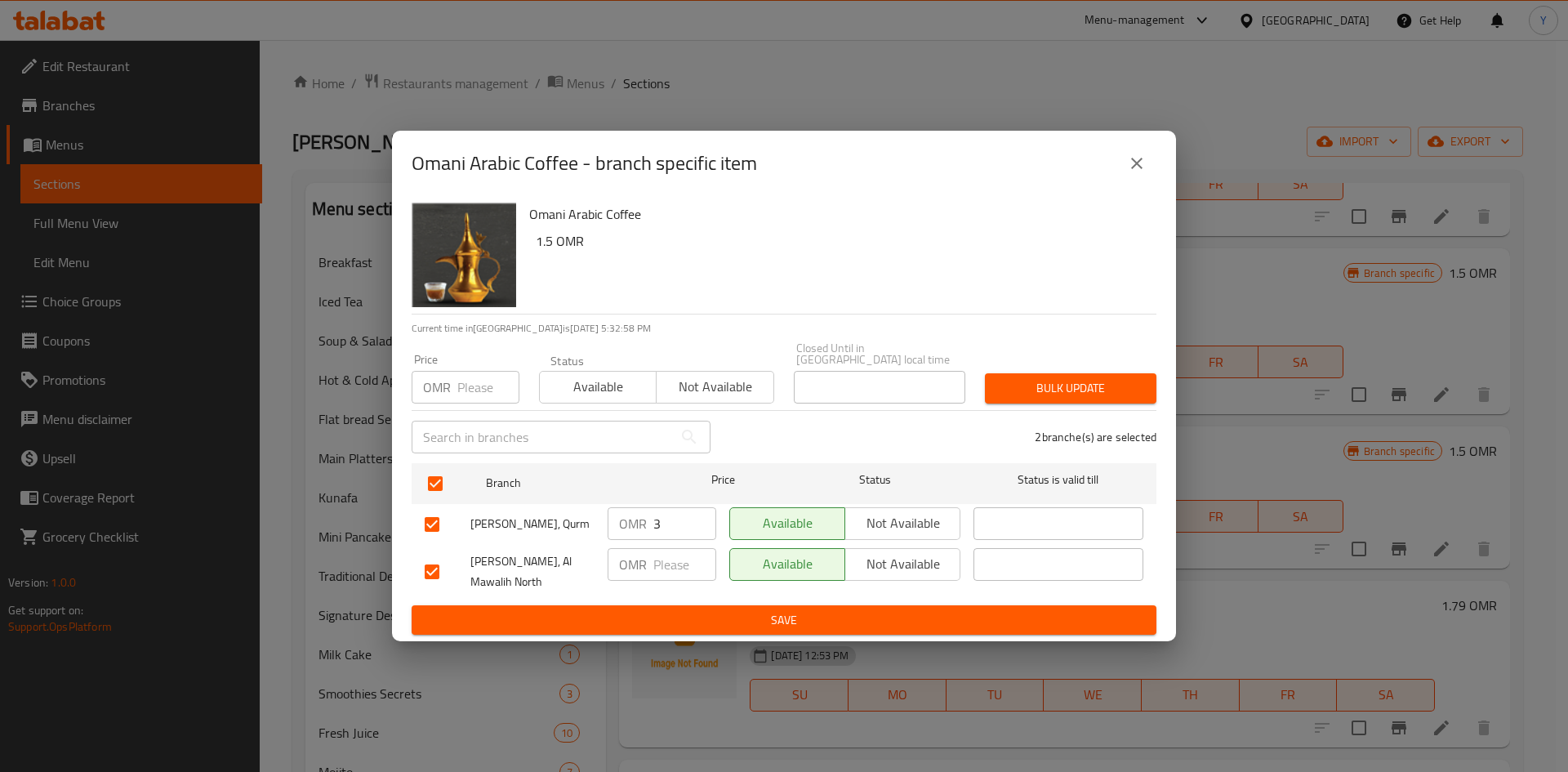
click at [467, 398] on div "Price OMR Price" at bounding box center [466, 378] width 128 height 70
click at [469, 386] on input "number" at bounding box center [488, 387] width 62 height 33
type input "0"
click at [1024, 391] on span "Bulk update" at bounding box center [1070, 389] width 145 height 20
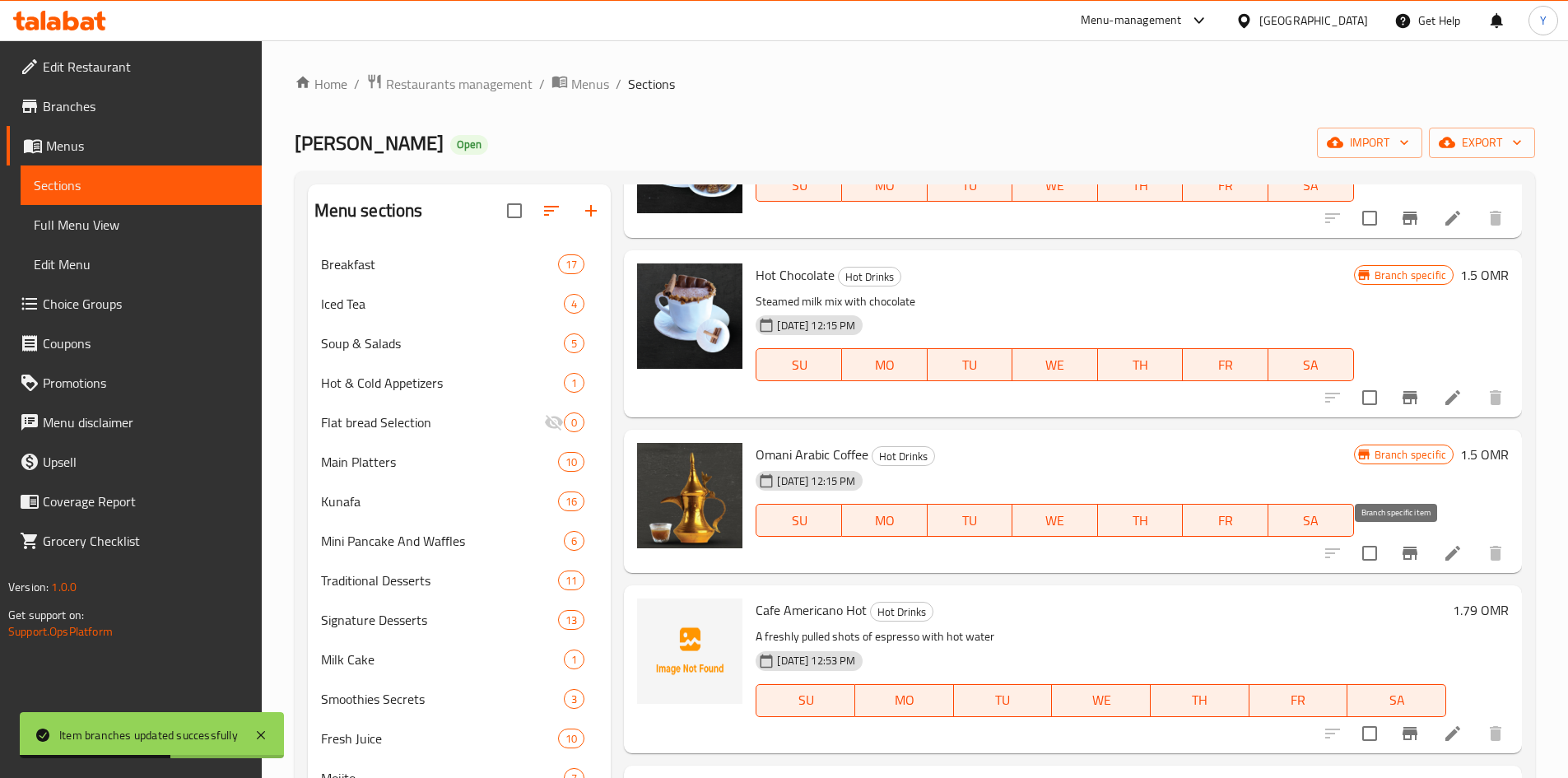
click at [1406, 549] on icon "Branch-specific-item" at bounding box center [1410, 552] width 19 height 19
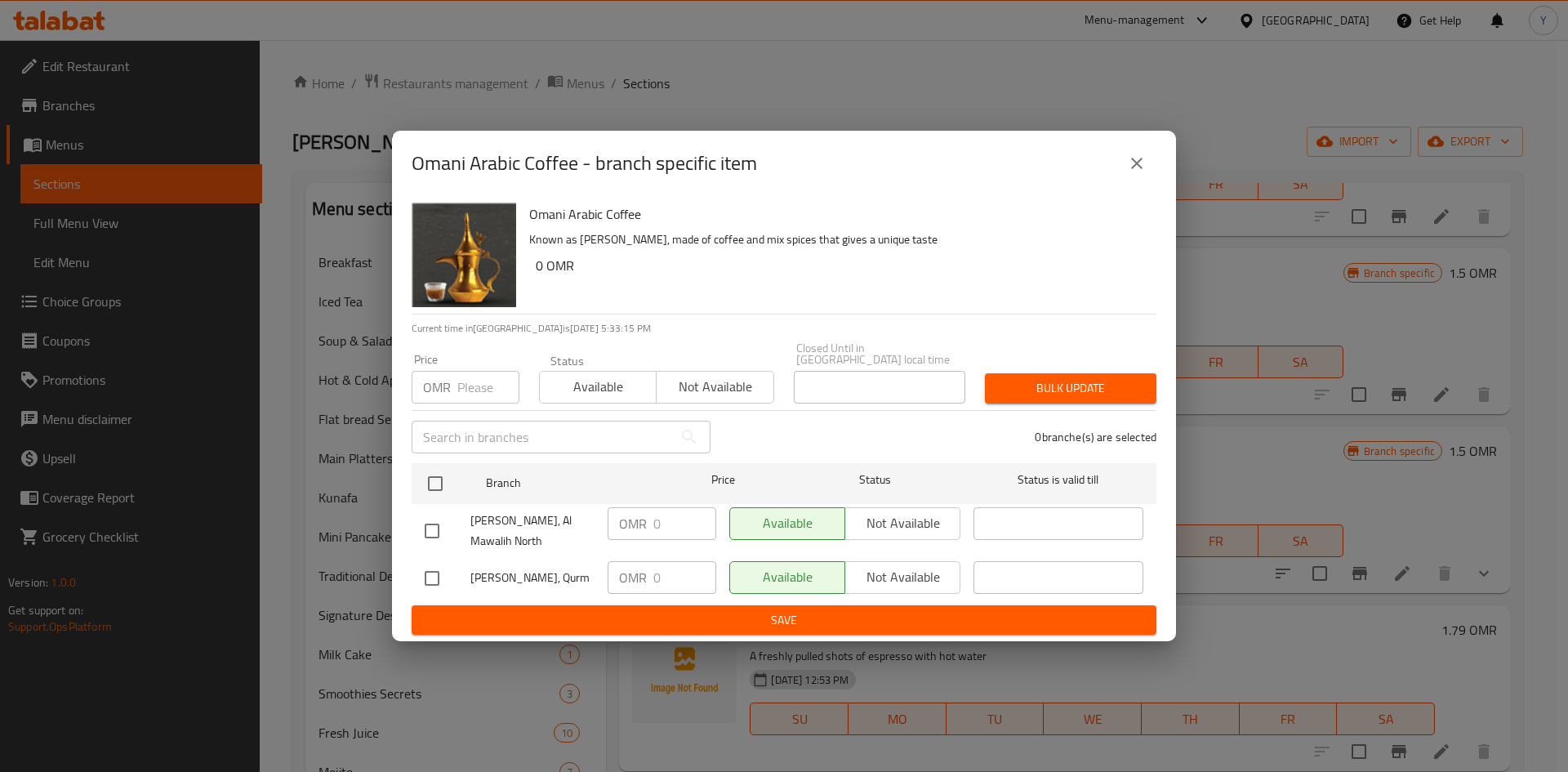
click at [1134, 173] on icon "close" at bounding box center [1136, 163] width 19 height 19
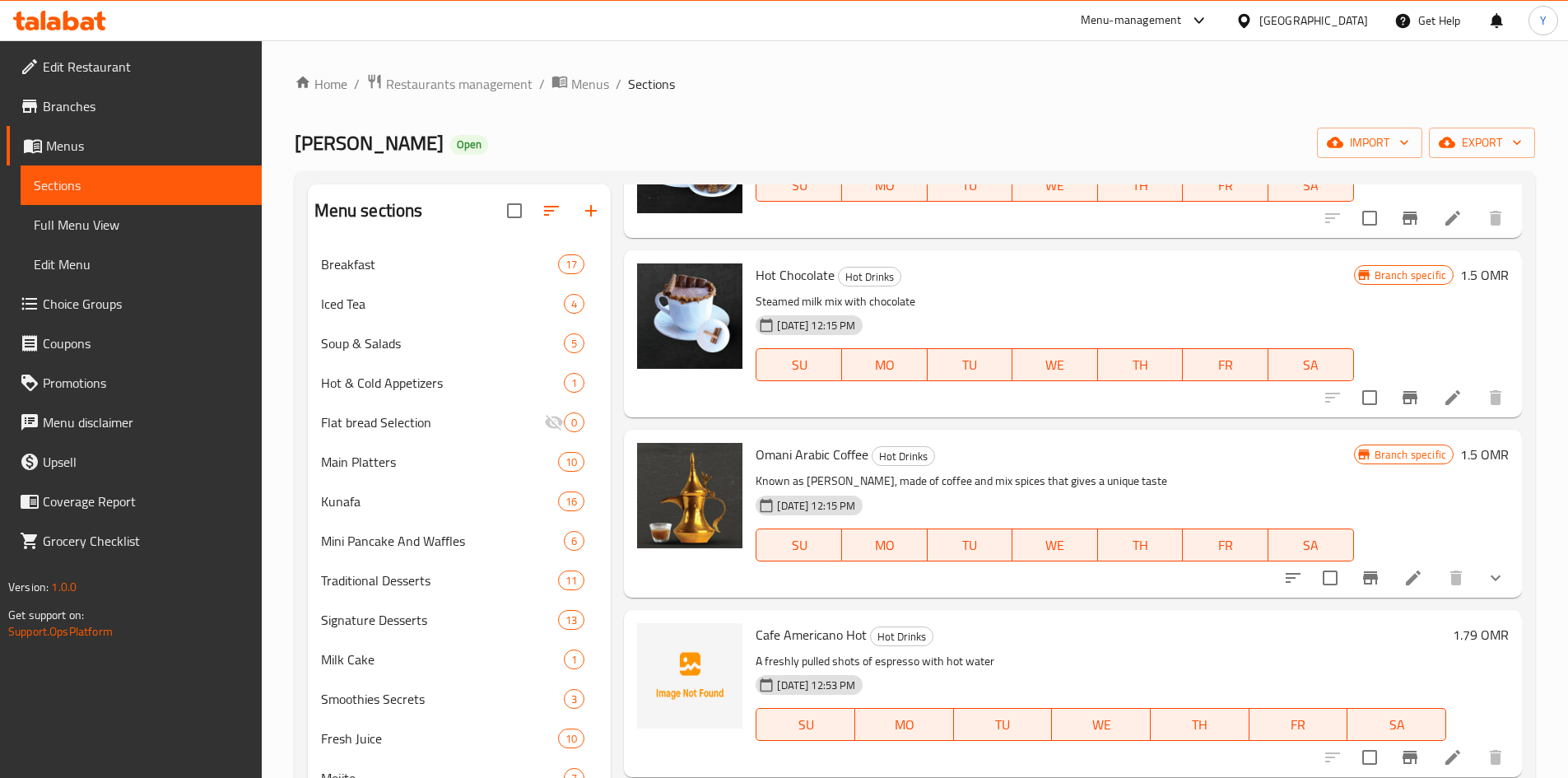
click at [1486, 594] on button "show more" at bounding box center [1495, 578] width 40 height 40
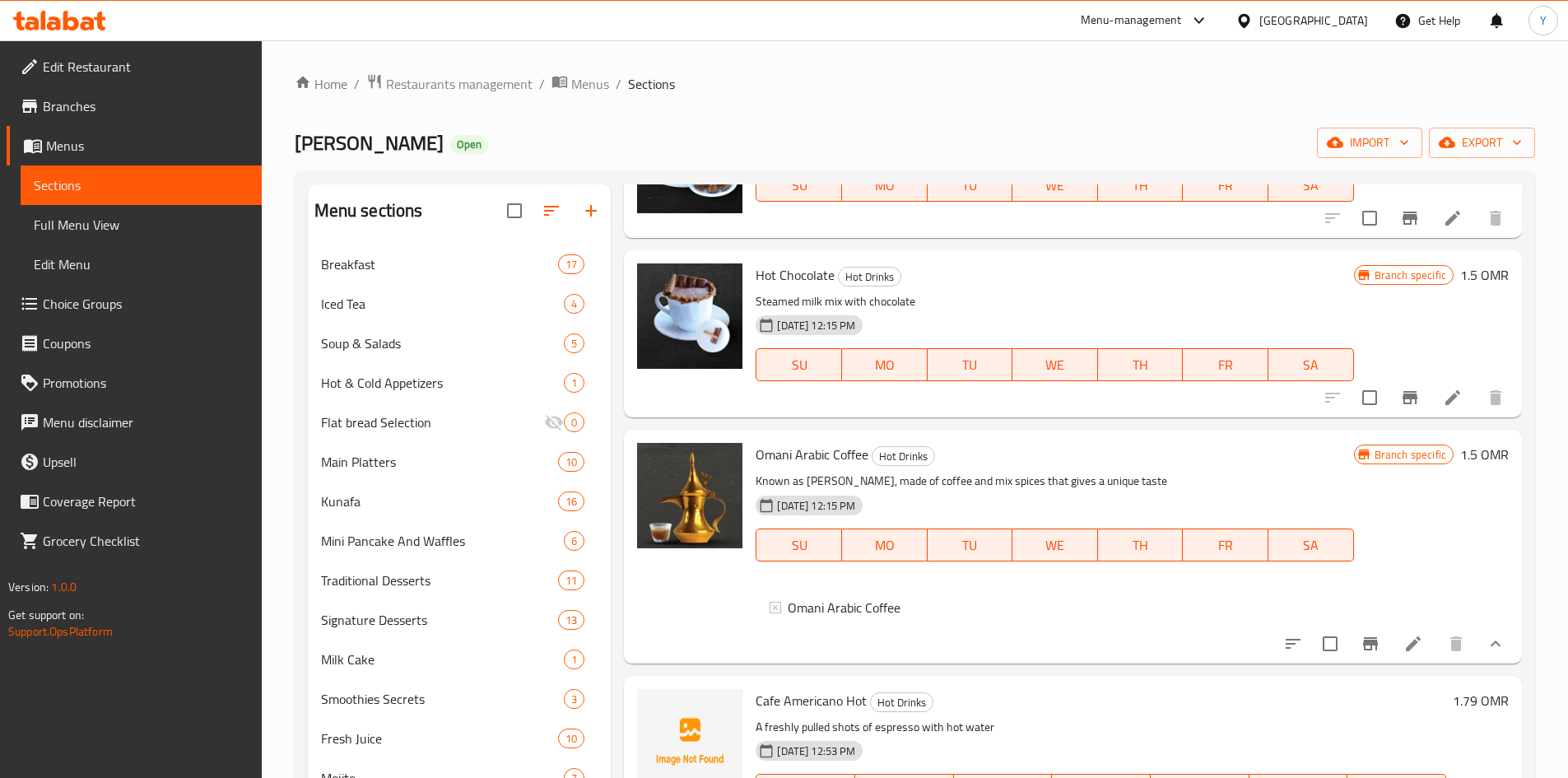
click at [1461, 457] on h6 "1.5 OMR" at bounding box center [1484, 454] width 48 height 23
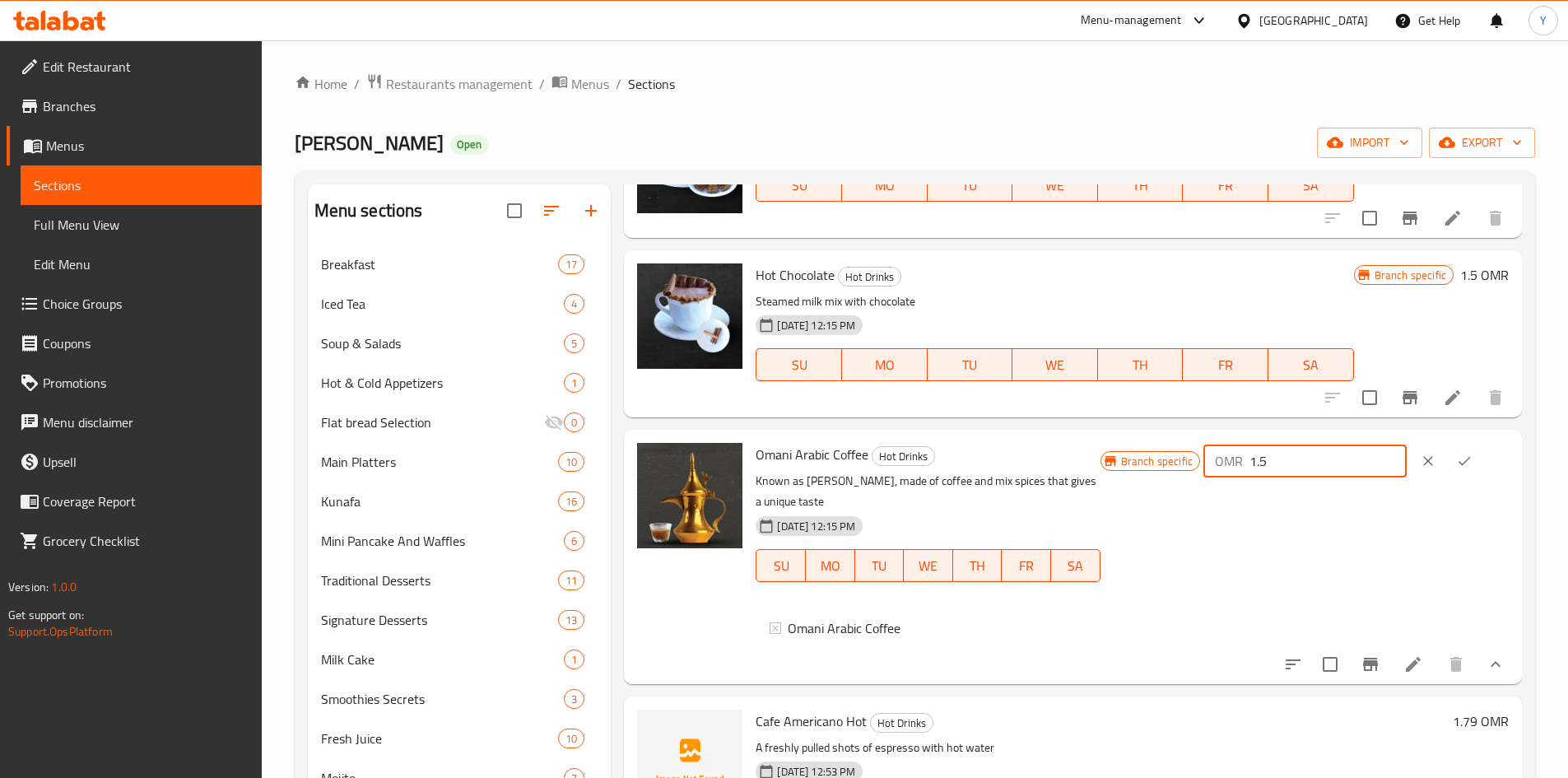
drag, startPoint x: 1325, startPoint y: 457, endPoint x: 1274, endPoint y: 458, distance: 51.0
click at [1274, 458] on input "1.5" at bounding box center [1328, 461] width 157 height 33
type input "0"
click at [1473, 459] on button "ok" at bounding box center [1464, 461] width 36 height 36
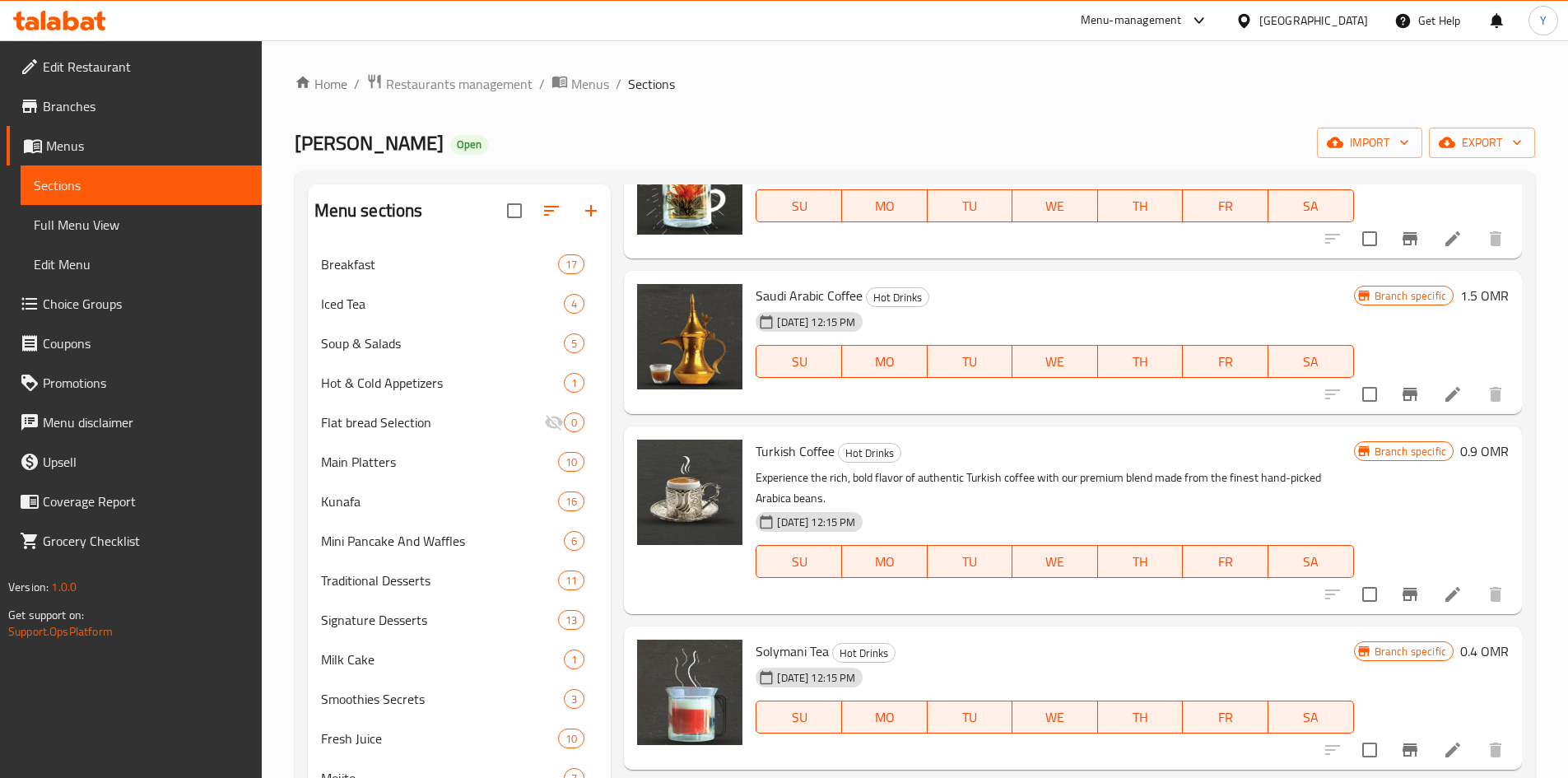
scroll to position [82, 0]
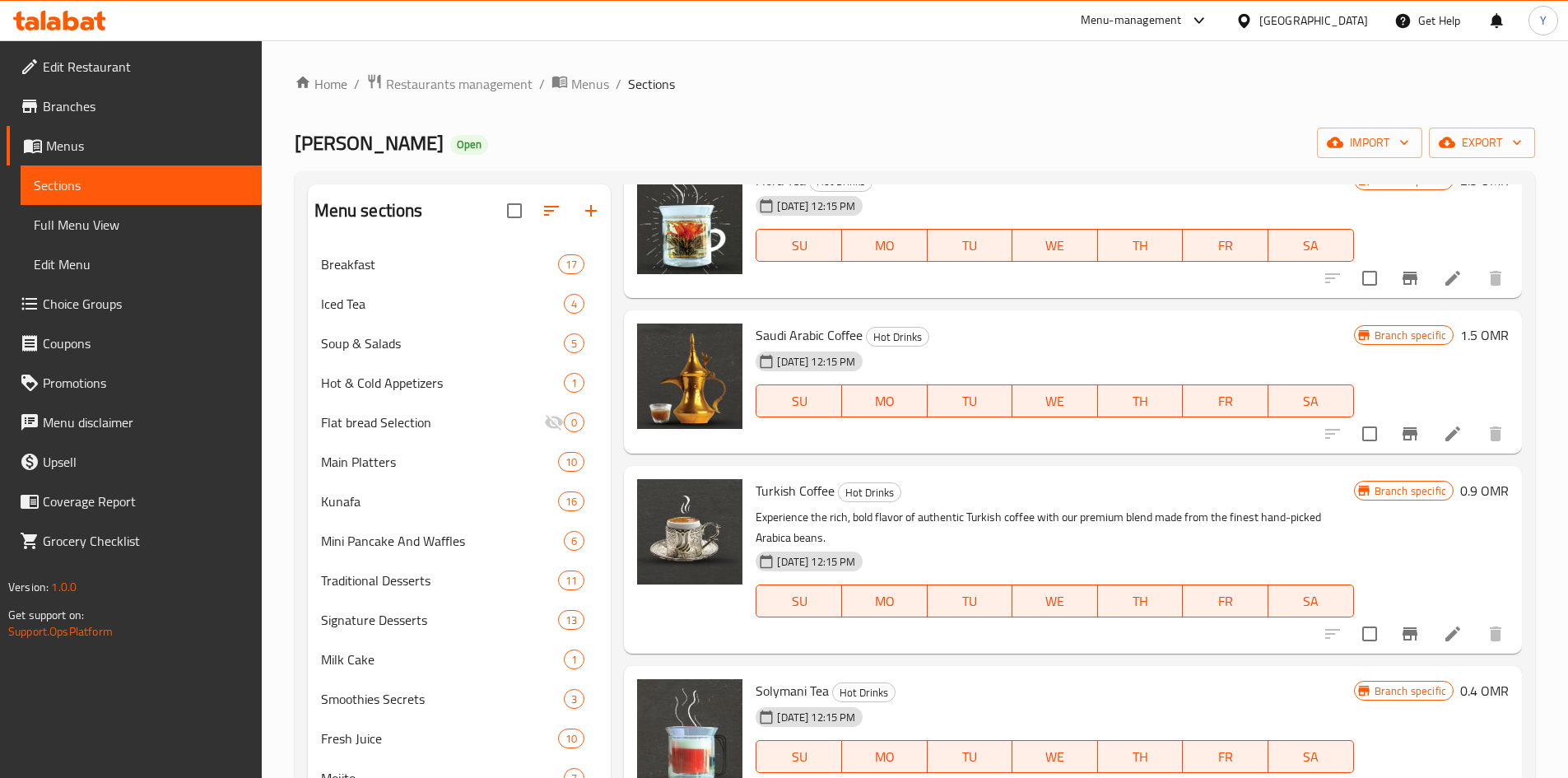
click at [1430, 429] on li at bounding box center [1453, 433] width 47 height 30
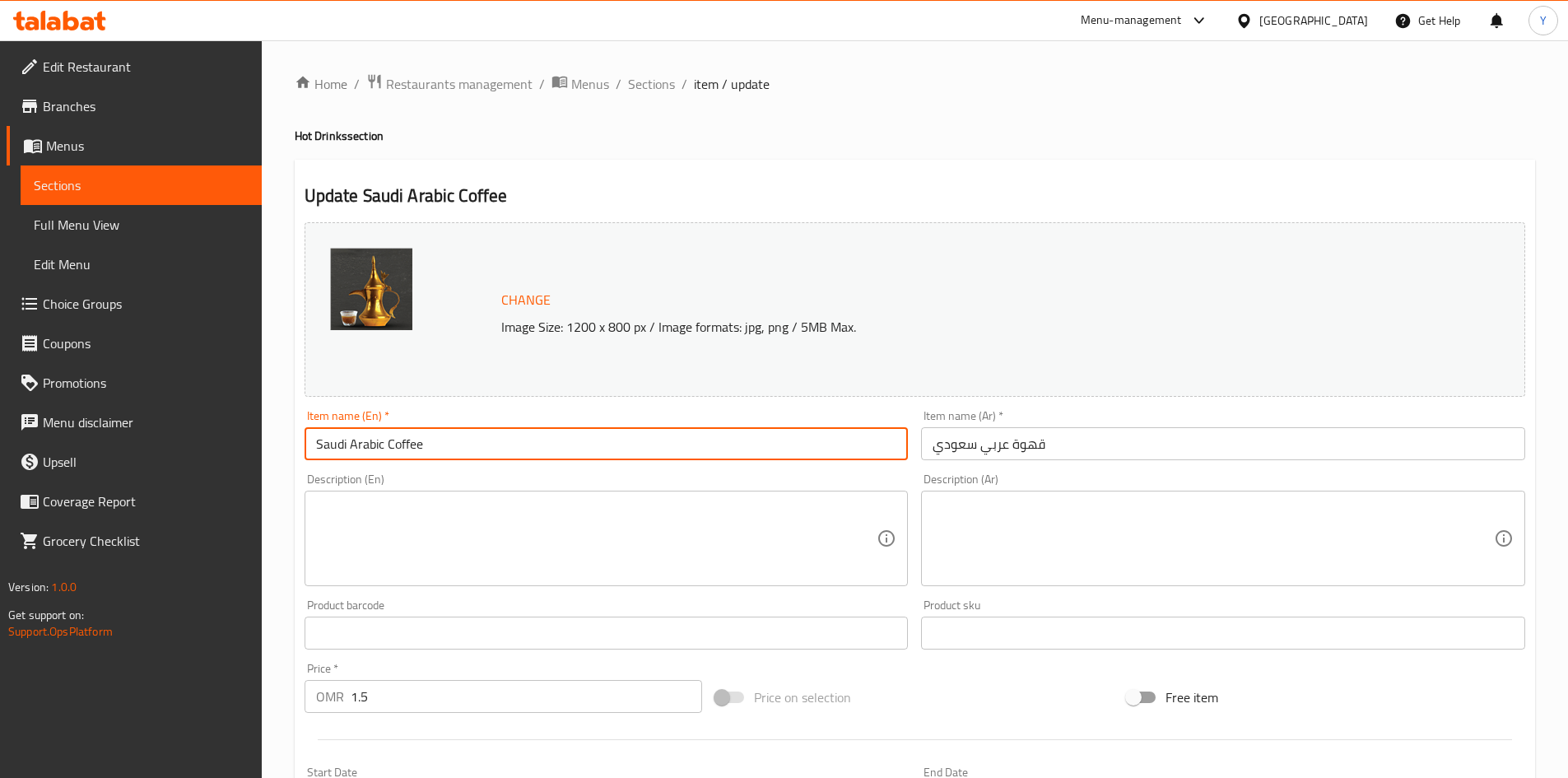
click at [322, 435] on input "Saudi Arabic Coffee" at bounding box center [606, 443] width 604 height 33
type input "Saudi Arabic Coffee"
click at [476, 485] on div "Description (En) Description (En)" at bounding box center [606, 529] width 604 height 112
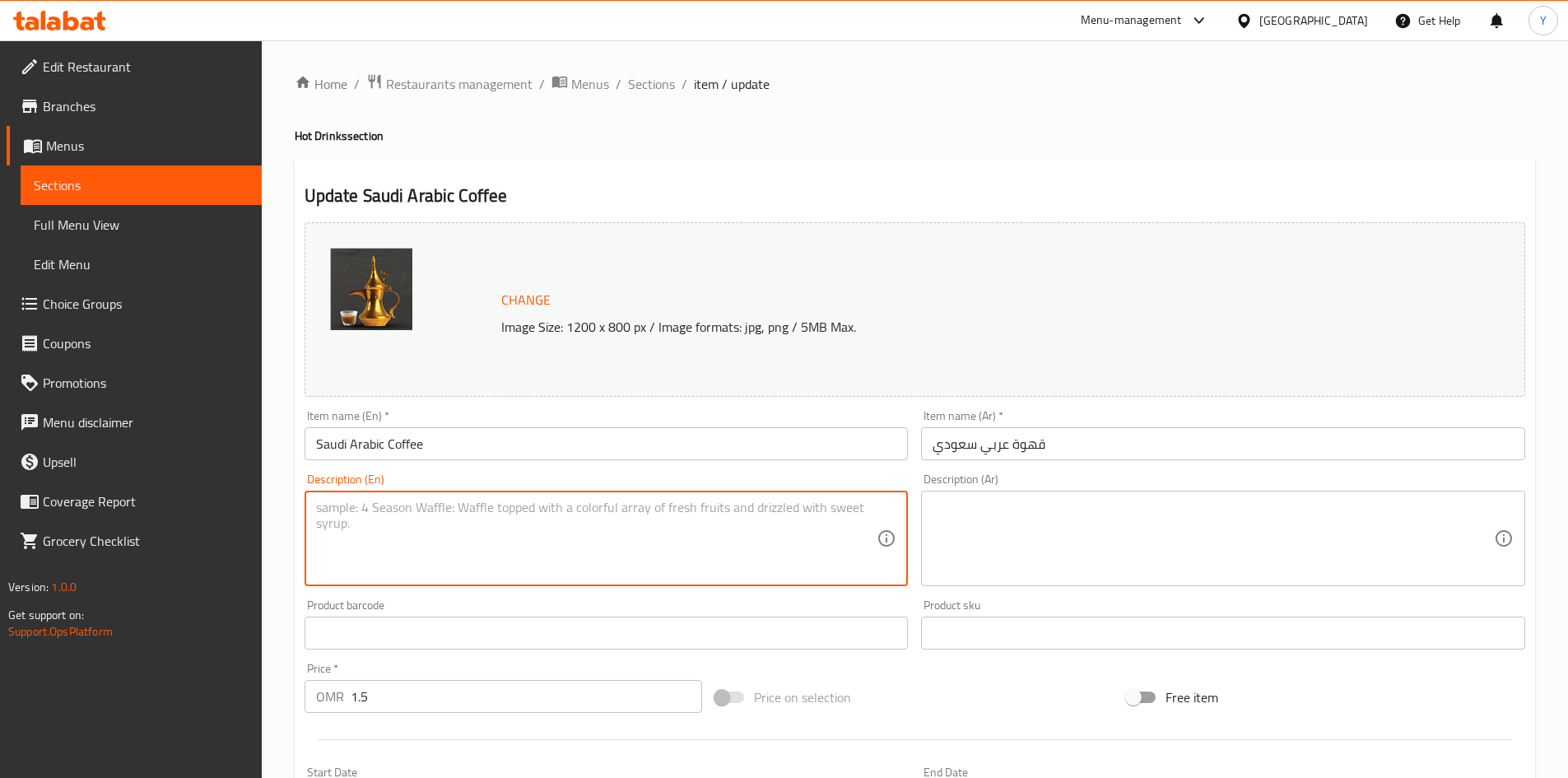
click at [395, 565] on textarea at bounding box center [597, 539] width 562 height 78
drag, startPoint x: 652, startPoint y: 507, endPoint x: 659, endPoint y: 523, distance: 17.5
click at [652, 506] on textarea "Made from lightly roasted coffee beans with a mix of fragnant spices" at bounding box center [597, 539] width 562 height 78
click at [703, 512] on textarea "Made from lightly roasted coffee beans with a mix of fragnanet spices" at bounding box center [597, 539] width 562 height 78
click at [657, 512] on textarea "Made from lightly roasted coffee beans with a mix of fragnanet spices" at bounding box center [597, 539] width 562 height 78
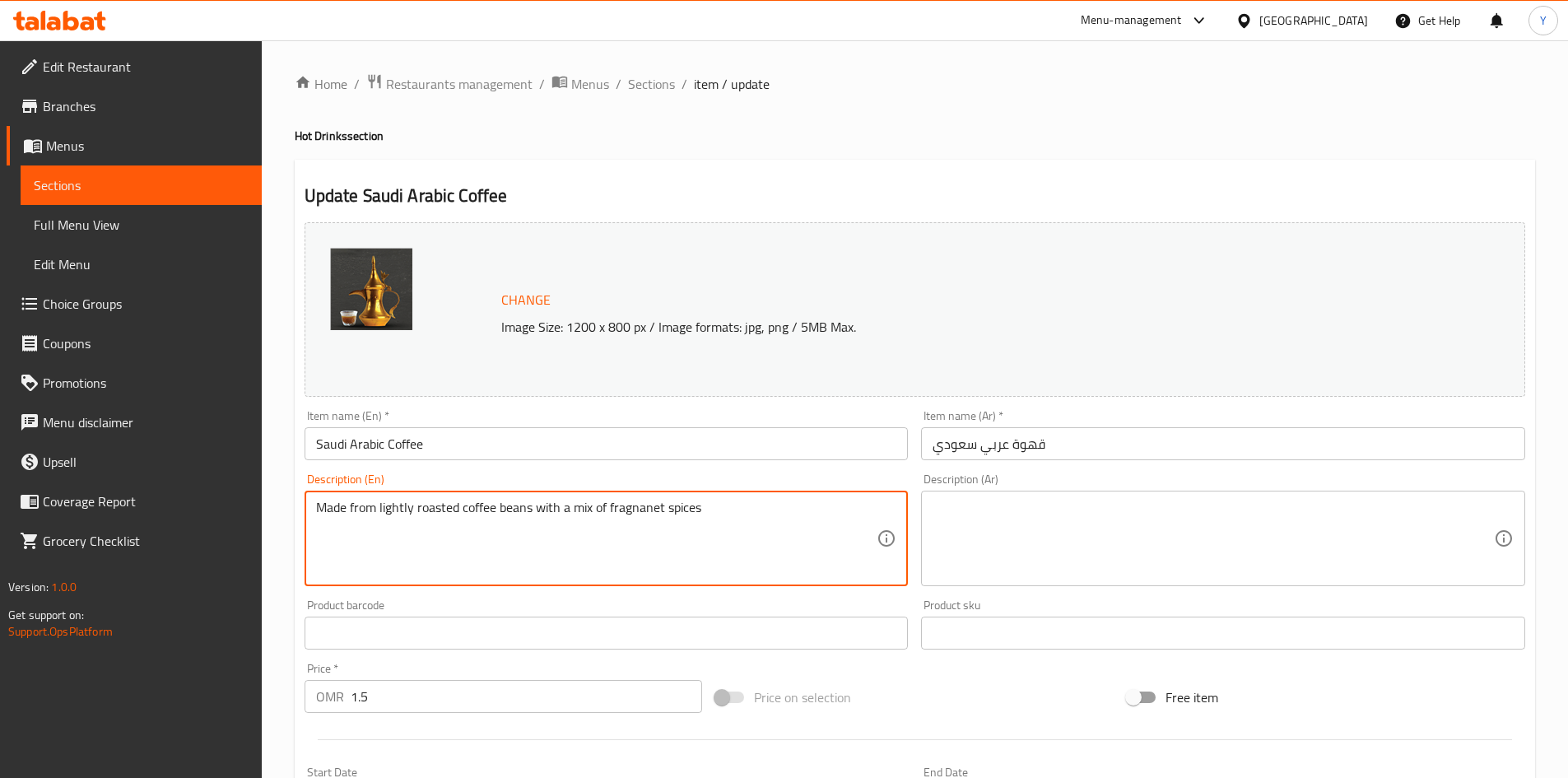
click at [657, 512] on textarea "Made from lightly roasted coffee beans with a mix of fragnanet spices" at bounding box center [597, 539] width 562 height 78
type textarea "Made from lightly roasted coffee beans with a mix of fragnanet spices"
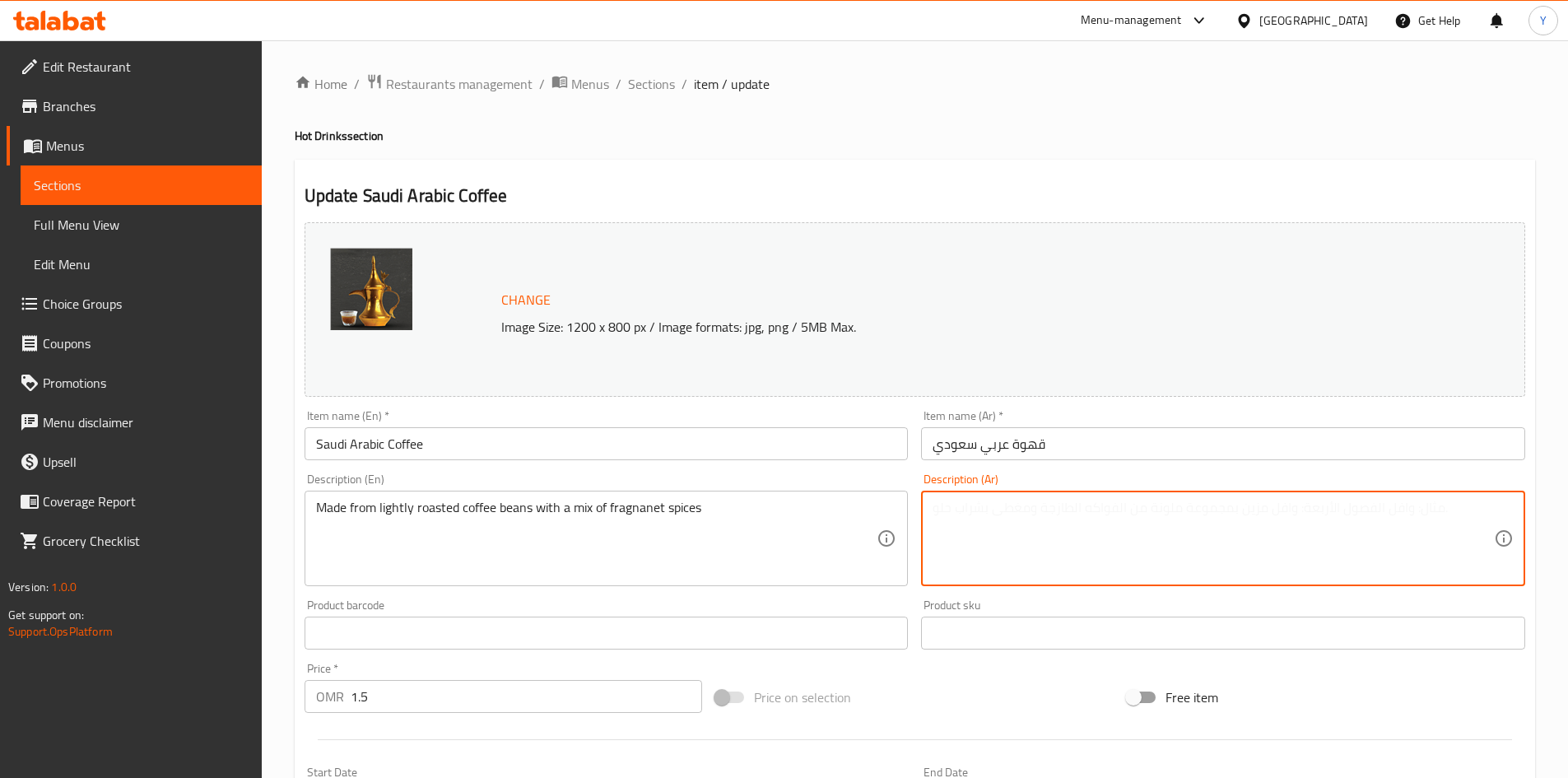
paste textarea "مصنوع من حبوب البن المحمصة قليلاً مع مزيج من التوابل العطرية"
type textarea "مصنوع من حبوب البن المحمصة قليلاً مع مزيج من التوابل العطرية"
click at [594, 452] on input "Saudi Arabic Coffee" at bounding box center [606, 443] width 604 height 33
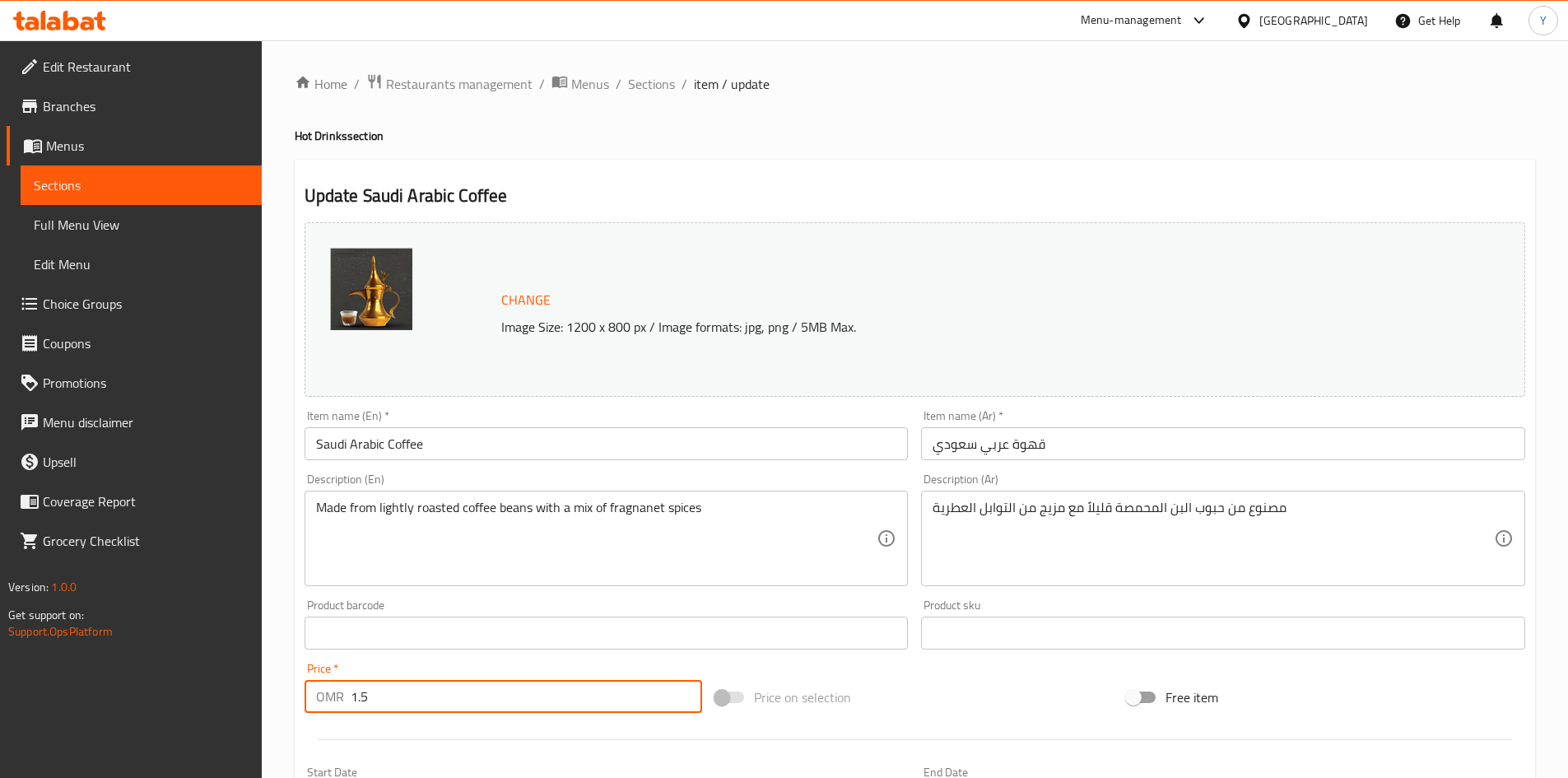
drag, startPoint x: 446, startPoint y: 710, endPoint x: 218, endPoint y: 701, distance: 228.2
click at [218, 701] on div "Edit Restaurant Branches Menus Sections Full Menu View Edit Menu Choice Groups …" at bounding box center [784, 614] width 1568 height 1147
type input "0"
click at [416, 714] on div "Price   * OMR 0 Price *" at bounding box center [503, 688] width 412 height 63
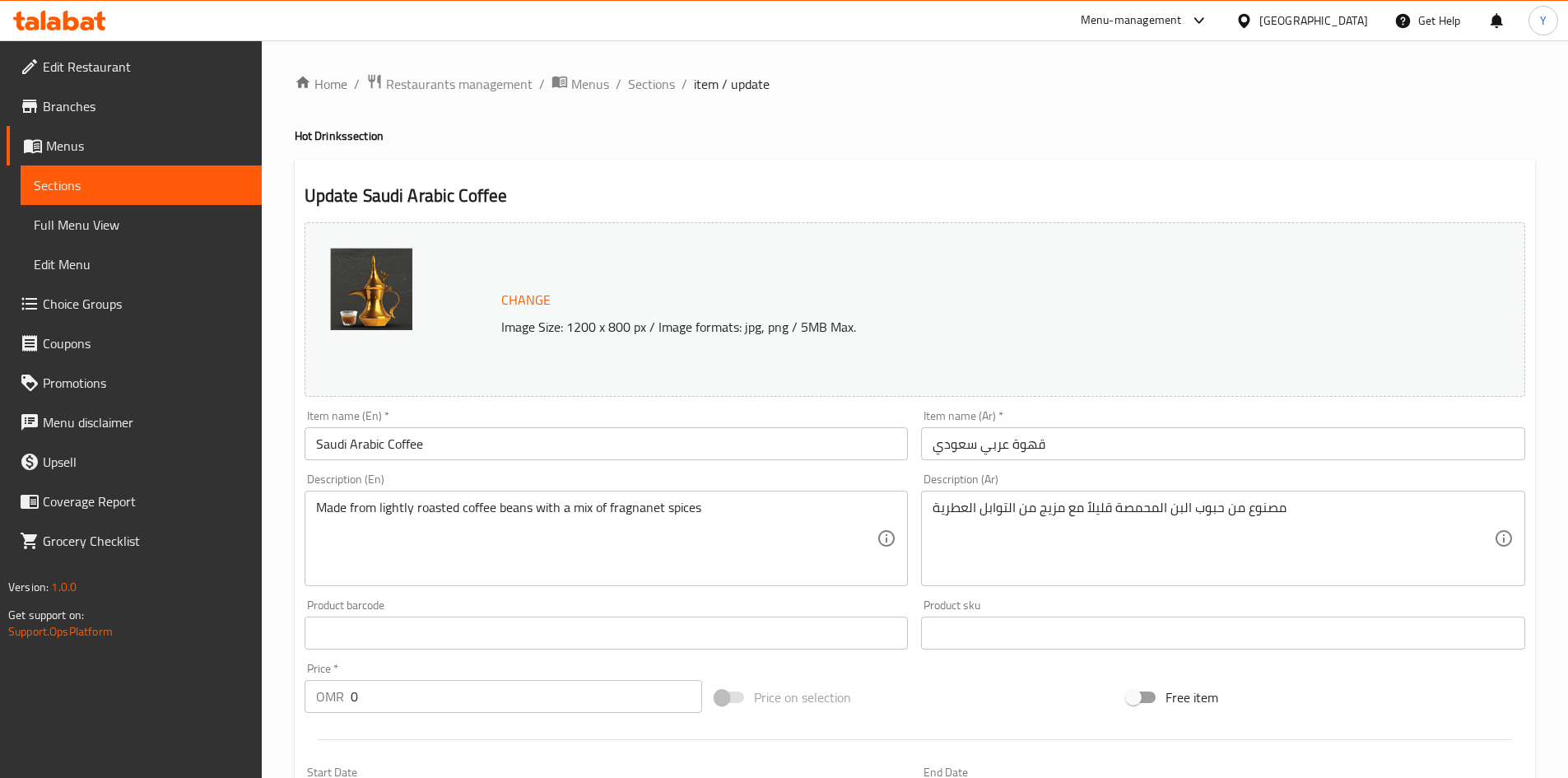
click at [617, 413] on div "Item name (En)   * Saudi Arabic Coffee Item name (En) *" at bounding box center [606, 435] width 604 height 50
click at [603, 428] on input "Saudi Arabic Coffee" at bounding box center [606, 443] width 604 height 33
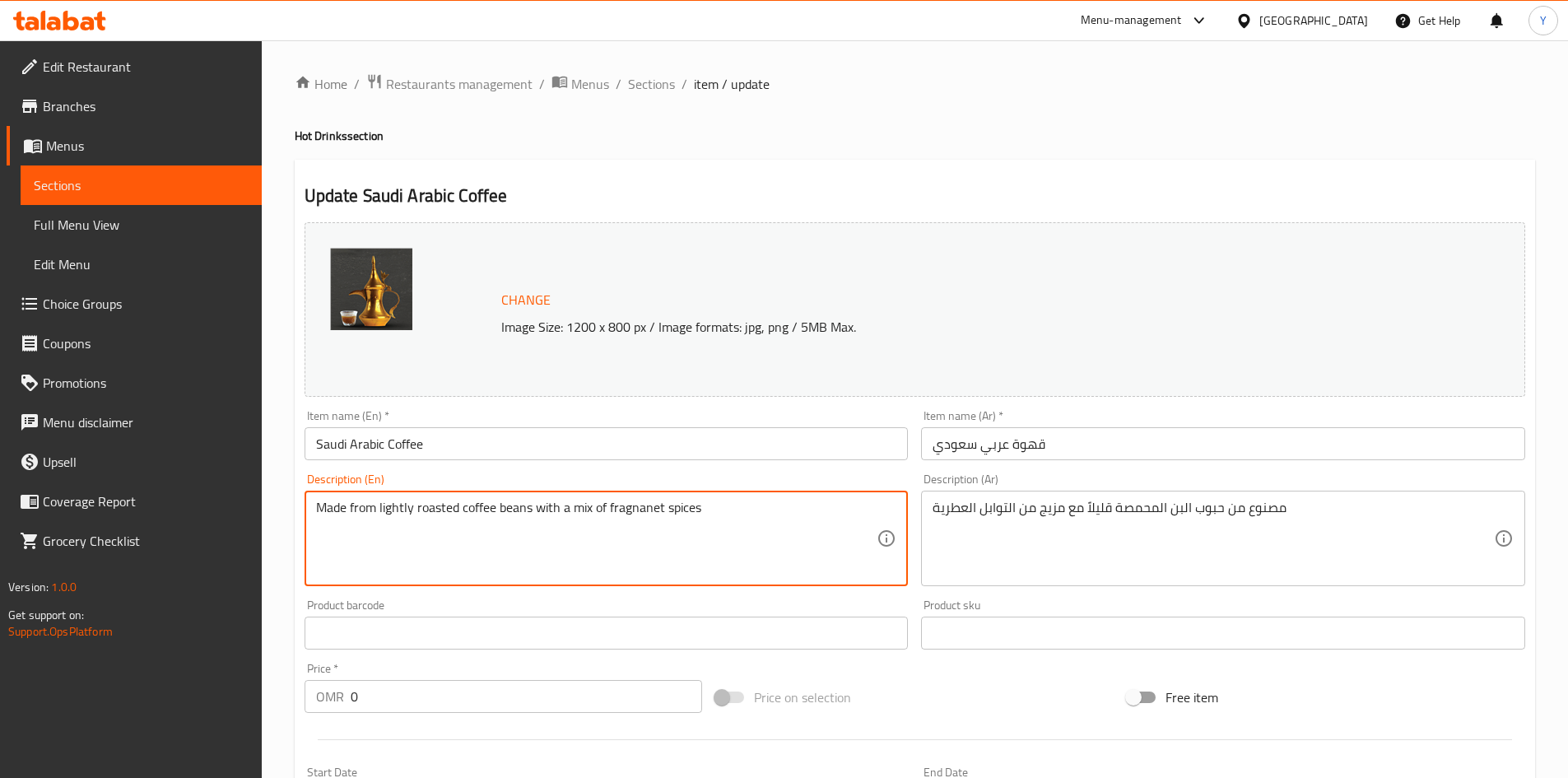
drag, startPoint x: 643, startPoint y: 507, endPoint x: 621, endPoint y: 506, distance: 22.0
paste textarea "rant"
click at [660, 441] on input "Saudi Arabic Coffee" at bounding box center [606, 443] width 604 height 33
type textarea "Made from lightly roasted coffee beans with a mix of fragrant spices"
click at [639, 428] on input "Saudi Arabic Coffee" at bounding box center [606, 443] width 604 height 33
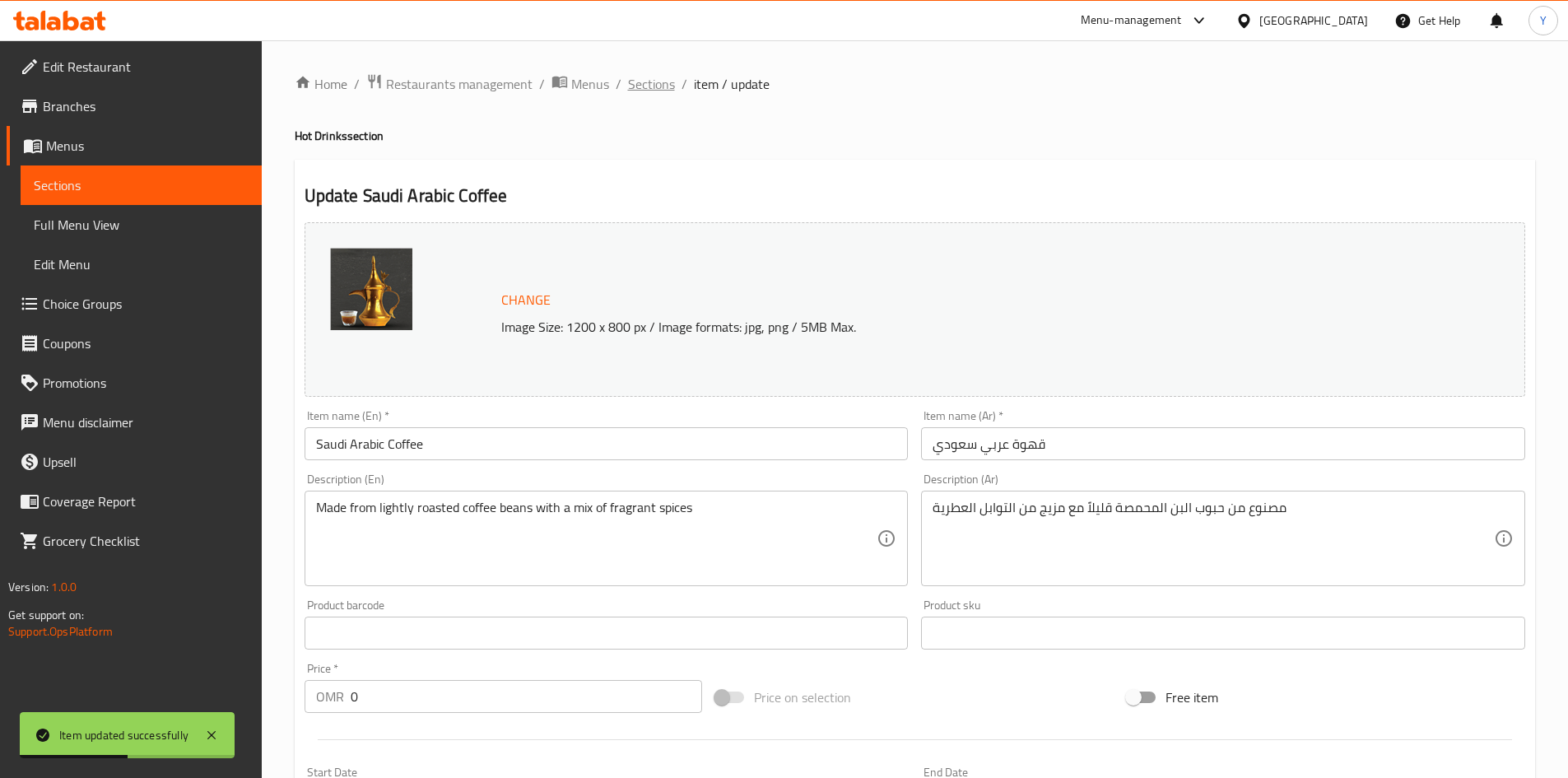
click at [637, 85] on span "Sections" at bounding box center [651, 84] width 47 height 19
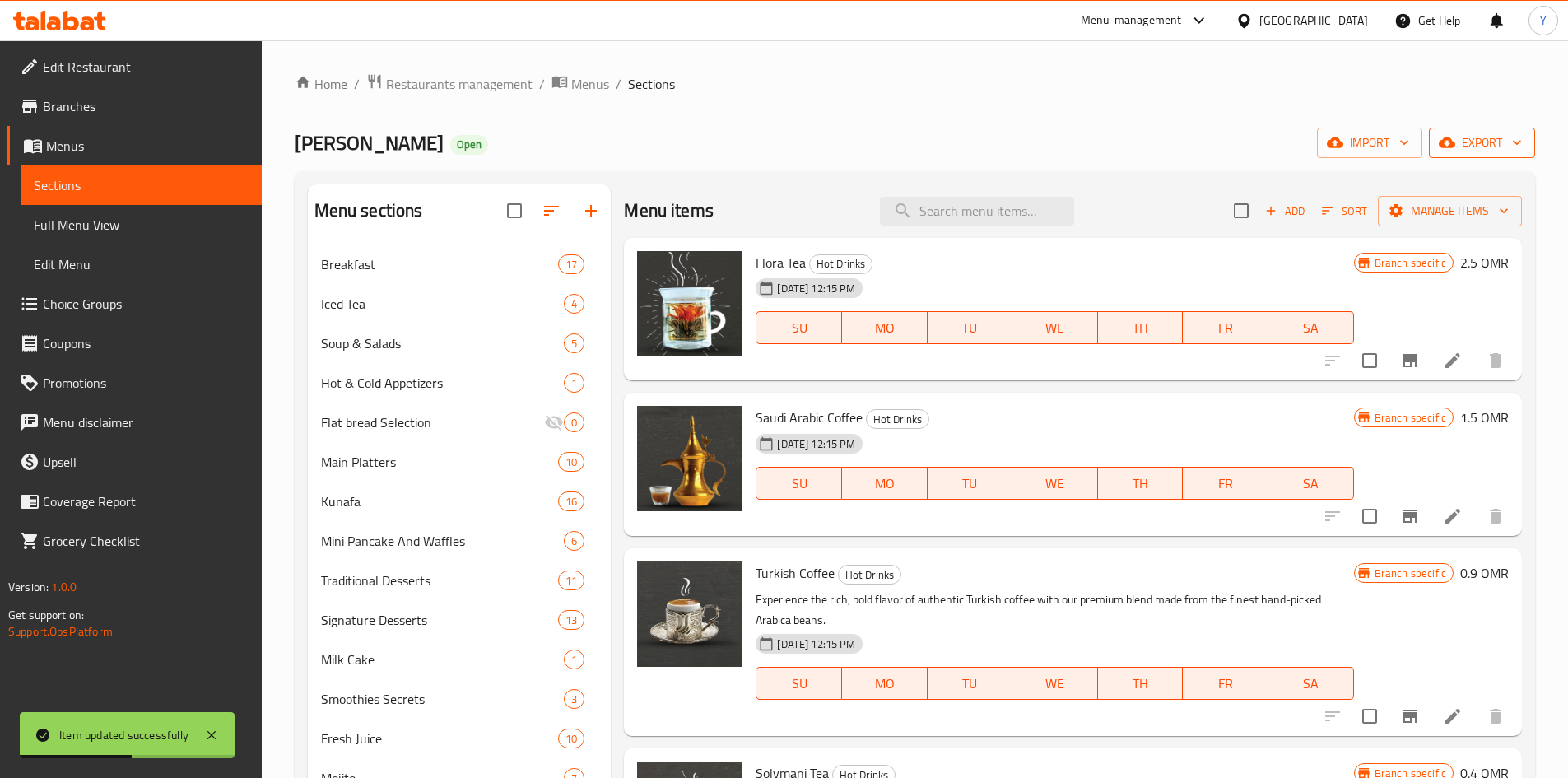
click at [1461, 140] on span "export" at bounding box center [1482, 143] width 79 height 20
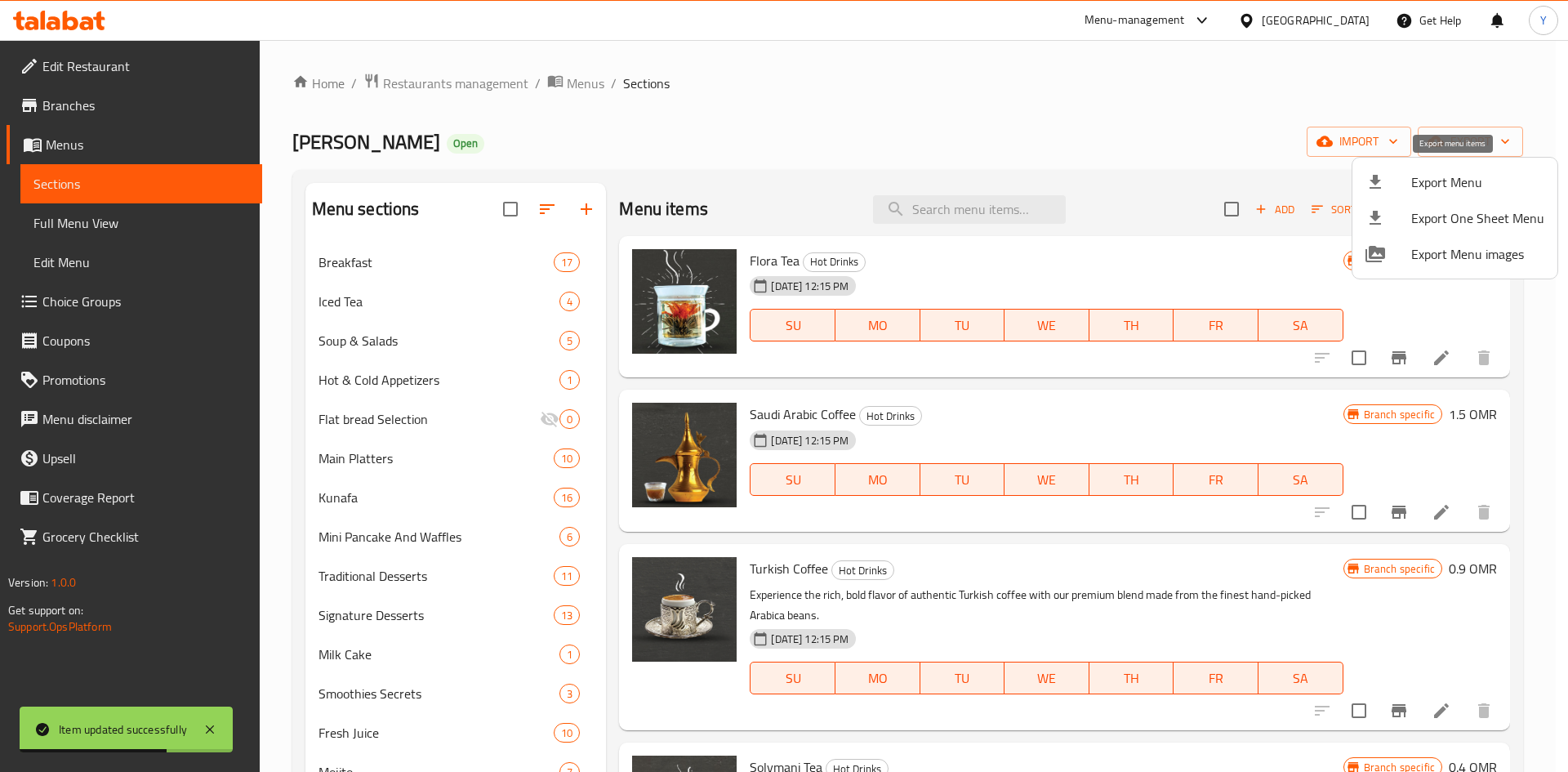
click at [1302, 176] on div at bounding box center [784, 386] width 1568 height 772
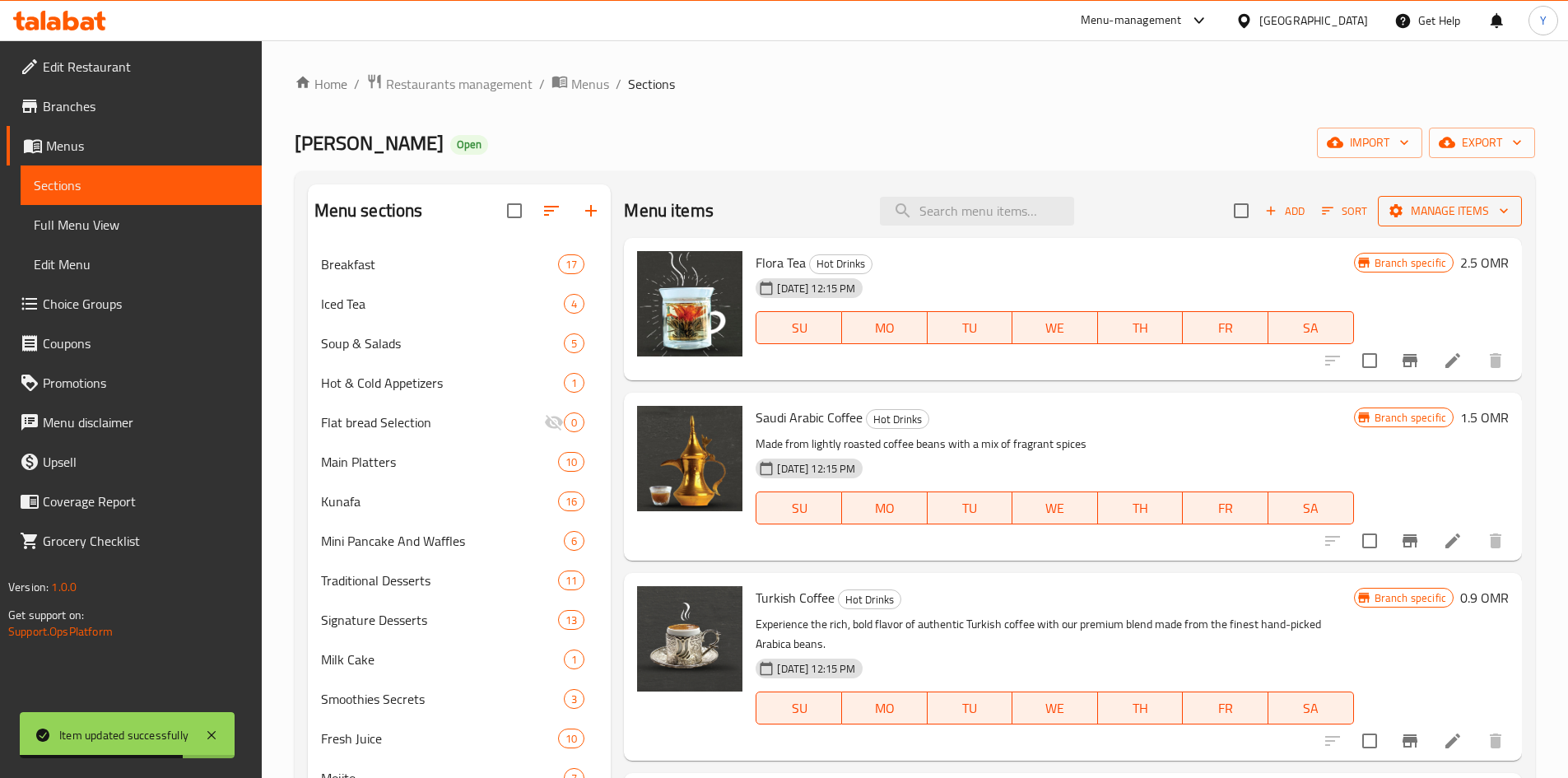
click at [1401, 216] on span "Manage items" at bounding box center [1450, 211] width 118 height 20
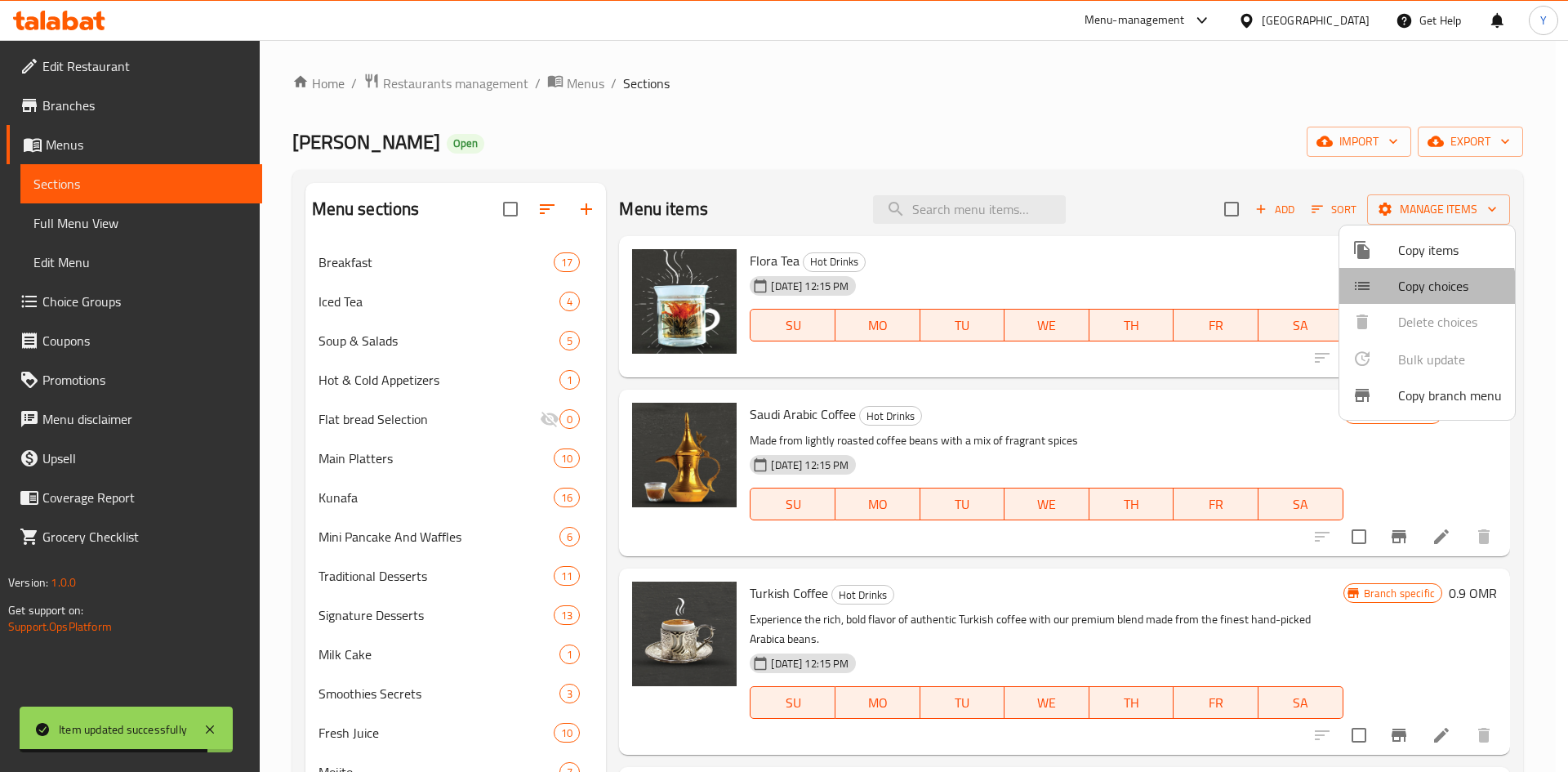
click at [1400, 290] on span "Copy choices" at bounding box center [1450, 285] width 104 height 19
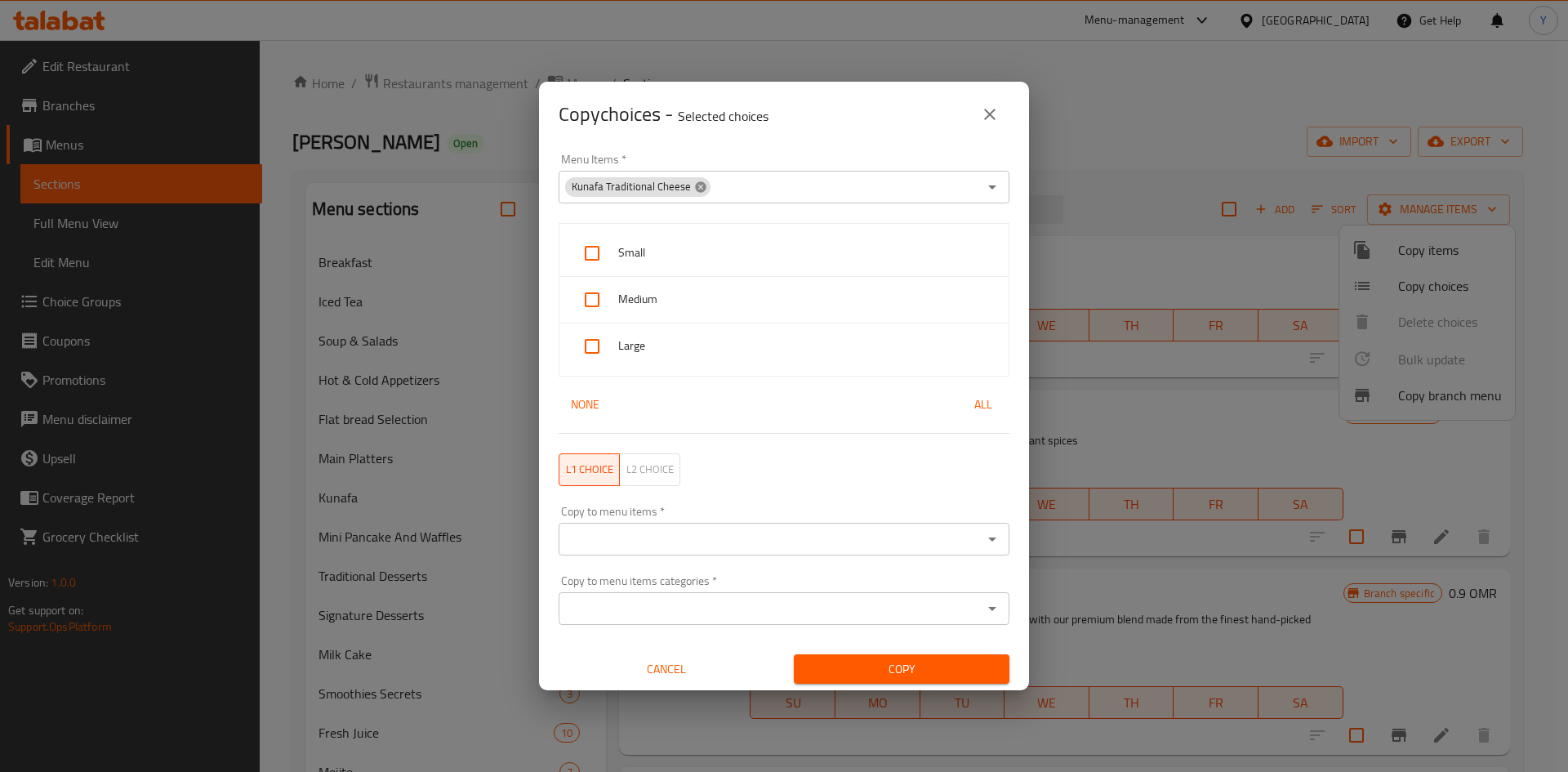
click at [694, 184] on icon at bounding box center [701, 187] width 13 height 13
click at [691, 185] on input "Menu Items   *" at bounding box center [770, 186] width 414 height 23
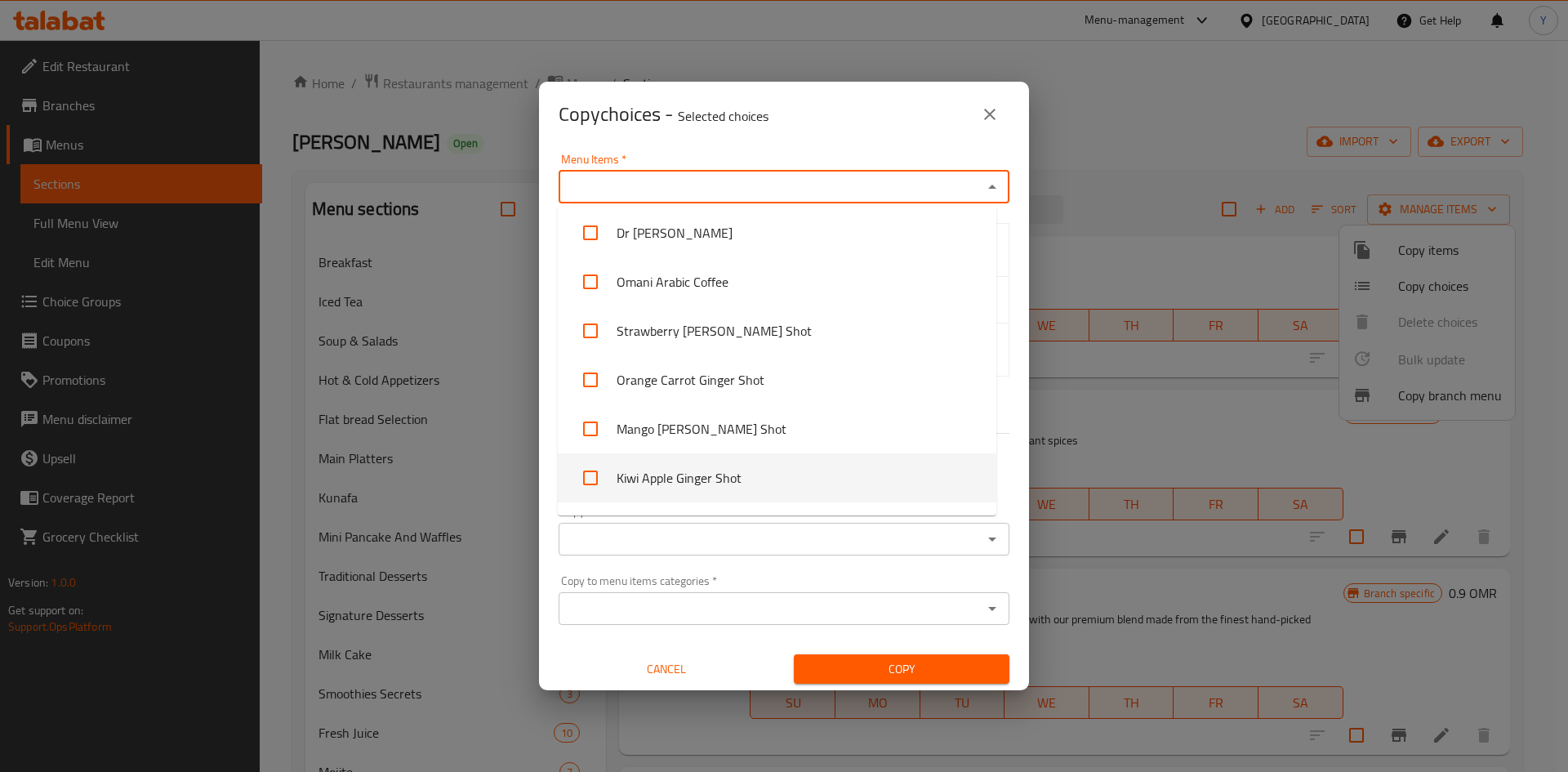
scroll to position [1142, 0]
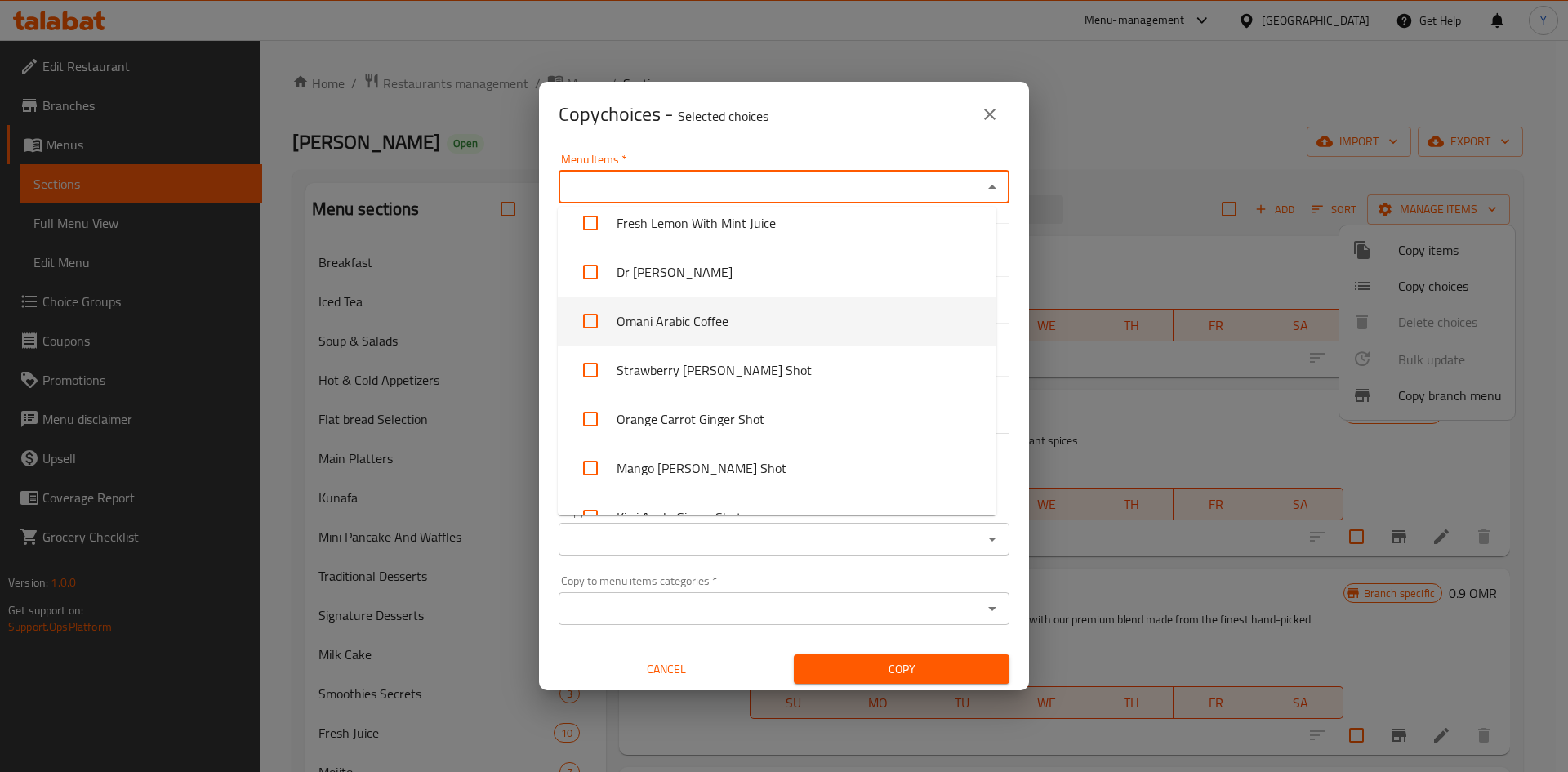
click at [786, 326] on li "Omani Arabic Coffee" at bounding box center [777, 321] width 439 height 49
checkbox input "true"
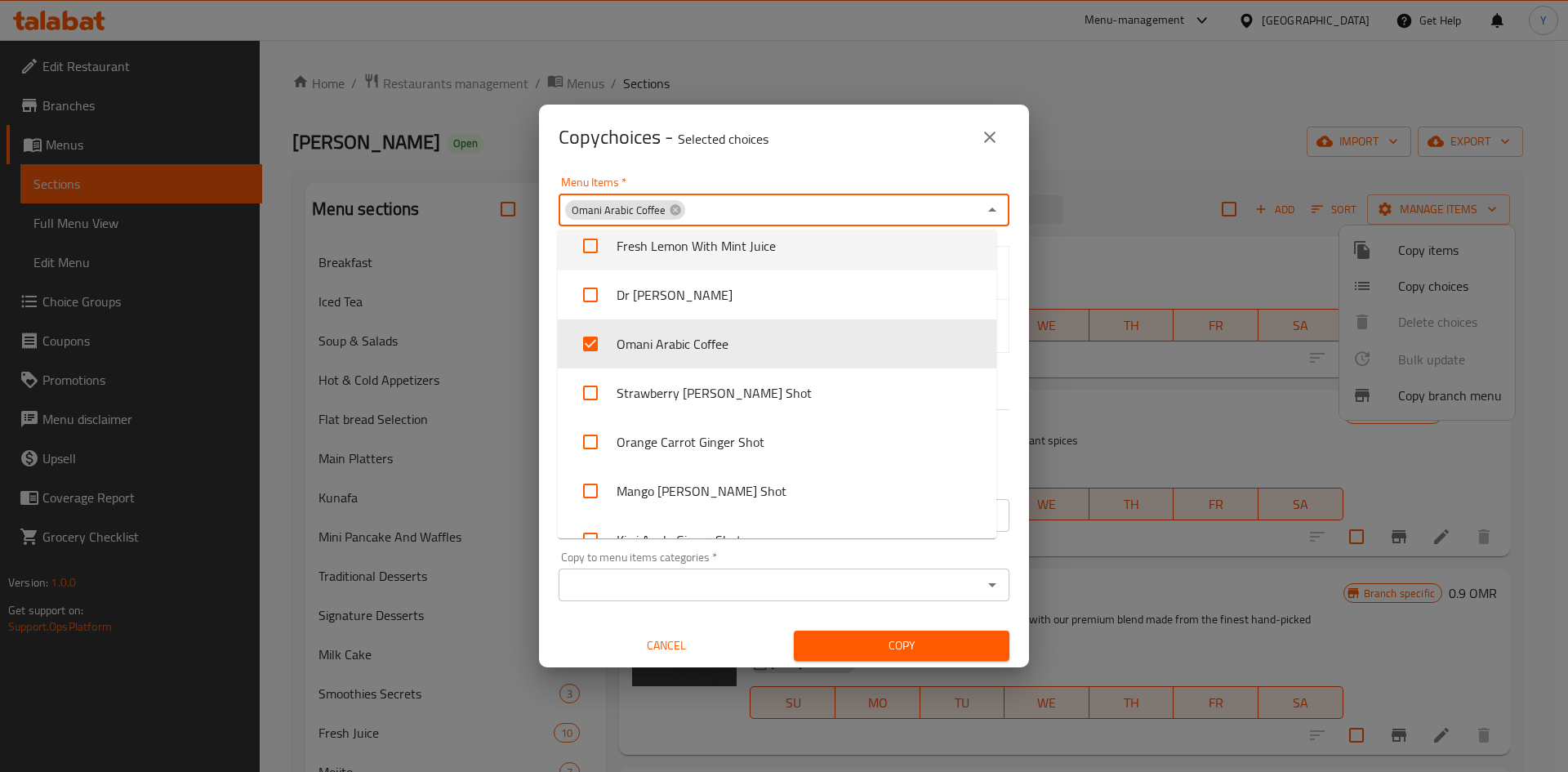
click at [821, 150] on div "Copy choices - Selected choices 0" at bounding box center [784, 137] width 451 height 39
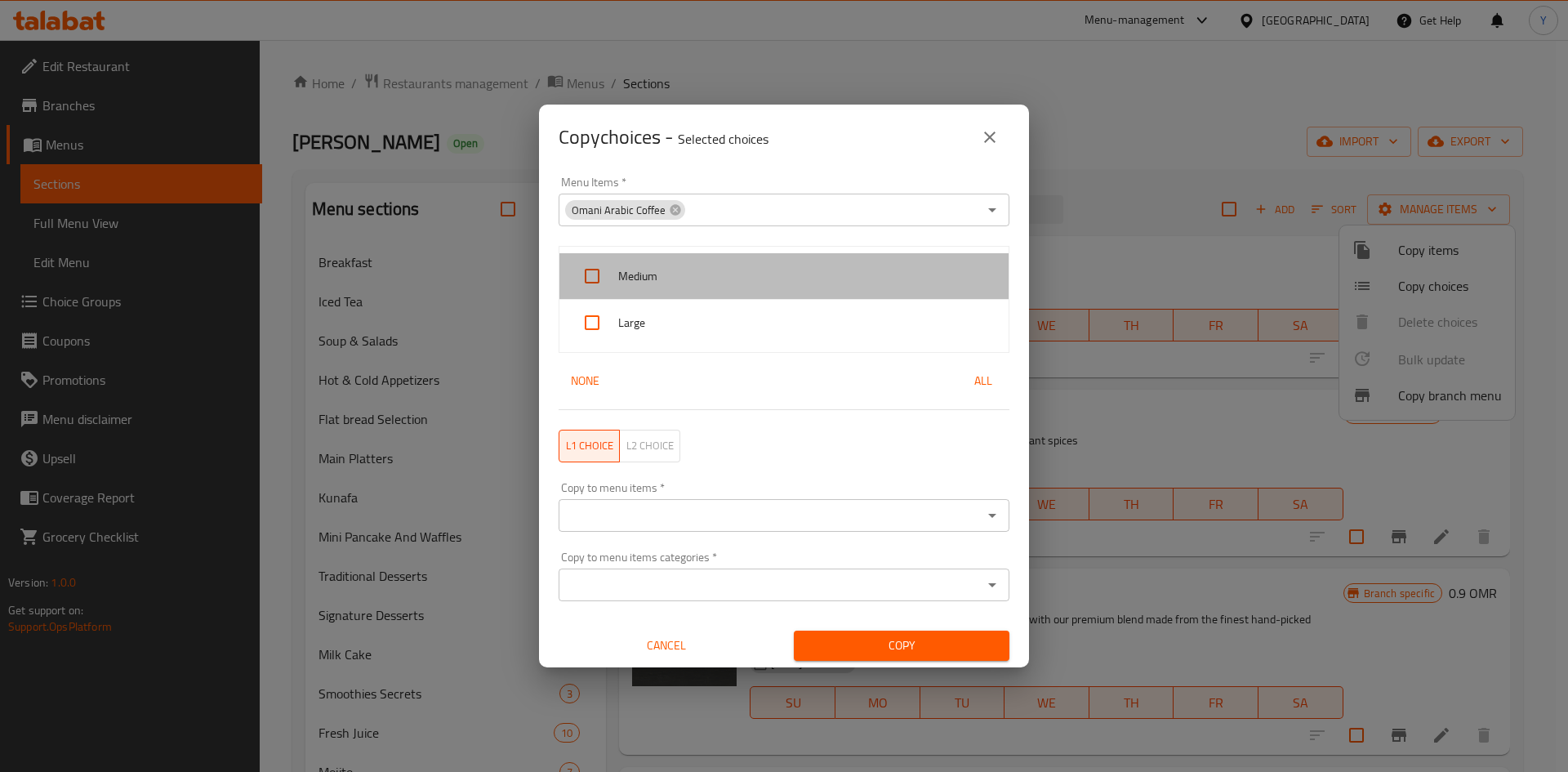
click at [794, 289] on div "Medium" at bounding box center [784, 276] width 449 height 46
checkbox input "true"
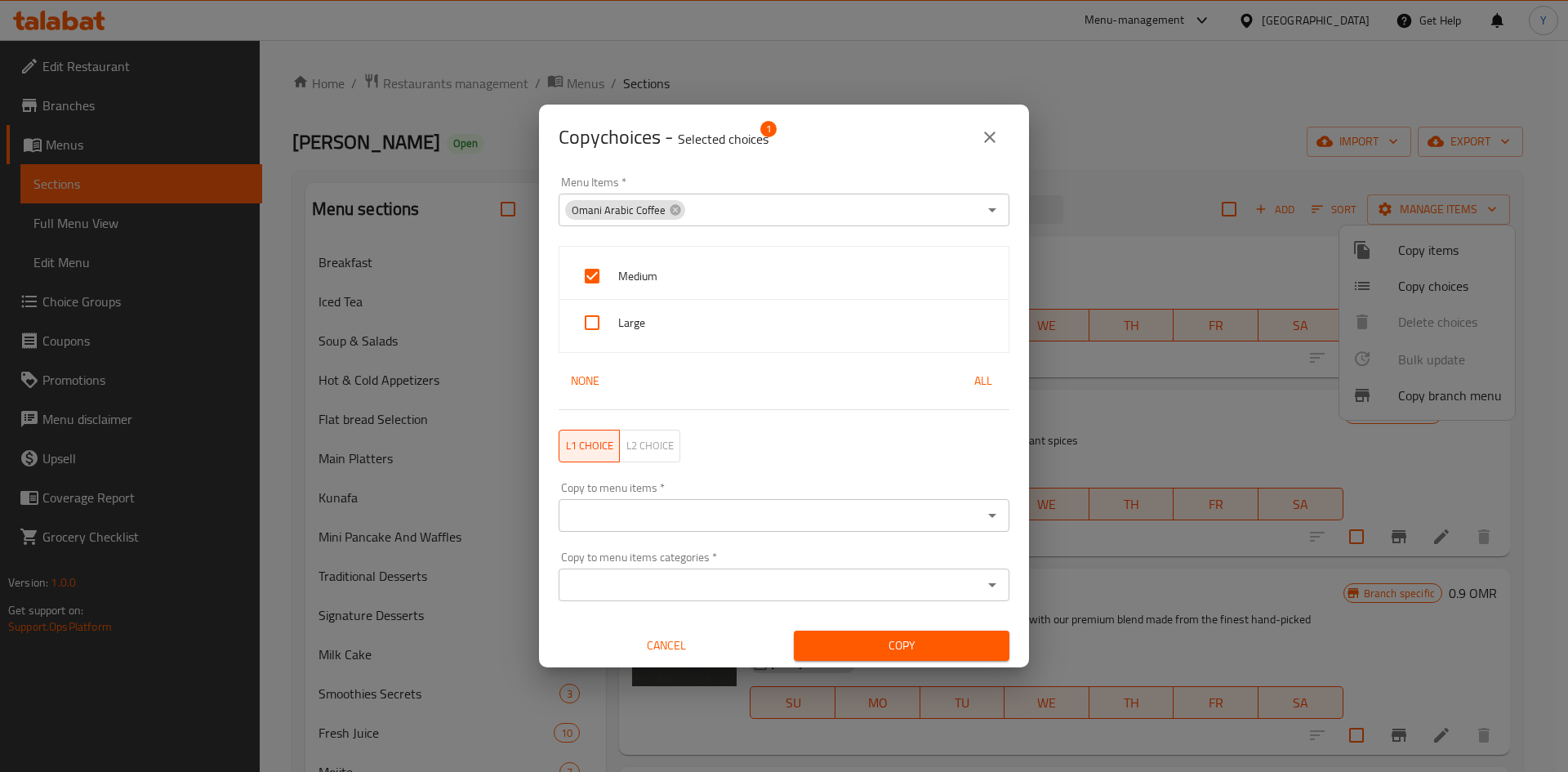
click at [790, 331] on span "Large" at bounding box center [807, 323] width 378 height 20
checkbox input "true"
click at [800, 509] on input "Copy to menu items   *" at bounding box center [770, 515] width 414 height 23
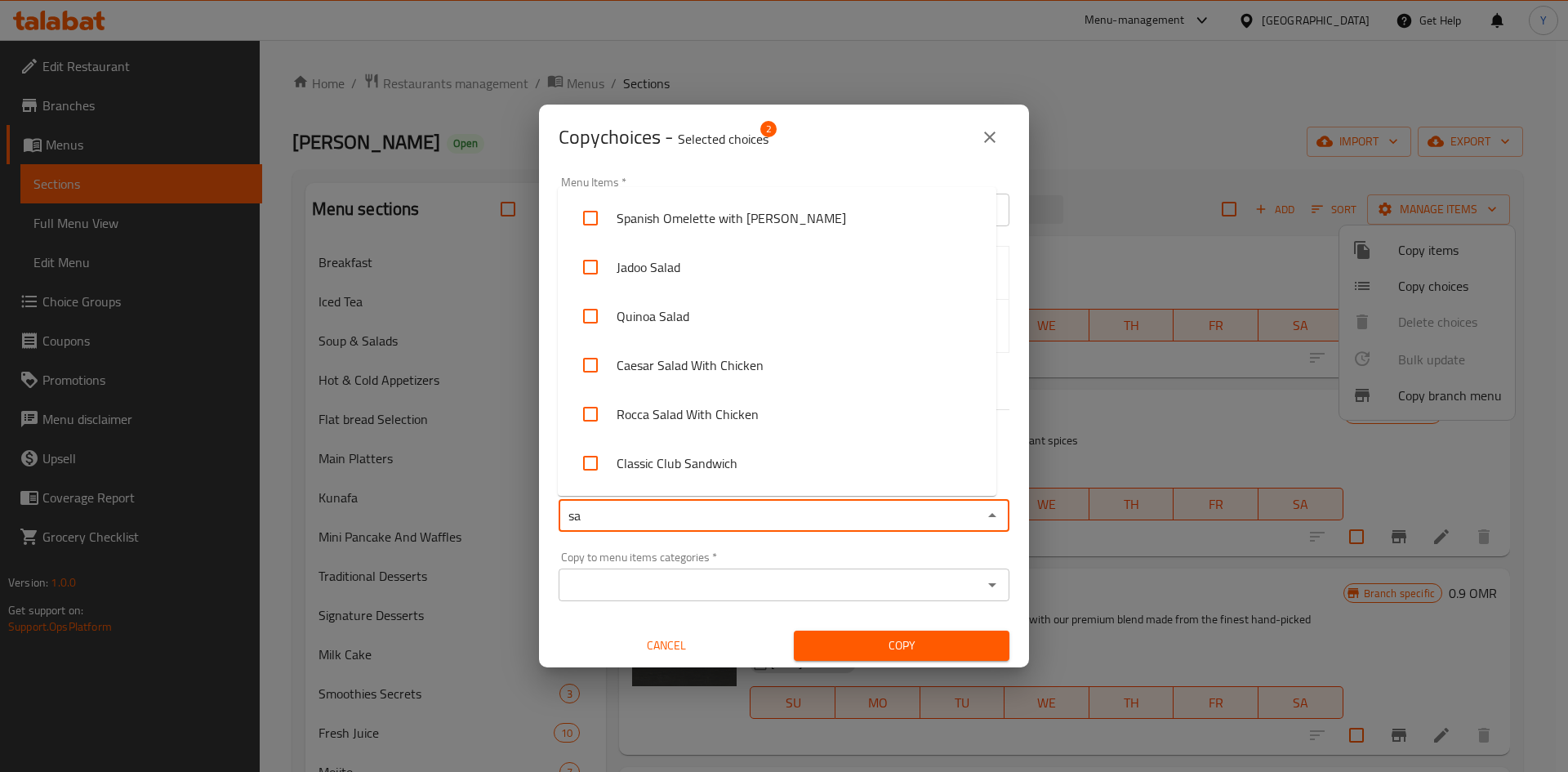
type input "sau"
click at [759, 413] on li "Saudi Arabic Coffee" at bounding box center [777, 415] width 439 height 49
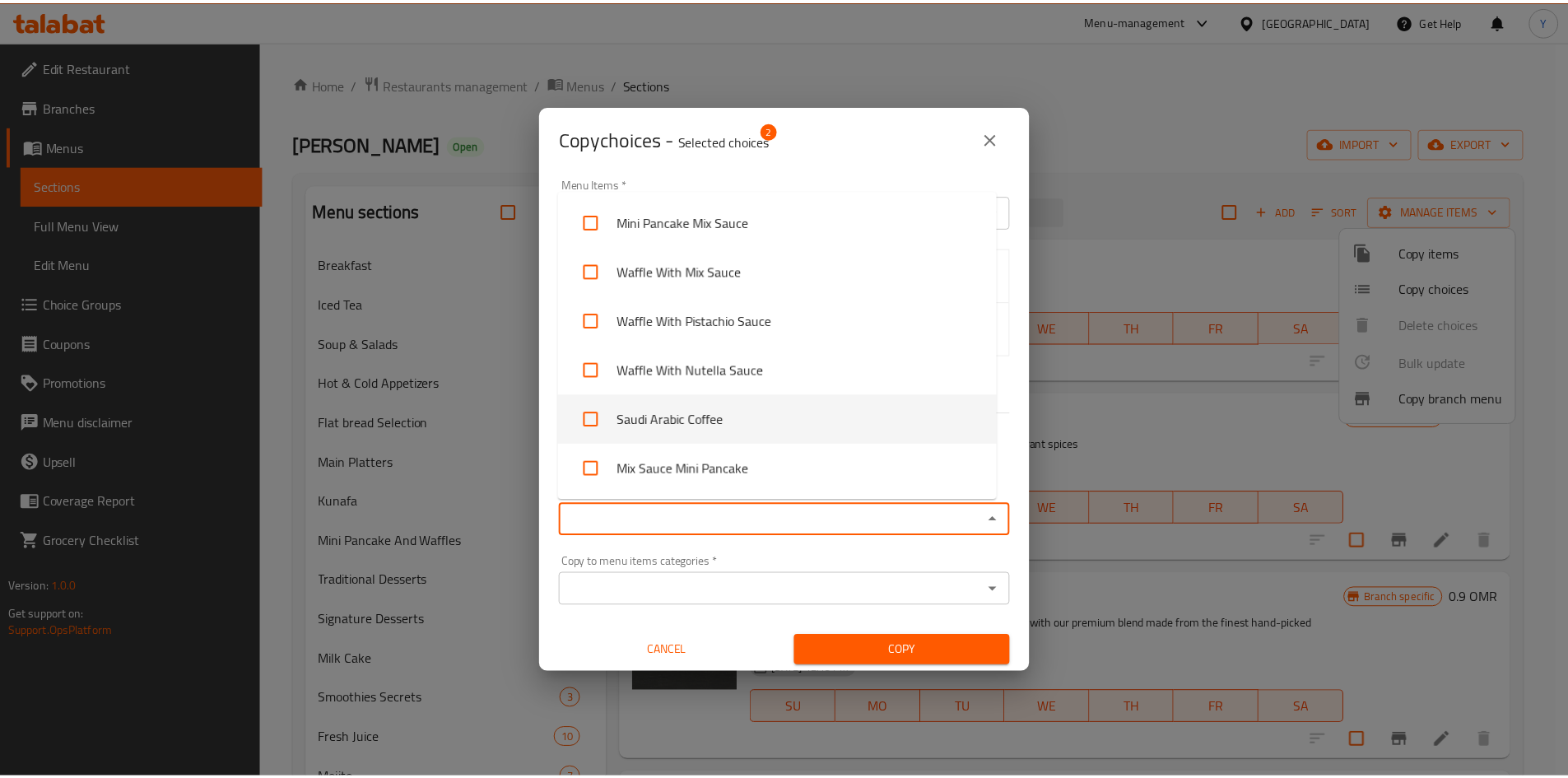
scroll to position [5723, 0]
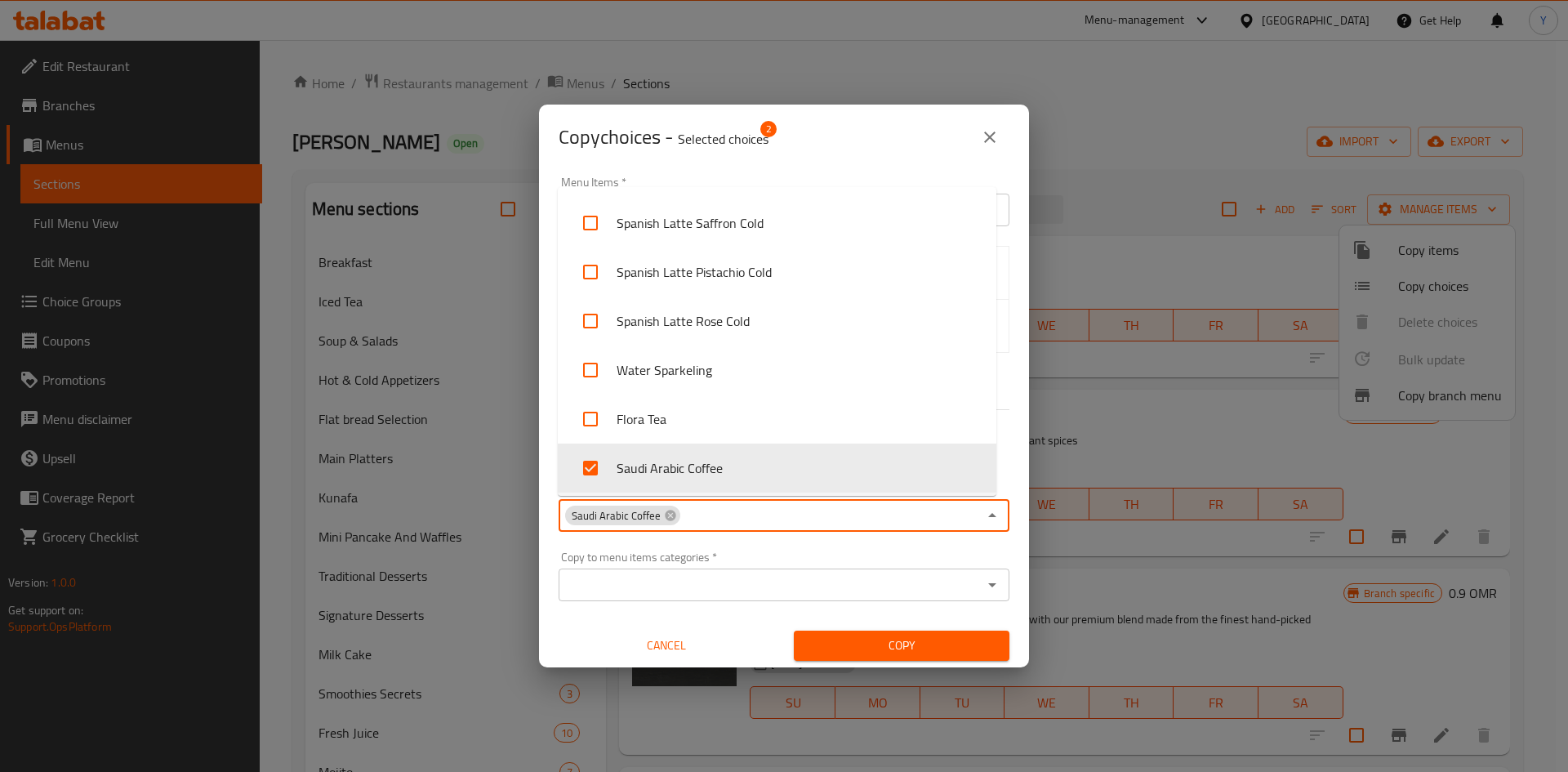
click at [841, 631] on button "Copy" at bounding box center [901, 645] width 216 height 30
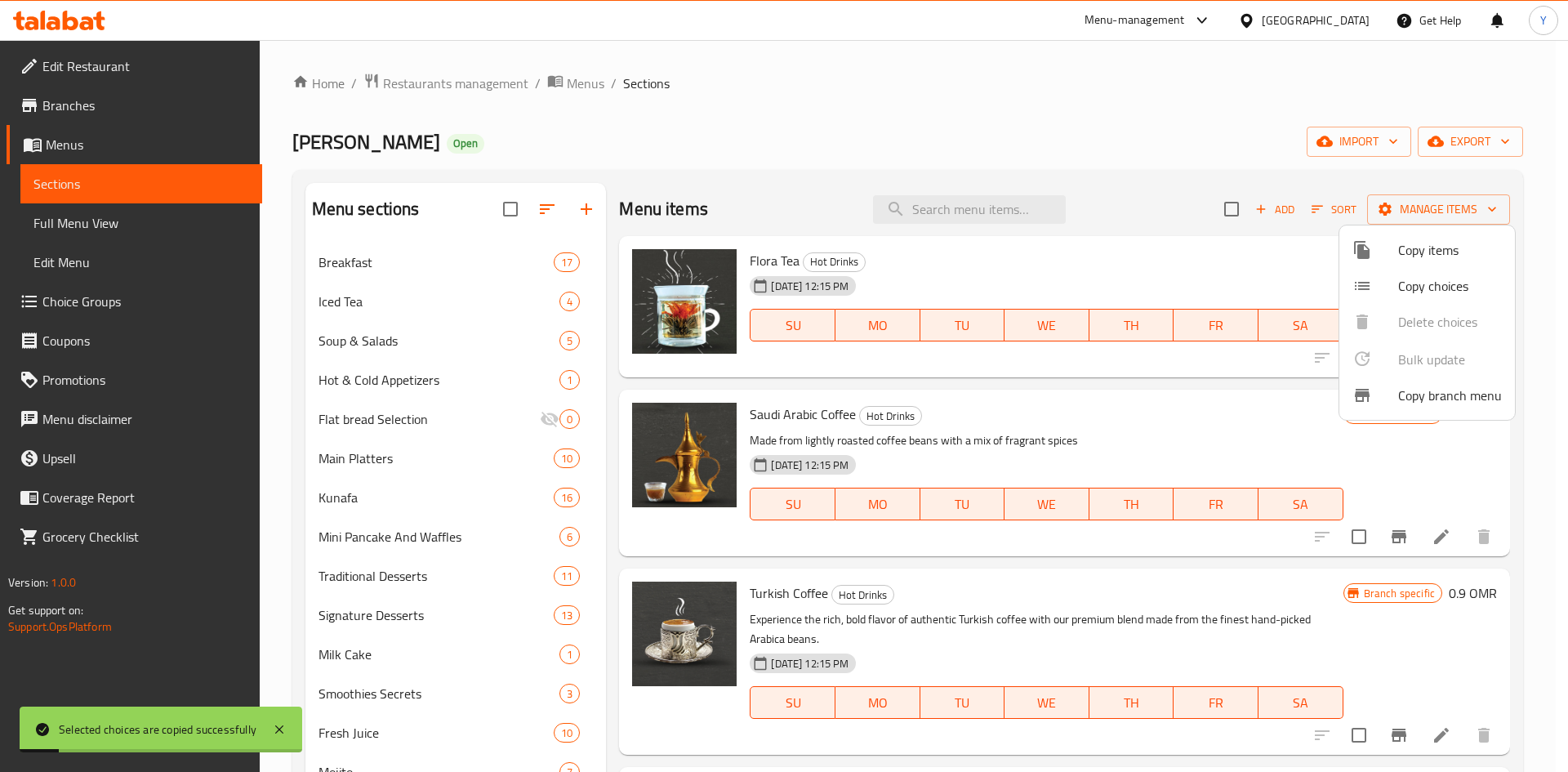
click at [1190, 384] on div at bounding box center [784, 386] width 1568 height 772
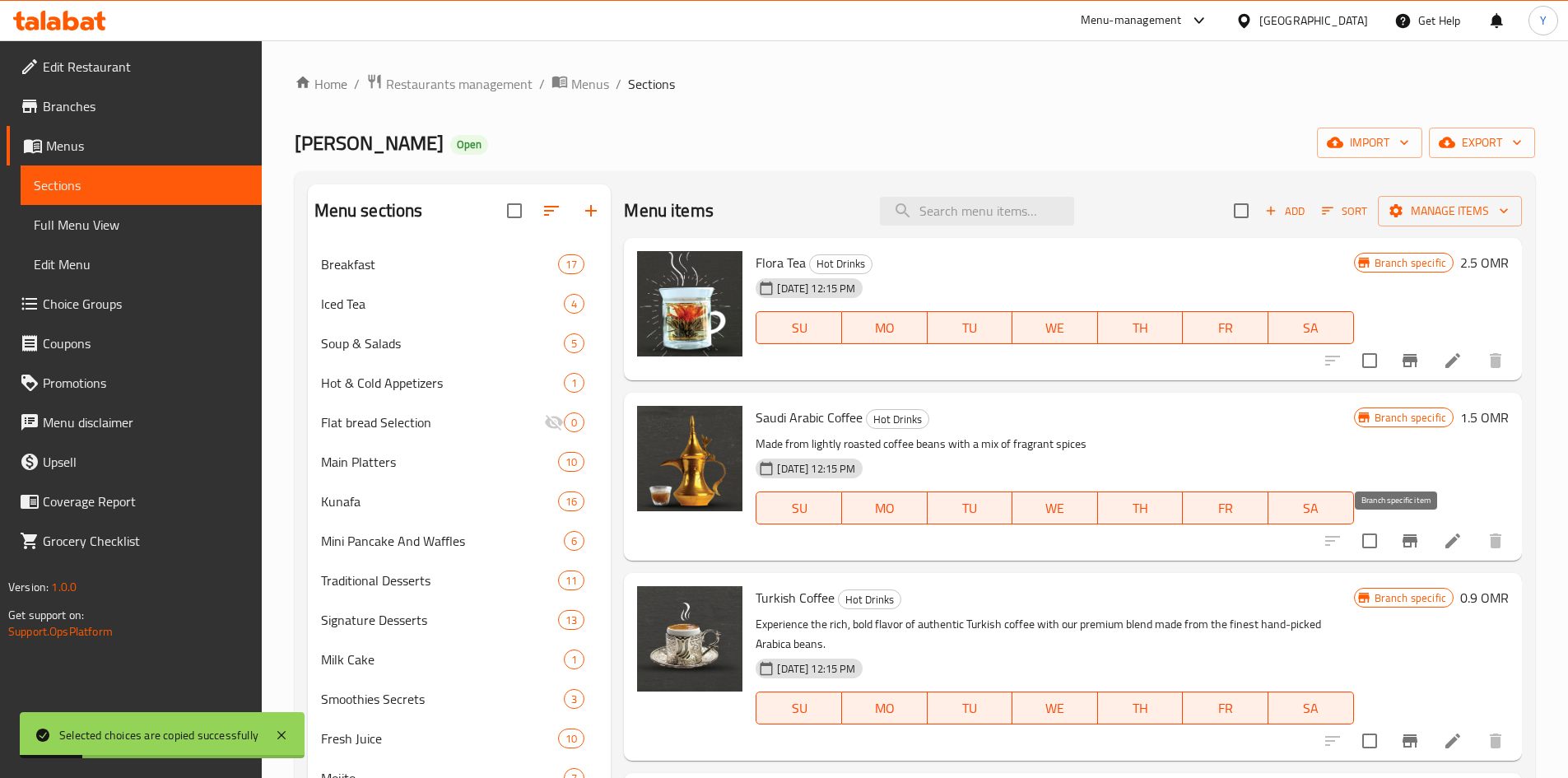
click at [1390, 526] on button "Branch-specific-item" at bounding box center [1410, 540] width 40 height 40
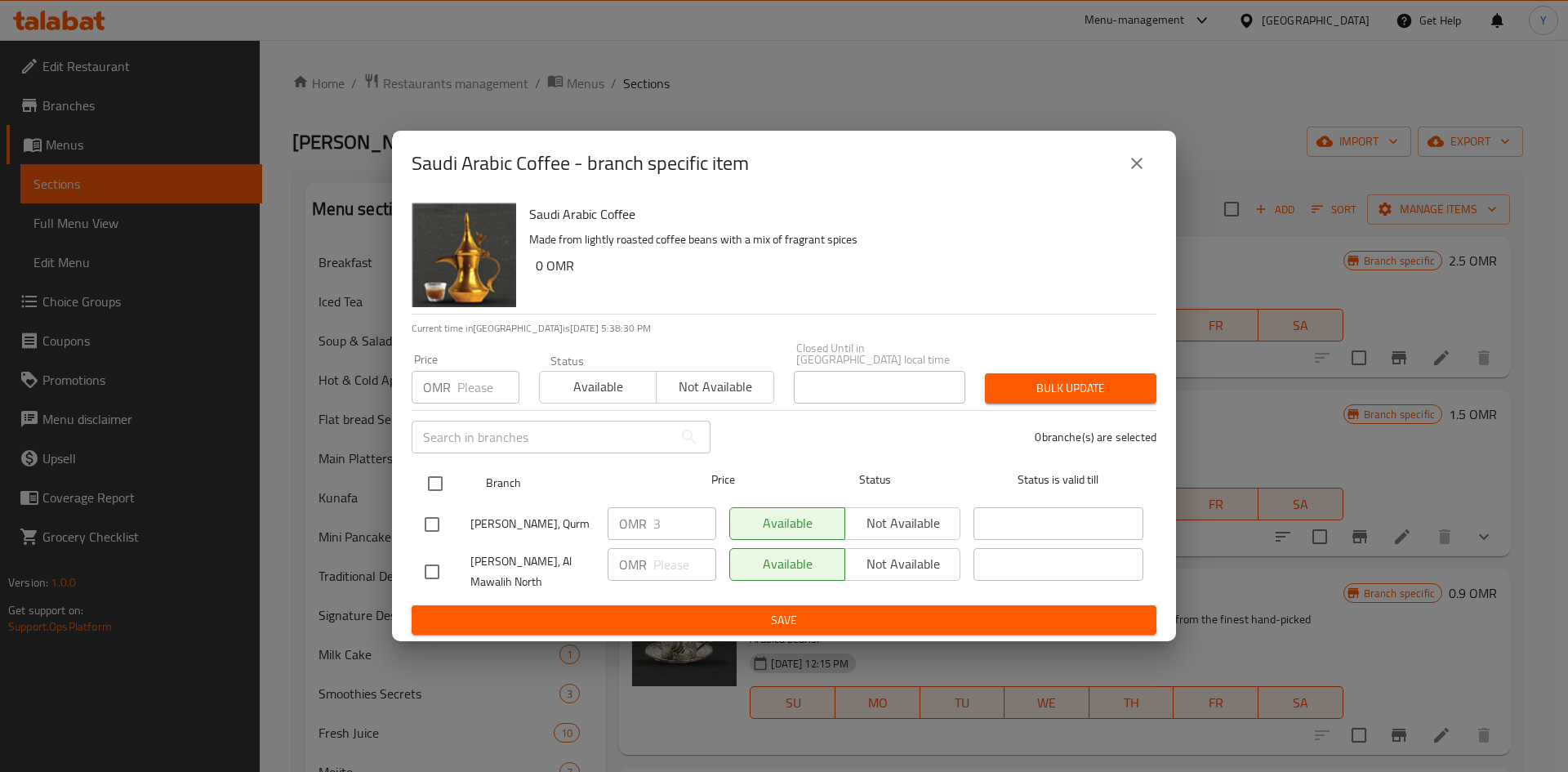
click at [427, 484] on input "checkbox" at bounding box center [435, 483] width 34 height 34
checkbox input "true"
click at [463, 377] on input "number" at bounding box center [488, 387] width 62 height 33
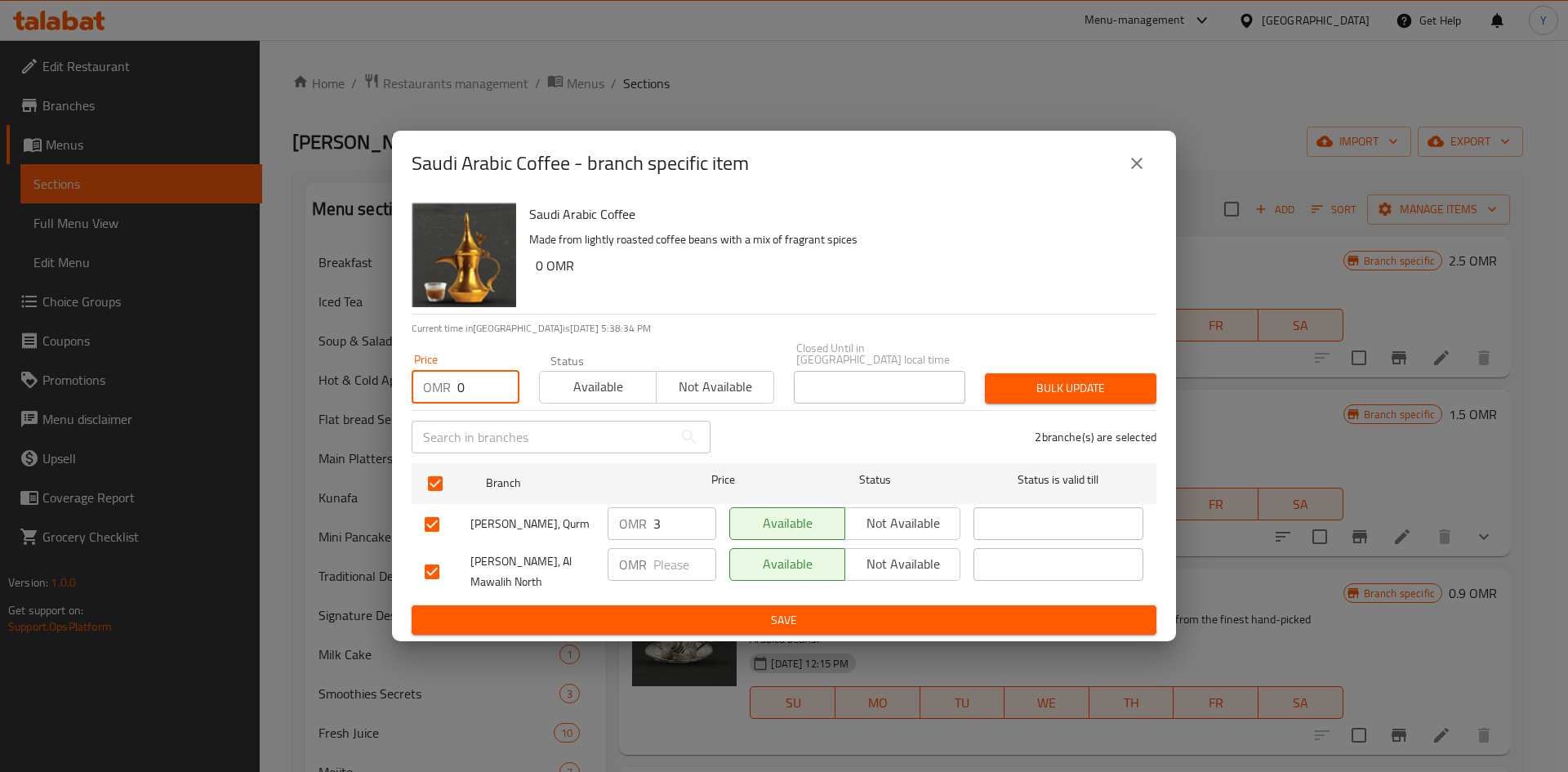
type input "0"
drag, startPoint x: 1008, startPoint y: 376, endPoint x: 1034, endPoint y: 442, distance: 70.9
click at [1012, 378] on span "Bulk update" at bounding box center [1070, 389] width 145 height 20
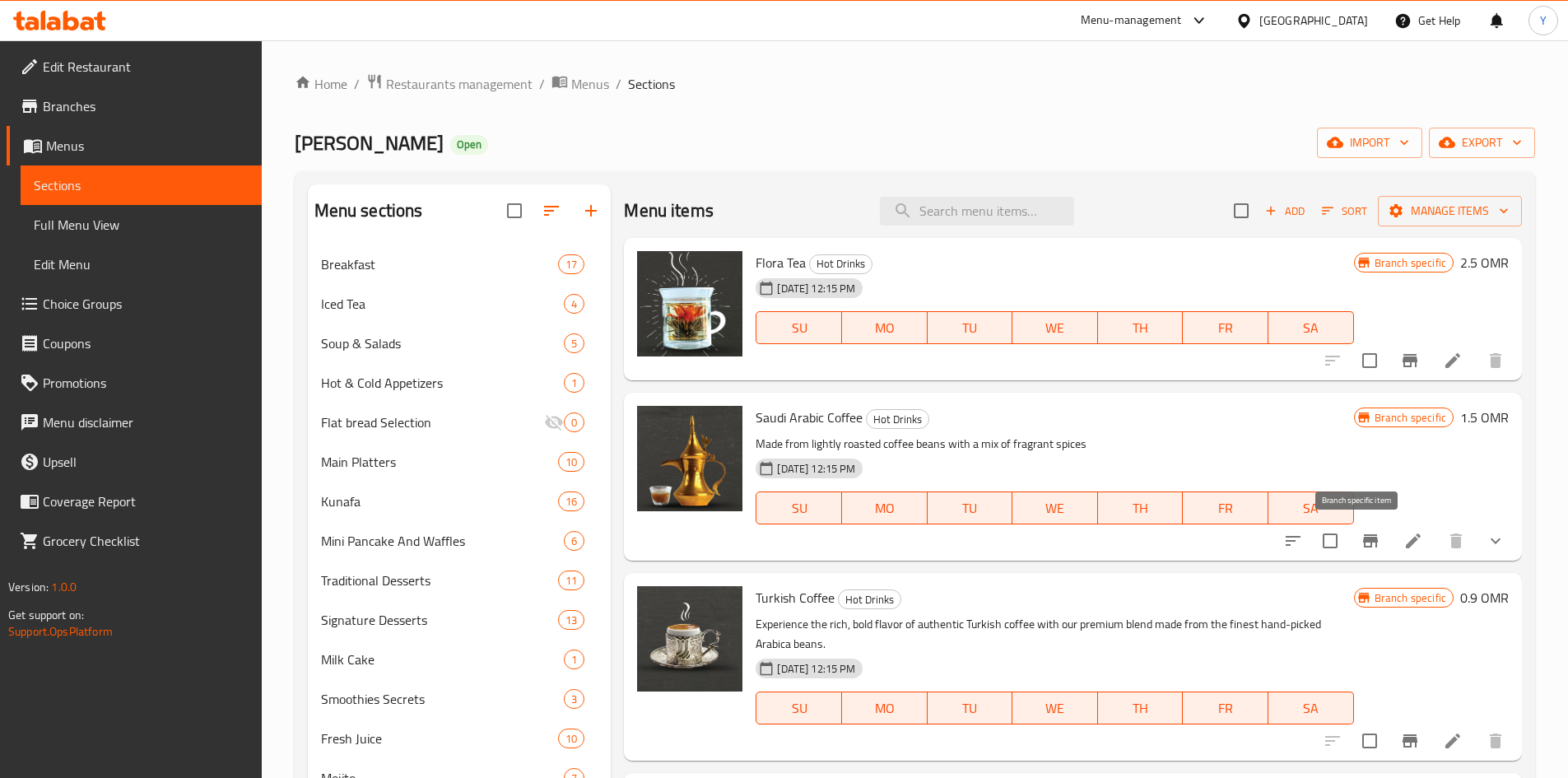
click at [1367, 544] on icon "Branch-specific-item" at bounding box center [1370, 540] width 19 height 19
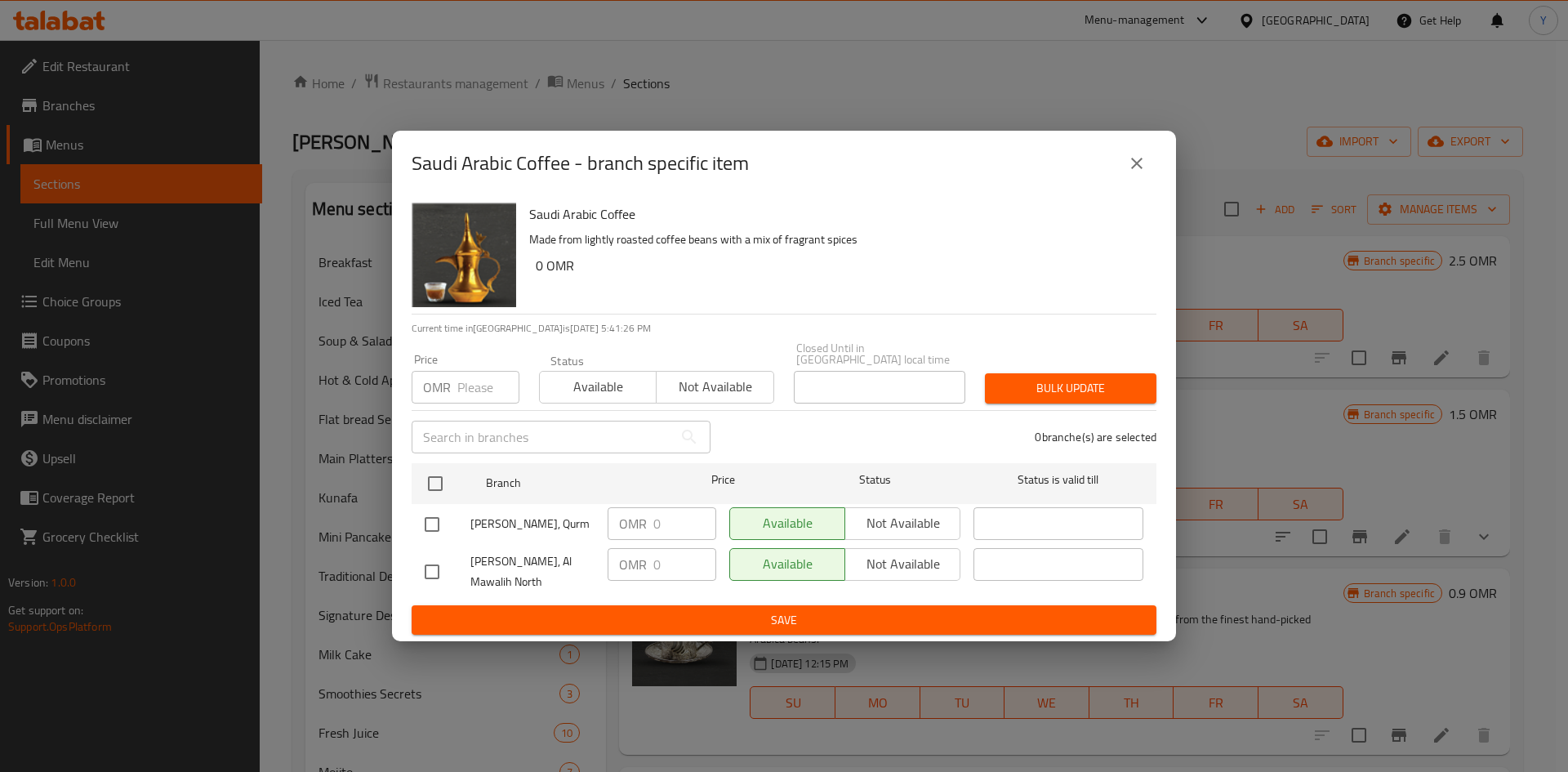
click at [1112, 149] on div "Saudi Arabic Coffee - branch specific item" at bounding box center [784, 163] width 745 height 39
click at [1120, 163] on button "close" at bounding box center [1136, 163] width 39 height 39
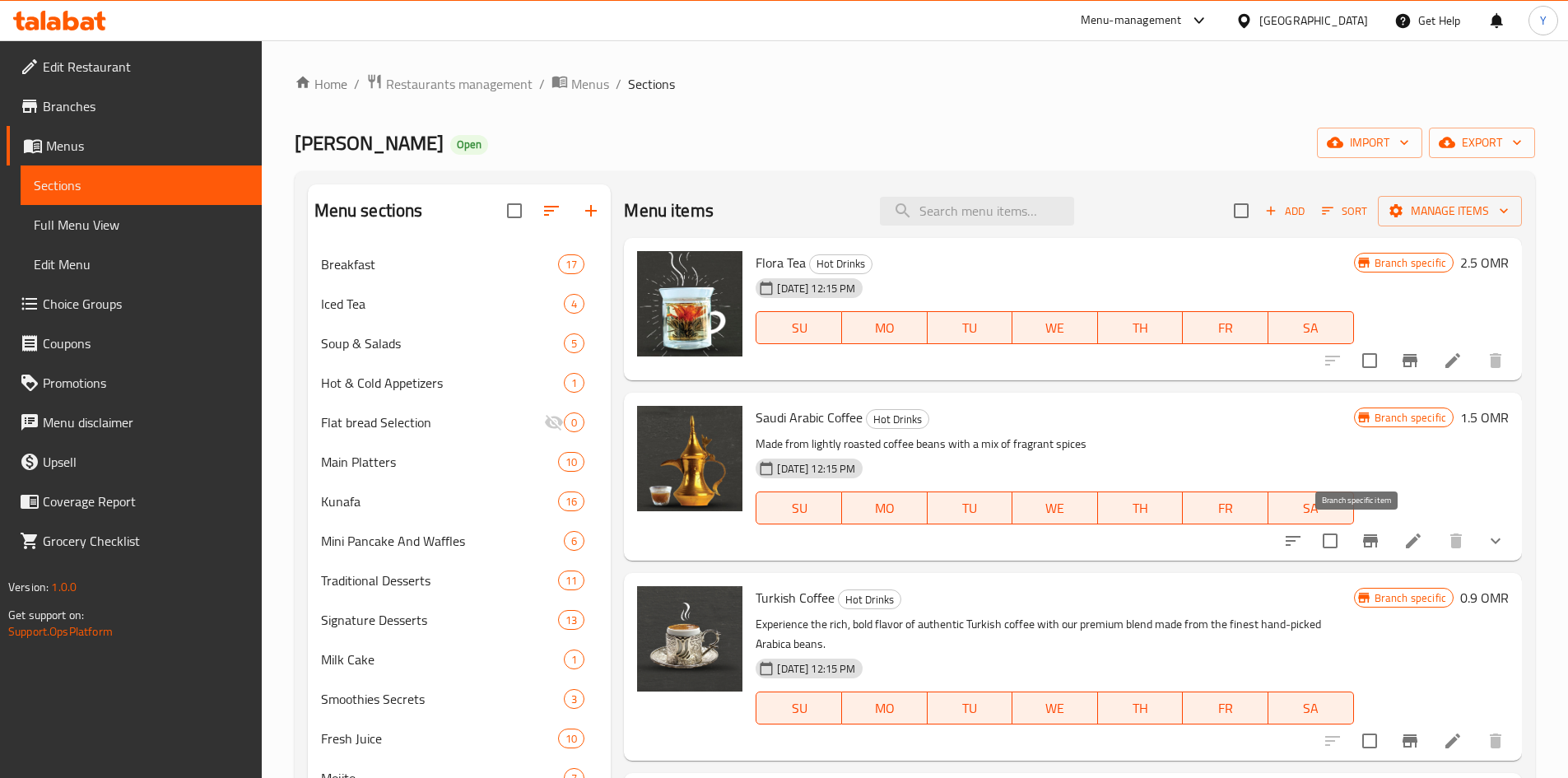
click at [1362, 545] on icon "Branch-specific-item" at bounding box center [1370, 540] width 19 height 19
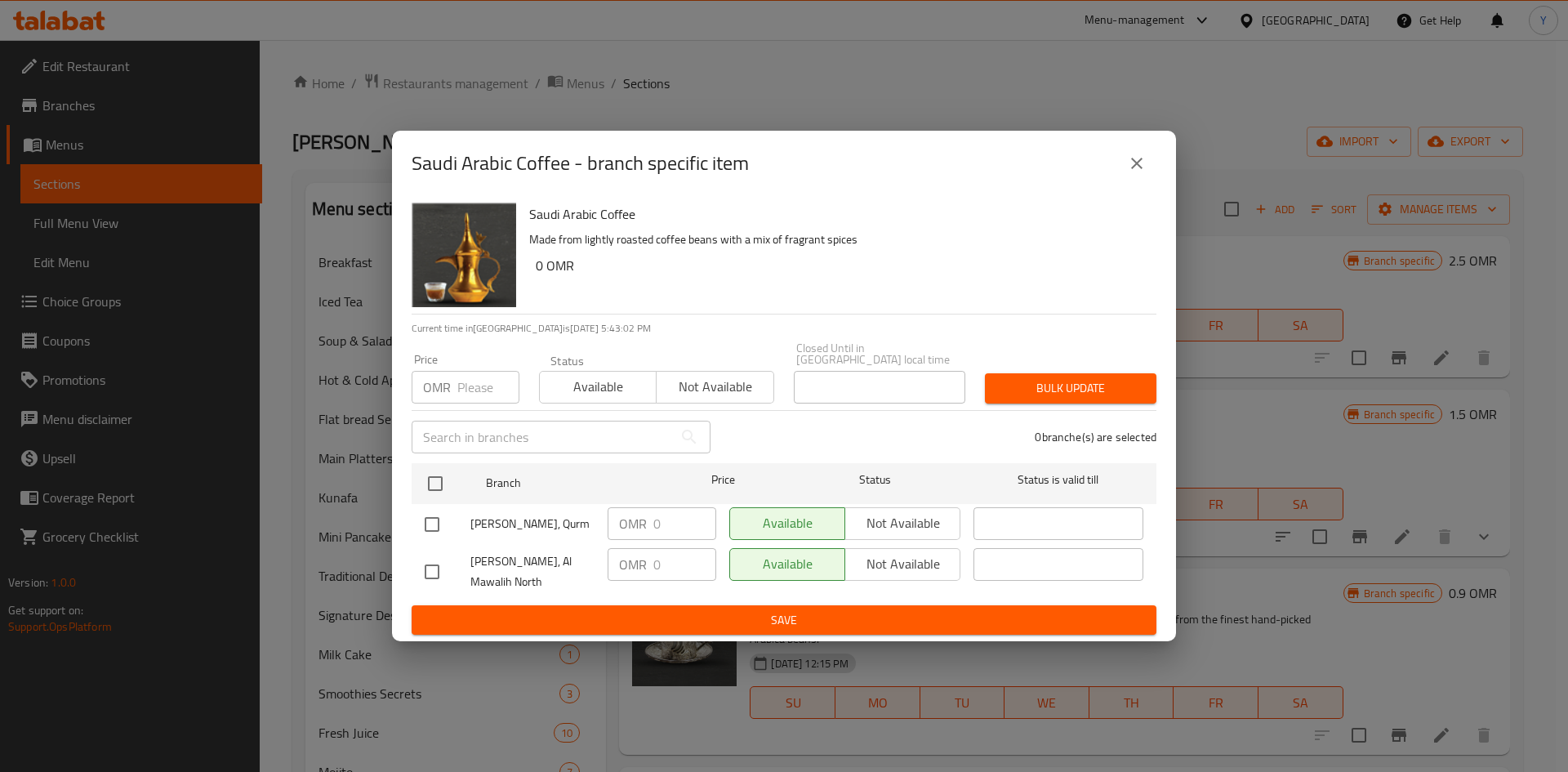
click at [1138, 164] on icon "close" at bounding box center [1136, 163] width 19 height 19
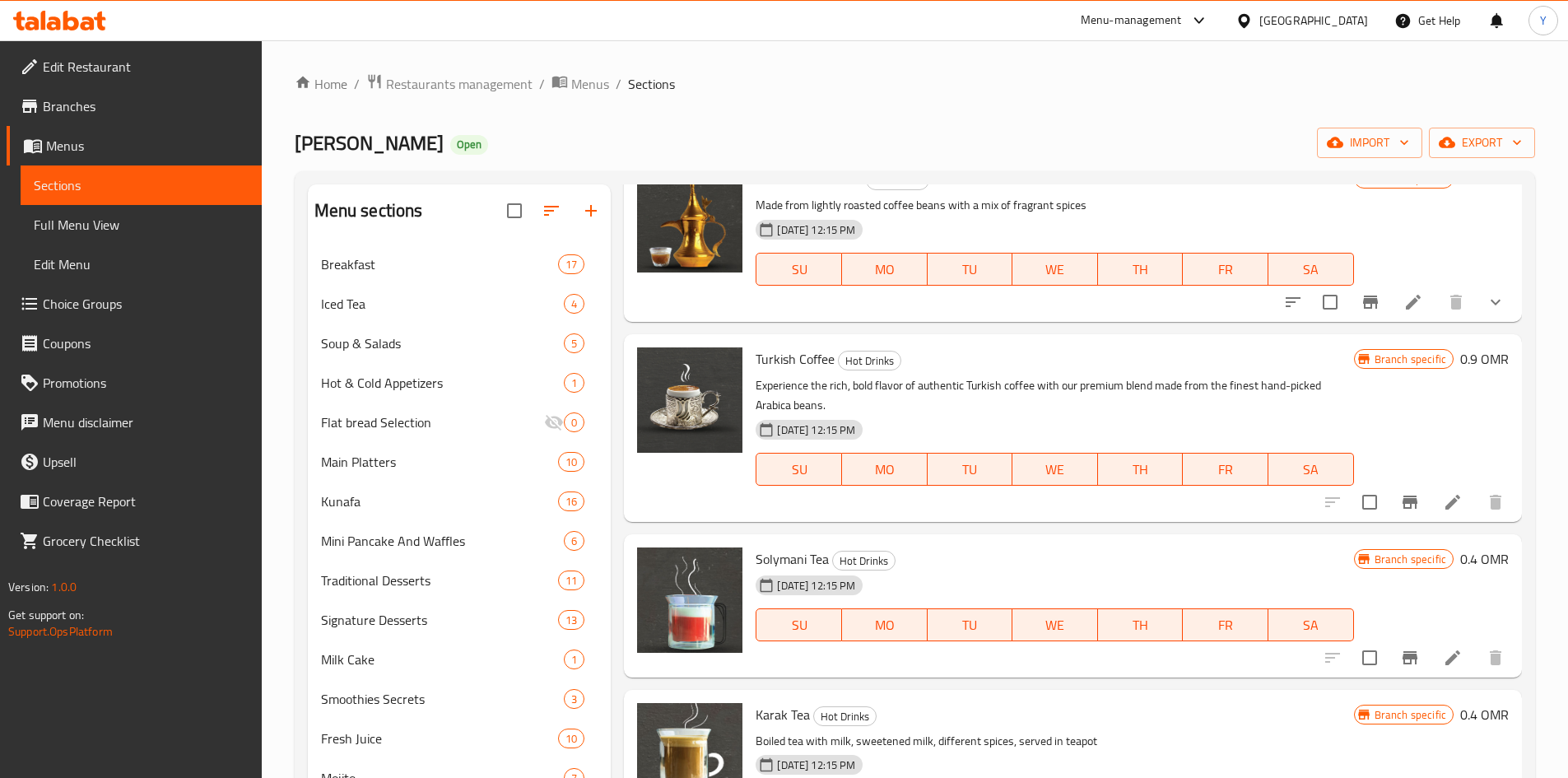
scroll to position [247, 0]
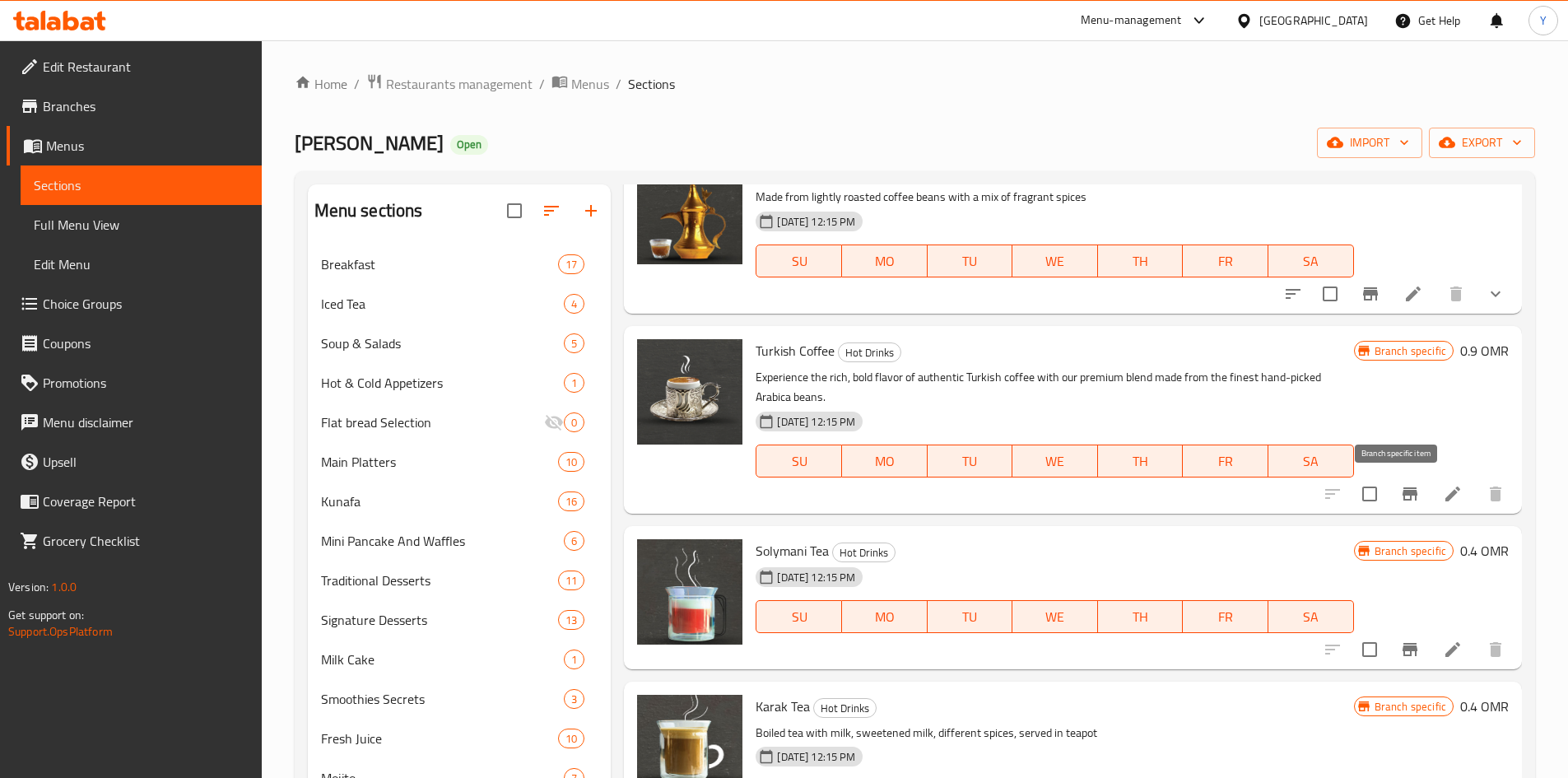
click at [1401, 478] on button "Branch-specific-item" at bounding box center [1410, 494] width 40 height 40
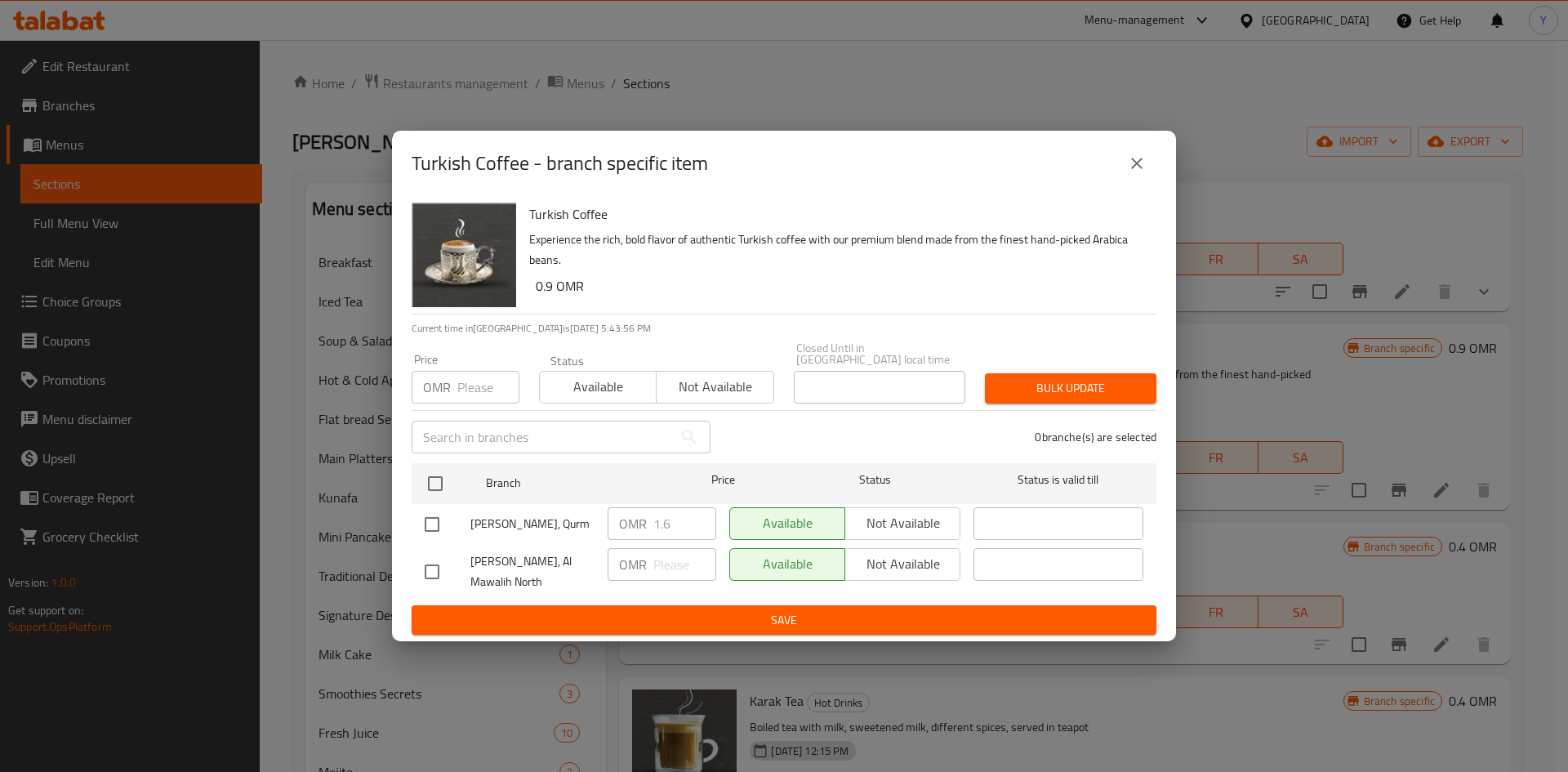
click at [550, 216] on h6 "Turkish Coffee" at bounding box center [836, 213] width 614 height 23
copy h6 "Turkish Coffee"
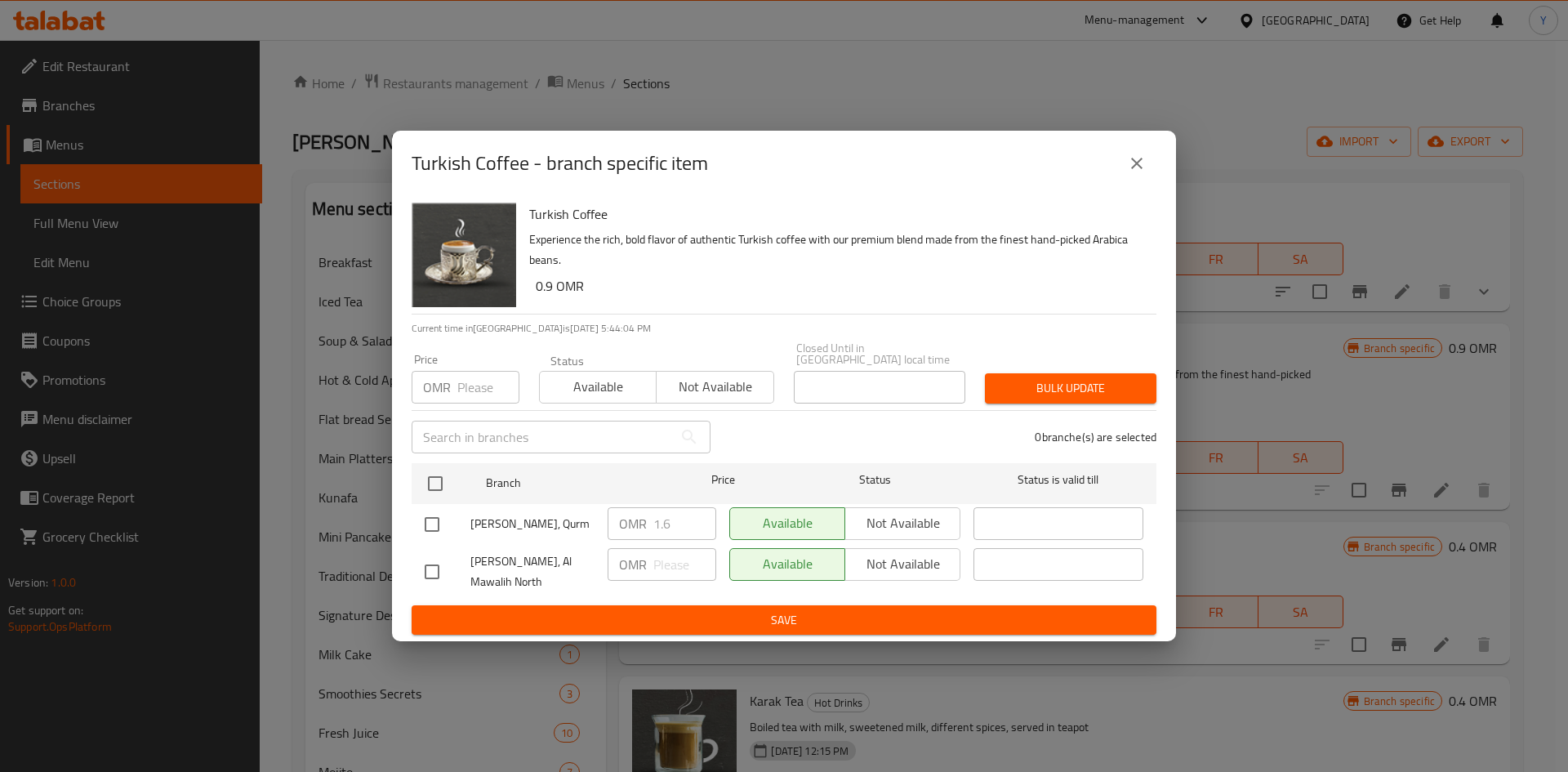
click at [805, 290] on h6 "0.9 OMR" at bounding box center [839, 285] width 607 height 23
click at [1149, 177] on button "close" at bounding box center [1136, 163] width 39 height 39
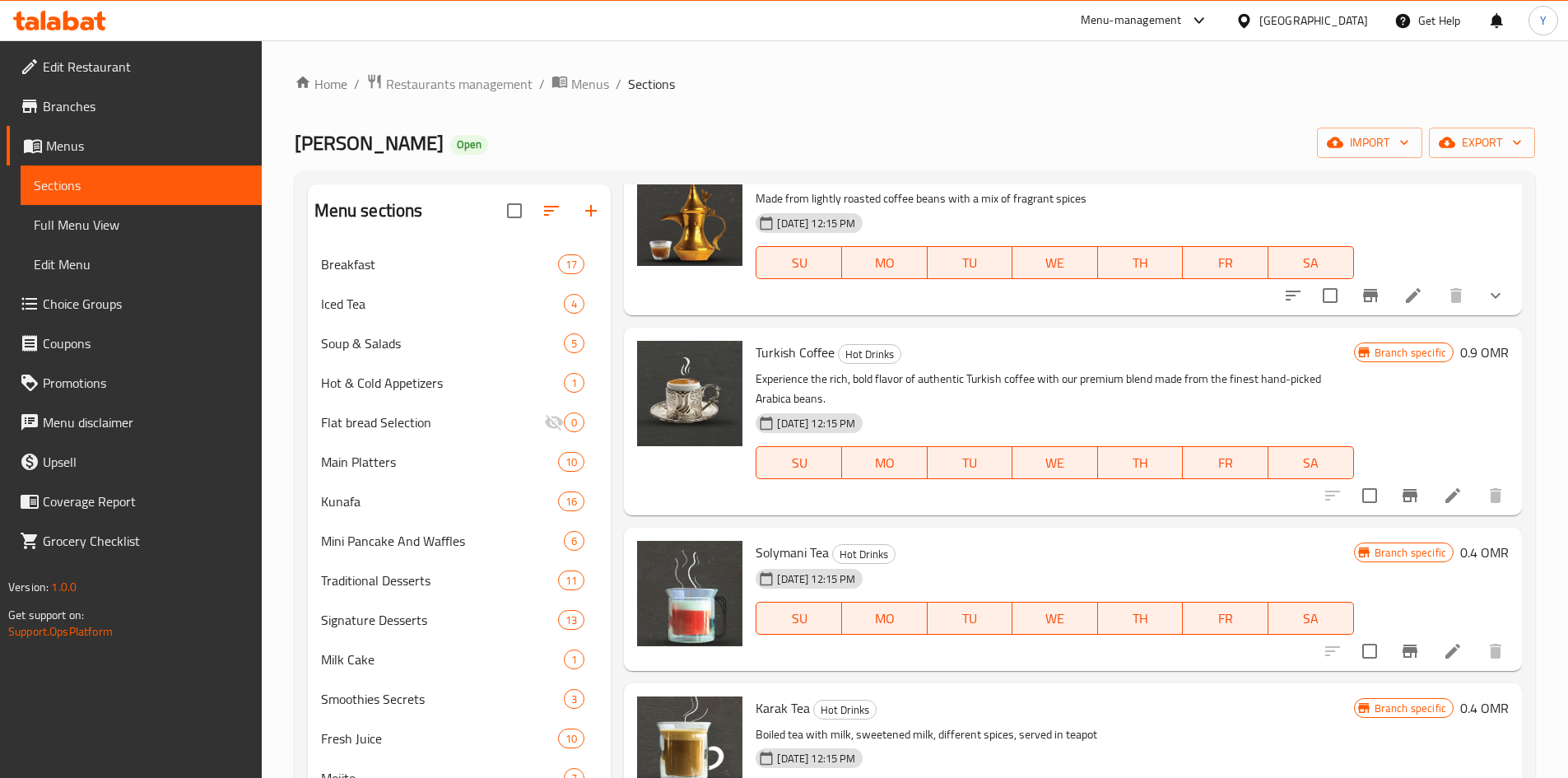
scroll to position [165, 0]
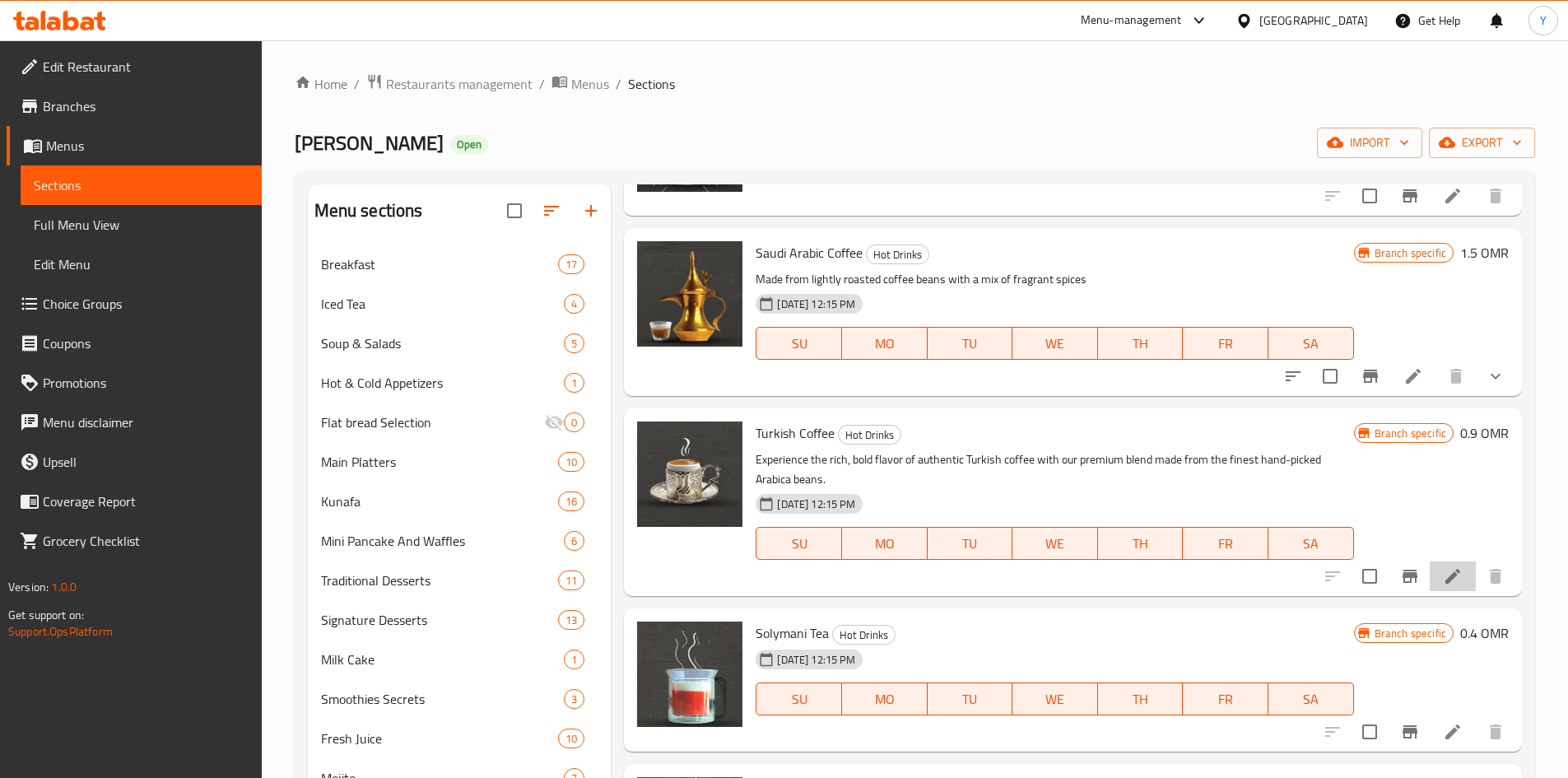
click at [1430, 590] on li at bounding box center [1453, 576] width 47 height 30
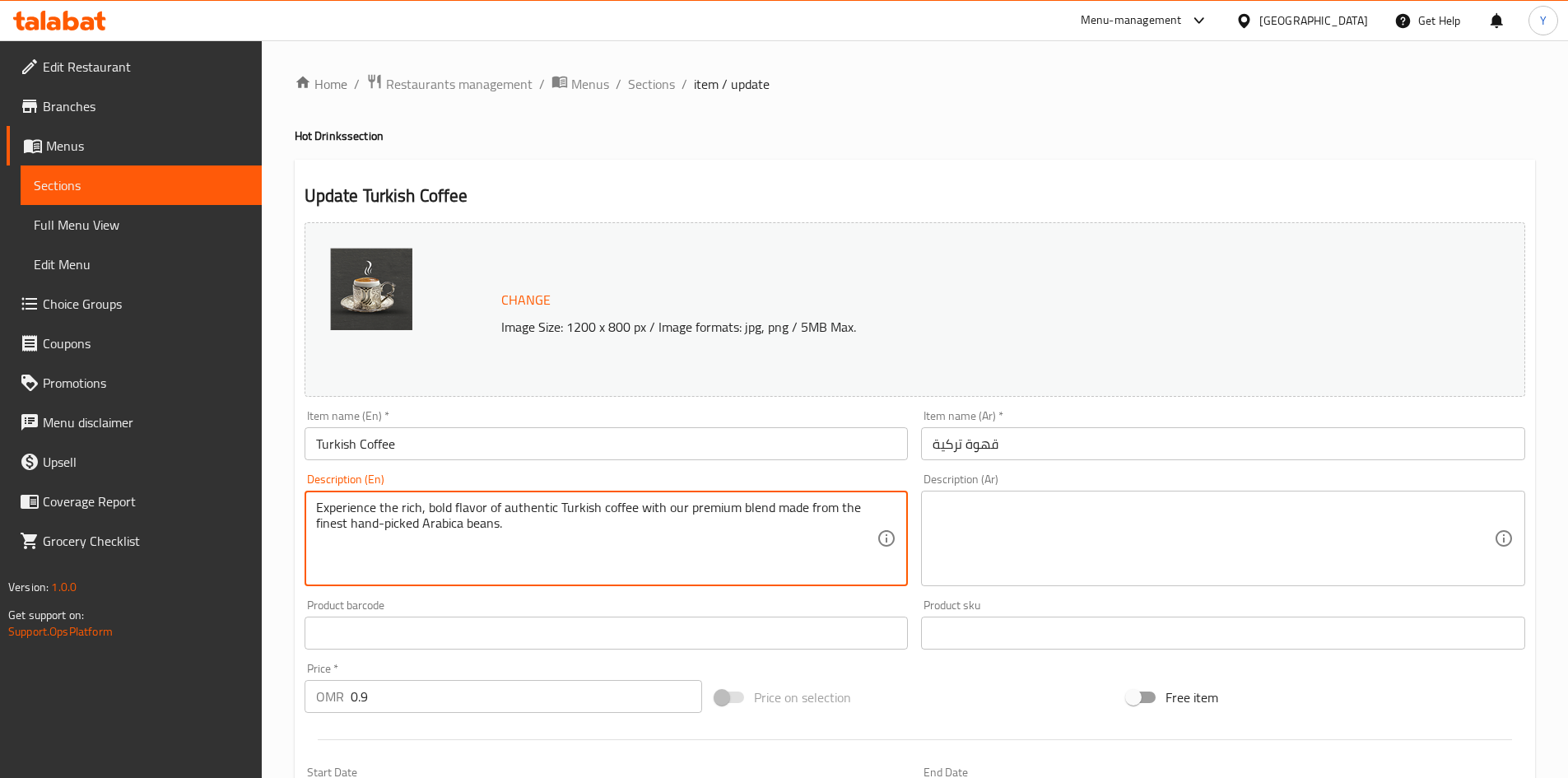
click at [606, 535] on textarea "Experience the rich, bold flavor of authentic Turkish coffee with our premium b…" at bounding box center [597, 539] width 562 height 78
click at [631, 513] on textarea "A very finely ground coffee beans boiled with water and serve without filtering" at bounding box center [597, 539] width 562 height 78
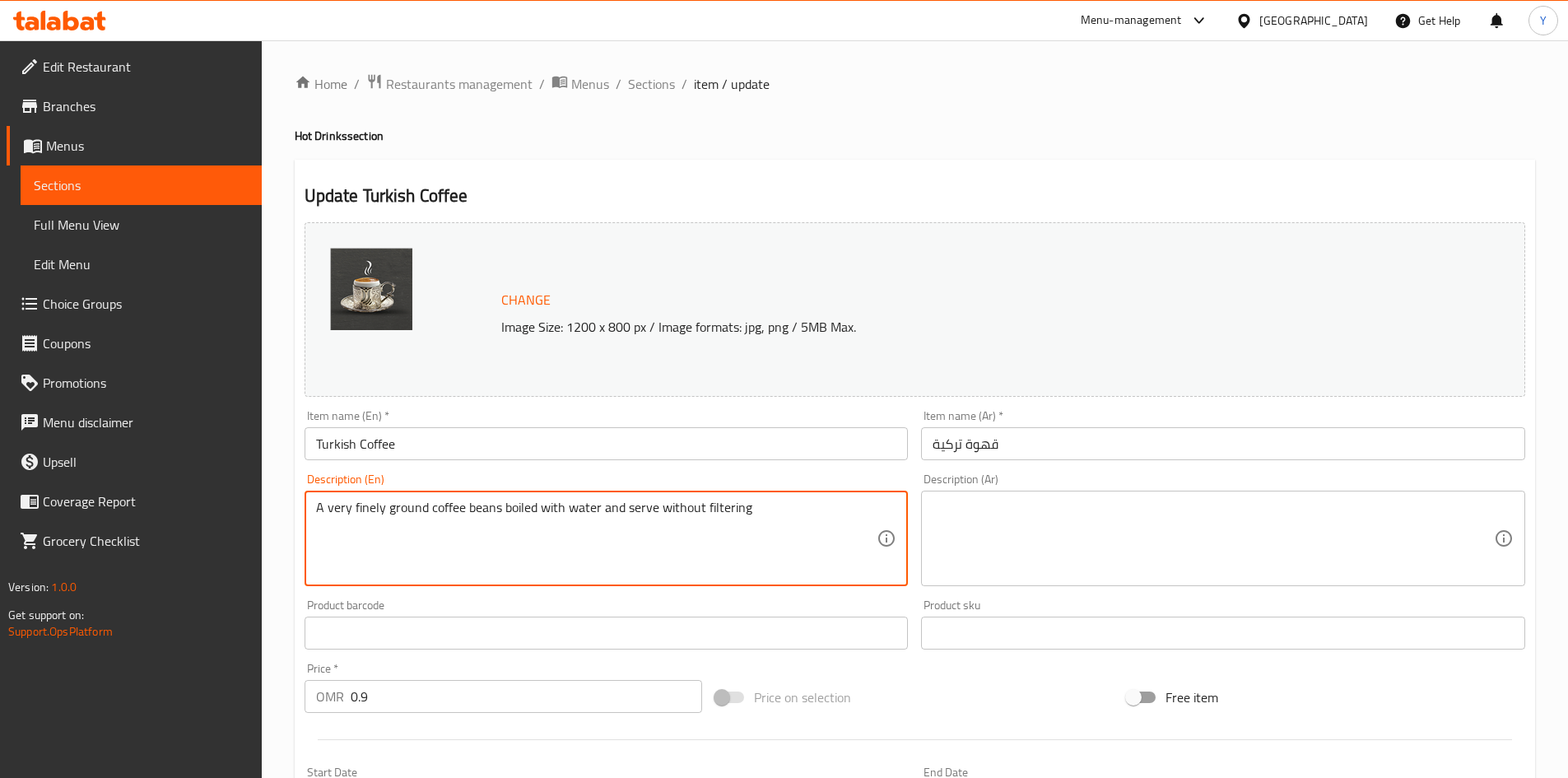
type textarea "A very finely ground coffee beans boiled with water and serve without filtering"
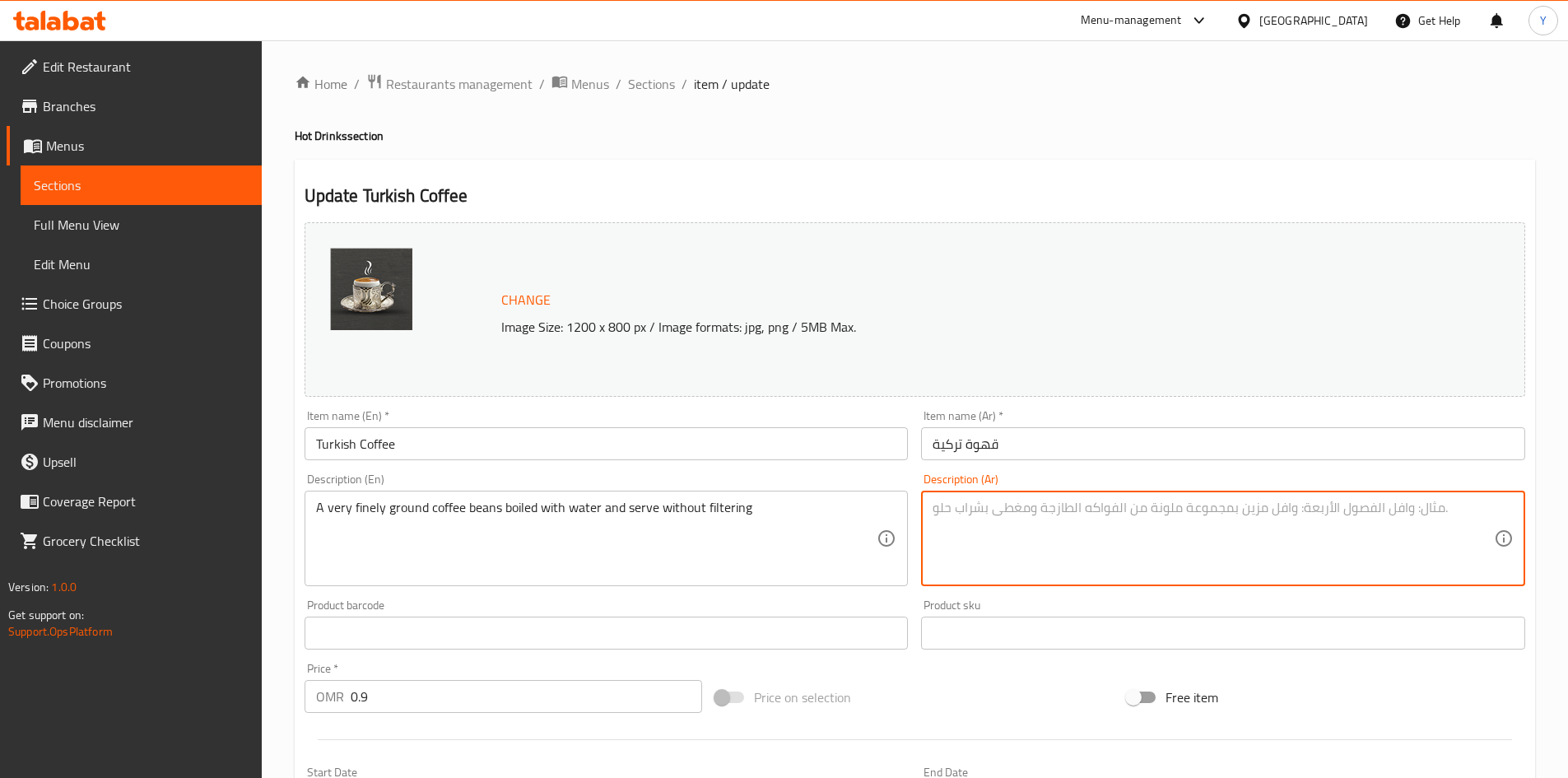
paste textarea "حبوب قهوة مطحونة ناعماً جداً تُغلى بالماء وتُقدم بدون تصفية"
type textarea "حبوب قهوة مطحونة ناعماً جداً تُغلى بالماء وتُقدم بدون تصفية"
click at [496, 452] on input "Turkish Coffee" at bounding box center [606, 443] width 604 height 33
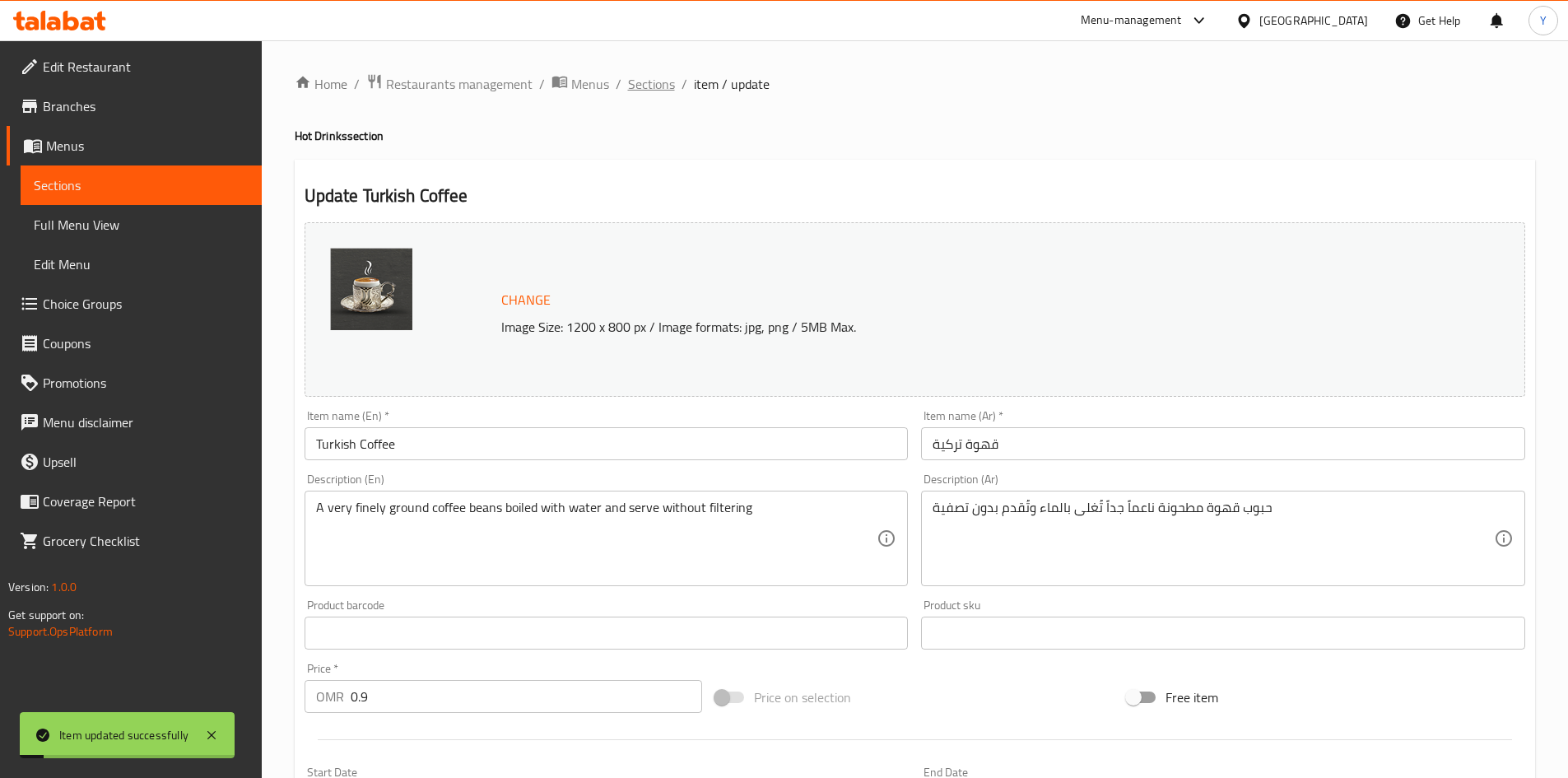
click at [644, 94] on span "Sections" at bounding box center [651, 84] width 47 height 19
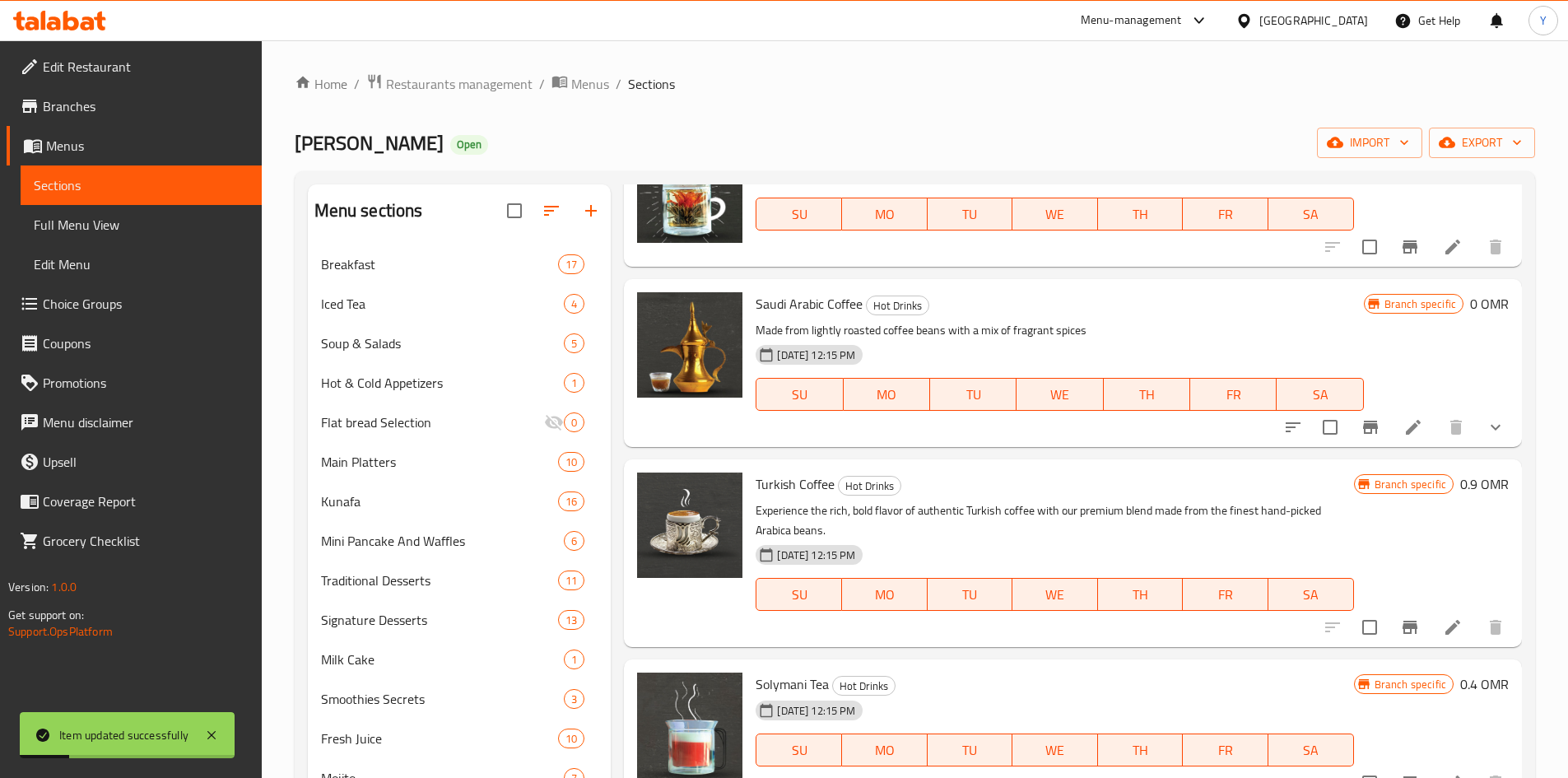
scroll to position [165, 0]
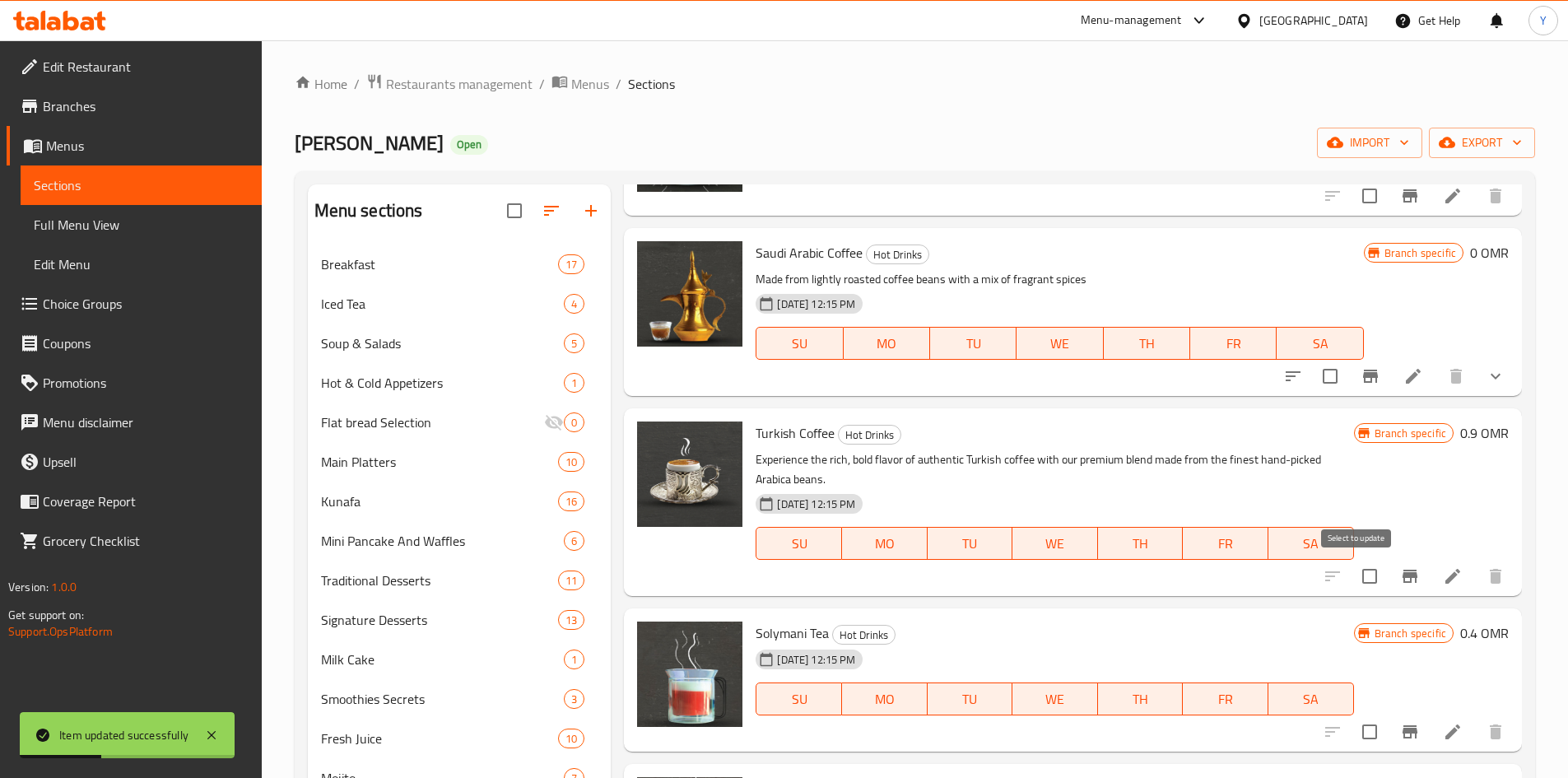
click at [1373, 570] on input "checkbox" at bounding box center [1369, 576] width 35 height 35
click at [1361, 577] on input "checkbox" at bounding box center [1369, 576] width 35 height 35
checkbox input "false"
click at [1390, 570] on button "Branch-specific-item" at bounding box center [1410, 576] width 40 height 40
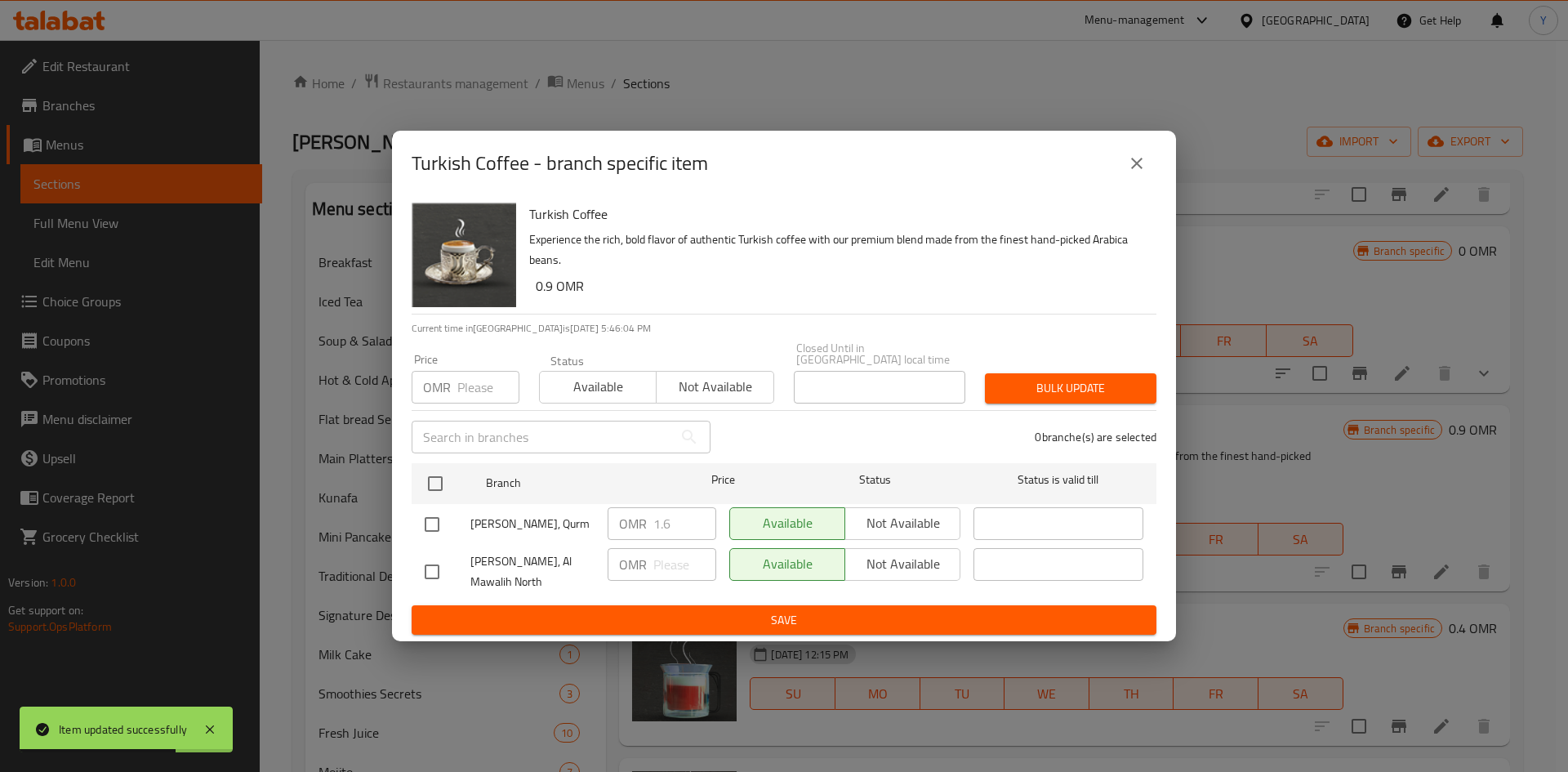
click at [1131, 171] on icon "close" at bounding box center [1136, 163] width 19 height 19
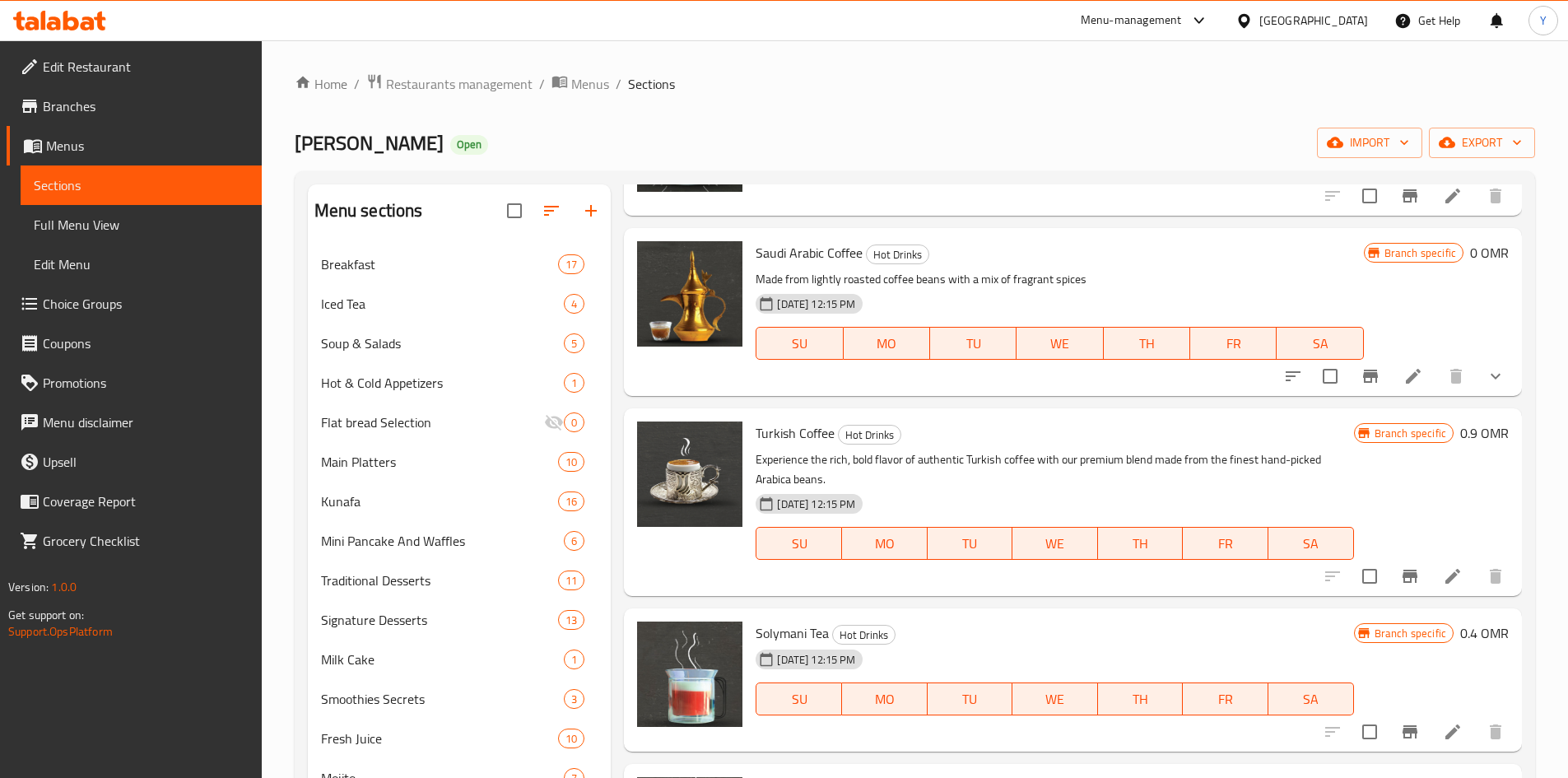
scroll to position [247, 0]
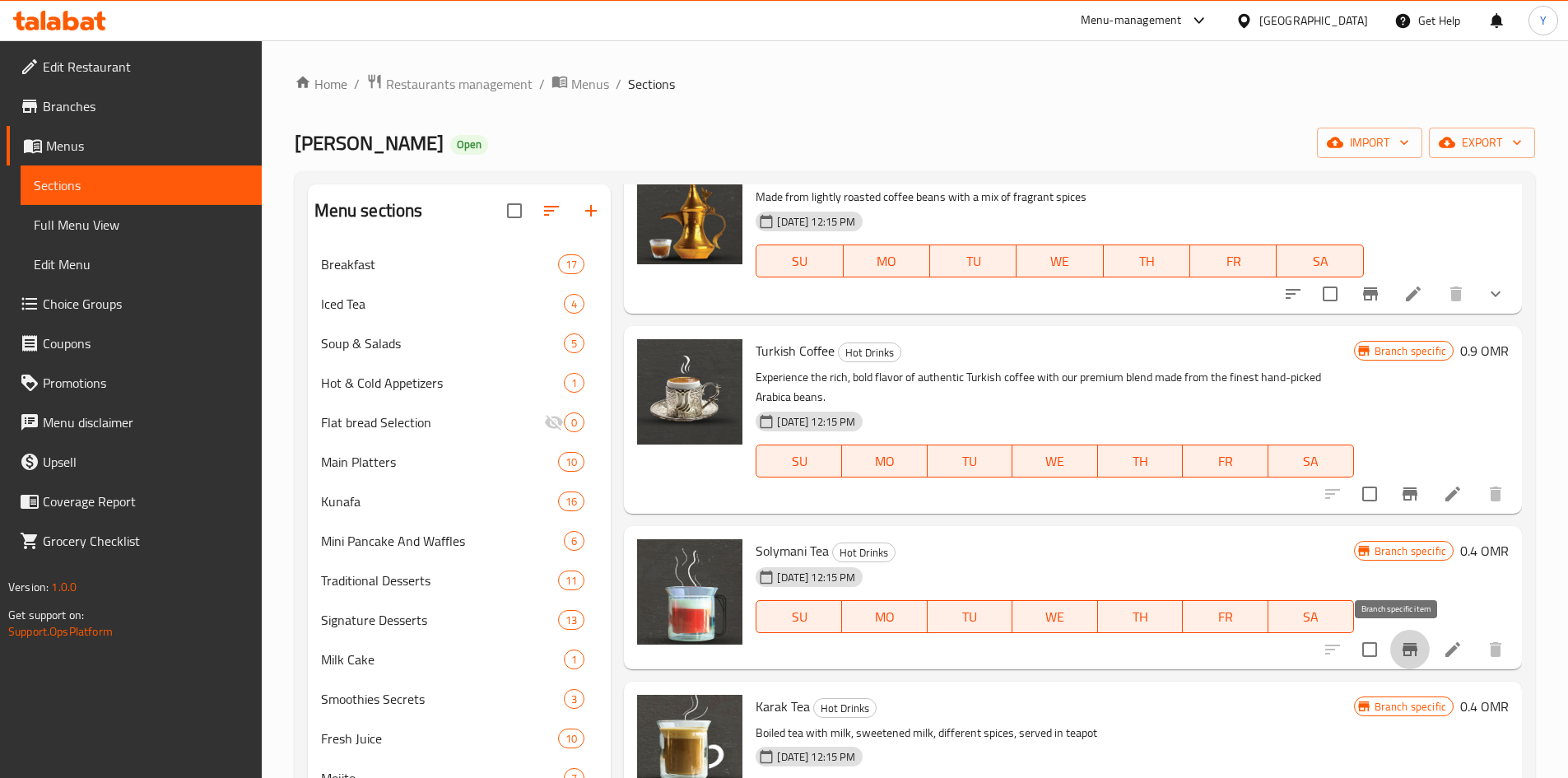
click at [1401, 659] on icon "Branch-specific-item" at bounding box center [1410, 649] width 19 height 19
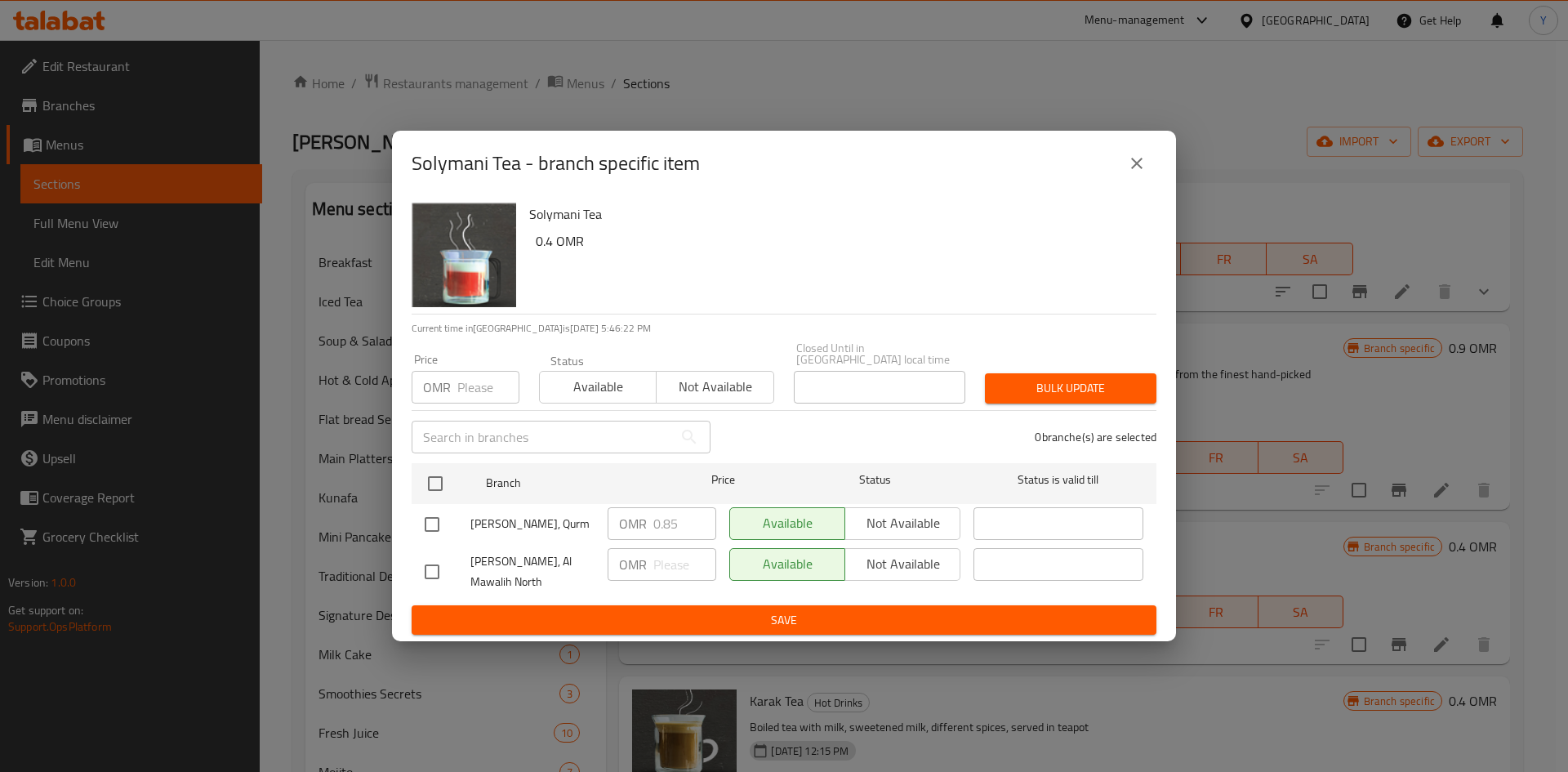
click at [558, 218] on h6 "Solymani Tea" at bounding box center [836, 213] width 614 height 23
copy div "Solymani Tea"
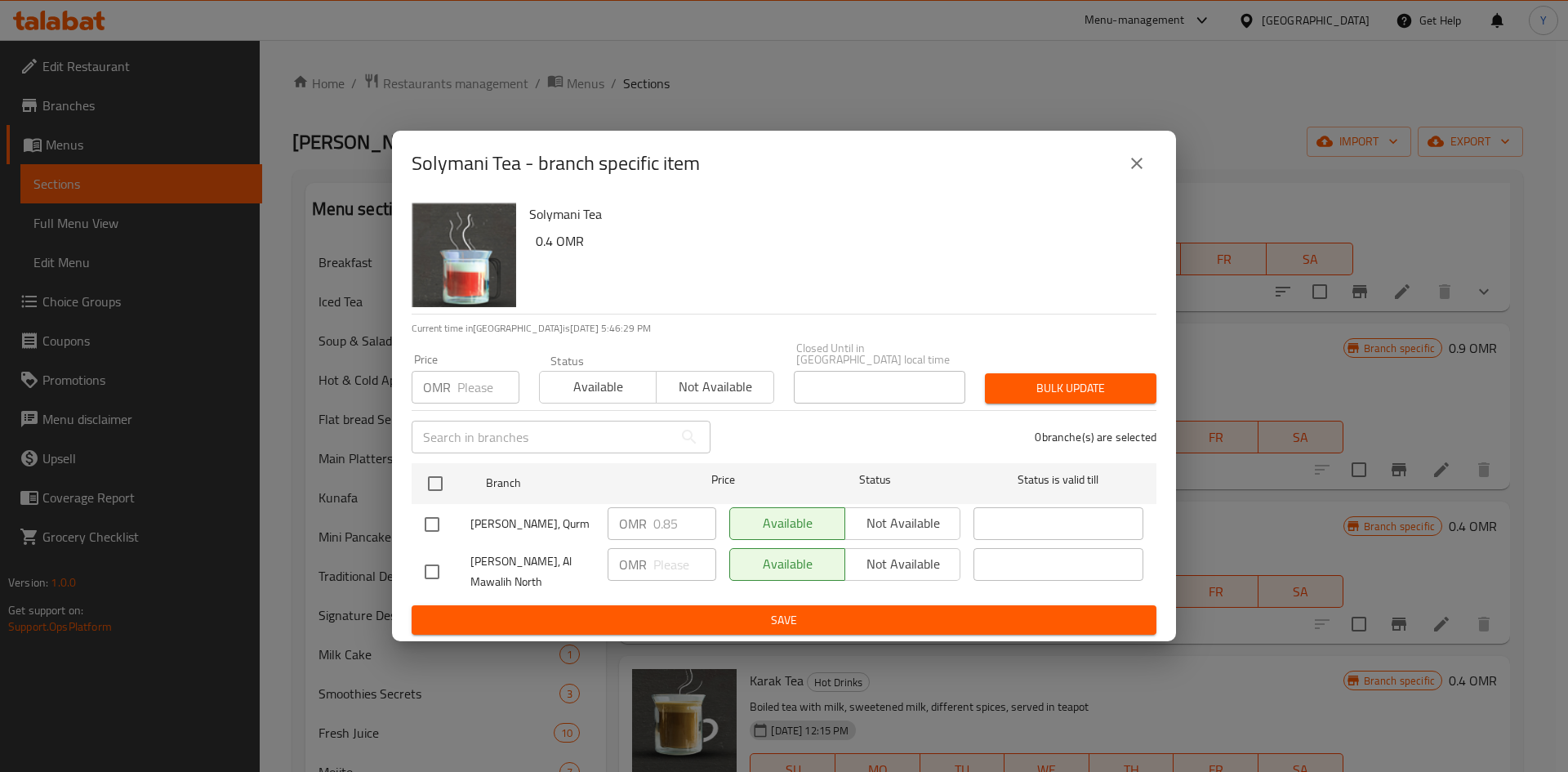
click at [842, 326] on p "Current time in [GEOGRAPHIC_DATA] is [DATE] 5:46:29 PM" at bounding box center [784, 328] width 745 height 15
drag, startPoint x: 1143, startPoint y: 182, endPoint x: 1323, endPoint y: 488, distance: 355.0
click at [1142, 183] on button "close" at bounding box center [1136, 163] width 39 height 39
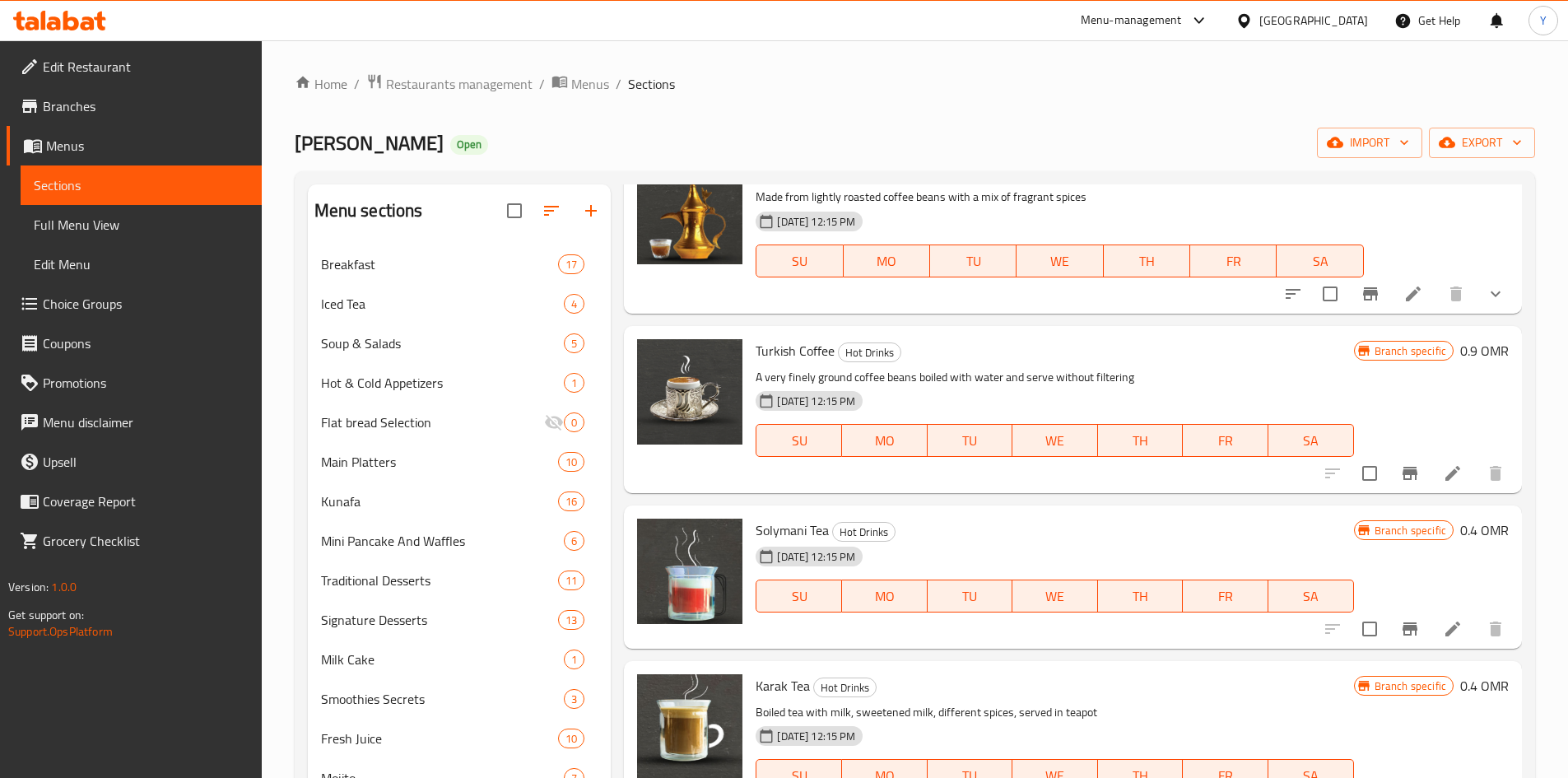
click at [1430, 637] on li at bounding box center [1453, 628] width 47 height 30
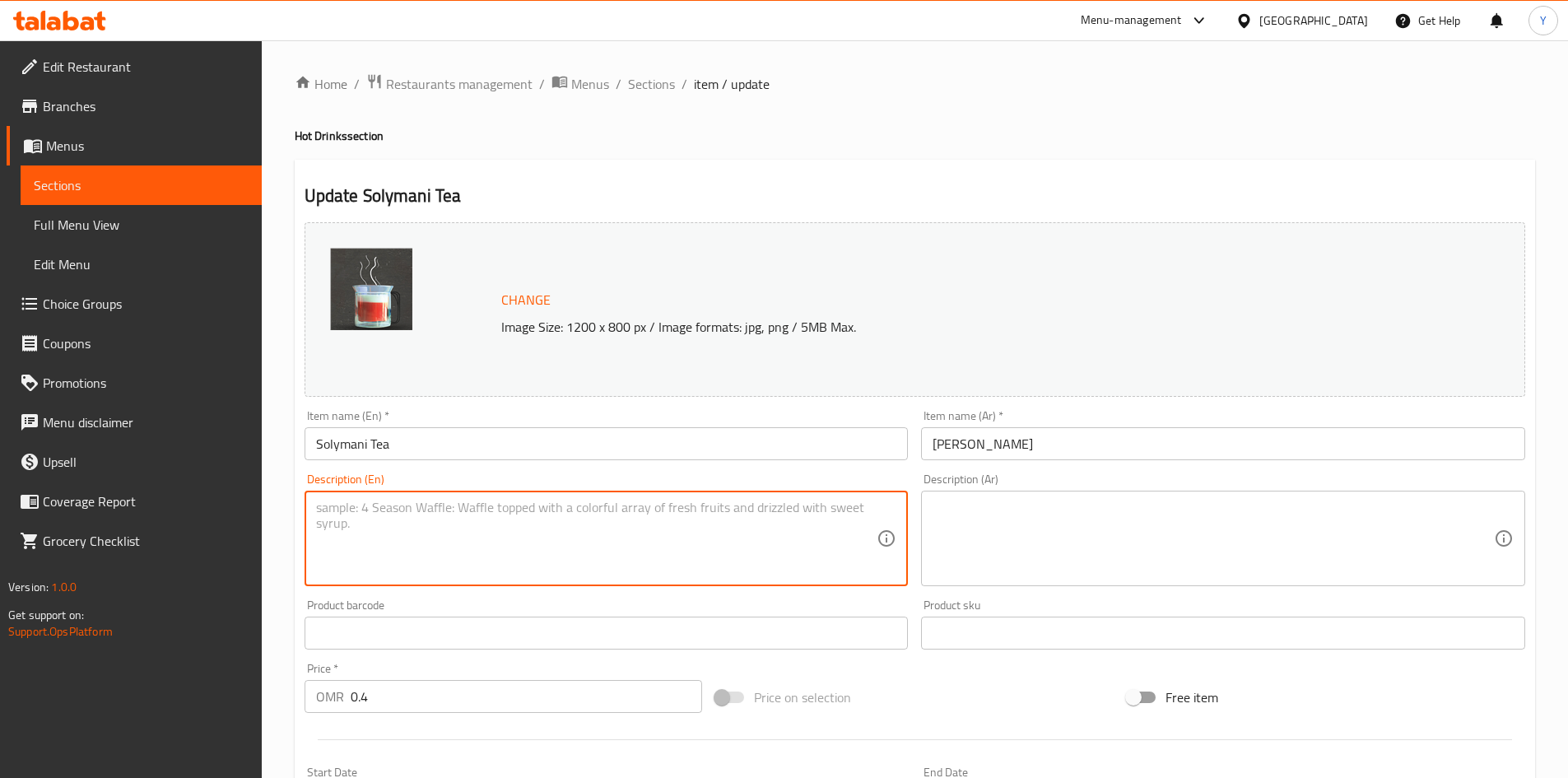
click at [441, 551] on textarea at bounding box center [597, 539] width 562 height 78
click at [610, 540] on textarea "Boiled red tea, served in tea pot" at bounding box center [597, 539] width 562 height 78
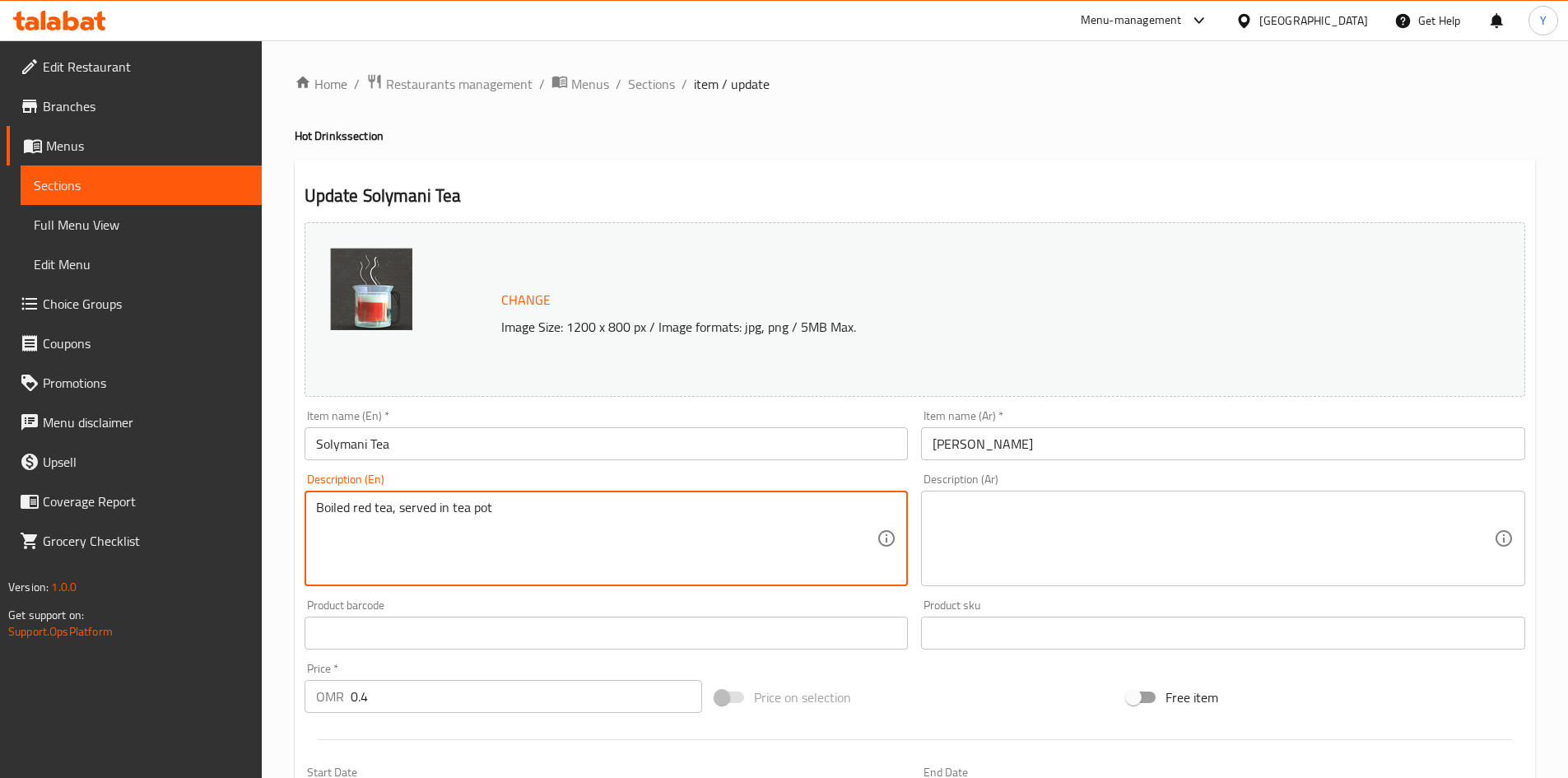
type textarea "Boiled red tea, served in tea pot"
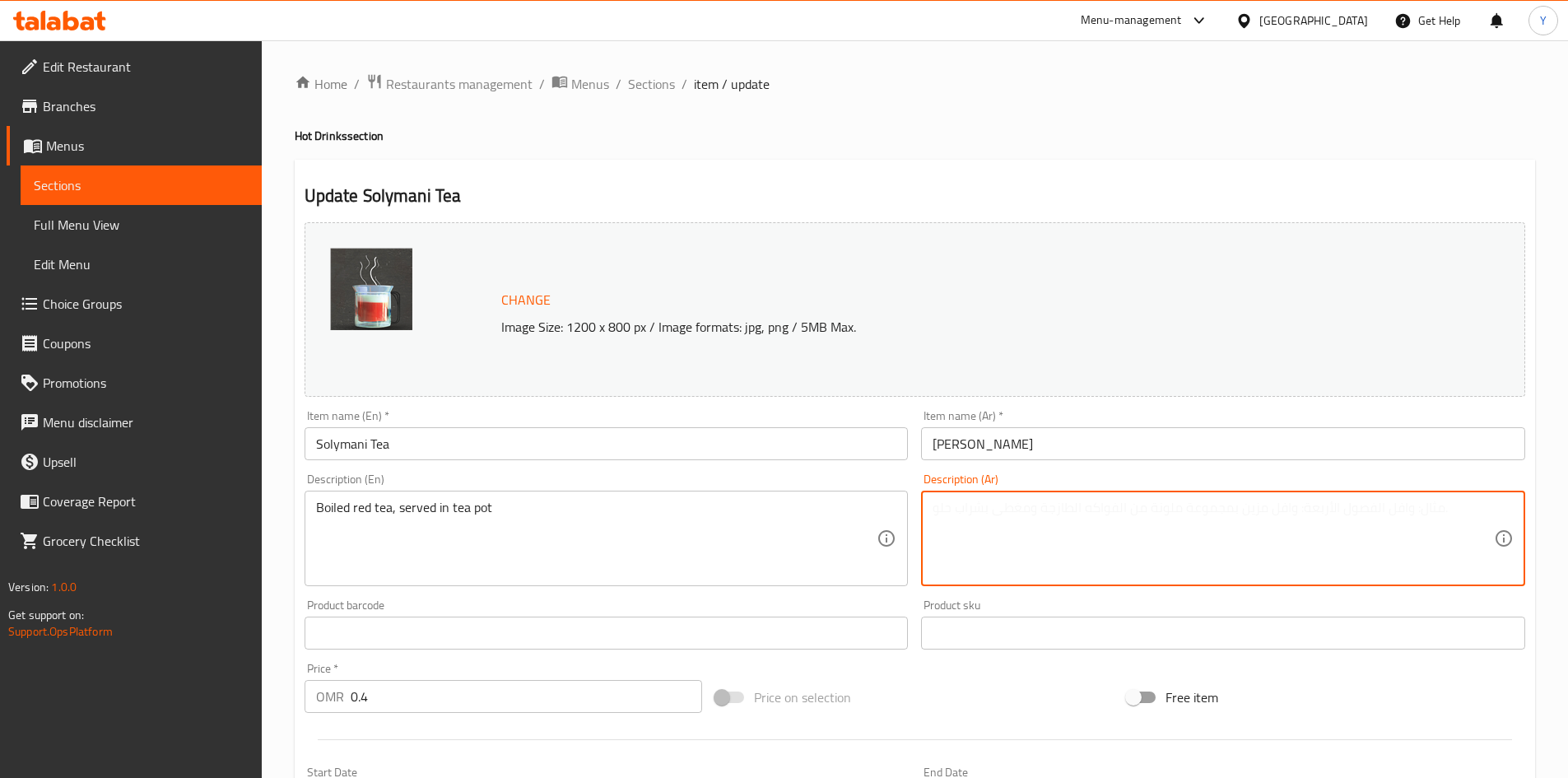
paste textarea "شاي أحمر مغلي، يُقدم في إبريق الشاي"
type textarea "شاي أحمر مغلي، يُقدم في إبريق الشاي"
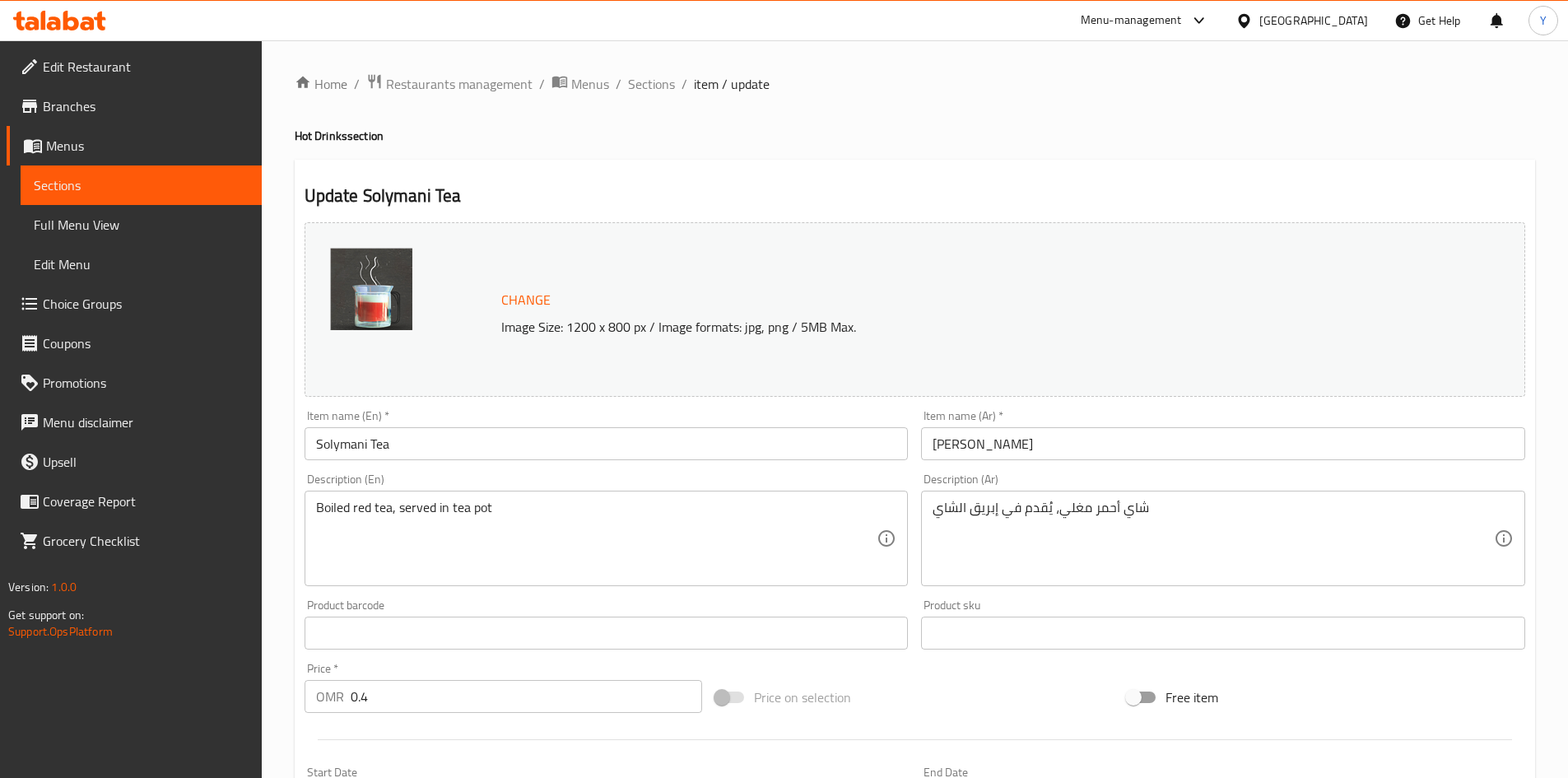
click at [621, 463] on div "Item name (En)   * Solymani Tea Item name (En) *" at bounding box center [606, 435] width 617 height 63
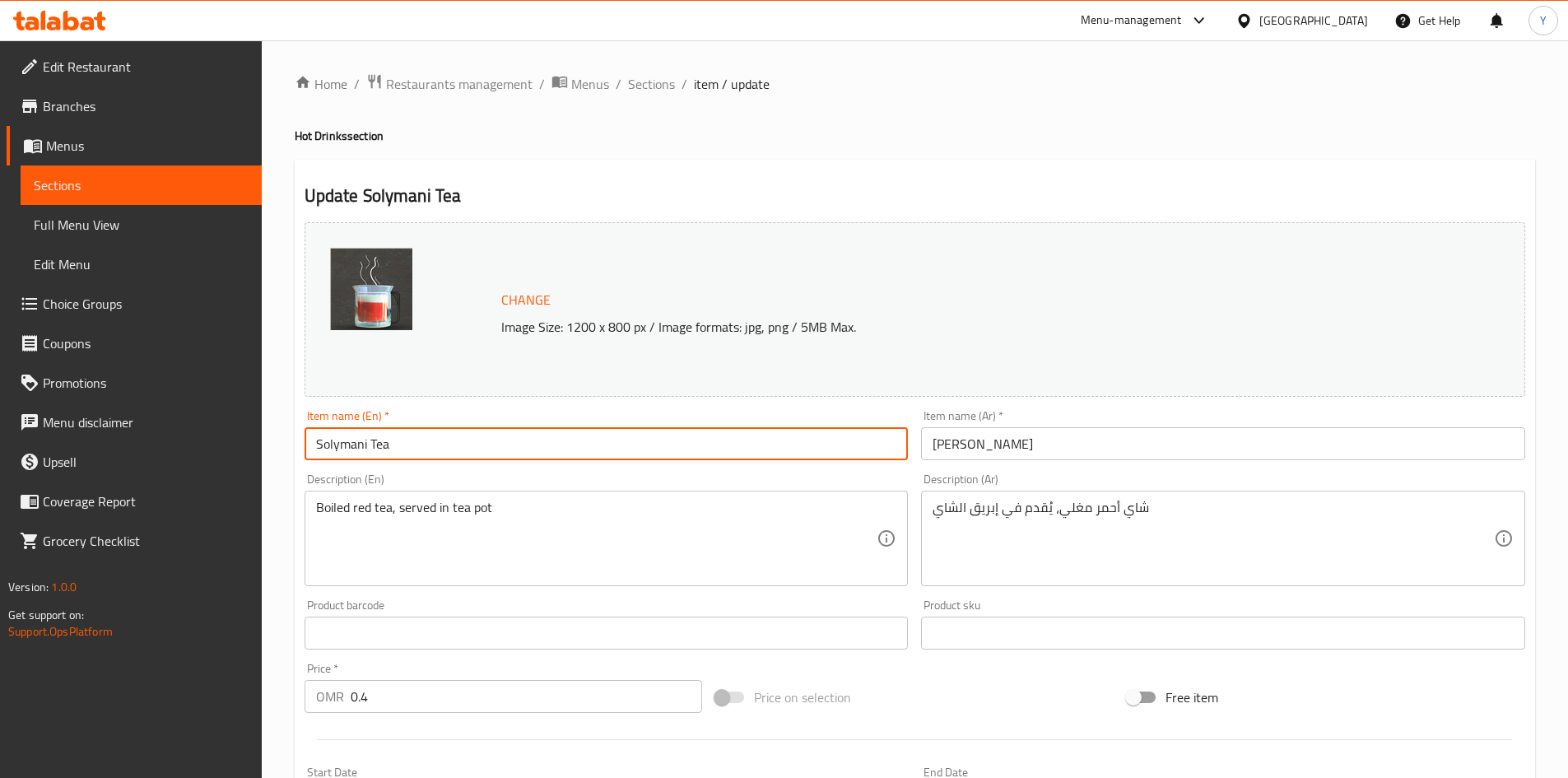
click at [600, 430] on input "Solymani Tea" at bounding box center [606, 443] width 604 height 33
click at [646, 88] on span "Sections" at bounding box center [651, 84] width 47 height 19
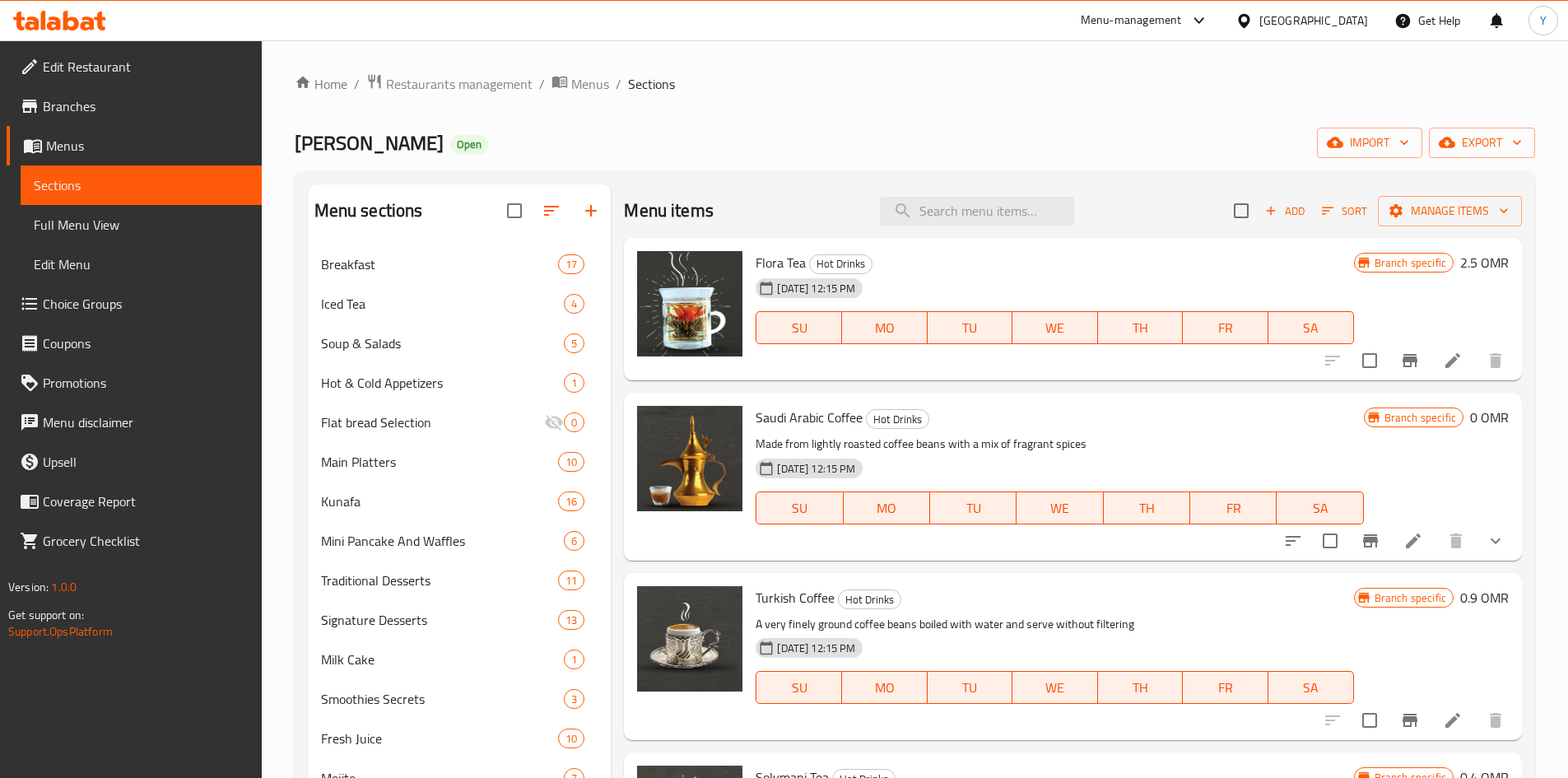
click at [1267, 215] on icon "button" at bounding box center [1271, 211] width 9 height 9
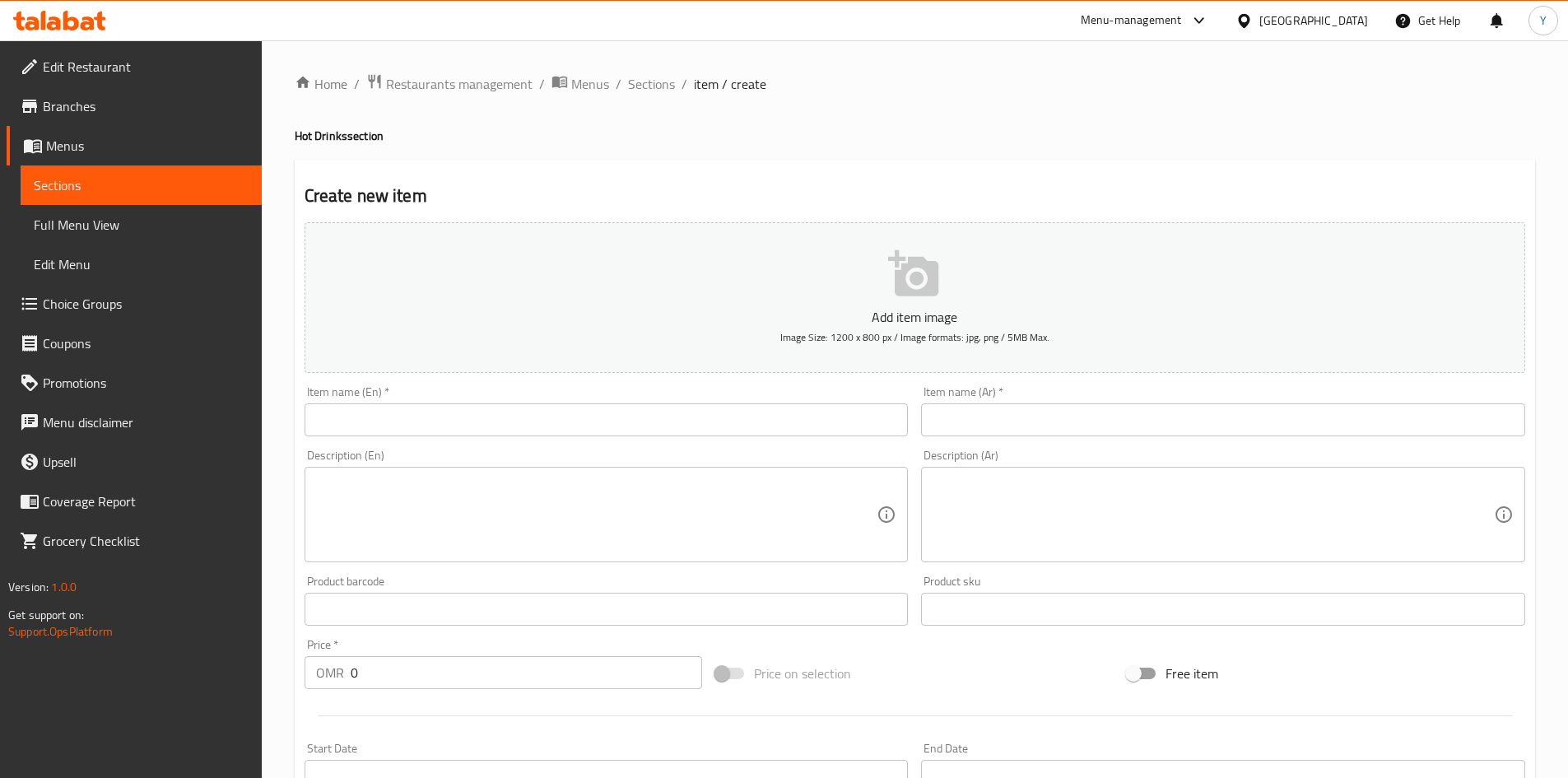
click at [511, 416] on input "text" at bounding box center [606, 419] width 604 height 33
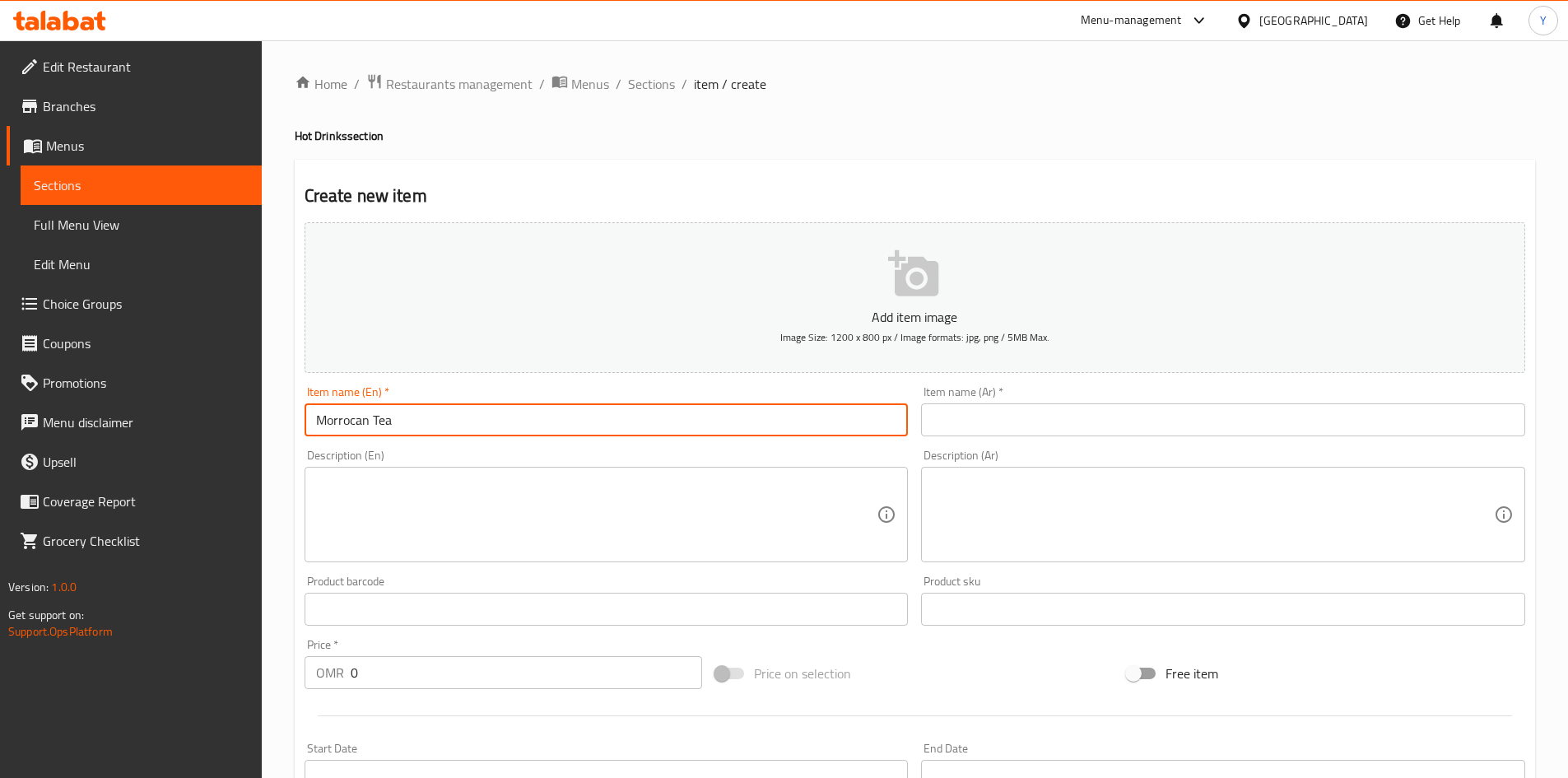
type input "Morrocan Tea"
drag, startPoint x: 1029, startPoint y: 416, endPoint x: 1028, endPoint y: 427, distance: 11.0
click at [1028, 427] on input "text" at bounding box center [1223, 419] width 604 height 33
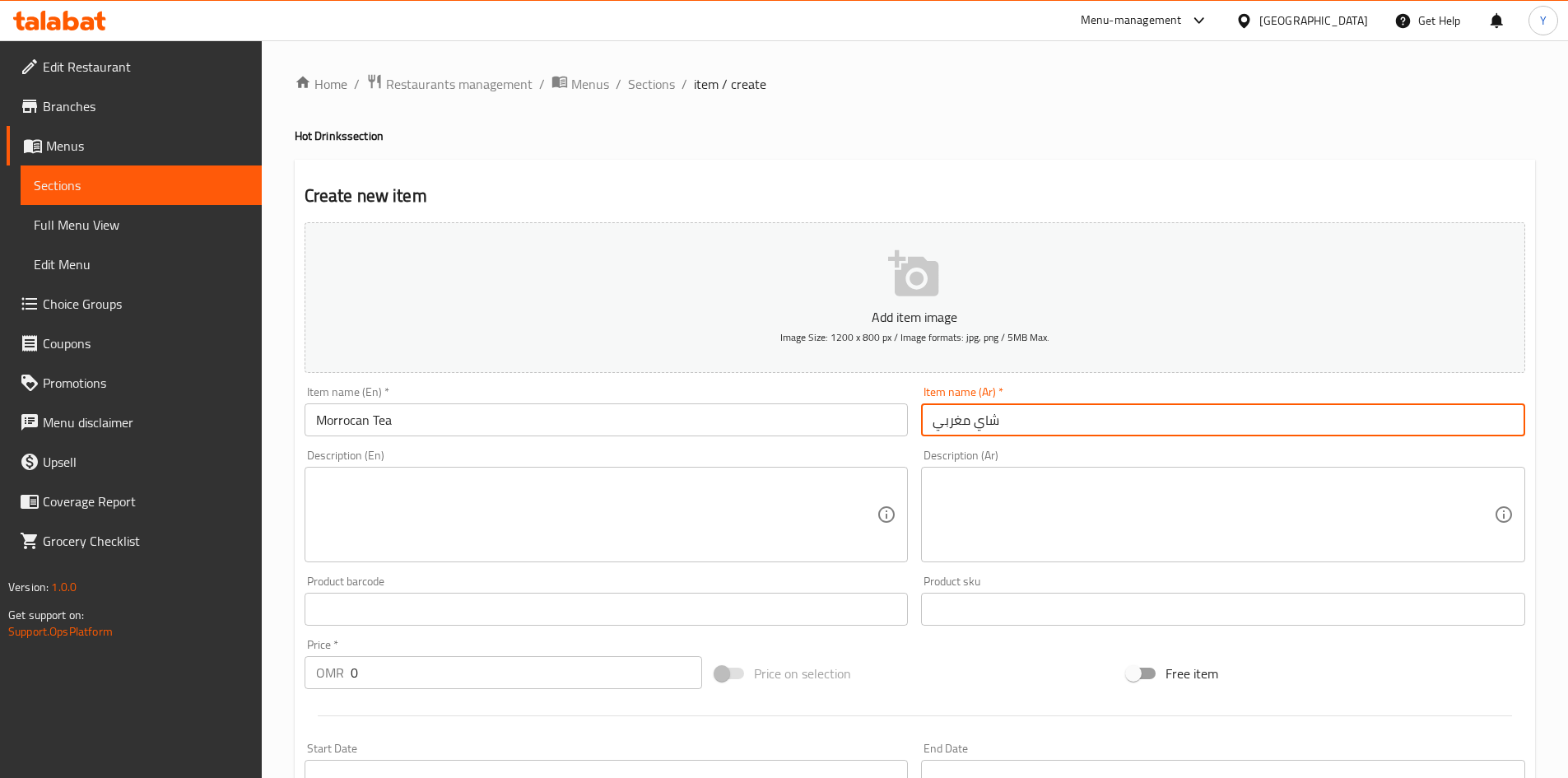
type input "شاي مغربي"
click at [368, 431] on input "Morrocan Tea" at bounding box center [606, 419] width 604 height 33
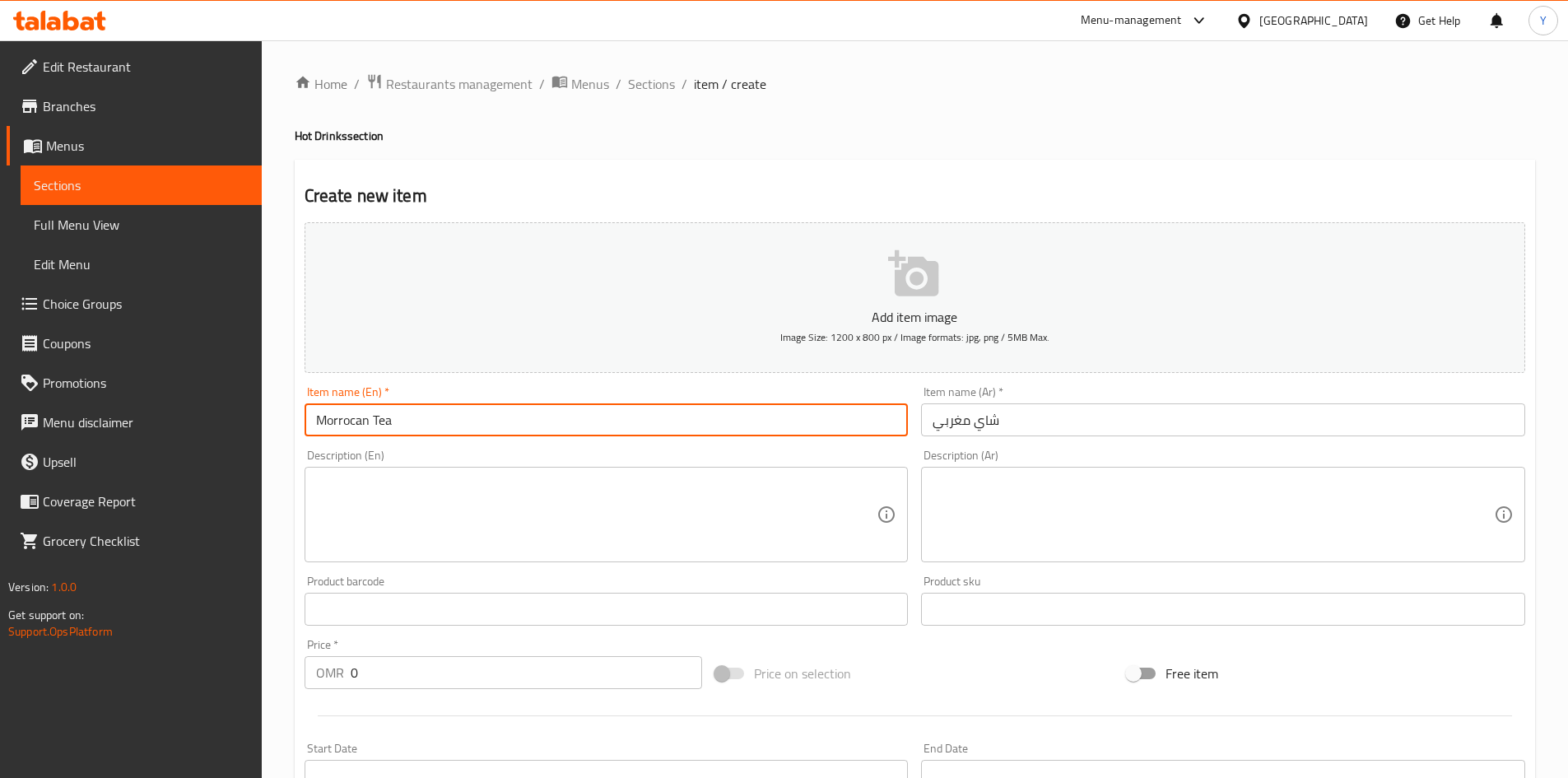
drag, startPoint x: 373, startPoint y: 422, endPoint x: 346, endPoint y: 424, distance: 27.1
click at [547, 409] on input "Moroccan Tea" at bounding box center [606, 419] width 604 height 33
type input "Moroccan Tea"
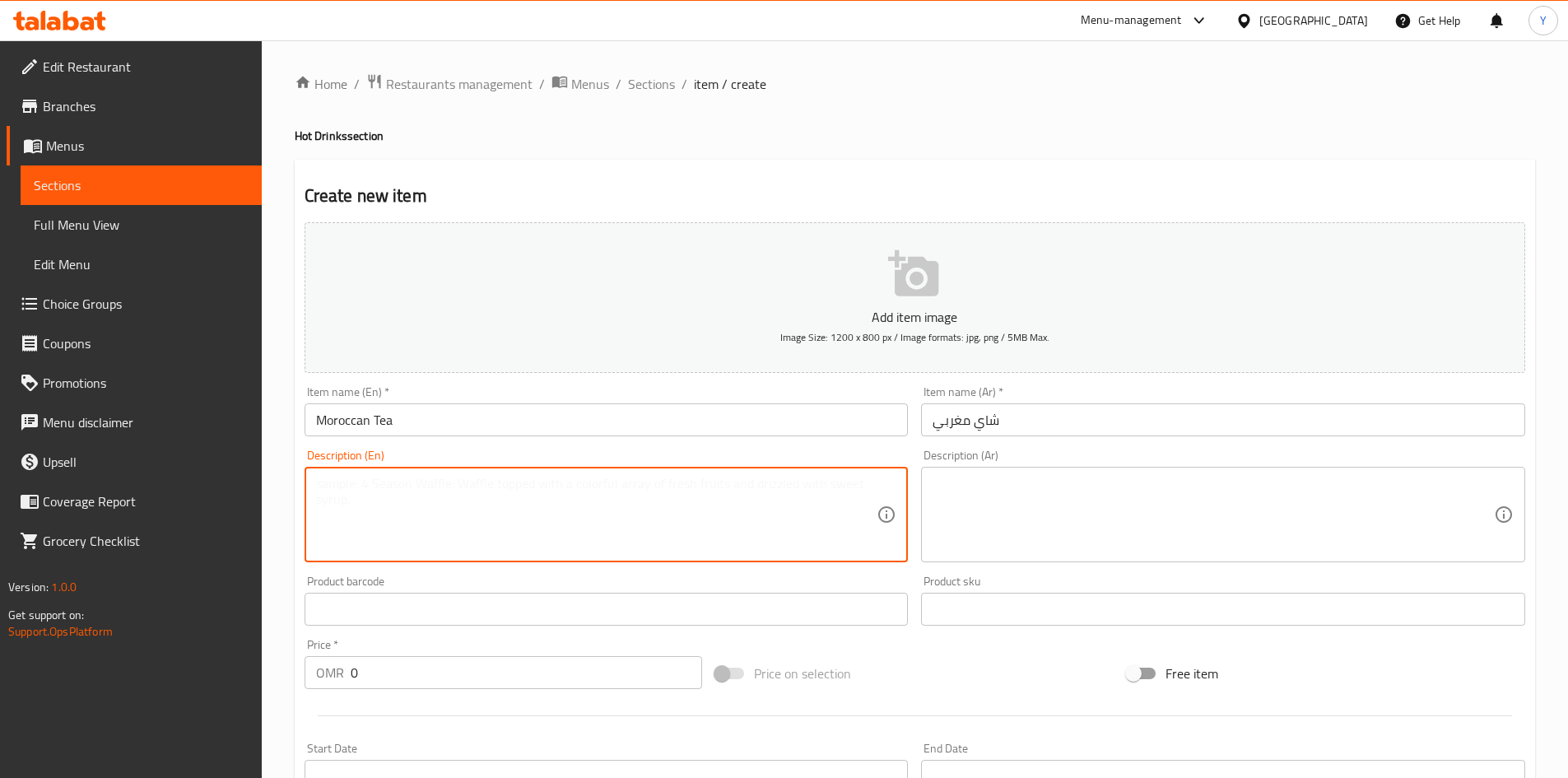
paste textarea "Boiled red tea, served in tea pot"
click at [348, 424] on input "Moroccan Tea" at bounding box center [606, 419] width 604 height 33
click at [359, 487] on textarea "Boiled red tea, served in tea pot" at bounding box center [597, 515] width 562 height 78
paste textarea "Moroccan"
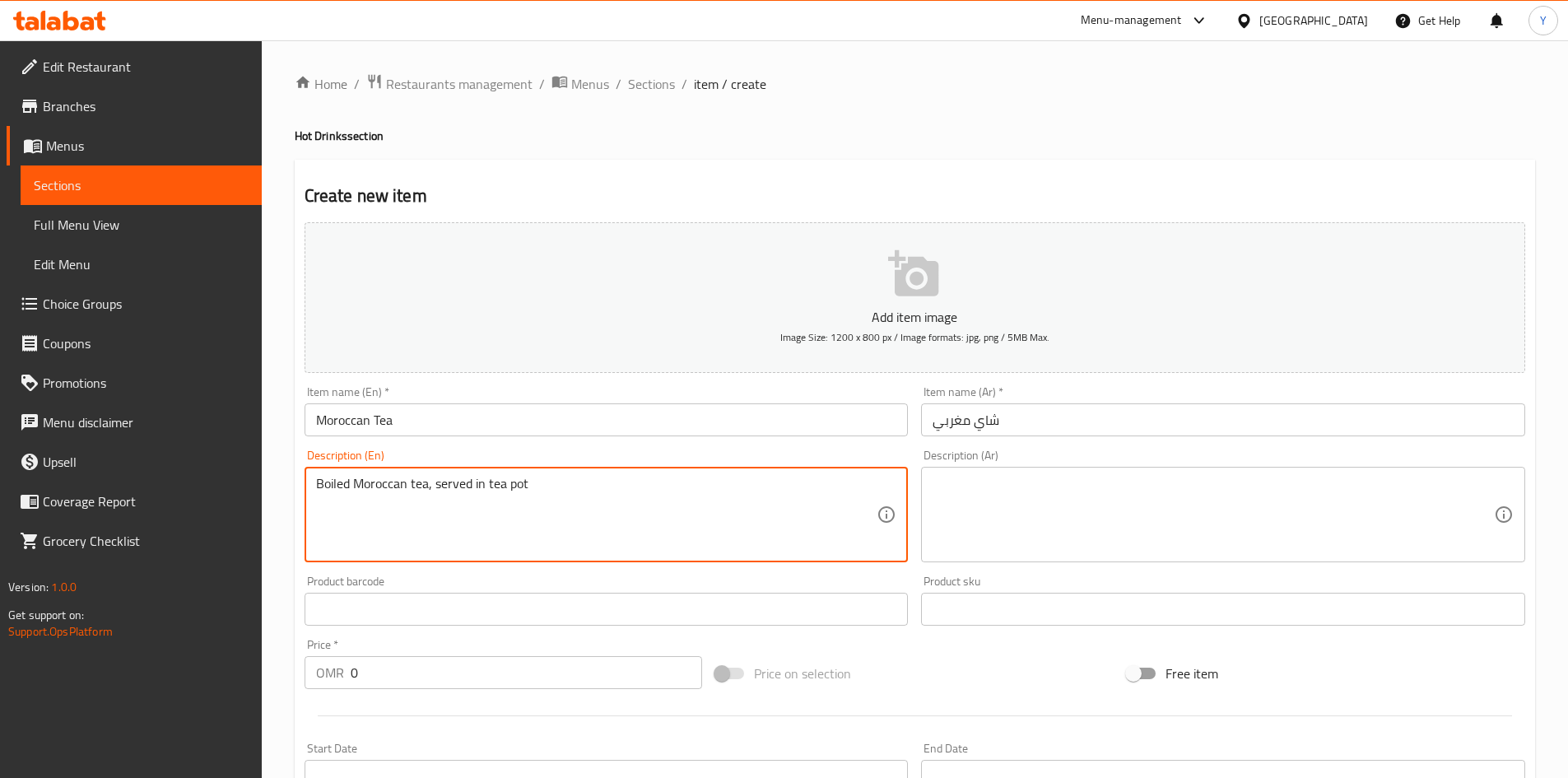
type textarea "Boiled Moroccan tea, served in tea pot"
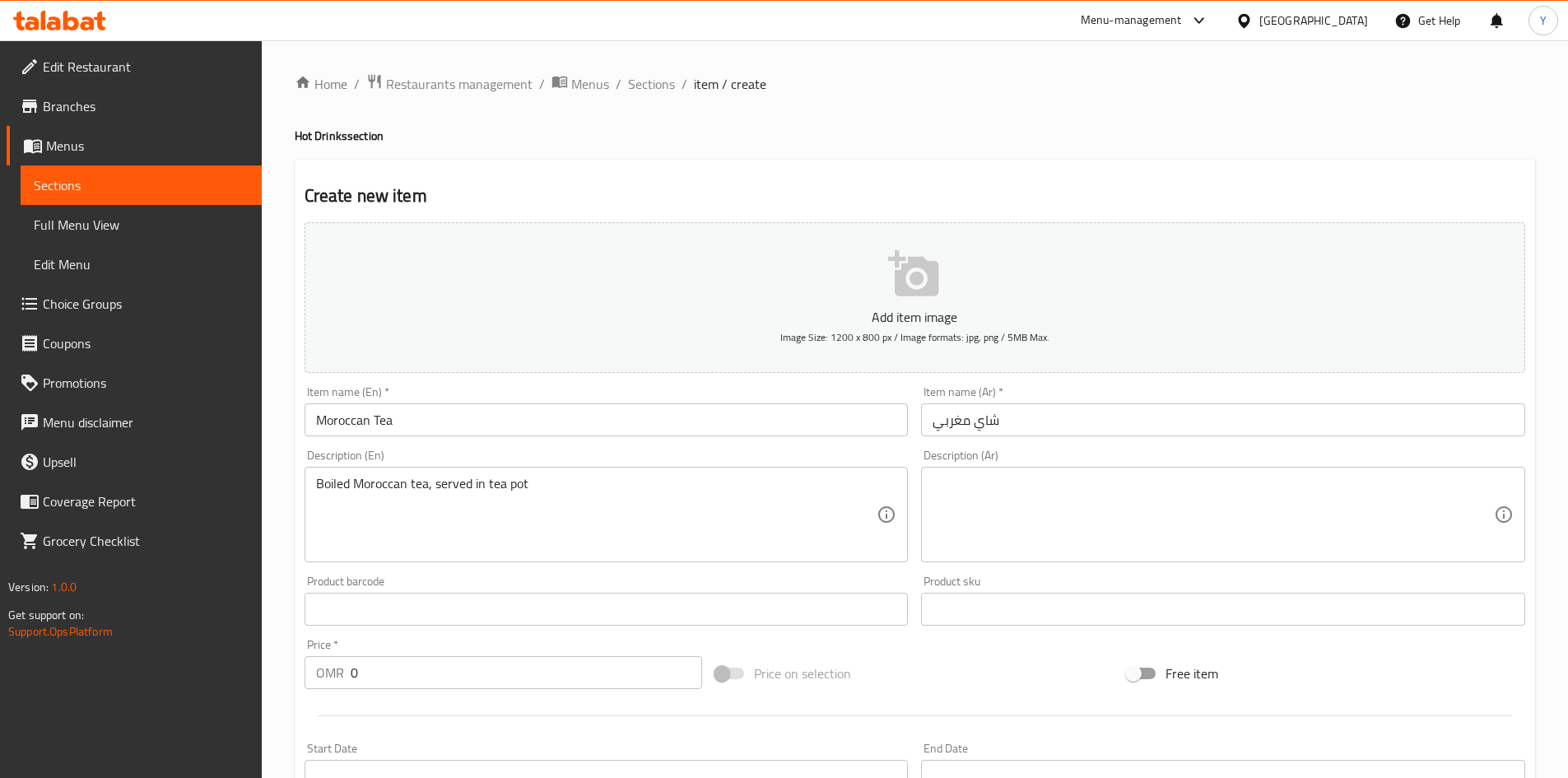
click at [458, 474] on div "Boiled Moroccan tea, served in tea pot Description (En)" at bounding box center [606, 514] width 604 height 96
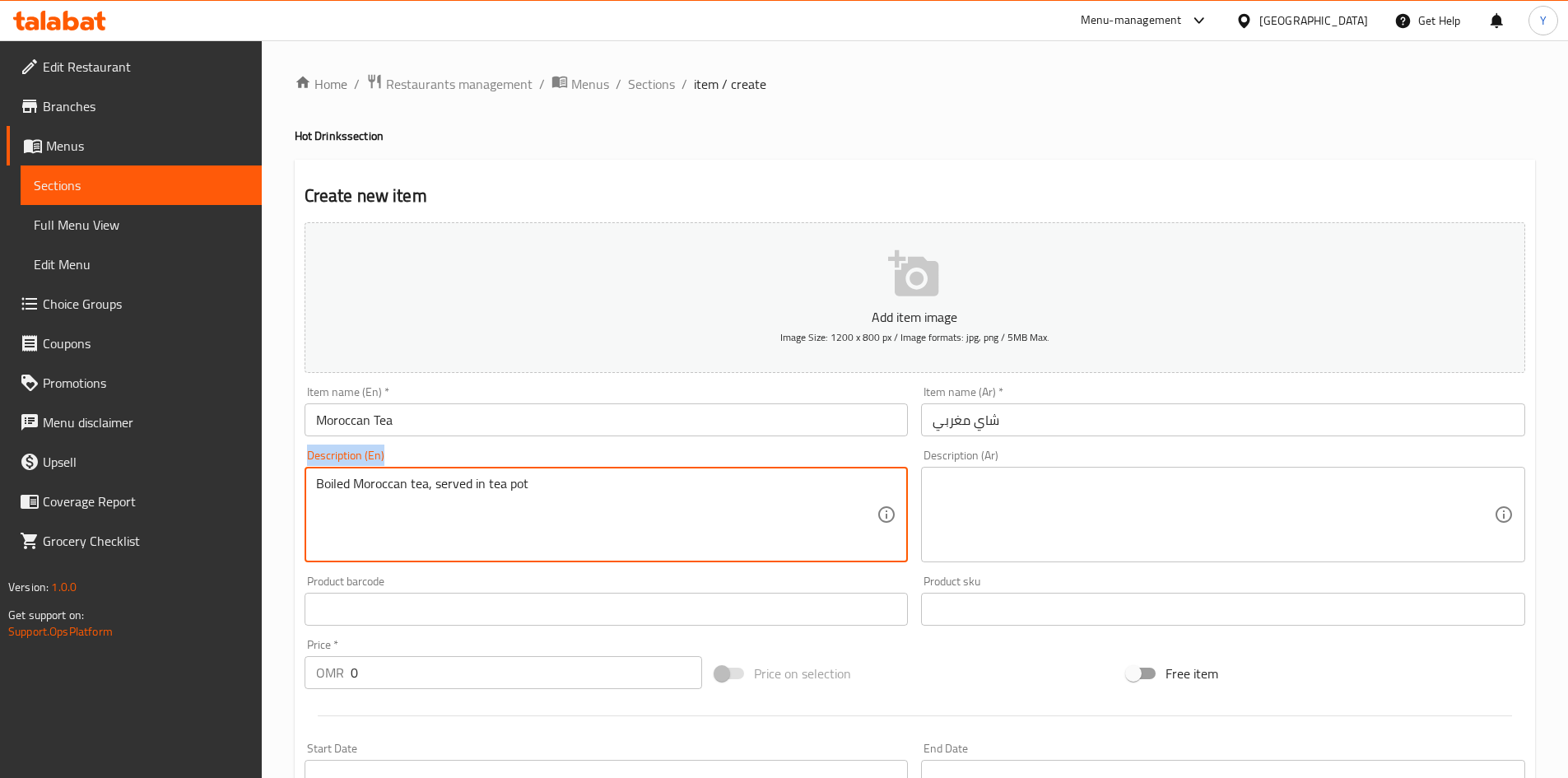
click at [458, 474] on div "Boiled Moroccan tea, served in tea pot Description (En)" at bounding box center [606, 514] width 604 height 96
click at [457, 488] on textarea "Boiled Moroccan tea, served in tea pot" at bounding box center [597, 515] width 562 height 78
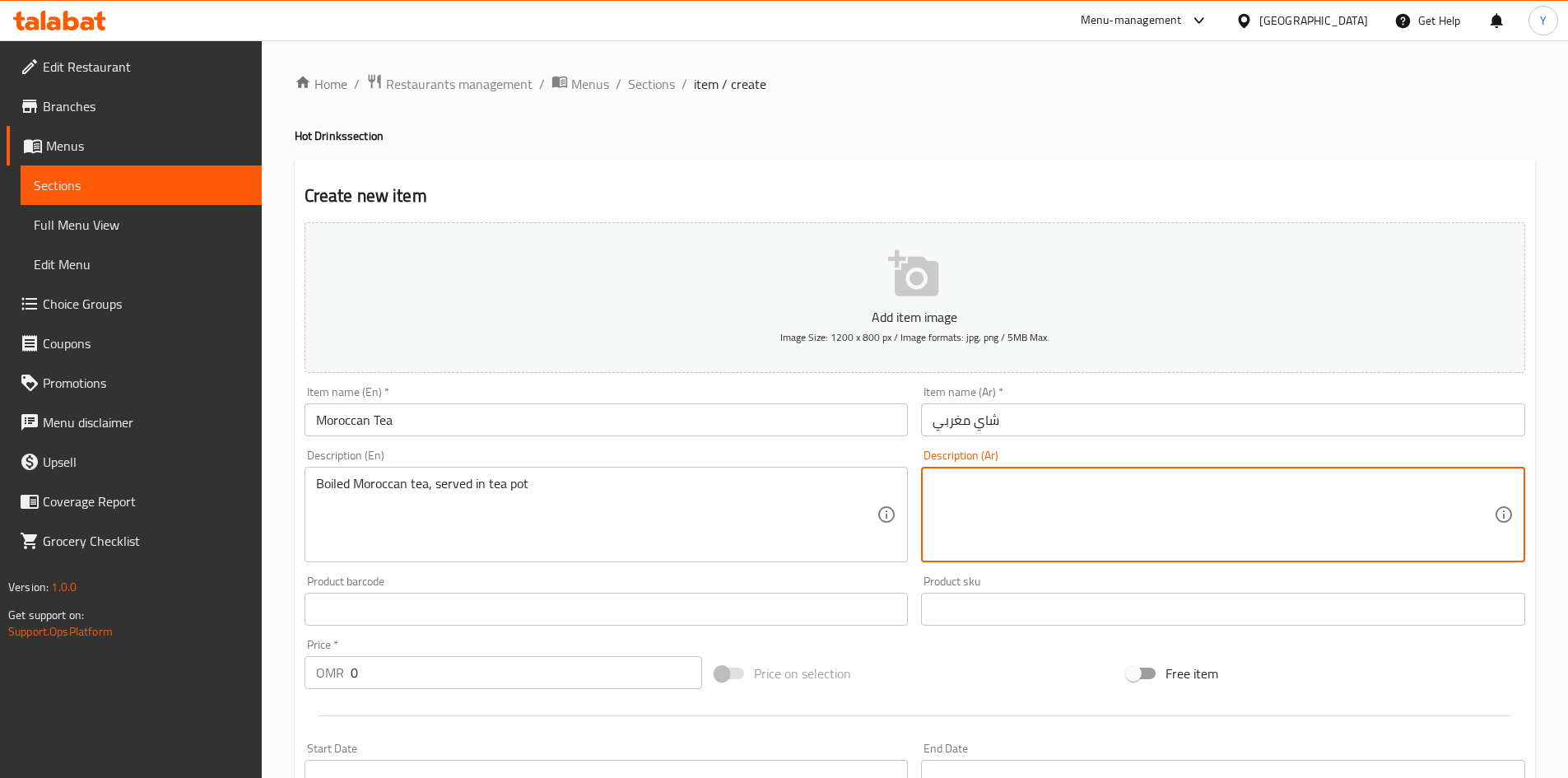
paste textarea "شاي مغربي مغلي، يقدم في إبريق الشاي"
type textarea "شاي مغربي مغلي، يقدم في إبريق الشاي"
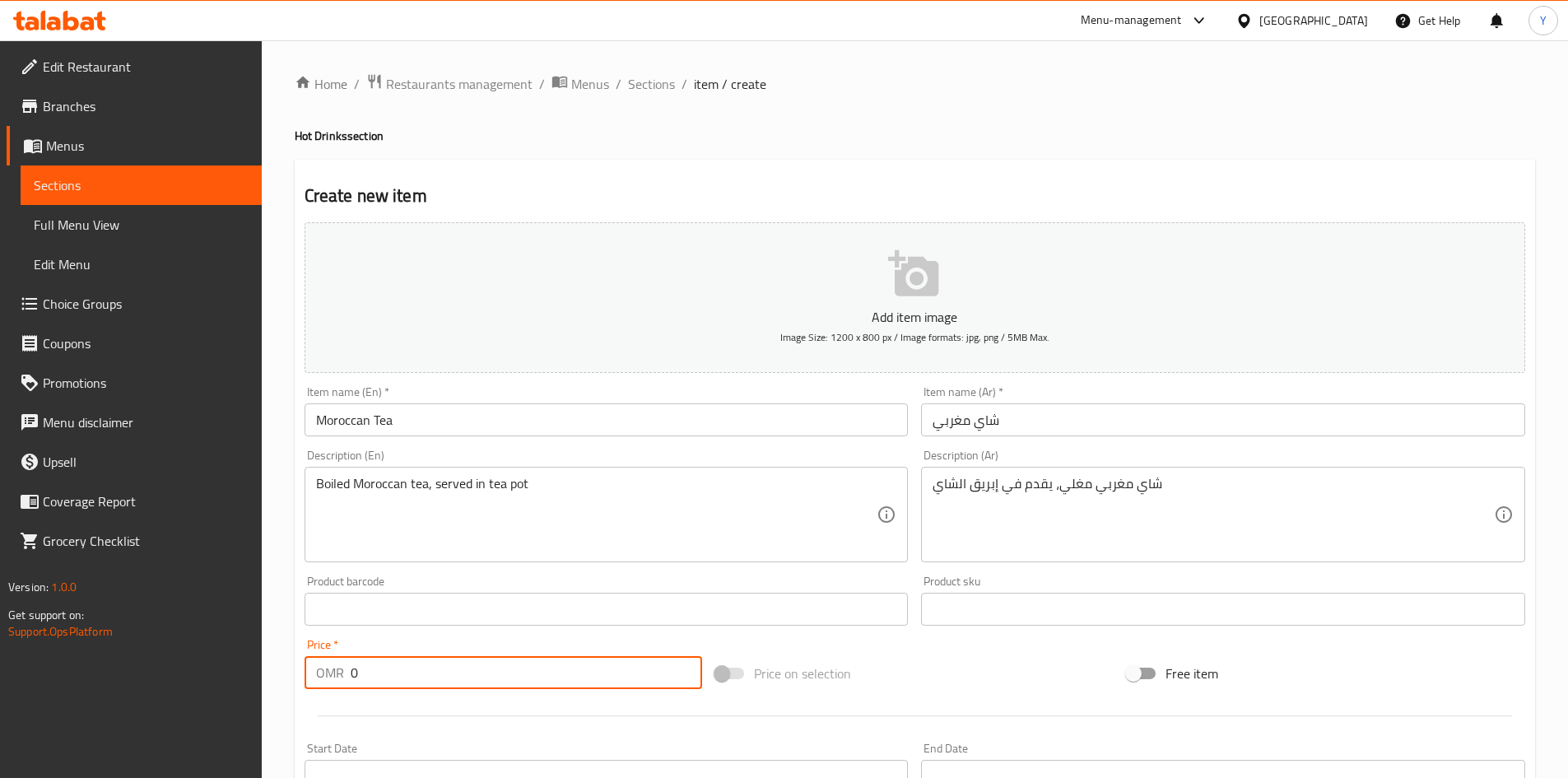
drag, startPoint x: 436, startPoint y: 685, endPoint x: 0, endPoint y: 707, distance: 436.6
click at [0, 701] on div "Edit Restaurant Branches Menus Sections Full Menu View Edit Menu Choice Groups …" at bounding box center [784, 602] width 1568 height 1123
type input "3.360"
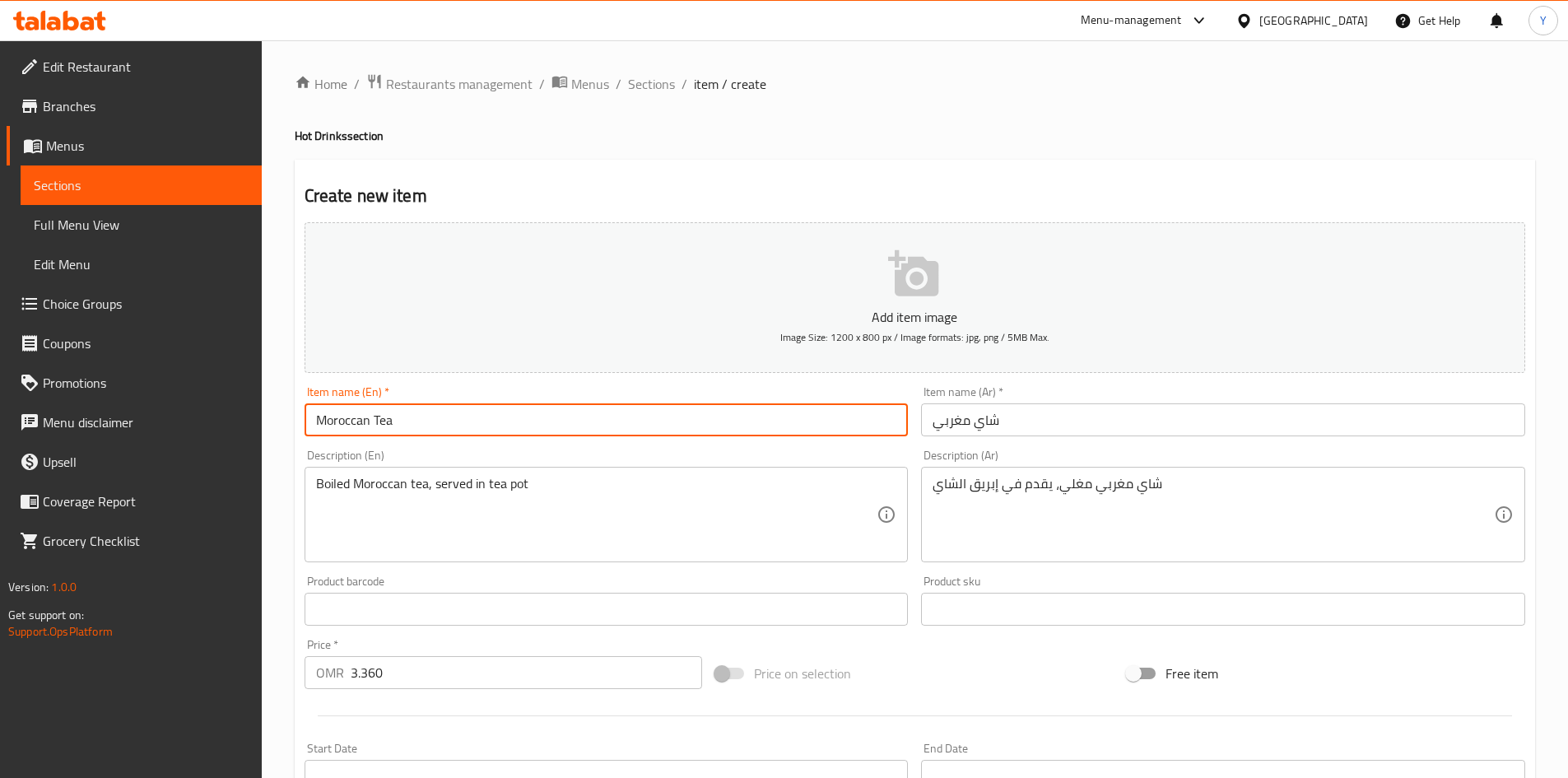
click at [383, 422] on input "Moroccan Tea" at bounding box center [606, 419] width 604 height 33
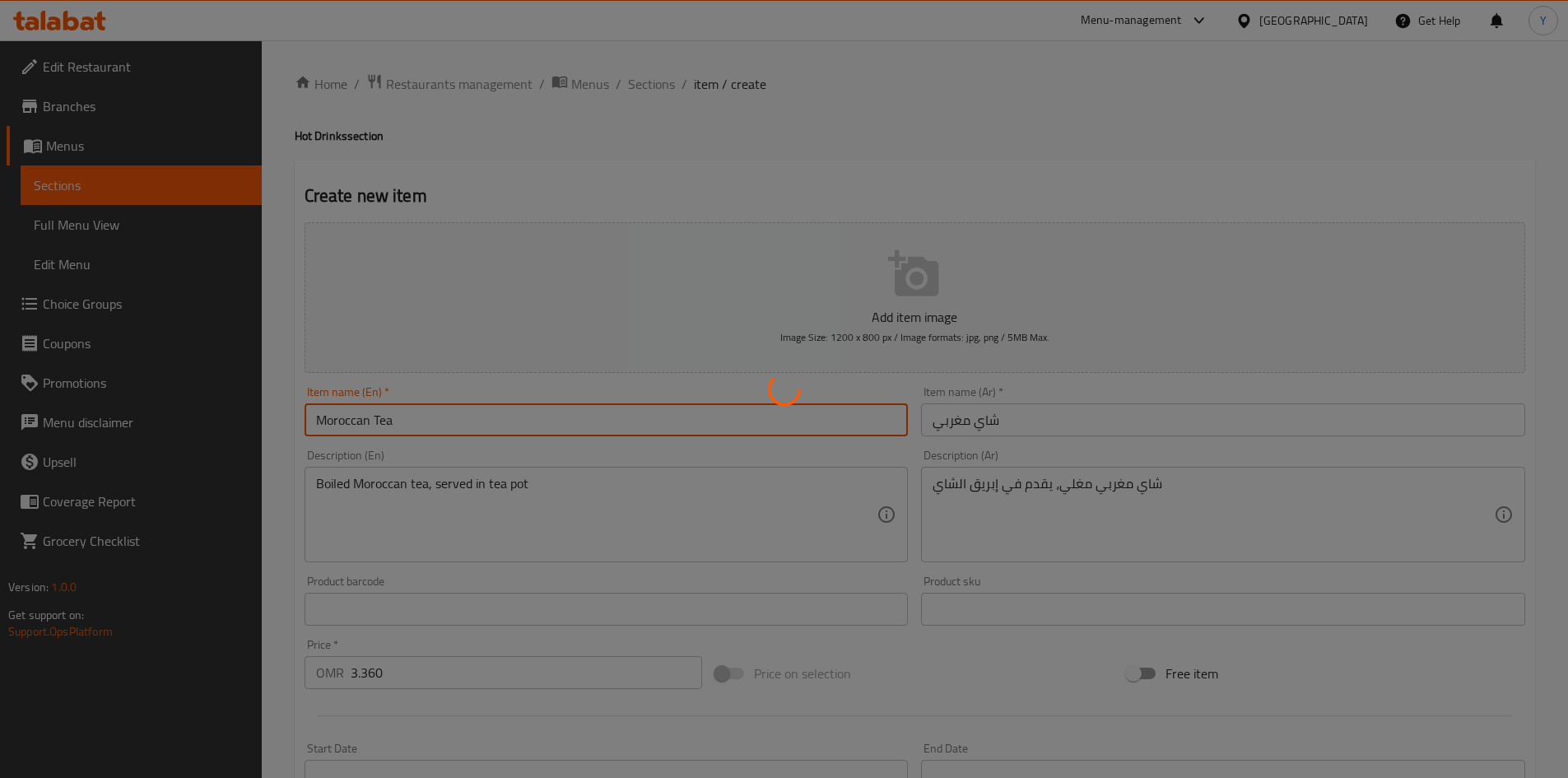
type input "0"
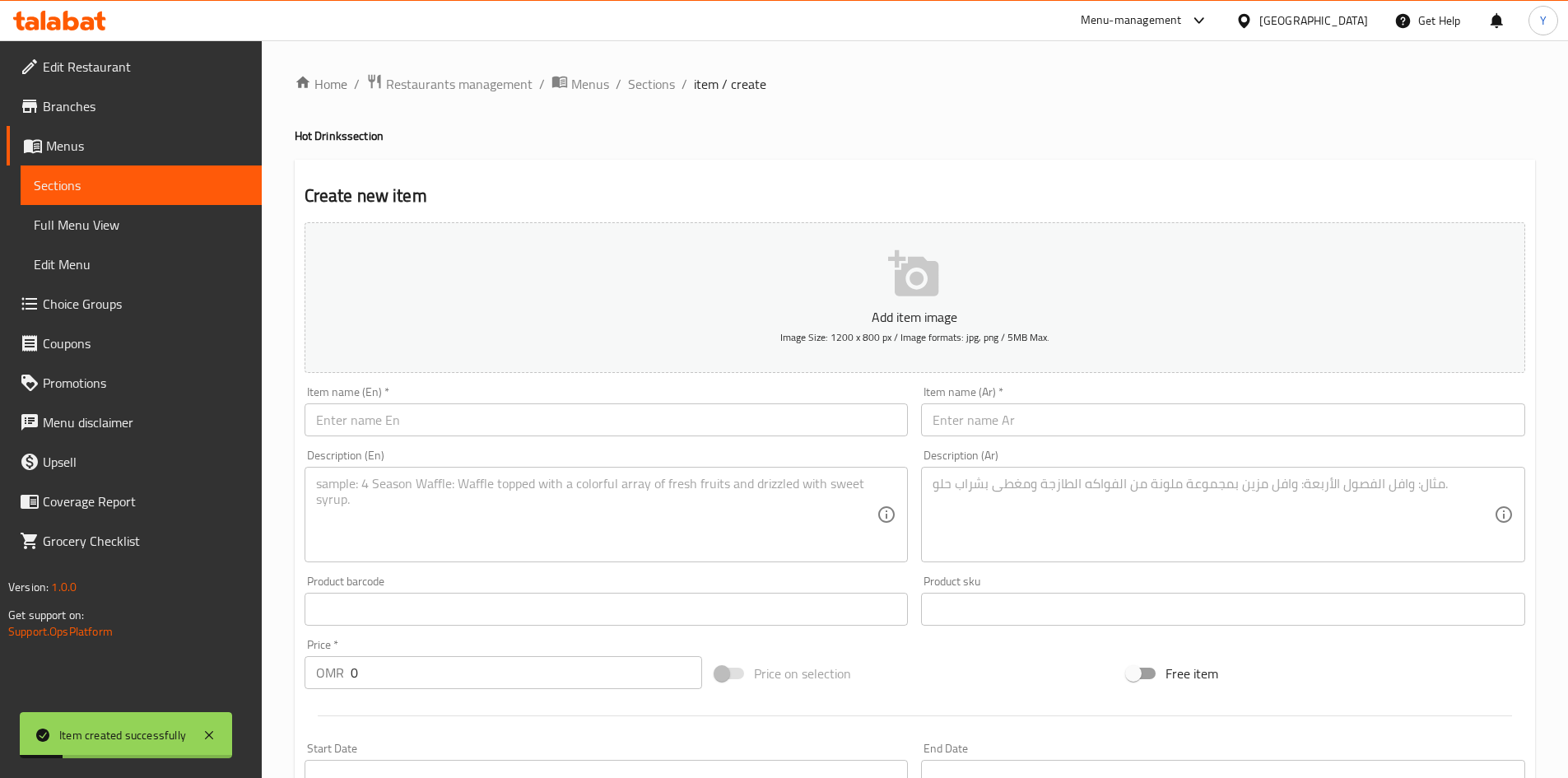
click at [666, 108] on div "Home / Restaurants management / Menus / Sections / item / create Hot Drinks sec…" at bounding box center [914, 602] width 1241 height 1057
click at [661, 105] on div "Home / Restaurants management / Menus / Sections / item / create Hot Drinks sec…" at bounding box center [914, 602] width 1241 height 1057
click at [660, 100] on div "Home / Restaurants management / Menus / Sections / item / create Hot Drinks sec…" at bounding box center [914, 602] width 1241 height 1057
click at [659, 97] on div "Home / Restaurants management / Menus / Sections / item / create Hot Drinks sec…" at bounding box center [914, 602] width 1241 height 1057
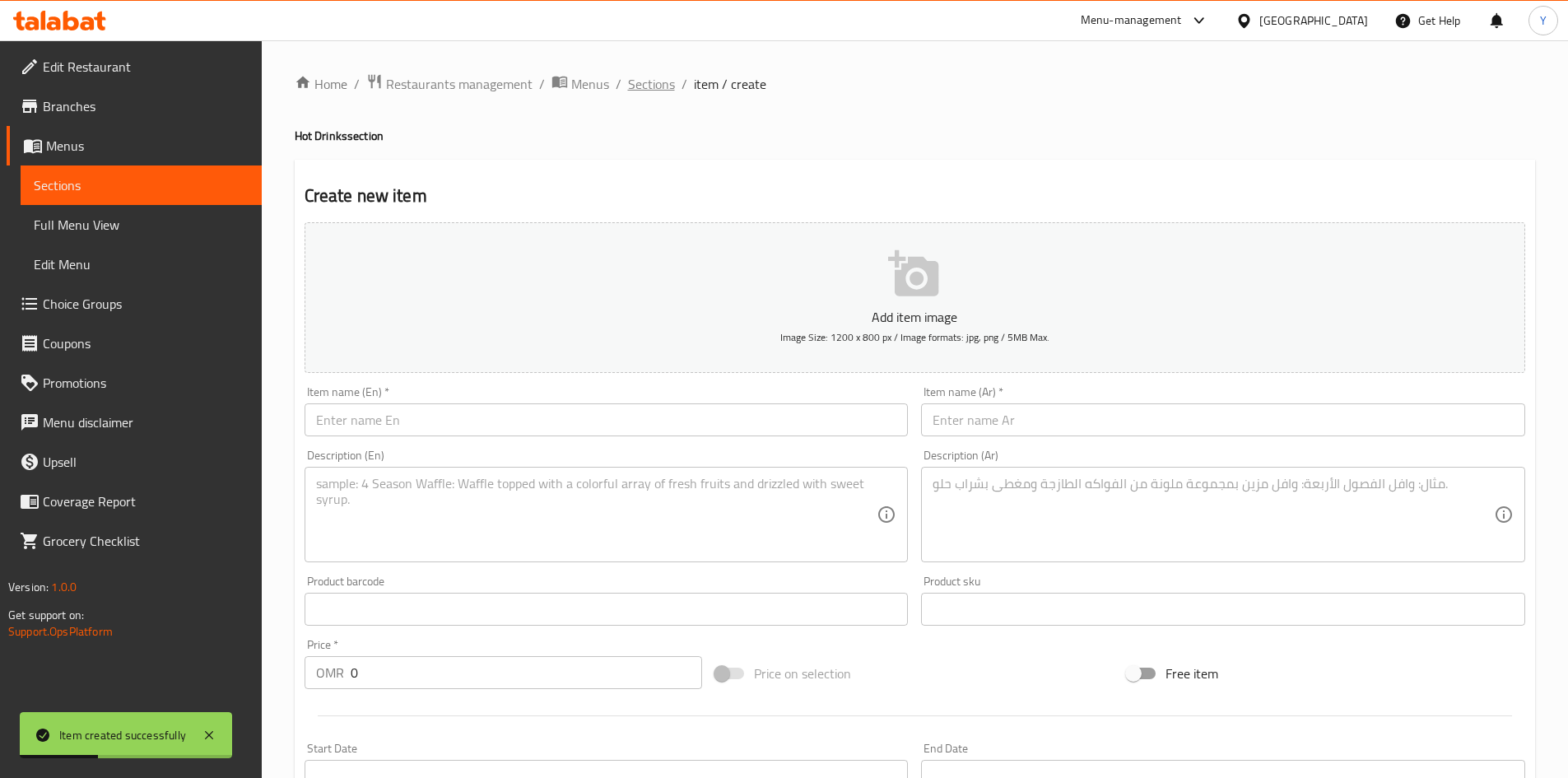
click at [664, 81] on span "Sections" at bounding box center [651, 84] width 47 height 19
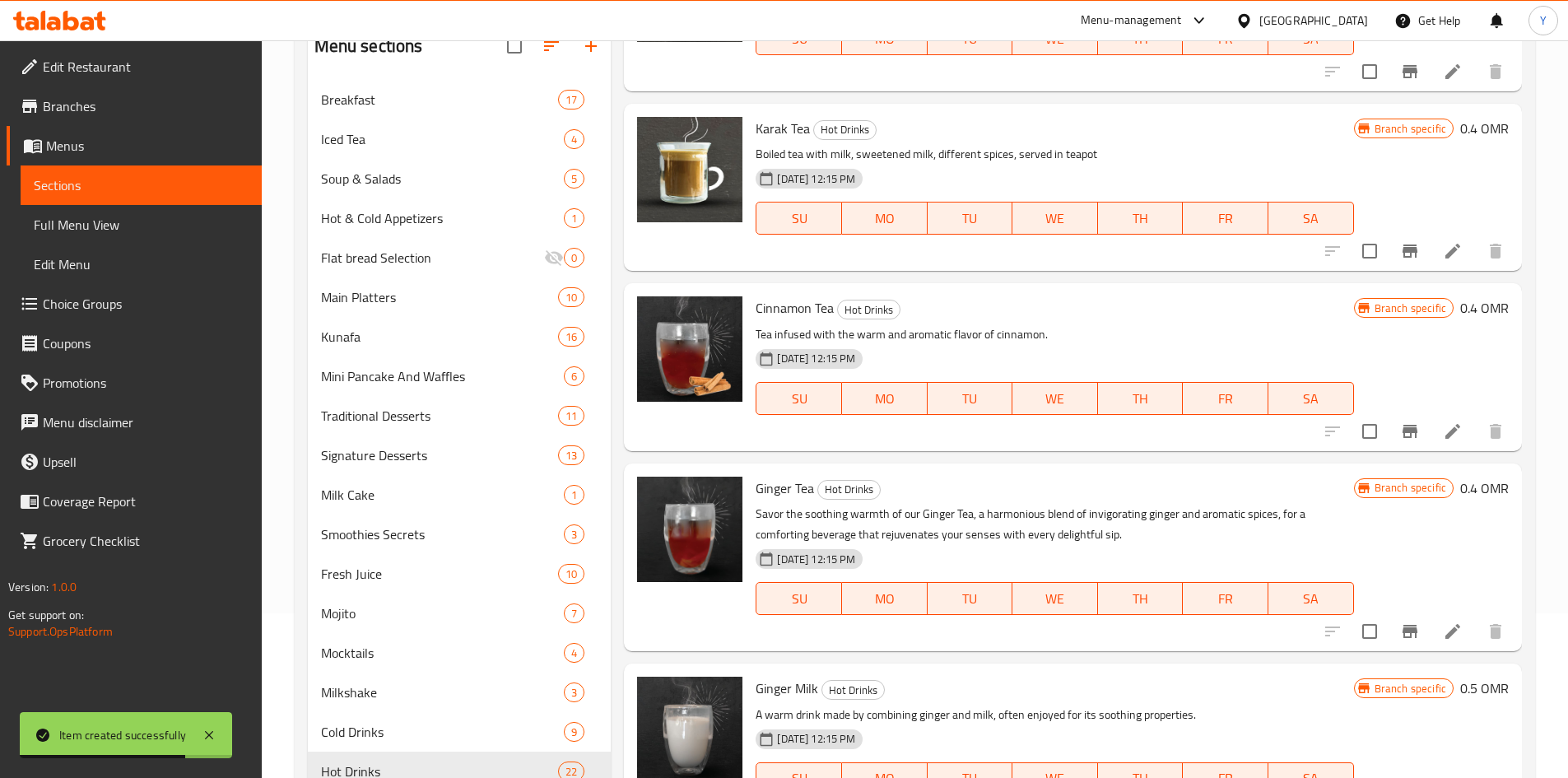
scroll to position [741, 0]
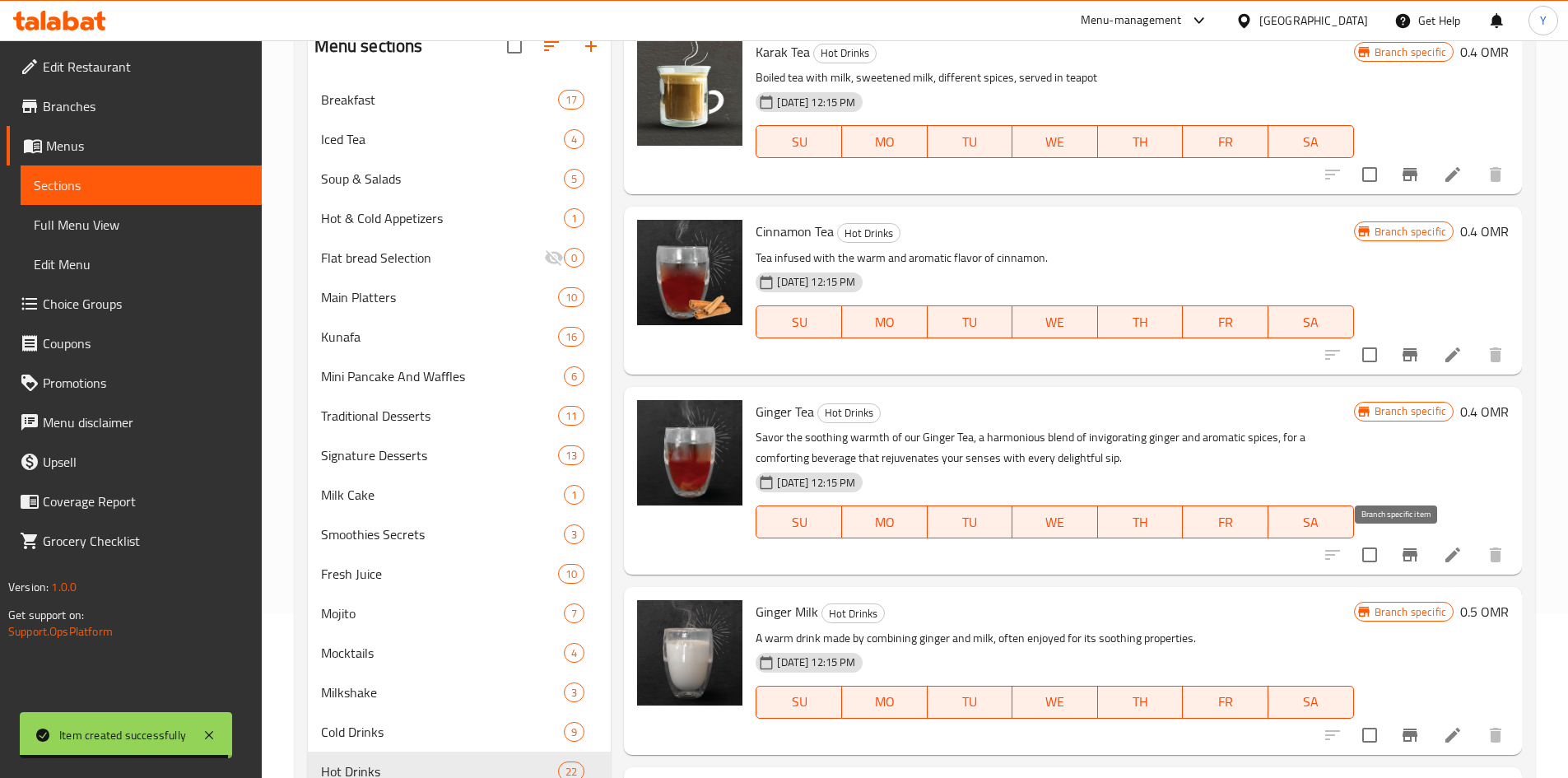
click at [1402, 556] on icon "Branch-specific-item" at bounding box center [1410, 555] width 15 height 14
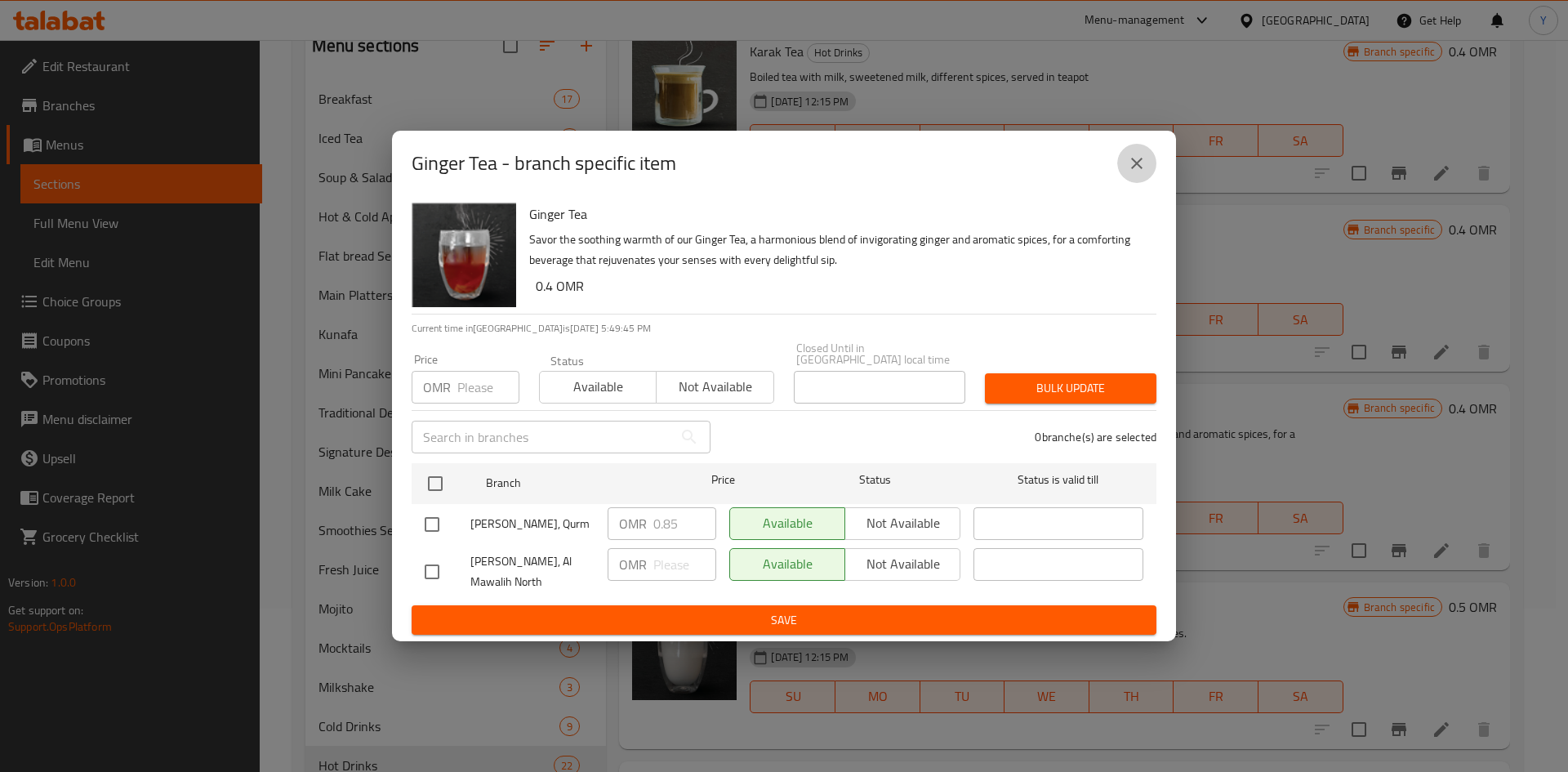
click at [1132, 163] on icon "close" at bounding box center [1136, 163] width 19 height 19
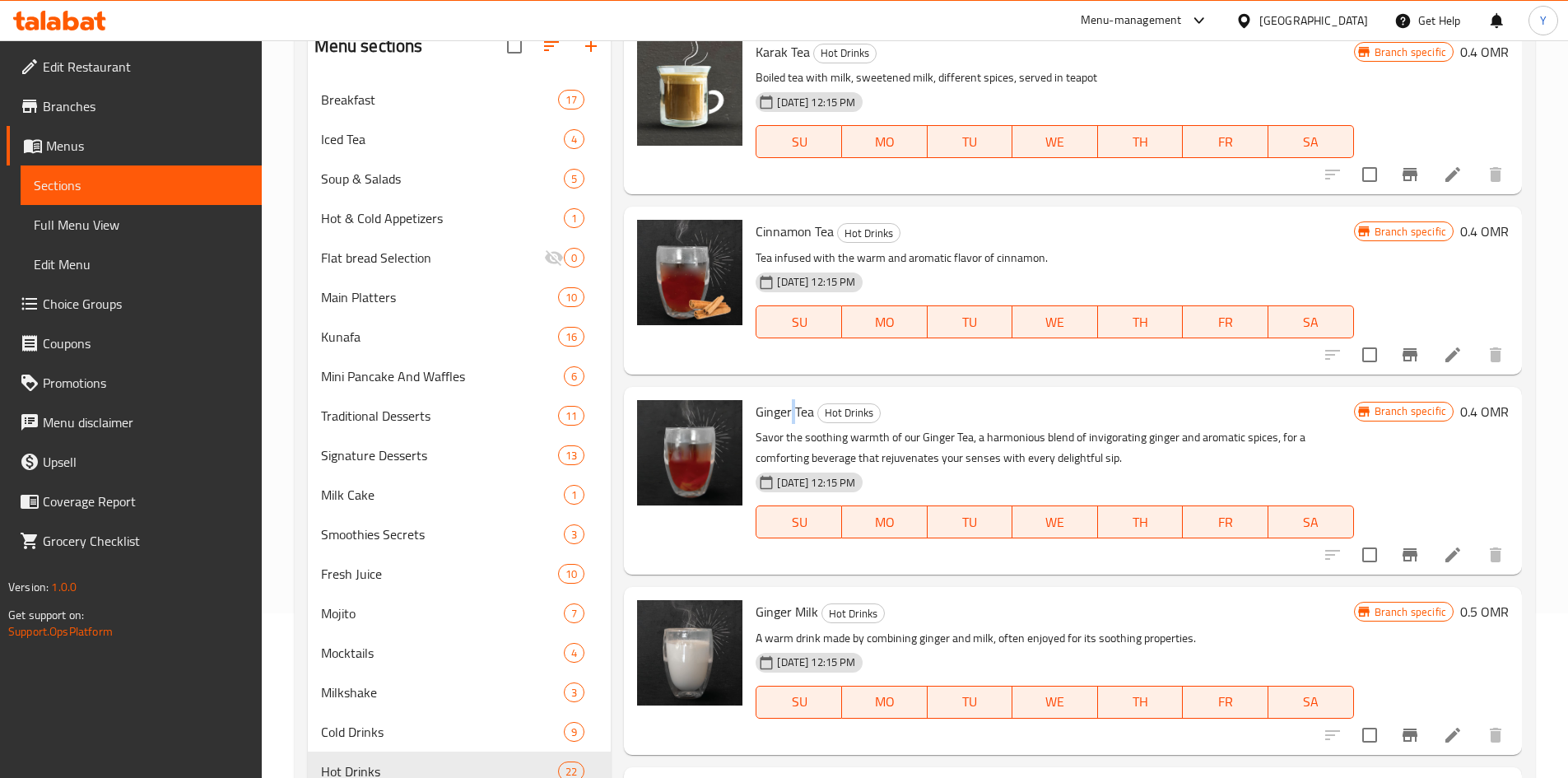
click at [792, 408] on span "Ginger Tea" at bounding box center [784, 411] width 58 height 25
click at [791, 408] on span "Ginger Tea" at bounding box center [784, 411] width 58 height 25
drag, startPoint x: 917, startPoint y: 457, endPoint x: 1072, endPoint y: 496, distance: 159.8
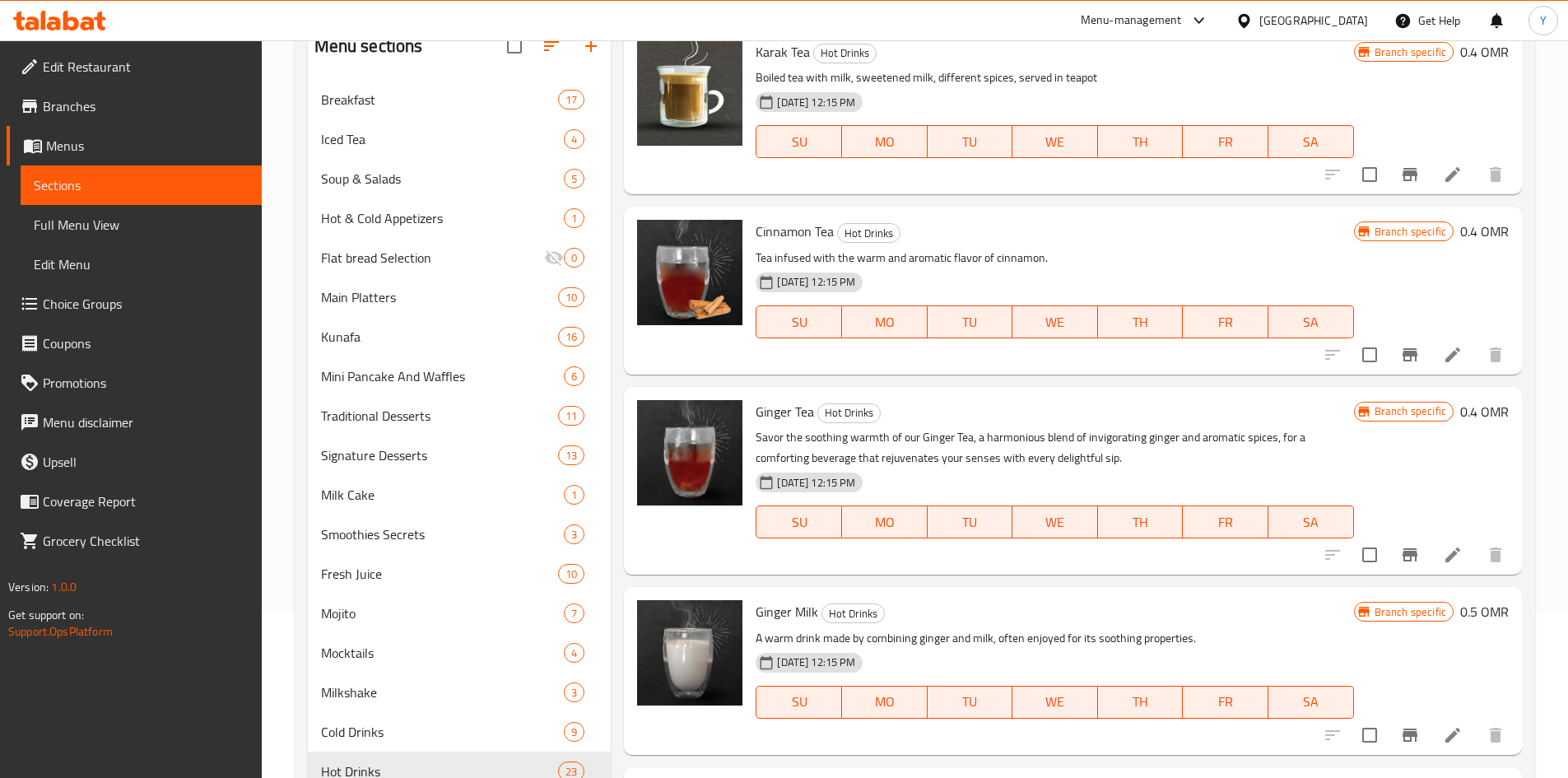
click at [917, 457] on p "Savor the soothing warmth of our Ginger Tea, a harmonious blend of invigorating…" at bounding box center [1054, 447] width 598 height 41
click at [1443, 553] on icon at bounding box center [1452, 554] width 19 height 19
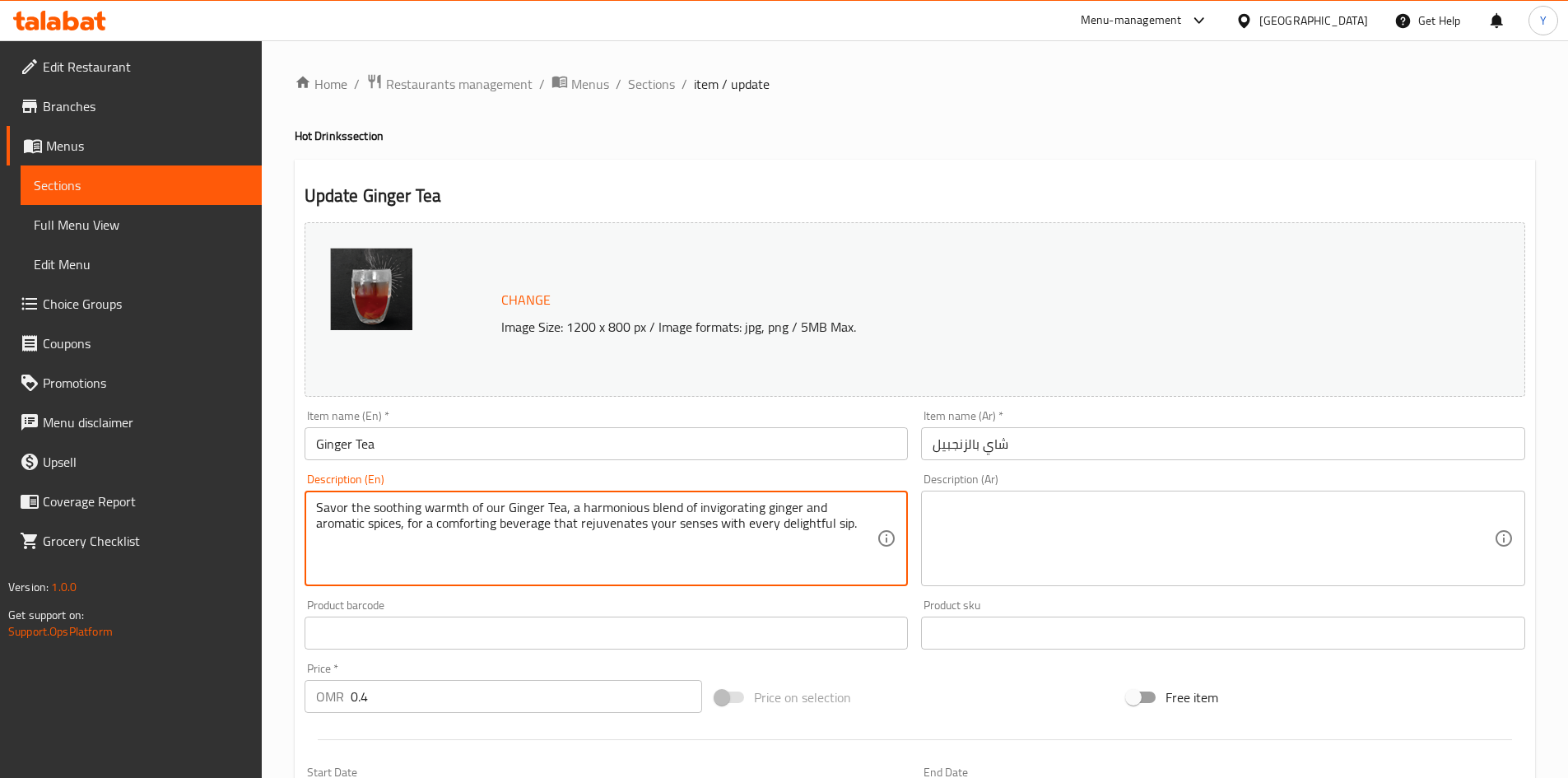
click at [580, 523] on textarea "Savor the soothing warmth of our Ginger Tea, a harmonious blend of invigorating…" at bounding box center [597, 539] width 562 height 78
paste textarea "Boiled Moroccan tea, served in tea pot"
click at [374, 504] on textarea "Boiled Moroccan tea, served in tea pot" at bounding box center [597, 539] width 562 height 78
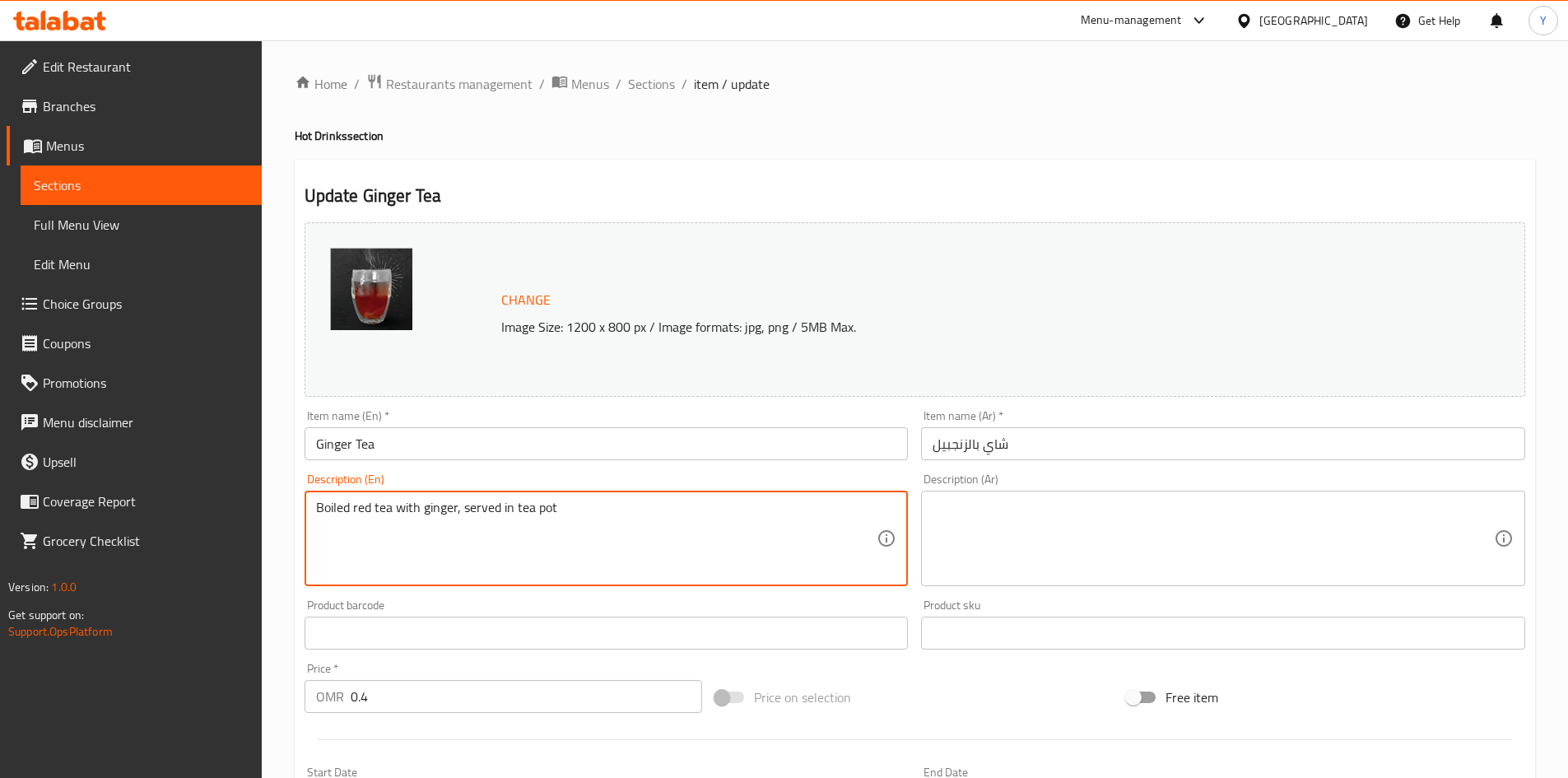
click at [725, 523] on textarea "Boiled red tea with ginger, served in tea pot" at bounding box center [597, 539] width 562 height 78
type textarea "Boiled red tea with ginger, served in tea pot"
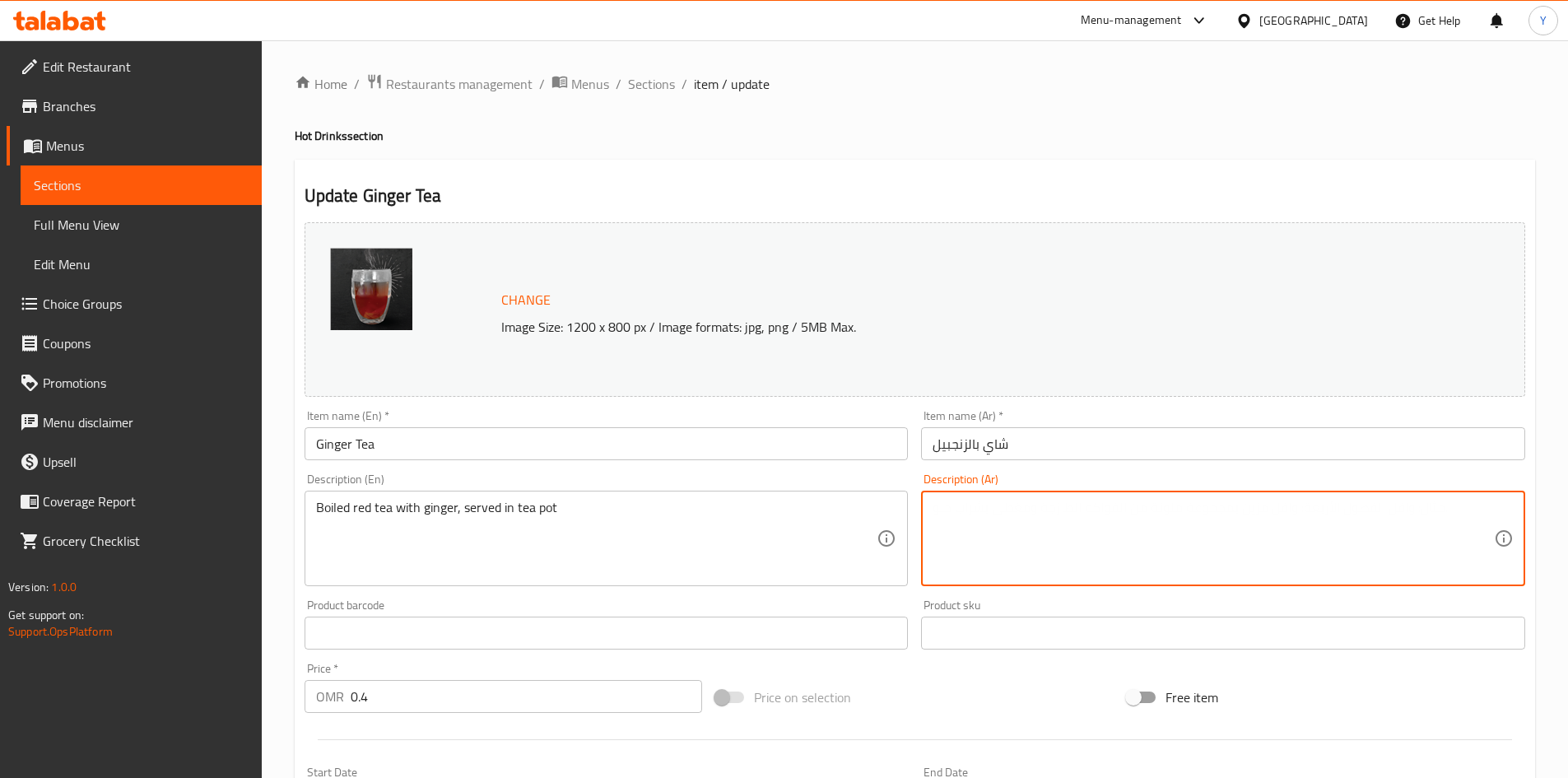
paste textarea "شاي أحمر مغلي مع الزنجبيل، يقدم في إبريق الشاي"
type textarea "شاي أحمر مغلي مع الزنجبيل، يقدم في إبريق الشاي"
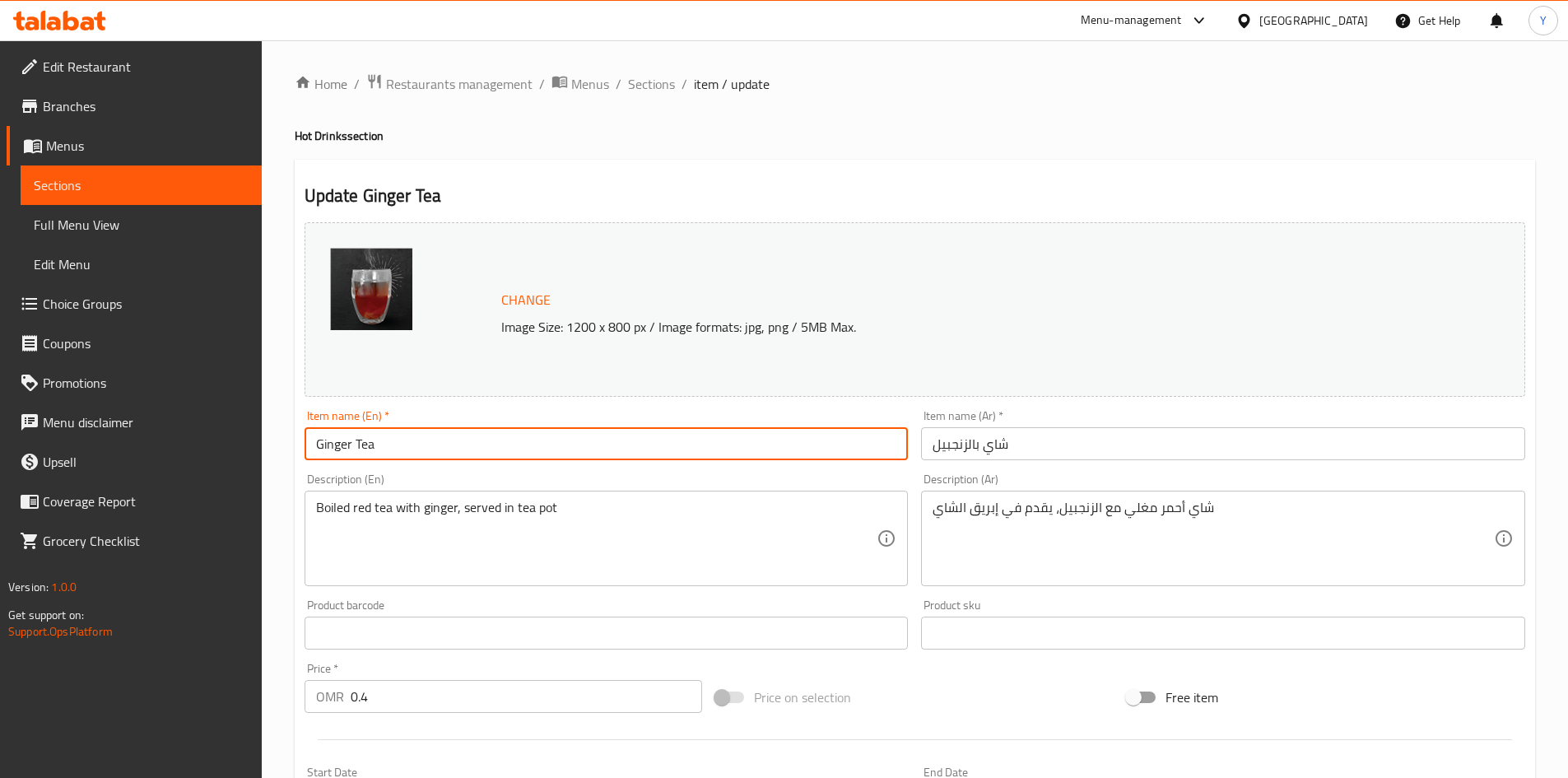
click at [610, 422] on div "Item name (En)   * Ginger Tea Item name (En) *" at bounding box center [606, 435] width 604 height 50
drag, startPoint x: 644, startPoint y: 80, endPoint x: 102, endPoint y: 2, distance: 547.6
click at [644, 81] on span "Sections" at bounding box center [651, 84] width 47 height 19
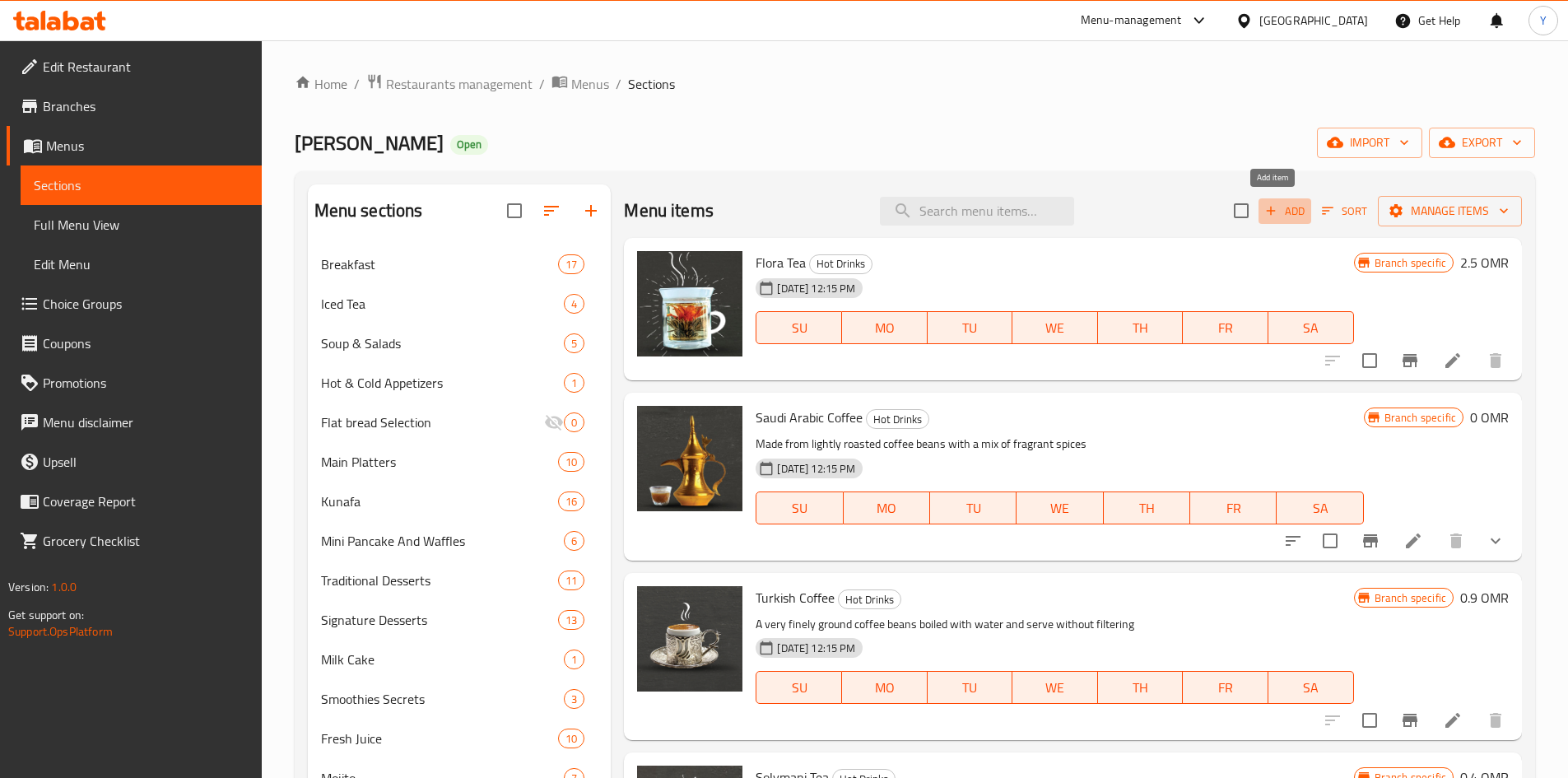
click at [1286, 217] on span "Add" at bounding box center [1285, 211] width 45 height 19
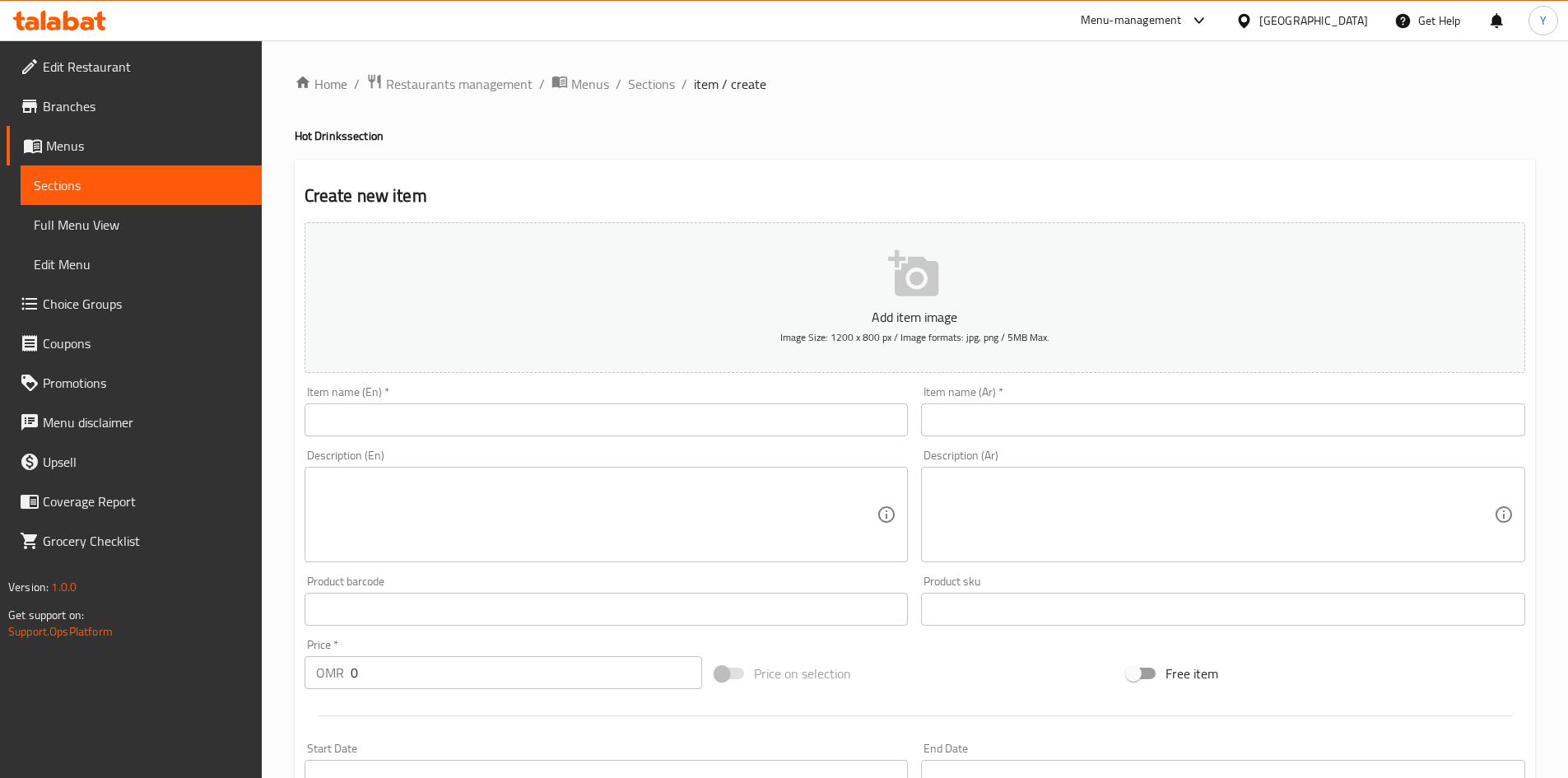
drag, startPoint x: 475, startPoint y: 447, endPoint x: 473, endPoint y: 436, distance: 11.2
click at [474, 446] on div "Description (En) Description (En)" at bounding box center [606, 506] width 617 height 126
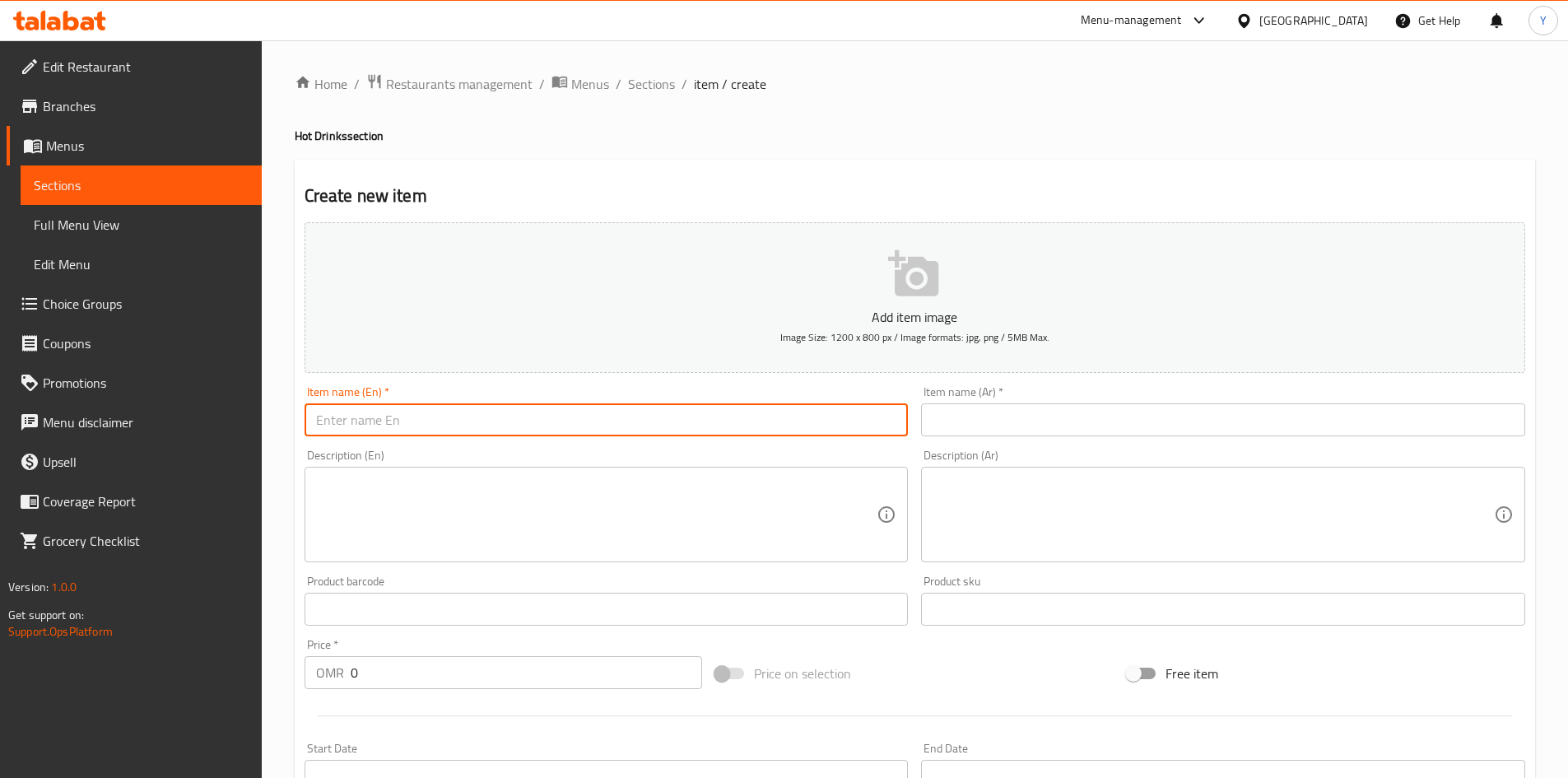
click at [473, 436] on input "text" at bounding box center [606, 419] width 604 height 33
type input "Green Tea"
click at [1034, 420] on input "text" at bounding box center [1223, 419] width 604 height 33
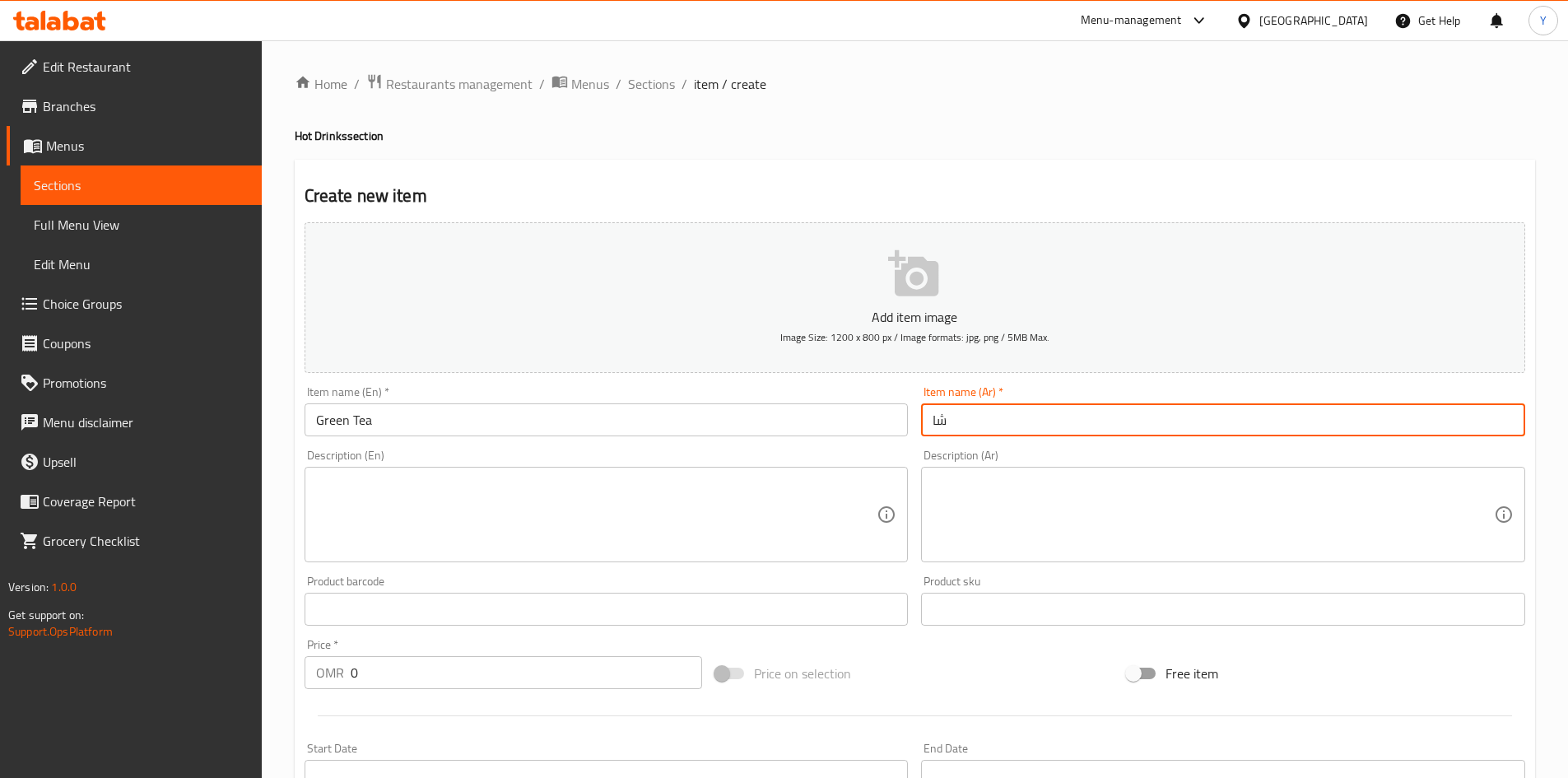
type input "شاي أخضر"
click at [667, 508] on textarea at bounding box center [597, 515] width 562 height 78
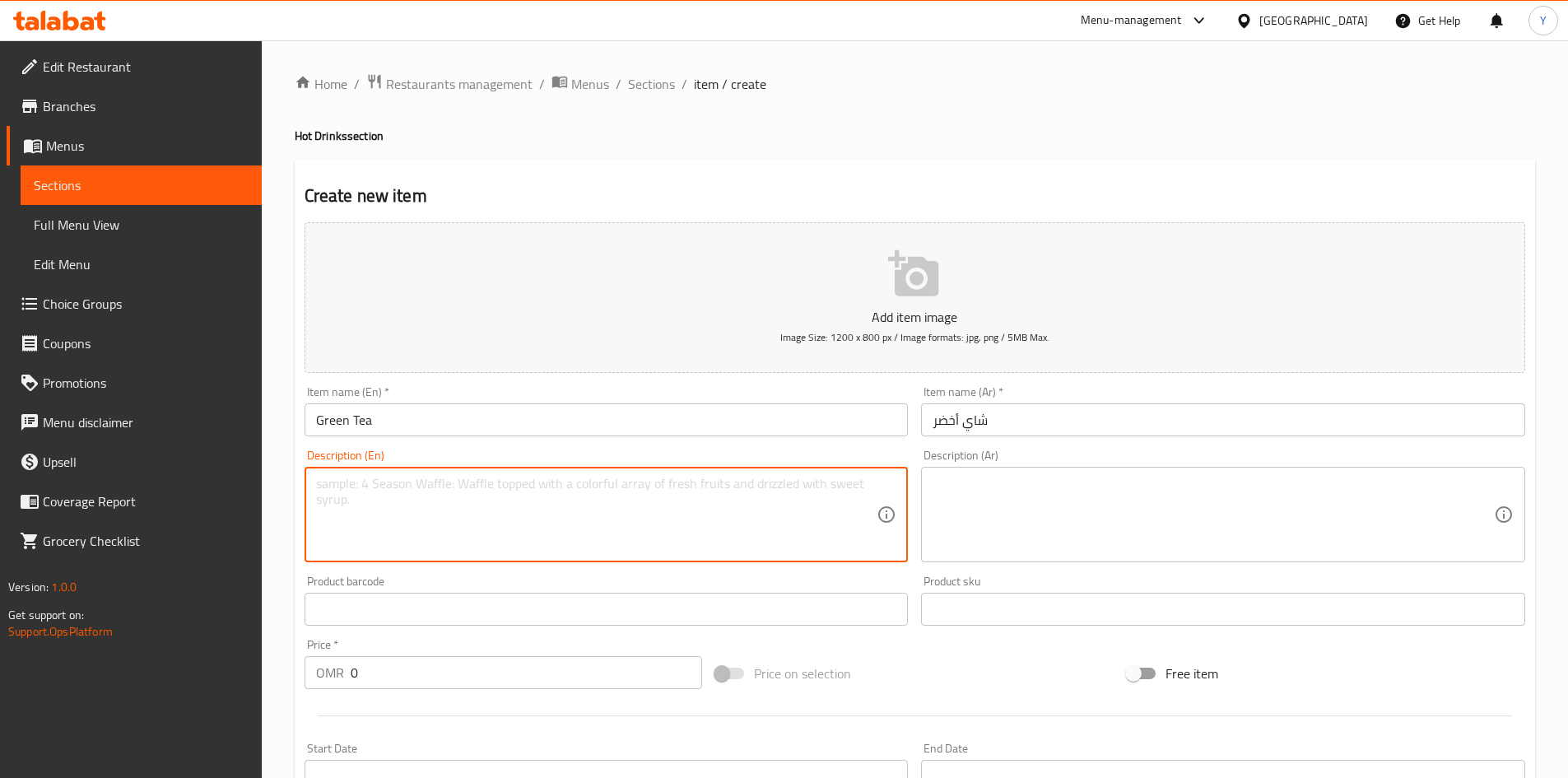
type textarea "b"
click at [667, 507] on textarea "Boiled green tea served in tea pot" at bounding box center [597, 515] width 562 height 78
click at [665, 501] on textarea "Boiled green tea served in tea pot" at bounding box center [597, 515] width 562 height 78
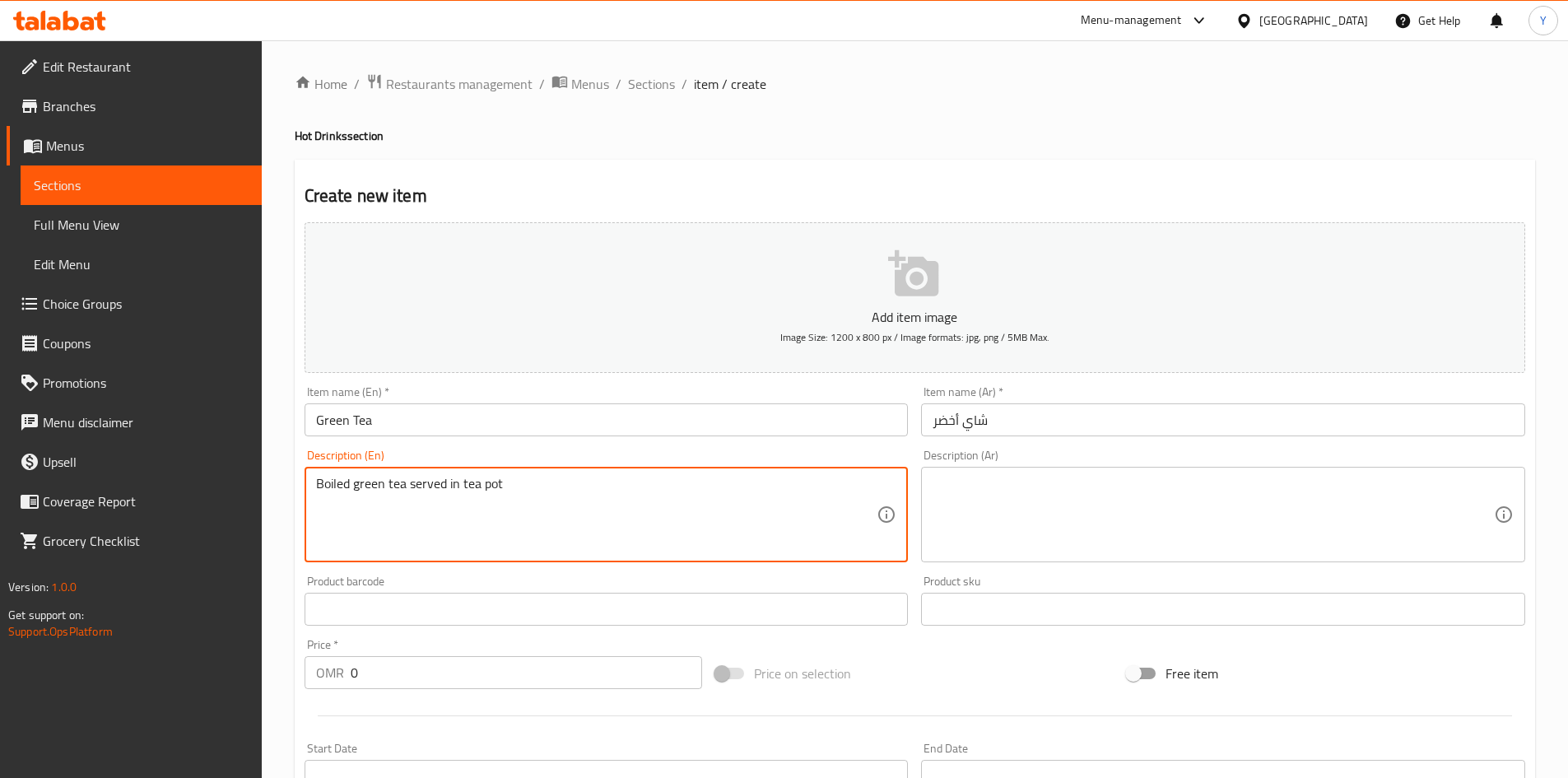
drag, startPoint x: 665, startPoint y: 501, endPoint x: 655, endPoint y: 469, distance: 33.5
drag, startPoint x: 655, startPoint y: 469, endPoint x: 426, endPoint y: 489, distance: 229.9
type textarea "Boiled green tea served in tea pot"
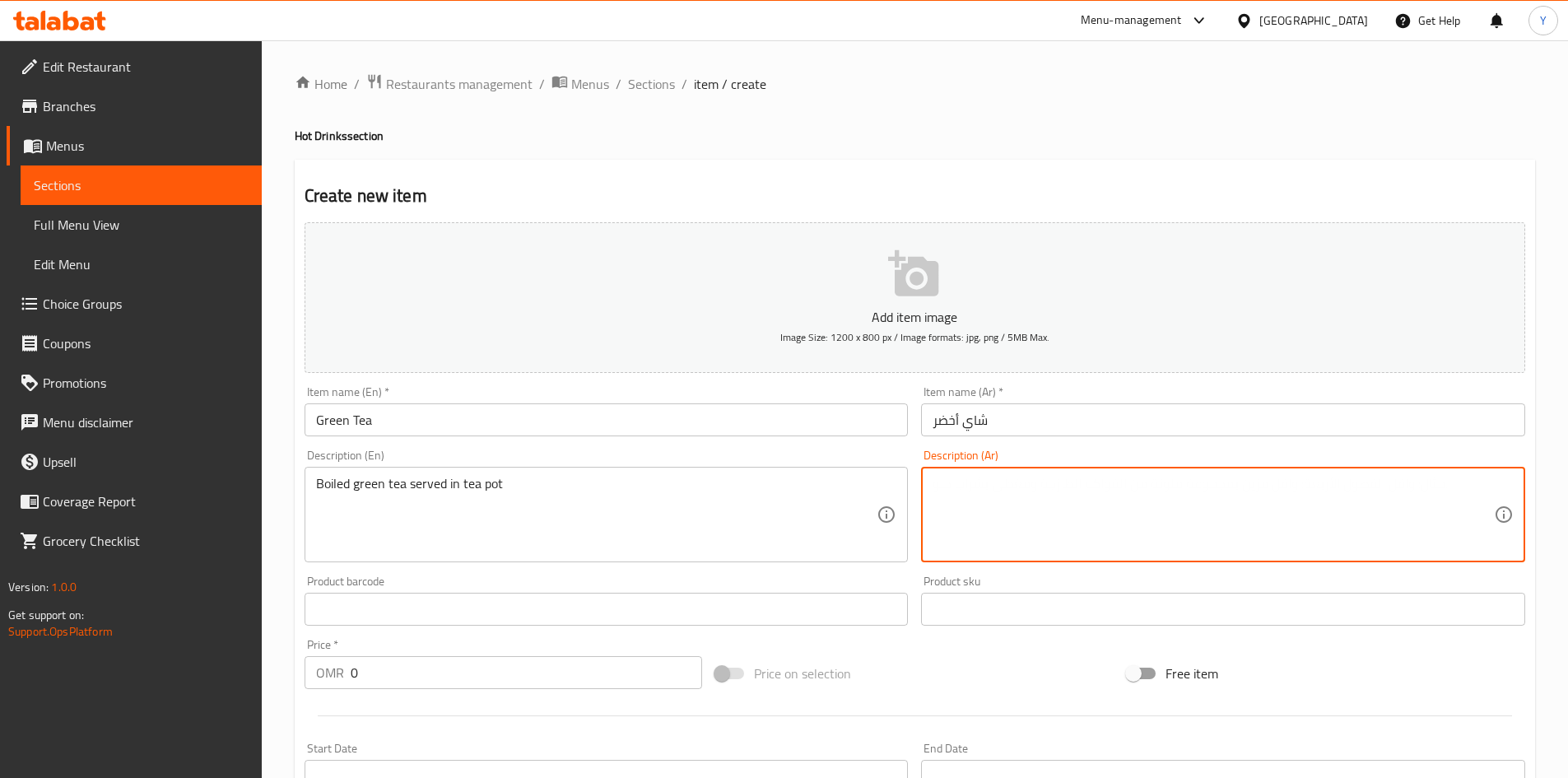
paste textarea "الشاي الأخضر المغلي يقدم في إبريق الشاي"
type textarea "الشاي الأخضر المغلي يقدم في إبريق الشاي"
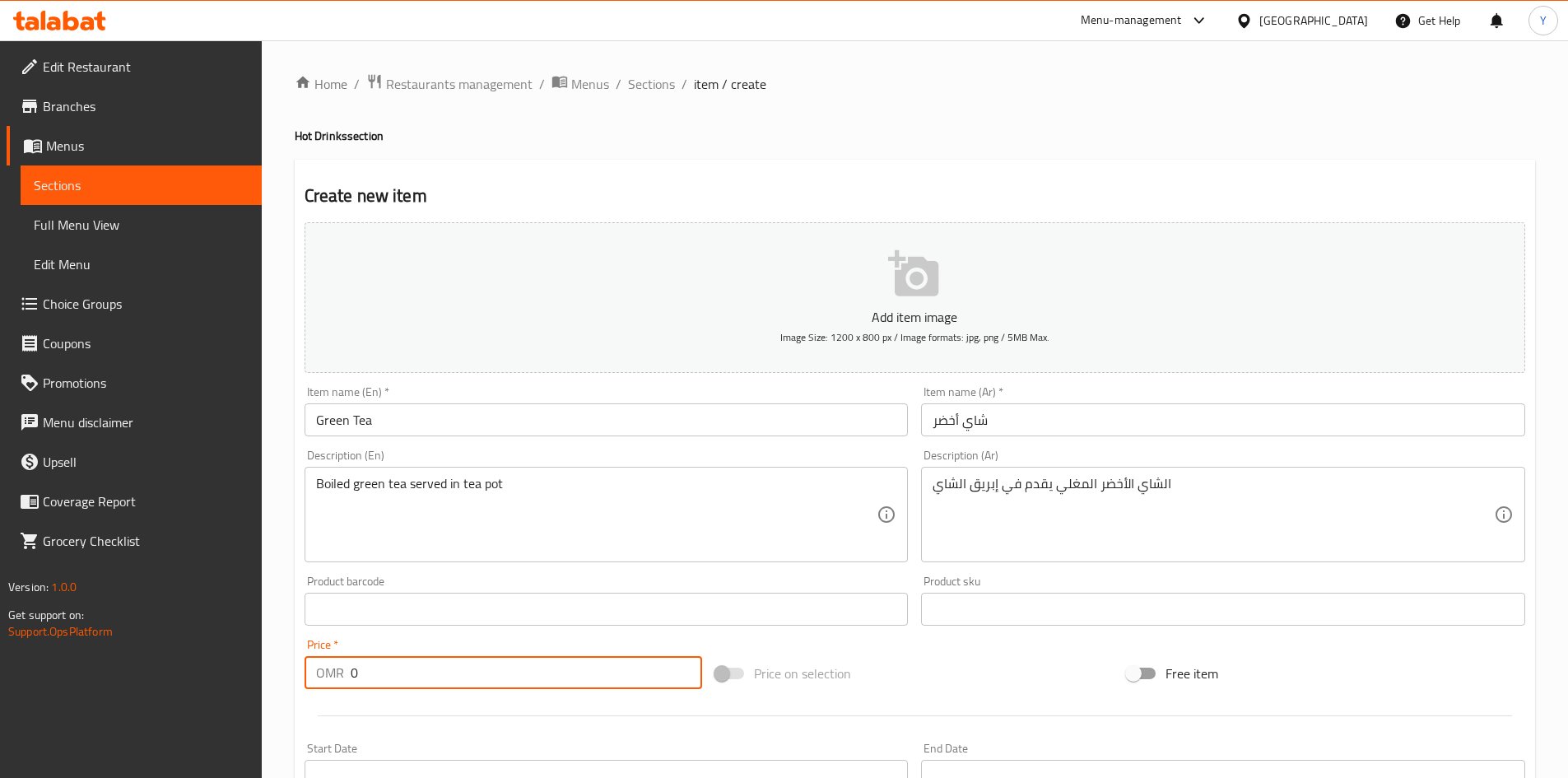
drag, startPoint x: 424, startPoint y: 671, endPoint x: 54, endPoint y: 666, distance: 370.0
click at [54, 666] on div "Edit Restaurant Branches Menus Sections Full Menu View Edit Menu Choice Groups …" at bounding box center [784, 602] width 1568 height 1123
type input "3.360"
click at [428, 439] on div "Item name (En)   * Green Tea Item name (En) *" at bounding box center [606, 411] width 617 height 63
click at [426, 425] on input "Green Tea" at bounding box center [606, 419] width 604 height 33
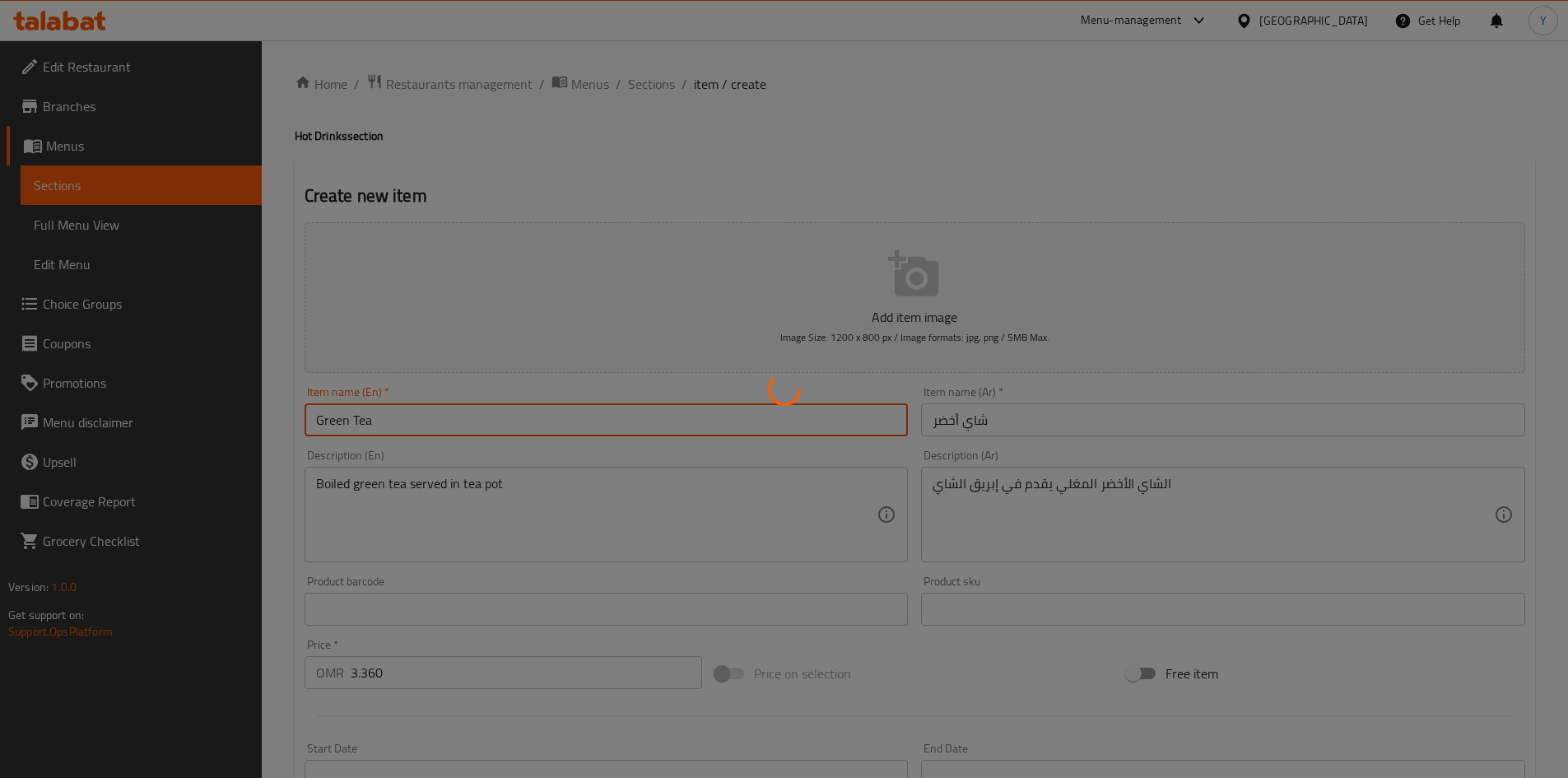
type input "0"
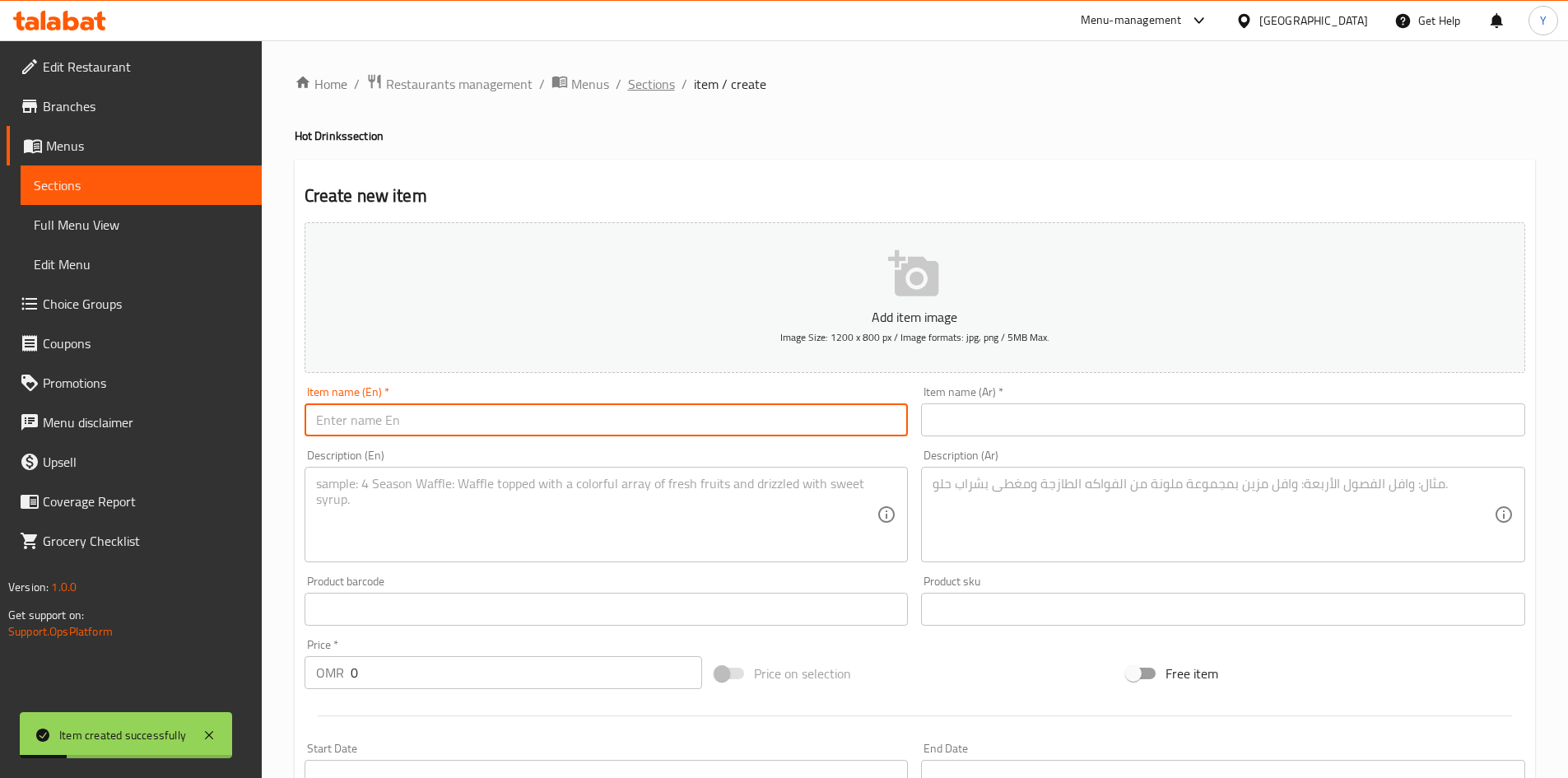
click at [638, 81] on span "Sections" at bounding box center [651, 84] width 47 height 19
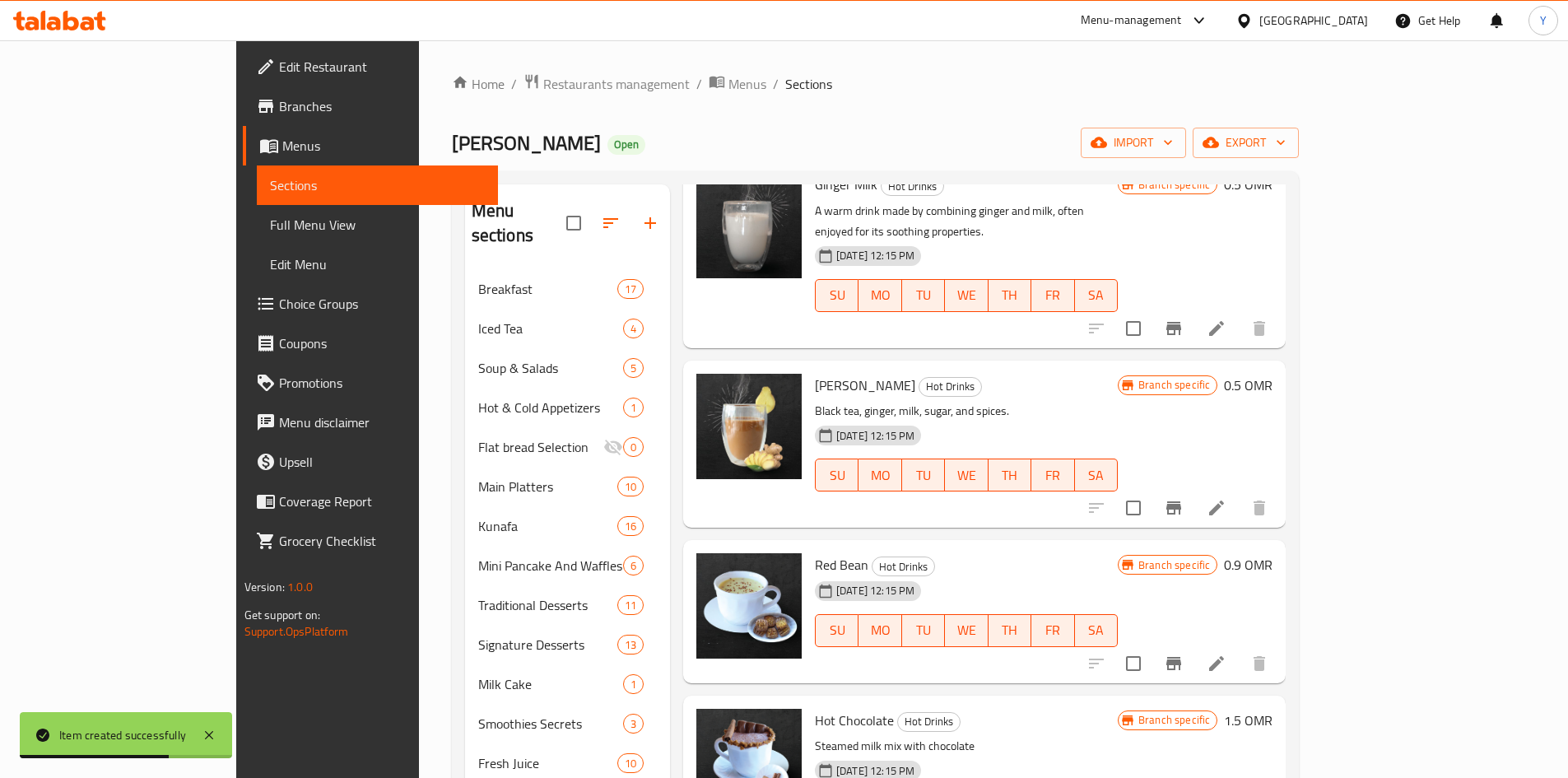
scroll to position [1400, 0]
click at [1193, 643] on button "Branch-specific-item" at bounding box center [1174, 662] width 40 height 40
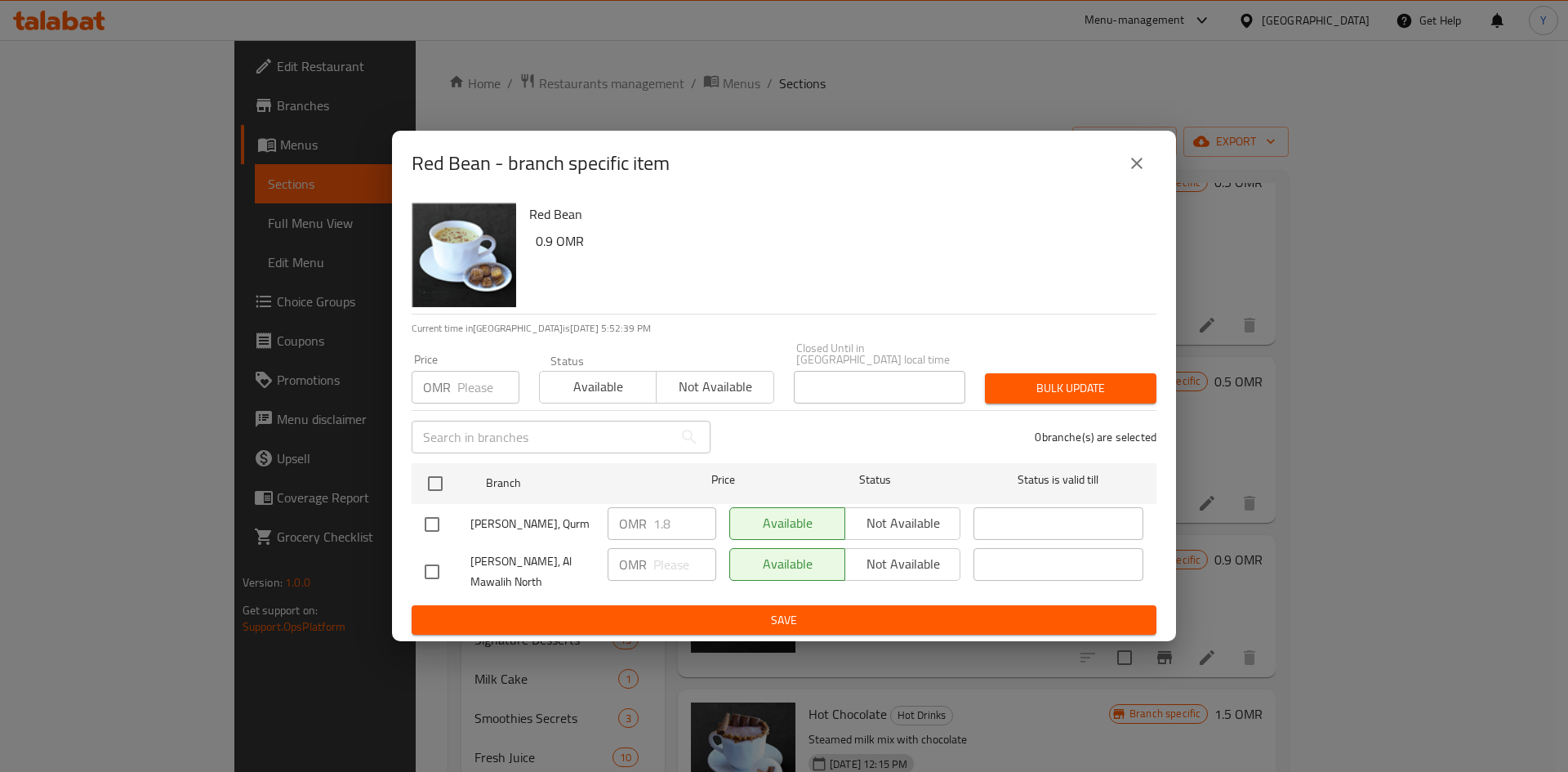
click at [529, 213] on div "Red Bean 0.9 OMR" at bounding box center [836, 255] width 627 height 117
click at [529, 214] on div "Red Bean 0.9 OMR" at bounding box center [836, 255] width 627 height 117
copy div "Red Bean"
click at [782, 296] on div "Red Bean 0.9 OMR" at bounding box center [836, 255] width 627 height 117
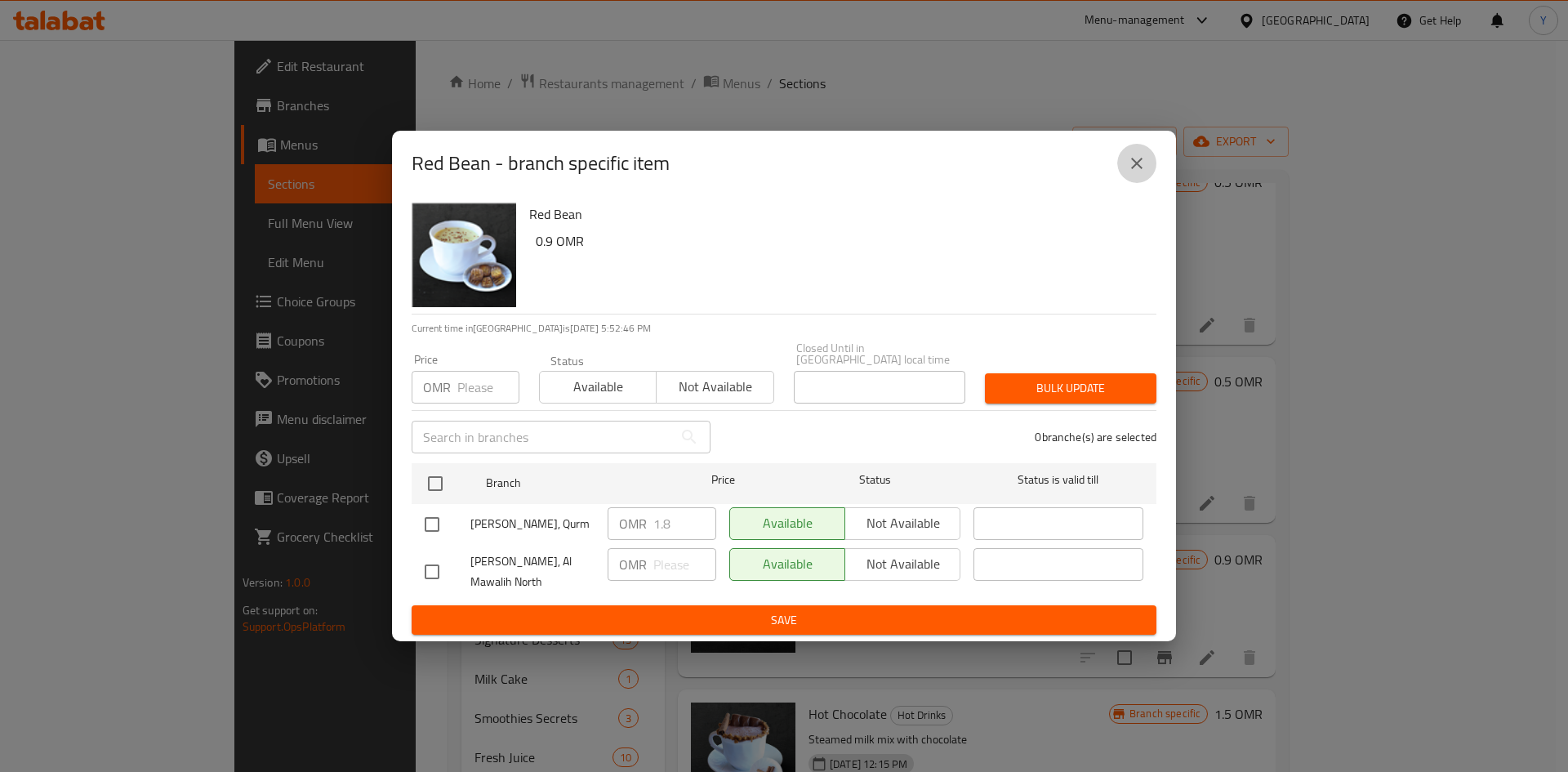
click at [1133, 173] on icon "close" at bounding box center [1136, 163] width 19 height 19
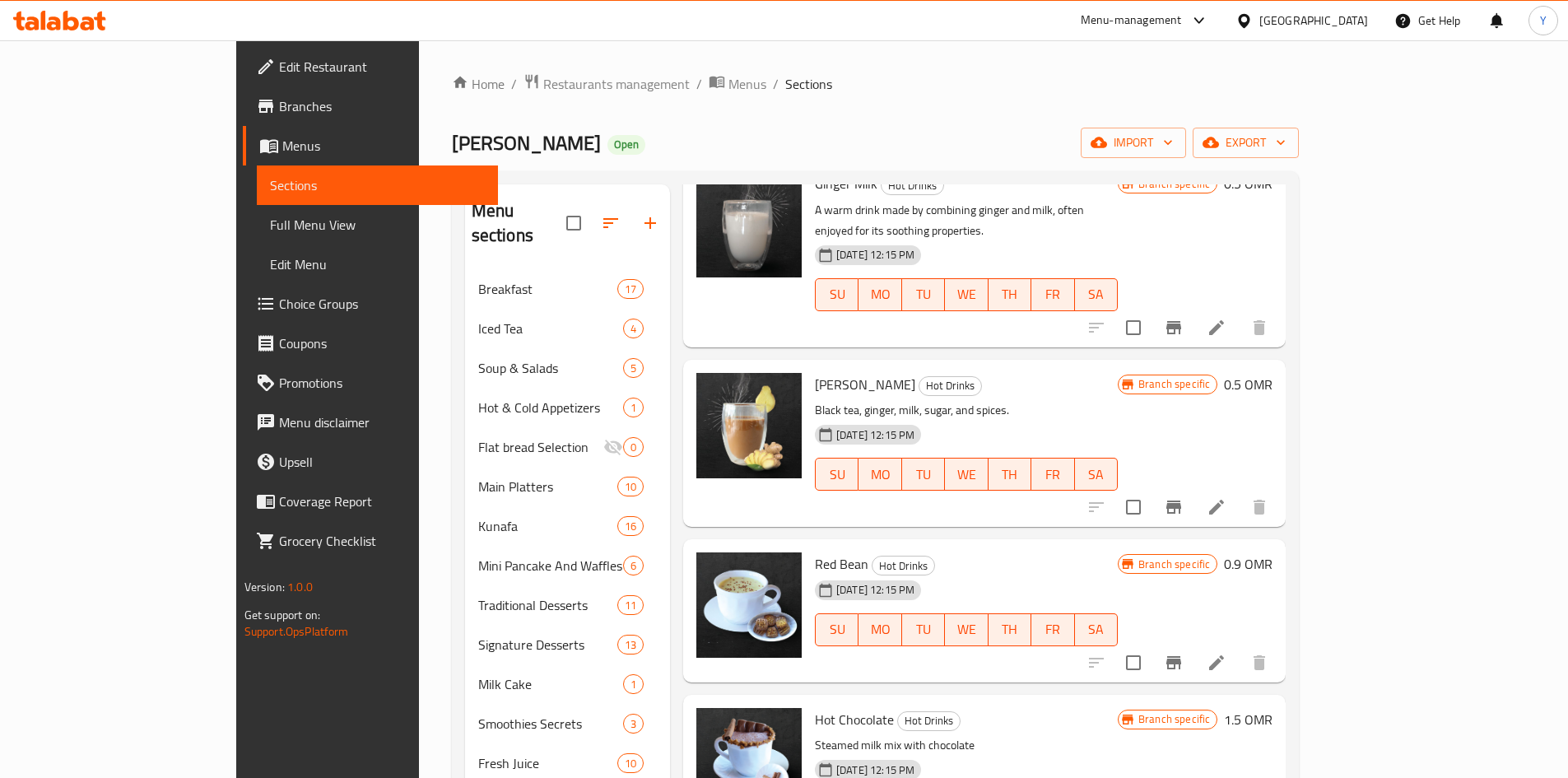
click at [1240, 648] on li at bounding box center [1216, 662] width 47 height 30
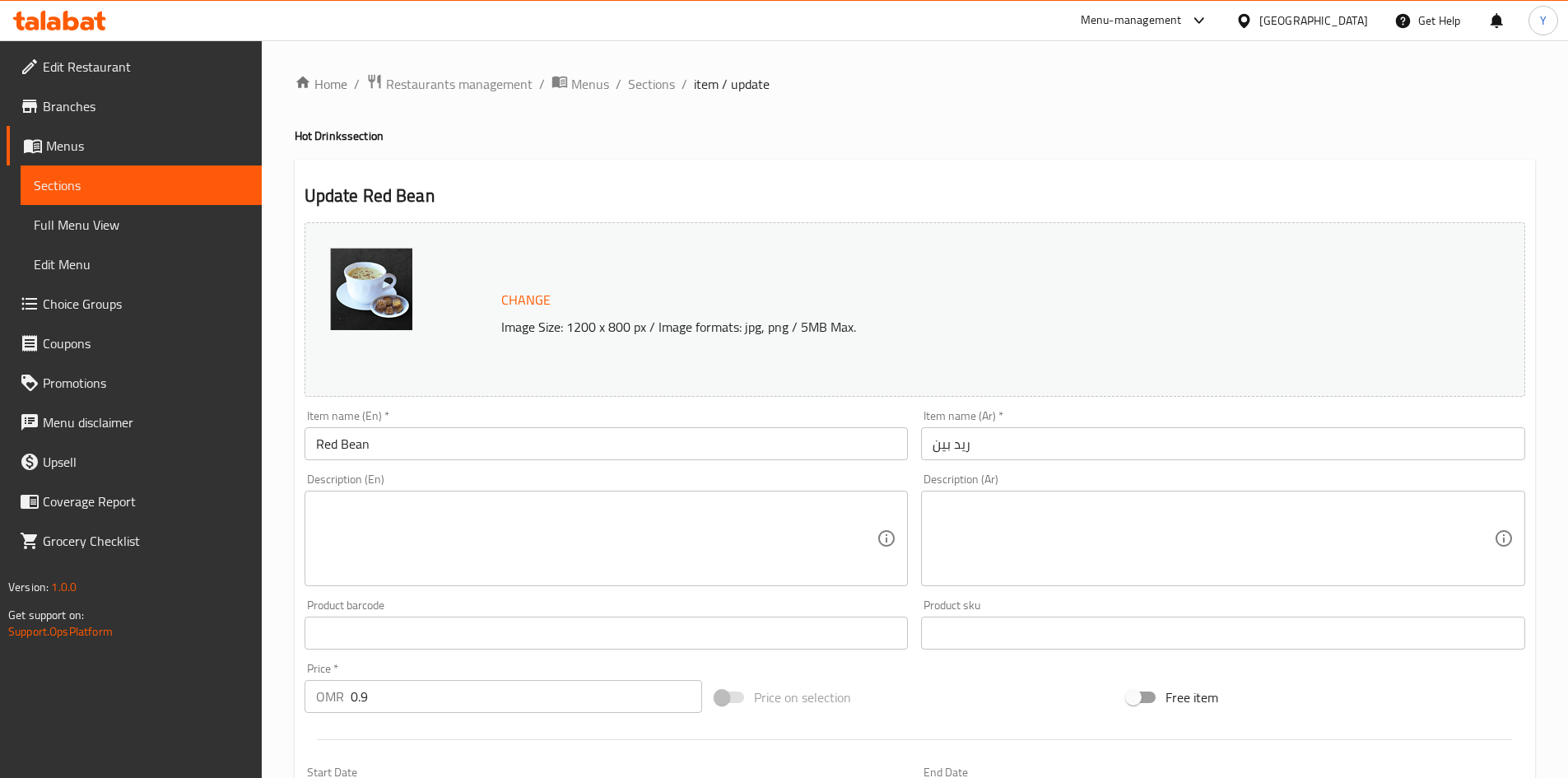
click at [502, 518] on textarea at bounding box center [597, 539] width 562 height 78
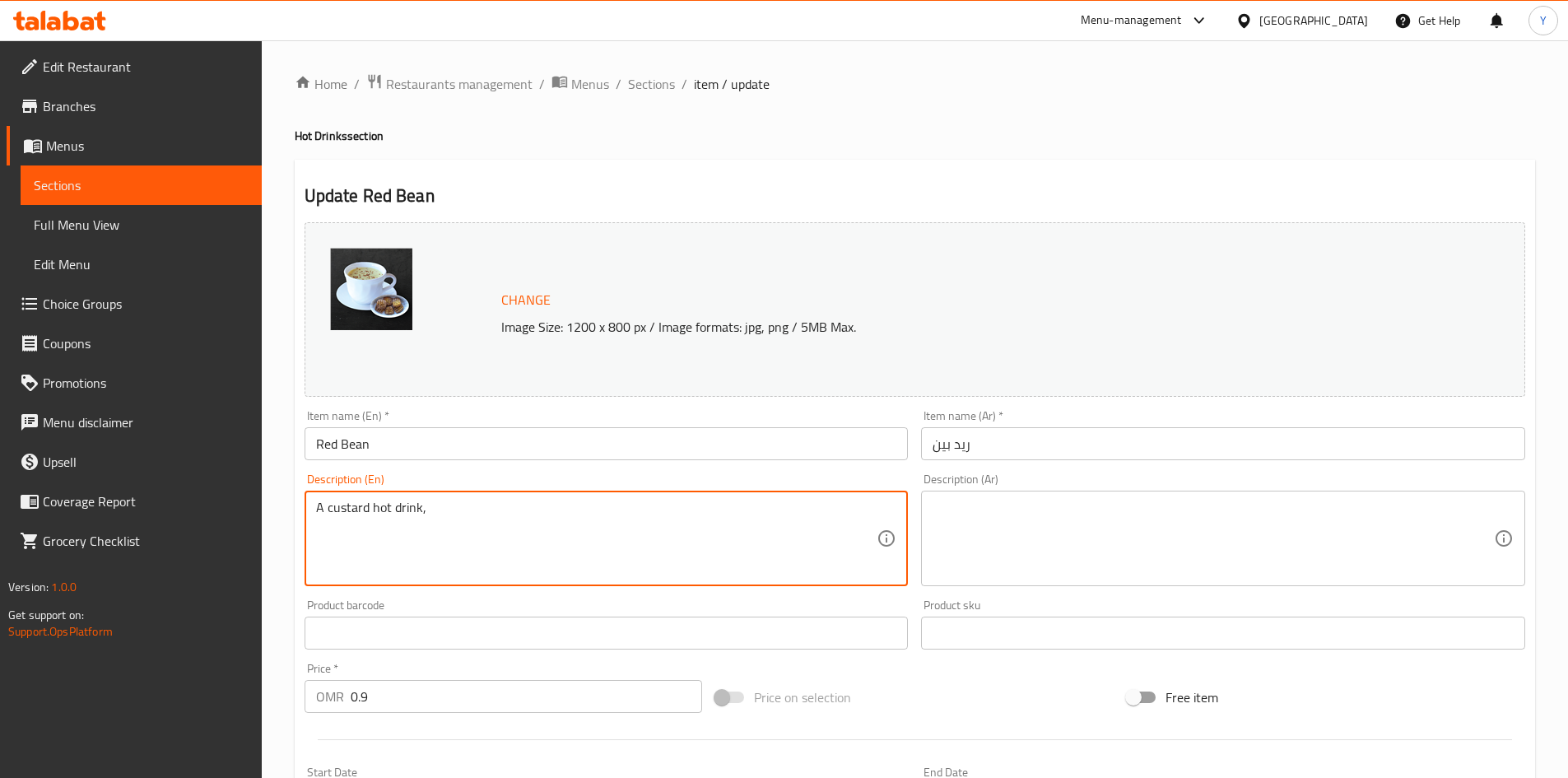
click at [423, 511] on textarea "A custard hot drink," at bounding box center [597, 539] width 562 height 78
click at [419, 512] on textarea "A custard hot drink," at bounding box center [597, 539] width 562 height 78
click at [644, 501] on textarea "A custard hot drink made with boiled milk," at bounding box center [597, 539] width 562 height 78
click at [417, 536] on textarea "A custard hot drink made with boiled milk, sweetened milk, custard and habba ha…" at bounding box center [597, 539] width 562 height 78
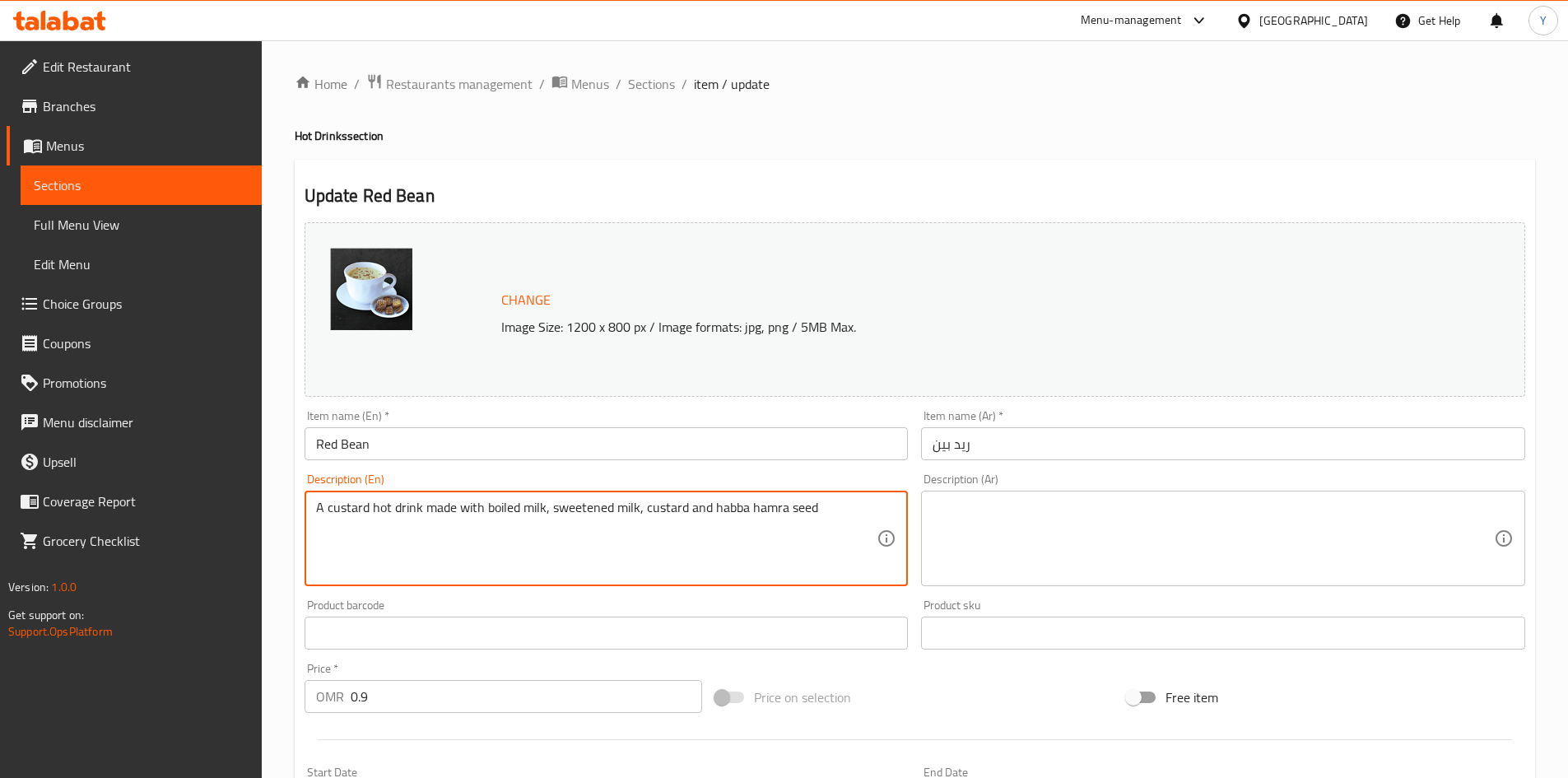
click at [417, 536] on textarea "A custard hot drink made with boiled milk, sweetened milk, custard and habba ha…" at bounding box center [597, 539] width 562 height 78
type textarea "A custard hot drink made with boiled milk, sweetened milk, custard and habba ha…"
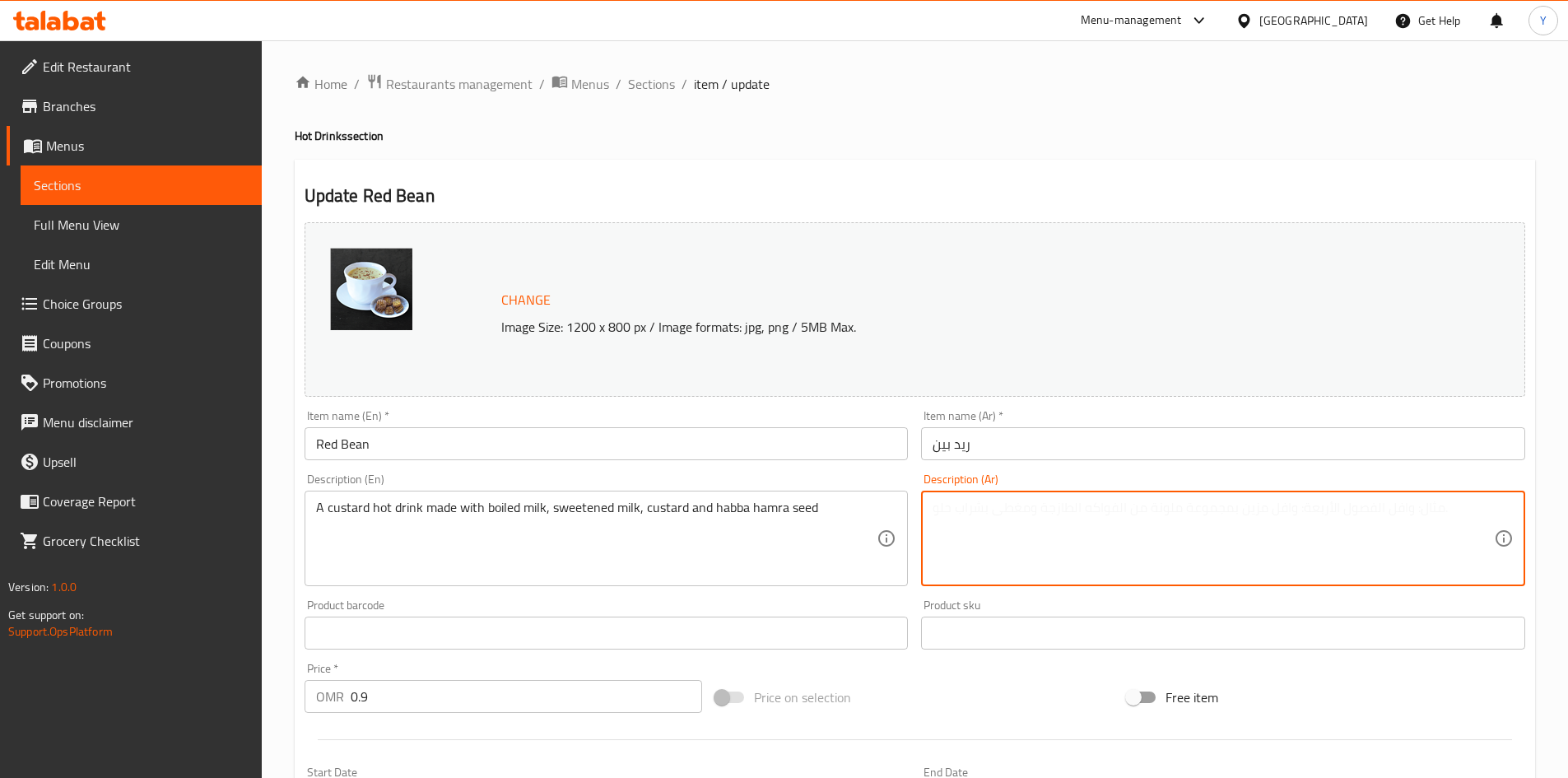
paste textarea "مشروب كاسترد ساخن مصنوع من الحليب المغلي والحليب المحلى والكاسترد وبذور الحبة ا…"
type textarea "مشروب كاسترد ساخن مصنوع من الحليب المغلي والحليب المحلى والكاسترد وبذور الحبة ا…"
click at [683, 466] on div "Item name (En)   * Red Bean Item name (En) *" at bounding box center [606, 435] width 617 height 63
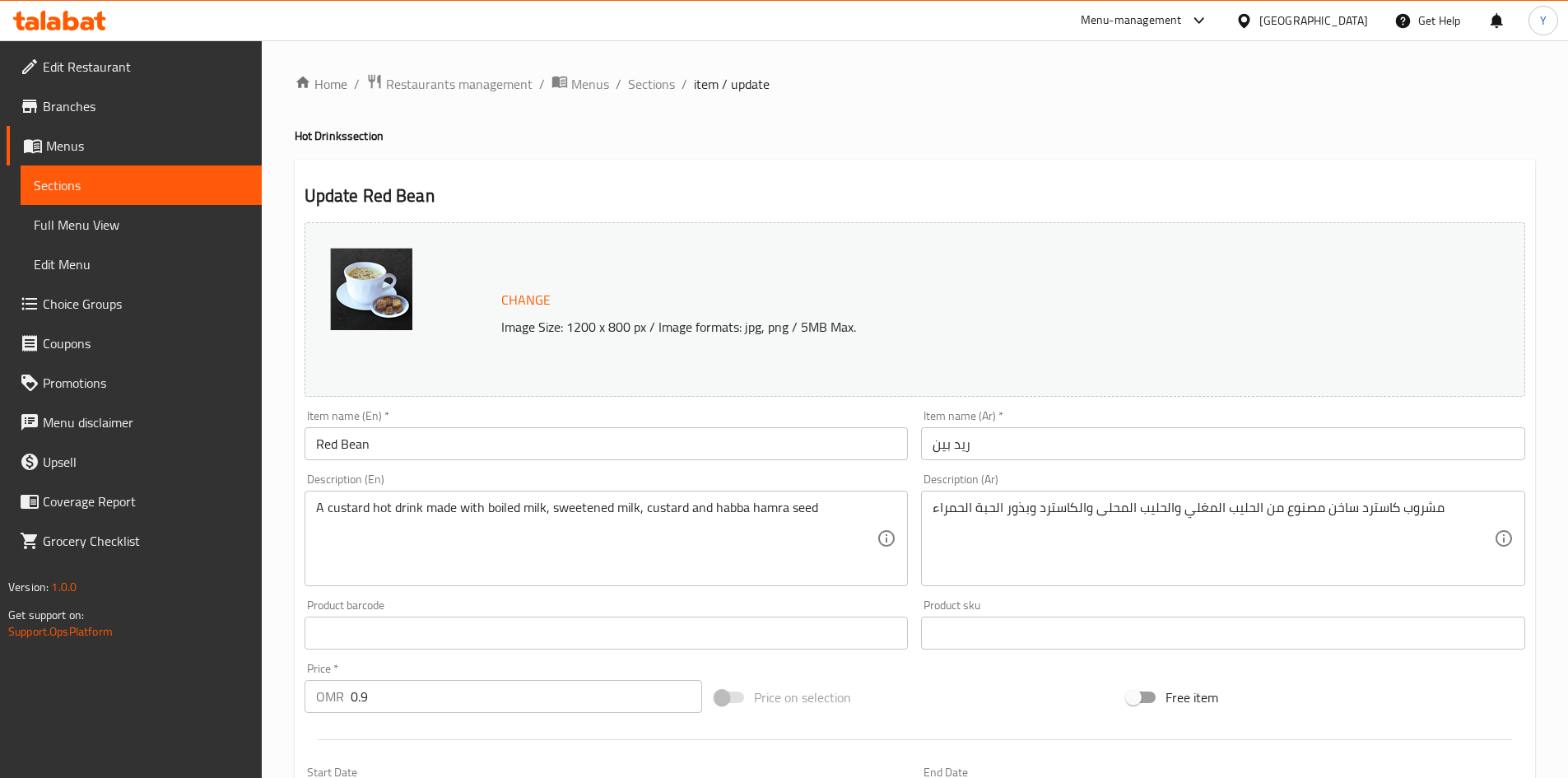
click at [646, 437] on input "Red Bean" at bounding box center [606, 443] width 604 height 33
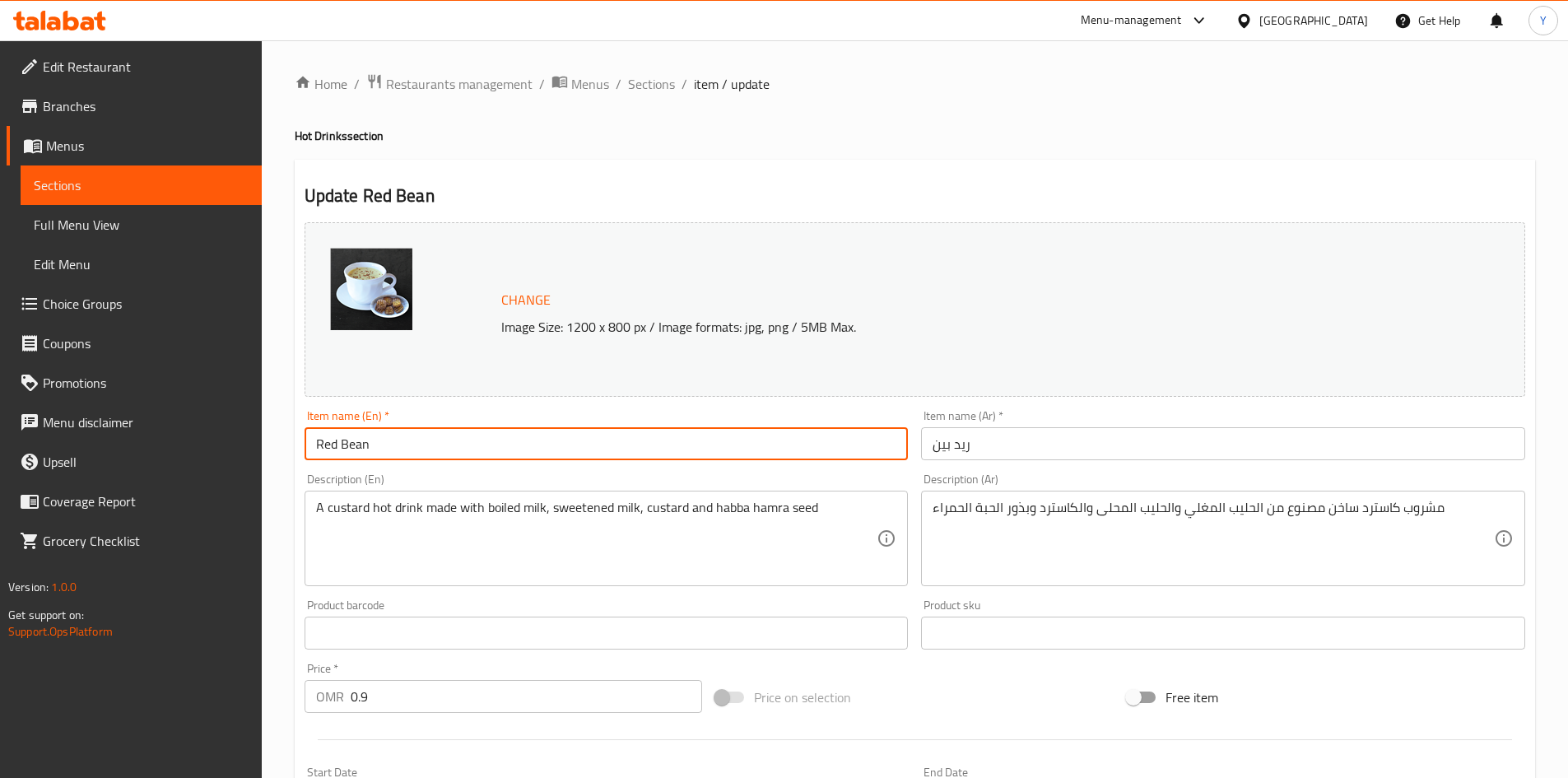
click at [633, 88] on span "Sections" at bounding box center [651, 84] width 47 height 19
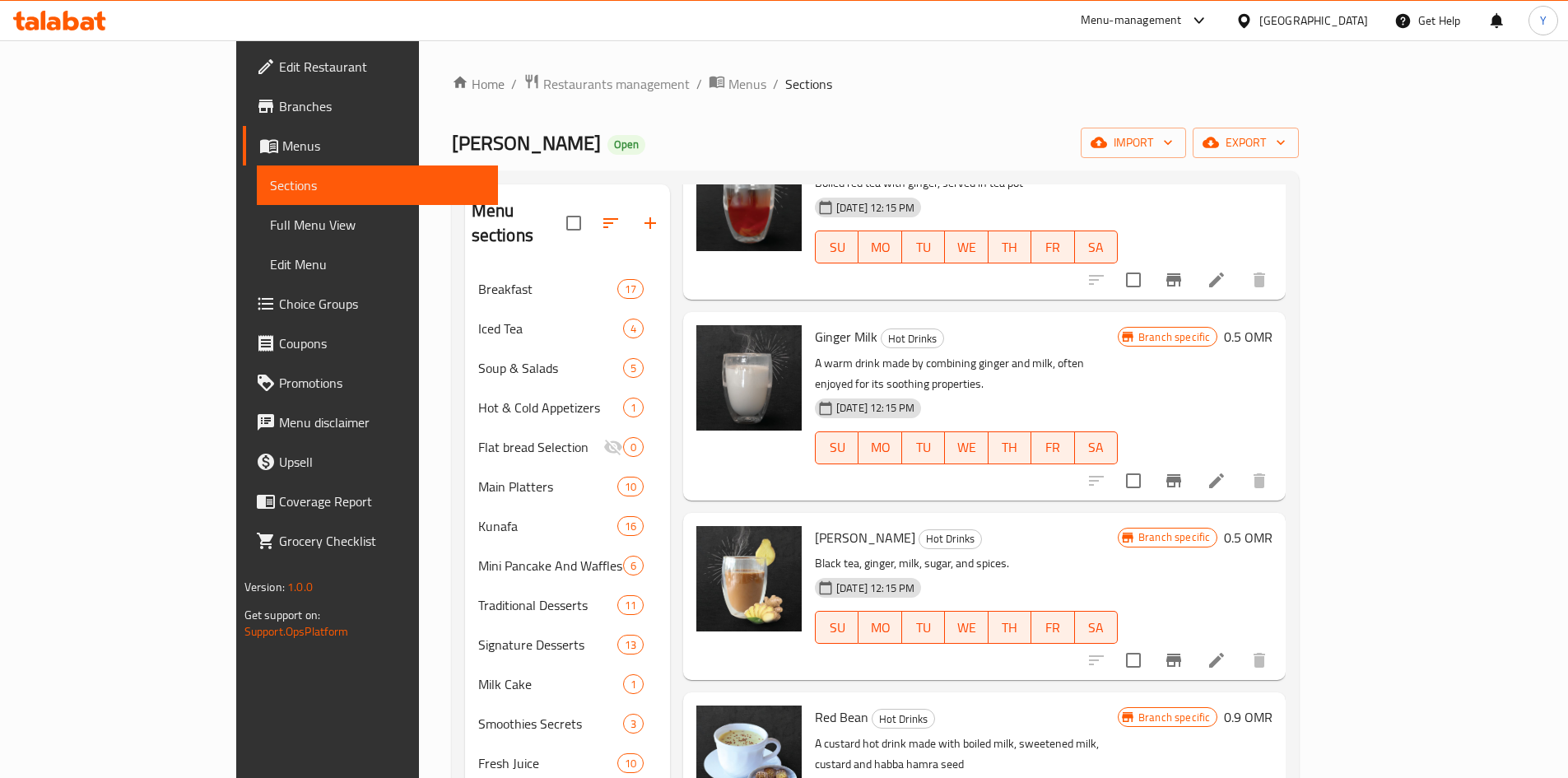
scroll to position [1153, 0]
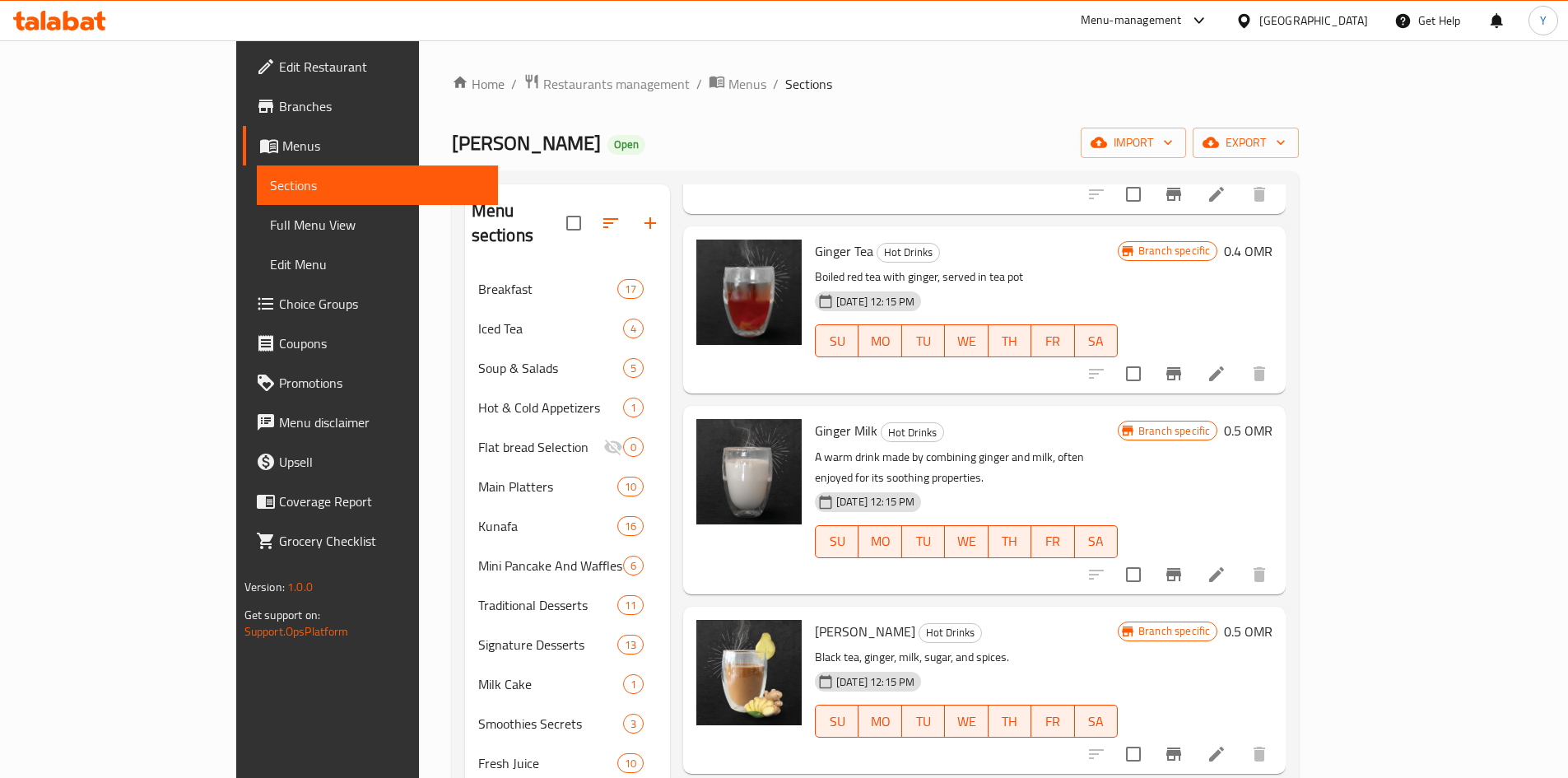
click at [1240, 560] on li at bounding box center [1216, 574] width 47 height 30
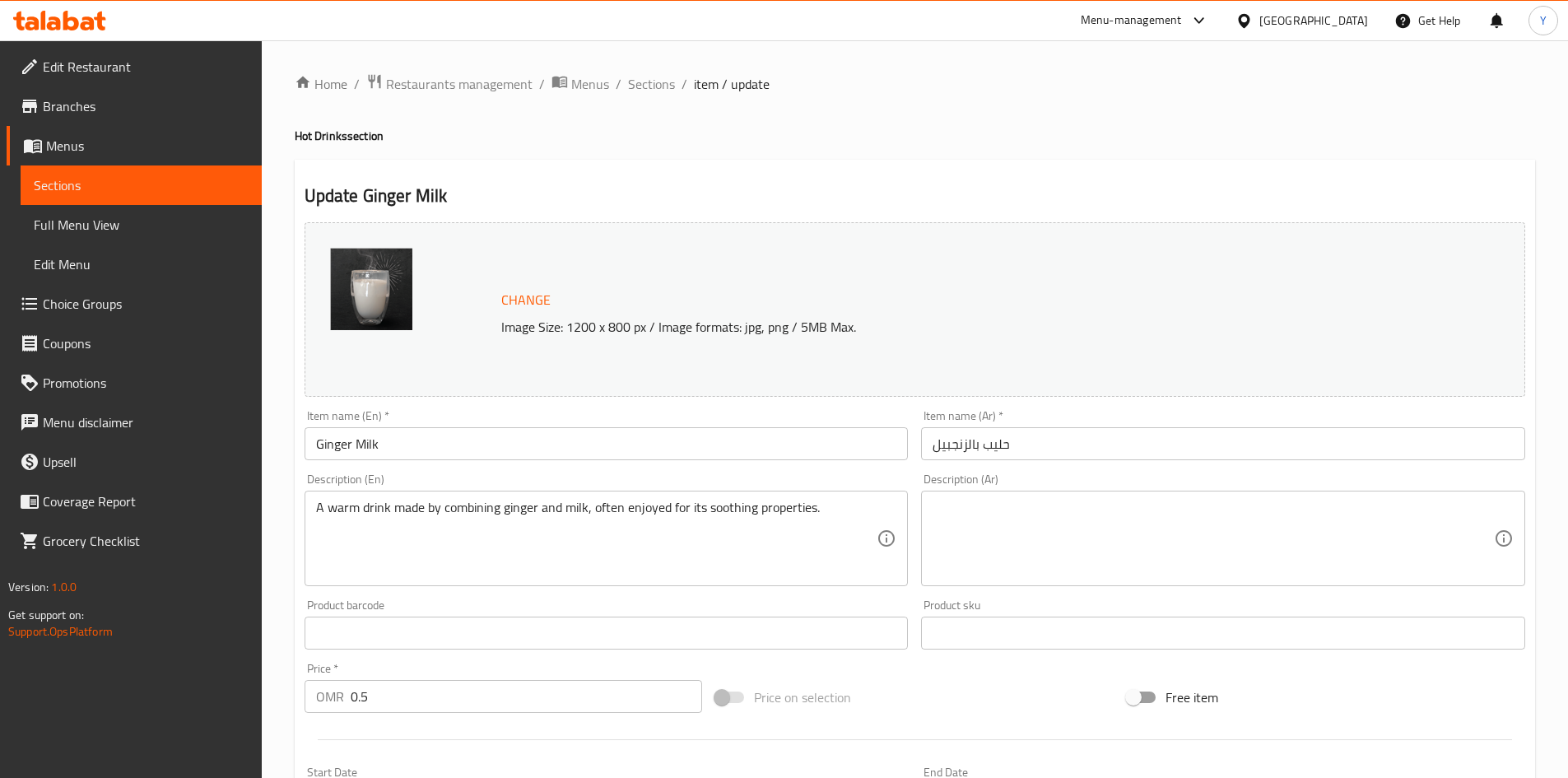
click at [354, 455] on input "Ginger Milk" at bounding box center [606, 443] width 604 height 33
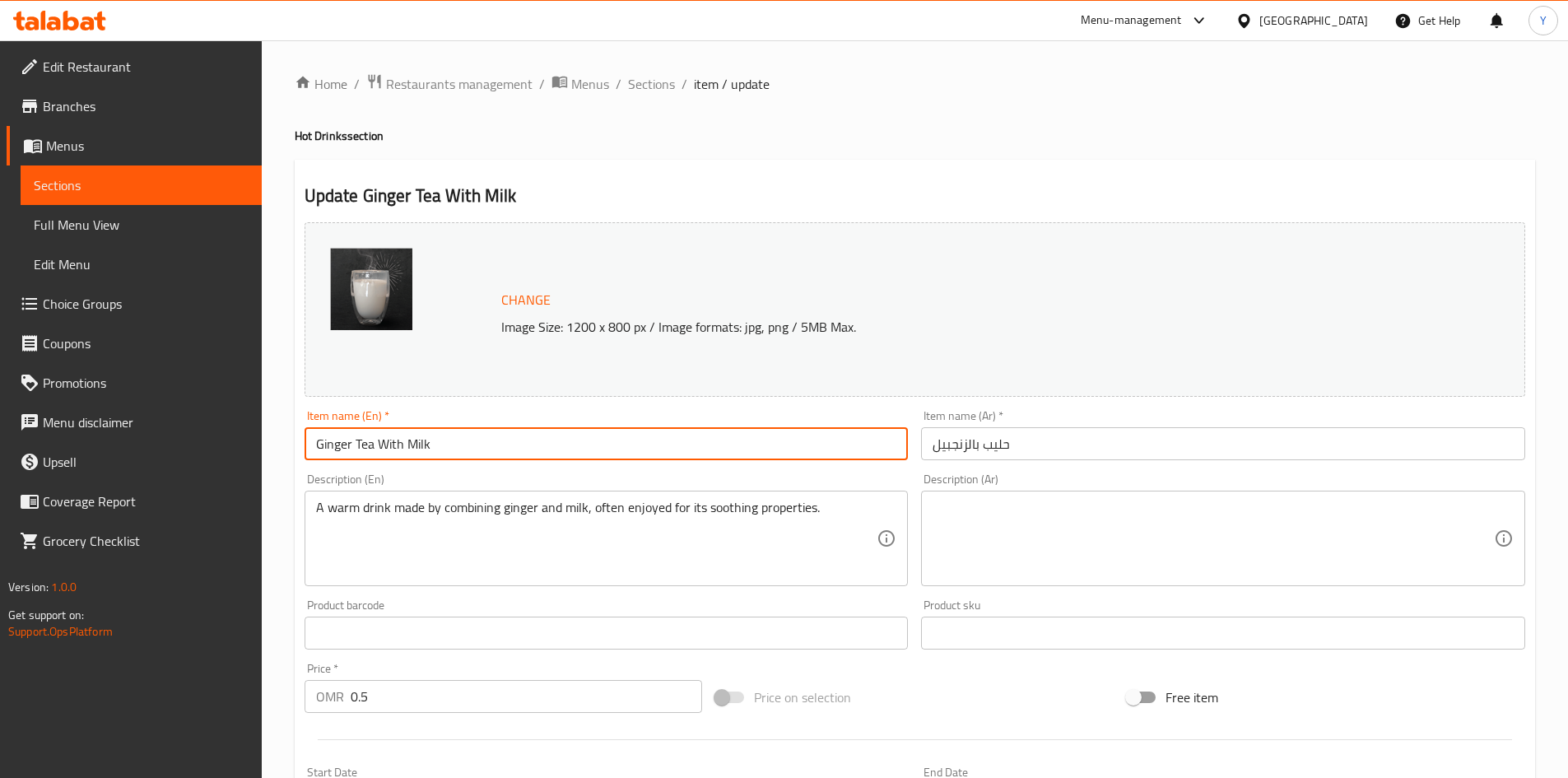
type input "Ginger Tea With Milk"
click at [935, 454] on input "حليب بالزنجبيل" at bounding box center [1223, 443] width 604 height 33
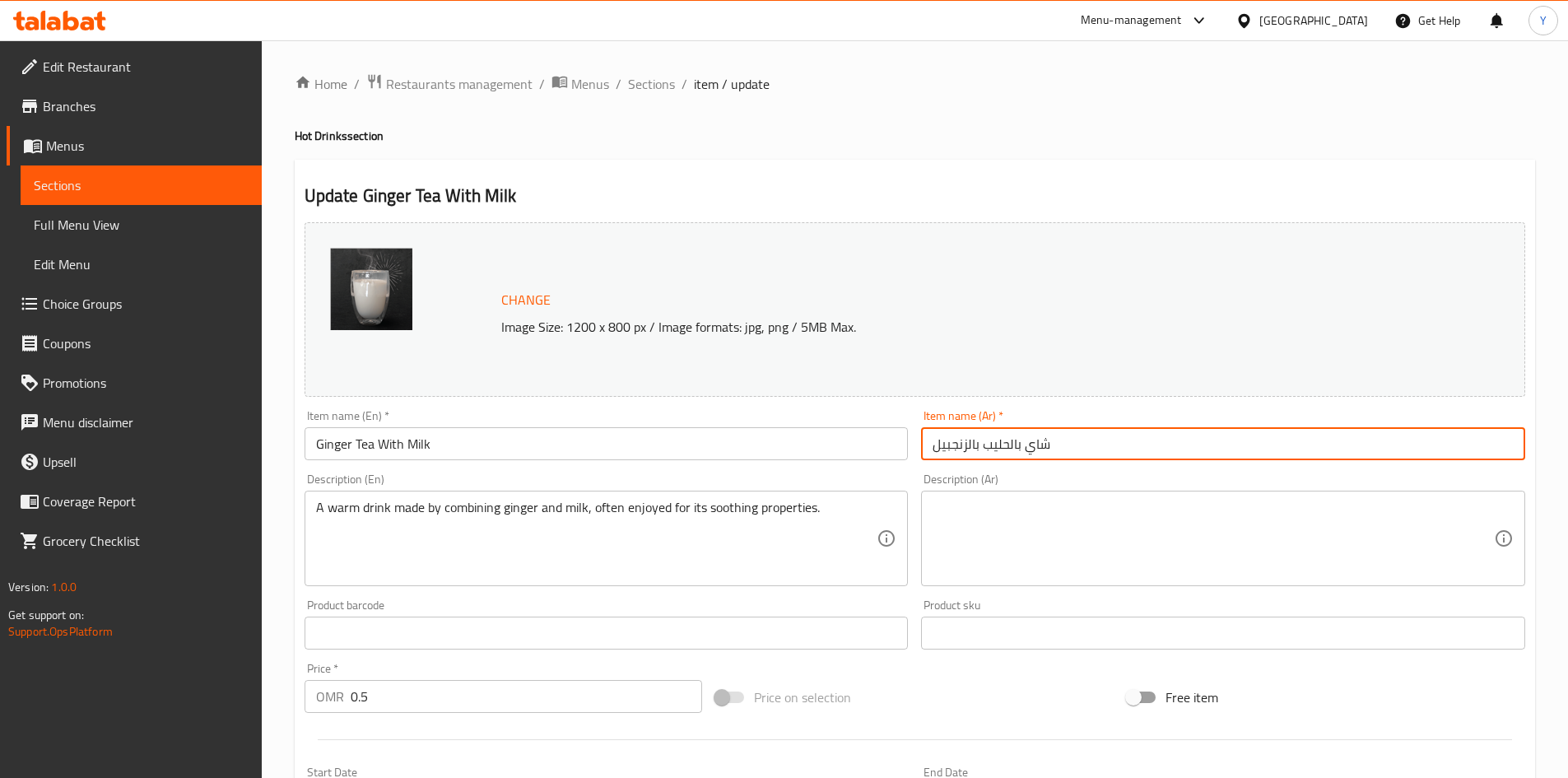
click at [979, 445] on input "شاي بالحليب بالزنجبيل" at bounding box center [1223, 443] width 604 height 33
type input "شاي بالحليب والزنجبيل"
click at [360, 498] on div "A warm drink made by combining ginger and milk, often enjoyed for its soothing …" at bounding box center [606, 538] width 604 height 96
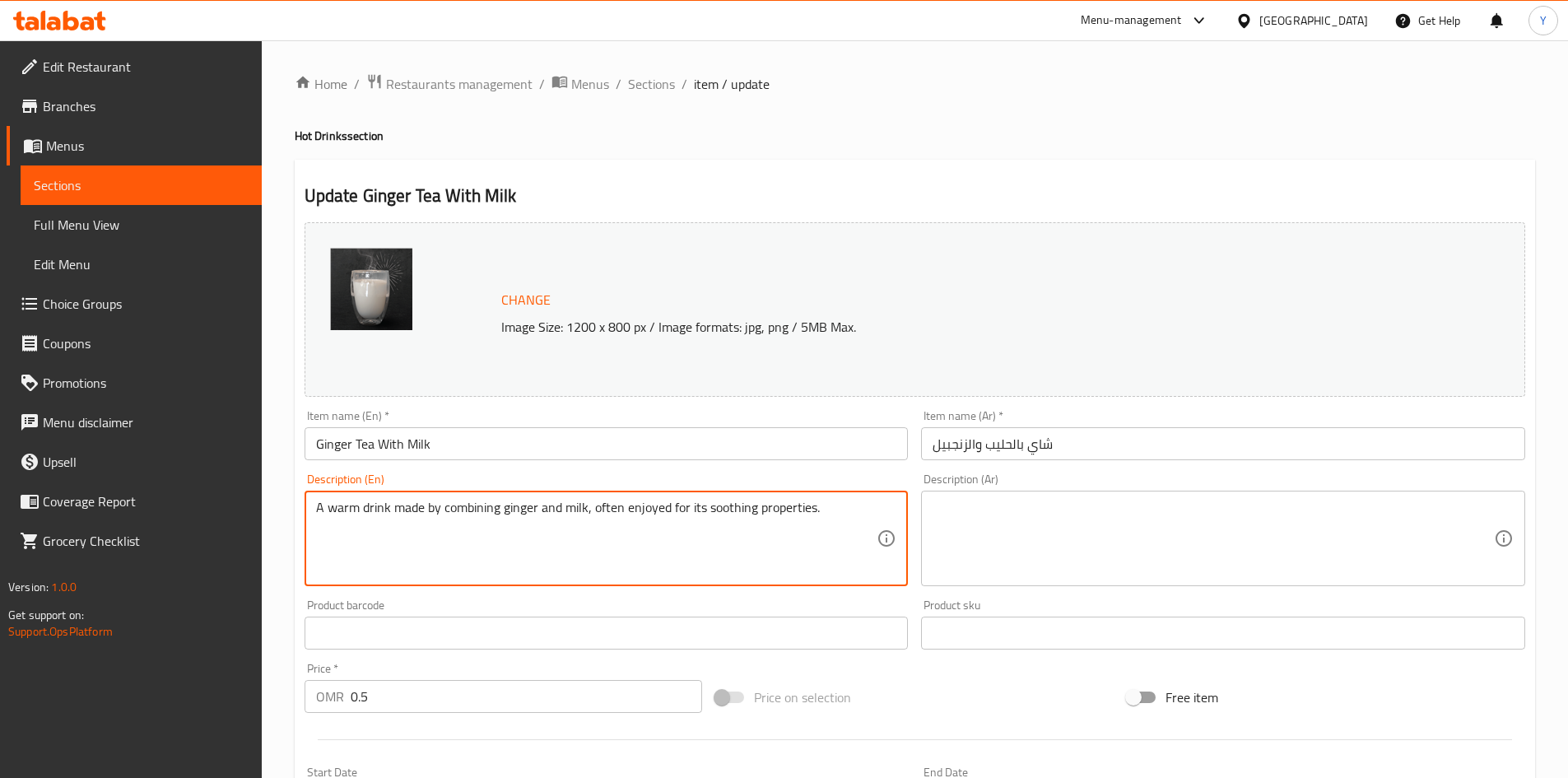
click at [362, 501] on textarea "A warm drink made by combining ginger and milk, often enjoyed for its soothing …" at bounding box center [597, 539] width 562 height 78
click at [361, 501] on textarea "A warm drink made by combining ginger and milk, often enjoyed for its soothing …" at bounding box center [597, 539] width 562 height 78
click at [359, 498] on div "A warm drink made by combining ginger and milk, often enjoyed for its soothing …" at bounding box center [606, 538] width 604 height 96
click at [367, 518] on textarea "A warm drink made by combining ginger and milk, often enjoyed for its soothing …" at bounding box center [597, 539] width 562 height 78
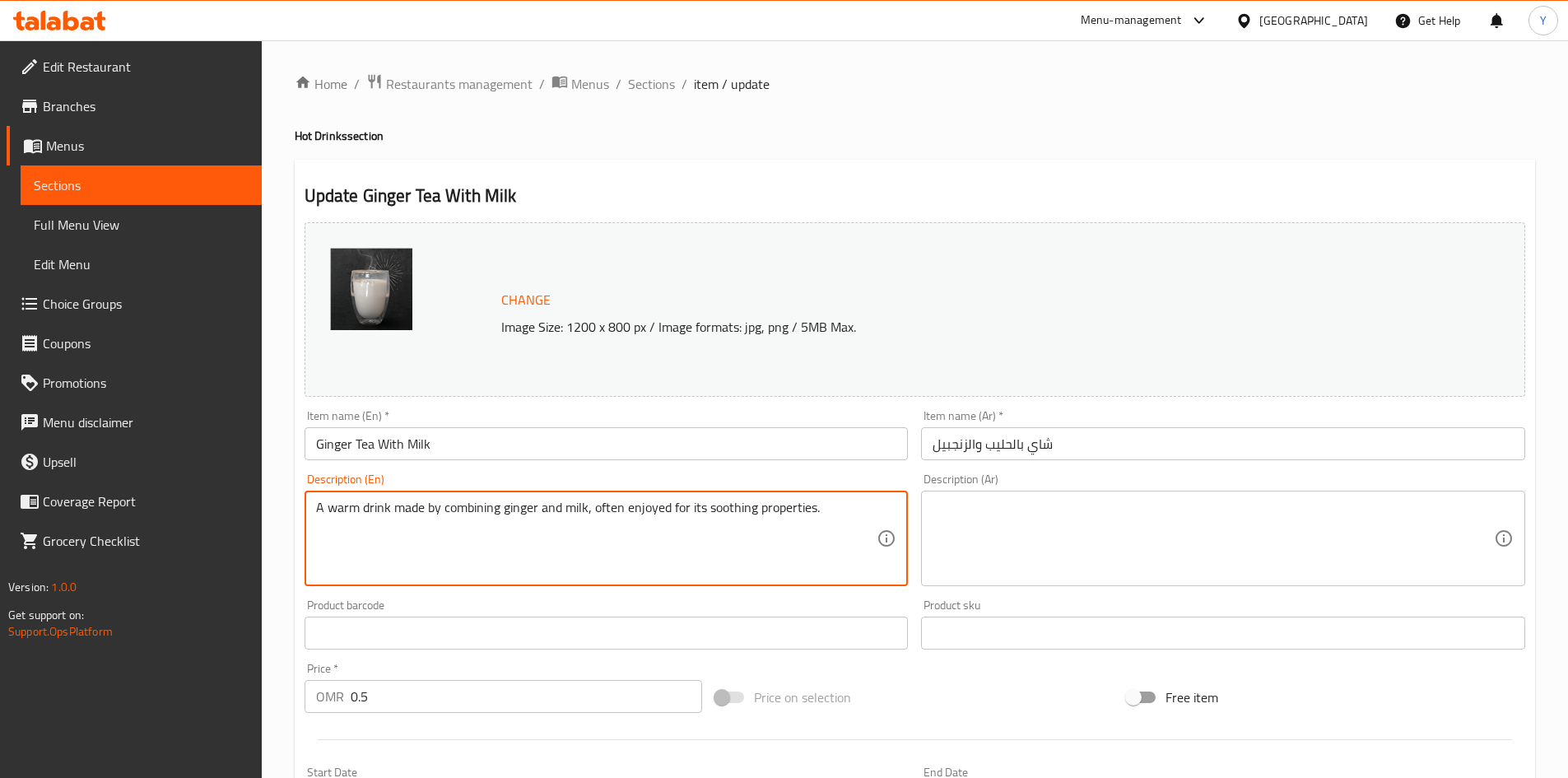
click at [367, 518] on textarea "A warm drink made by combining ginger and milk, often enjoyed for its soothing …" at bounding box center [597, 539] width 562 height 78
type textarea "V"
type textarea "Boiled red tea"
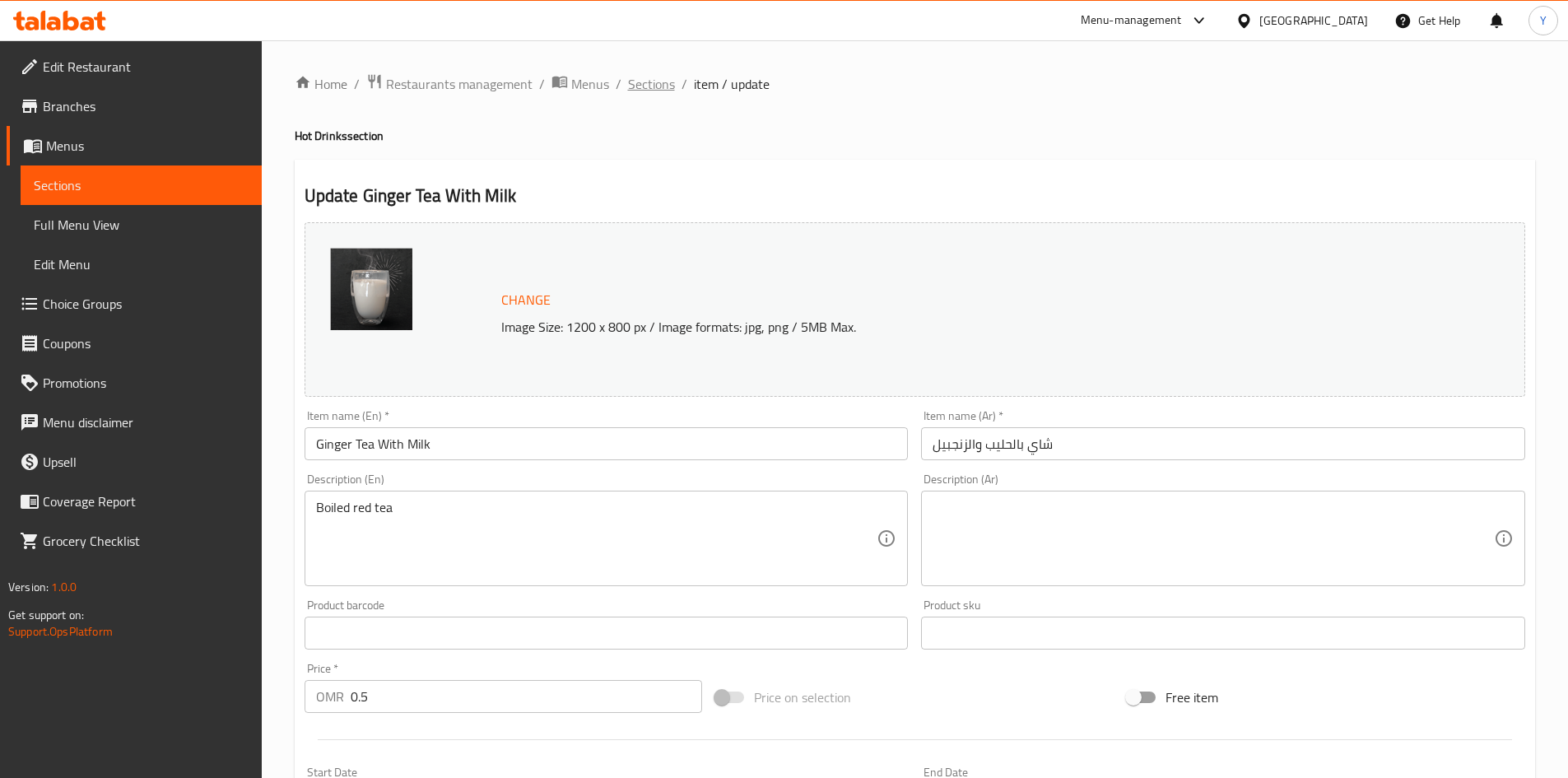
click at [670, 91] on span "Sections" at bounding box center [651, 84] width 47 height 19
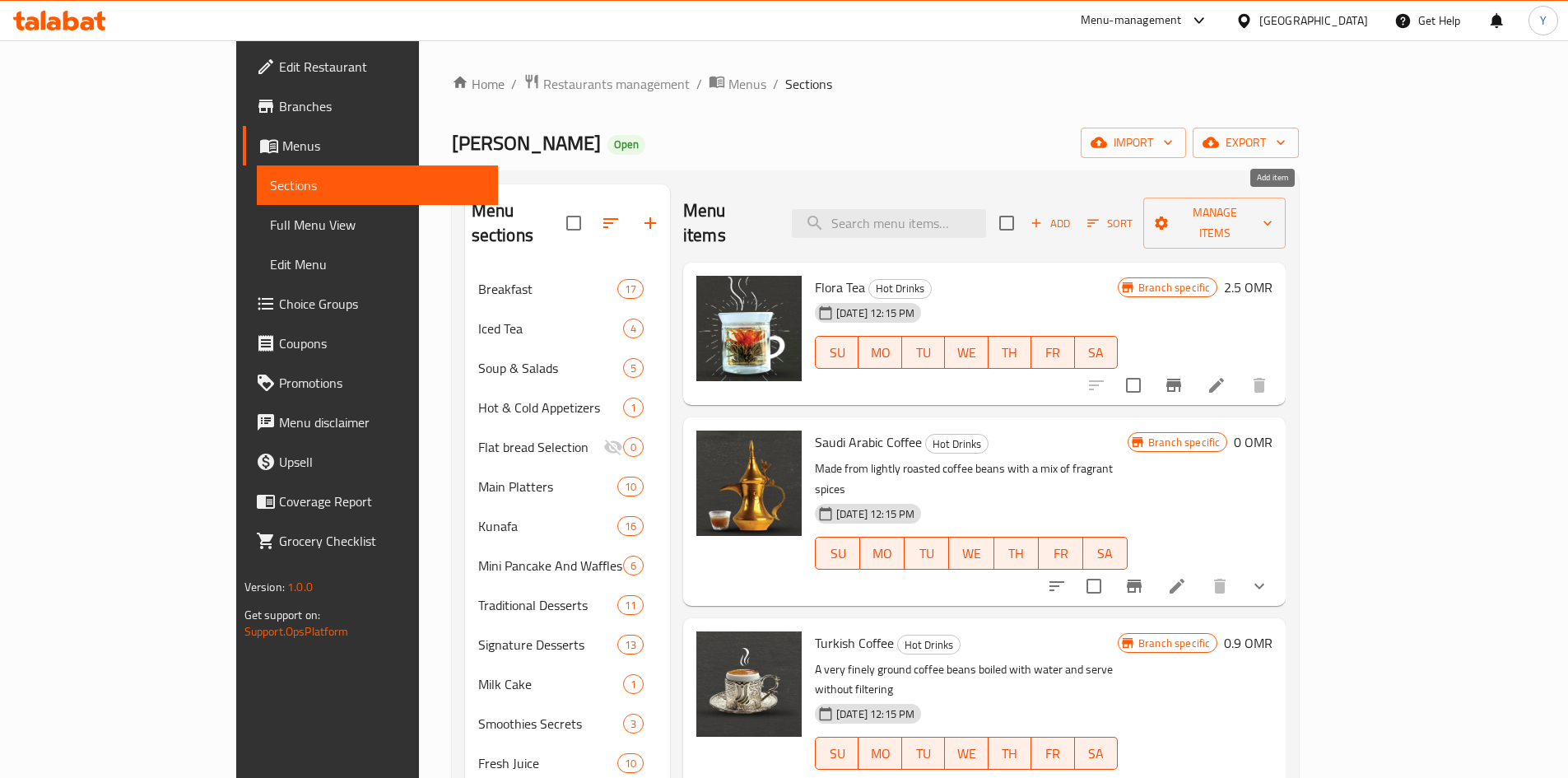
click at [1072, 214] on span "Add" at bounding box center [1050, 223] width 45 height 19
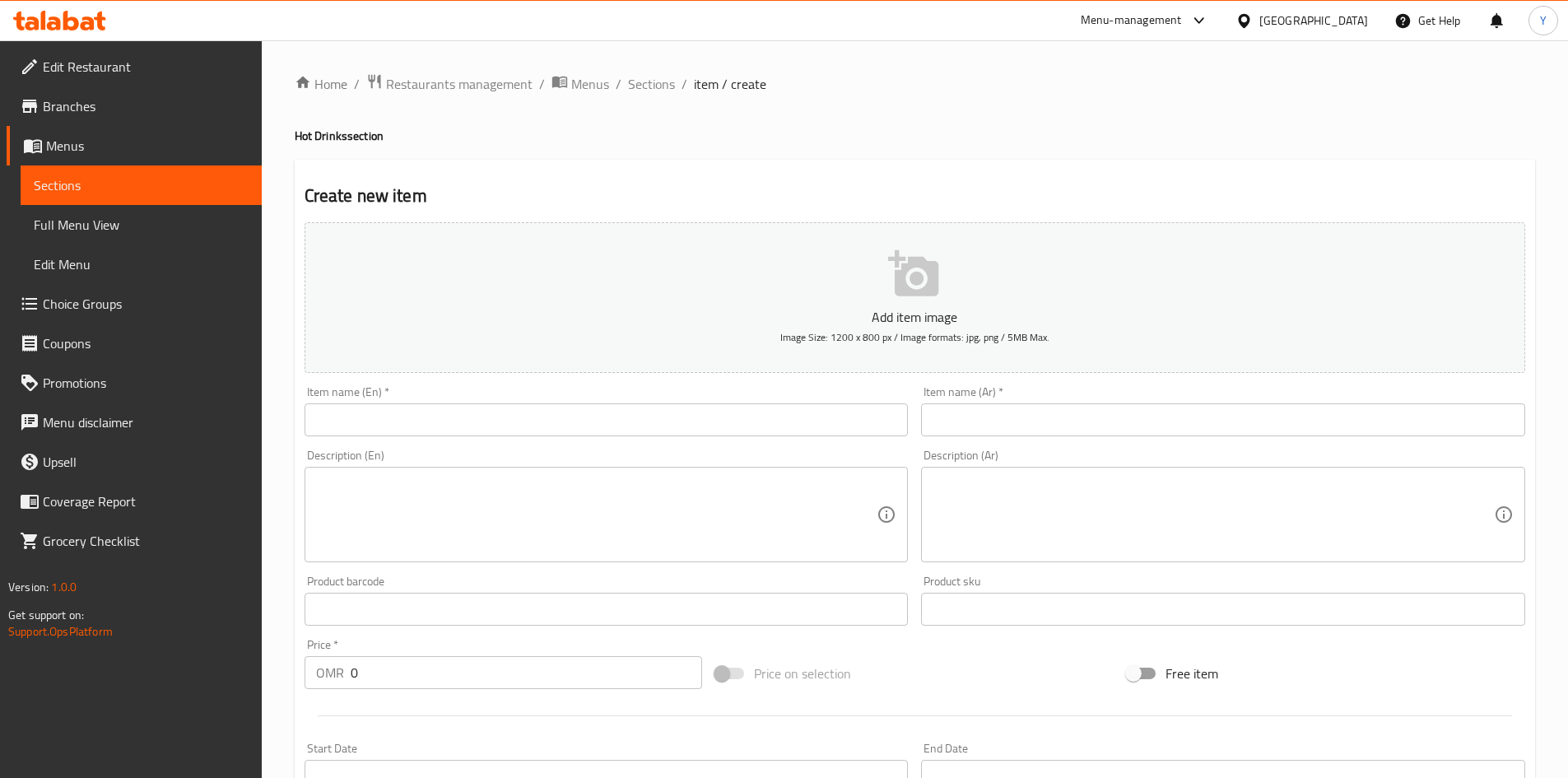
click at [533, 427] on input "text" at bounding box center [606, 419] width 604 height 33
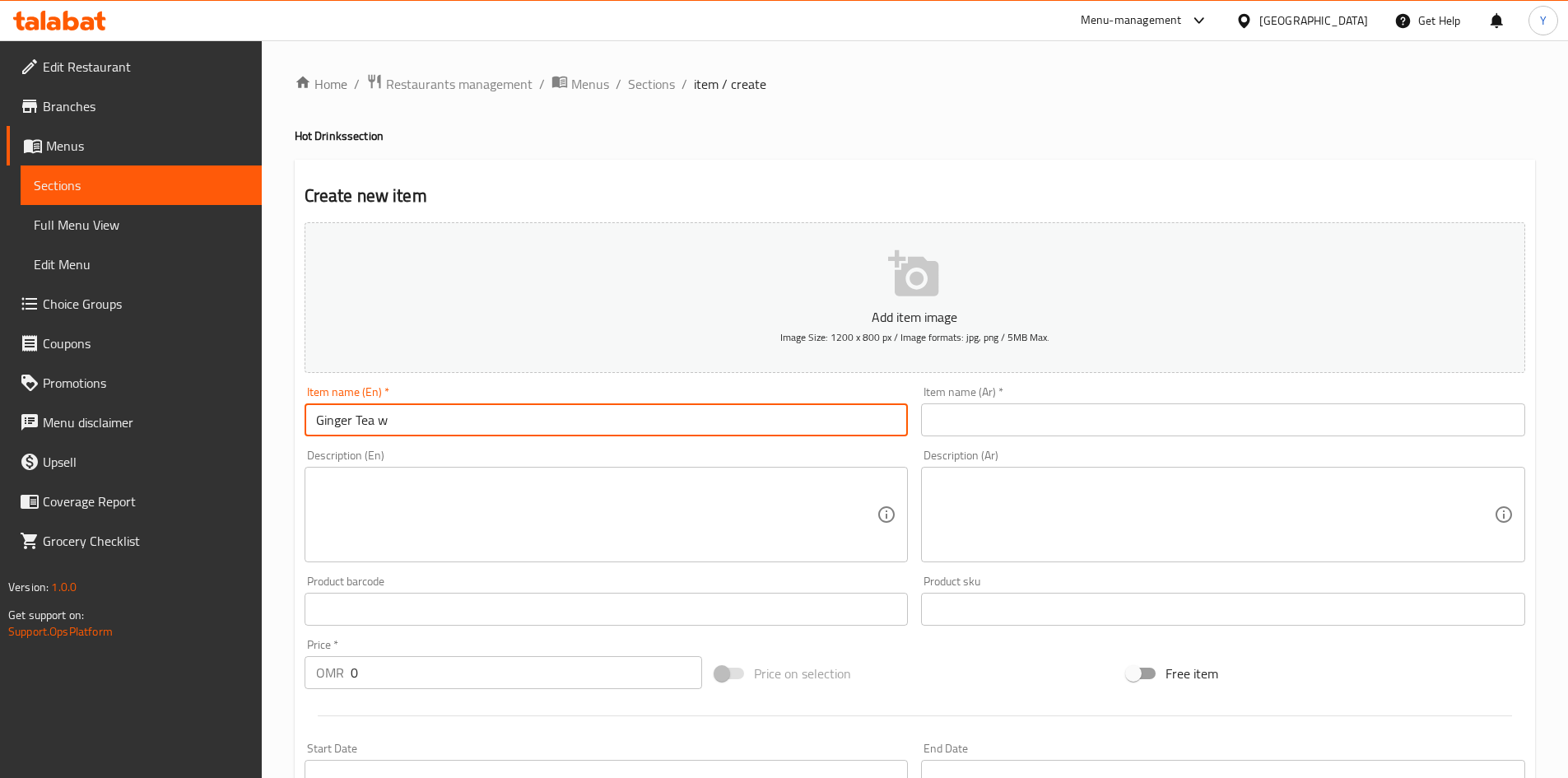
type input "Ginger Tea With Milk"
click at [959, 420] on input "text" at bounding box center [1223, 419] width 604 height 33
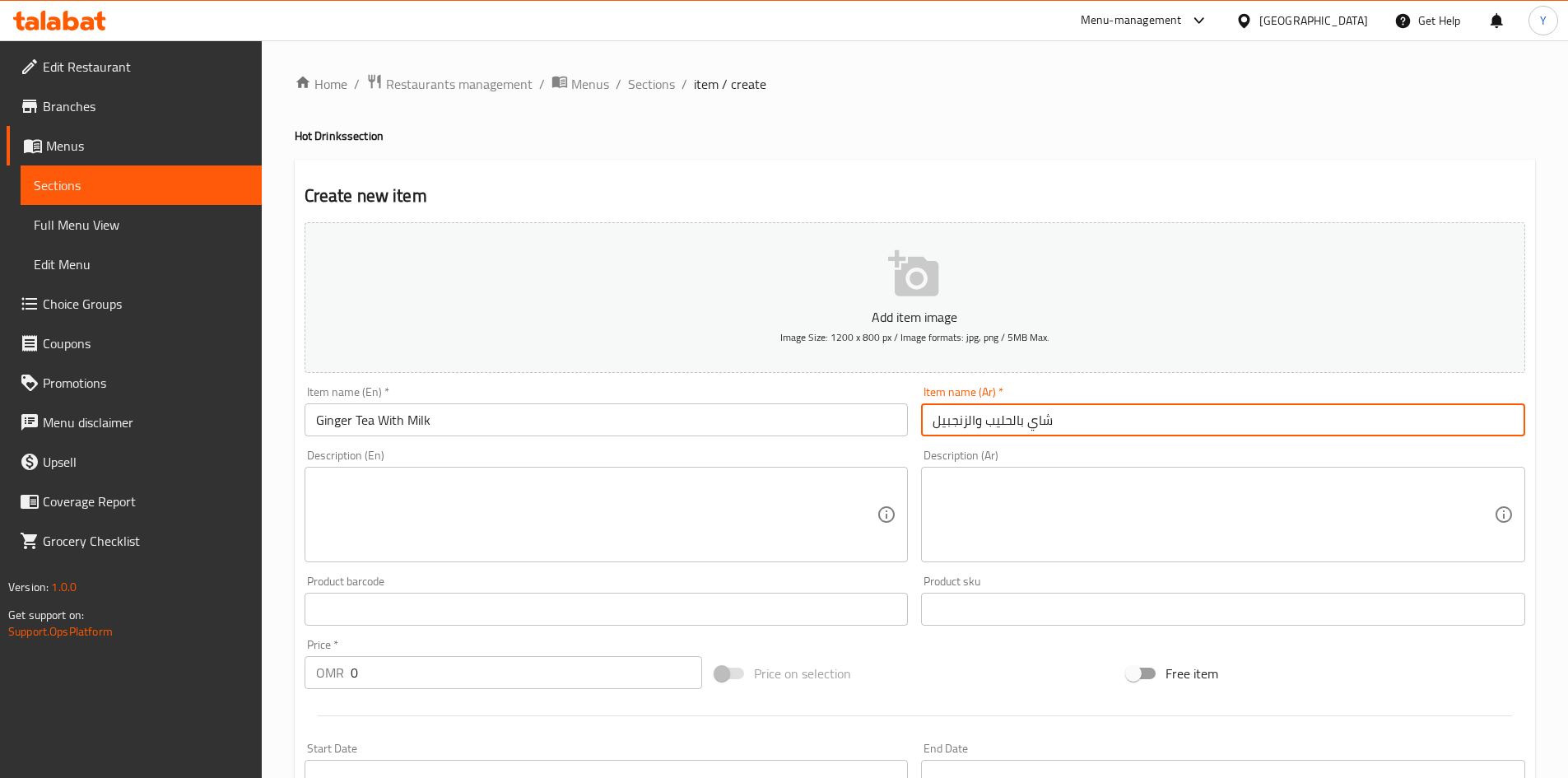
type input "شاي بالحليب والزنجبيل"
drag, startPoint x: 596, startPoint y: 486, endPoint x: 604, endPoint y: 474, distance: 14.4
click at [600, 477] on textarea at bounding box center [597, 515] width 562 height 78
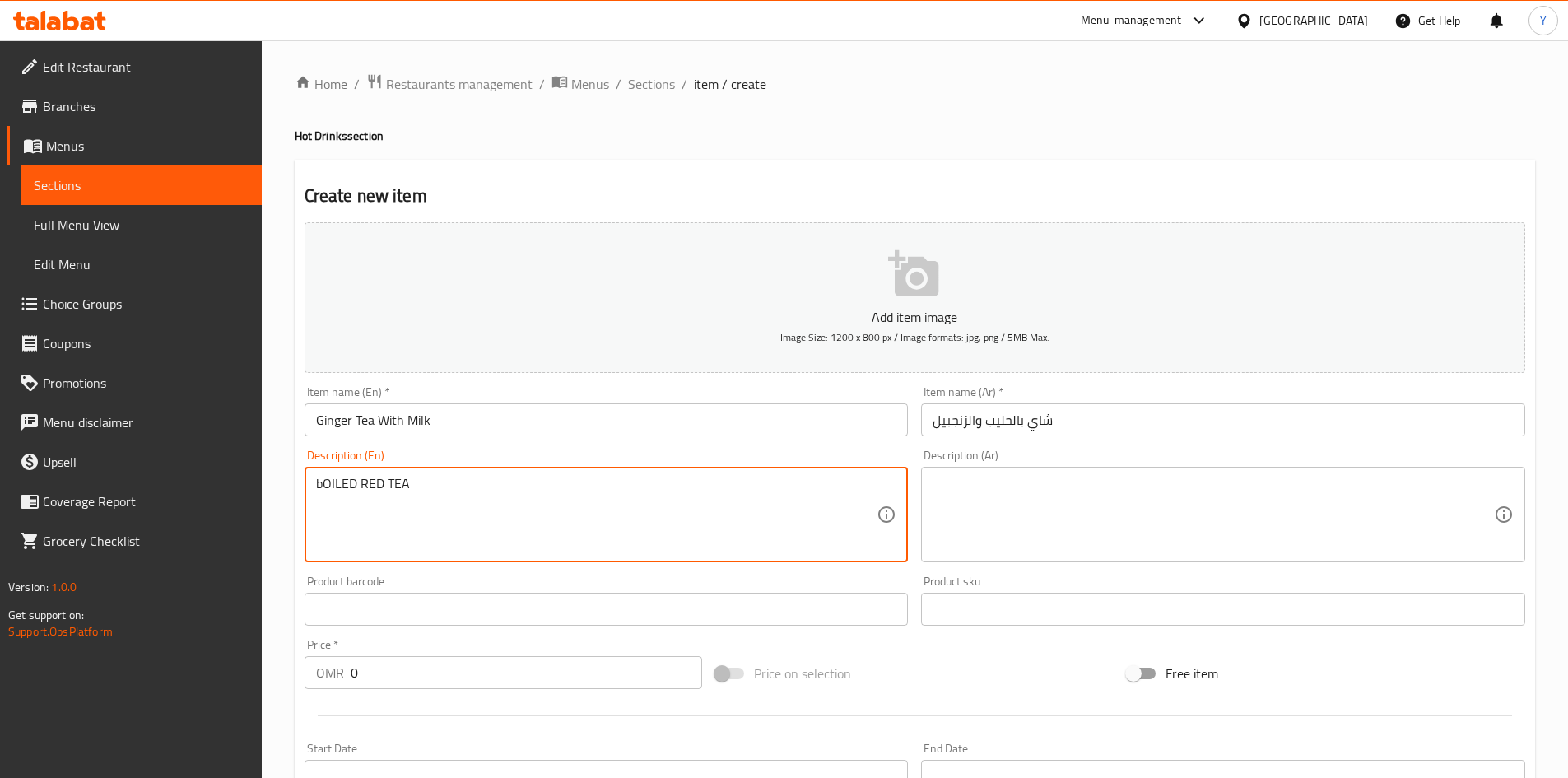
type textarea "bOILED RED TEA"
drag, startPoint x: 431, startPoint y: 475, endPoint x: 0, endPoint y: 474, distance: 431.0
click at [0, 474] on div "Edit Restaurant Branches Menus Sections Full Menu View Edit Menu Choice Groups …" at bounding box center [784, 602] width 1568 height 1123
click at [612, 492] on textarea "Boiled red tea with ginger and milk, served in teapot" at bounding box center [597, 515] width 562 height 78
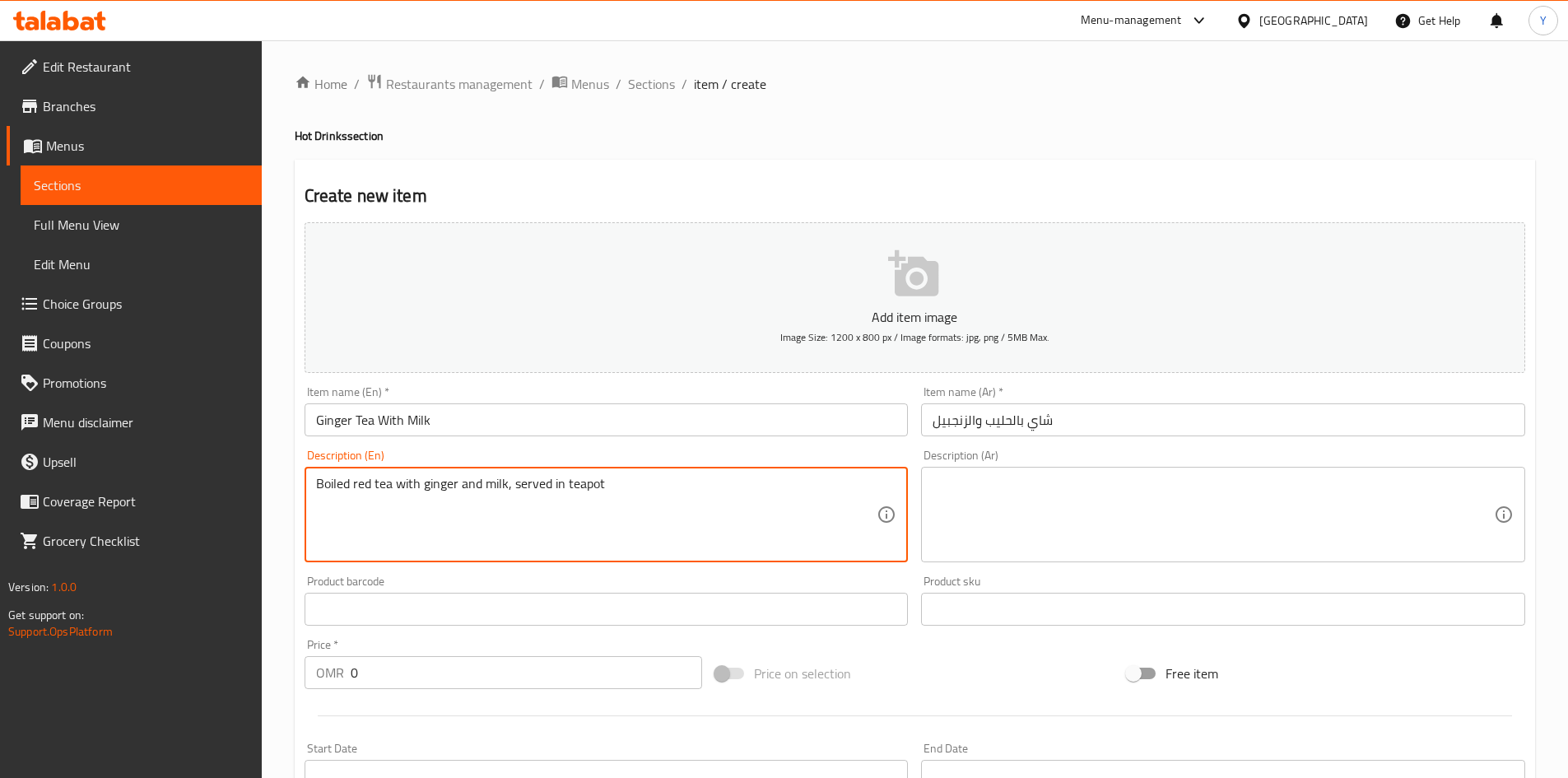
click at [612, 492] on textarea "Boiled red tea with ginger and milk, served in teapot" at bounding box center [597, 515] width 562 height 78
type textarea "Boiled red tea with ginger and milk, served in teapot"
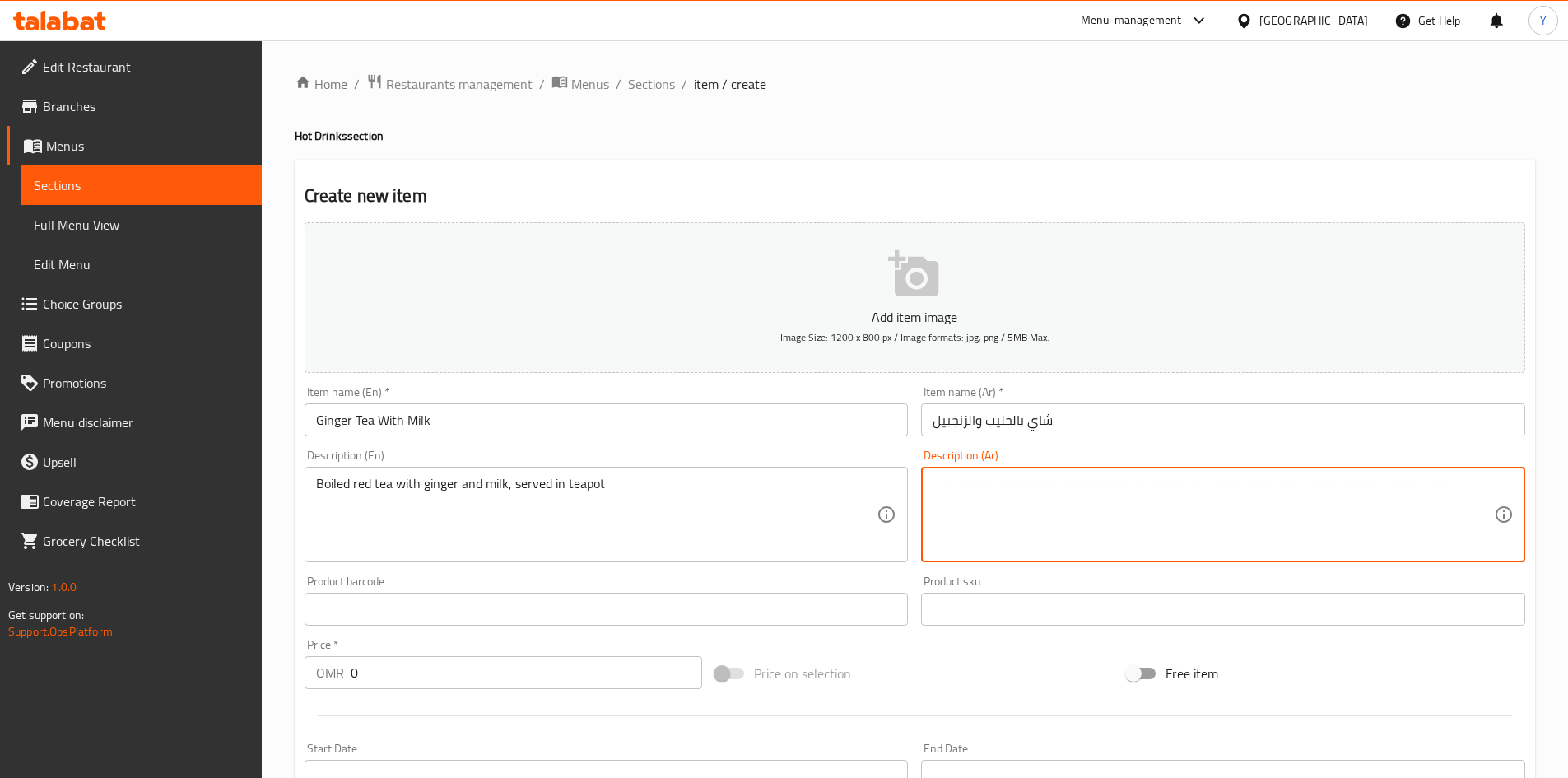
paste textarea "شاي أحمر مغلي مع الزنجبيل والحليب، يقدم في إبريق الشاي"
type textarea "شاي أحمر مغلي مع الزنجبيل والحليب، يقدم في إبريق الشاي"
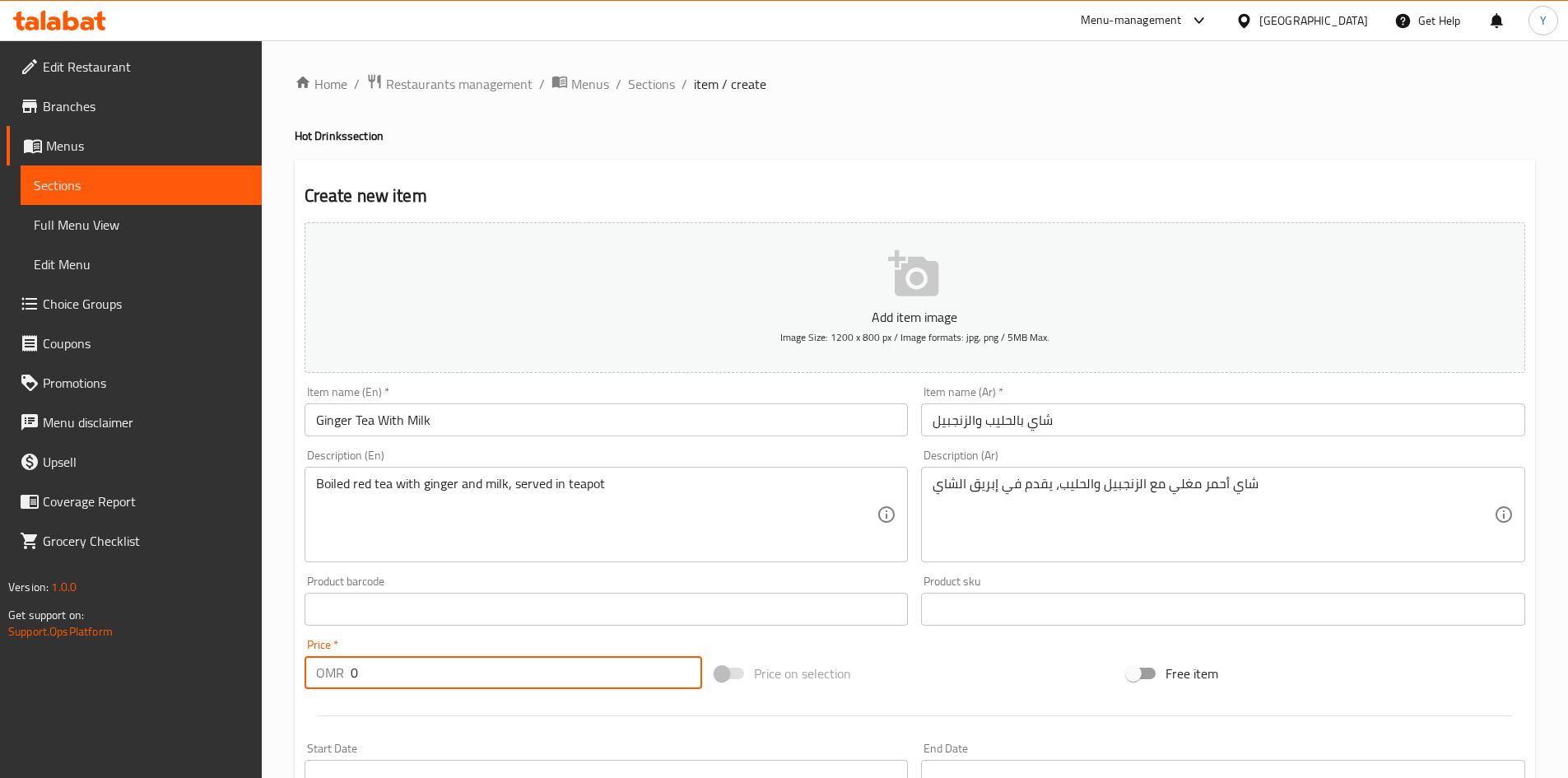
drag, startPoint x: 400, startPoint y: 688, endPoint x: 82, endPoint y: 677, distance: 318.2
click at [82, 677] on div "Edit Restaurant Branches Menus Sections Full Menu View Edit Menu Choice Groups …" at bounding box center [784, 602] width 1568 height 1123
type input "3.360"
drag, startPoint x: 544, startPoint y: 426, endPoint x: 535, endPoint y: 425, distance: 9.1
click at [539, 430] on input "Ginger Tea With Milk" at bounding box center [606, 419] width 604 height 33
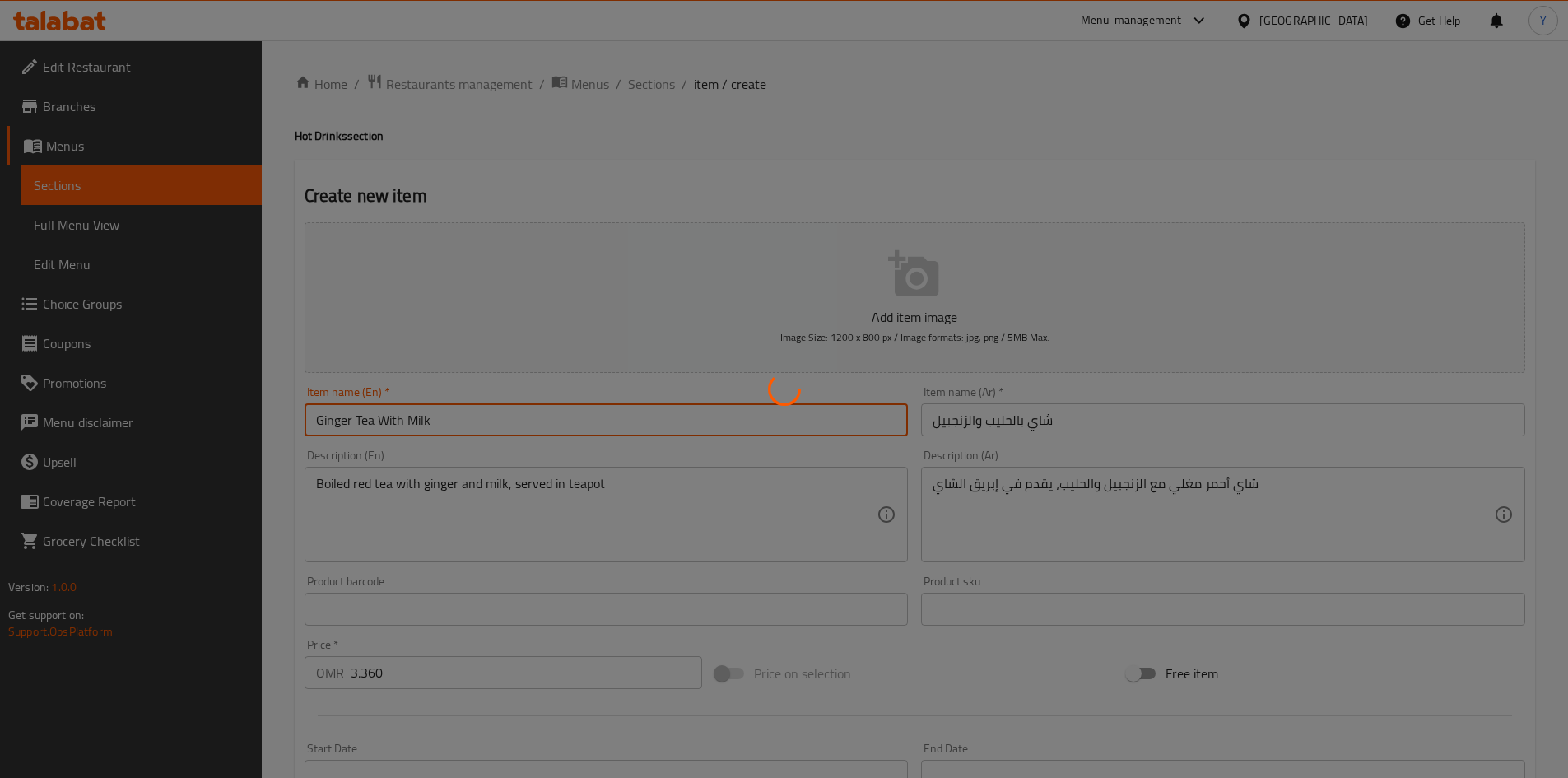
type input "0"
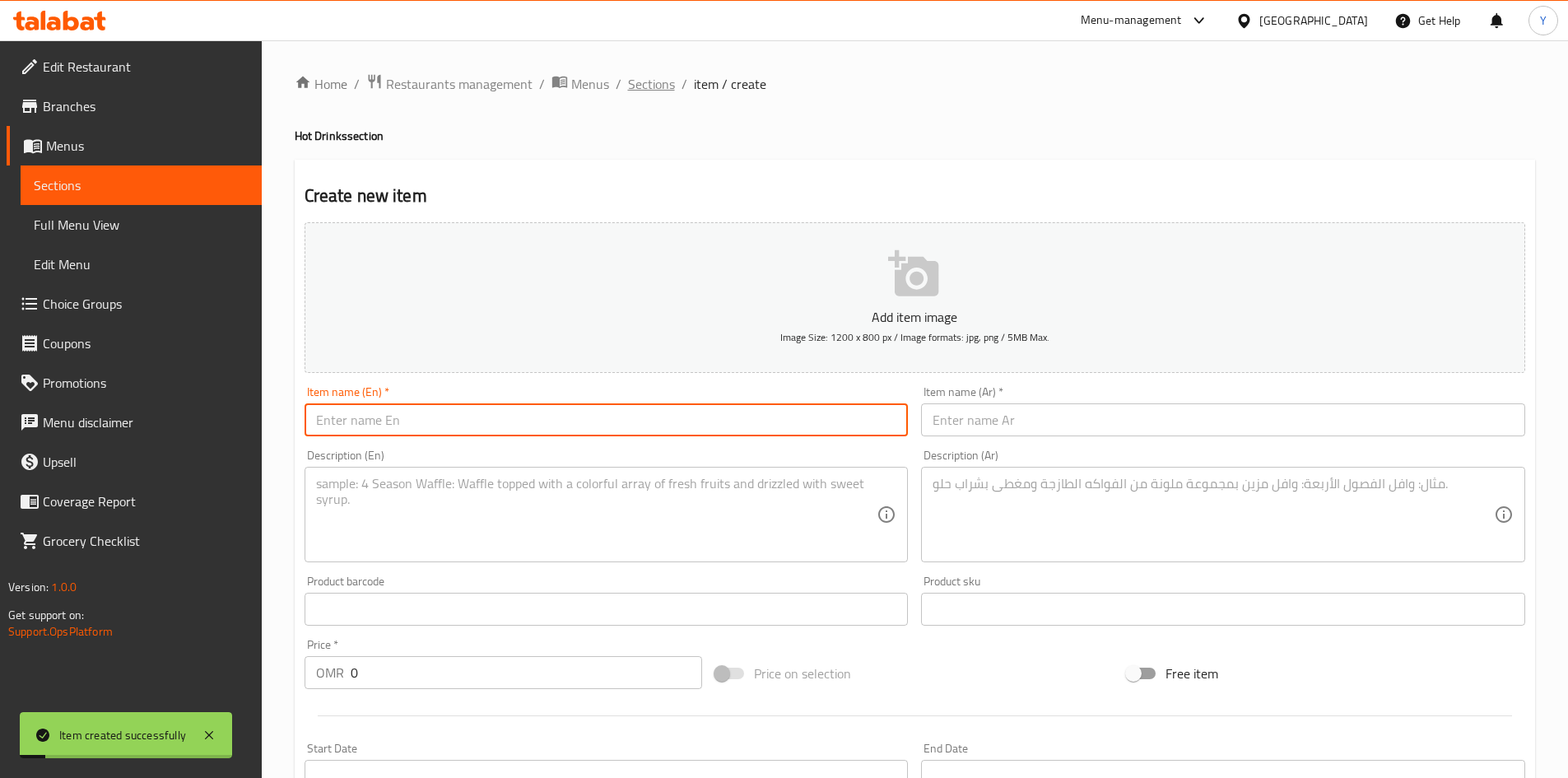
click at [656, 88] on span "Sections" at bounding box center [651, 84] width 47 height 19
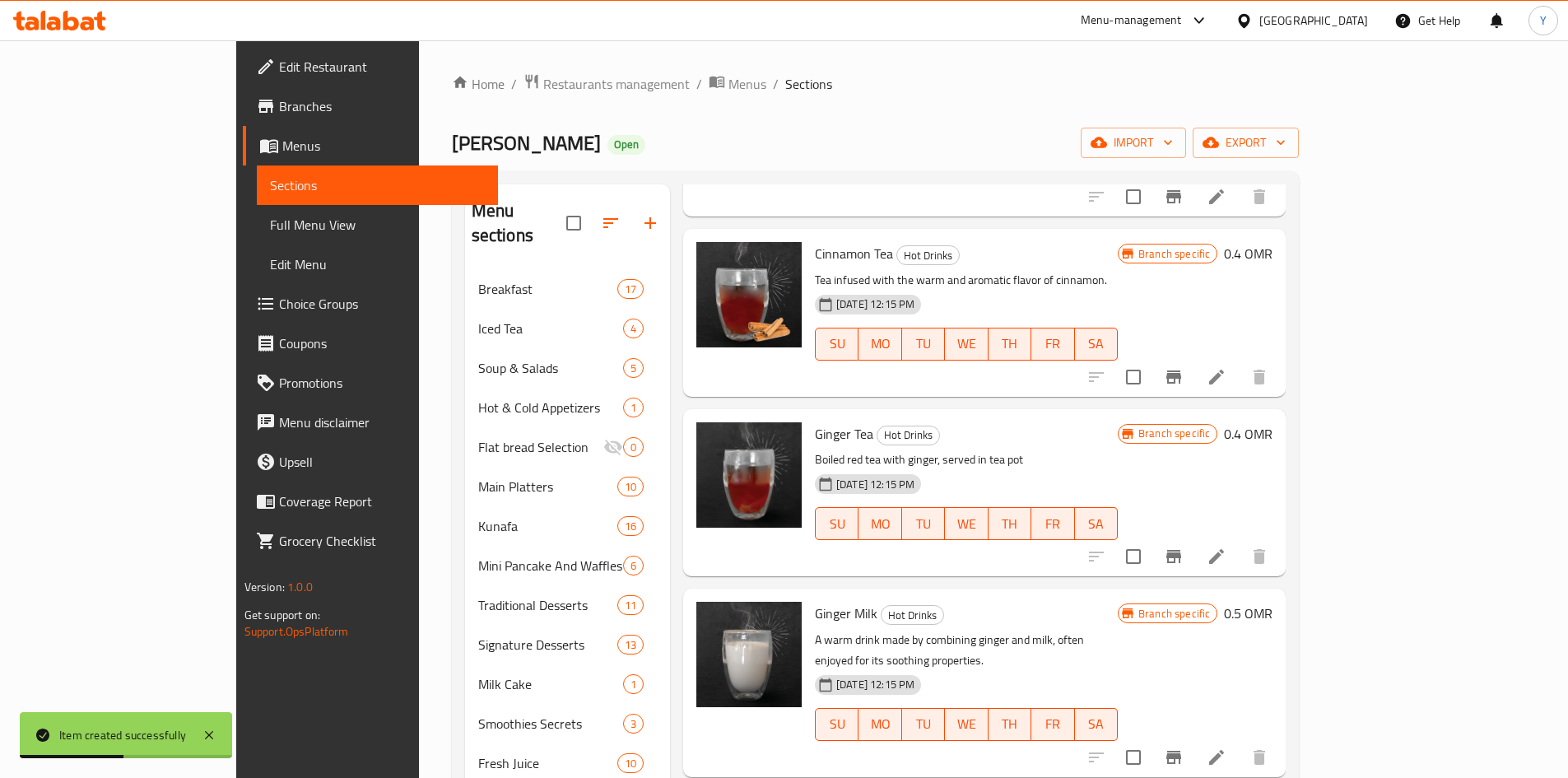
scroll to position [1070, 0]
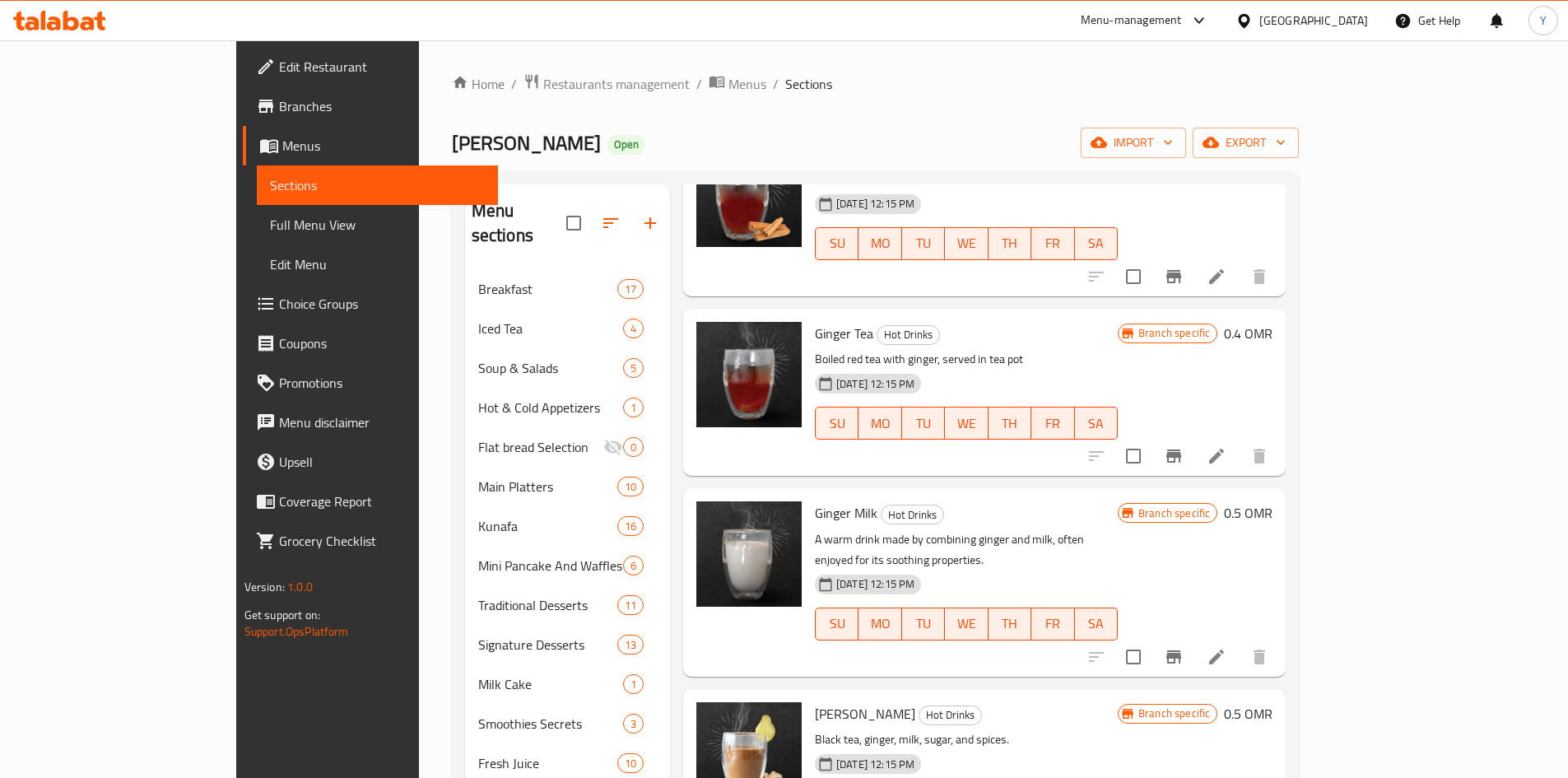
click at [1279, 637] on div at bounding box center [1177, 656] width 202 height 40
click at [1193, 637] on button "Branch-specific-item" at bounding box center [1174, 656] width 40 height 40
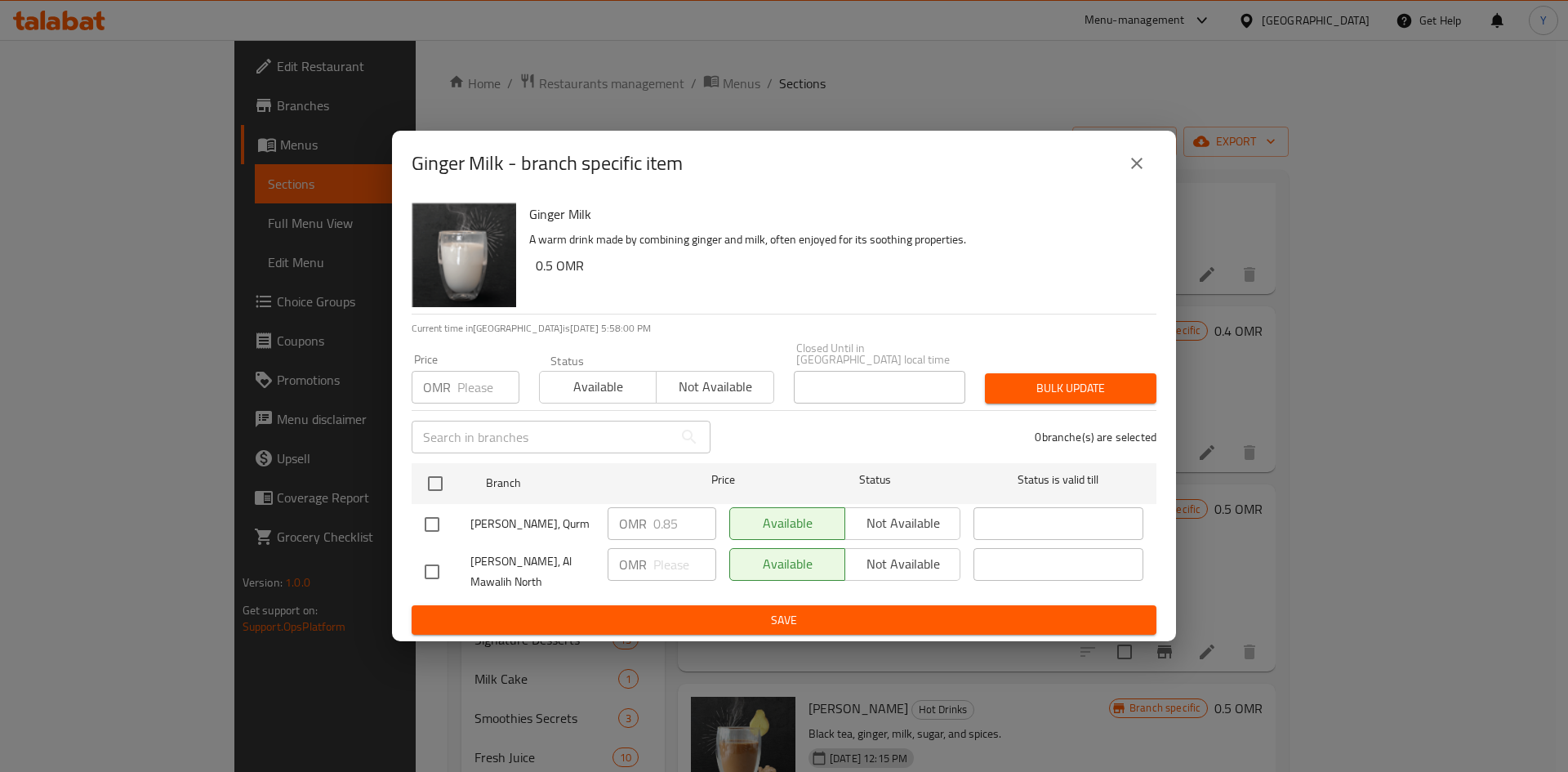
click at [544, 216] on h6 "Ginger Milk" at bounding box center [836, 213] width 614 height 23
copy h6 "Ginger Milk"
drag, startPoint x: 810, startPoint y: 260, endPoint x: 1216, endPoint y: 273, distance: 406.2
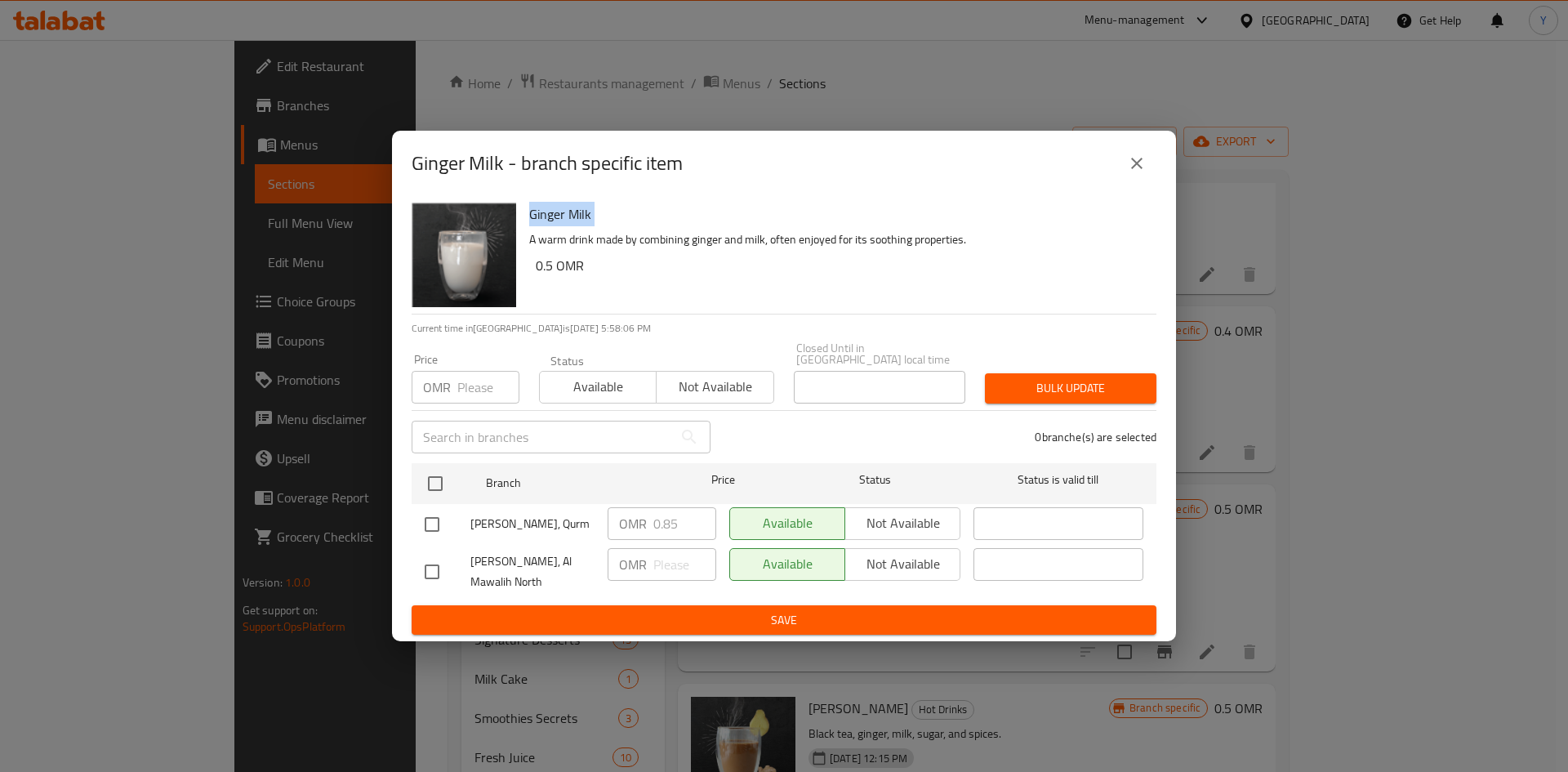
click at [811, 255] on div "Ginger Milk A warm drink made by combining ginger and milk, often enjoyed for i…" at bounding box center [836, 255] width 627 height 117
click at [1137, 179] on button "close" at bounding box center [1136, 163] width 39 height 39
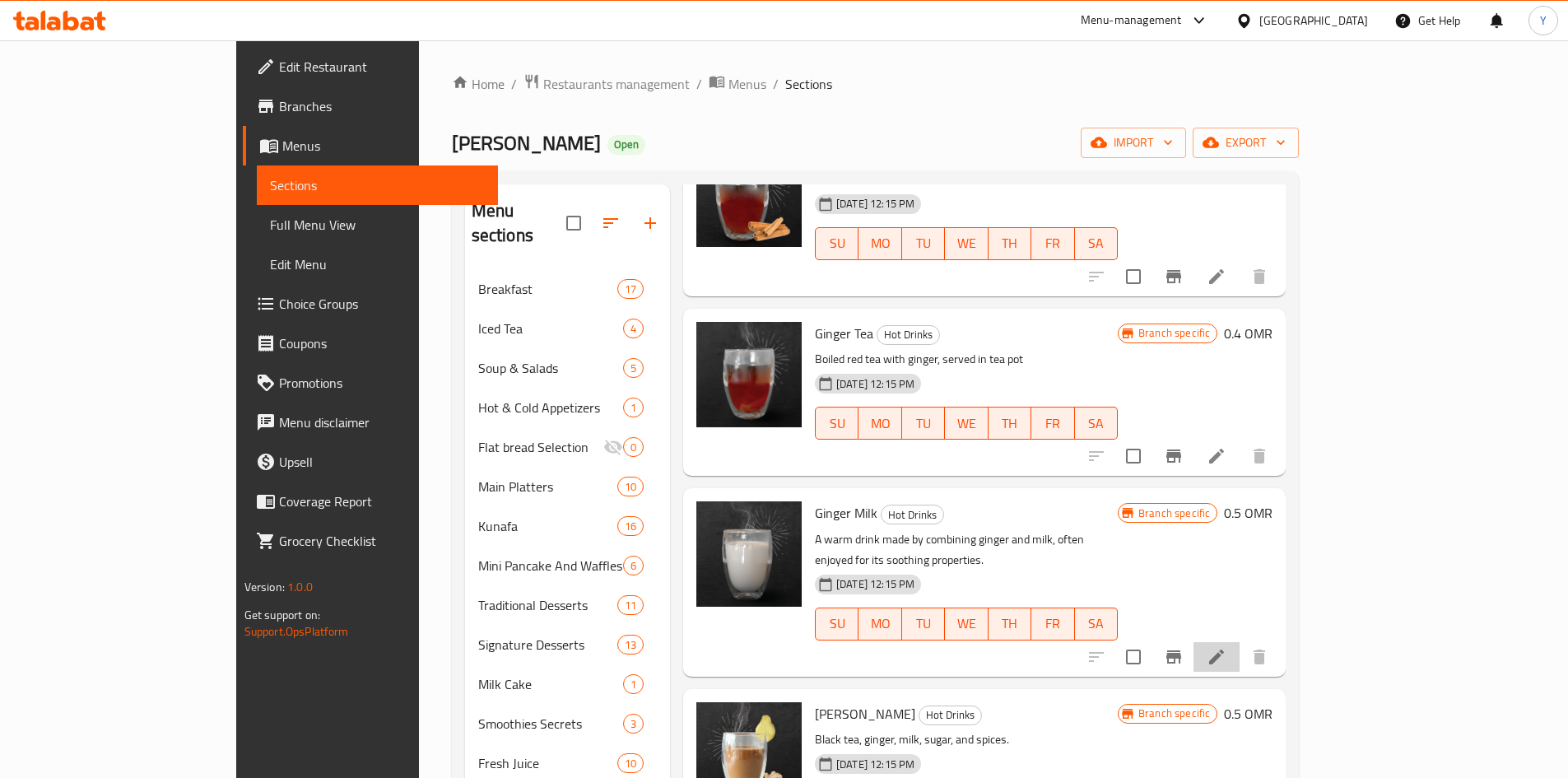
click at [1240, 642] on li at bounding box center [1216, 656] width 47 height 30
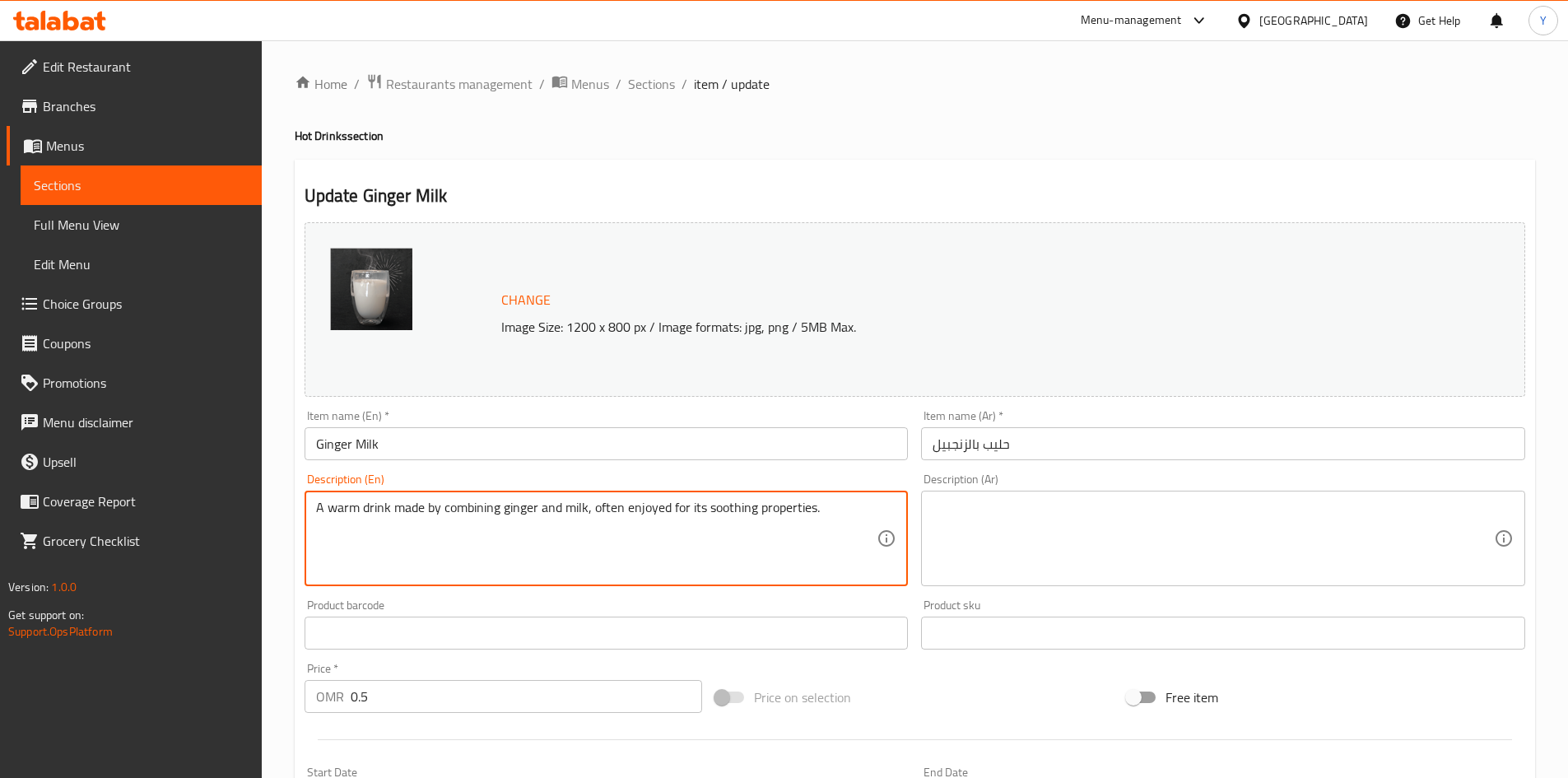
click at [487, 508] on textarea "A warm drink made by combining ginger and milk, often enjoyed for its soothing …" at bounding box center [597, 539] width 562 height 78
click at [394, 547] on textarea "Boiled fresh milk and fresh sliced ginger. served in [GEOGRAPHIC_DATA]" at bounding box center [597, 539] width 562 height 78
click at [394, 545] on textarea "Boiled fresh milk and fresh sliced ginger. served in [GEOGRAPHIC_DATA]" at bounding box center [597, 539] width 562 height 78
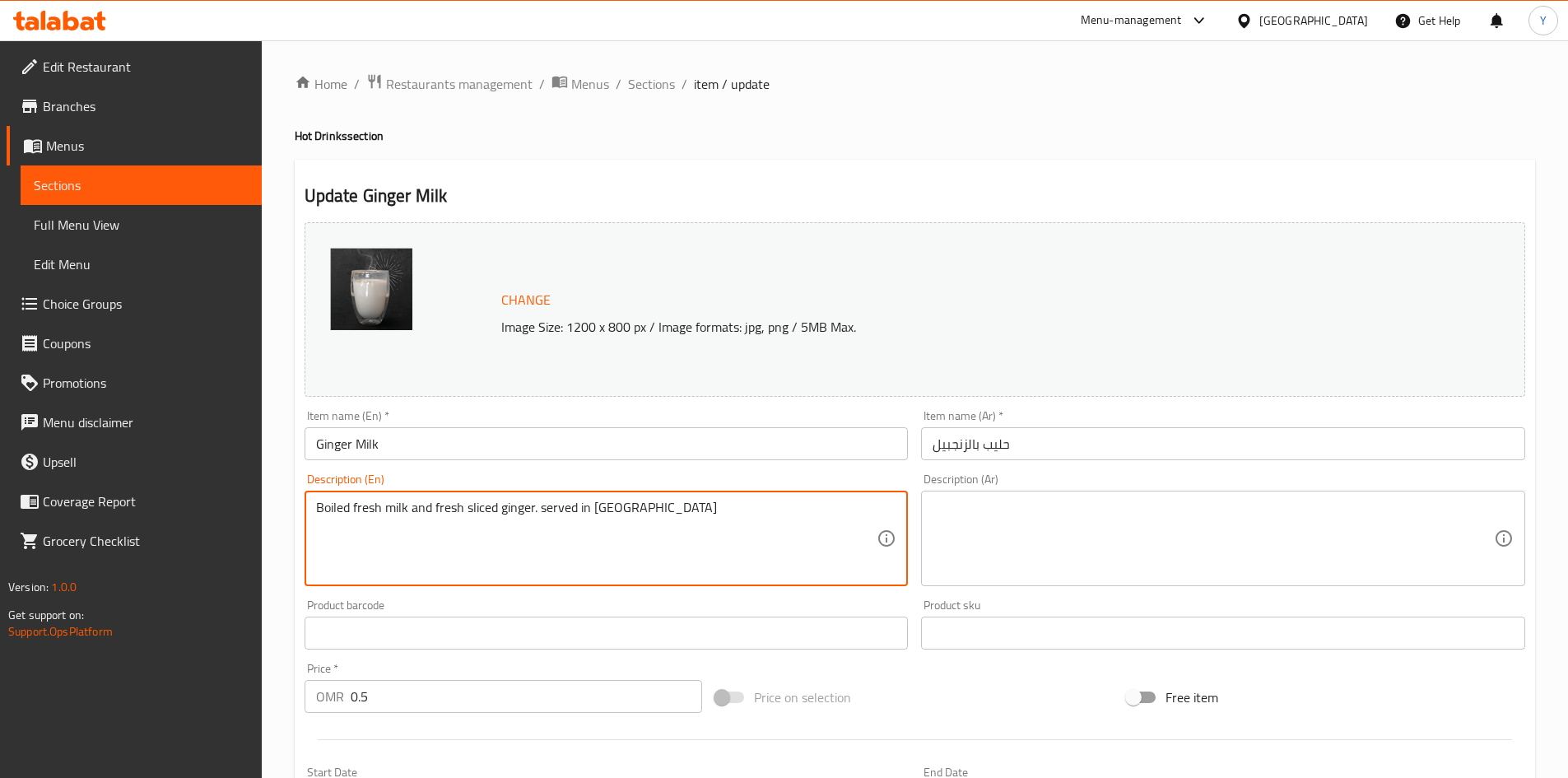
click at [394, 545] on textarea "Boiled fresh milk and fresh sliced ginger. served in [GEOGRAPHIC_DATA]" at bounding box center [597, 539] width 562 height 78
type textarea "Boiled fresh milk and fresh sliced ginger. served in [GEOGRAPHIC_DATA]"
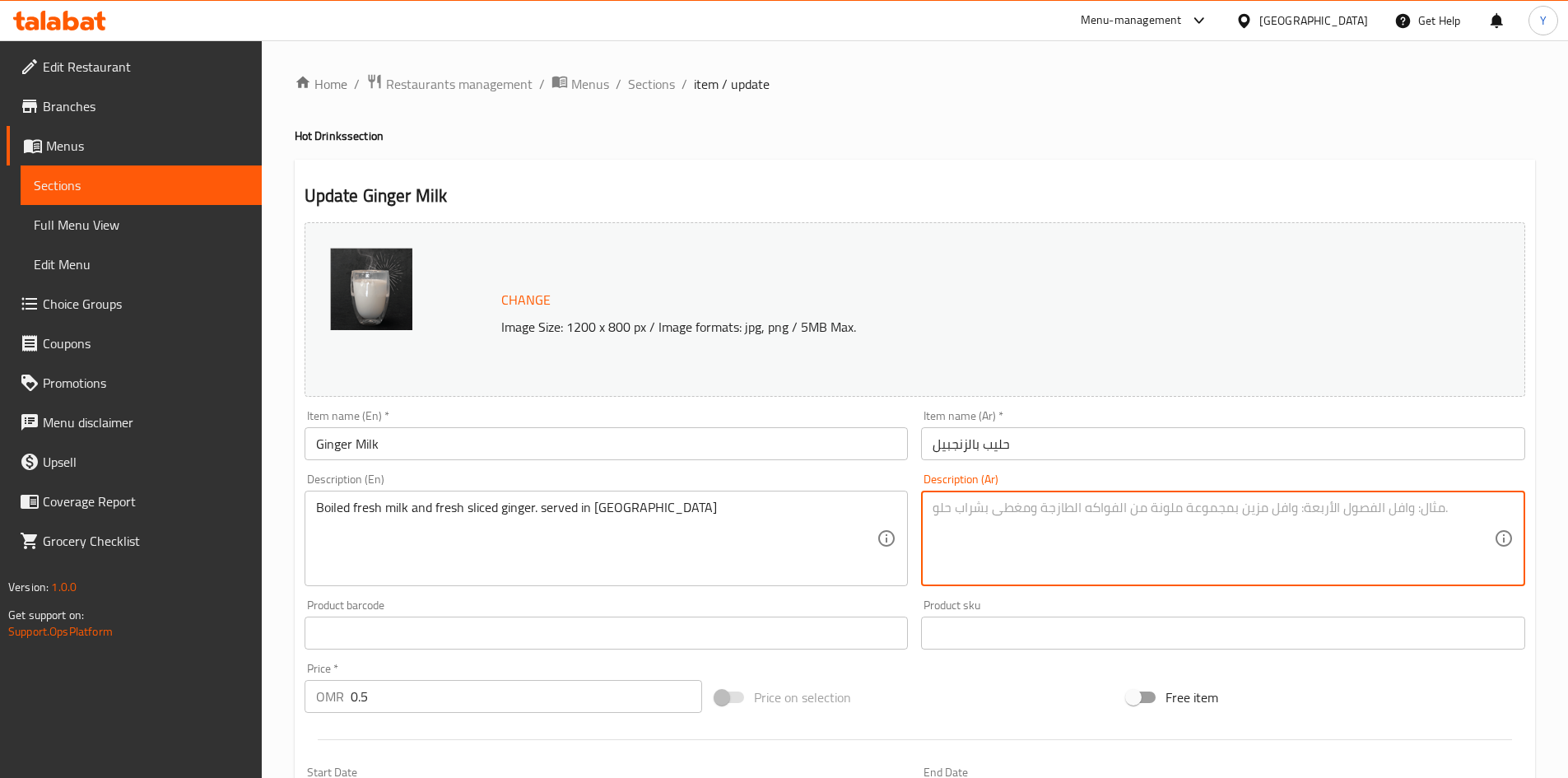
paste textarea "حليب طازج مغلي وشرائح زنجبيل طازجة. يقدم في إبريق الشاي"
type textarea "حليب طازج مغلي وشرائح زنجبيل طازجة. يقدم في إبريق الشاي"
click at [705, 419] on div "Item name (En)   * Ginger Milk Item name (En) *" at bounding box center [606, 435] width 604 height 50
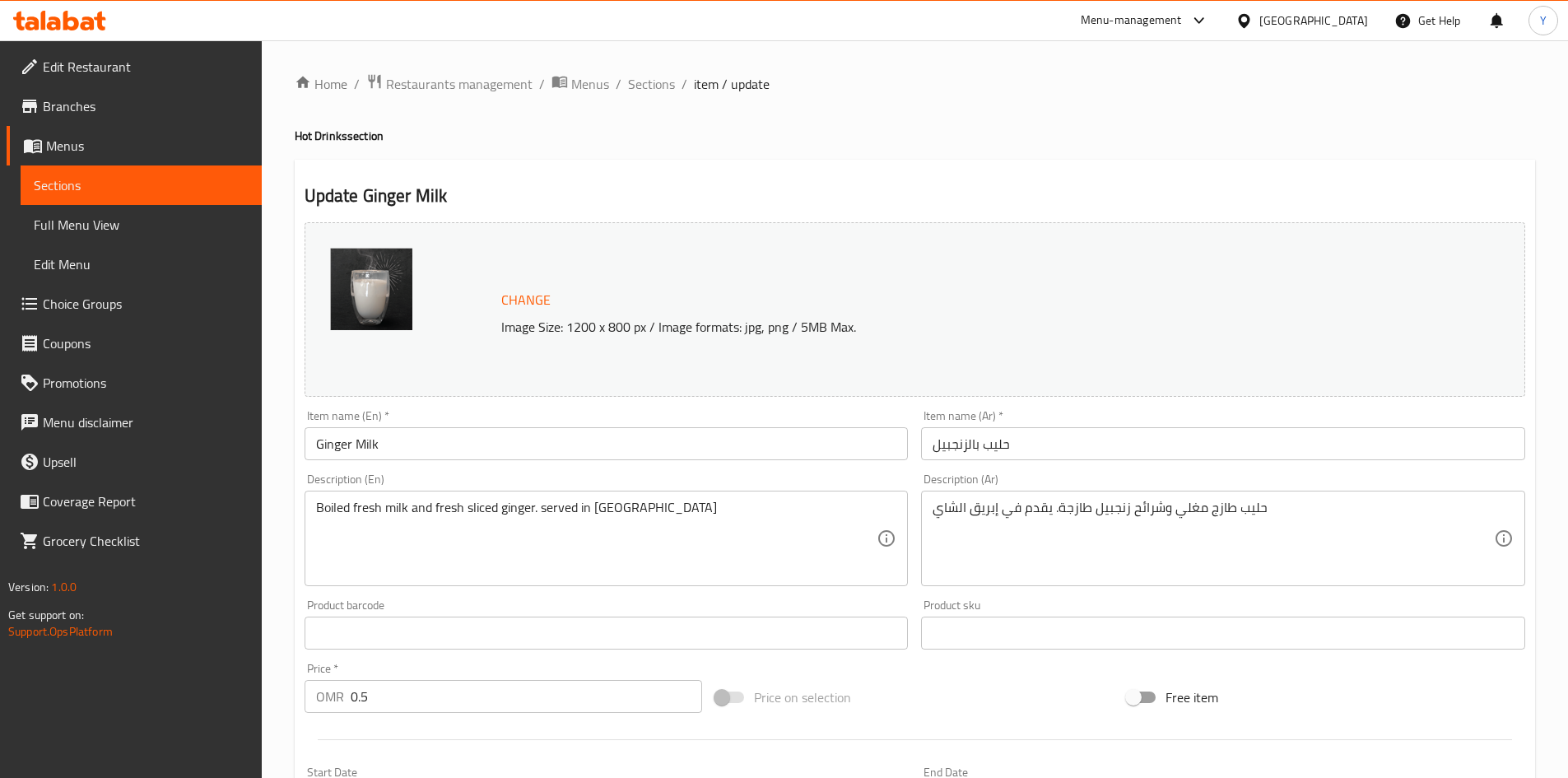
click at [692, 437] on input "Ginger Milk" at bounding box center [606, 443] width 604 height 33
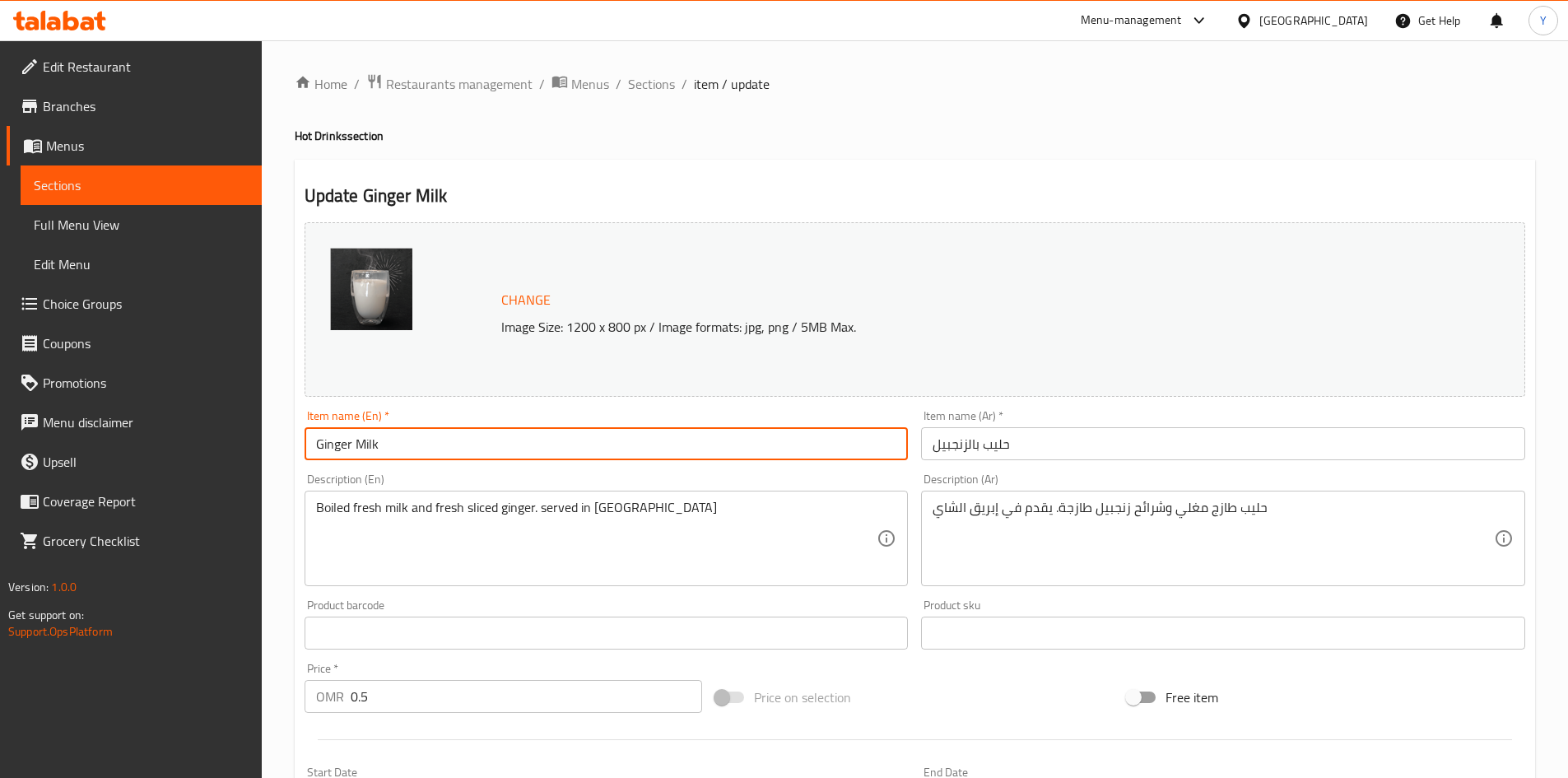
click at [646, 80] on span "Sections" at bounding box center [651, 84] width 47 height 19
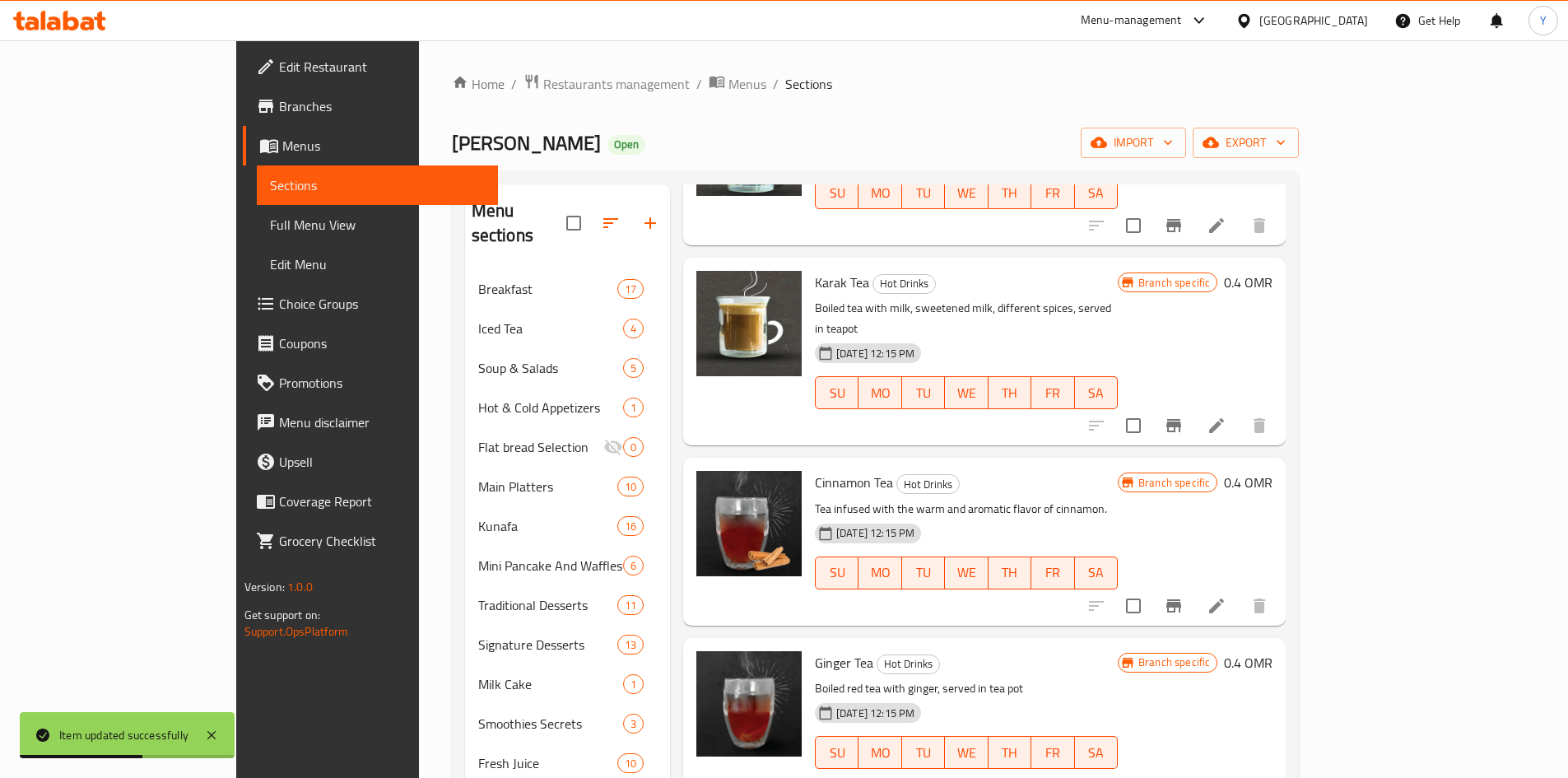
scroll to position [823, 0]
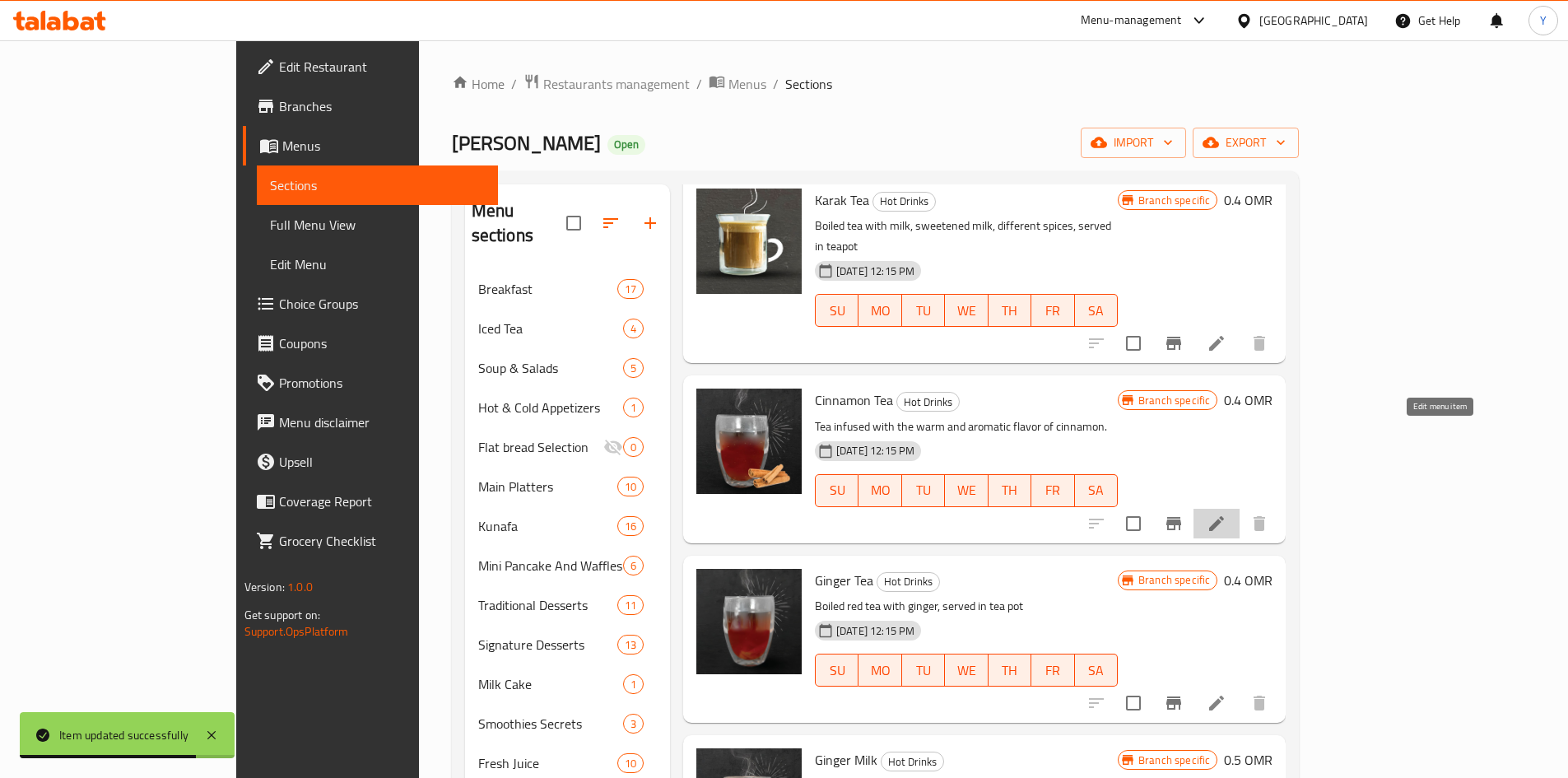
click at [1226, 513] on icon at bounding box center [1216, 523] width 19 height 19
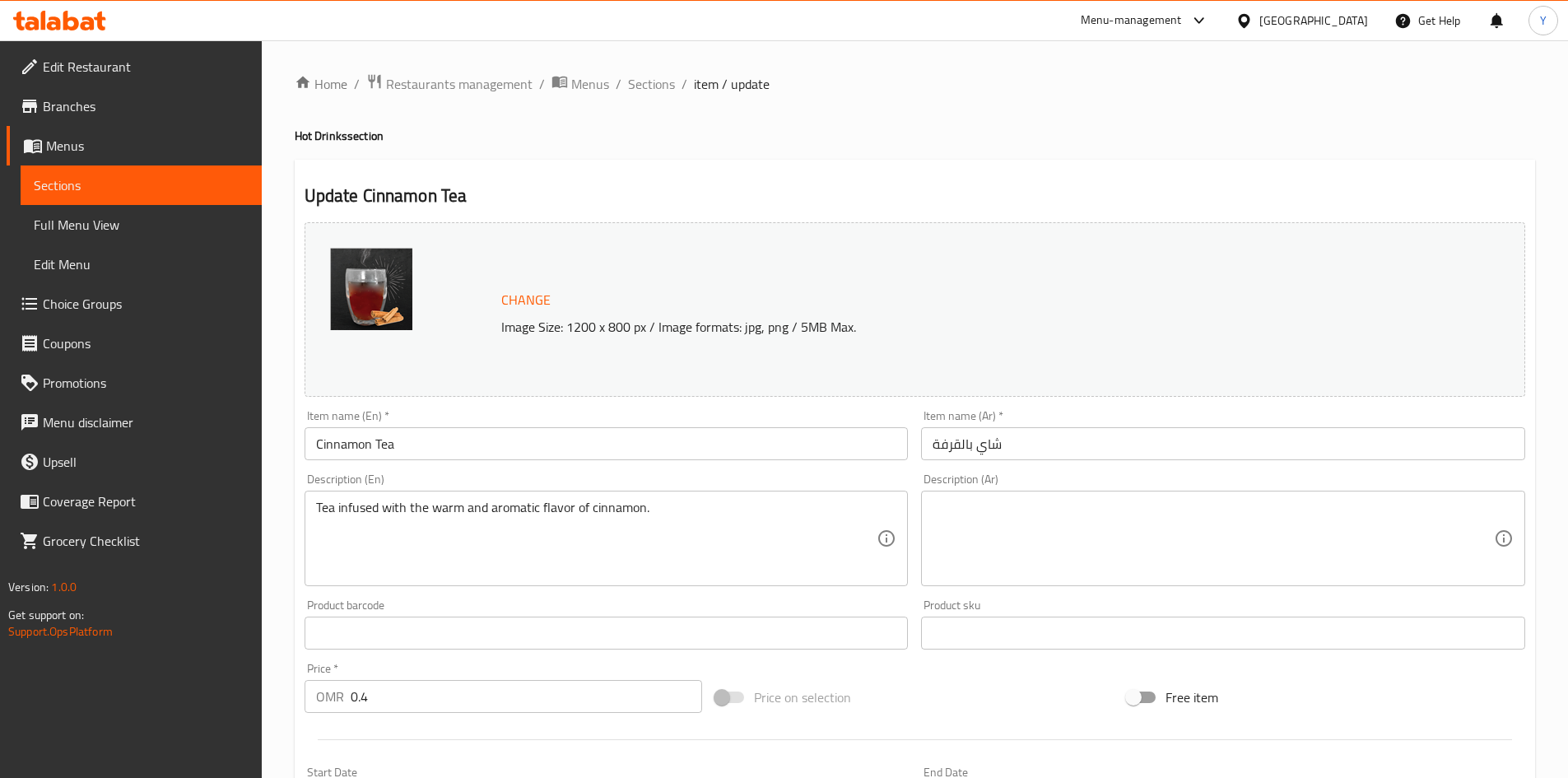
click at [360, 497] on div "Tea infused with the warm and aromatic flavor of cinnamon. Description (En)" at bounding box center [606, 538] width 604 height 96
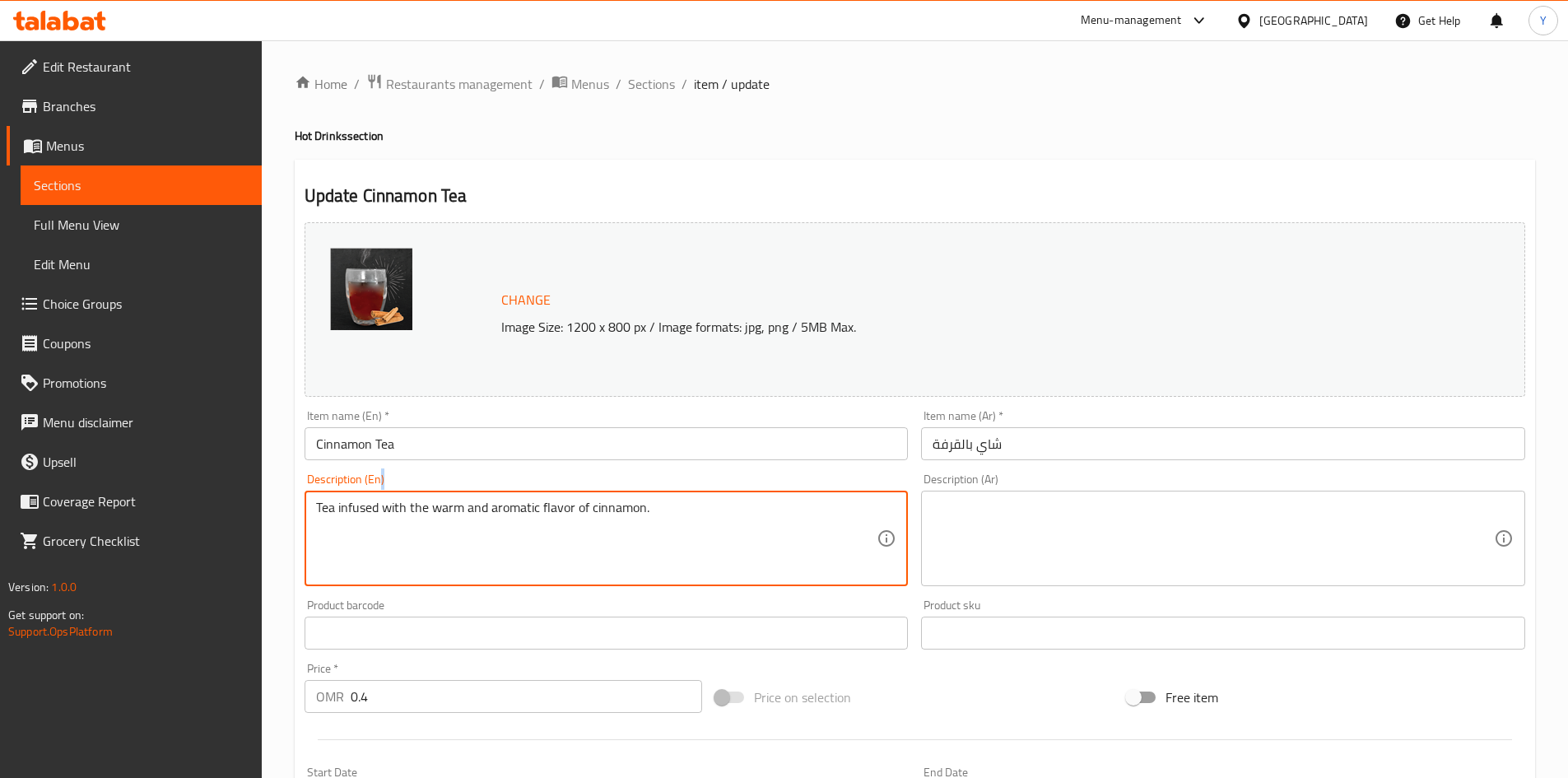
click at [359, 497] on div "Tea infused with the warm and aromatic flavor of cinnamon. Description (En)" at bounding box center [606, 538] width 604 height 96
click at [367, 517] on textarea "Tea infused with the warm and aromatic flavor of cinnamon." at bounding box center [597, 539] width 562 height 78
click at [366, 517] on textarea "Tea infused with the warm and aromatic flavor of cinnamon." at bounding box center [597, 539] width 562 height 78
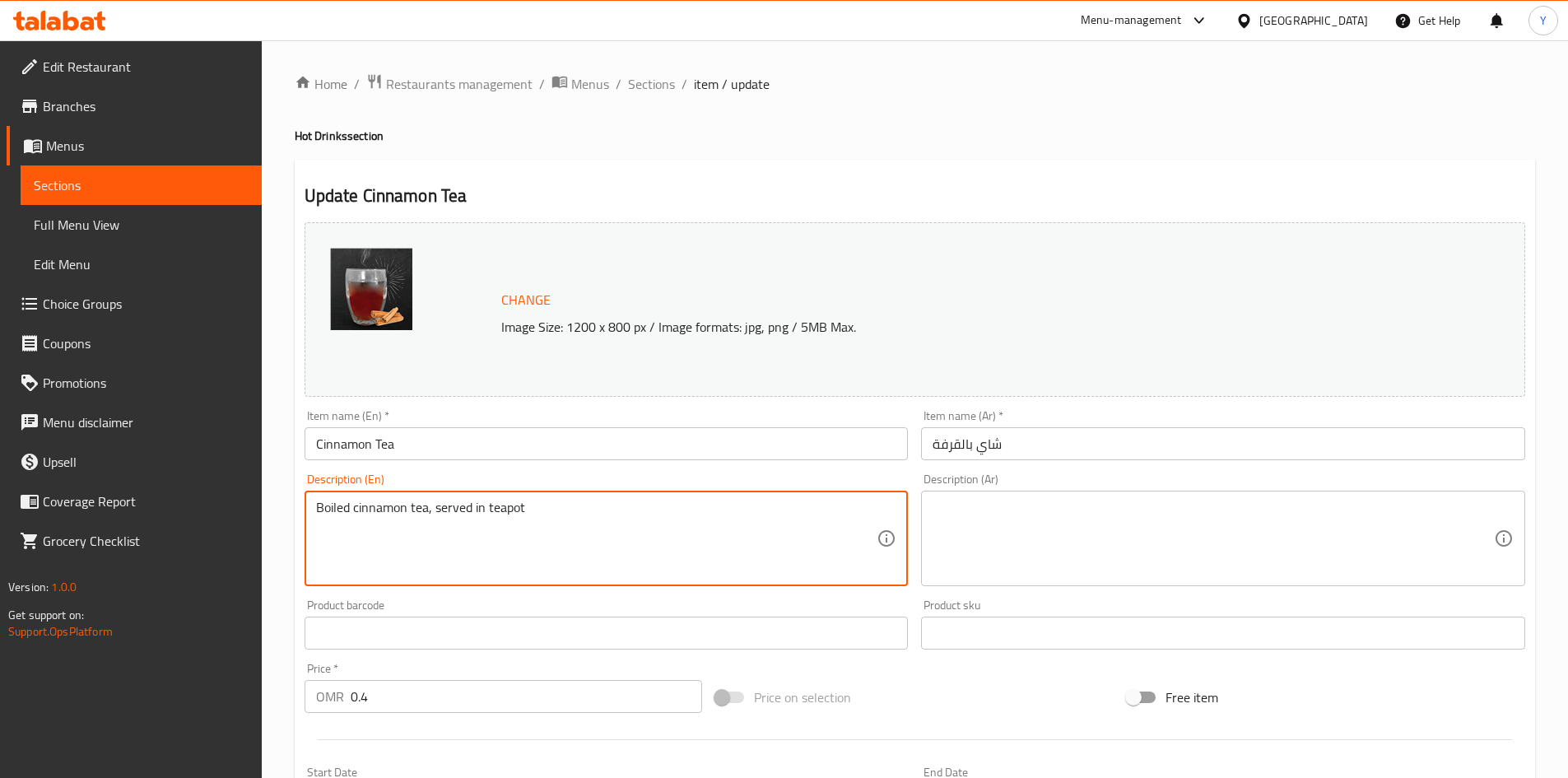
click at [427, 507] on textarea "Boiled cinnamon tea, served in teapot" at bounding box center [597, 539] width 562 height 78
type textarea "Boiled cinnamon tea, served in teapot"
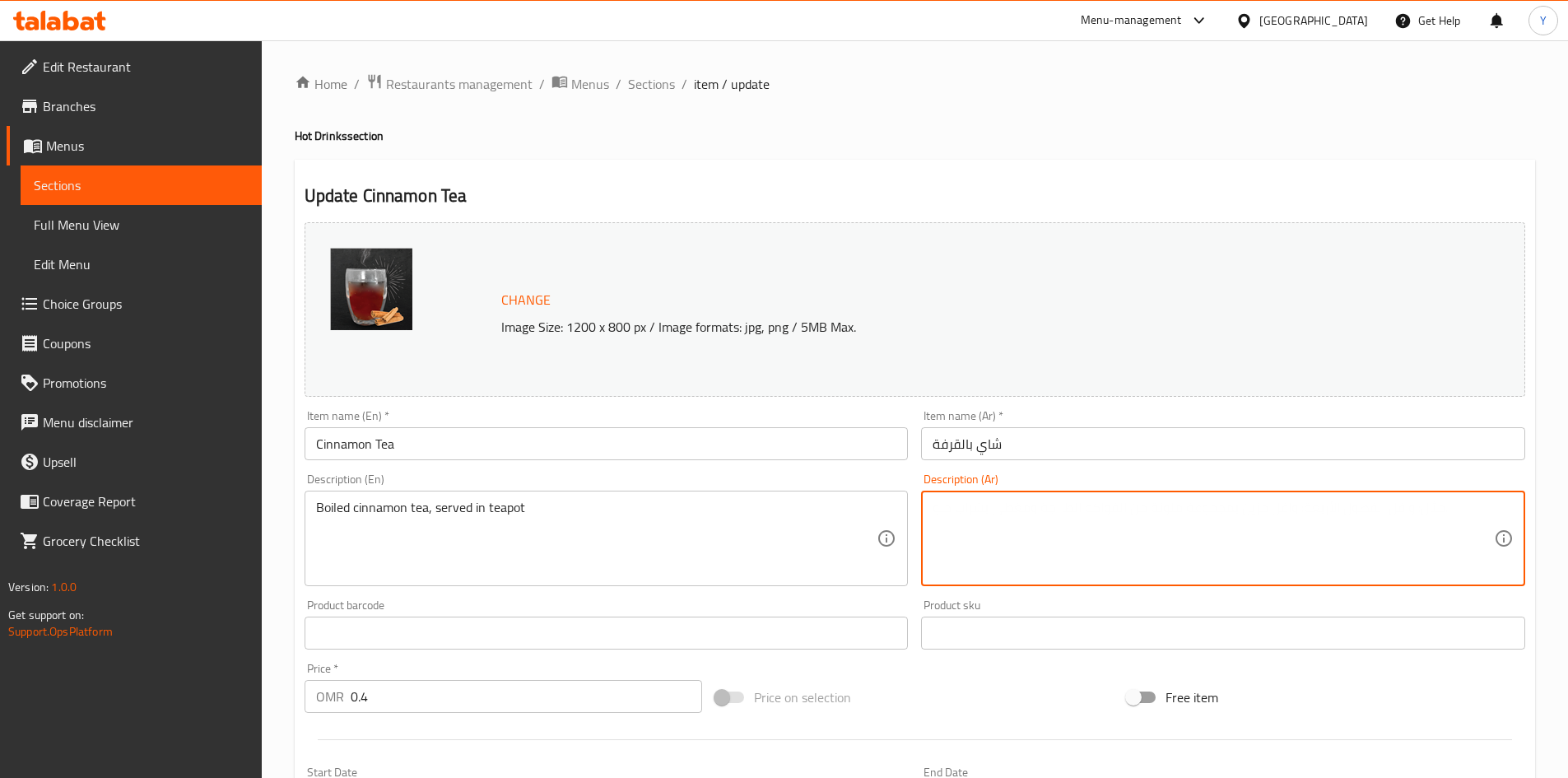
paste textarea "شاي القرفة المغلي، يقدم في إبريق الشاي"
type textarea "شاي القرفة المغلي، يقدم في إبريق الشاي"
click at [567, 453] on input "Cinnamon Tea" at bounding box center [606, 443] width 604 height 33
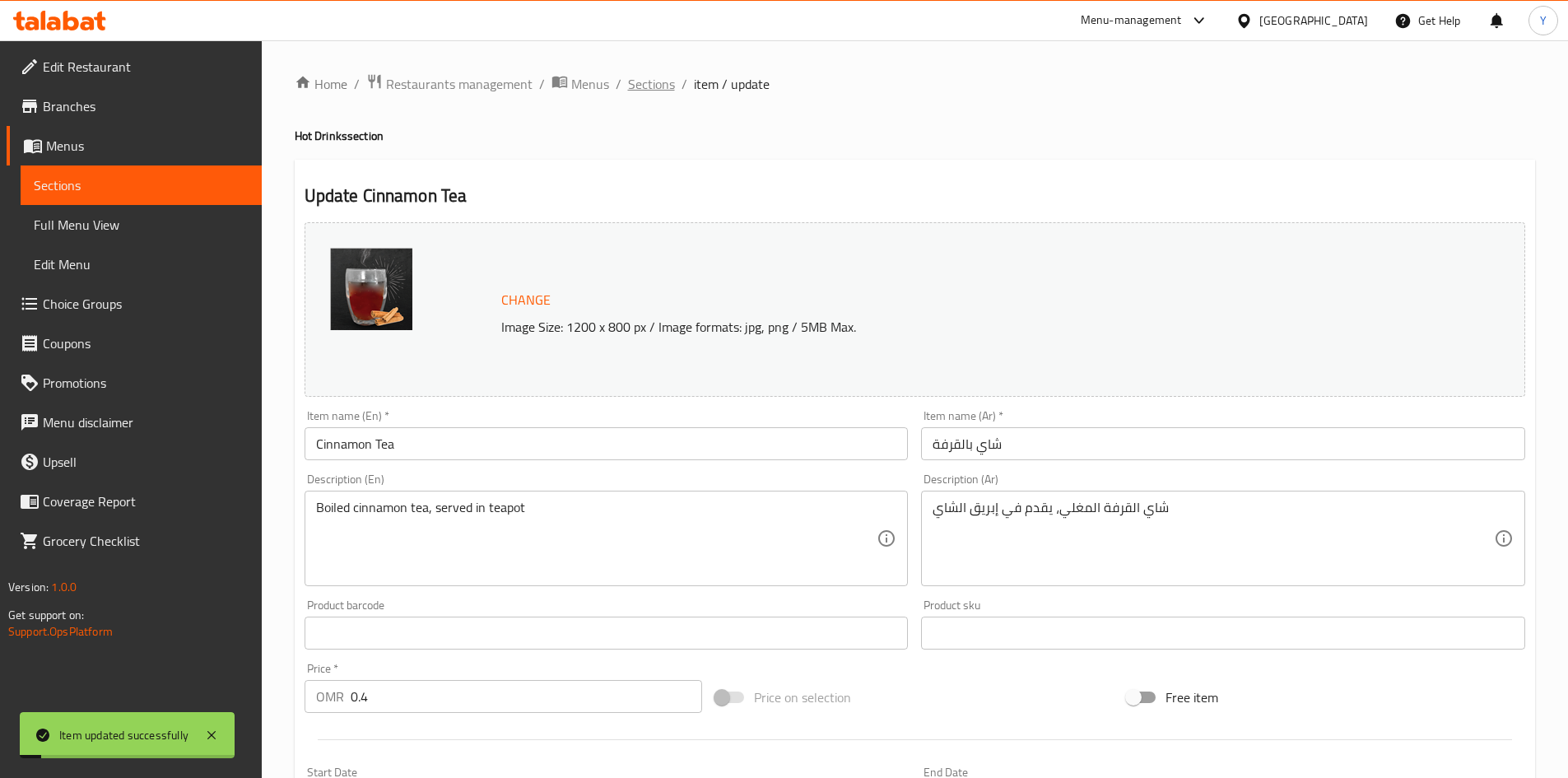
click at [656, 93] on span "Sections" at bounding box center [651, 84] width 47 height 19
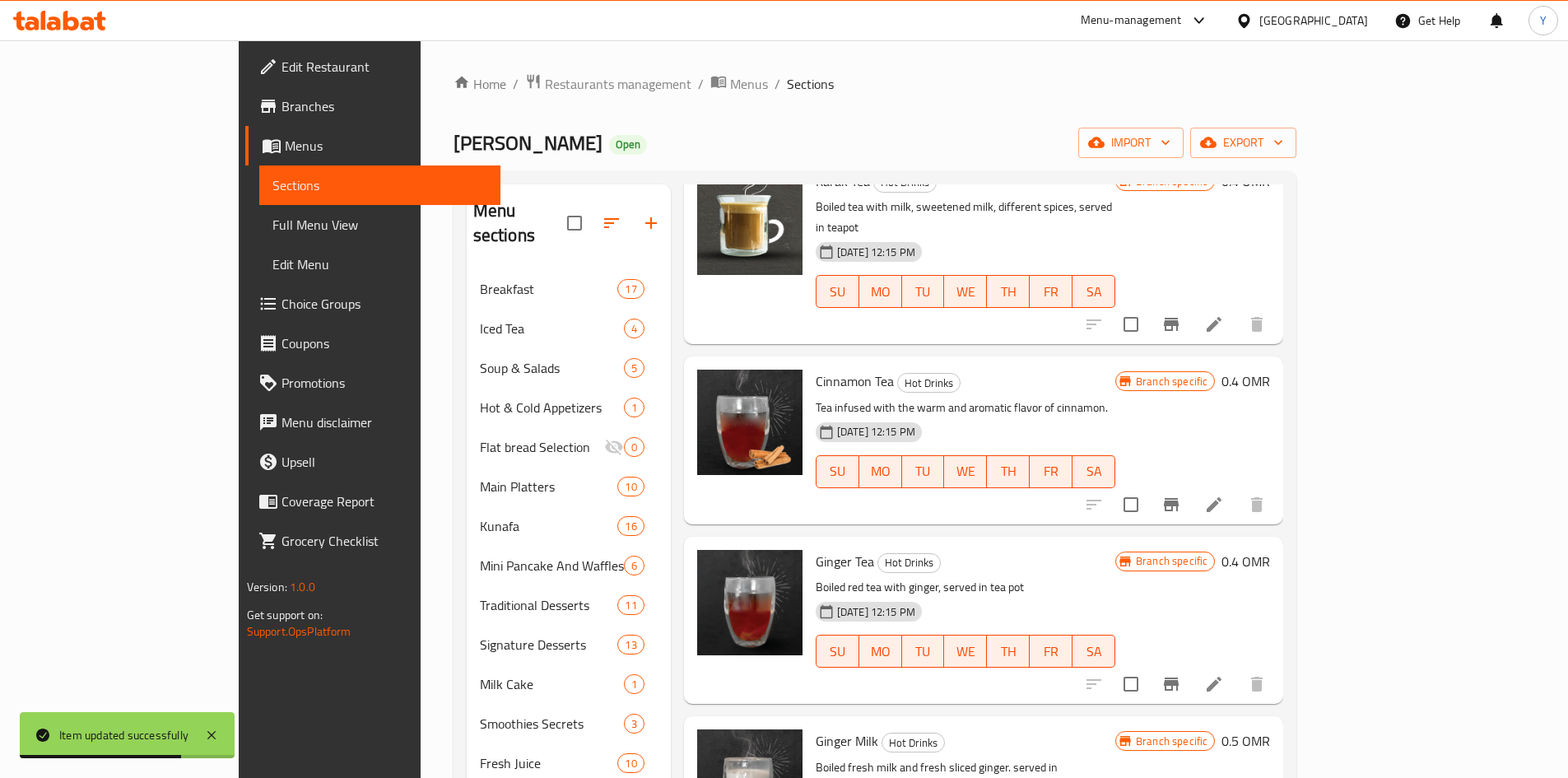
scroll to position [823, 0]
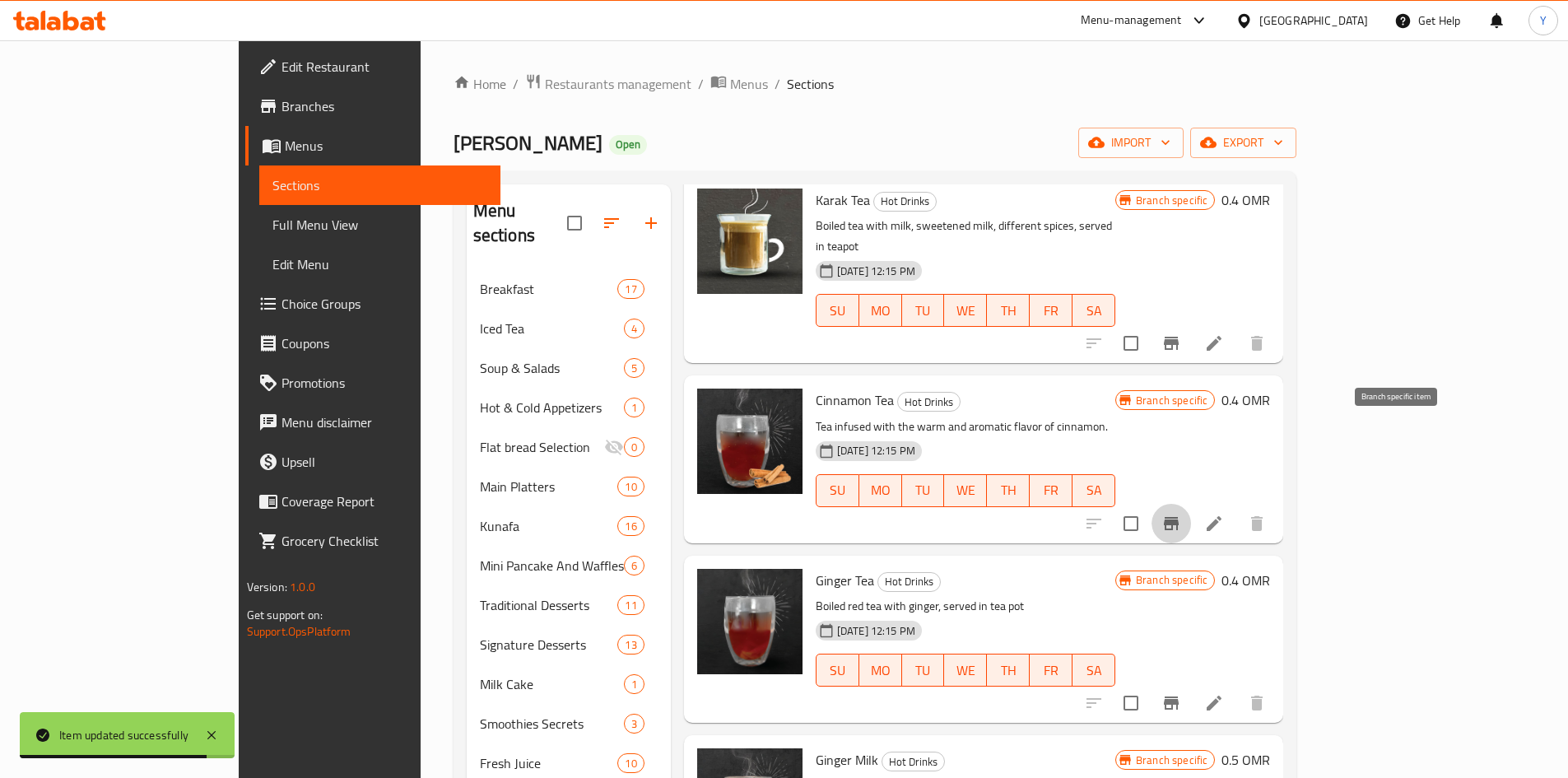
click at [1191, 504] on button "Branch-specific-item" at bounding box center [1171, 523] width 40 height 40
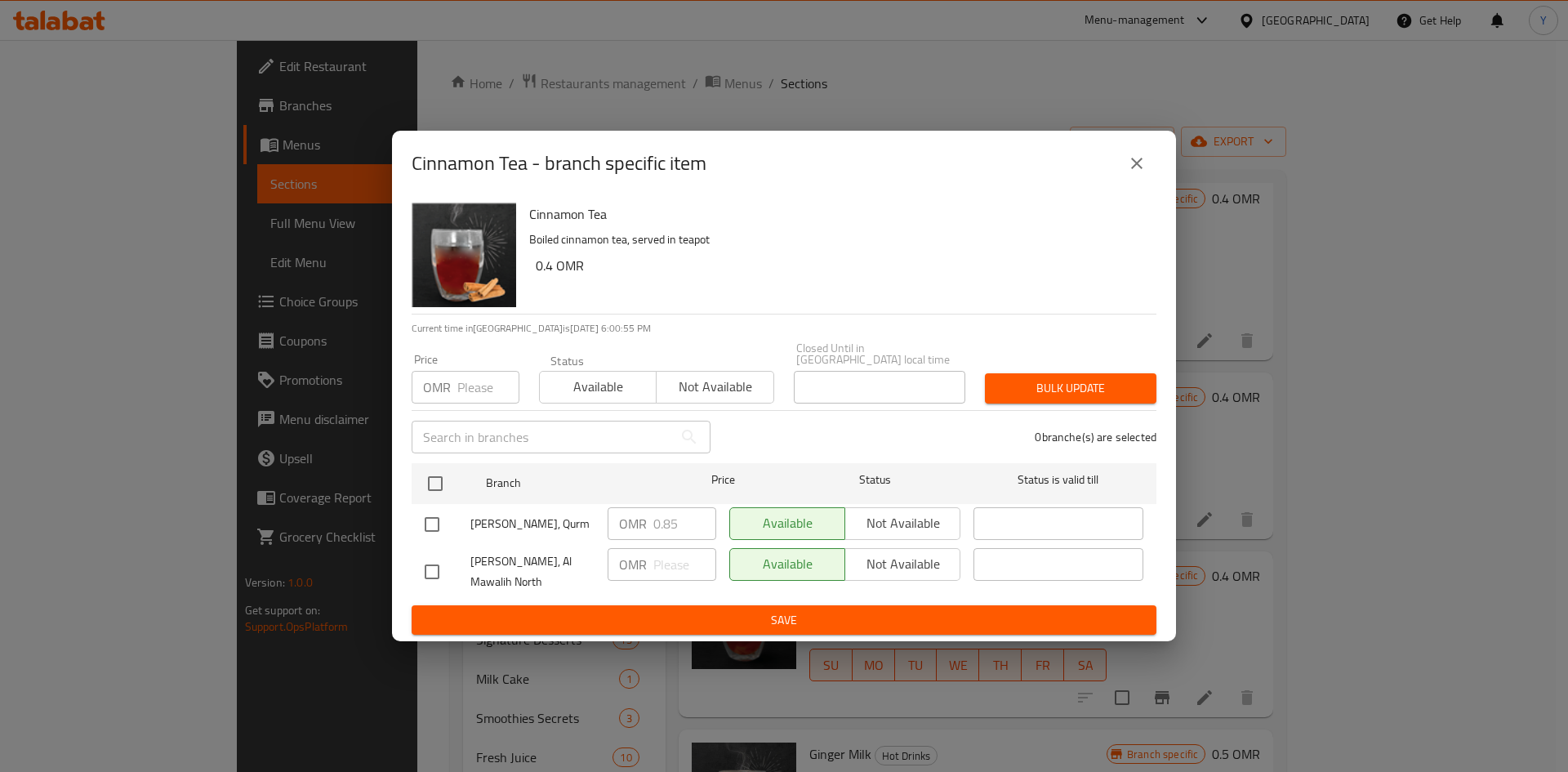
click at [565, 226] on h6 "Cinnamon Tea" at bounding box center [836, 213] width 614 height 23
copy h6 "Cinnamon Tea"
click at [843, 290] on div "Cinnamon Tea Boiled cinnamon tea, served in teapot 0.4 OMR" at bounding box center [836, 255] width 627 height 117
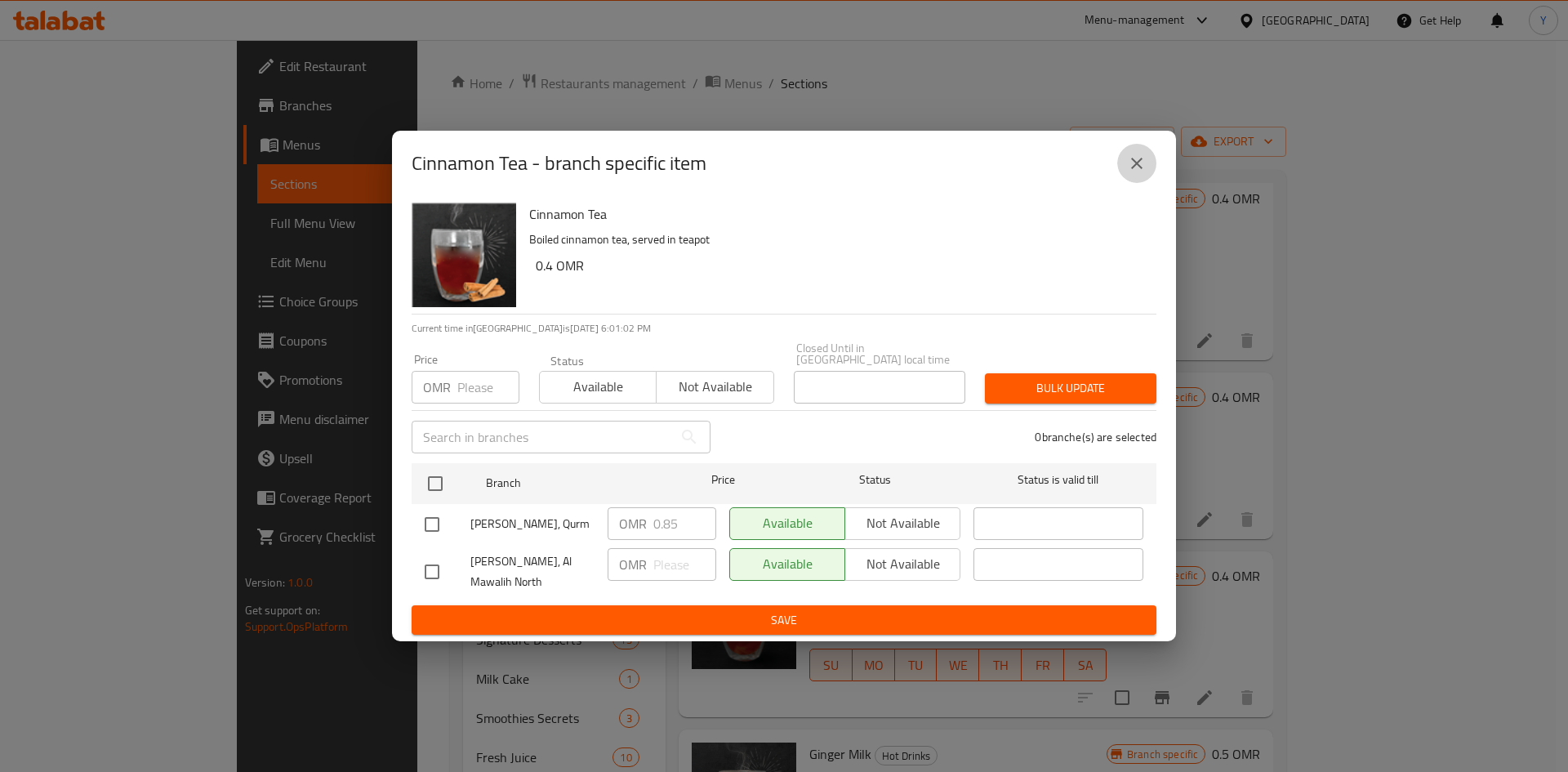
drag, startPoint x: 1127, startPoint y: 167, endPoint x: 1122, endPoint y: 197, distance: 30.4
click at [1124, 168] on button "close" at bounding box center [1136, 163] width 39 height 39
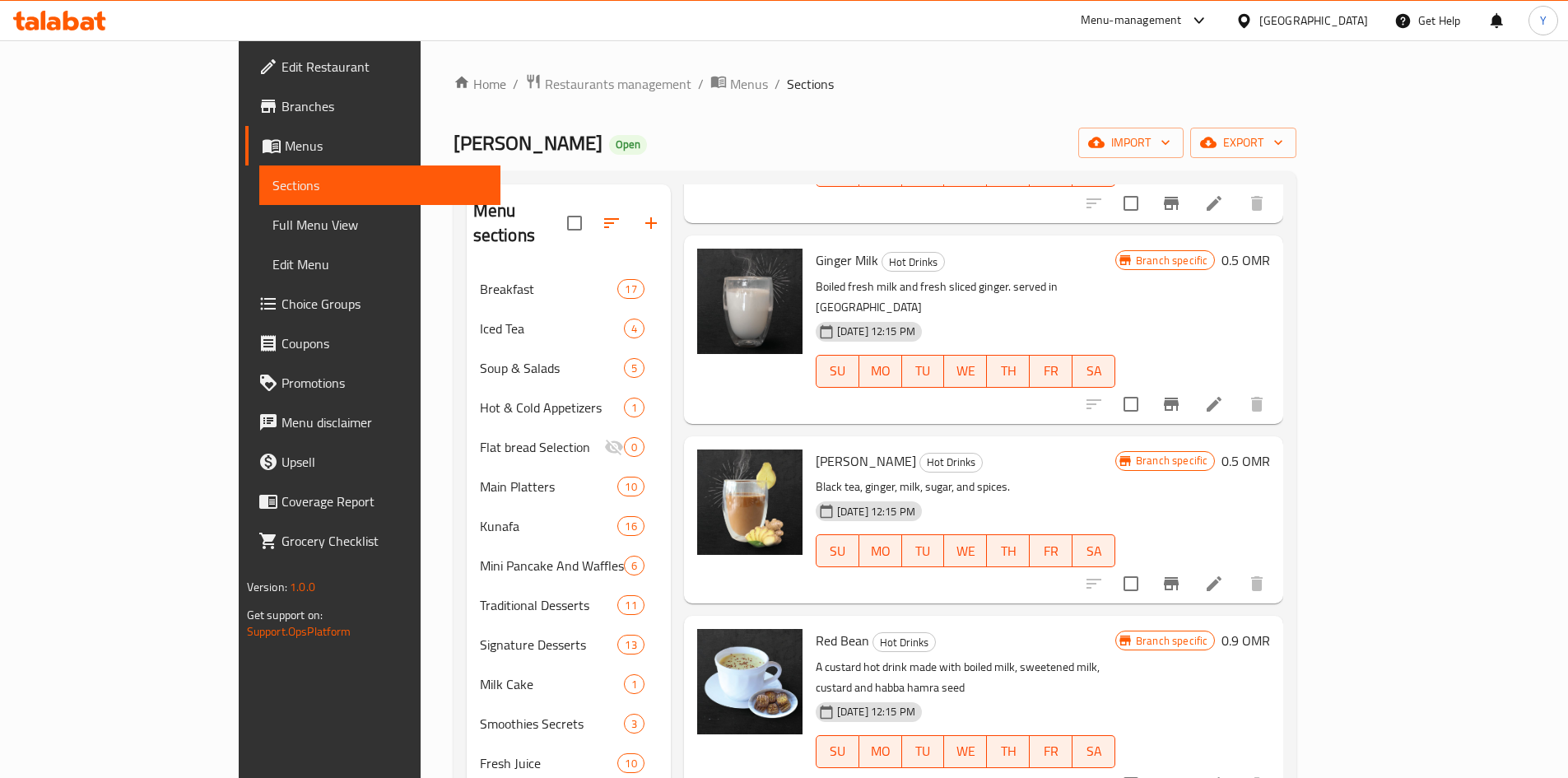
scroll to position [1400, 0]
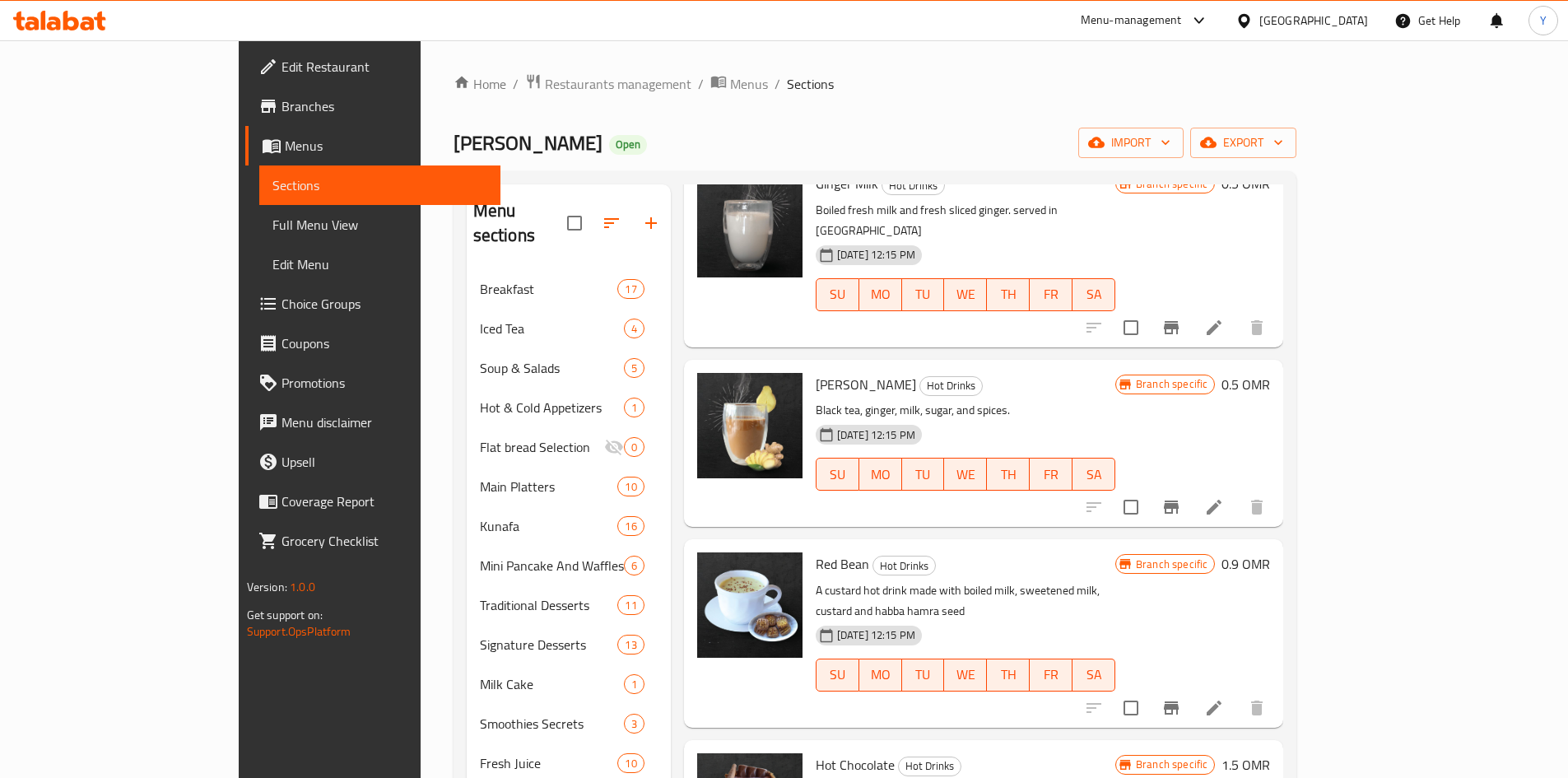
click at [1237, 693] on li at bounding box center [1214, 708] width 47 height 30
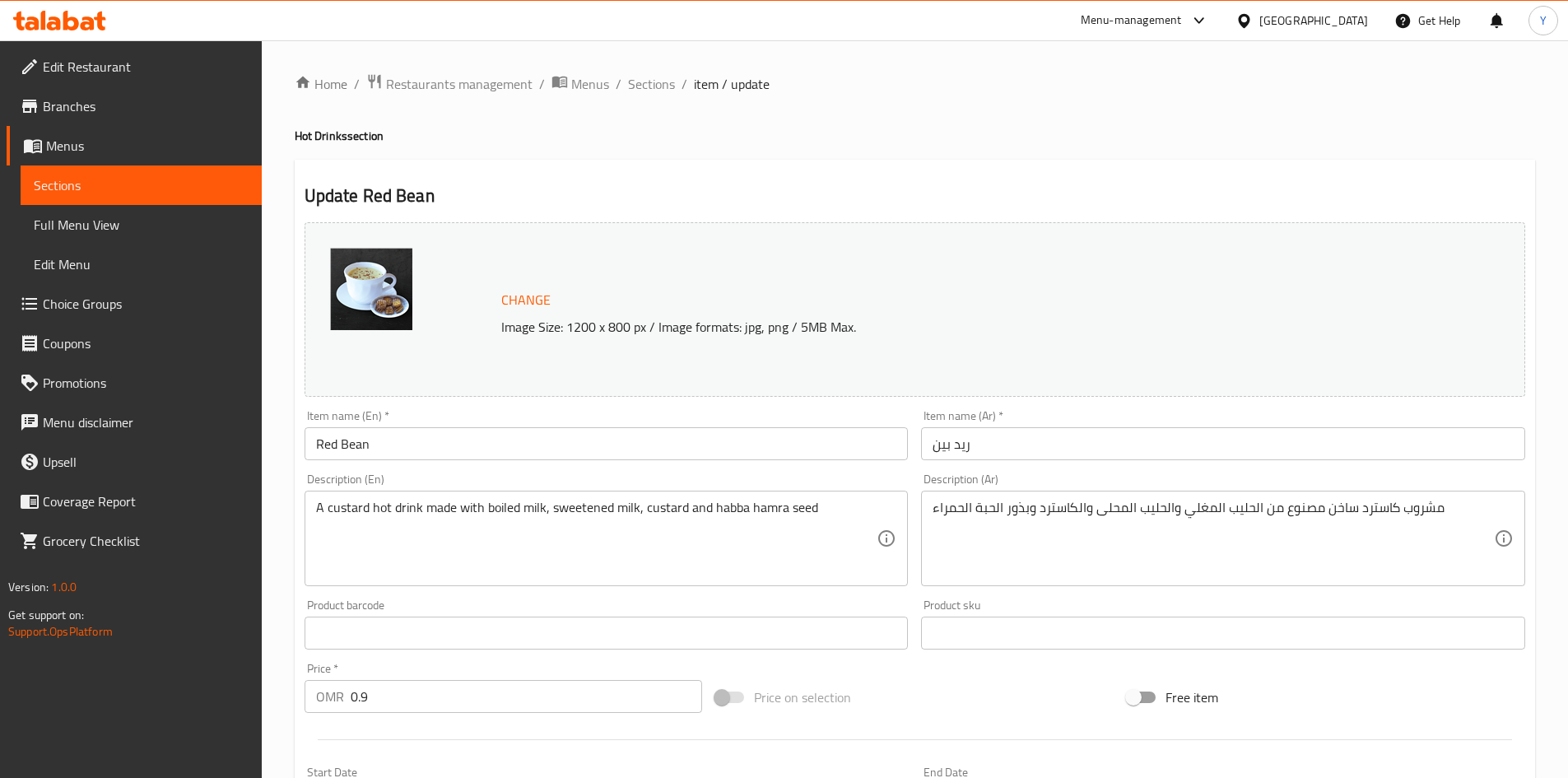
click at [659, 103] on div "Home / Restaurants management / Menus / Sections / item / update Hot Drinks sec…" at bounding box center [914, 614] width 1241 height 1081
click at [650, 92] on span "Sections" at bounding box center [651, 84] width 47 height 19
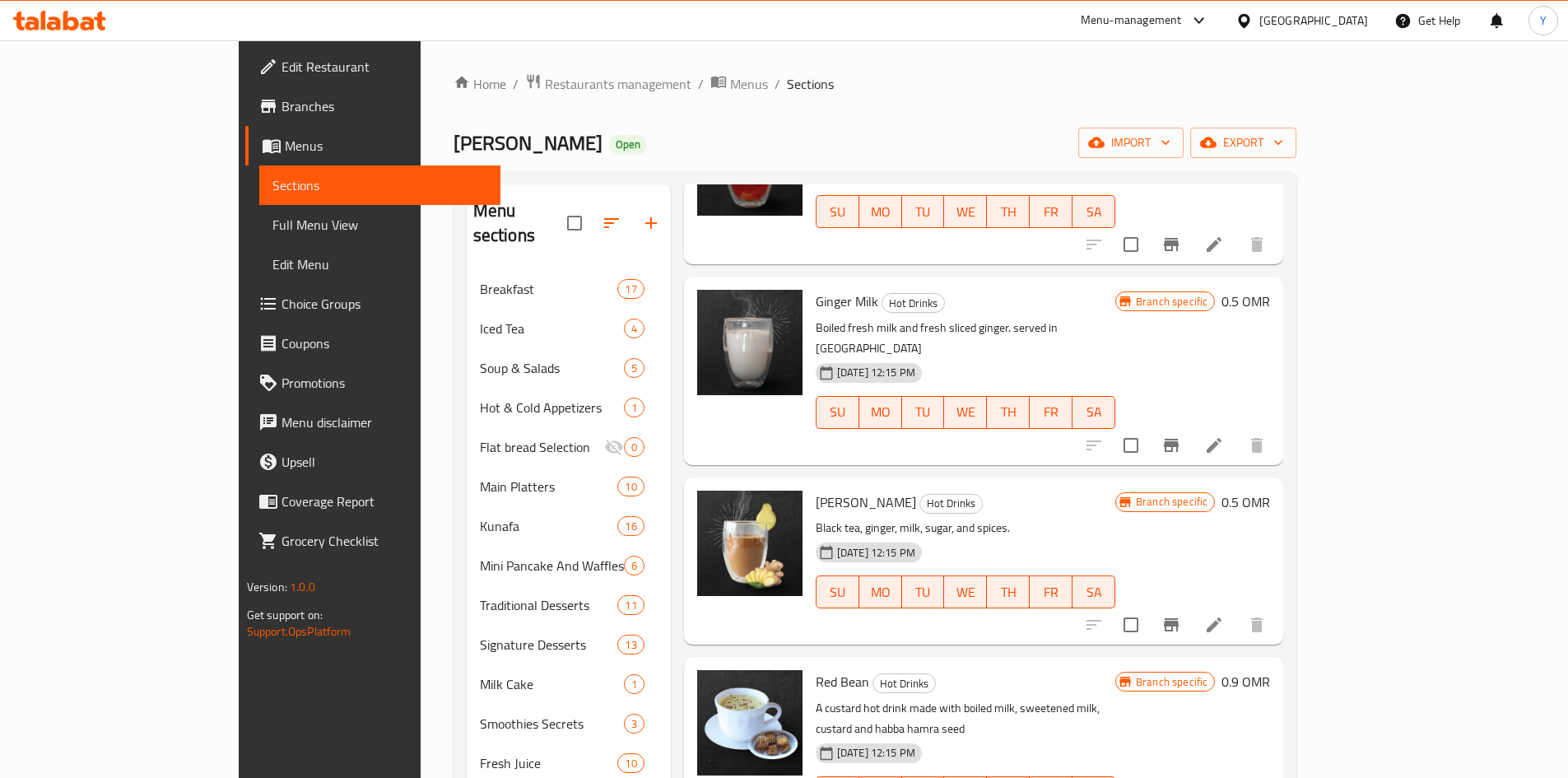
scroll to position [1317, 0]
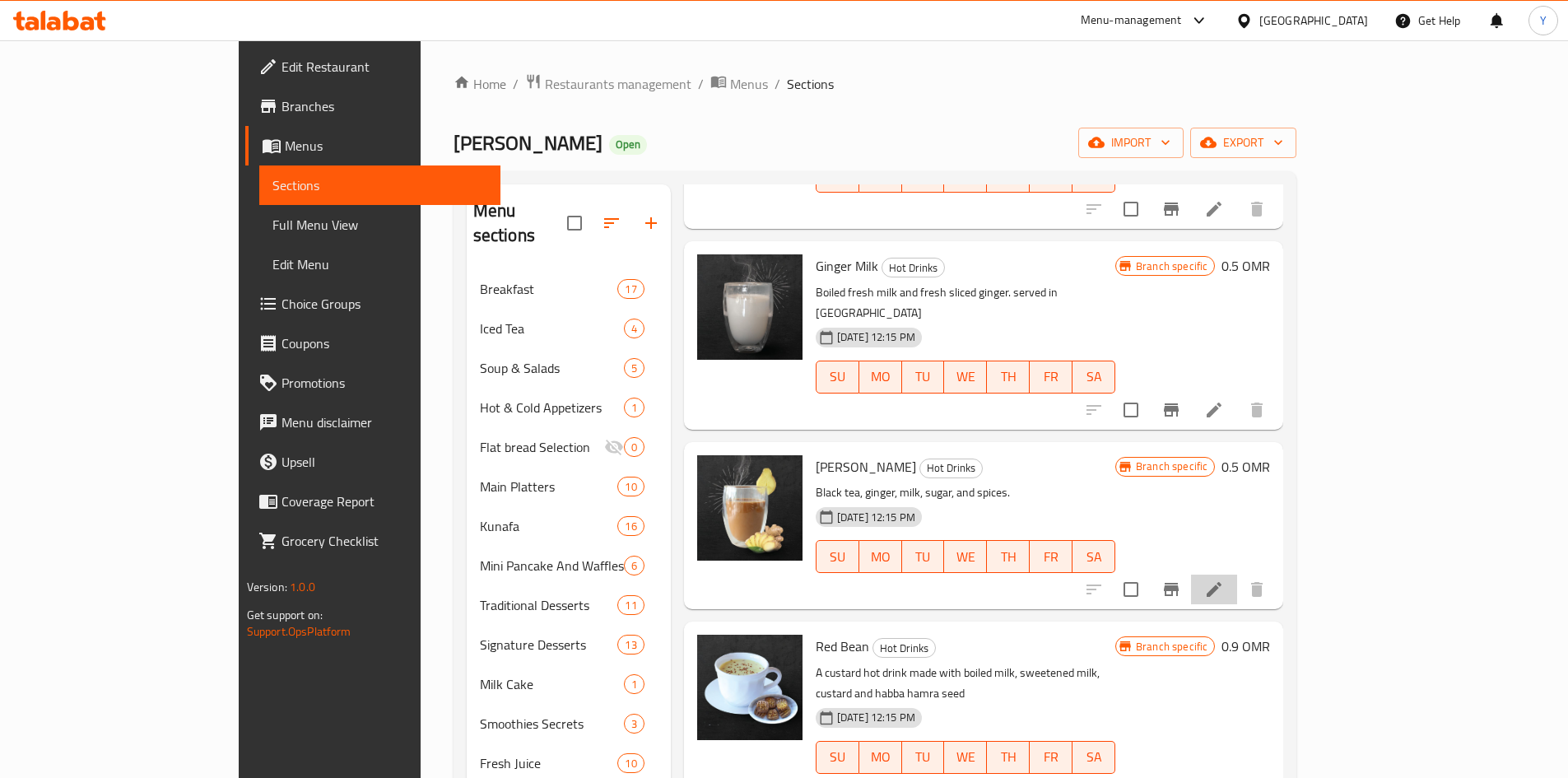
click at [1237, 574] on li at bounding box center [1214, 589] width 47 height 30
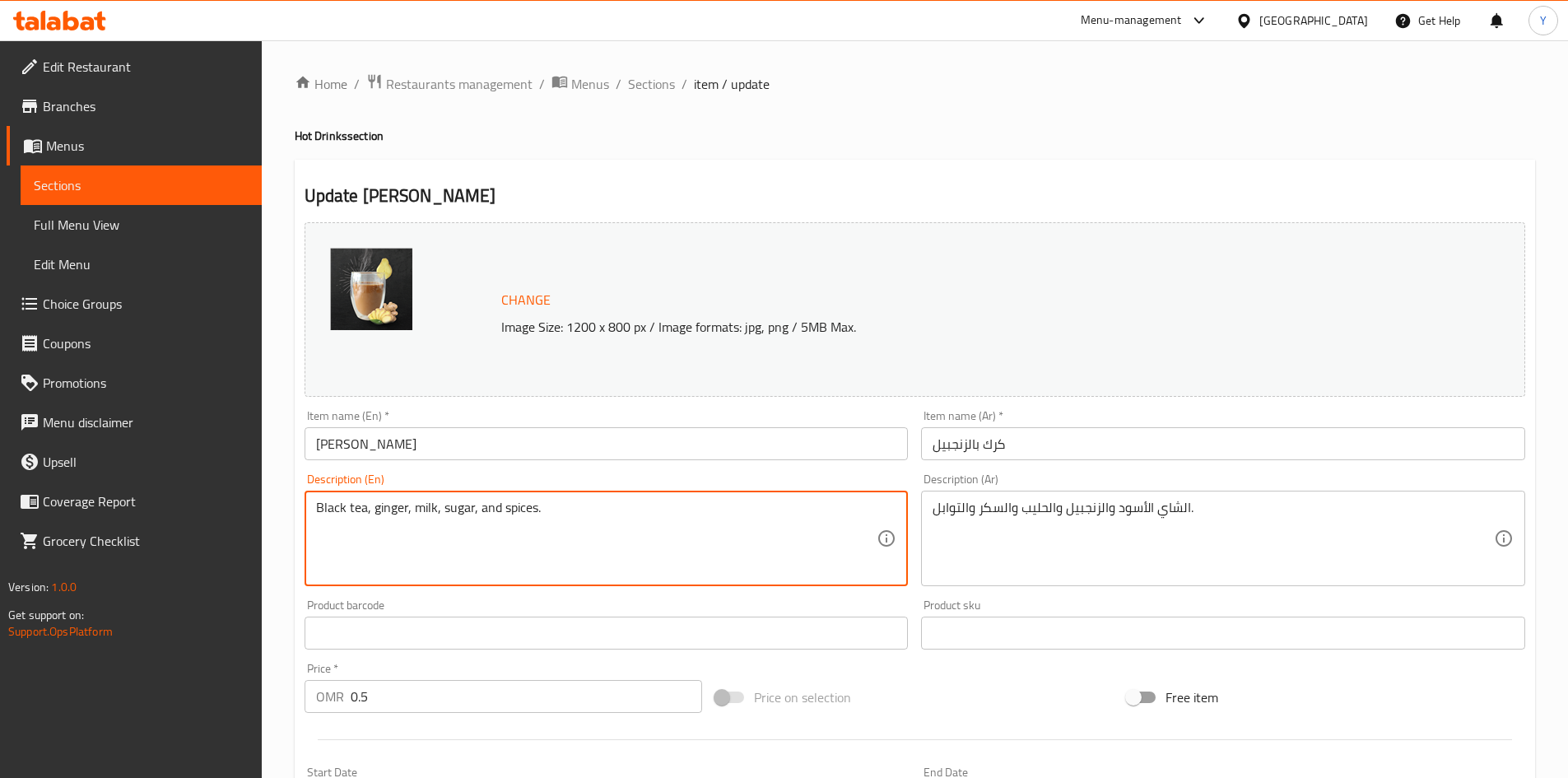
click at [556, 537] on textarea "Black tea, ginger, milk, sugar, and spices." at bounding box center [597, 539] width 562 height 78
click at [378, 515] on textarea "Boiled karak tea based with [PERSON_NAME], served in teapot" at bounding box center [597, 539] width 562 height 78
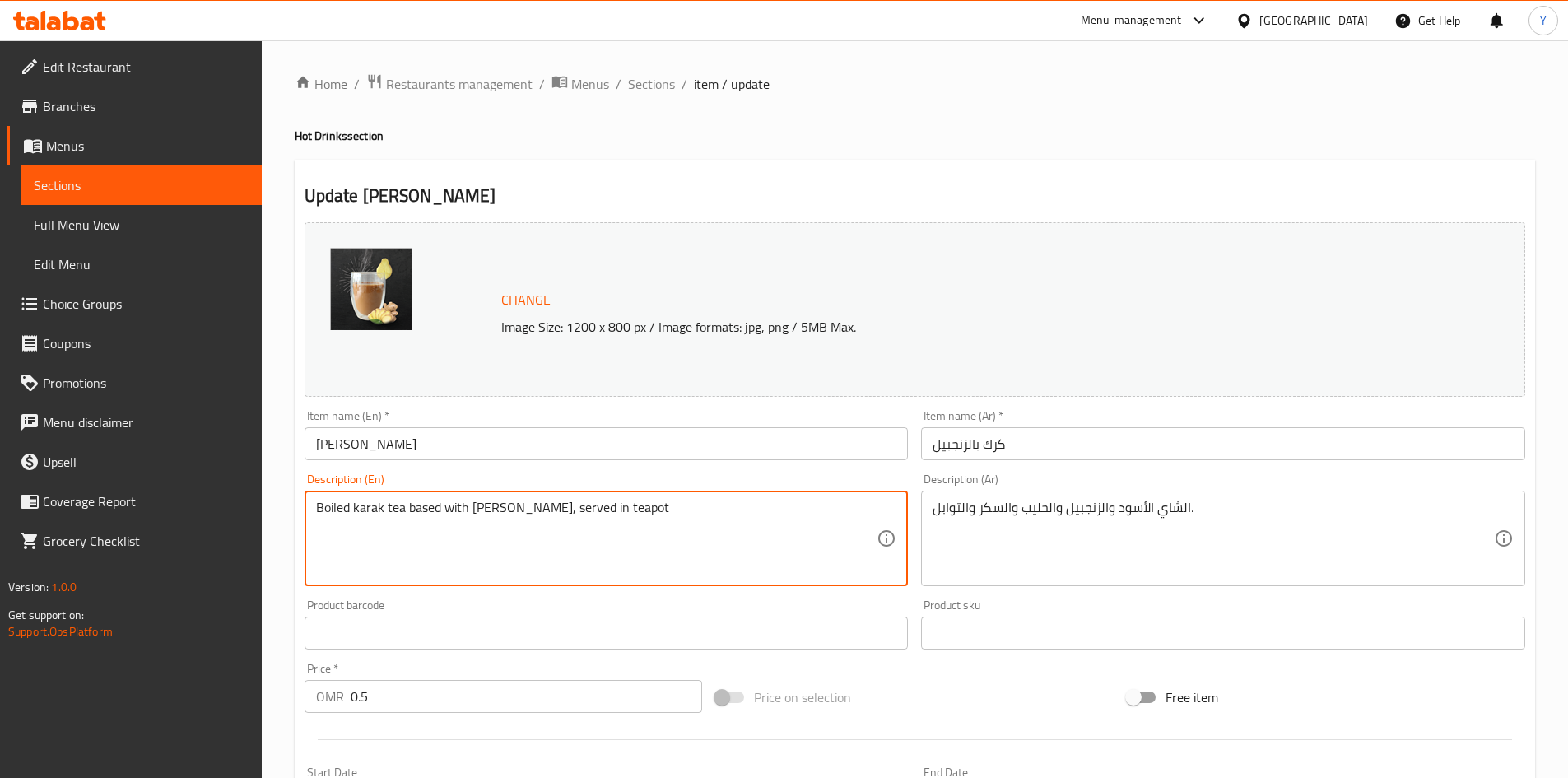
type textarea "Boiled karak tea based with [PERSON_NAME], served in teapot"
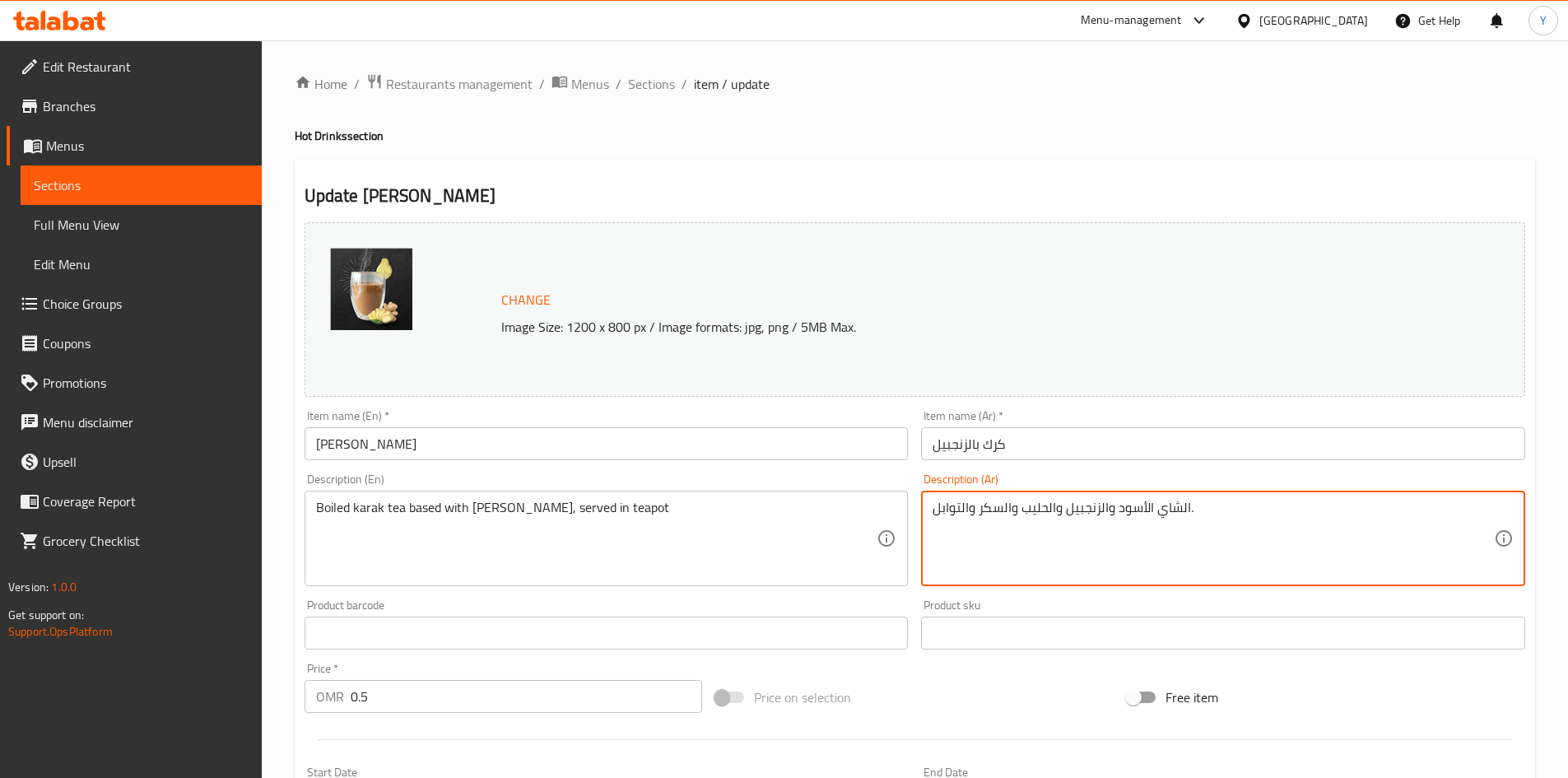
drag, startPoint x: 952, startPoint y: 537, endPoint x: 945, endPoint y: 564, distance: 27.9
click at [945, 565] on textarea "الشاي الأسود والزنجبيل والحليب والسكر والتوابل." at bounding box center [1214, 539] width 562 height 78
click at [945, 564] on textarea "الشاي الأسود والزنجبيل والحليب والسكر والتوابل." at bounding box center [1214, 539] width 562 height 78
paste textarea "اي كرك مغلي مع الزنجبيل، يقدم في إبريق الشاي"
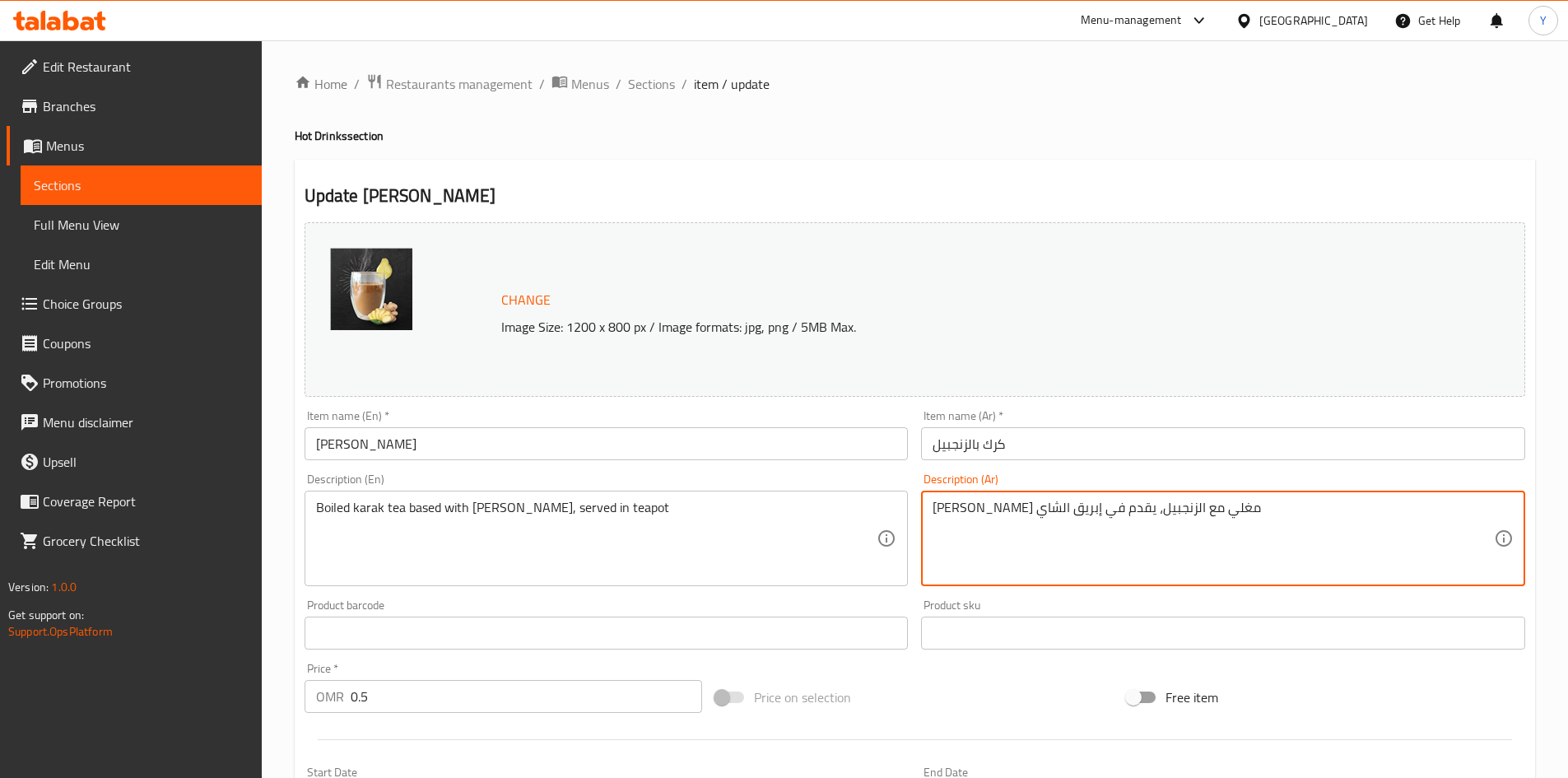
type textarea "[PERSON_NAME] مغلي مع الزنجبيل، يقدم في إبريق الشاي"
click at [679, 432] on input "[PERSON_NAME]" at bounding box center [606, 443] width 604 height 33
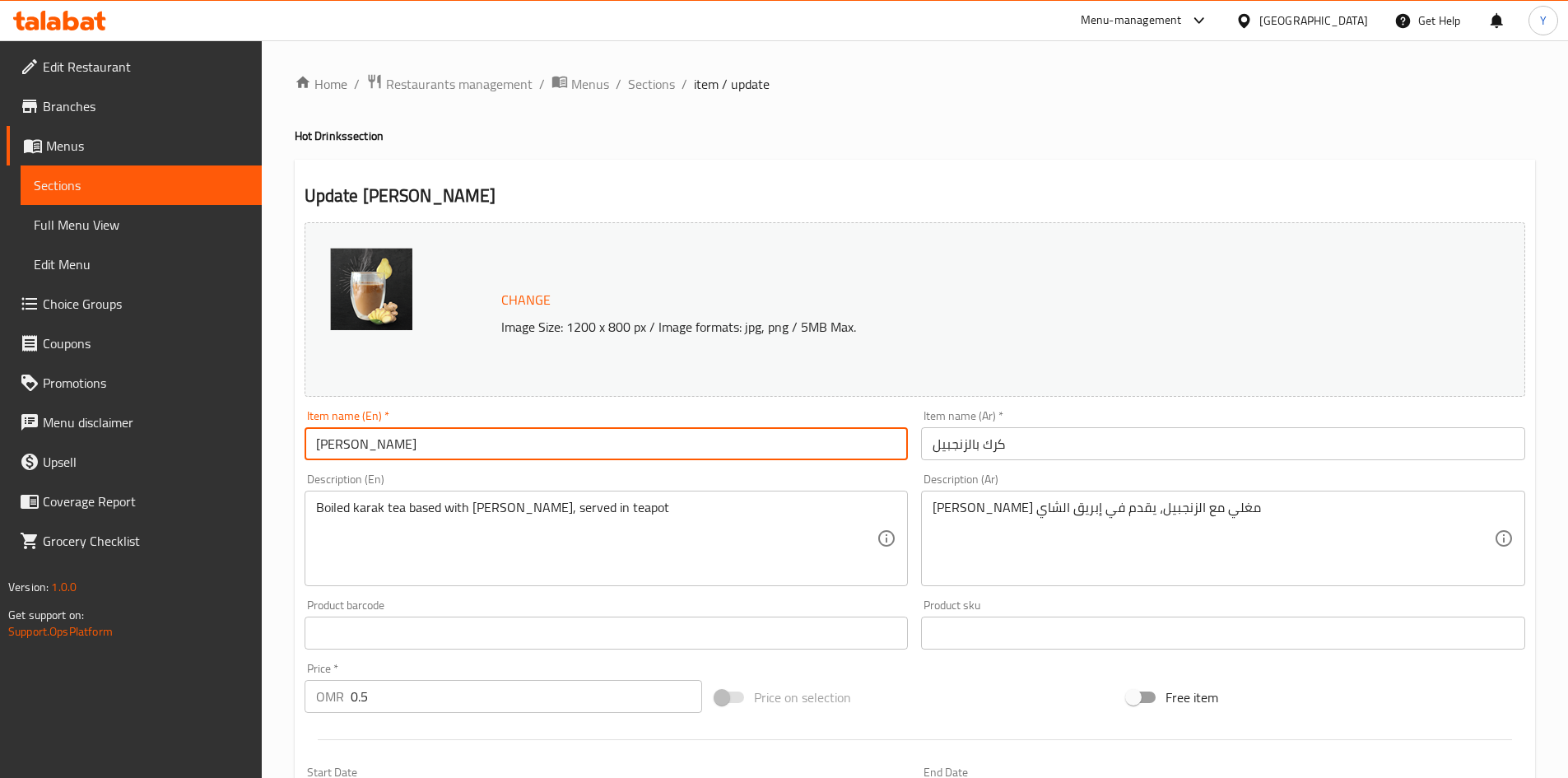
click at [397, 449] on input "[PERSON_NAME]" at bounding box center [606, 443] width 604 height 33
click at [628, 86] on span "Sections" at bounding box center [651, 84] width 47 height 19
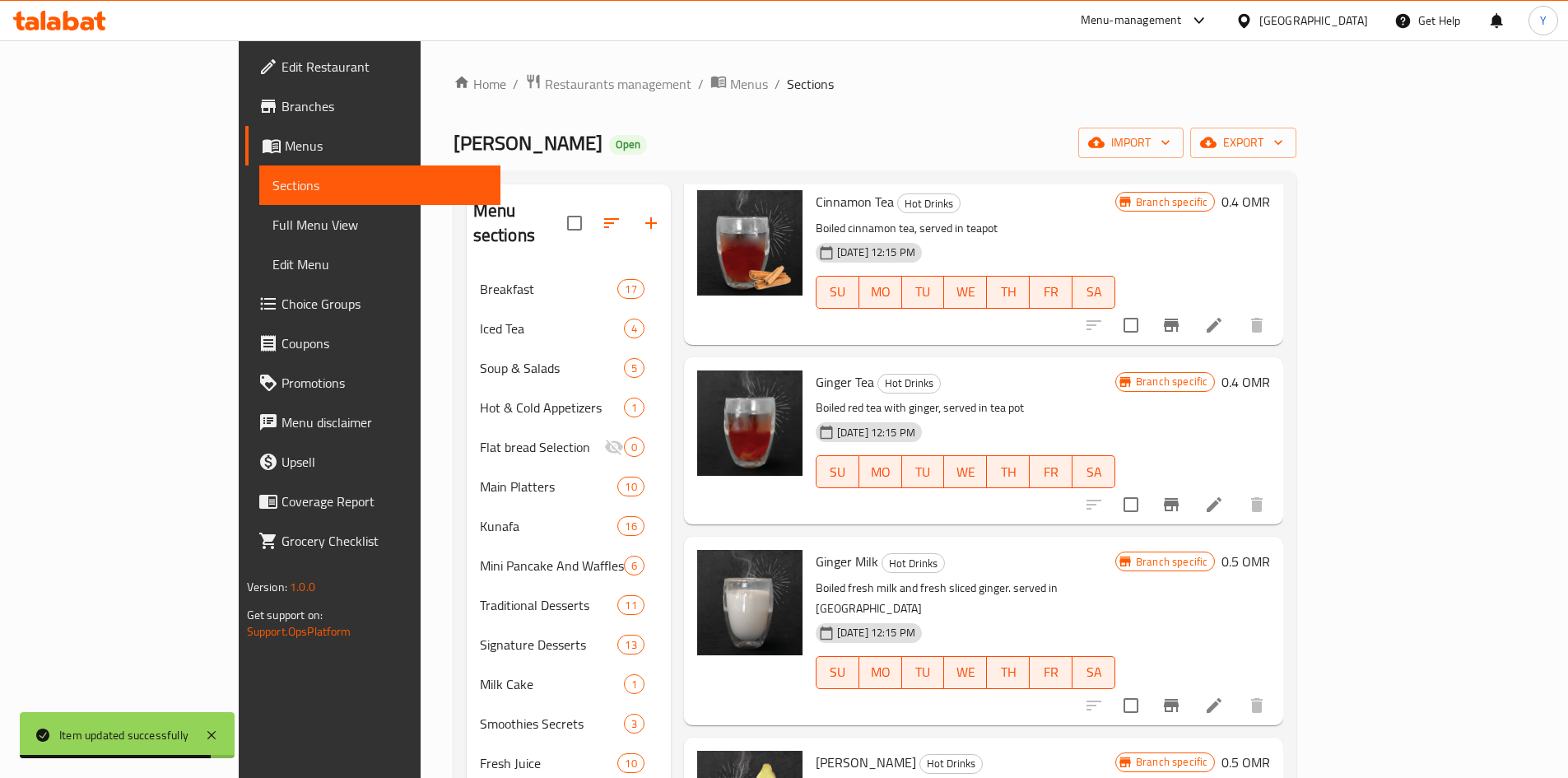
scroll to position [1235, 0]
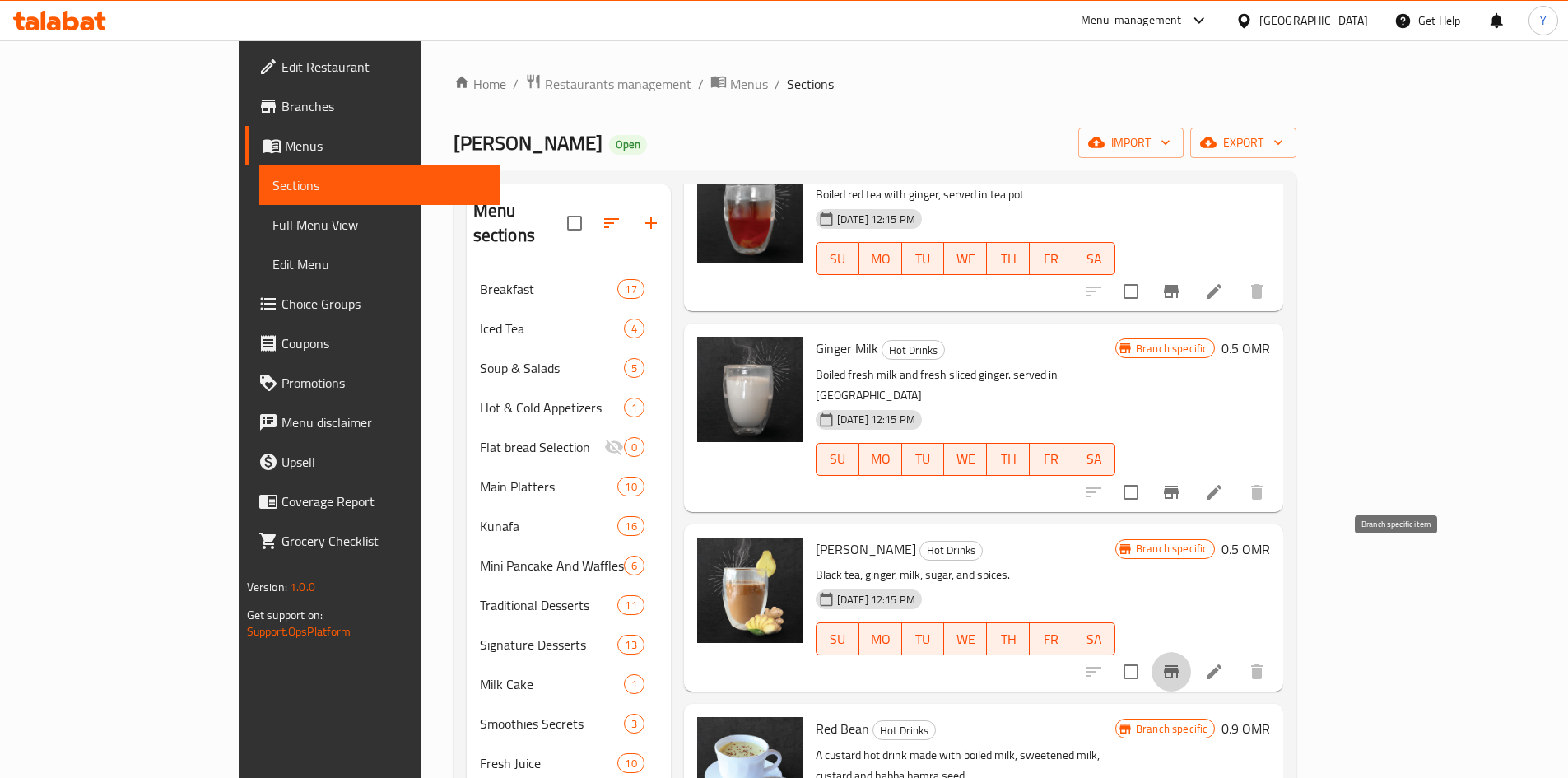
click at [1191, 652] on button "Branch-specific-item" at bounding box center [1171, 671] width 40 height 40
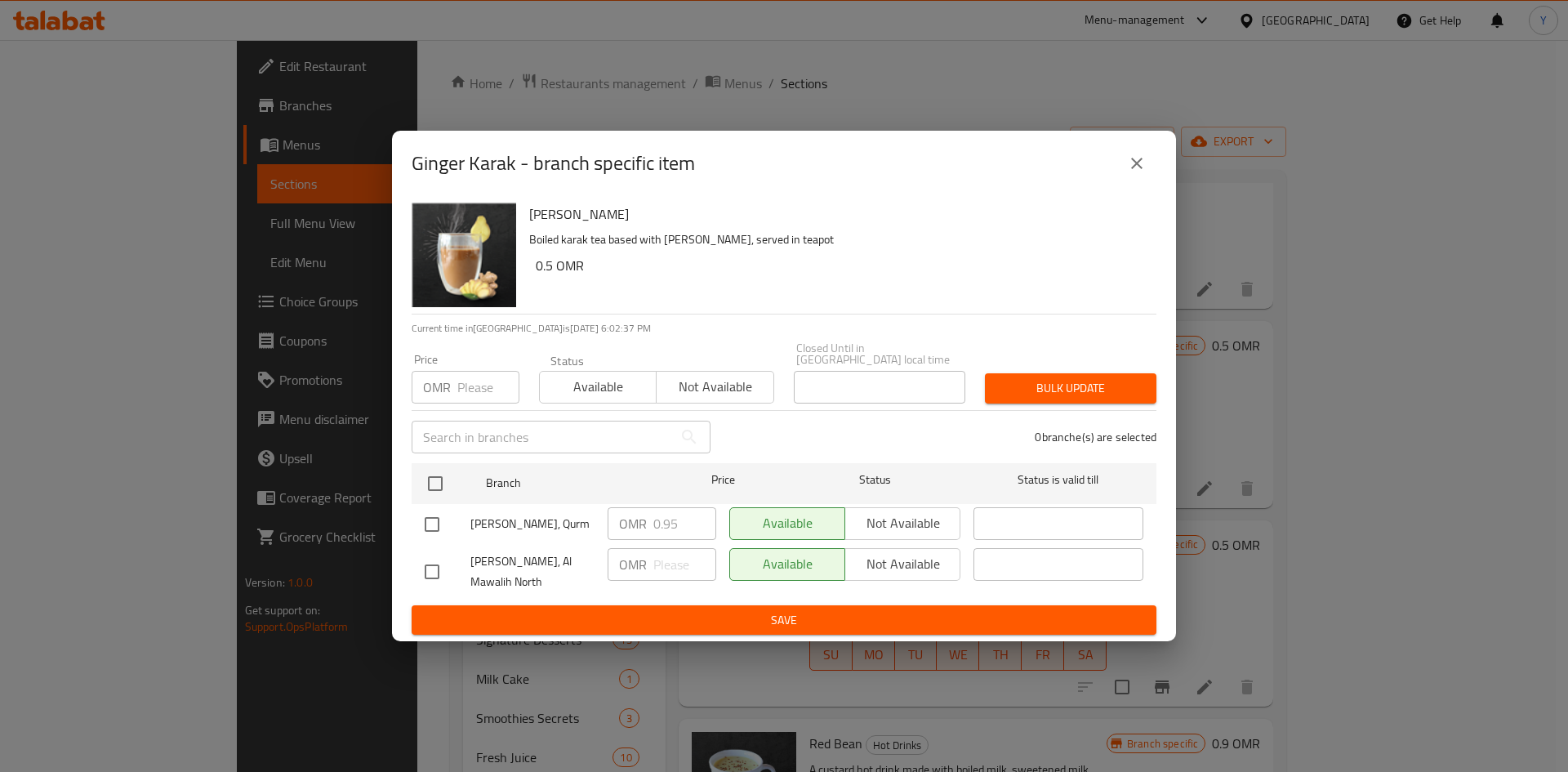
click at [823, 250] on p "Boiled karak tea based with [PERSON_NAME], served in teapot" at bounding box center [836, 239] width 614 height 20
click at [1115, 159] on div "Ginger Karak - branch specific item" at bounding box center [784, 163] width 745 height 39
click at [1146, 191] on div "Ginger Karak - branch specific item" at bounding box center [784, 164] width 784 height 65
click at [1123, 190] on div "Ginger Karak - branch specific item" at bounding box center [784, 164] width 784 height 65
click at [1126, 176] on button "close" at bounding box center [1136, 163] width 39 height 39
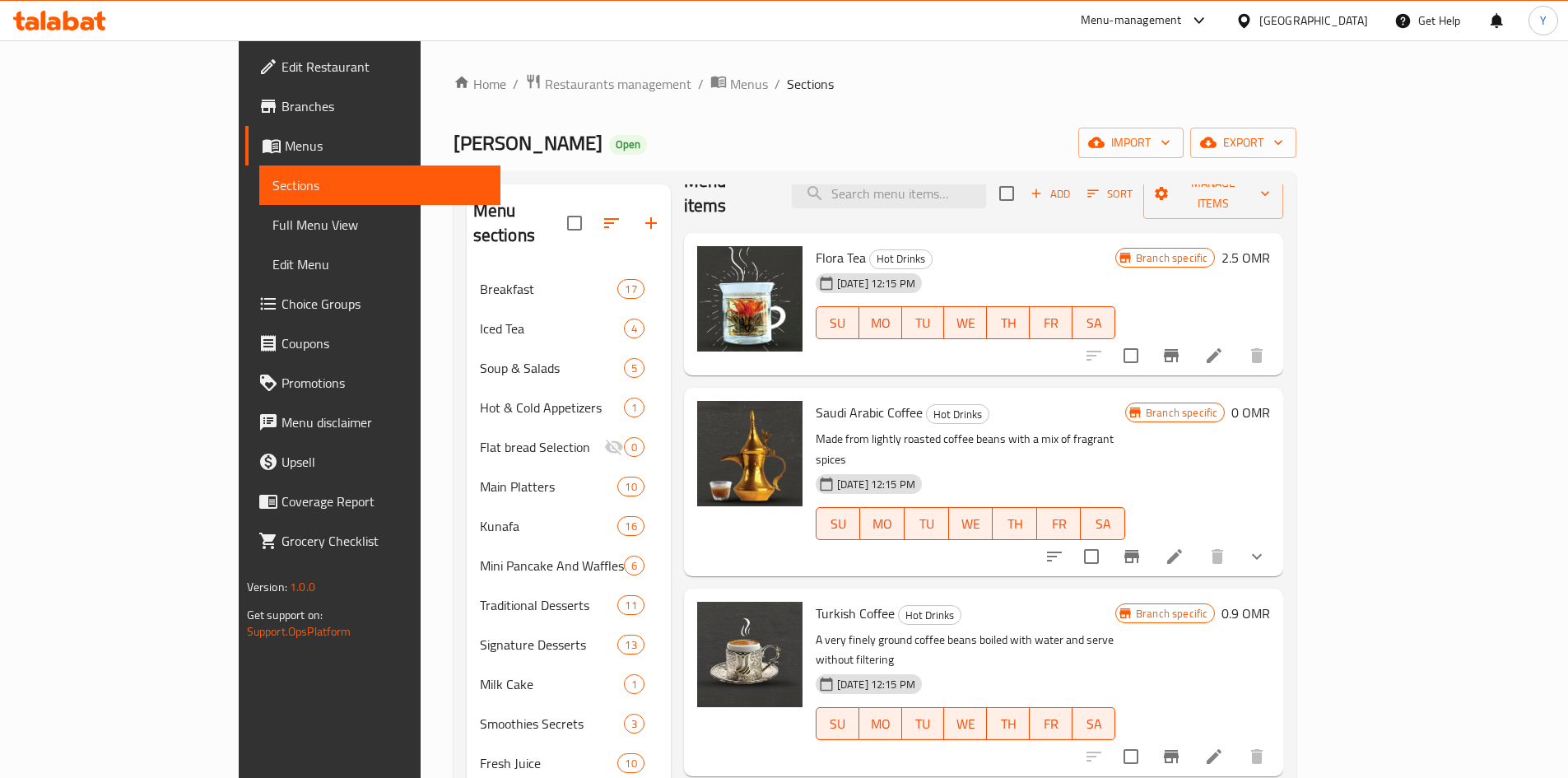
scroll to position [0, 0]
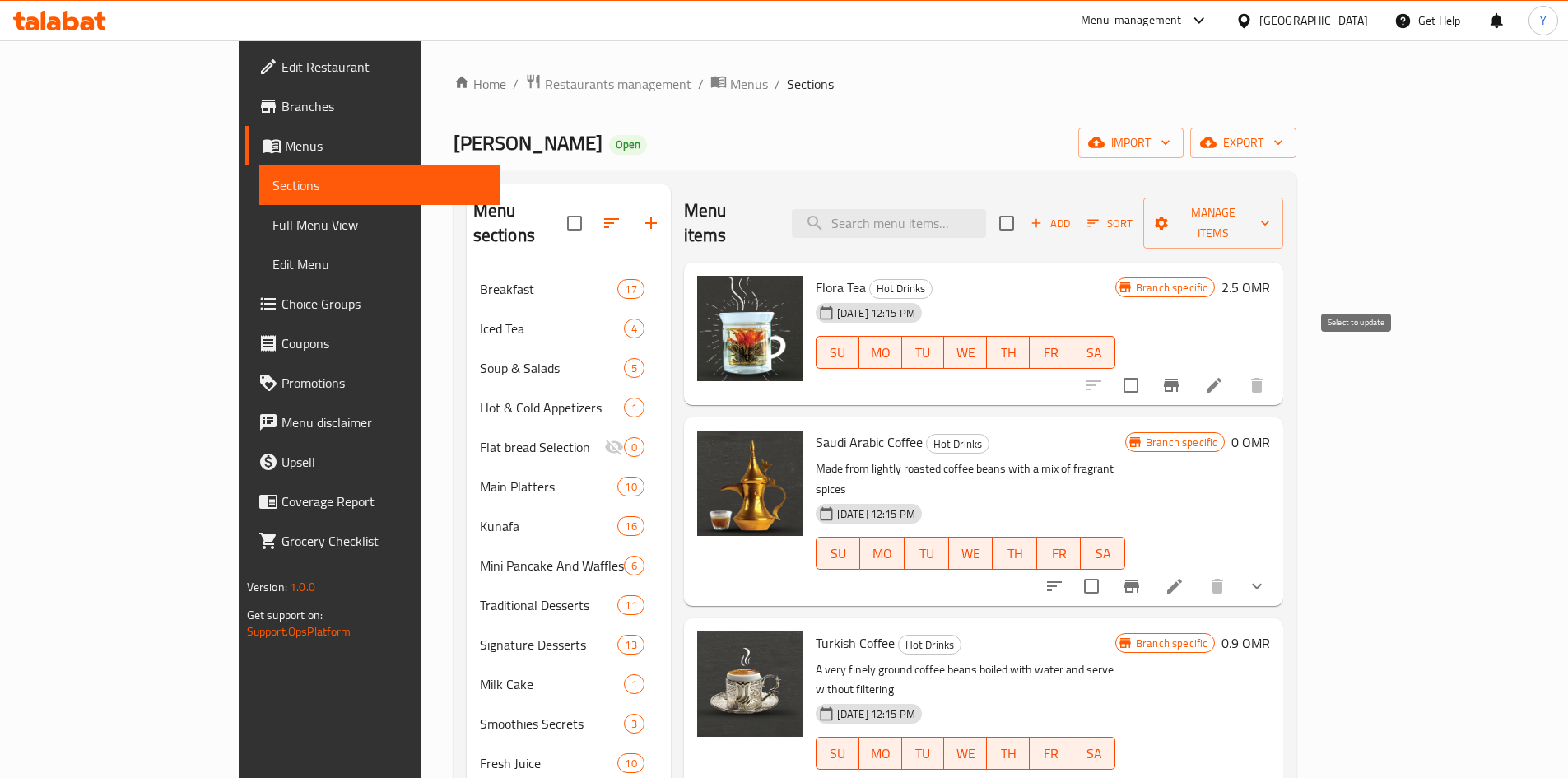
drag, startPoint x: 1348, startPoint y: 364, endPoint x: 1394, endPoint y: 291, distance: 86.3
click at [1149, 368] on input "checkbox" at bounding box center [1131, 385] width 35 height 35
click at [1283, 200] on button "Manage items" at bounding box center [1213, 223] width 140 height 51
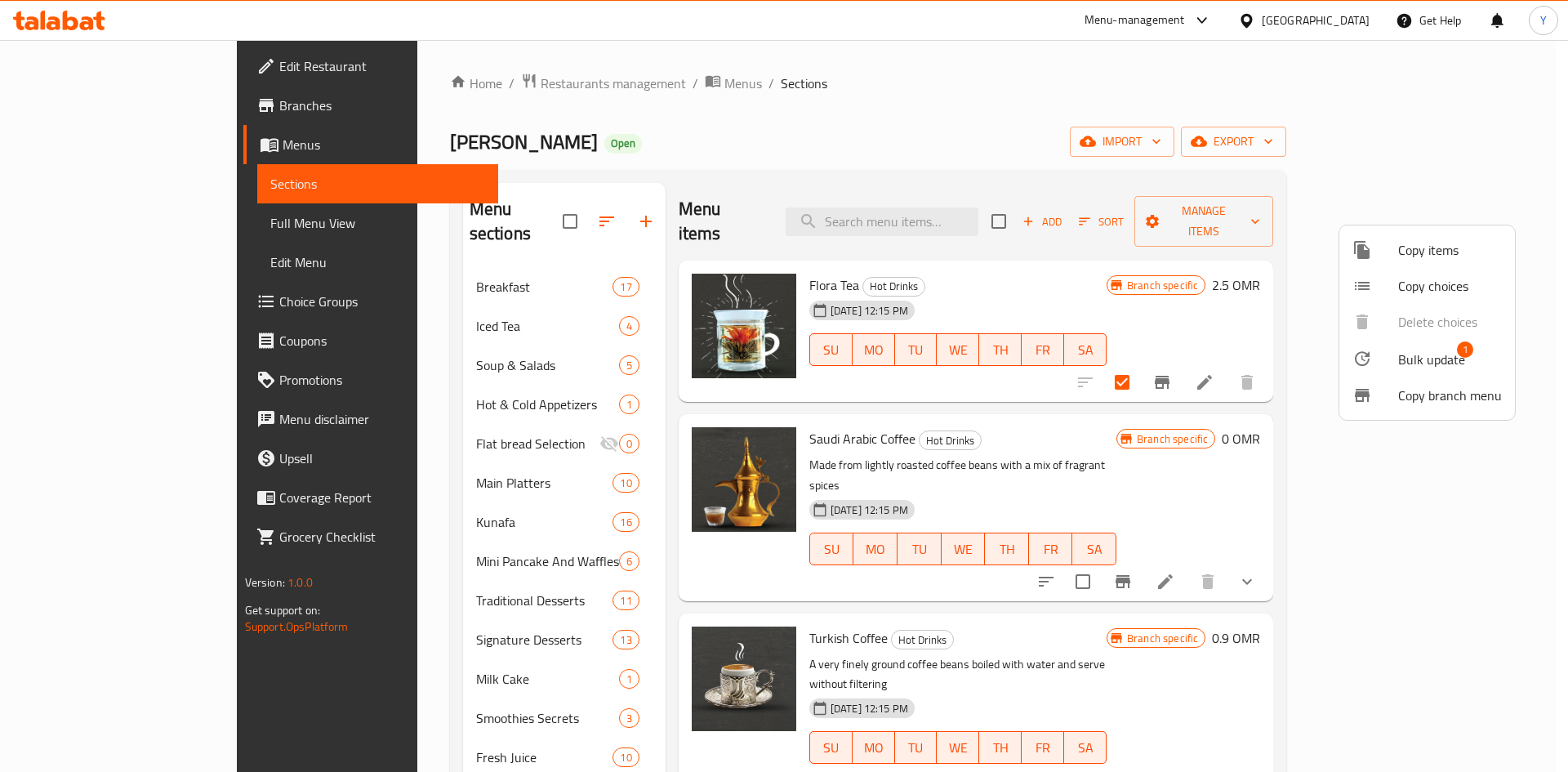
click at [1413, 355] on span "Bulk update" at bounding box center [1431, 359] width 67 height 19
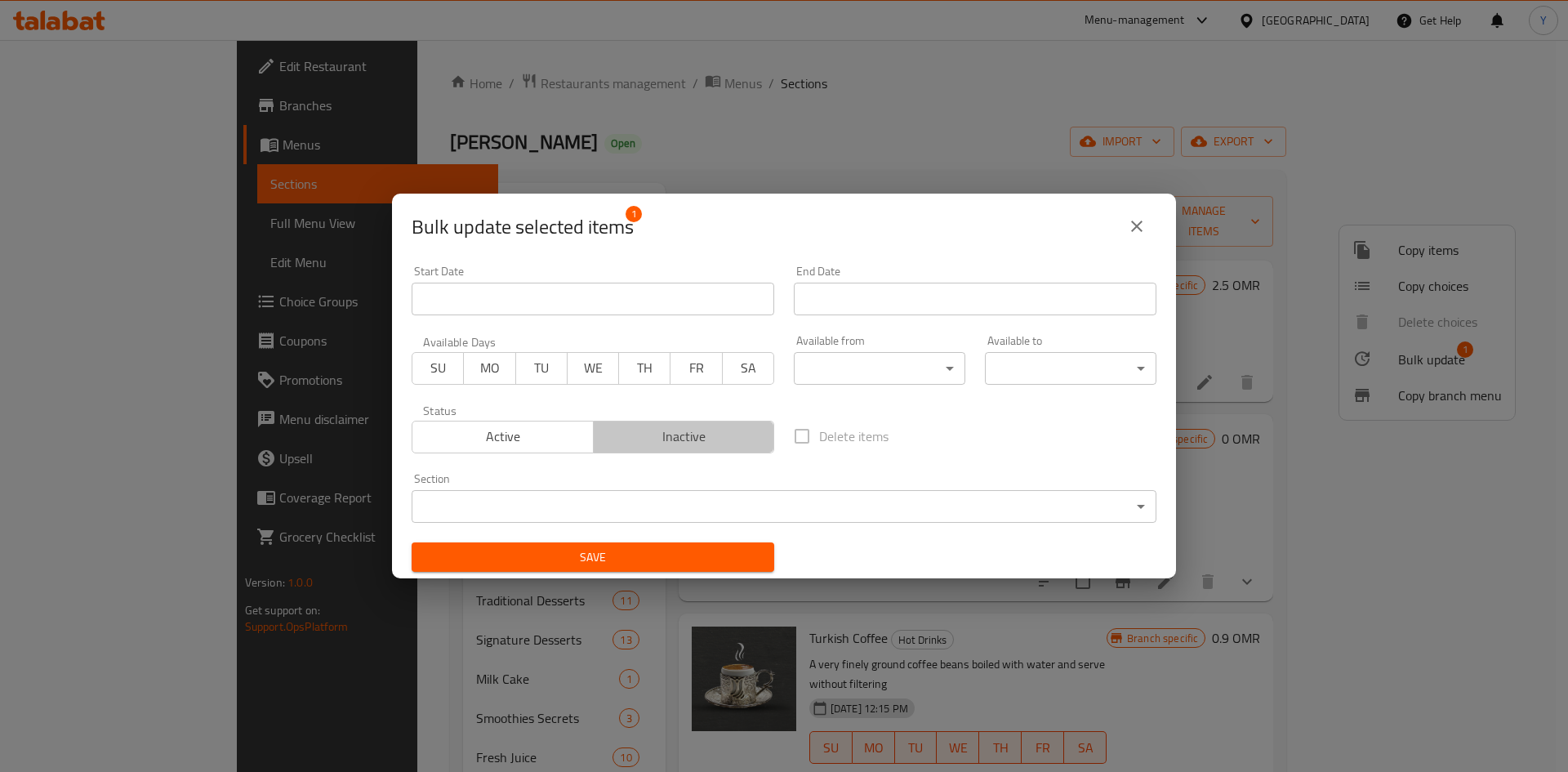
click at [742, 448] on button "Inactive" at bounding box center [684, 436] width 182 height 33
click at [705, 568] on button "Save" at bounding box center [593, 557] width 362 height 30
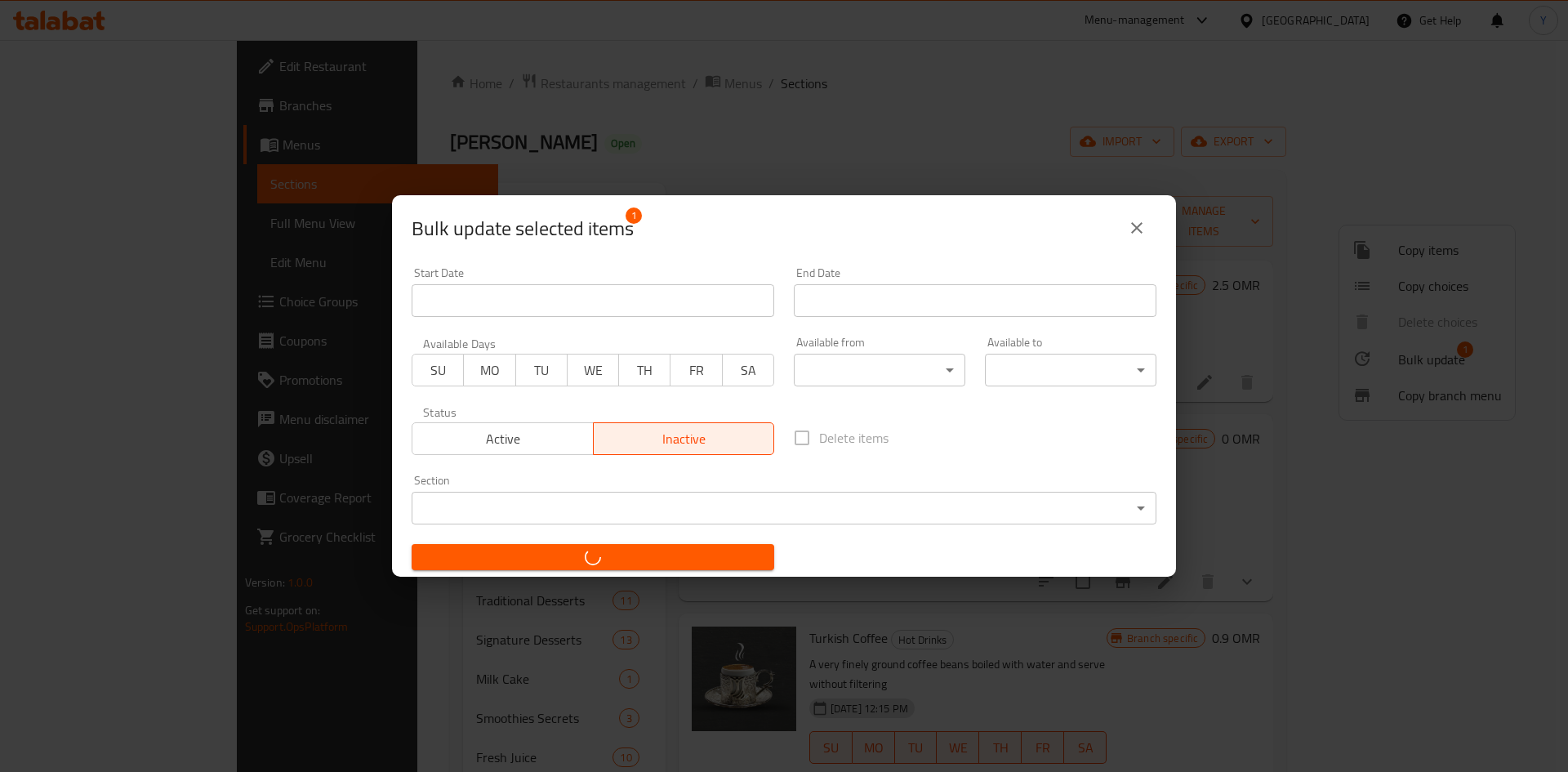
checkbox input "false"
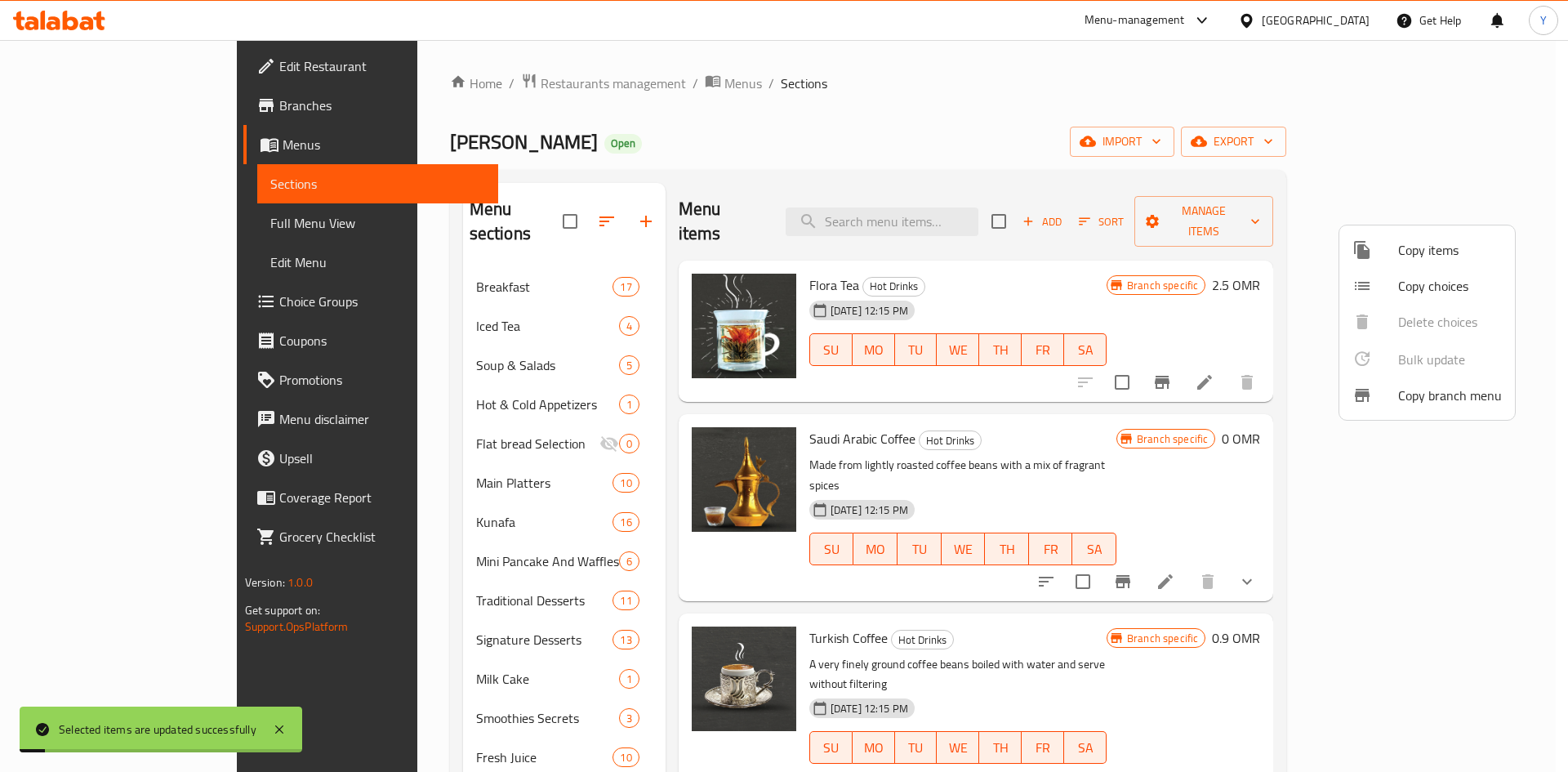
click at [1110, 441] on div at bounding box center [784, 386] width 1568 height 772
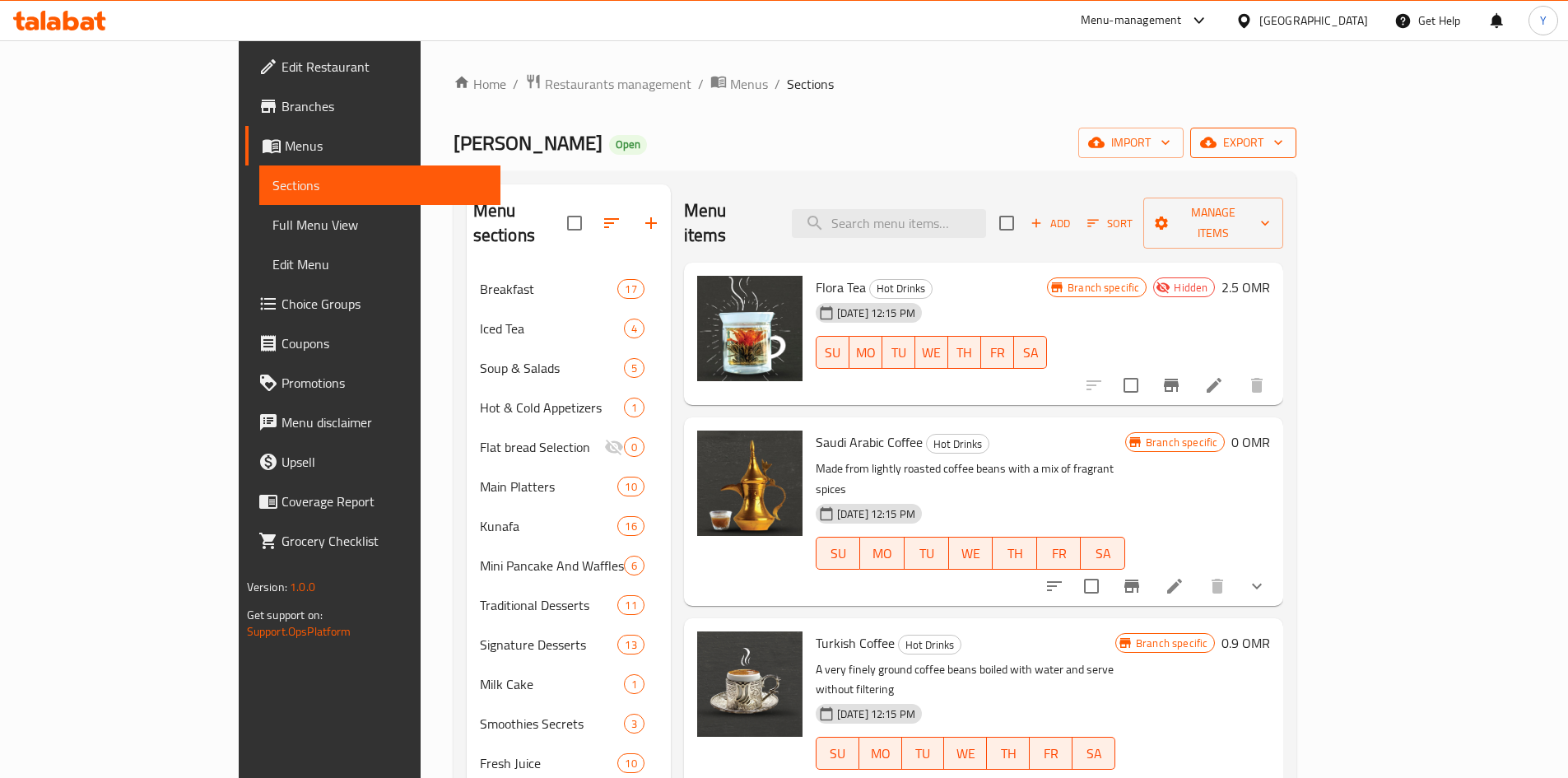
click at [1283, 148] on span "export" at bounding box center [1243, 143] width 79 height 20
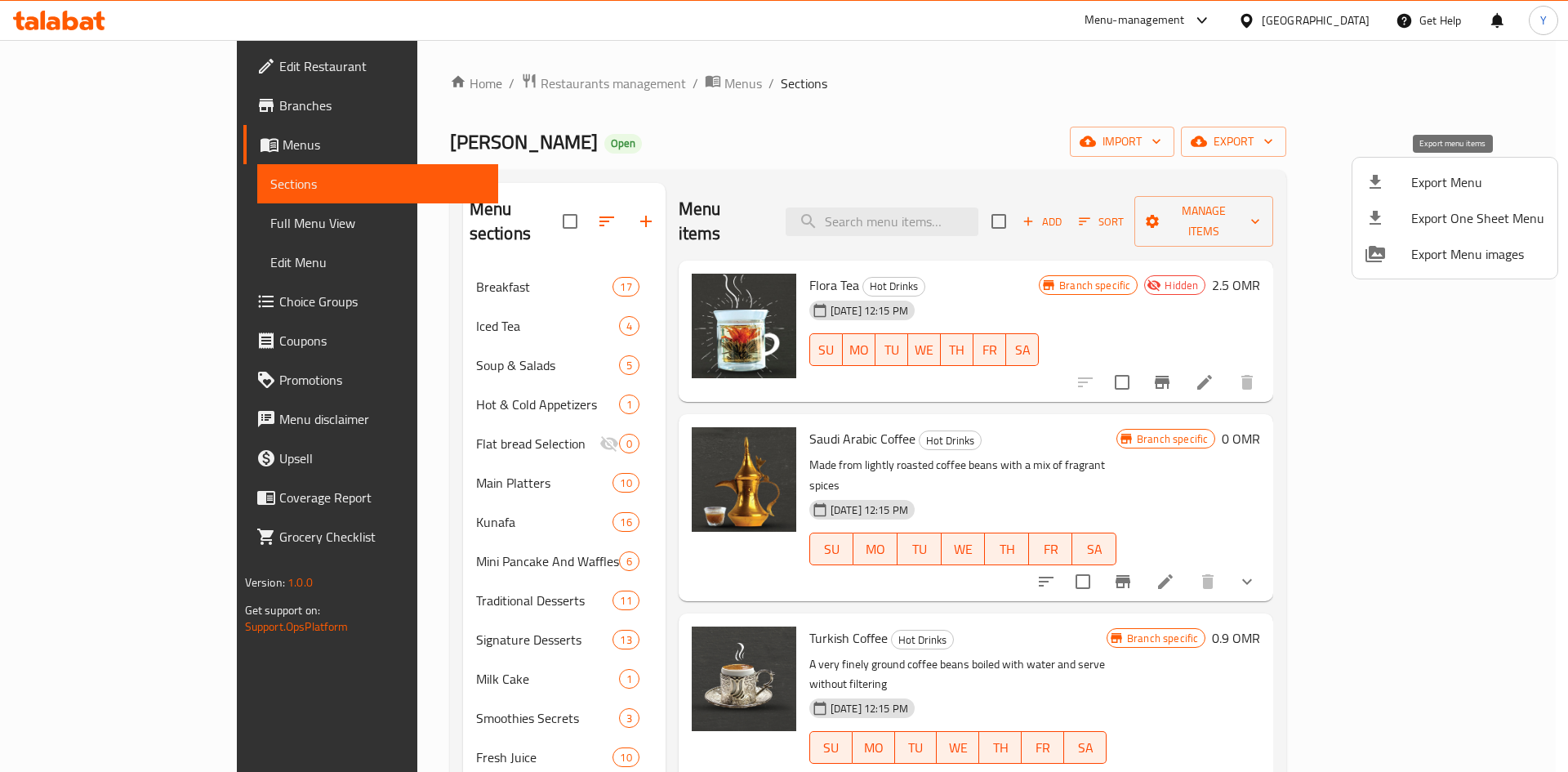
click at [1437, 172] on span "Export Menu" at bounding box center [1477, 181] width 133 height 19
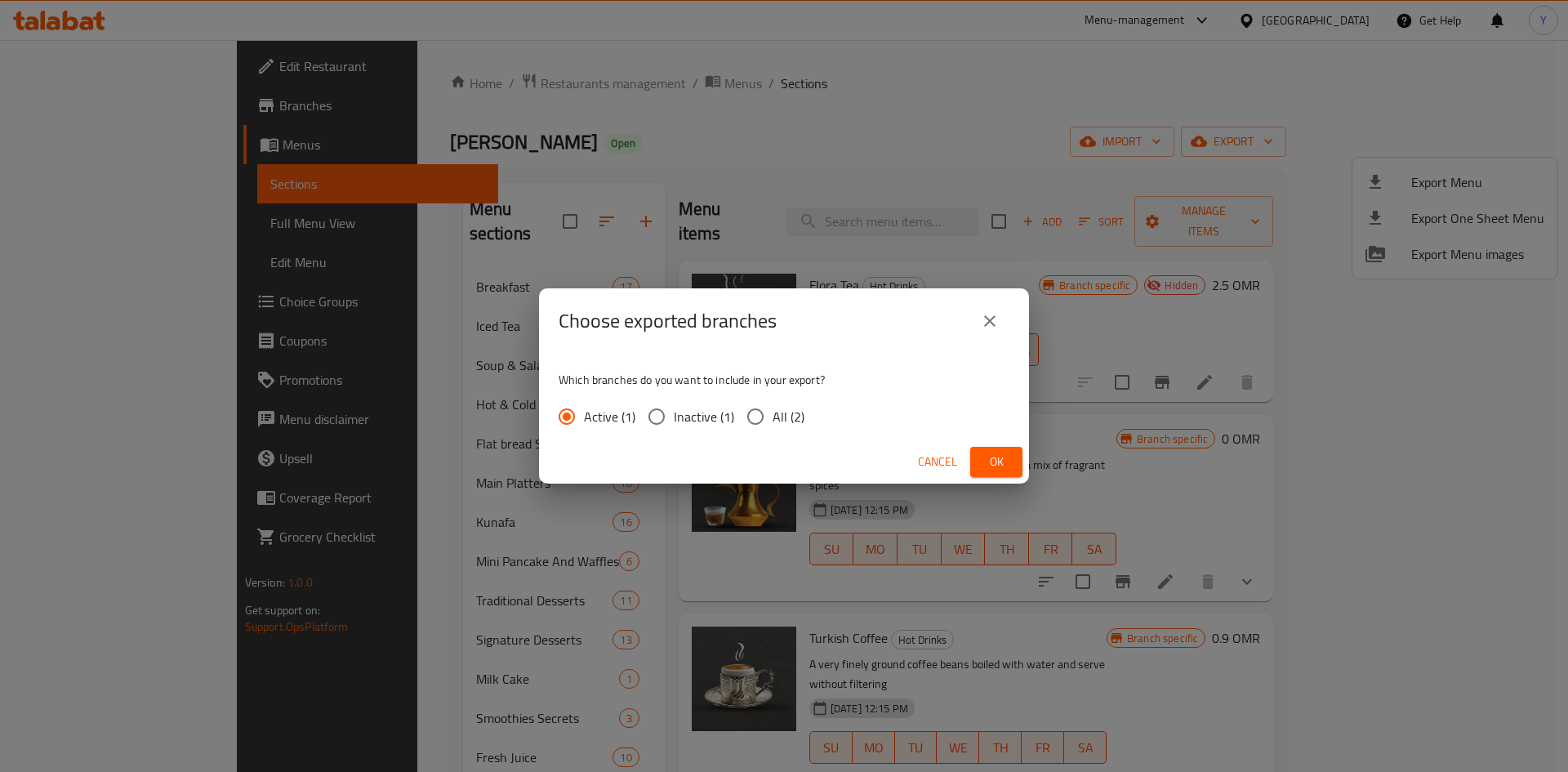
click at [794, 411] on span "All (2)" at bounding box center [789, 416] width 32 height 19
click at [773, 411] on input "All (2)" at bounding box center [755, 416] width 34 height 34
radio input "true"
click at [989, 469] on span "Ok" at bounding box center [996, 462] width 26 height 20
